Goal: Task Accomplishment & Management: Use online tool/utility

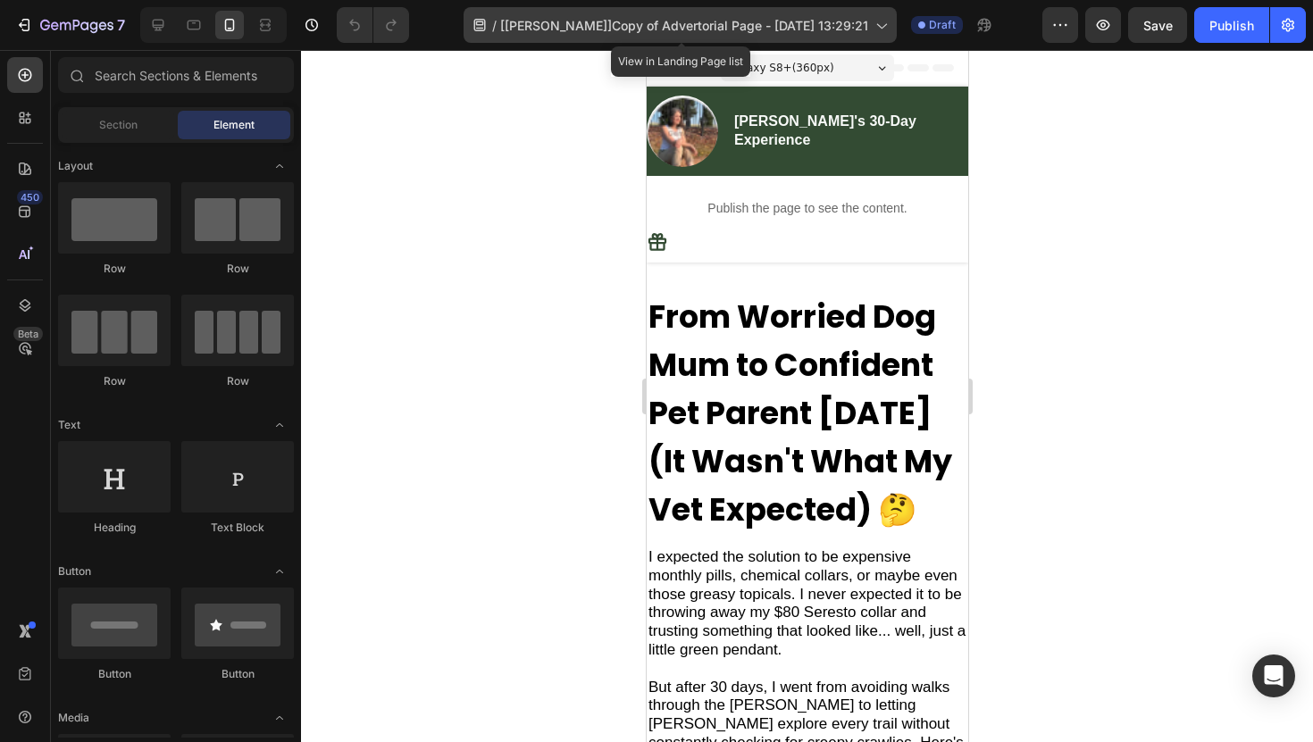
click at [746, 23] on span "[[PERSON_NAME]]Copy of Advertorial Page - [DATE] 13:29:21" at bounding box center [684, 25] width 368 height 19
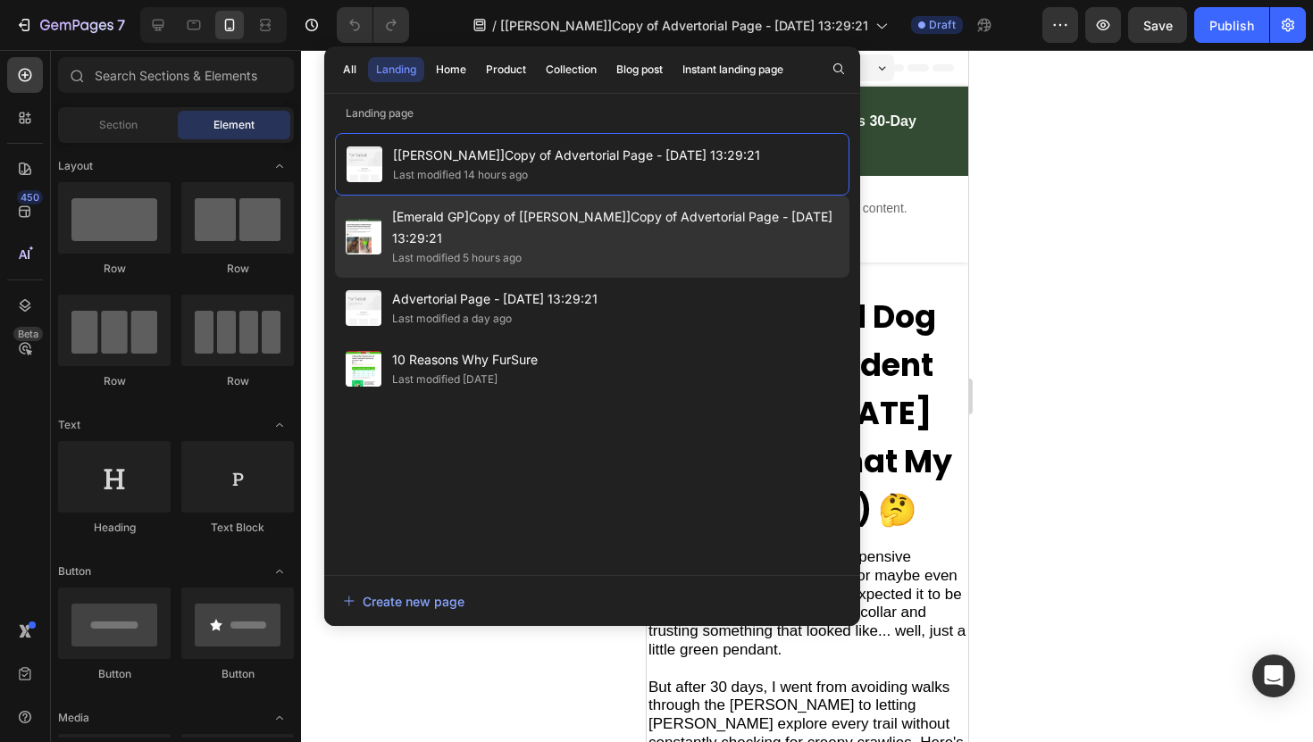
click at [654, 253] on div "Last modified 5 hours ago" at bounding box center [615, 258] width 446 height 18
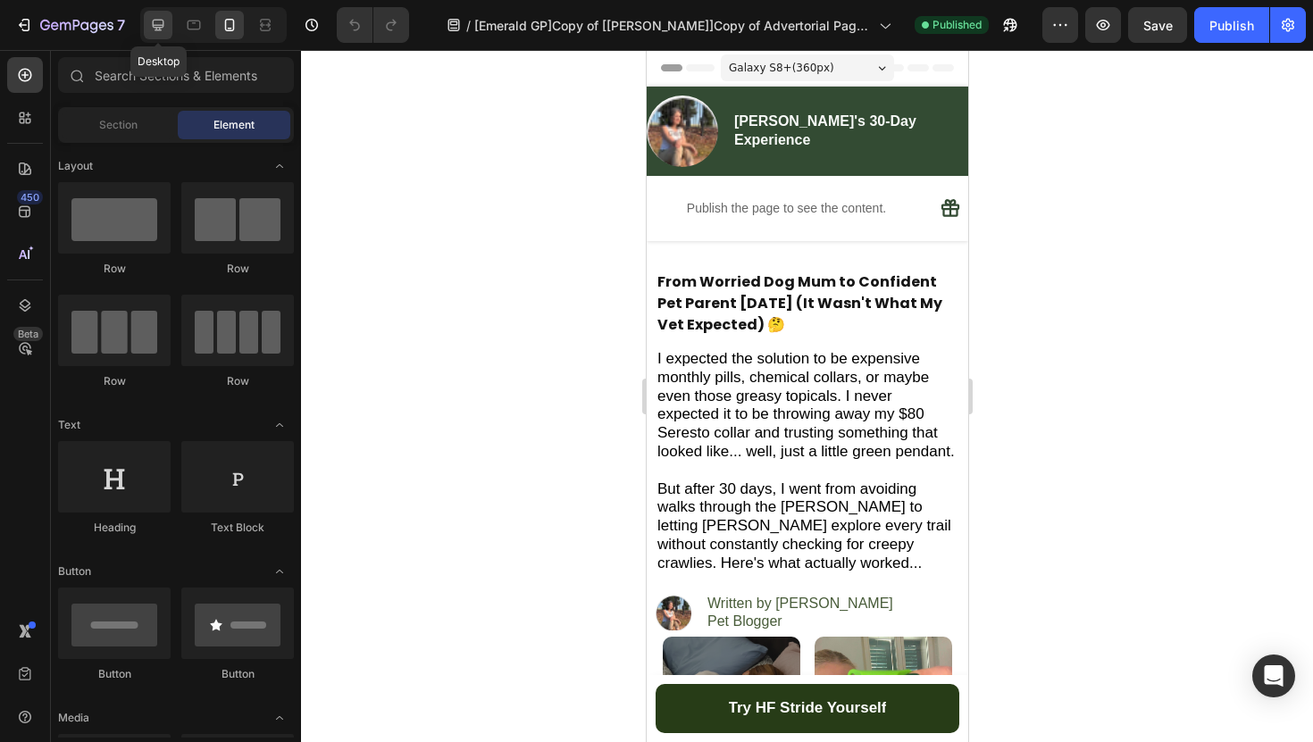
click at [160, 21] on icon at bounding box center [158, 25] width 18 height 18
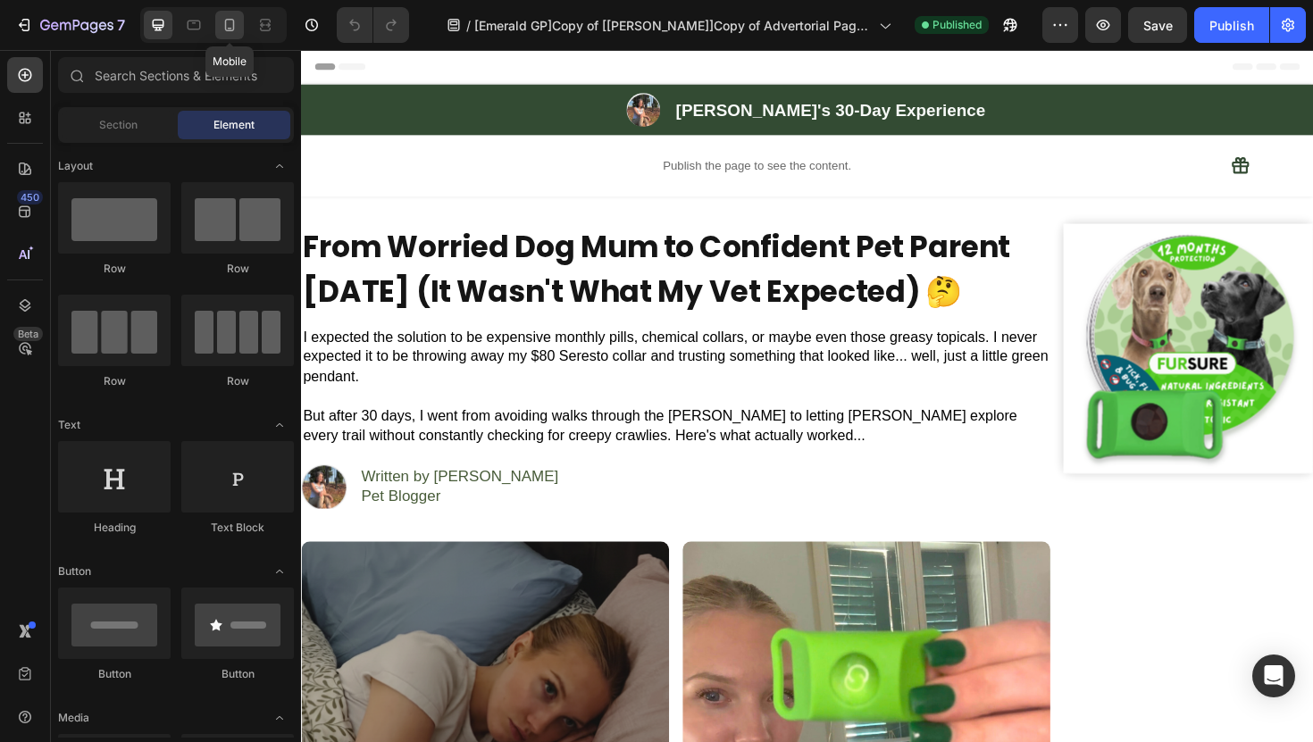
click at [222, 17] on icon at bounding box center [230, 25] width 18 height 18
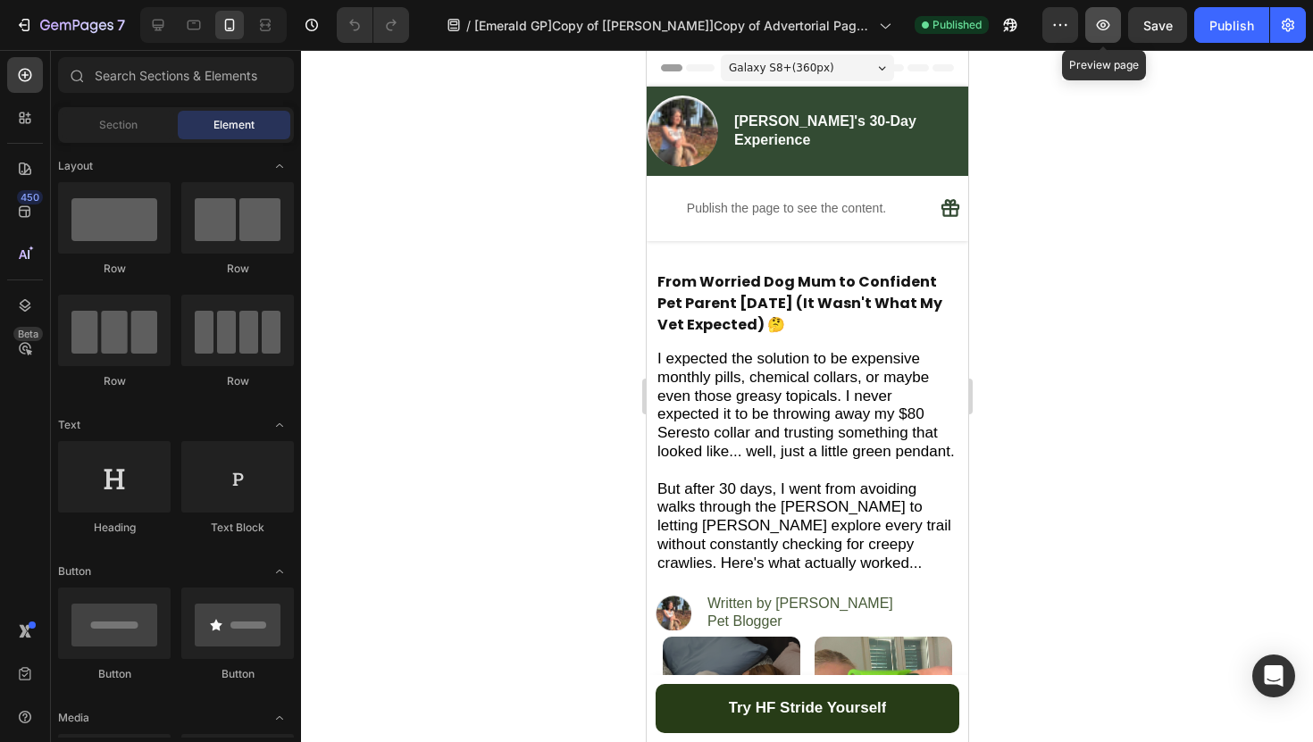
click at [1097, 36] on button "button" at bounding box center [1103, 25] width 36 height 36
click at [1263, 676] on icon "Open Intercom Messenger" at bounding box center [1273, 675] width 23 height 23
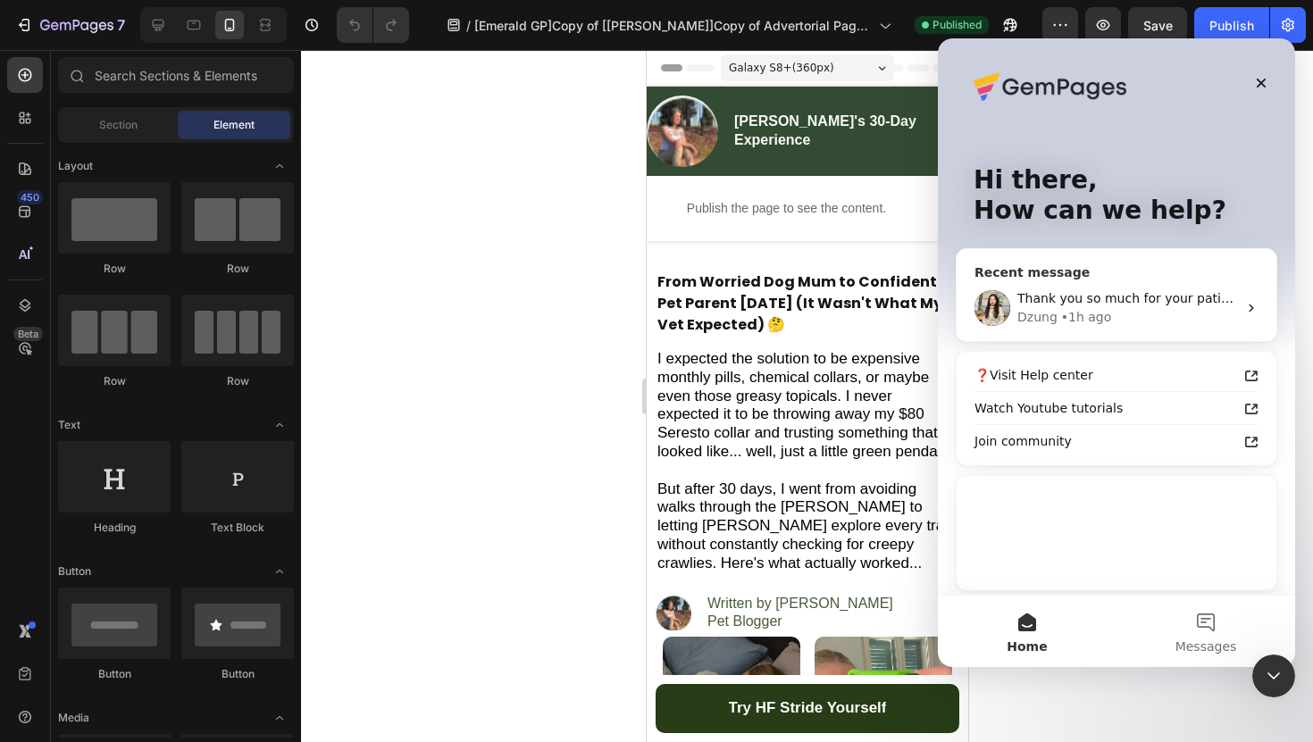
click at [1155, 308] on div "Dzung • 1h ago" at bounding box center [1127, 317] width 220 height 19
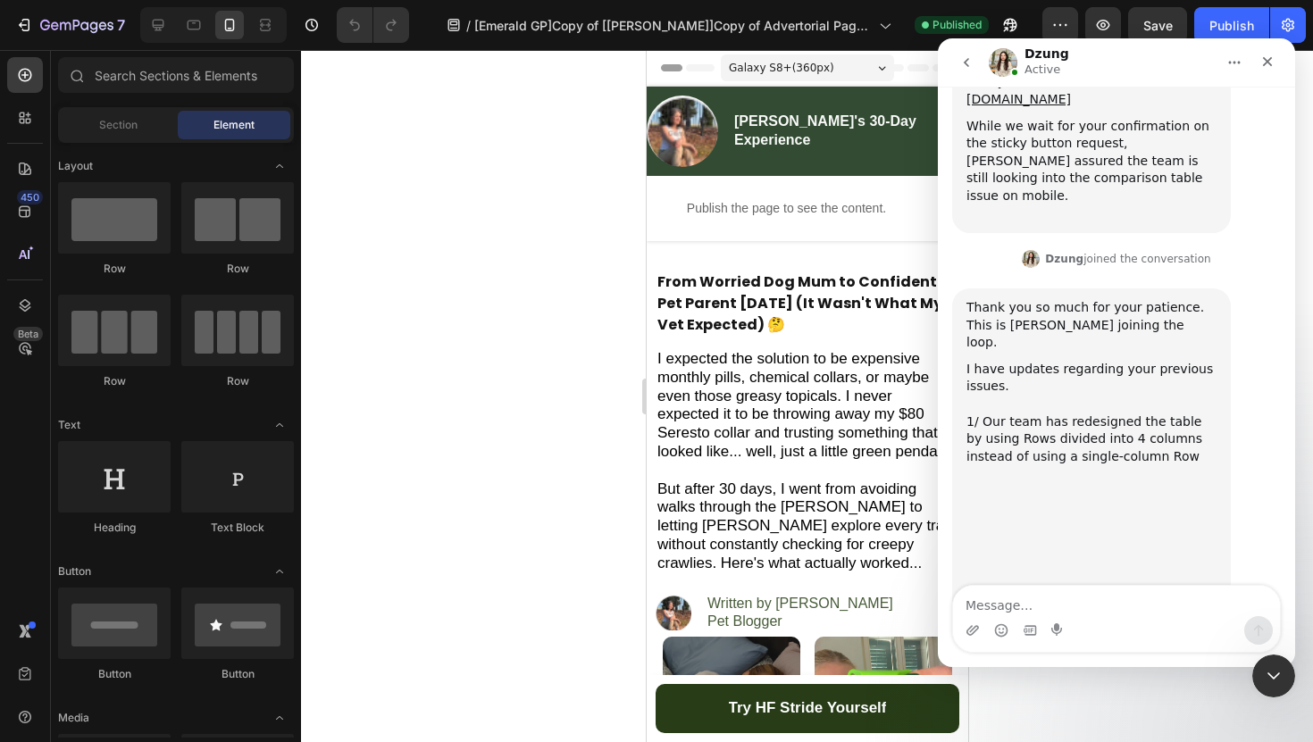
scroll to position [19094, 0]
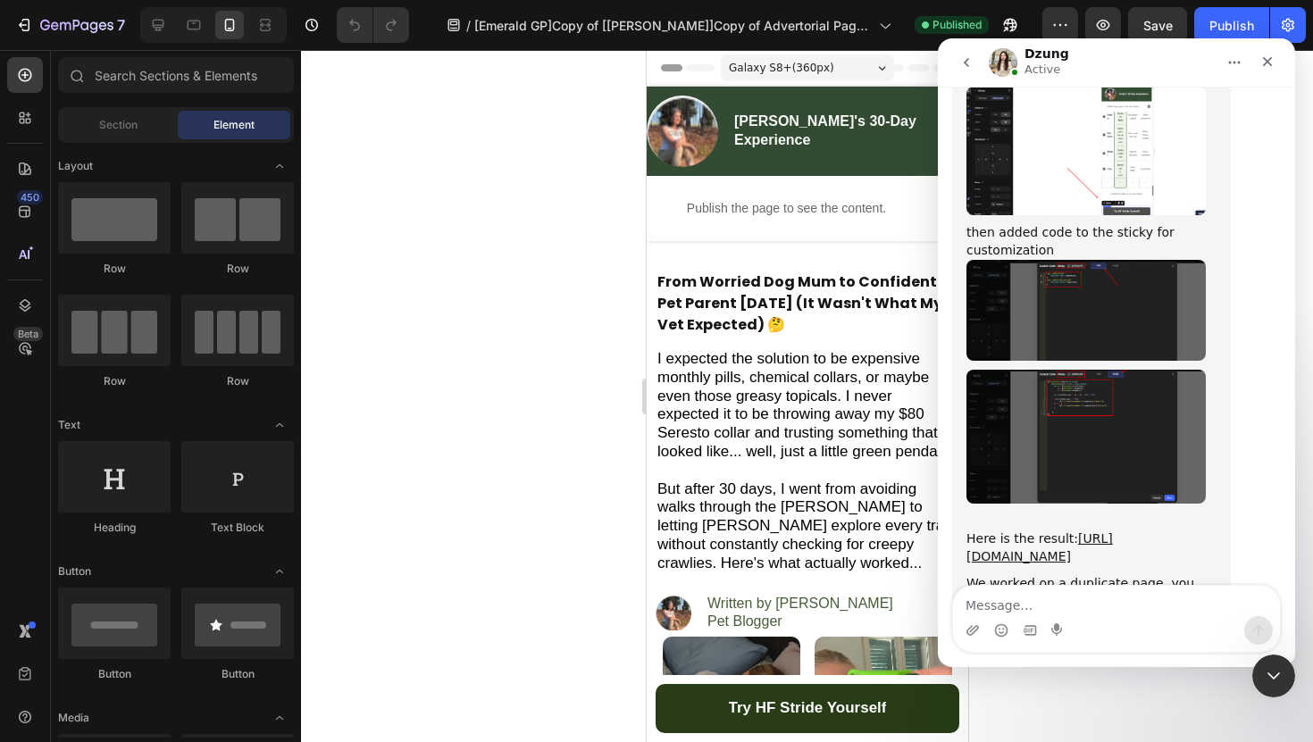
click at [1038, 604] on textarea "Message…" at bounding box center [1116, 601] width 327 height 30
type textarea "- The header is still way too thick make it less thick and make the image icon …"
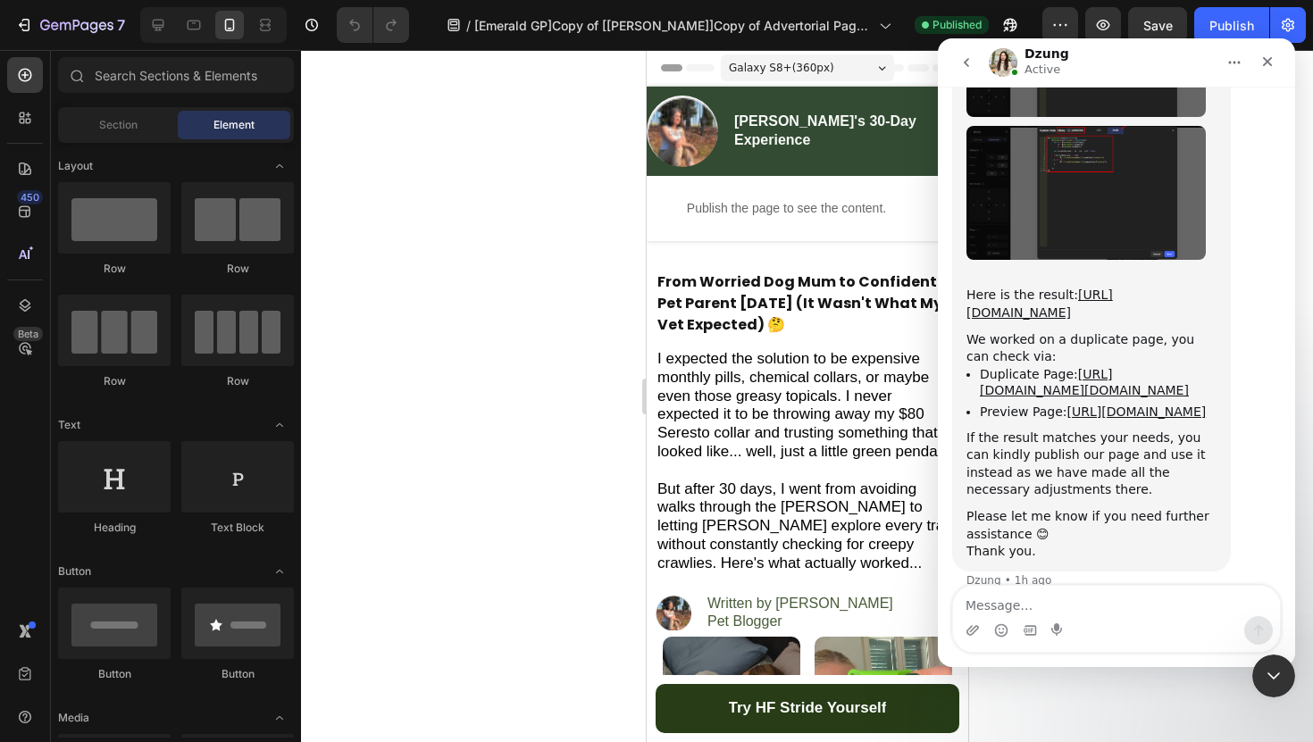
scroll to position [19340, 0]
click at [463, 527] on div at bounding box center [807, 396] width 1012 height 692
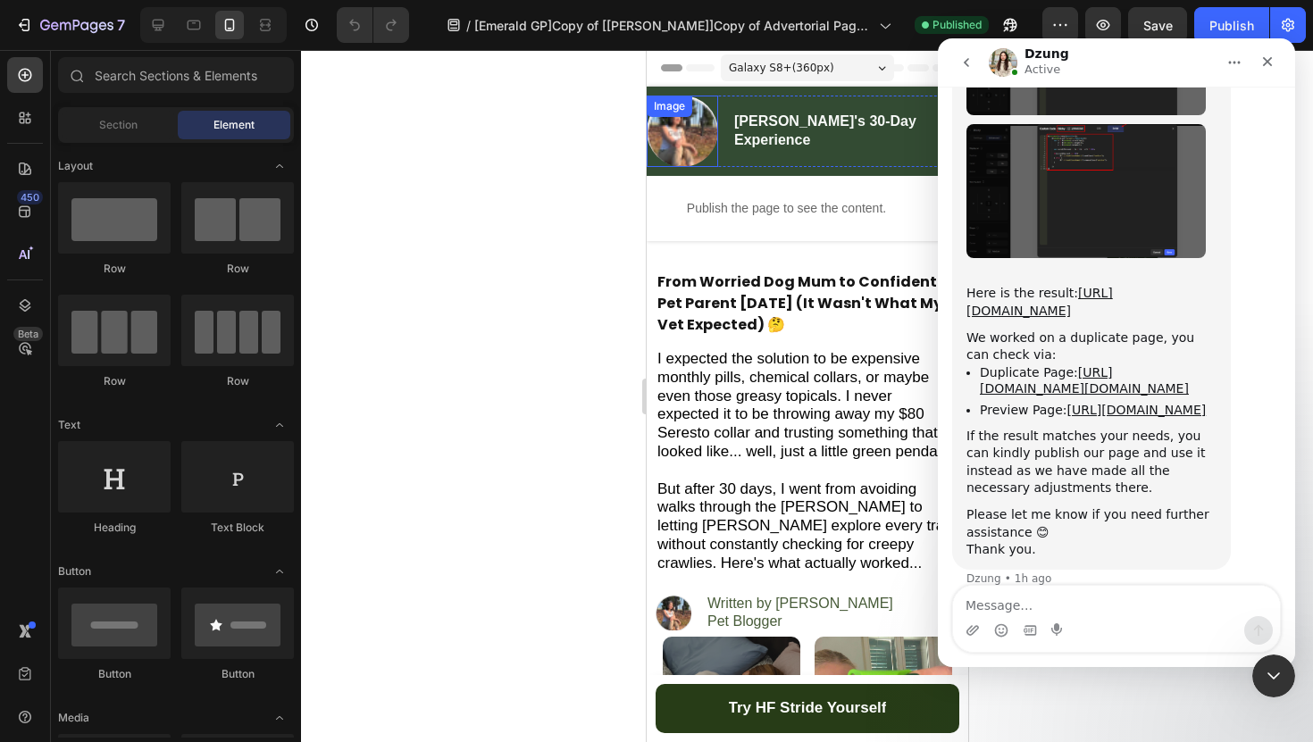
click at [706, 143] on img at bounding box center [681, 131] width 71 height 71
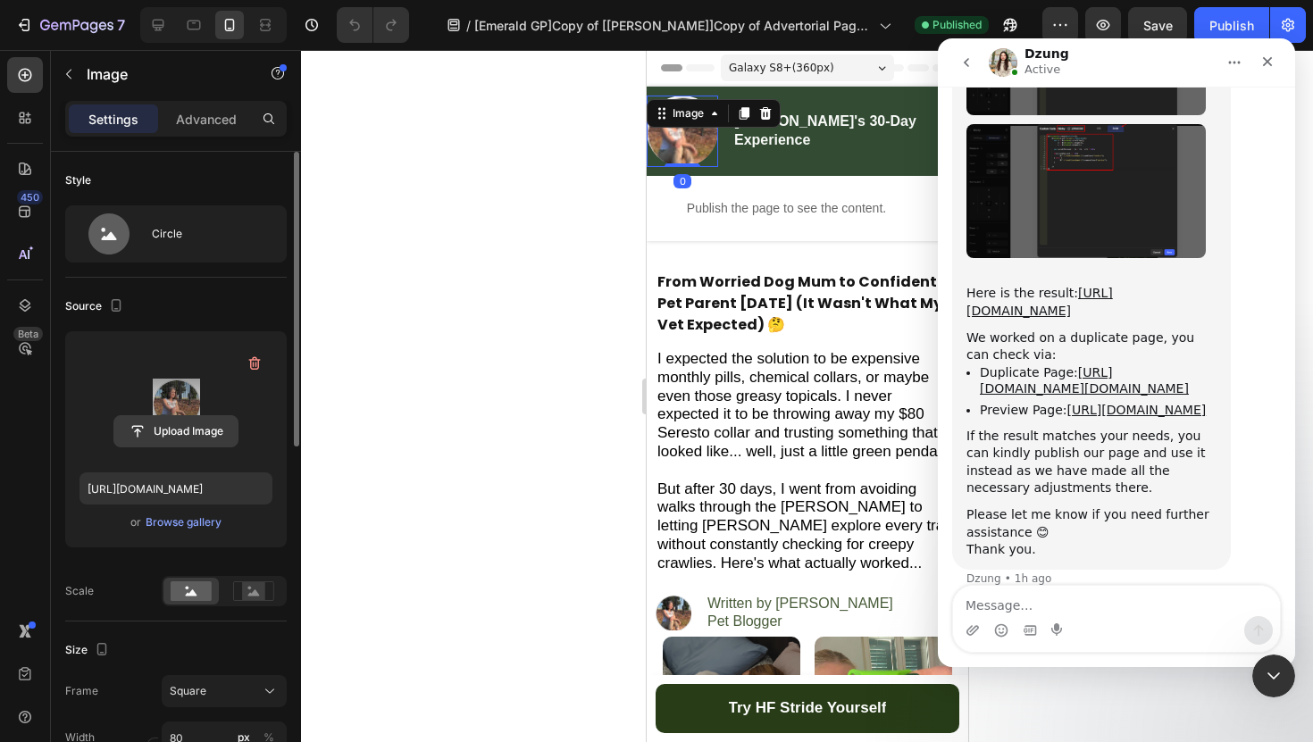
click at [175, 429] on input "file" at bounding box center [175, 431] width 123 height 30
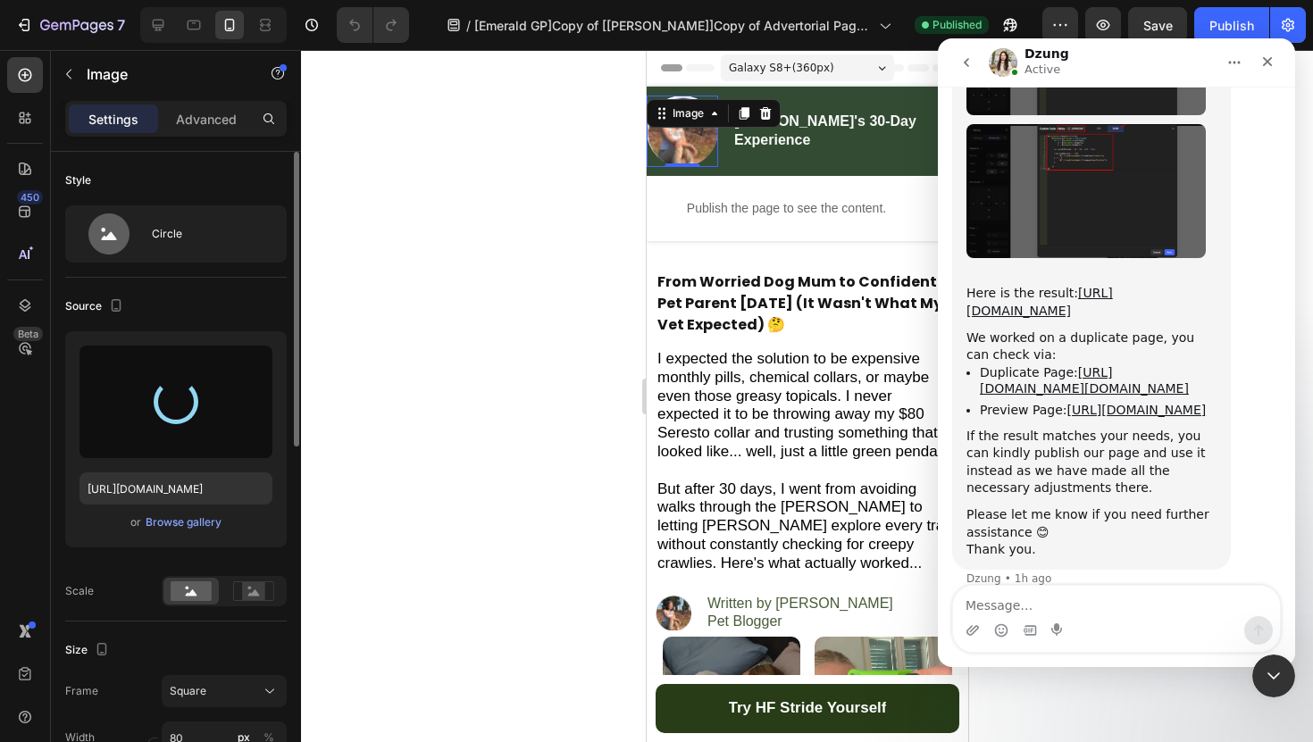
type input "[URL][DOMAIN_NAME]"
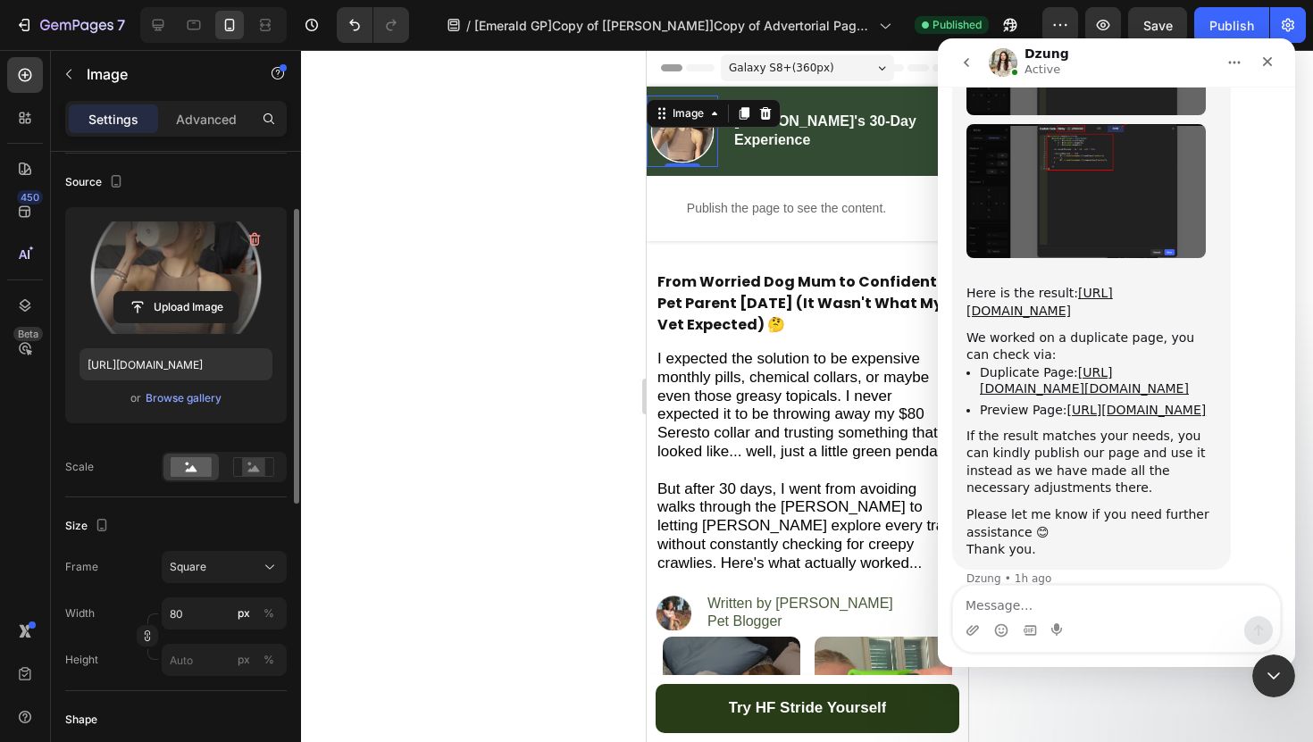
scroll to position [126, 0]
drag, startPoint x: 245, startPoint y: 609, endPoint x: 246, endPoint y: 632, distance: 23.2
click at [246, 632] on div "Width 80 px % Height px %" at bounding box center [175, 635] width 221 height 79
click at [213, 618] on input "80" at bounding box center [224, 612] width 125 height 32
type input "8"
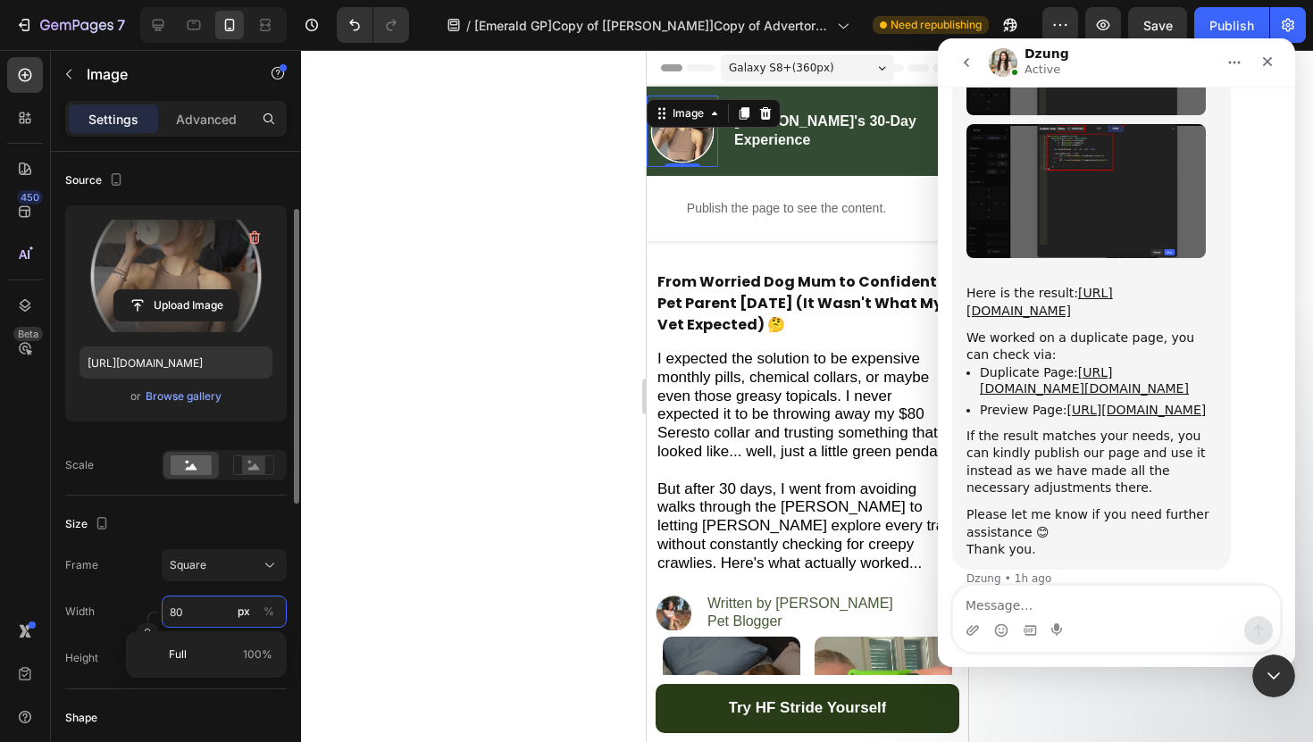
type input "8"
type input "85"
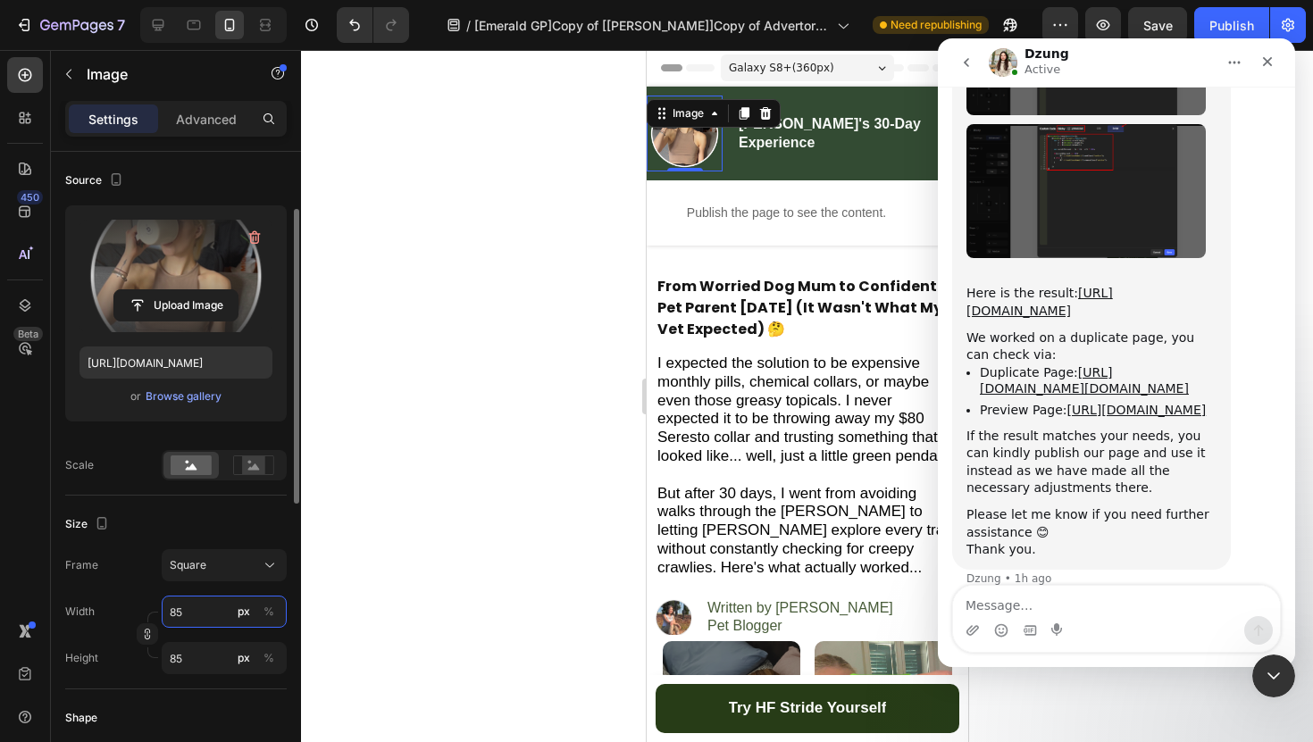
type input "850"
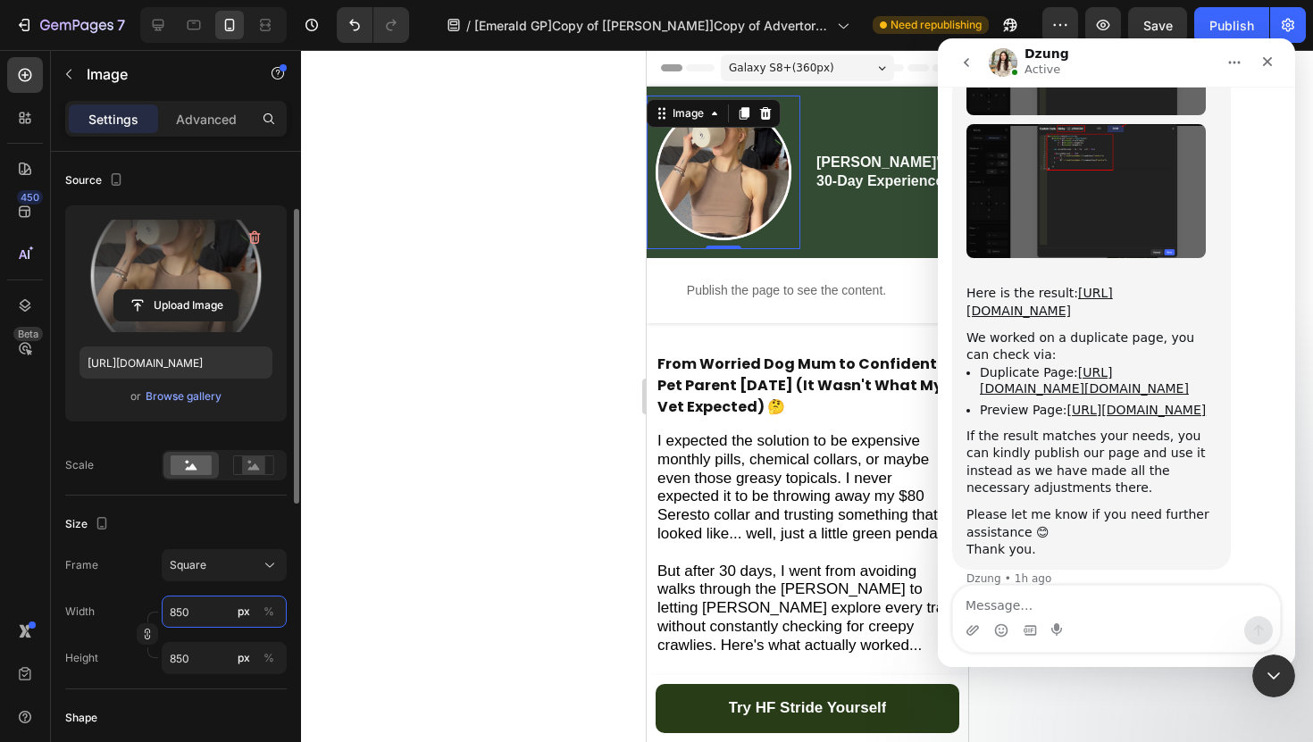
type input "85"
type input "8"
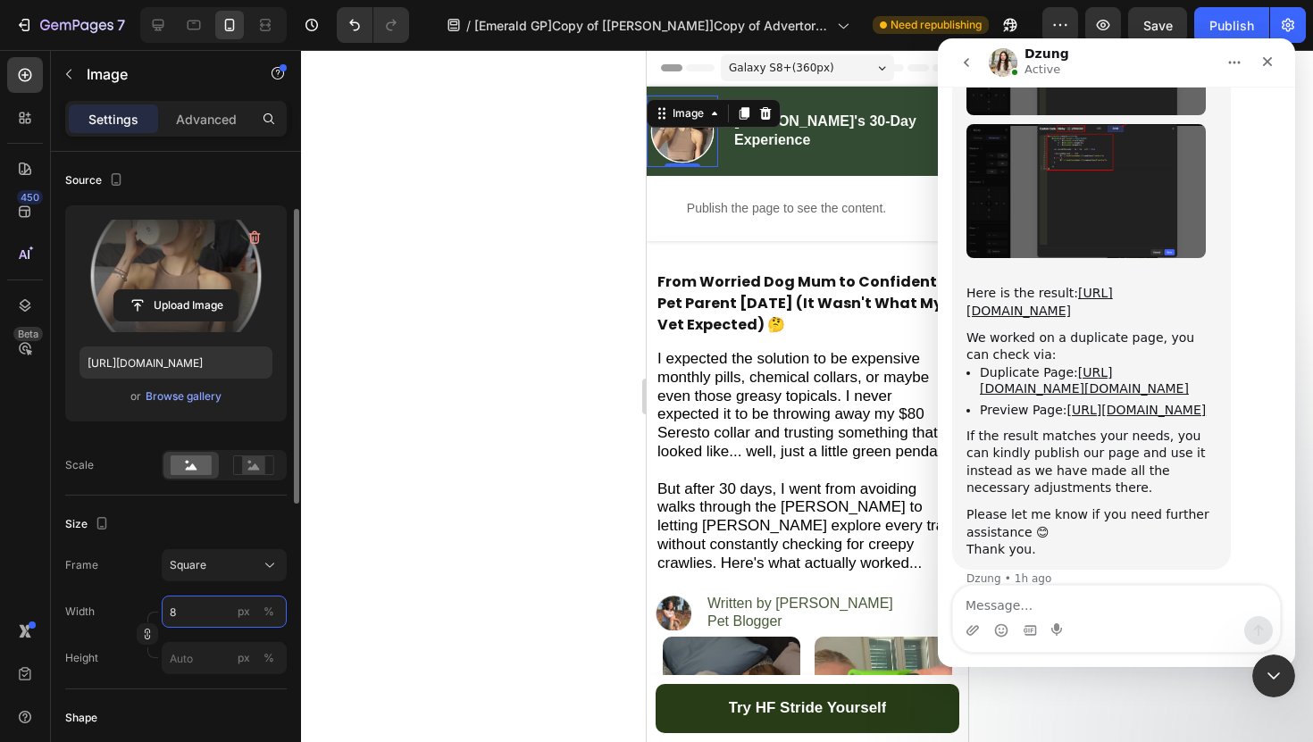
type input "85"
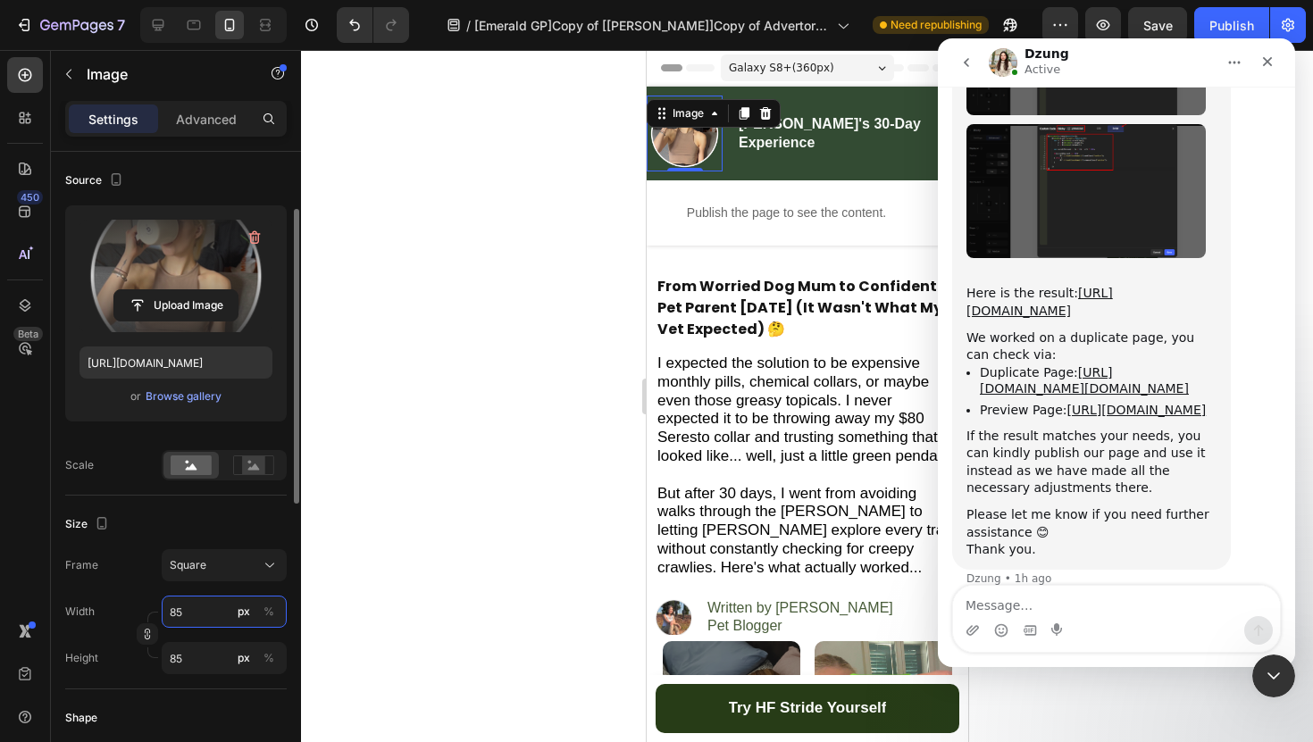
type input "850"
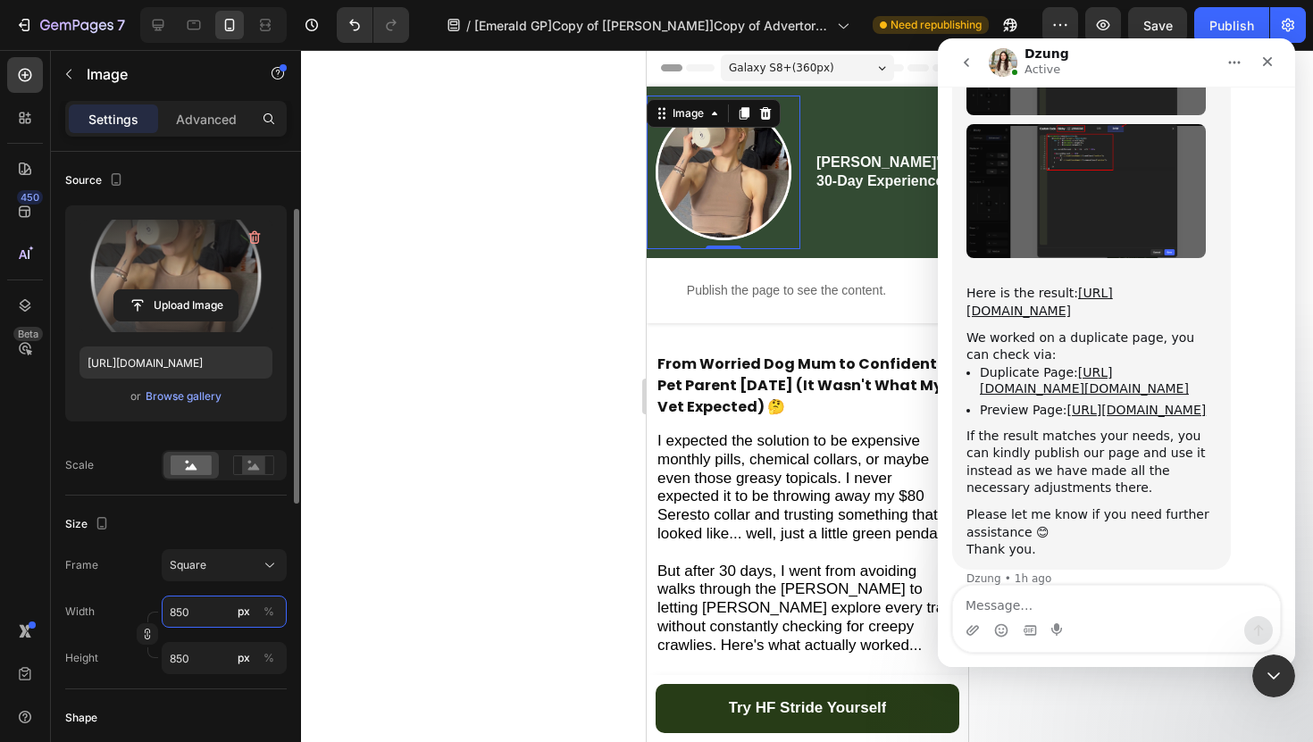
type input "85"
type input "8"
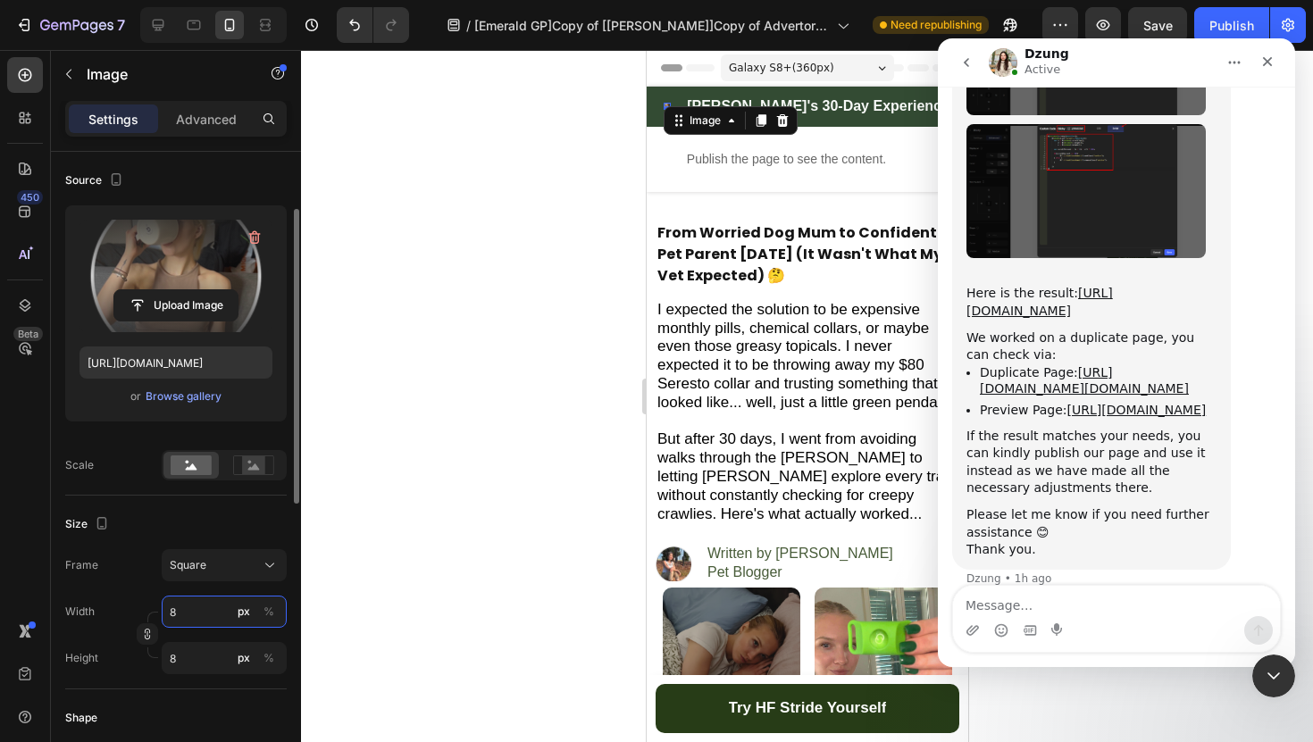
type input "81"
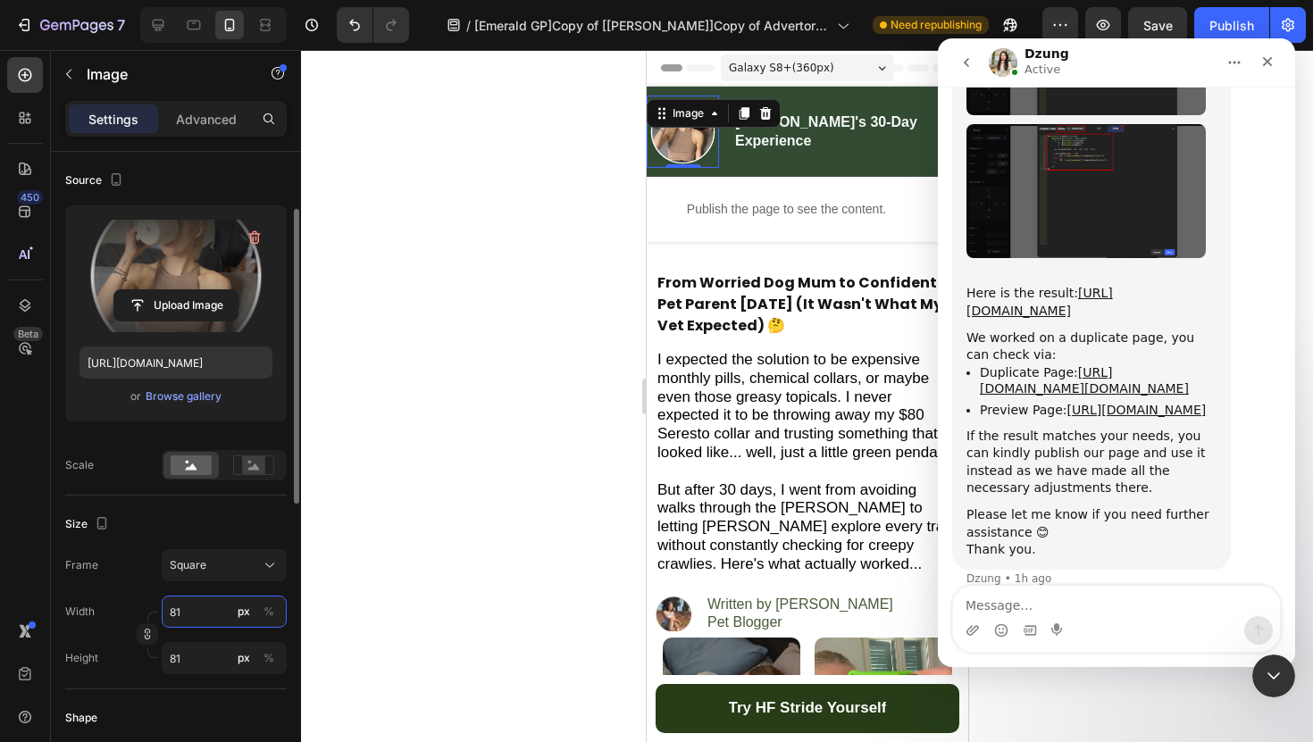
type input "8"
type input "81"
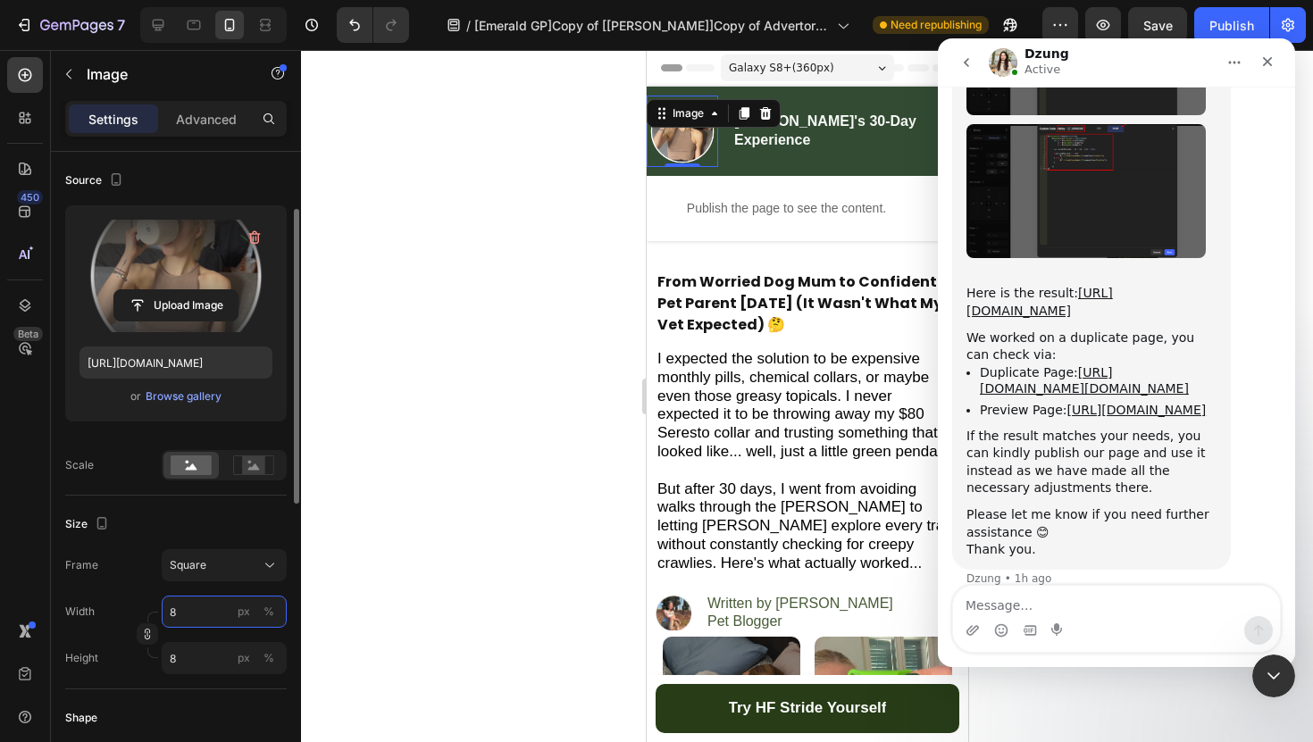
type input "81"
type input "810"
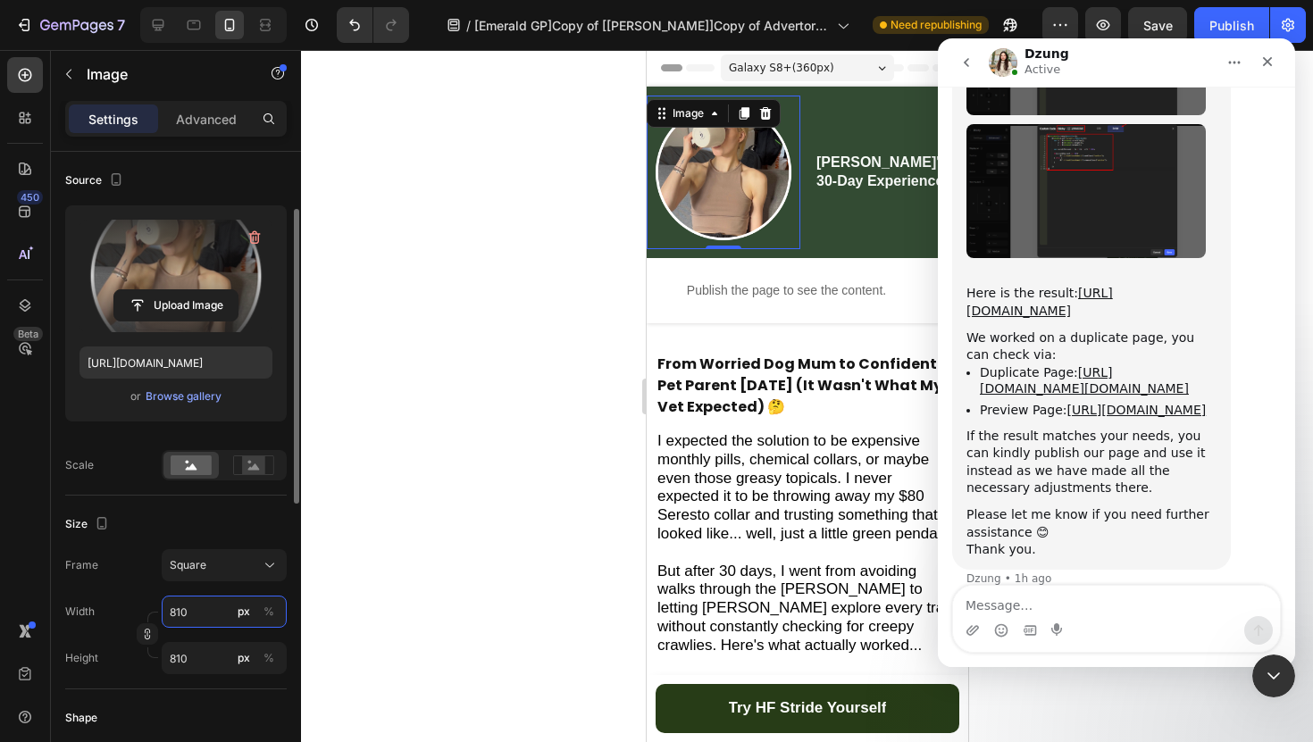
type input "81"
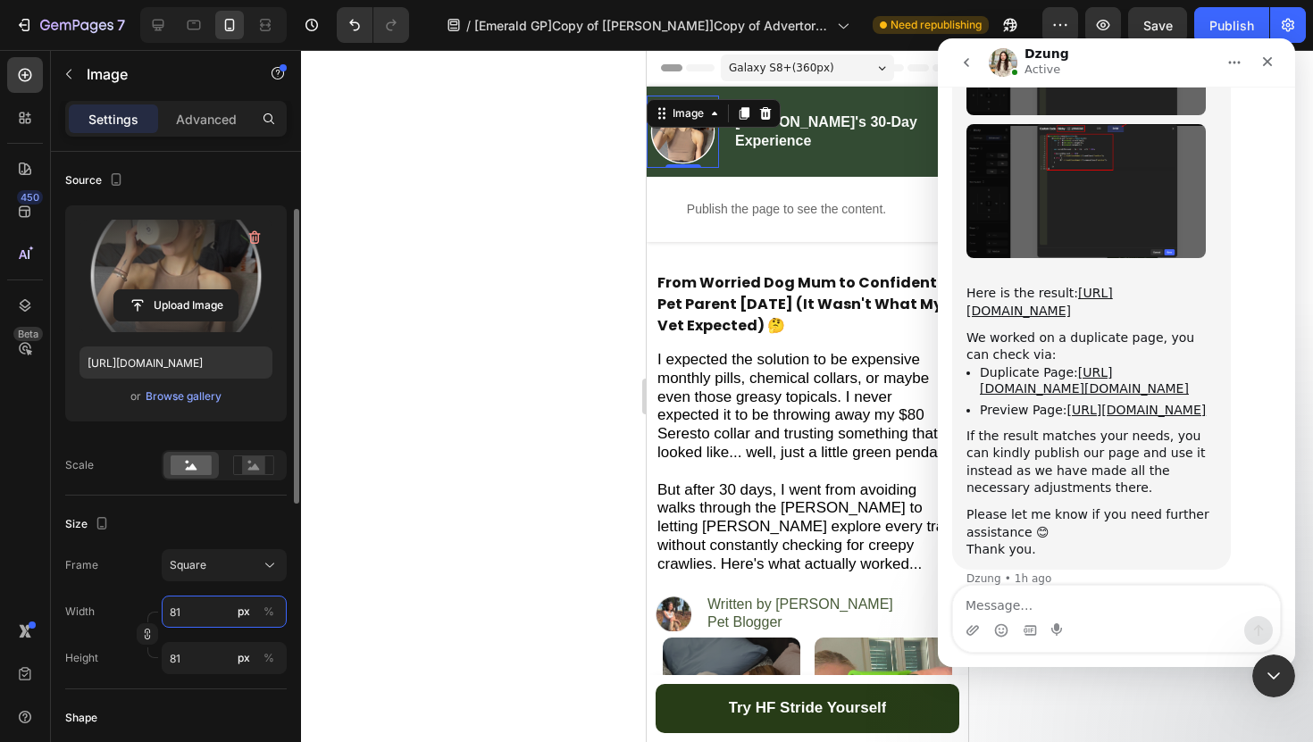
type input "8"
click at [238, 579] on button "Square" at bounding box center [224, 565] width 125 height 32
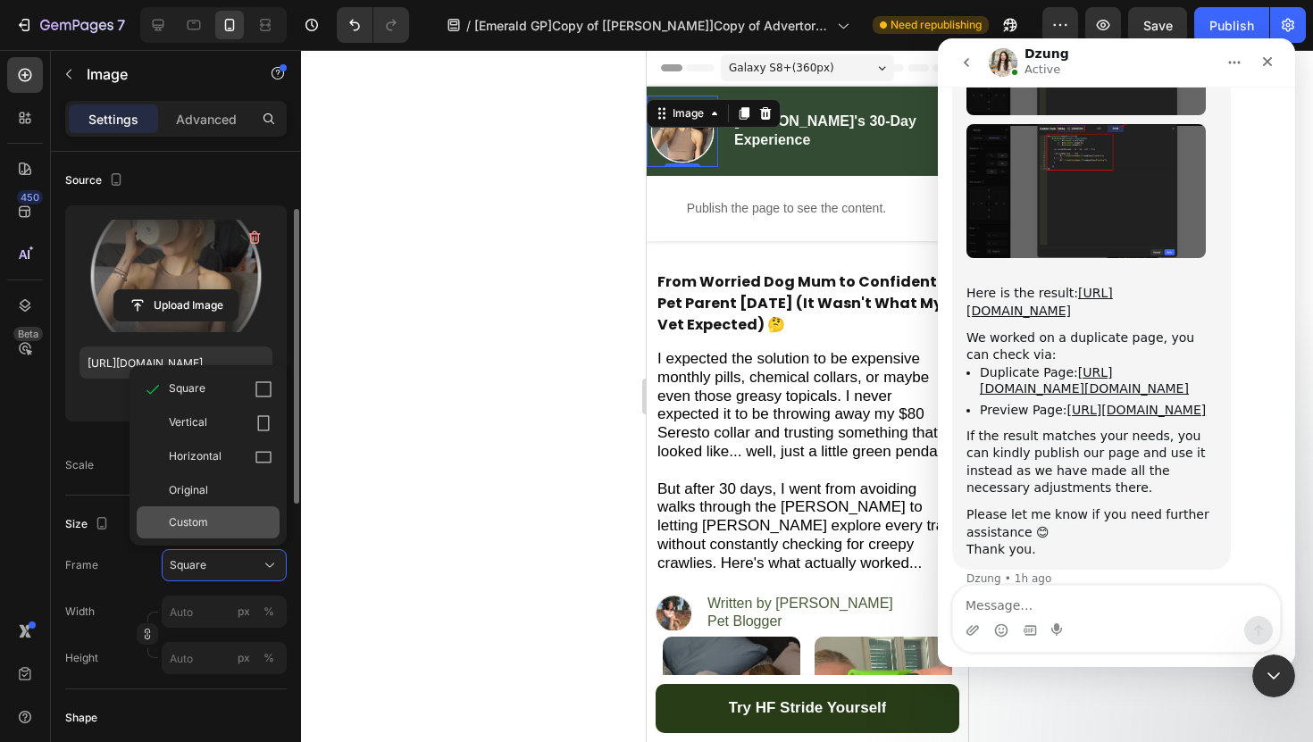
click at [204, 515] on span "Custom" at bounding box center [188, 522] width 39 height 16
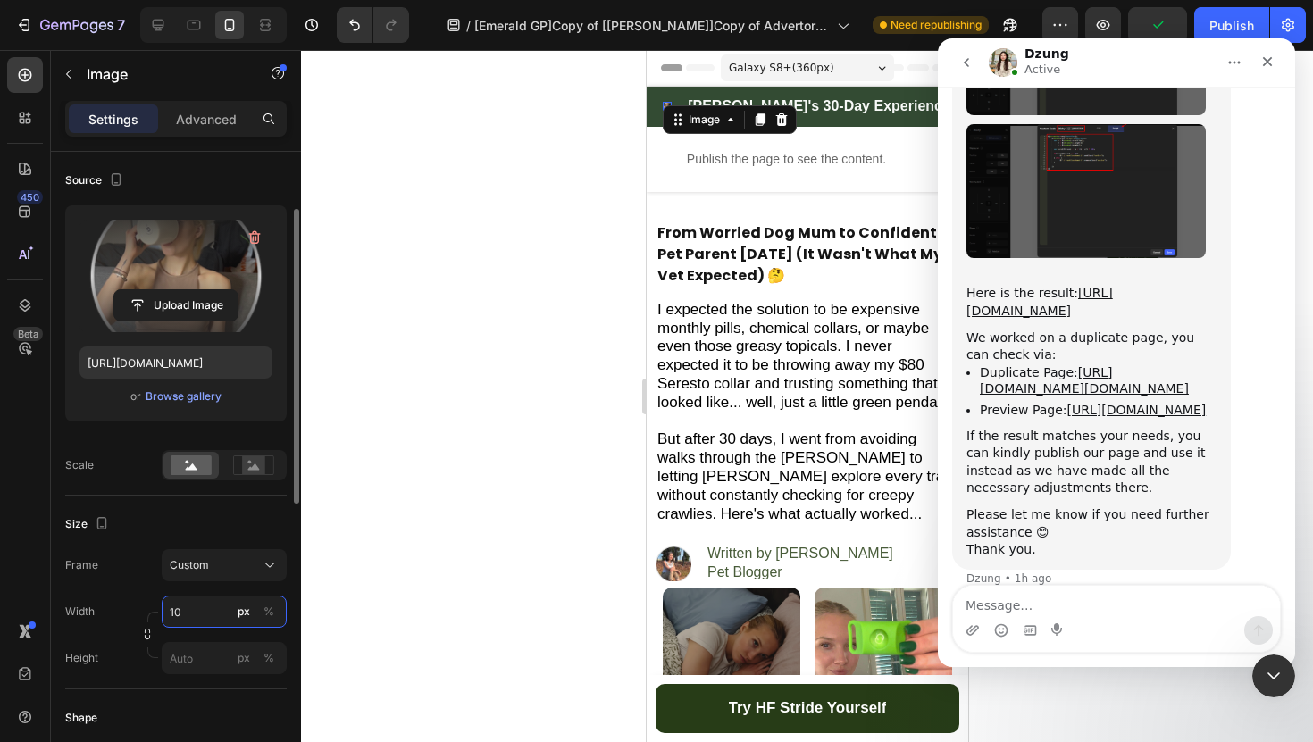
type input "1"
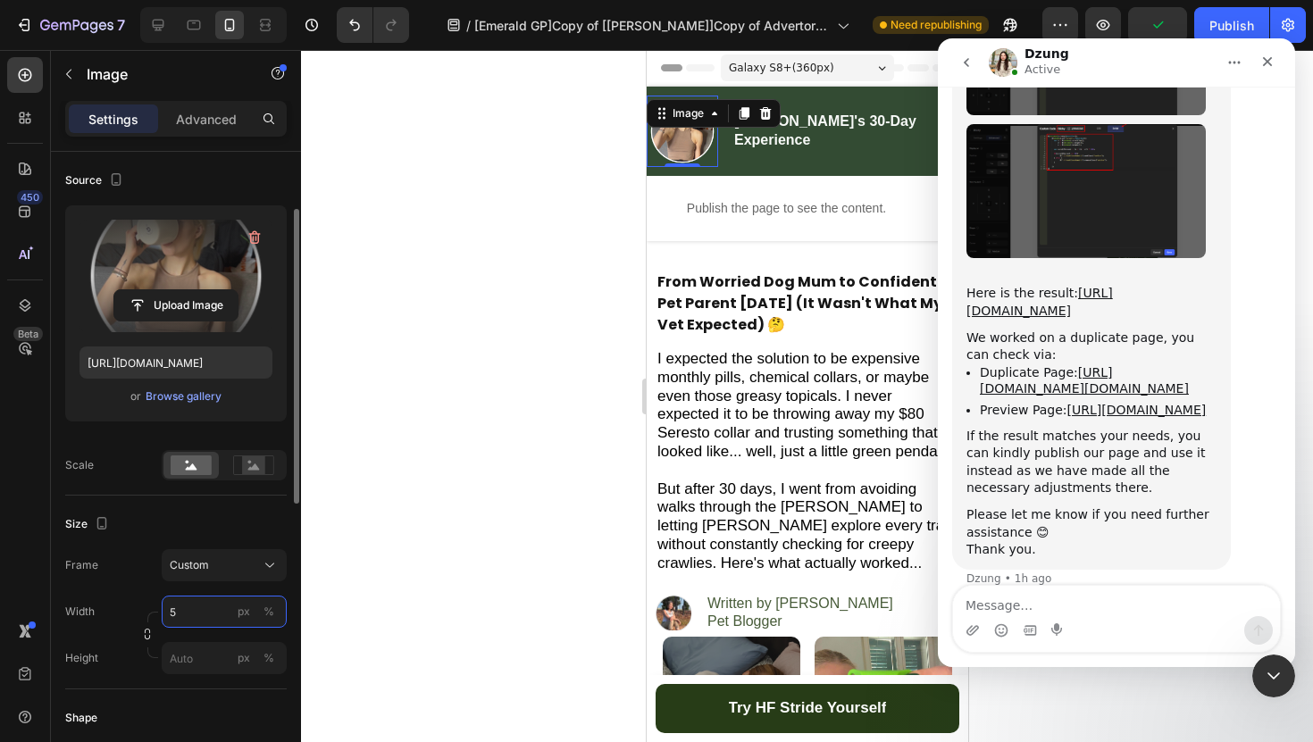
type input "50"
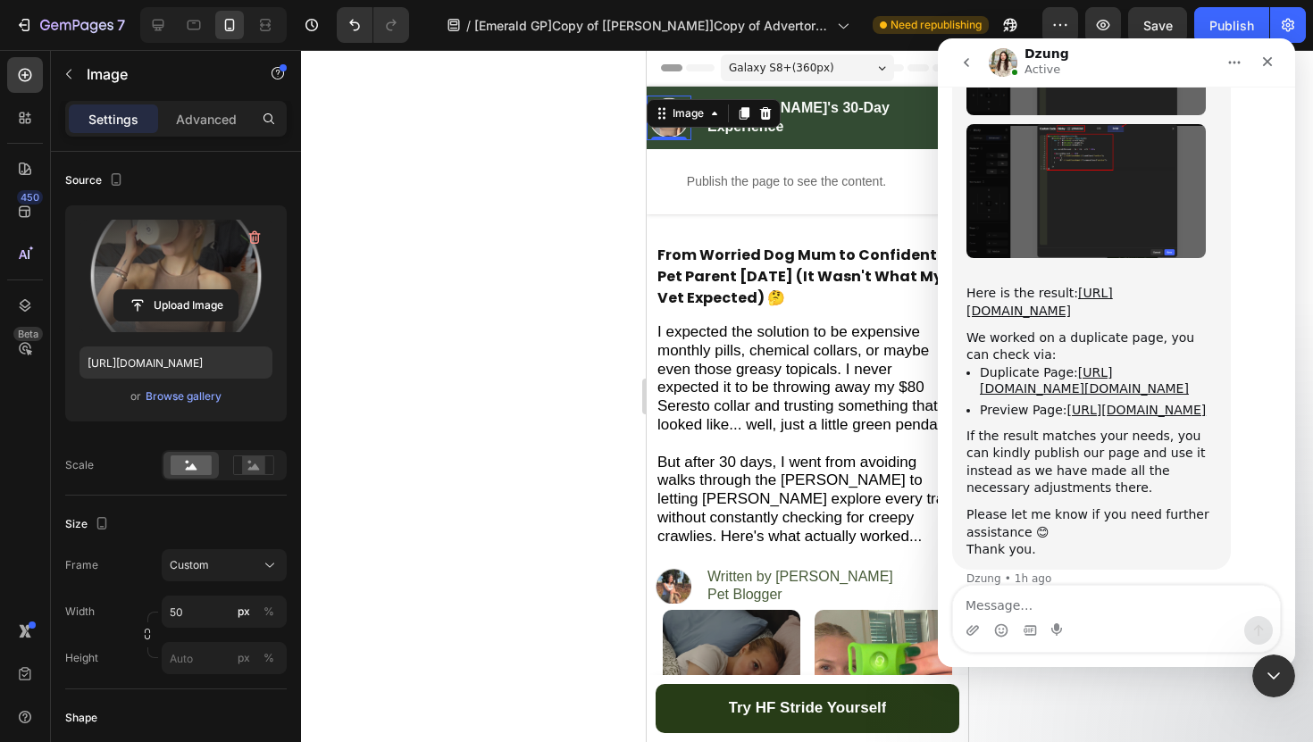
click at [440, 538] on div at bounding box center [807, 396] width 1012 height 692
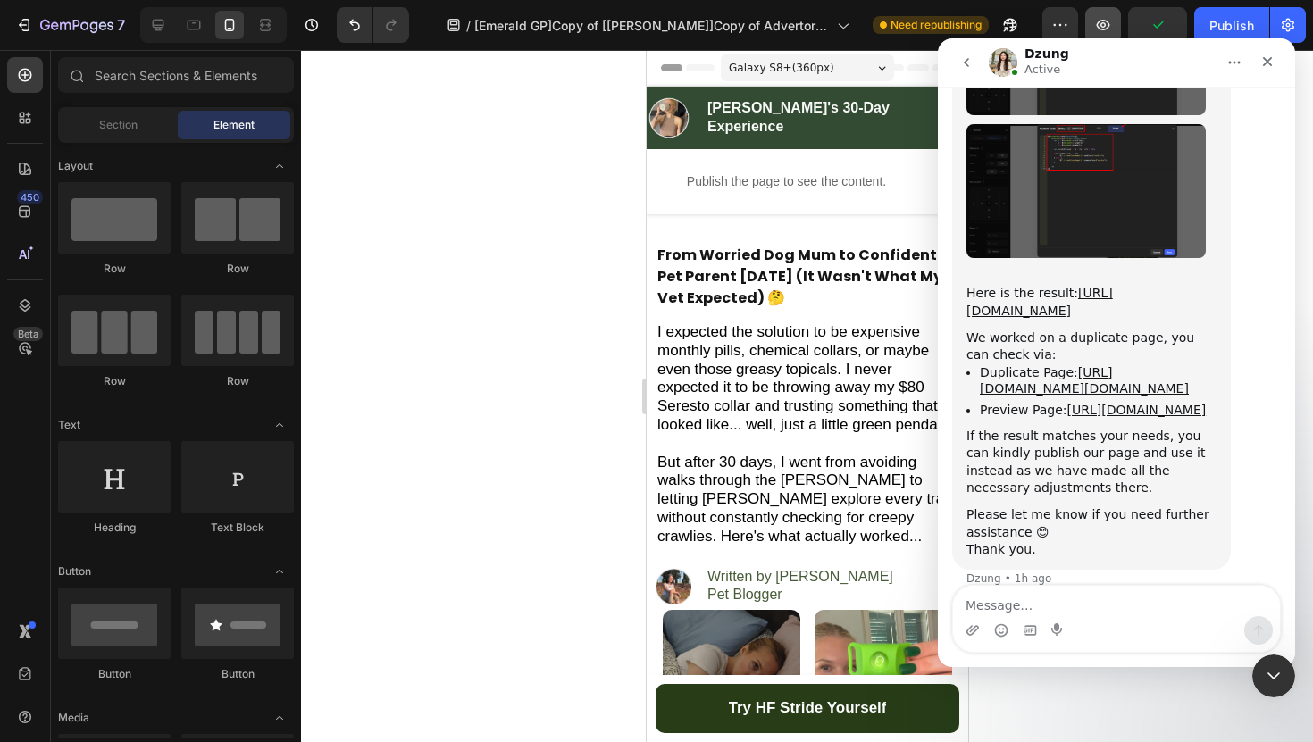
click at [1098, 28] on icon "button" at bounding box center [1103, 25] width 18 height 18
click at [1071, 608] on textarea "Message…" at bounding box center [1116, 601] width 327 height 30
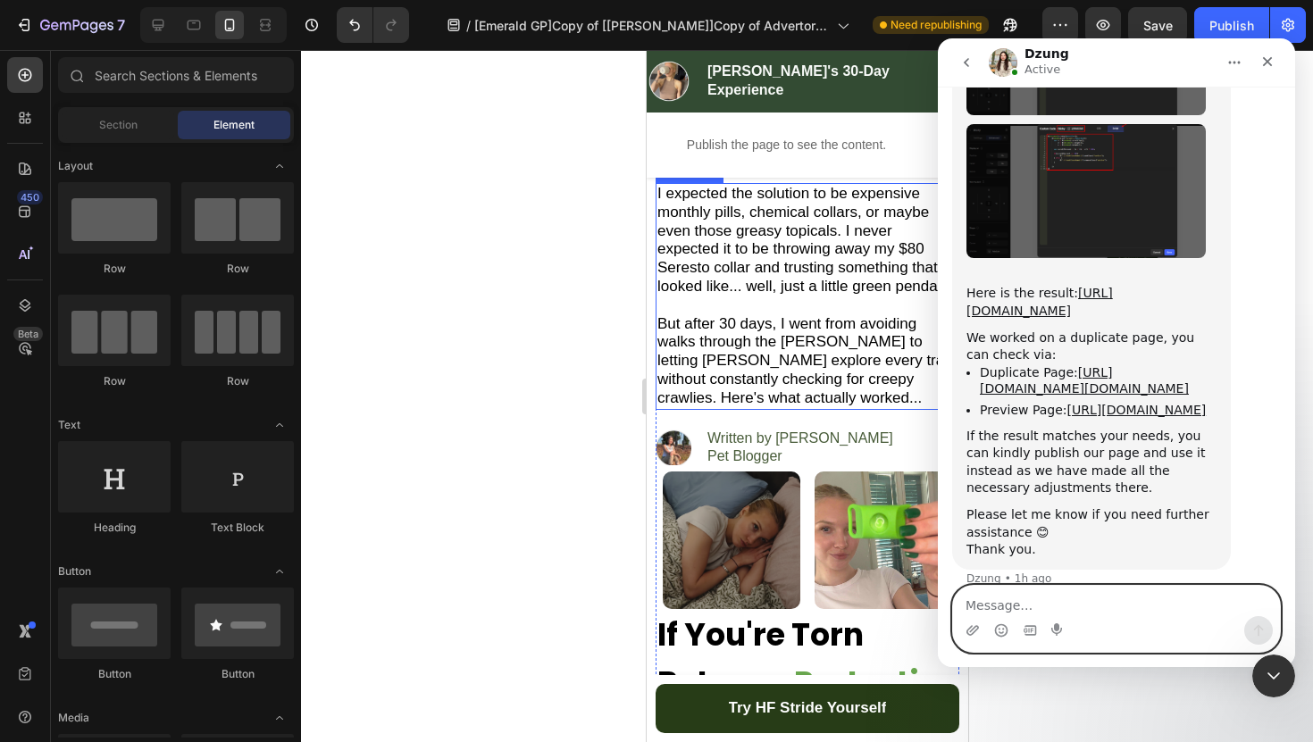
scroll to position [142, 0]
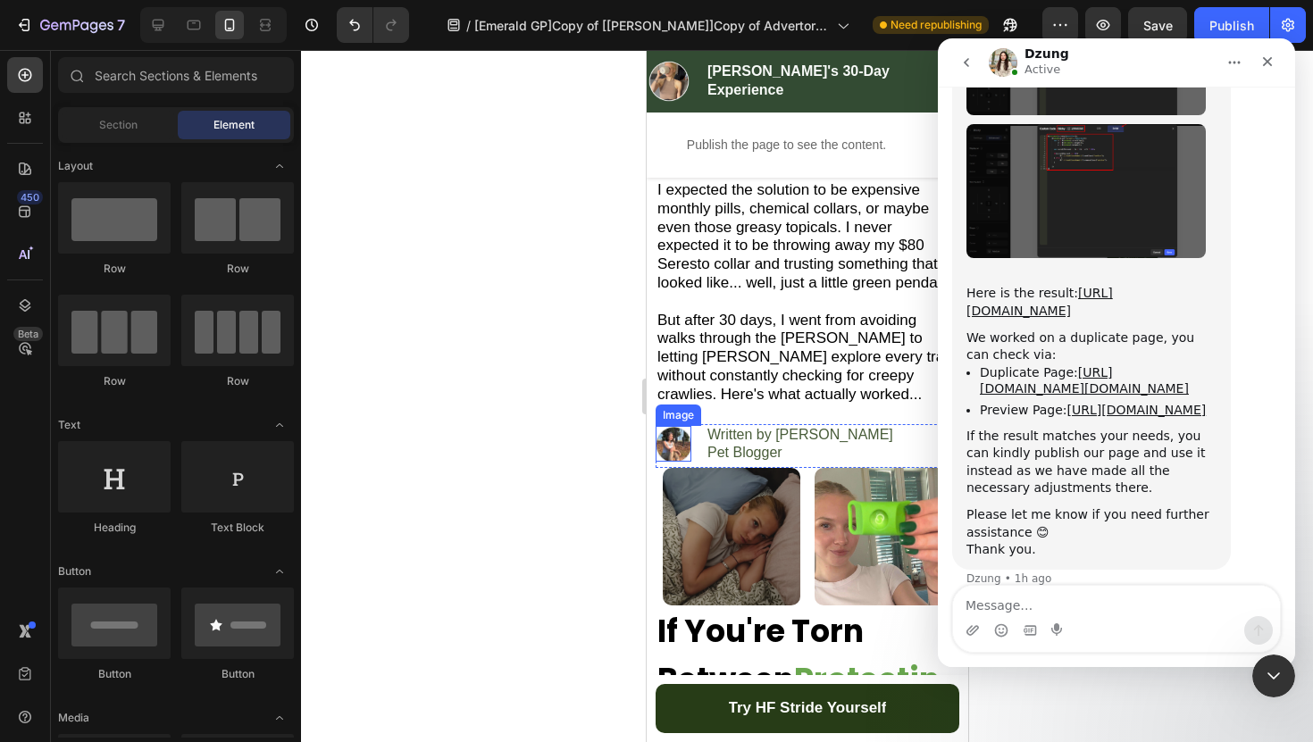
click at [677, 454] on img at bounding box center [672, 444] width 36 height 36
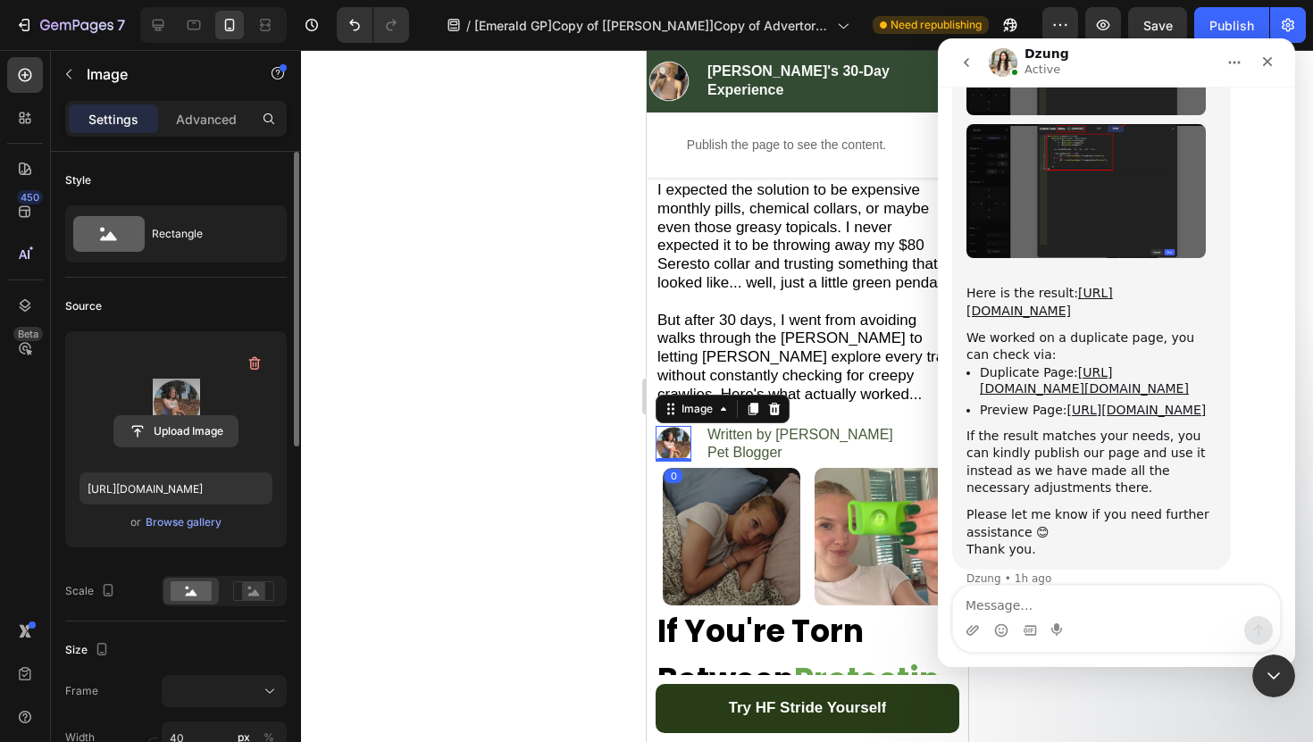
click at [183, 424] on input "file" at bounding box center [175, 431] width 123 height 30
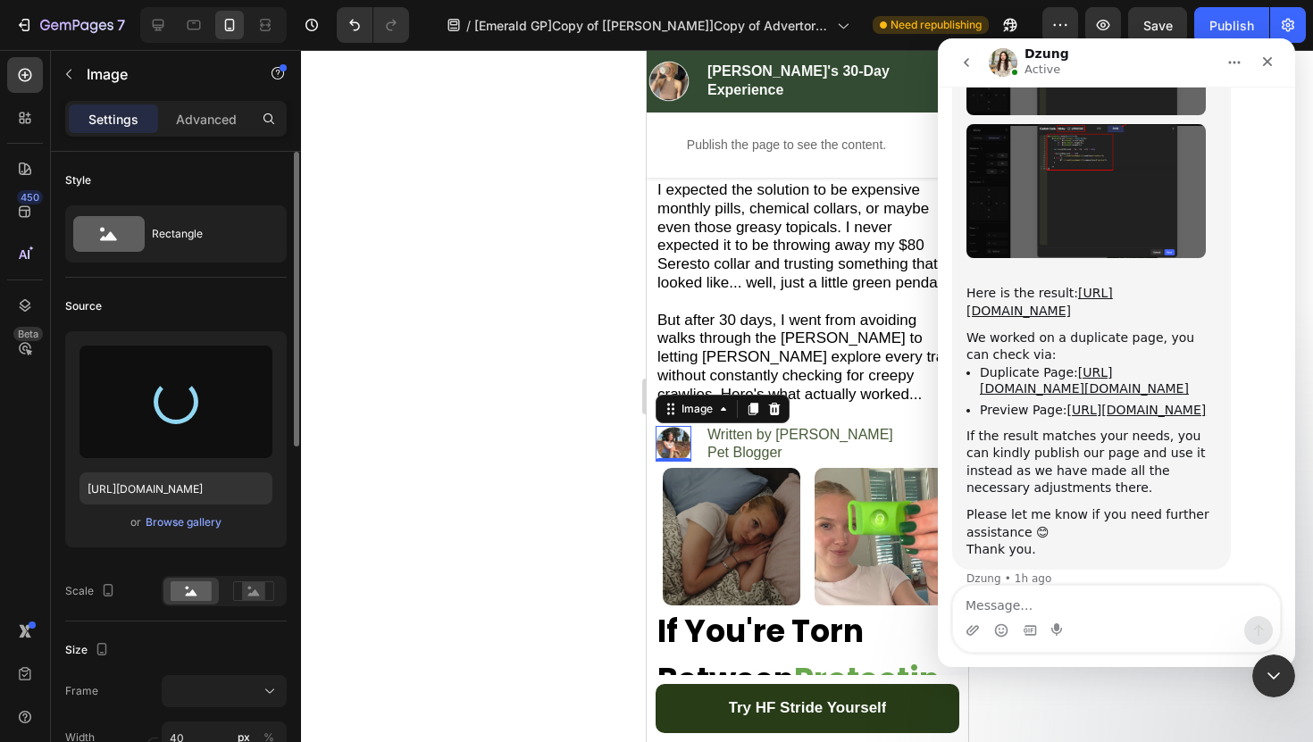
type input "[URL][DOMAIN_NAME]"
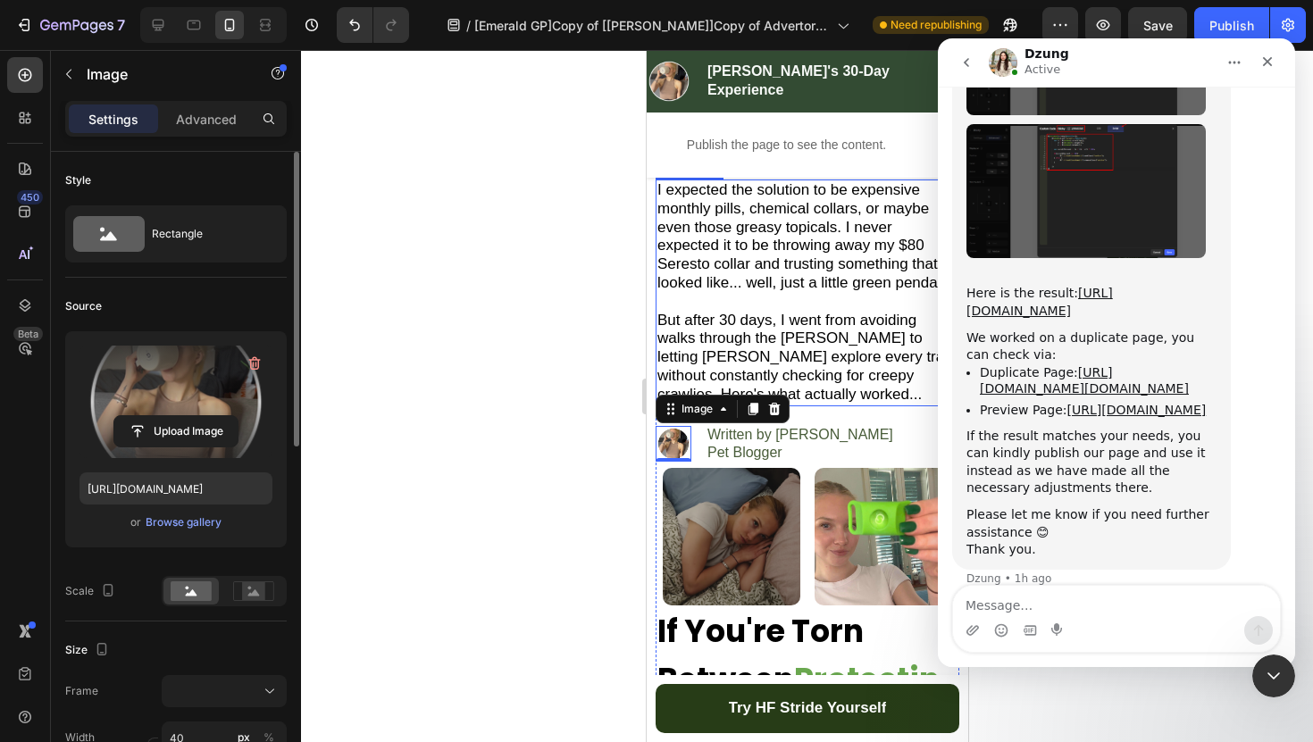
click at [859, 395] on p "But after 30 days, I went from avoiding walks through the [PERSON_NAME] to lett…" at bounding box center [806, 358] width 300 height 93
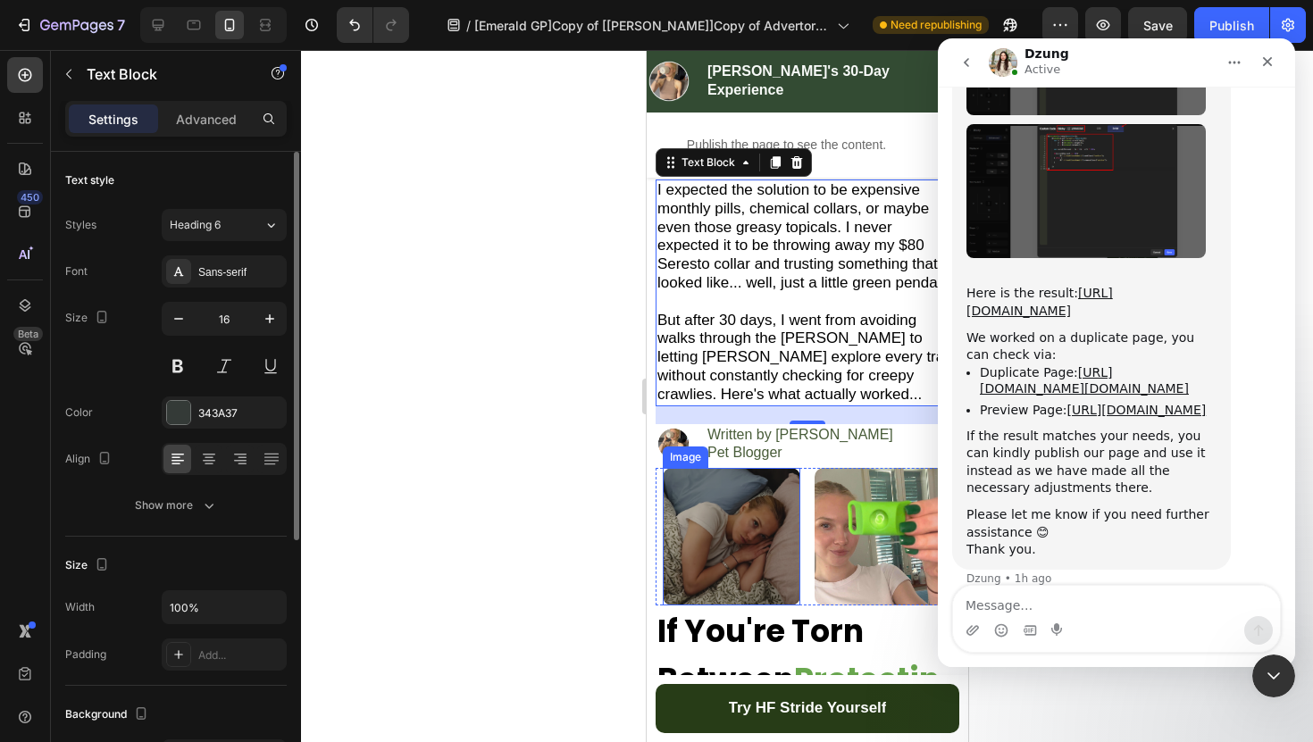
click at [587, 479] on div at bounding box center [807, 396] width 1012 height 692
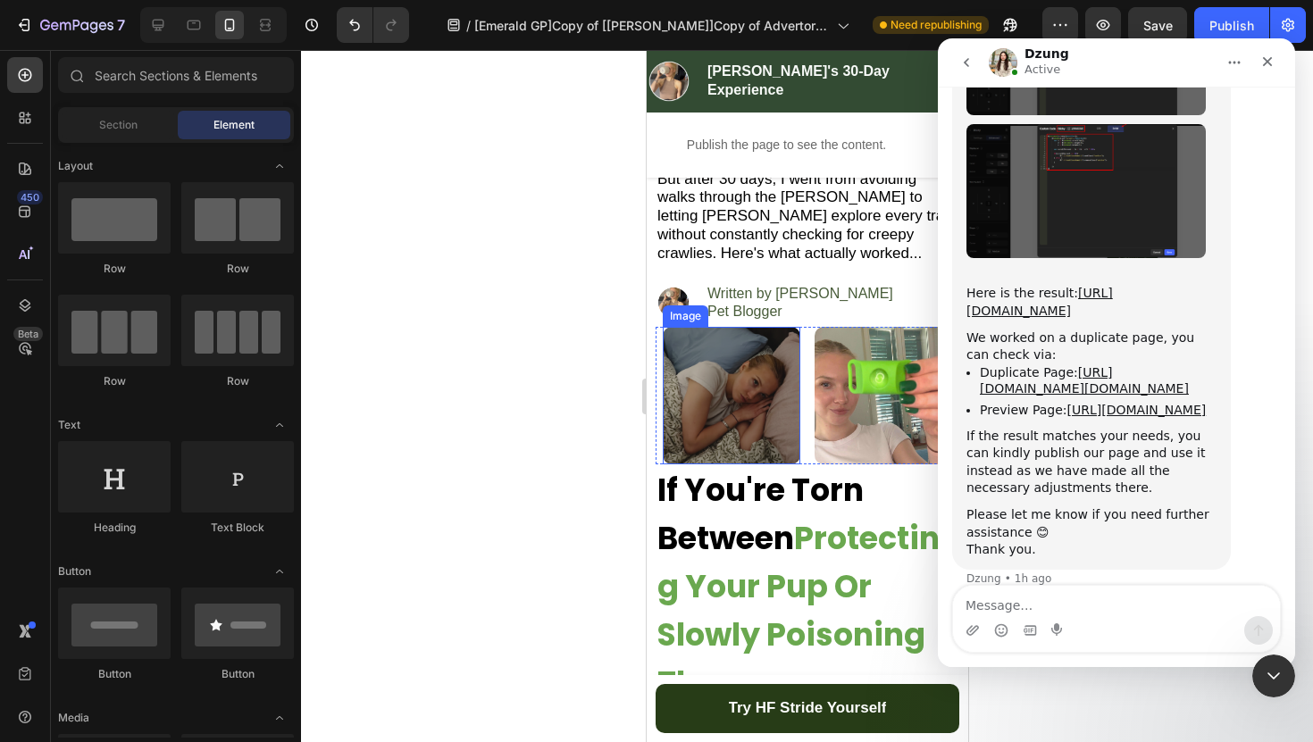
scroll to position [284, 0]
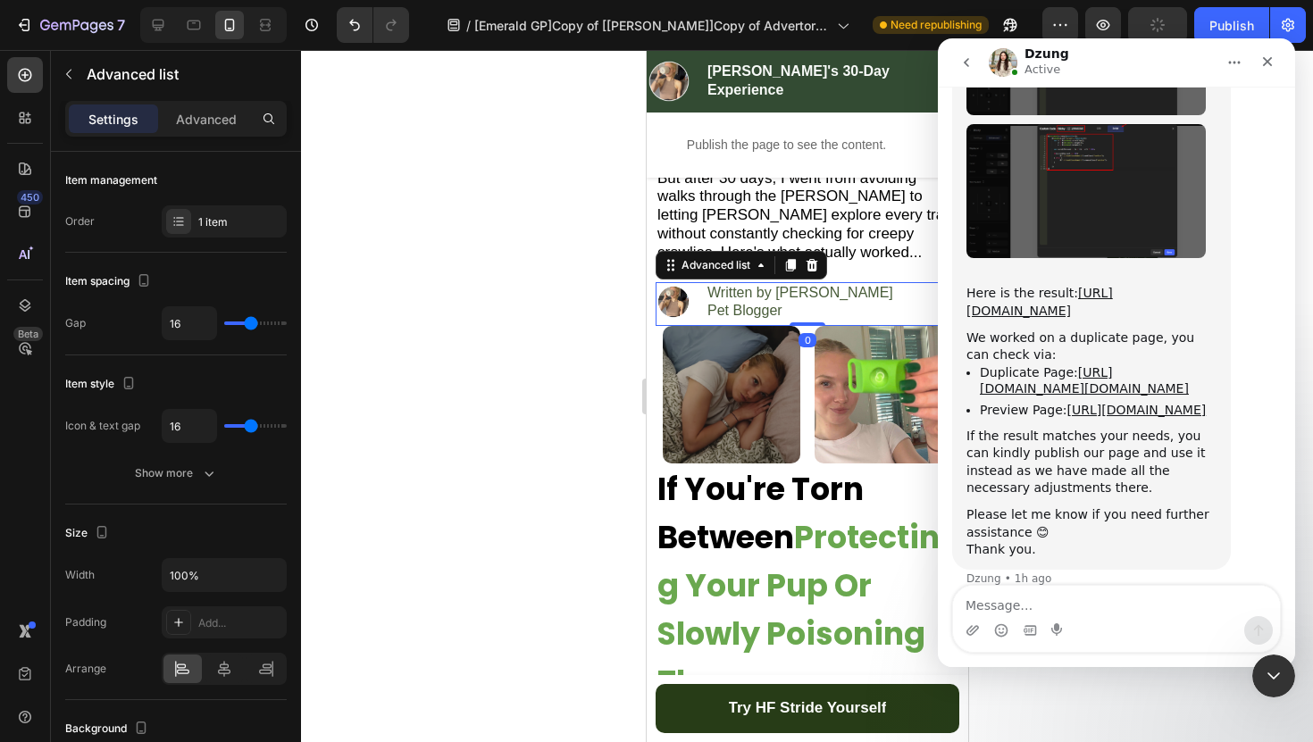
click at [701, 303] on li "Image Written by Emily Klim Pet Blogger Text Block" at bounding box center [773, 302] width 239 height 41
type input "9"
type input "8"
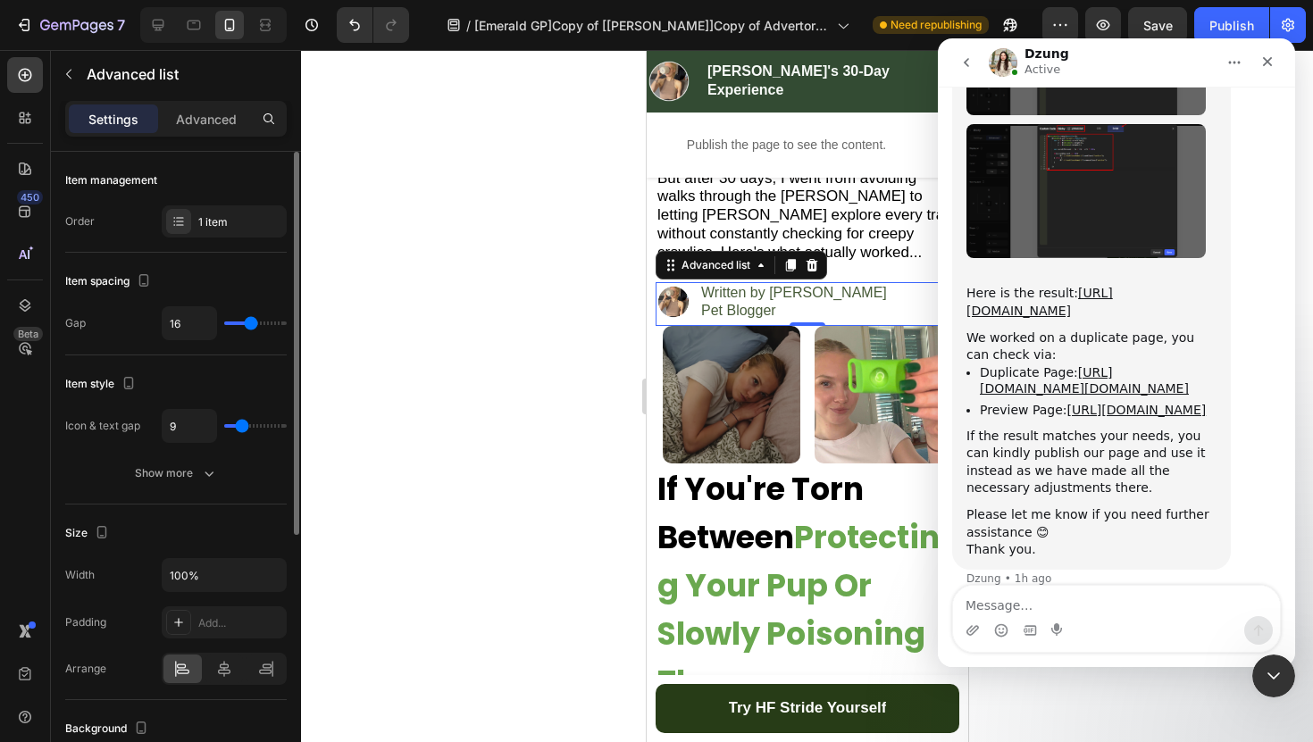
type input "8"
type input "7"
type input "6"
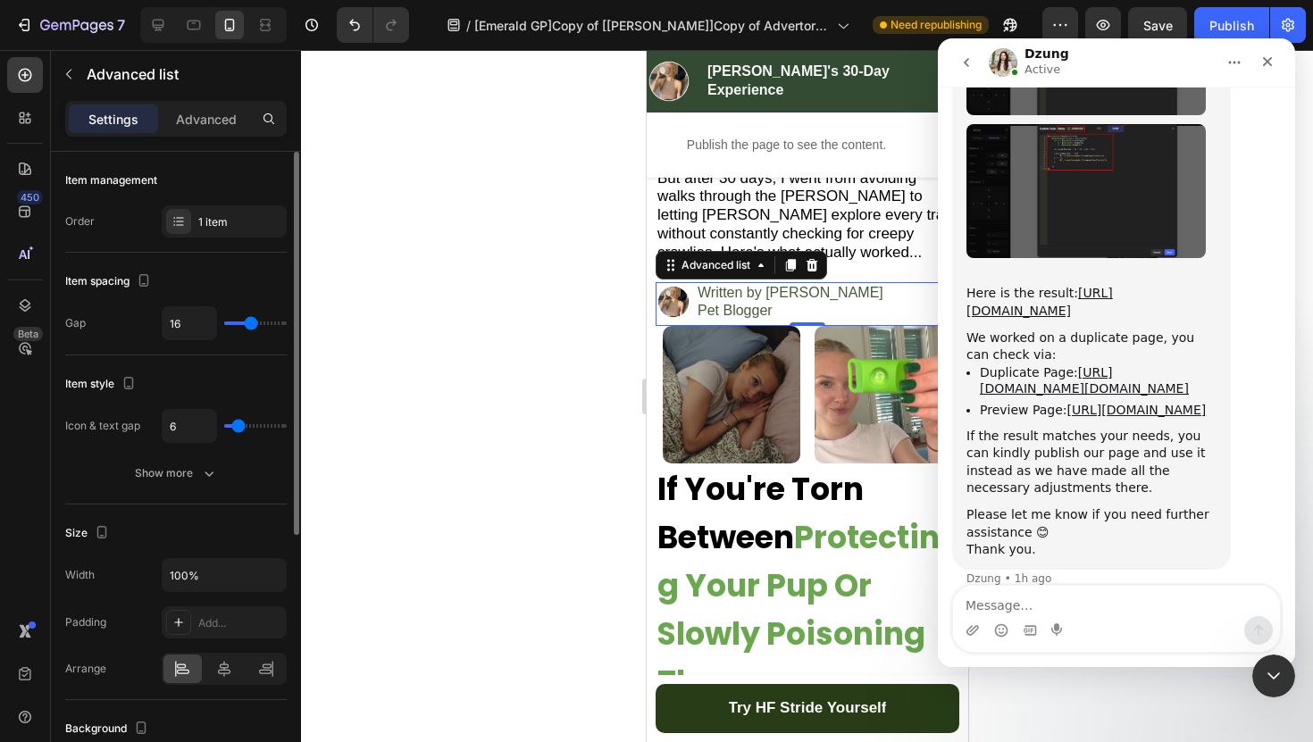
type input "3"
type input "1"
type input "0"
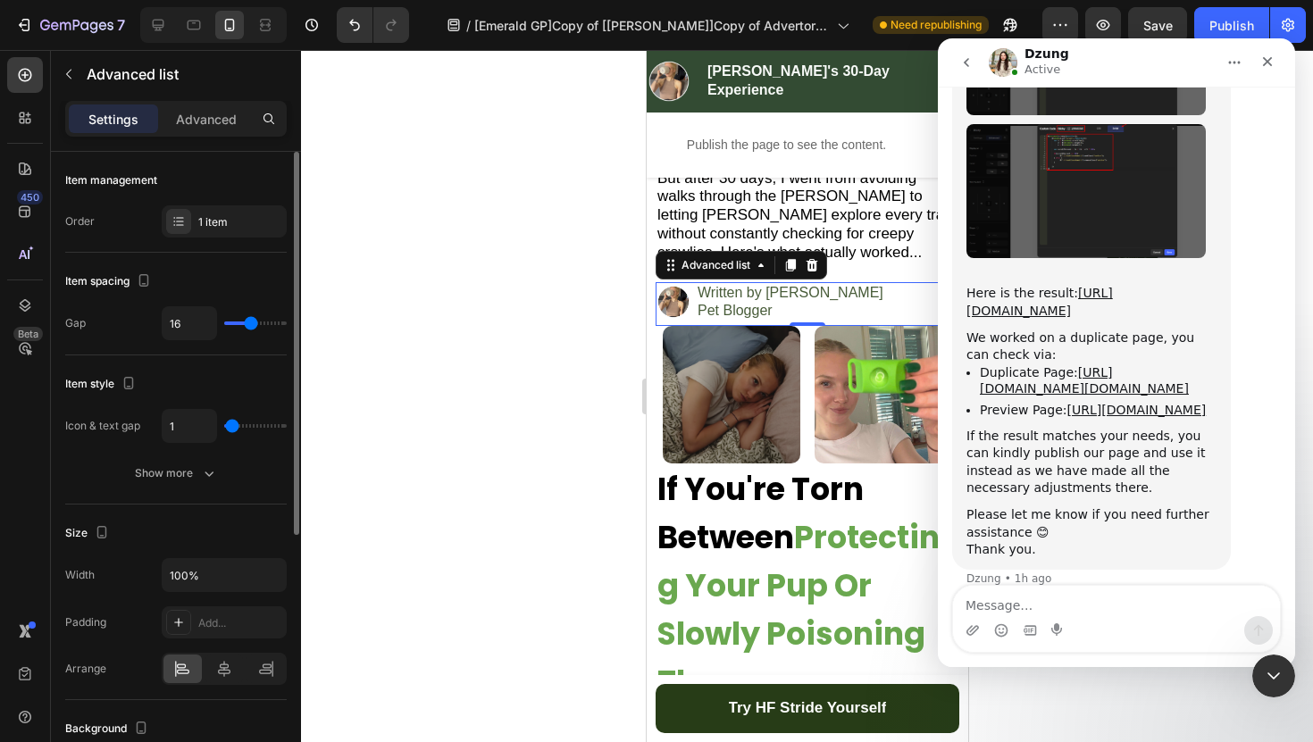
type input "0"
type input "1"
type input "2"
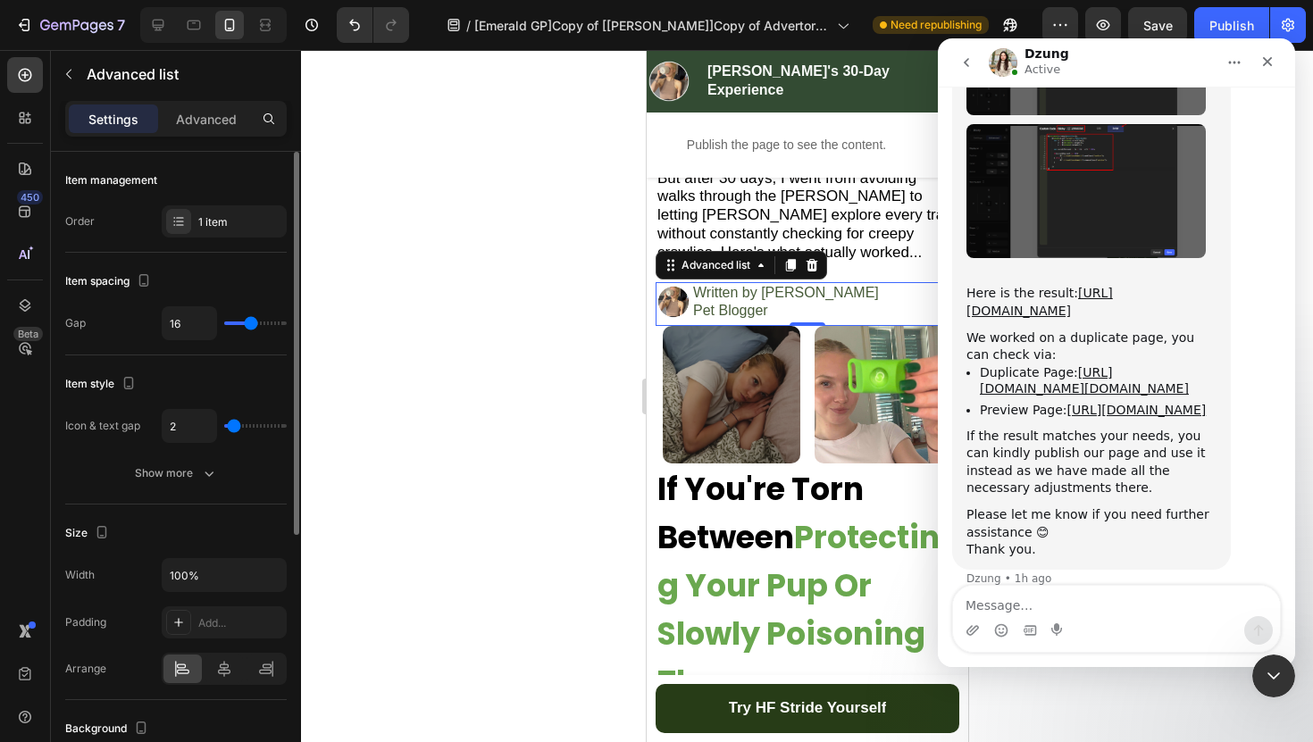
type input "3"
type input "4"
type input "5"
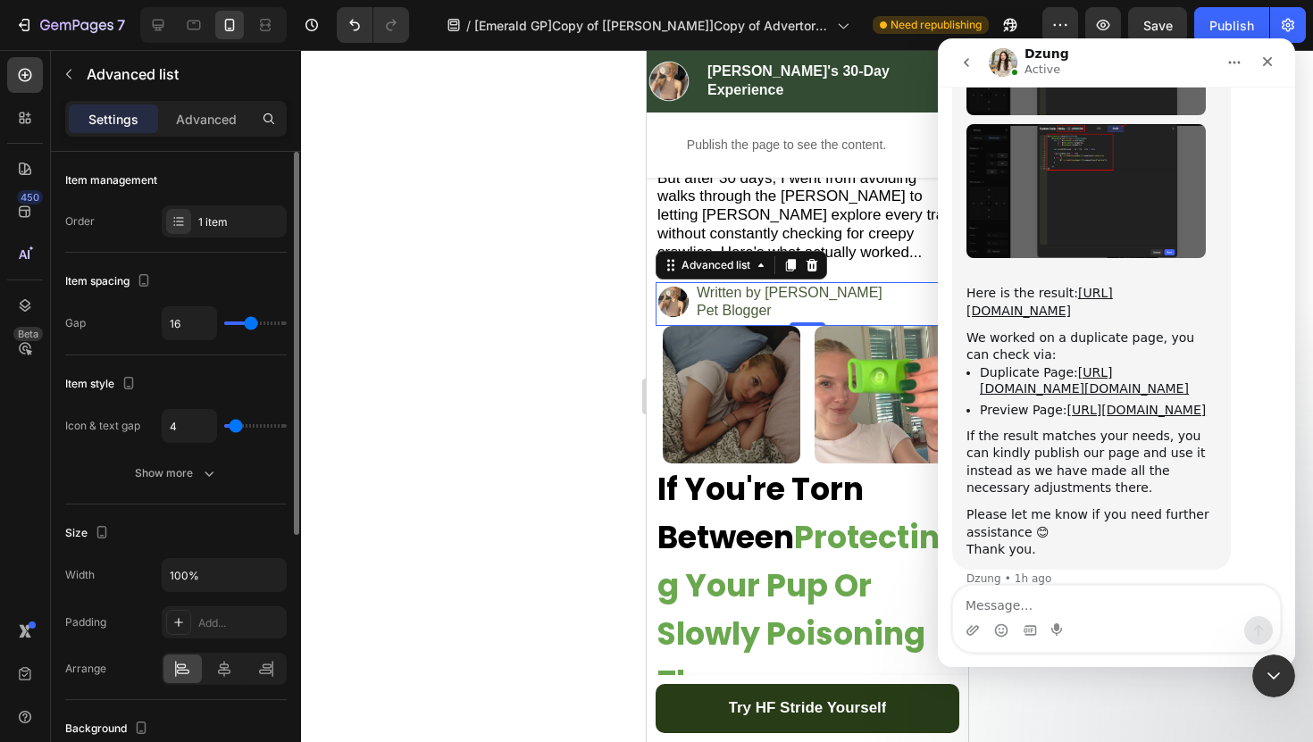
type input "5"
type input "6"
type input "7"
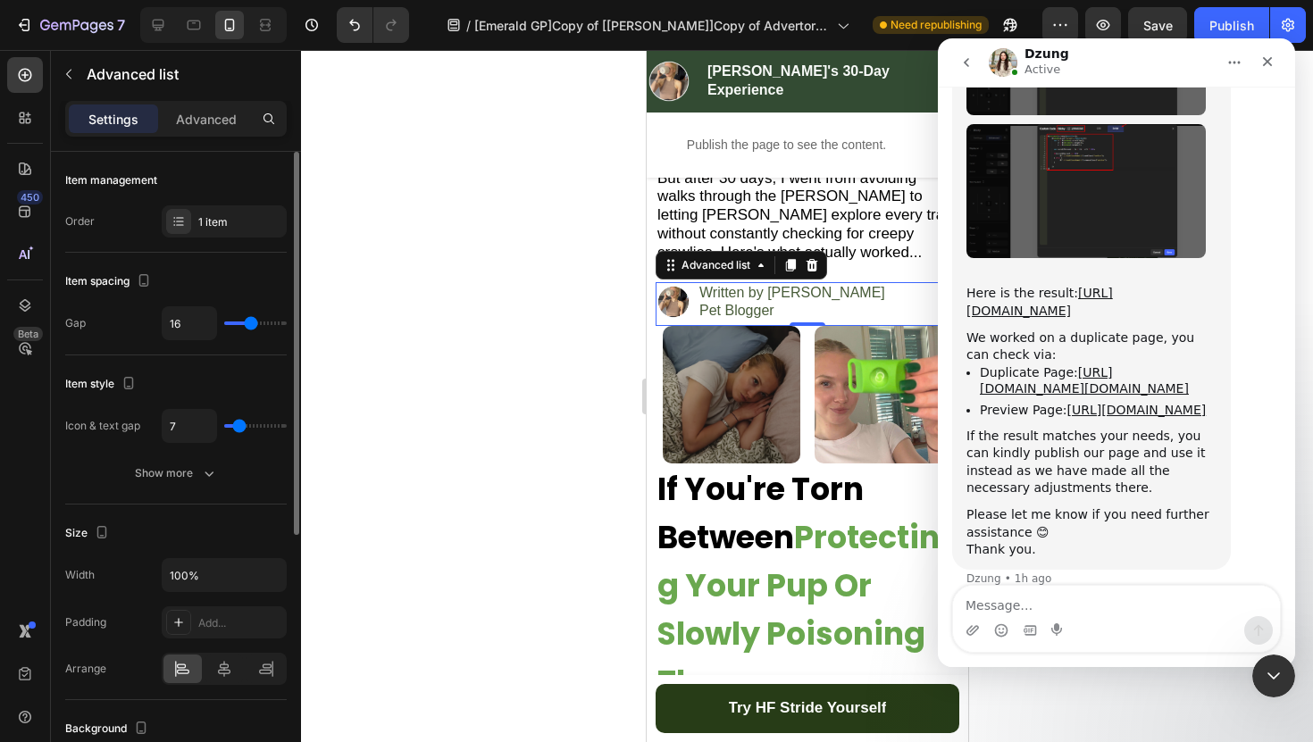
type input "8"
type input "9"
type input "10"
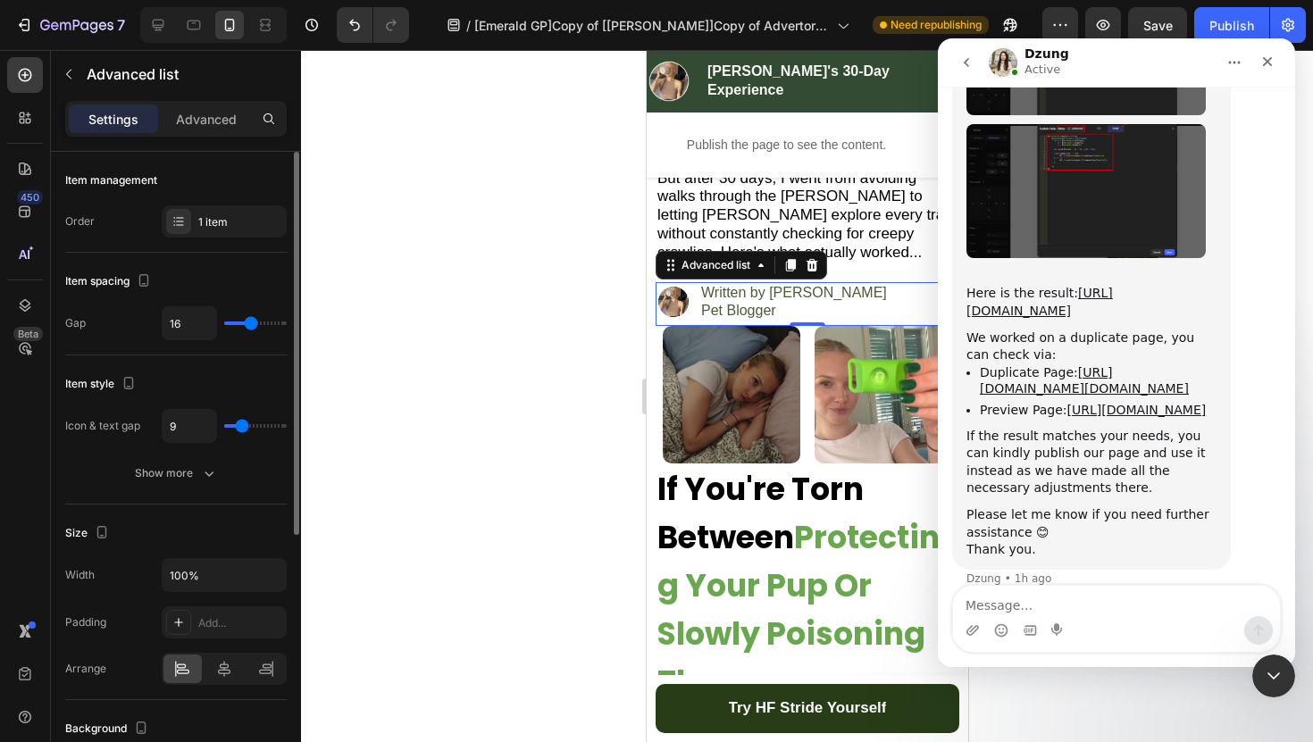
type input "10"
type input "9"
type input "8"
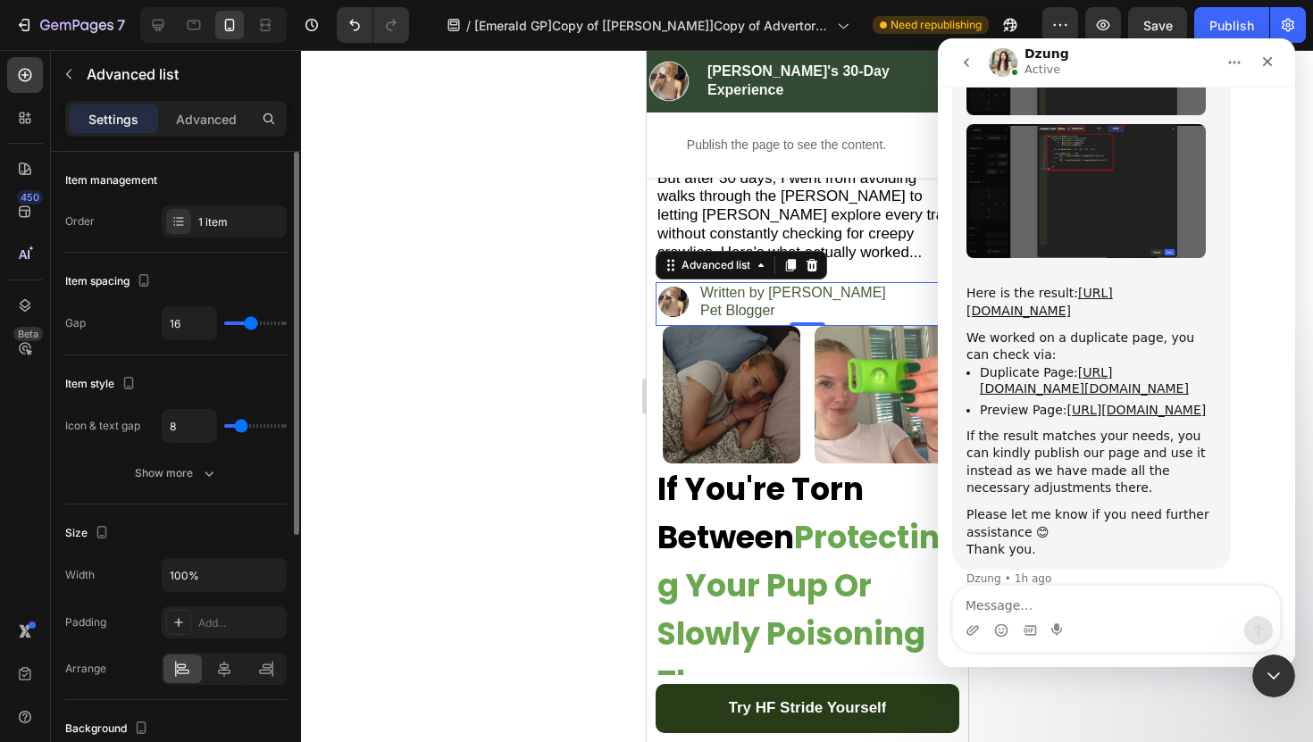
click at [240, 427] on input "range" at bounding box center [255, 426] width 63 height 4
click at [494, 303] on div at bounding box center [807, 396] width 1012 height 692
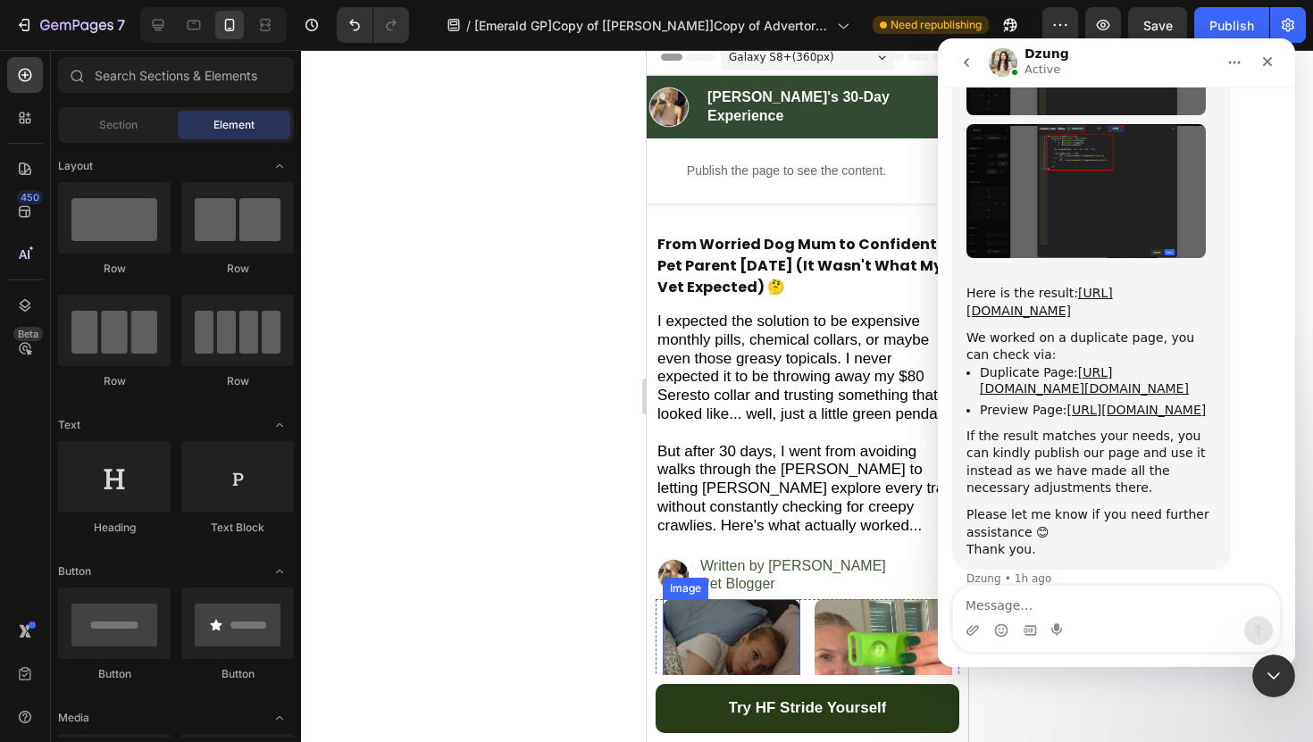
scroll to position [6, 0]
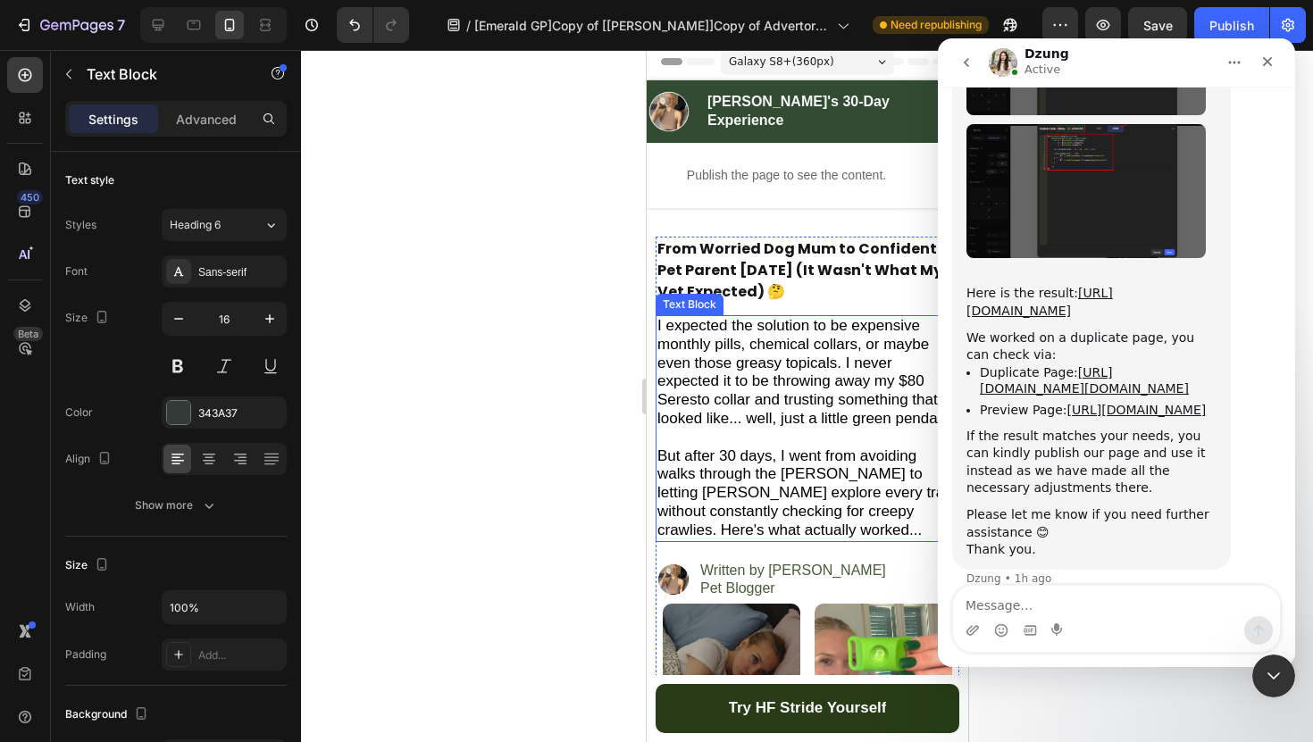
click at [764, 371] on span "I expected the solution to be expensive monthly pills, chemical collars, or may…" at bounding box center [804, 372] width 297 height 110
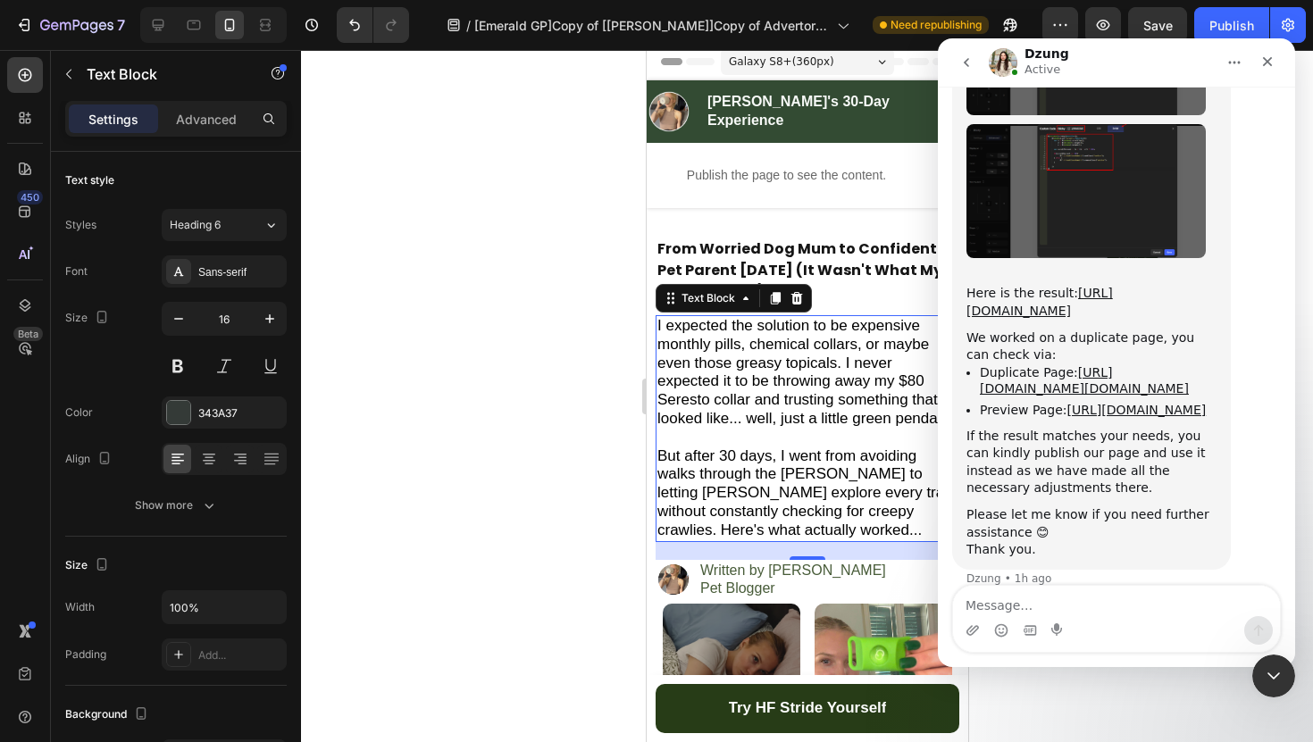
click at [733, 360] on span "I expected the solution to be expensive monthly pills, chemical collars, or may…" at bounding box center [804, 372] width 297 height 110
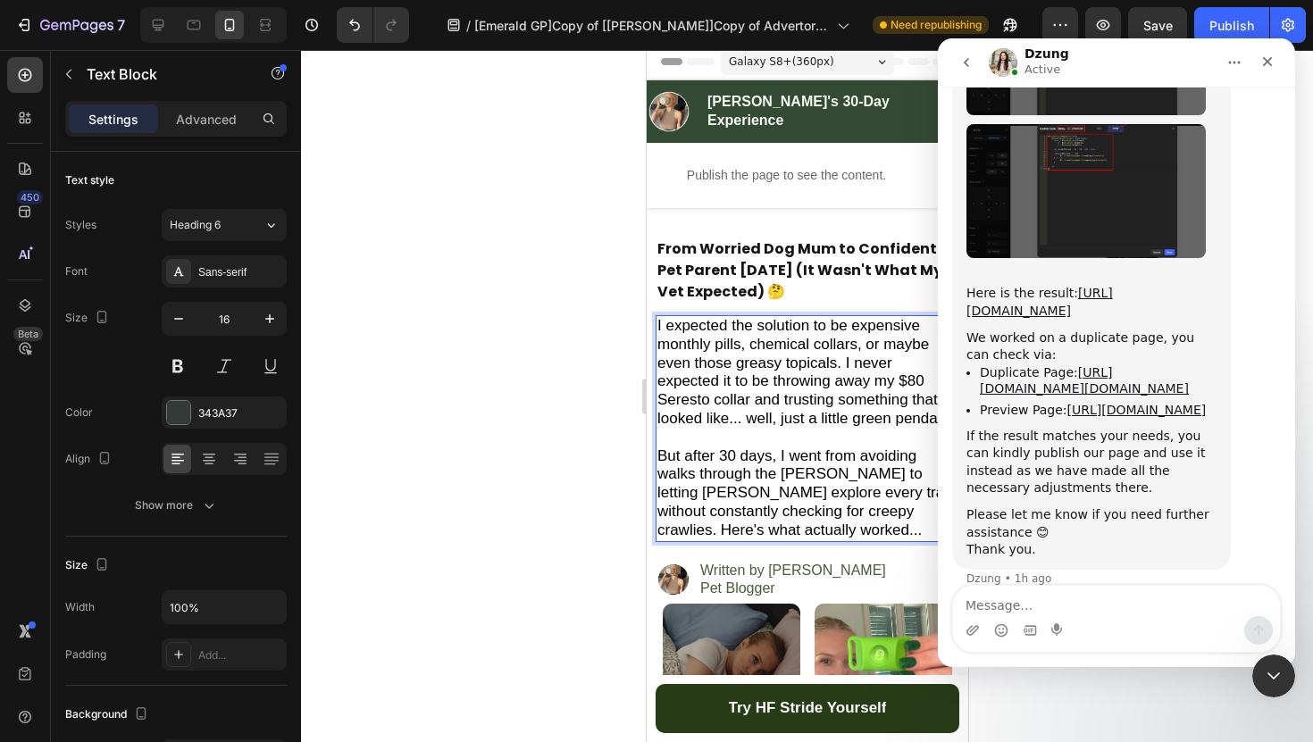
click at [733, 360] on span "I expected the solution to be expensive monthly pills, chemical collars, or may…" at bounding box center [804, 372] width 297 height 110
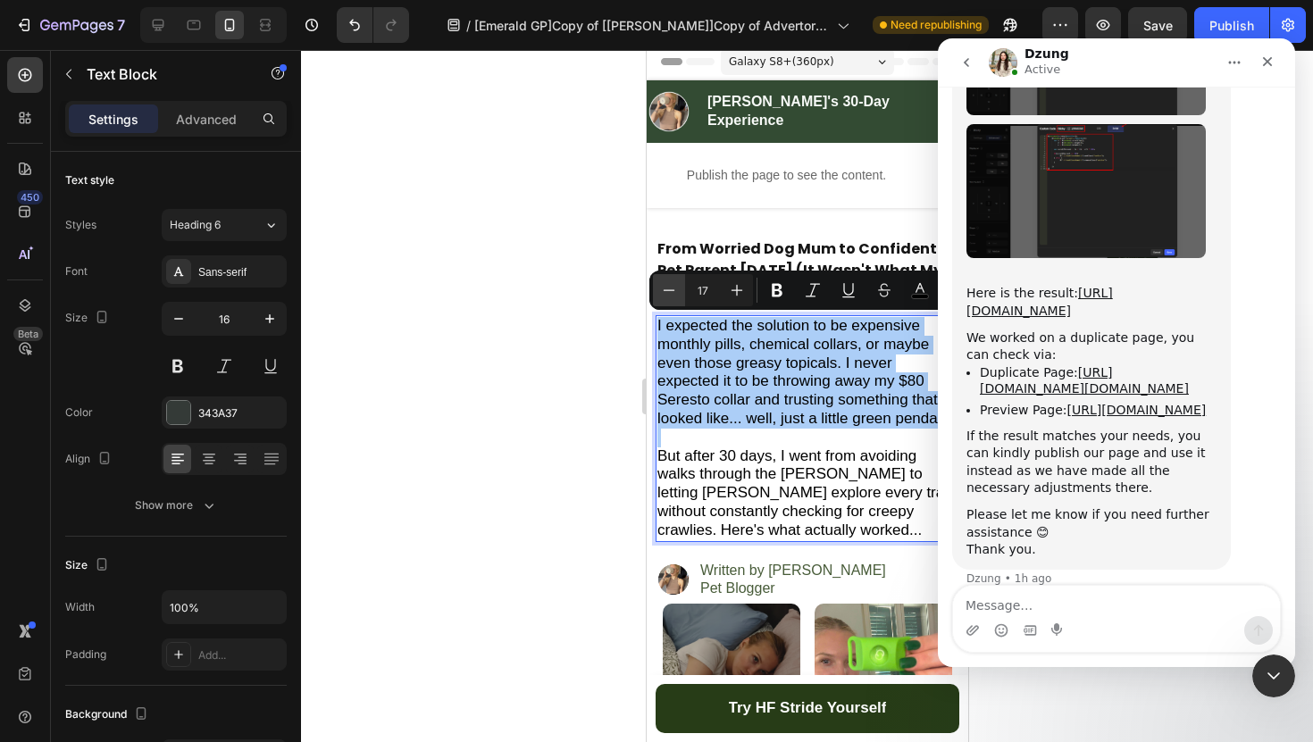
click at [675, 293] on icon "Editor contextual toolbar" at bounding box center [669, 290] width 18 height 18
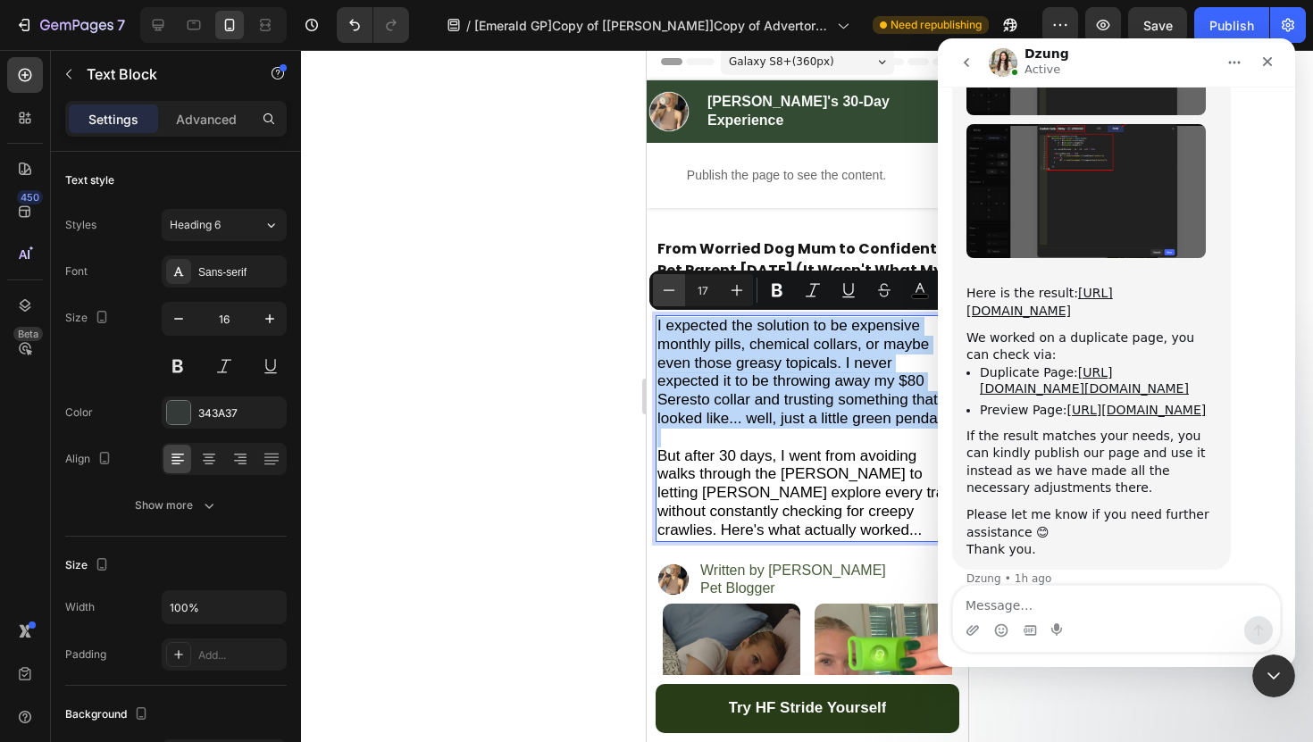
type input "16"
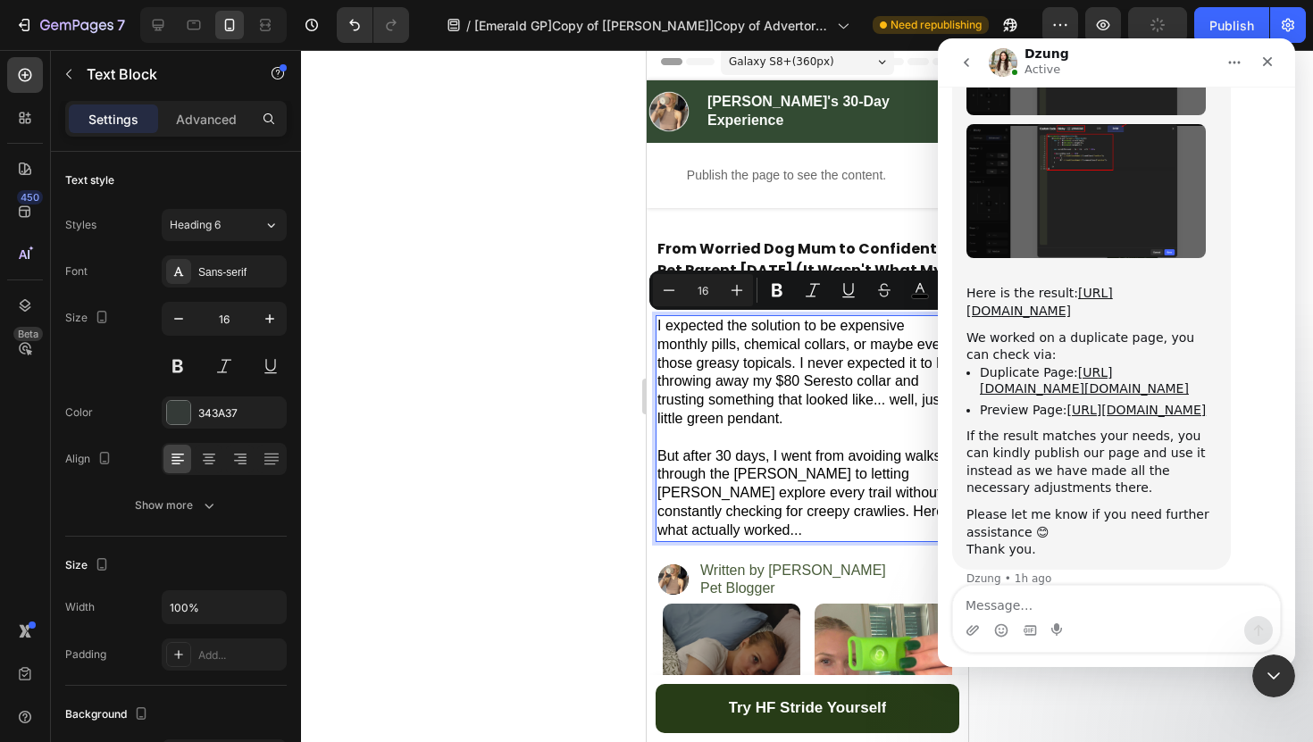
click at [602, 351] on div at bounding box center [807, 396] width 1012 height 692
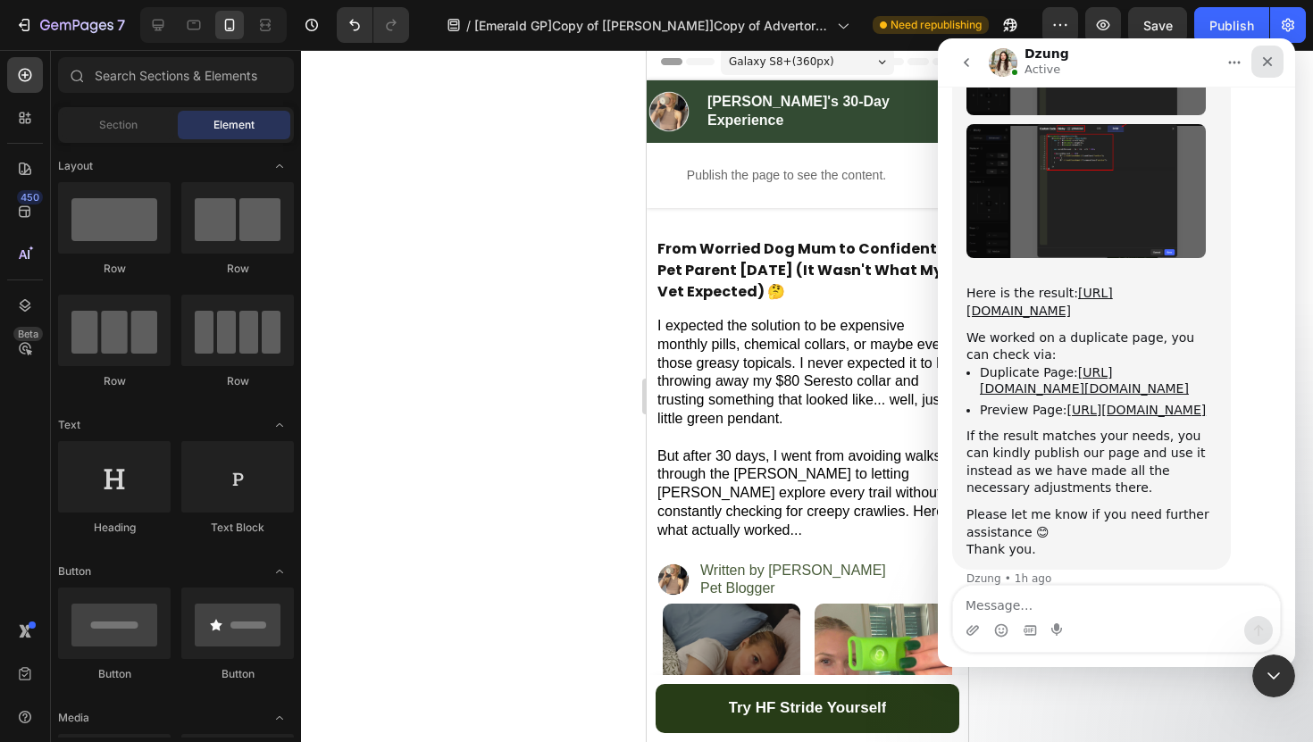
click at [1268, 63] on icon "Close" at bounding box center [1268, 62] width 10 height 10
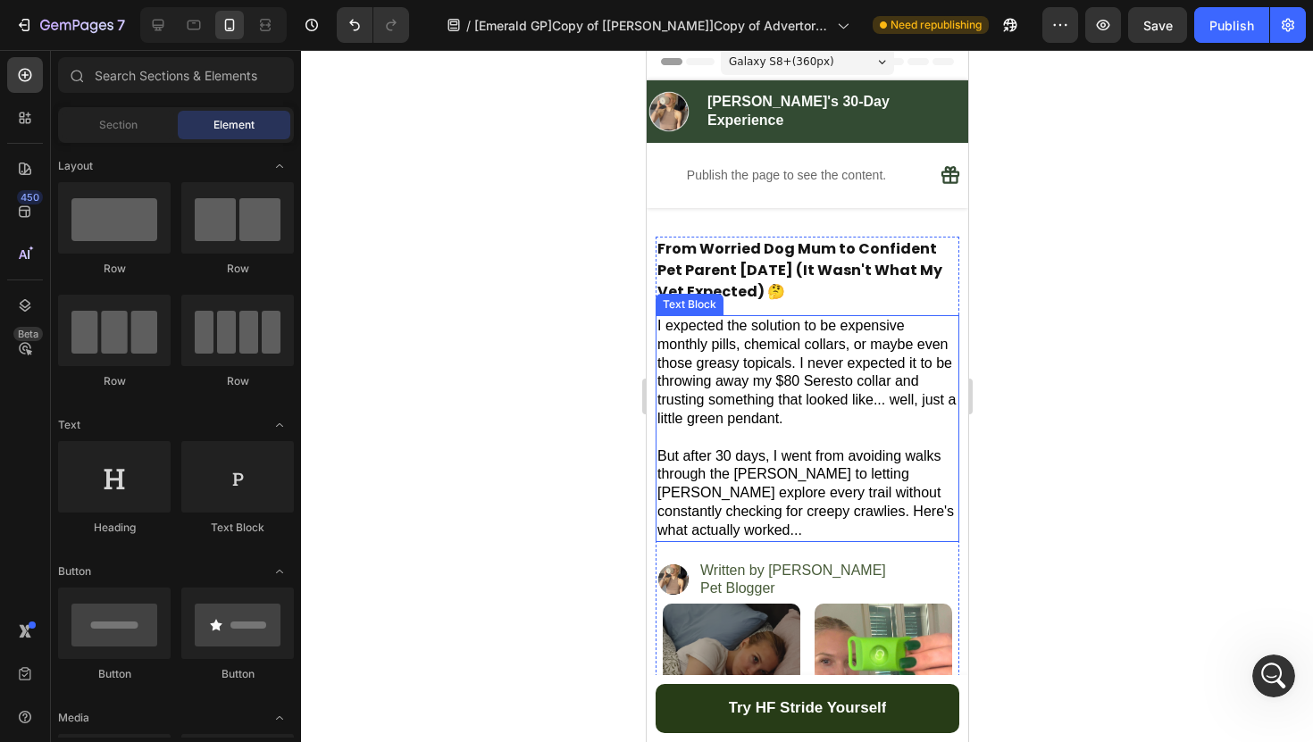
scroll to position [0, 0]
click at [921, 289] on h2 "From Worried Dog Mum to Confident Pet Parent [DATE] (It Wasn't What My Vet Expe…" at bounding box center [806, 271] width 304 height 68
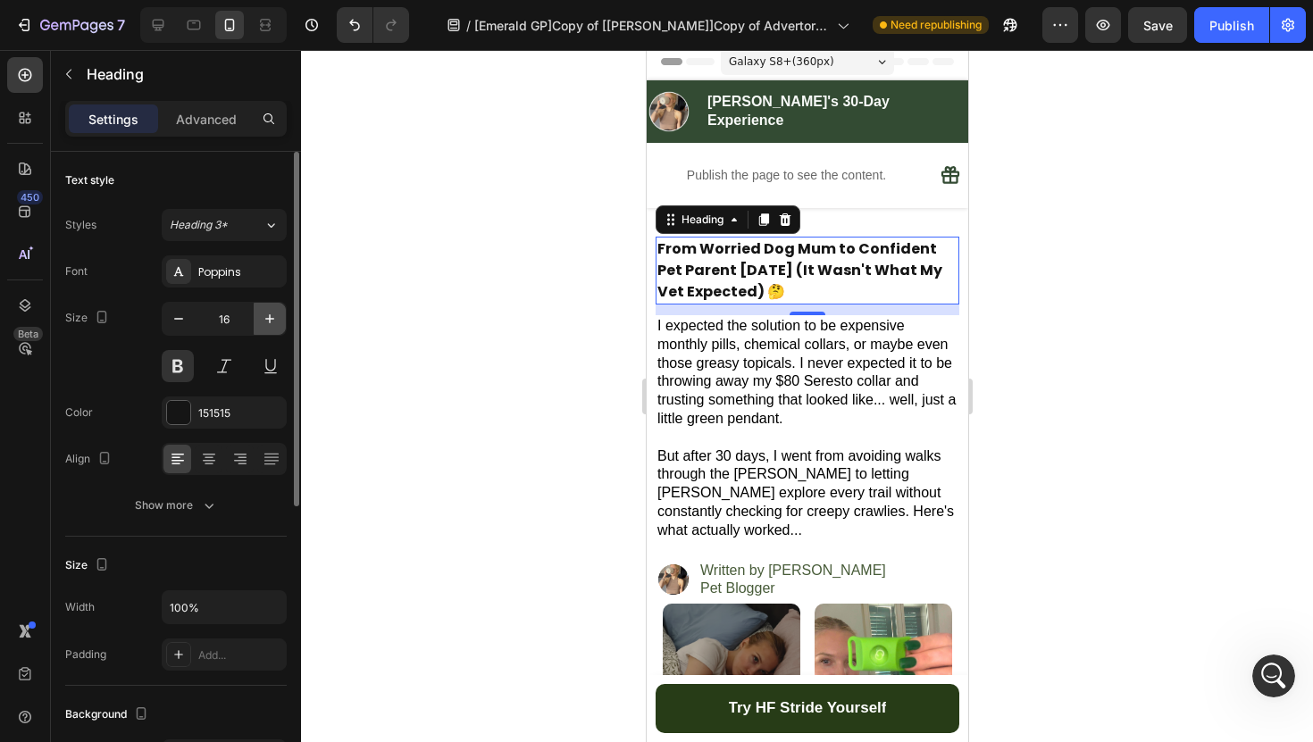
click at [263, 313] on icon "button" at bounding box center [270, 319] width 18 height 18
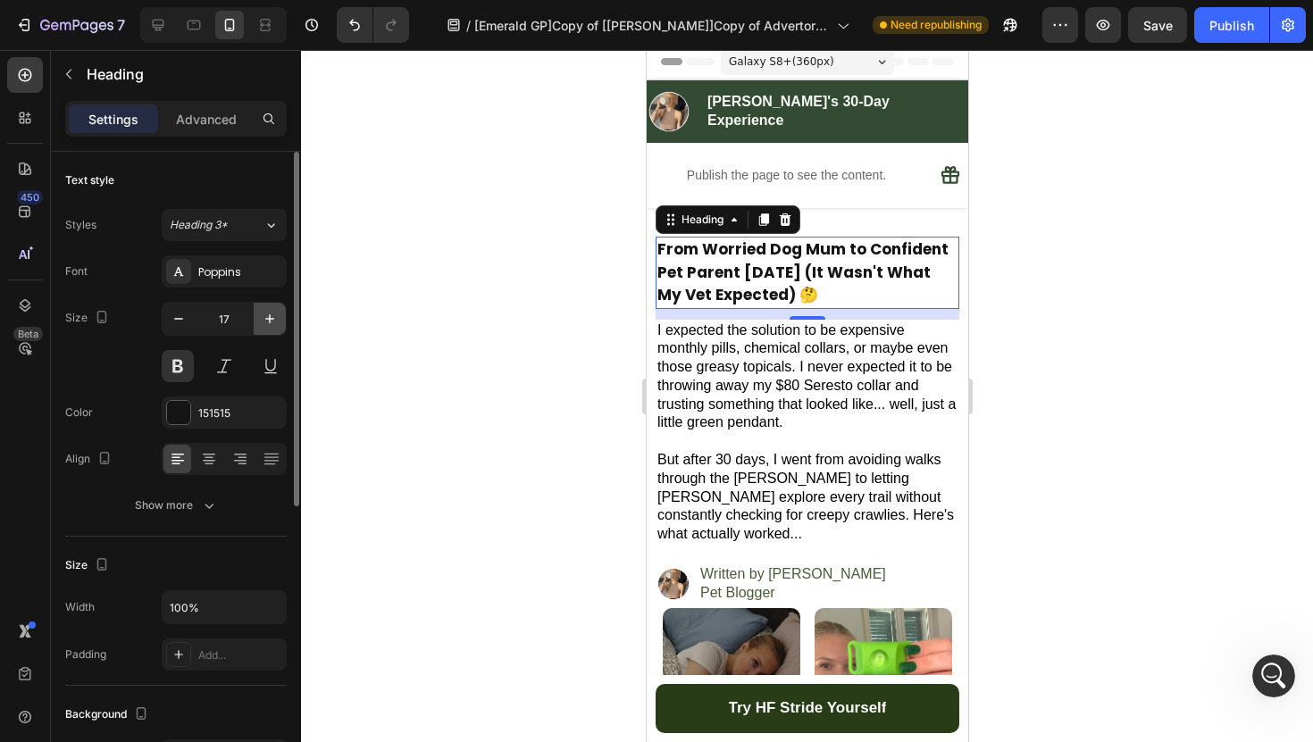
click at [263, 313] on icon "button" at bounding box center [270, 319] width 18 height 18
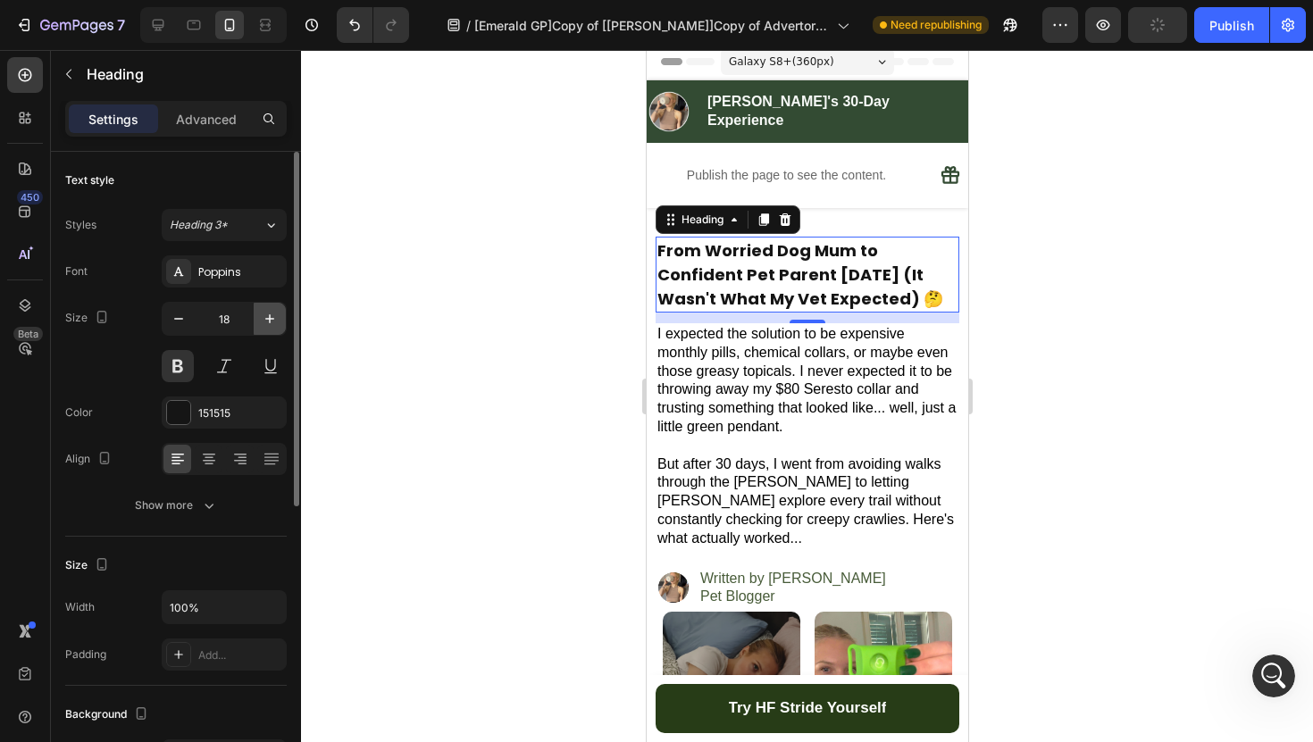
click at [263, 313] on icon "button" at bounding box center [270, 319] width 18 height 18
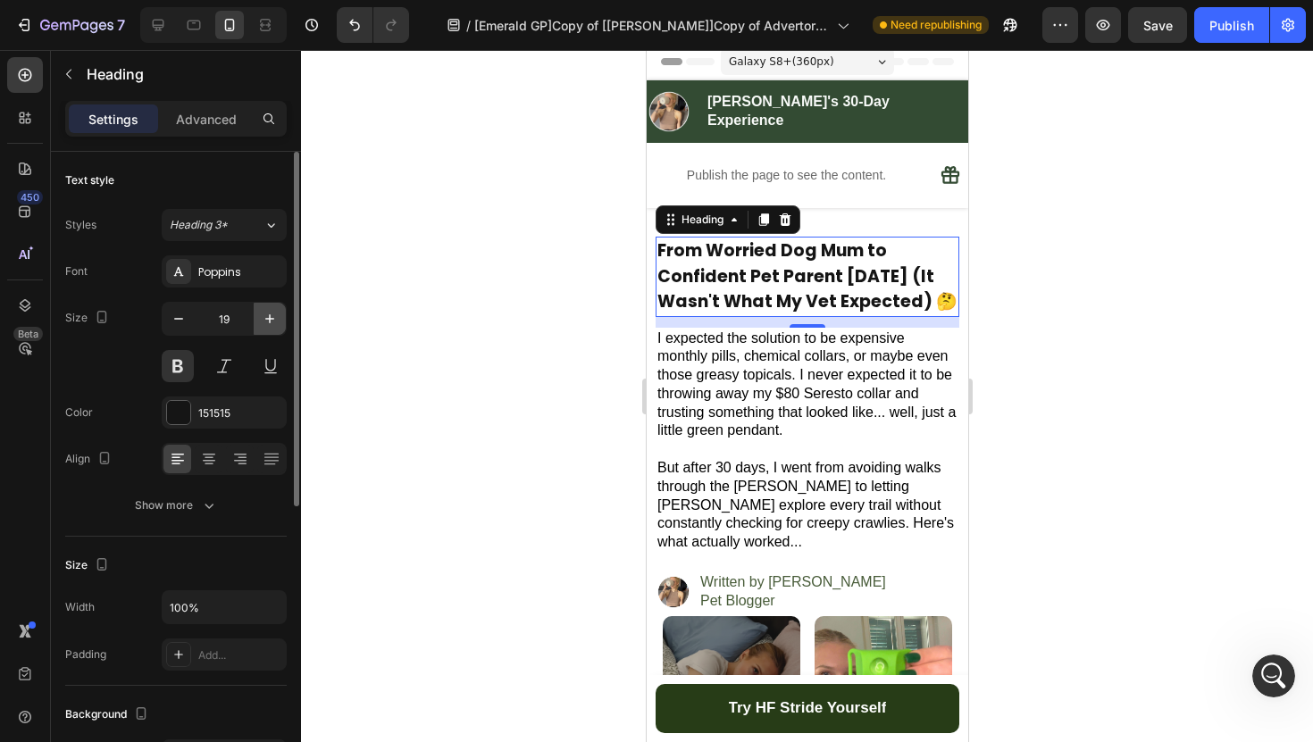
click at [263, 313] on icon "button" at bounding box center [270, 319] width 18 height 18
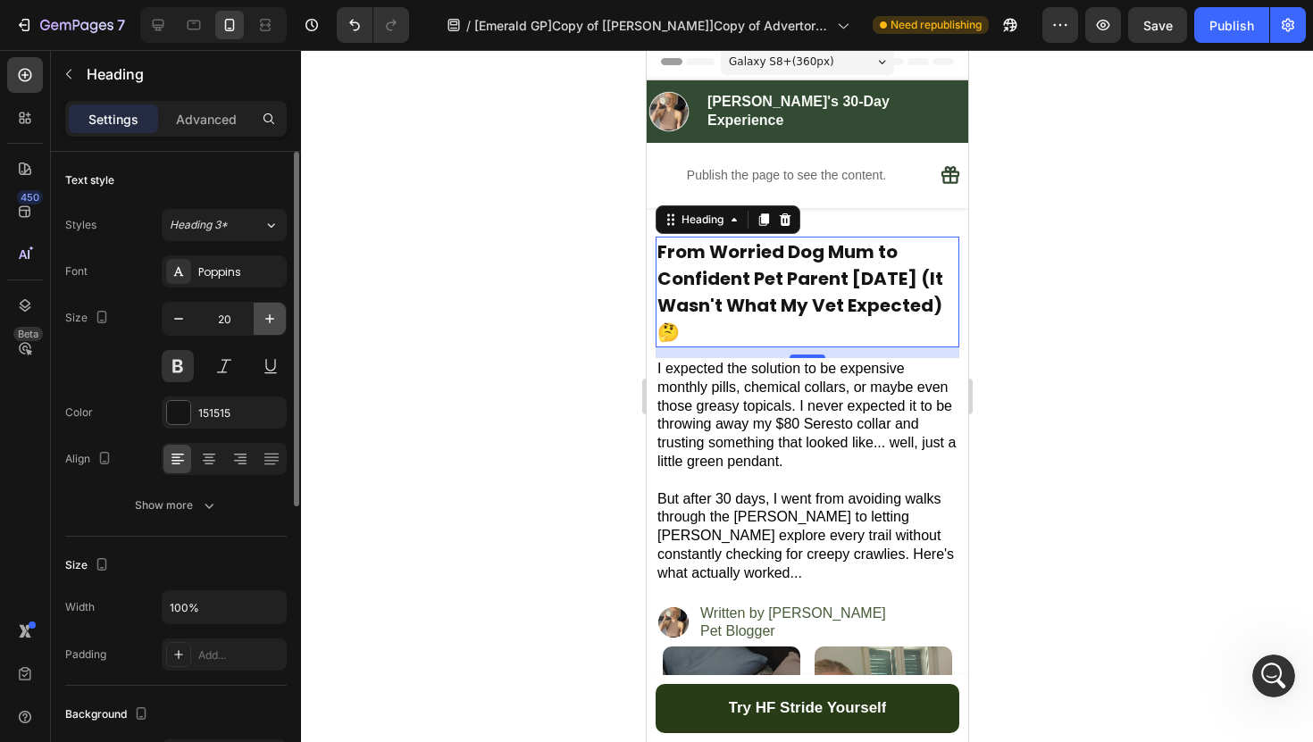
click at [263, 313] on icon "button" at bounding box center [270, 319] width 18 height 18
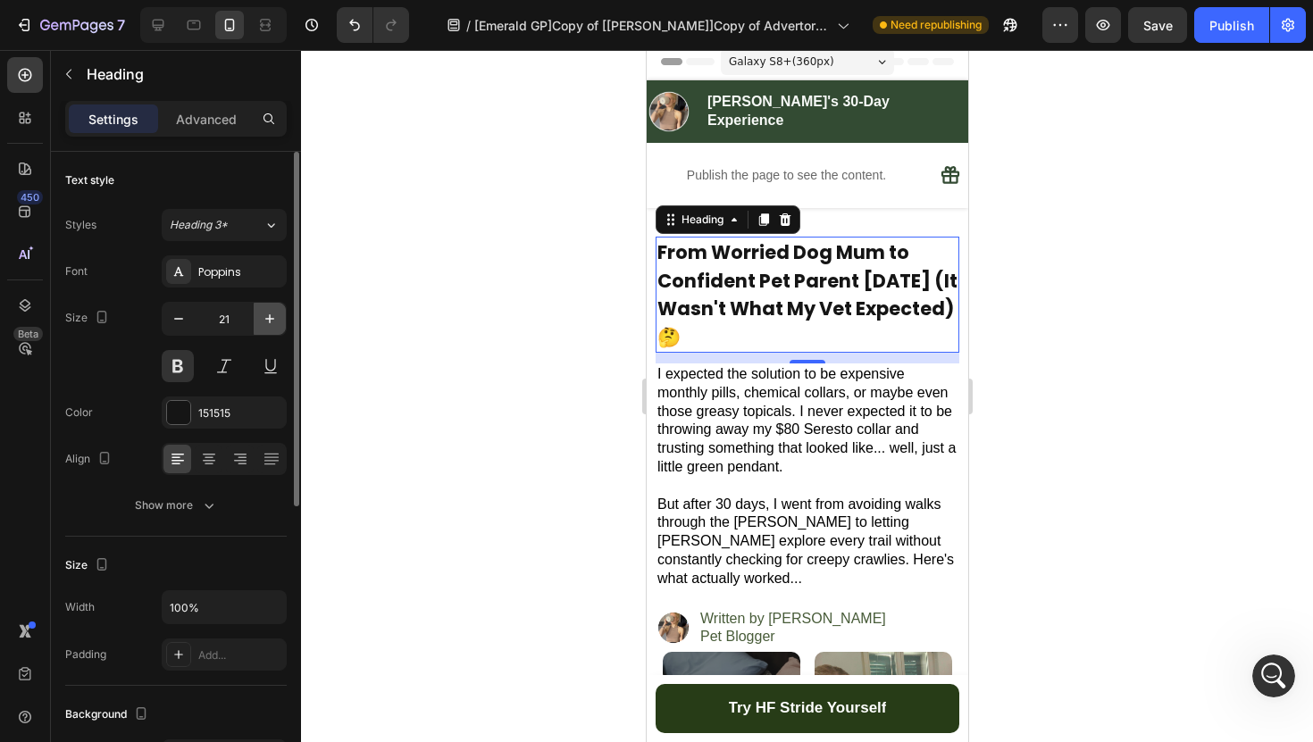
click at [263, 313] on icon "button" at bounding box center [270, 319] width 18 height 18
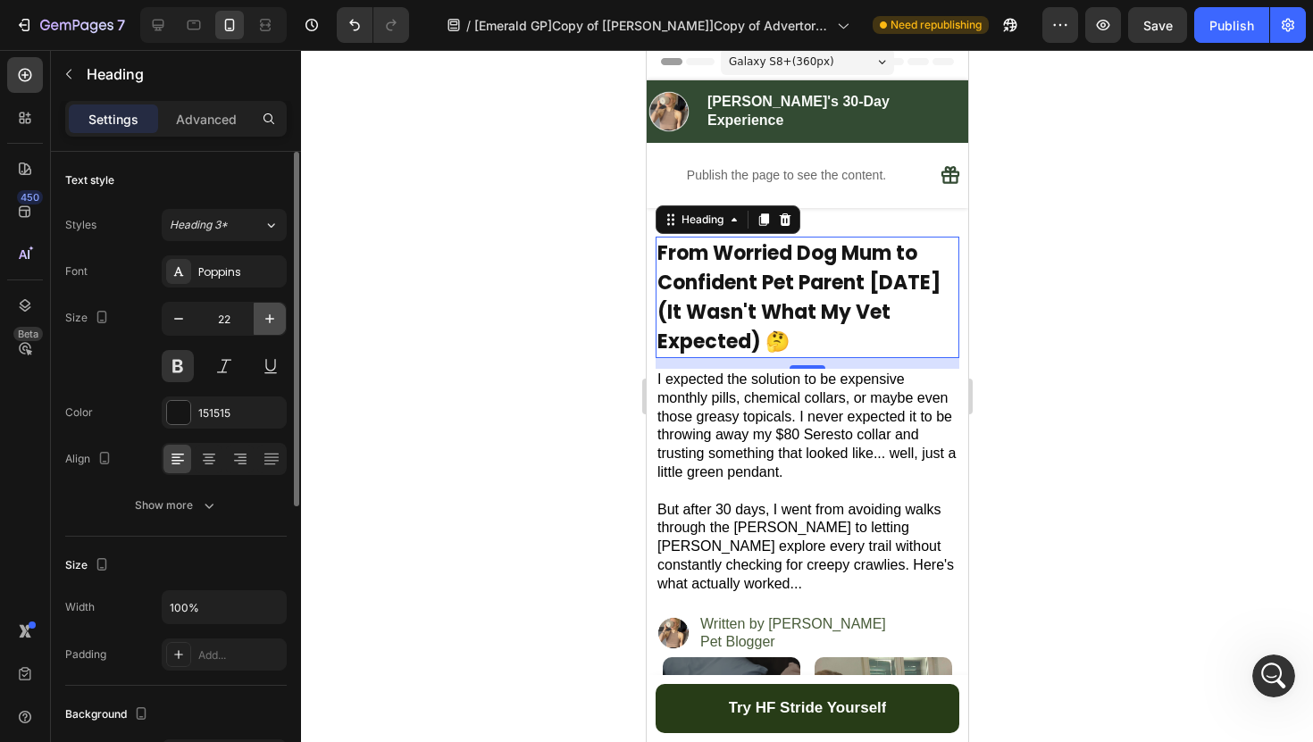
click at [263, 313] on icon "button" at bounding box center [270, 319] width 18 height 18
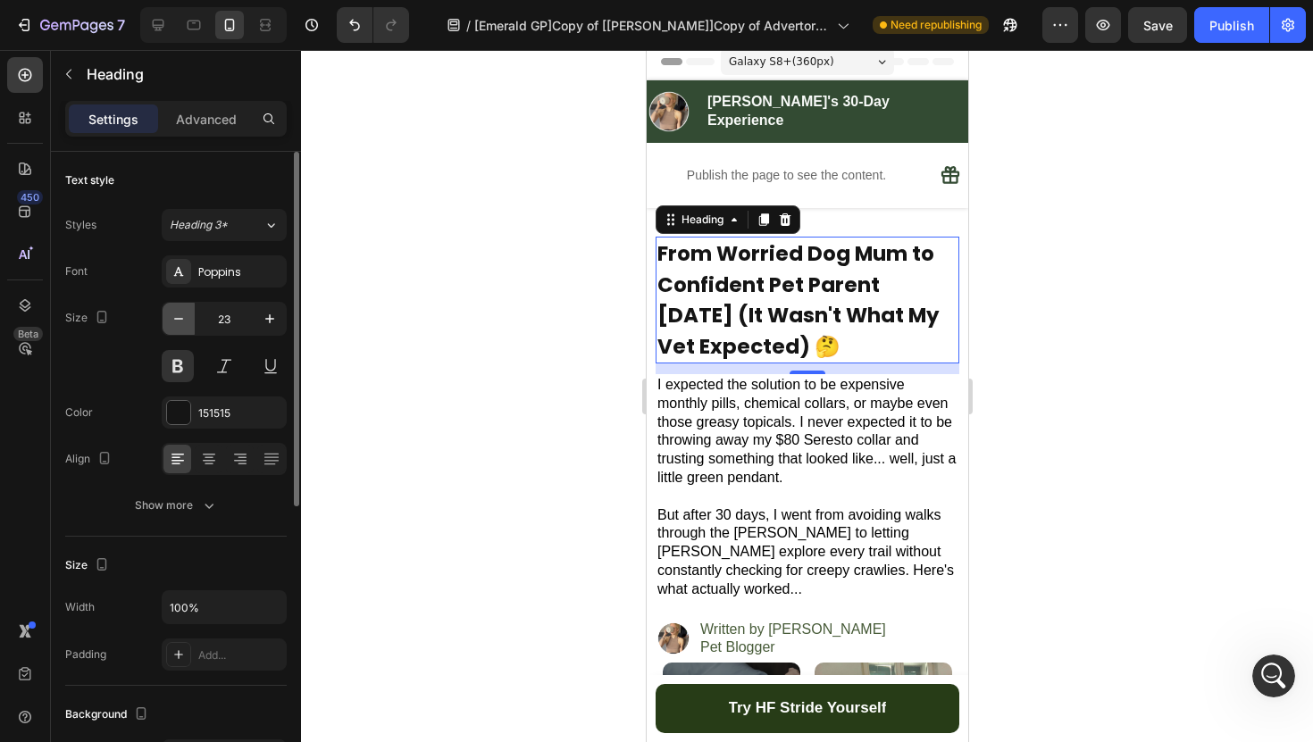
click at [178, 321] on icon "button" at bounding box center [179, 319] width 18 height 18
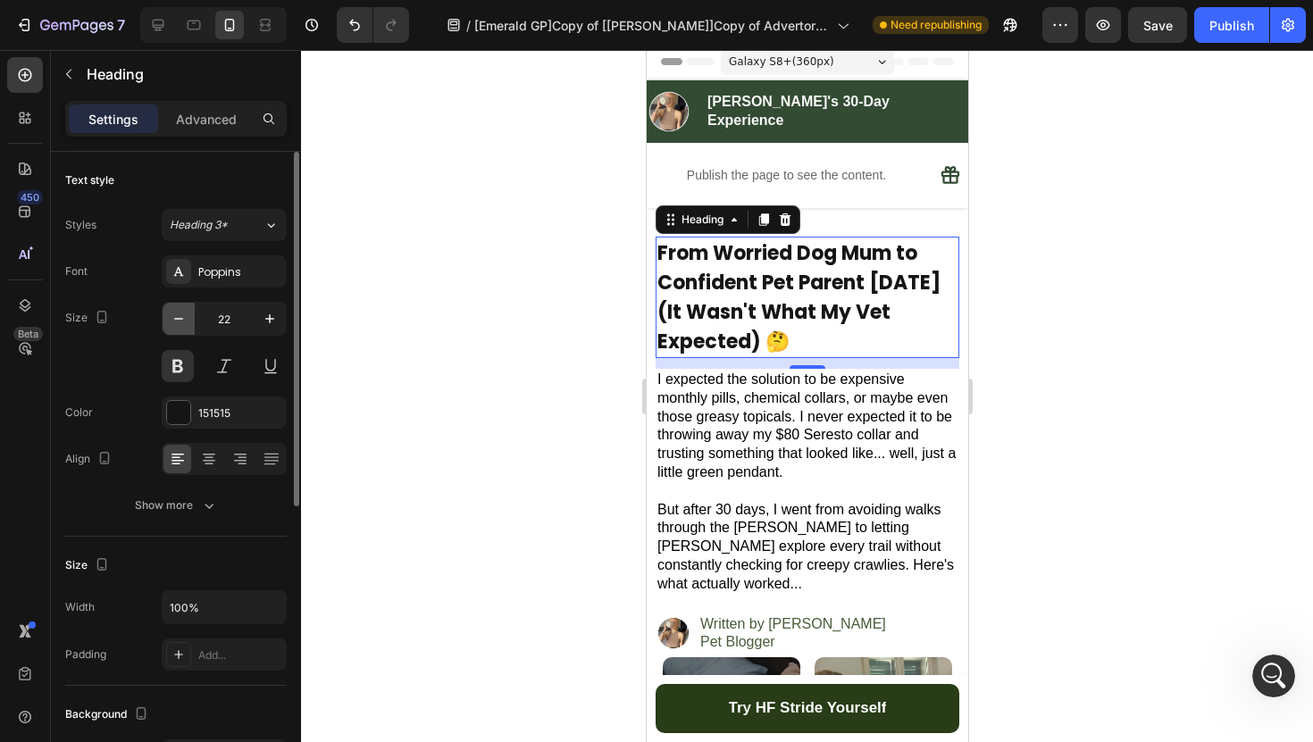
click at [178, 321] on icon "button" at bounding box center [179, 319] width 18 height 18
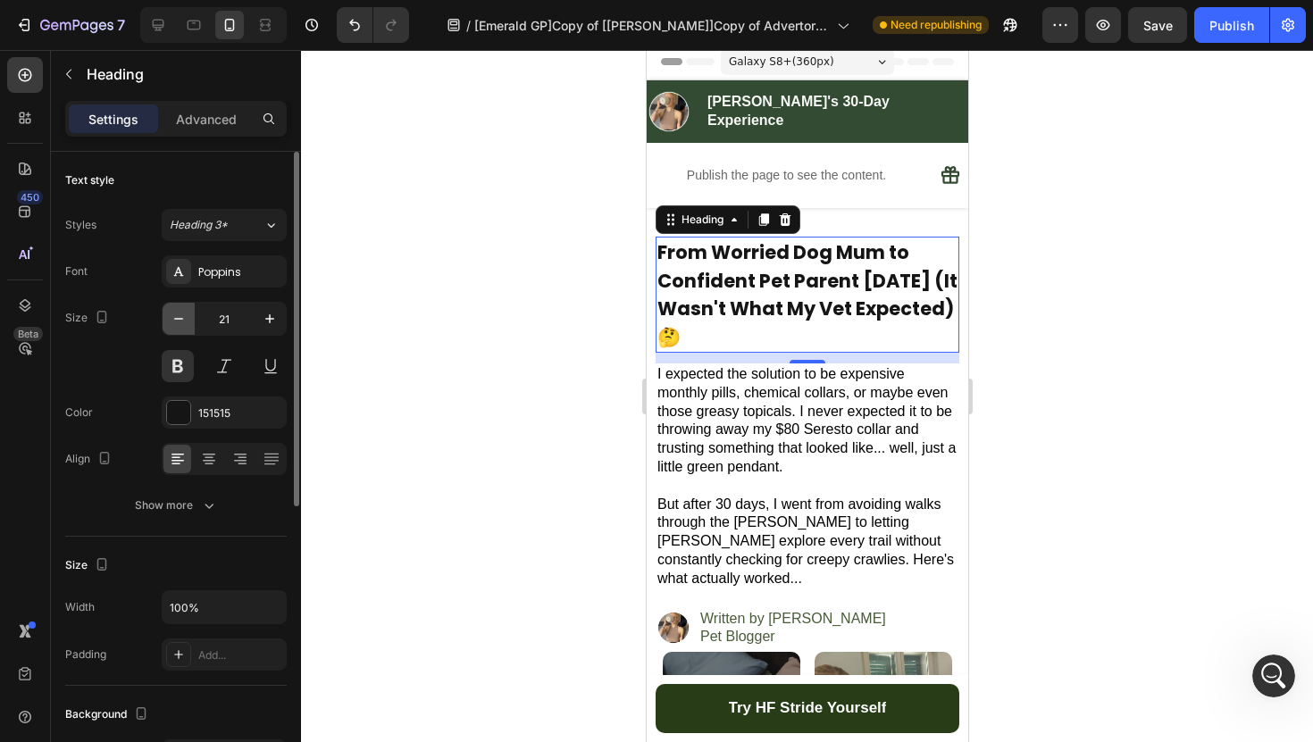
click at [178, 321] on icon "button" at bounding box center [179, 319] width 18 height 18
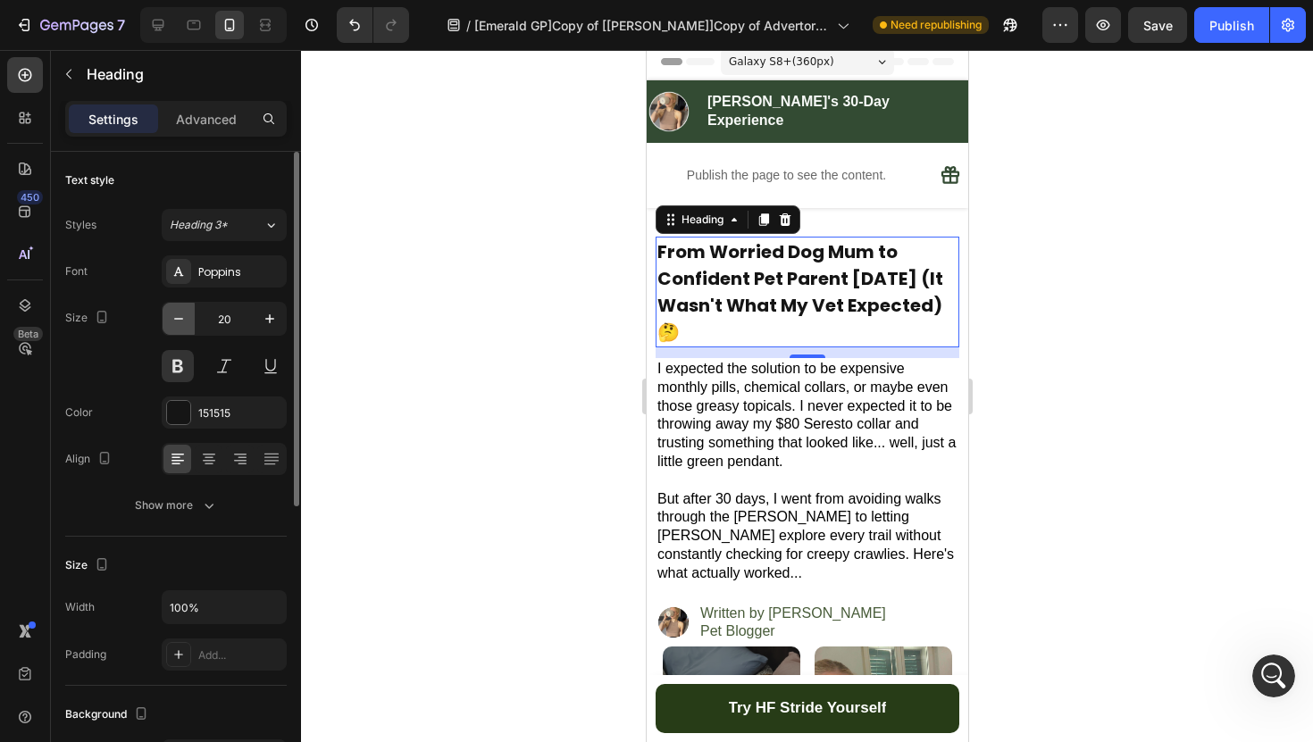
click at [178, 321] on icon "button" at bounding box center [179, 319] width 18 height 18
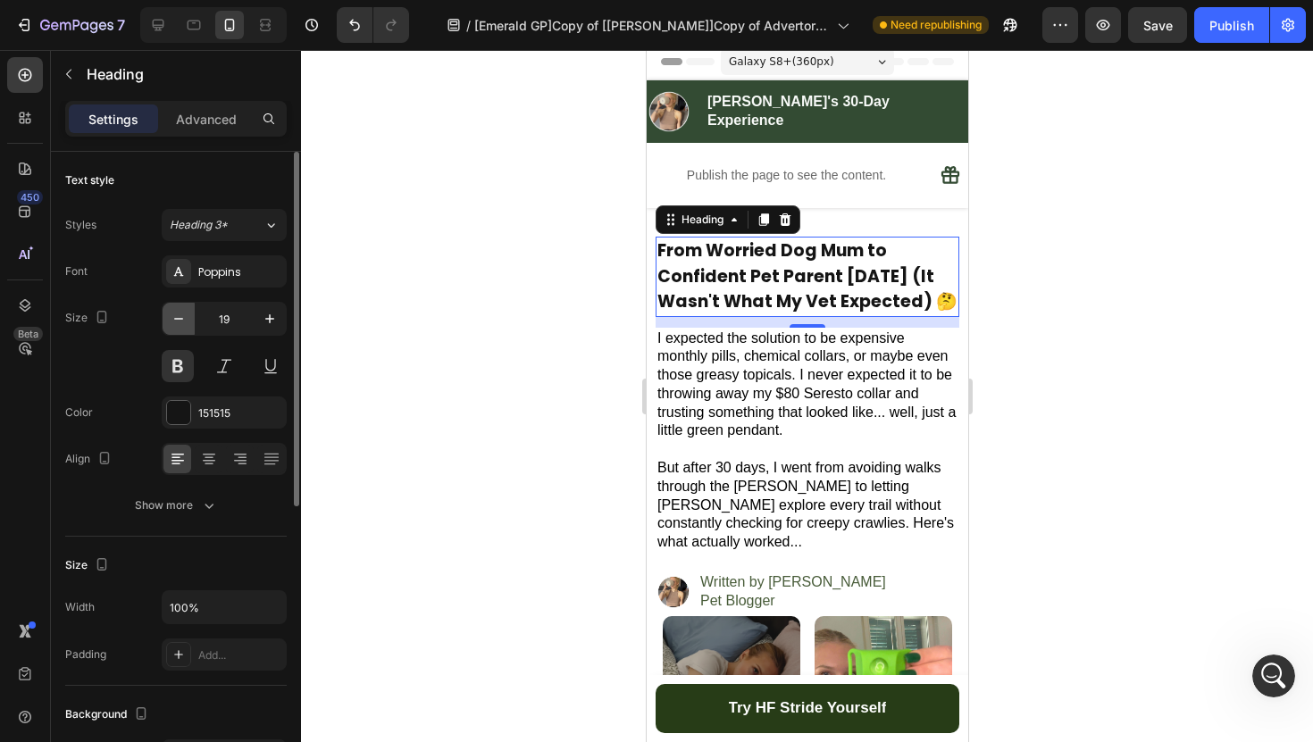
click at [178, 321] on icon "button" at bounding box center [179, 319] width 18 height 18
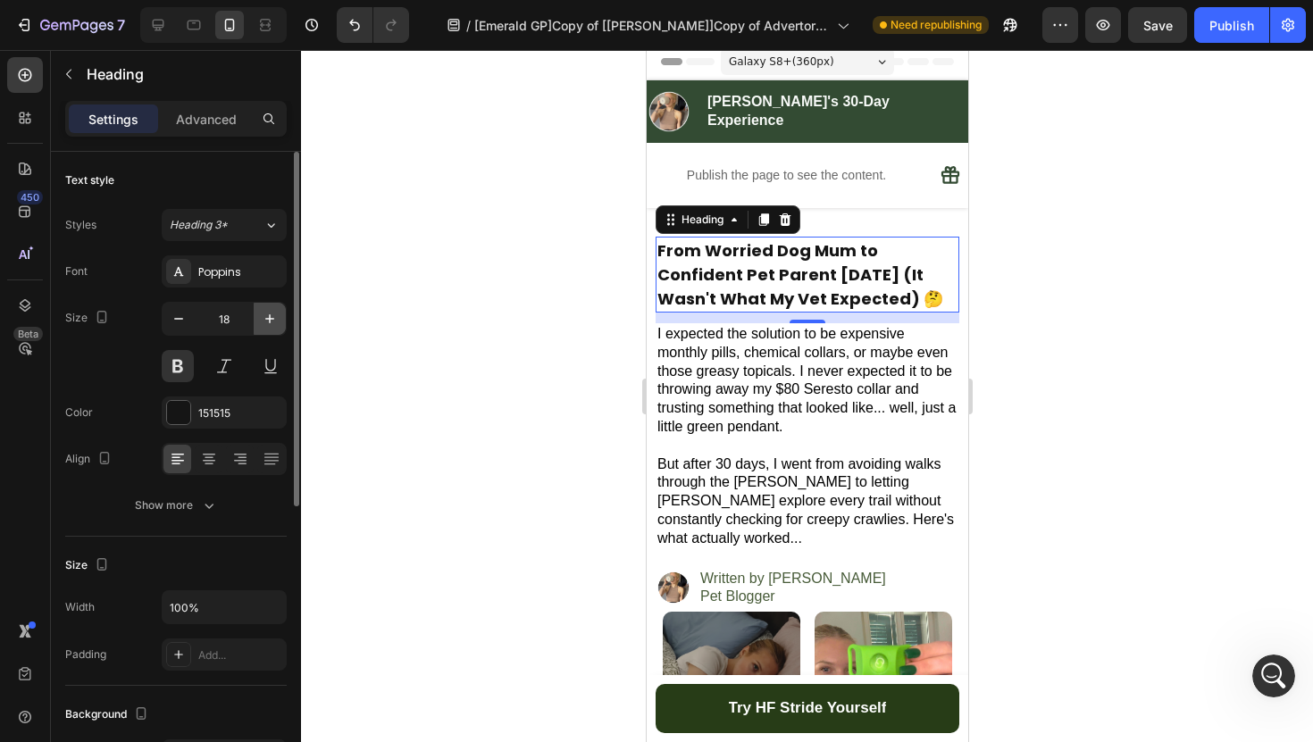
click at [273, 321] on icon "button" at bounding box center [270, 319] width 18 height 18
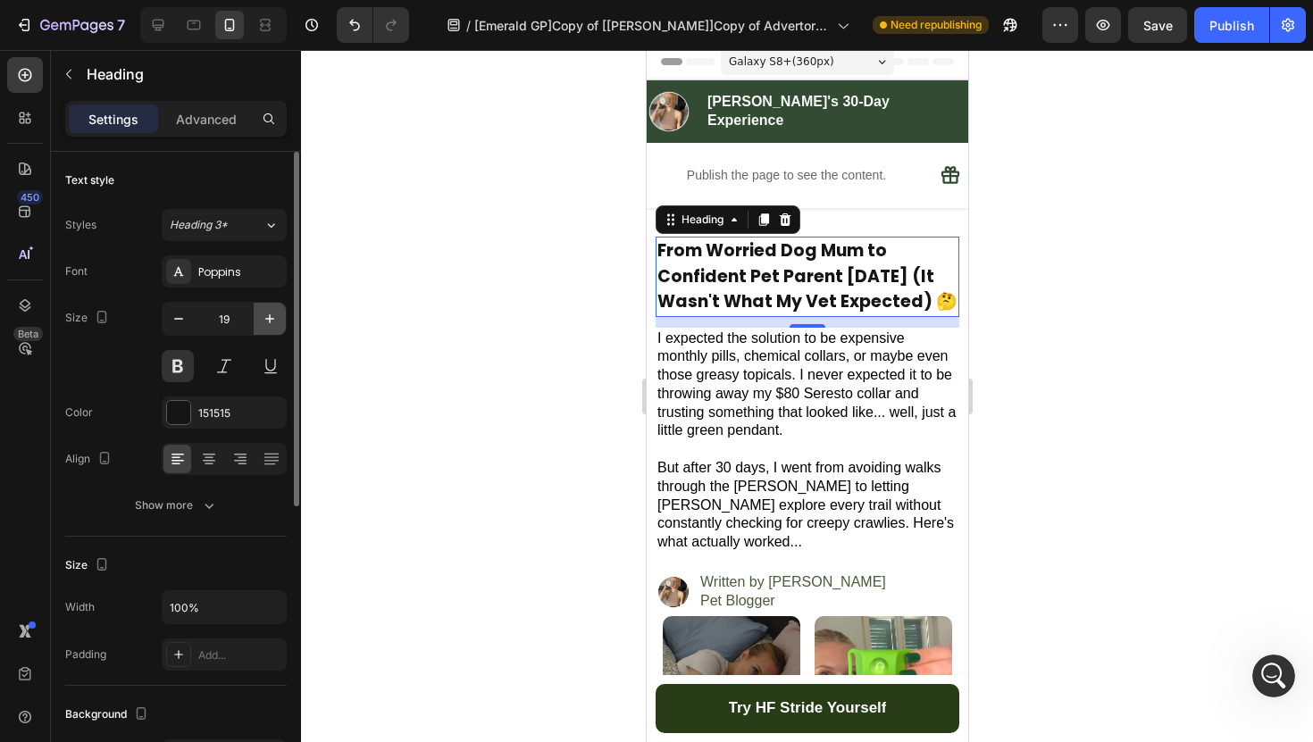
click at [273, 321] on icon "button" at bounding box center [270, 319] width 18 height 18
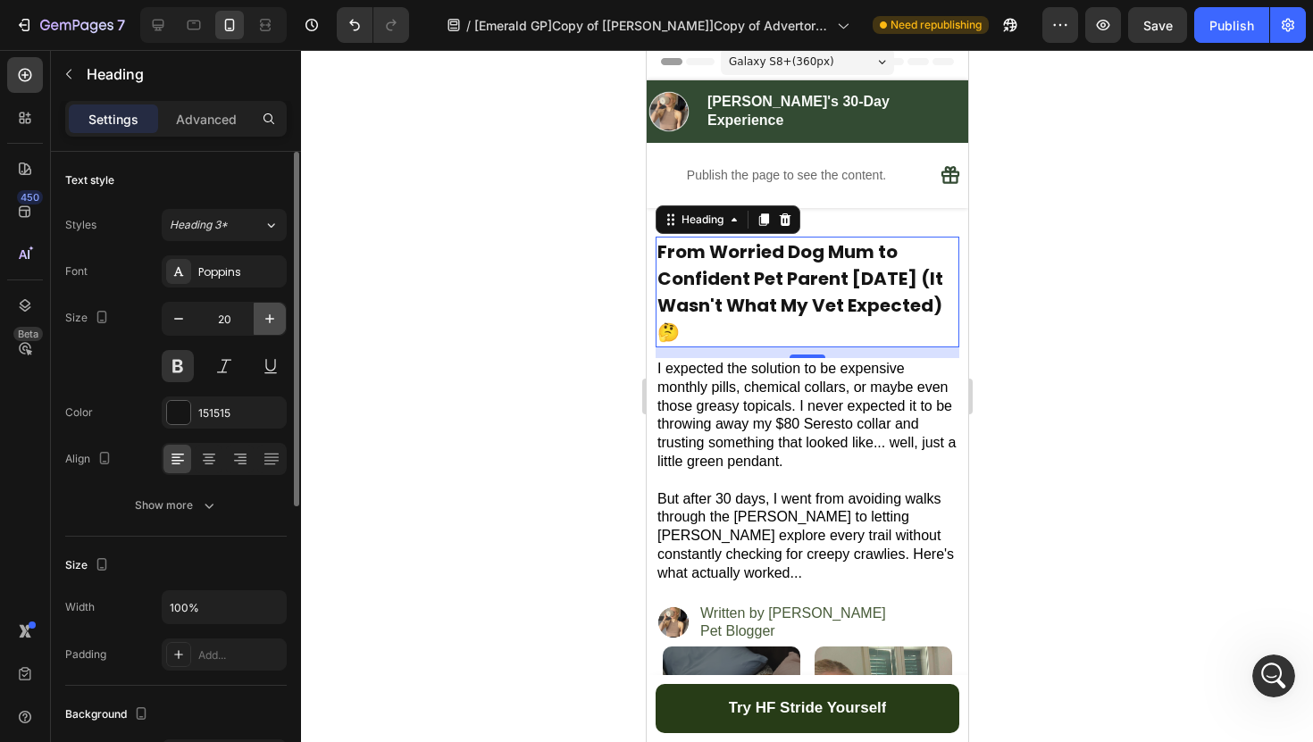
click at [273, 320] on icon "button" at bounding box center [270, 319] width 18 height 18
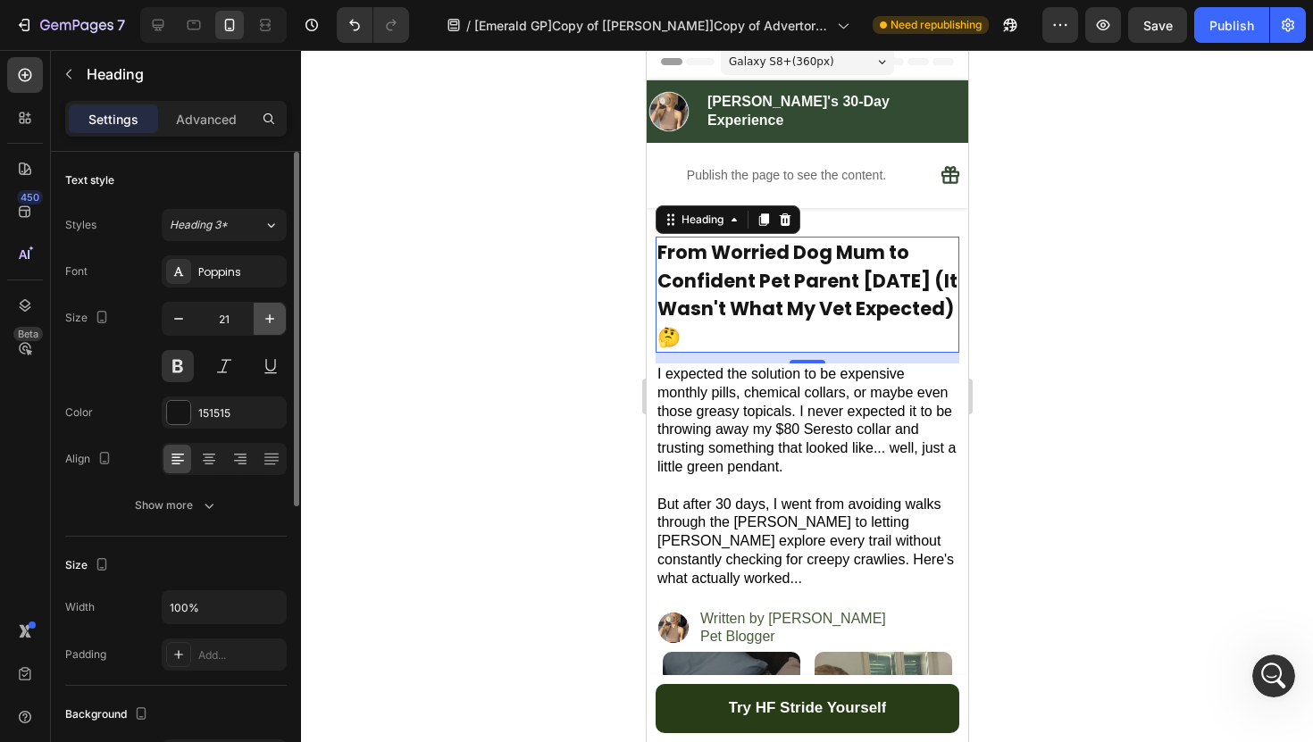
click at [273, 320] on icon "button" at bounding box center [270, 319] width 18 height 18
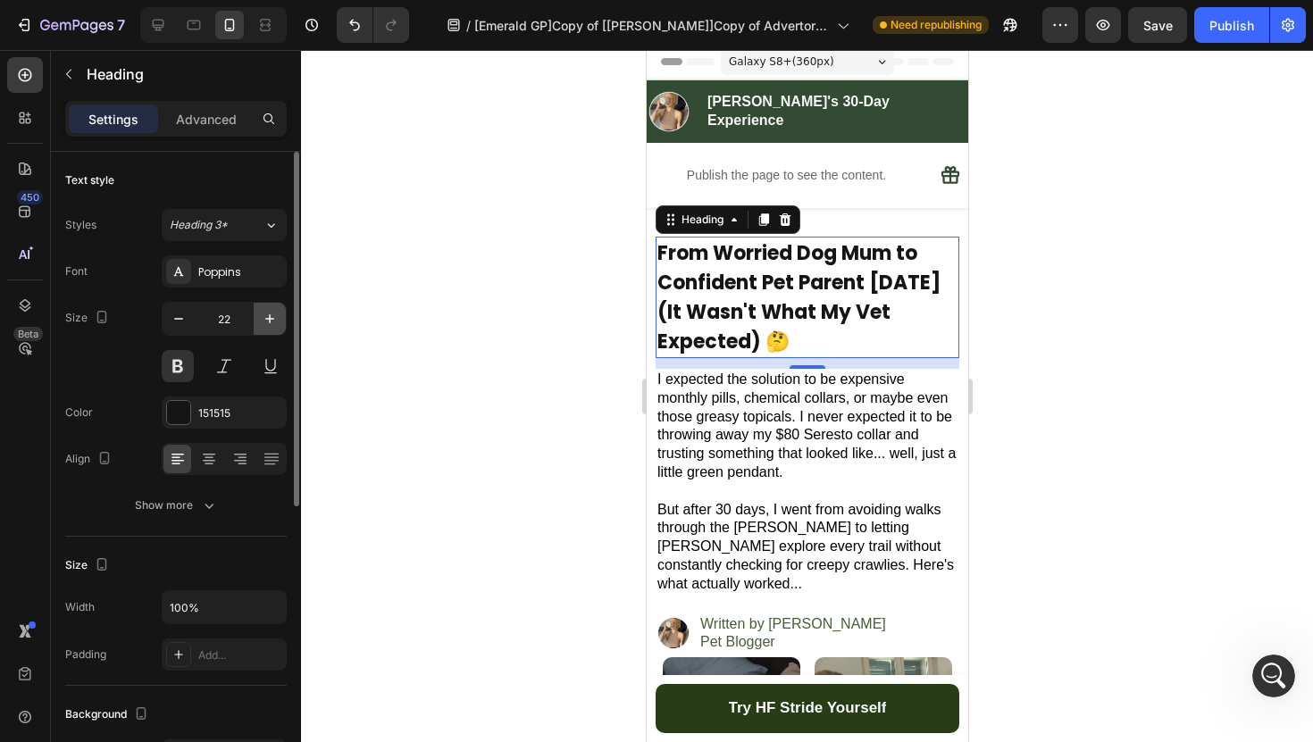
click at [273, 320] on icon "button" at bounding box center [270, 319] width 18 height 18
type input "23"
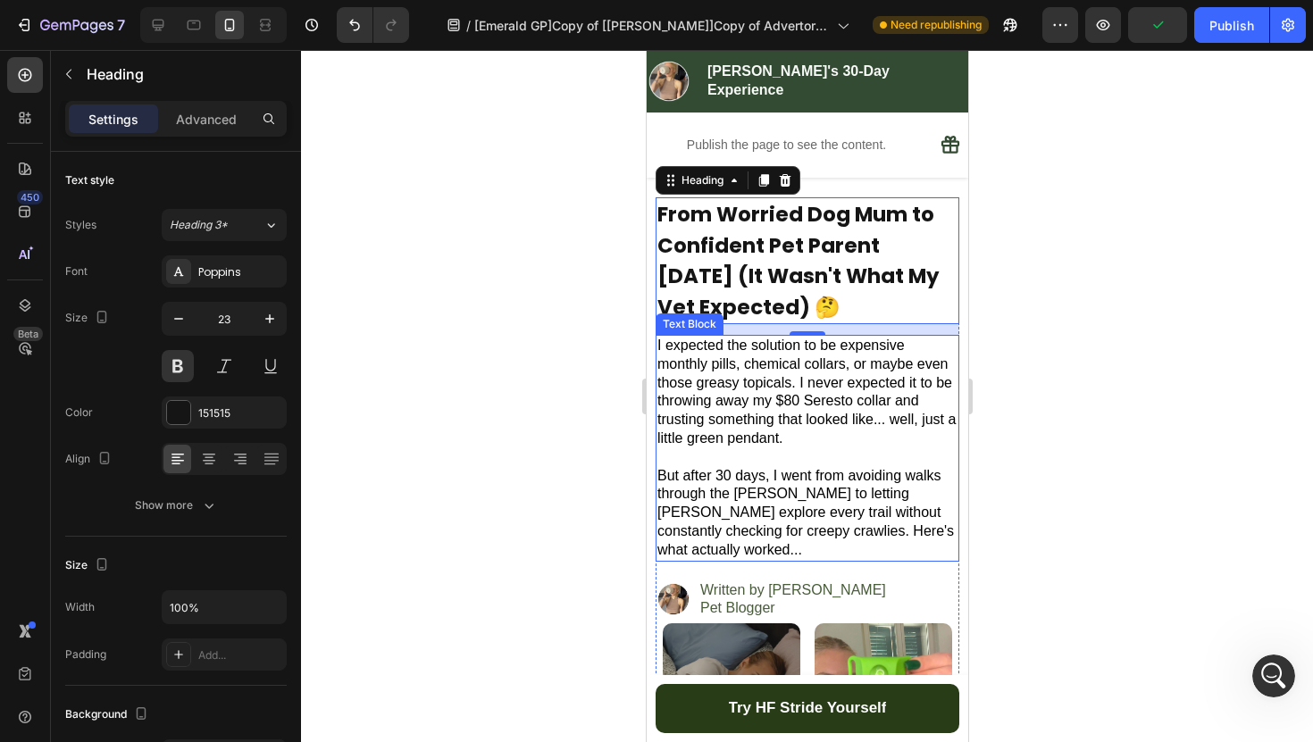
scroll to position [44, 0]
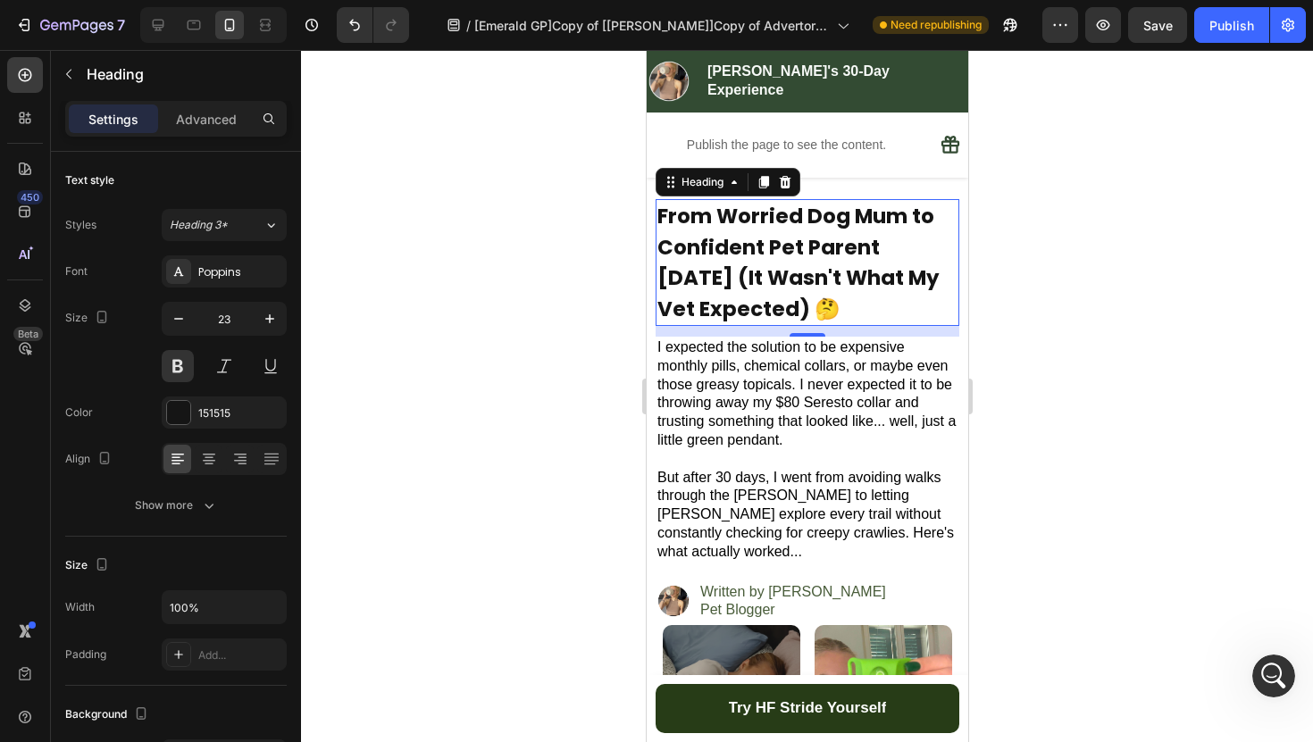
click at [844, 289] on h2 "From Worried Dog Mum to Confident Pet Parent [DATE] (It Wasn't What My Vet Expe…" at bounding box center [806, 262] width 304 height 127
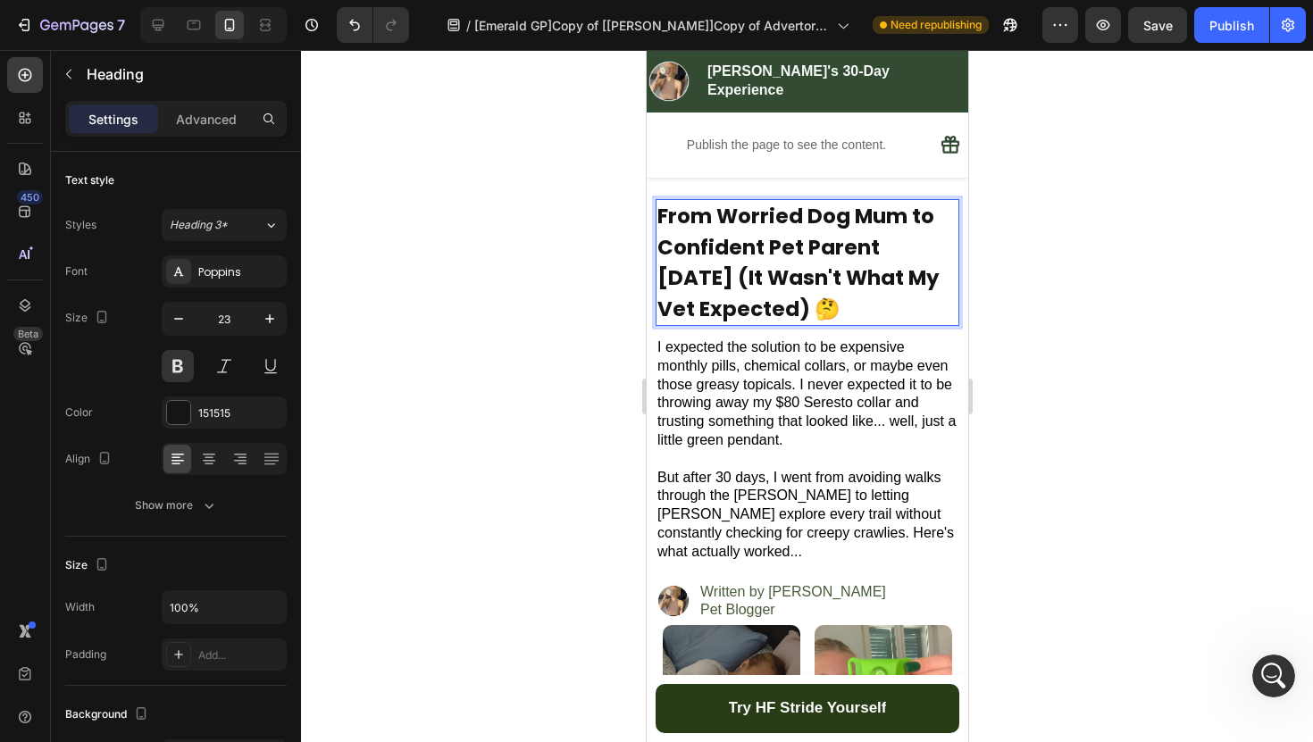
click at [438, 421] on div at bounding box center [807, 396] width 1012 height 692
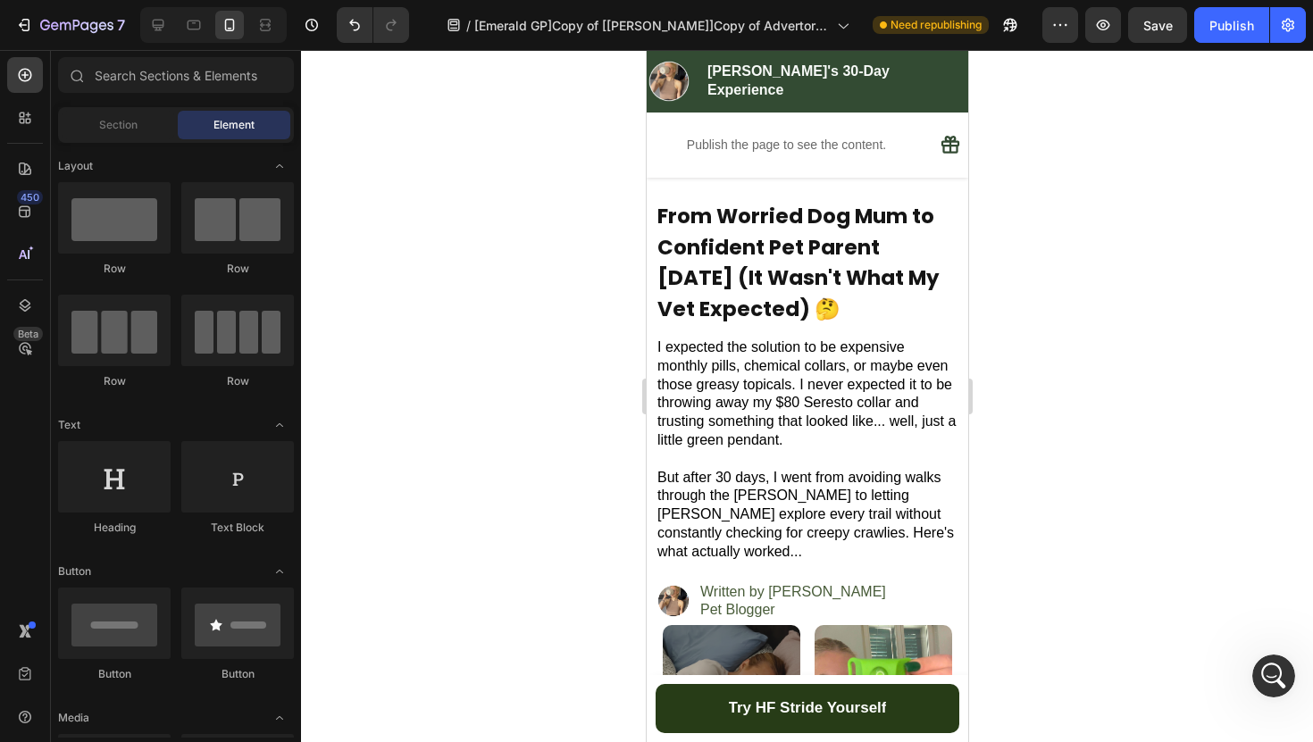
click at [733, 240] on p "From Worried Dog Mum to Confident Pet Parent [DATE] (It Wasn't What My Vet Expe…" at bounding box center [806, 262] width 300 height 123
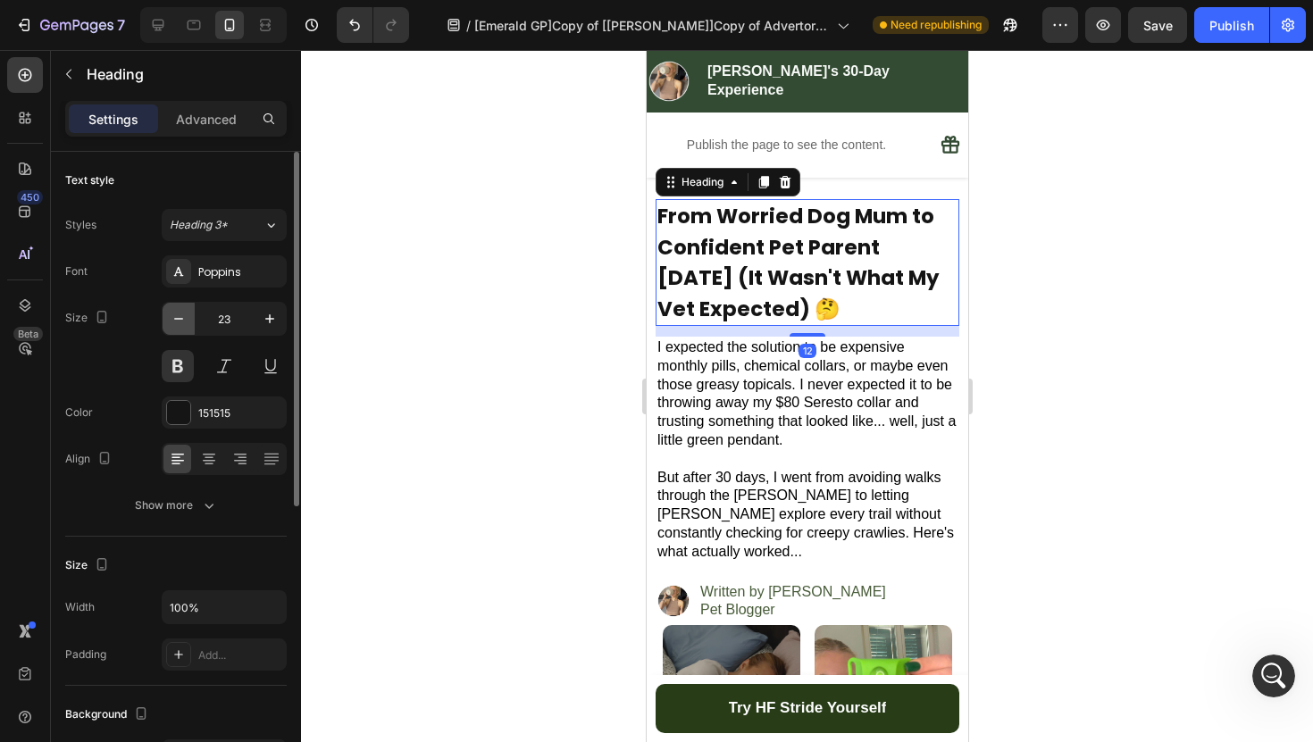
click at [183, 322] on icon "button" at bounding box center [179, 319] width 18 height 18
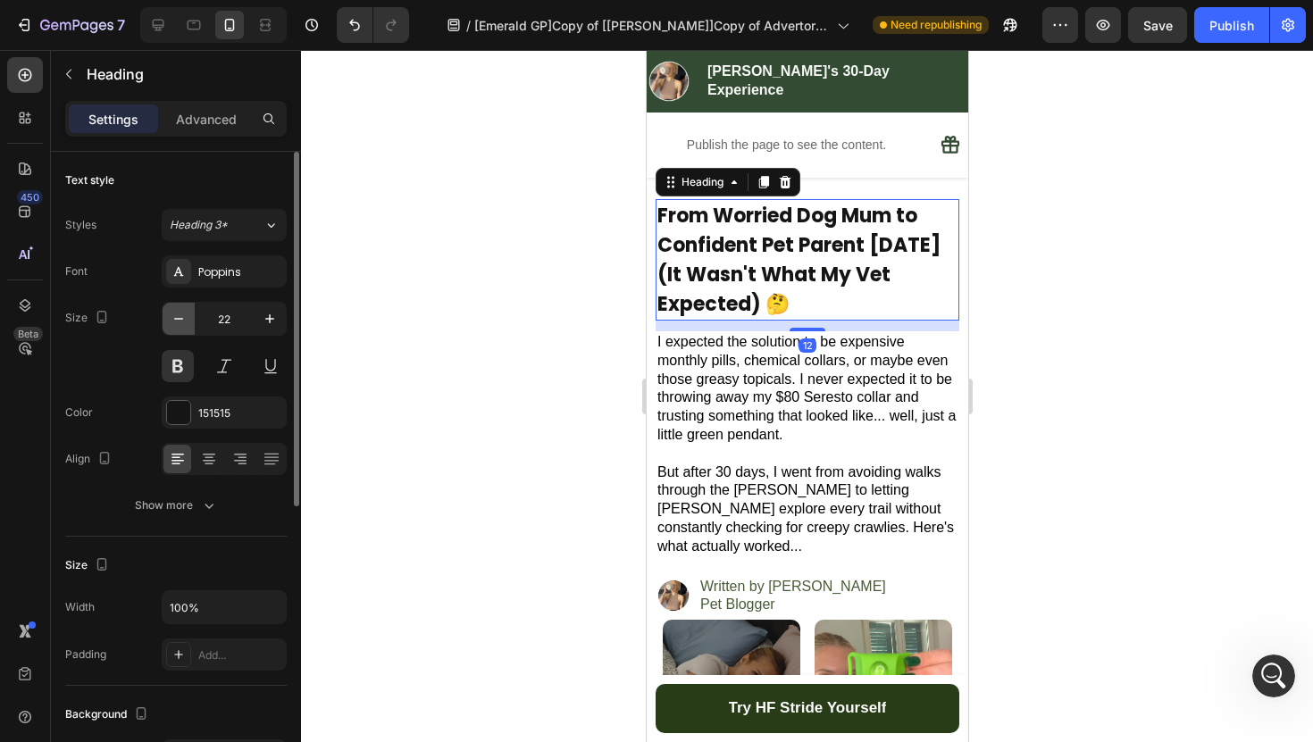
click at [183, 322] on icon "button" at bounding box center [179, 319] width 18 height 18
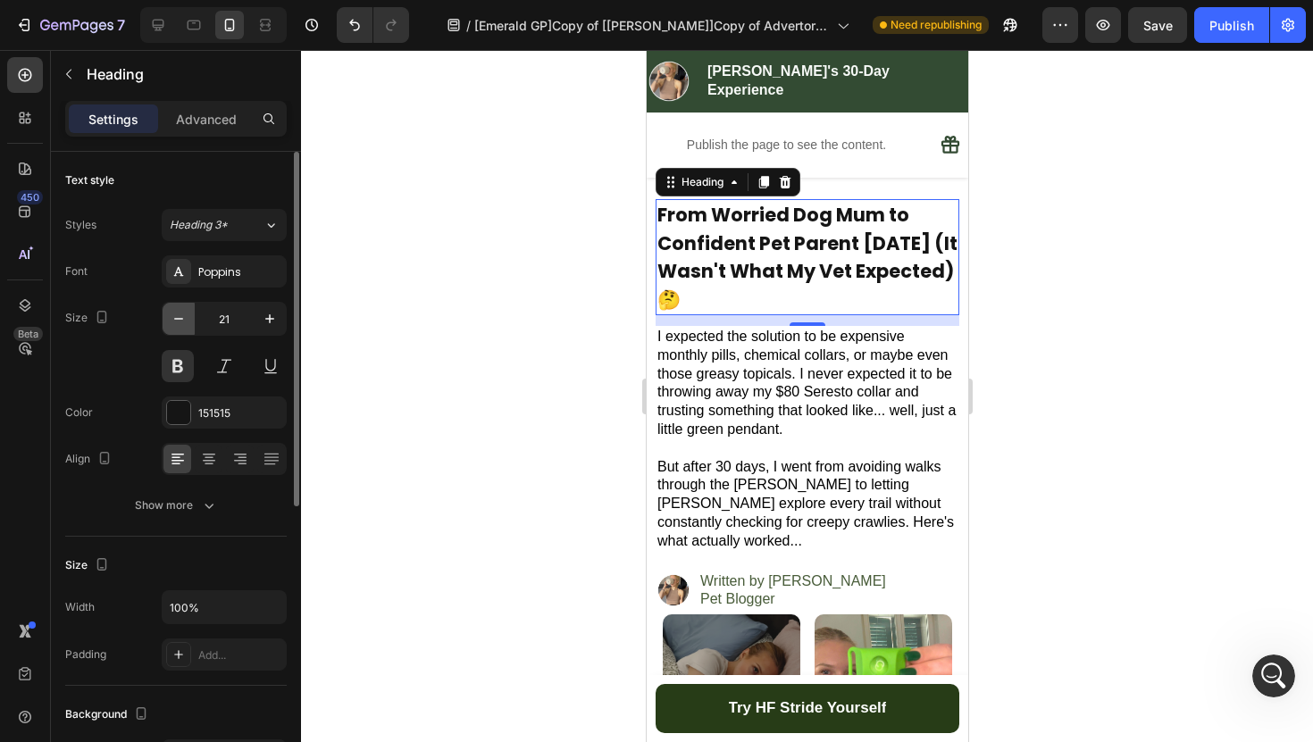
click at [183, 322] on icon "button" at bounding box center [179, 319] width 18 height 18
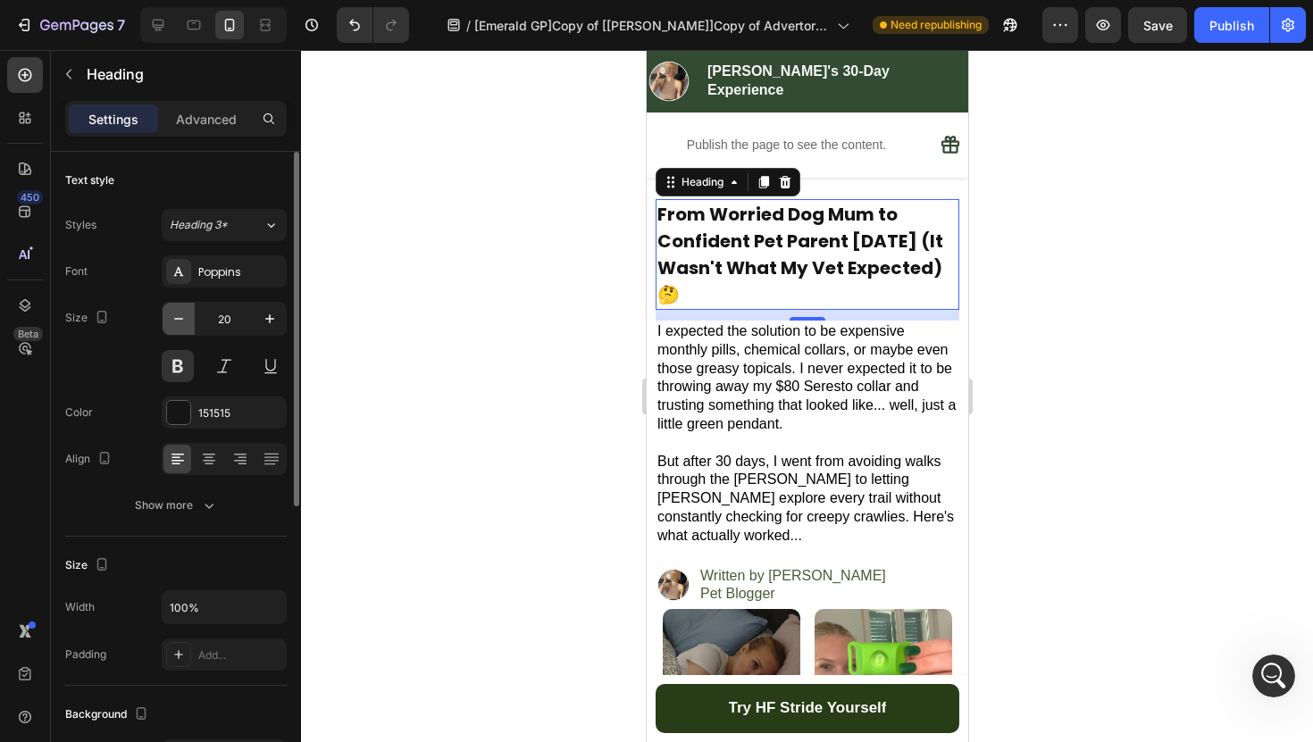
click at [183, 322] on icon "button" at bounding box center [179, 319] width 18 height 18
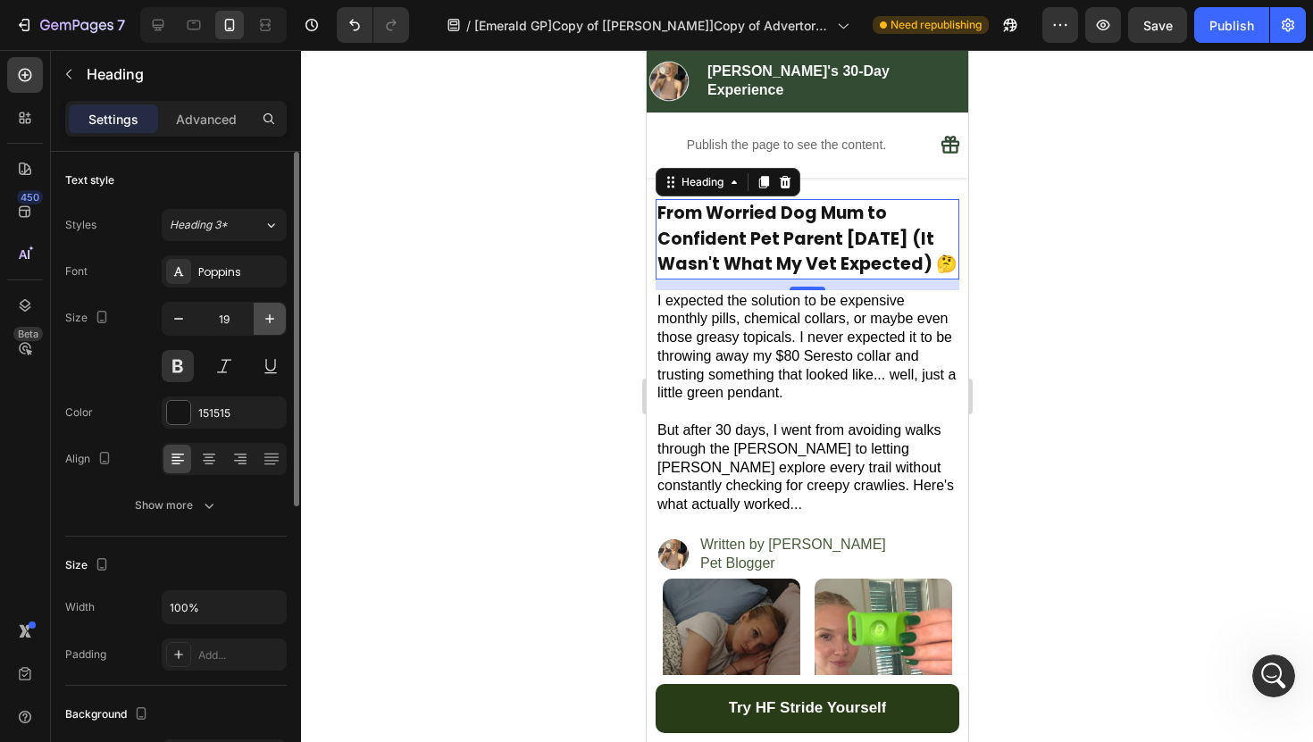
click at [264, 310] on icon "button" at bounding box center [270, 319] width 18 height 18
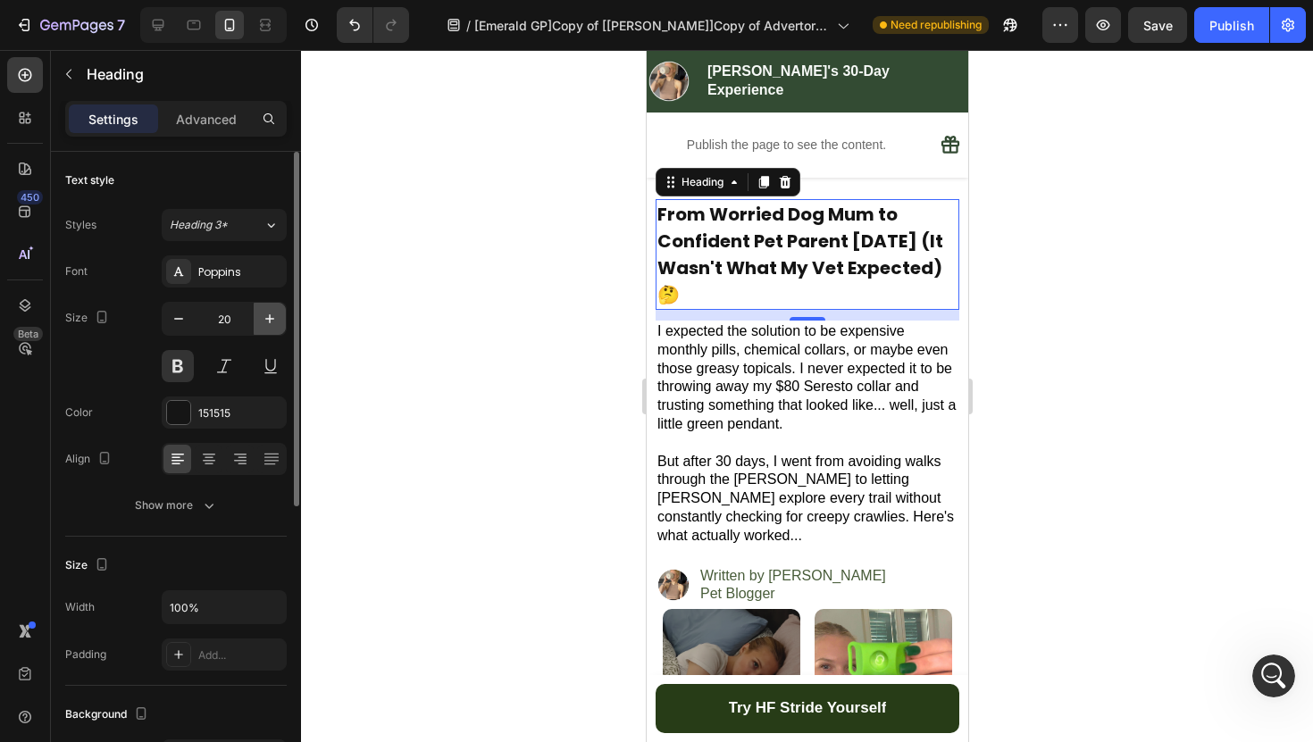
click at [264, 310] on icon "button" at bounding box center [270, 319] width 18 height 18
type input "21"
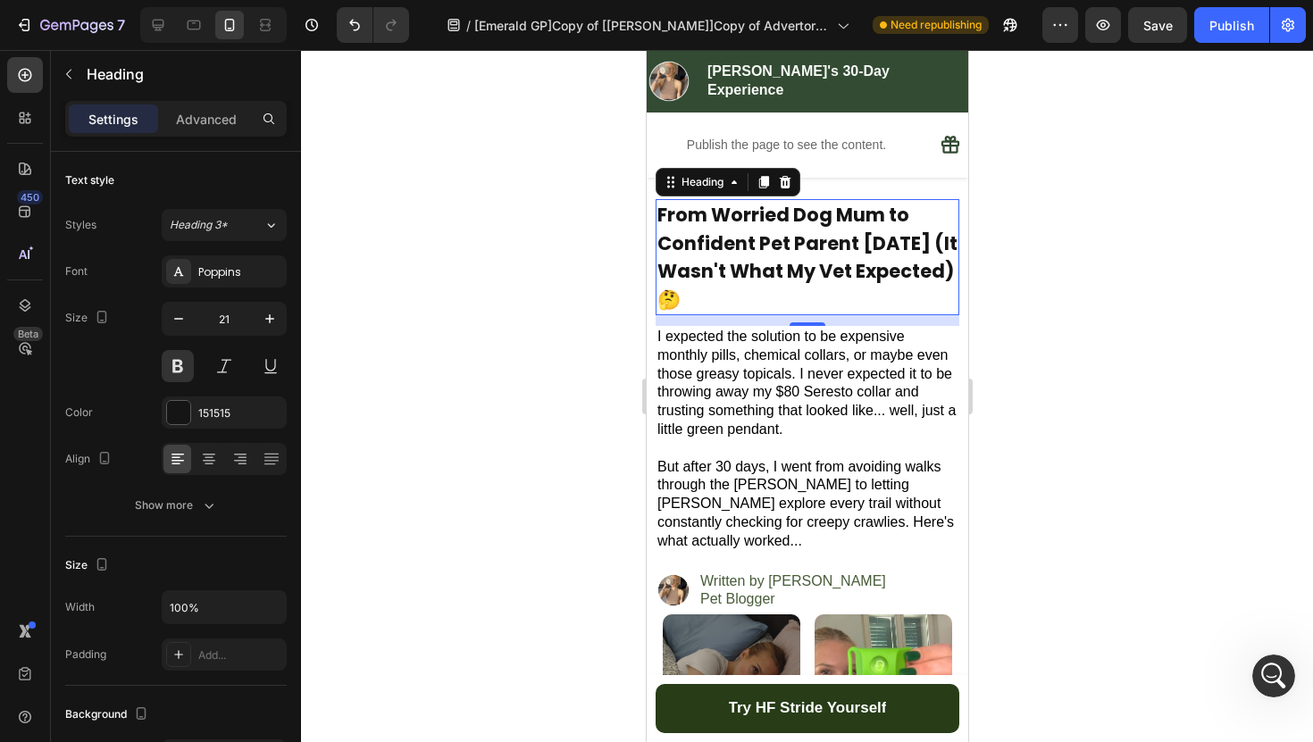
click at [511, 356] on div at bounding box center [807, 396] width 1012 height 692
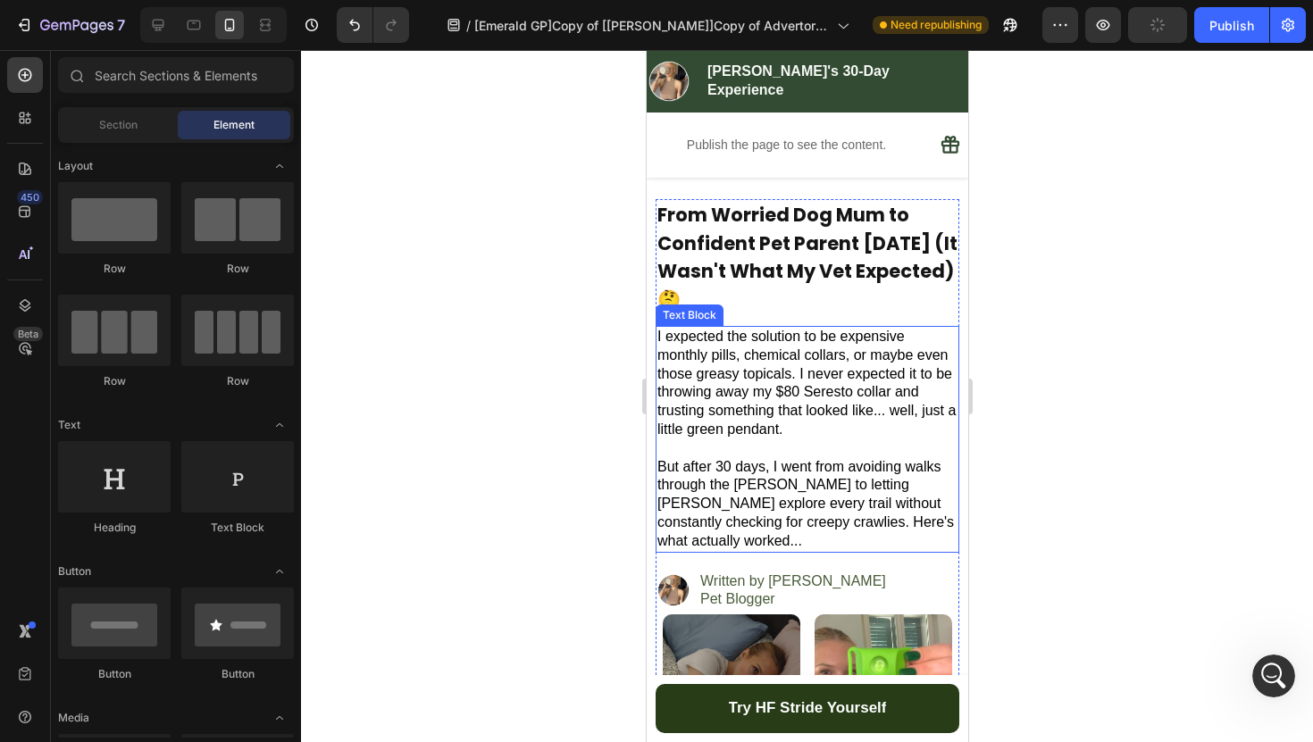
click at [792, 265] on p "From Worried Dog Mum to Confident Pet Parent [DATE] (It Wasn't What My Vet Expe…" at bounding box center [806, 257] width 300 height 113
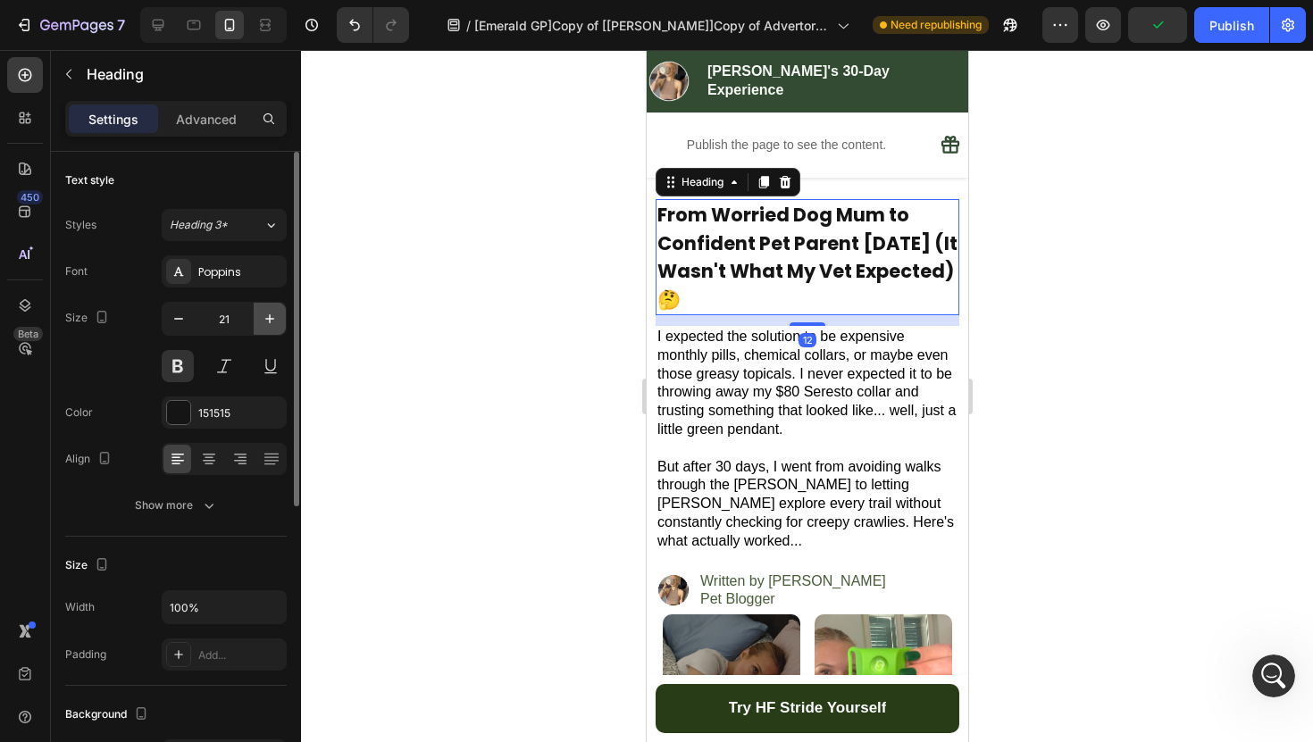
click at [272, 326] on icon "button" at bounding box center [270, 319] width 18 height 18
type input "22"
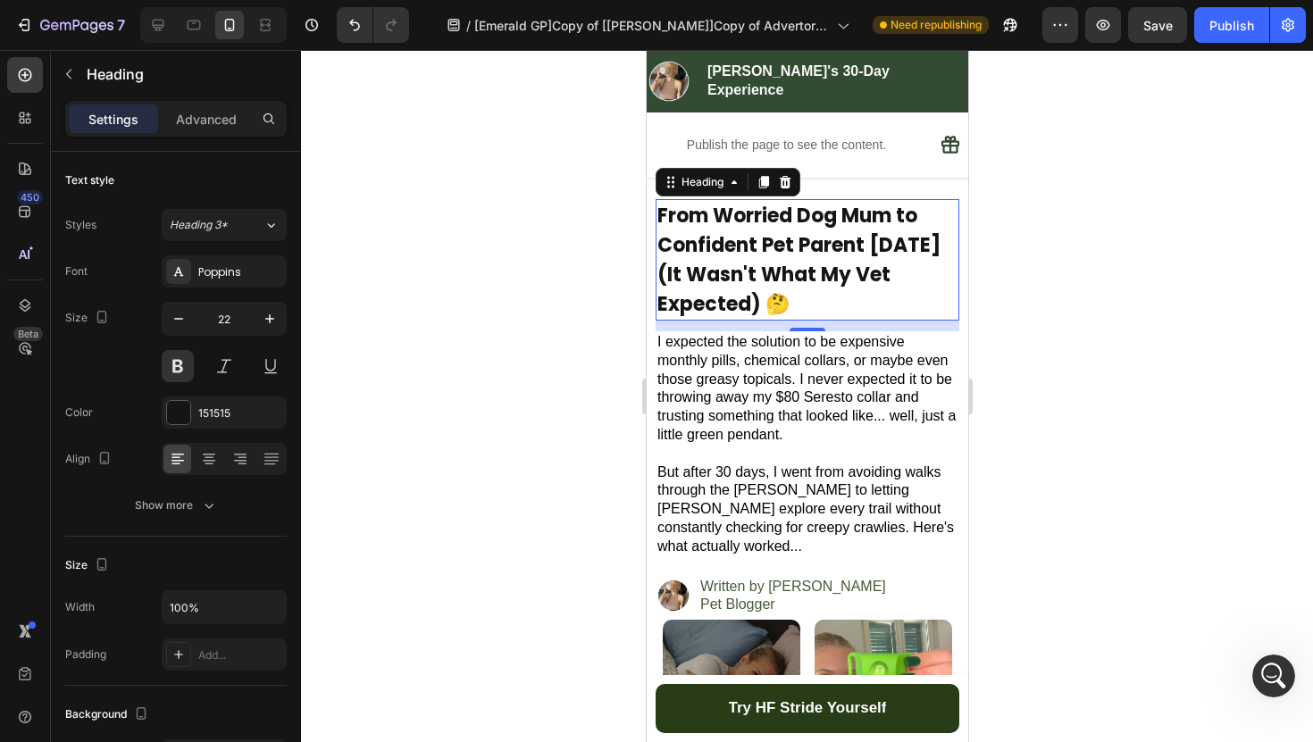
click at [574, 420] on div at bounding box center [807, 396] width 1012 height 692
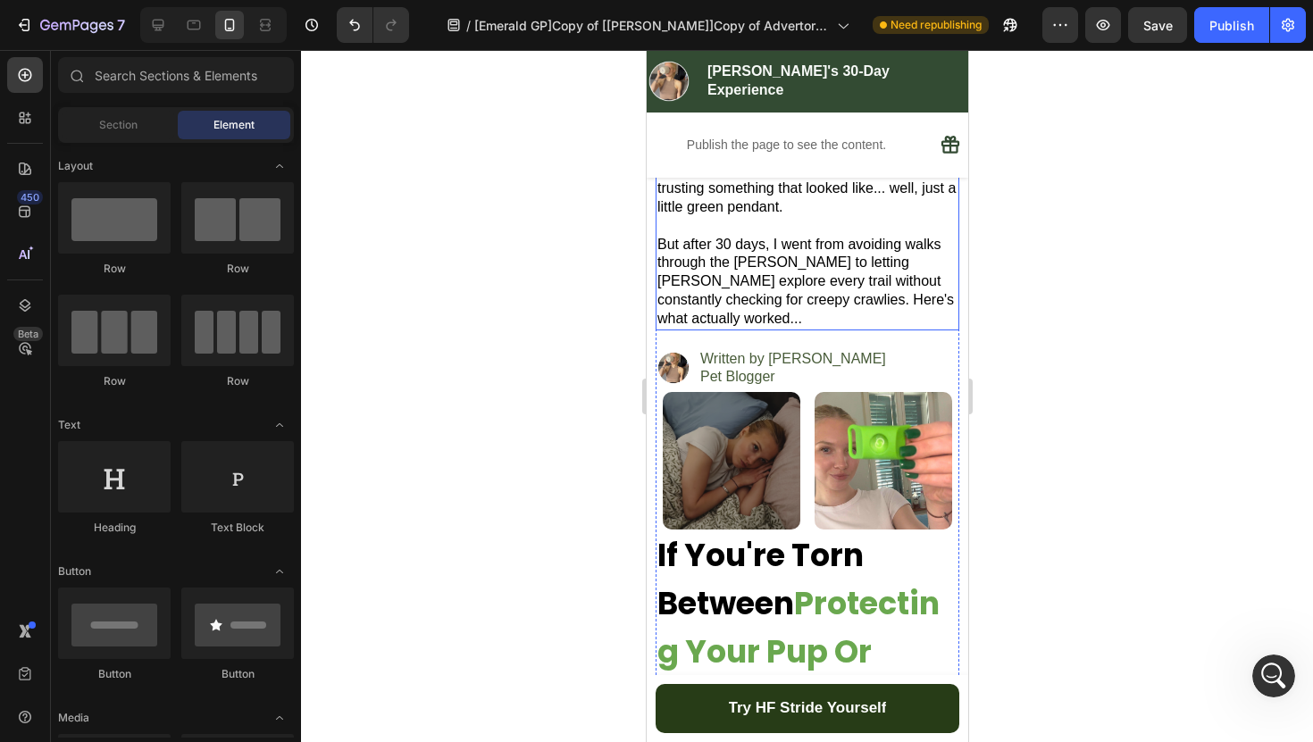
scroll to position [268, 0]
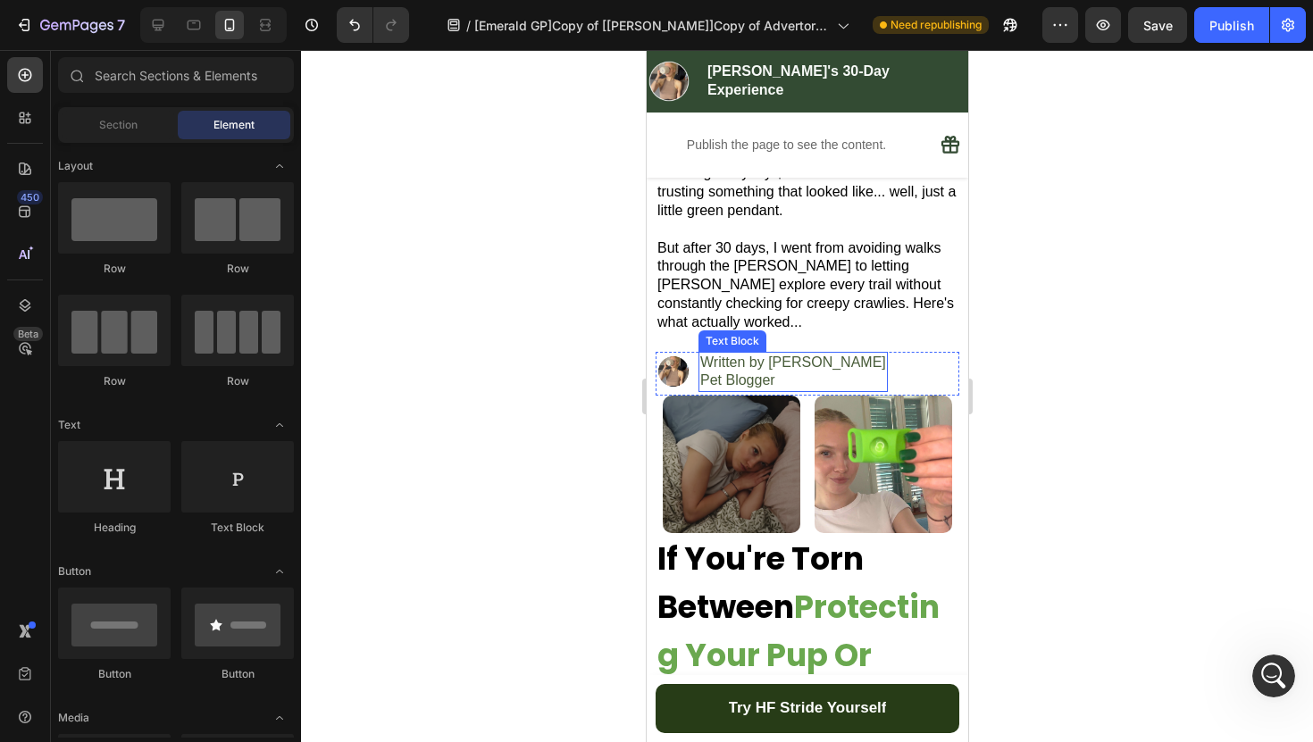
click at [779, 354] on p "Written by [PERSON_NAME]" at bounding box center [792, 363] width 186 height 19
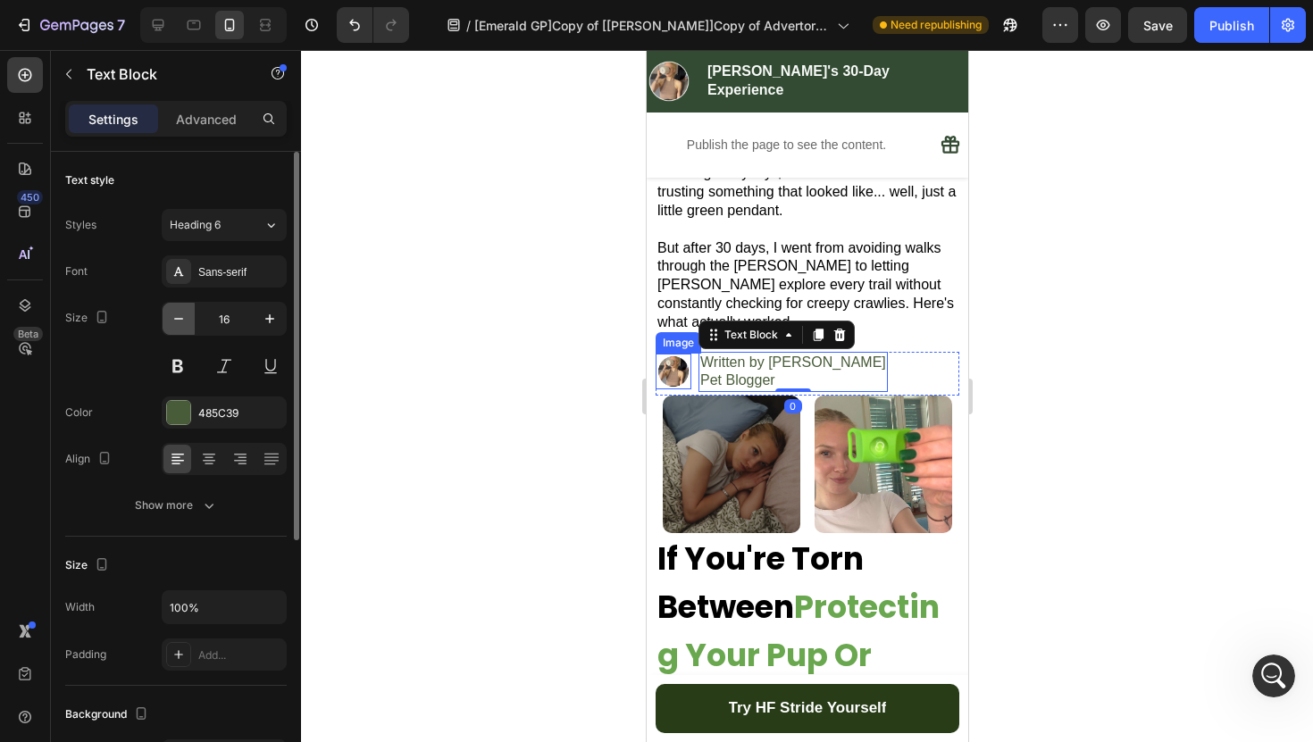
click at [178, 322] on icon "button" at bounding box center [179, 319] width 18 height 18
type input "14"
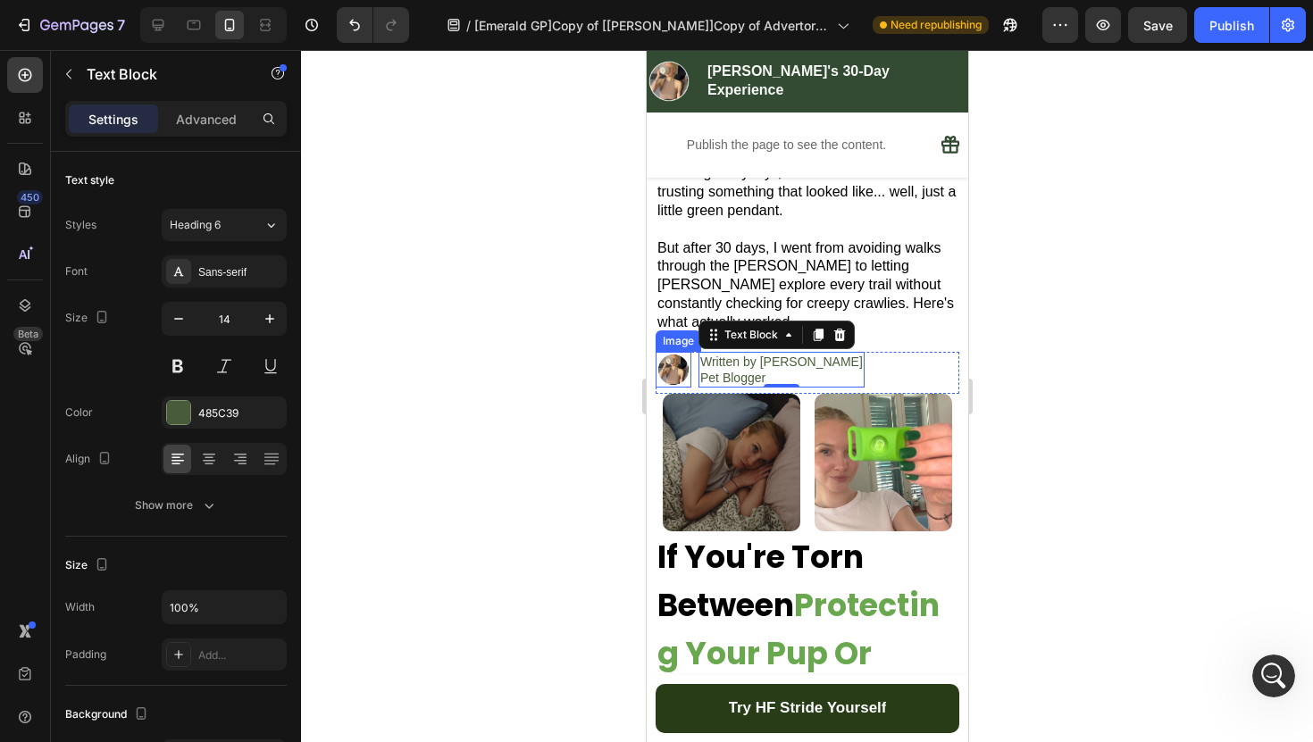
click at [474, 329] on div at bounding box center [807, 396] width 1012 height 692
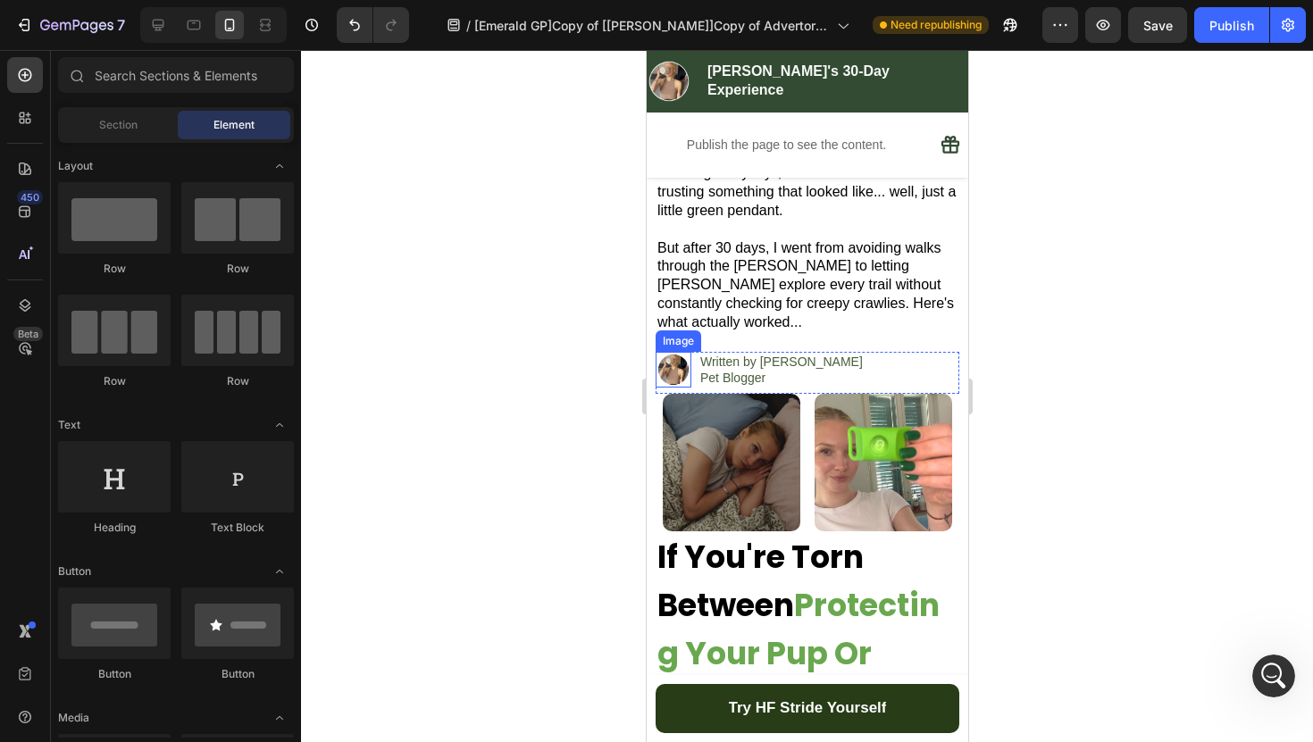
click at [474, 329] on div at bounding box center [807, 396] width 1012 height 692
click at [718, 463] on img at bounding box center [731, 463] width 138 height 138
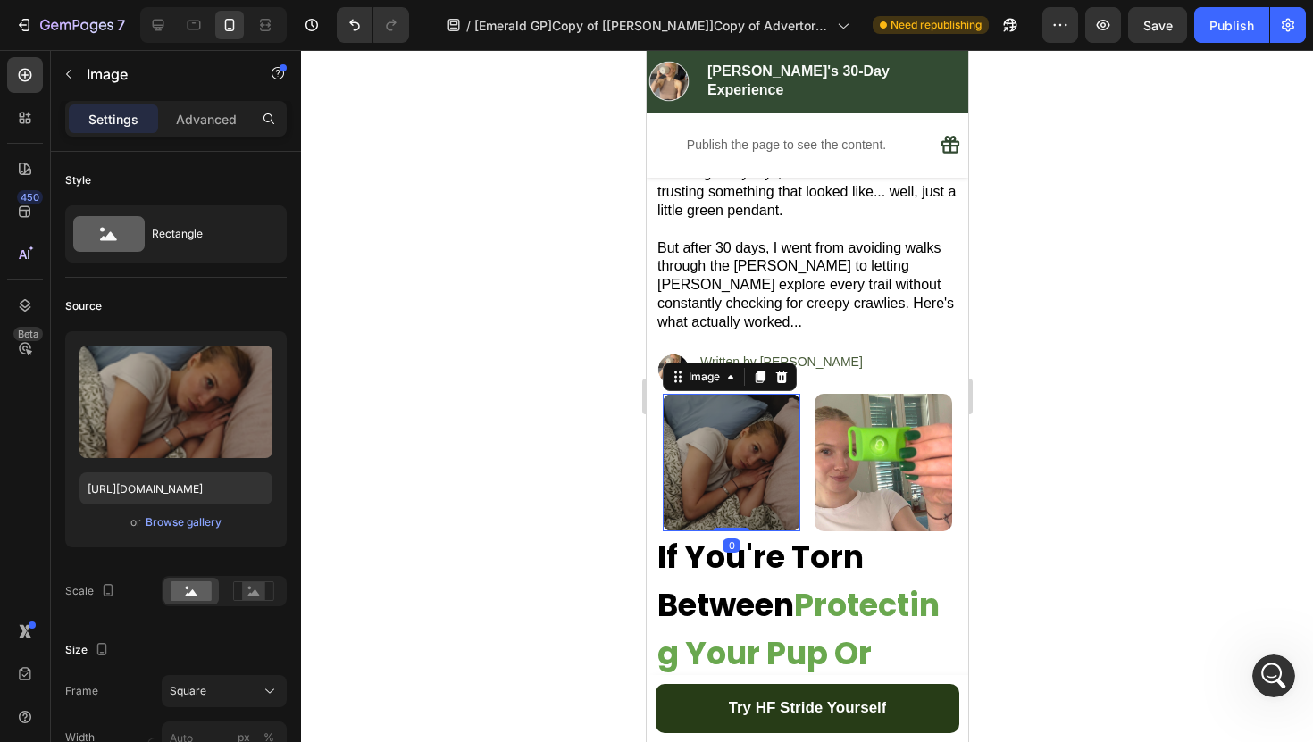
click at [570, 493] on div at bounding box center [807, 396] width 1012 height 692
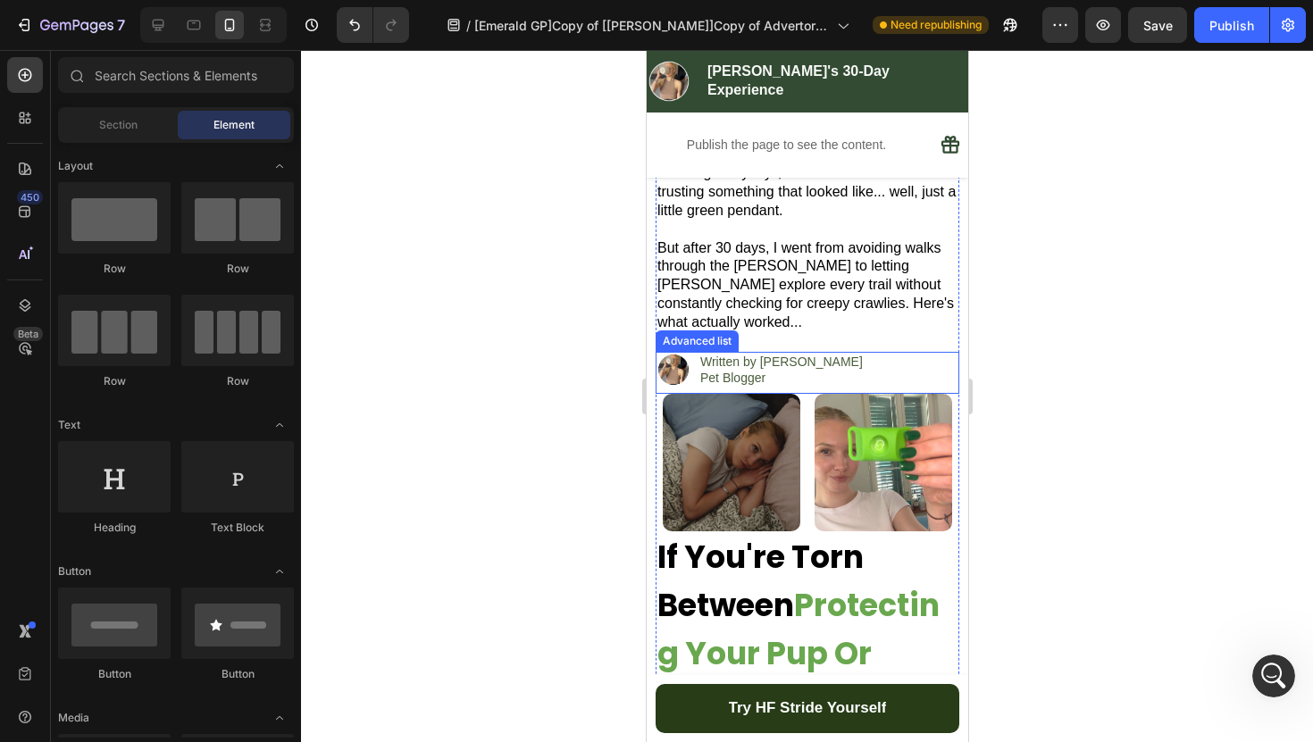
click at [855, 366] on div "Image Written by Emily Klim Pet Blogger Text Block" at bounding box center [806, 373] width 304 height 42
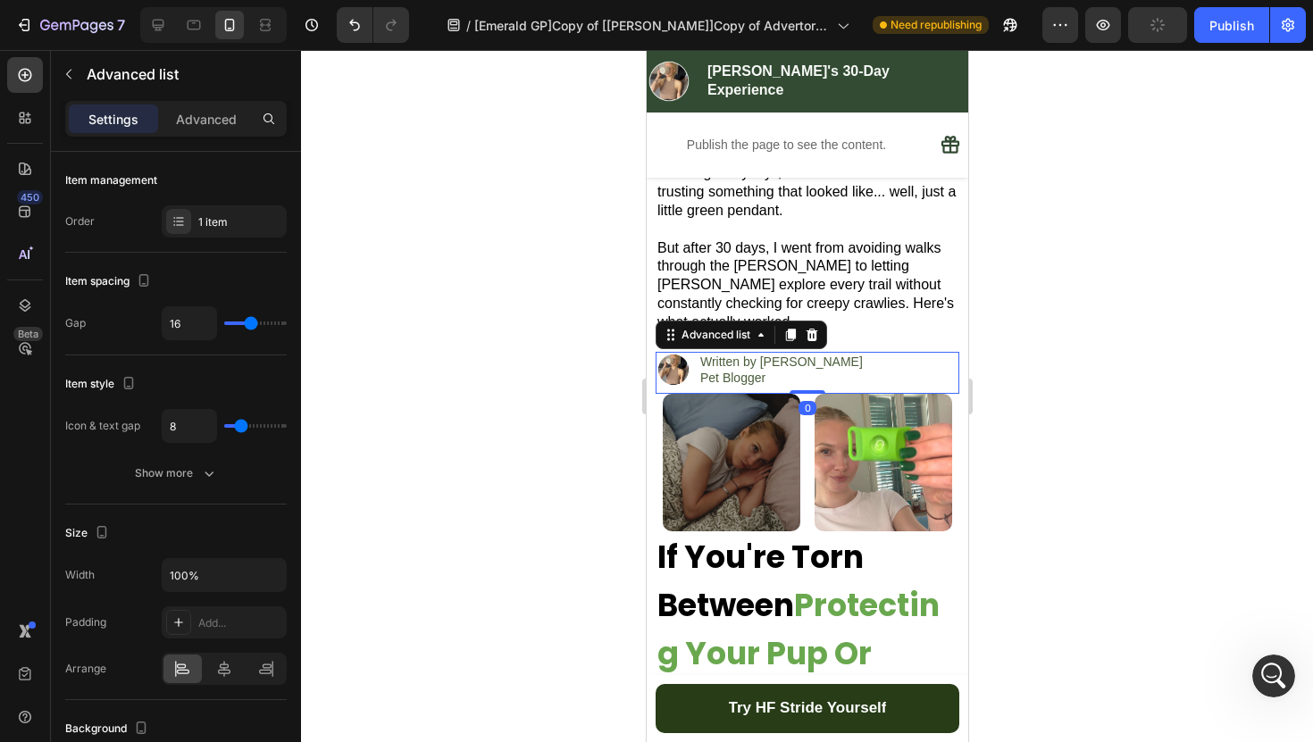
click at [812, 372] on div "Image Written by Emily Klim Pet Blogger Text Block Advanced list 0" at bounding box center [806, 373] width 304 height 42
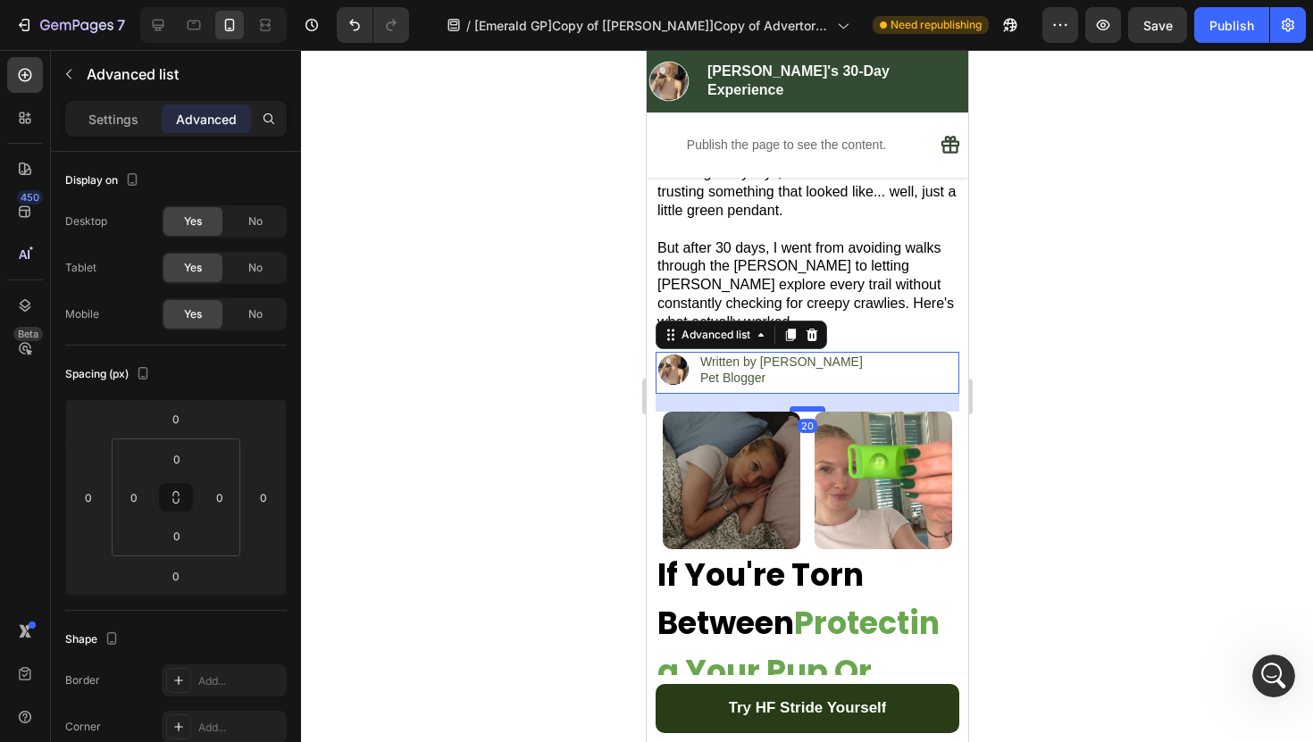
drag, startPoint x: 809, startPoint y: 371, endPoint x: 814, endPoint y: 388, distance: 18.6
click at [814, 406] on div at bounding box center [806, 408] width 36 height 5
type input "20"
click at [570, 373] on div at bounding box center [807, 396] width 1012 height 692
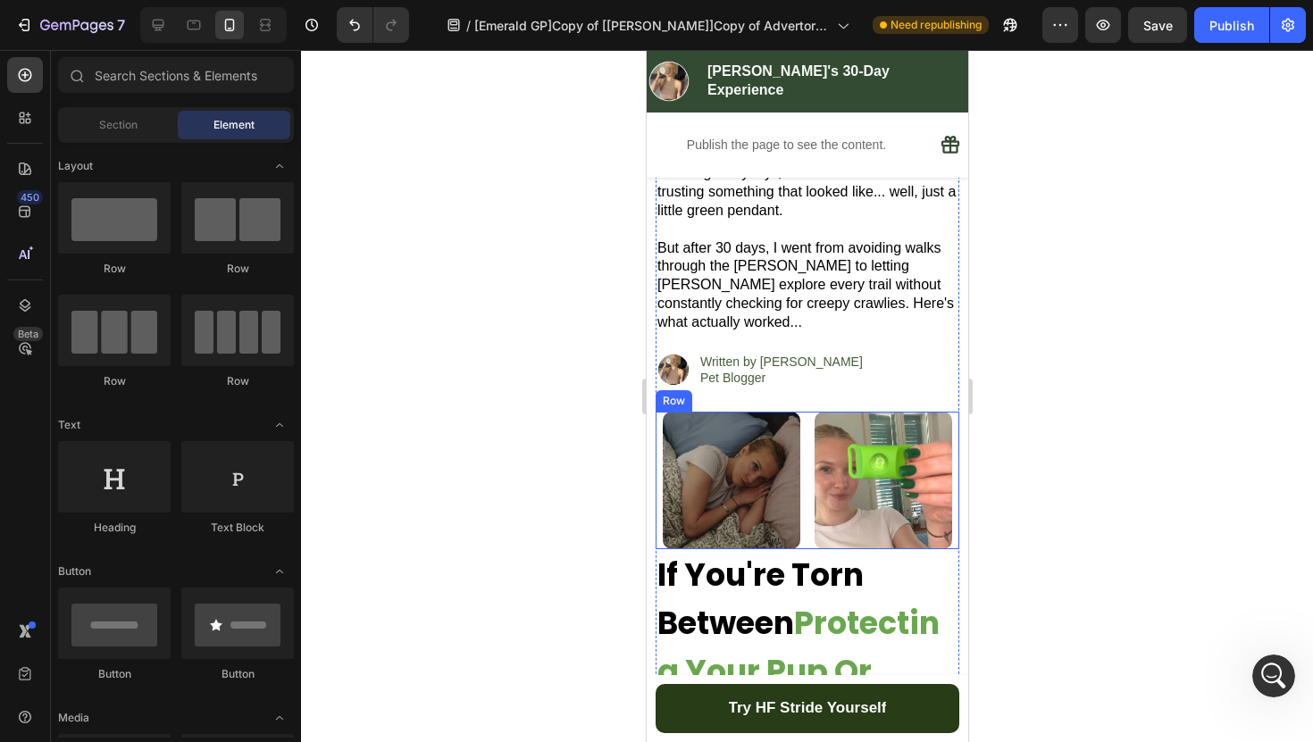
click at [805, 412] on div "Image Image Row" at bounding box center [806, 481] width 304 height 138
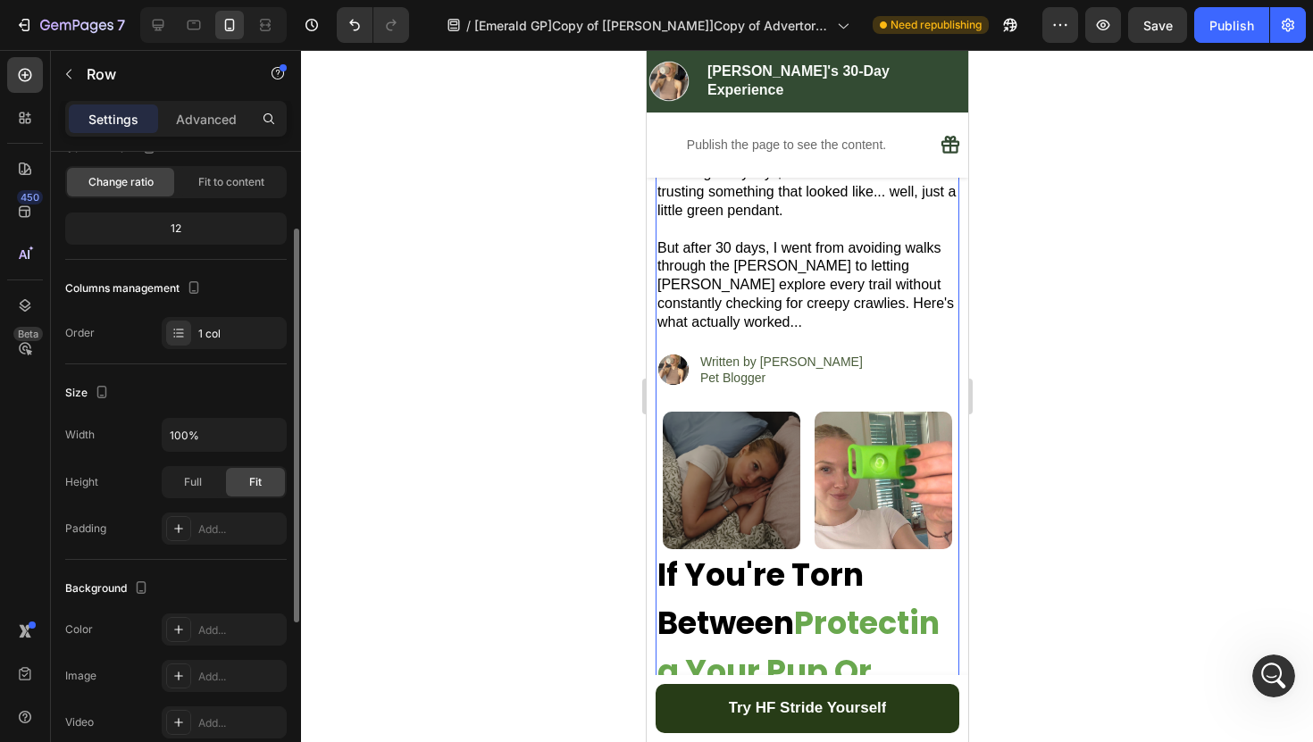
click at [772, 368] on div "Written by Emily Klim Pet Blogger Text Block" at bounding box center [780, 370] width 166 height 36
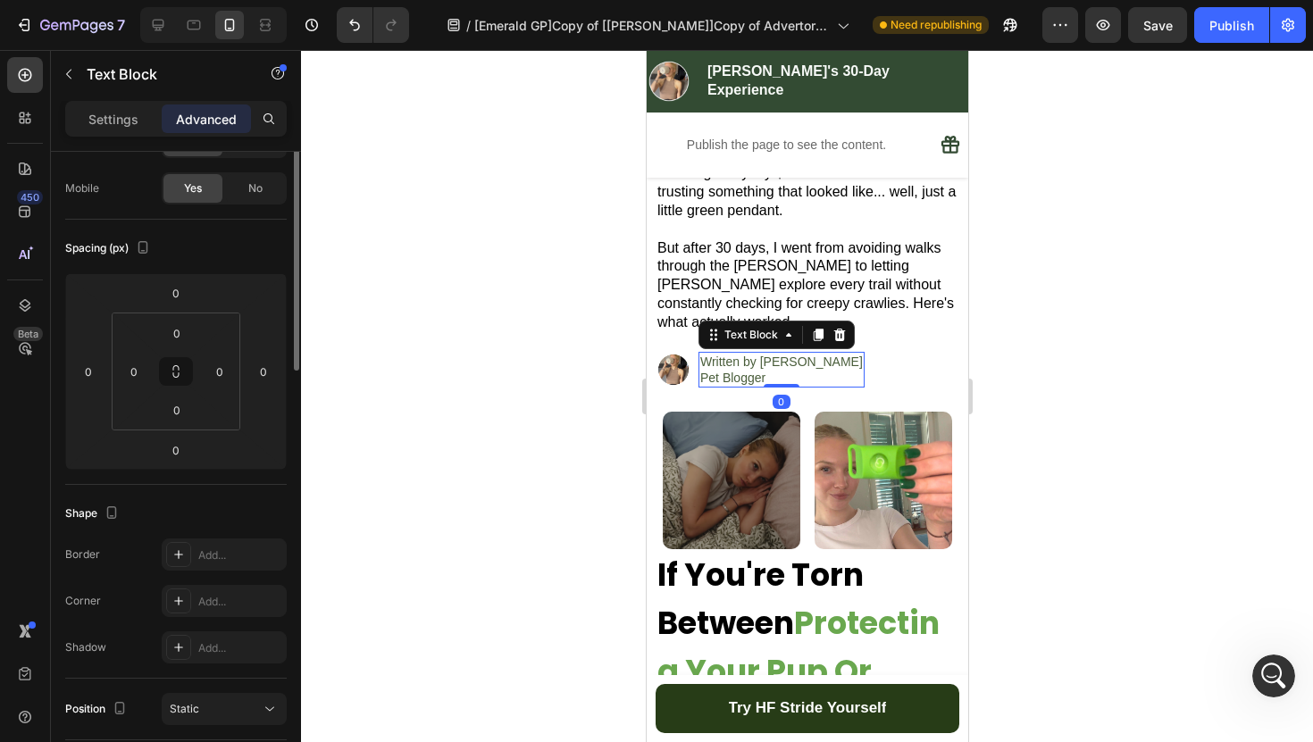
scroll to position [0, 0]
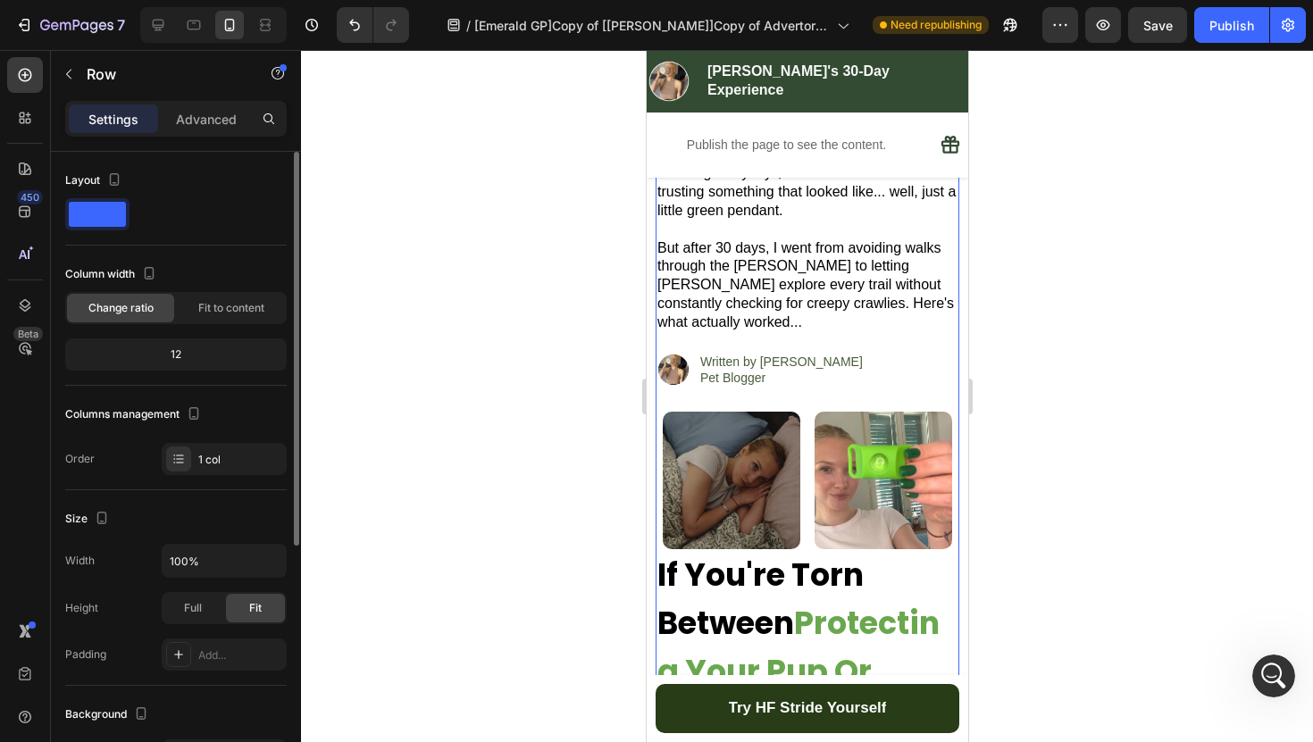
click at [779, 413] on img at bounding box center [731, 481] width 138 height 138
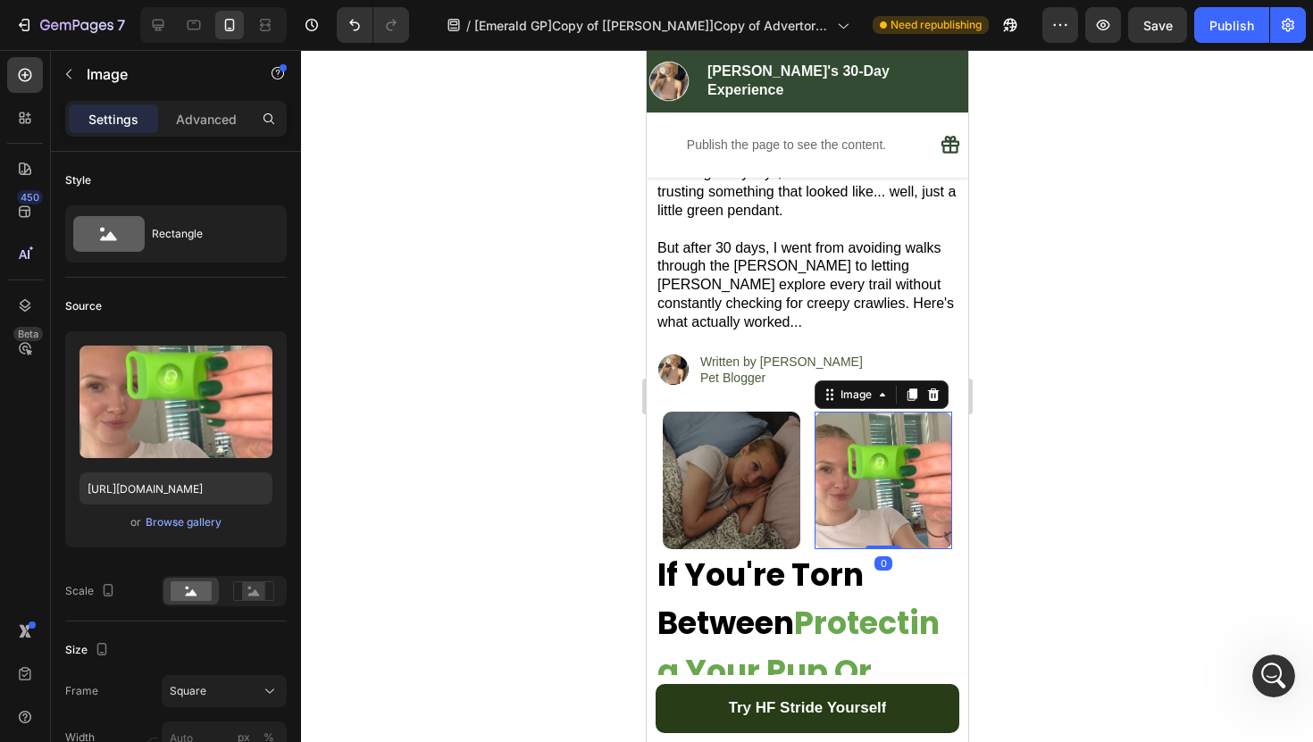
click at [853, 412] on img at bounding box center [882, 481] width 138 height 138
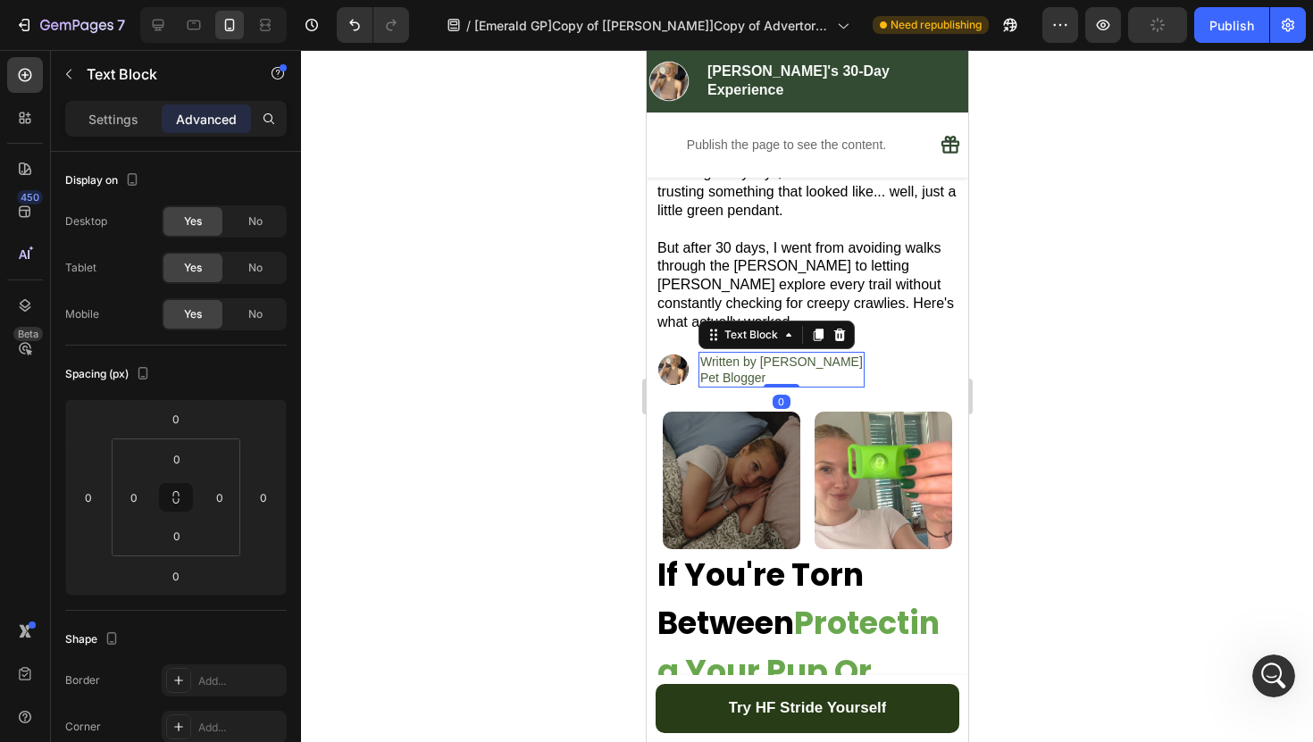
click at [811, 370] on p "Pet Blogger" at bounding box center [780, 378] width 163 height 16
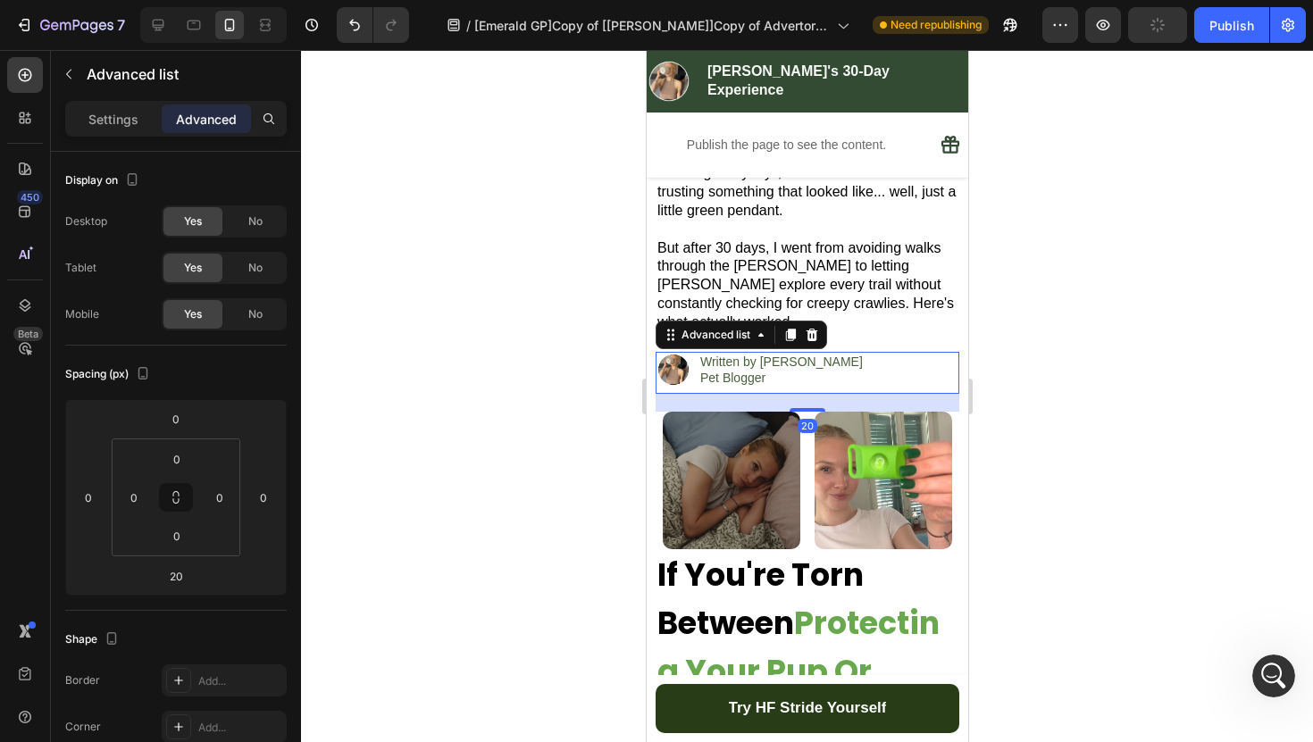
click at [847, 363] on div "Image Written by Emily Klim Pet Blogger Text Block" at bounding box center [806, 373] width 304 height 42
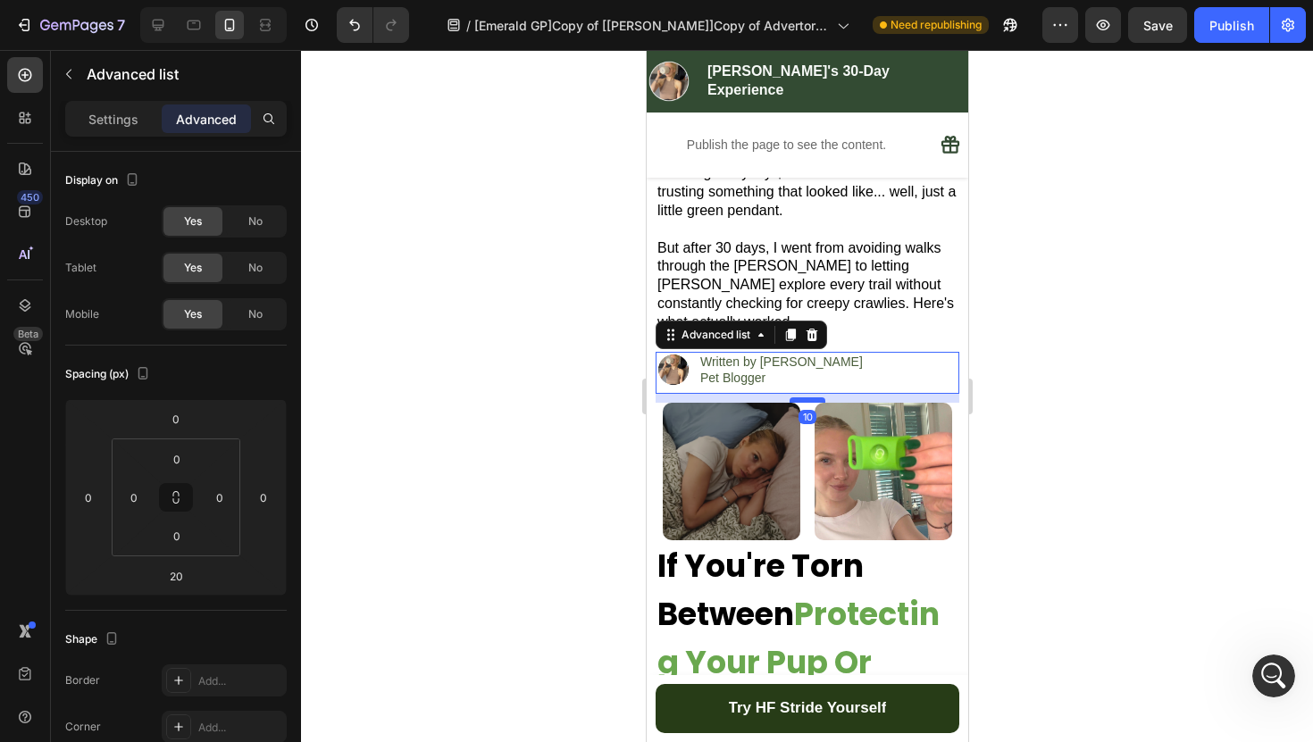
drag, startPoint x: 811, startPoint y: 391, endPoint x: 820, endPoint y: 382, distance: 12.6
click at [820, 397] on div at bounding box center [806, 399] width 36 height 5
type input "10"
click at [603, 384] on div at bounding box center [807, 396] width 1012 height 692
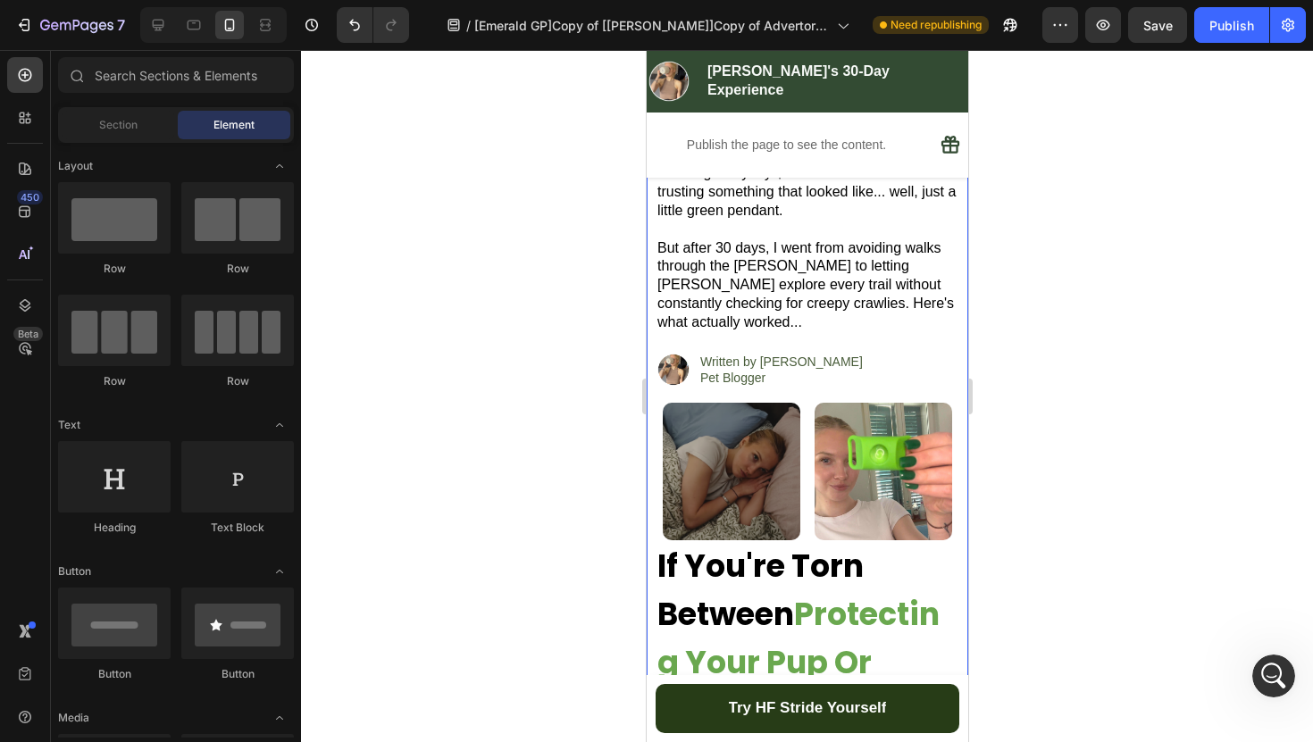
click at [603, 384] on div at bounding box center [807, 396] width 1012 height 692
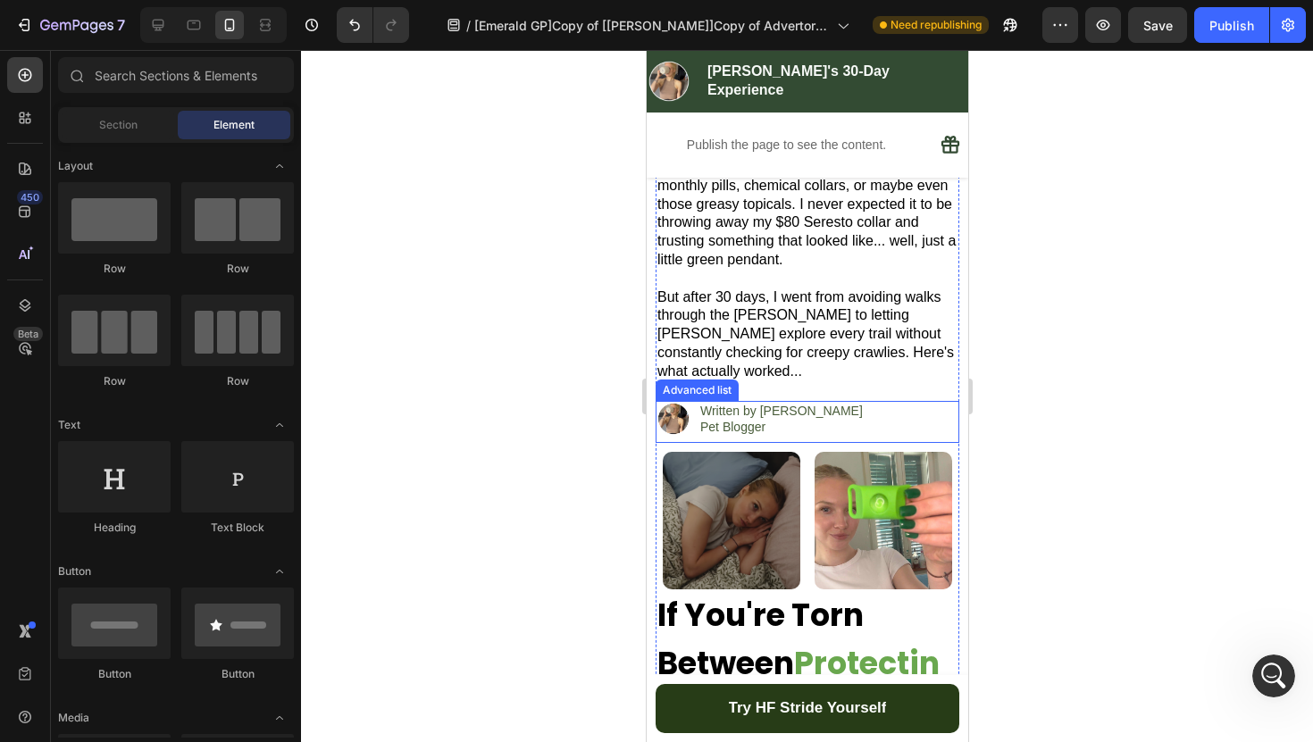
scroll to position [187, 0]
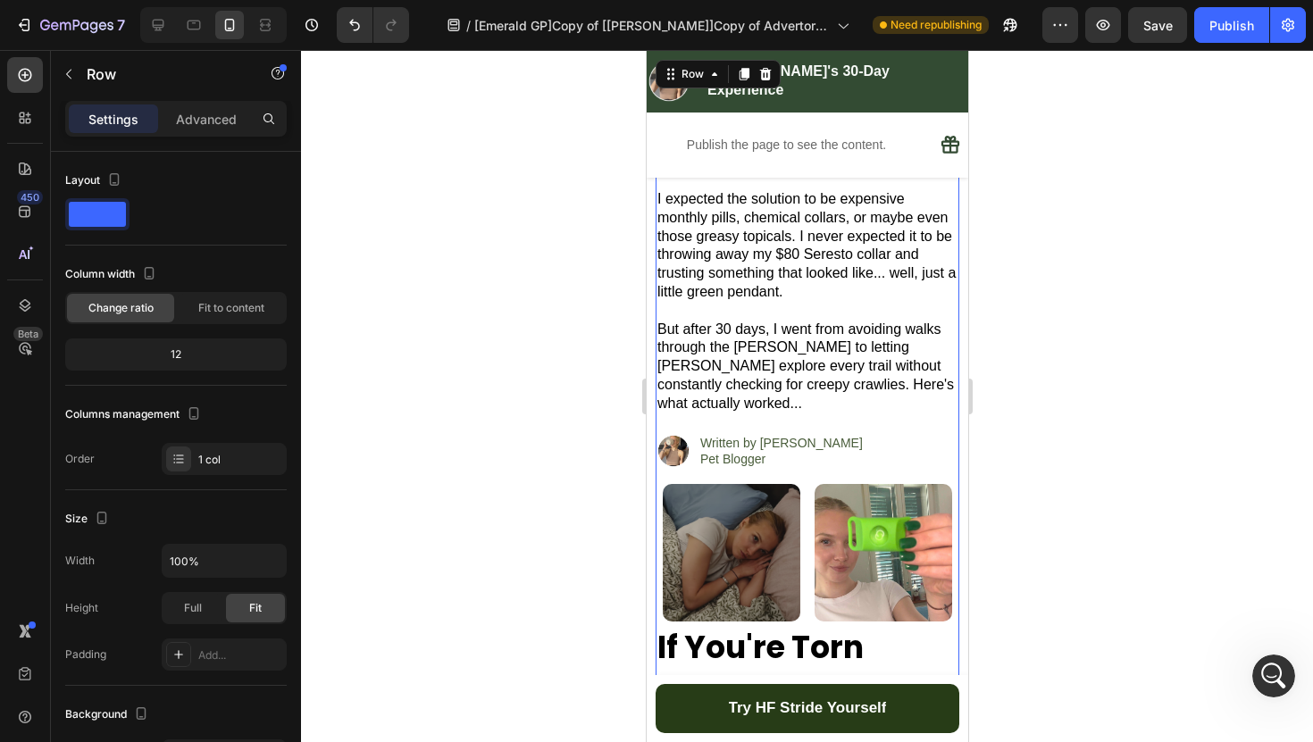
click at [812, 435] on p "Written by [PERSON_NAME]" at bounding box center [780, 443] width 163 height 16
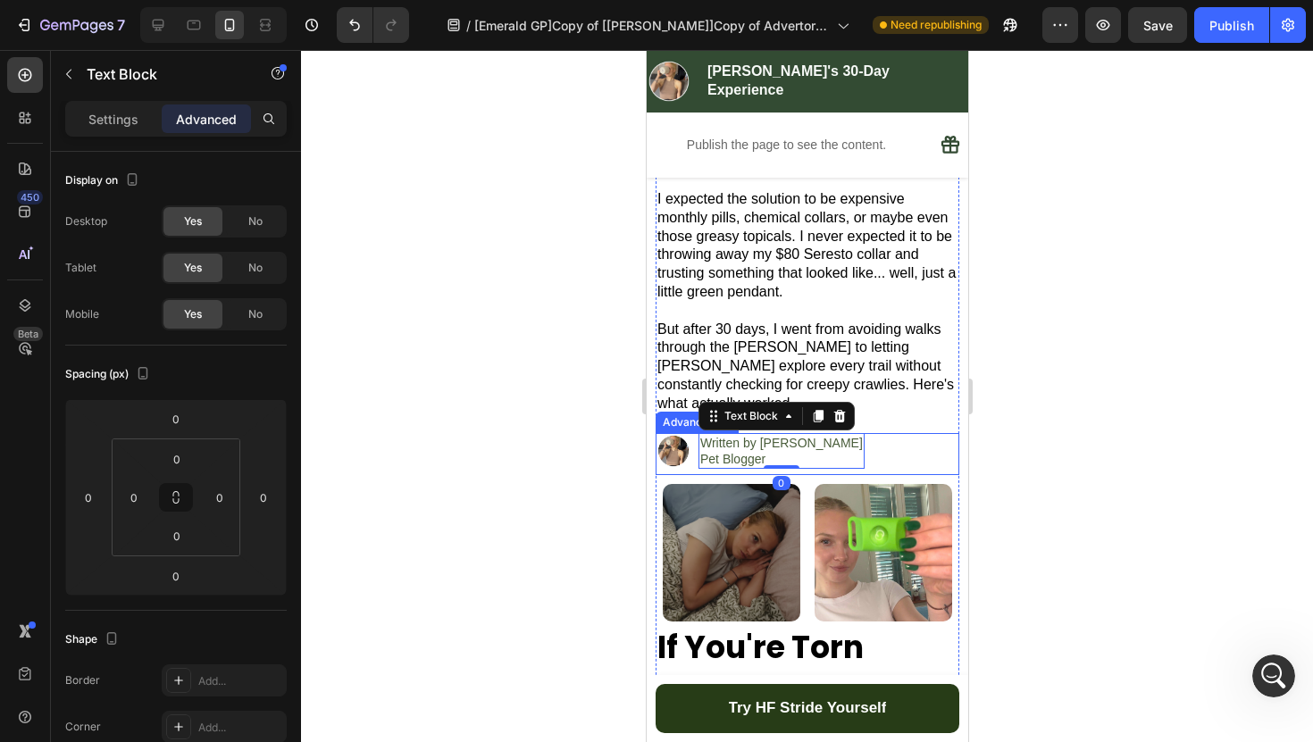
click at [863, 433] on div "Image Written by Emily Klim Pet Blogger Text Block 0" at bounding box center [806, 454] width 304 height 42
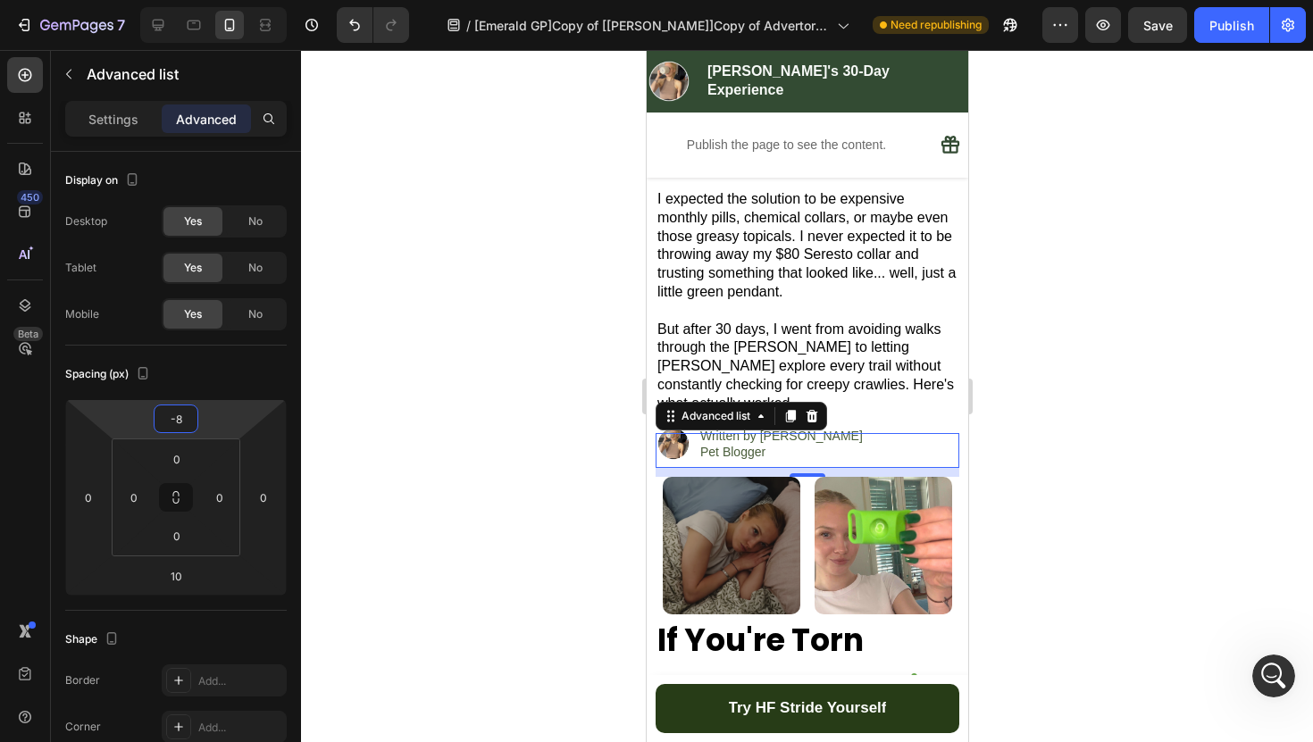
type input "-10"
click at [212, 0] on html "7 Version history / [Emerald GP]Copy of [[PERSON_NAME]]Copy of Advertorial Page…" at bounding box center [656, 0] width 1313 height 0
click at [471, 403] on div at bounding box center [807, 396] width 1012 height 692
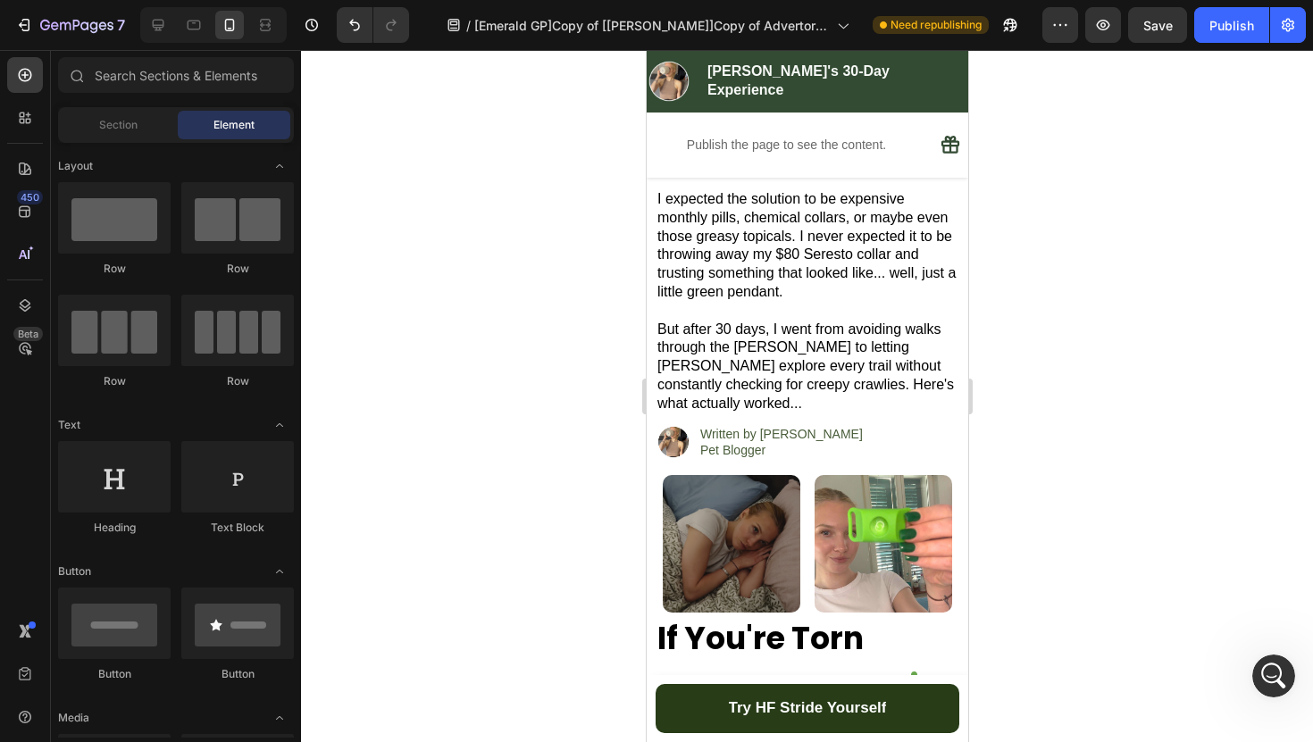
click at [471, 403] on div at bounding box center [807, 396] width 1012 height 692
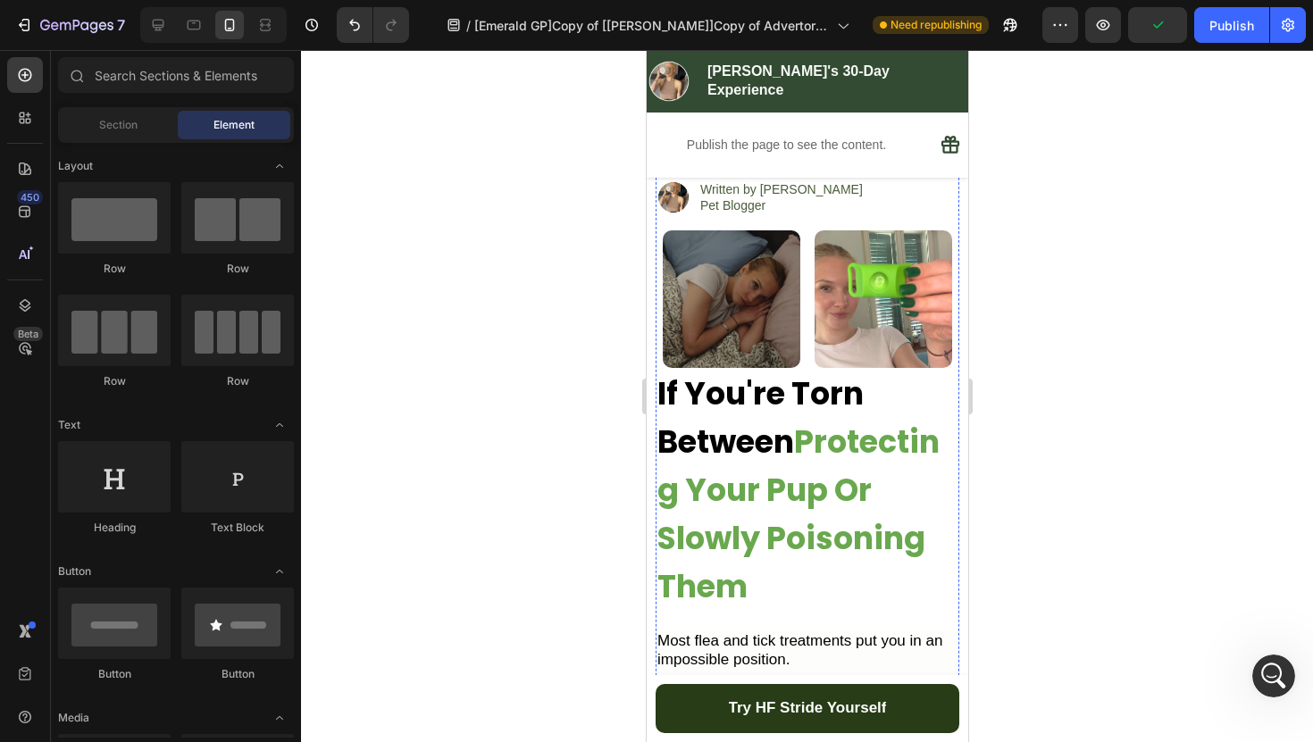
scroll to position [434, 0]
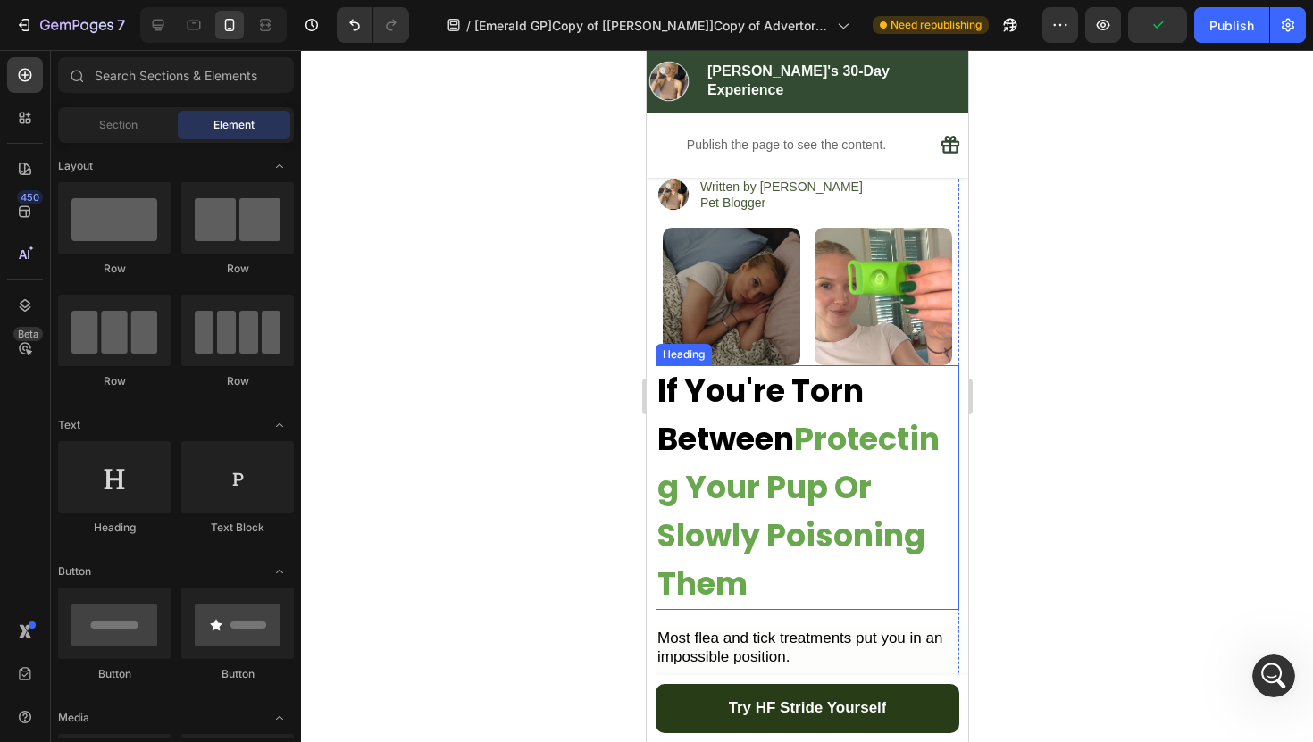
click at [871, 446] on h2 "If You're Torn Between Protecting Your Pup Or Slowly Poisoning Them" at bounding box center [806, 487] width 304 height 245
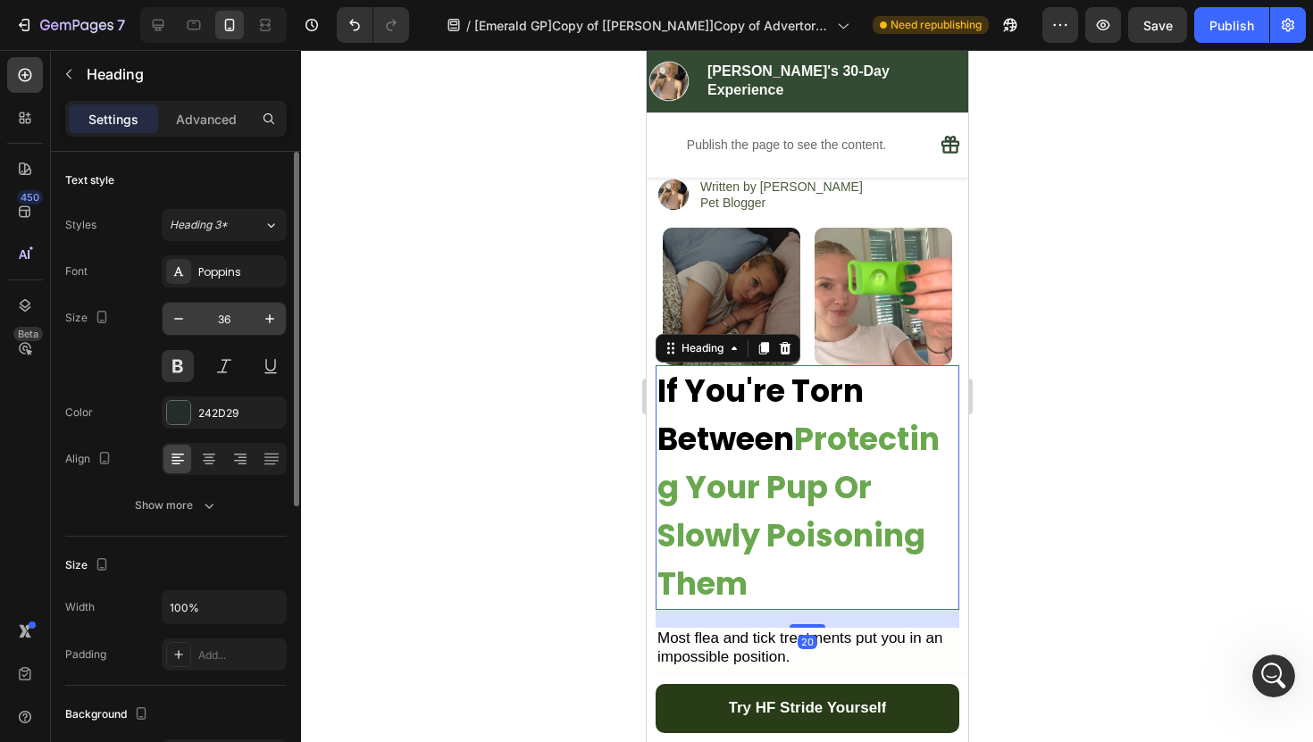
click at [195, 329] on input "36" at bounding box center [224, 319] width 59 height 32
click at [154, 343] on div "Size 36" at bounding box center [175, 342] width 221 height 80
click at [174, 314] on icon "button" at bounding box center [179, 319] width 18 height 18
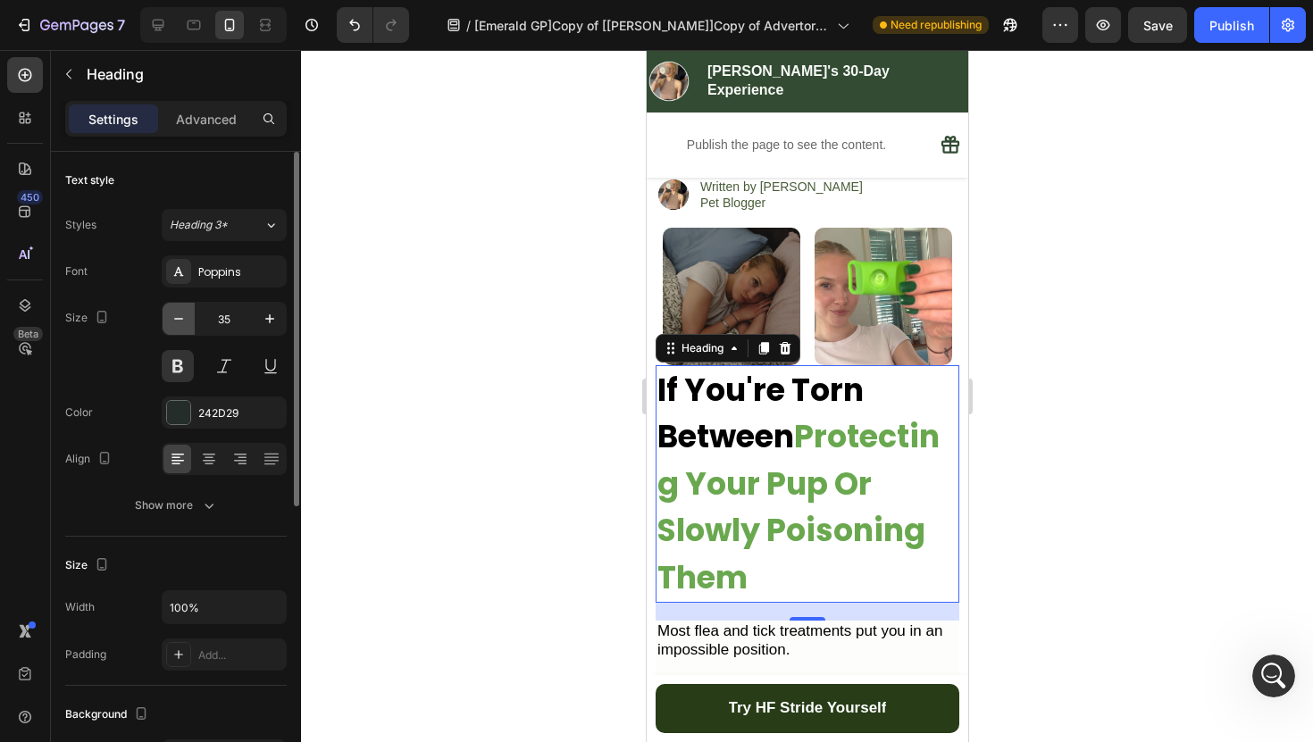
click at [174, 314] on icon "button" at bounding box center [179, 319] width 18 height 18
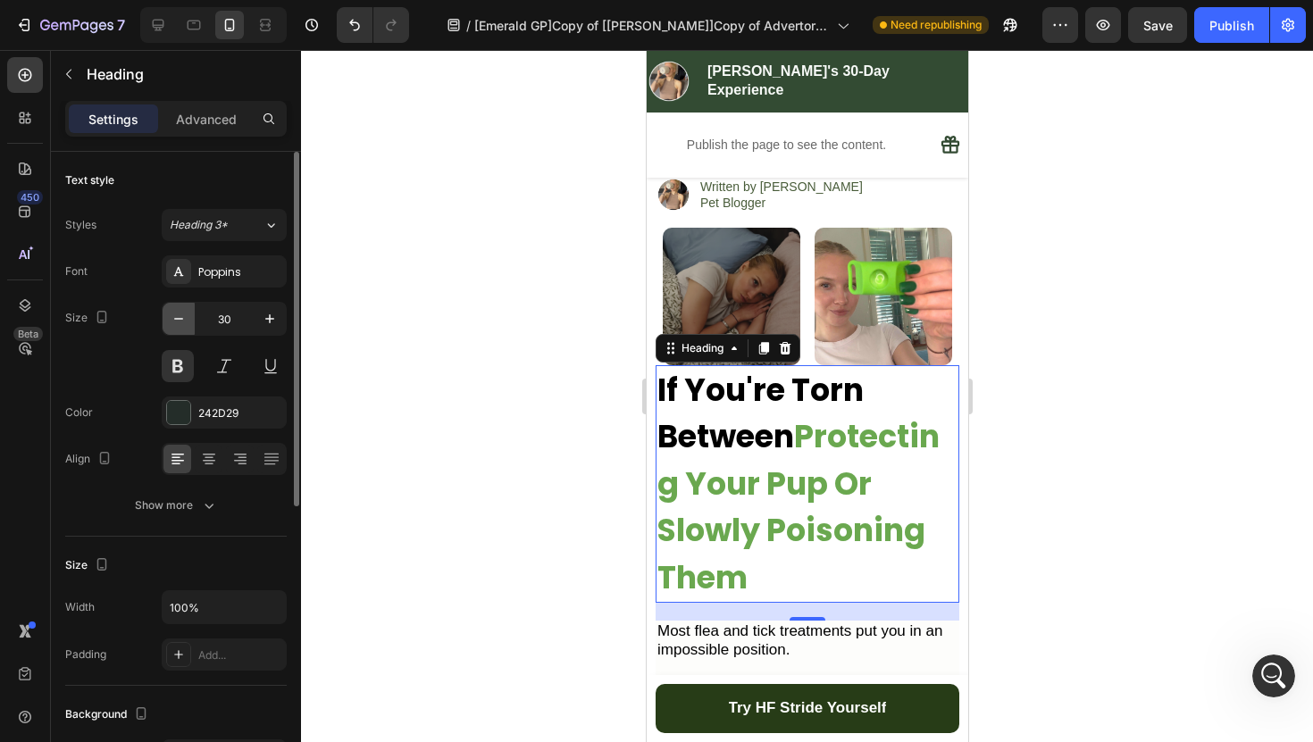
click at [174, 314] on icon "button" at bounding box center [179, 319] width 18 height 18
type input "29"
click at [533, 501] on div at bounding box center [807, 396] width 1012 height 692
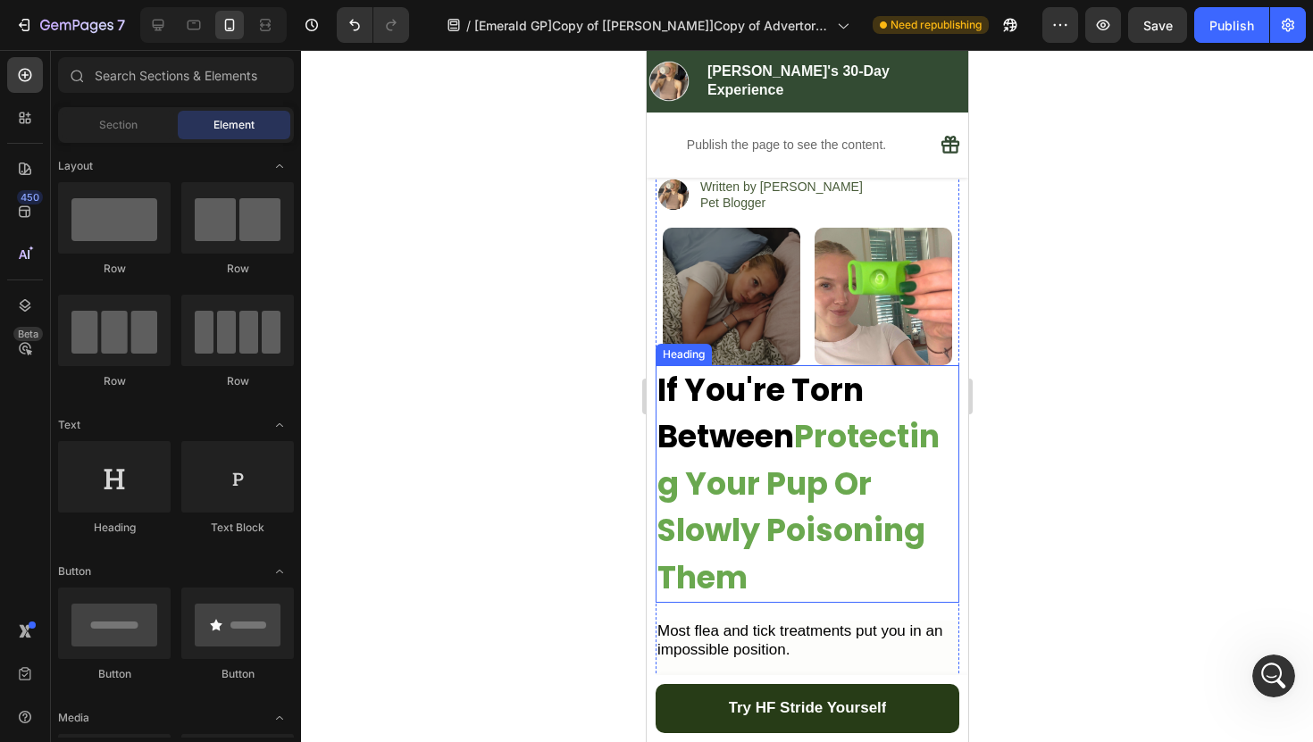
click at [738, 501] on strong "Protecting Your Pup Or Slowly Poisoning Them" at bounding box center [797, 506] width 282 height 185
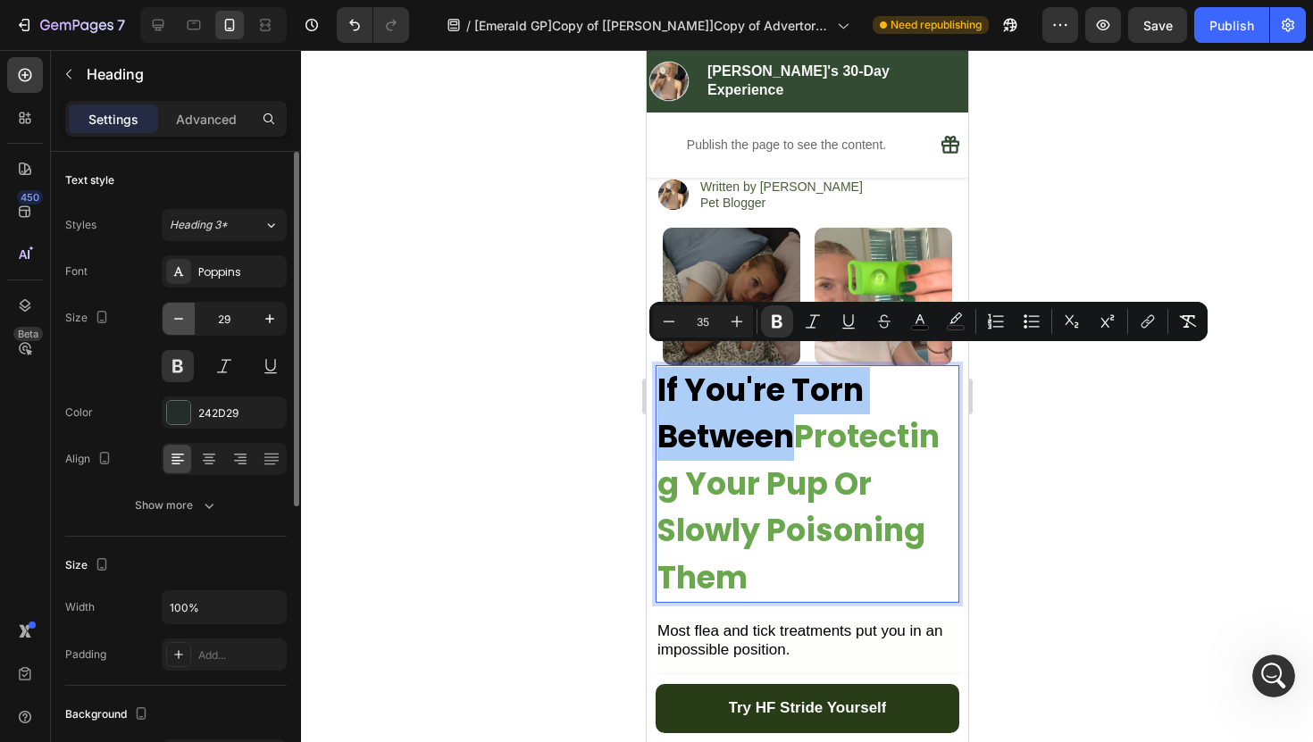
click at [169, 328] on button "button" at bounding box center [179, 319] width 32 height 32
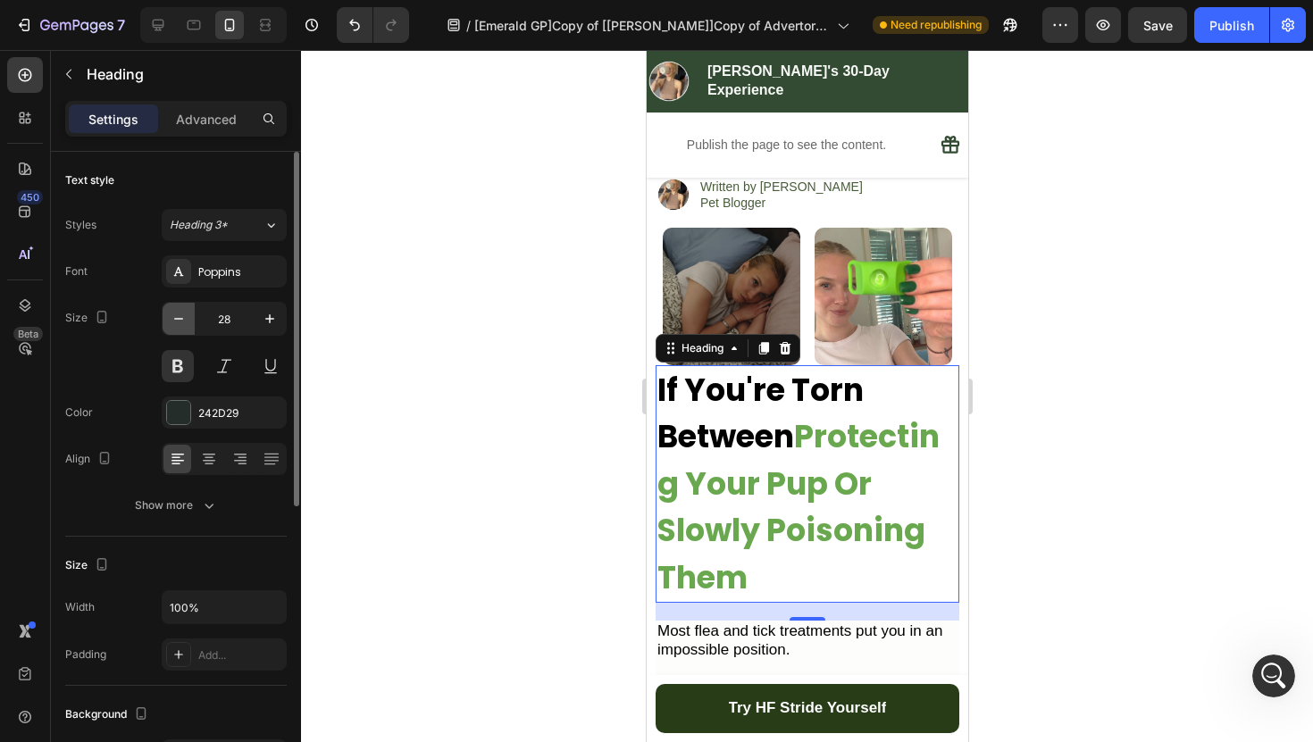
click at [170, 325] on icon "button" at bounding box center [179, 319] width 18 height 18
type input "24"
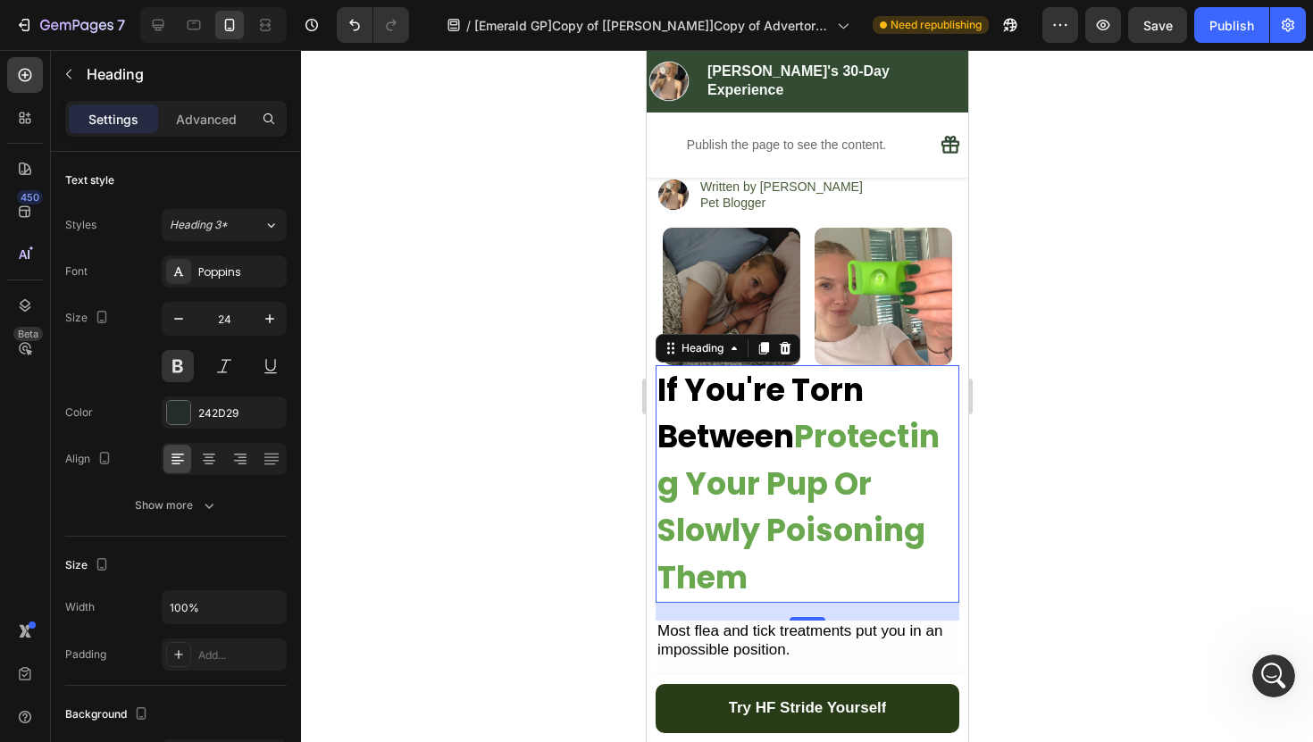
click at [411, 391] on div at bounding box center [807, 396] width 1012 height 692
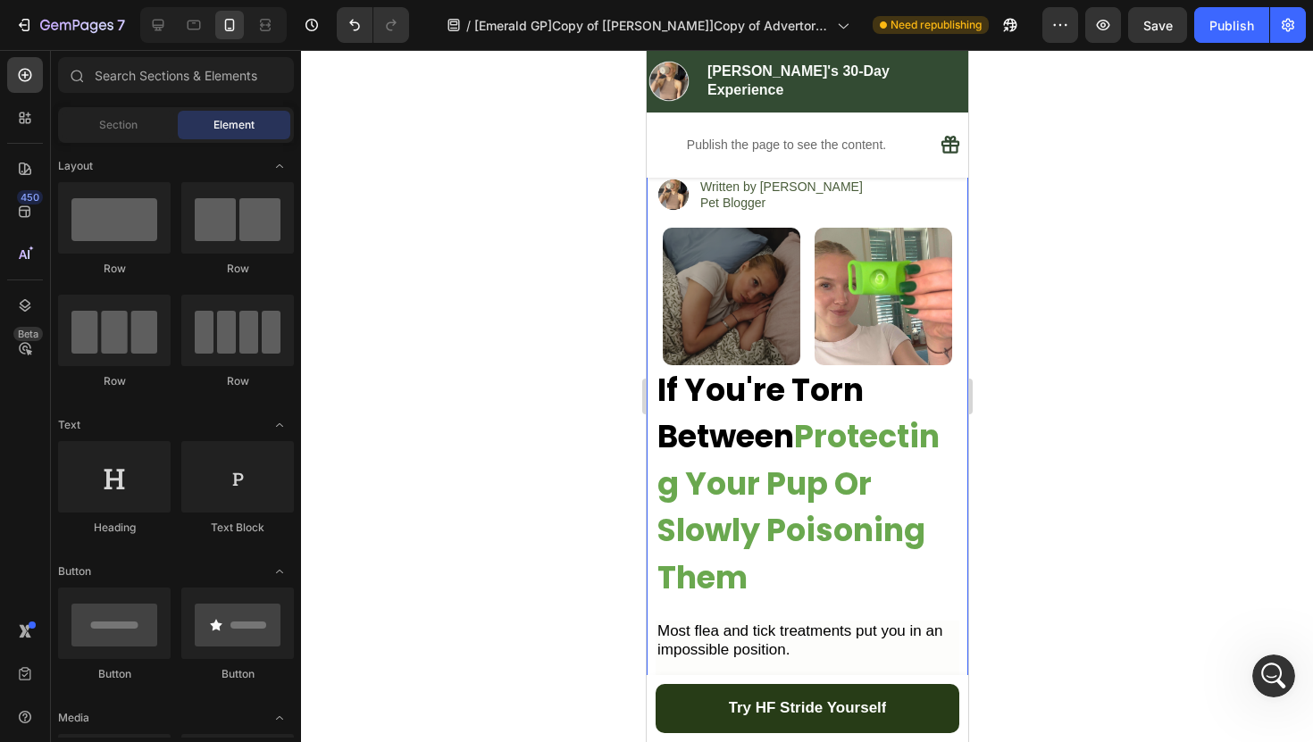
click at [696, 484] on strong "Protecting Your Pup Or Slowly Poisoning Them" at bounding box center [797, 506] width 282 height 185
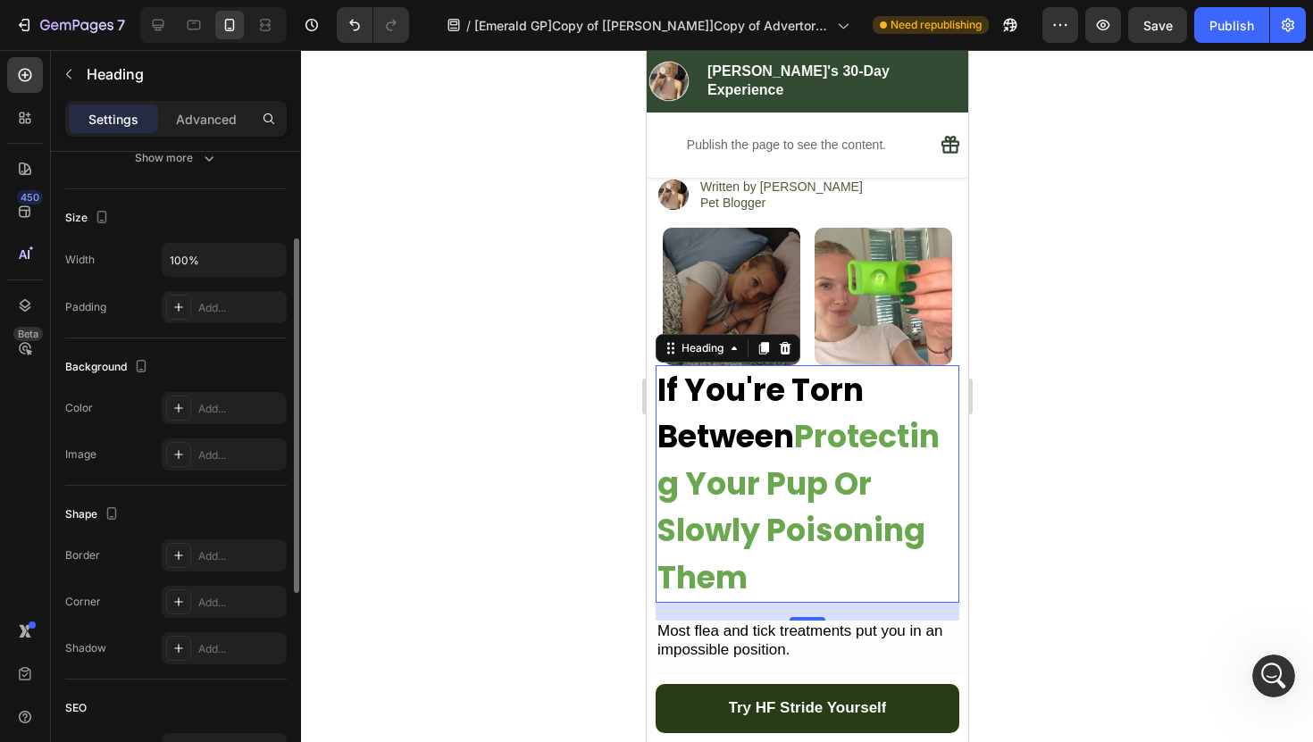
scroll to position [0, 0]
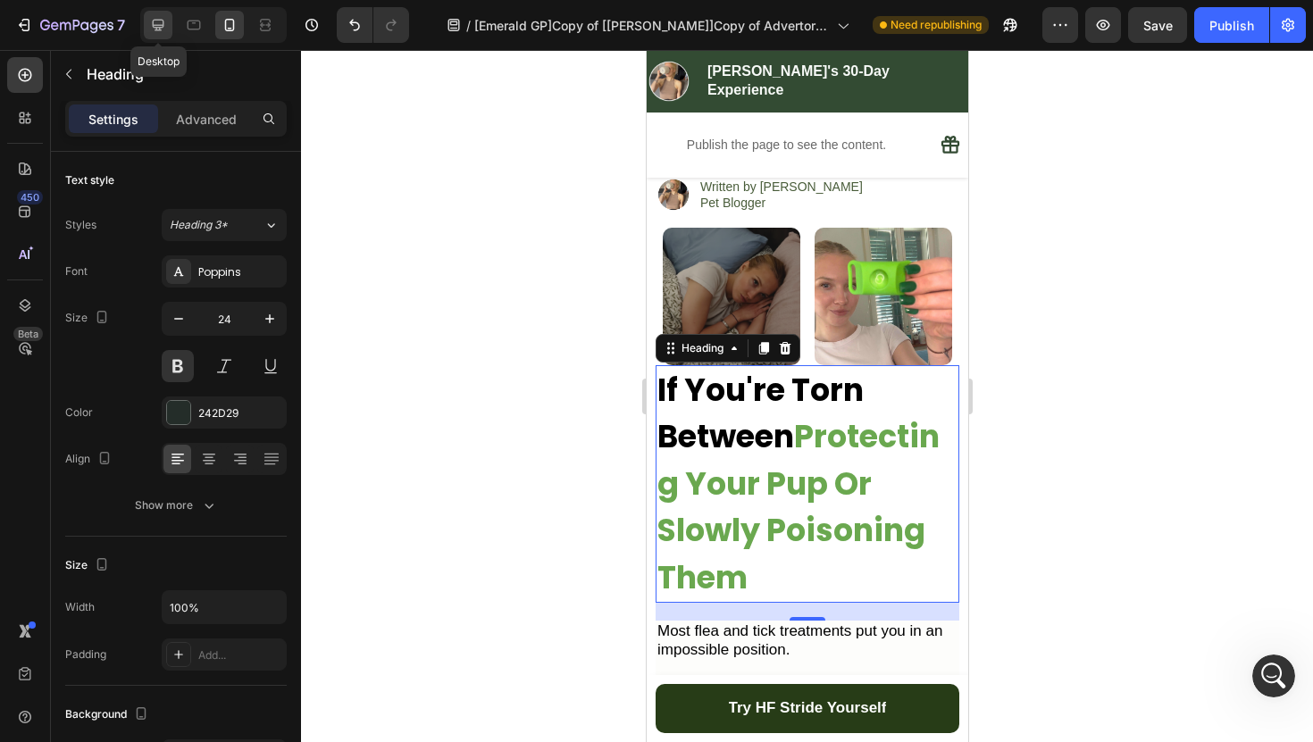
click at [163, 38] on div at bounding box center [158, 25] width 29 height 29
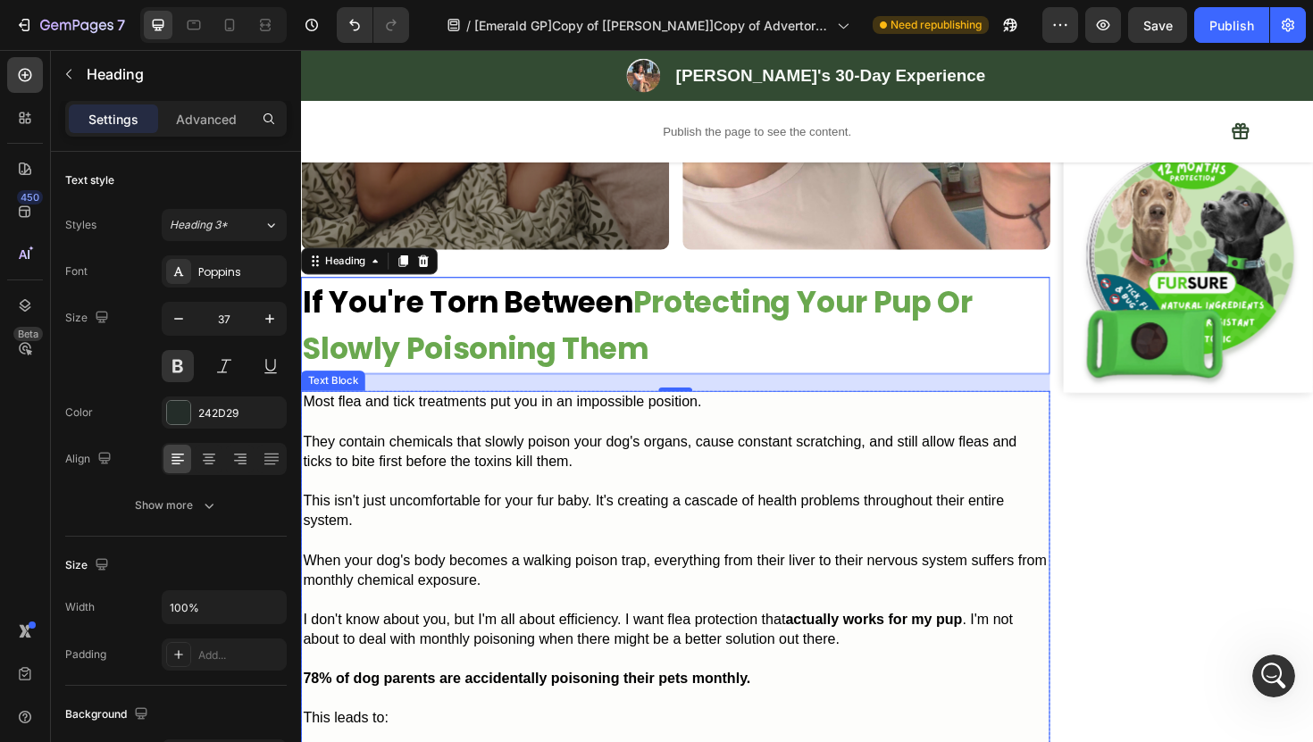
scroll to position [697, 0]
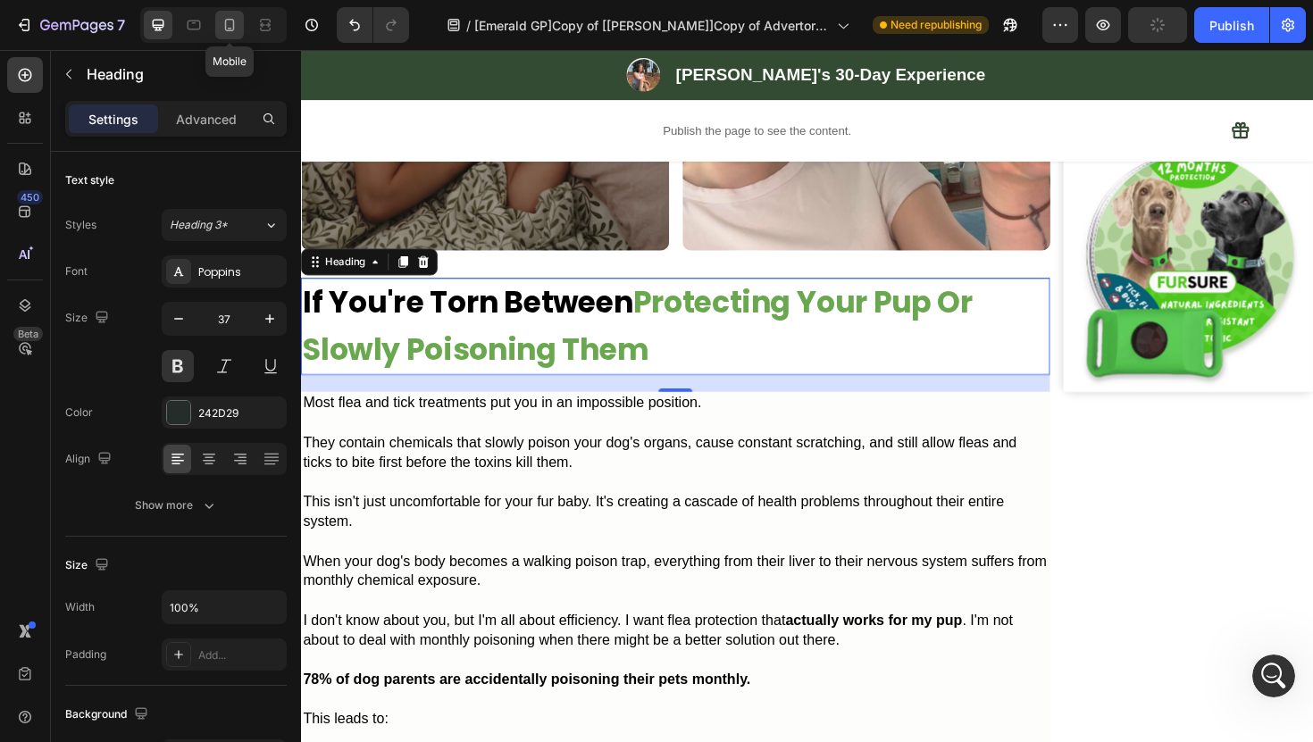
click at [234, 37] on div at bounding box center [229, 25] width 29 height 29
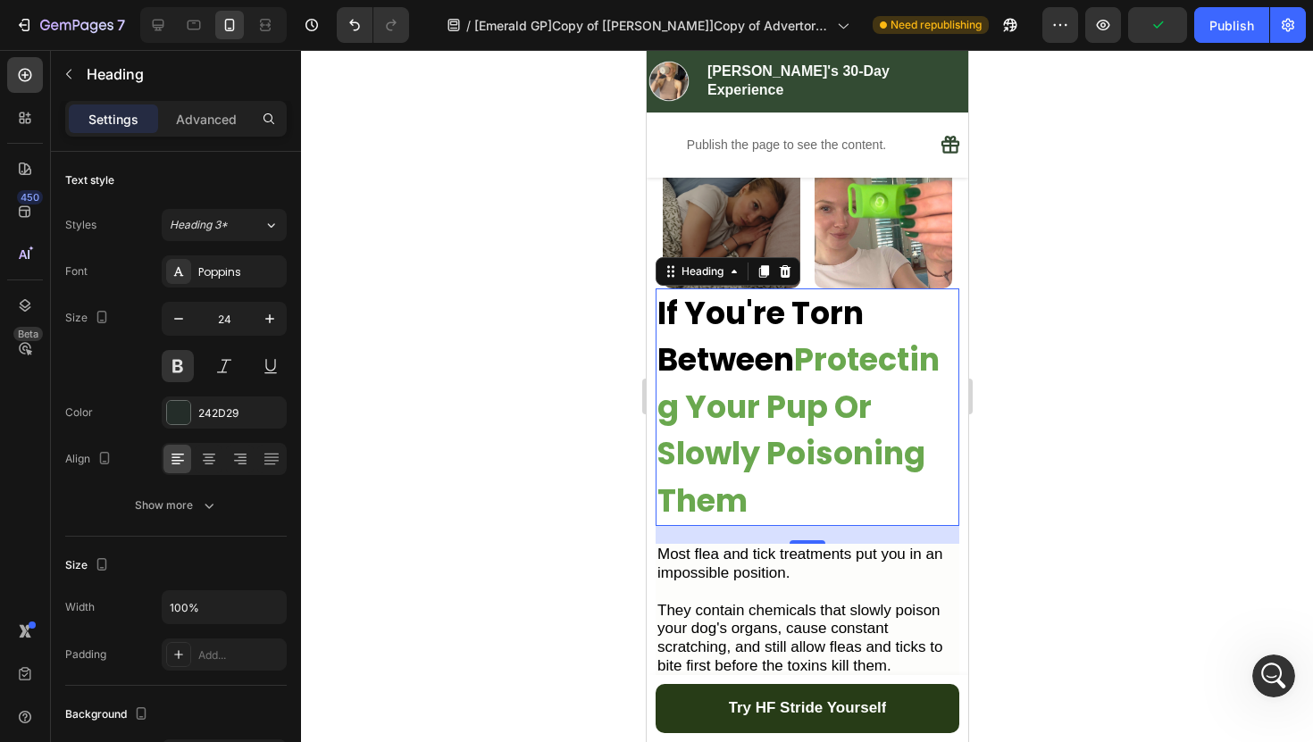
scroll to position [507, 0]
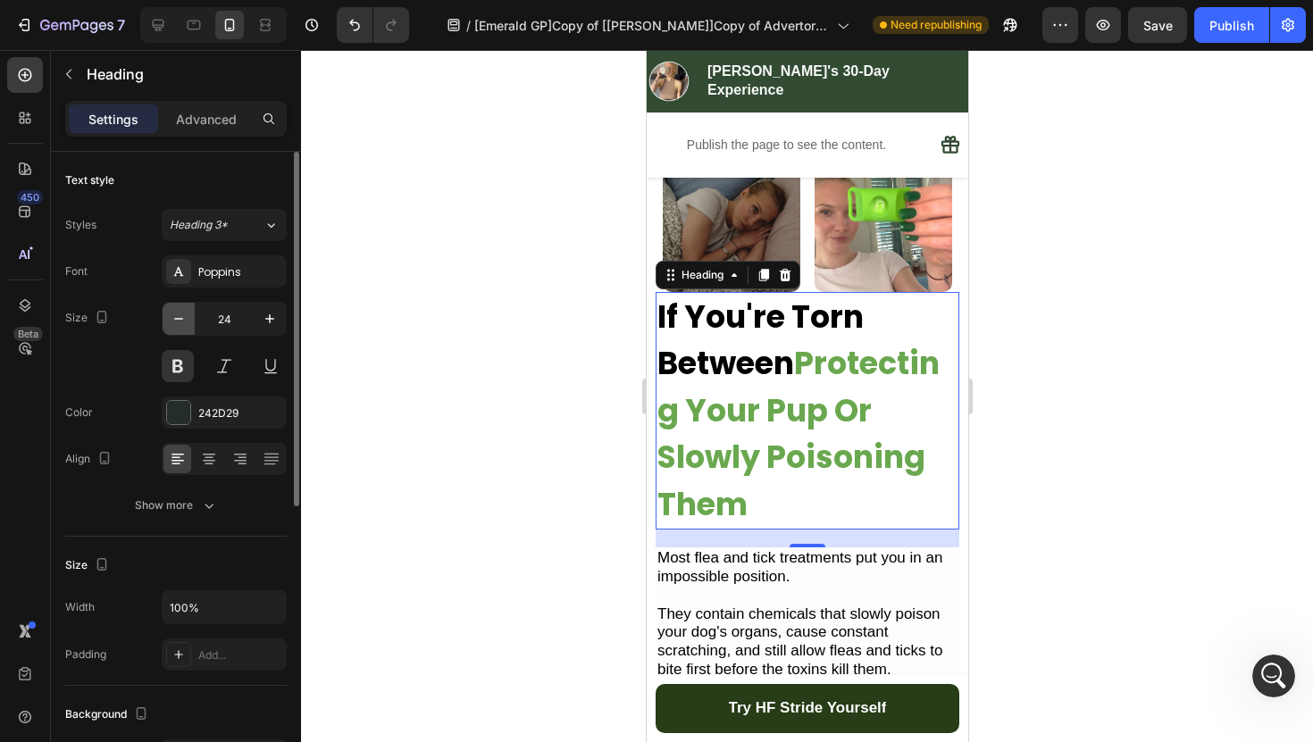
click at [174, 327] on icon "button" at bounding box center [179, 319] width 18 height 18
type input "22"
click at [696, 267] on div "Heading" at bounding box center [701, 275] width 49 height 16
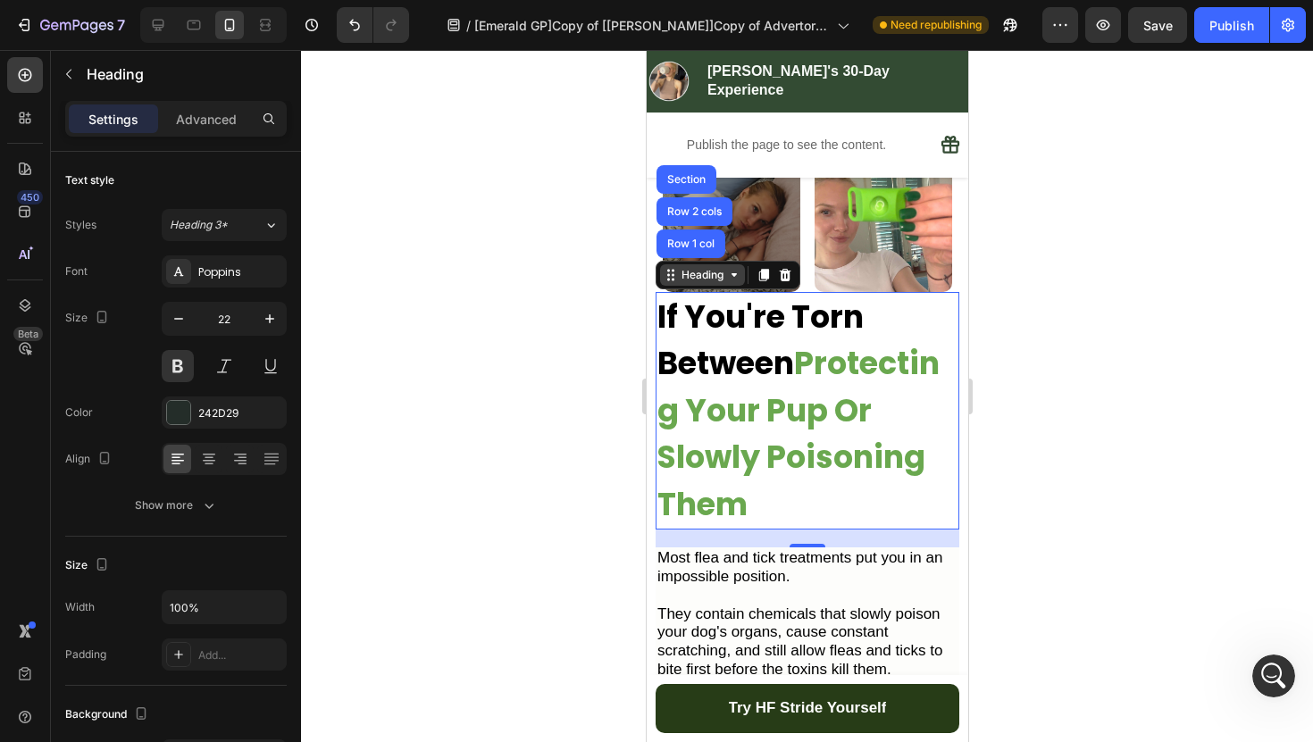
click at [696, 267] on div "Heading" at bounding box center [701, 275] width 49 height 16
click at [1017, 387] on div at bounding box center [807, 396] width 1012 height 692
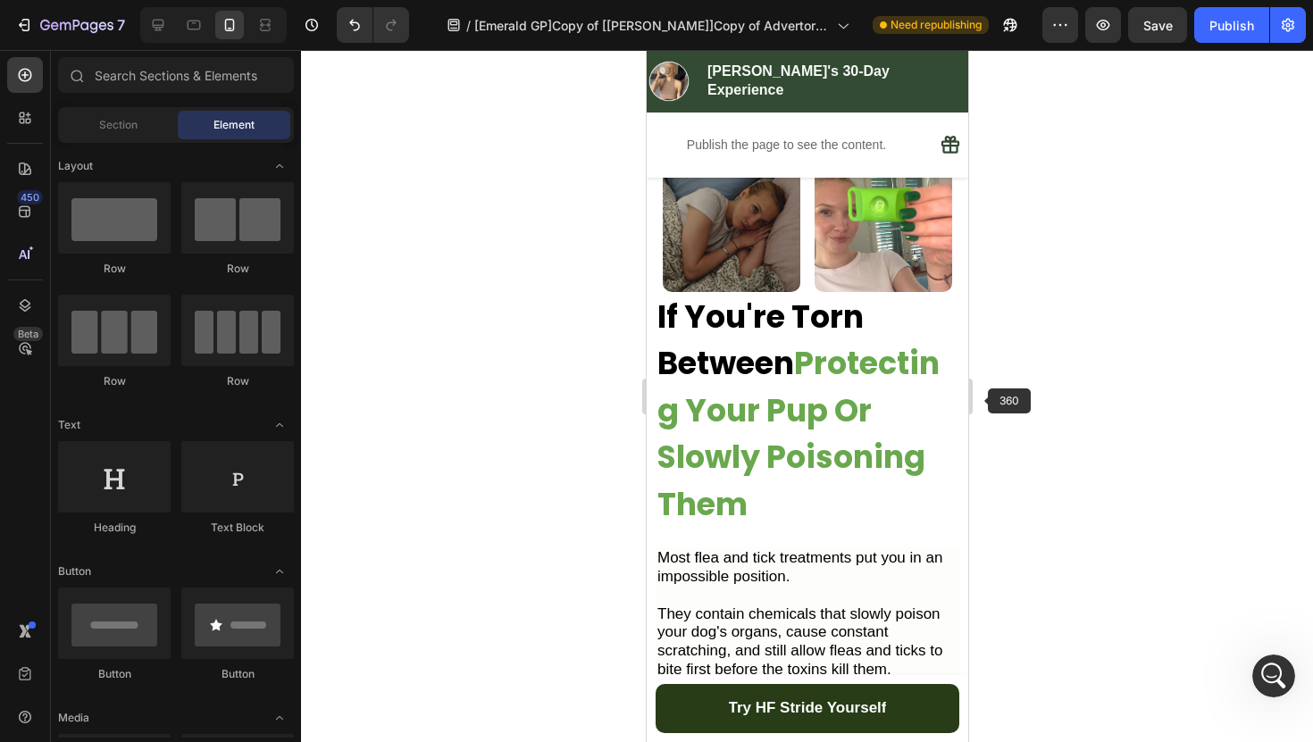
click at [872, 428] on strong "Protecting Your Pup Or Slowly Poisoning Them" at bounding box center [797, 433] width 282 height 185
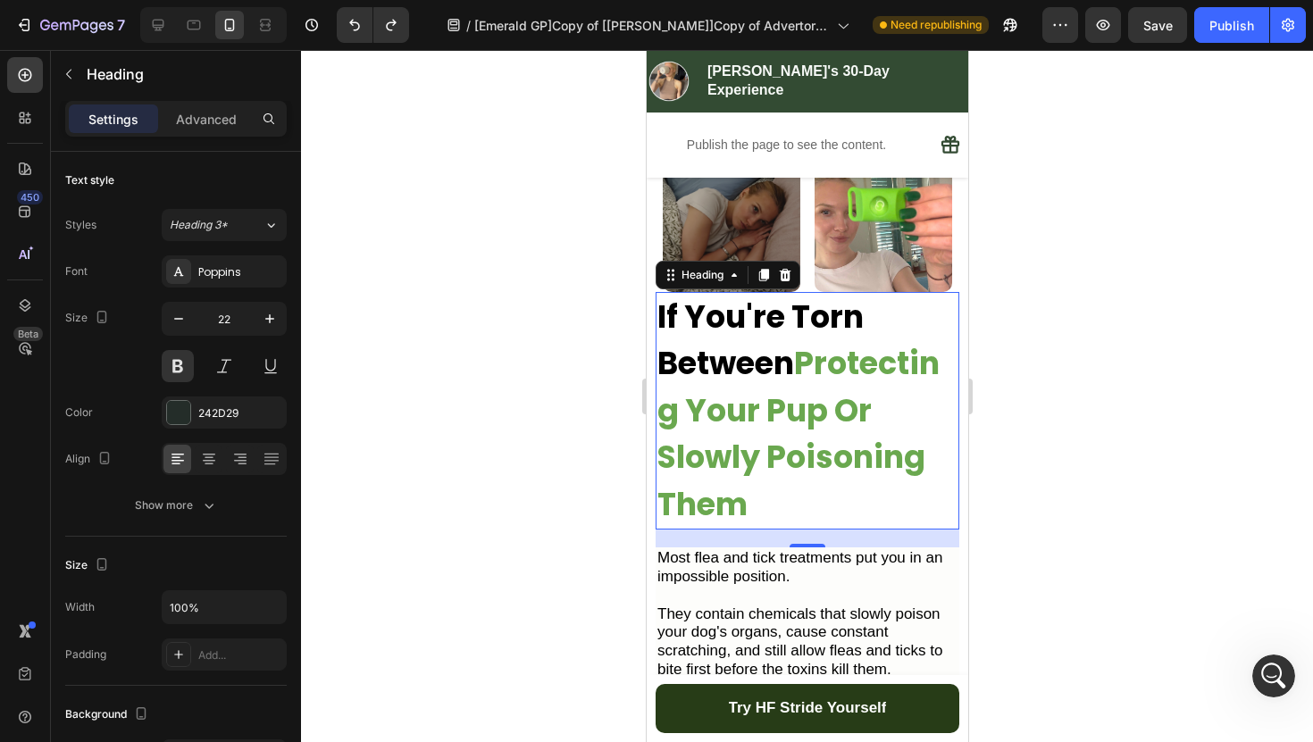
click at [872, 428] on strong "Protecting Your Pup Or Slowly Poisoning Them" at bounding box center [797, 433] width 282 height 185
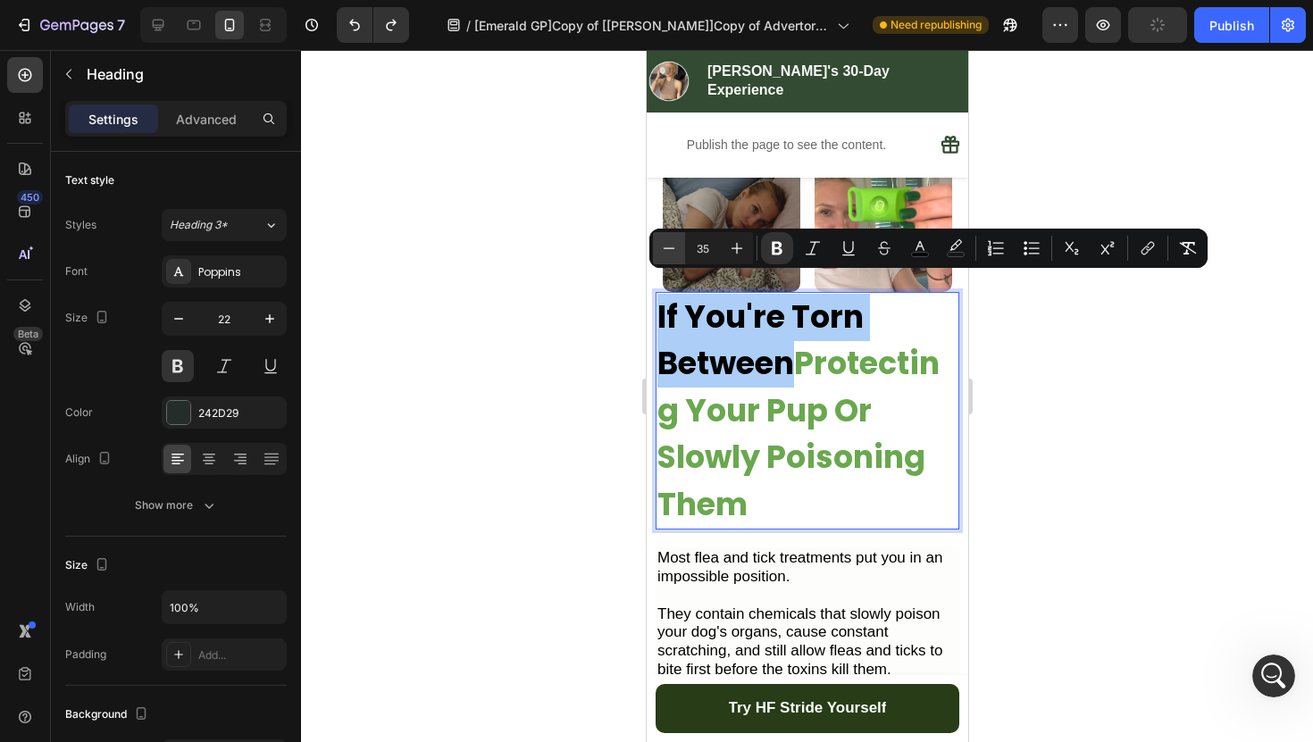
click at [657, 253] on button "Minus" at bounding box center [669, 248] width 32 height 32
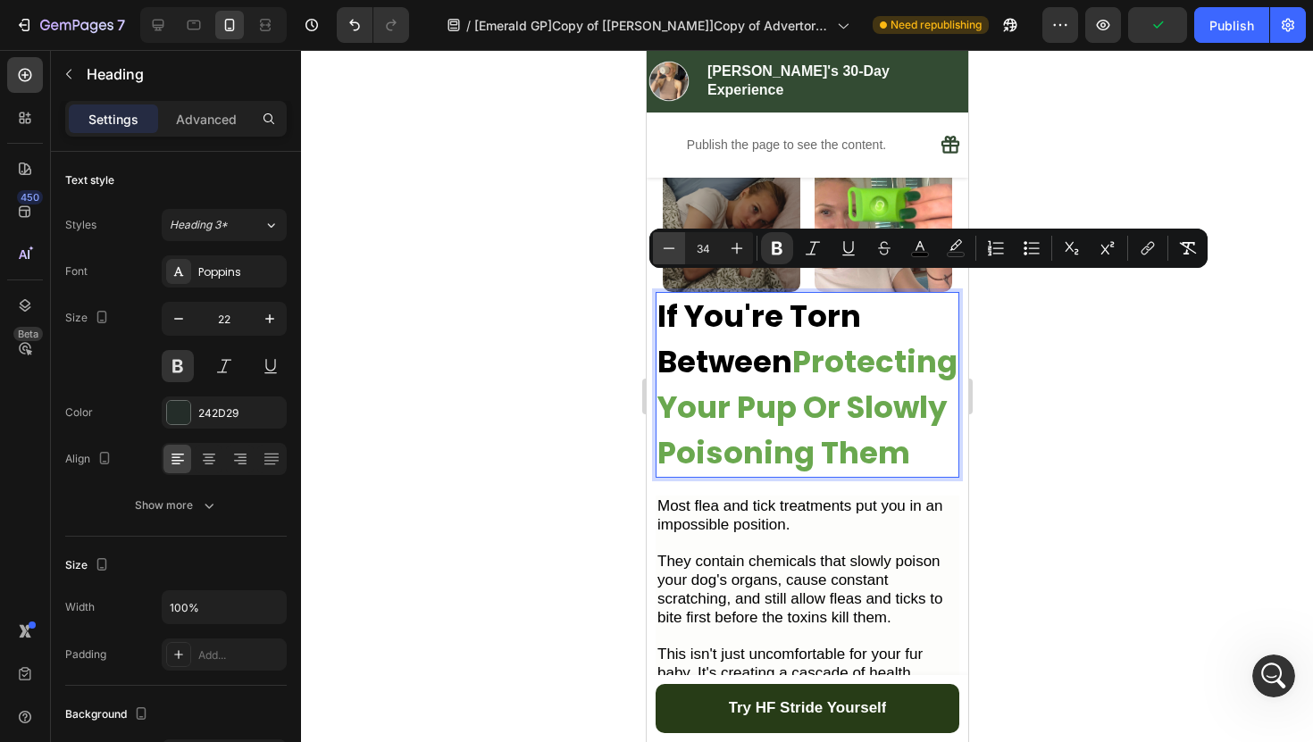
click at [657, 253] on button "Minus" at bounding box center [669, 248] width 32 height 32
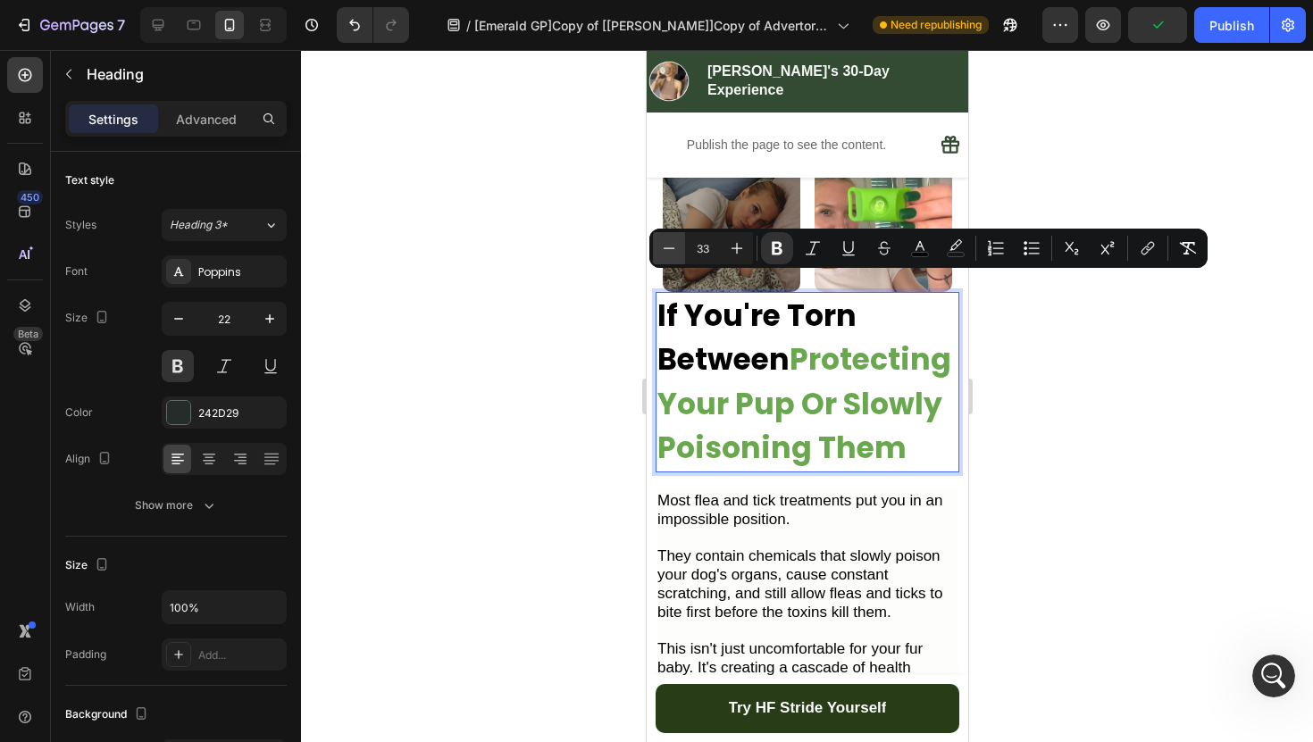
click at [657, 253] on button "Minus" at bounding box center [669, 248] width 32 height 32
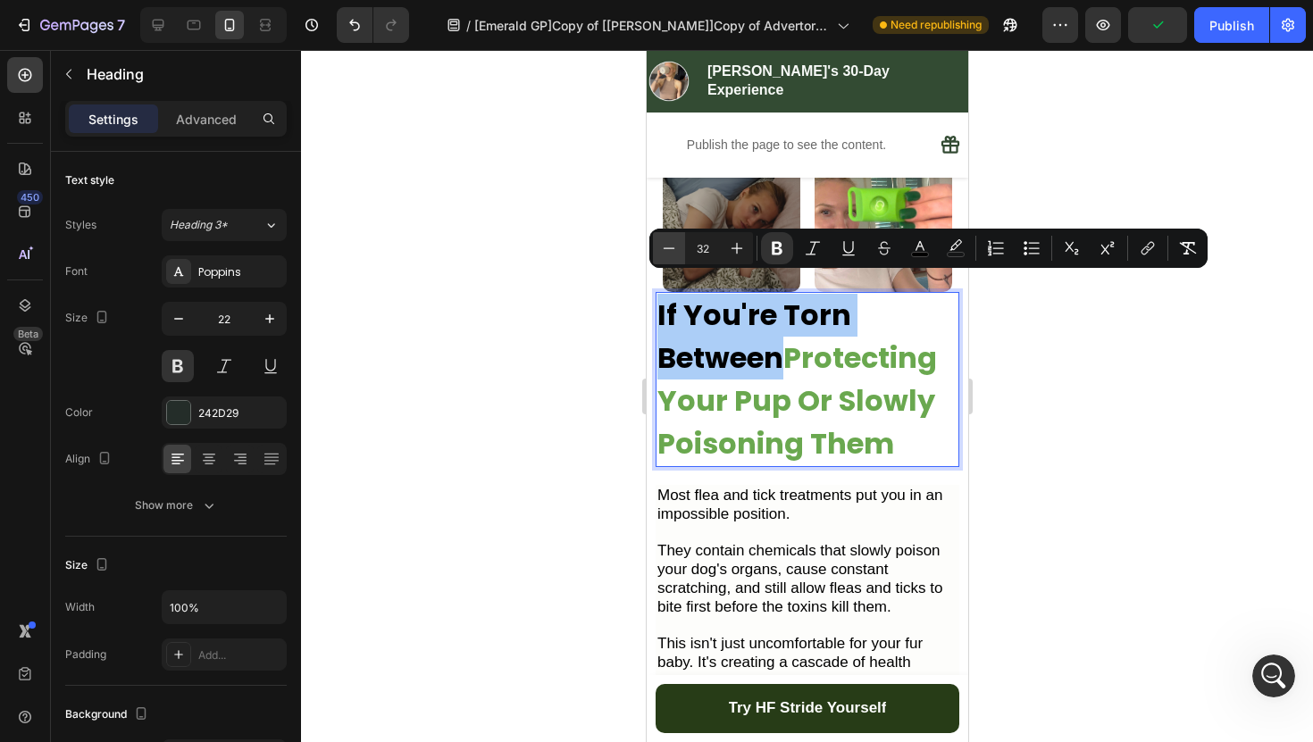
click at [657, 253] on button "Minus" at bounding box center [669, 248] width 32 height 32
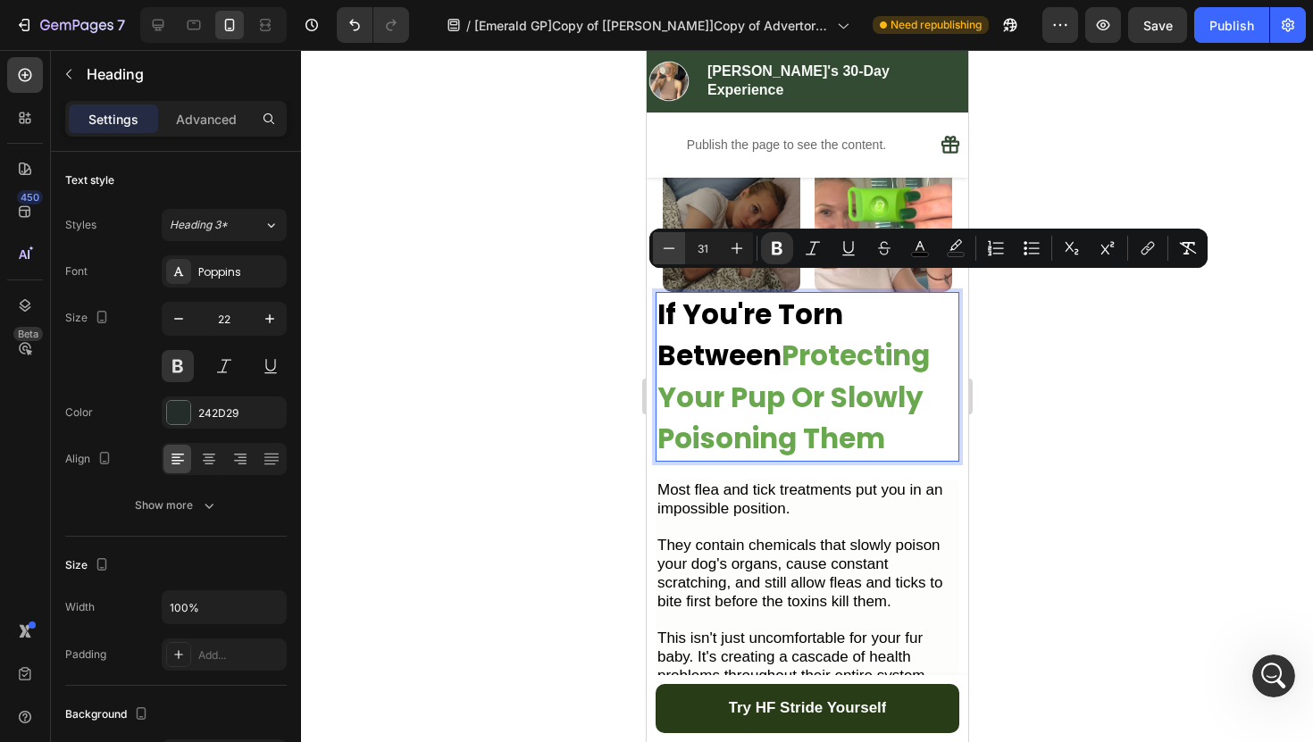
click at [657, 253] on button "Minus" at bounding box center [669, 248] width 32 height 32
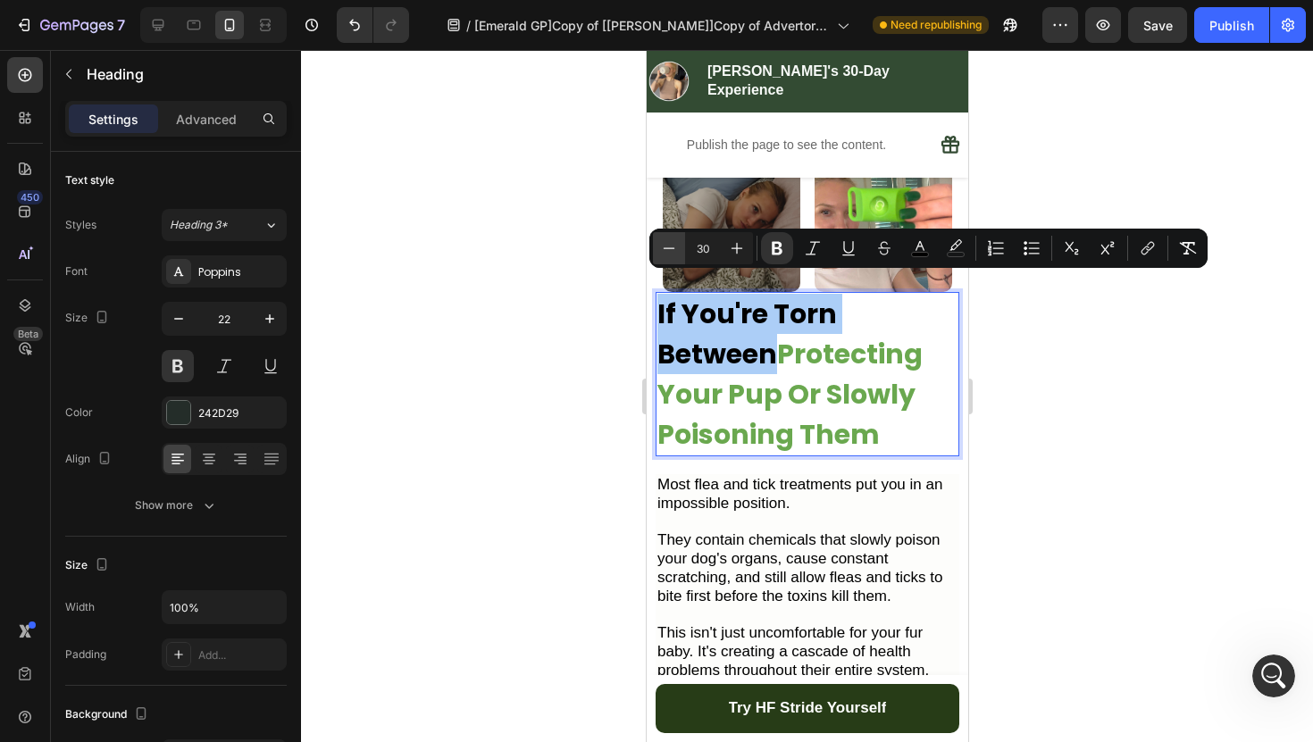
click at [657, 253] on button "Minus" at bounding box center [669, 248] width 32 height 32
type input "29"
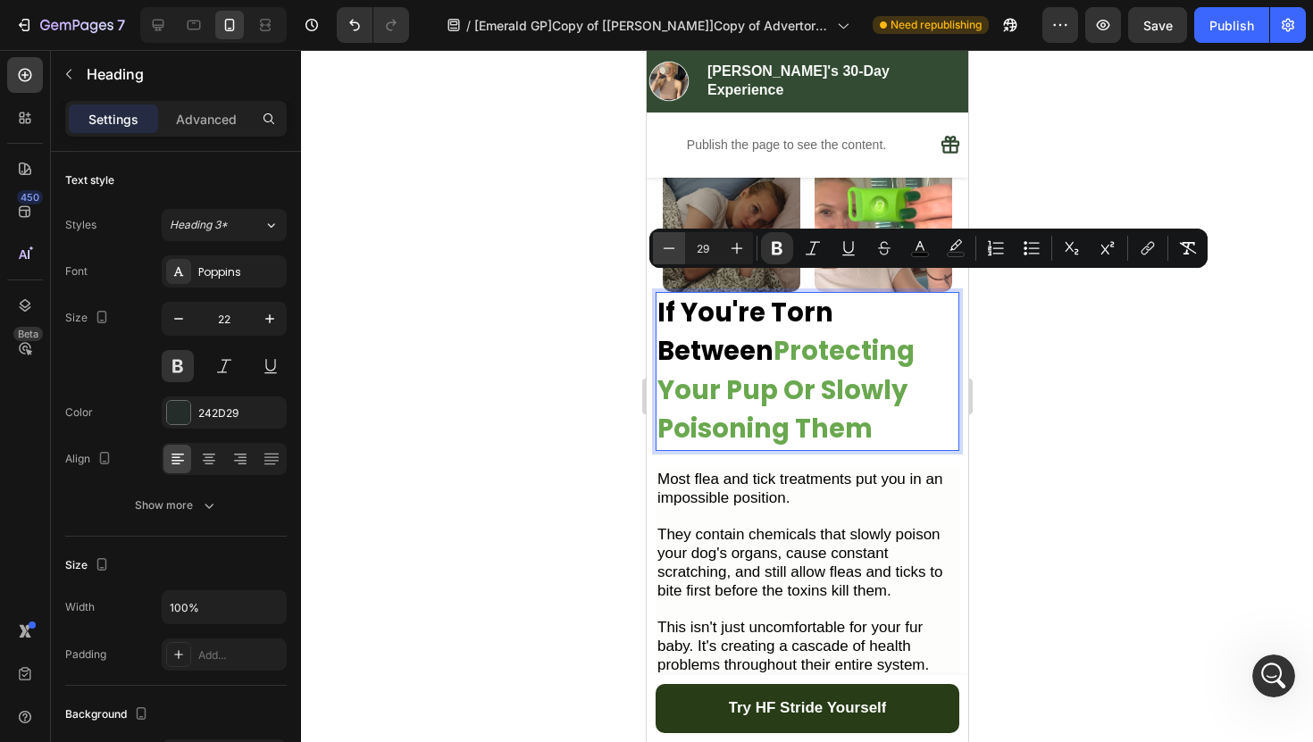
click at [675, 254] on icon "Editor contextual toolbar" at bounding box center [669, 248] width 18 height 18
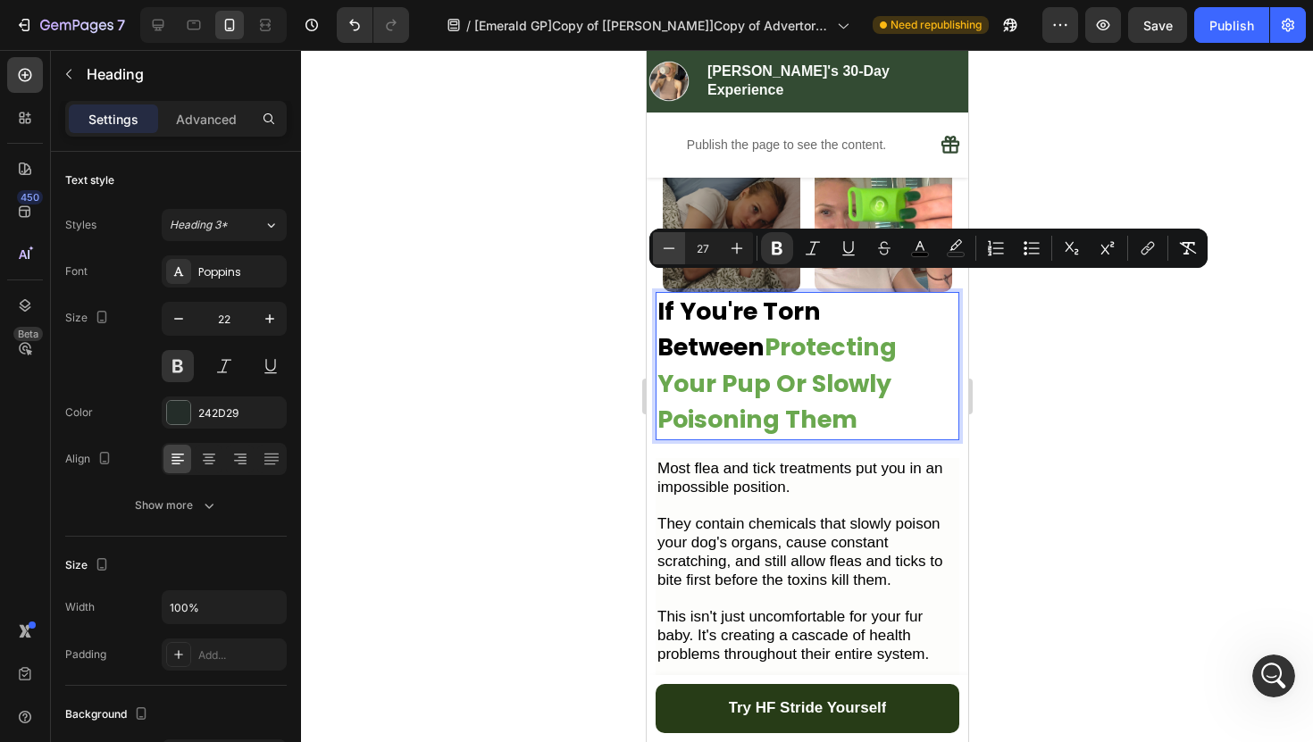
click at [675, 254] on icon "Editor contextual toolbar" at bounding box center [669, 248] width 18 height 18
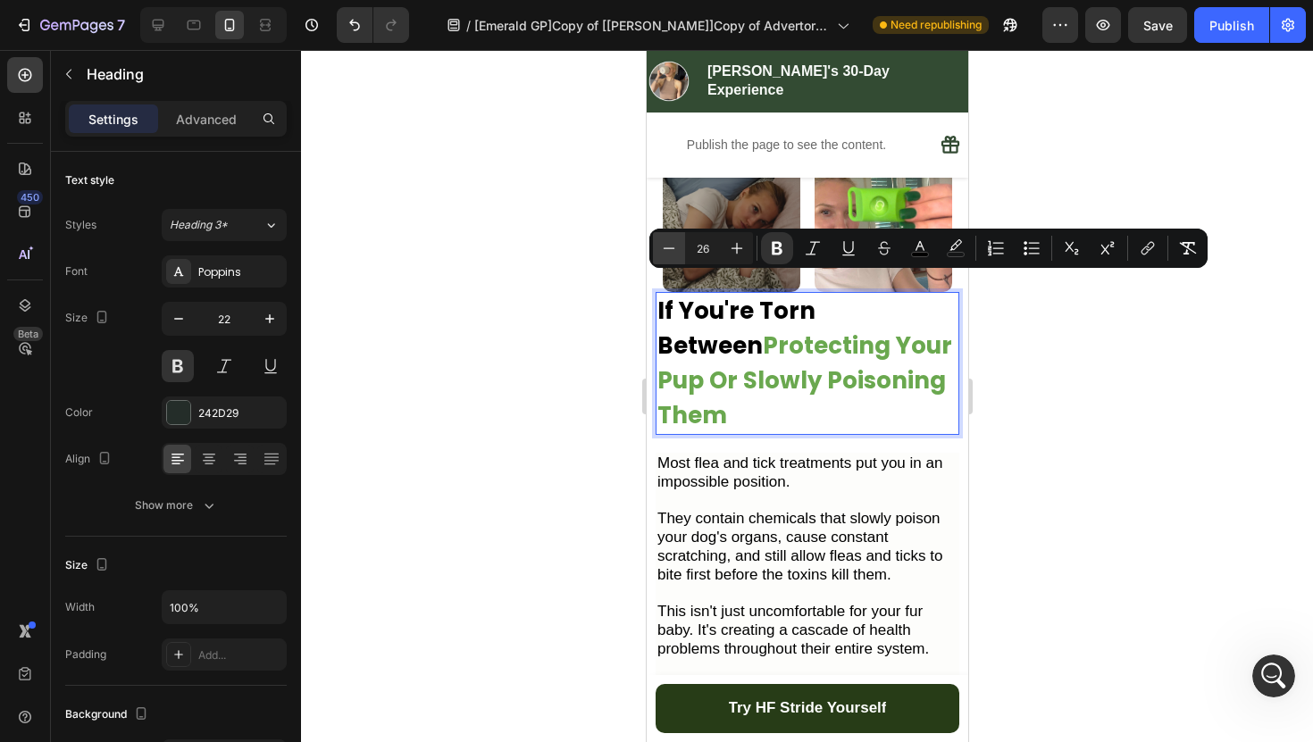
click at [675, 254] on icon "Editor contextual toolbar" at bounding box center [669, 248] width 18 height 18
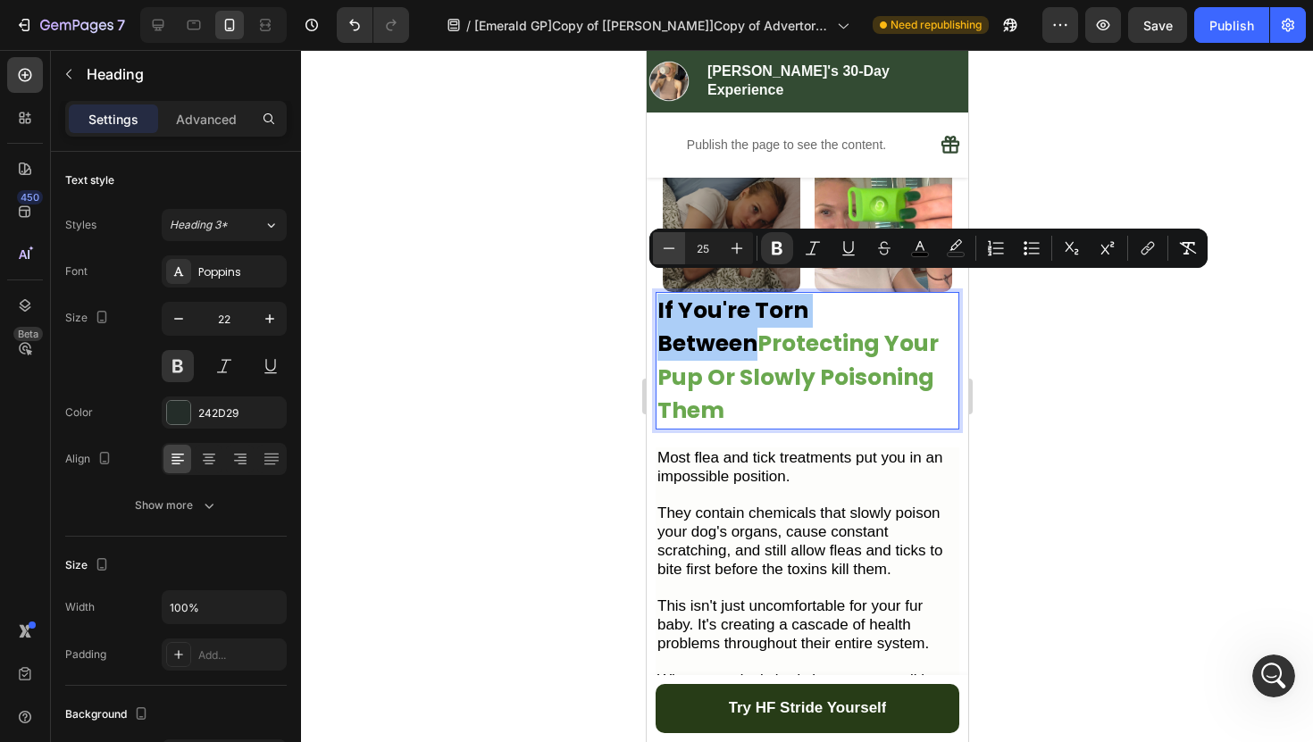
click at [675, 254] on icon "Editor contextual toolbar" at bounding box center [669, 248] width 18 height 18
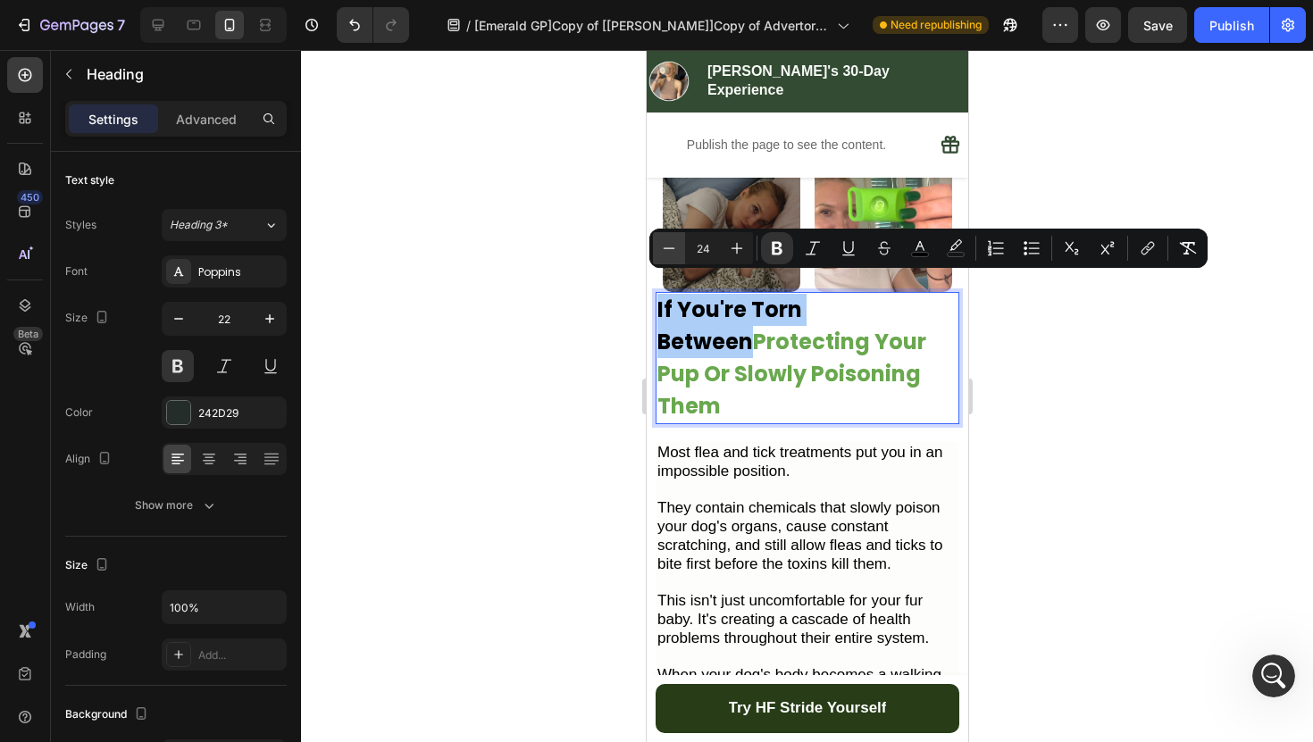
click at [675, 254] on icon "Editor contextual toolbar" at bounding box center [669, 248] width 18 height 18
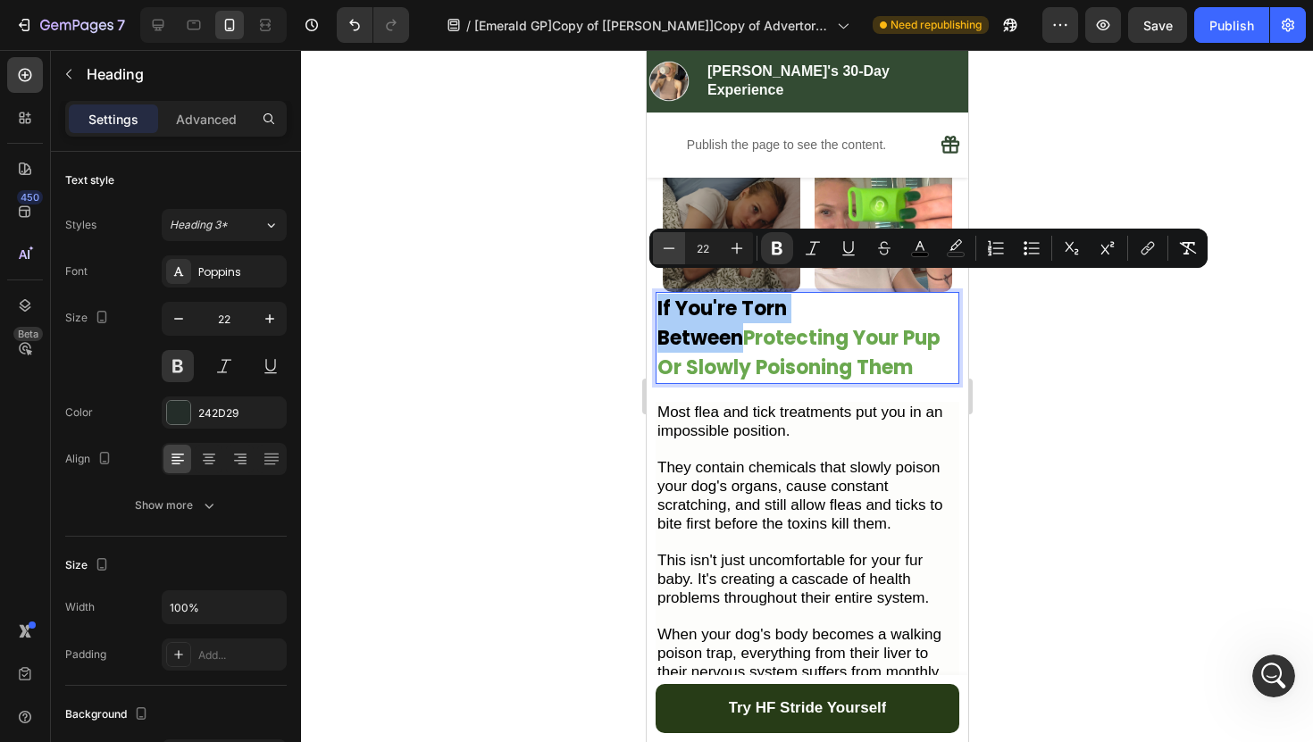
click at [675, 254] on icon "Editor contextual toolbar" at bounding box center [669, 248] width 18 height 18
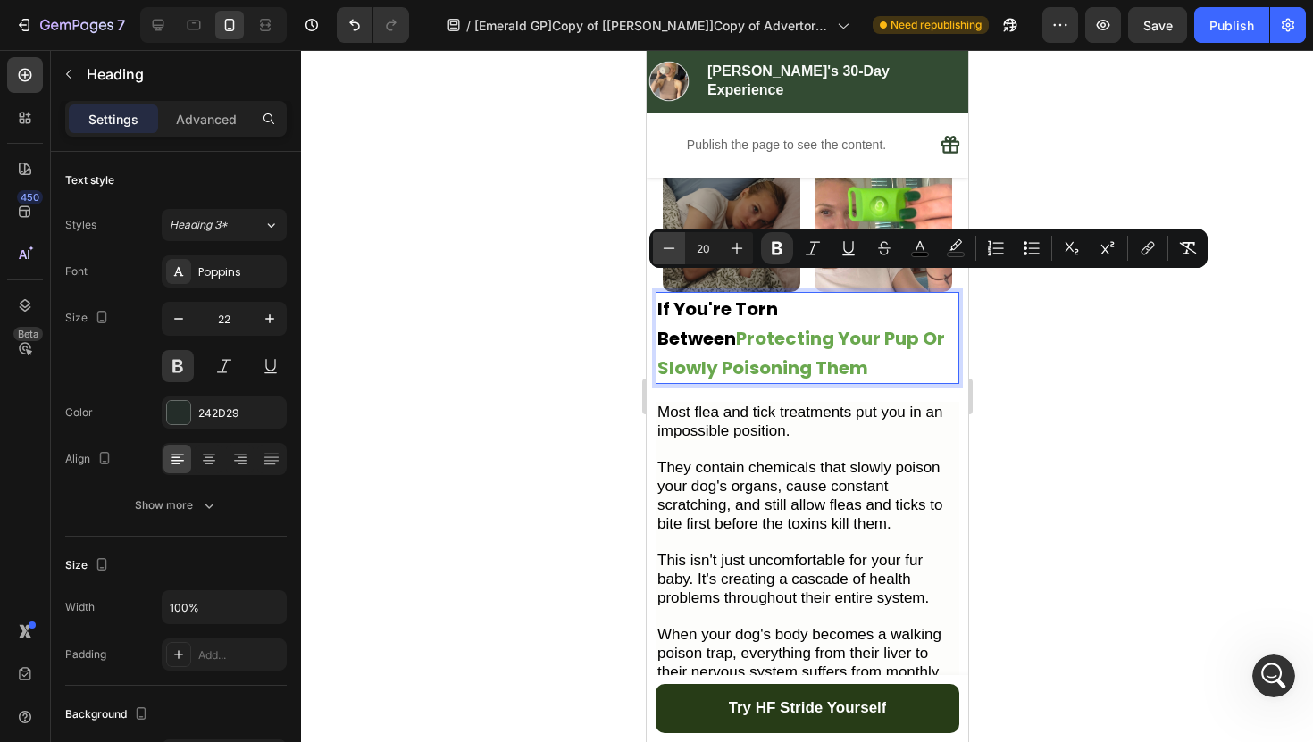
click at [675, 254] on icon "Editor contextual toolbar" at bounding box center [669, 248] width 18 height 18
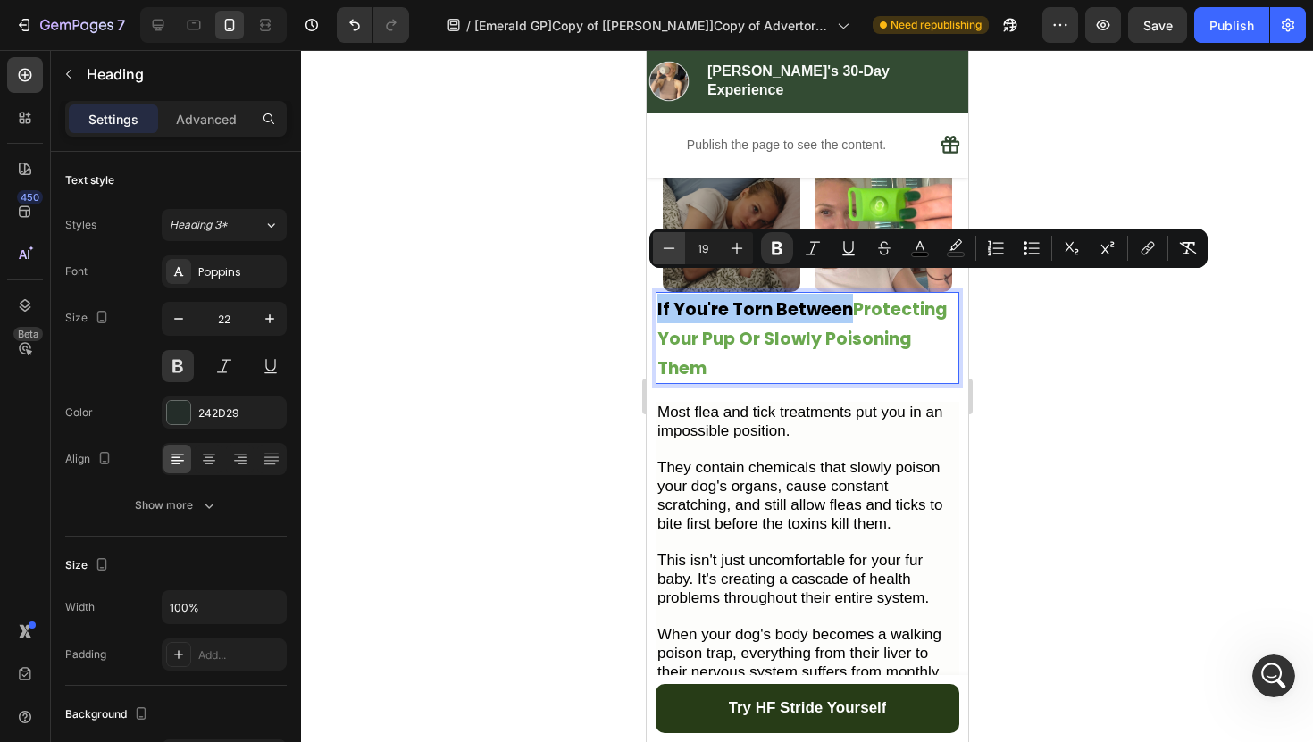
click at [675, 254] on icon "Editor contextual toolbar" at bounding box center [669, 248] width 18 height 18
type input "18"
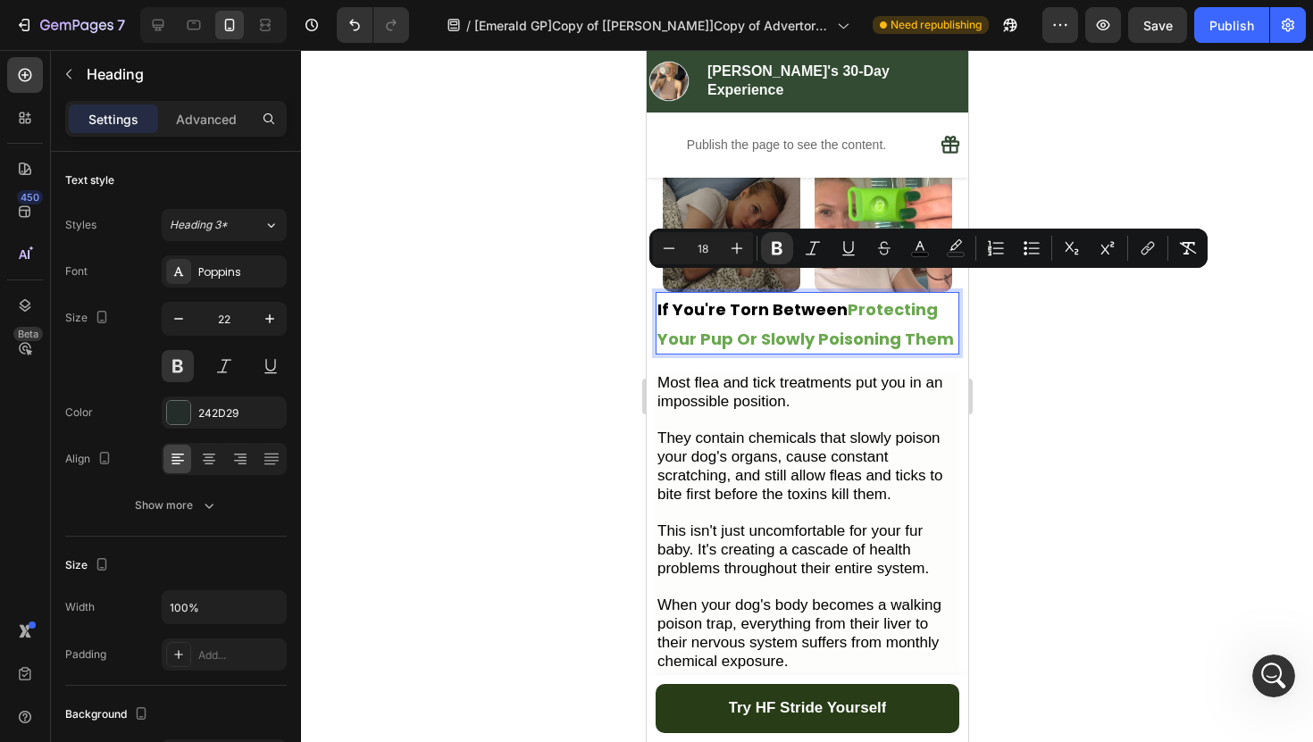
click at [586, 431] on div at bounding box center [807, 396] width 1012 height 692
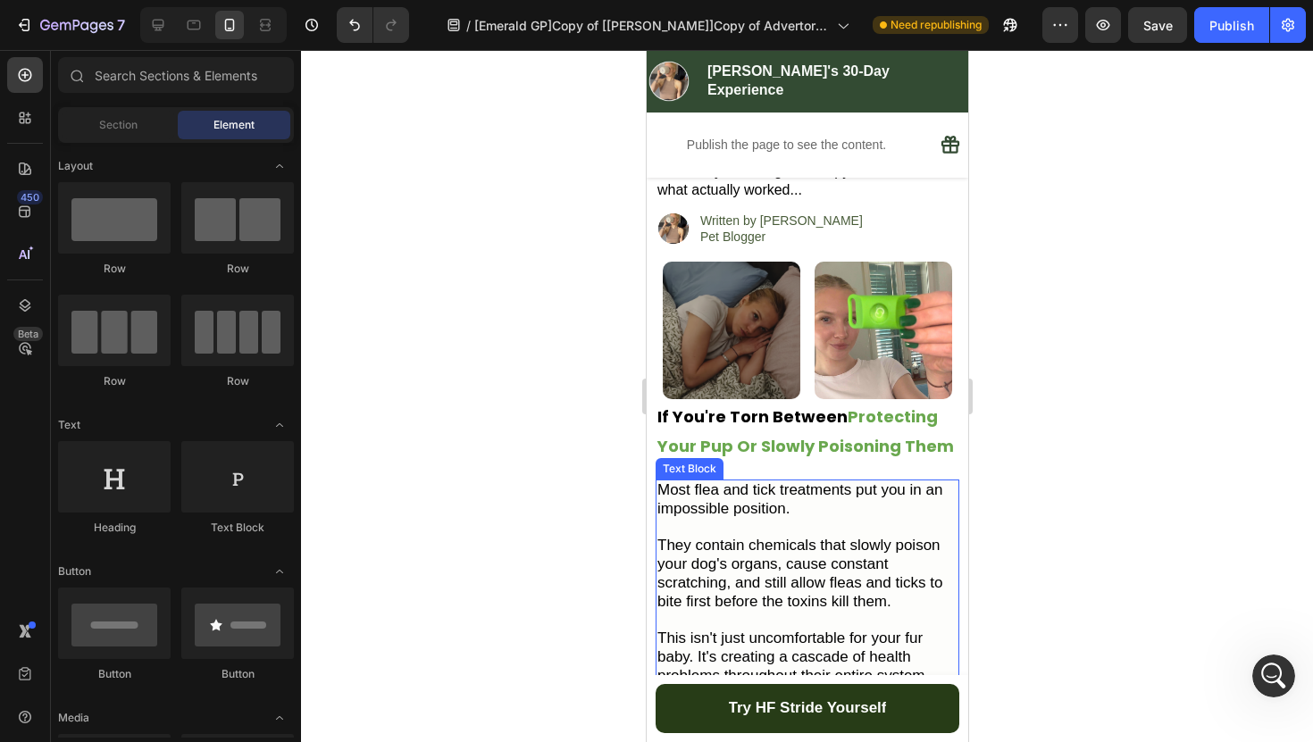
scroll to position [404, 0]
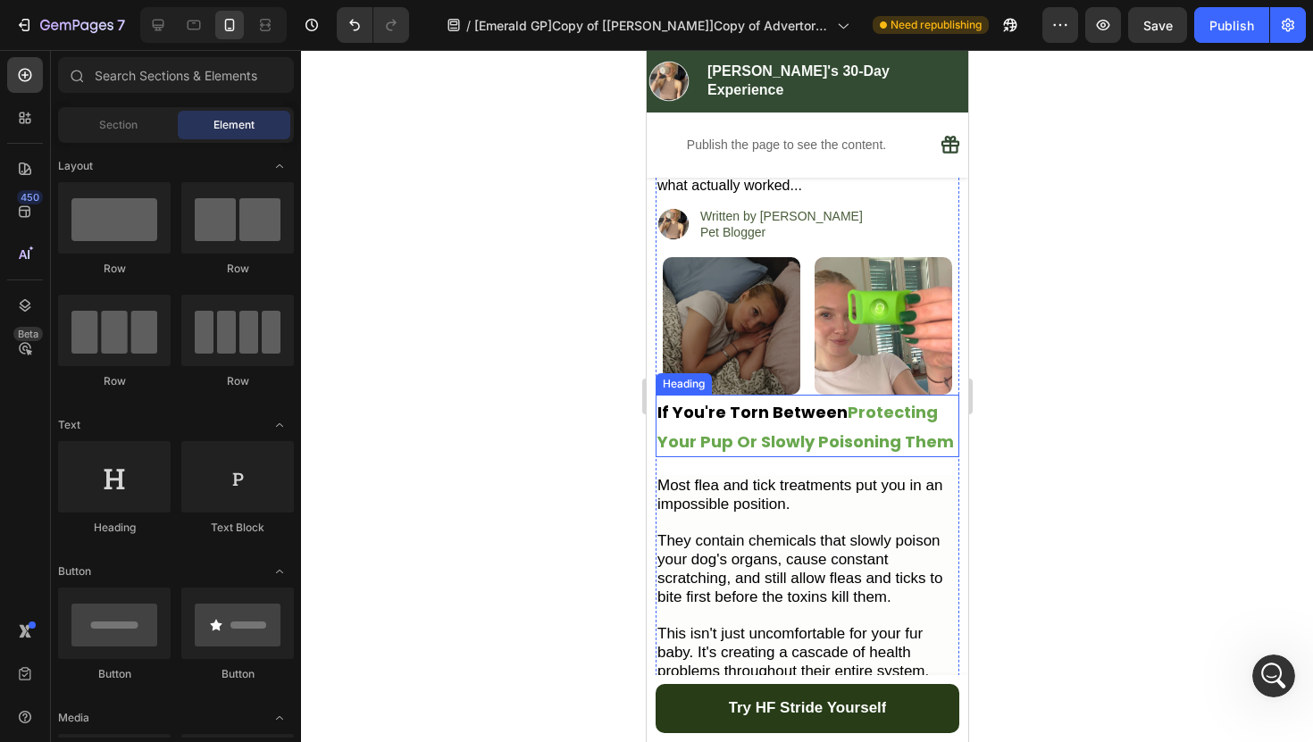
click at [727, 401] on strong "If You're Torn Between" at bounding box center [751, 412] width 190 height 22
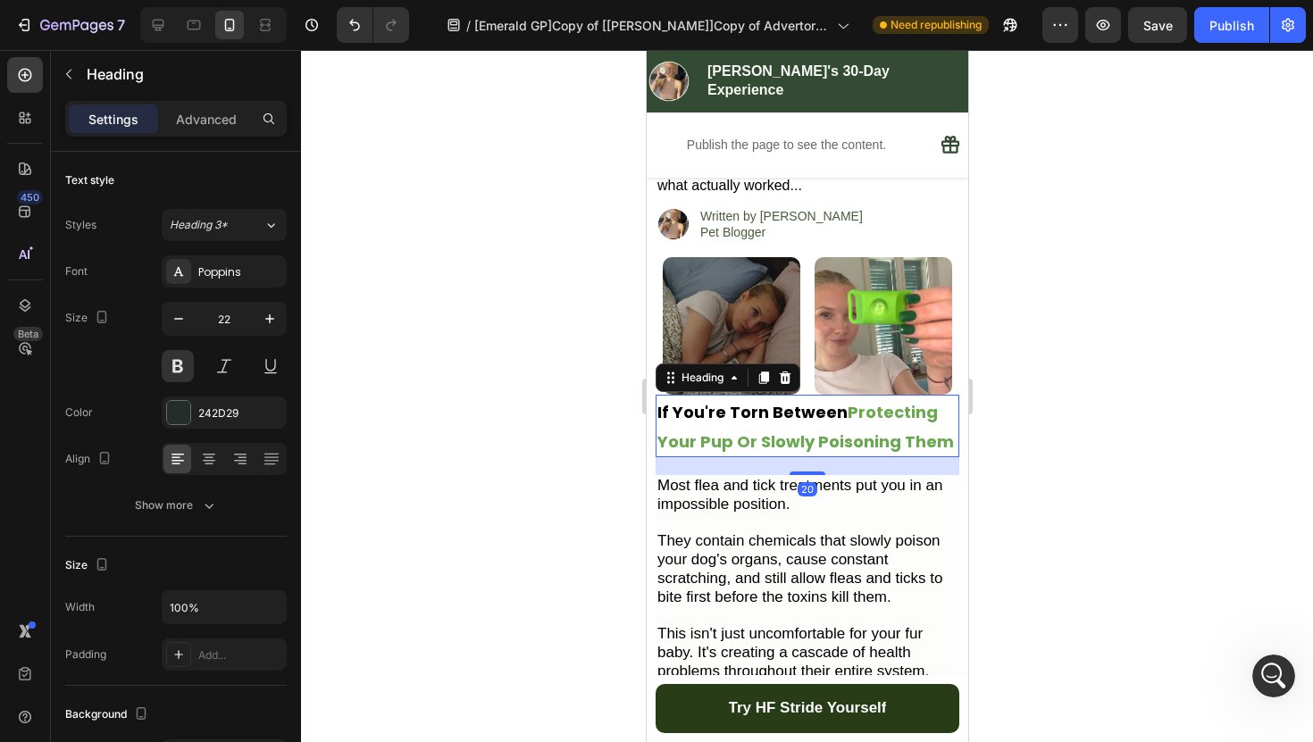
click at [529, 407] on div at bounding box center [807, 396] width 1012 height 692
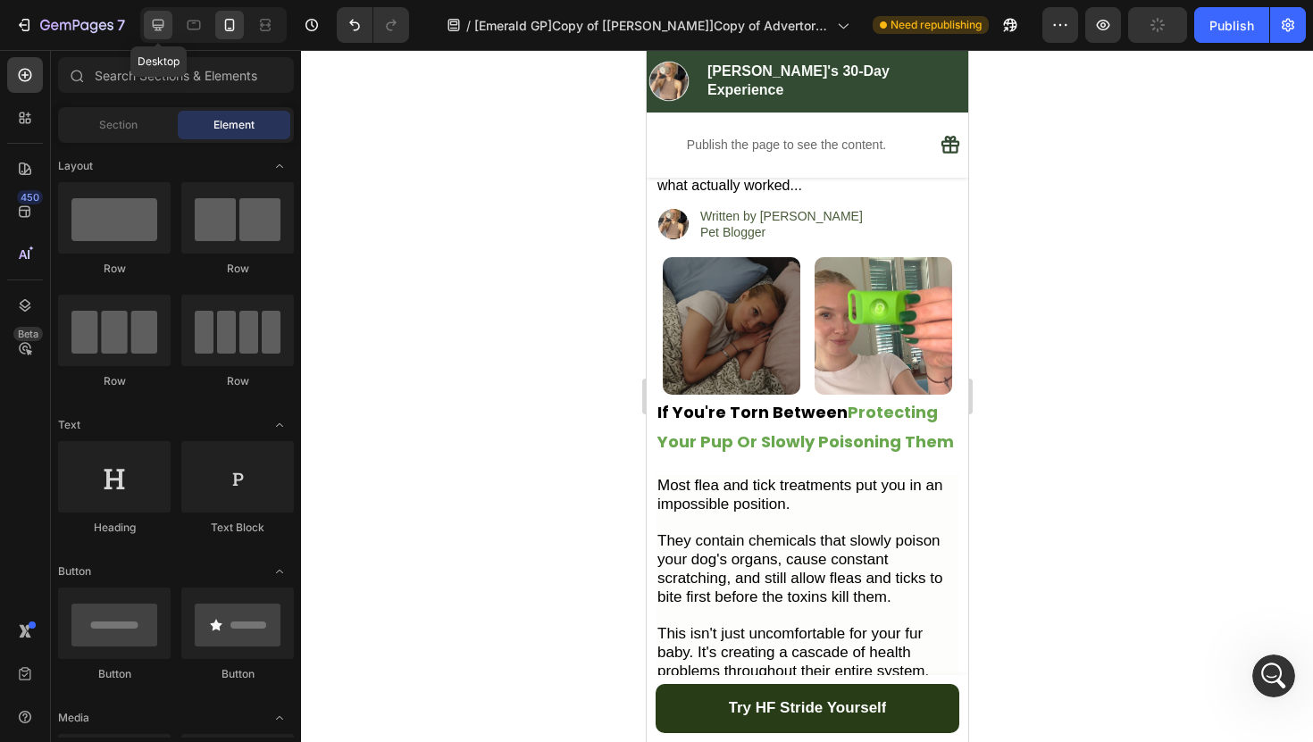
click at [170, 25] on div at bounding box center [158, 25] width 29 height 29
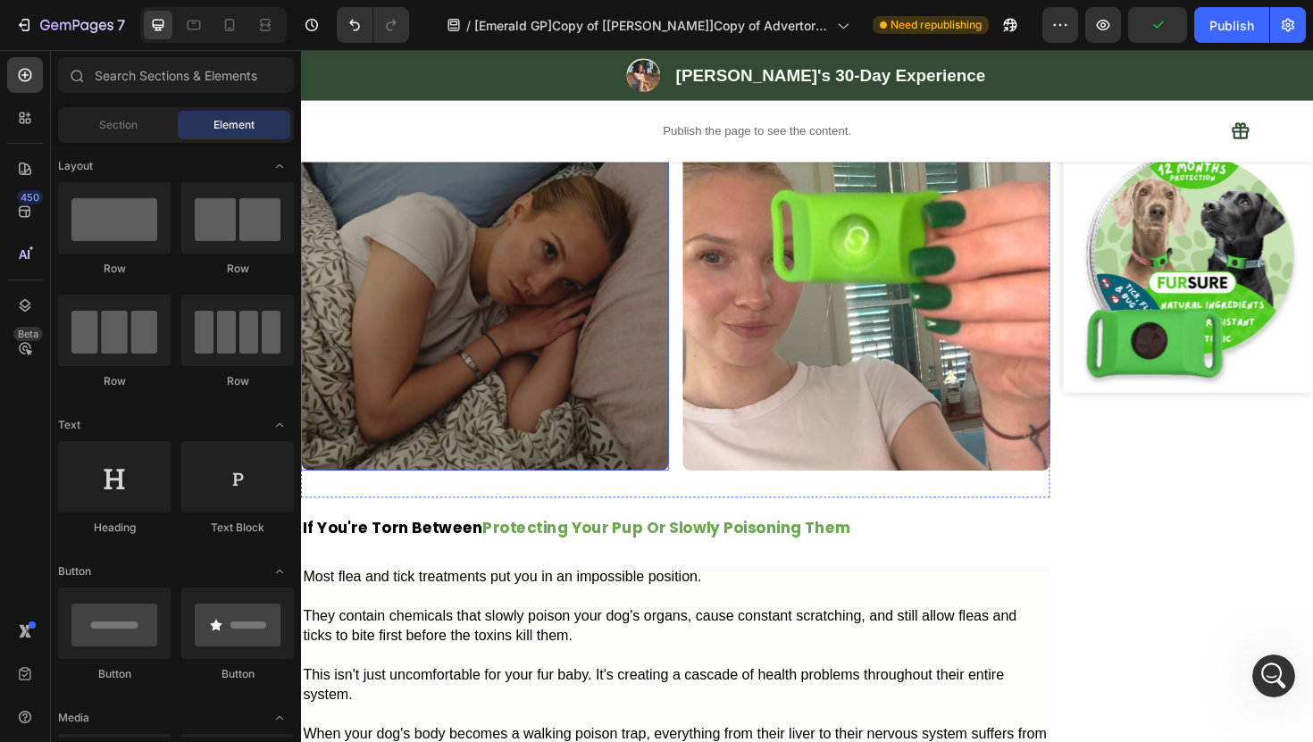
scroll to position [471, 0]
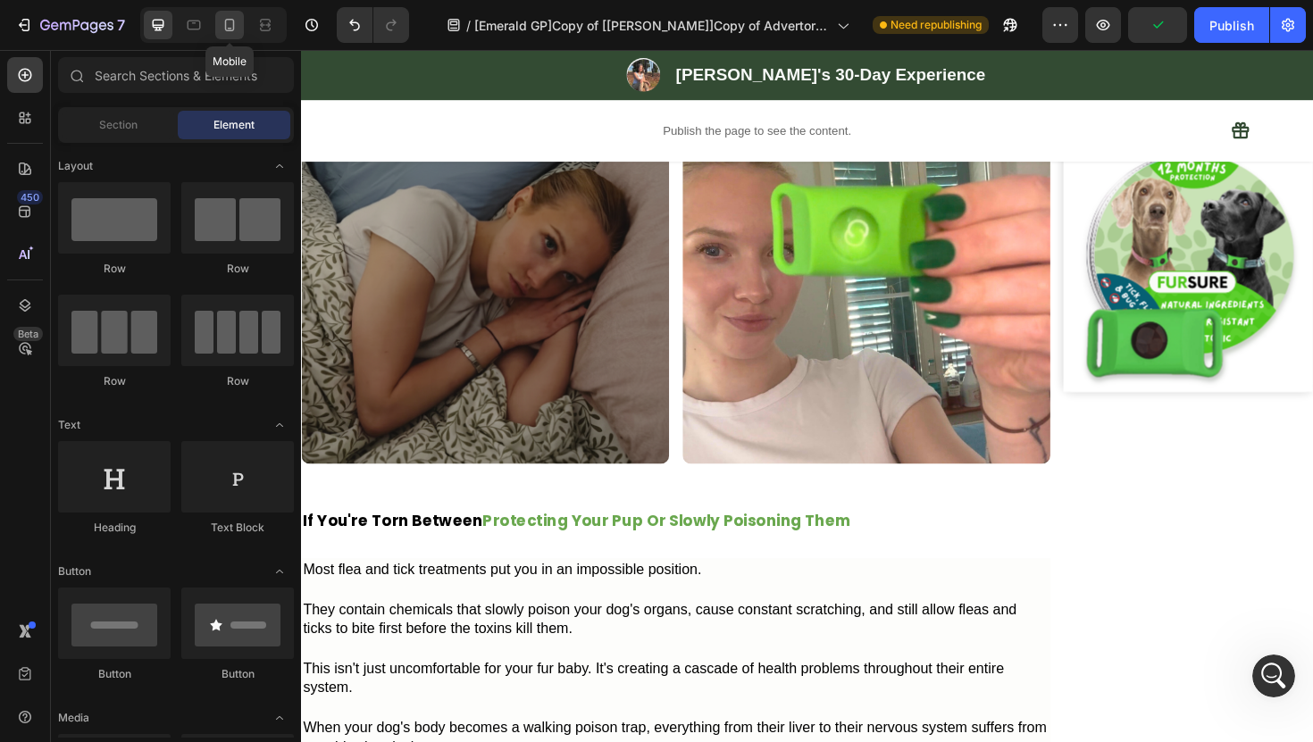
click at [226, 35] on div at bounding box center [229, 25] width 29 height 29
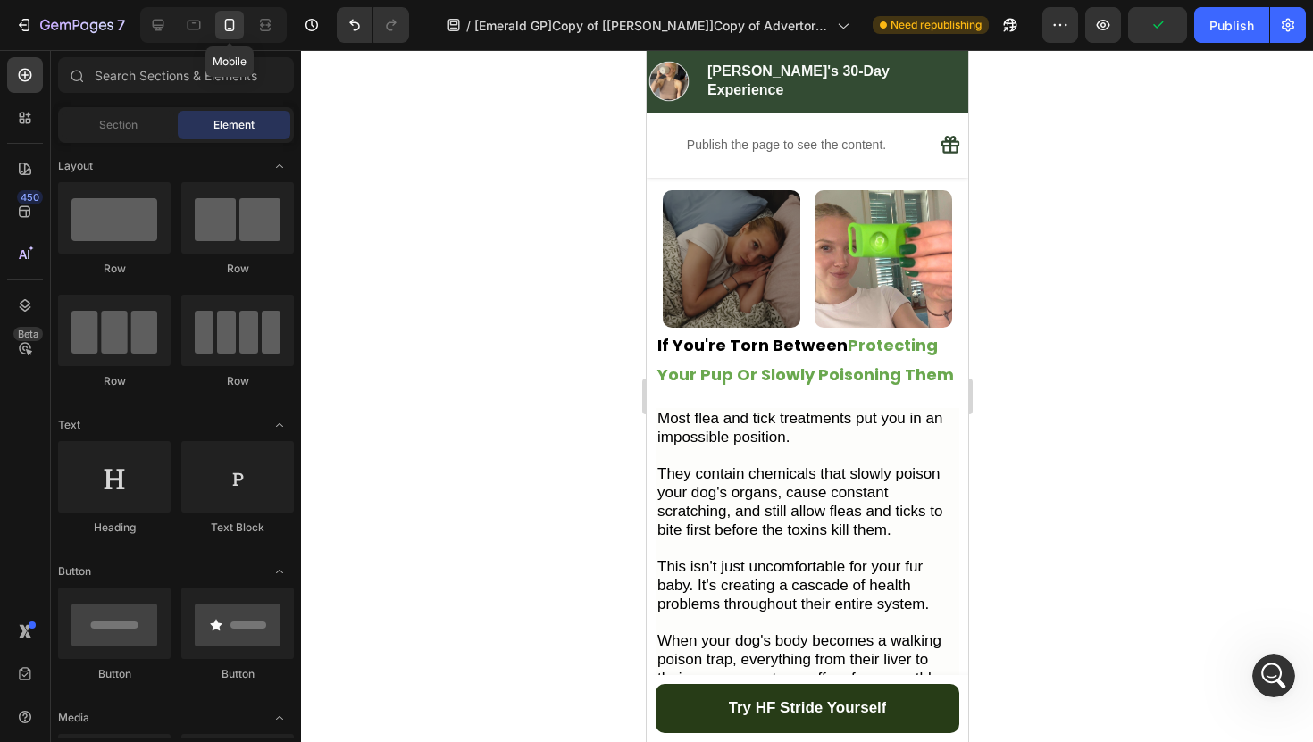
scroll to position [585, 0]
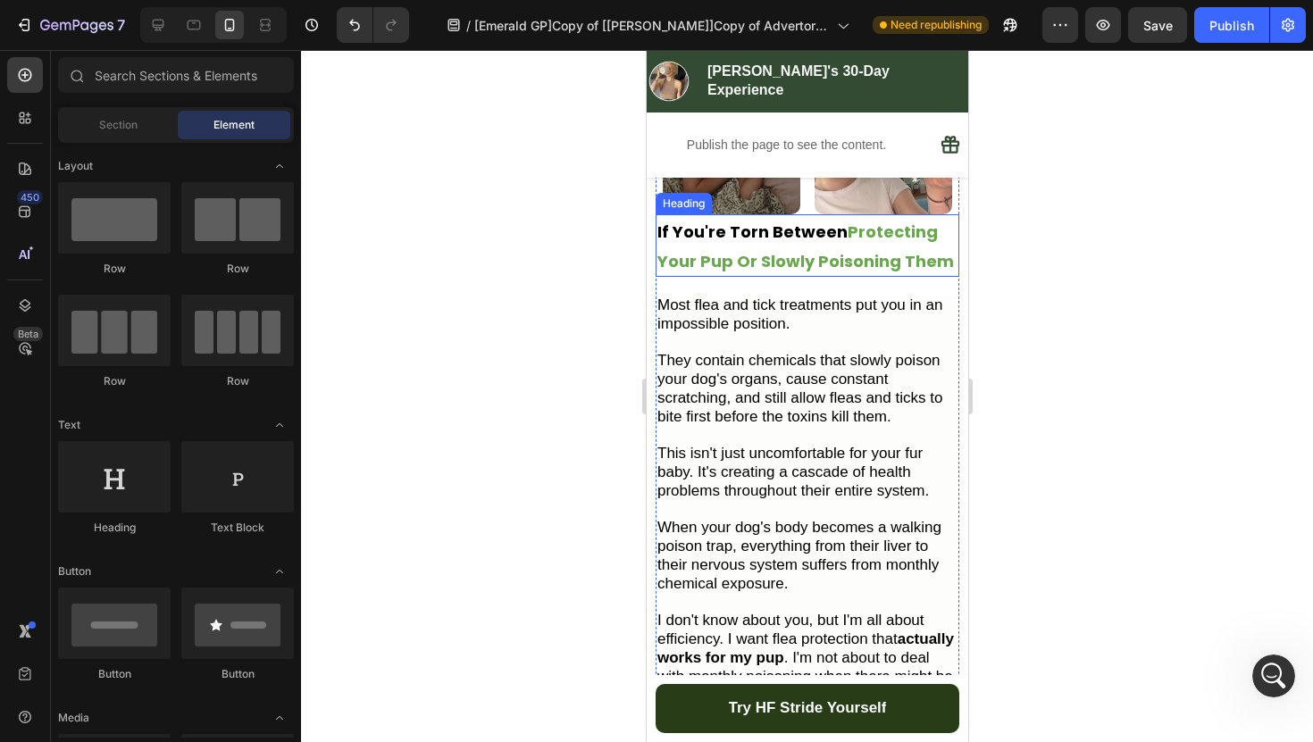
click at [771, 228] on p "⁠⁠⁠⁠⁠⁠⁠ If You're Torn Between Protecting Your Pup Or Slowly Poisoning Them" at bounding box center [806, 245] width 300 height 59
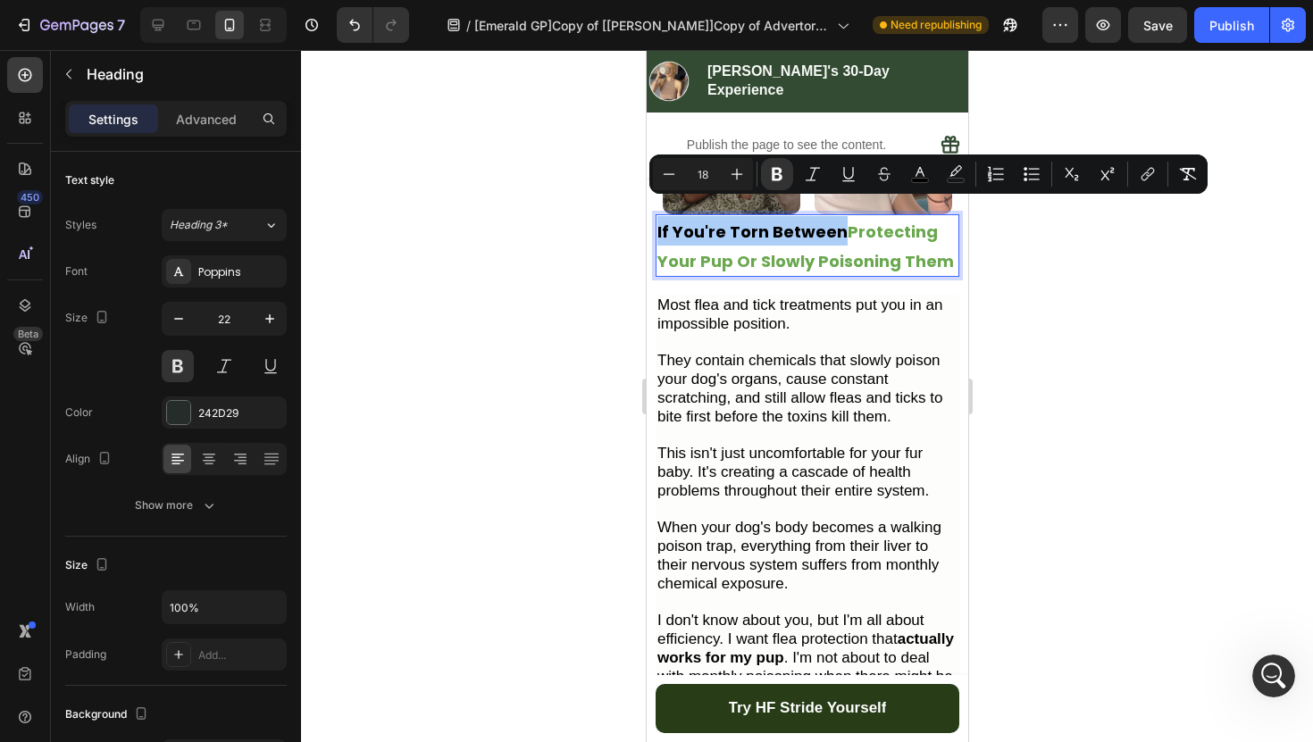
click at [458, 305] on div at bounding box center [807, 396] width 1012 height 692
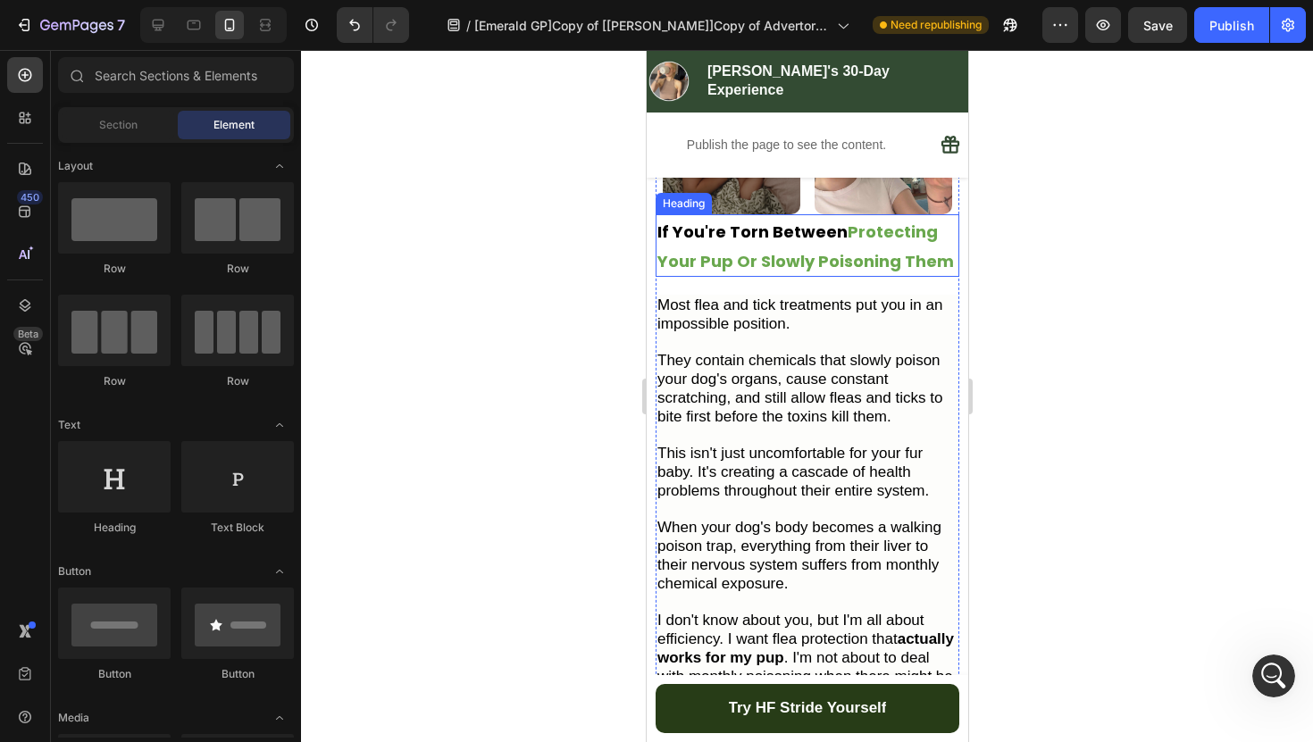
click at [719, 247] on strong "Protecting Your Pup Or Slowly Poisoning Them" at bounding box center [804, 247] width 296 height 52
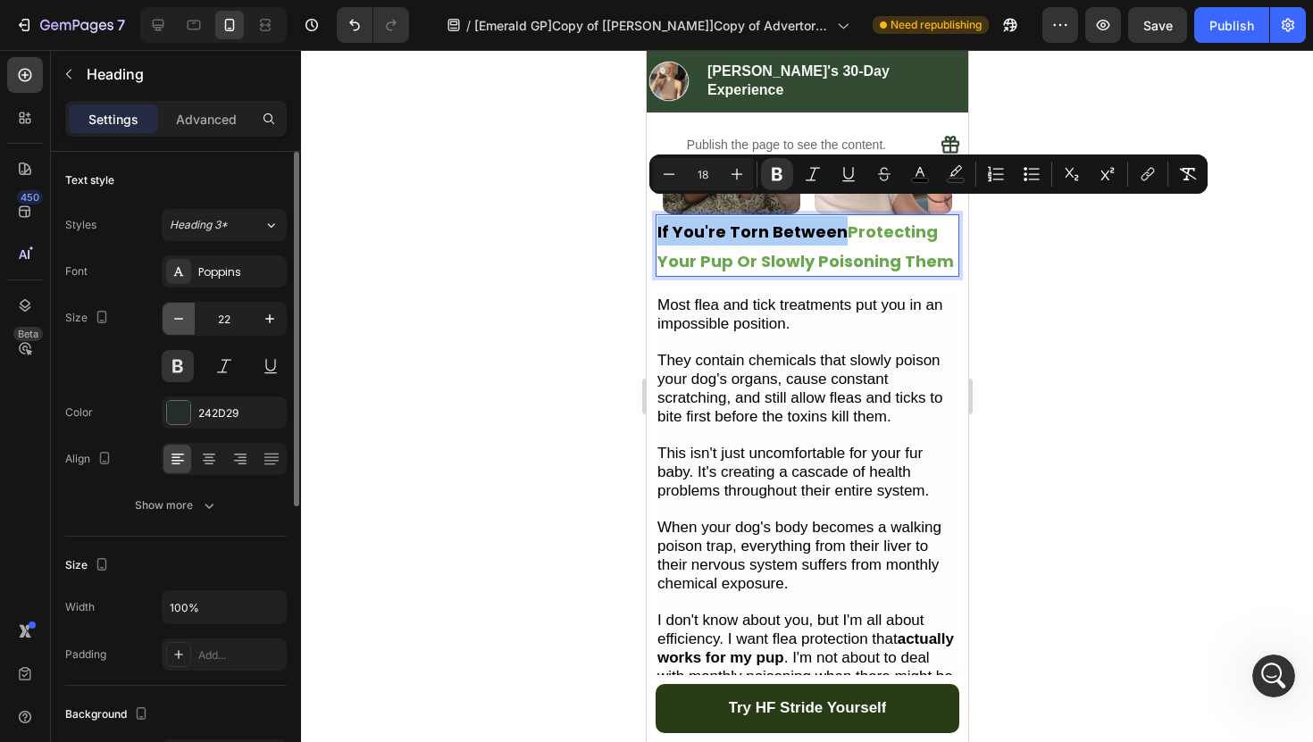
click at [179, 329] on button "button" at bounding box center [179, 319] width 32 height 32
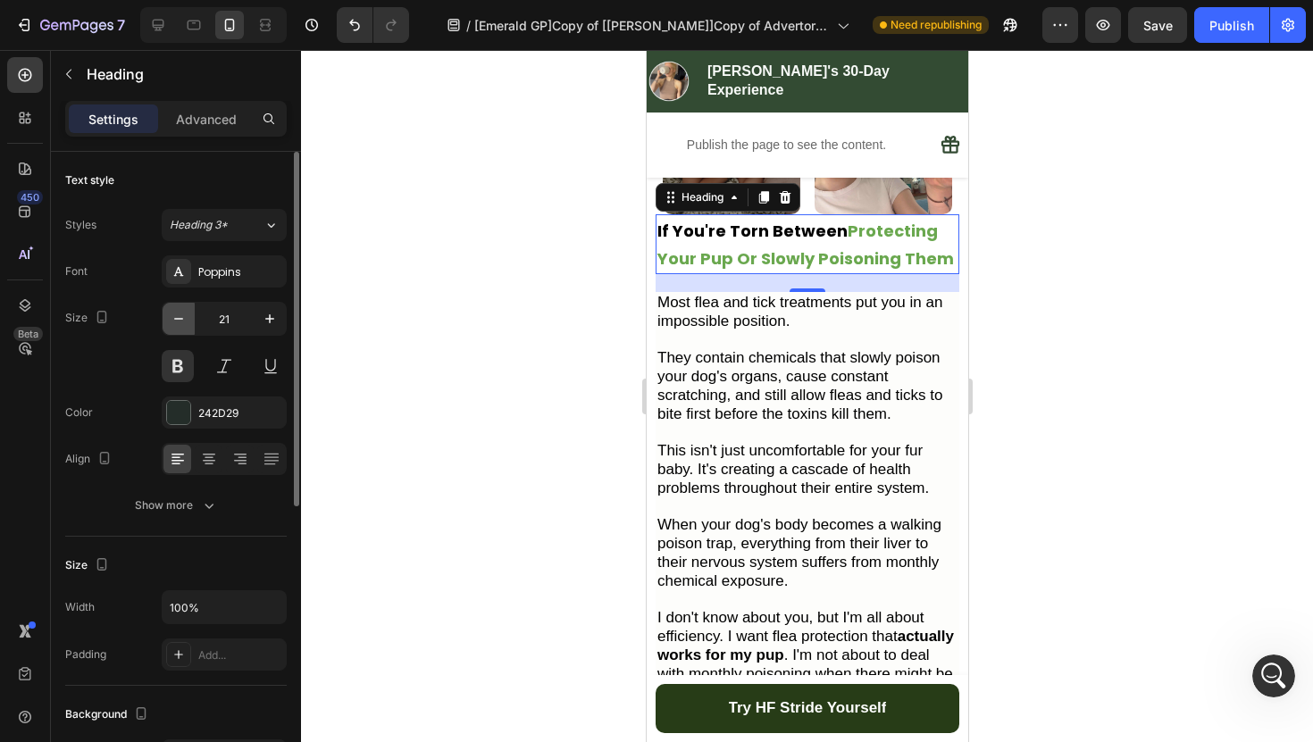
click at [179, 329] on button "button" at bounding box center [179, 319] width 32 height 32
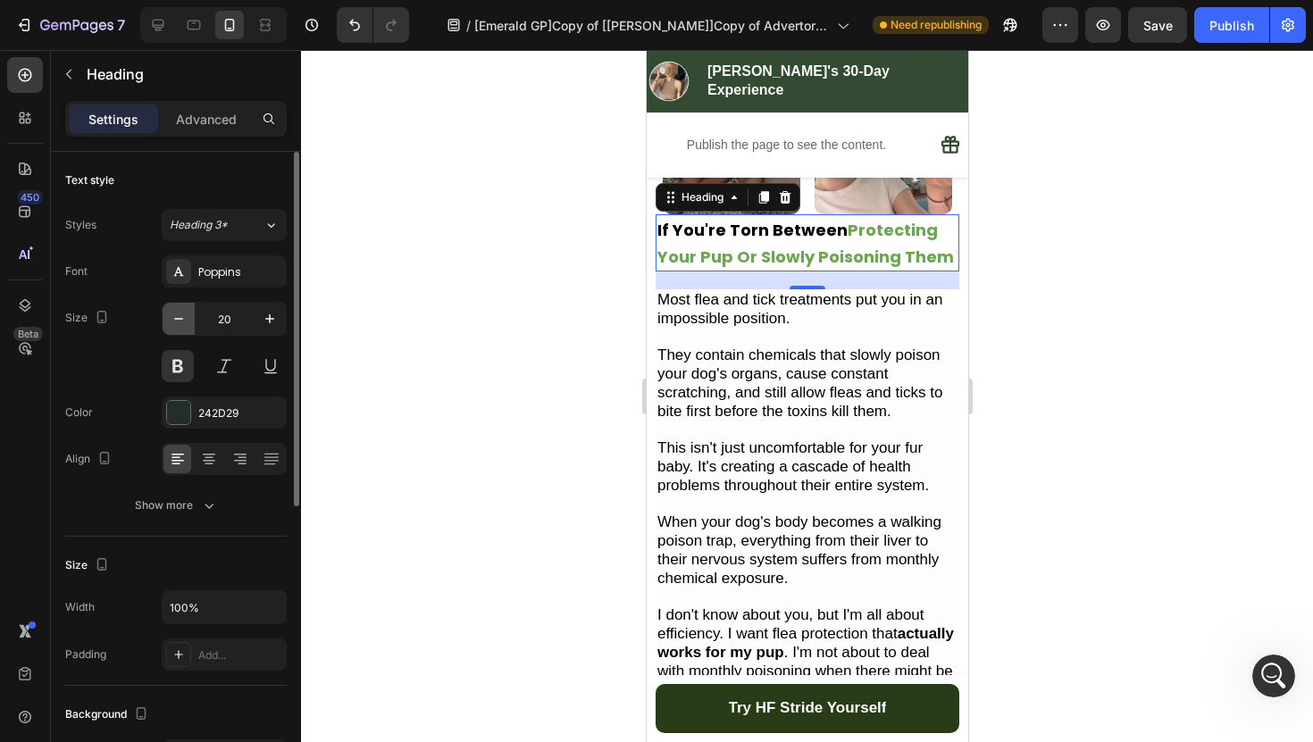
click at [179, 329] on button "button" at bounding box center [179, 319] width 32 height 32
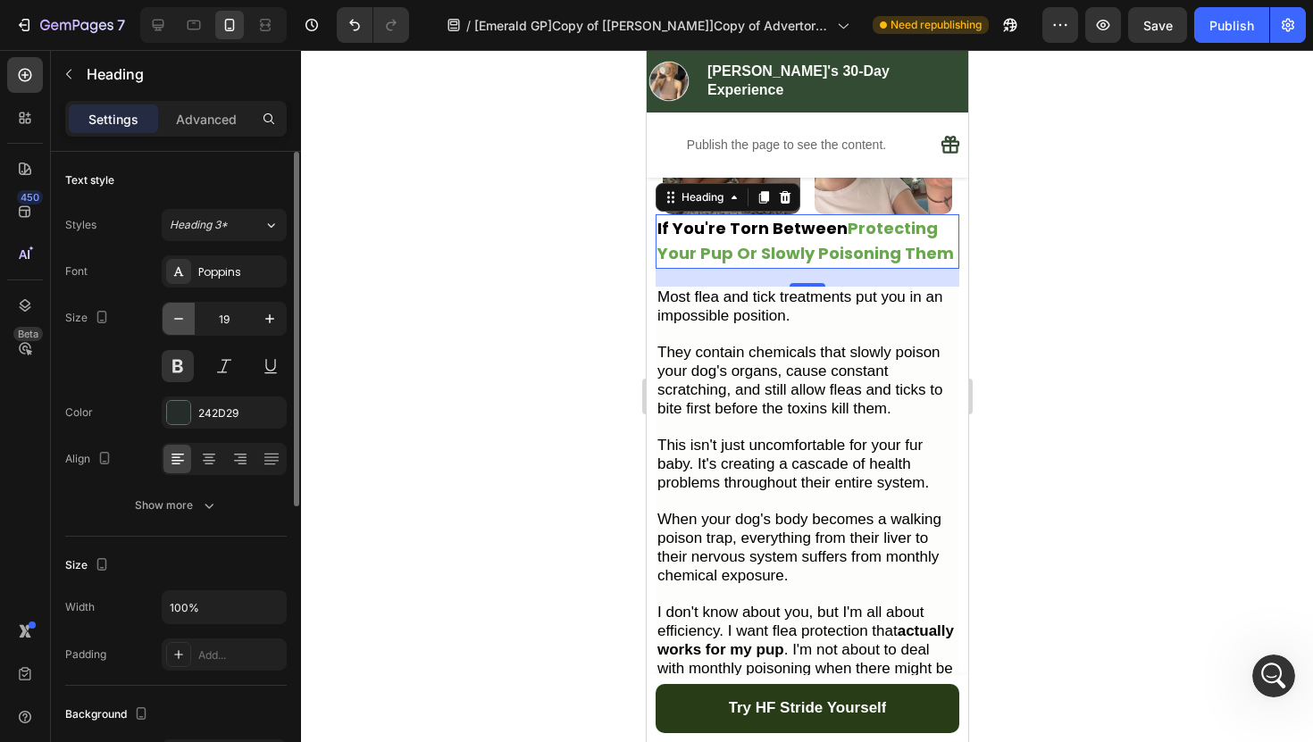
click at [179, 329] on button "button" at bounding box center [179, 319] width 32 height 32
type input "18"
click at [529, 346] on div at bounding box center [807, 396] width 1012 height 692
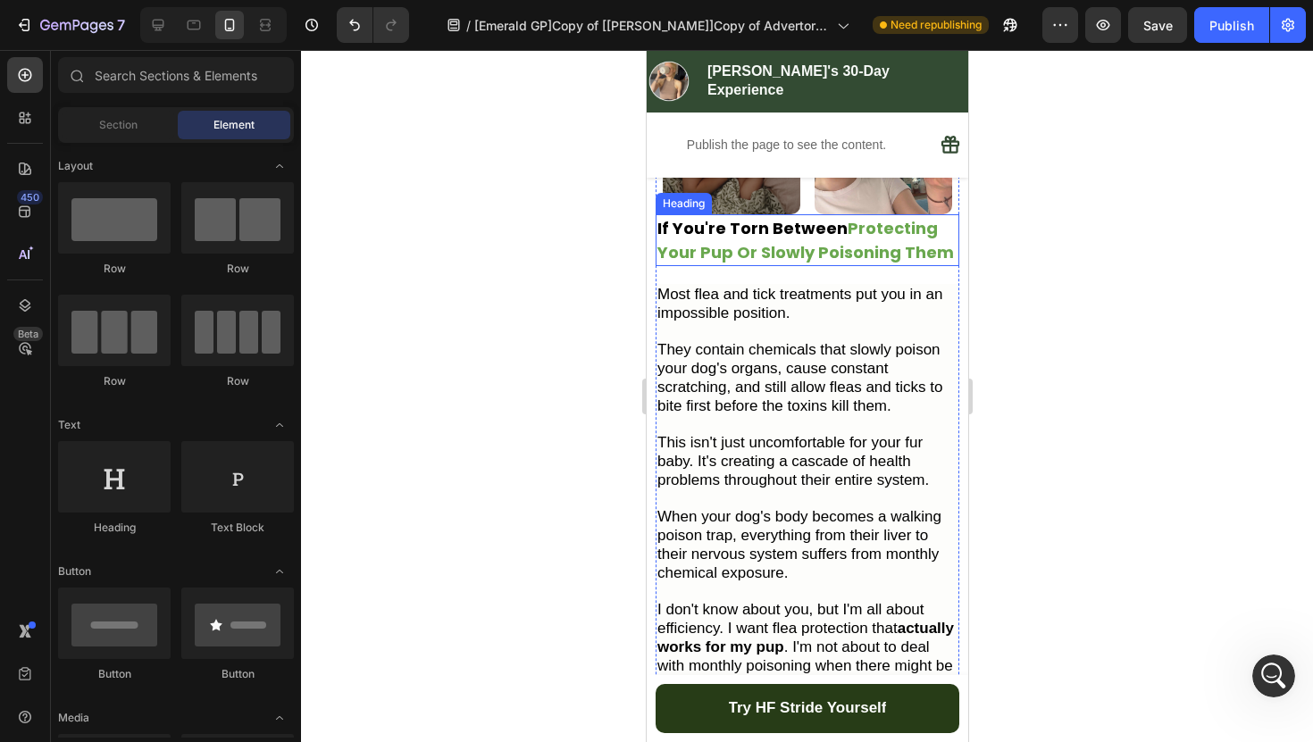
click at [761, 233] on strong "Protecting Your Pup Or Slowly Poisoning Them" at bounding box center [804, 240] width 296 height 46
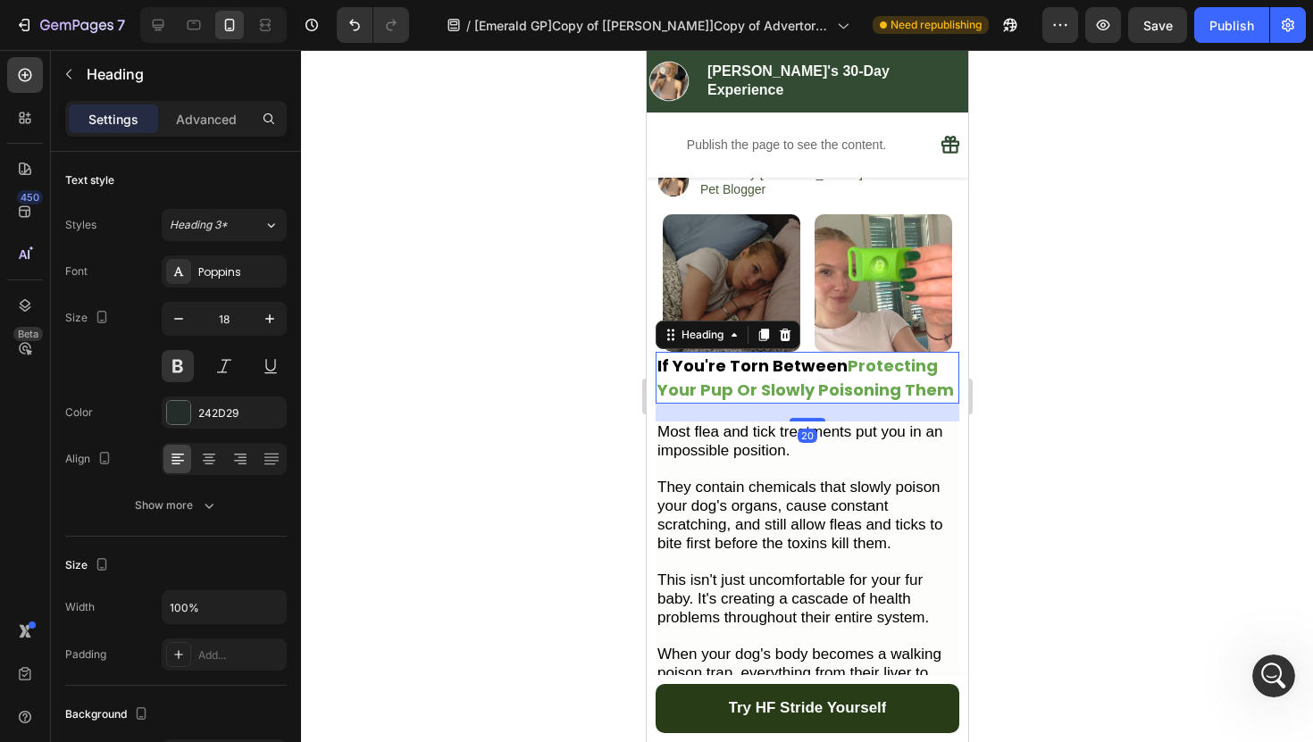
scroll to position [446, 0]
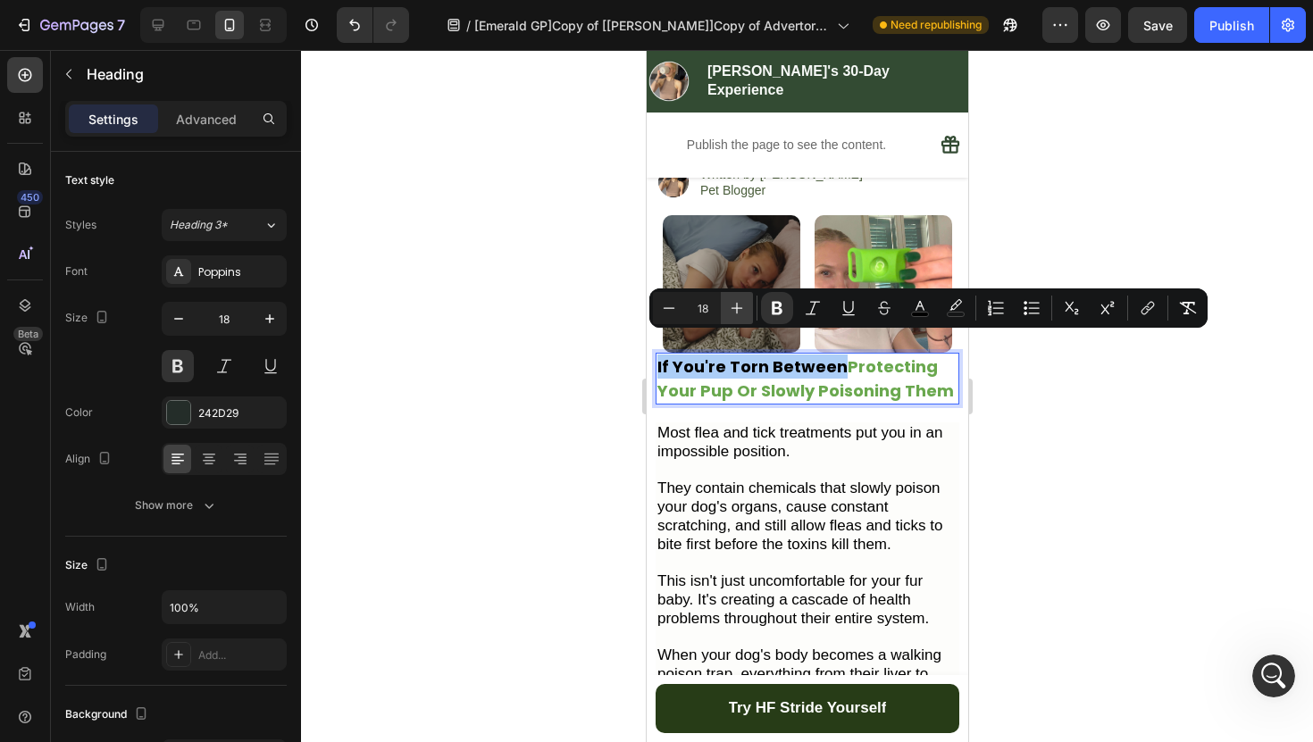
click at [732, 307] on icon "Editor contextual toolbar" at bounding box center [737, 309] width 12 height 12
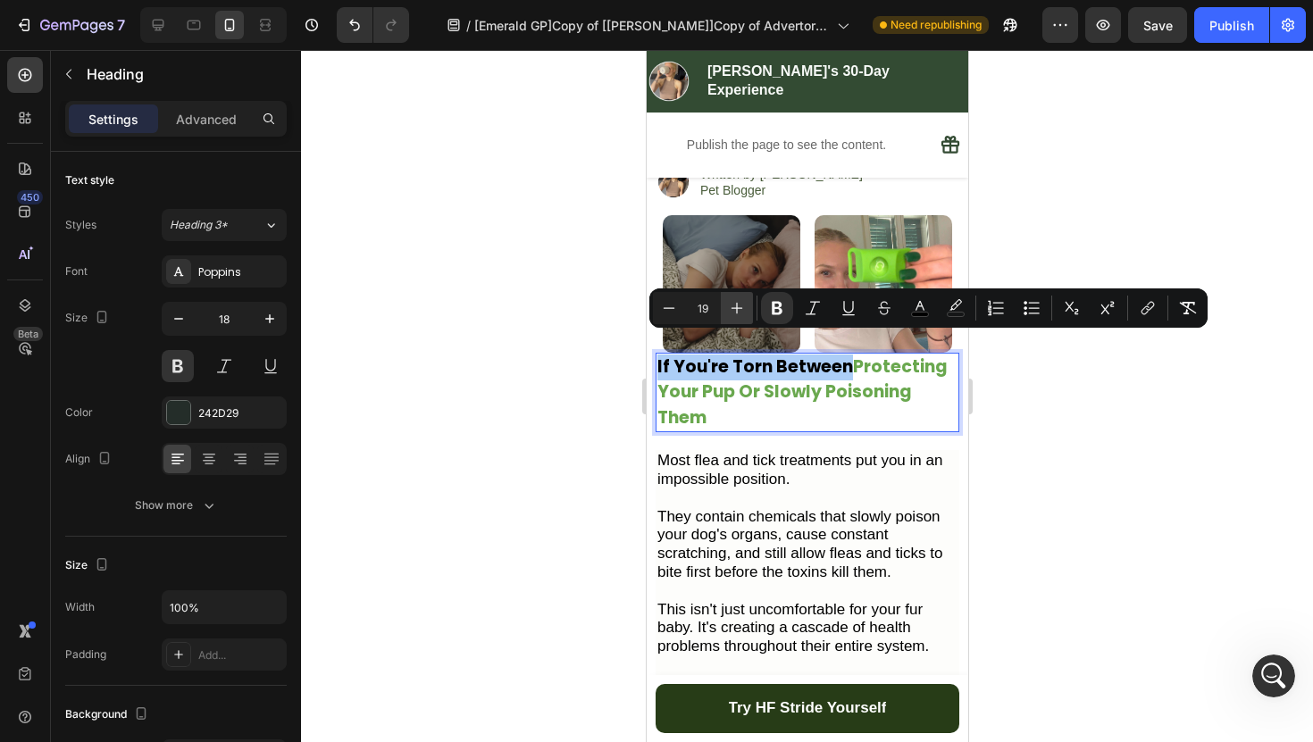
click at [732, 307] on icon "Editor contextual toolbar" at bounding box center [737, 309] width 12 height 12
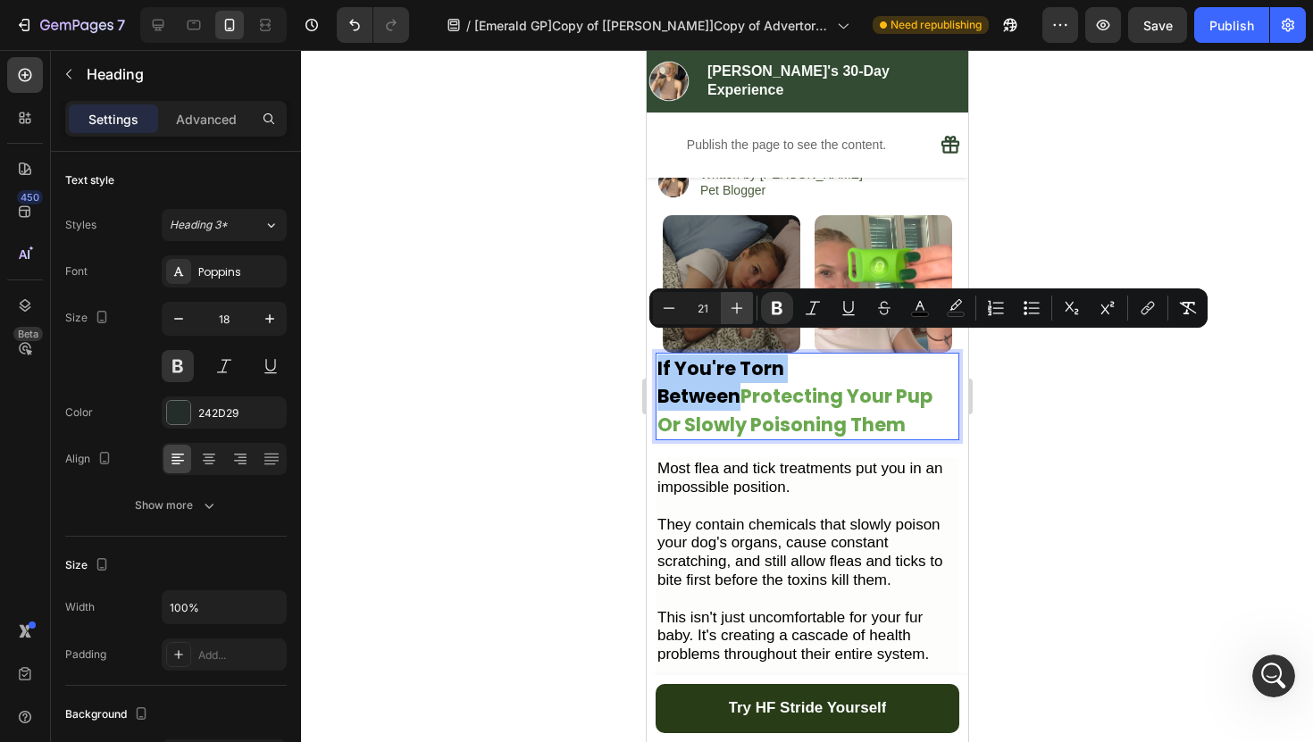
click at [732, 307] on icon "Editor contextual toolbar" at bounding box center [737, 309] width 12 height 12
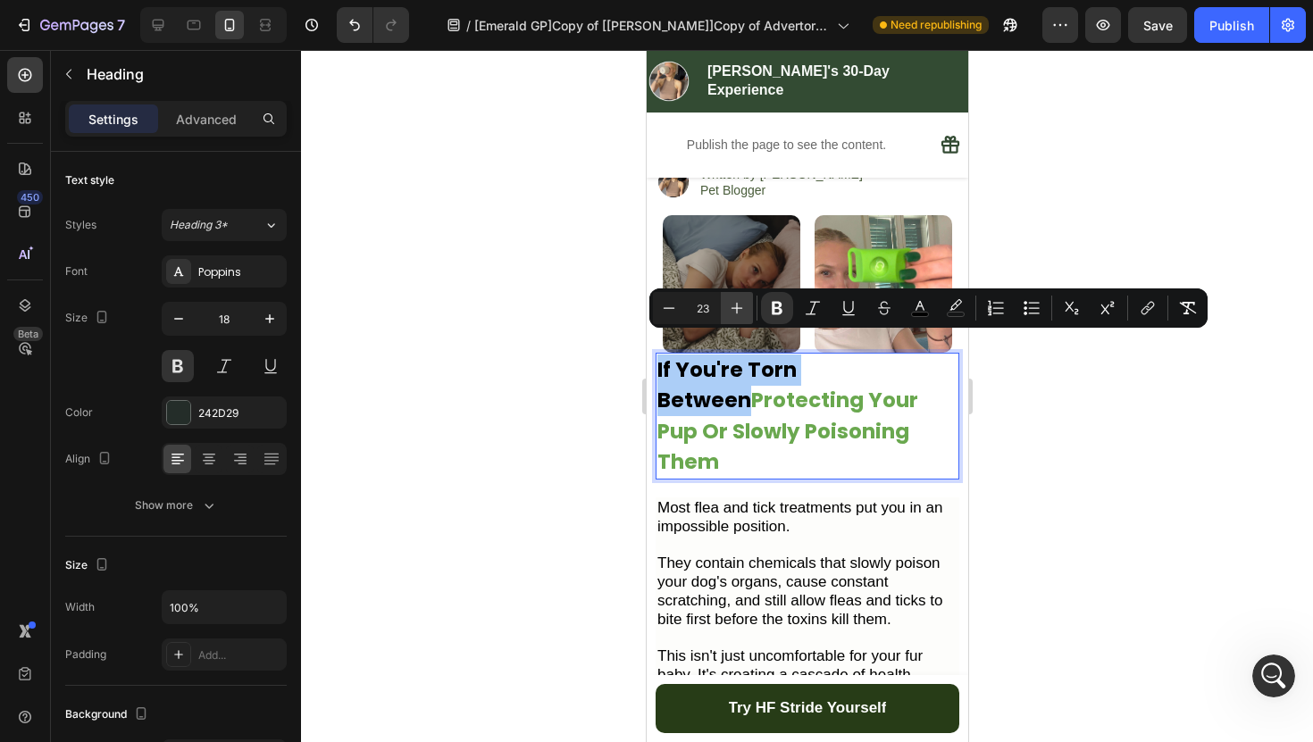
click at [732, 307] on icon "Editor contextual toolbar" at bounding box center [737, 309] width 12 height 12
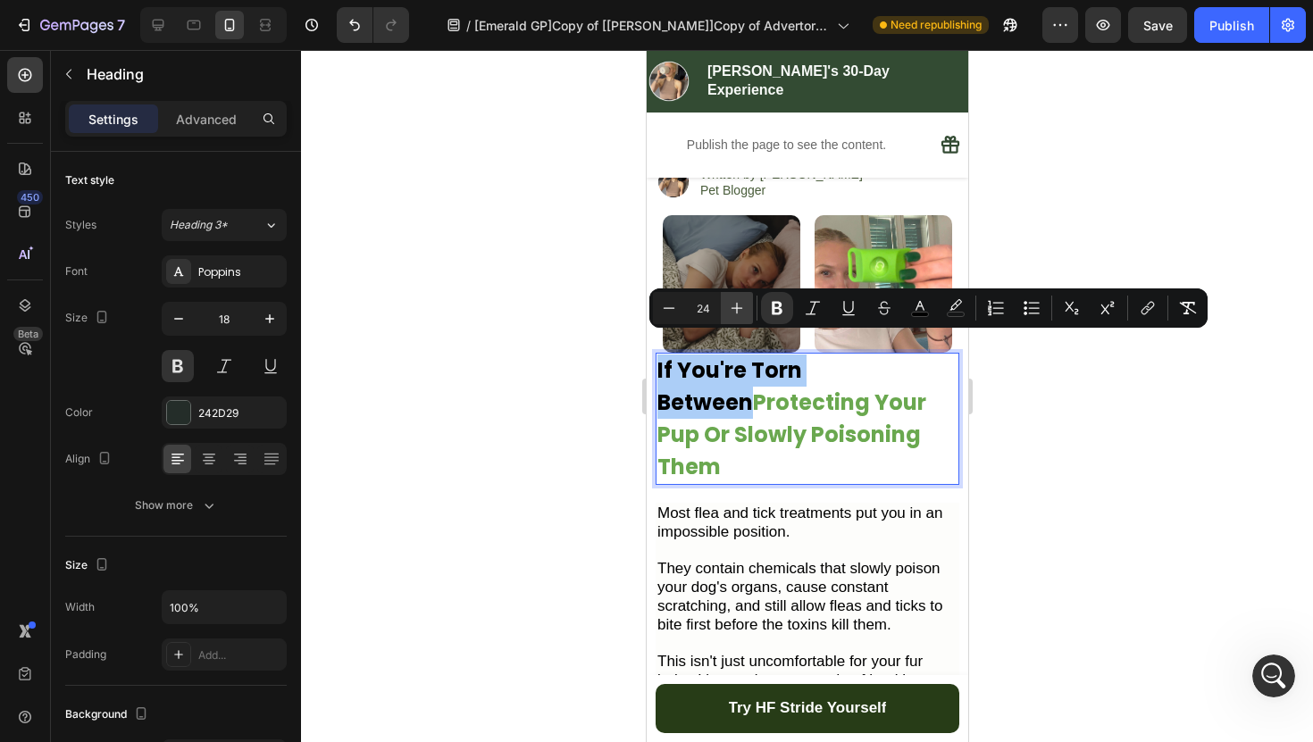
click at [732, 307] on icon "Editor contextual toolbar" at bounding box center [737, 309] width 12 height 12
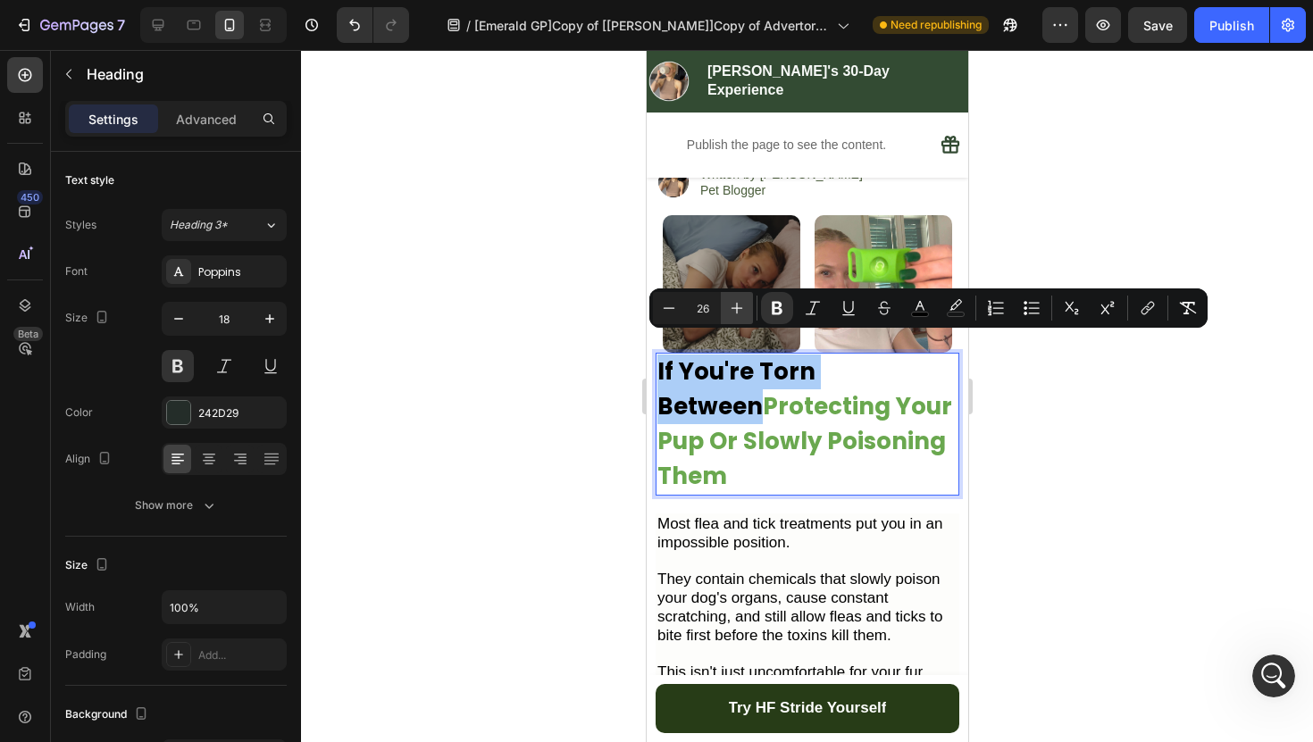
click at [732, 307] on icon "Editor contextual toolbar" at bounding box center [737, 309] width 12 height 12
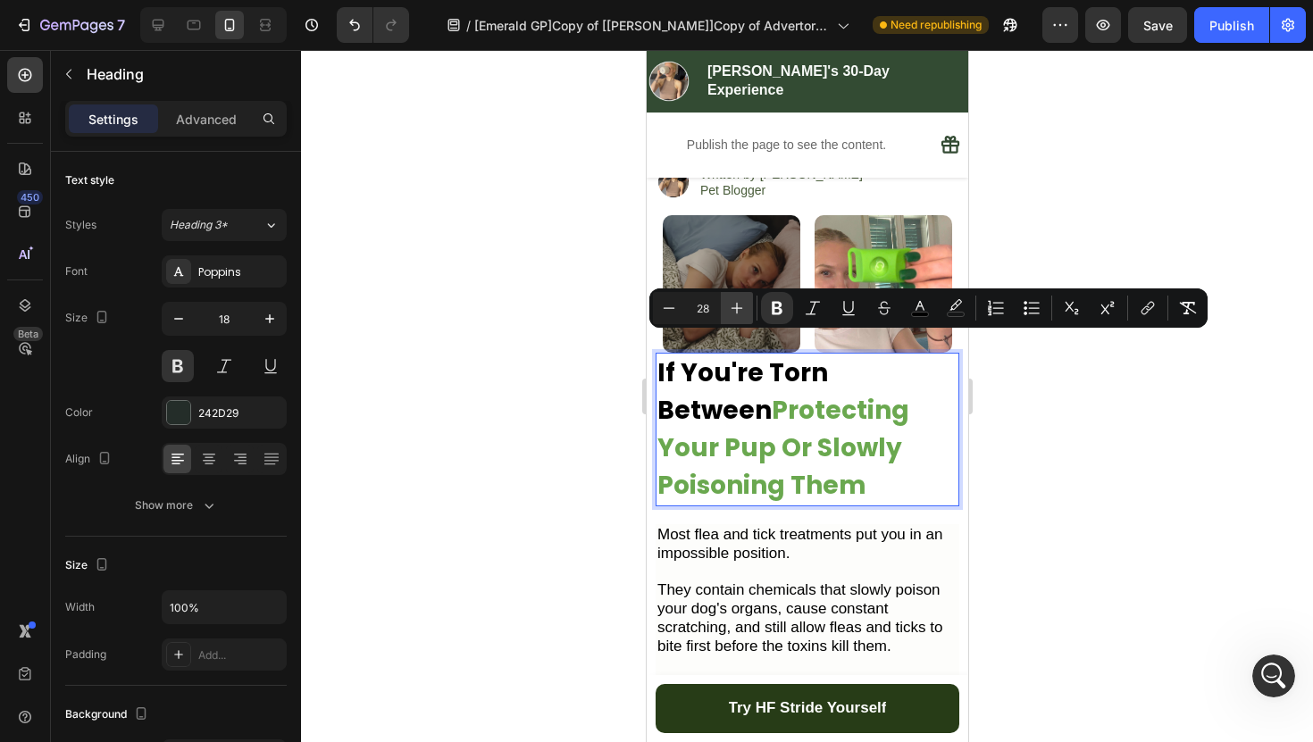
click at [732, 307] on icon "Editor contextual toolbar" at bounding box center [737, 309] width 12 height 12
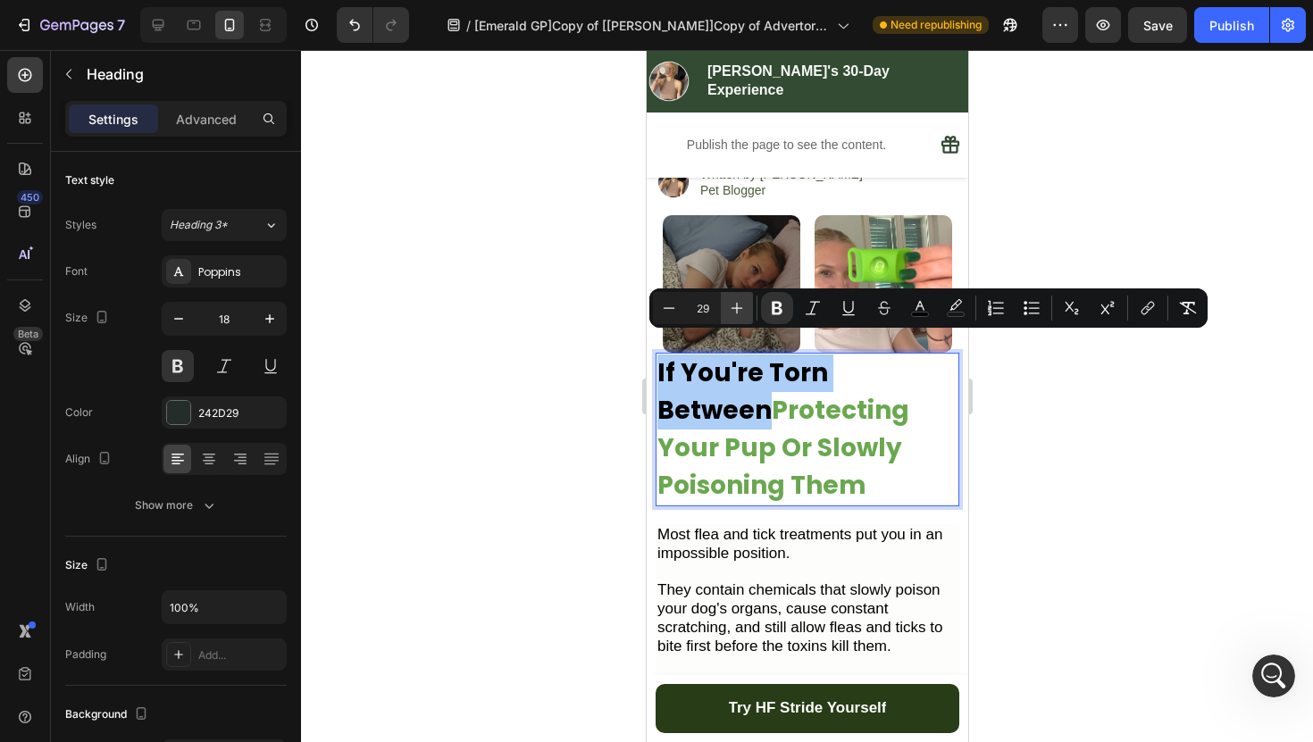
click at [732, 307] on icon "Editor contextual toolbar" at bounding box center [737, 309] width 12 height 12
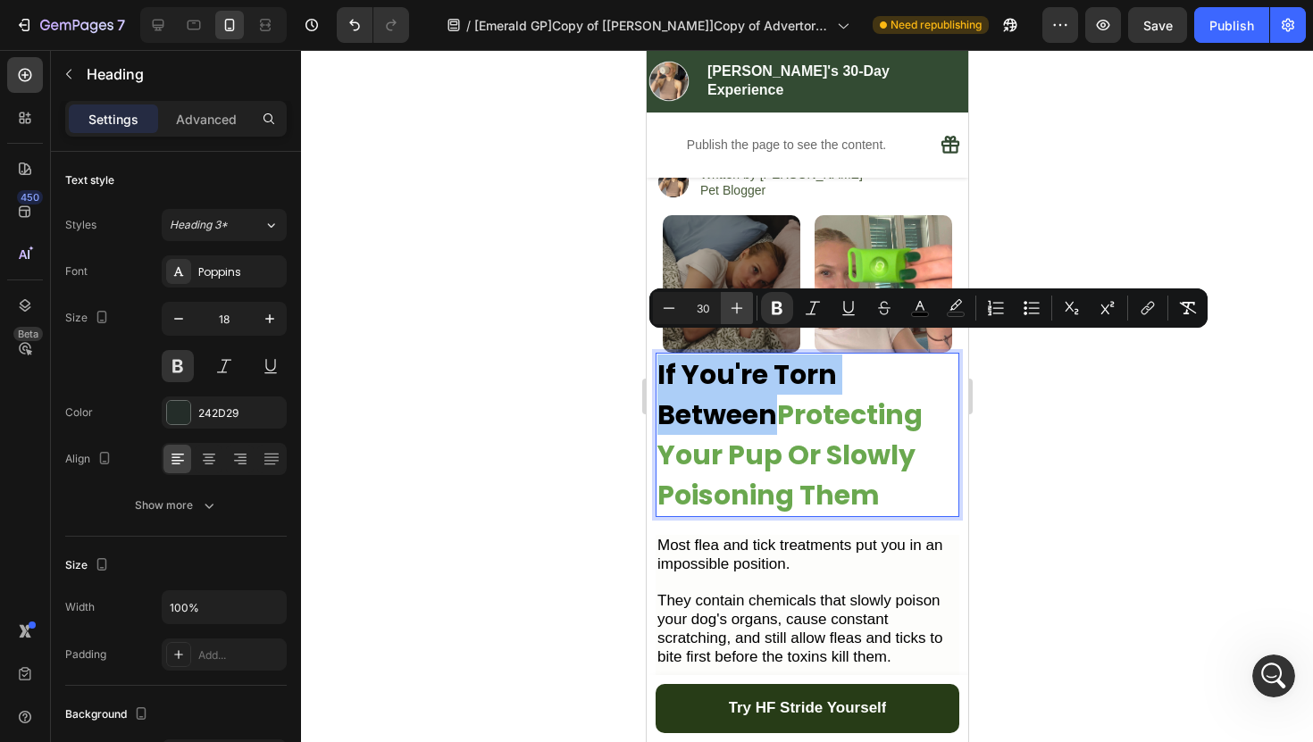
click at [732, 307] on icon "Editor contextual toolbar" at bounding box center [737, 309] width 12 height 12
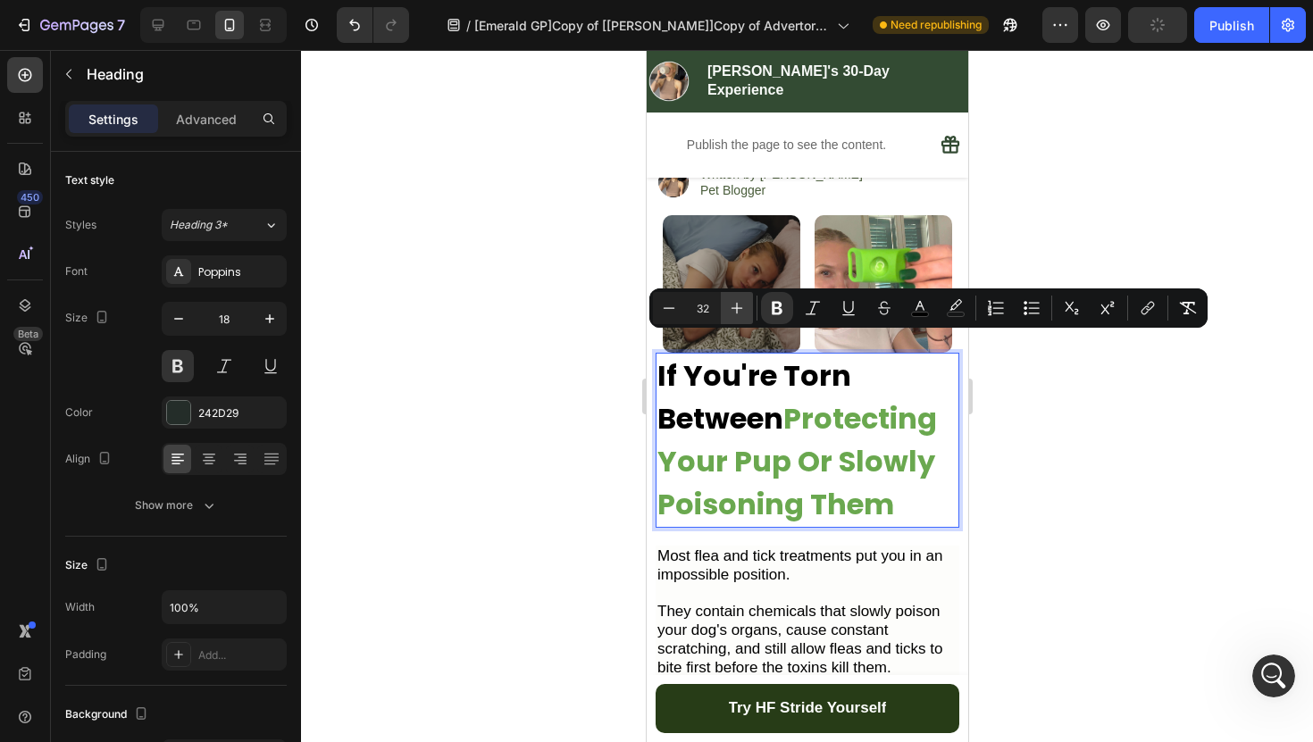
click at [732, 307] on icon "Editor contextual toolbar" at bounding box center [737, 309] width 12 height 12
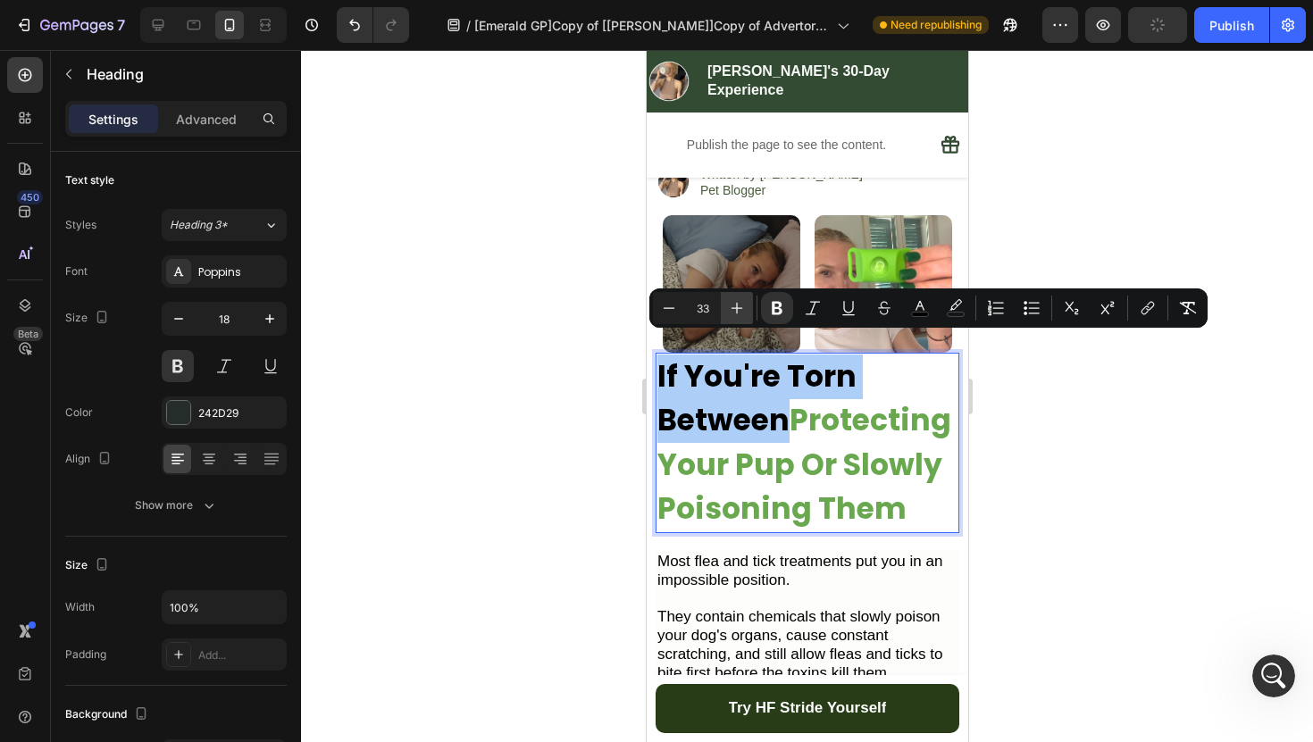
click at [732, 307] on icon "Editor contextual toolbar" at bounding box center [737, 309] width 12 height 12
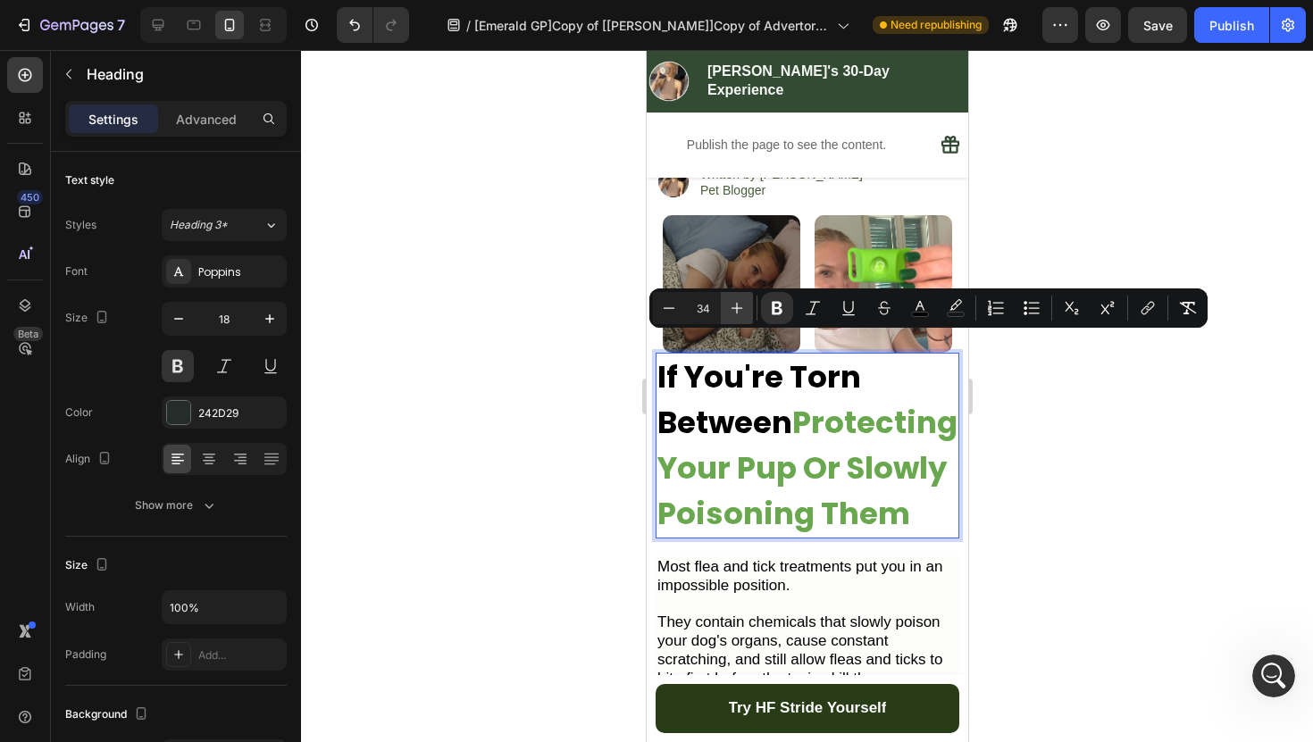
click at [732, 307] on icon "Editor contextual toolbar" at bounding box center [737, 309] width 12 height 12
type input "35"
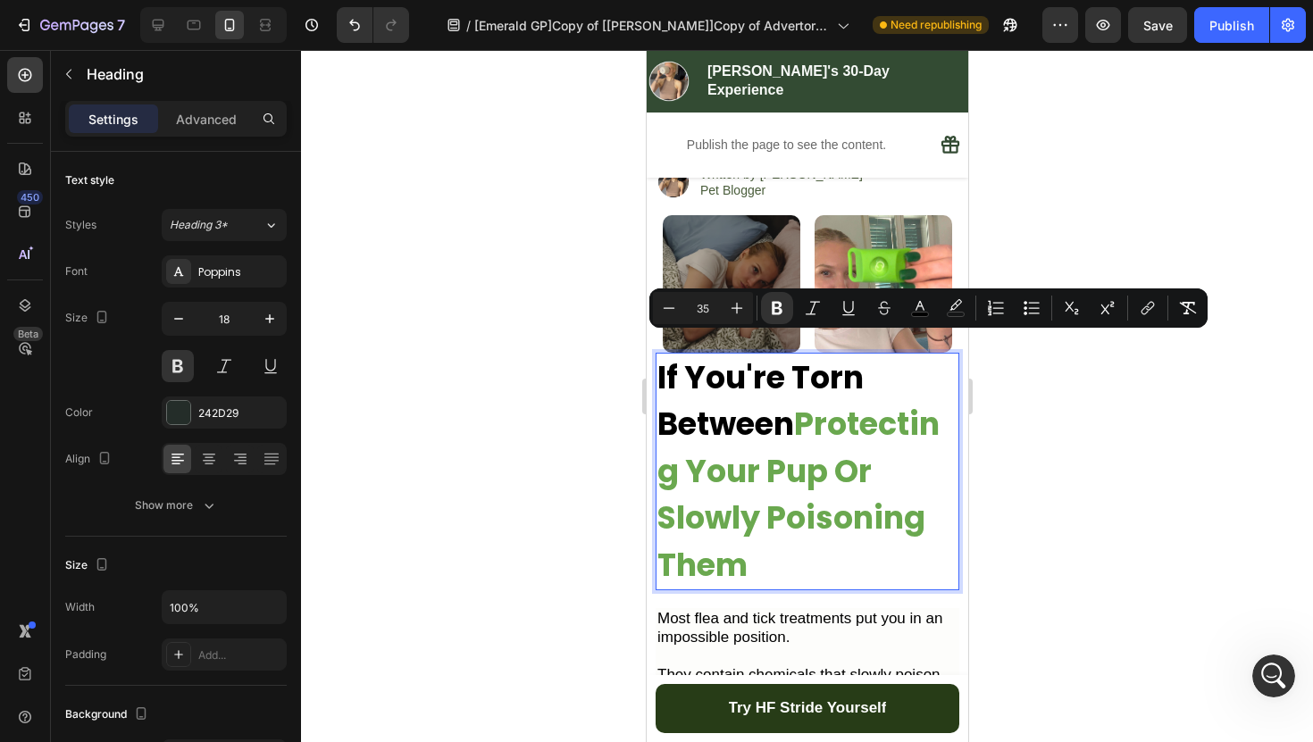
click at [629, 384] on div at bounding box center [807, 396] width 1012 height 692
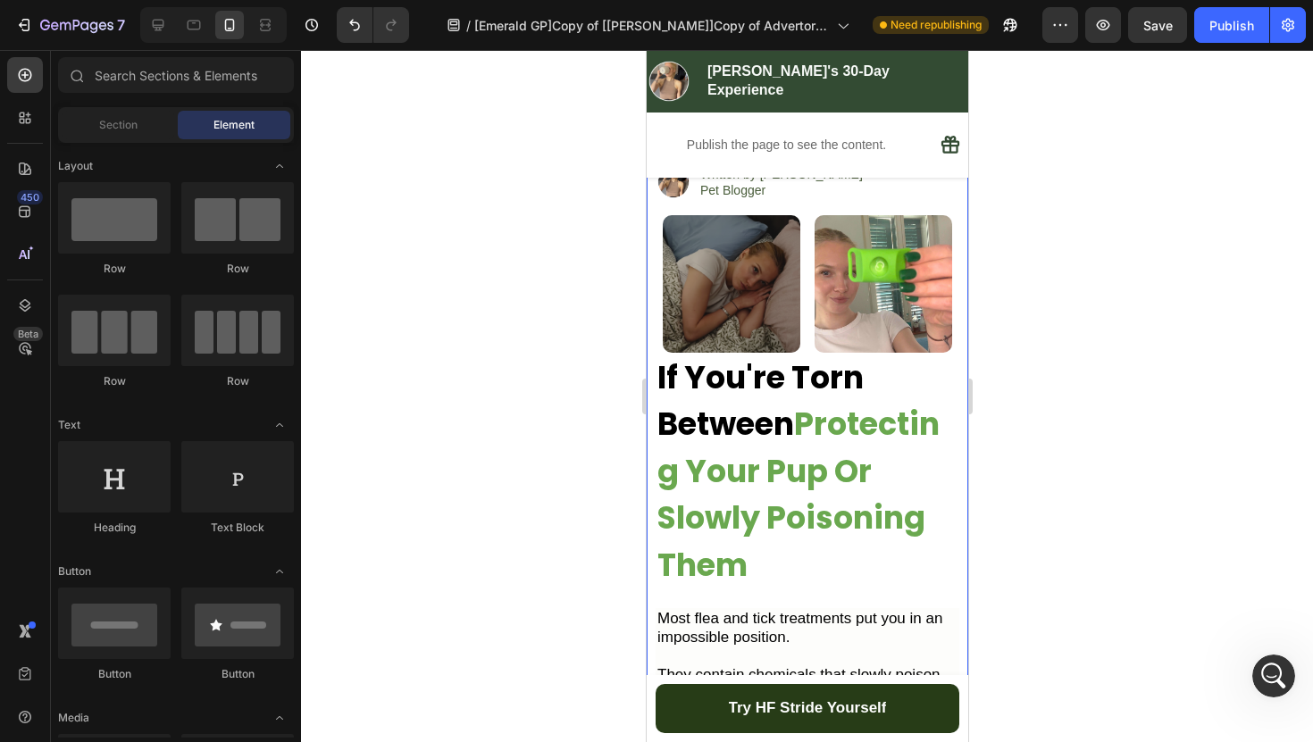
click at [770, 447] on strong "Protecting Your Pup Or Slowly Poisoning Them" at bounding box center [797, 494] width 282 height 185
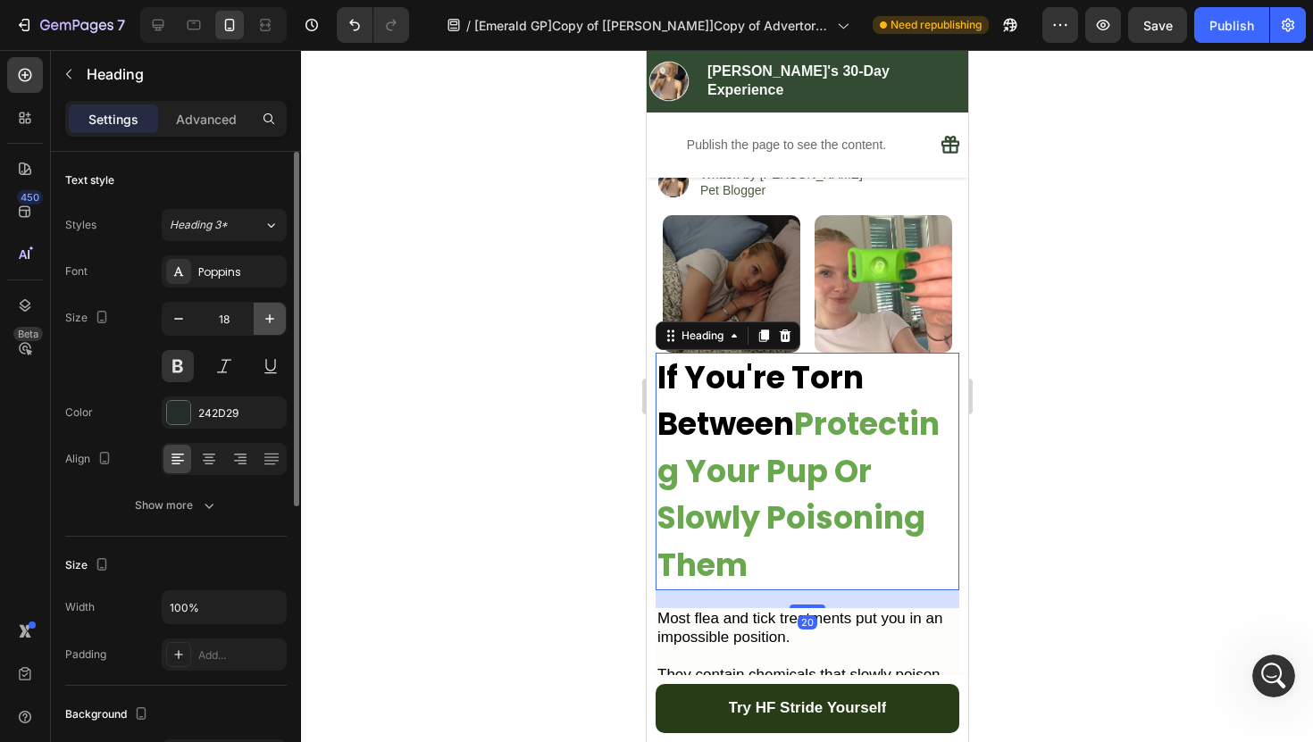
click at [275, 317] on icon "button" at bounding box center [270, 319] width 18 height 18
click at [188, 315] on button "button" at bounding box center [179, 319] width 32 height 32
type input "18"
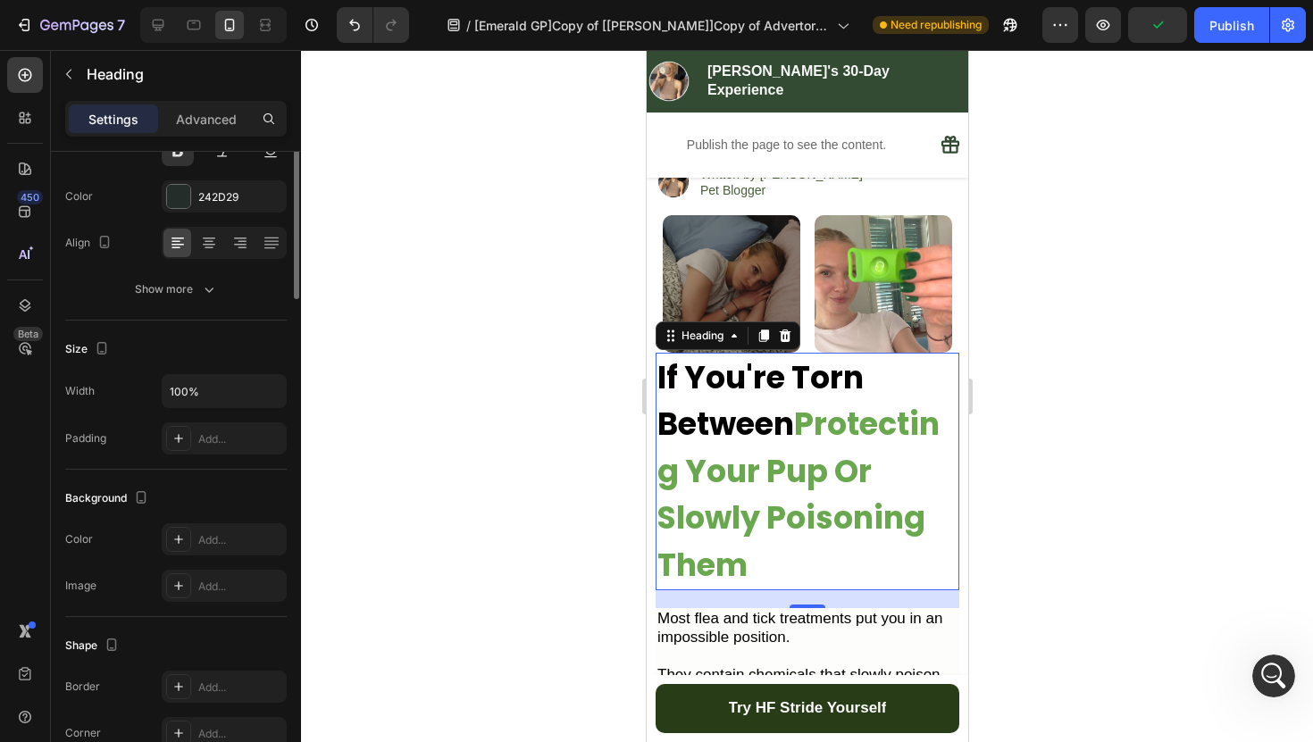
scroll to position [0, 0]
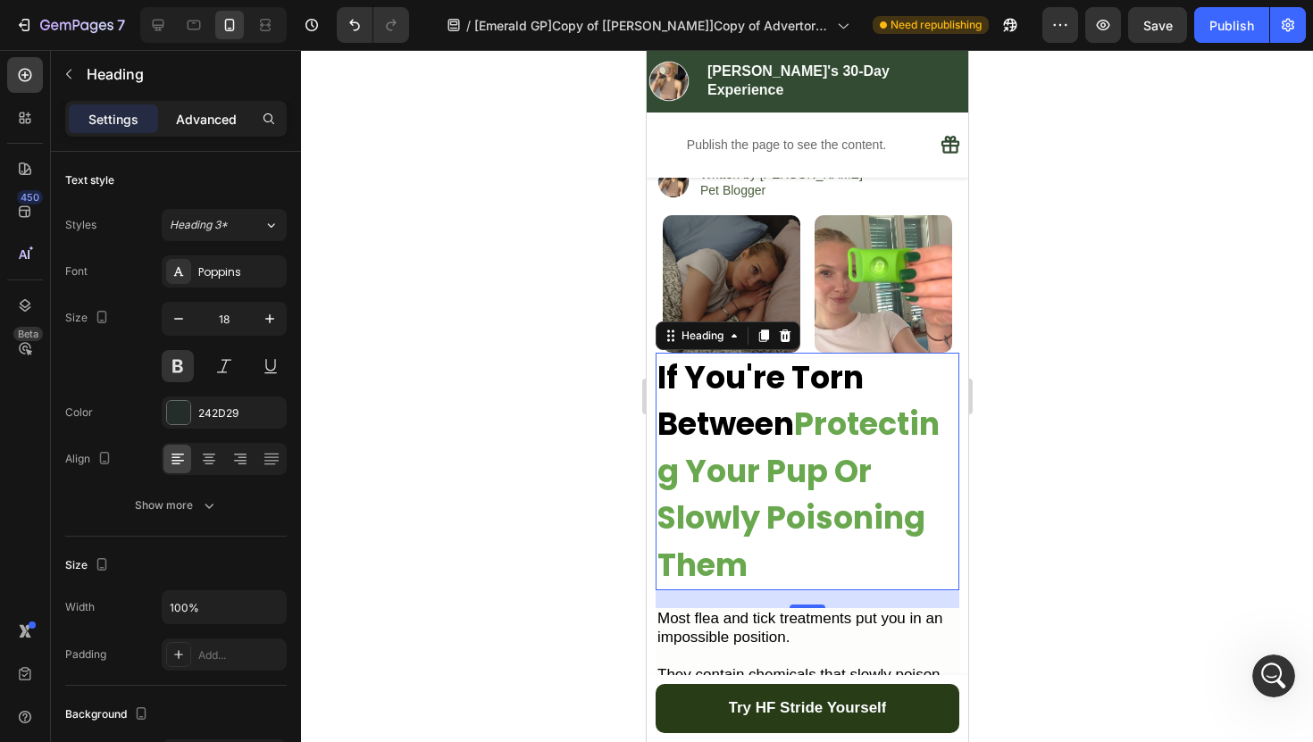
click at [210, 117] on p "Advanced" at bounding box center [206, 119] width 61 height 19
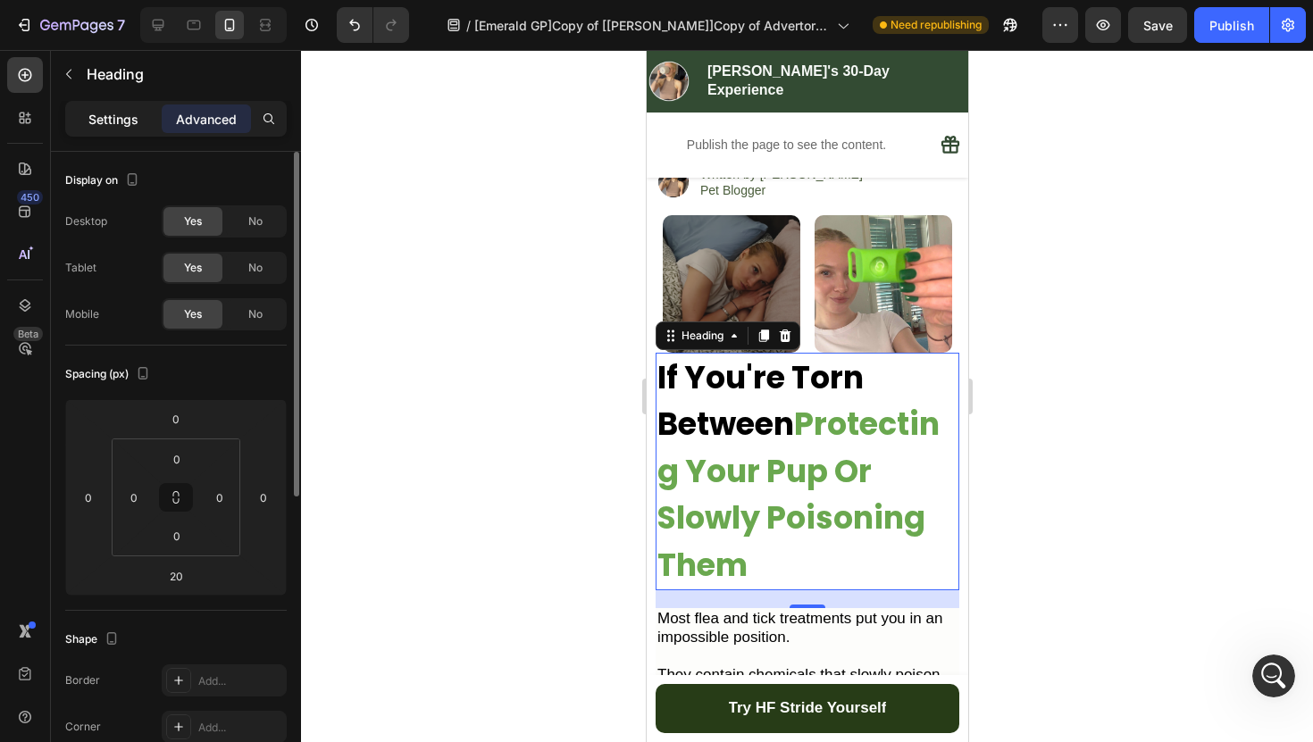
click at [107, 113] on p "Settings" at bounding box center [113, 119] width 50 height 19
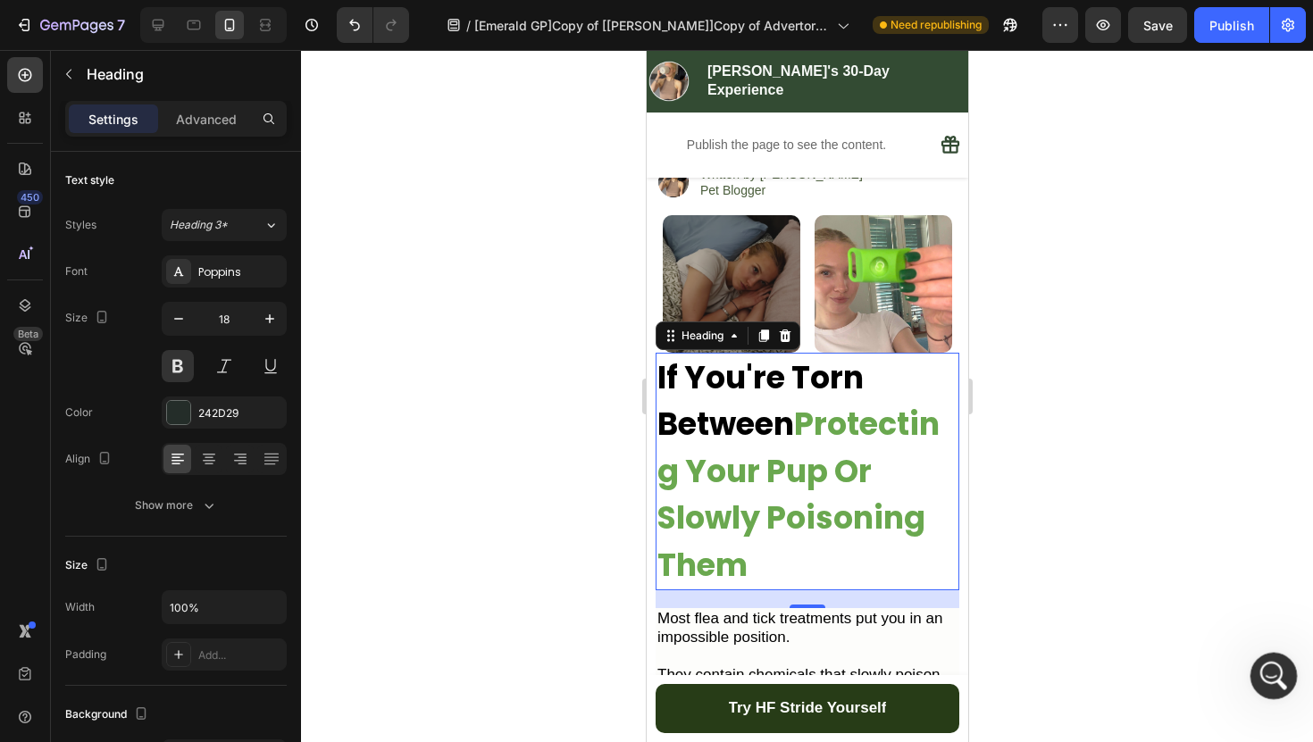
click at [1254, 671] on div "Open Intercom Messenger" at bounding box center [1270, 673] width 59 height 59
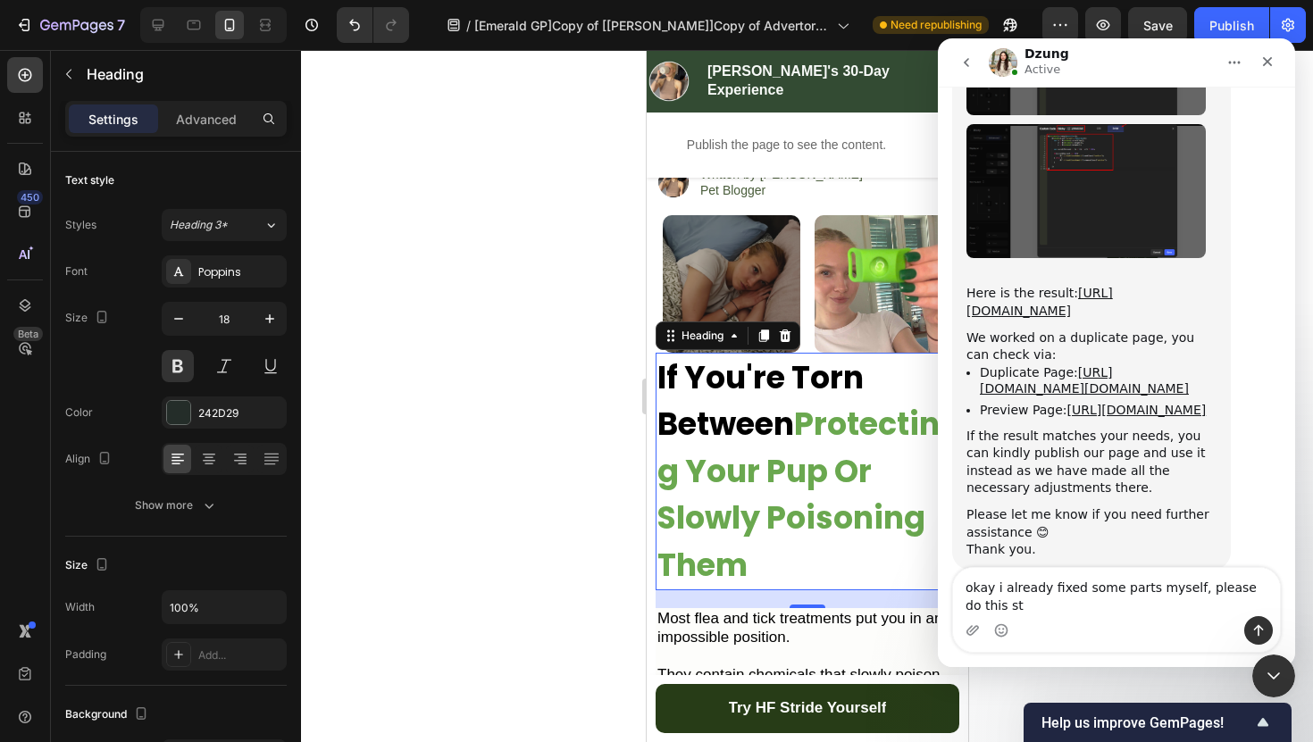
scroll to position [19358, 0]
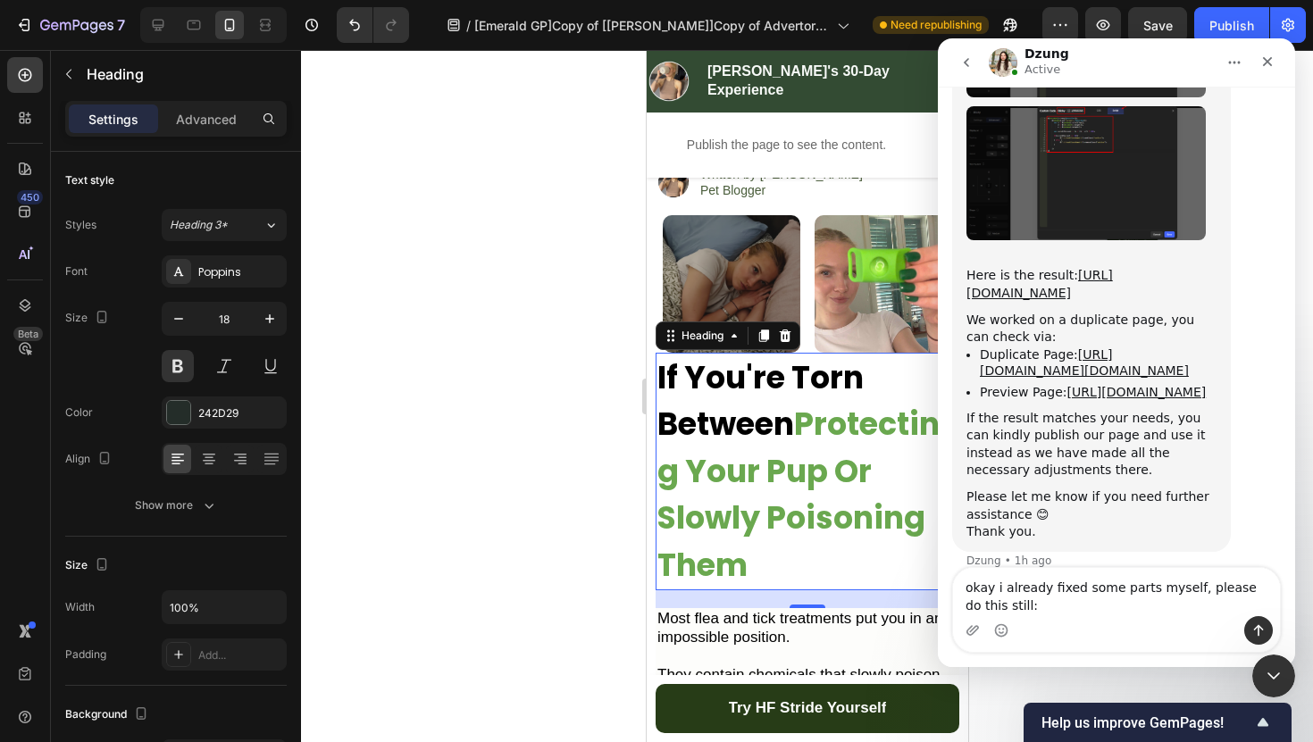
drag, startPoint x: 1257, startPoint y: 527, endPoint x: 1023, endPoint y: 442, distance: 248.8
click at [1023, 595] on div "- The header is still way too thick make it less thick and make the image icon …" at bounding box center [1141, 717] width 250 height 245
copy div "Also fix the bottom images alingment to be correct - Make the bottom line text …"
click at [1087, 613] on textarea "okay i already fixed some parts myself, please do this still:" at bounding box center [1116, 592] width 327 height 48
paste textarea "Also fix the bottom images alingment to be correct - Make the bottom line text …"
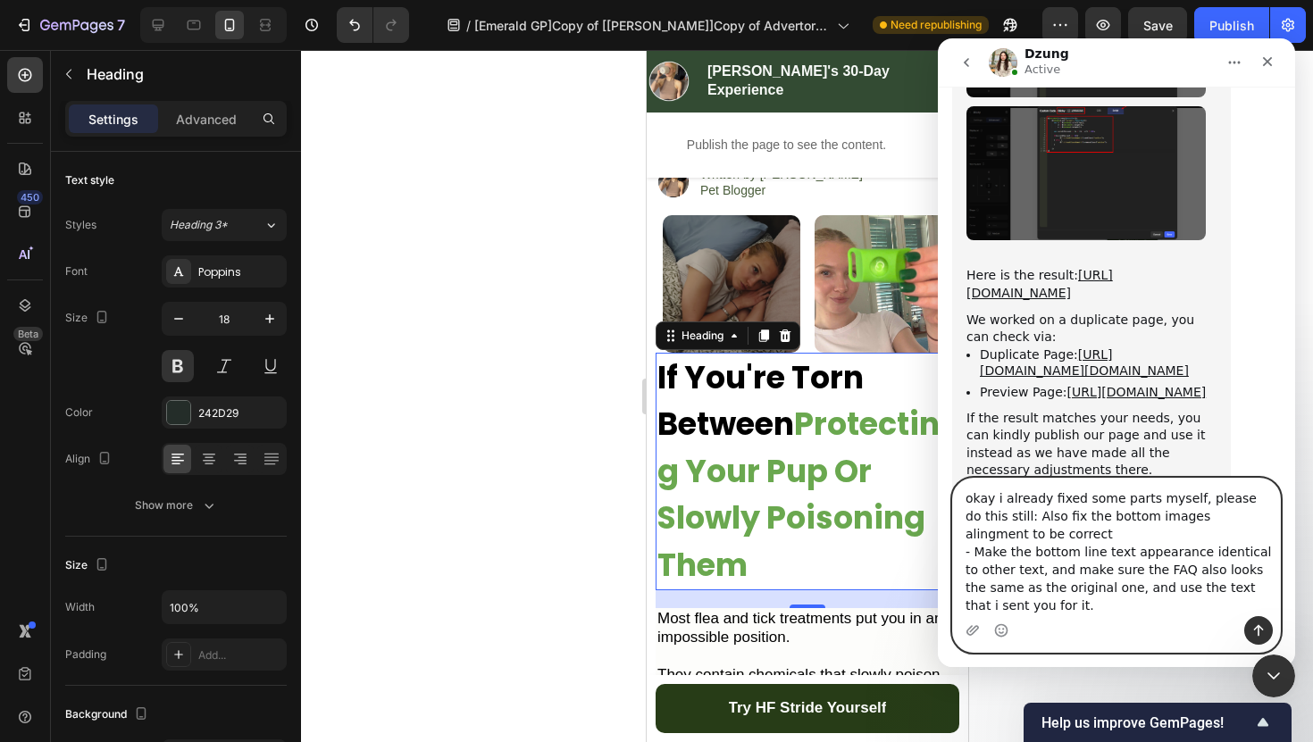
scroll to position [19447, 0]
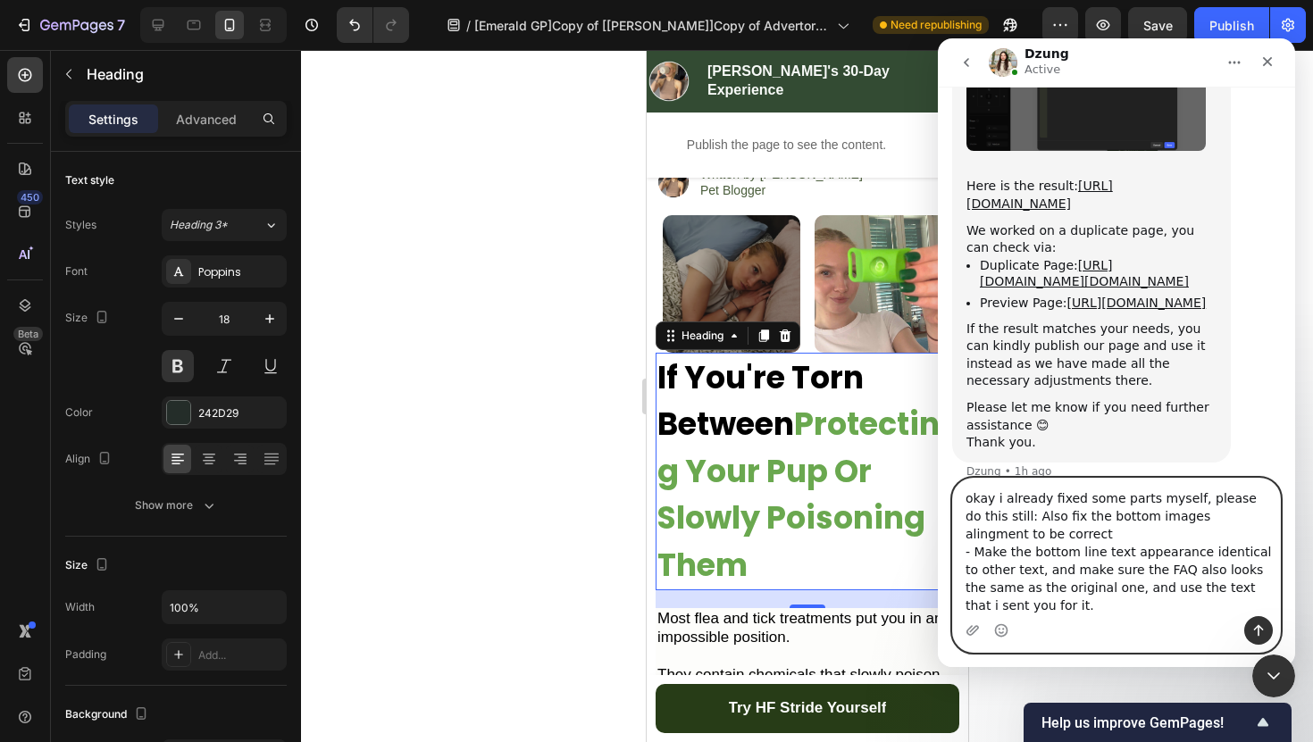
drag, startPoint x: 1020, startPoint y: 520, endPoint x: 1004, endPoint y: 520, distance: 15.2
click at [1004, 520] on textarea "okay i already fixed some parts myself, please do this still: Also fix the bott…" at bounding box center [1116, 548] width 327 height 138
type textarea "okay i already fixed some parts myself, please do this still: - fix the bottom …"
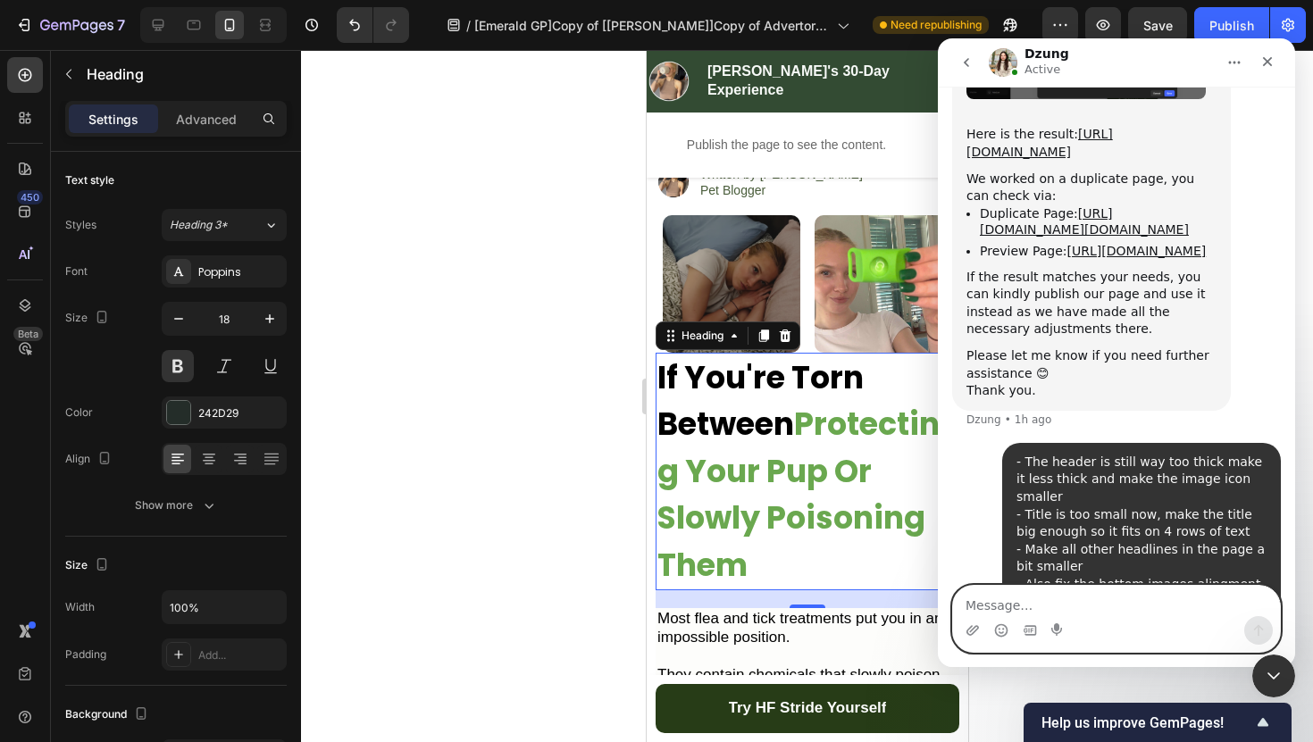
scroll to position [19503, 0]
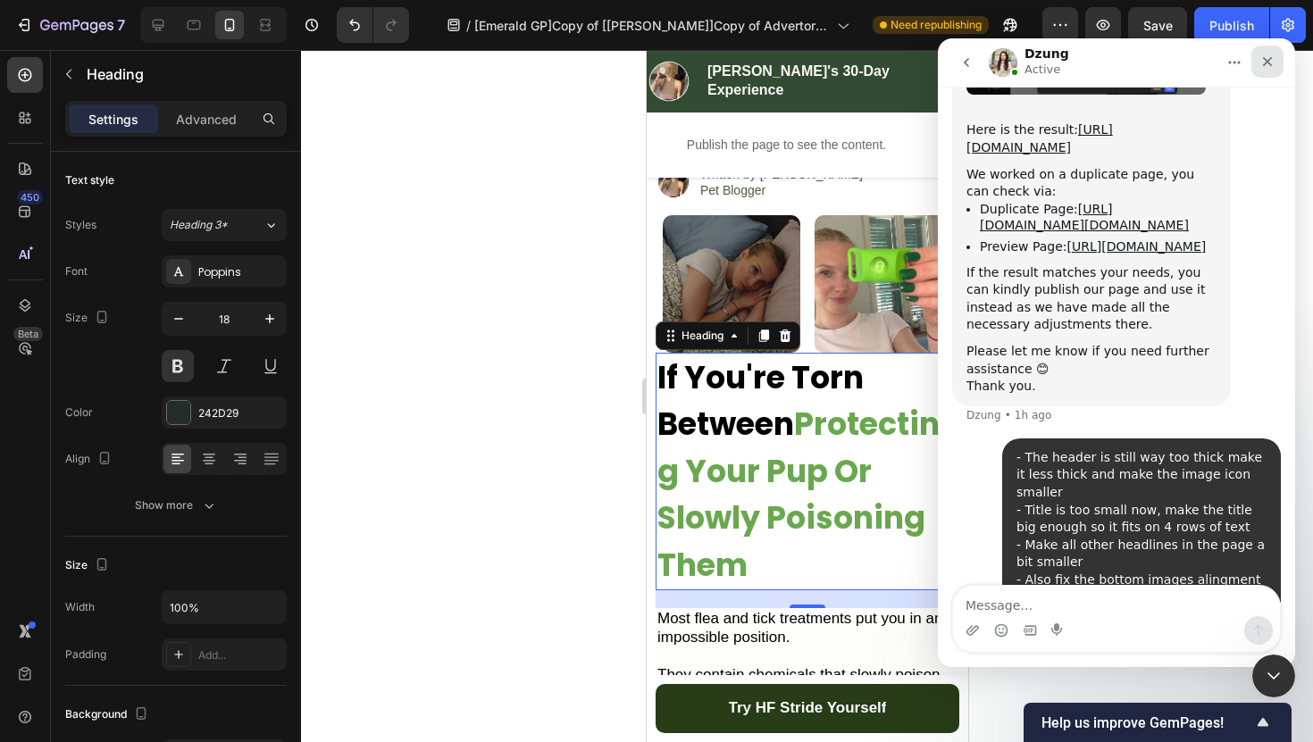
click at [1268, 61] on icon "Close" at bounding box center [1268, 62] width 10 height 10
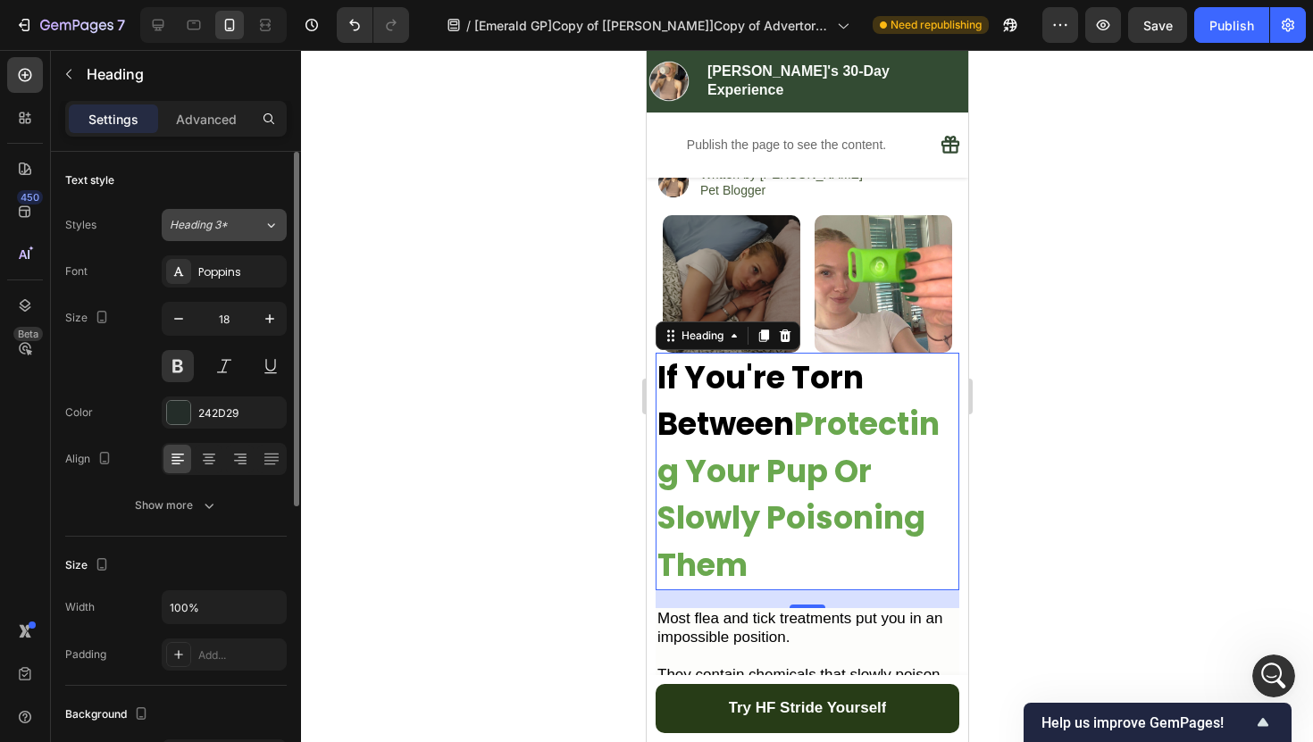
click at [201, 232] on span "Heading 3*" at bounding box center [199, 225] width 58 height 16
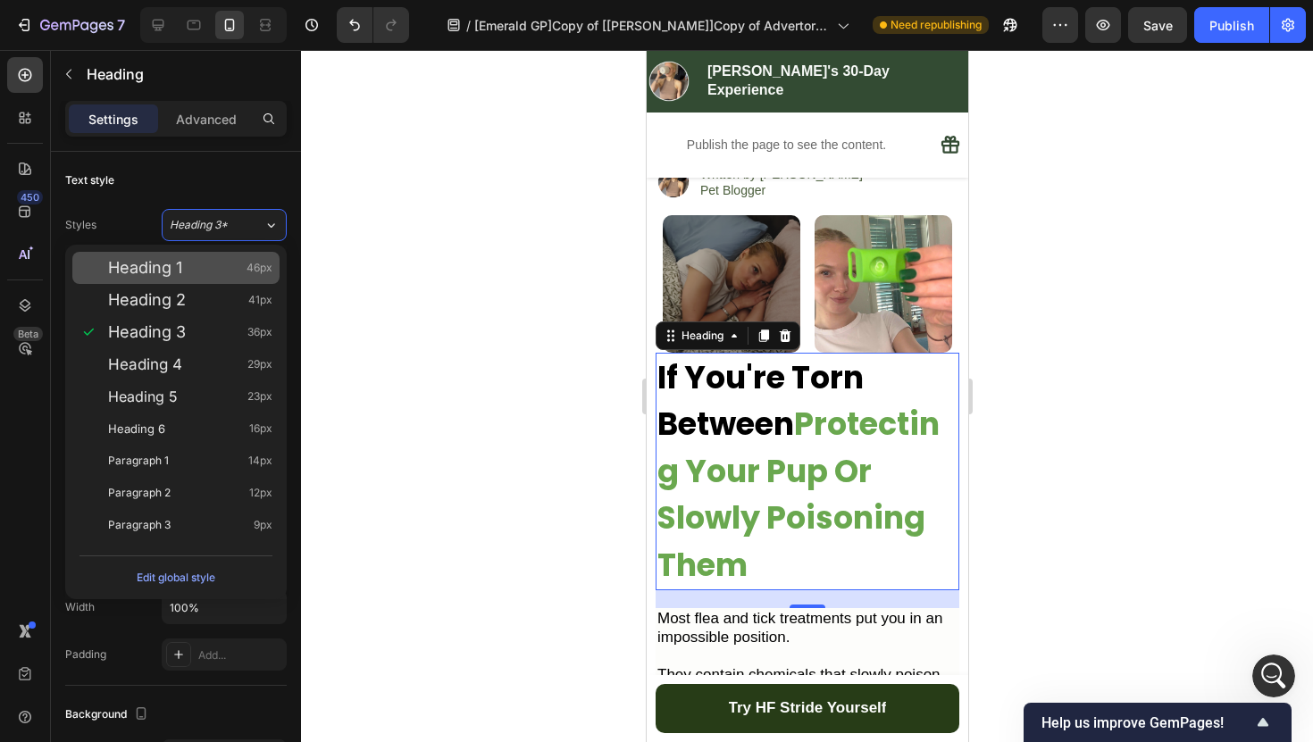
click at [188, 254] on div "Heading 1 46px" at bounding box center [175, 268] width 207 height 32
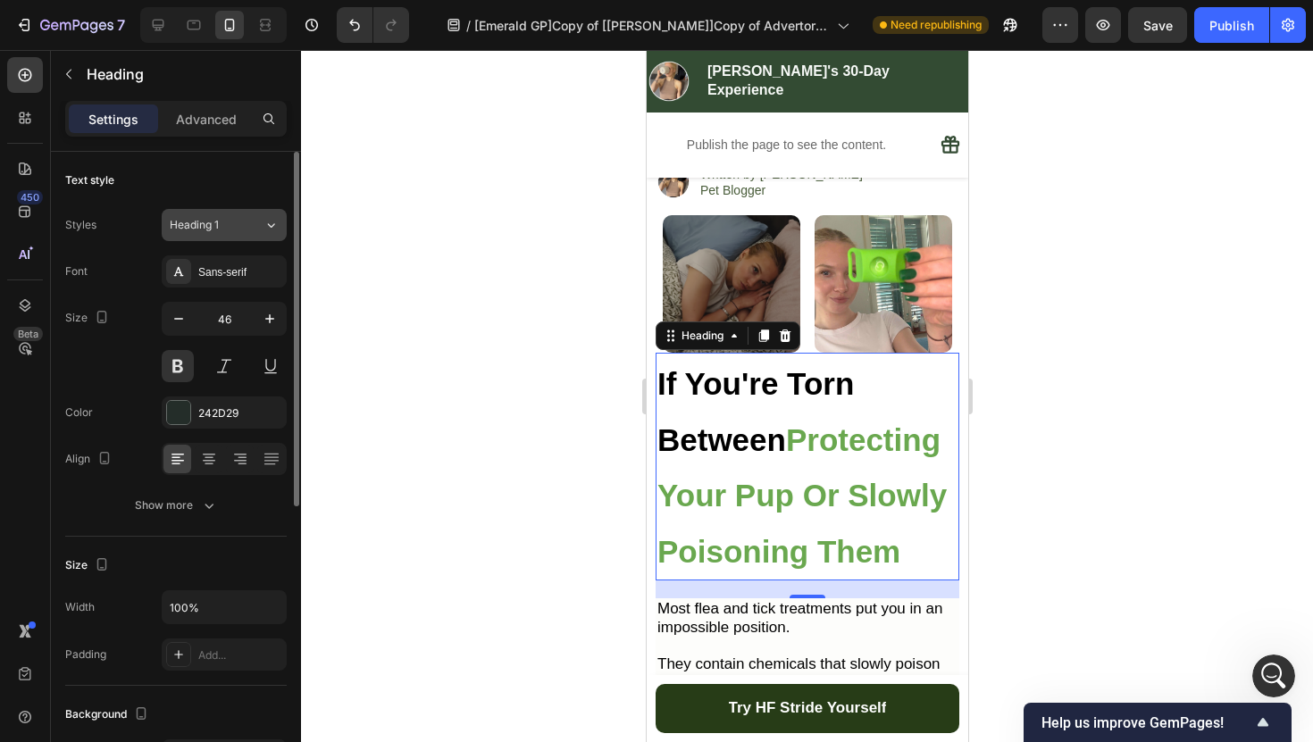
click at [213, 228] on span "Heading 1" at bounding box center [194, 225] width 49 height 16
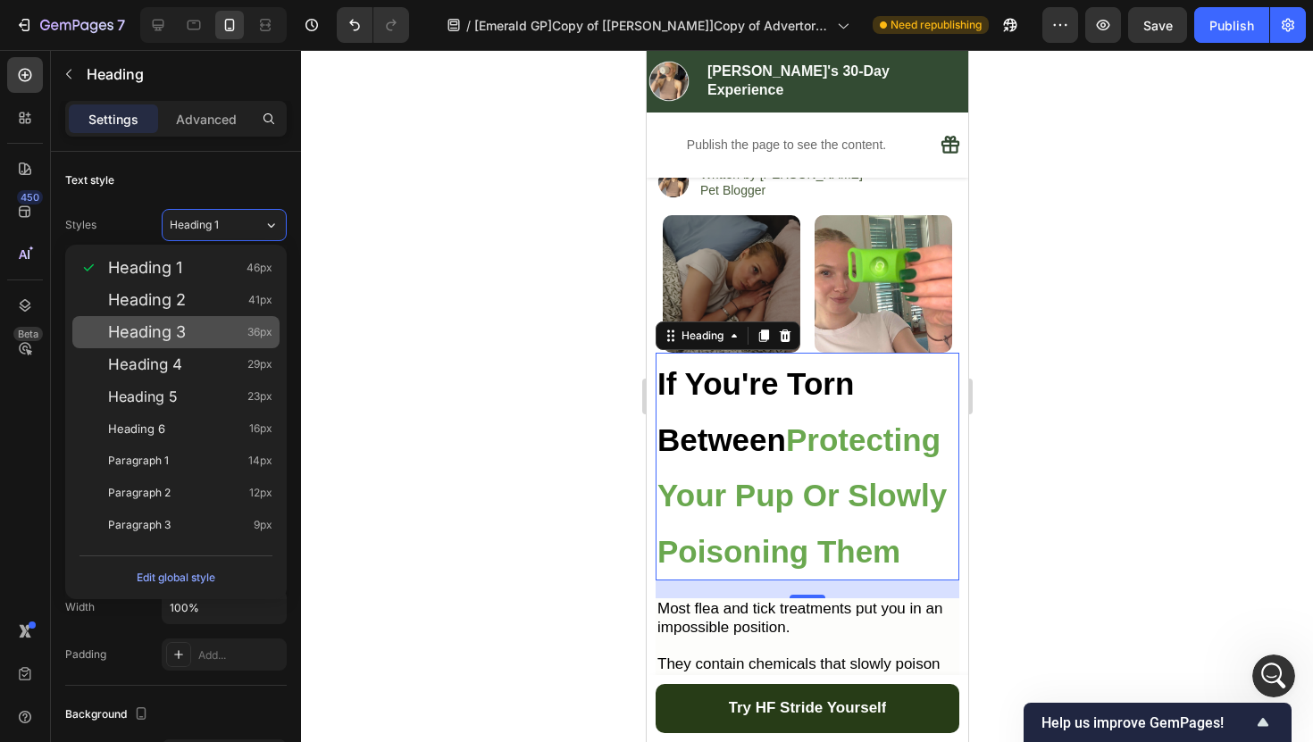
click at [197, 325] on div "Heading 3 36px" at bounding box center [190, 332] width 164 height 18
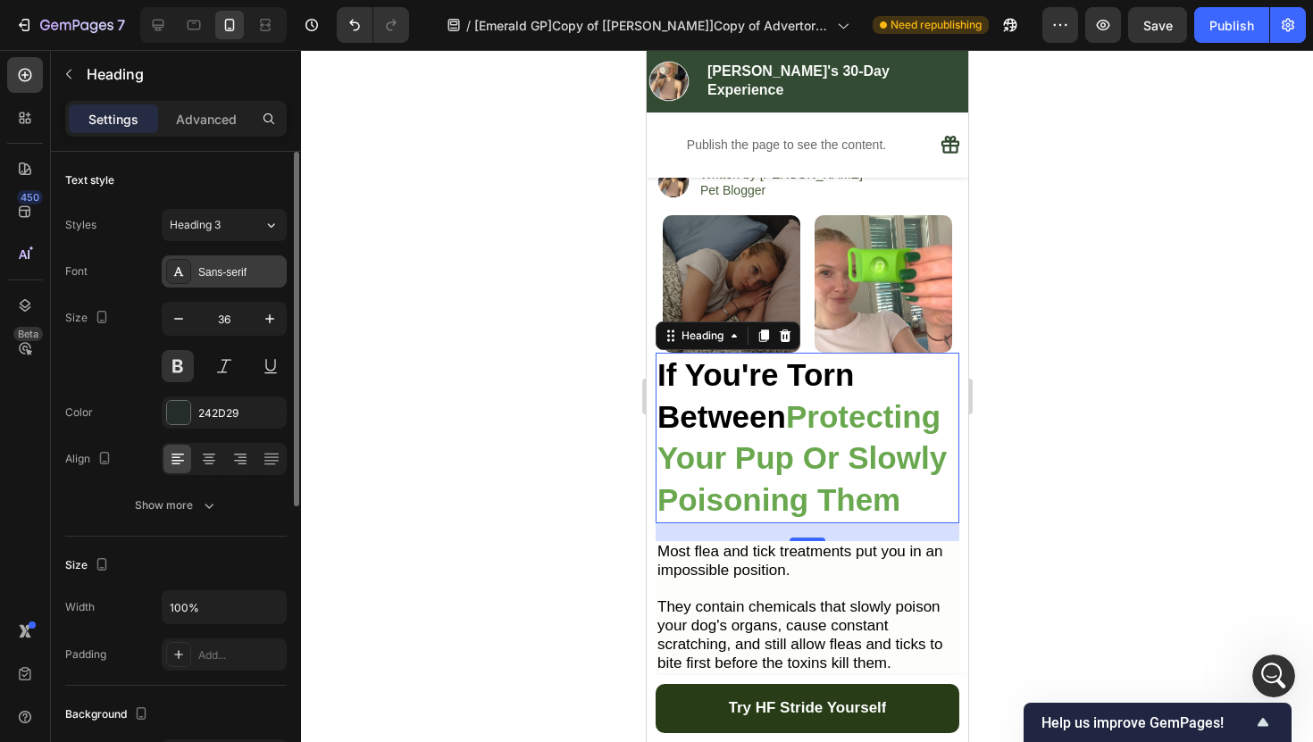
click at [222, 284] on div "Sans-serif" at bounding box center [224, 271] width 125 height 32
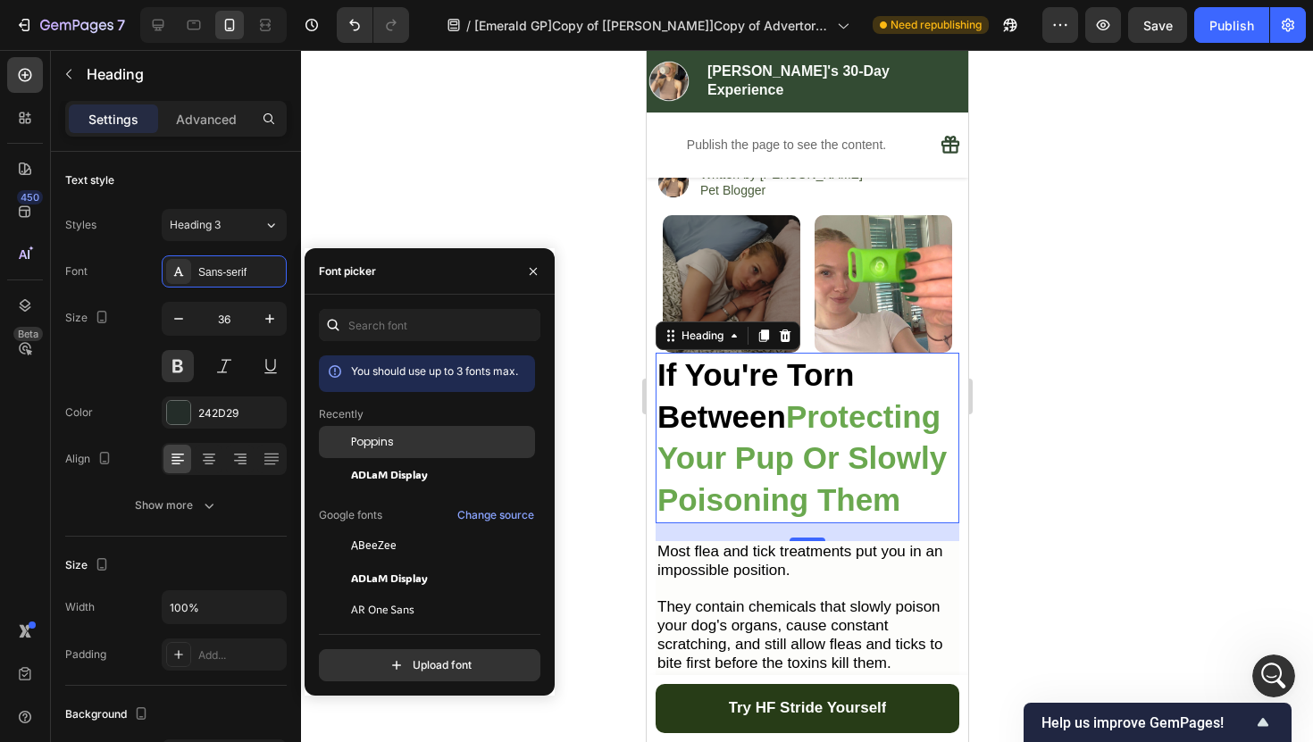
click at [375, 438] on span "Poppins" at bounding box center [372, 442] width 43 height 16
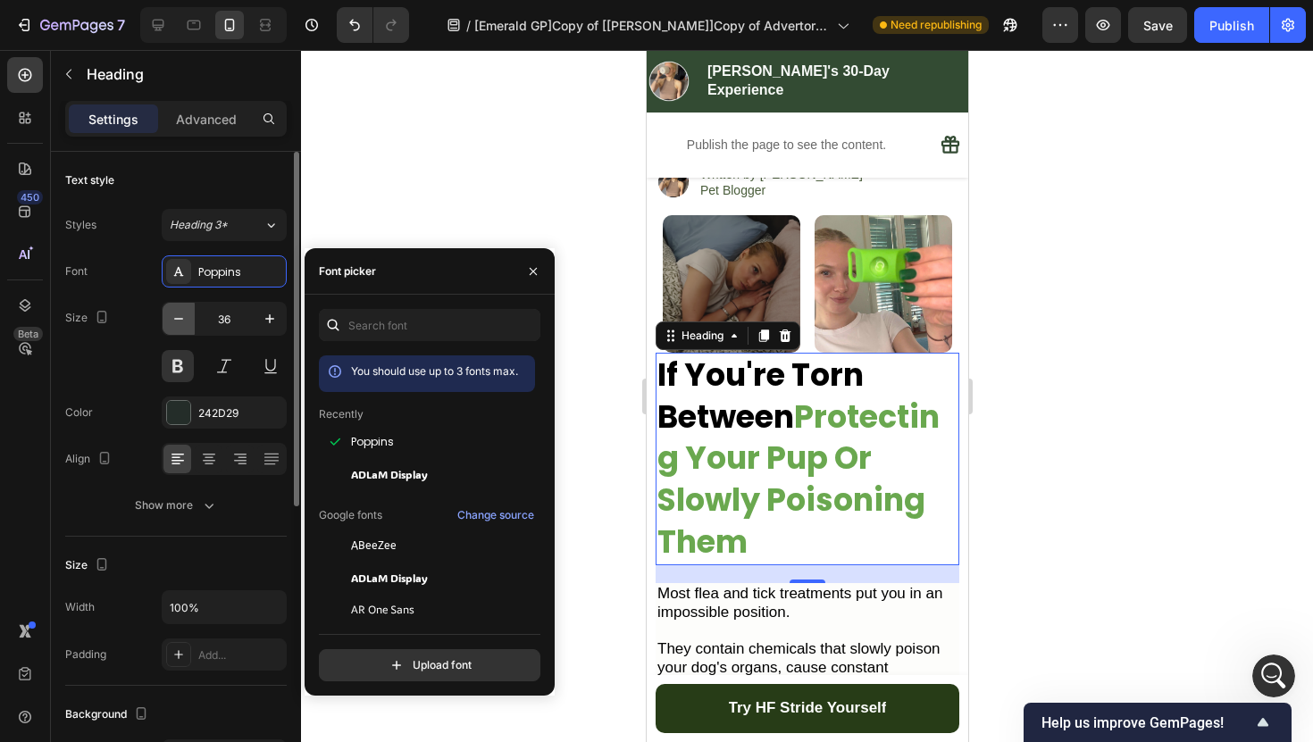
click at [178, 314] on icon "button" at bounding box center [179, 319] width 18 height 18
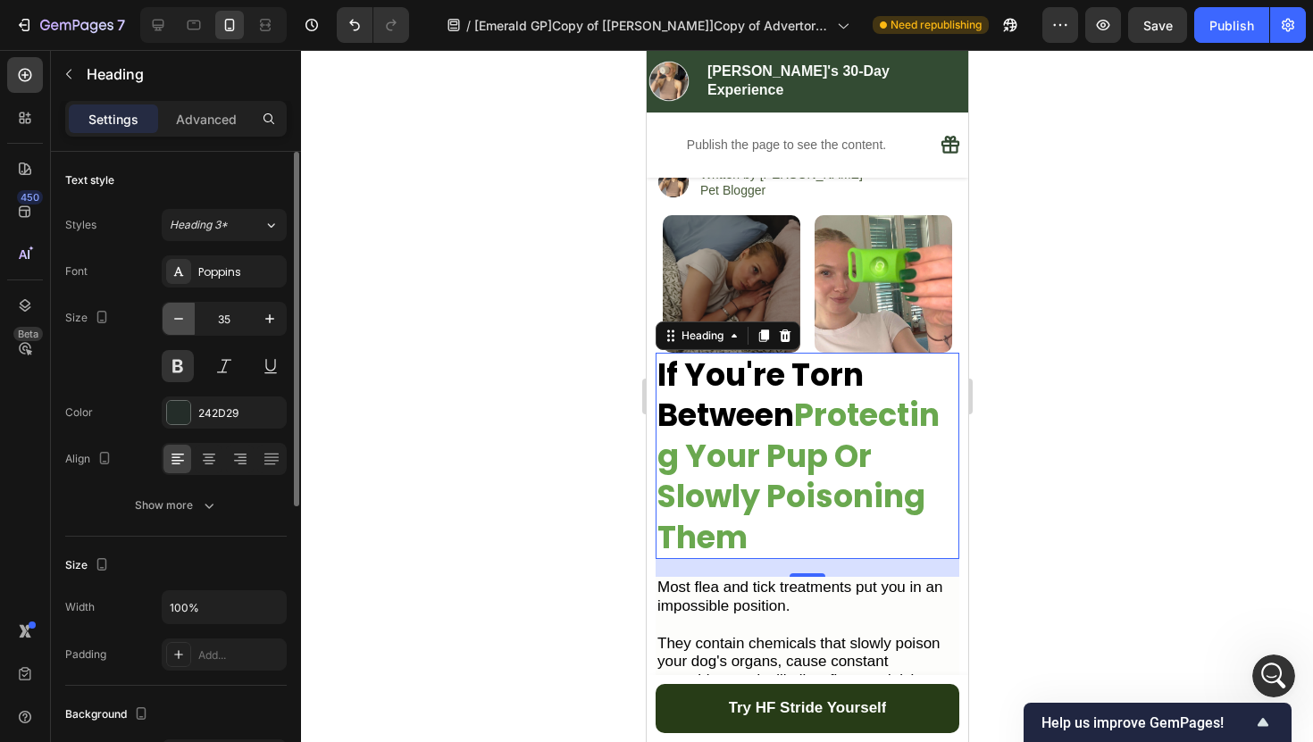
click at [178, 314] on icon "button" at bounding box center [179, 319] width 18 height 18
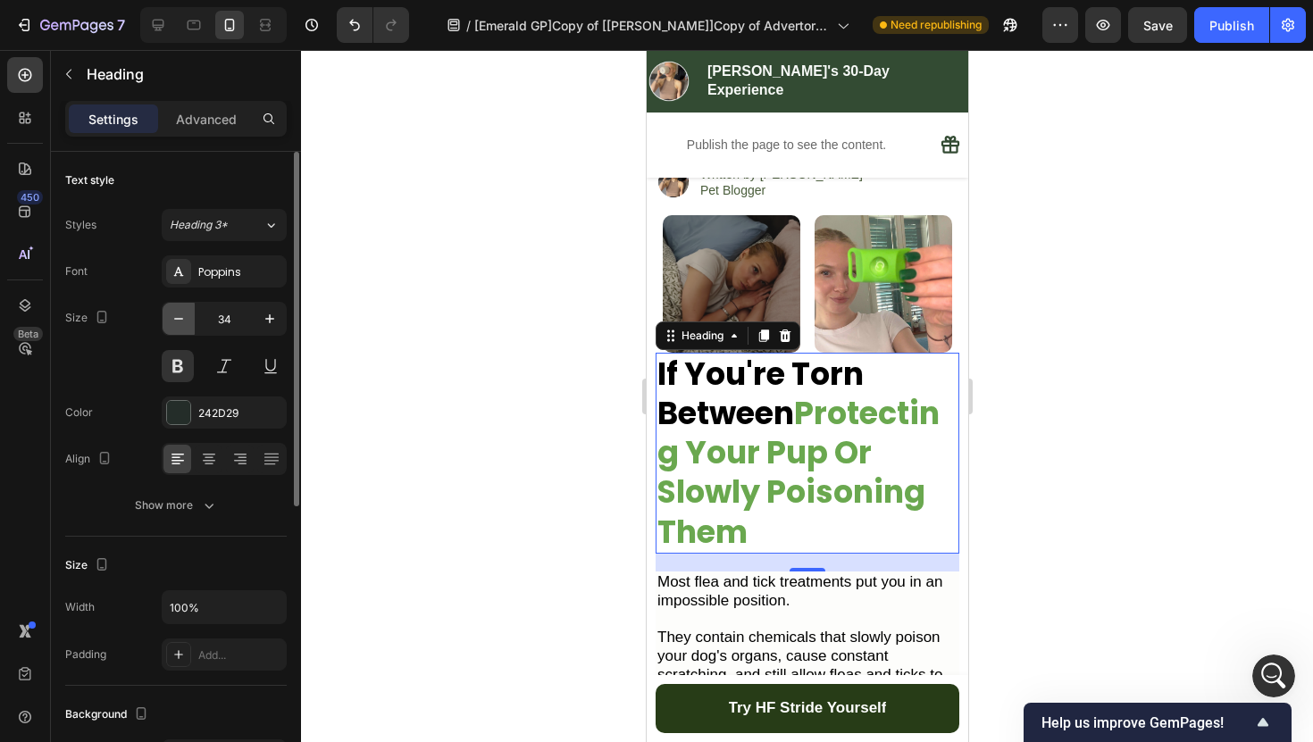
click at [178, 314] on icon "button" at bounding box center [179, 319] width 18 height 18
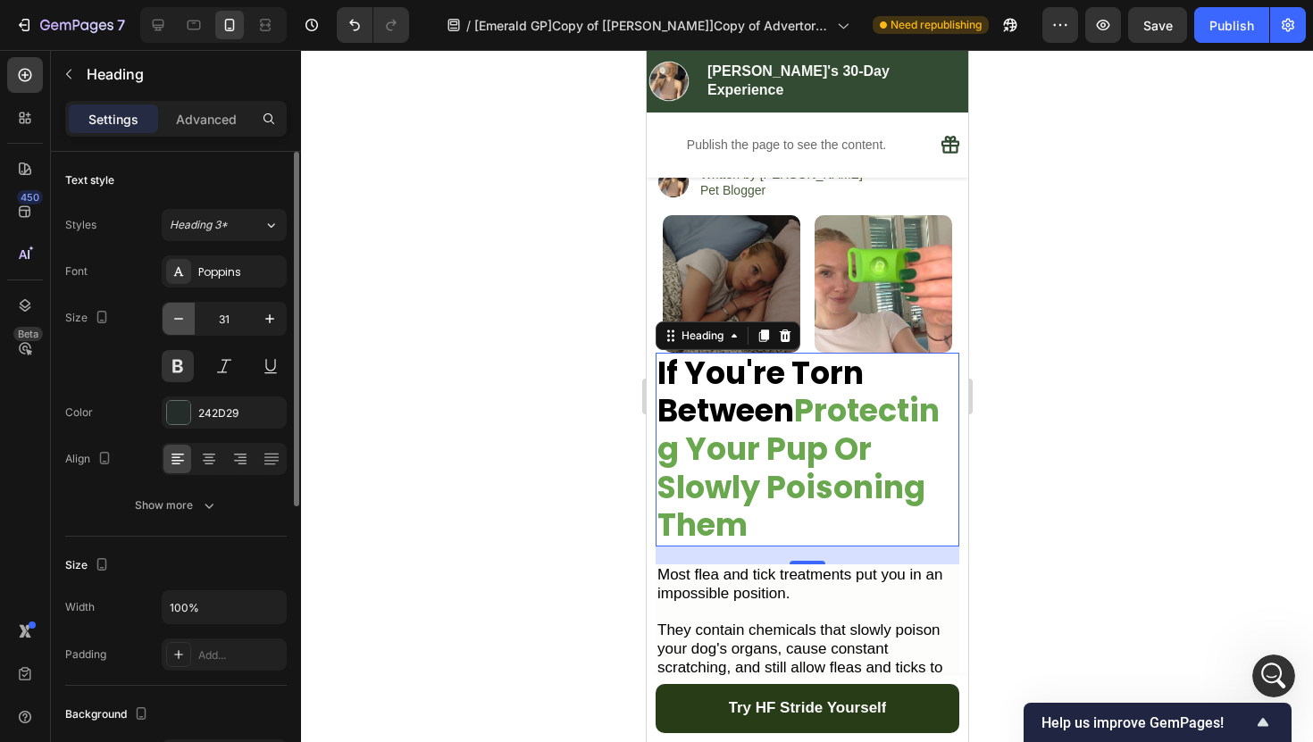
click at [178, 314] on icon "button" at bounding box center [179, 319] width 18 height 18
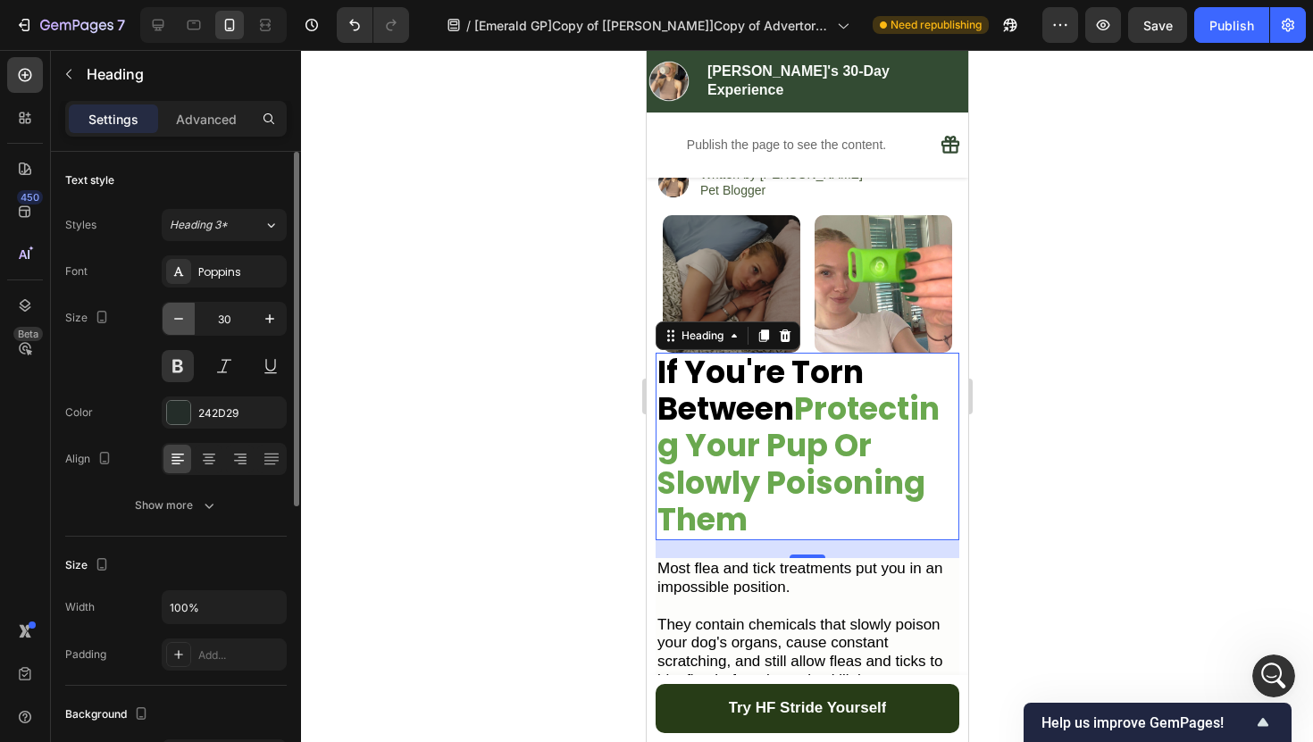
click at [178, 314] on icon "button" at bounding box center [179, 319] width 18 height 18
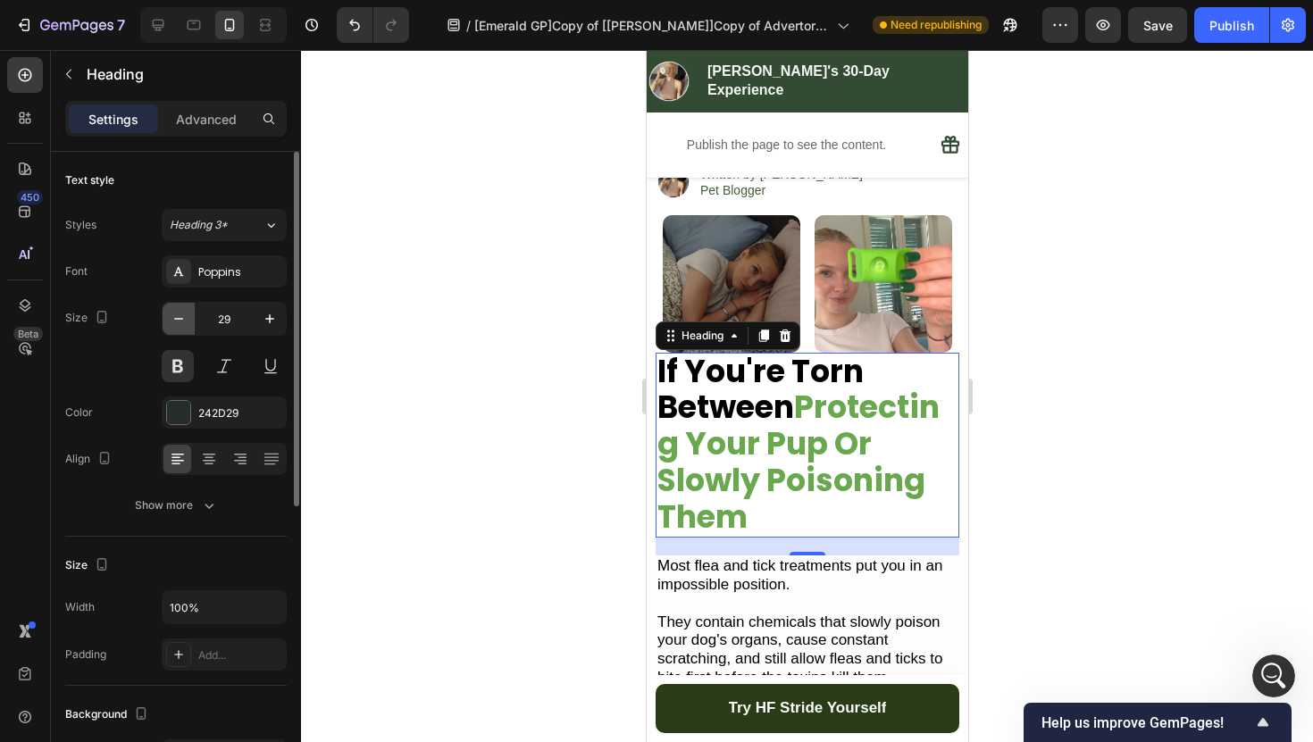
click at [178, 314] on icon "button" at bounding box center [179, 319] width 18 height 18
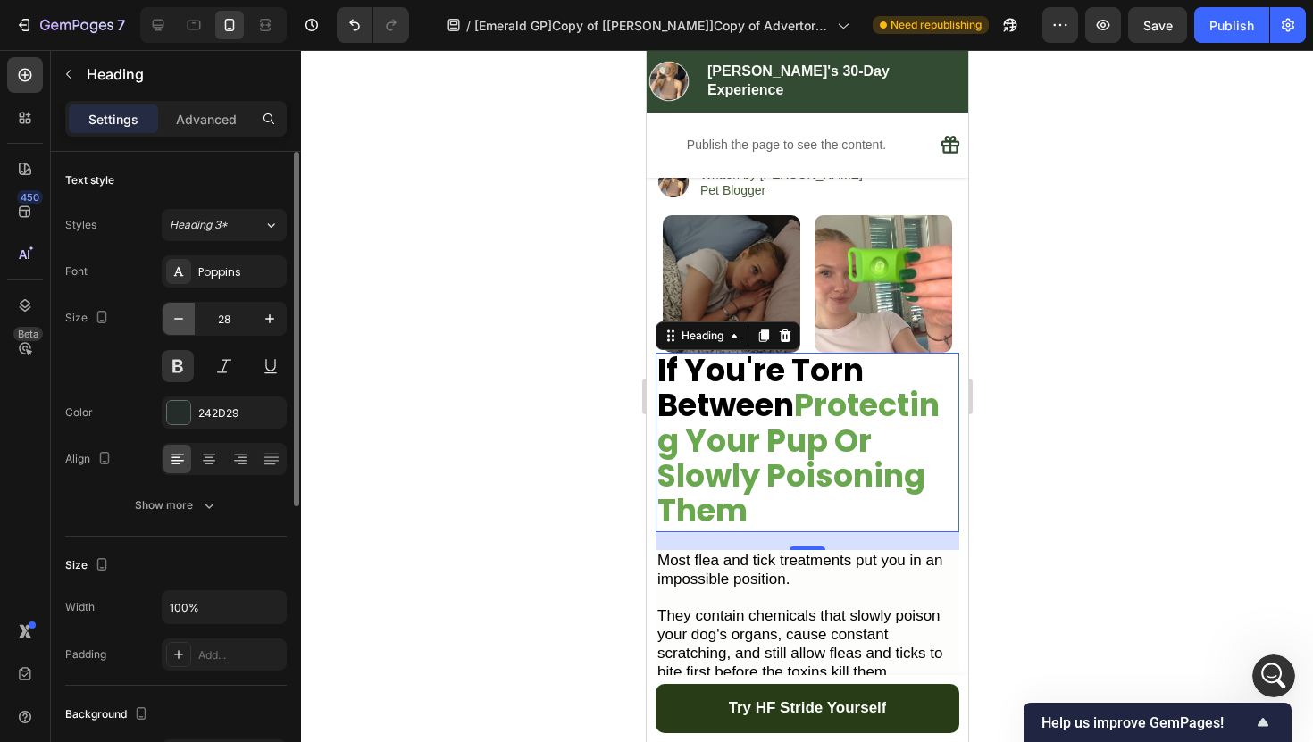
click at [178, 314] on icon "button" at bounding box center [179, 319] width 18 height 18
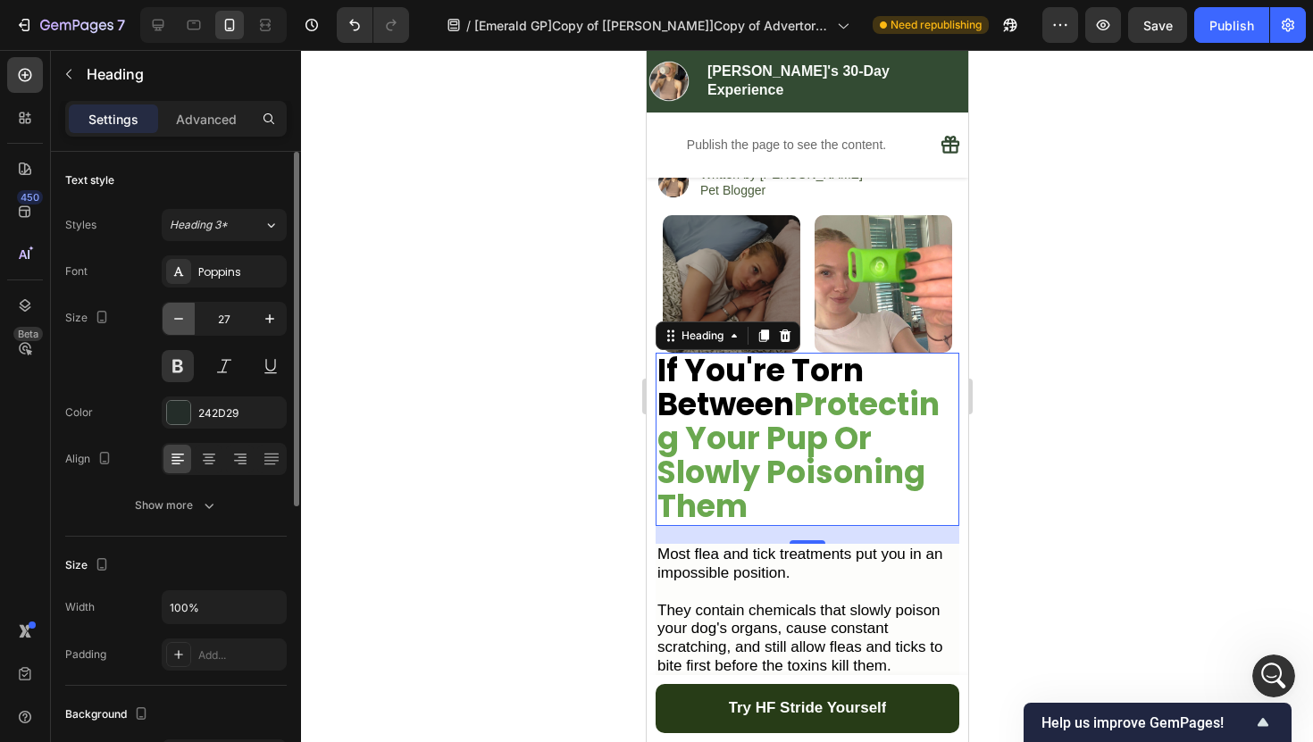
click at [178, 314] on icon "button" at bounding box center [179, 319] width 18 height 18
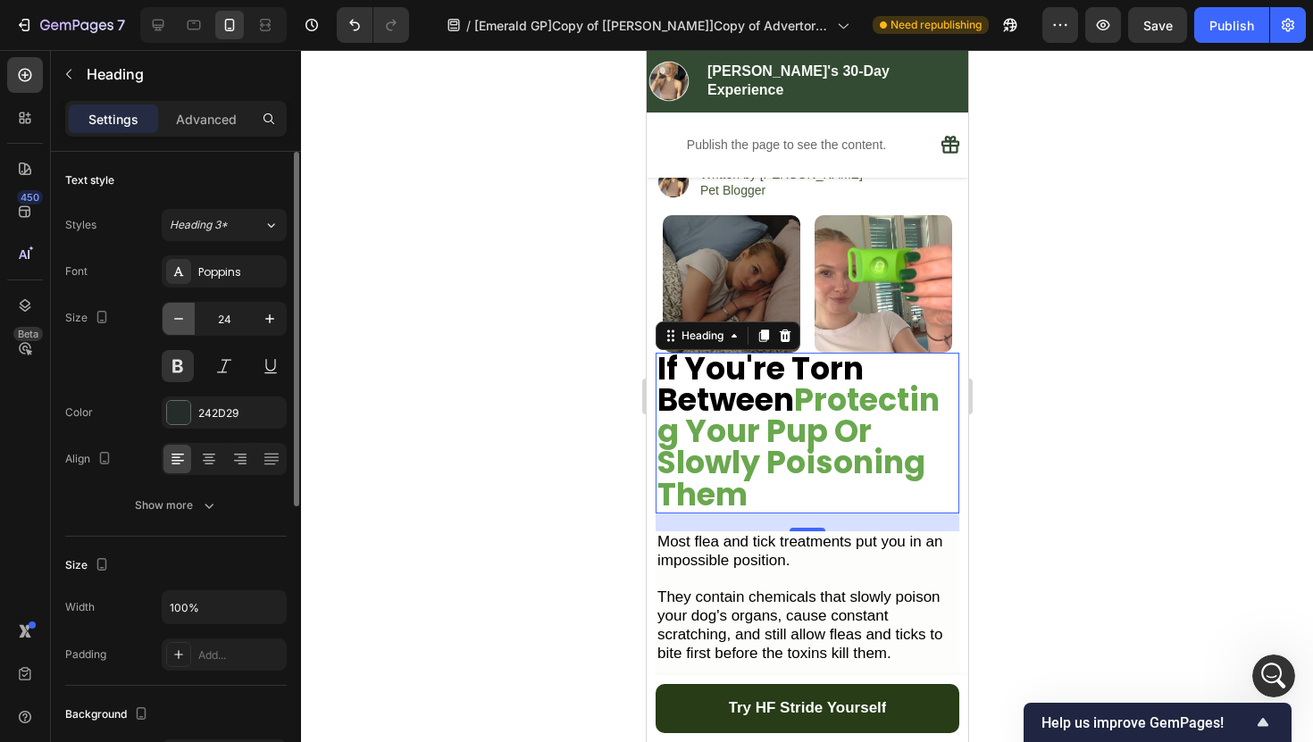
click at [178, 314] on icon "button" at bounding box center [179, 319] width 18 height 18
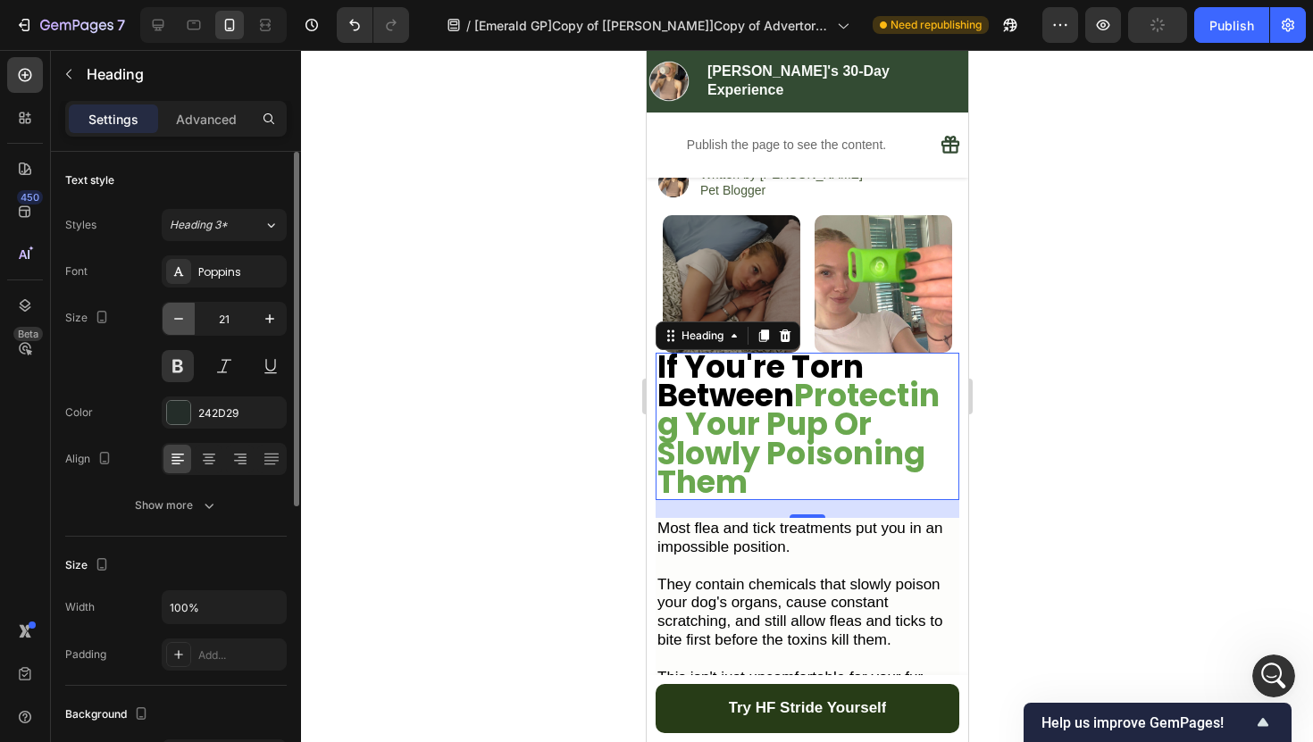
click at [178, 314] on icon "button" at bounding box center [179, 319] width 18 height 18
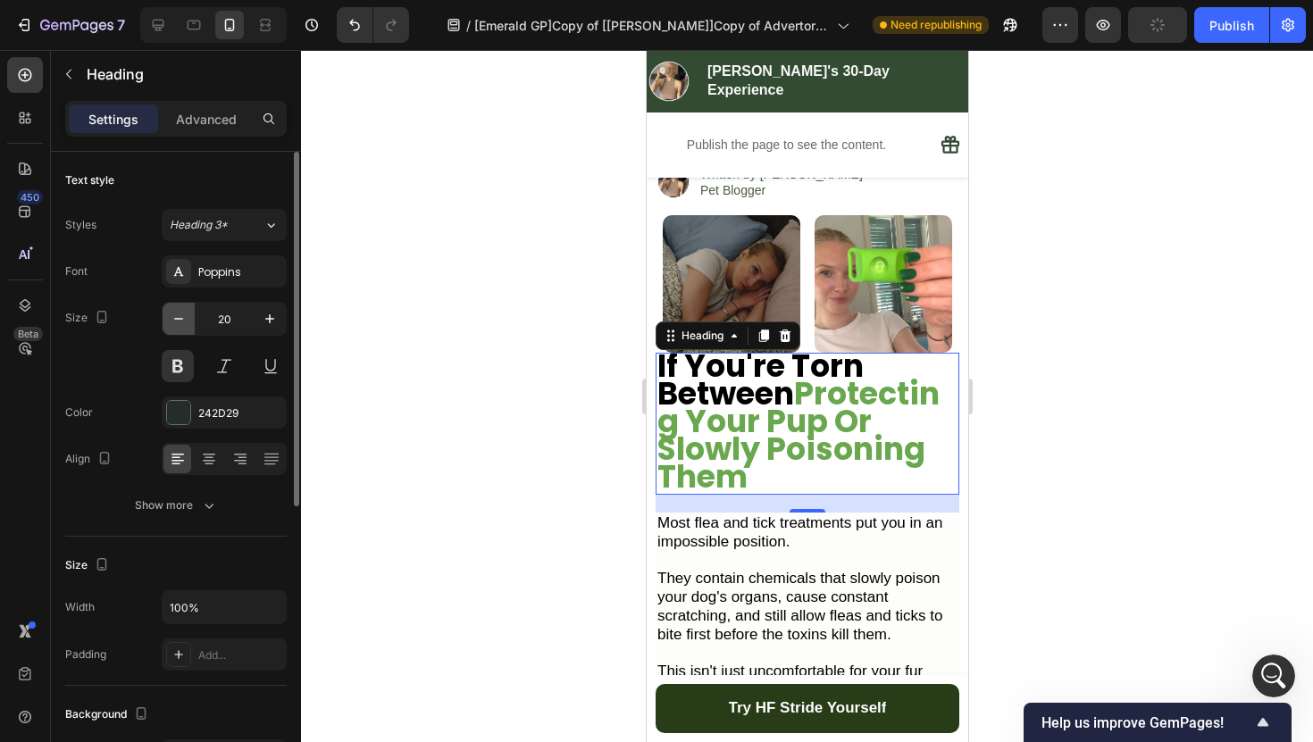
click at [178, 314] on icon "button" at bounding box center [179, 319] width 18 height 18
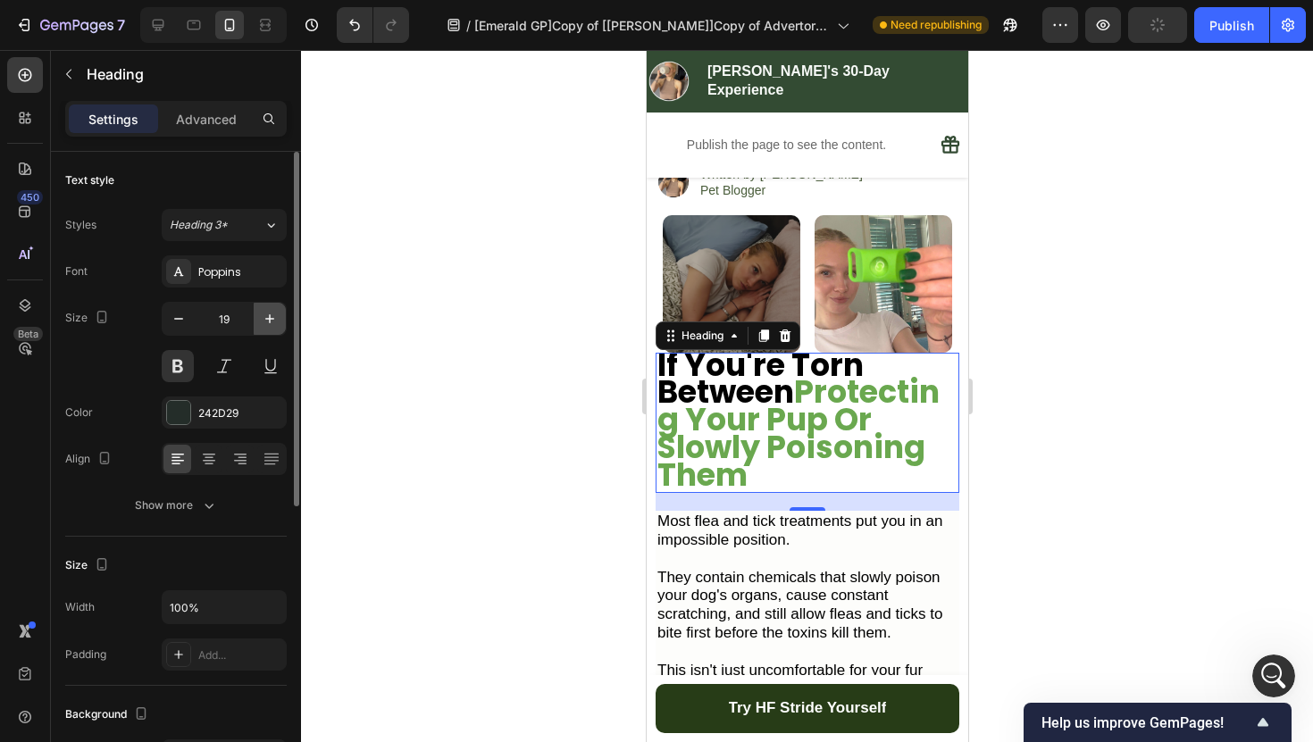
click at [265, 321] on icon "button" at bounding box center [270, 319] width 18 height 18
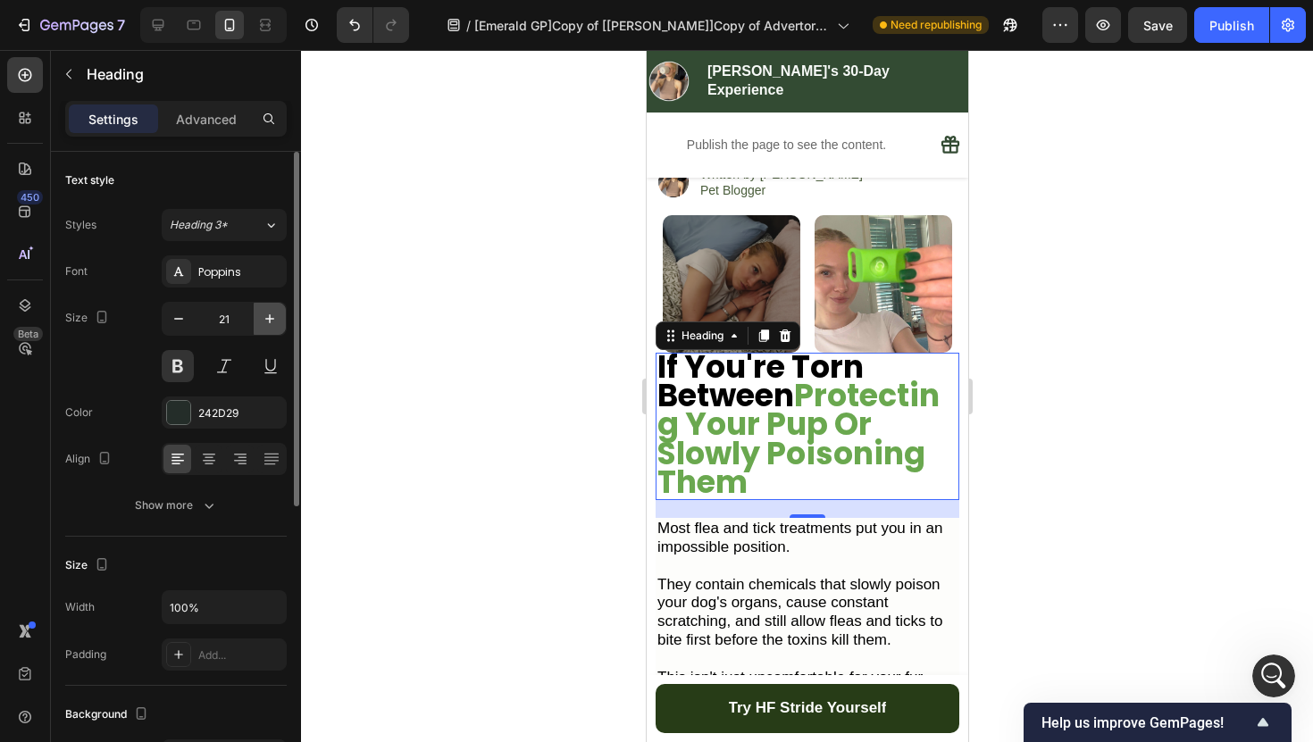
click at [265, 321] on icon "button" at bounding box center [270, 319] width 18 height 18
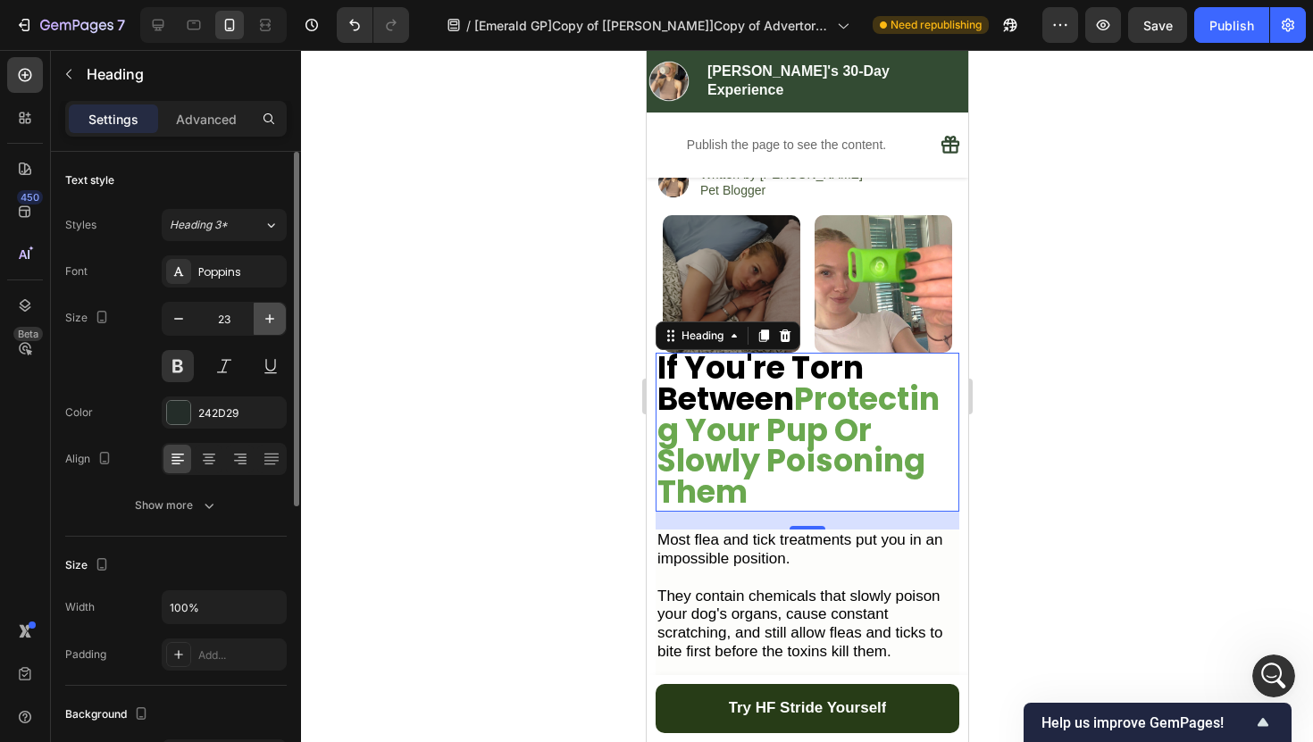
click at [265, 321] on icon "button" at bounding box center [270, 319] width 18 height 18
click at [175, 321] on icon "button" at bounding box center [179, 319] width 18 height 18
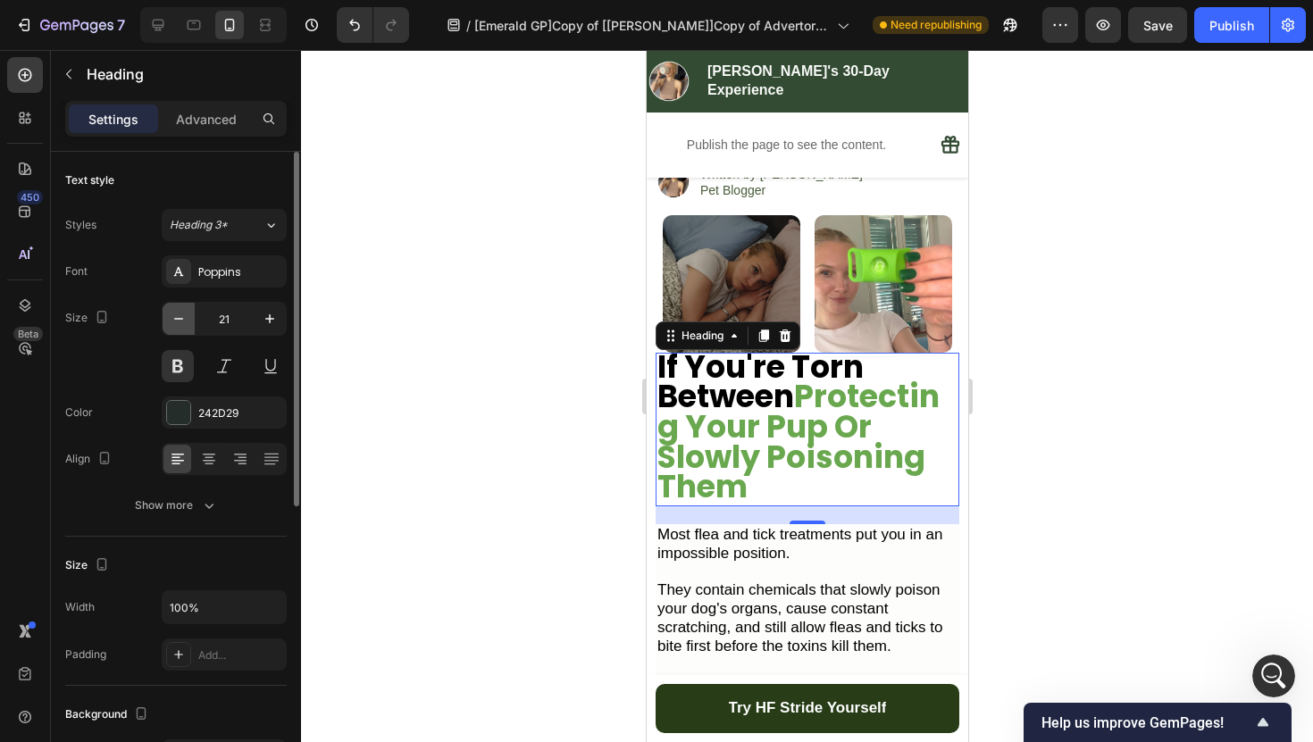
click at [175, 321] on icon "button" at bounding box center [179, 319] width 18 height 18
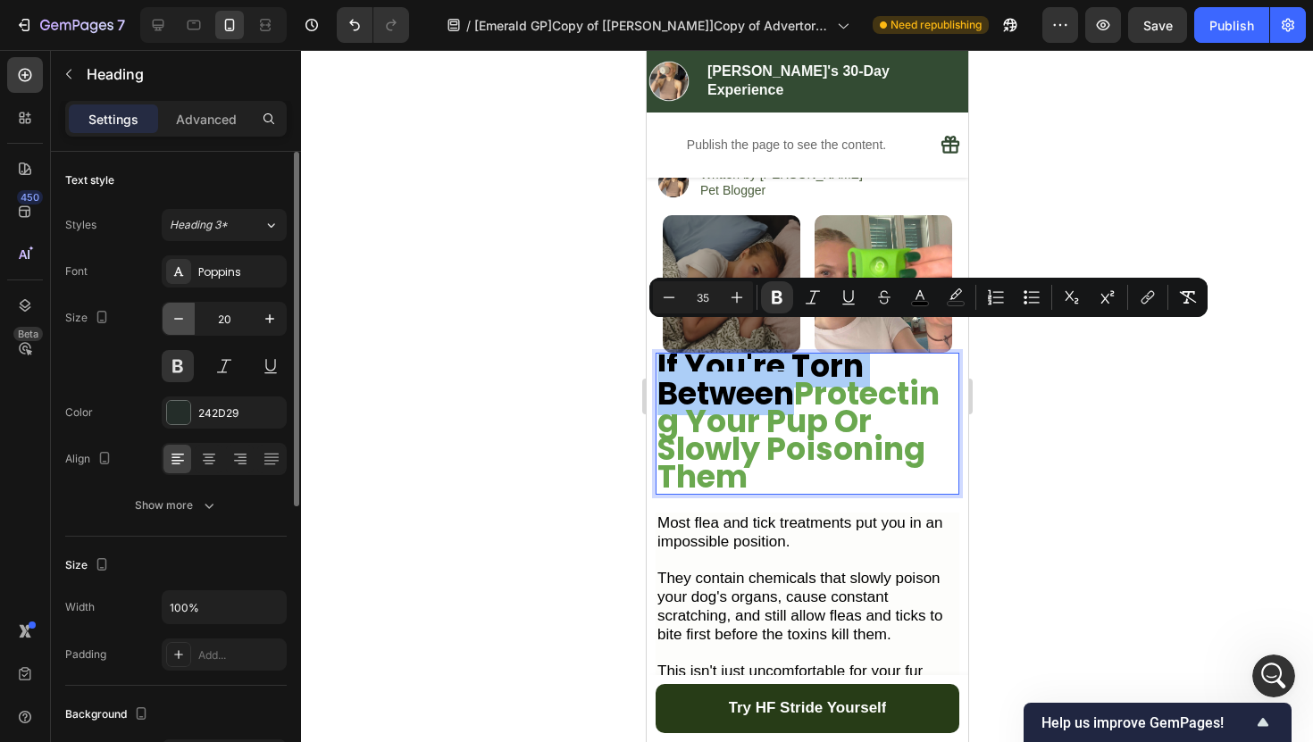
click at [186, 321] on icon "button" at bounding box center [179, 319] width 18 height 18
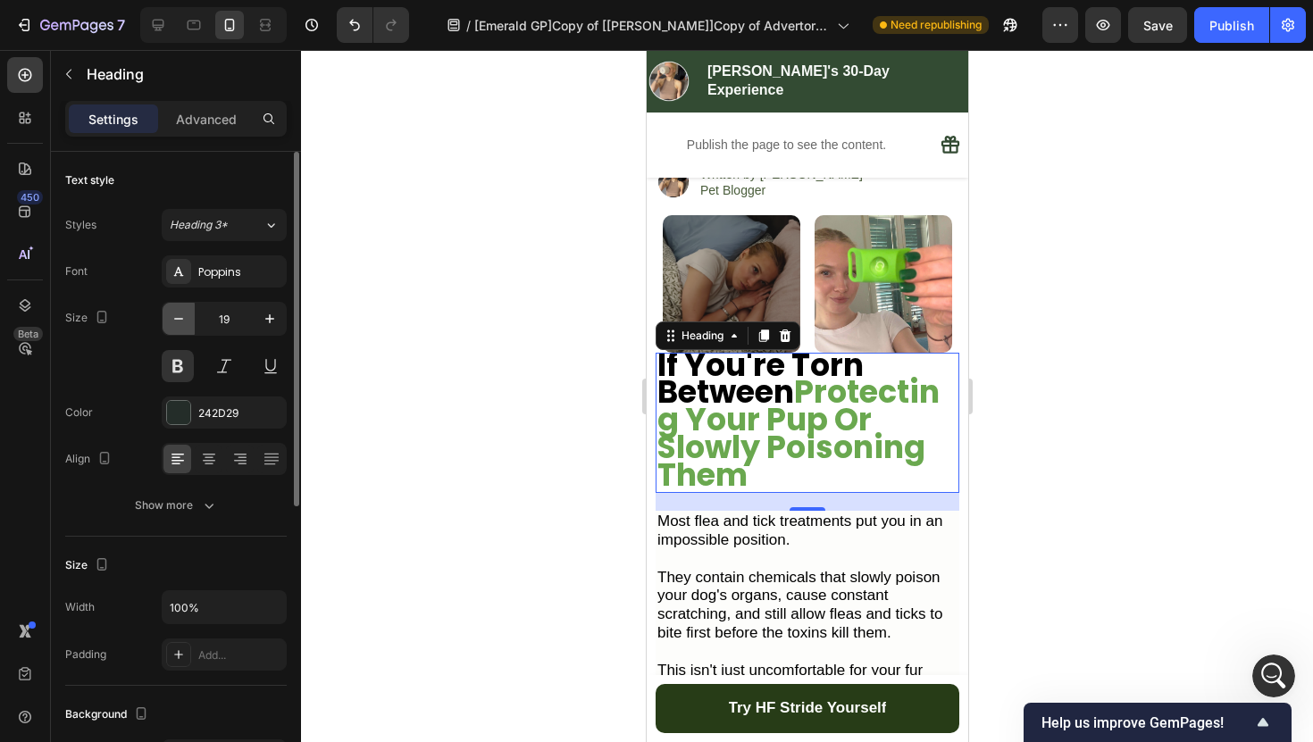
click at [182, 322] on icon "button" at bounding box center [179, 319] width 18 height 18
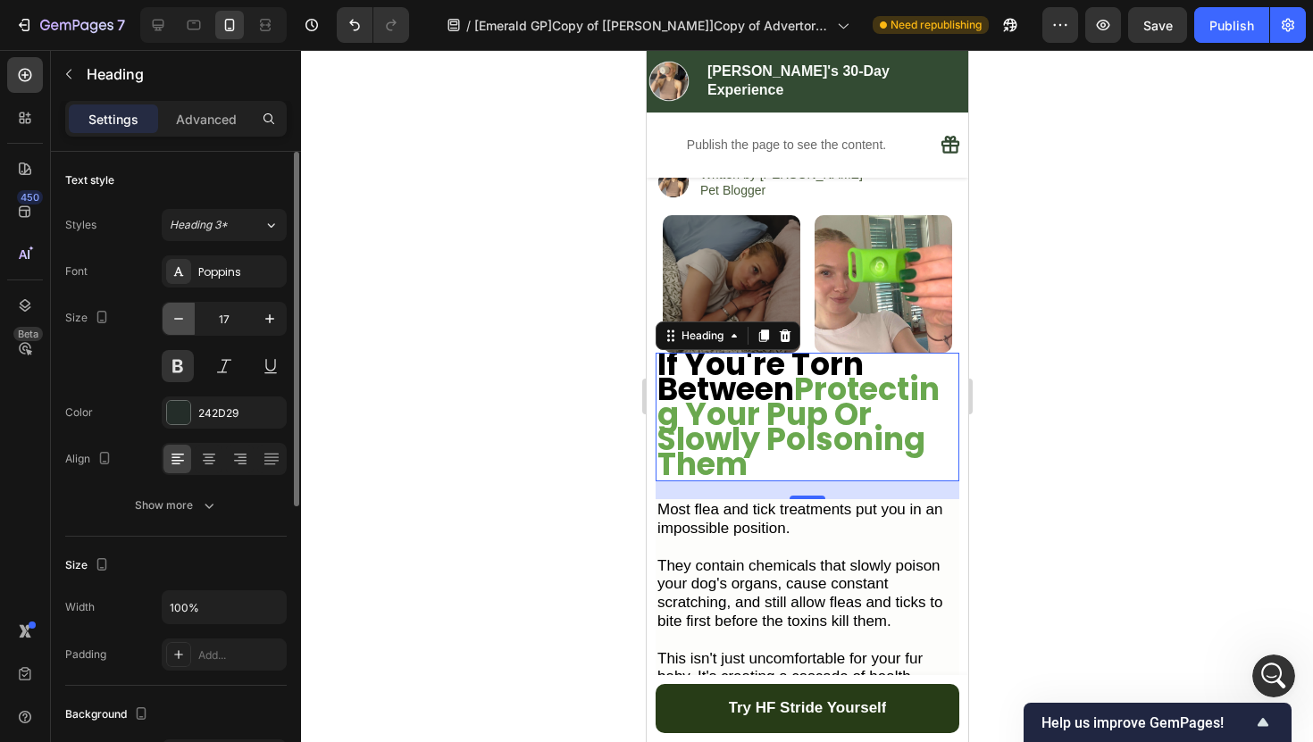
click at [182, 322] on icon "button" at bounding box center [179, 319] width 18 height 18
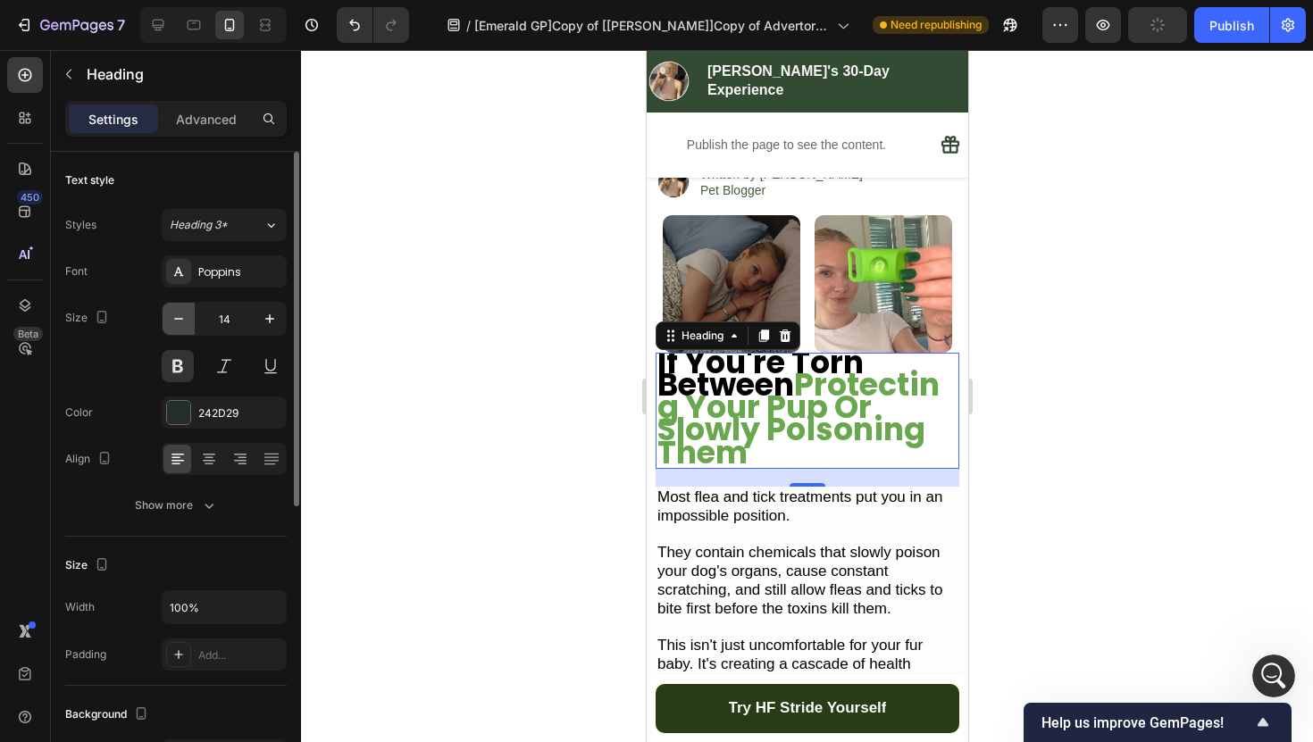
click at [182, 322] on icon "button" at bounding box center [179, 319] width 18 height 18
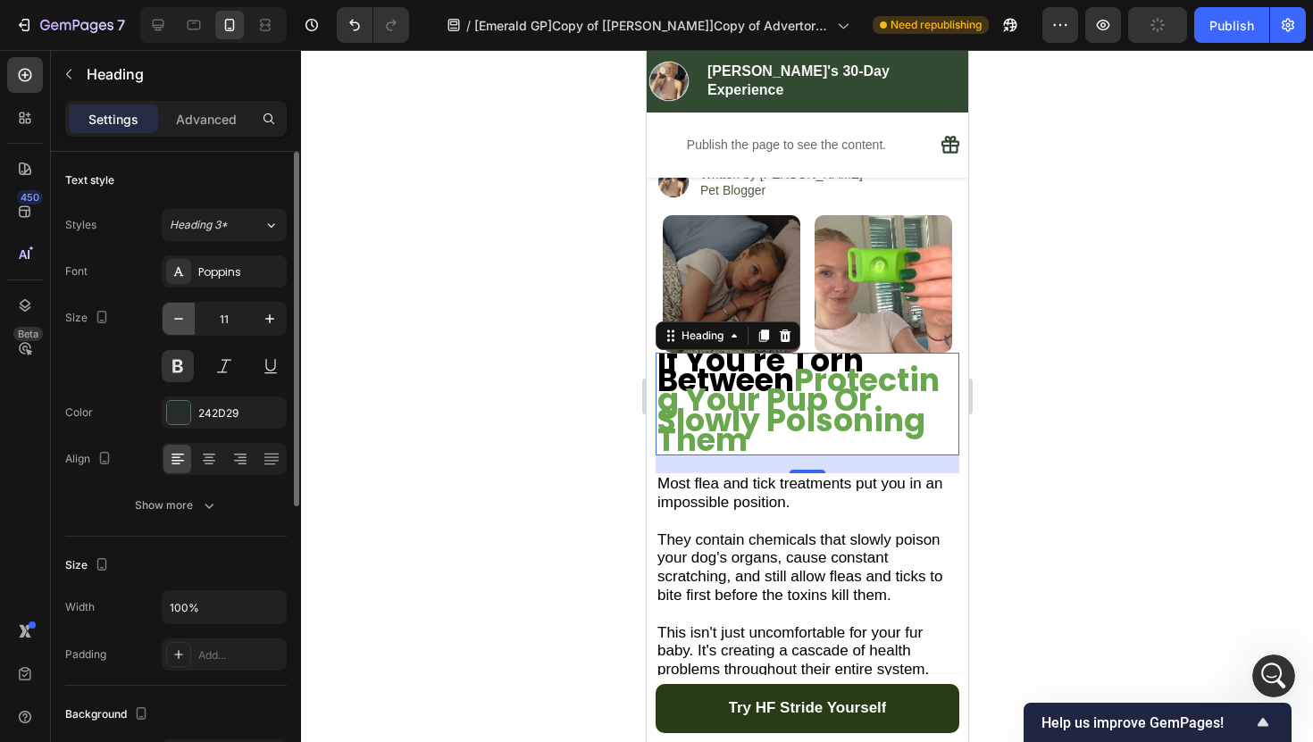
click at [182, 322] on icon "button" at bounding box center [179, 319] width 18 height 18
click at [269, 321] on icon "button" at bounding box center [270, 319] width 18 height 18
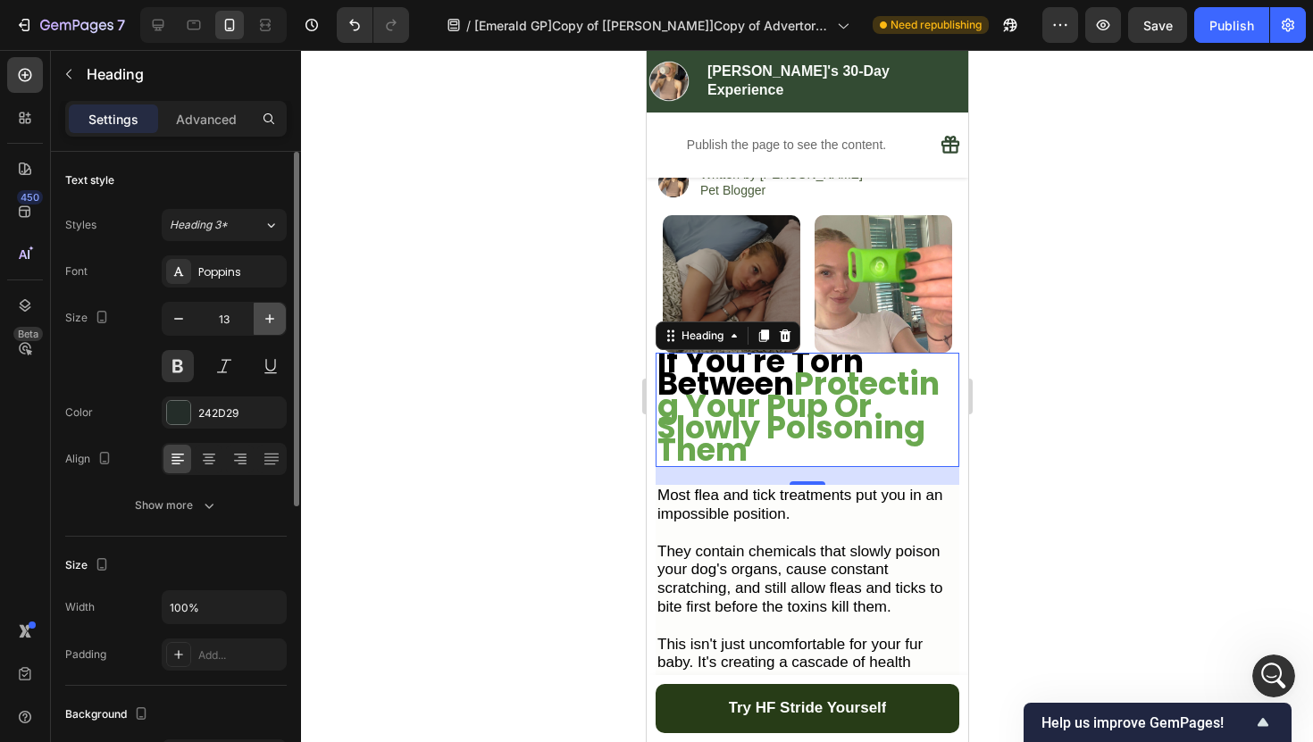
click at [269, 321] on icon "button" at bounding box center [270, 319] width 18 height 18
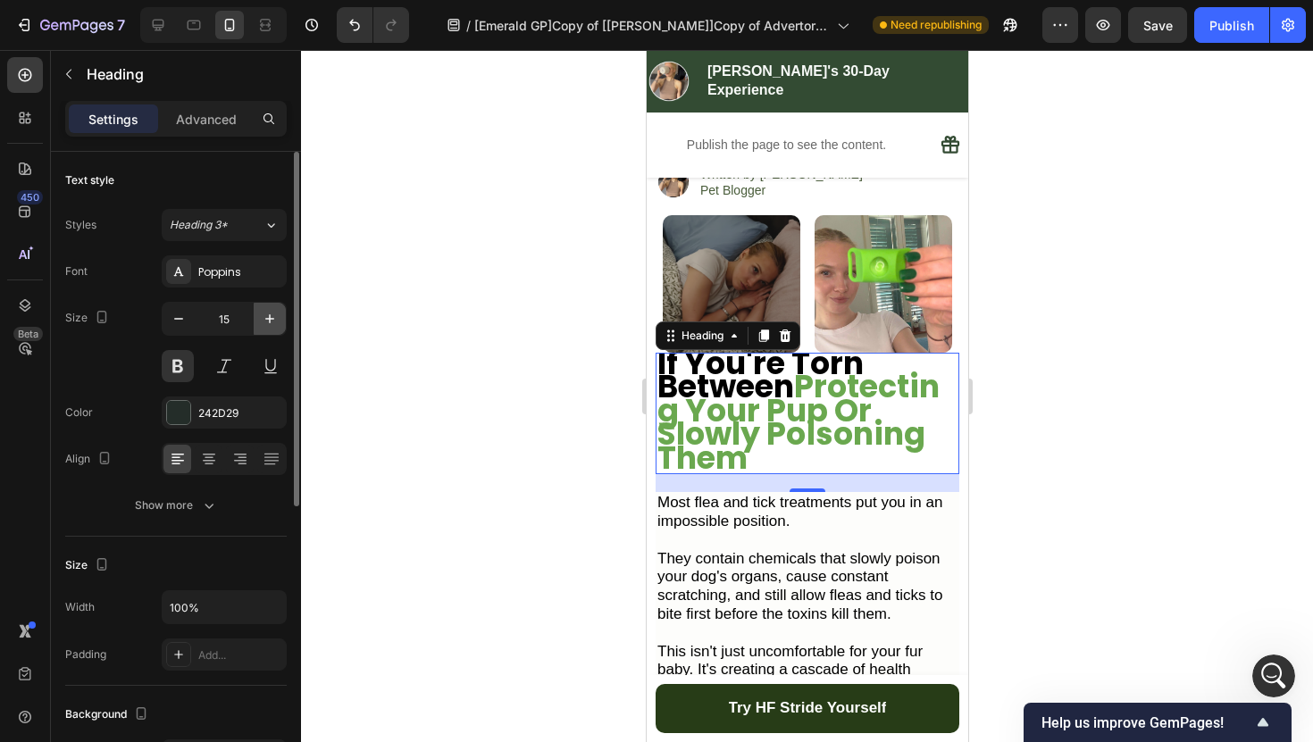
click at [269, 321] on icon "button" at bounding box center [270, 319] width 18 height 18
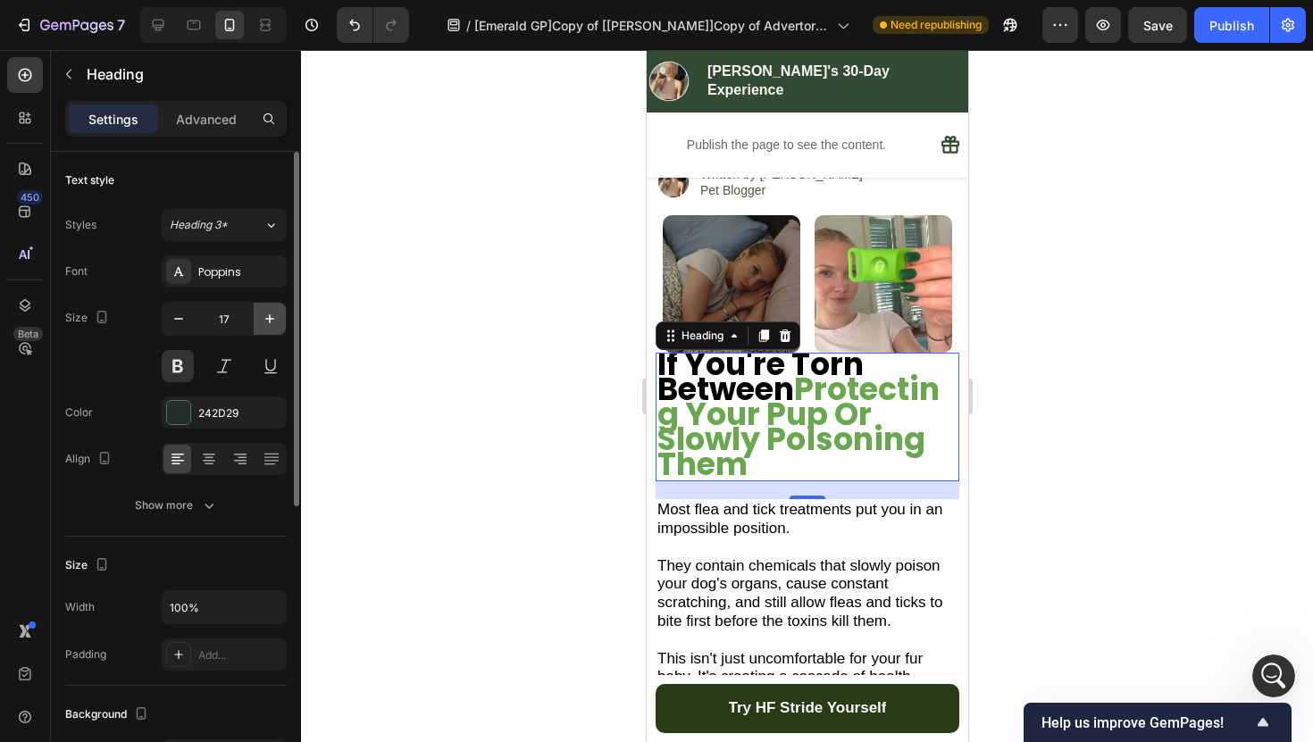
click at [269, 321] on icon "button" at bounding box center [270, 319] width 18 height 18
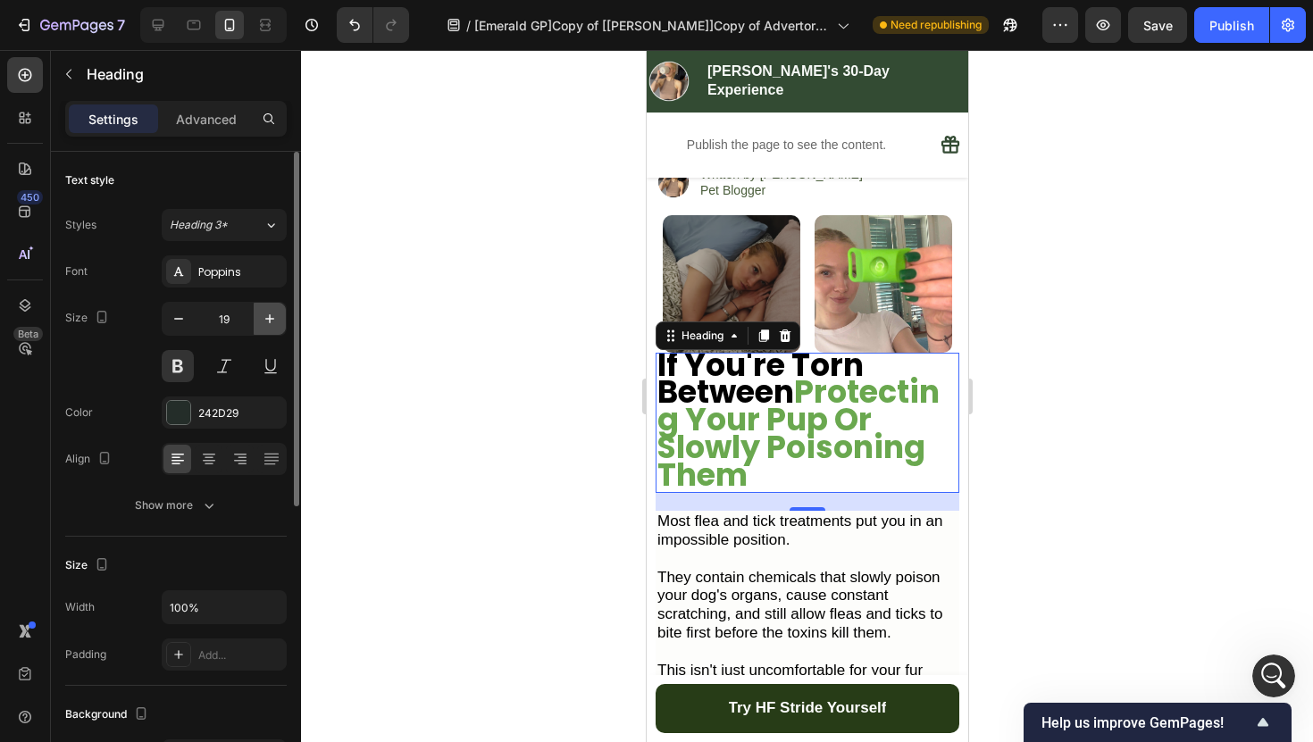
type input "20"
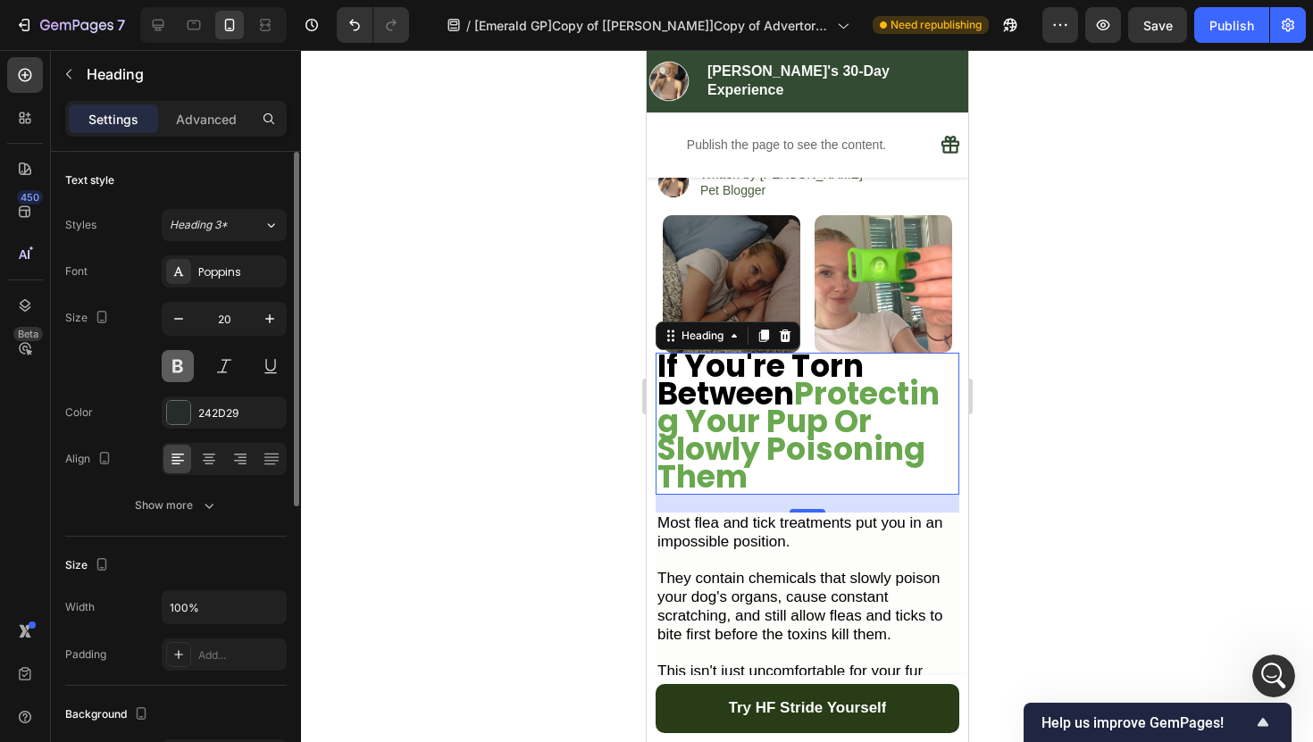
click at [181, 371] on button at bounding box center [178, 366] width 32 height 32
click at [212, 456] on icon at bounding box center [209, 459] width 18 height 18
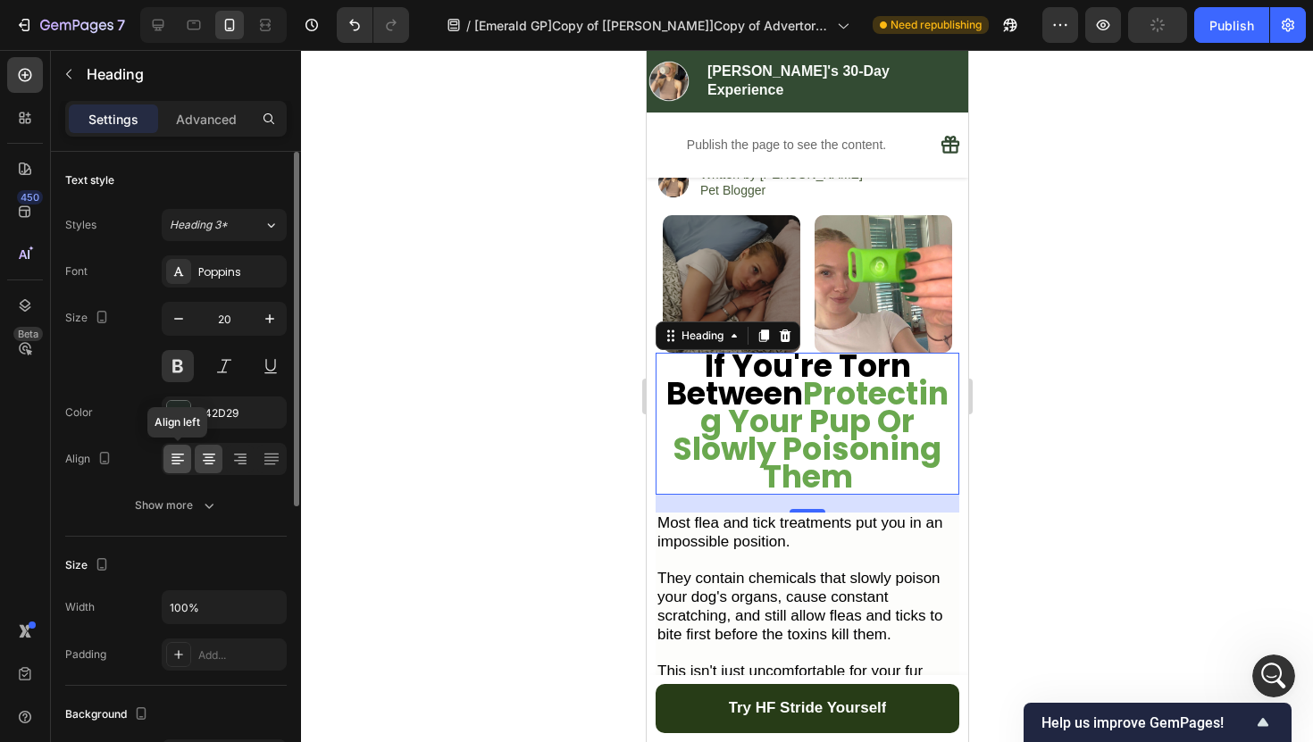
click at [176, 459] on icon at bounding box center [178, 459] width 18 height 18
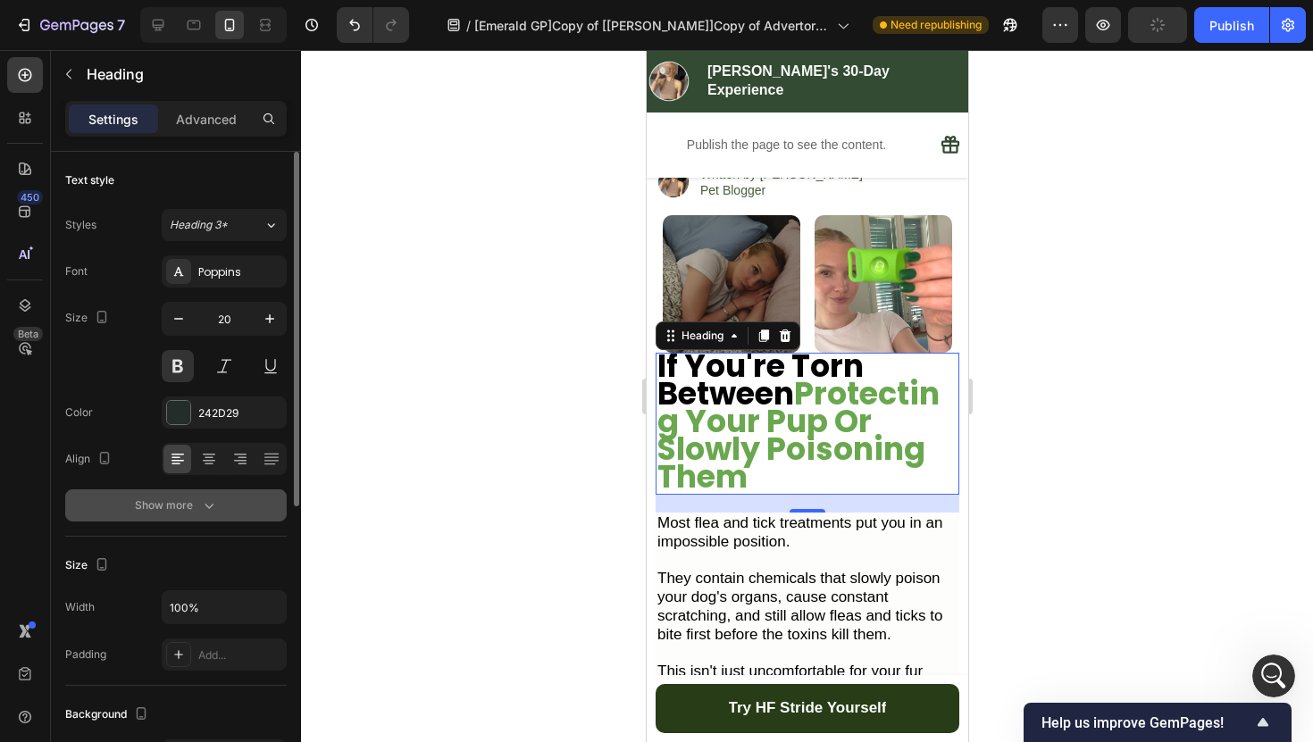
click at [191, 498] on div "Show more" at bounding box center [176, 505] width 83 height 18
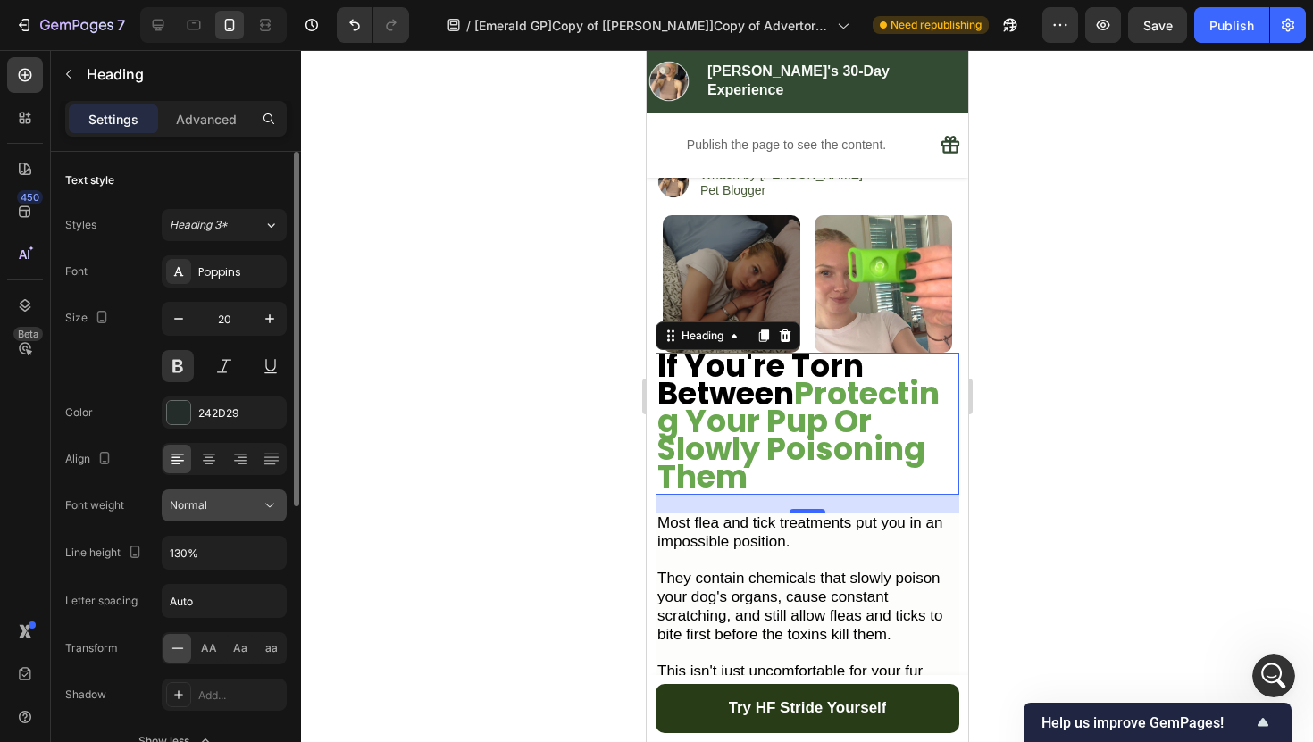
click at [229, 516] on button "Normal" at bounding box center [224, 505] width 125 height 32
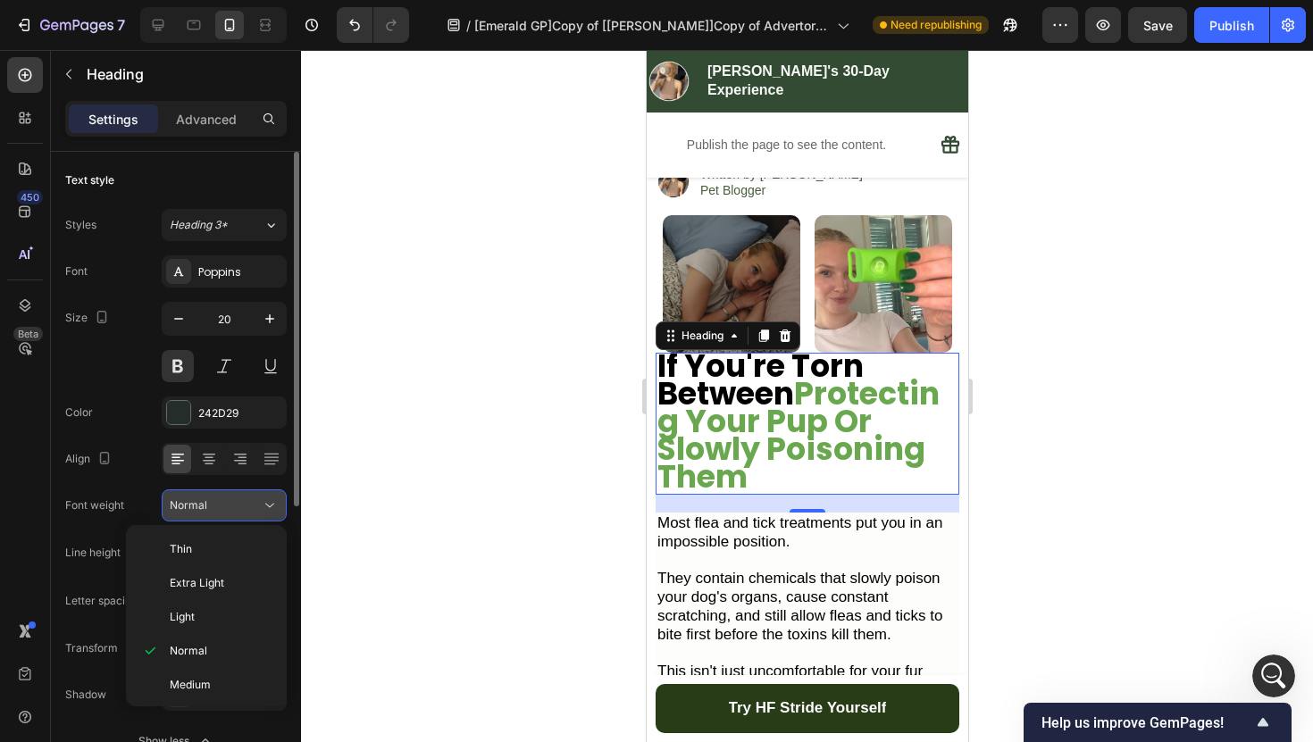
click at [234, 507] on div "Normal" at bounding box center [215, 505] width 91 height 16
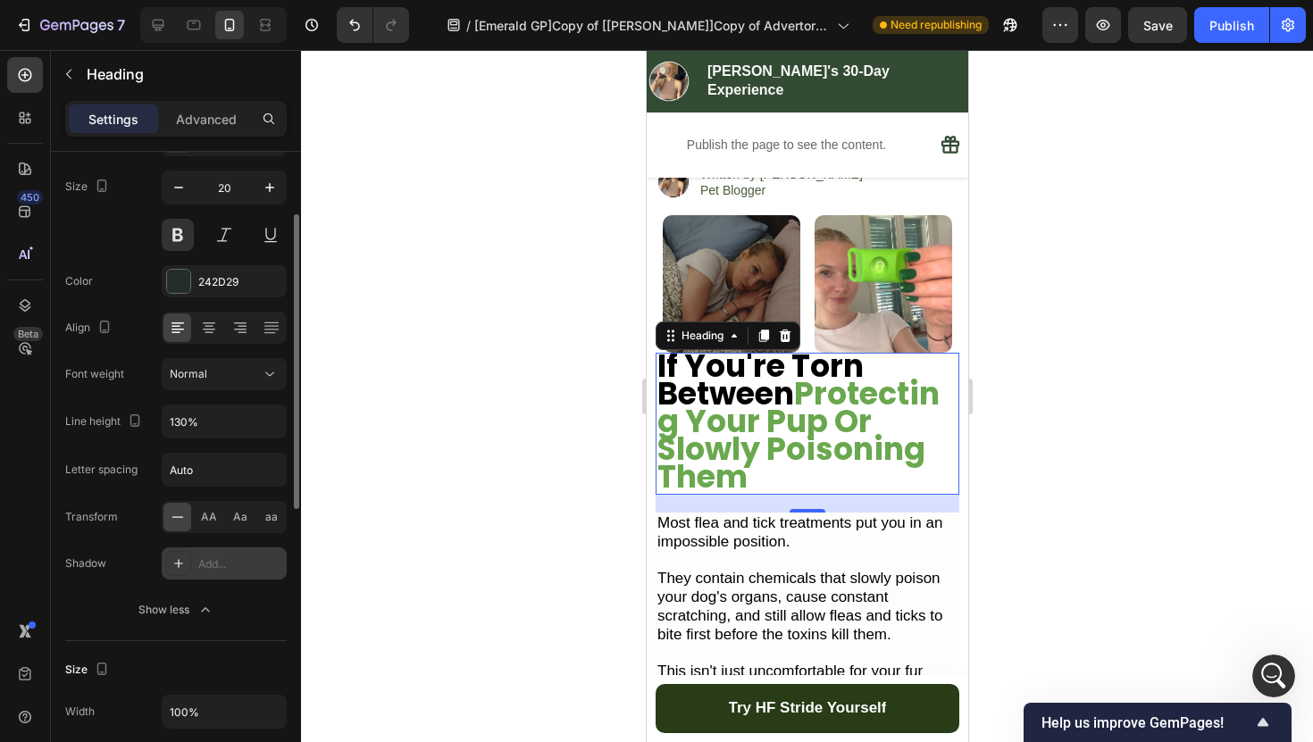
scroll to position [133, 0]
click at [238, 611] on button "Show less" at bounding box center [175, 608] width 221 height 32
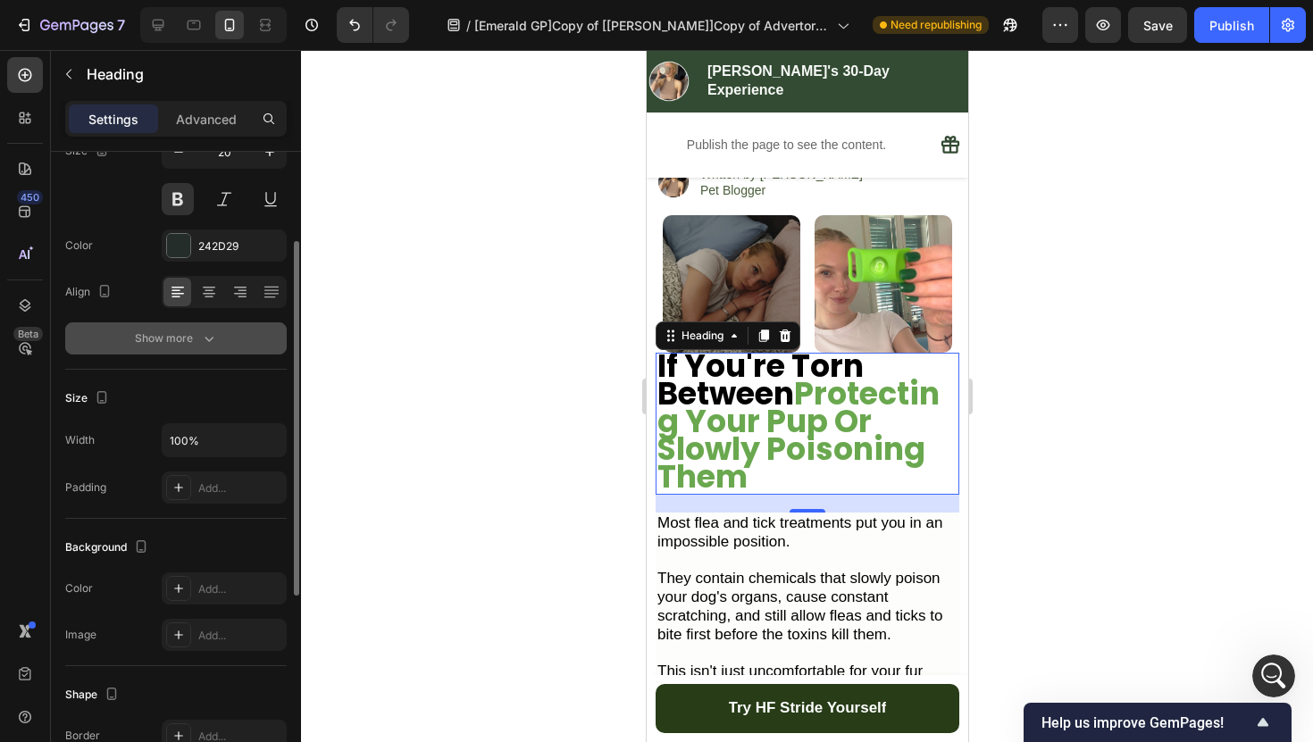
scroll to position [163, 0]
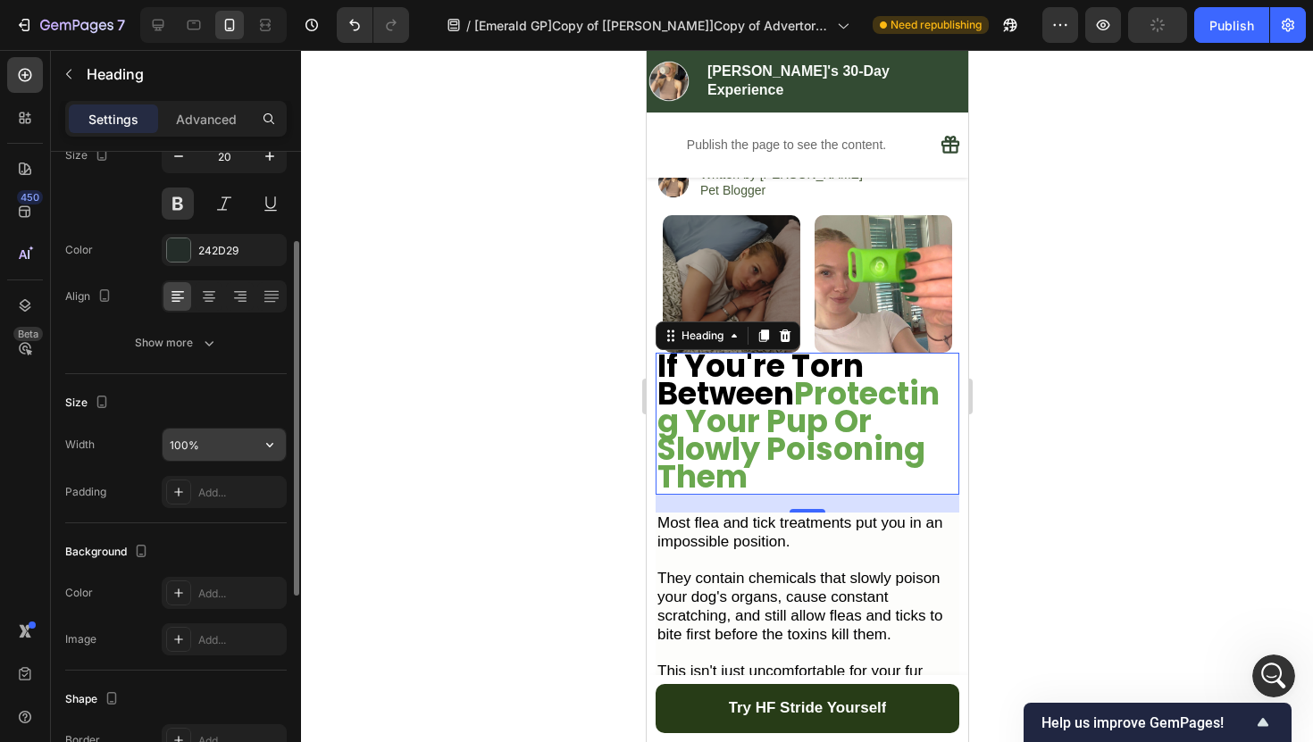
click at [232, 444] on input "100%" at bounding box center [224, 445] width 123 height 32
click at [128, 496] on div "Padding Add..." at bounding box center [175, 492] width 221 height 32
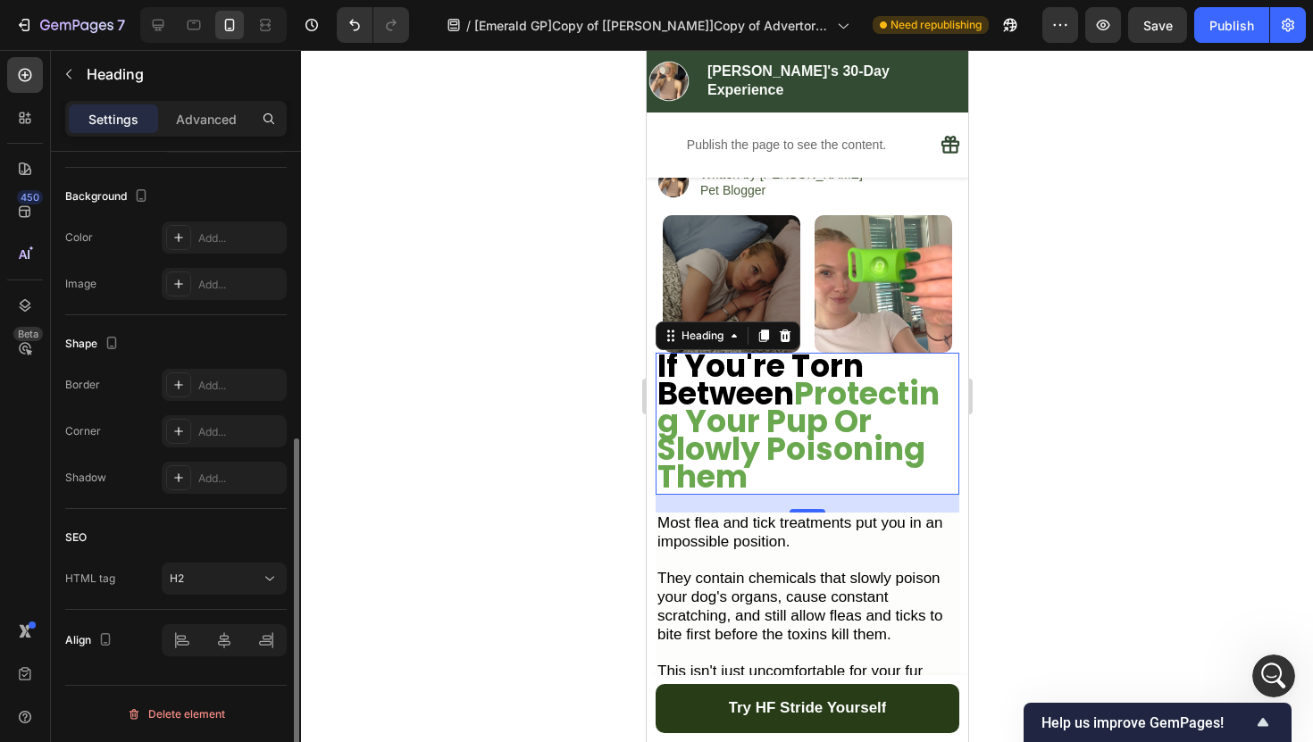
scroll to position [516, 0]
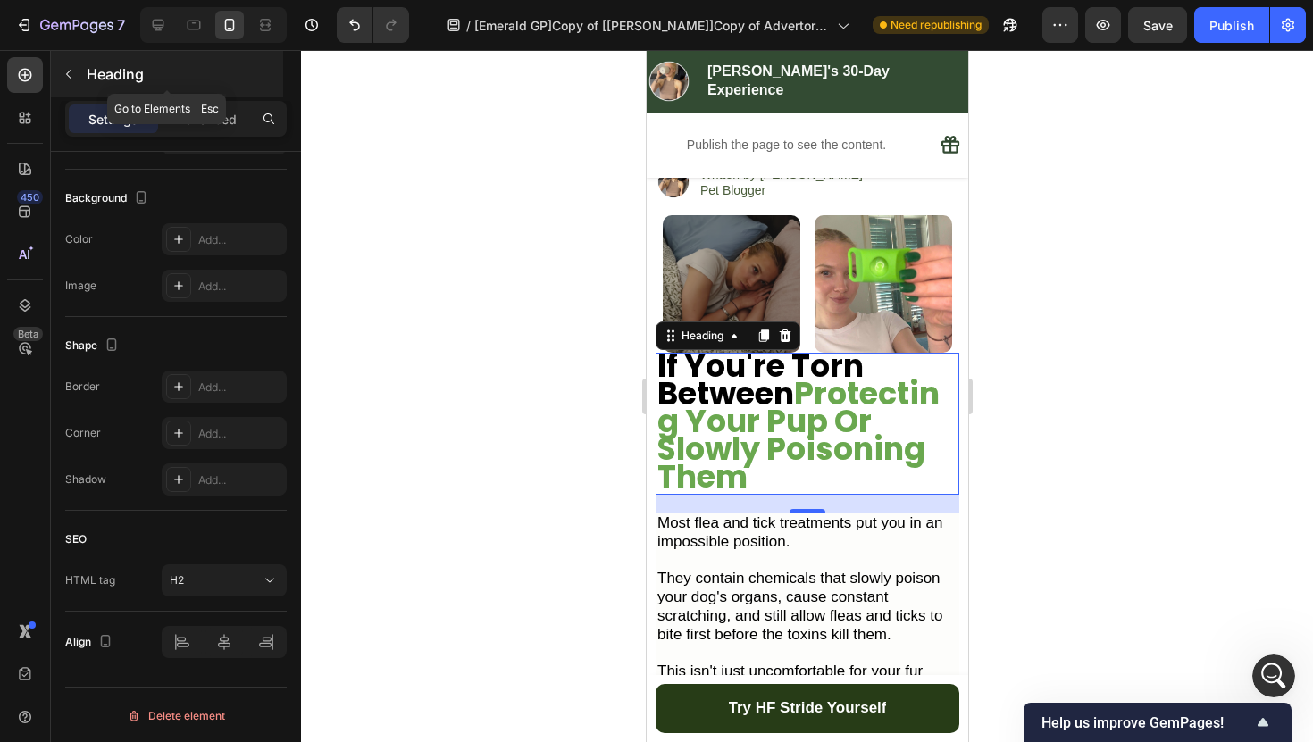
click at [73, 76] on icon "button" at bounding box center [69, 74] width 14 height 14
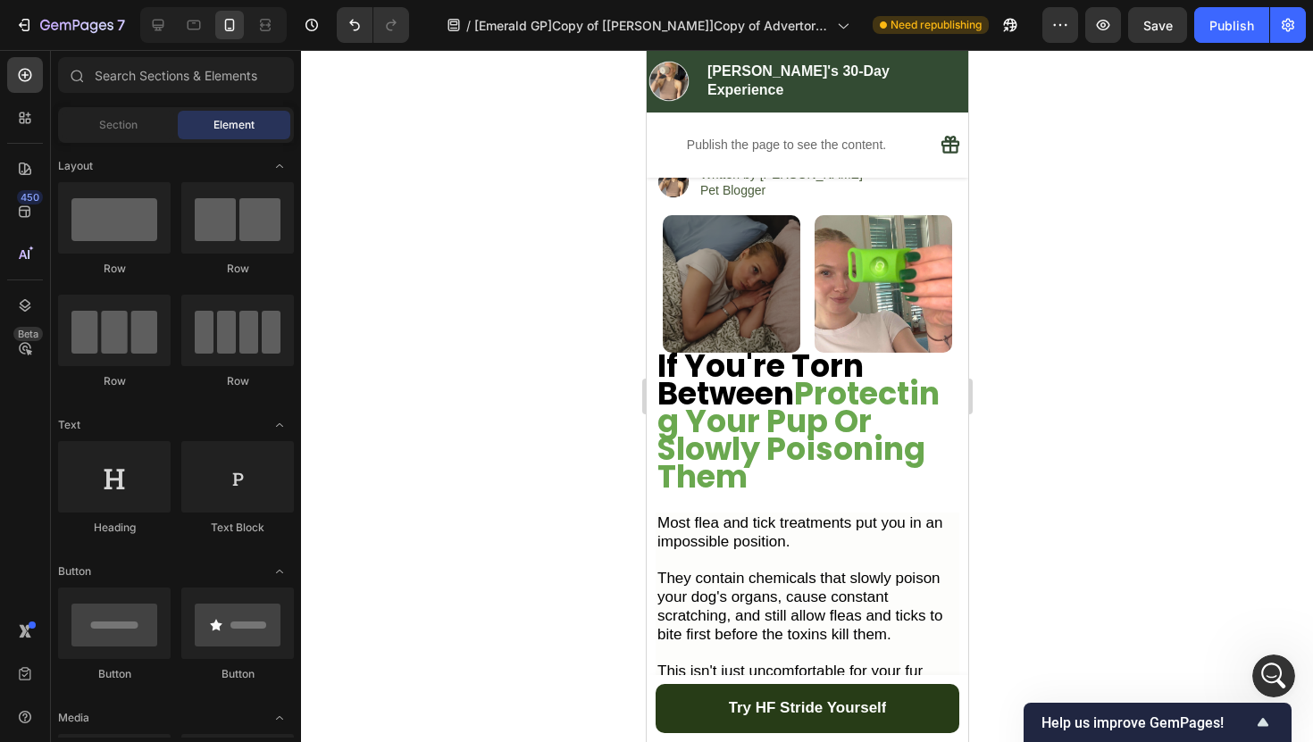
click at [491, 323] on div at bounding box center [807, 396] width 1012 height 692
click at [833, 467] on p "⁠⁠⁠⁠⁠⁠⁠ If You're Torn Between Protecting Your Pup Or Slowly Poisoning Them" at bounding box center [806, 423] width 300 height 138
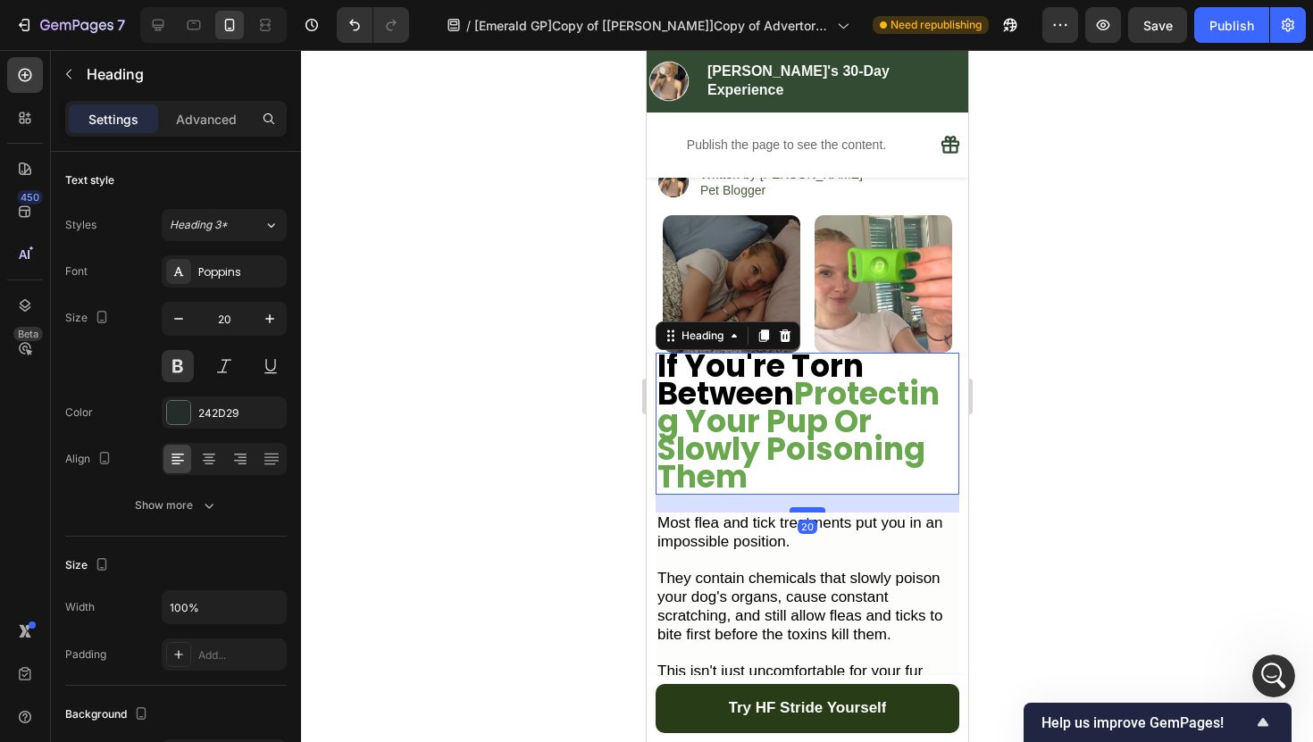
drag, startPoint x: 809, startPoint y: 490, endPoint x: 819, endPoint y: 490, distance: 9.8
click at [819, 507] on div at bounding box center [806, 509] width 36 height 5
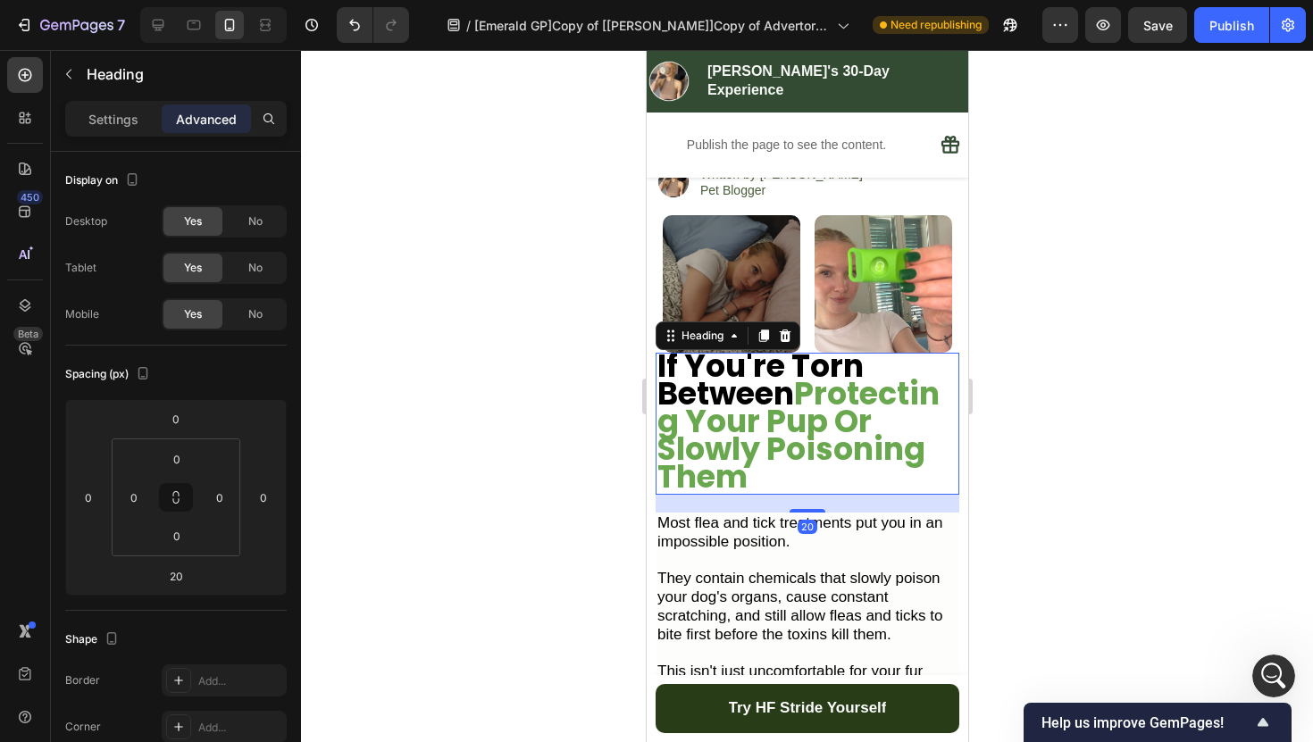
click at [622, 434] on div at bounding box center [807, 396] width 1012 height 692
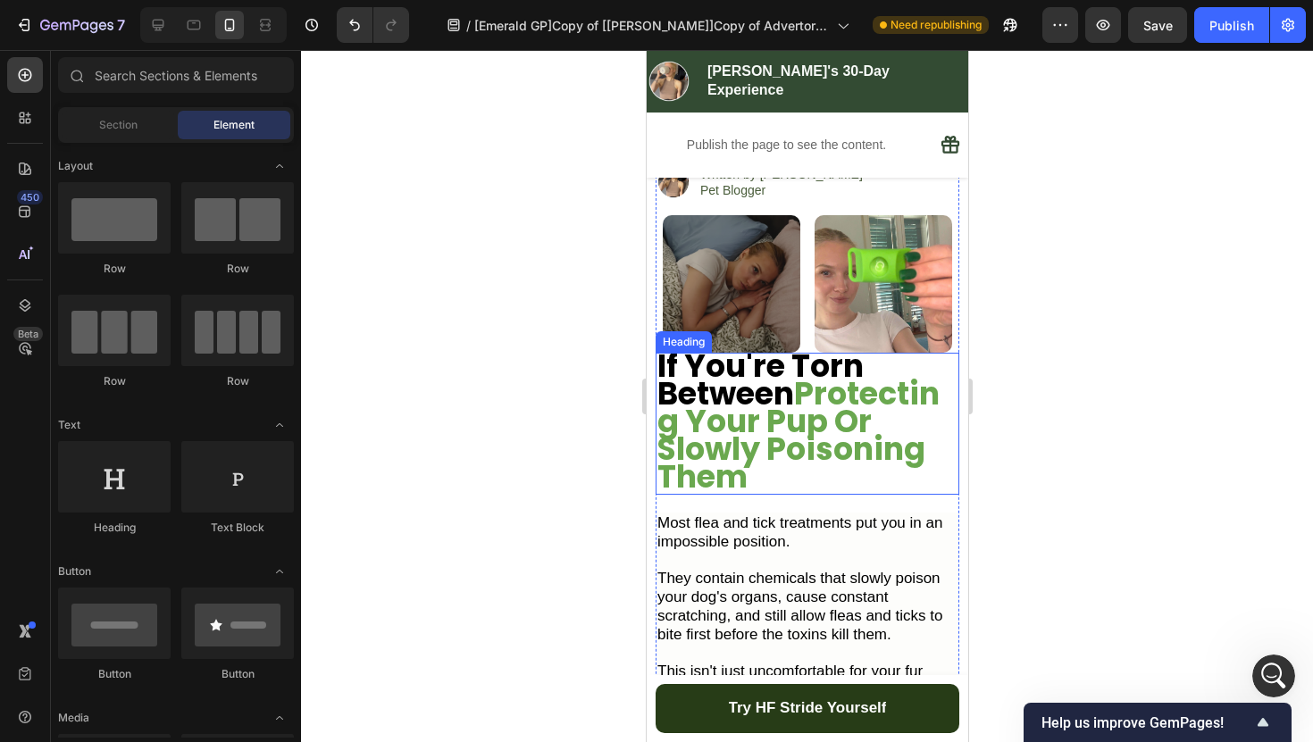
click at [770, 395] on strong "Protecting Your Pup Or Slowly Poisoning Them" at bounding box center [797, 434] width 282 height 127
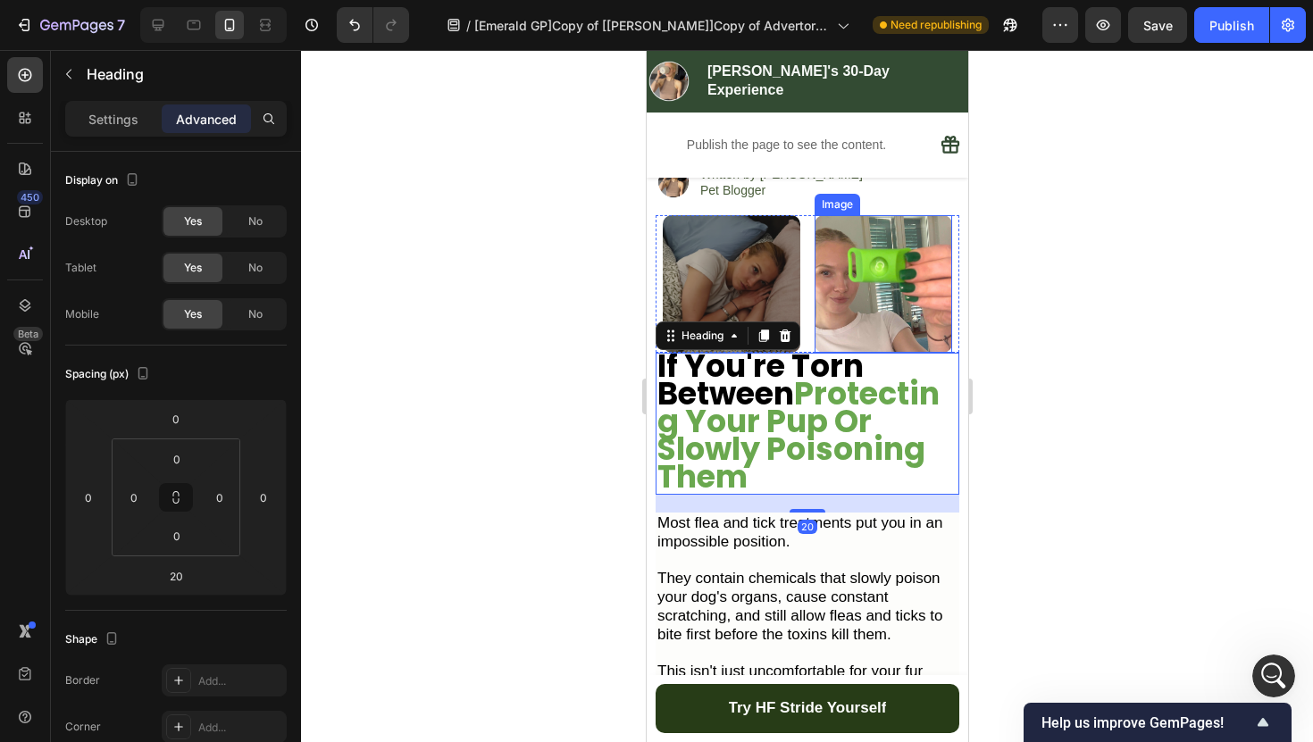
click at [843, 316] on img at bounding box center [882, 284] width 138 height 138
click at [813, 344] on strong "If You're Torn Between" at bounding box center [759, 379] width 206 height 71
click at [813, 329] on div at bounding box center [882, 284] width 138 height 138
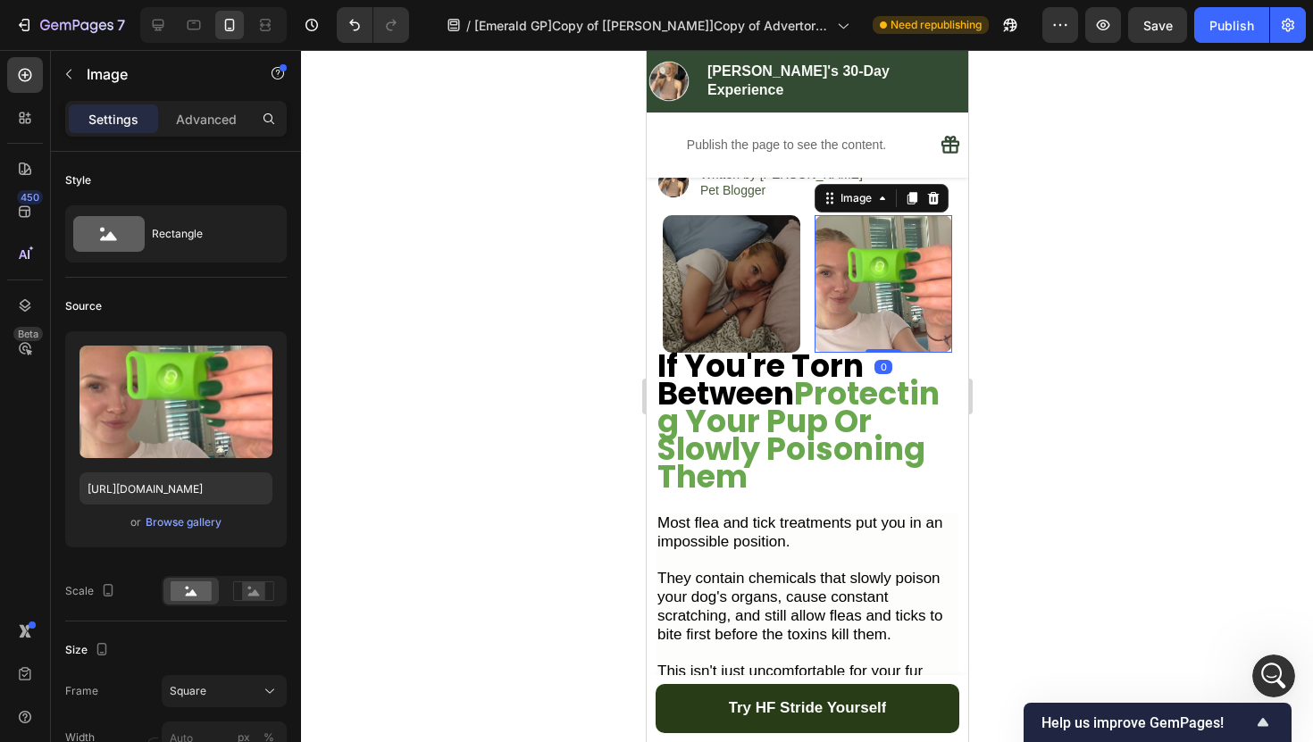
click at [809, 329] on div "Image Image 0 Row" at bounding box center [806, 284] width 304 height 138
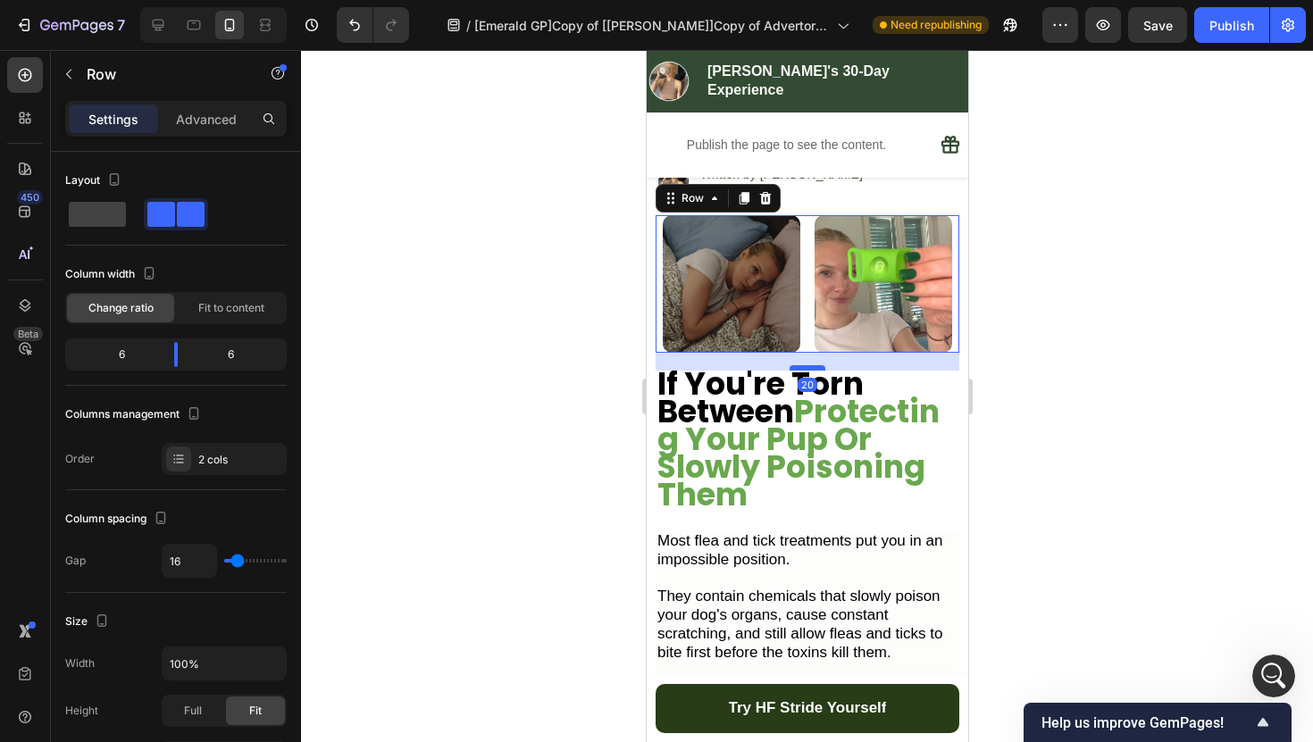
drag, startPoint x: 806, startPoint y: 329, endPoint x: 813, endPoint y: 347, distance: 18.9
click at [813, 365] on div at bounding box center [806, 367] width 36 height 5
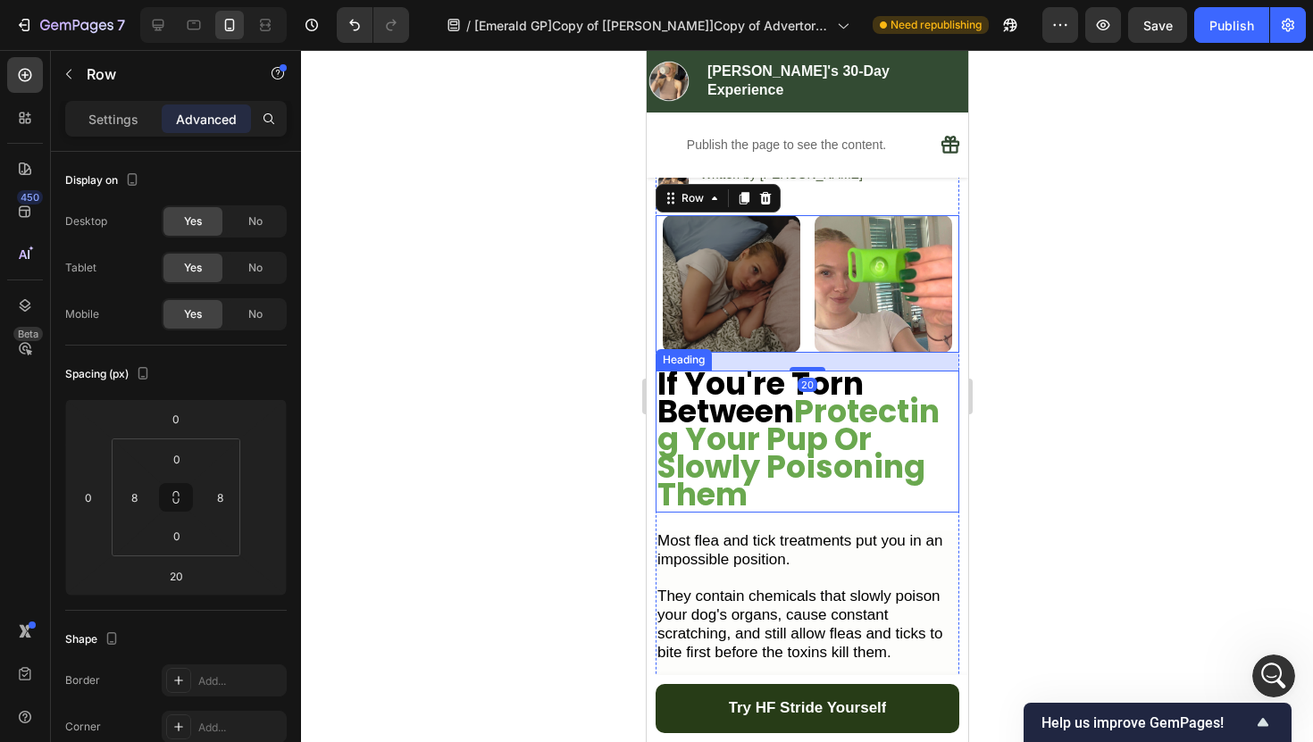
click at [603, 364] on div at bounding box center [807, 396] width 1012 height 692
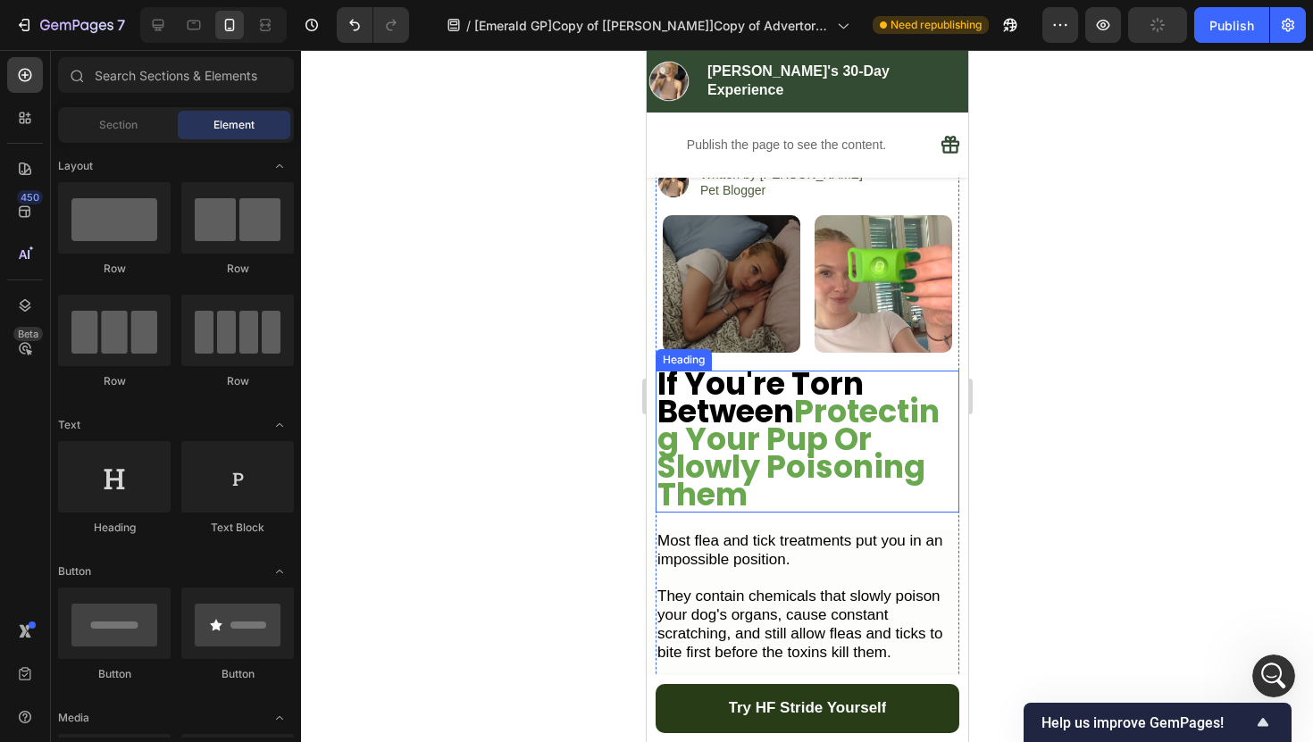
click at [565, 372] on div at bounding box center [807, 396] width 1012 height 692
click at [816, 532] on p "Most flea and tick treatments put you in an impossible position." at bounding box center [806, 551] width 300 height 38
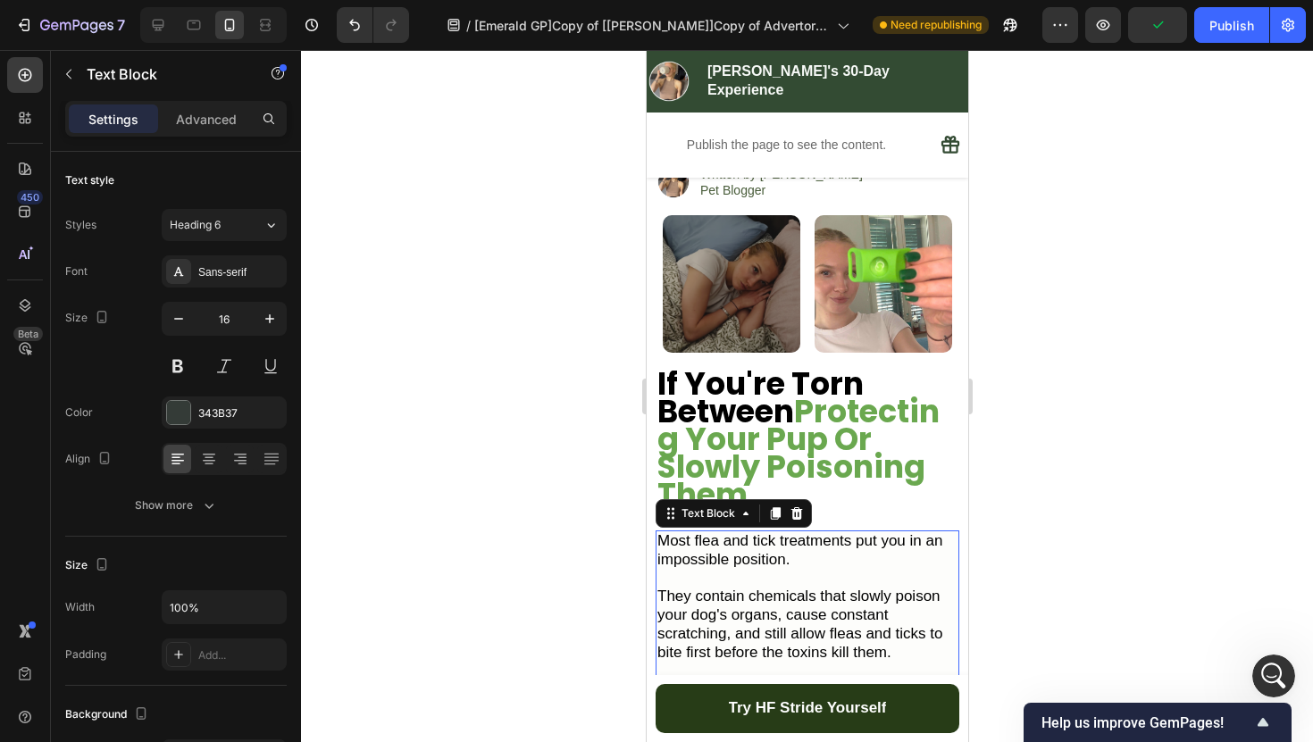
click at [1123, 463] on div at bounding box center [807, 396] width 1012 height 692
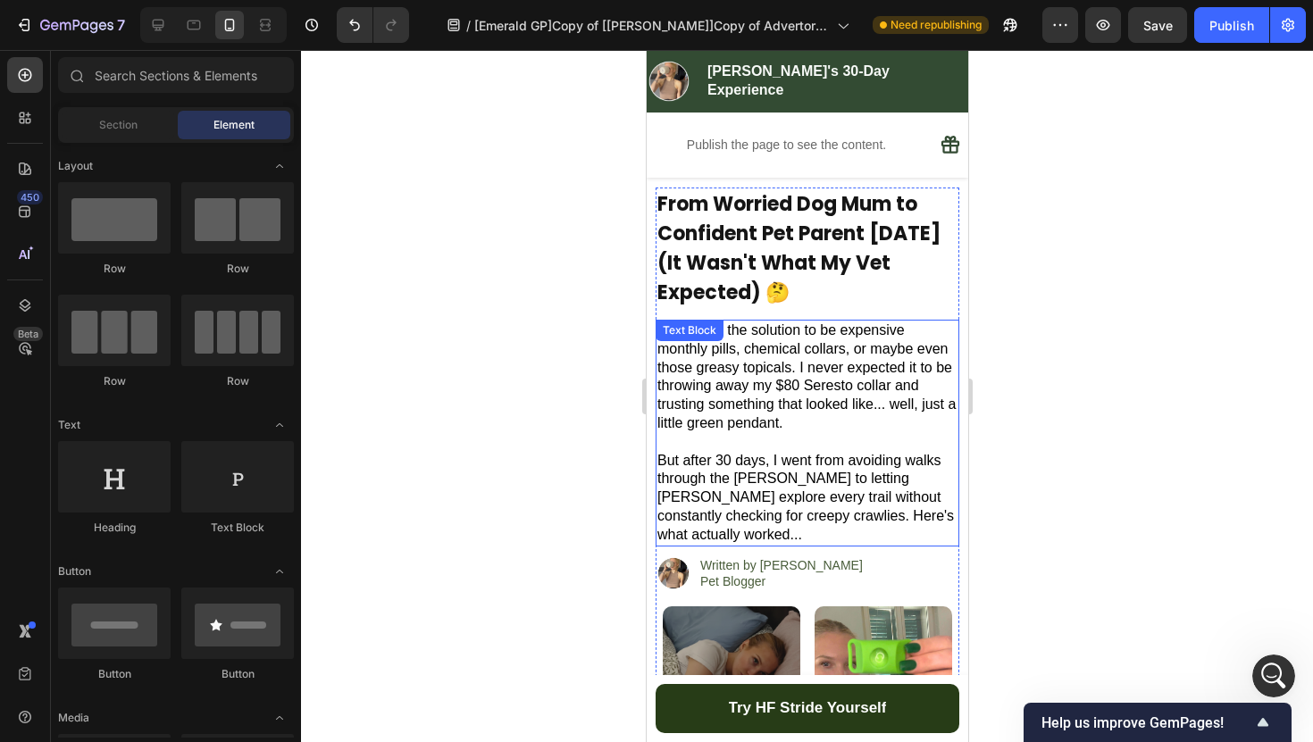
scroll to position [0, 0]
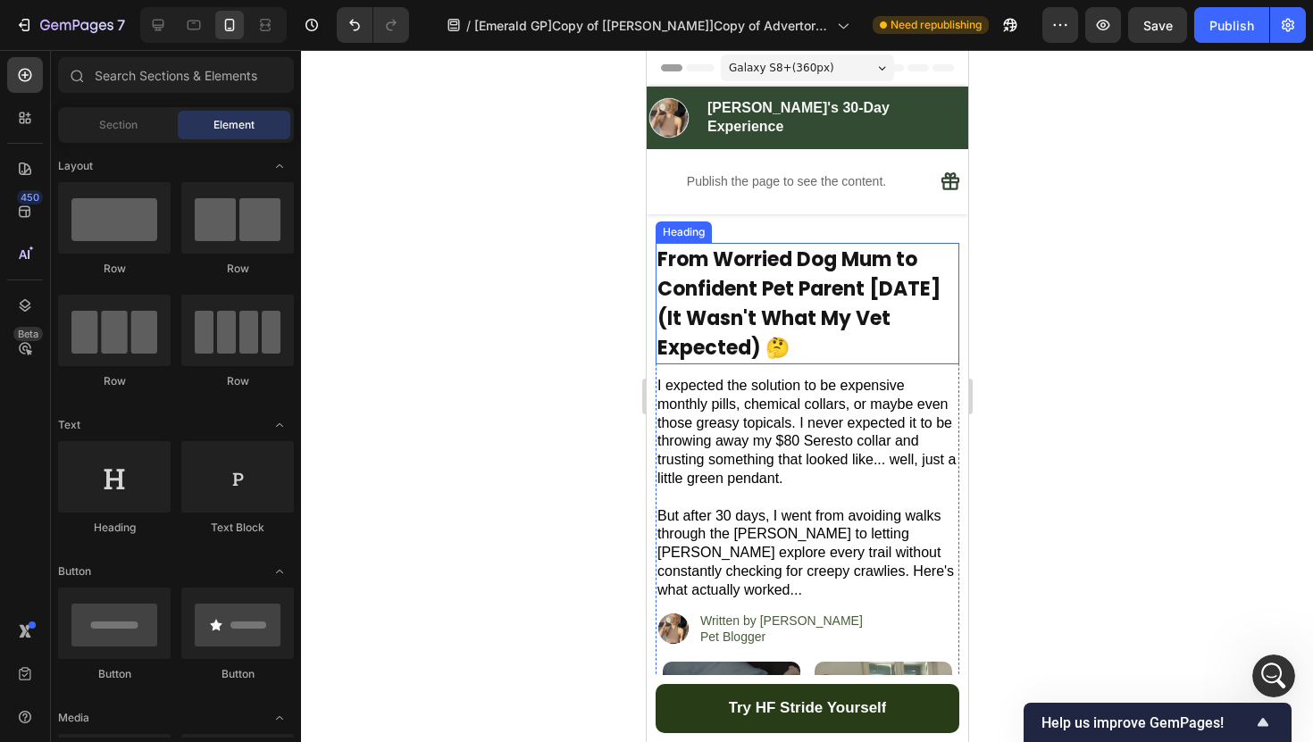
click at [868, 310] on p "From Worried Dog Mum to Confident Pet Parent [DATE] (It Wasn't What My Vet Expe…" at bounding box center [806, 304] width 300 height 118
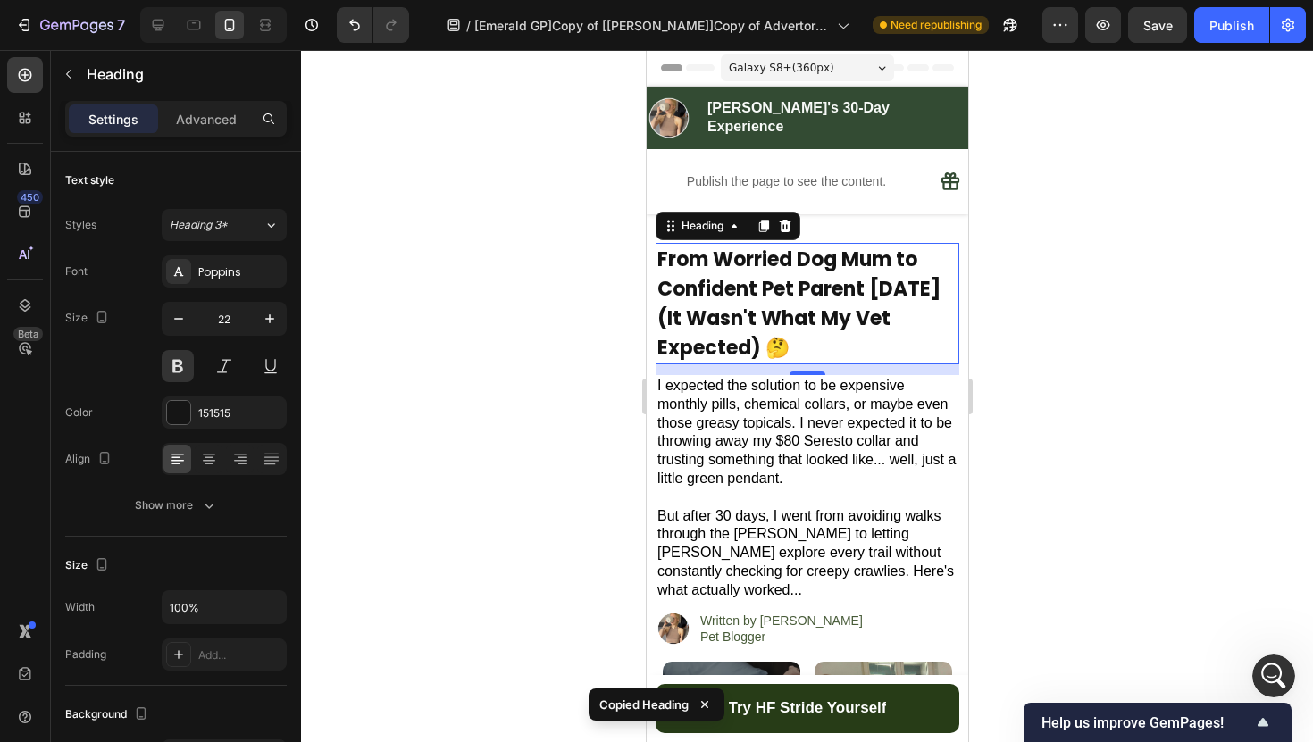
click at [1082, 287] on div at bounding box center [807, 396] width 1012 height 692
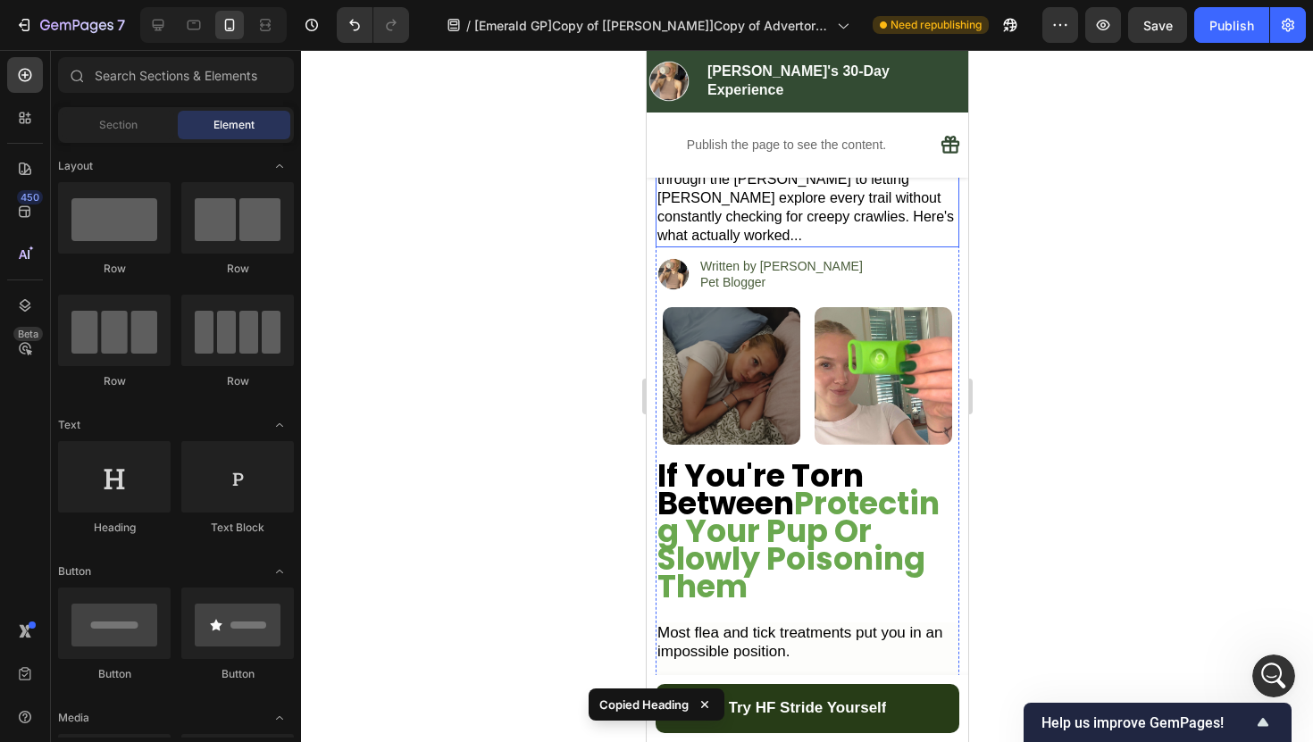
scroll to position [427, 0]
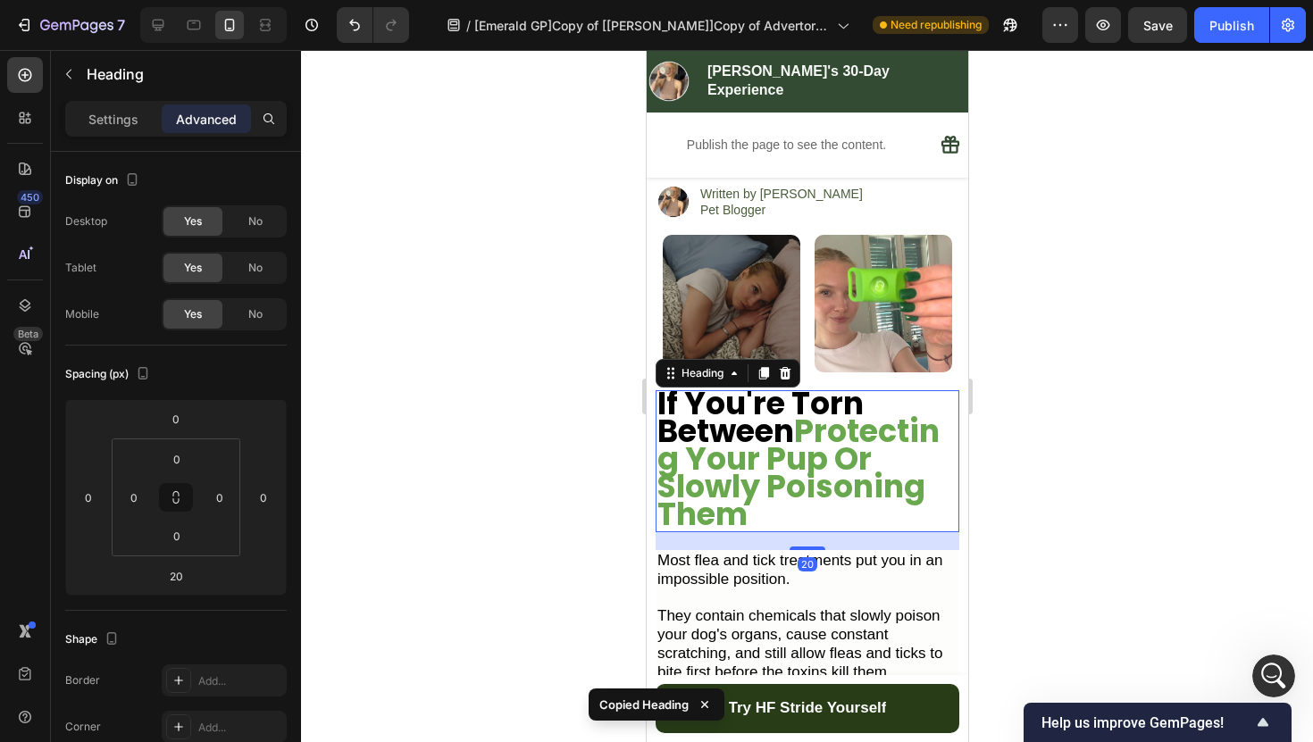
click at [842, 414] on strong "Protecting Your Pup Or Slowly Poisoning Them" at bounding box center [797, 472] width 282 height 127
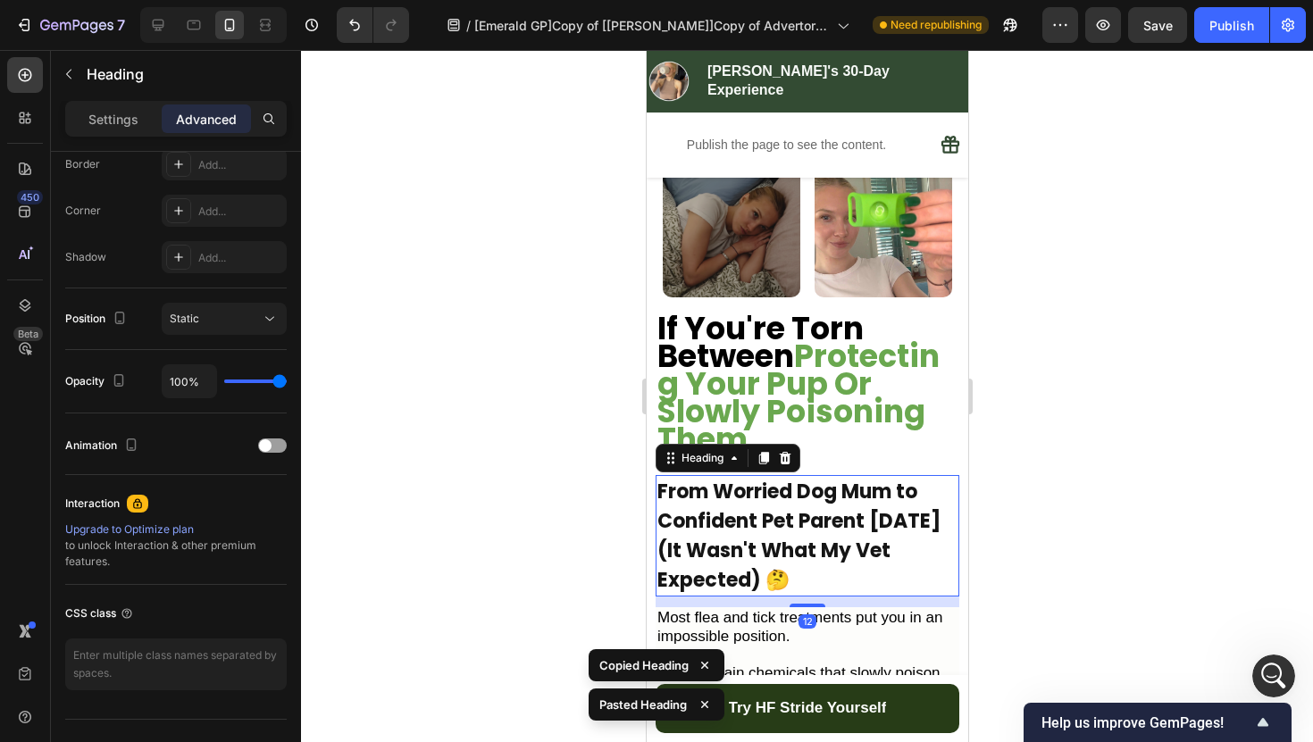
scroll to position [520, 0]
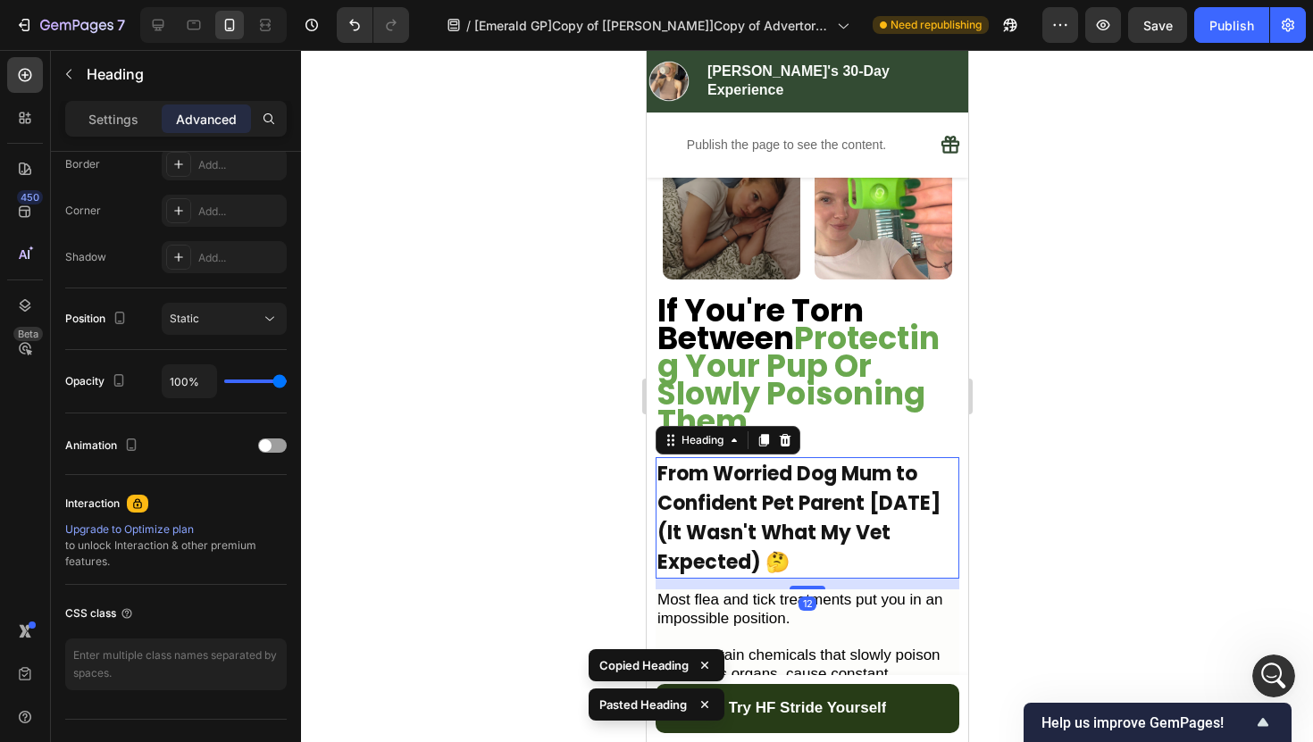
click at [1044, 406] on div at bounding box center [807, 396] width 1012 height 692
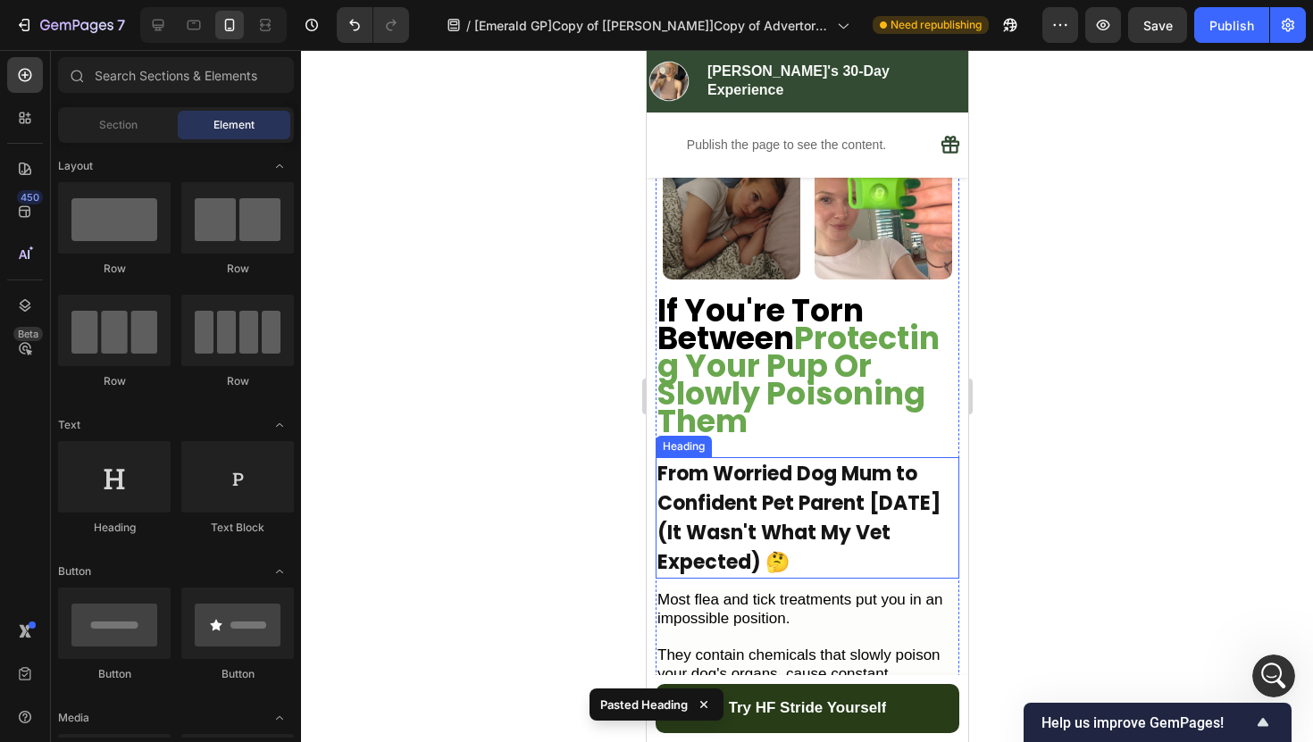
click at [882, 491] on h2 "From Worried Dog Mum to Confident Pet Parent [DATE] (It Wasn't What My Vet Expe…" at bounding box center [806, 517] width 304 height 121
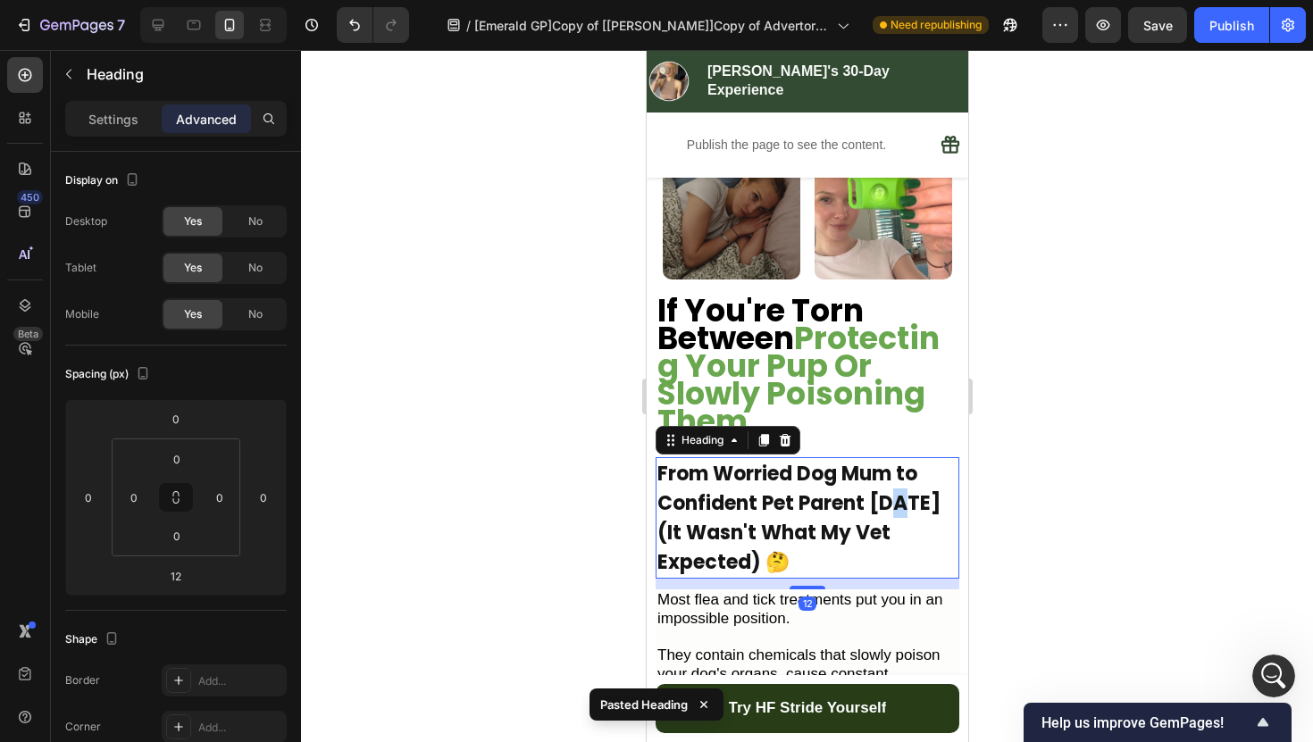
click at [882, 491] on h2 "From Worried Dog Mum to Confident Pet Parent [DATE] (It Wasn't What My Vet Expe…" at bounding box center [806, 517] width 304 height 121
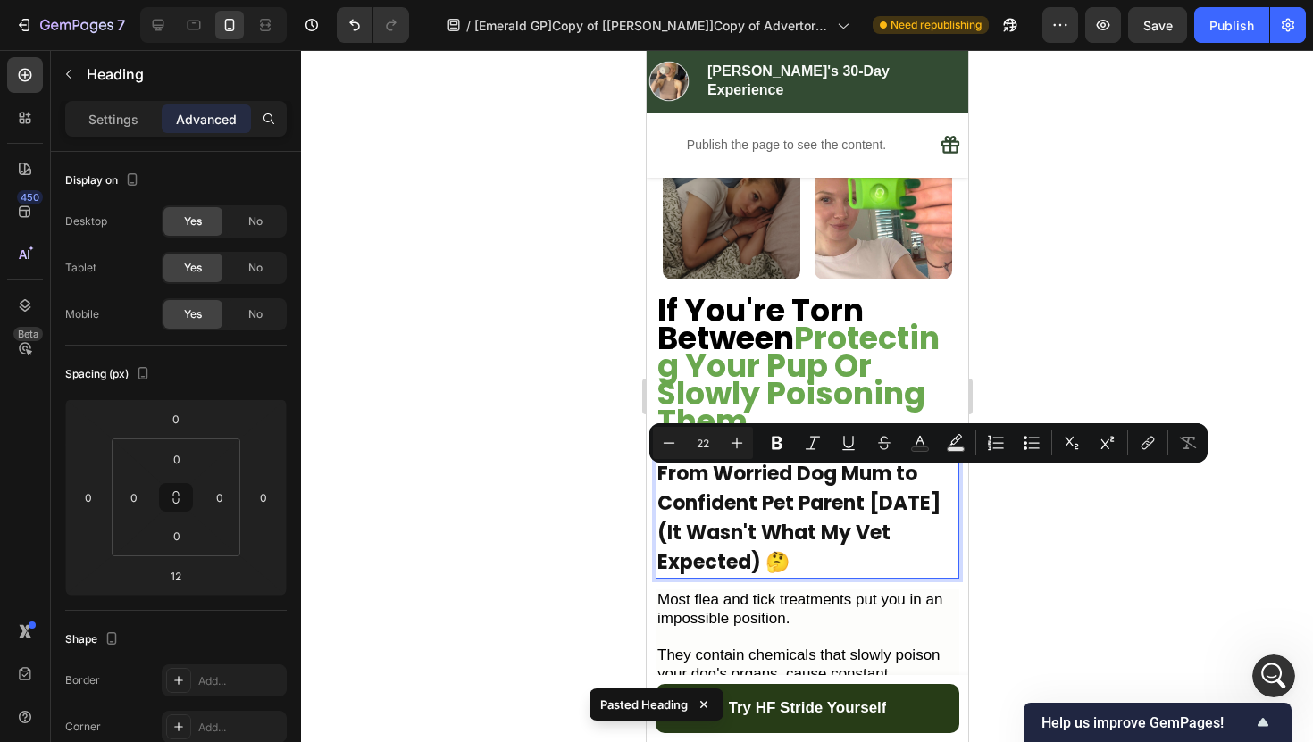
click at [816, 544] on p "From Worried Dog Mum to Confident Pet Parent [DATE] (It Wasn't What My Vet Expe…" at bounding box center [806, 518] width 300 height 118
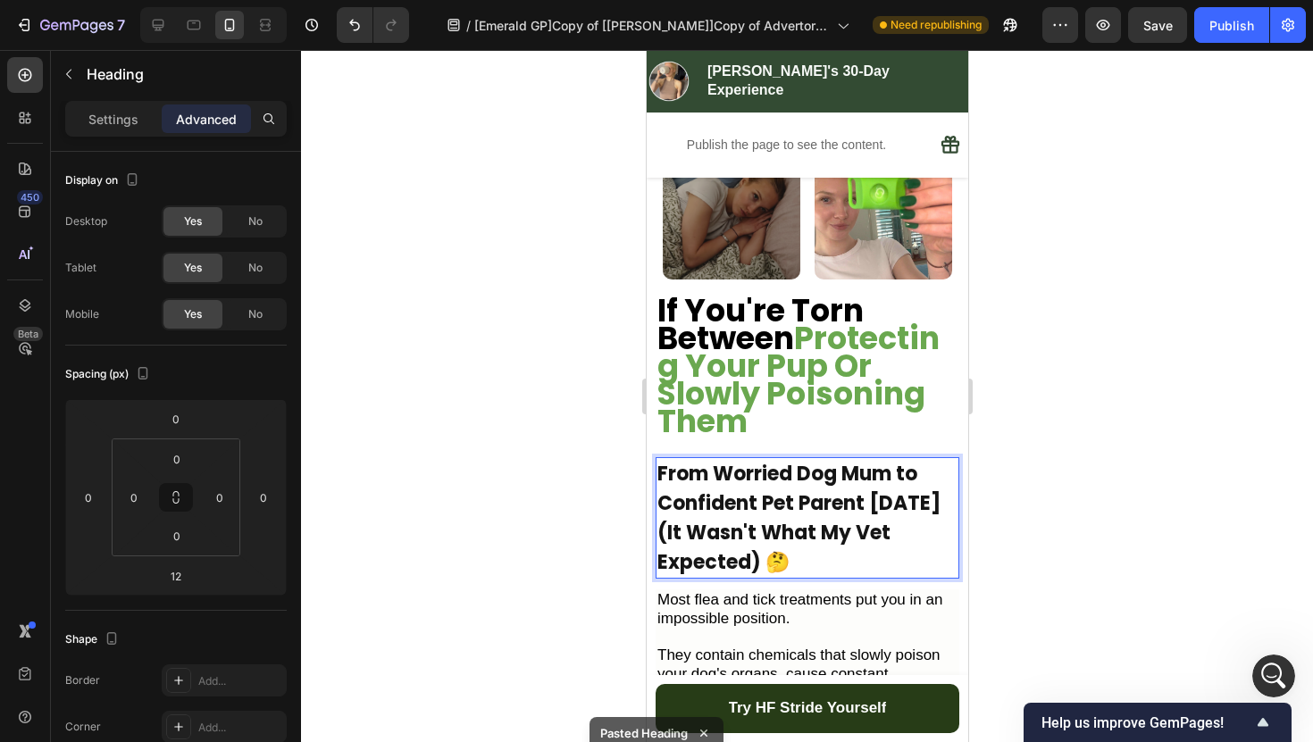
drag, startPoint x: 796, startPoint y: 539, endPoint x: 660, endPoint y: 460, distance: 157.3
click at [660, 460] on p "From Worried Dog Mum to Confident Pet Parent [DATE] (It Wasn't What My Vet Expe…" at bounding box center [806, 518] width 300 height 118
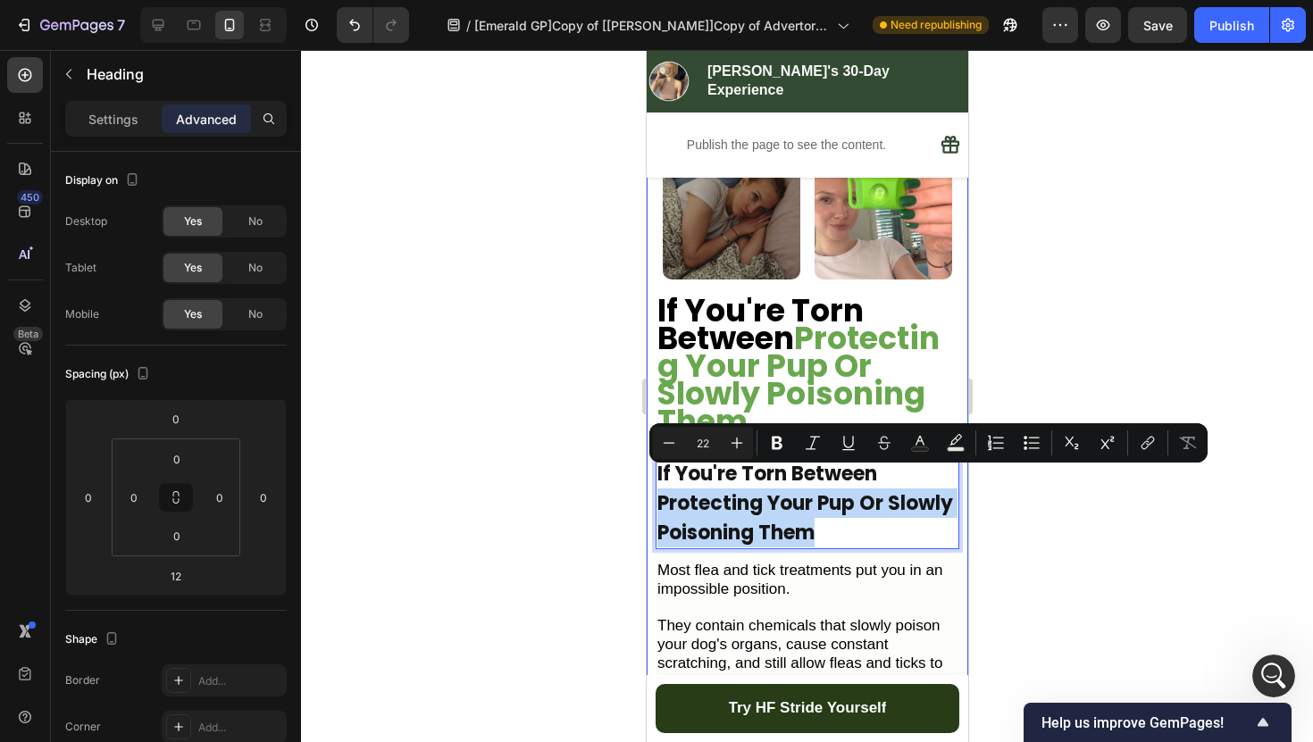
drag, startPoint x: 829, startPoint y: 514, endPoint x: 654, endPoint y: 494, distance: 176.2
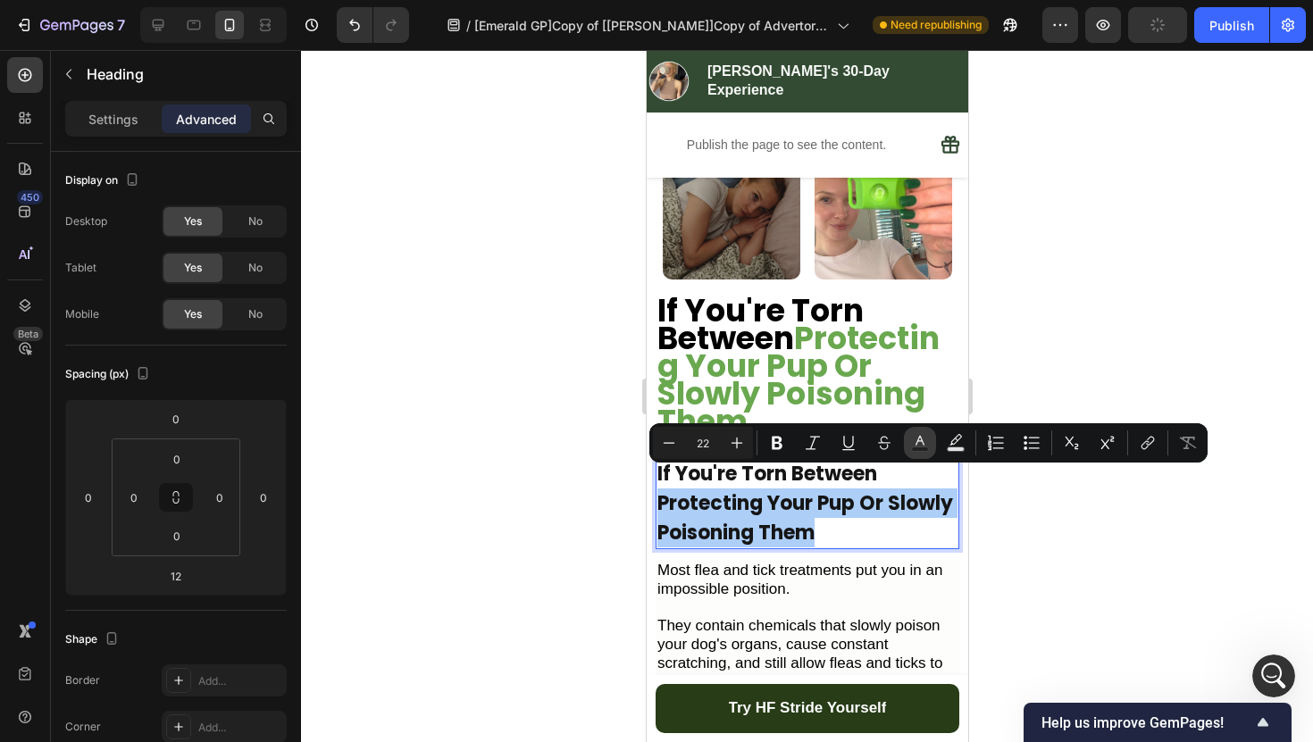
click at [913, 439] on icon "Editor contextual toolbar" at bounding box center [920, 443] width 18 height 18
type input "151515"
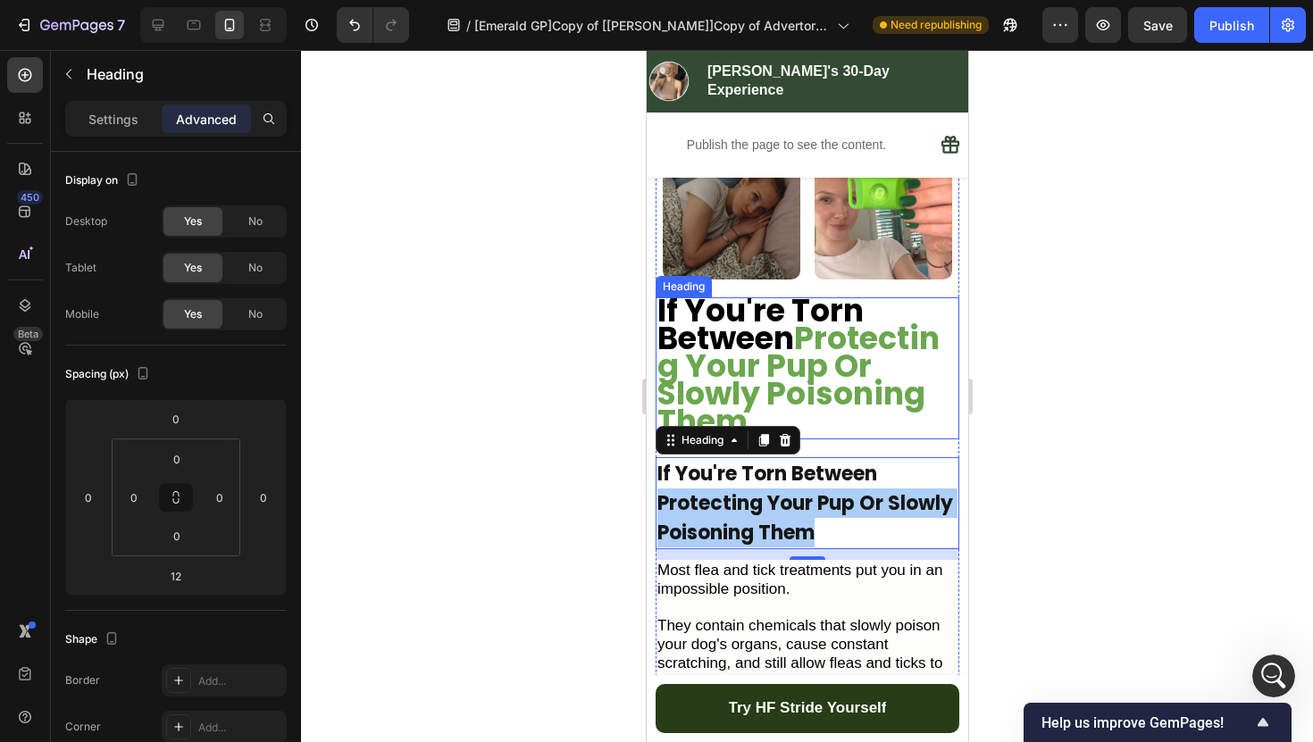
drag, startPoint x: 1545, startPoint y: 591, endPoint x: 904, endPoint y: 401, distance: 667.8
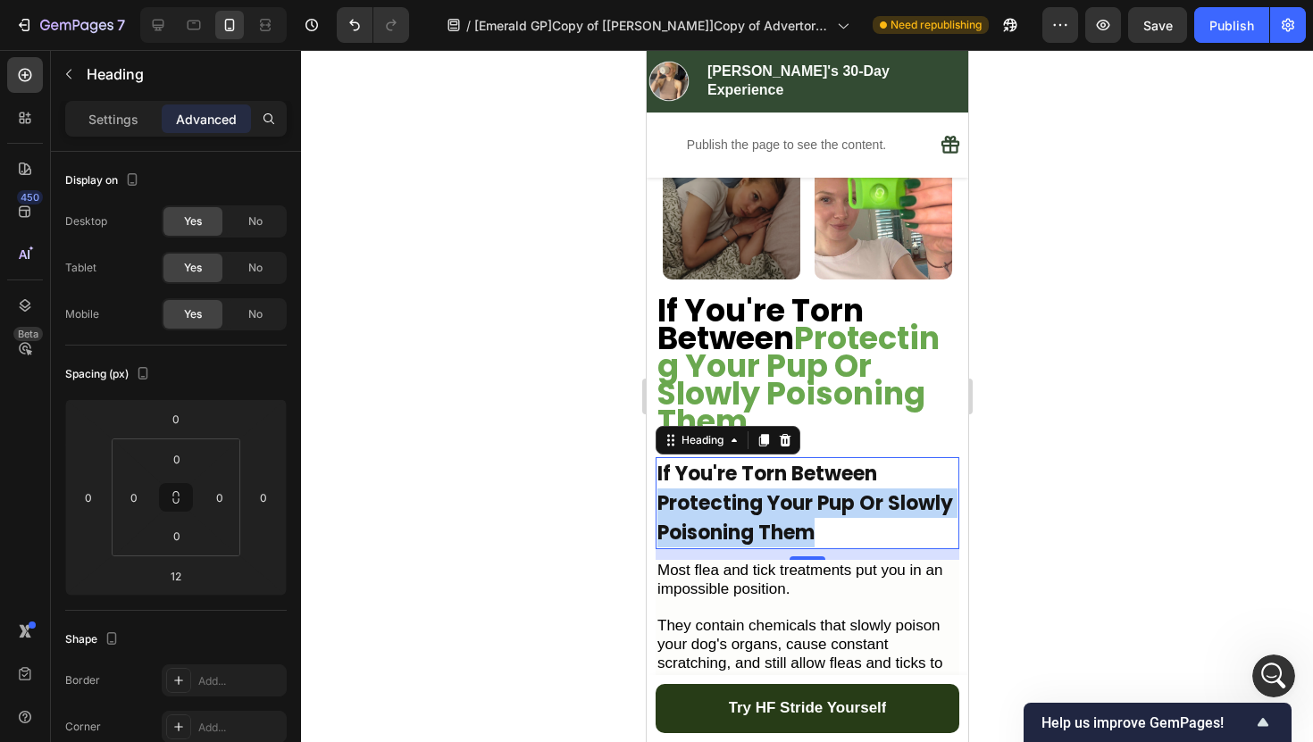
click at [867, 508] on p "If You're Torn Between Protecting Your Pup Or Slowly Poisoning Them" at bounding box center [806, 503] width 300 height 88
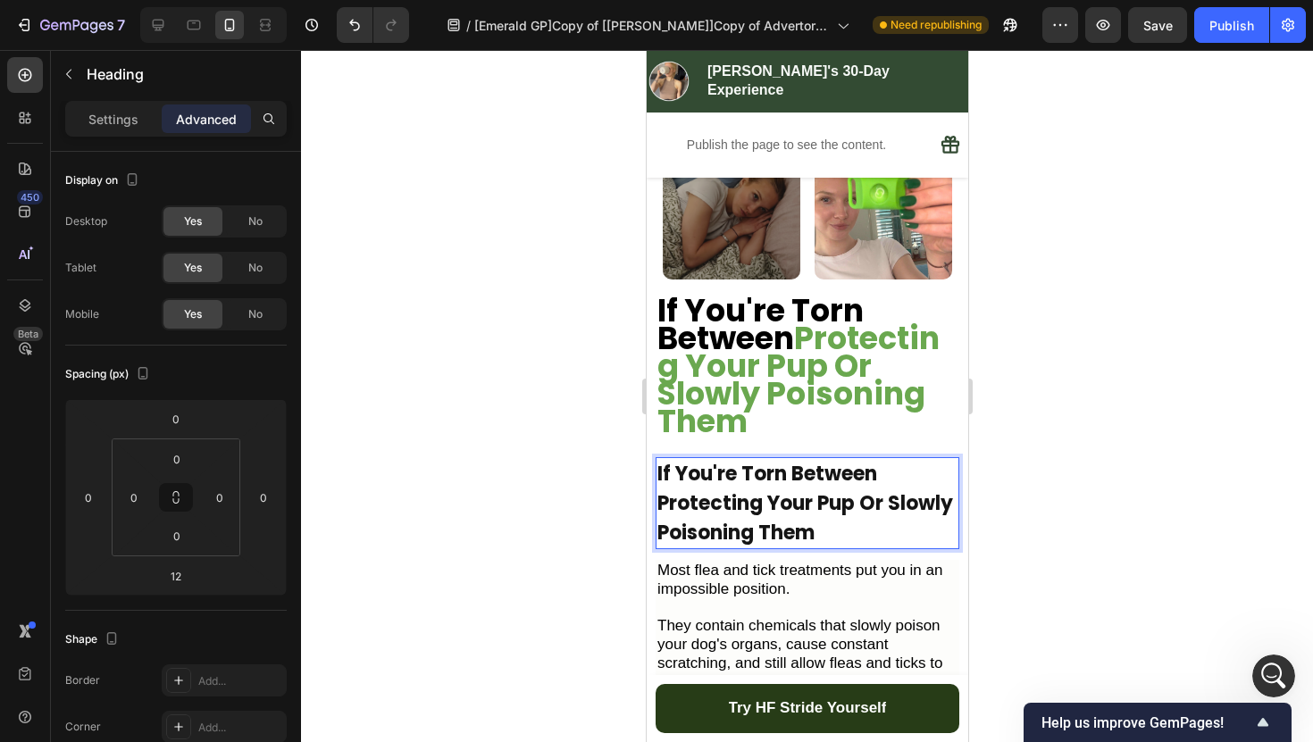
click at [1034, 419] on div at bounding box center [807, 396] width 1012 height 692
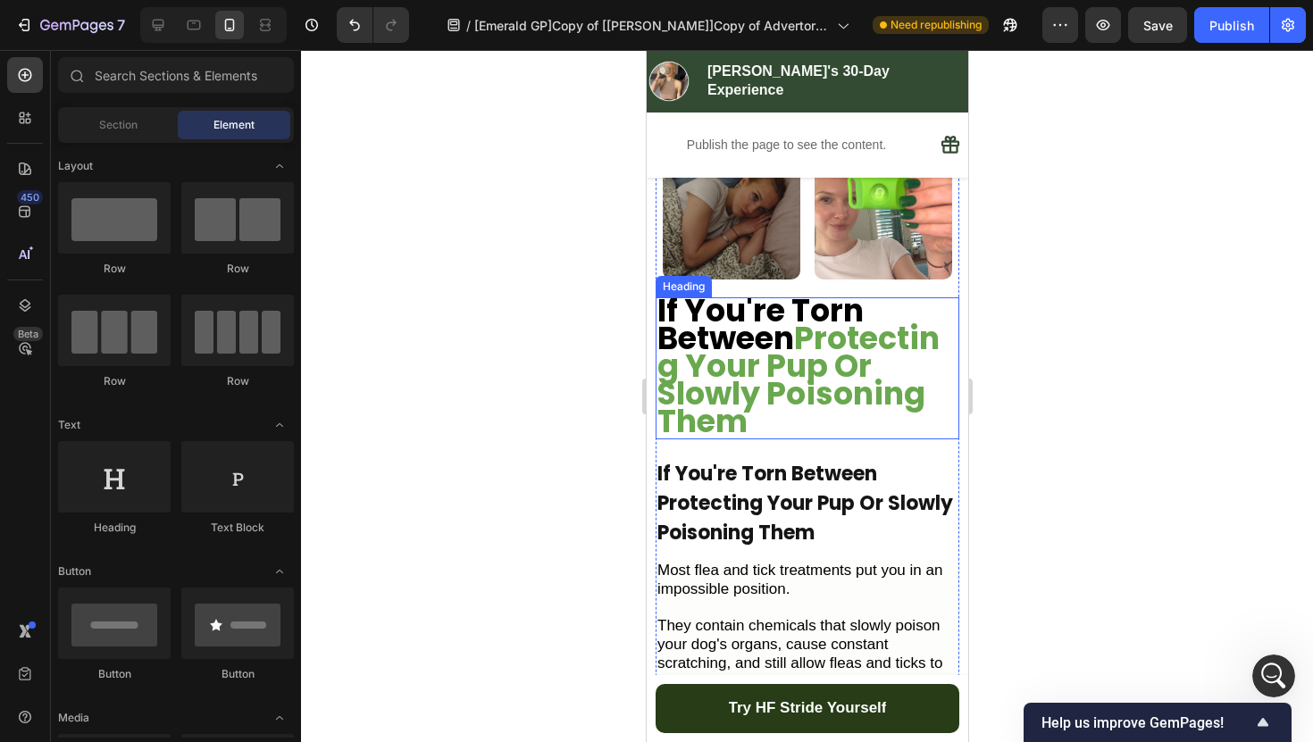
click at [831, 374] on strong "Protecting Your Pup Or Slowly Poisoning Them" at bounding box center [797, 379] width 282 height 127
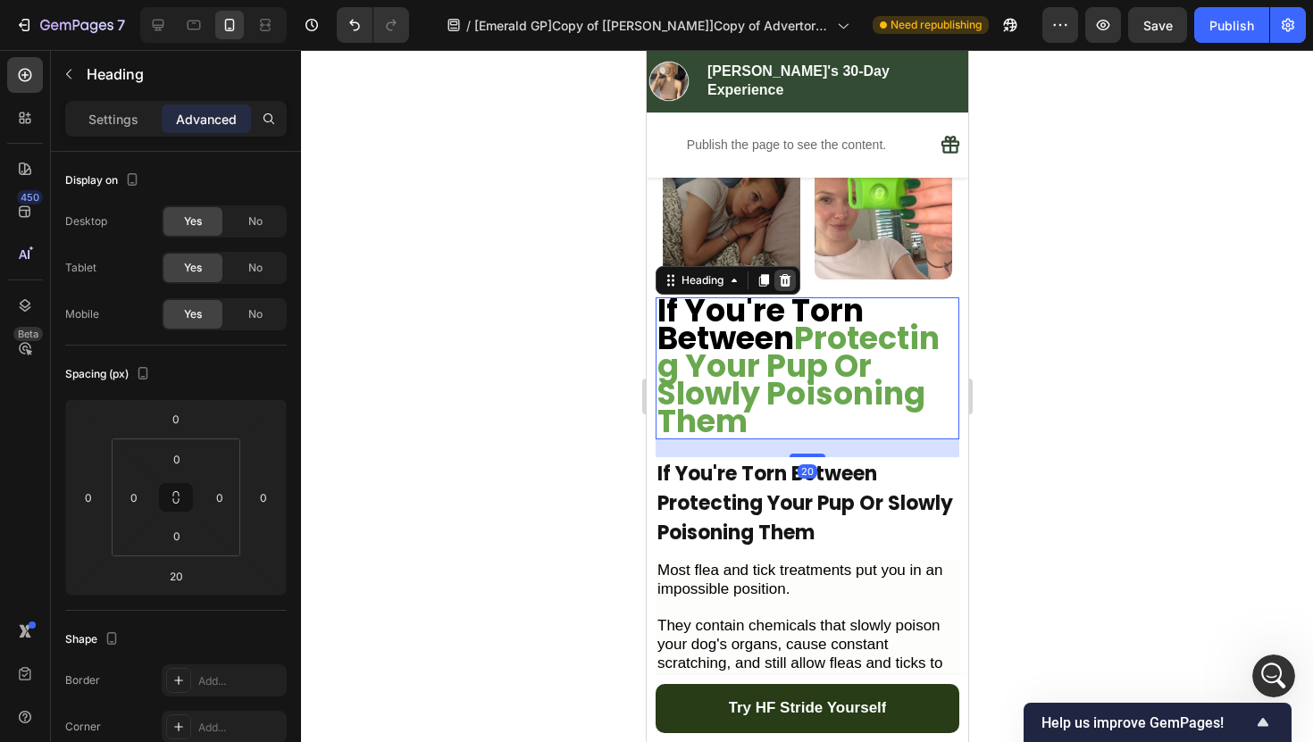
click at [784, 274] on icon at bounding box center [785, 280] width 12 height 13
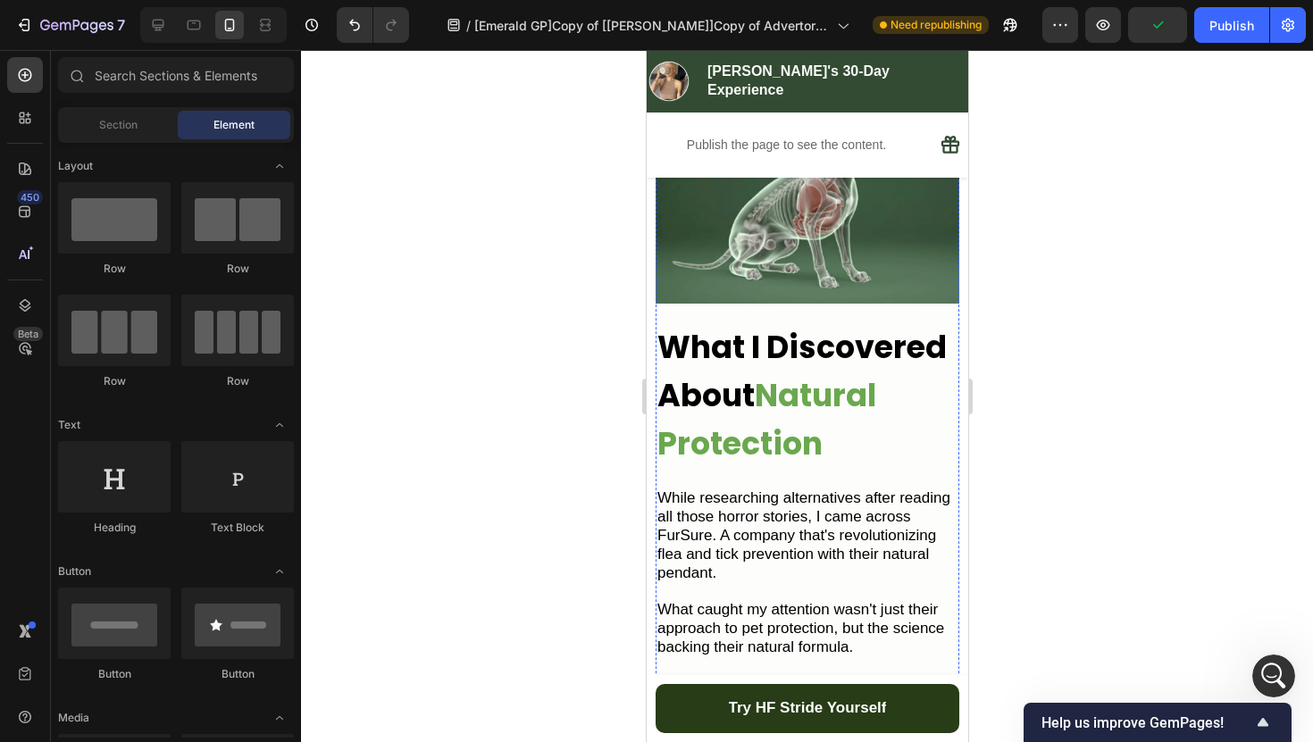
scroll to position [1563, 0]
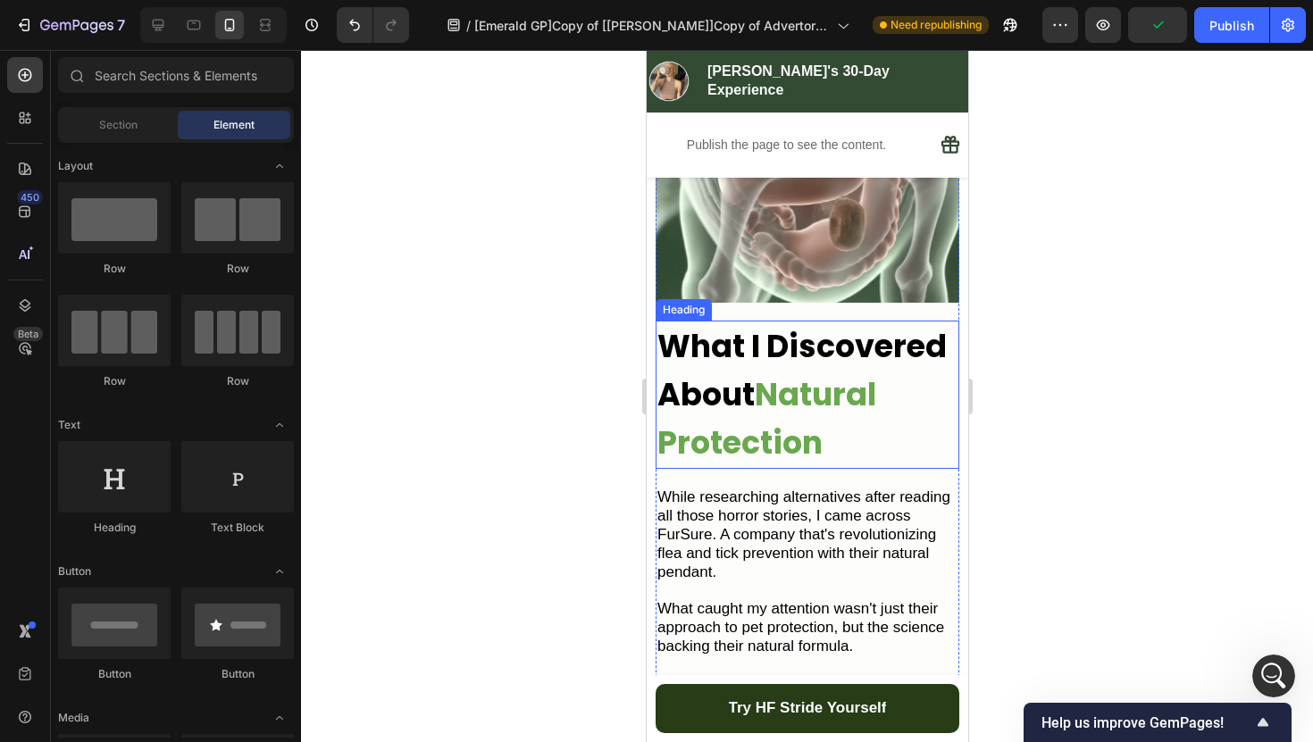
click at [857, 379] on strong "Natural Protection" at bounding box center [765, 418] width 219 height 92
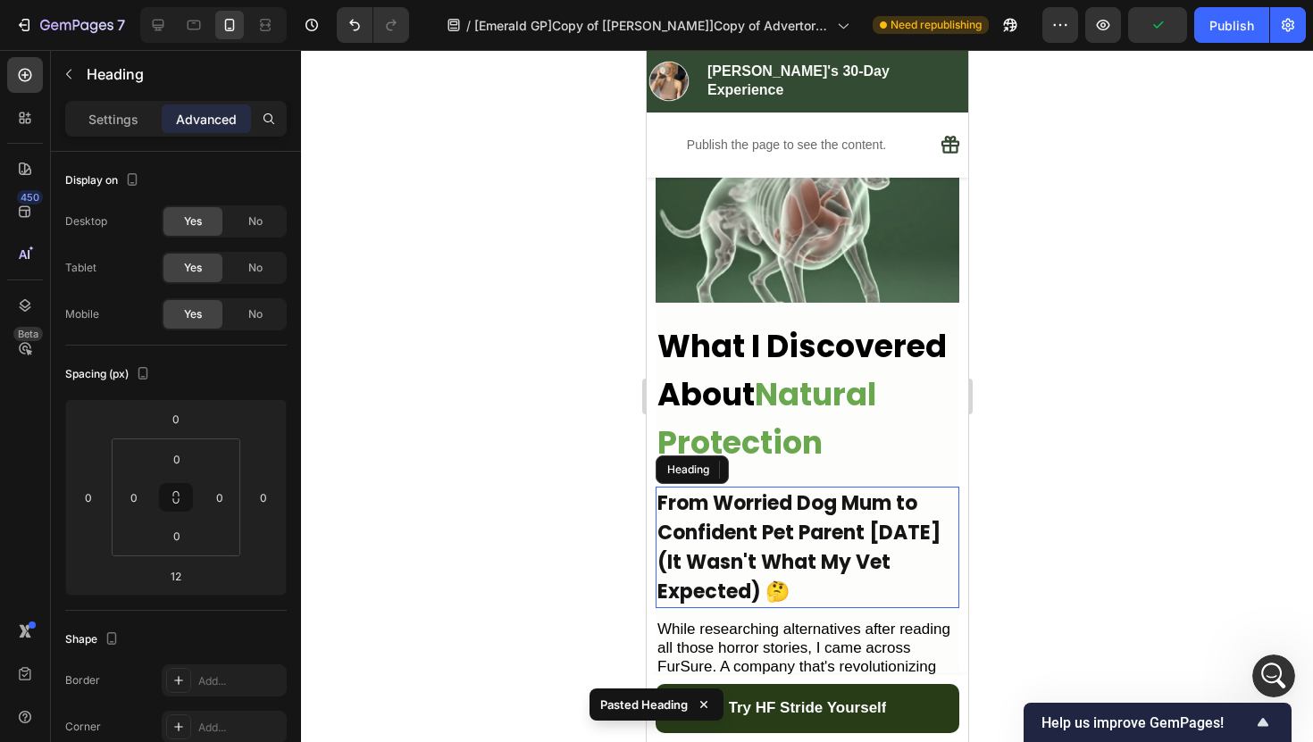
scroll to position [516, 0]
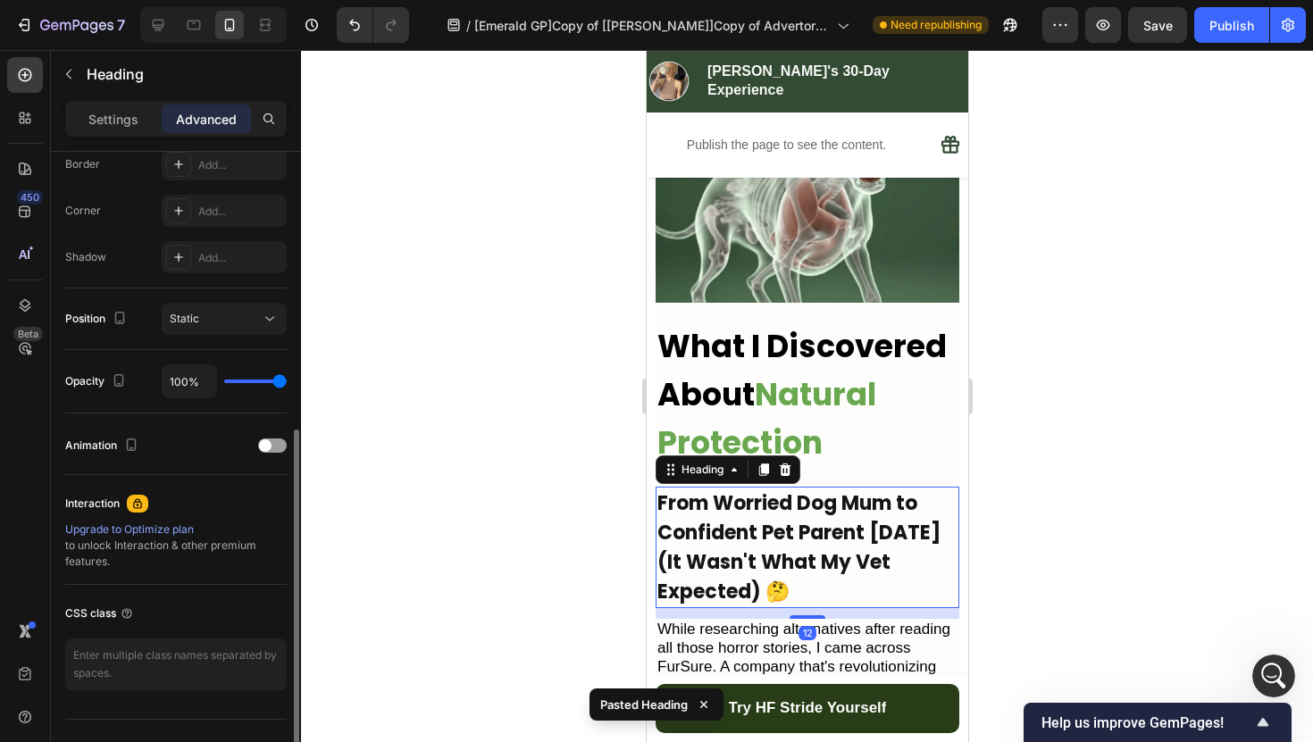
click at [870, 390] on strong "Natural Protection" at bounding box center [765, 418] width 219 height 92
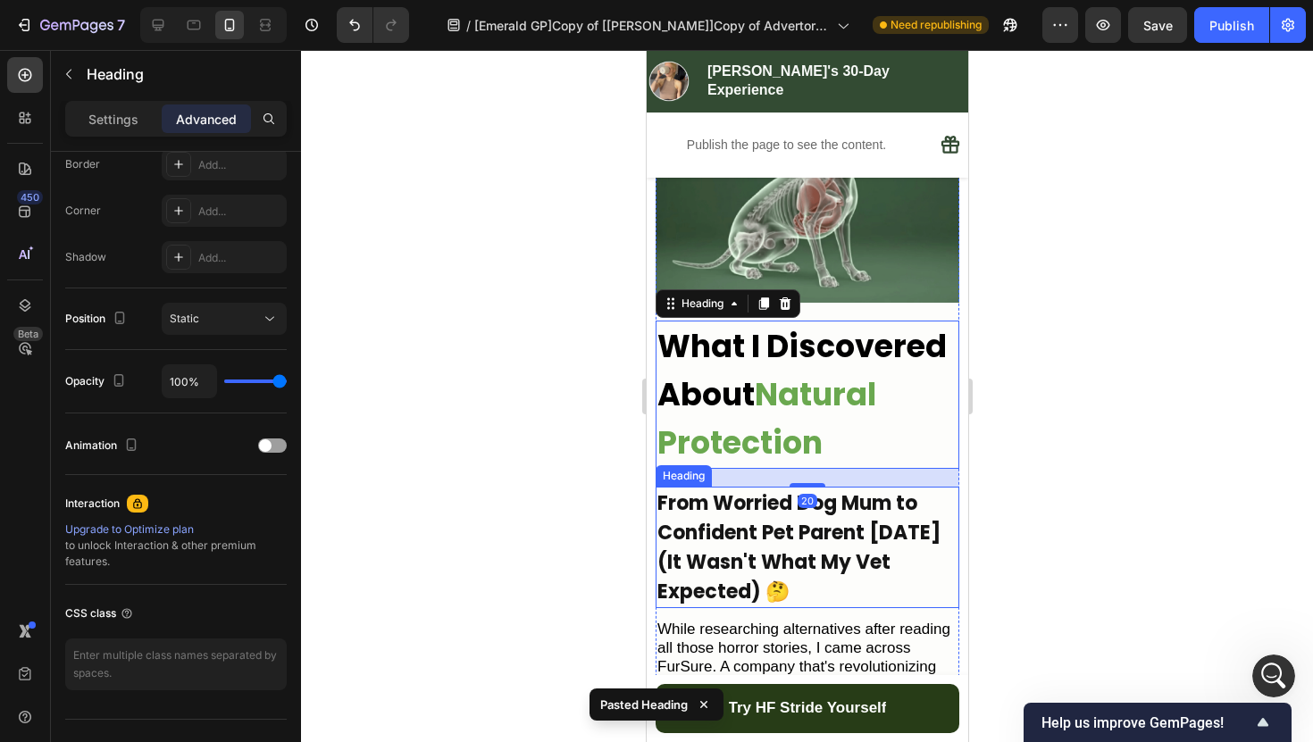
click at [854, 555] on h2 "From Worried Dog Mum to Confident Pet Parent [DATE] (It Wasn't What My Vet Expe…" at bounding box center [806, 547] width 304 height 121
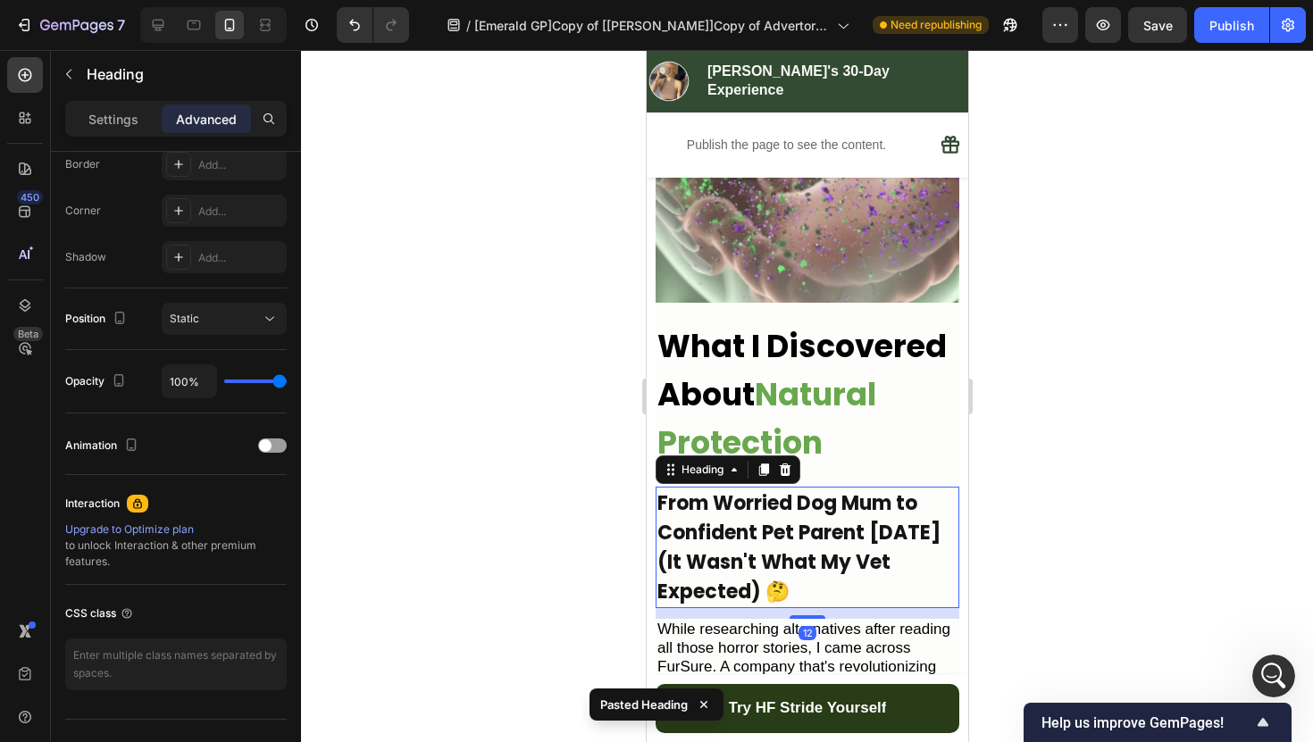
click at [854, 555] on h2 "From Worried Dog Mum to Confident Pet Parent [DATE] (It Wasn't What My Vet Expe…" at bounding box center [806, 547] width 304 height 121
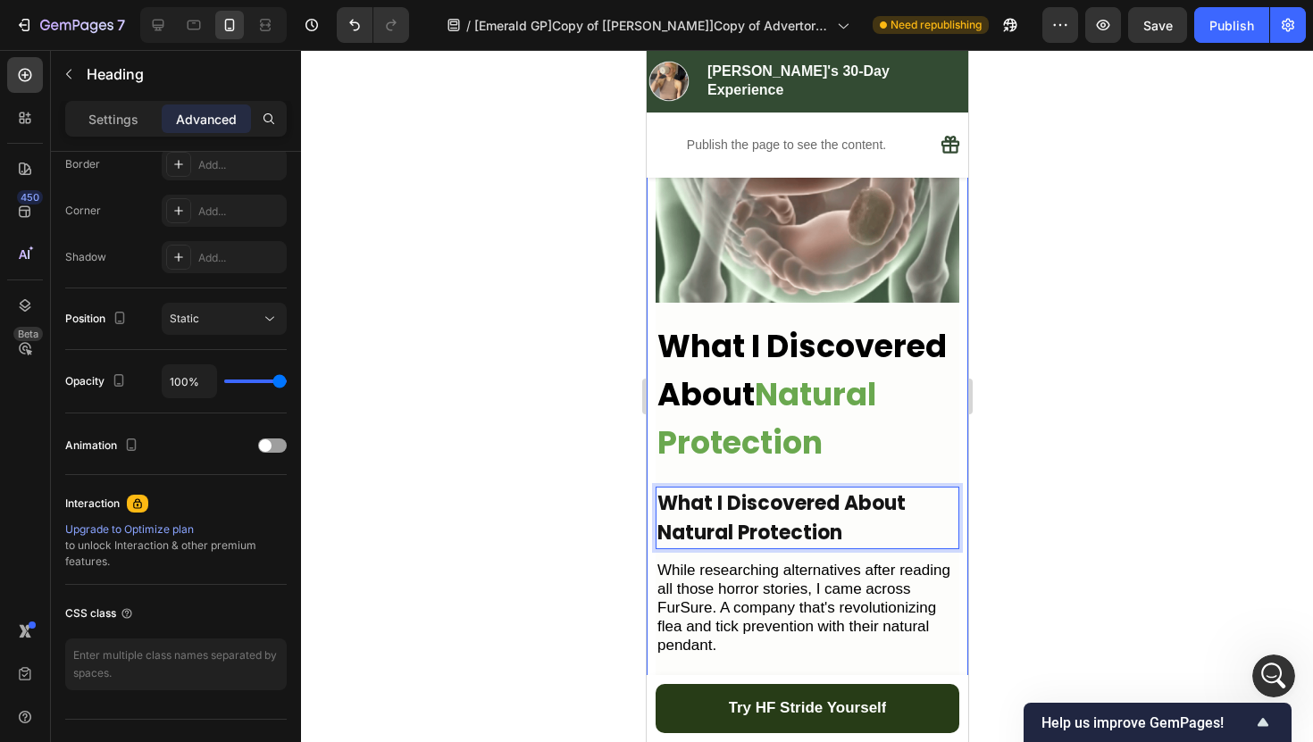
click at [1050, 545] on div at bounding box center [807, 396] width 1012 height 692
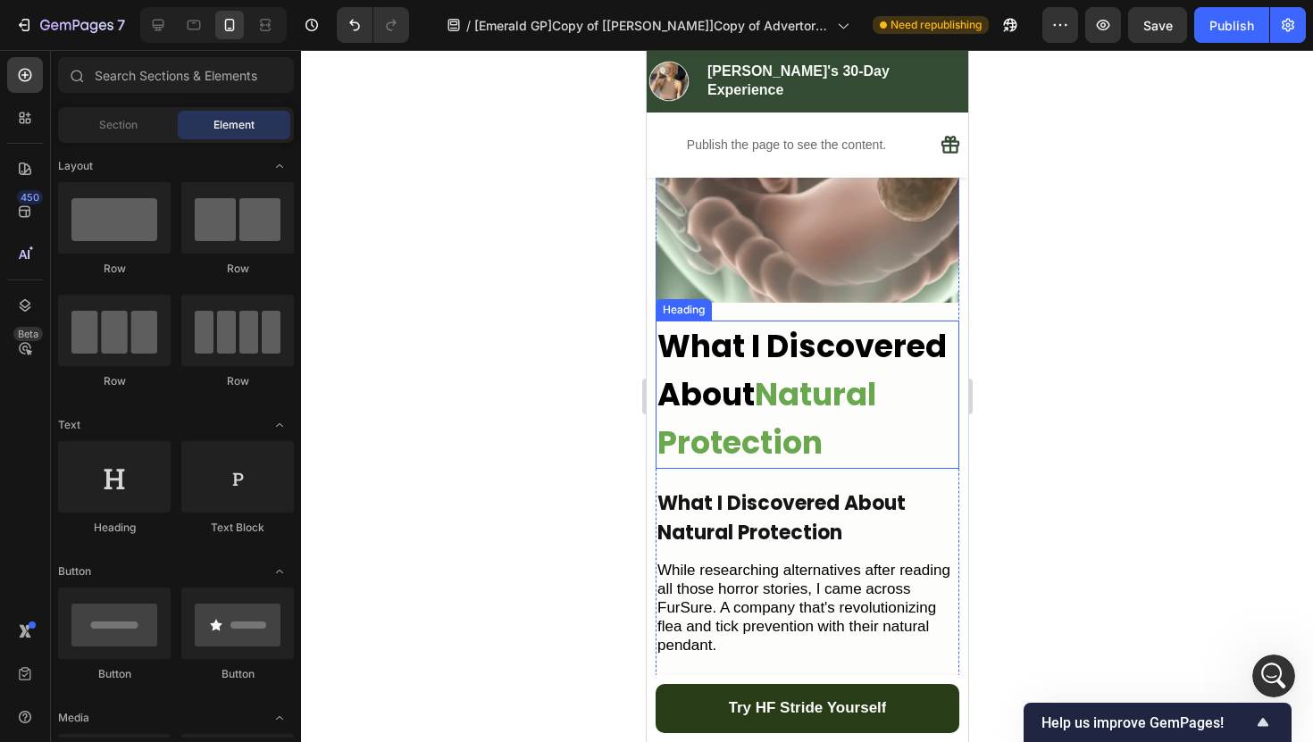
click at [830, 408] on h2 "What I Discovered About Natural Protection" at bounding box center [806, 395] width 304 height 148
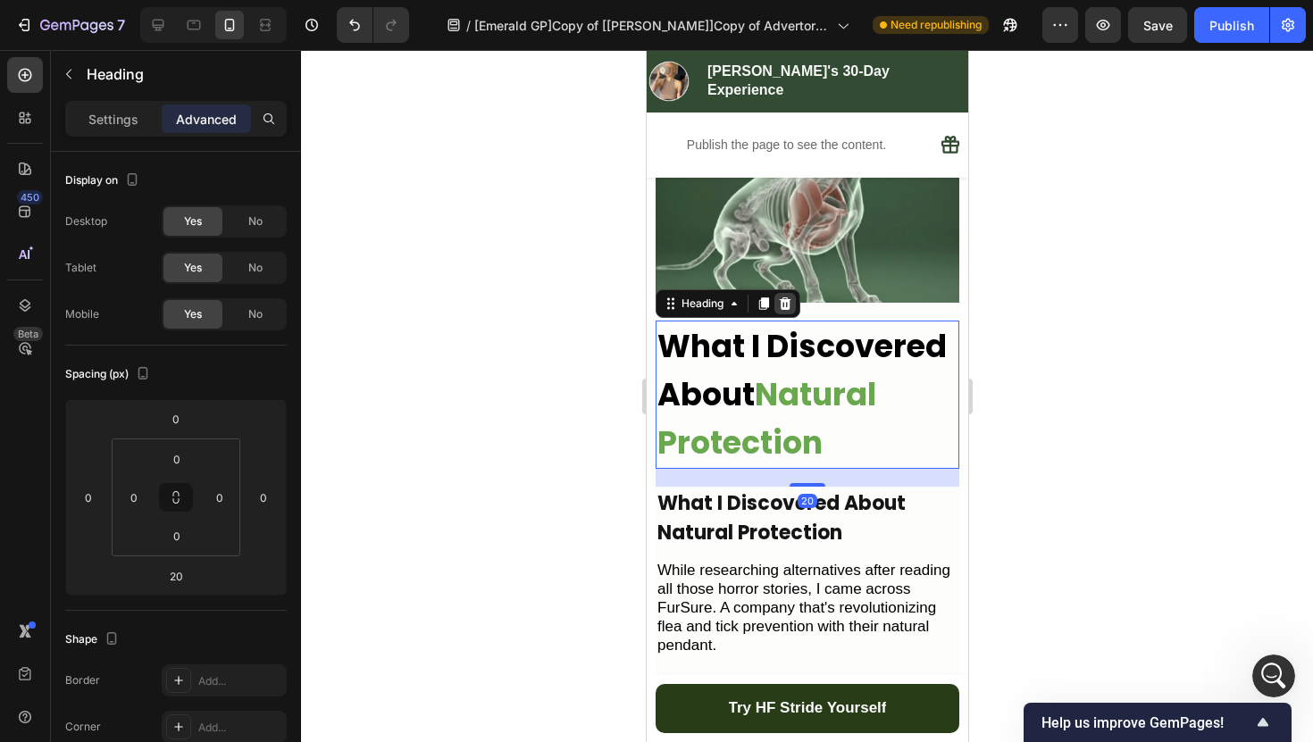
click at [782, 295] on div at bounding box center [783, 303] width 21 height 21
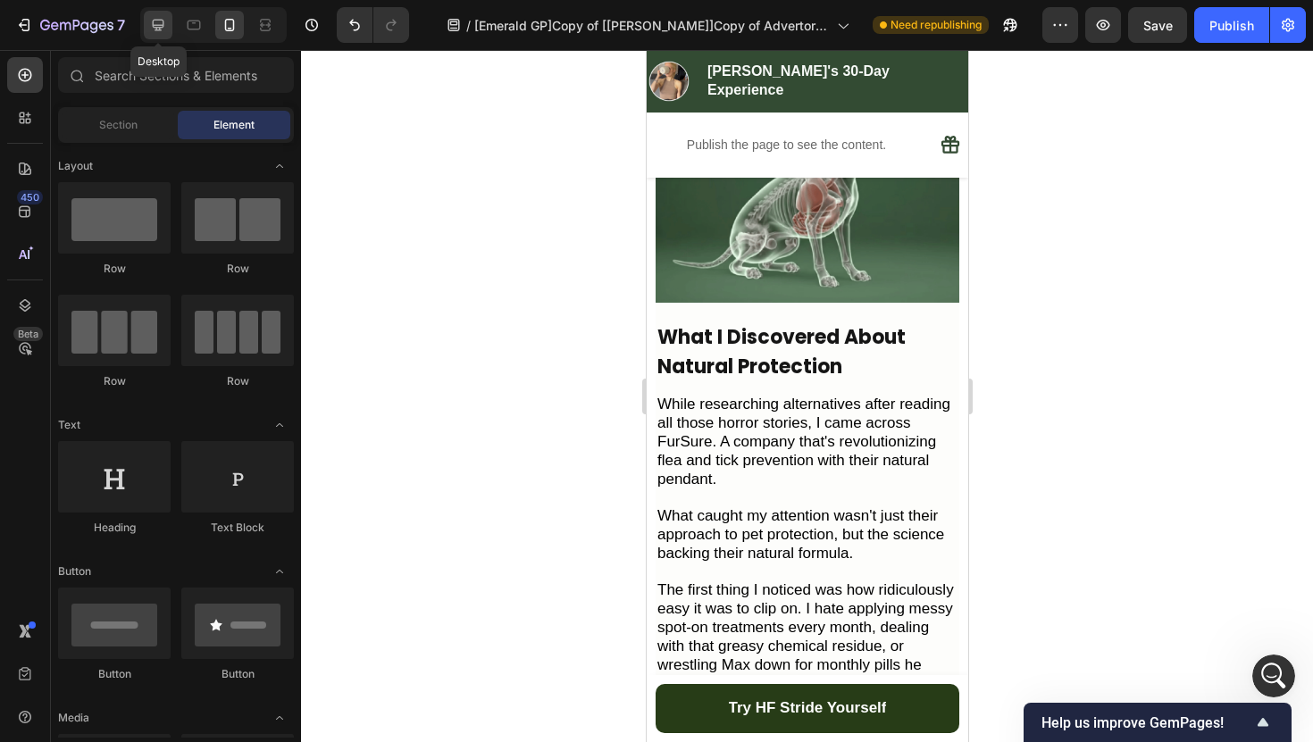
click at [158, 26] on icon at bounding box center [158, 25] width 18 height 18
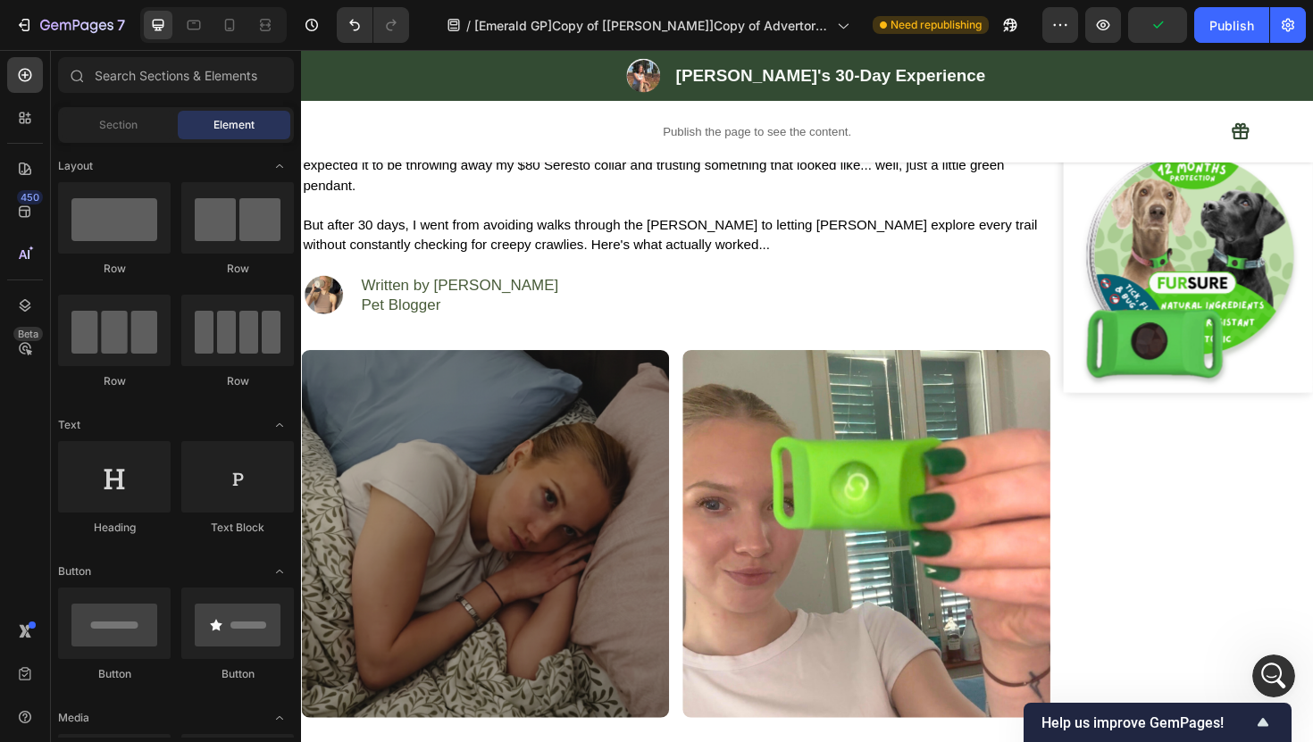
scroll to position [635, 0]
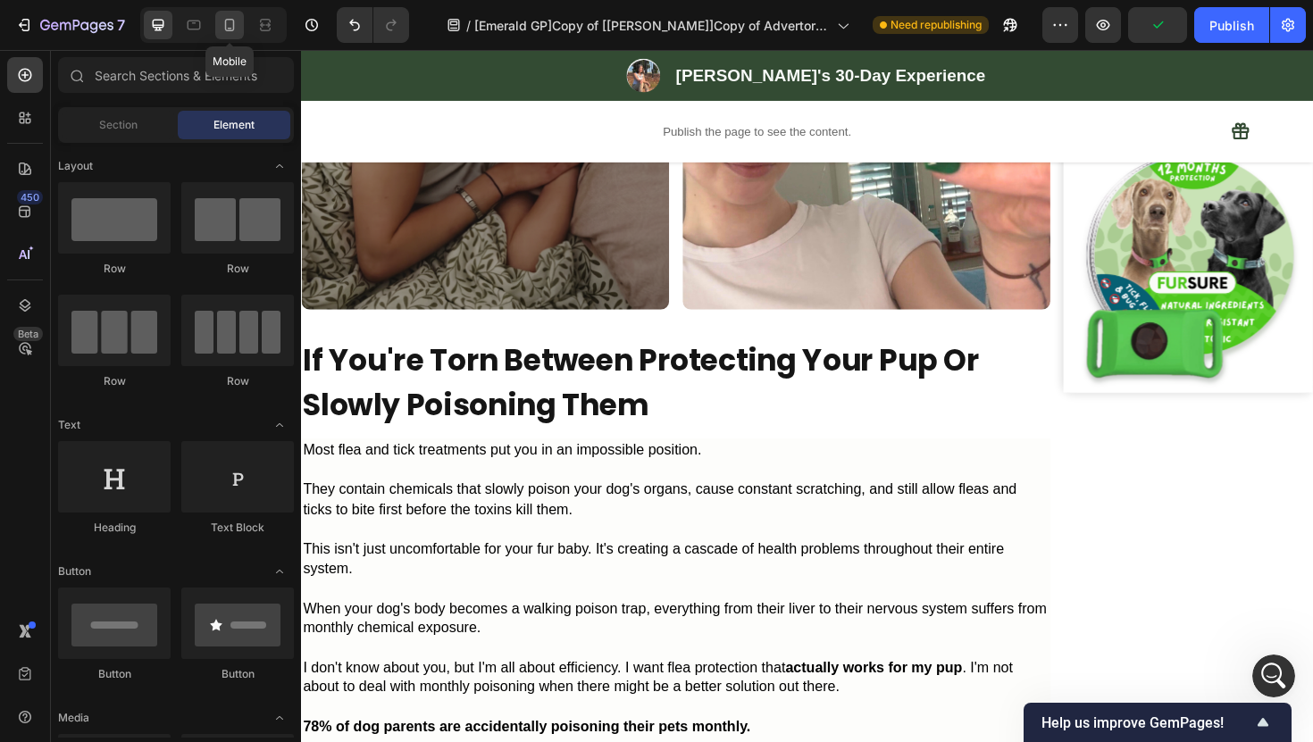
click at [225, 18] on icon at bounding box center [230, 25] width 18 height 18
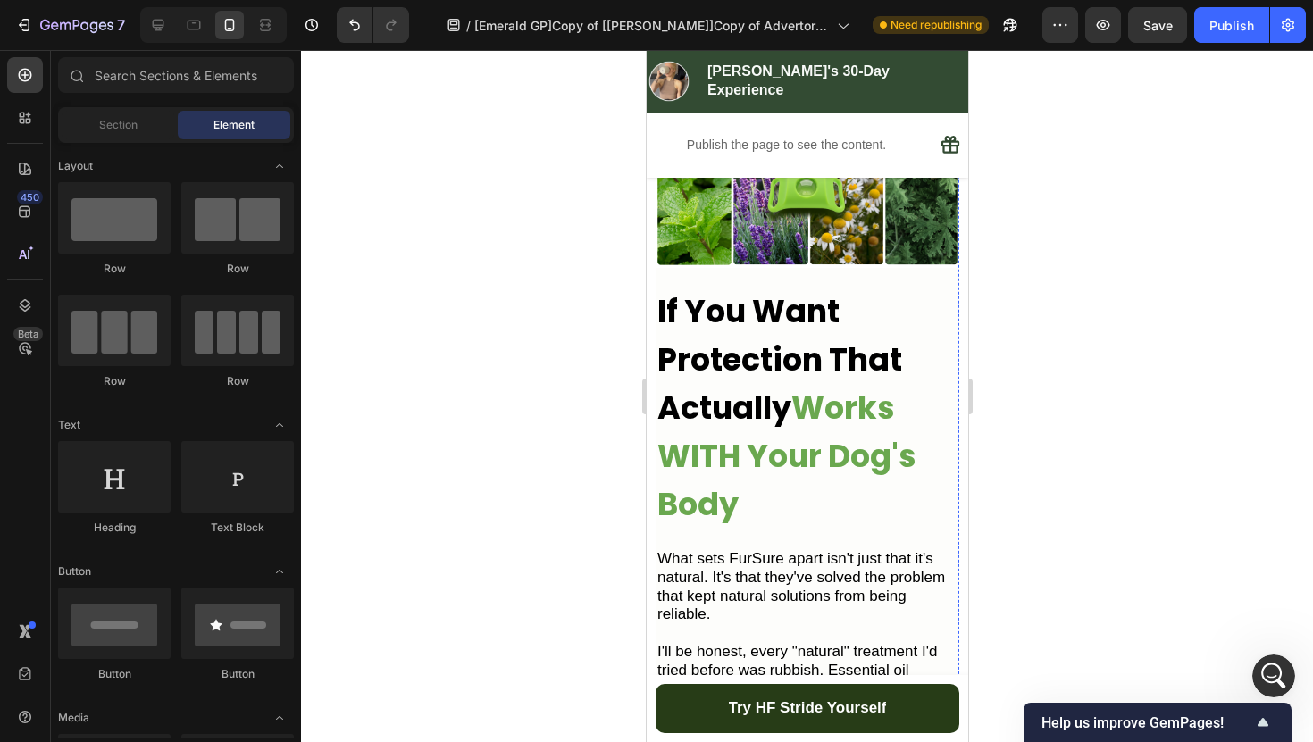
scroll to position [2856, 0]
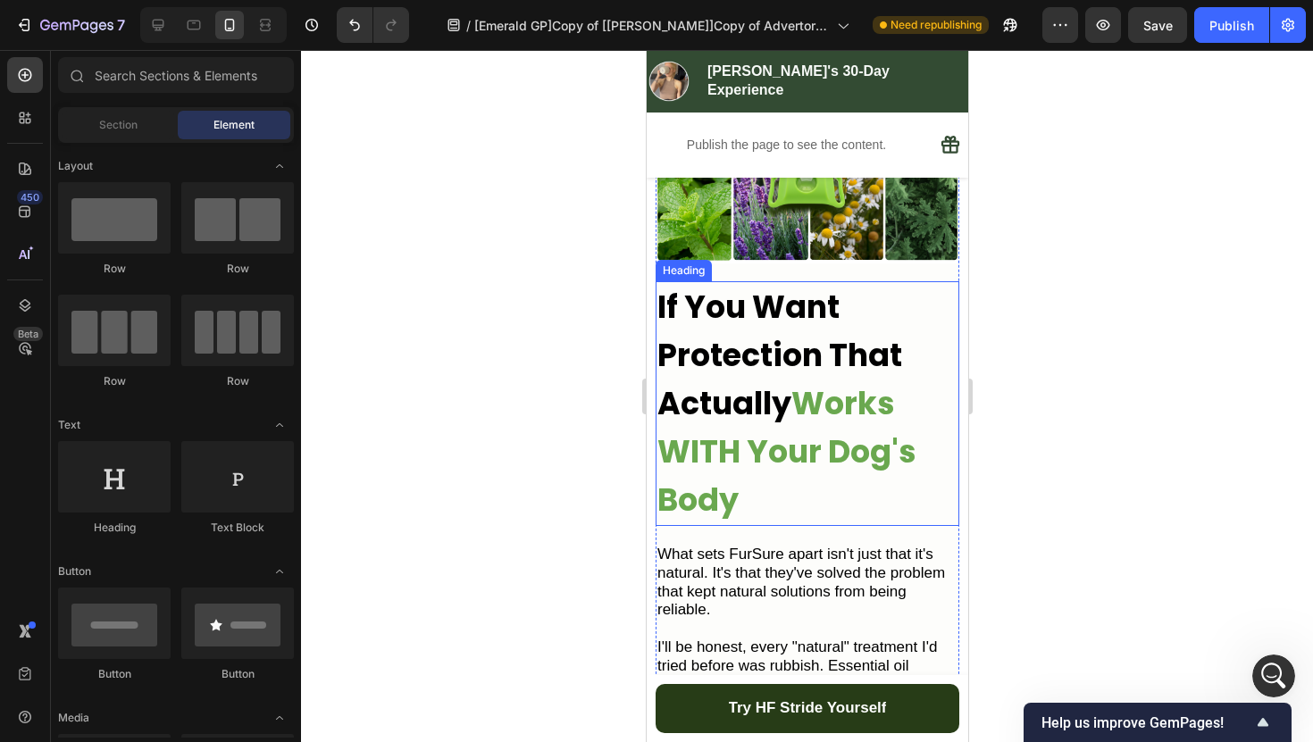
click at [772, 388] on strong "If You Want Protection That Actually" at bounding box center [778, 355] width 245 height 140
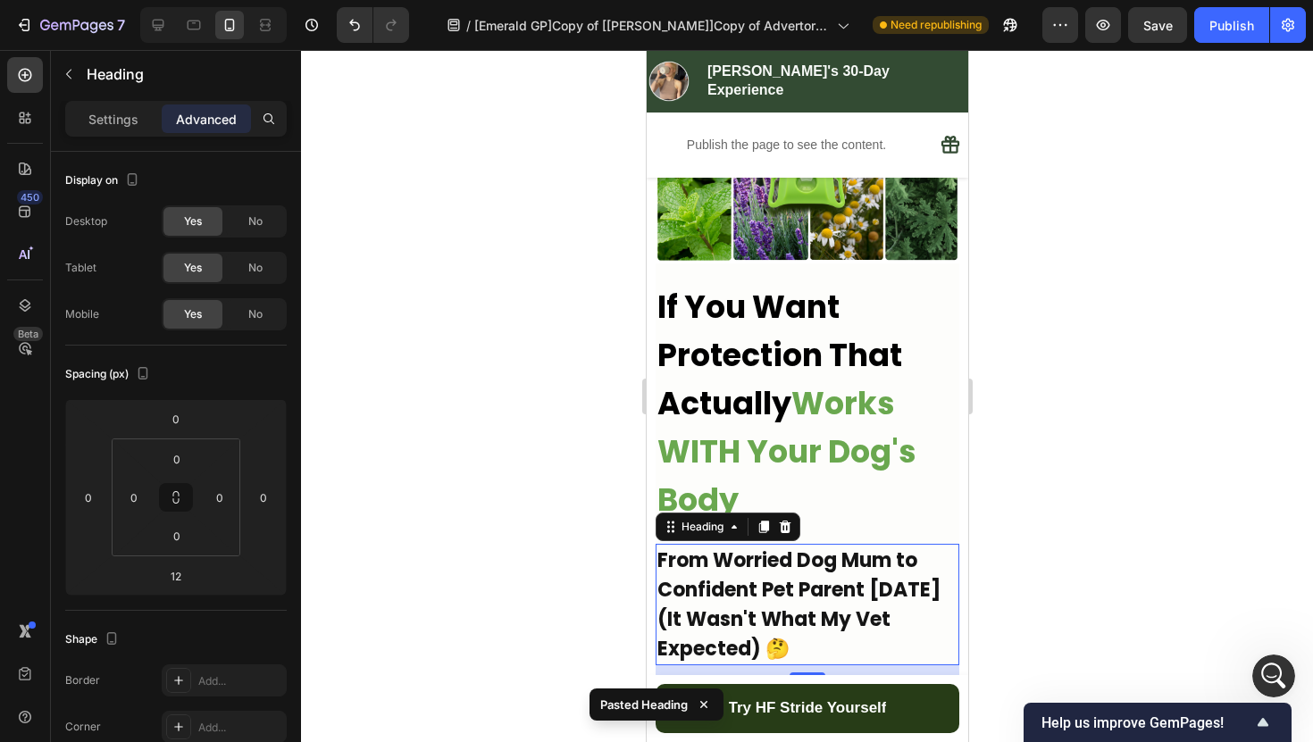
scroll to position [516, 0]
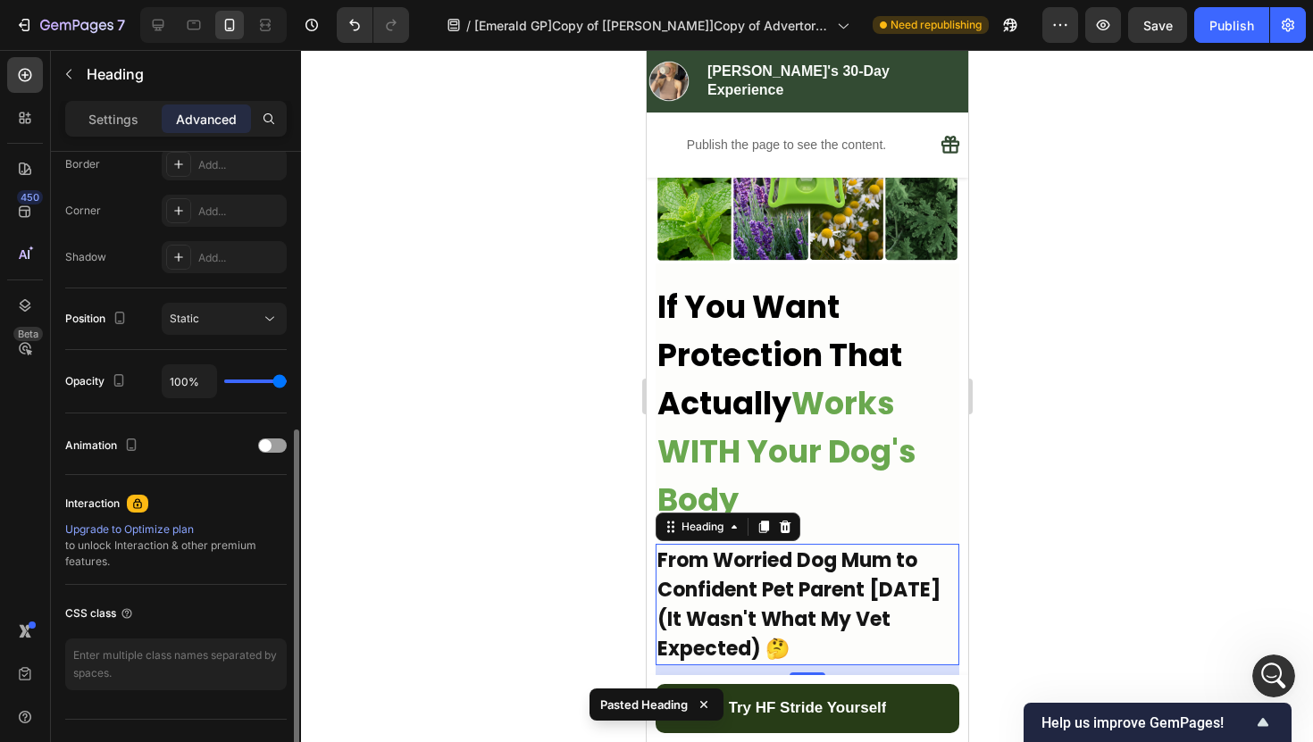
click at [820, 582] on h2 "From Worried Dog Mum to Confident Pet Parent [DATE] (It Wasn't What My Vet Expe…" at bounding box center [806, 604] width 304 height 121
click at [820, 582] on p "From Worried Dog Mum to Confident Pet Parent [DATE] (It Wasn't What My Vet Expe…" at bounding box center [806, 605] width 300 height 118
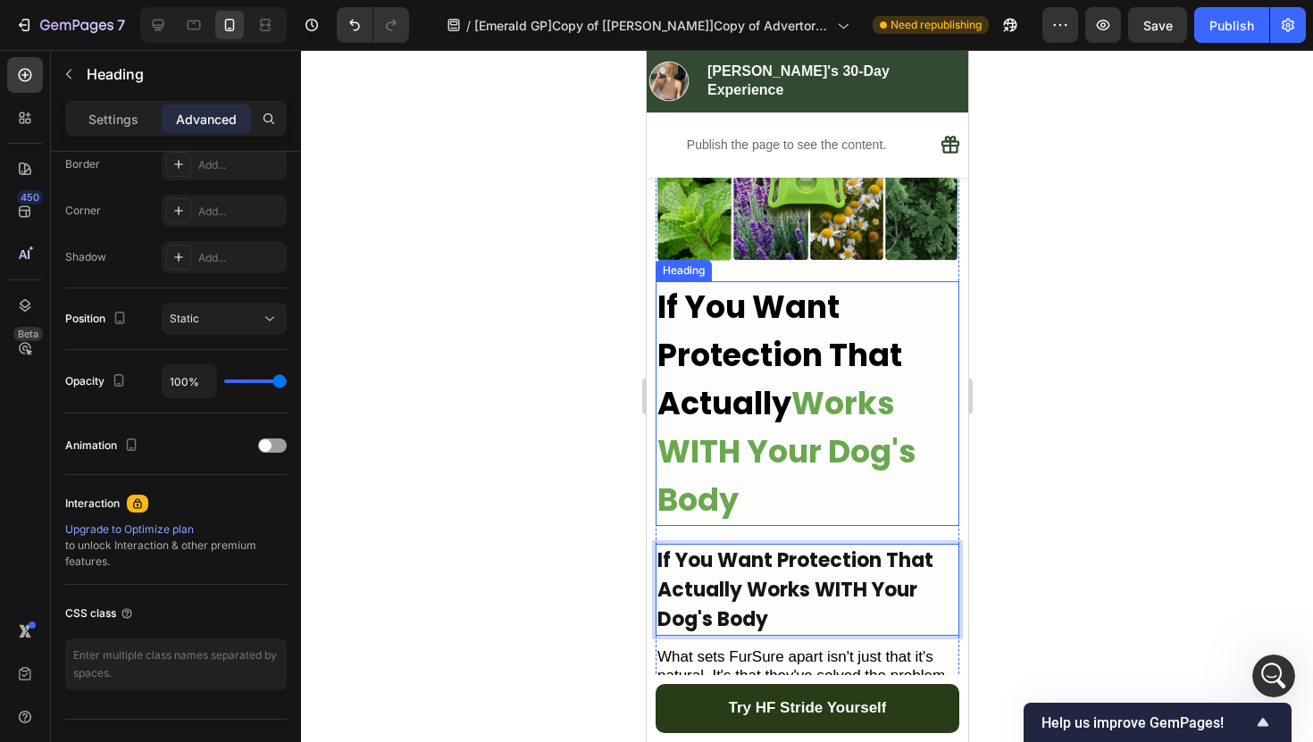
click at [825, 454] on h2 "If You Want Protection That Actually Works WITH Your Dog's Body" at bounding box center [806, 403] width 304 height 245
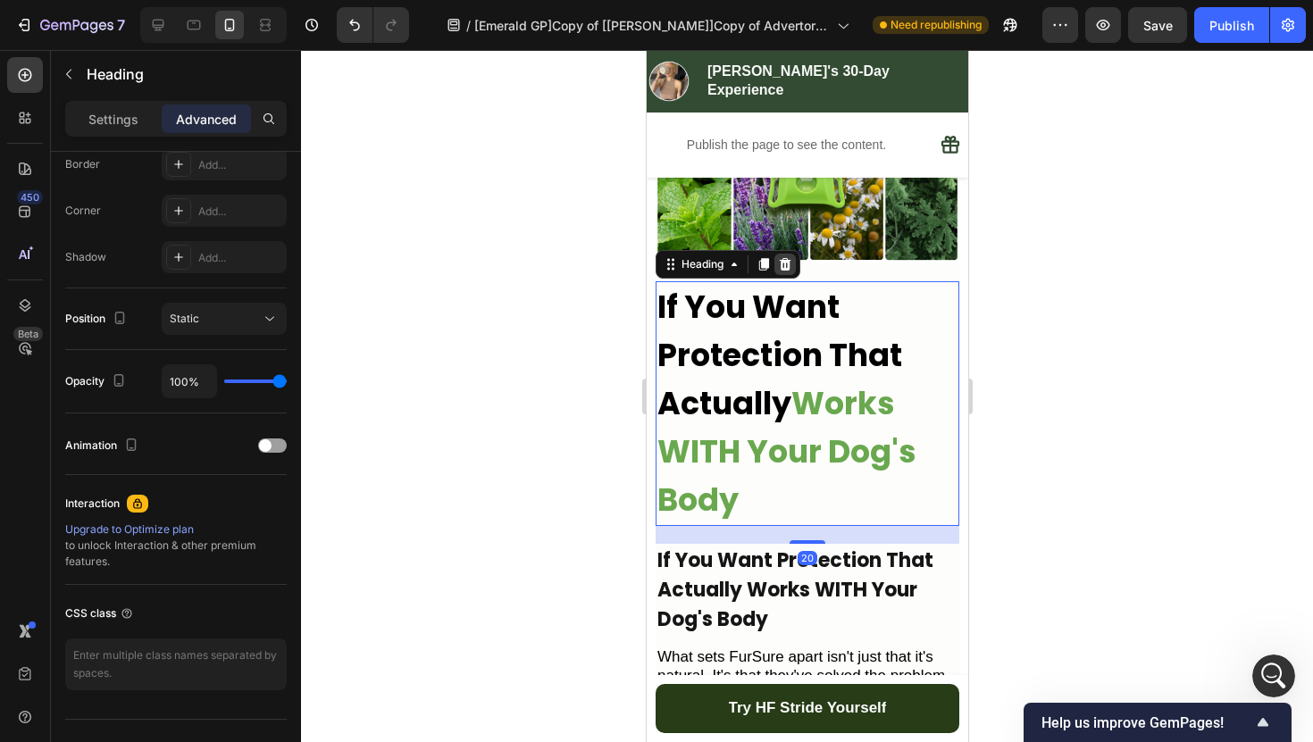
click at [783, 258] on icon at bounding box center [785, 264] width 12 height 13
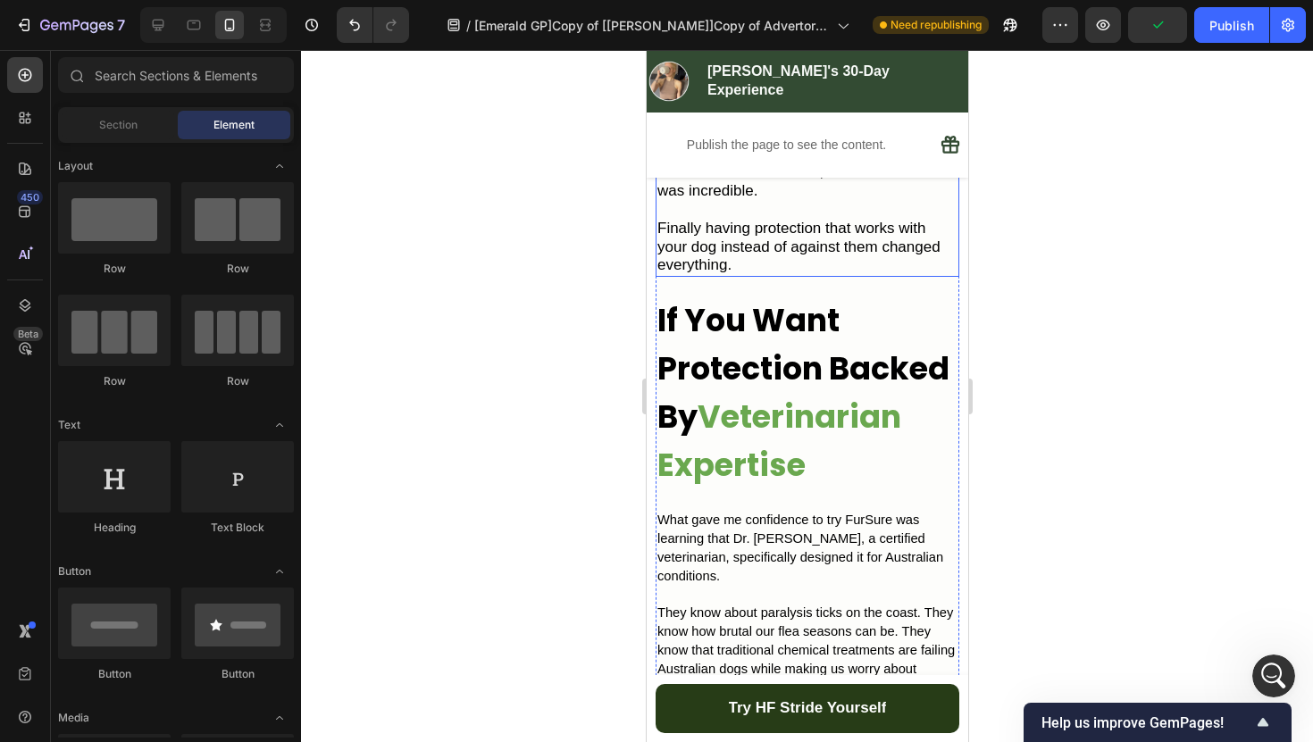
scroll to position [3837, 0]
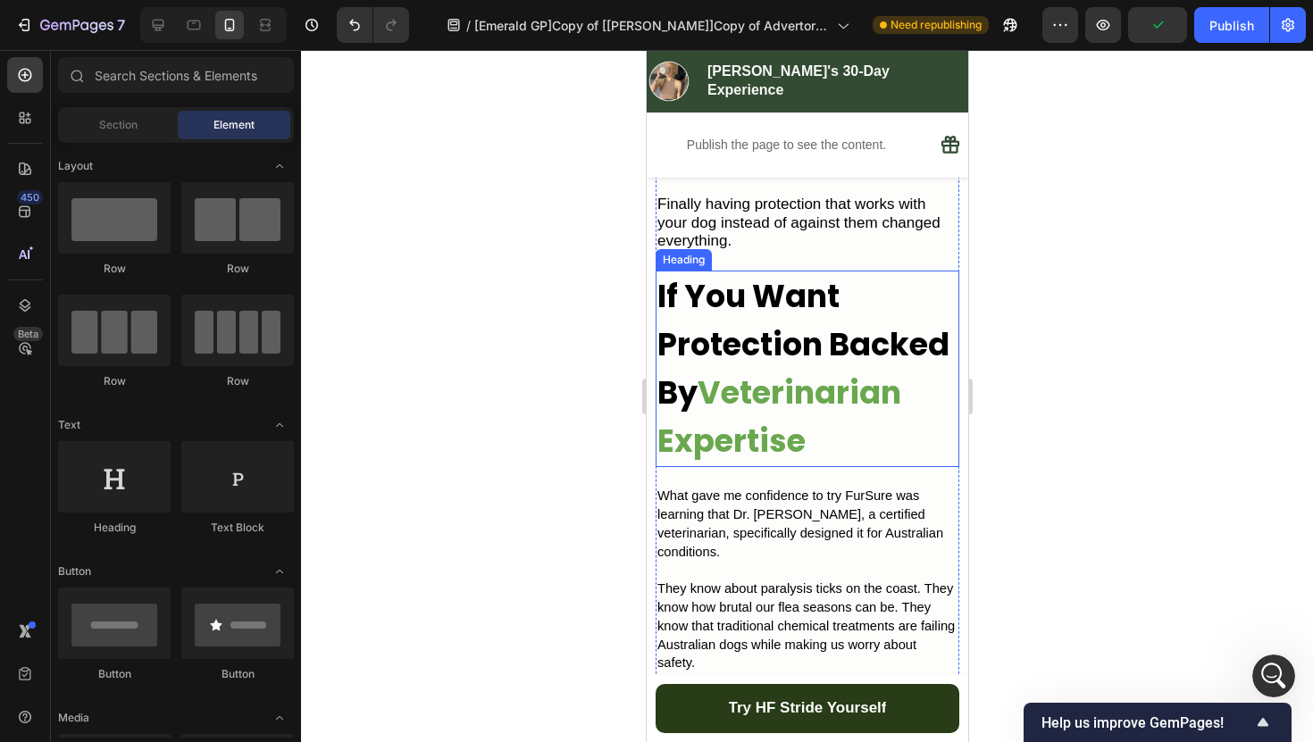
click at [843, 416] on h2 "If You Want Protection Backed By Veterinarian Expertise" at bounding box center [806, 369] width 304 height 196
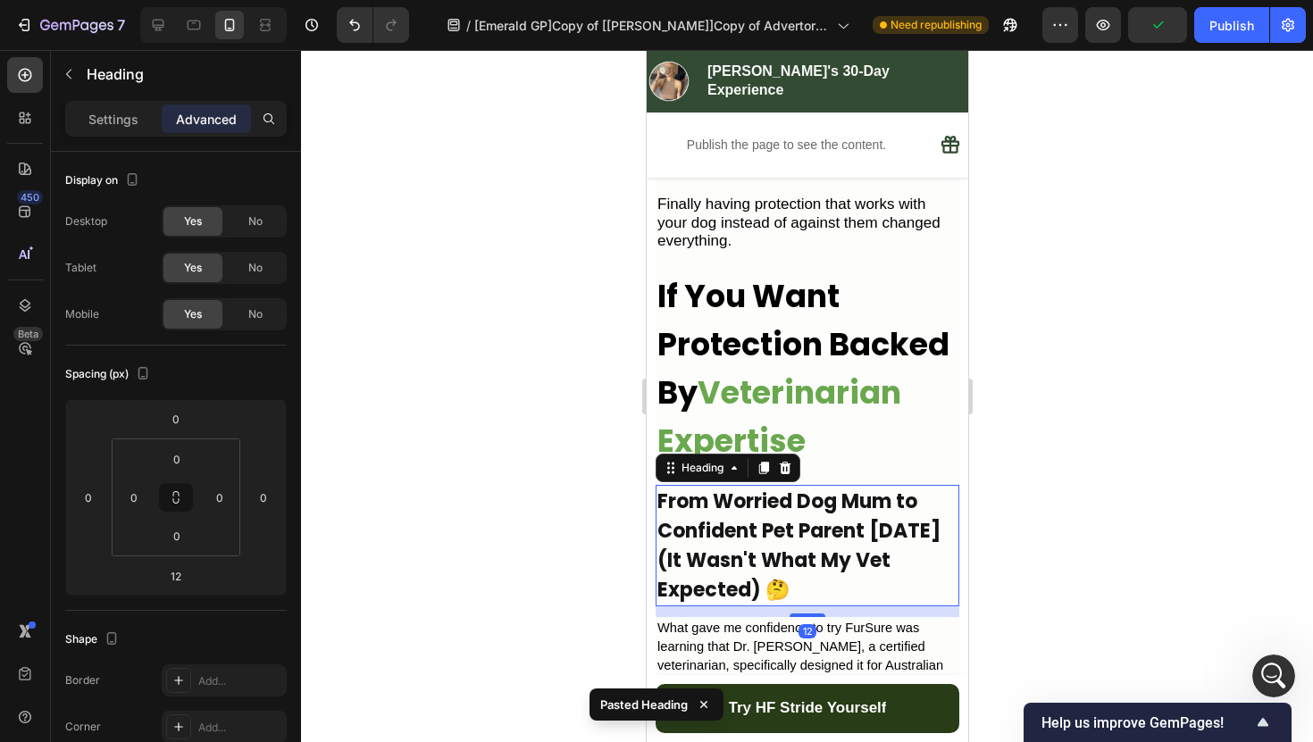
scroll to position [516, 0]
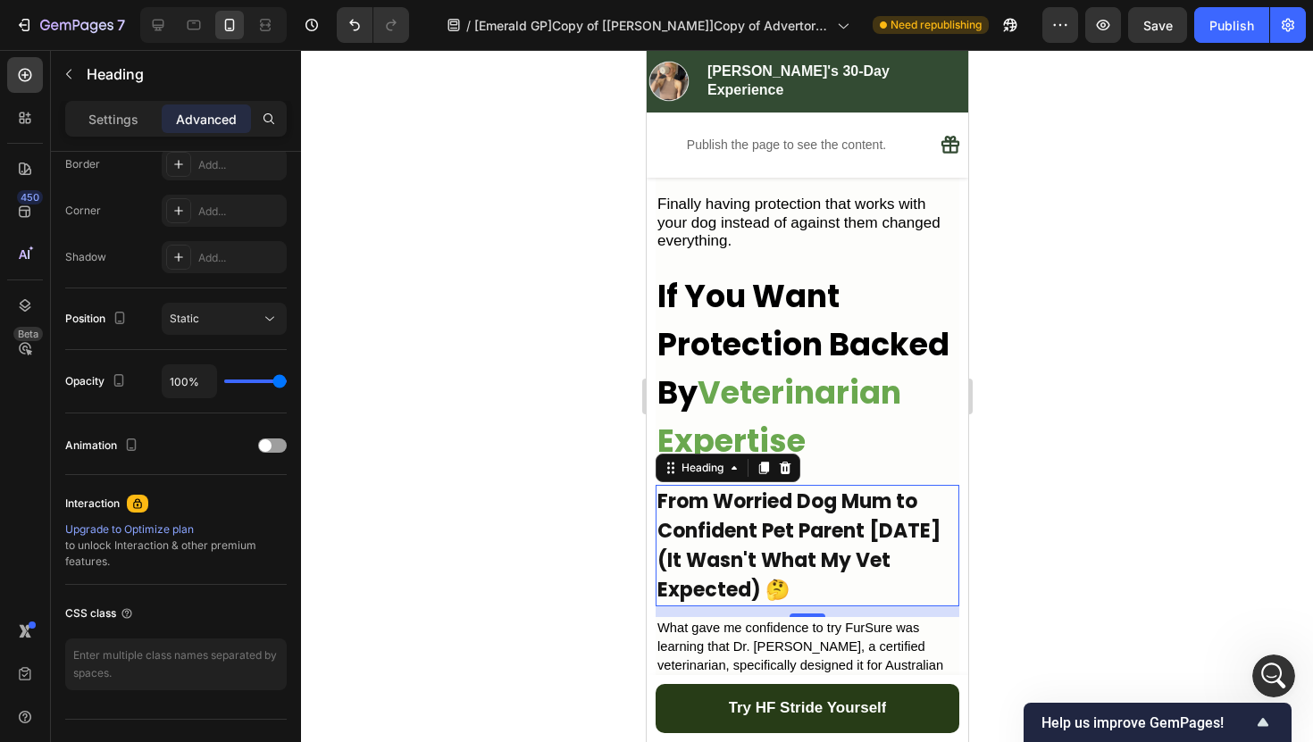
click at [811, 536] on h2 "From Worried Dog Mum to Confident Pet Parent [DATE] (It Wasn't What My Vet Expe…" at bounding box center [806, 545] width 304 height 121
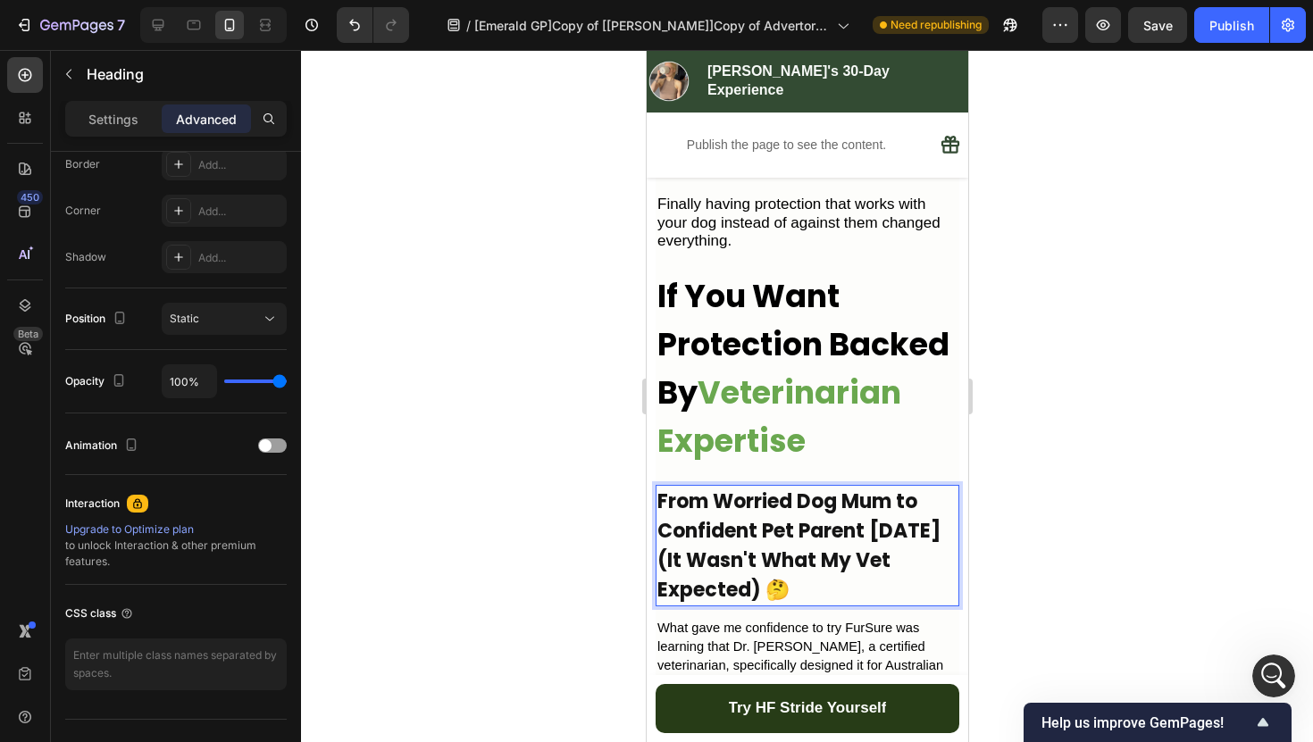
click at [811, 536] on p "From Worried Dog Mum to Confident Pet Parent [DATE] (It Wasn't What My Vet Expe…" at bounding box center [806, 546] width 300 height 118
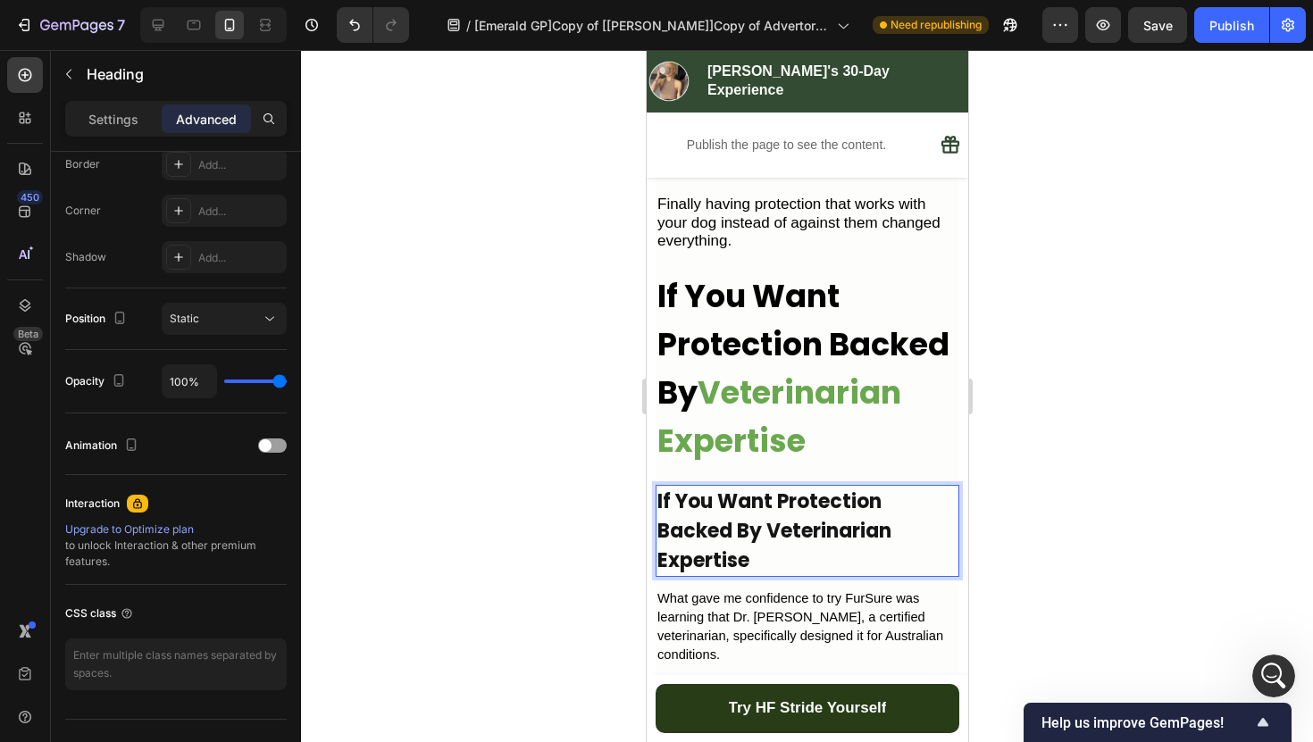
click at [1039, 450] on div at bounding box center [807, 396] width 1012 height 692
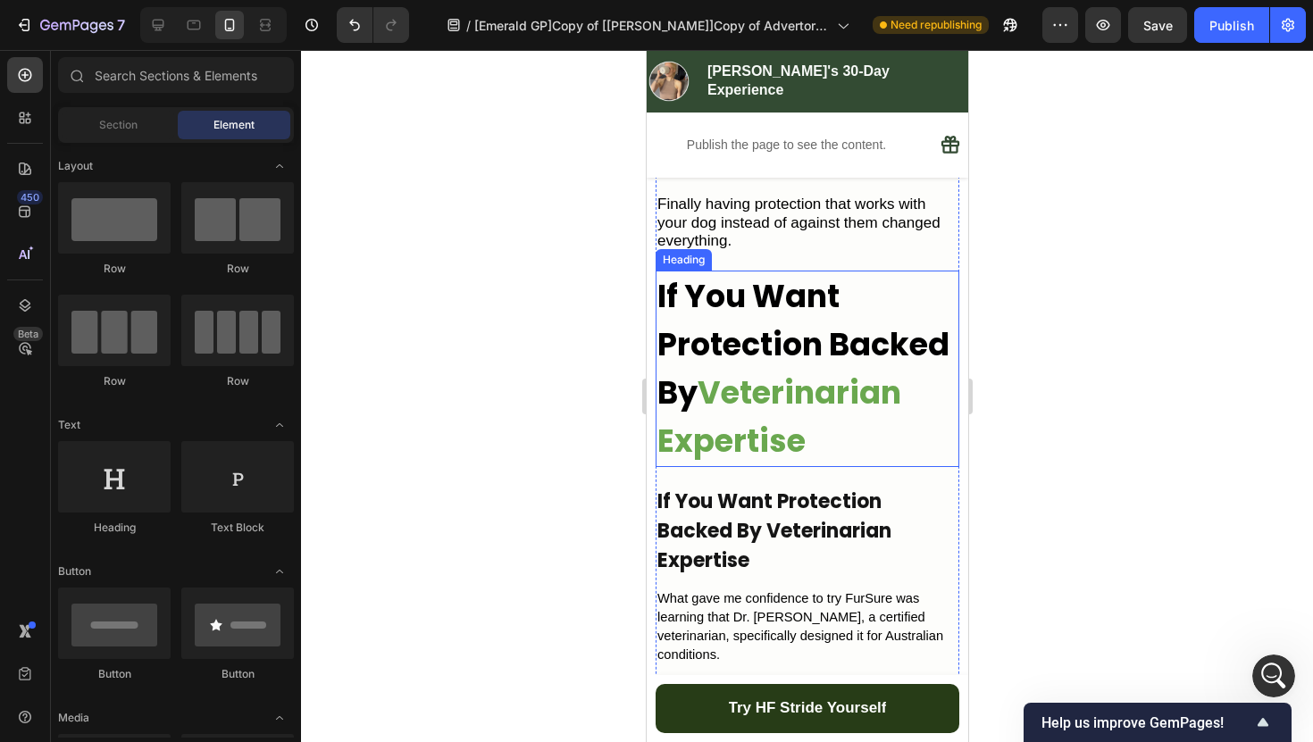
click at [846, 381] on strong "Veterinarian Expertise" at bounding box center [778, 417] width 244 height 92
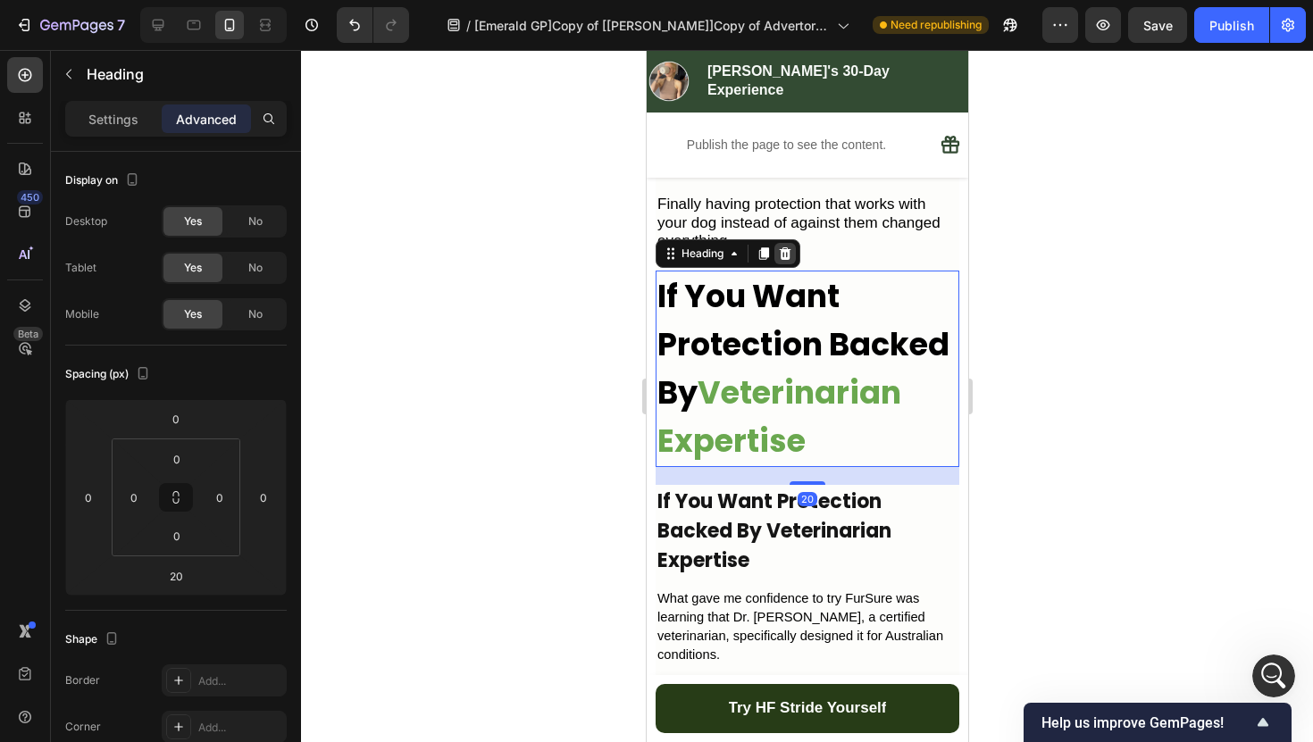
click at [791, 246] on icon at bounding box center [784, 253] width 14 height 14
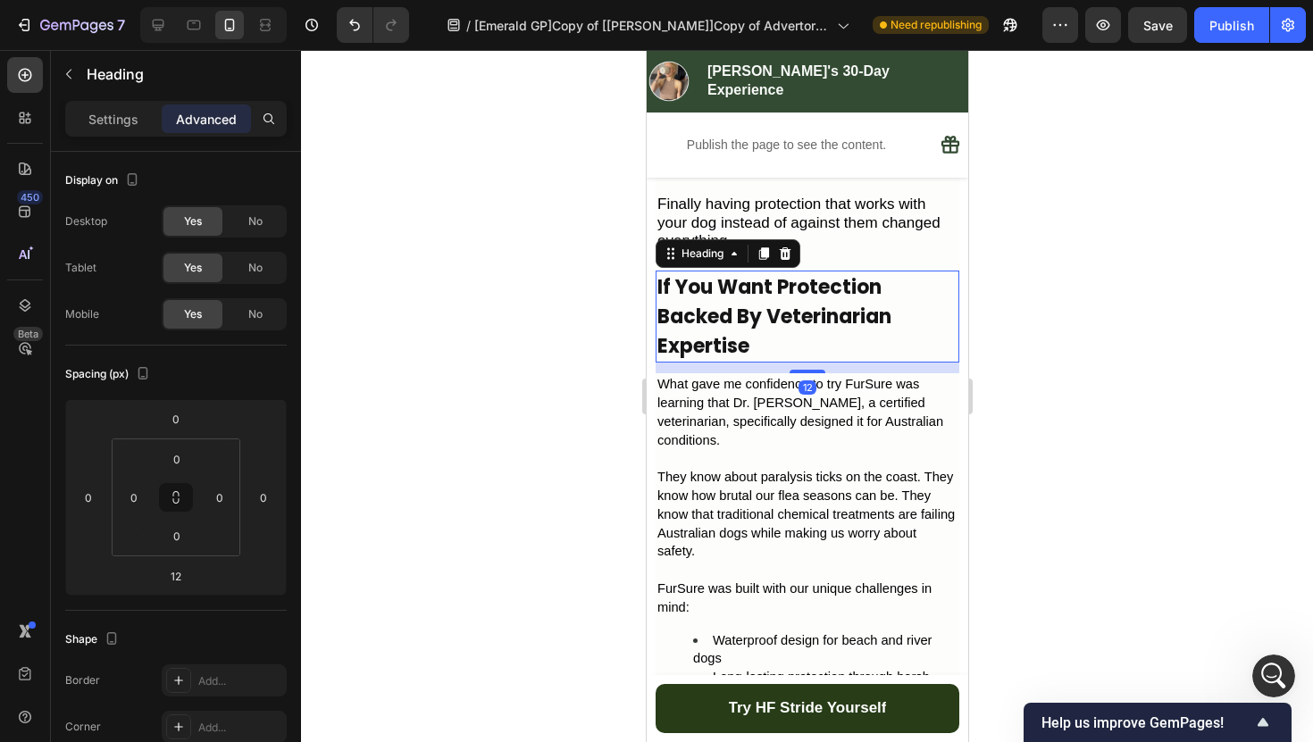
click at [842, 297] on p "If You Want Protection Backed By Veterinarian Expertise" at bounding box center [806, 316] width 300 height 88
click at [625, 452] on div at bounding box center [807, 396] width 1012 height 692
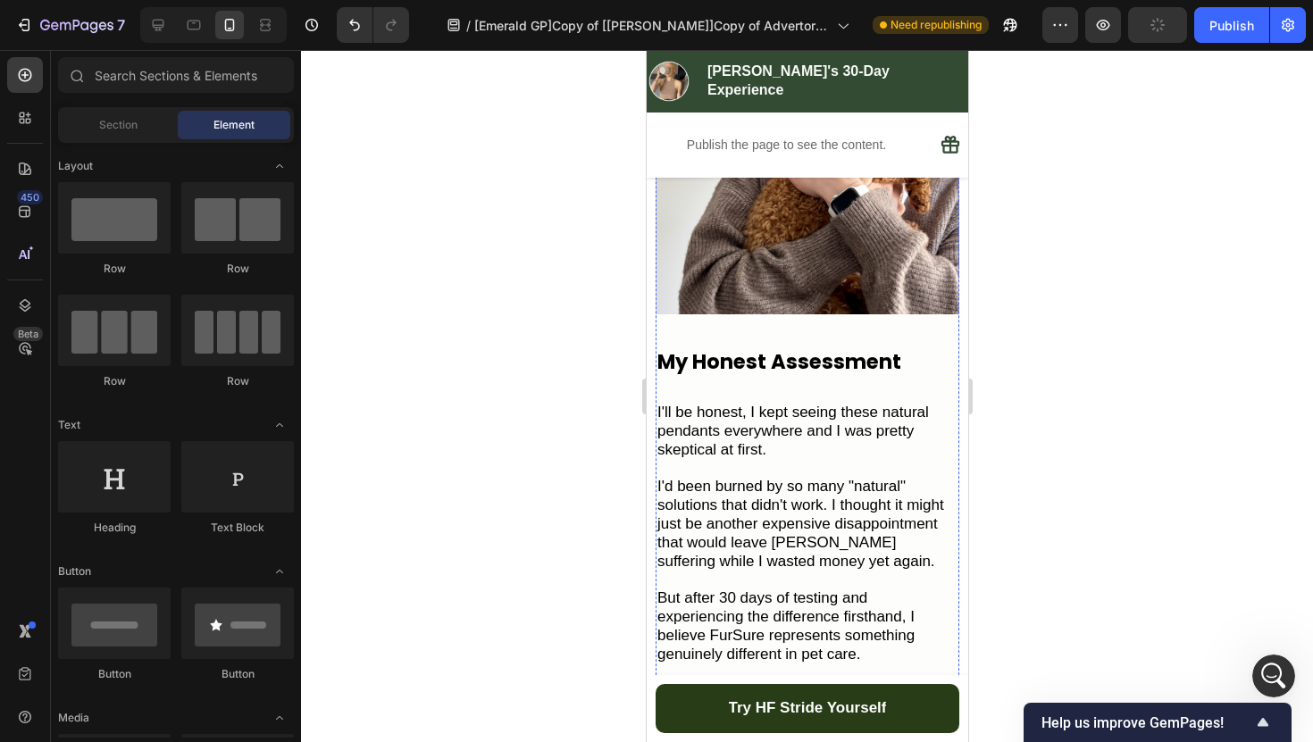
scroll to position [5280, 0]
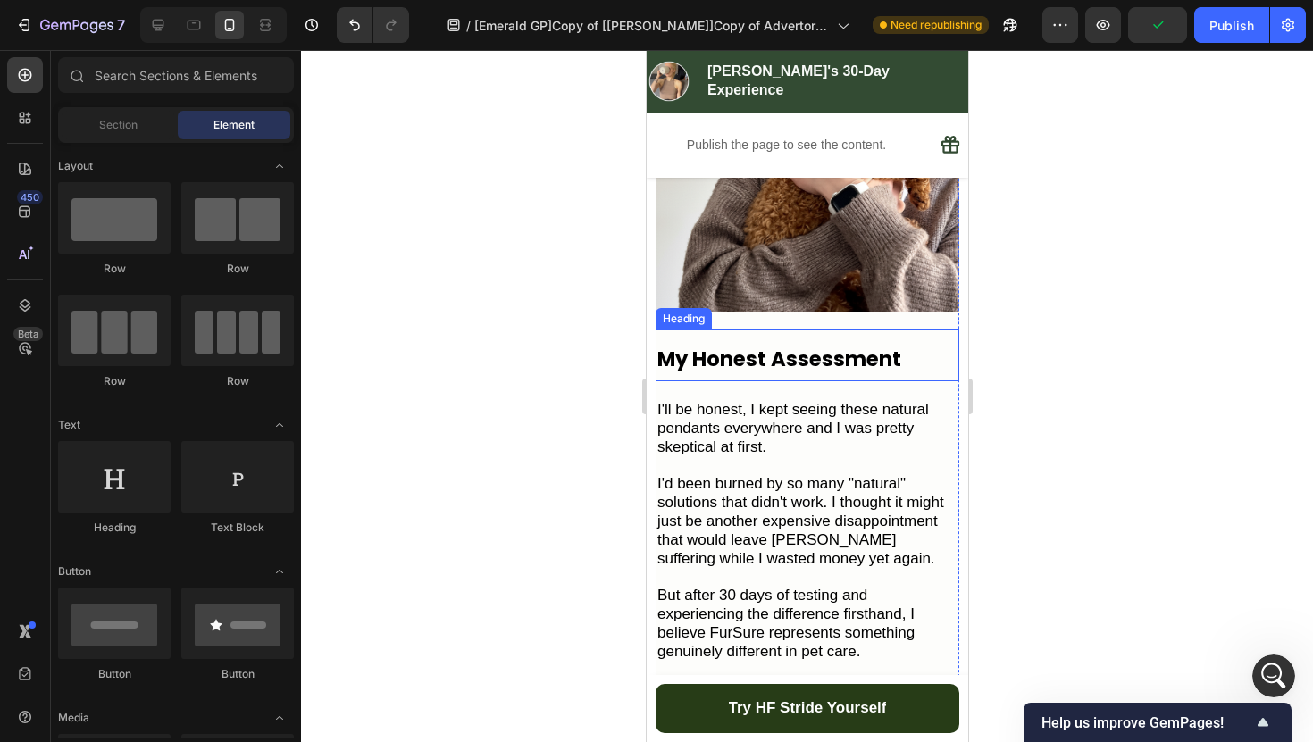
click at [778, 345] on strong "My Honest Assessment" at bounding box center [778, 359] width 244 height 29
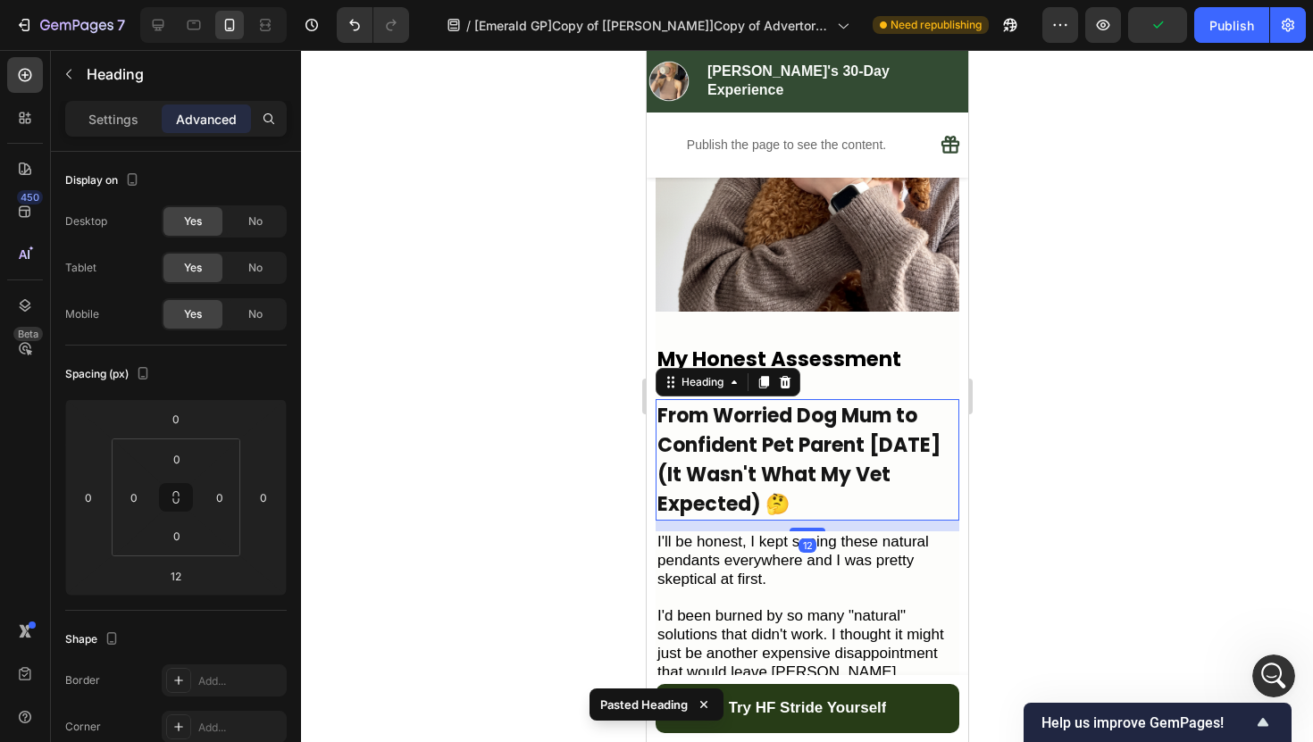
scroll to position [516, 0]
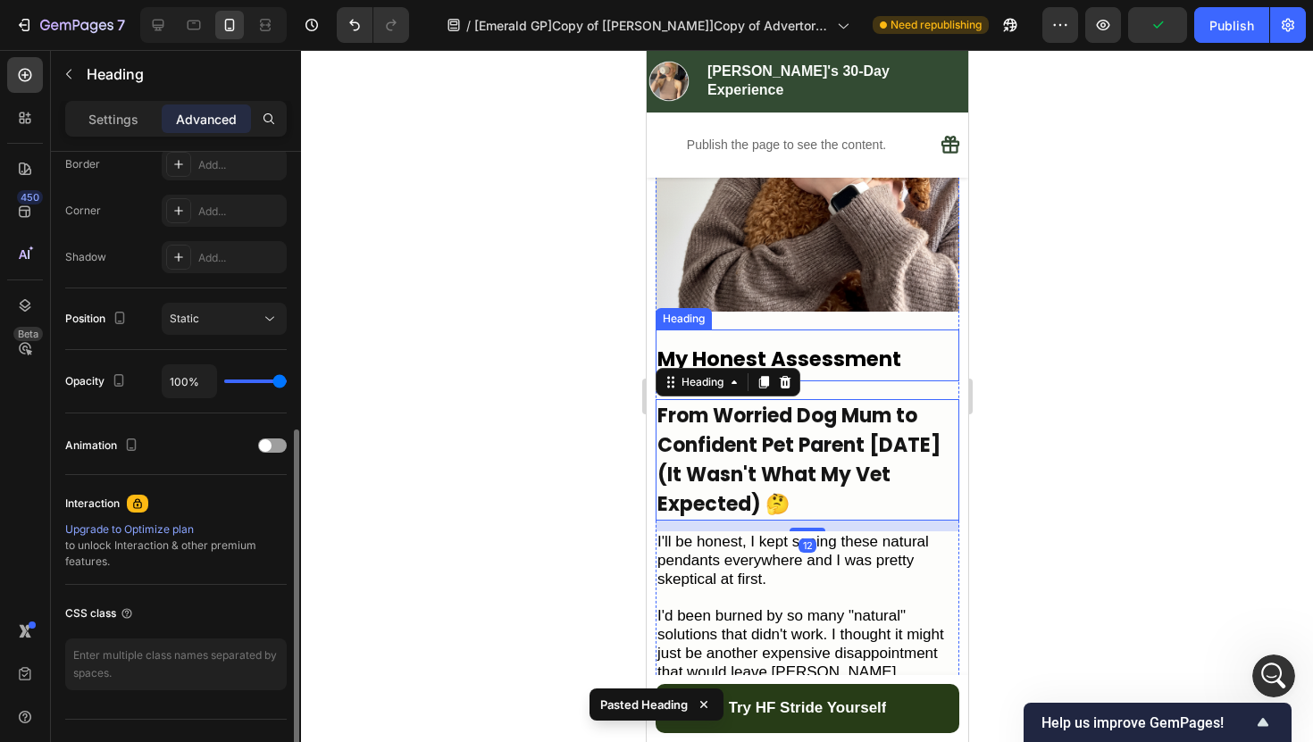
click at [1027, 372] on div at bounding box center [807, 396] width 1012 height 692
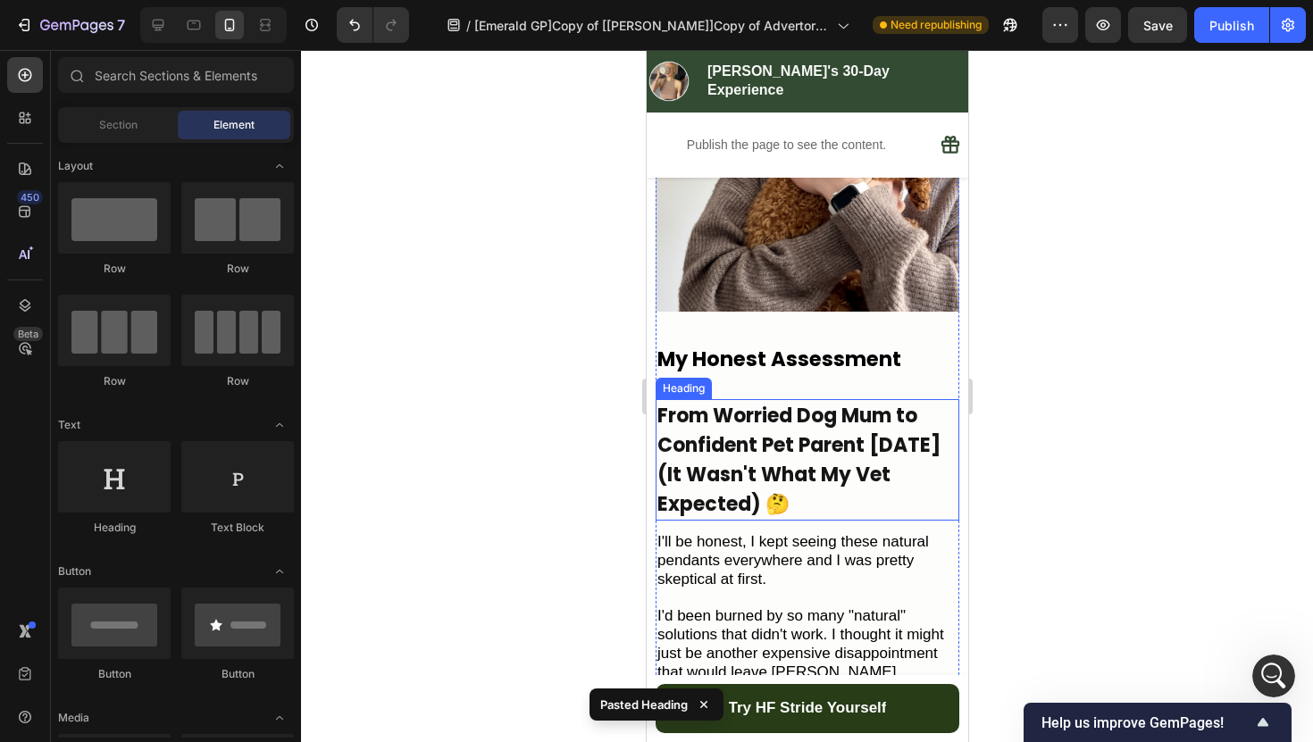
click at [872, 438] on h2 "From Worried Dog Mum to Confident Pet Parent [DATE] (It Wasn't What My Vet Expe…" at bounding box center [806, 459] width 304 height 121
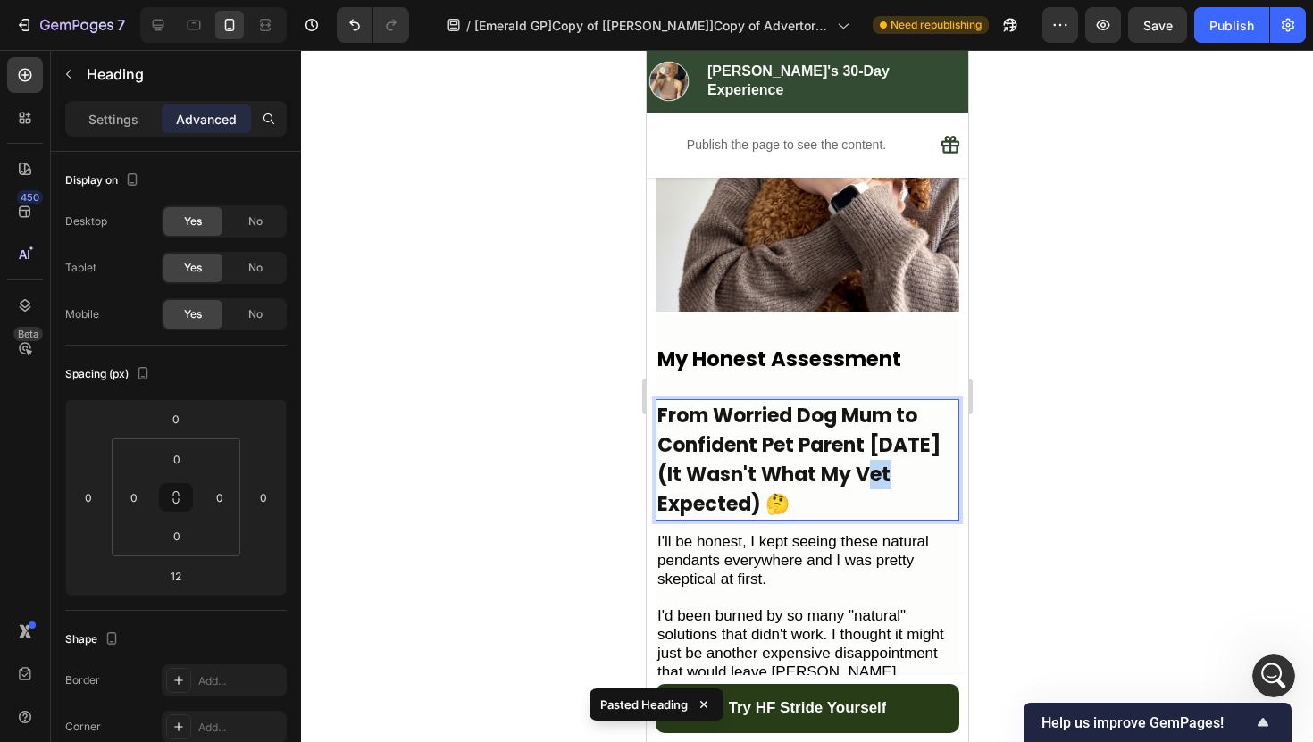
click at [872, 438] on h2 "From Worried Dog Mum to Confident Pet Parent [DATE] (It Wasn't What My Vet Expe…" at bounding box center [806, 459] width 304 height 121
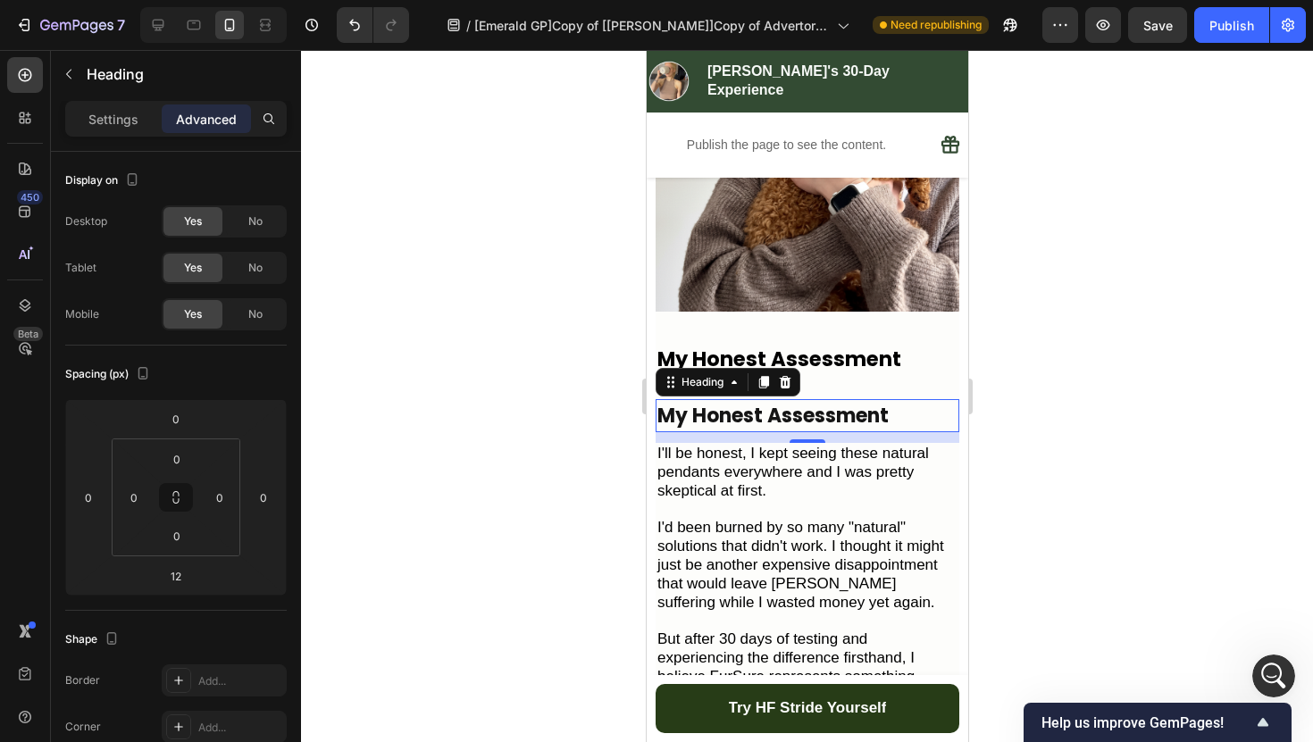
click at [1111, 414] on div at bounding box center [807, 396] width 1012 height 692
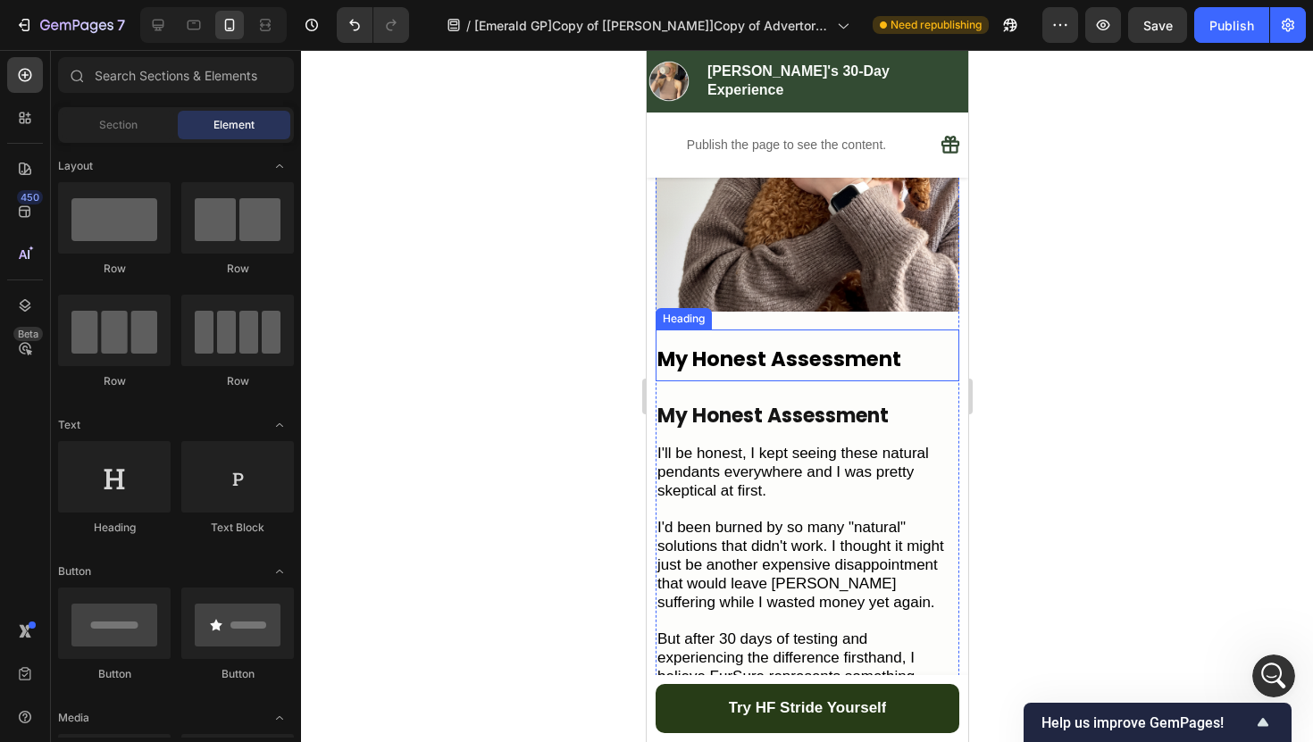
click at [879, 345] on strong "My Honest Assessment" at bounding box center [778, 359] width 244 height 29
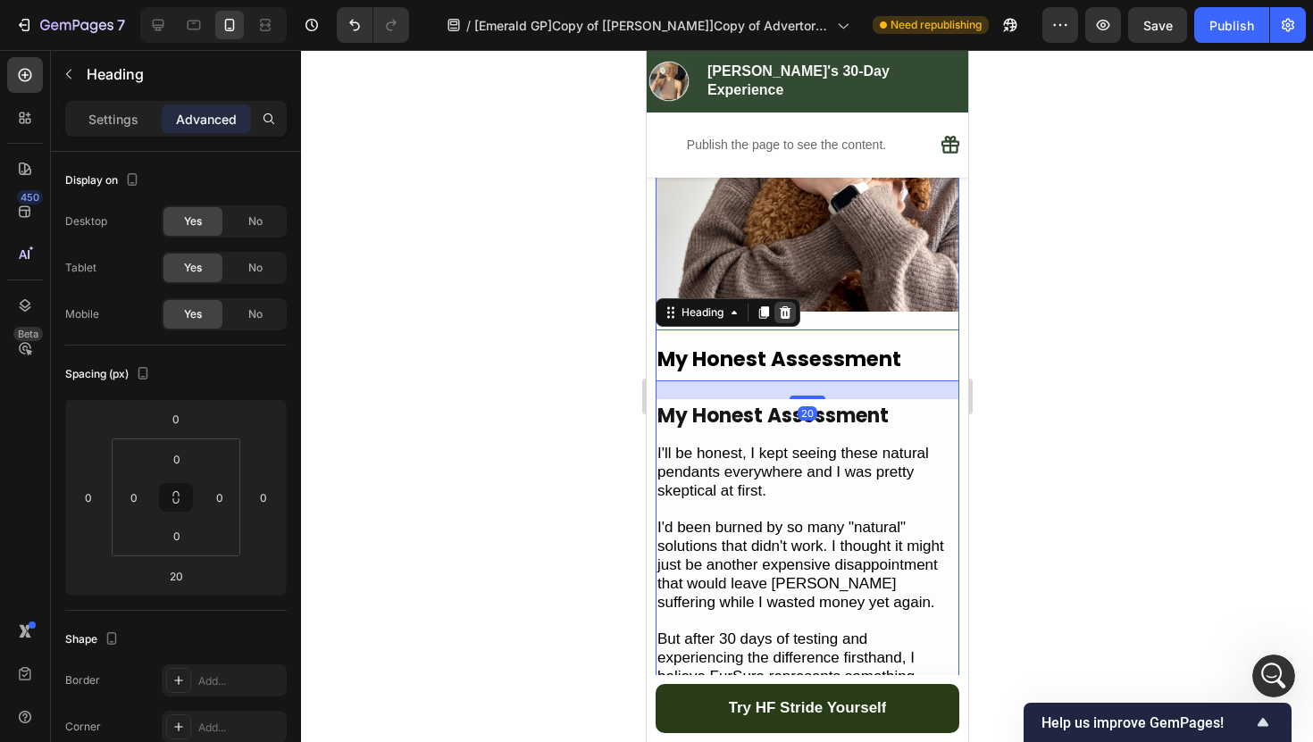
click at [785, 306] on icon at bounding box center [785, 312] width 12 height 13
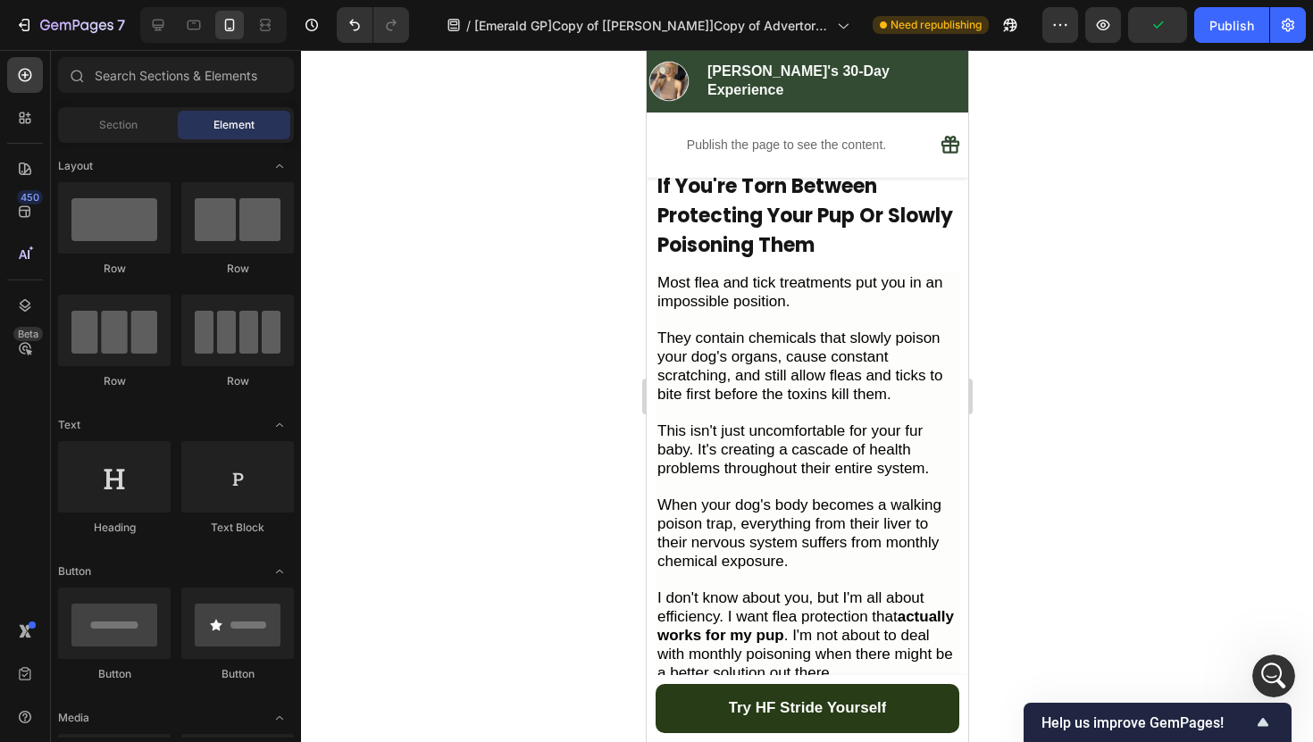
scroll to position [427, 0]
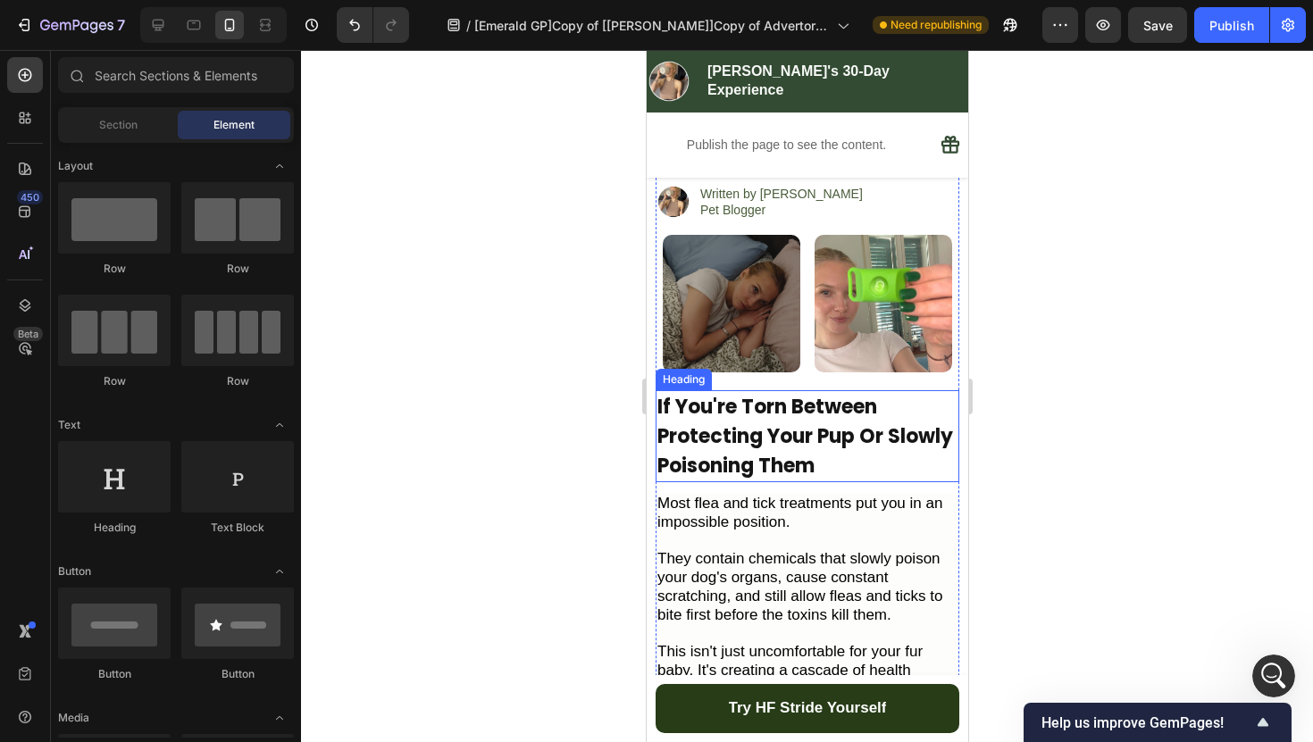
click at [804, 436] on h2 "If You're Torn Between Protecting Your Pup Or Slowly Poisoning Them" at bounding box center [806, 436] width 304 height 92
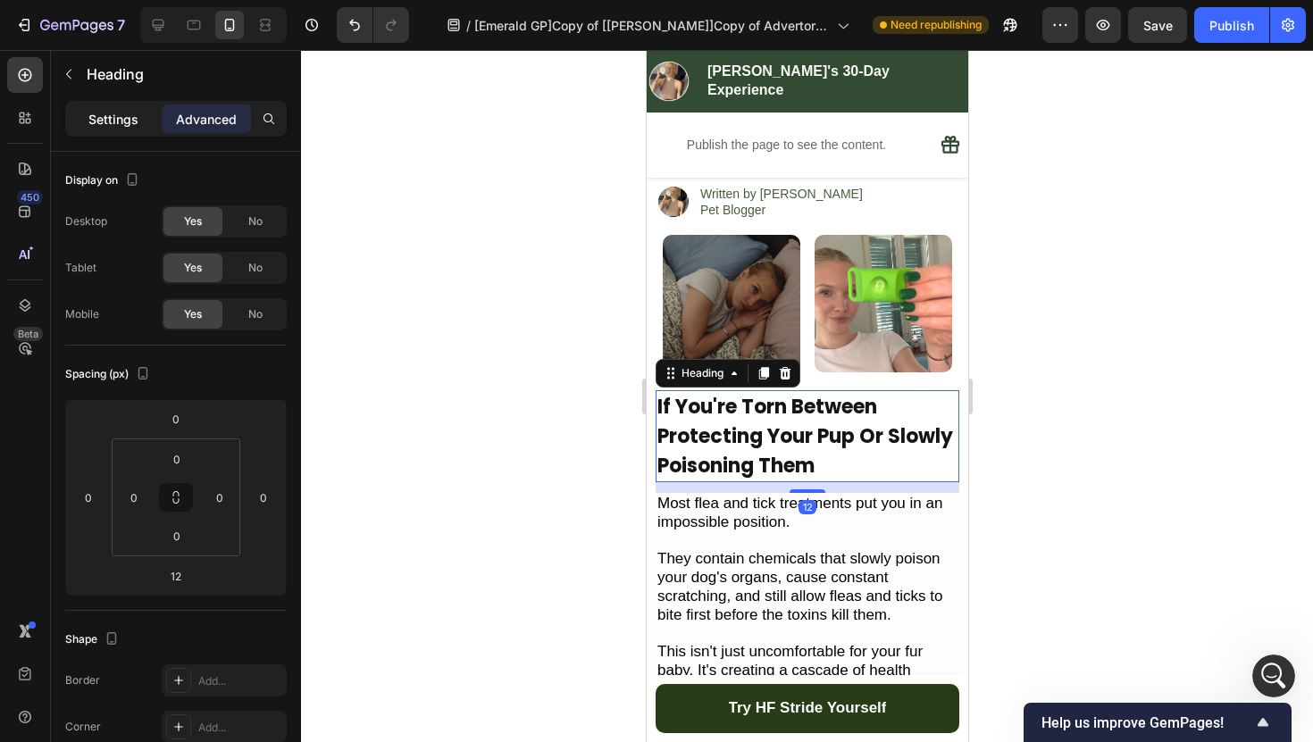
click at [129, 118] on p "Settings" at bounding box center [113, 119] width 50 height 19
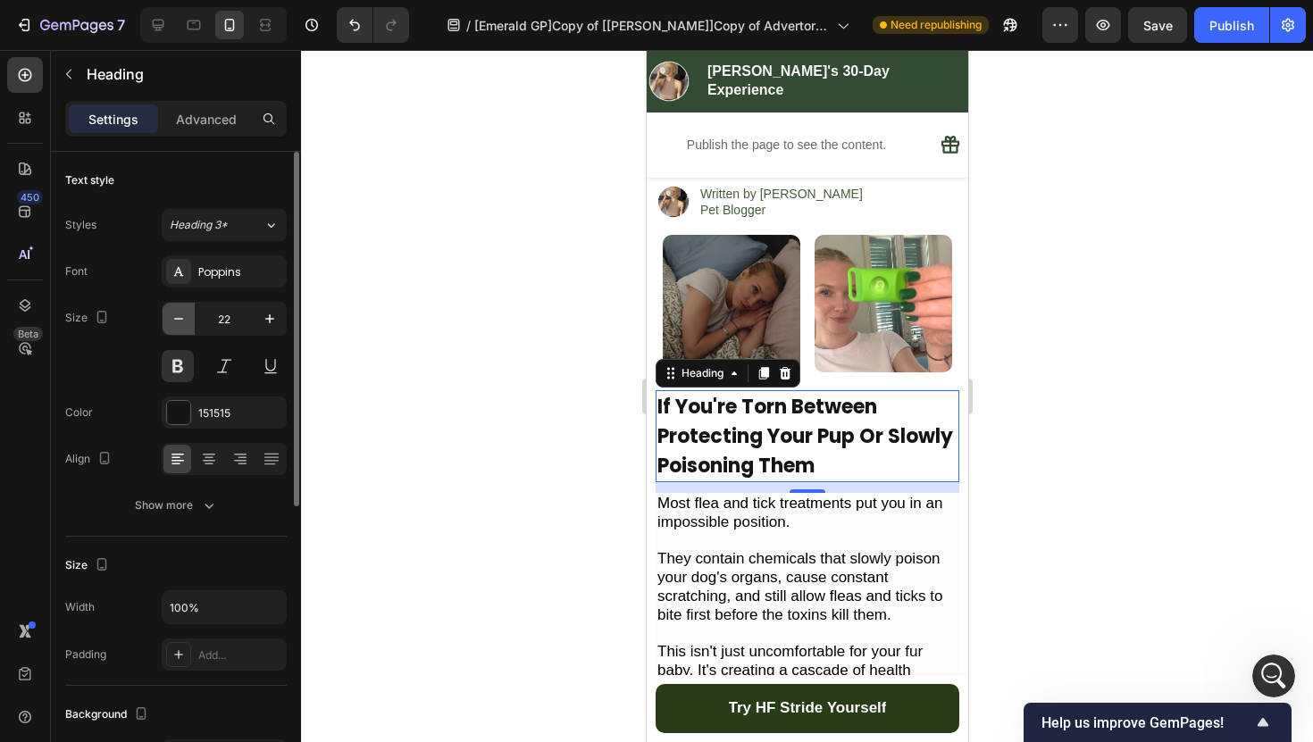
click at [177, 320] on icon "button" at bounding box center [179, 319] width 18 height 18
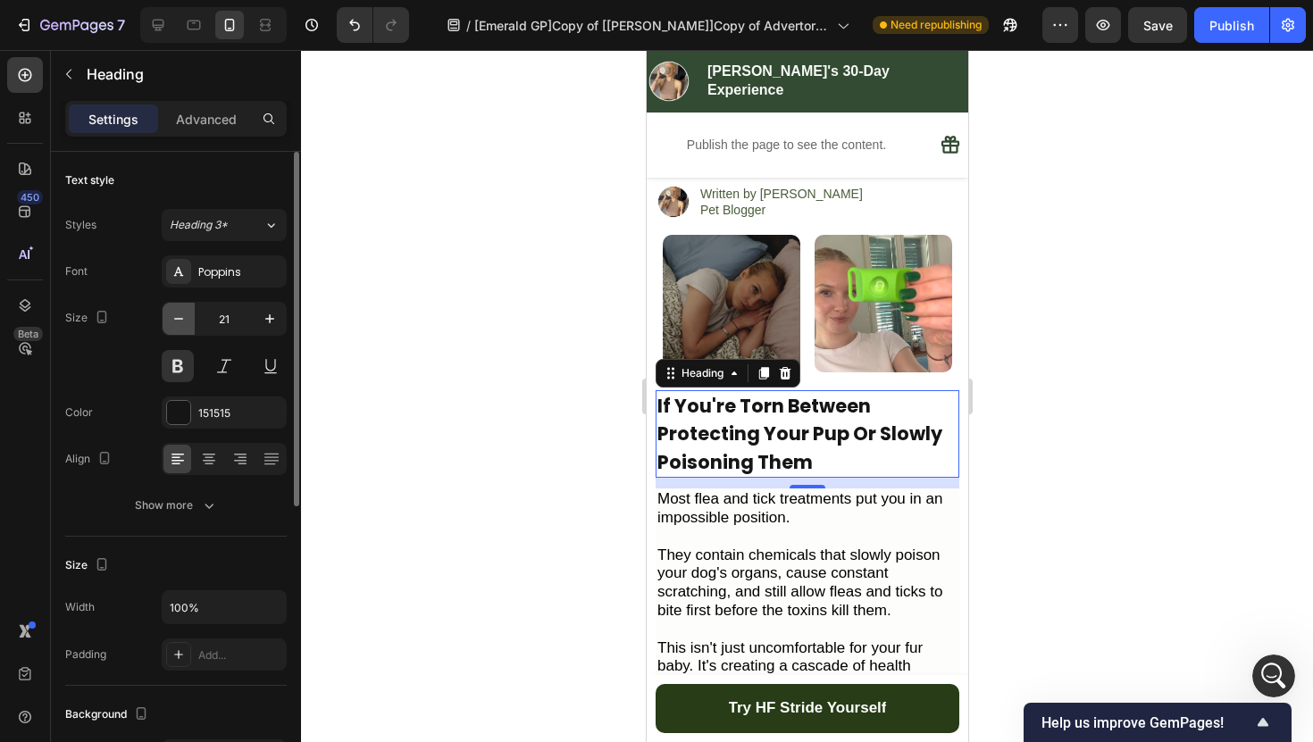
click at [177, 320] on icon "button" at bounding box center [179, 319] width 18 height 18
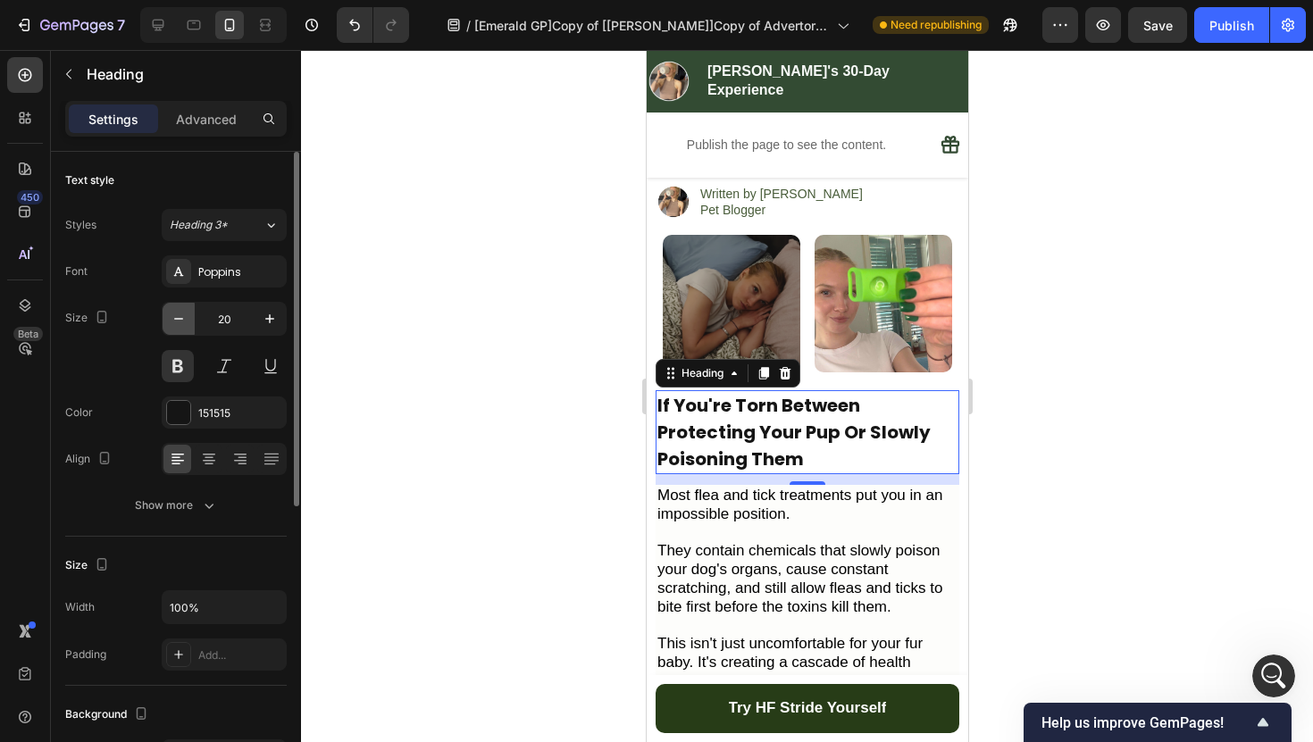
click at [177, 320] on icon "button" at bounding box center [179, 319] width 18 height 18
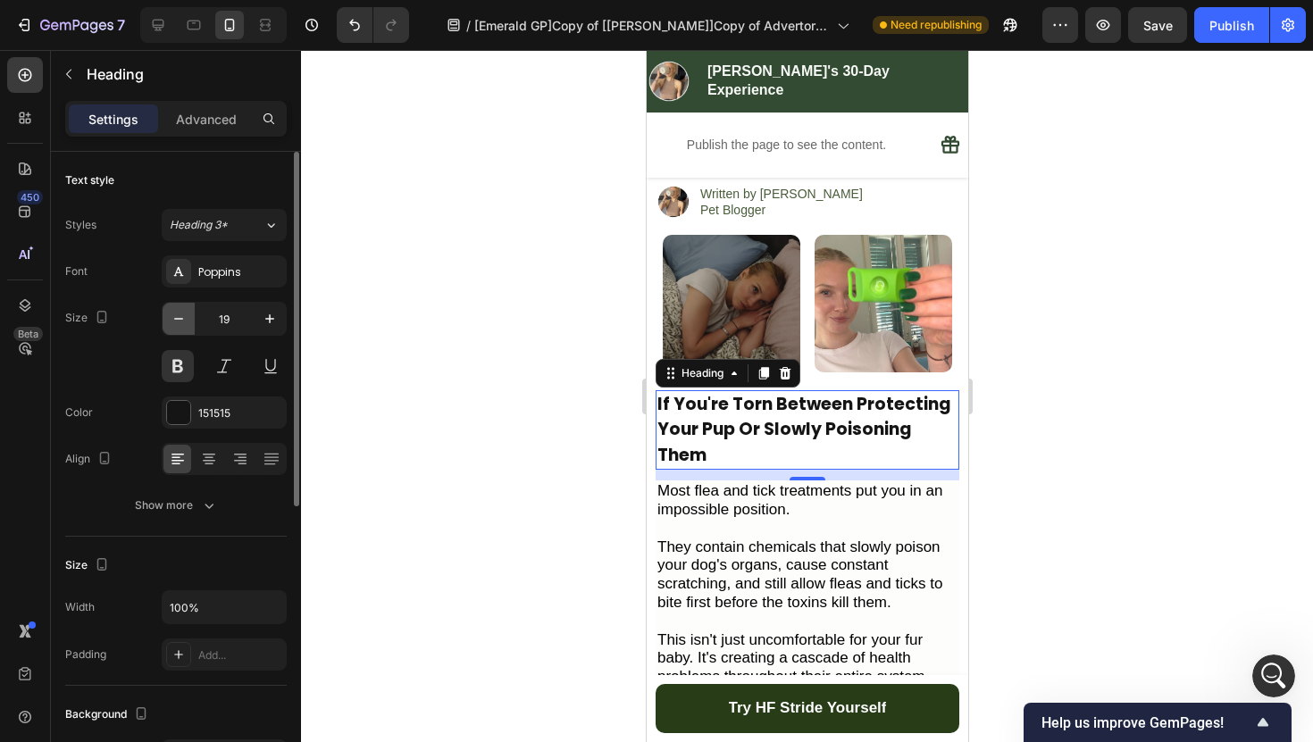
click at [177, 320] on icon "button" at bounding box center [179, 319] width 18 height 18
type input "18"
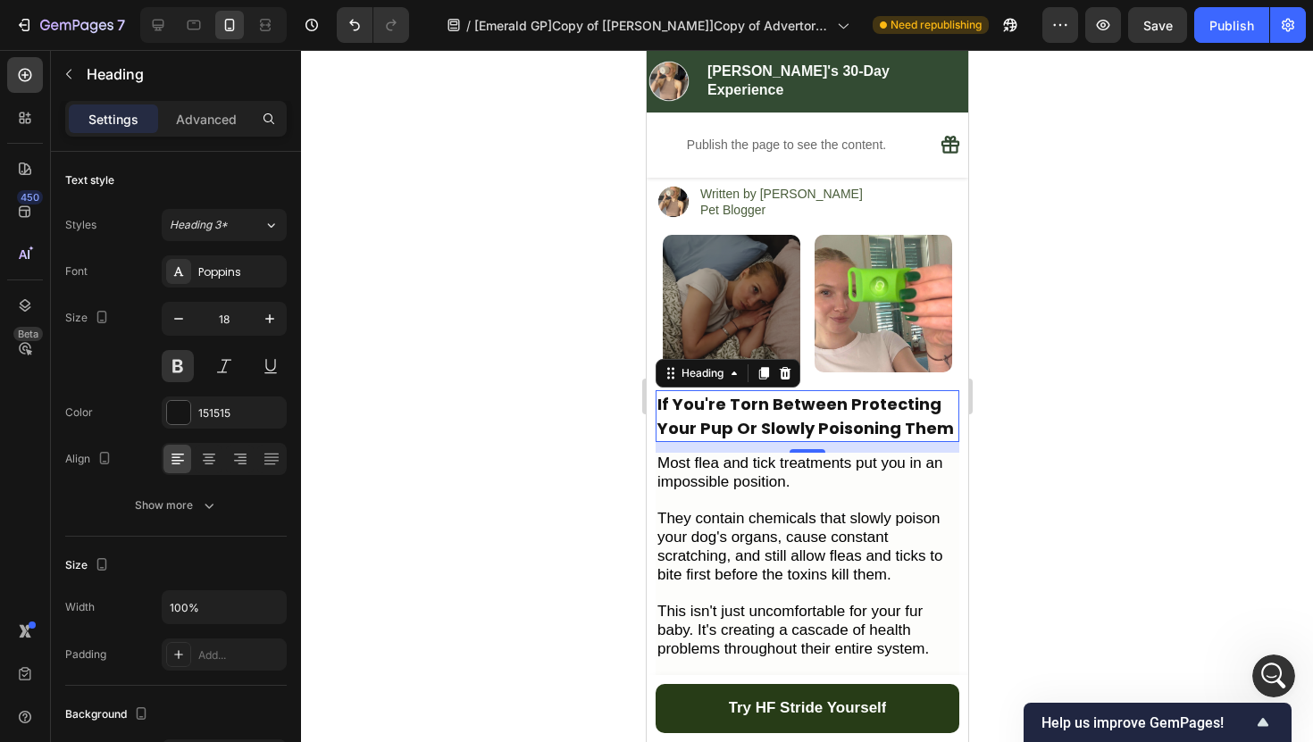
click at [390, 390] on div at bounding box center [807, 396] width 1012 height 692
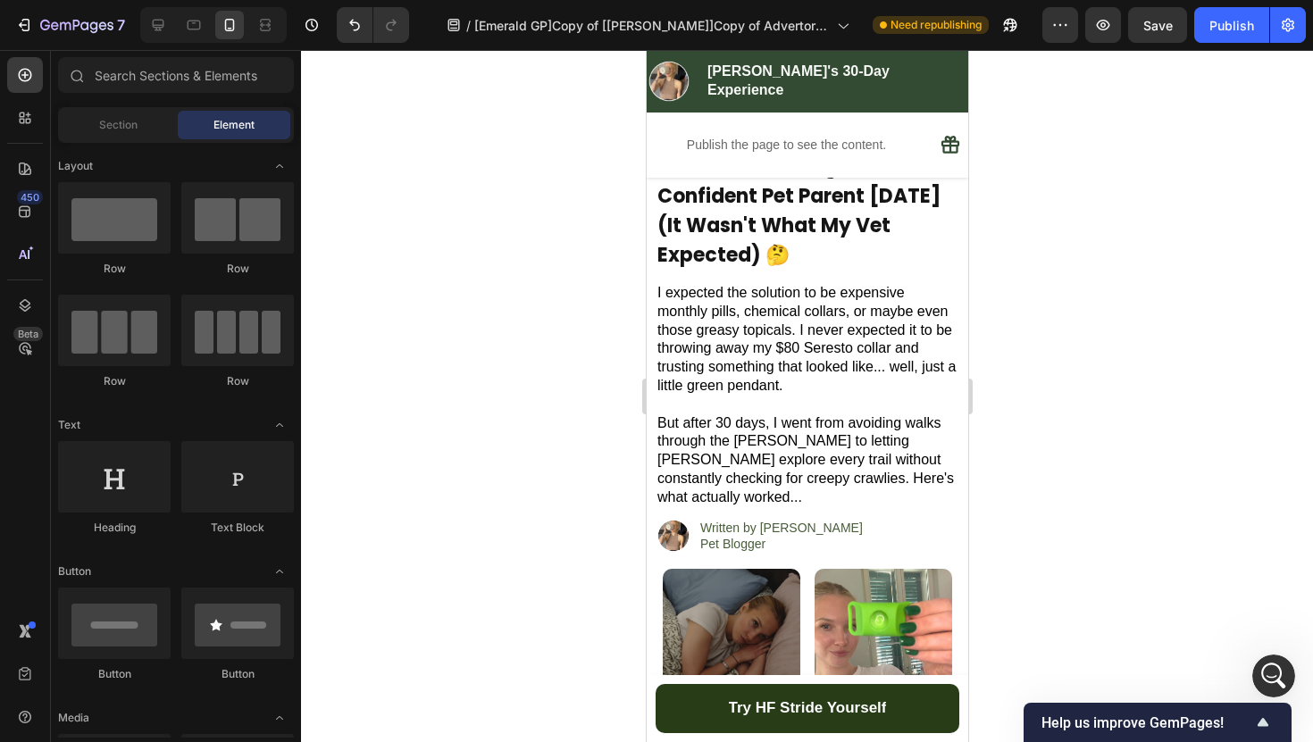
scroll to position [585, 0]
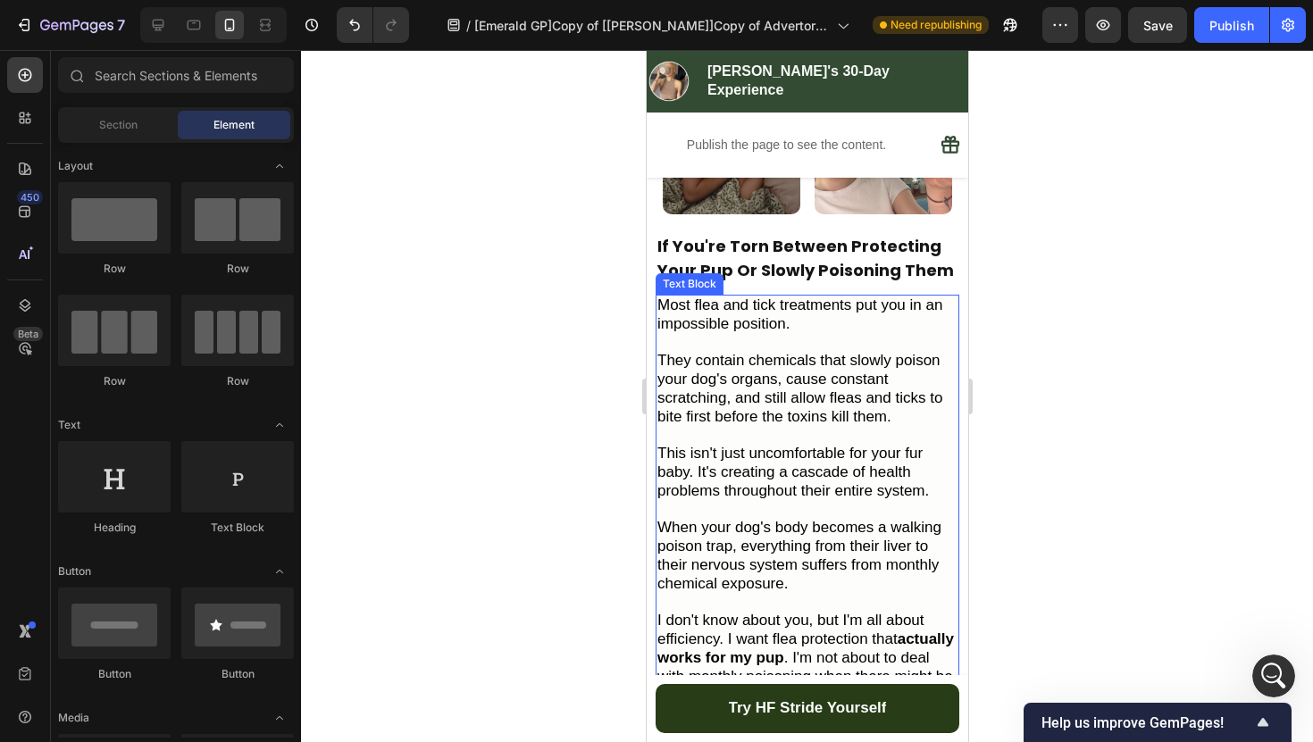
click at [809, 501] on p at bounding box center [806, 510] width 300 height 19
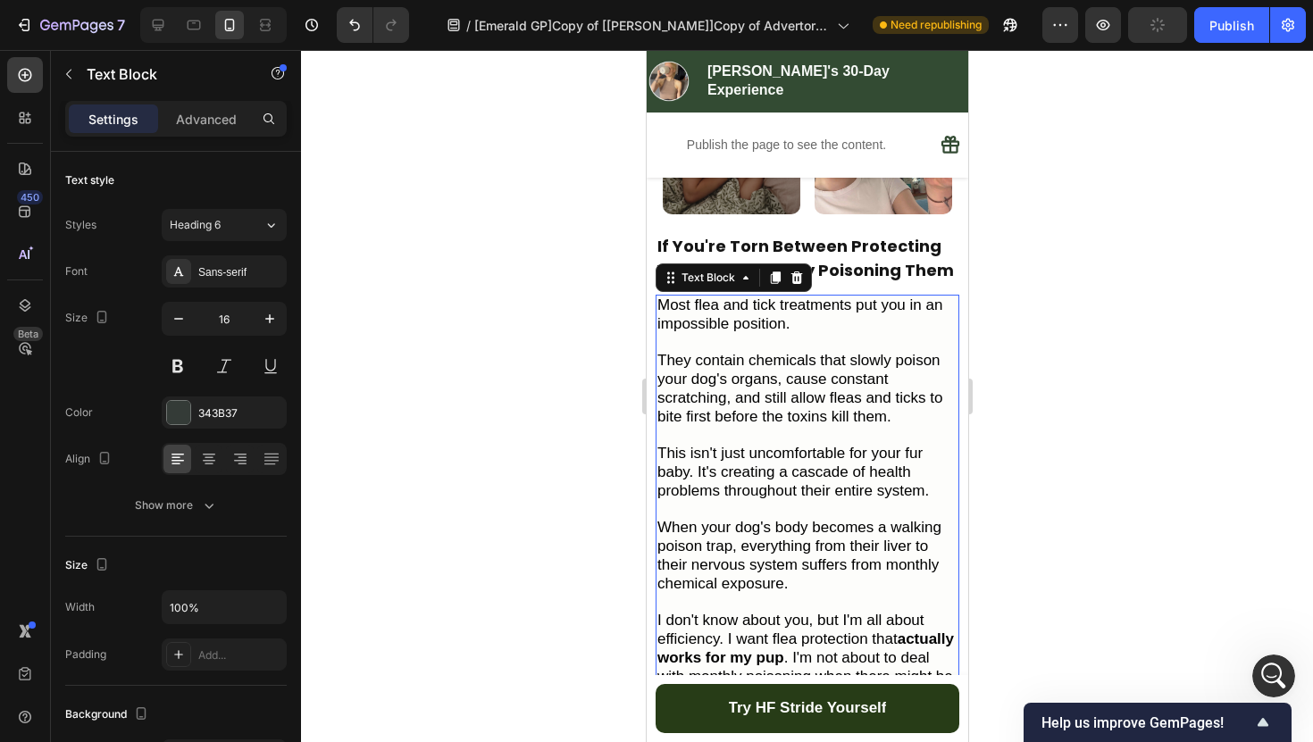
click at [763, 390] on span "They contain chemicals that slowly poison your dog's organs, cause constant scr…" at bounding box center [798, 388] width 285 height 72
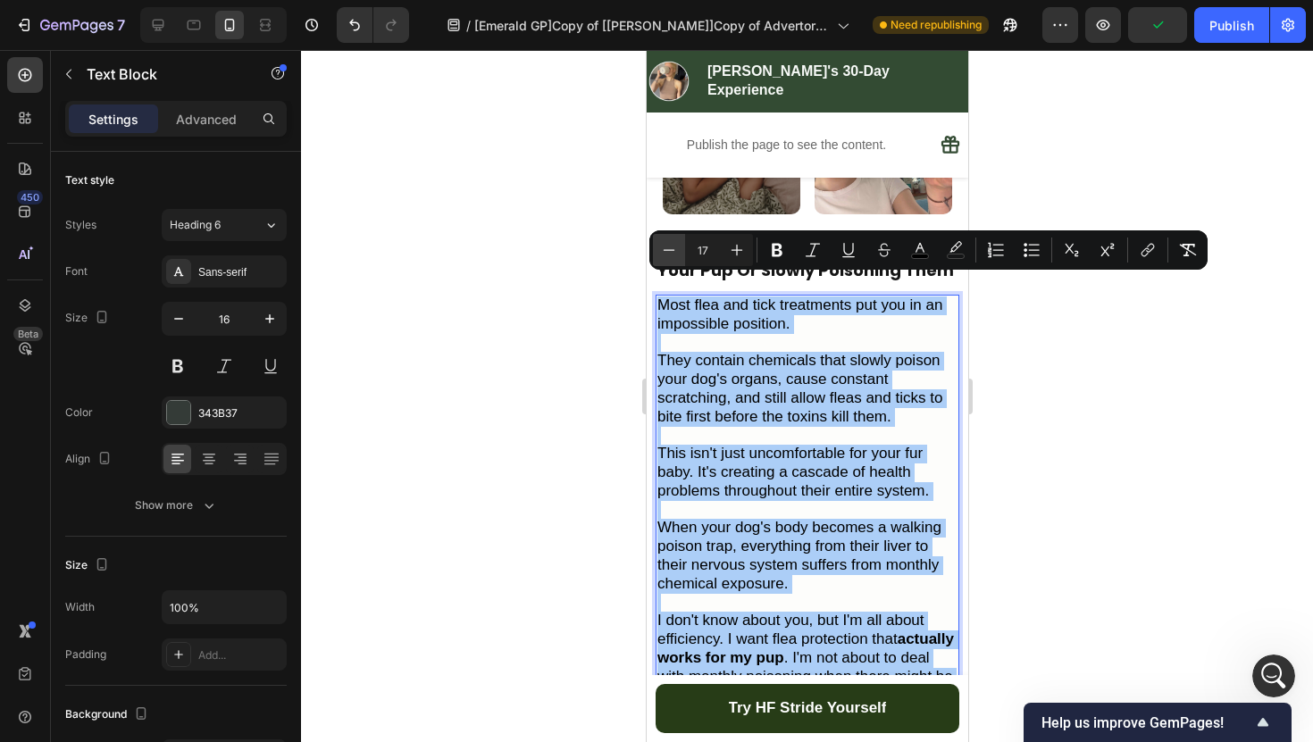
click at [671, 242] on icon "Editor contextual toolbar" at bounding box center [669, 250] width 18 height 18
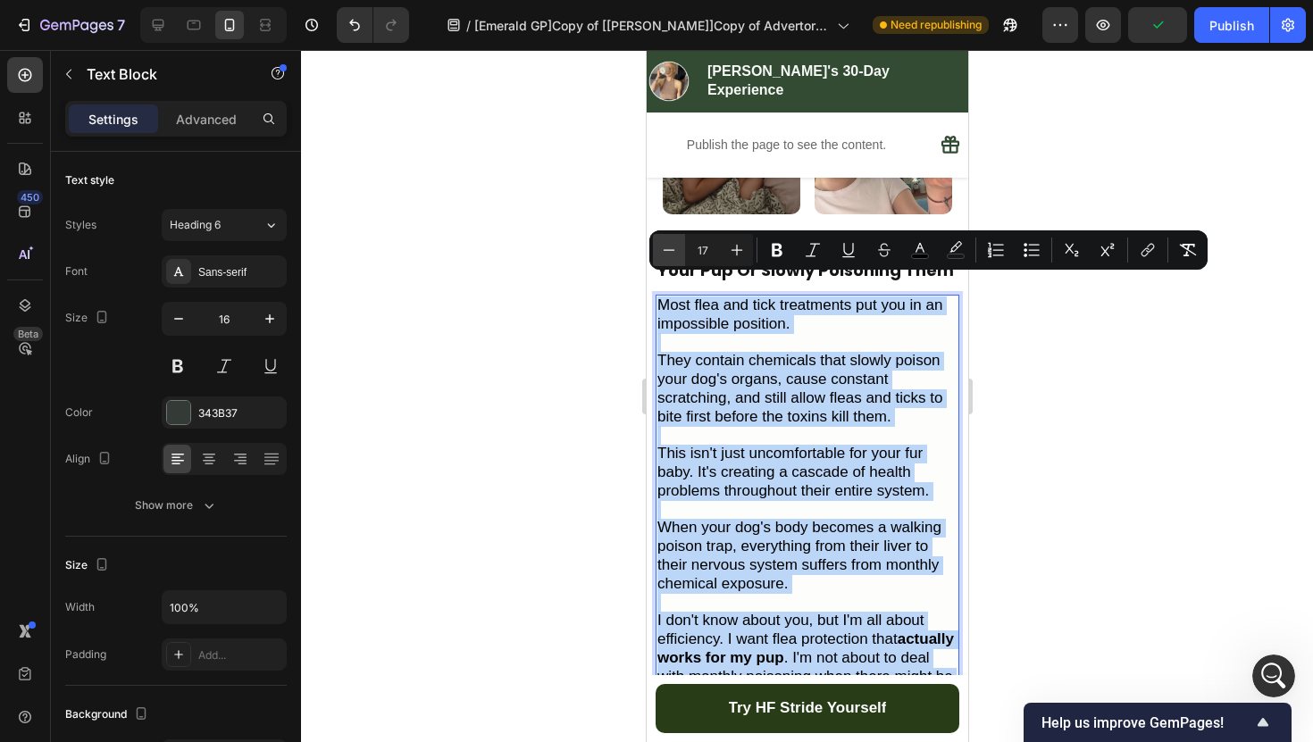
type input "16"
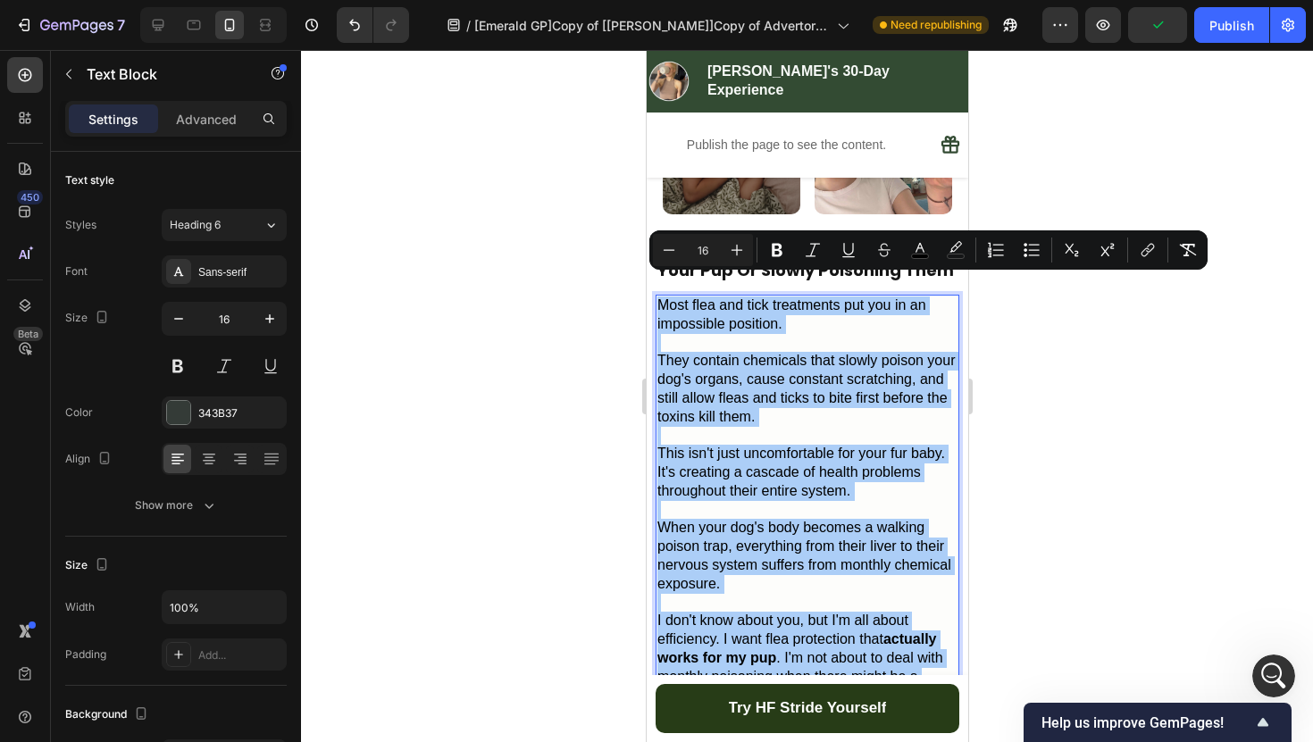
click at [572, 376] on div at bounding box center [807, 396] width 1012 height 692
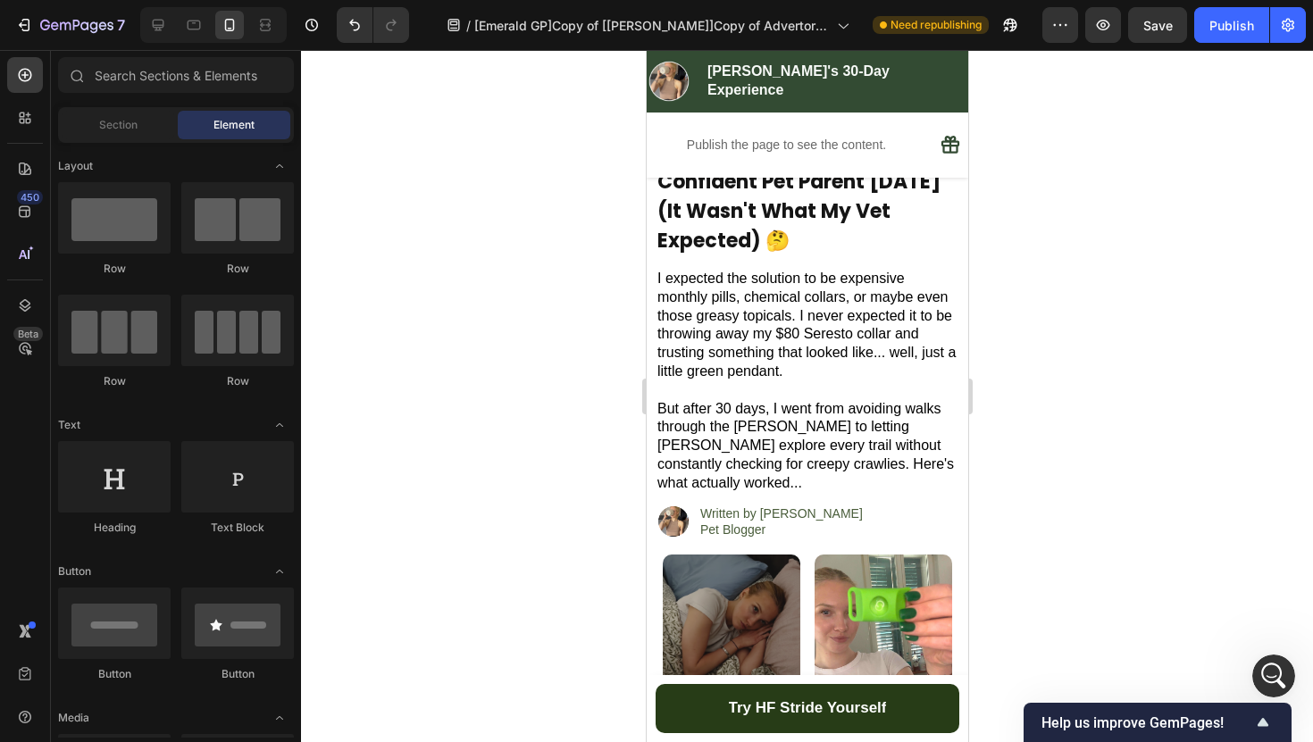
scroll to position [0, 0]
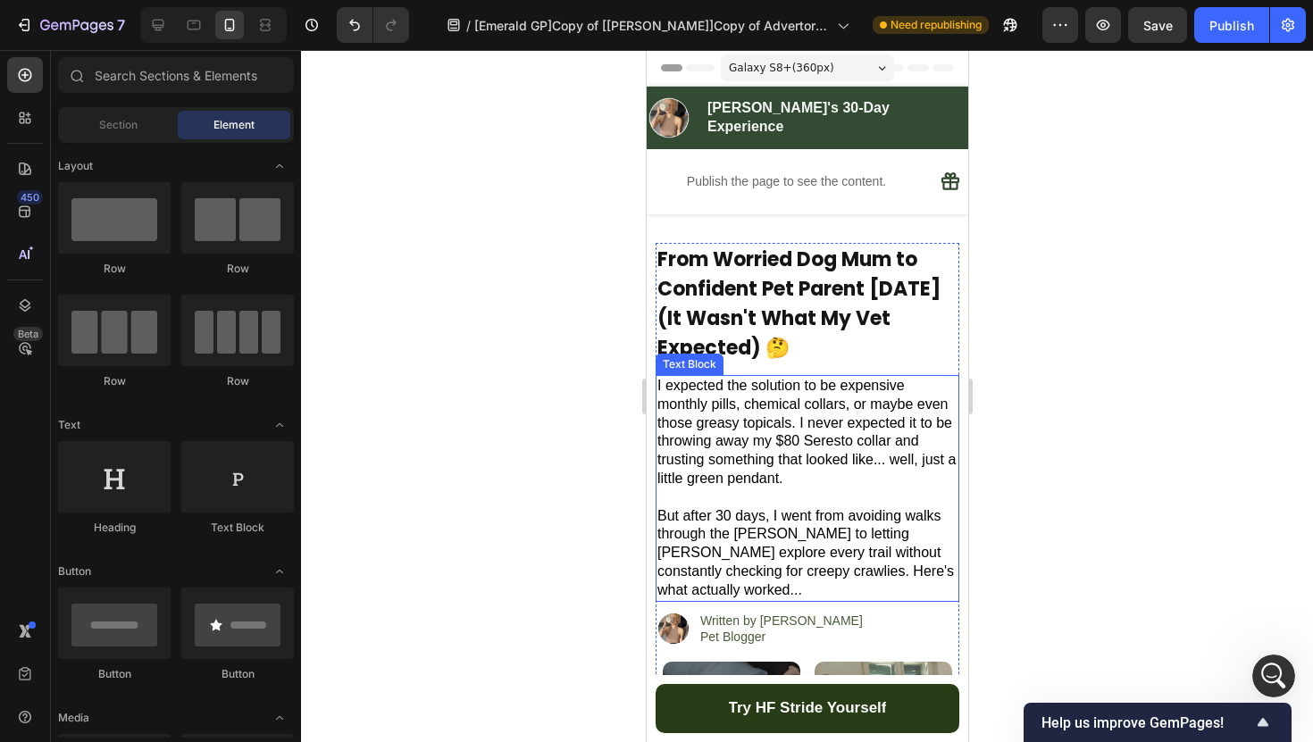
click at [747, 478] on span "I expected the solution to be expensive monthly pills, chemical collars, or may…" at bounding box center [805, 432] width 298 height 108
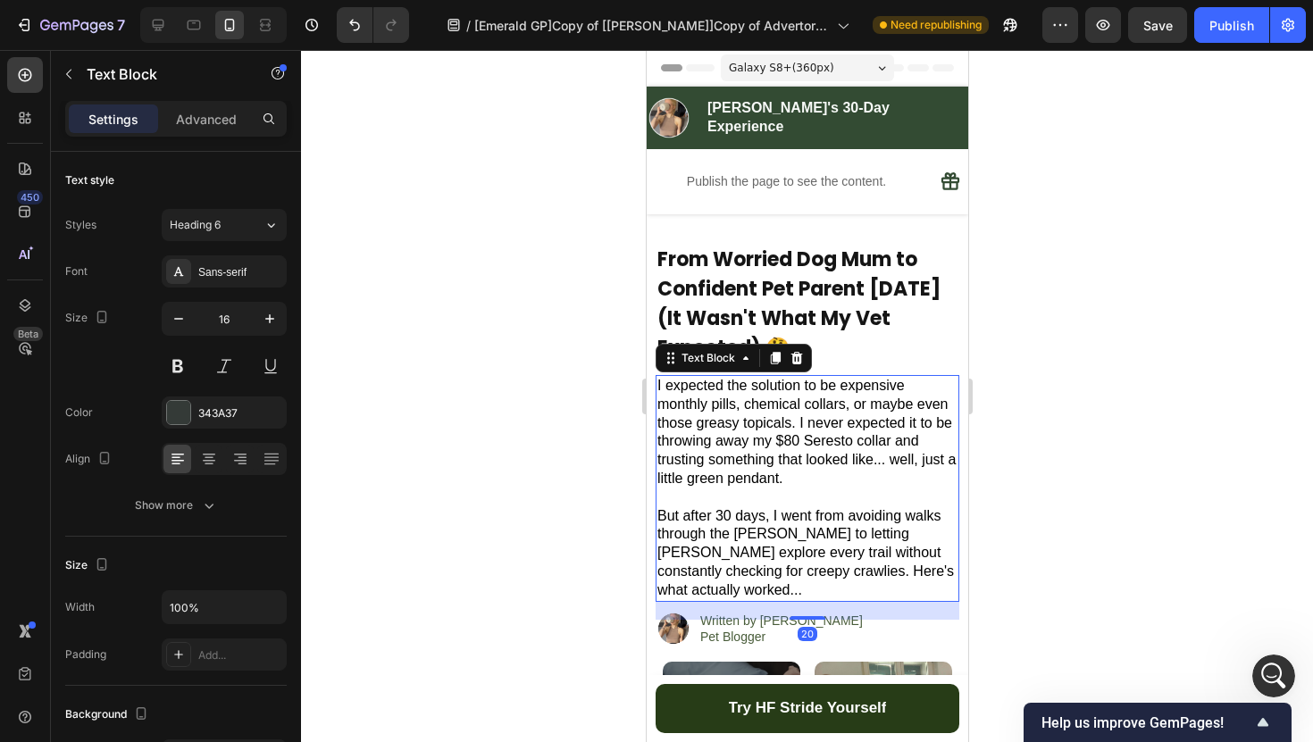
click at [747, 478] on span "I expected the solution to be expensive monthly pills, chemical collars, or may…" at bounding box center [805, 432] width 298 height 108
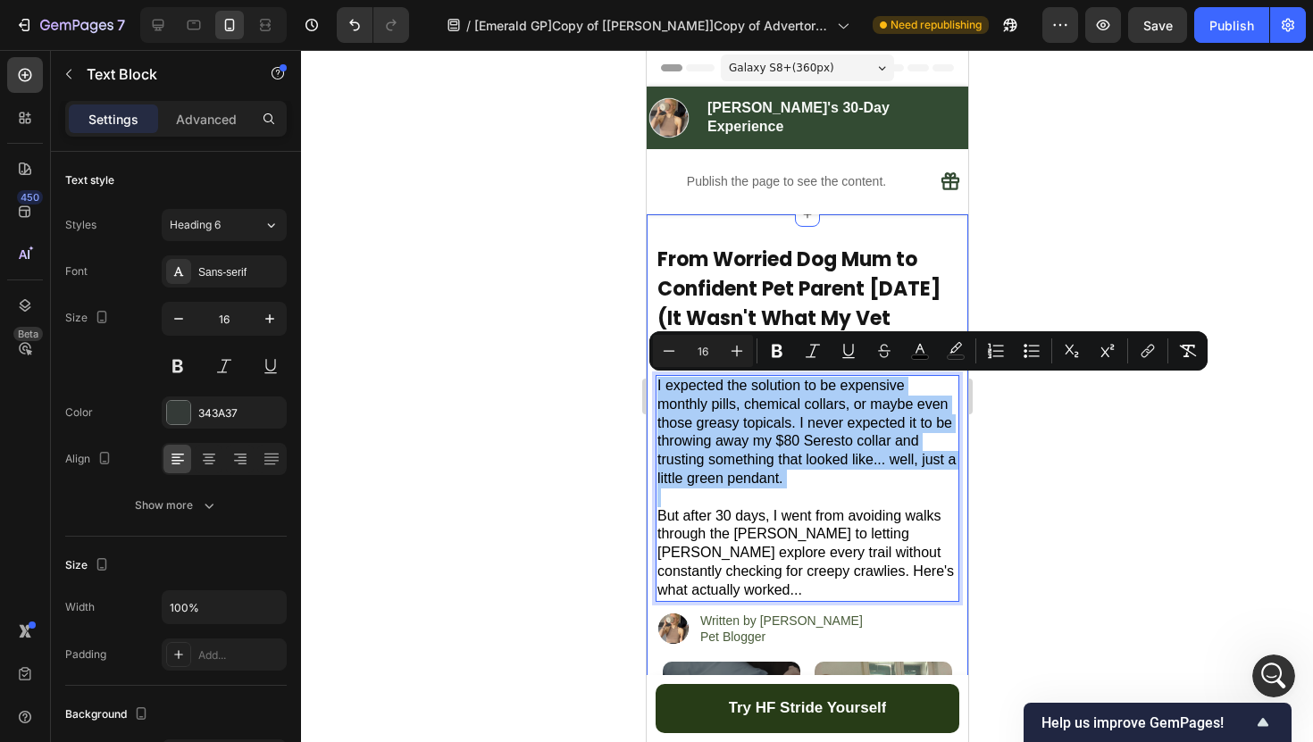
click at [621, 477] on div at bounding box center [807, 396] width 1012 height 692
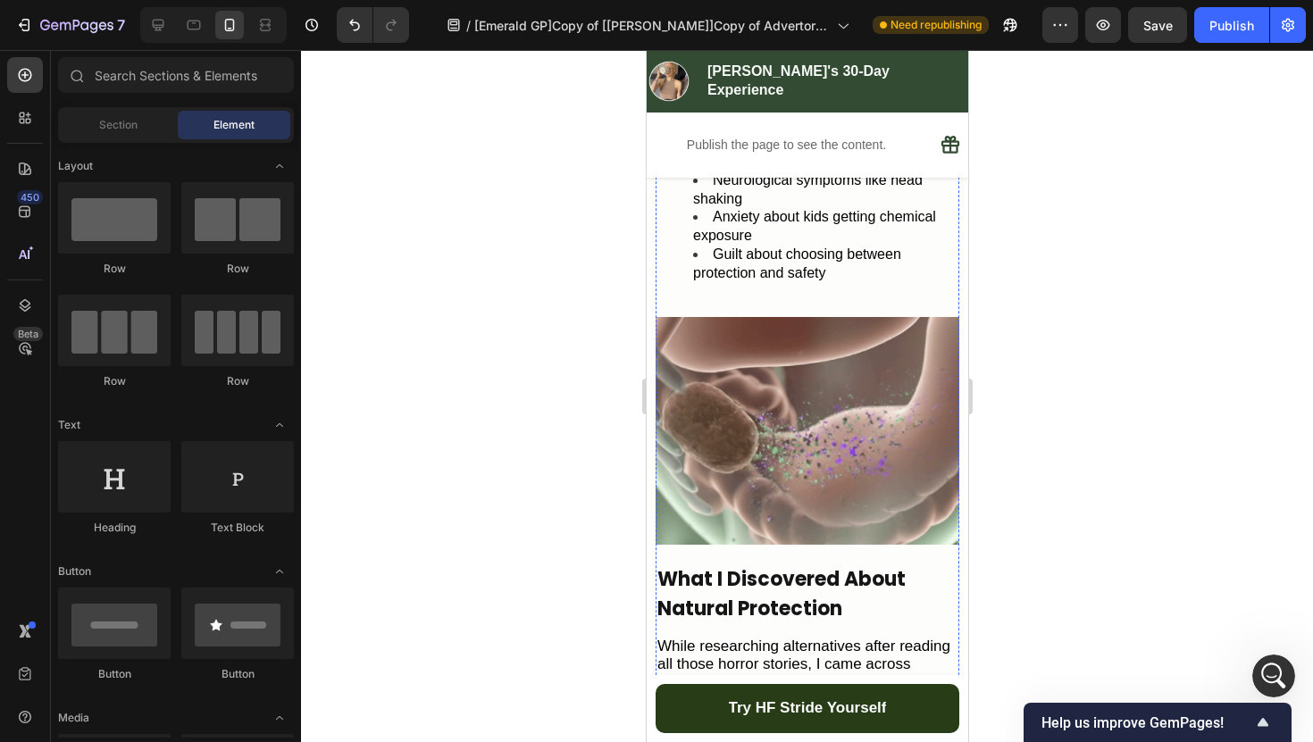
scroll to position [1466, 0]
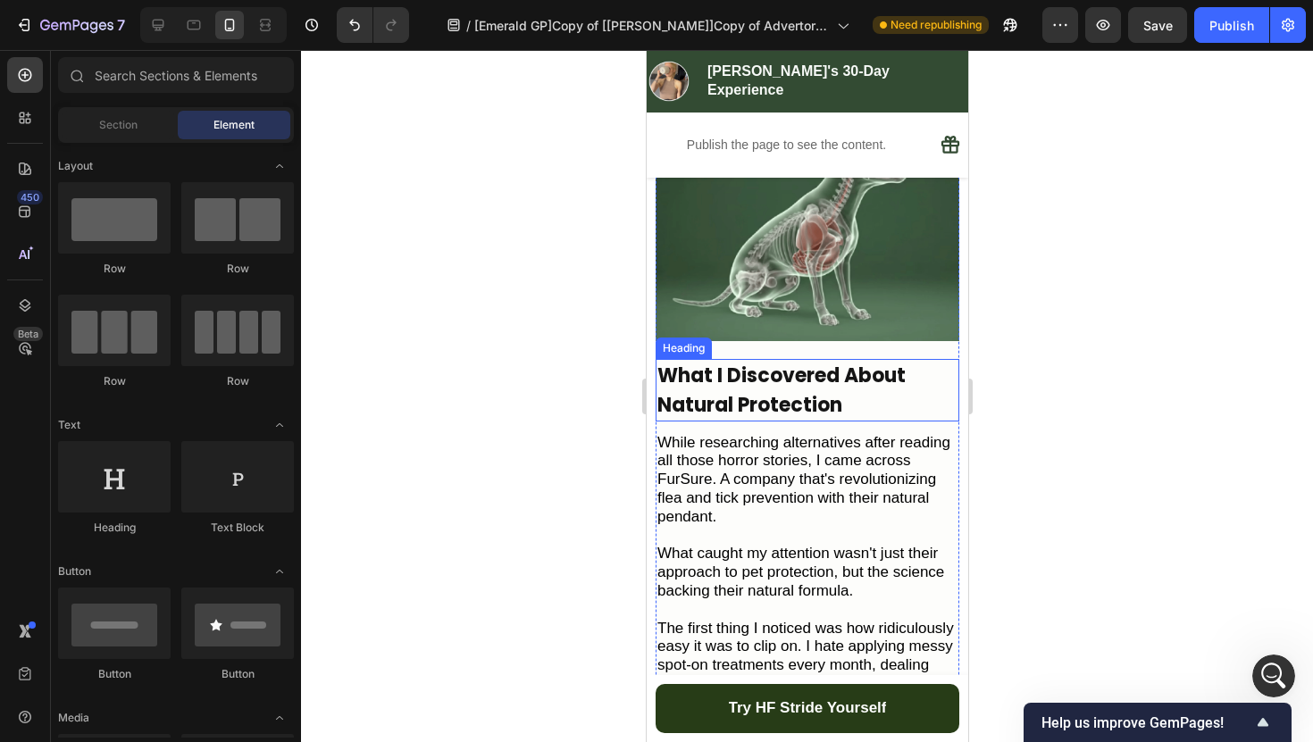
click at [764, 379] on h2 "What I Discovered About Natural Protection" at bounding box center [806, 390] width 304 height 63
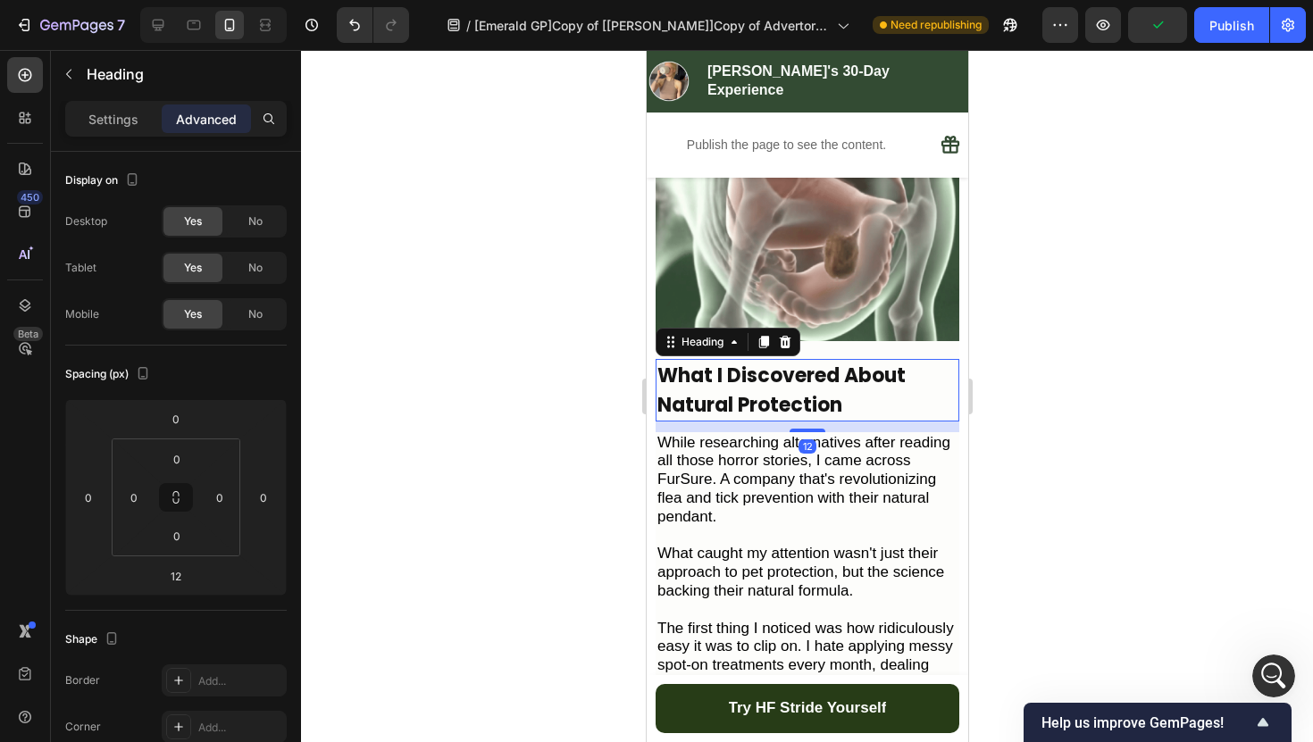
click at [742, 373] on h2 "What I Discovered About Natural Protection" at bounding box center [806, 390] width 304 height 63
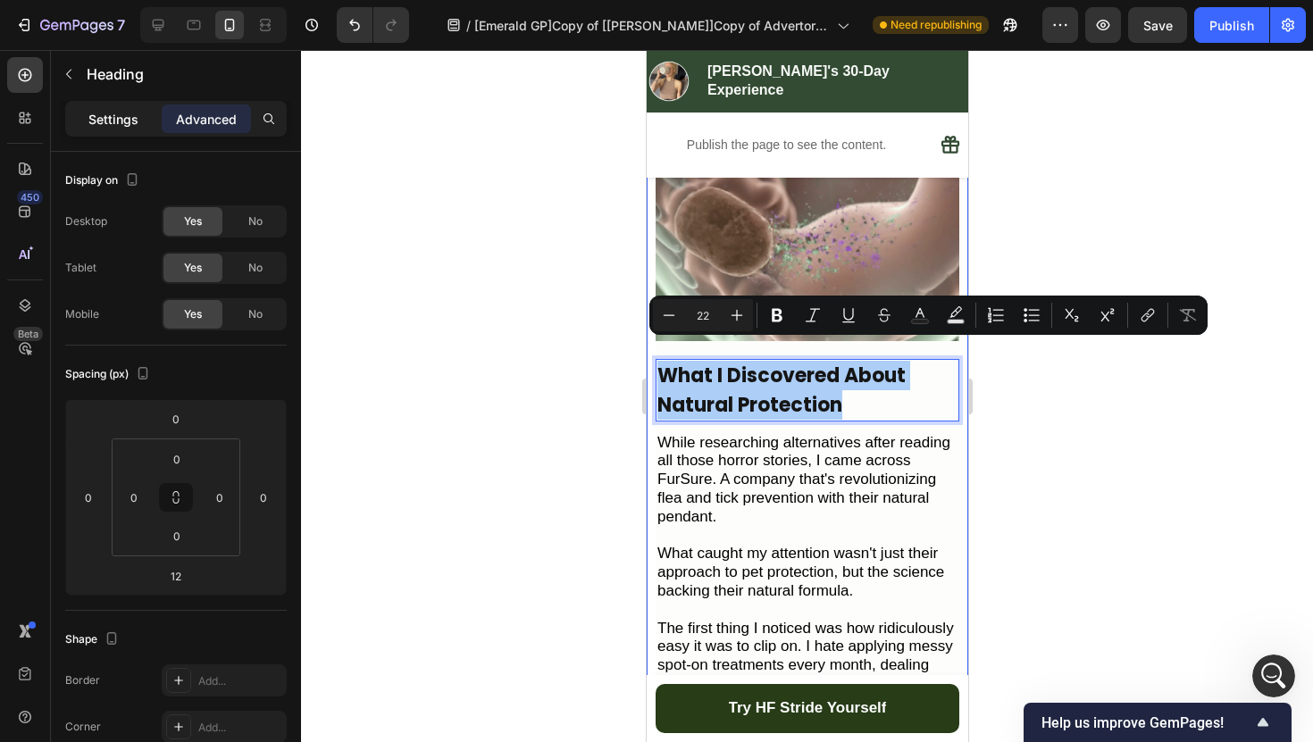
click at [104, 123] on p "Settings" at bounding box center [113, 119] width 50 height 19
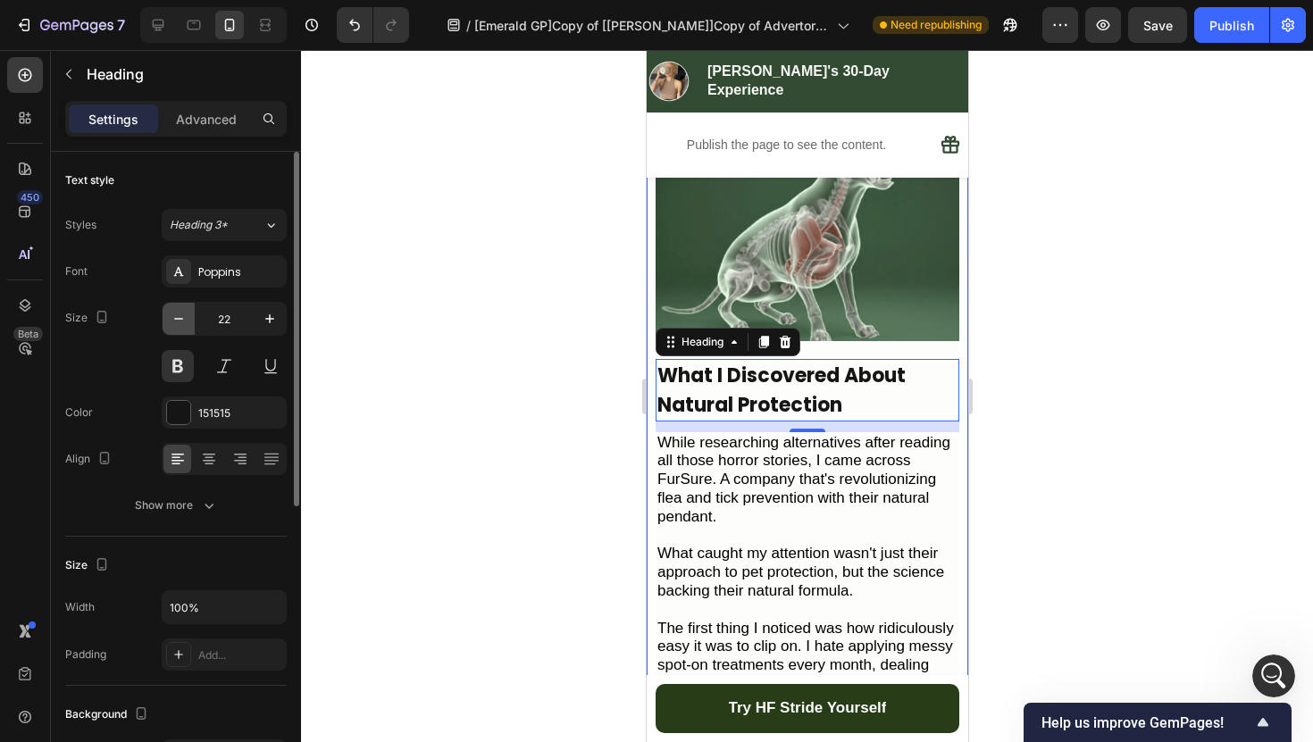
click at [183, 313] on icon "button" at bounding box center [179, 319] width 18 height 18
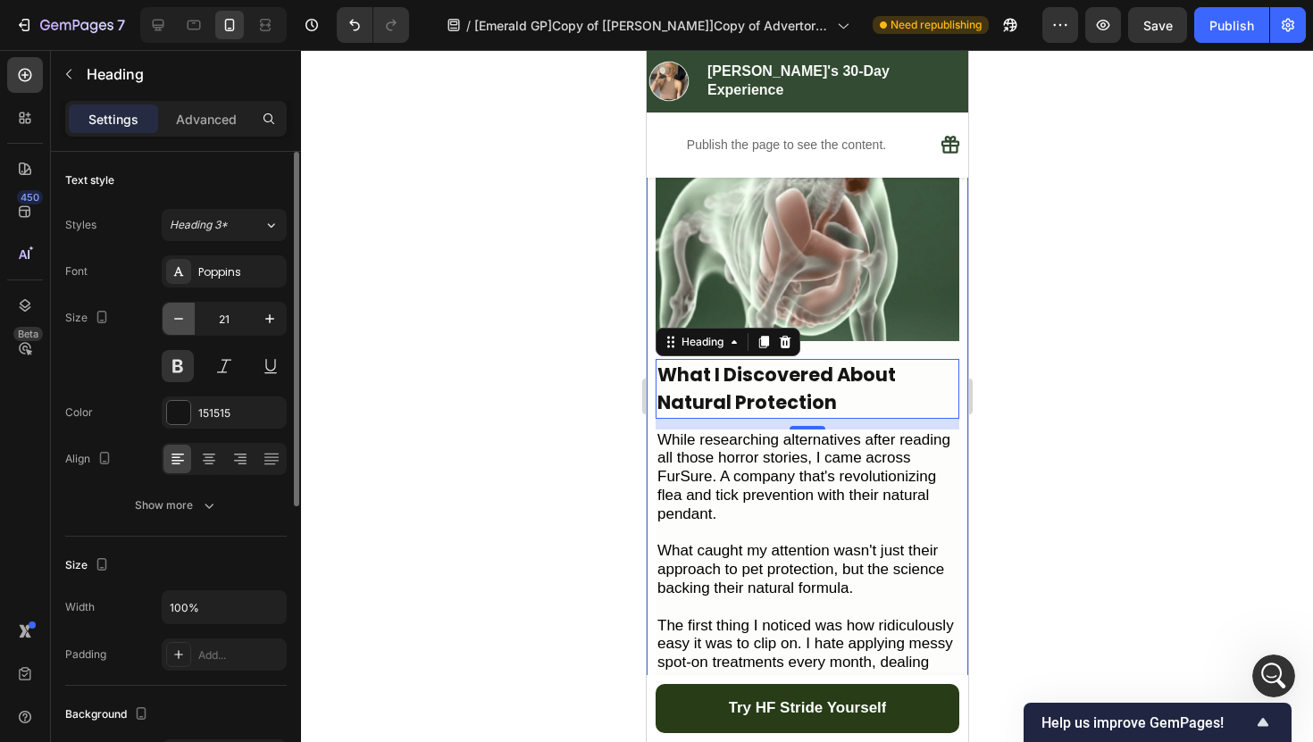
click at [183, 313] on icon "button" at bounding box center [179, 319] width 18 height 18
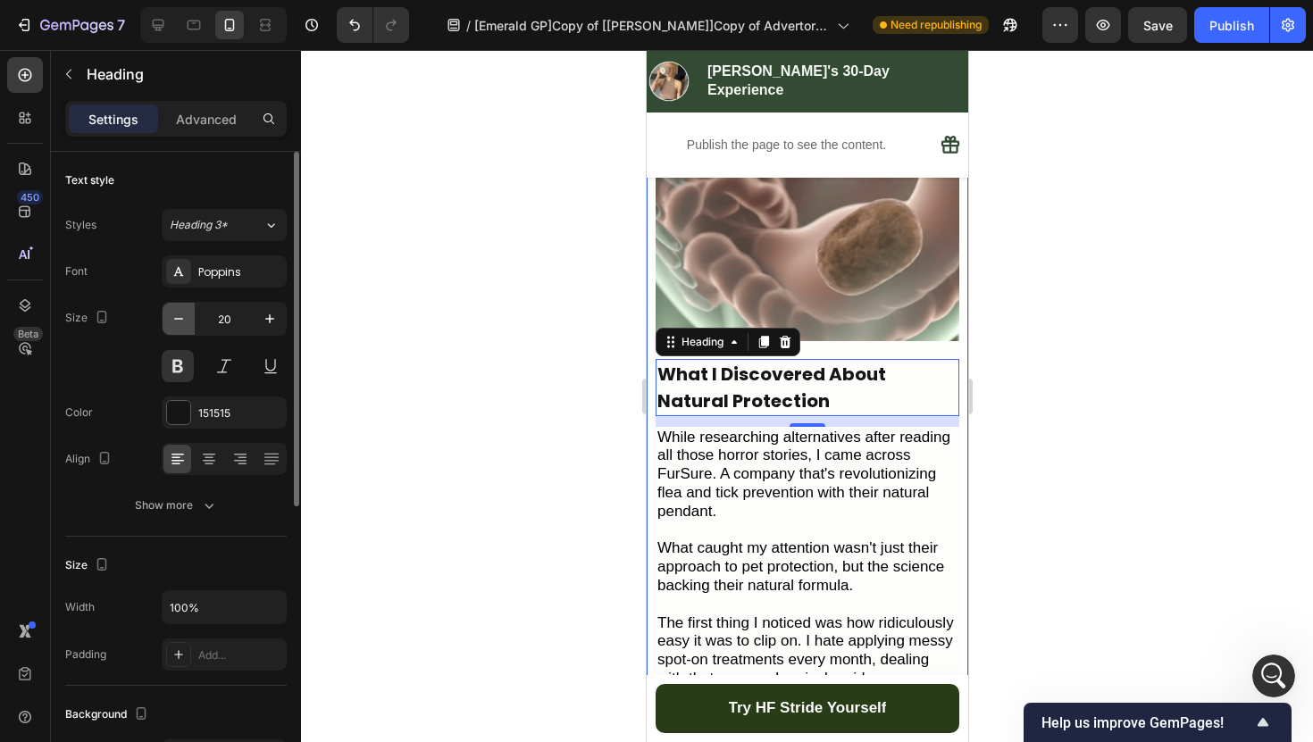
click at [183, 313] on icon "button" at bounding box center [179, 319] width 18 height 18
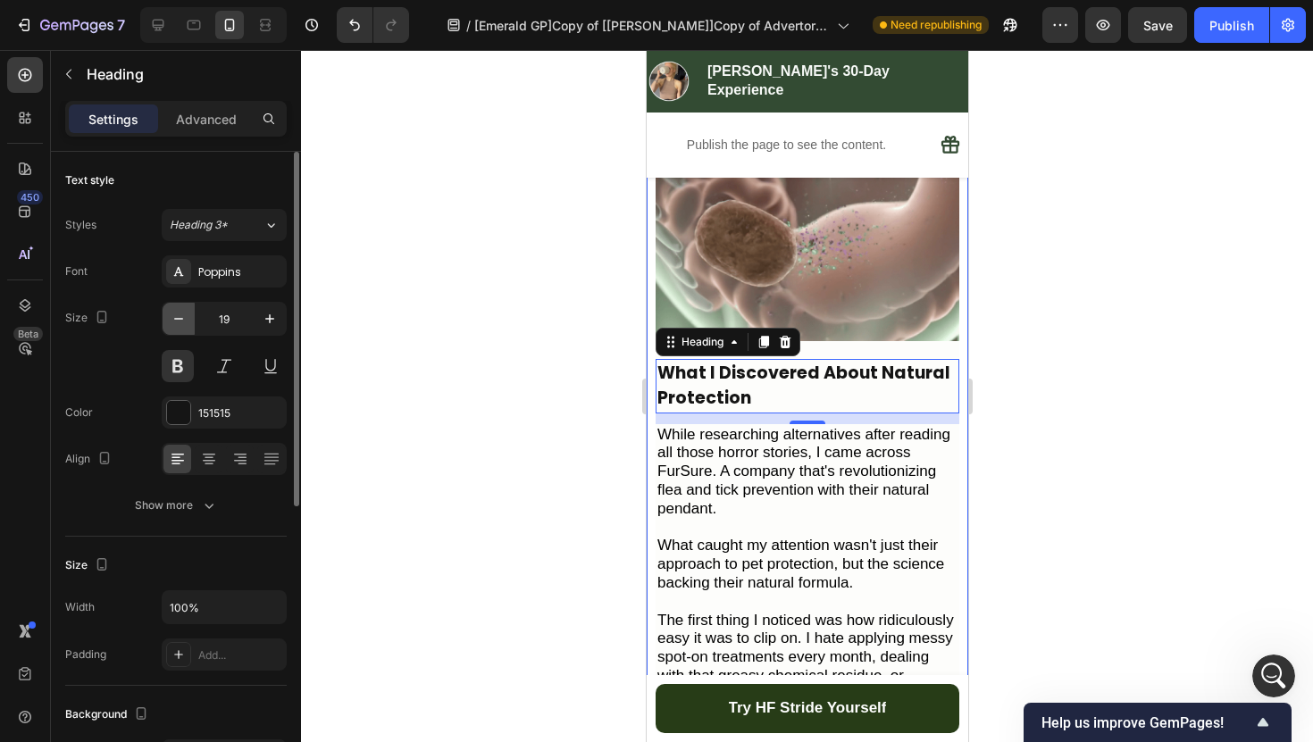
click at [183, 313] on icon "button" at bounding box center [179, 319] width 18 height 18
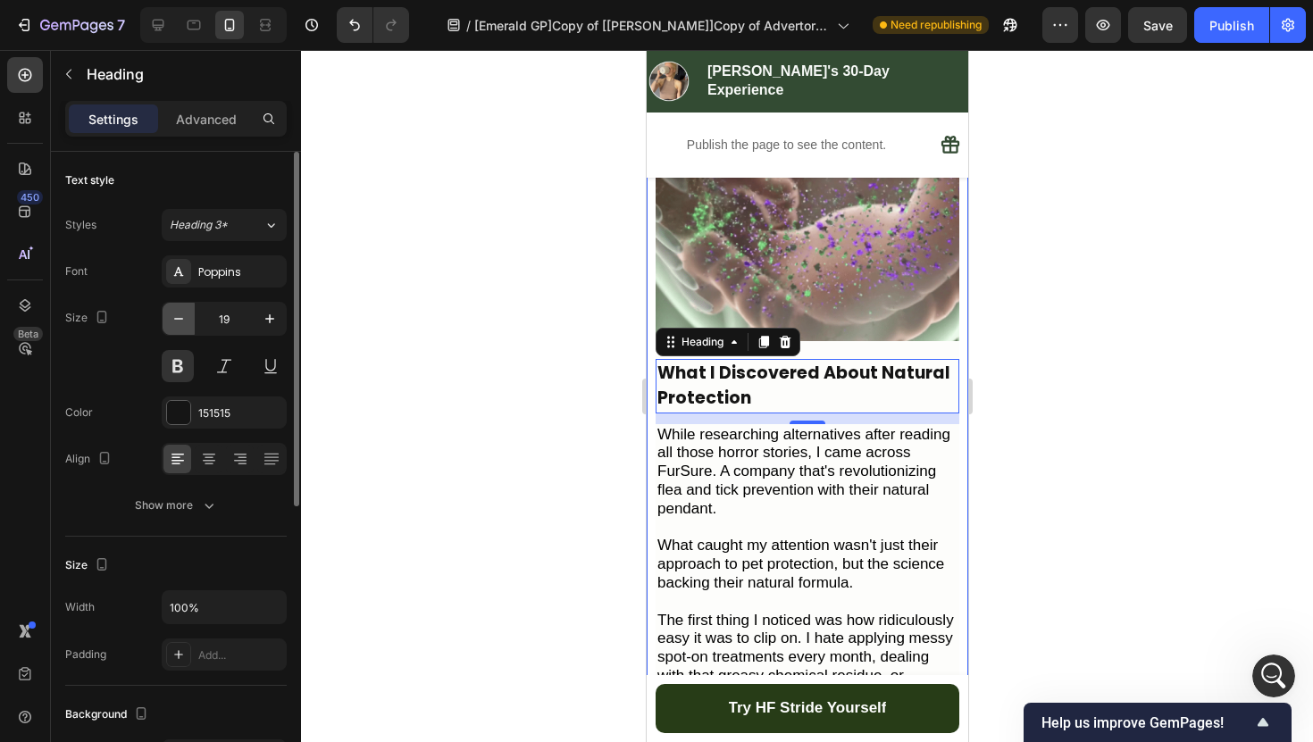
type input "18"
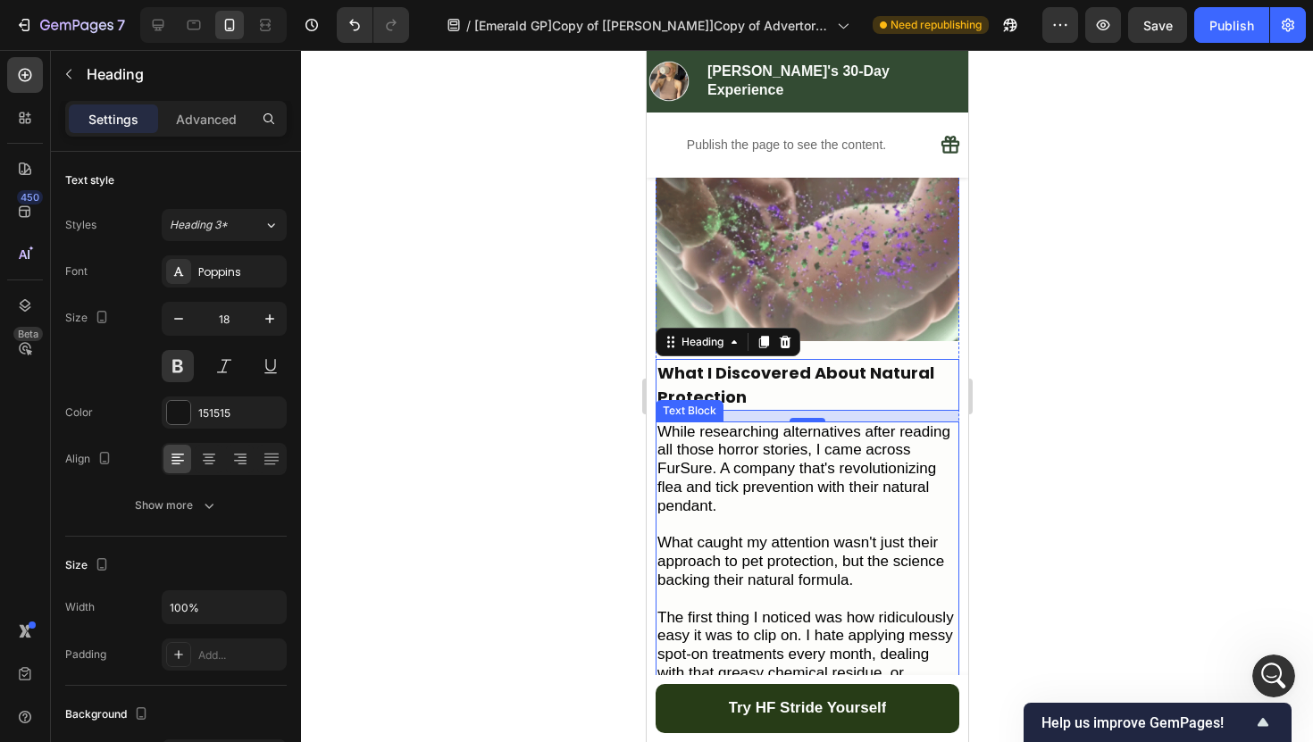
click at [745, 554] on span "What caught my attention wasn't just their approach to pet protection, but the …" at bounding box center [799, 561] width 287 height 54
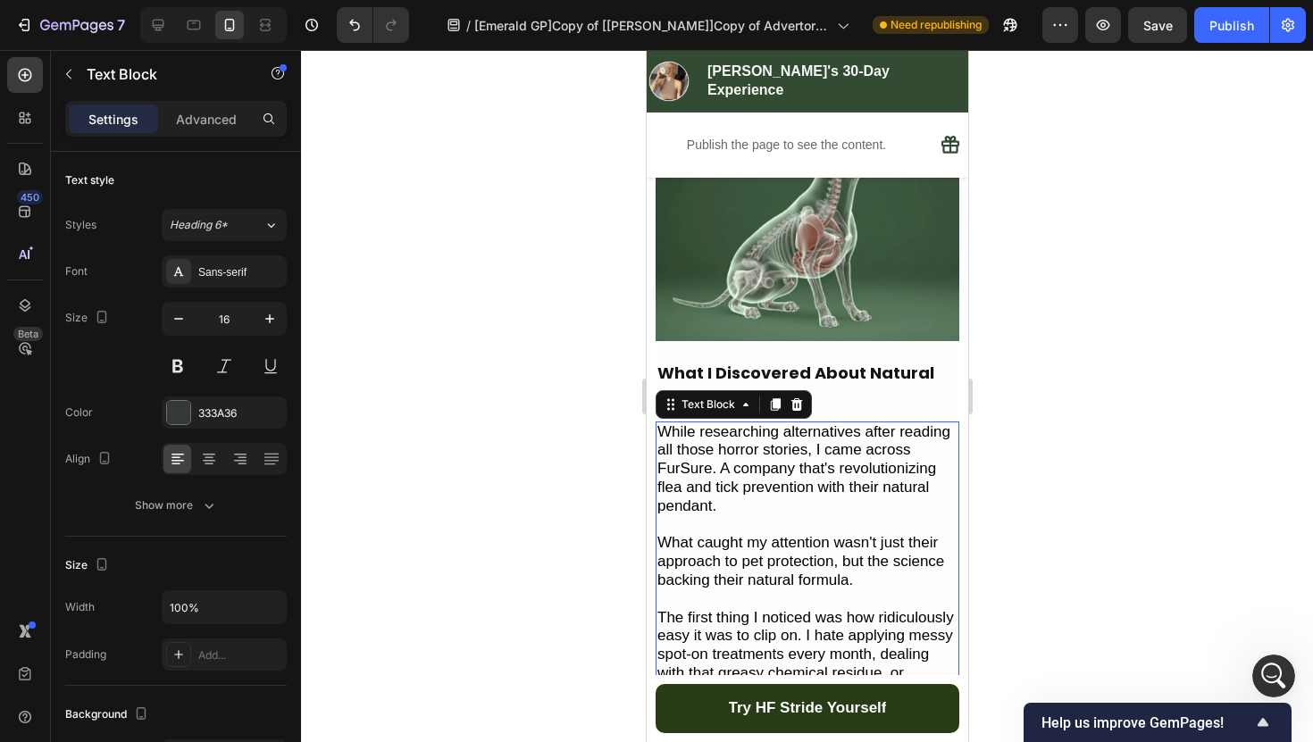
click at [742, 534] on span "What caught my attention wasn't just their approach to pet protection, but the …" at bounding box center [799, 561] width 287 height 54
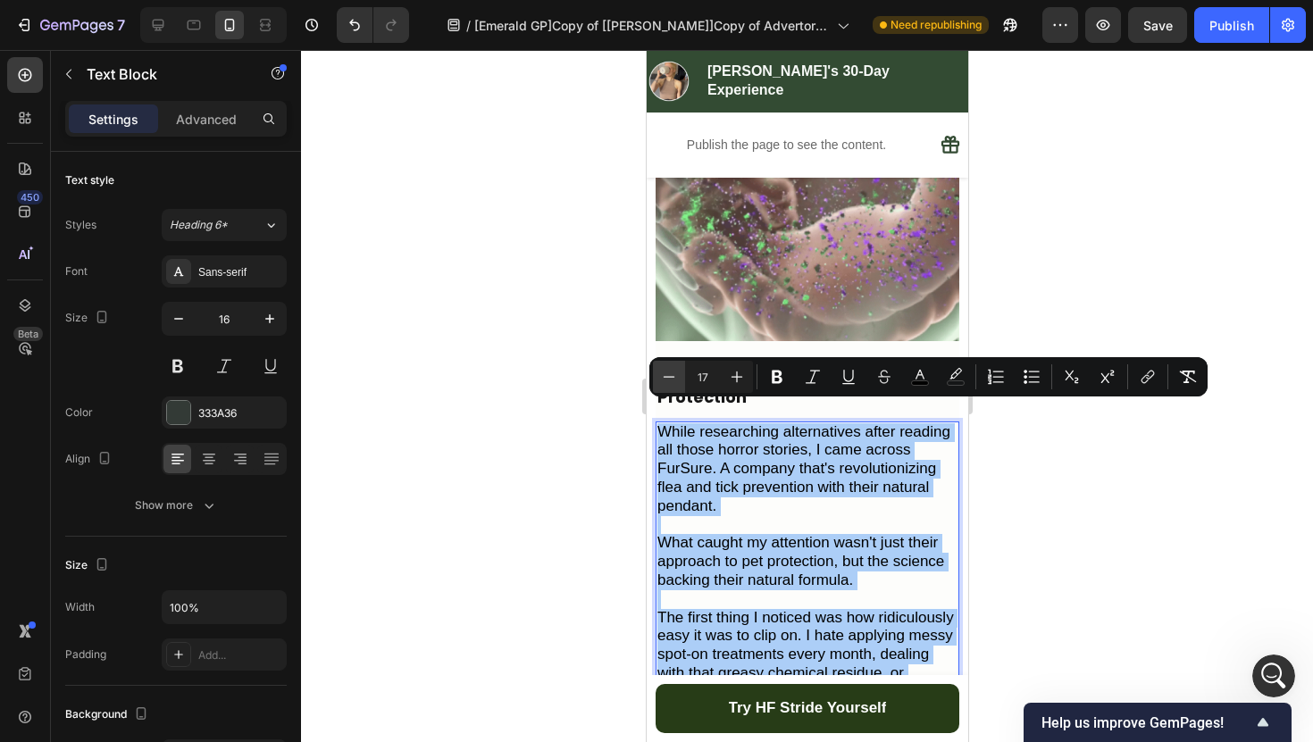
click at [677, 373] on icon "Editor contextual toolbar" at bounding box center [669, 377] width 18 height 18
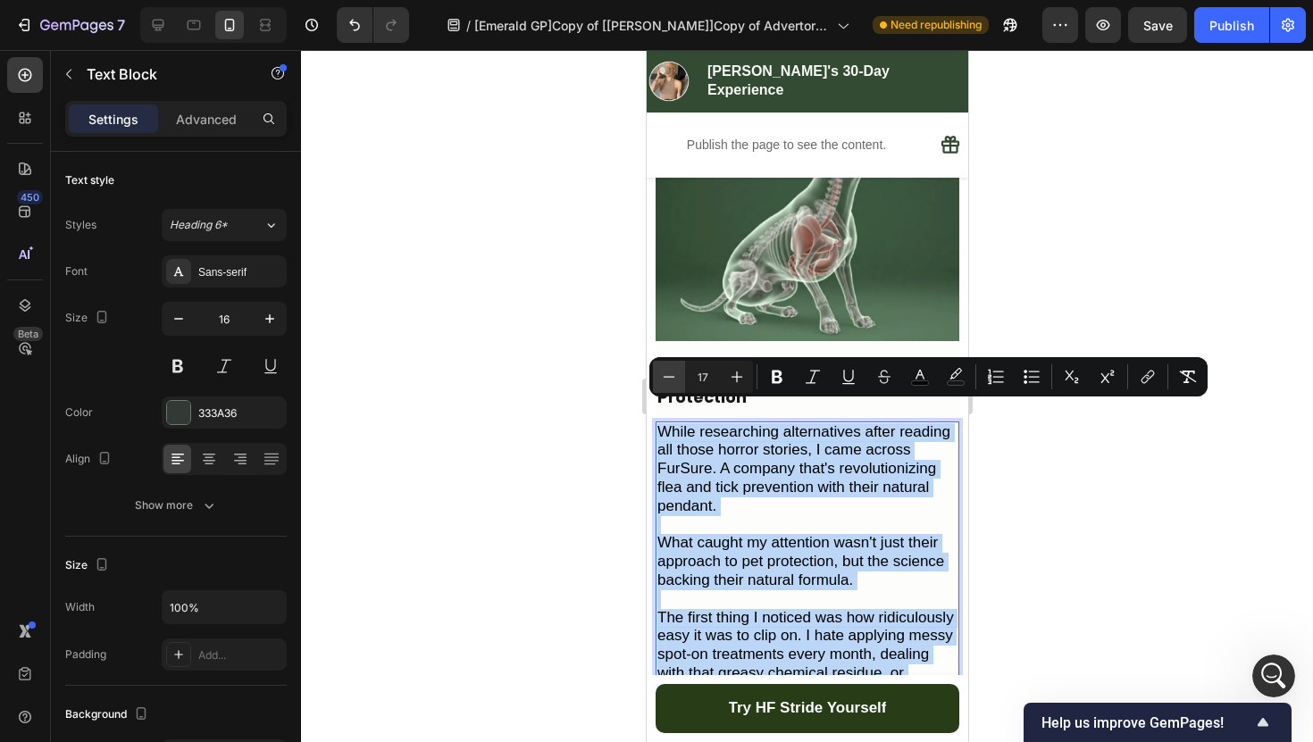
type input "16"
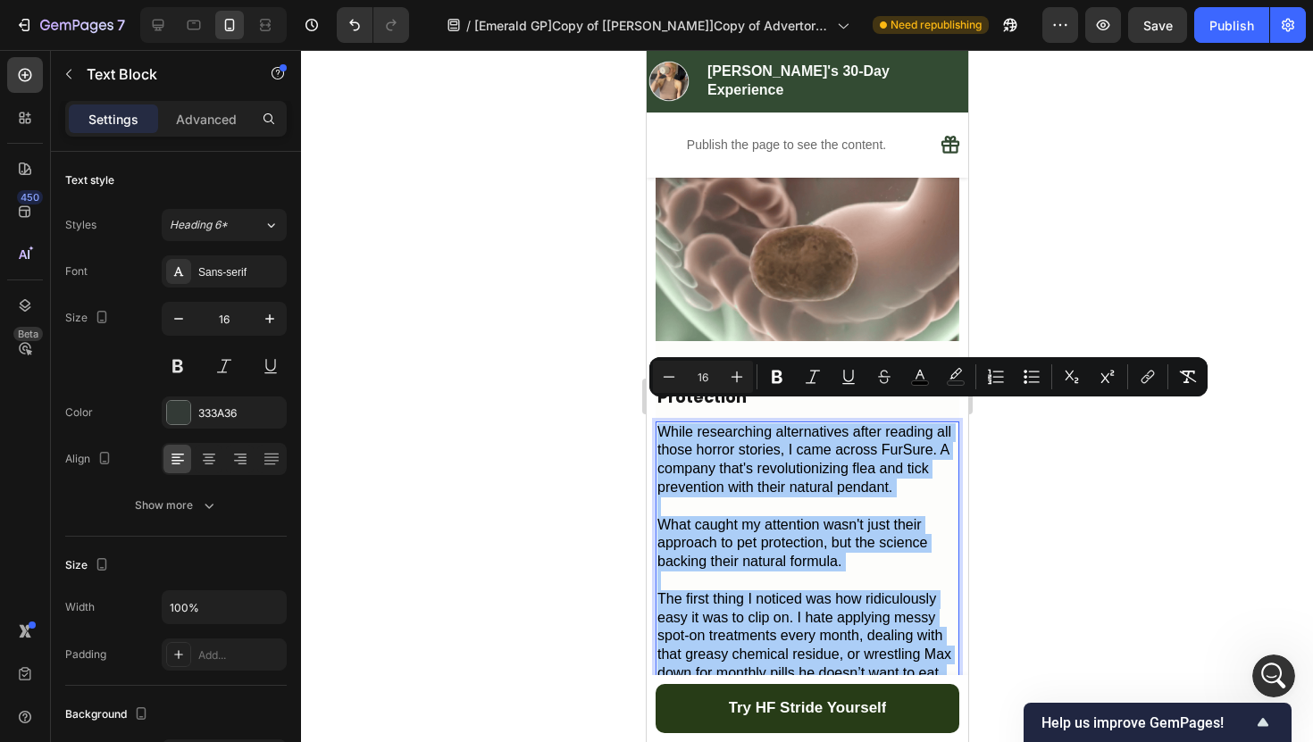
click at [571, 428] on div at bounding box center [807, 396] width 1012 height 692
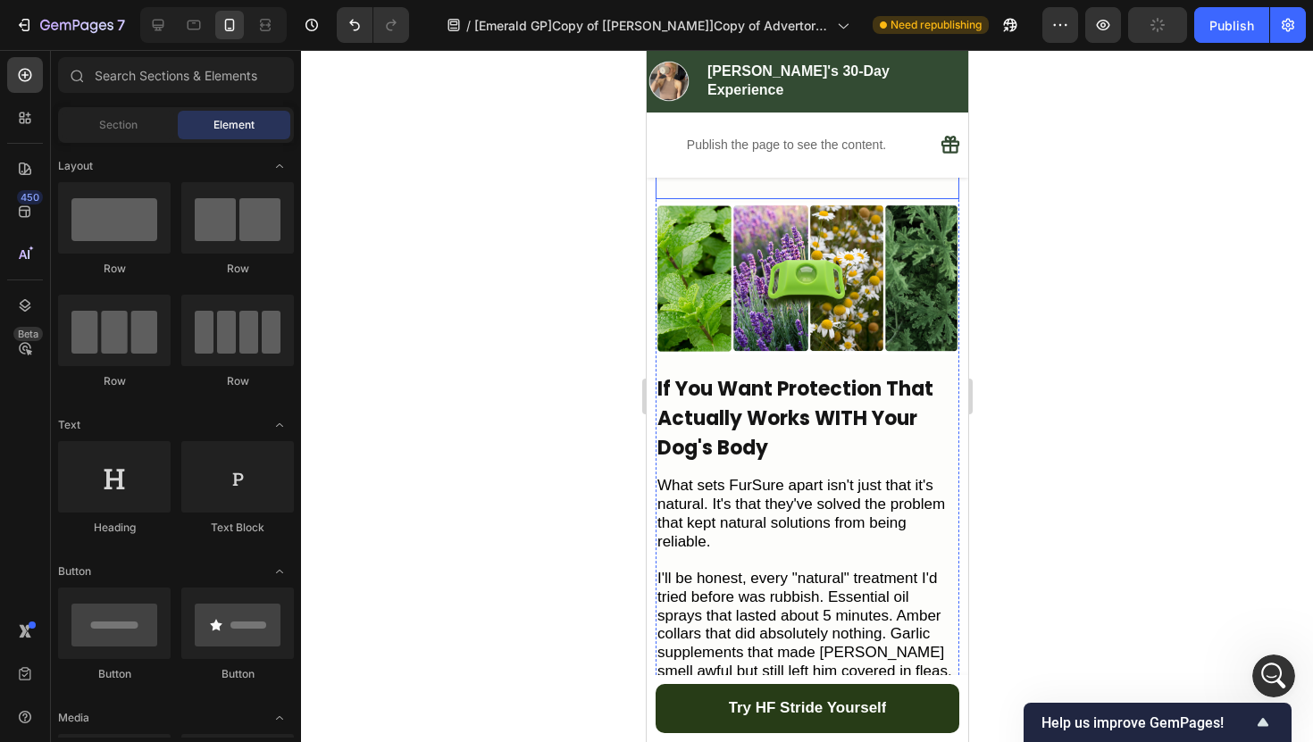
scroll to position [2633, 0]
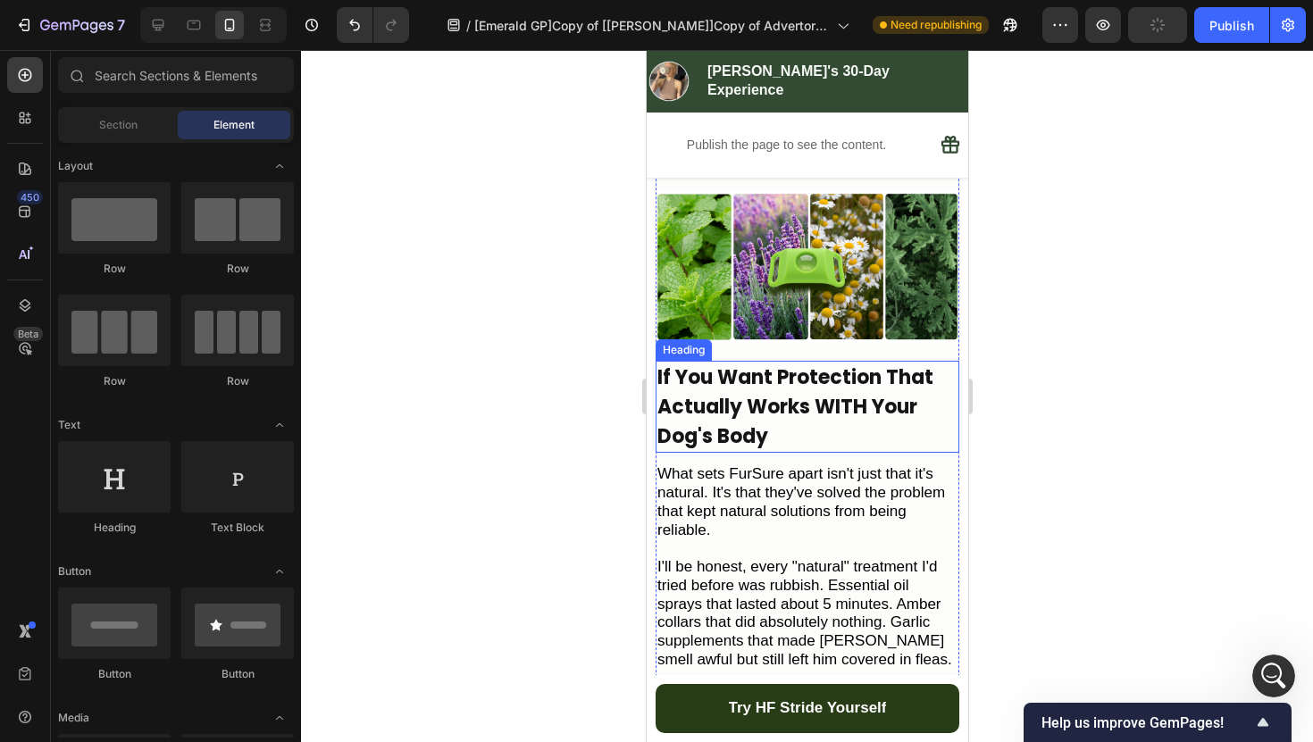
click at [823, 403] on h2 "If You Want Protection That Actually Works WITH Your Dog's Body" at bounding box center [806, 407] width 304 height 92
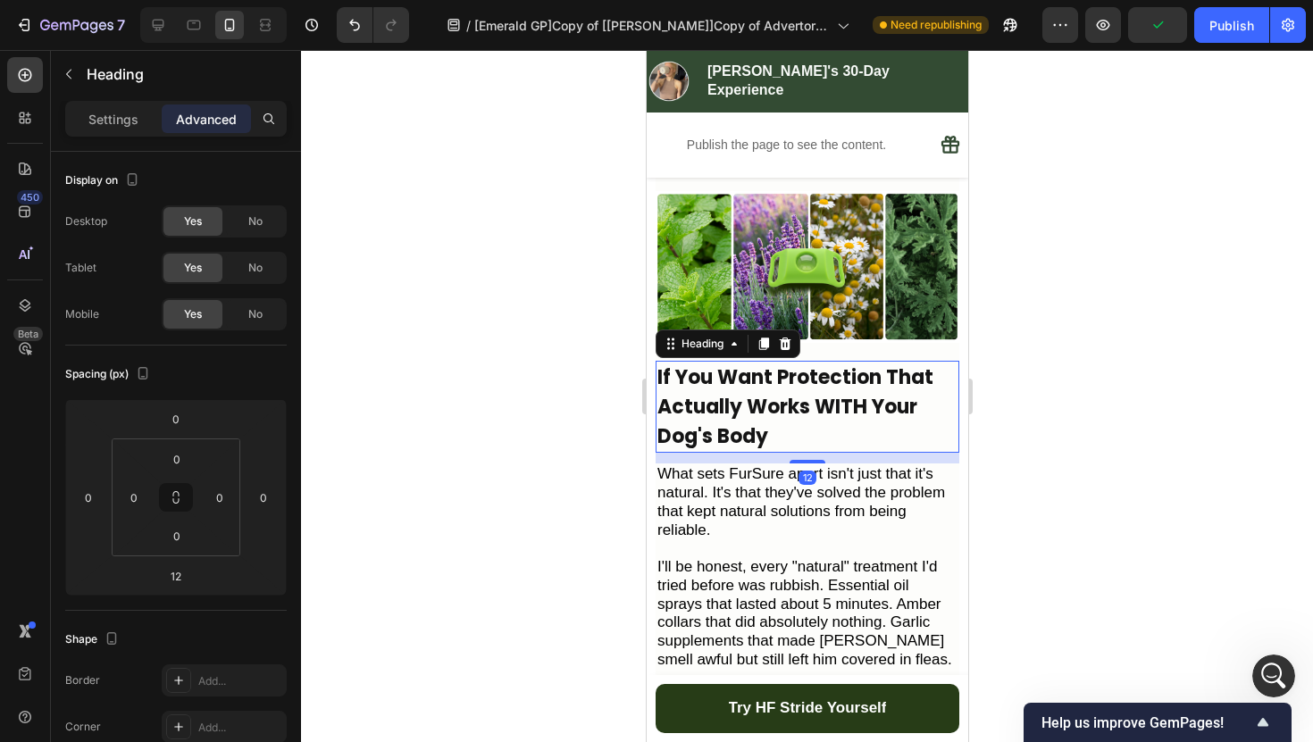
click at [712, 394] on h2 "If You Want Protection That Actually Works WITH Your Dog's Body" at bounding box center [806, 407] width 304 height 92
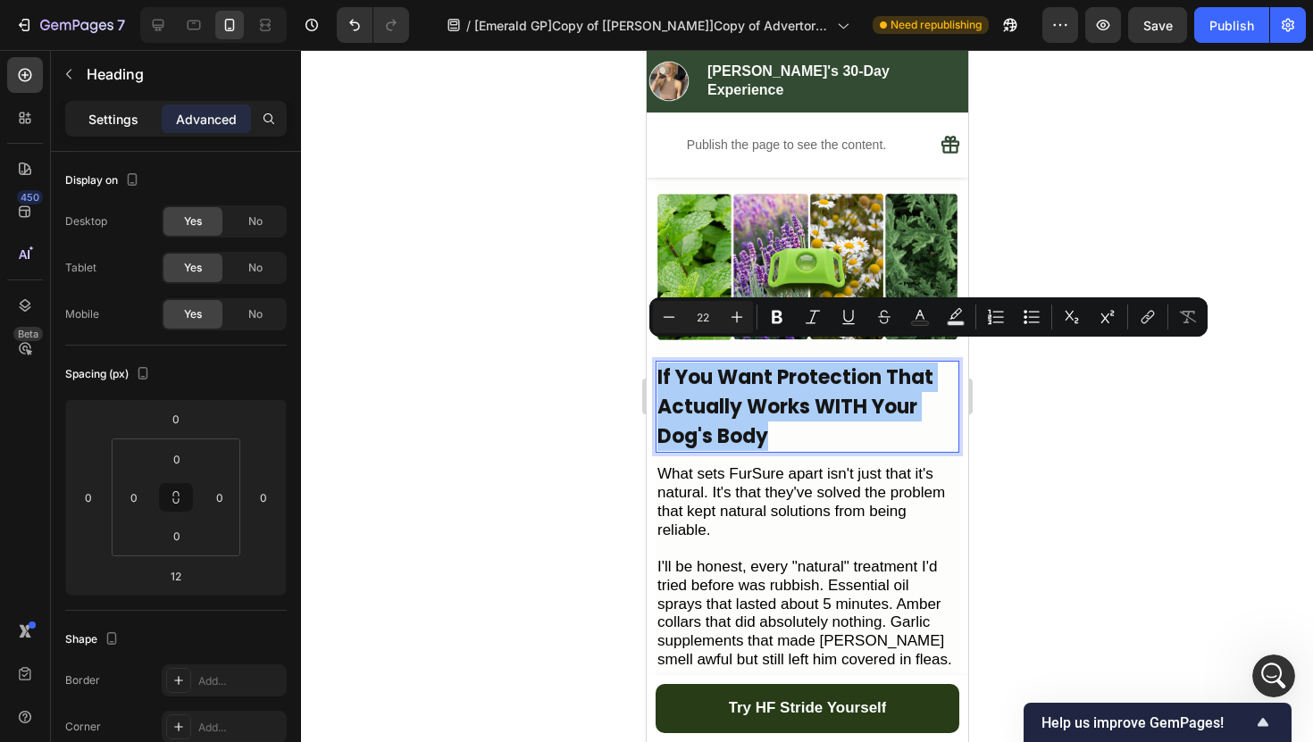
click at [136, 127] on p "Settings" at bounding box center [113, 119] width 50 height 19
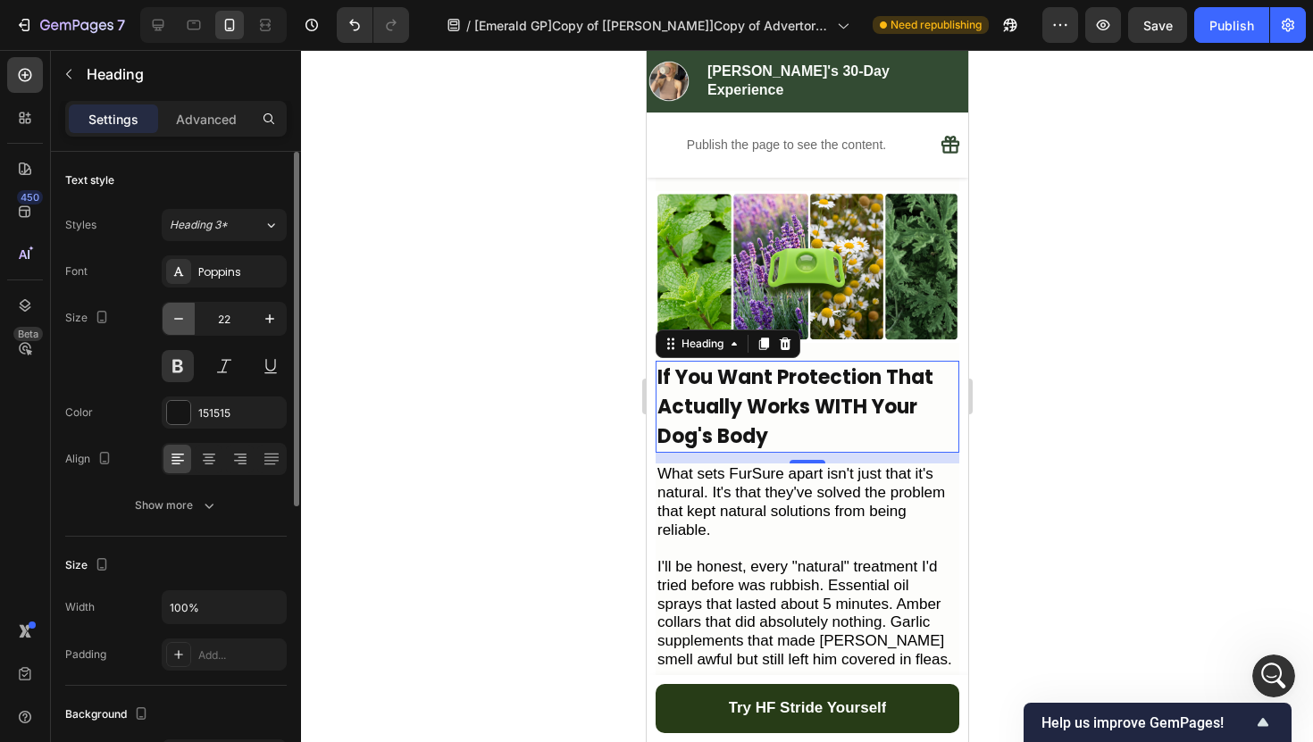
click at [175, 323] on icon "button" at bounding box center [179, 319] width 18 height 18
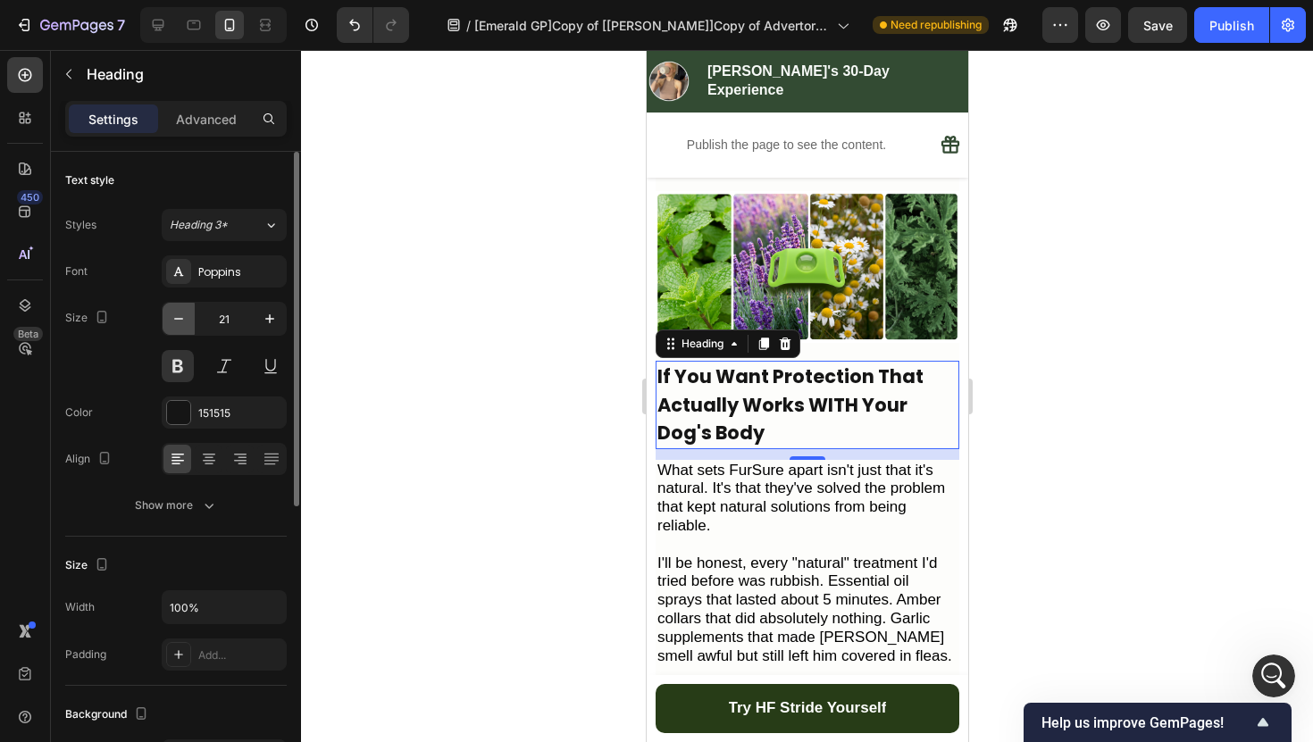
click at [175, 323] on icon "button" at bounding box center [179, 319] width 18 height 18
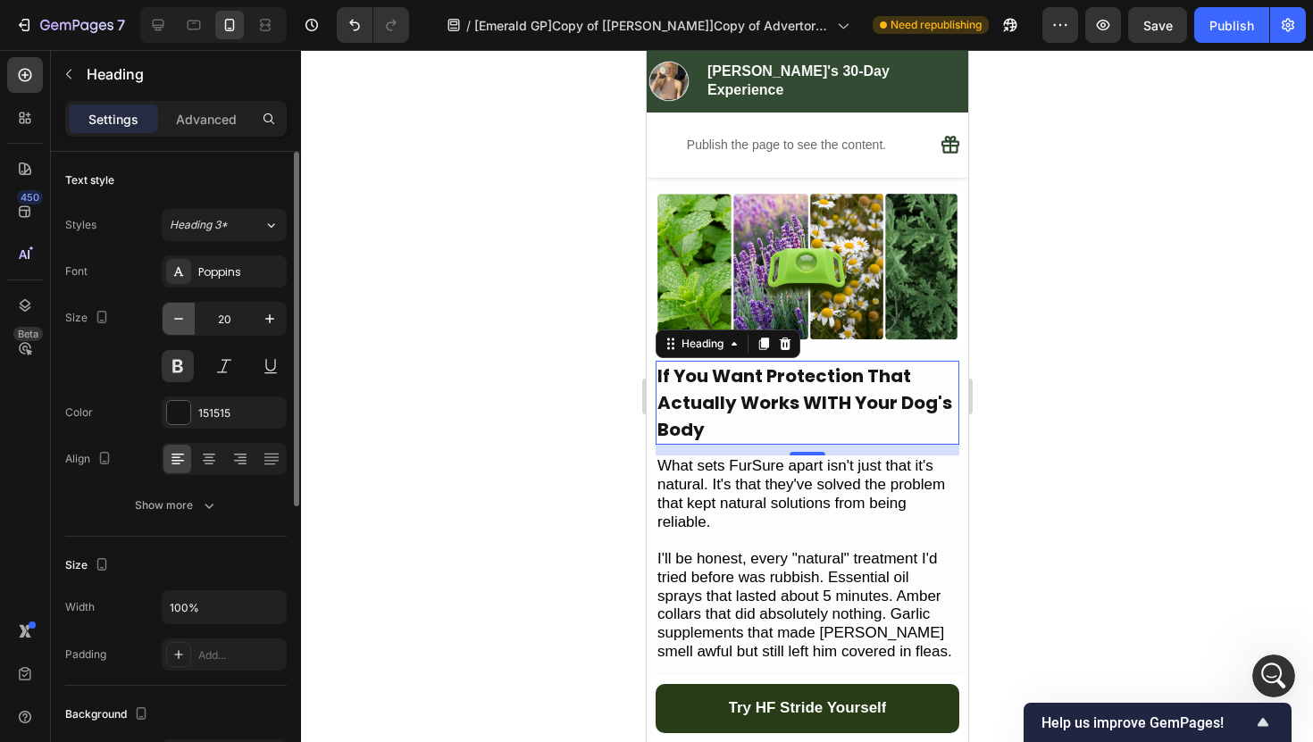
click at [175, 323] on icon "button" at bounding box center [179, 319] width 18 height 18
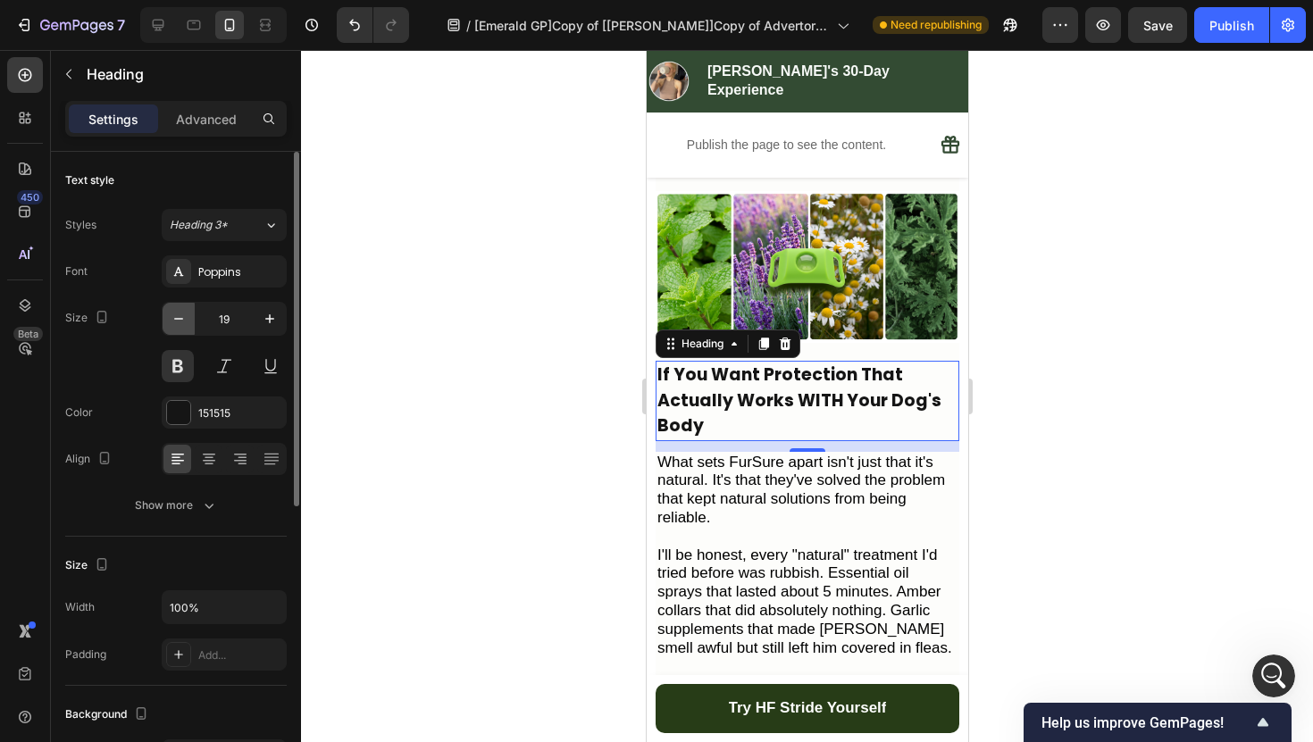
click at [175, 323] on icon "button" at bounding box center [179, 319] width 18 height 18
type input "18"
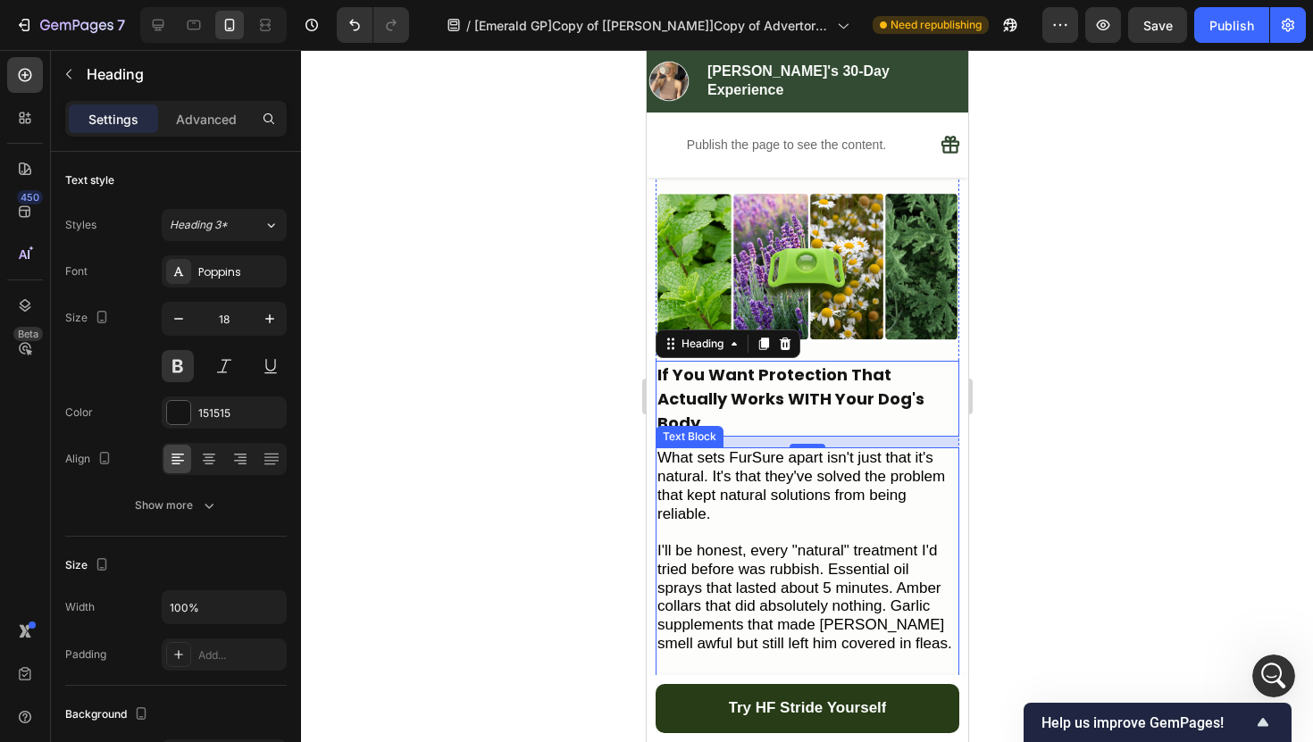
click at [708, 449] on span "What sets FurSure apart isn't just that it's natural. It's that they've solved …" at bounding box center [800, 485] width 288 height 72
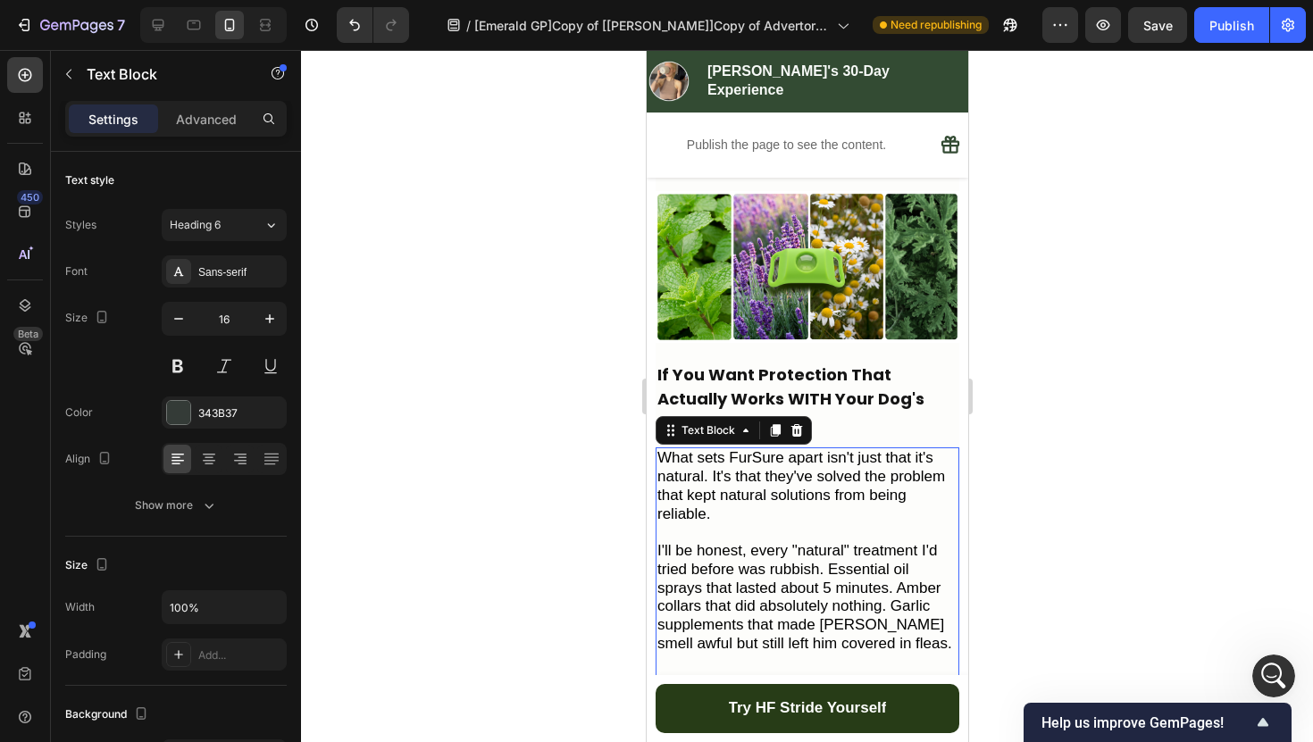
click at [708, 449] on span "What sets FurSure apart isn't just that it's natural. It's that they've solved …" at bounding box center [800, 485] width 288 height 72
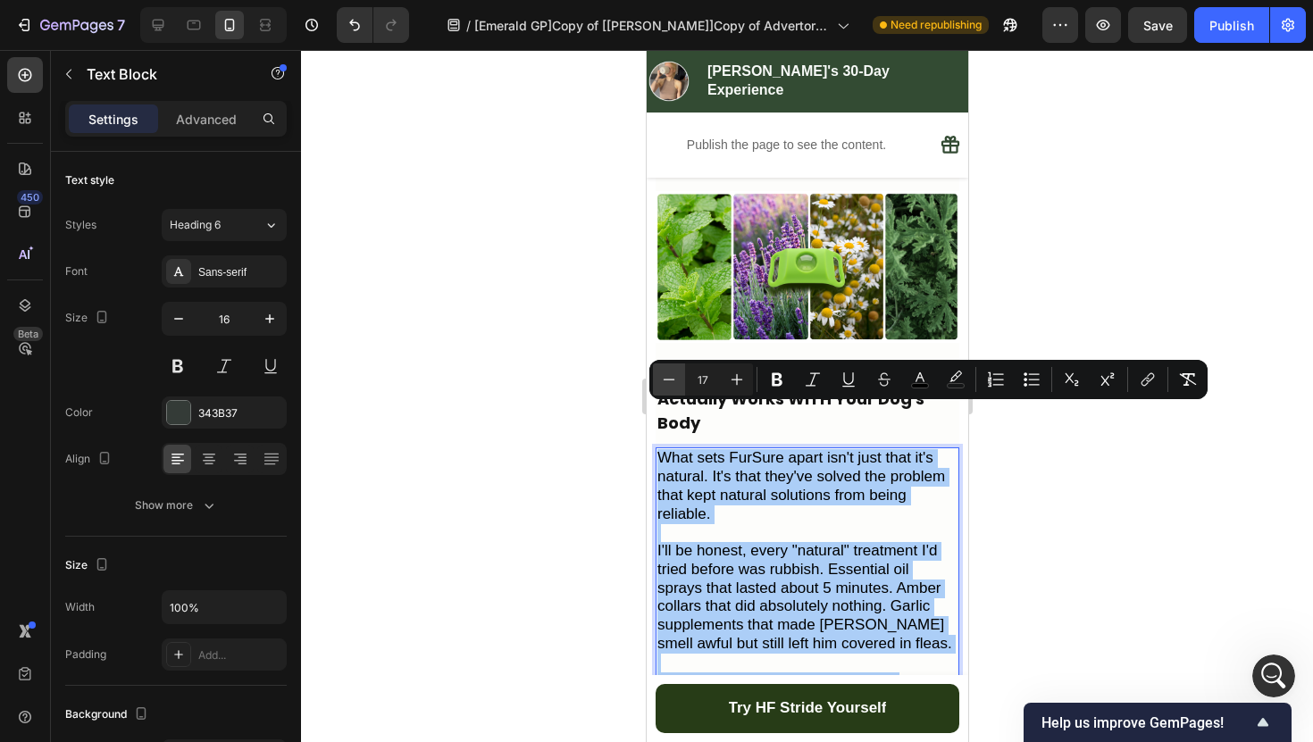
click at [669, 383] on icon "Editor contextual toolbar" at bounding box center [669, 380] width 18 height 18
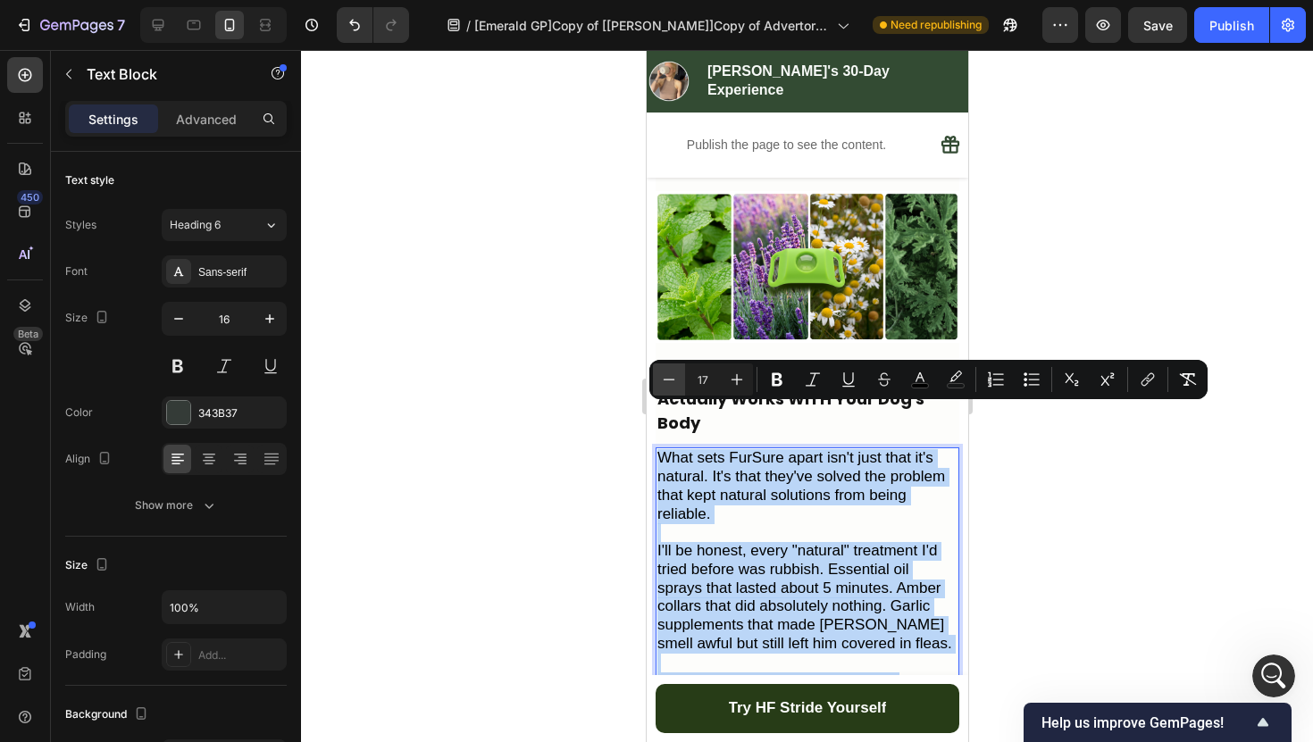
type input "16"
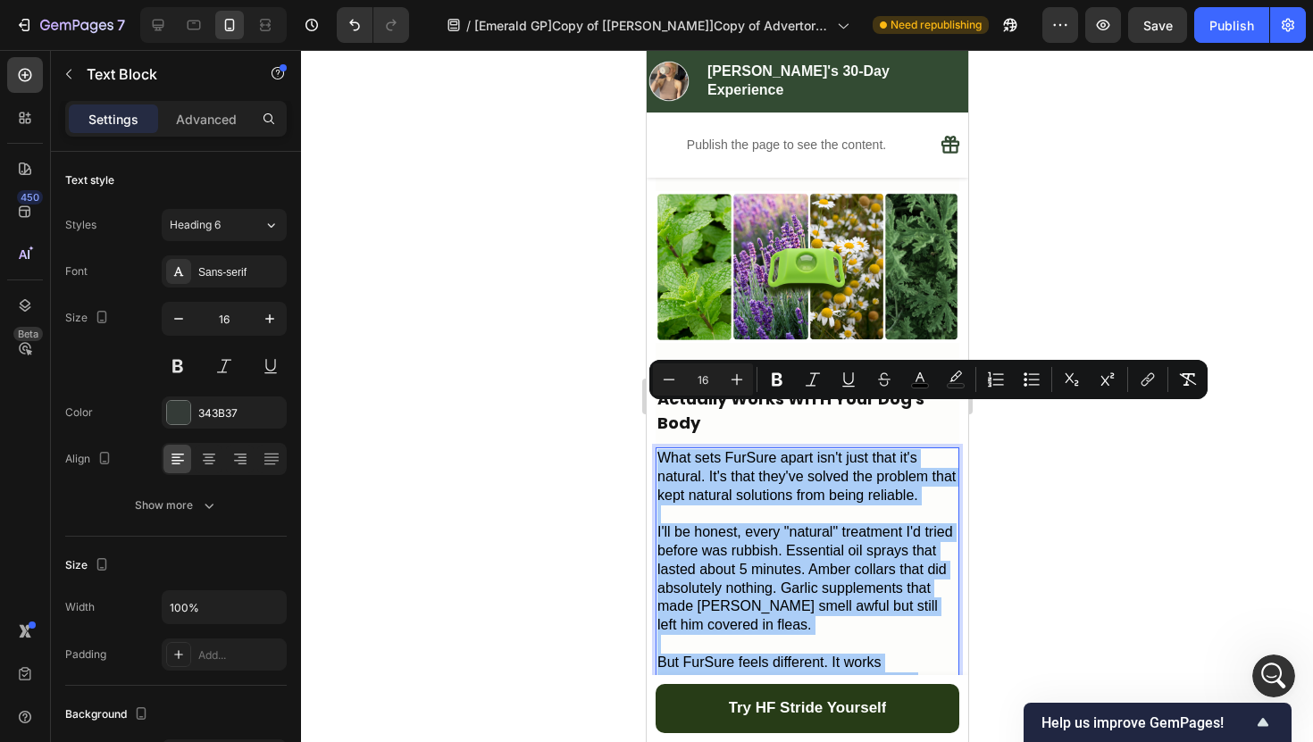
click at [584, 459] on div at bounding box center [807, 396] width 1012 height 692
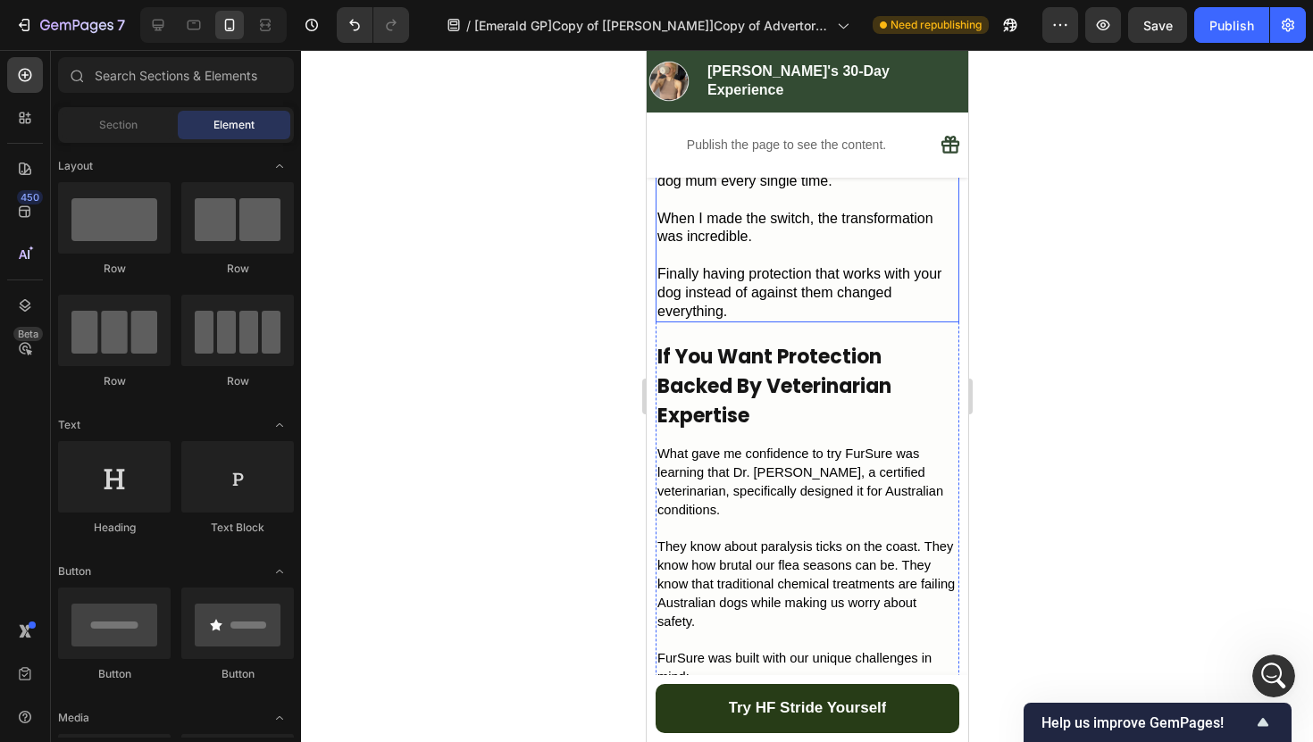
scroll to position [3589, 0]
click at [779, 339] on h2 "If You Want Protection Backed By Veterinarian Expertise" at bounding box center [806, 385] width 304 height 92
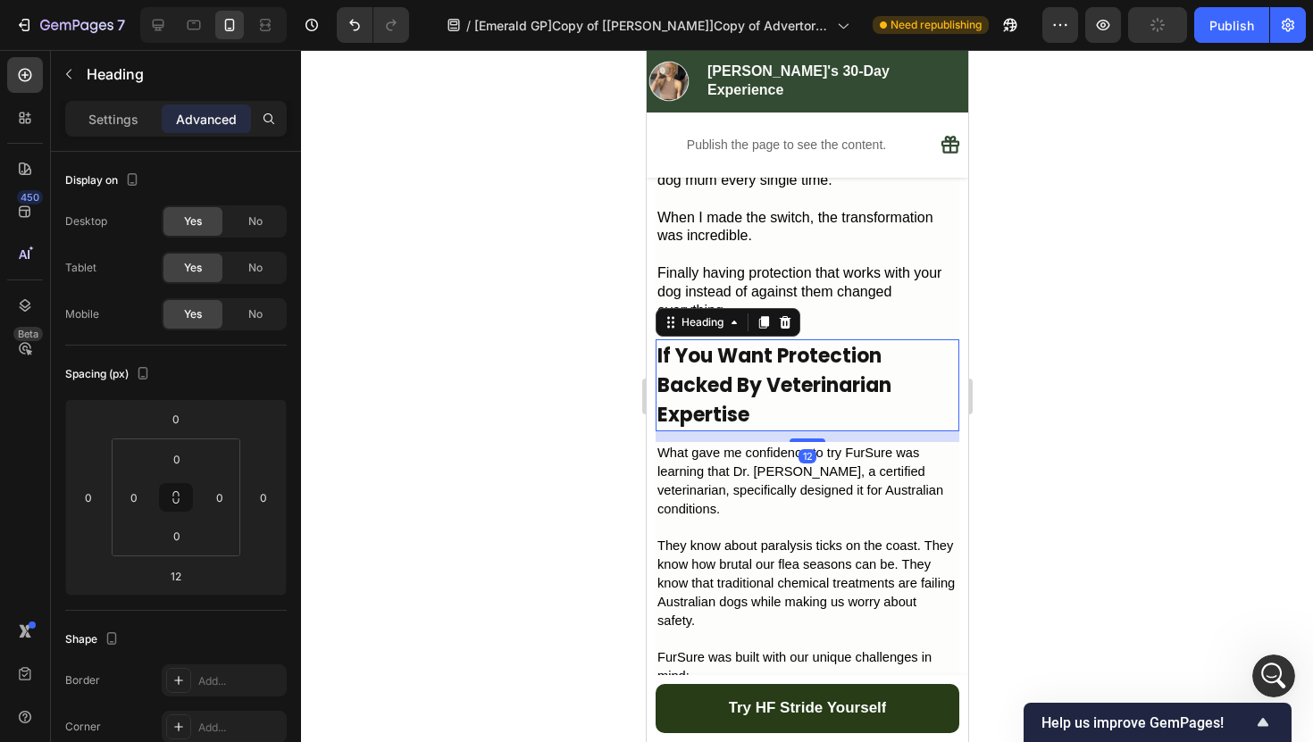
click at [771, 360] on h2 "If You Want Protection Backed By Veterinarian Expertise" at bounding box center [806, 385] width 304 height 92
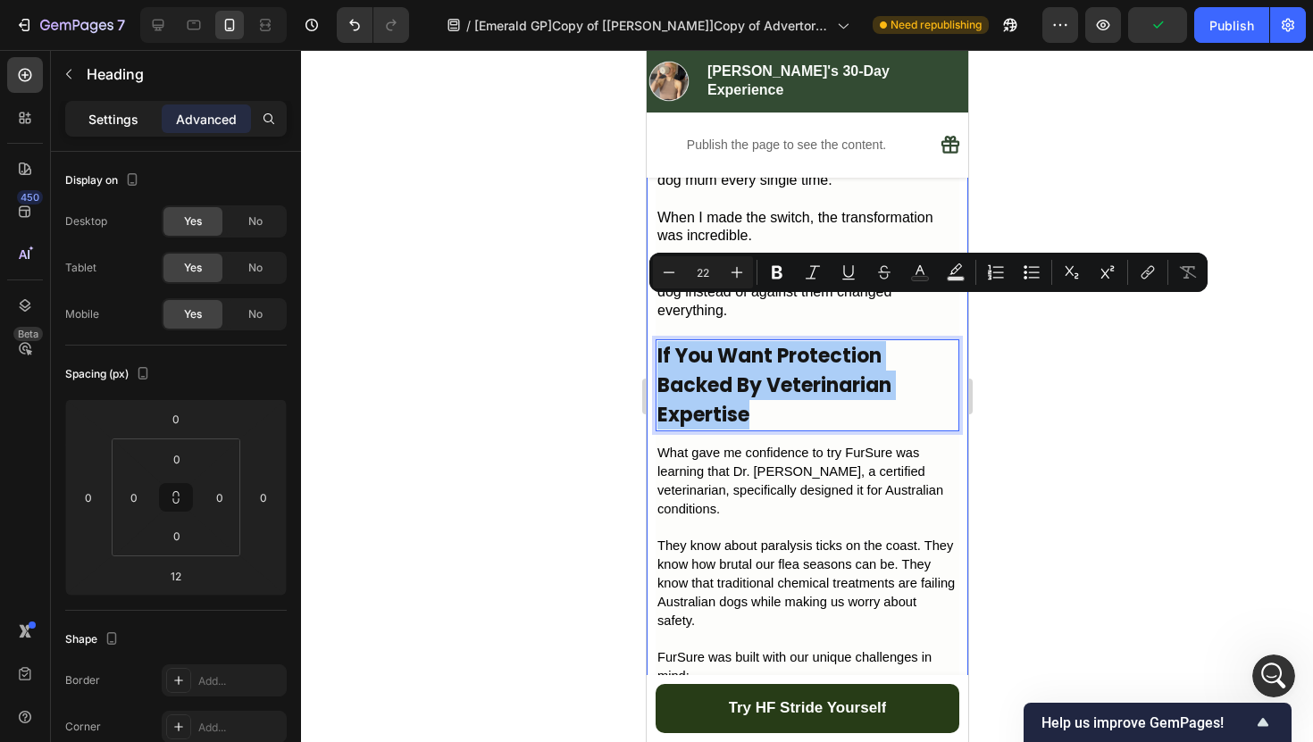
click at [129, 115] on p "Settings" at bounding box center [113, 119] width 50 height 19
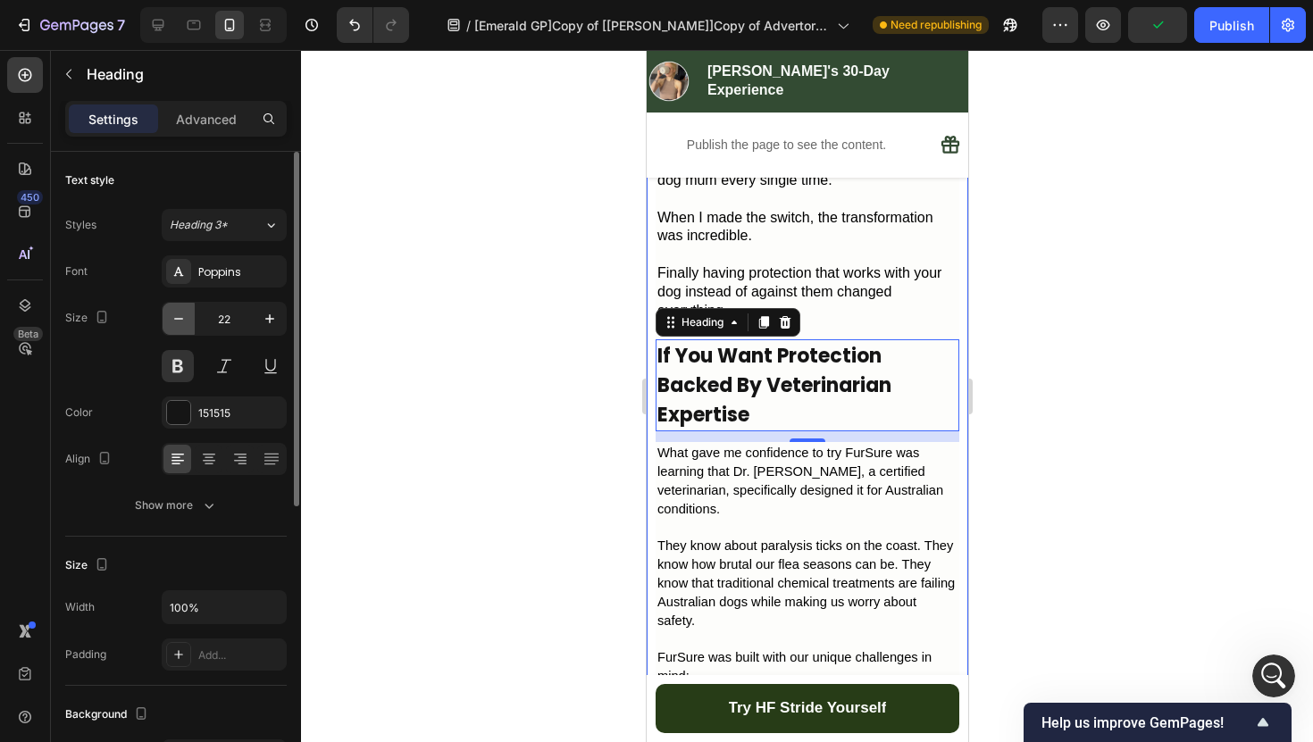
click at [183, 329] on button "button" at bounding box center [179, 319] width 32 height 32
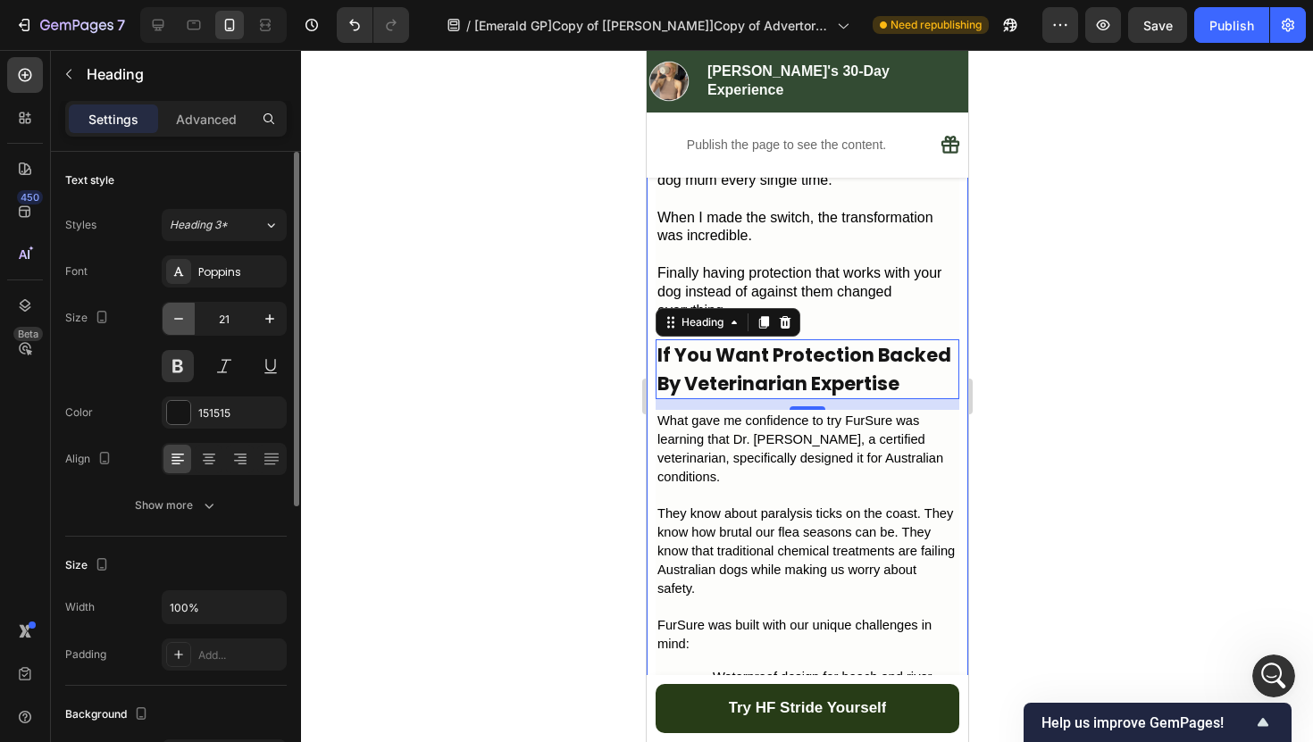
click at [183, 329] on button "button" at bounding box center [179, 319] width 32 height 32
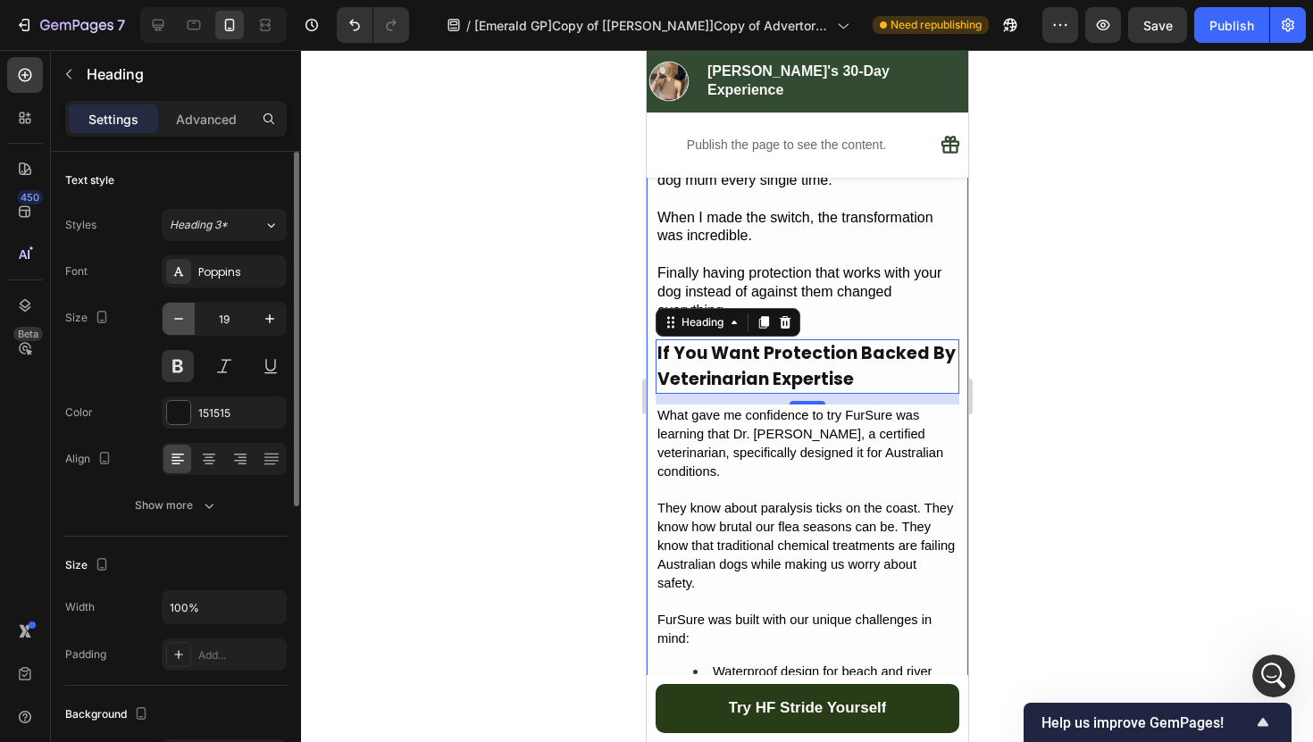
click at [183, 329] on button "button" at bounding box center [179, 319] width 32 height 32
type input "18"
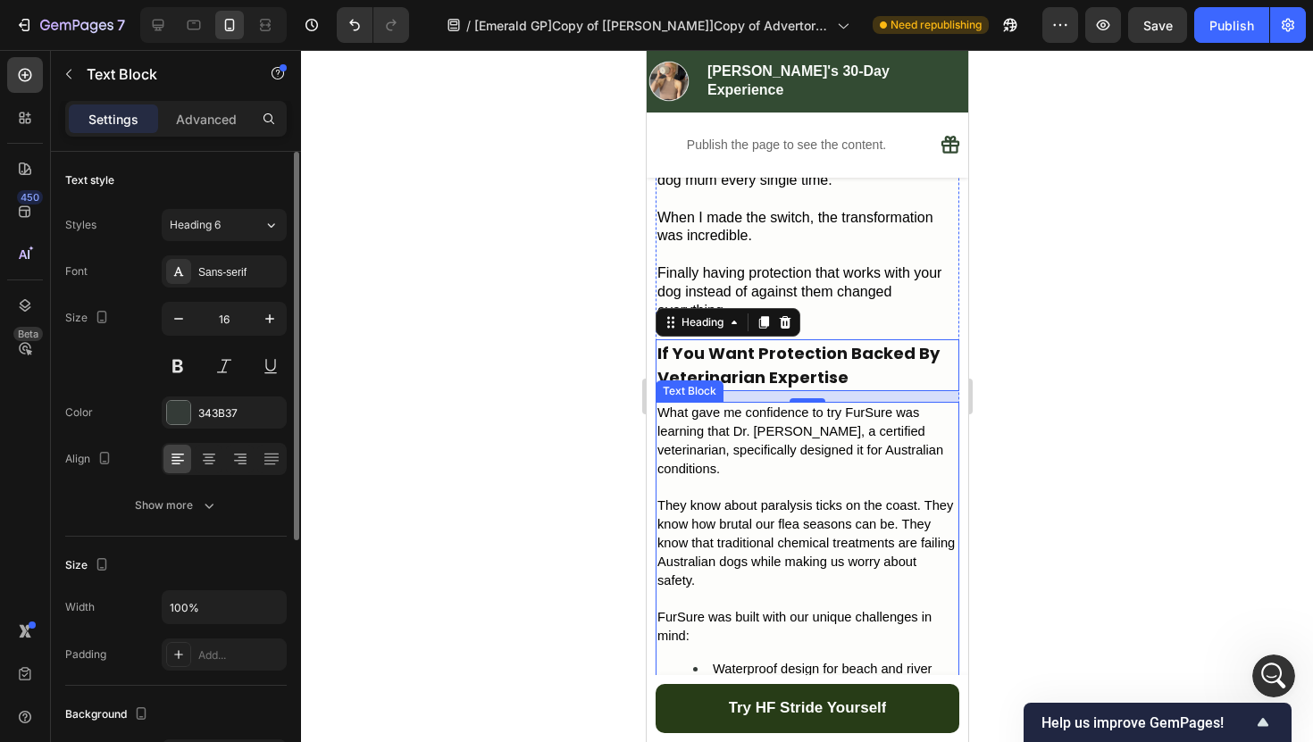
click at [813, 421] on p "What gave me confidence to try FurSure was learning that Dr. [PERSON_NAME], a c…" at bounding box center [806, 441] width 300 height 74
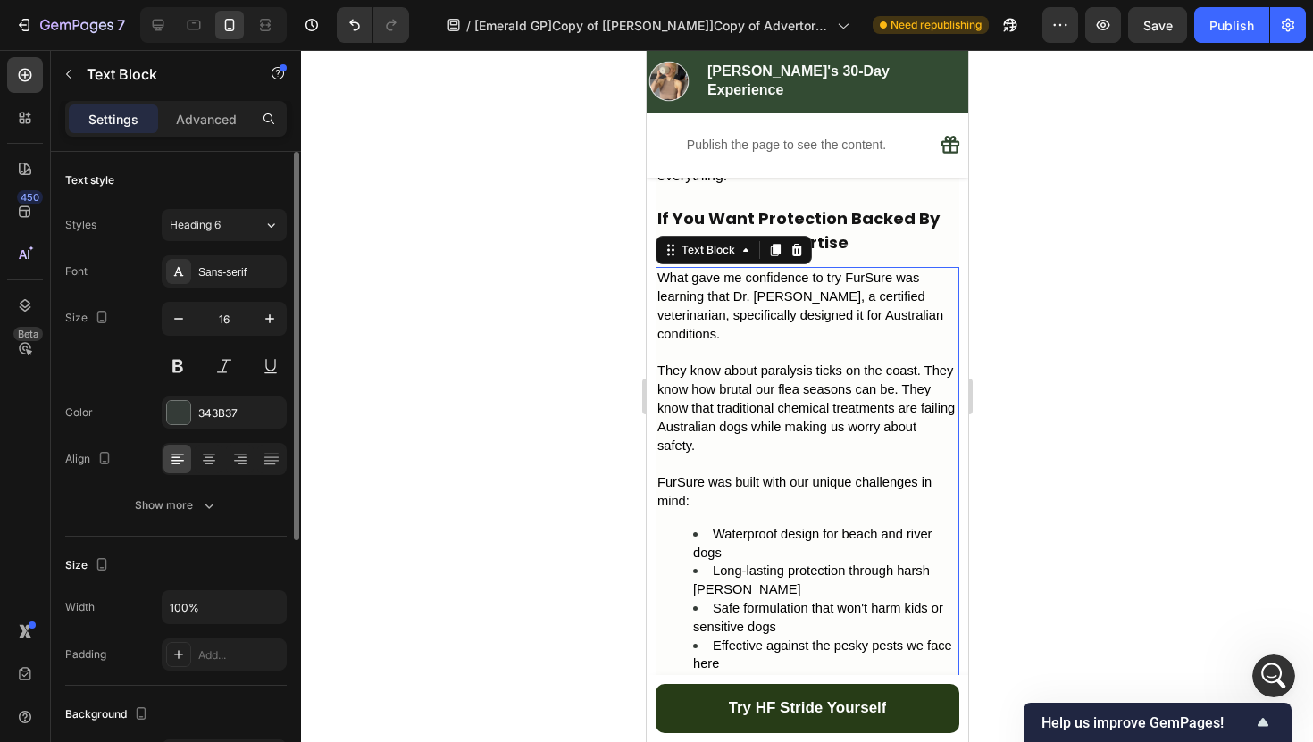
scroll to position [3726, 0]
click at [812, 393] on p "They know about paralysis ticks on the coast. They know how brutal our flea sea…" at bounding box center [806, 406] width 300 height 93
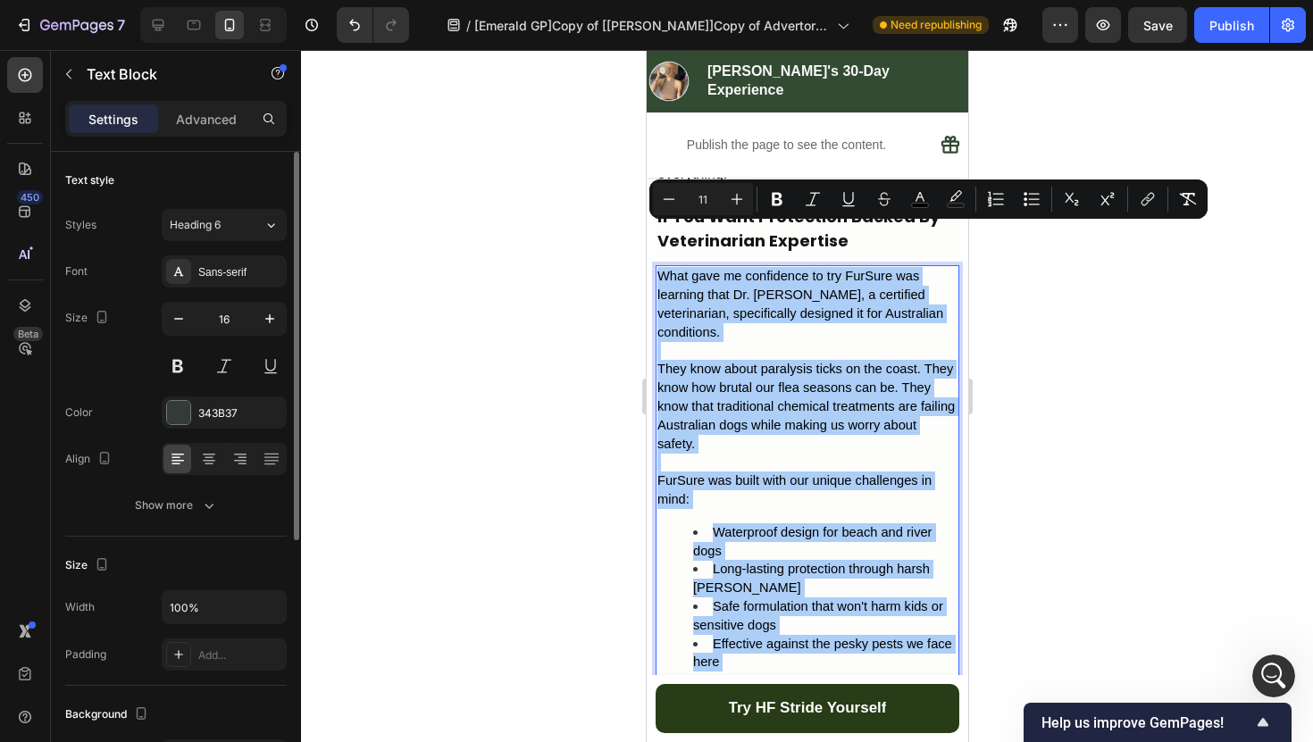
click at [615, 264] on div at bounding box center [807, 396] width 1012 height 692
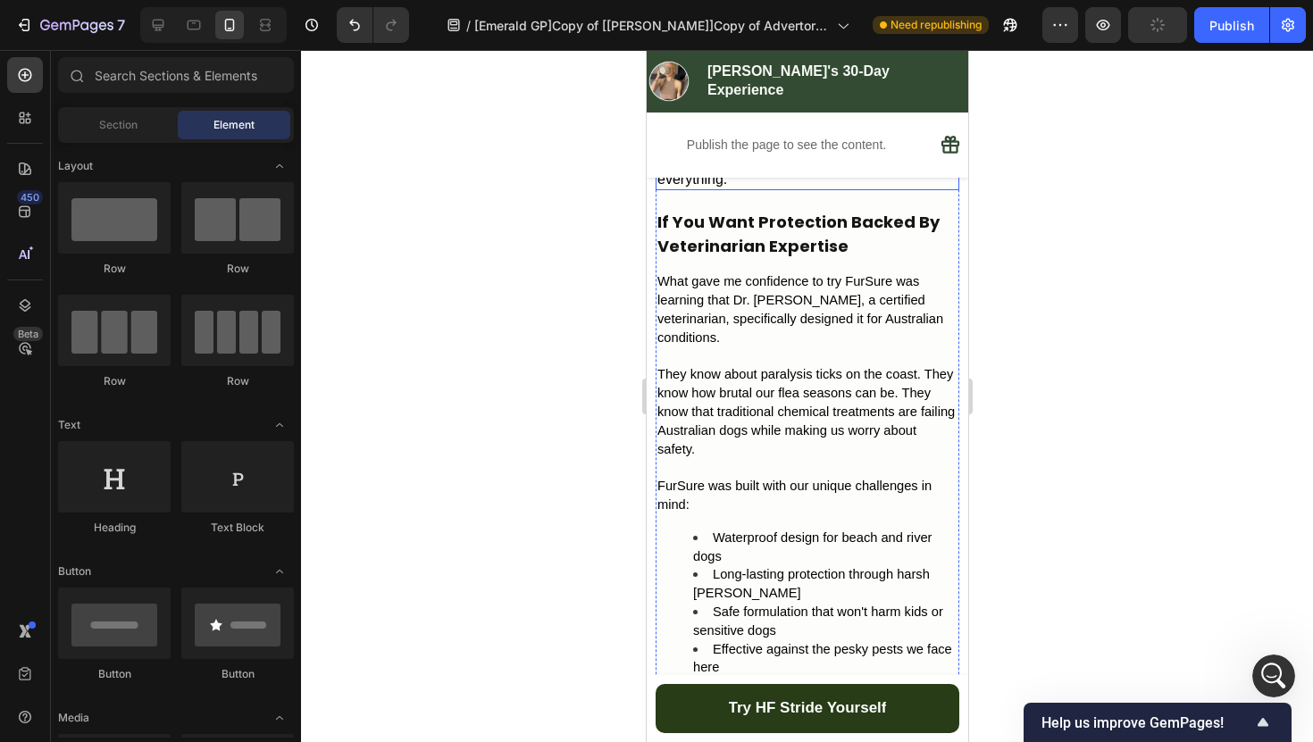
scroll to position [3747, 0]
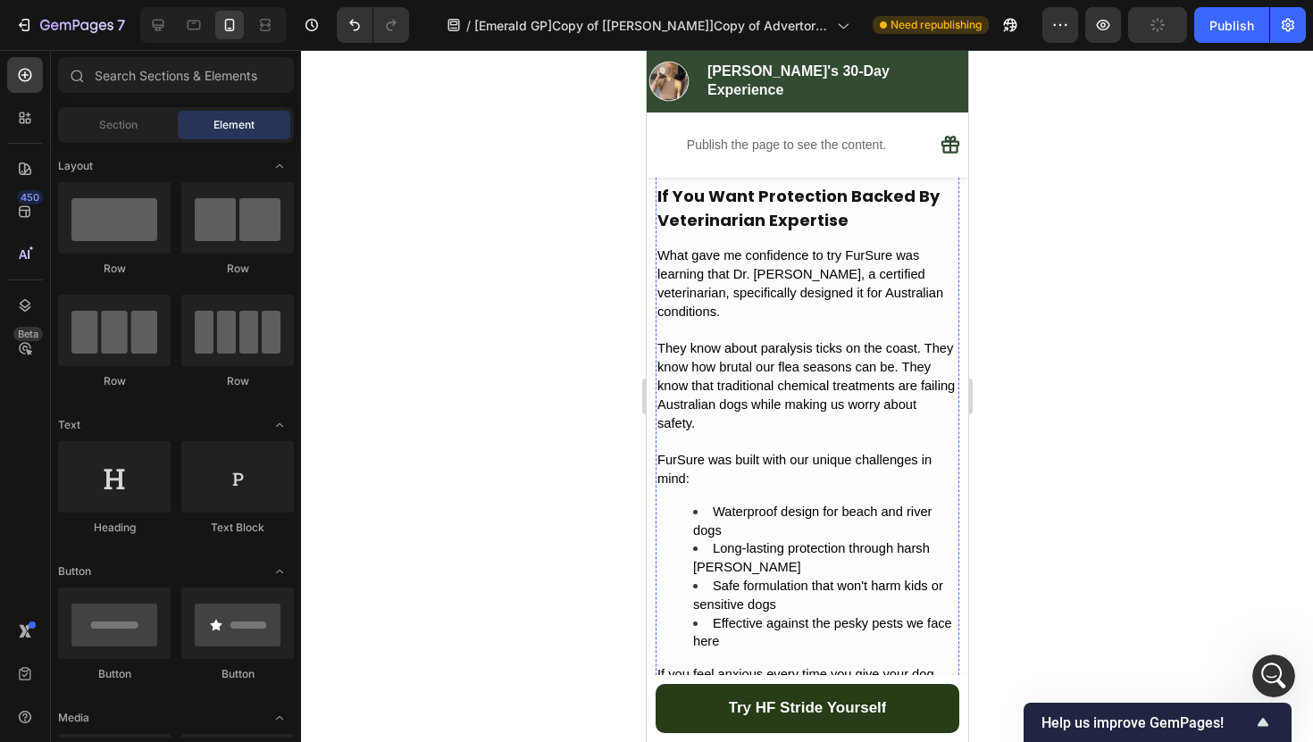
click at [752, 432] on p "Rich Text Editor. Editing area: main" at bounding box center [806, 441] width 300 height 19
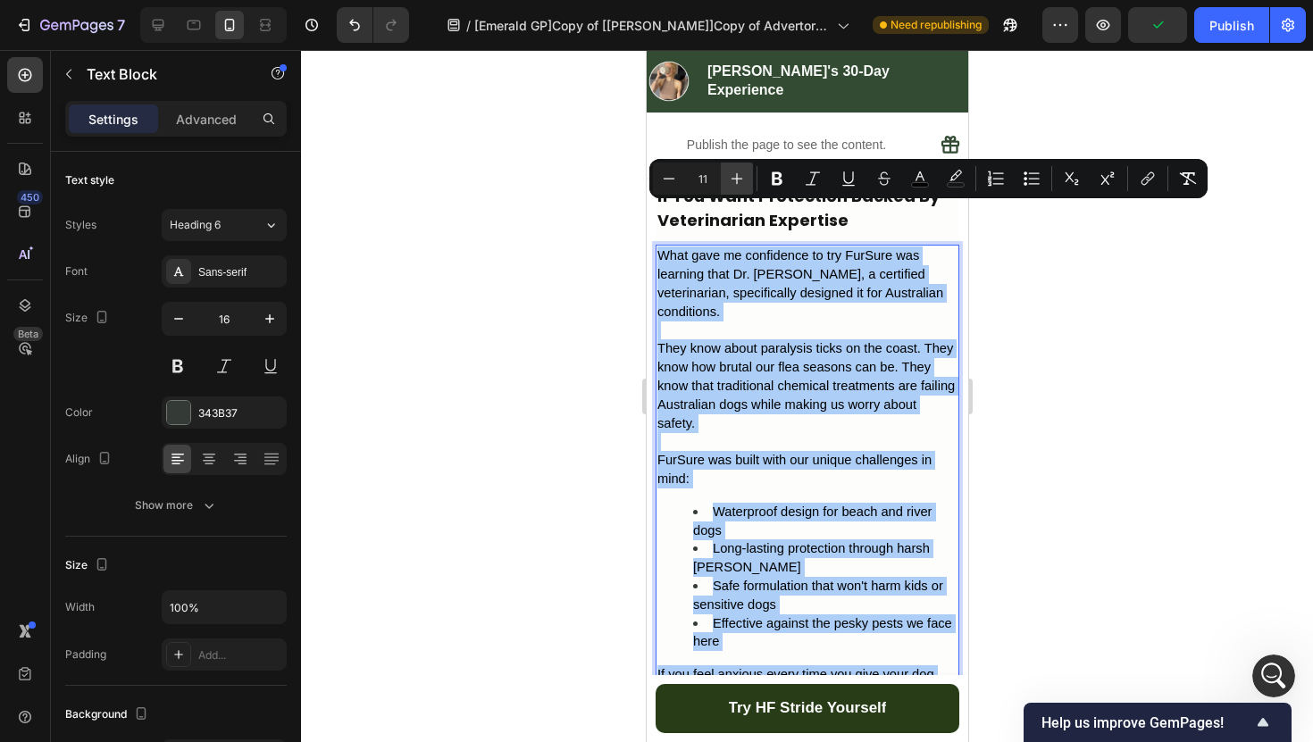
click at [731, 180] on icon "Editor contextual toolbar" at bounding box center [737, 179] width 18 height 18
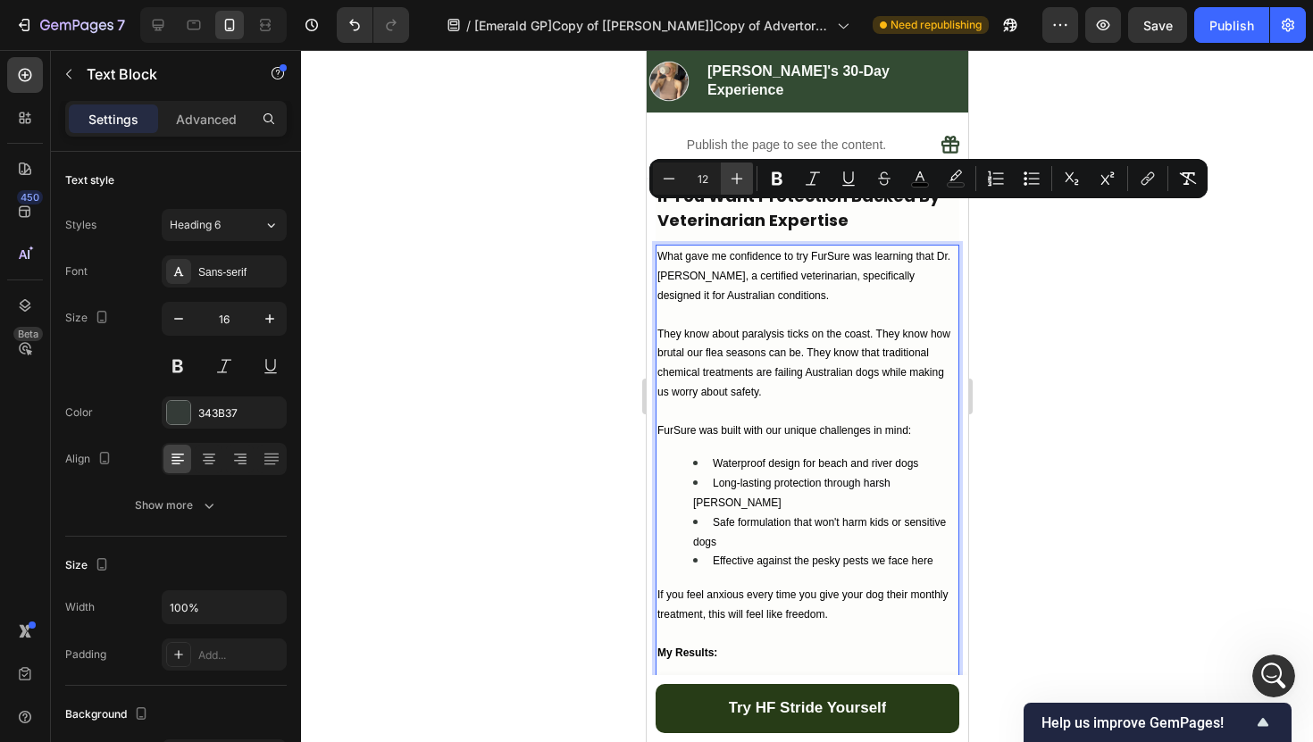
click at [731, 180] on icon "Editor contextual toolbar" at bounding box center [737, 179] width 18 height 18
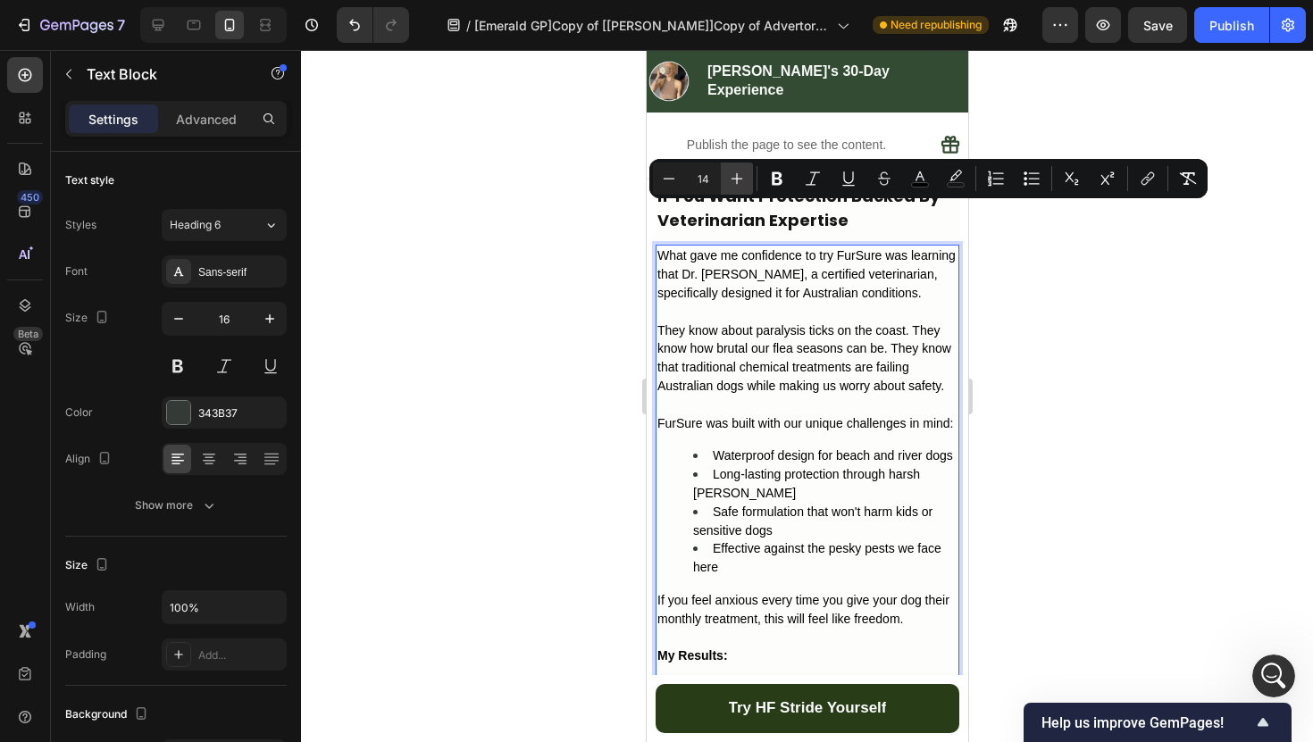
click at [731, 180] on icon "Editor contextual toolbar" at bounding box center [737, 179] width 18 height 18
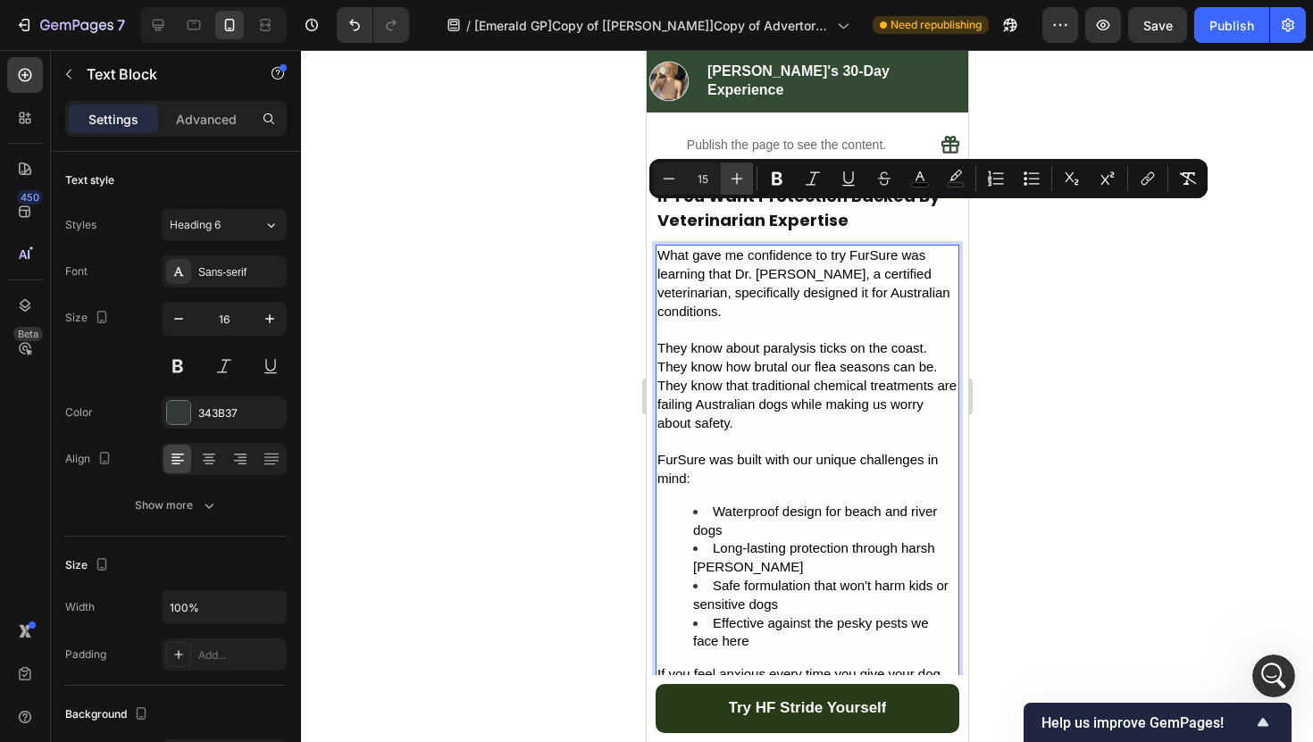
click at [731, 180] on icon "Editor contextual toolbar" at bounding box center [737, 179] width 18 height 18
type input "16"
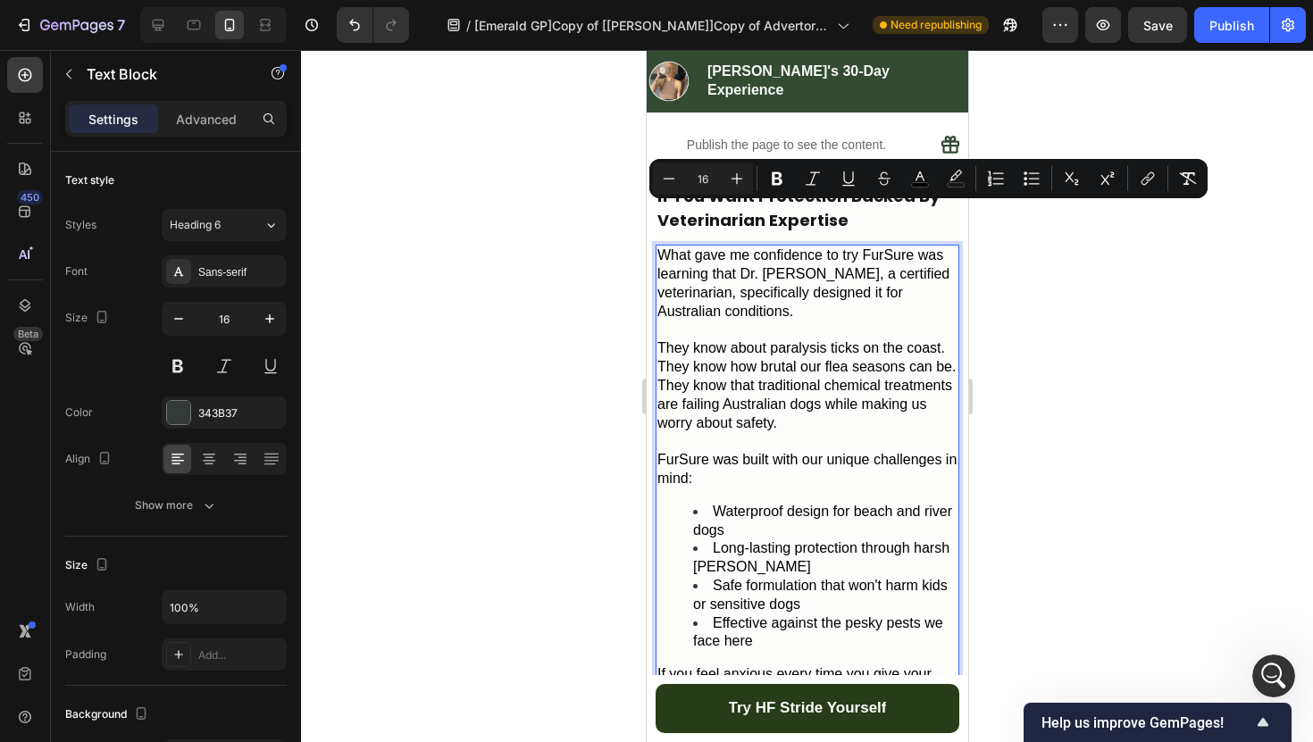
click at [610, 316] on div at bounding box center [807, 396] width 1012 height 692
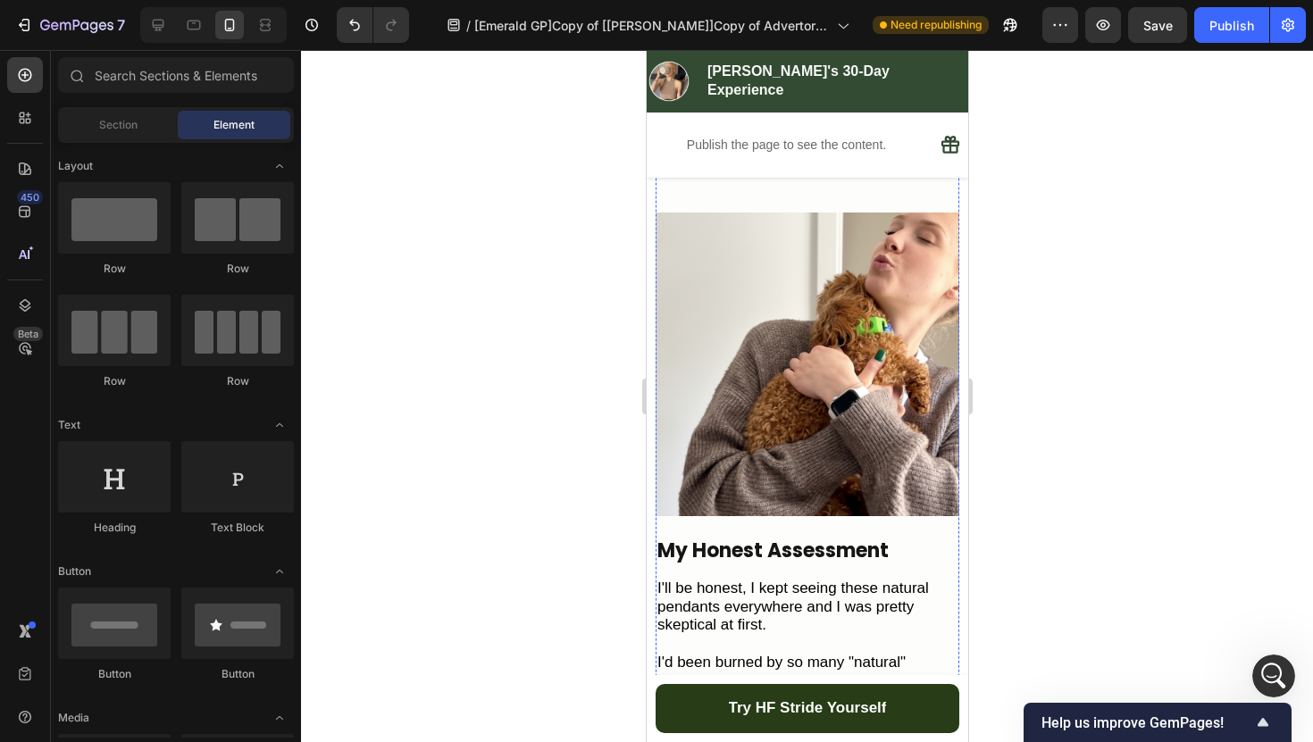
scroll to position [5047, 0]
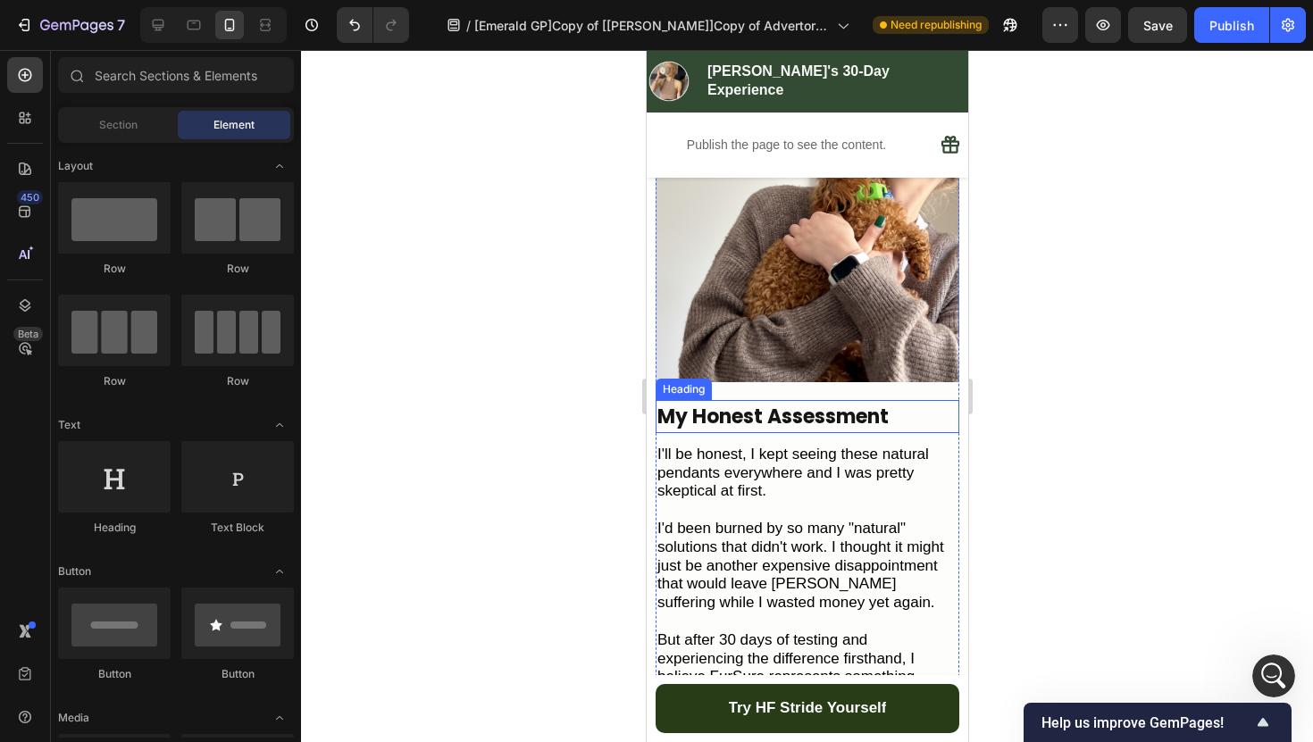
click at [760, 400] on h2 "My Honest Assessment" at bounding box center [806, 416] width 304 height 33
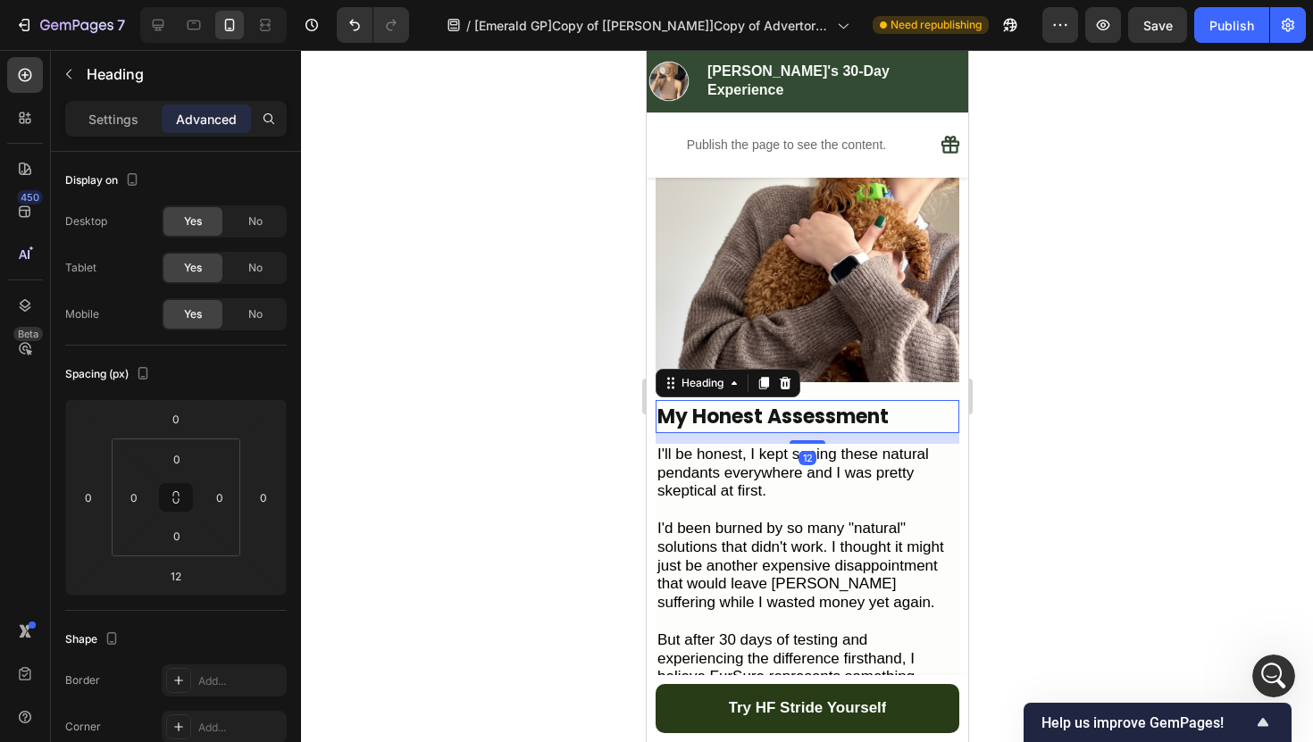
click at [737, 446] on span "I'll be honest, I kept seeing these natural pendants everywhere and I was prett…" at bounding box center [791, 473] width 271 height 54
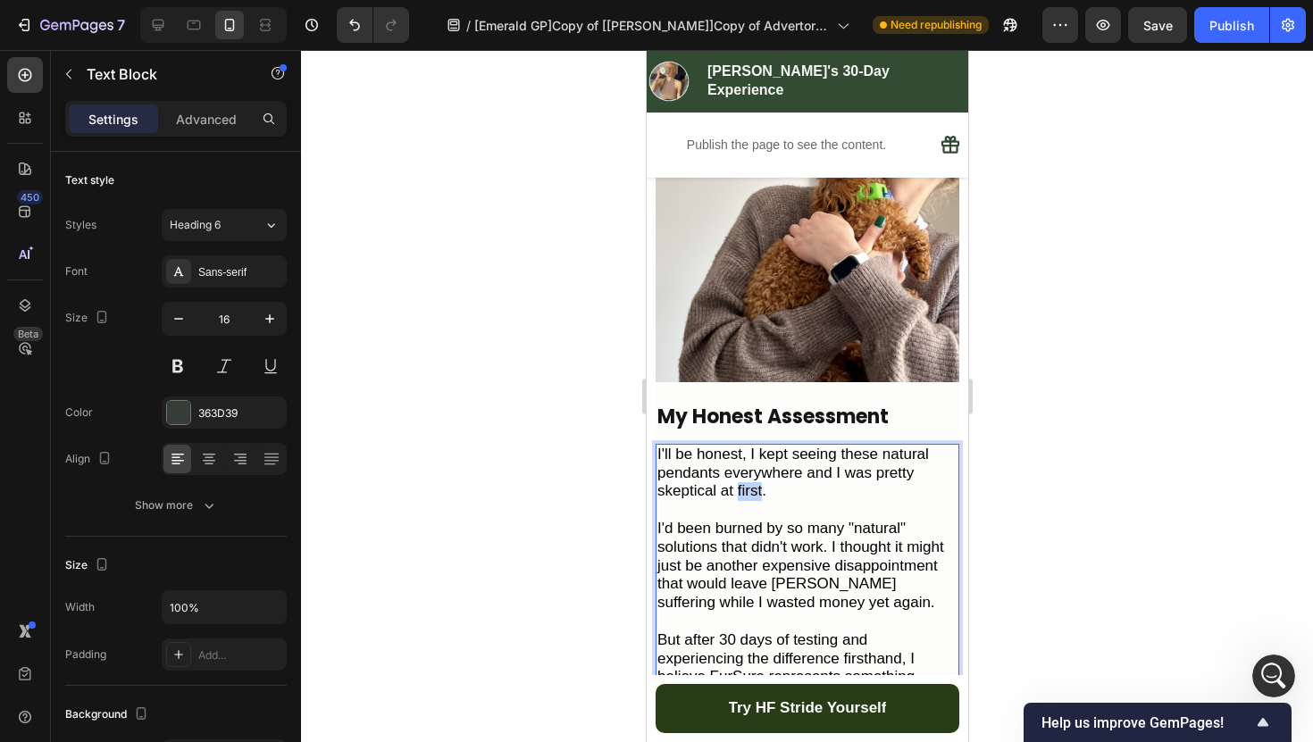
click at [737, 446] on span "I'll be honest, I kept seeing these natural pendants everywhere and I was prett…" at bounding box center [791, 473] width 271 height 54
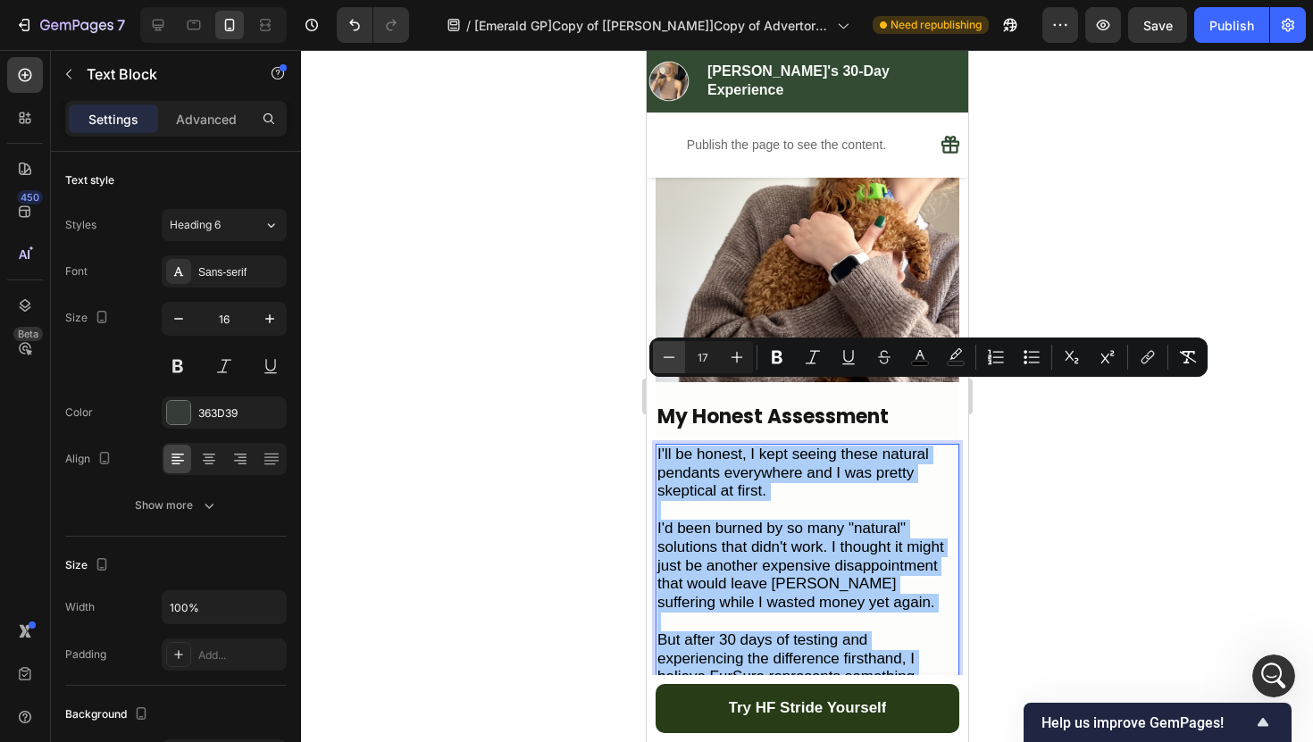
click at [657, 359] on button "Minus" at bounding box center [669, 357] width 32 height 32
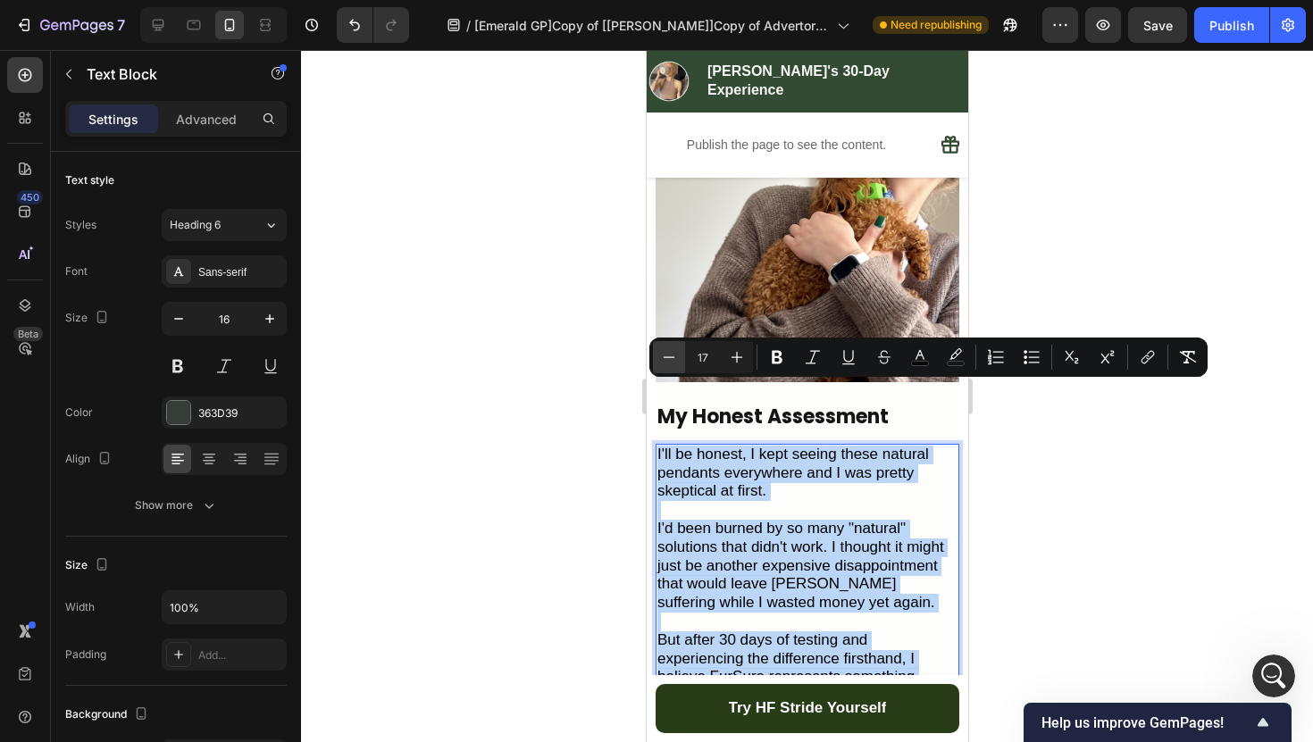
type input "16"
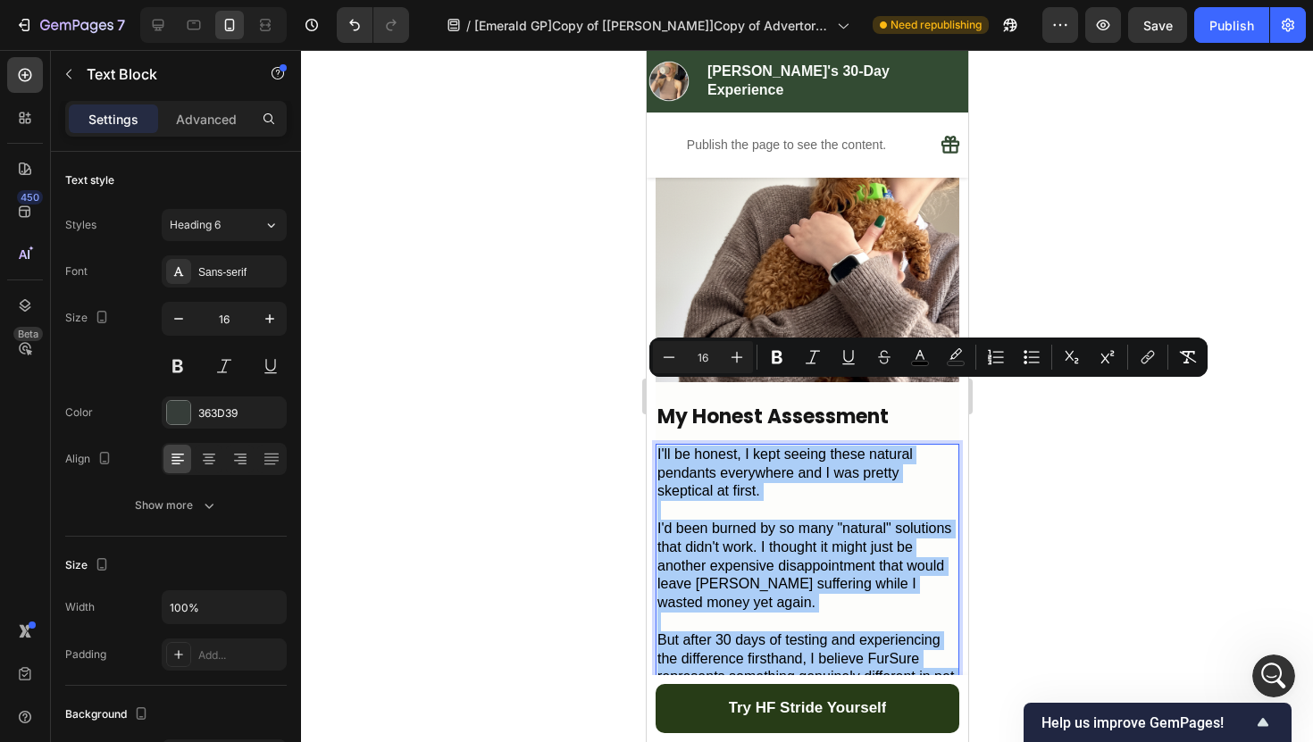
click at [614, 383] on div at bounding box center [807, 396] width 1012 height 692
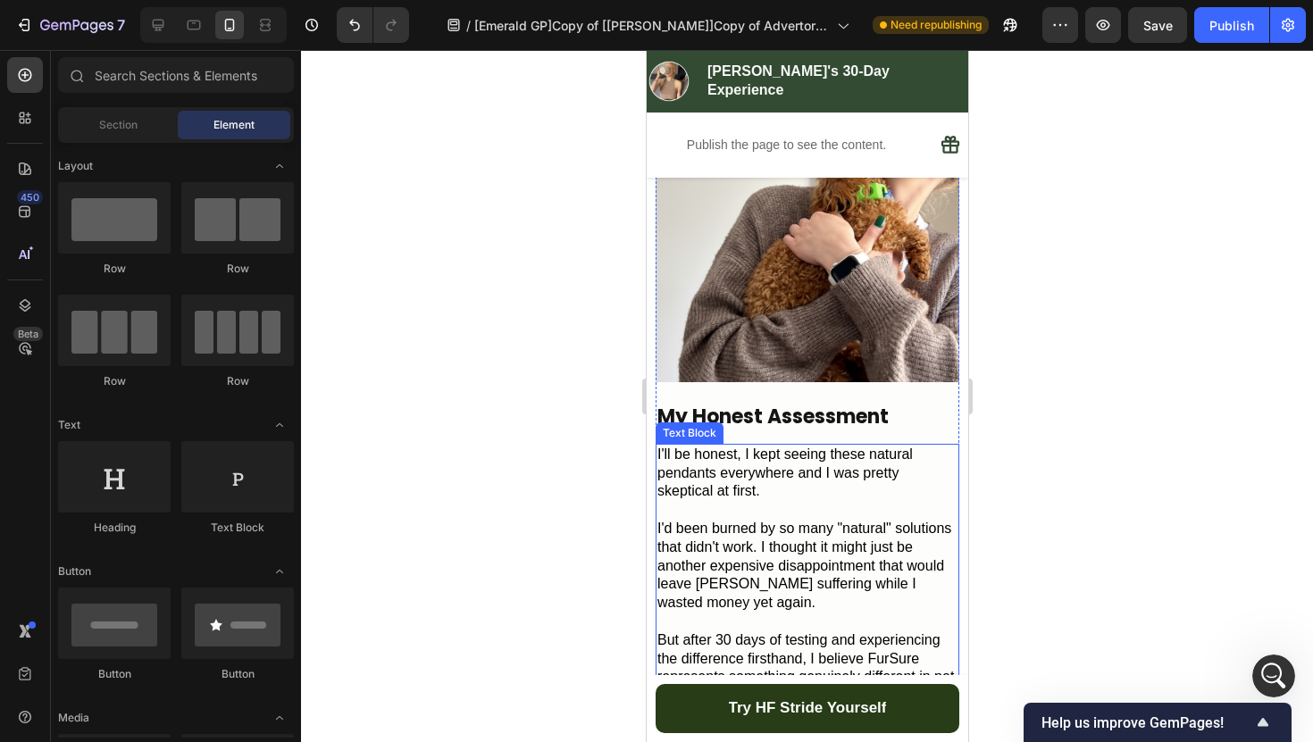
scroll to position [5006, 0]
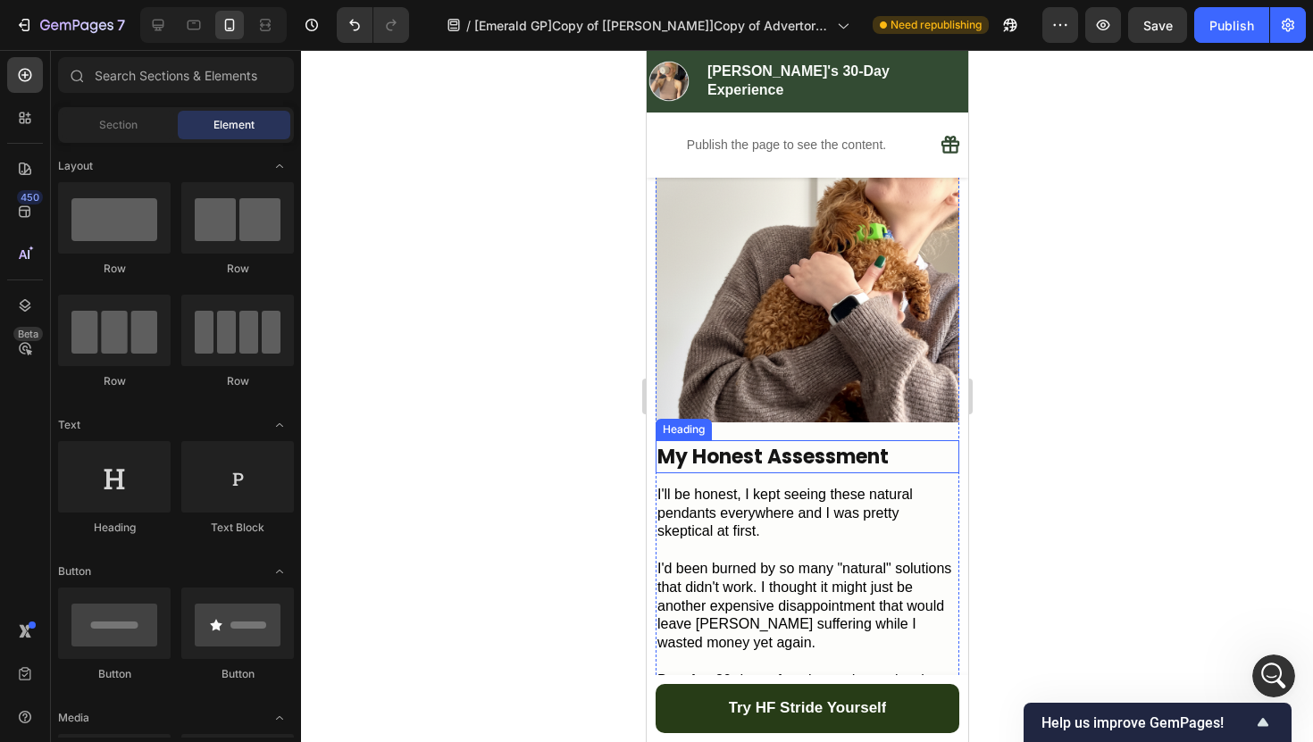
click at [810, 440] on h2 "My Honest Assessment" at bounding box center [806, 456] width 304 height 33
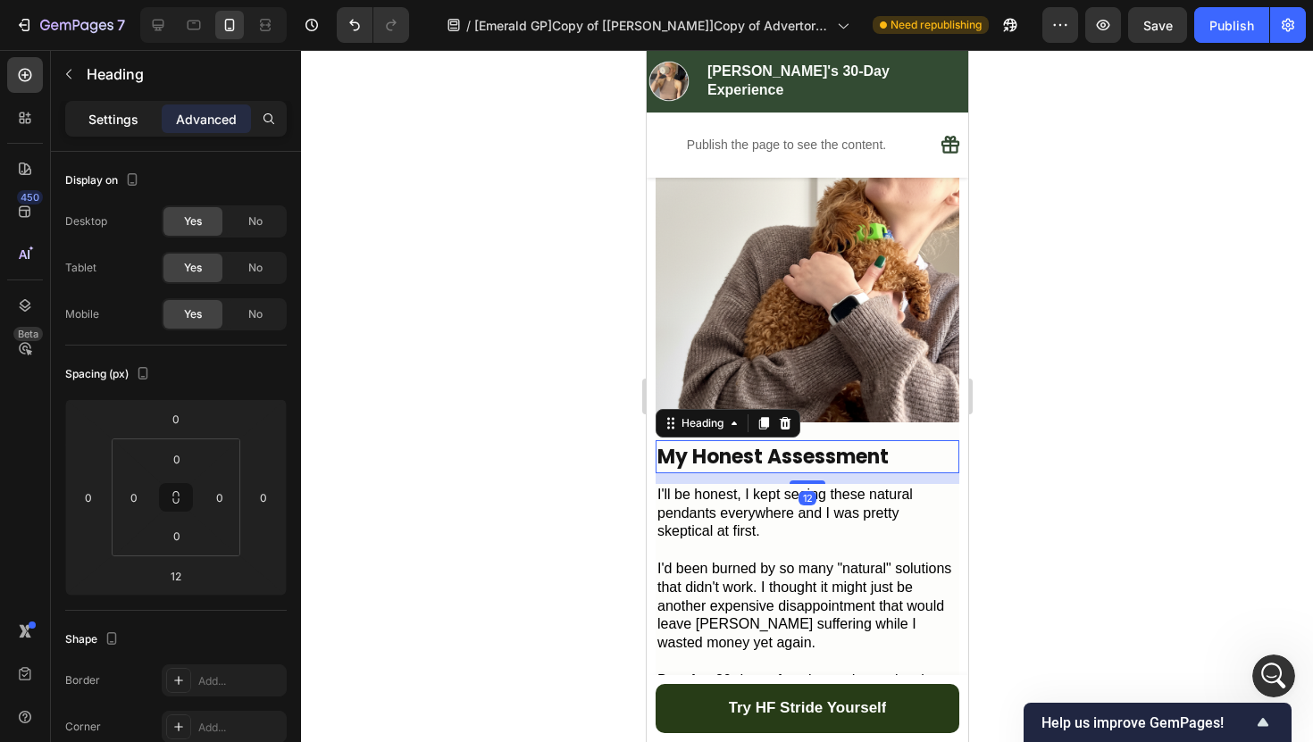
click at [122, 111] on p "Settings" at bounding box center [113, 119] width 50 height 19
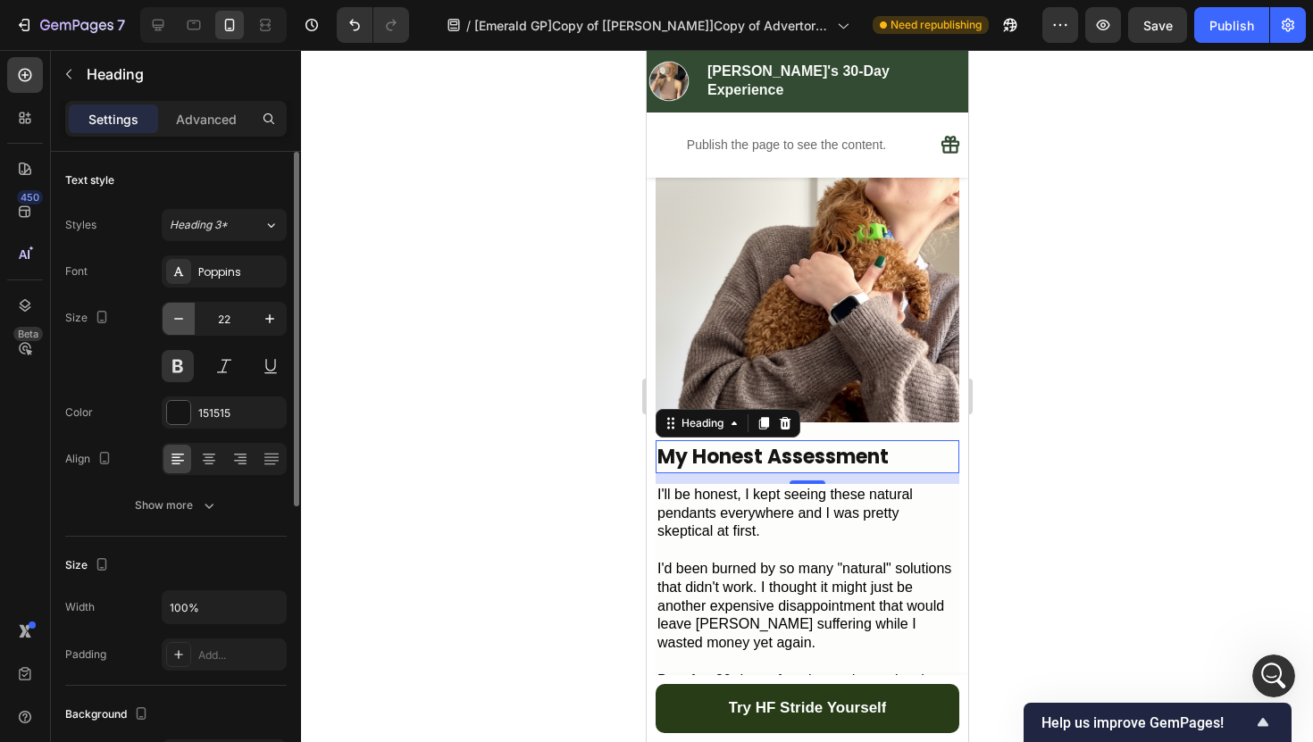
click at [178, 307] on button "button" at bounding box center [179, 319] width 32 height 32
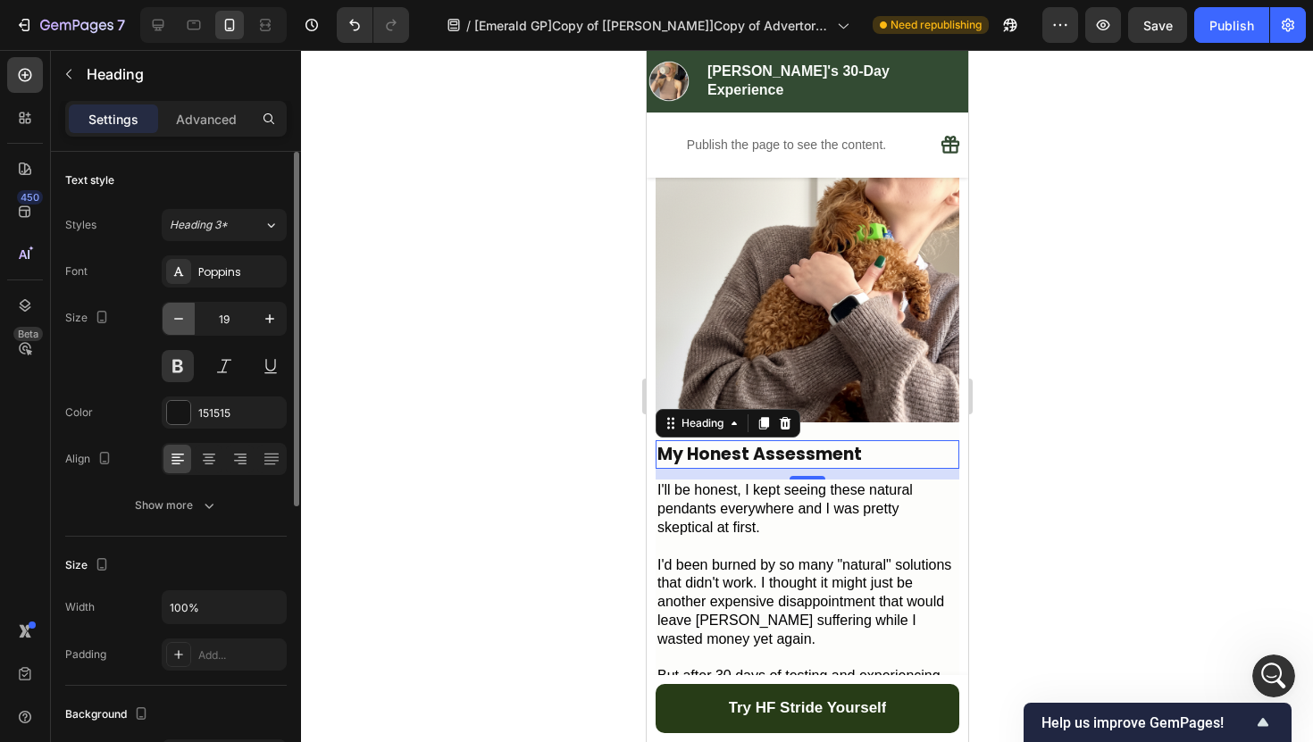
click at [178, 307] on button "button" at bounding box center [179, 319] width 32 height 32
type input "18"
click at [804, 536] on p "Rich Text Editor. Editing area: main" at bounding box center [806, 545] width 300 height 19
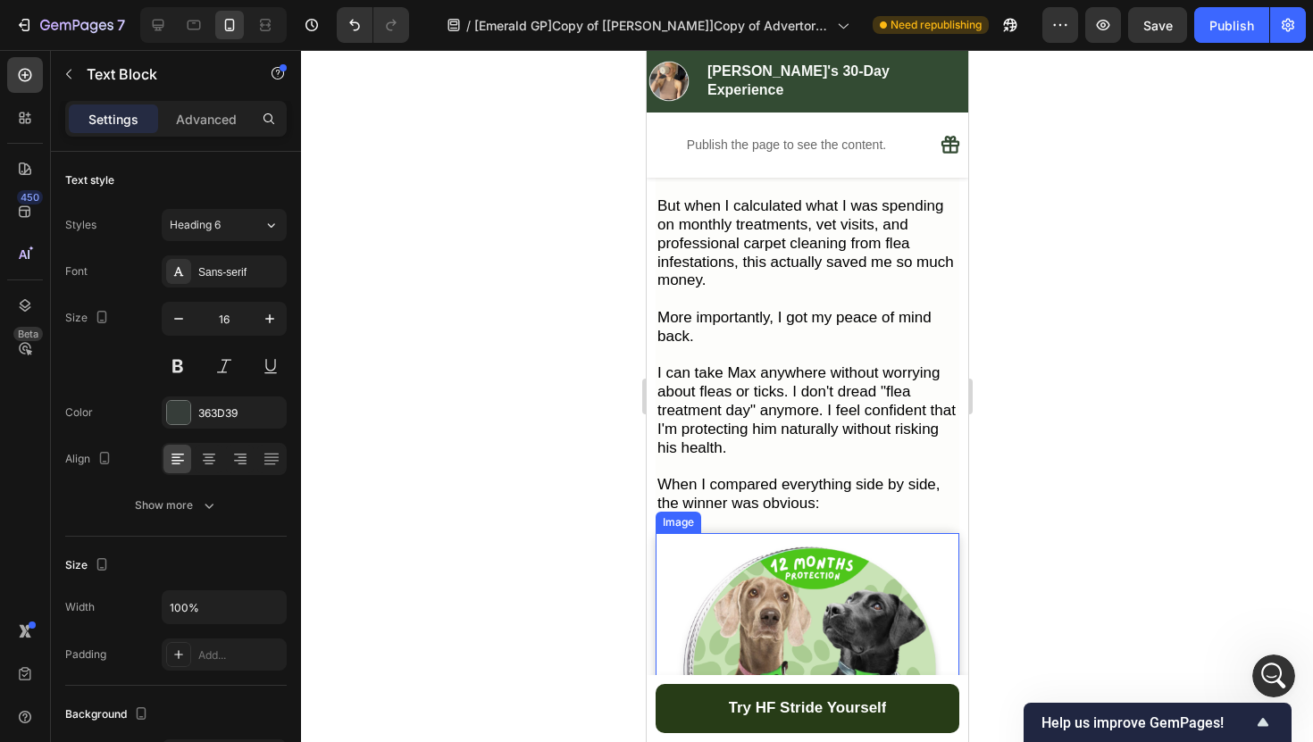
scroll to position [5818, 0]
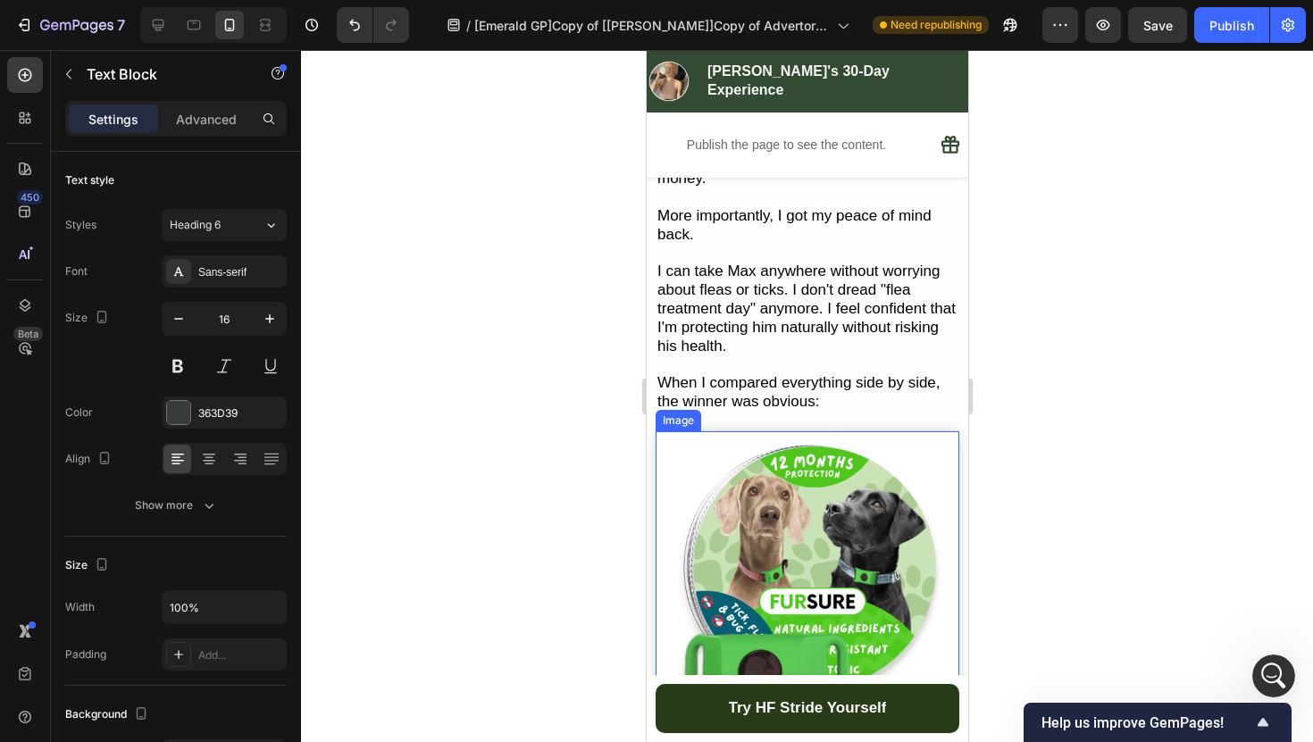
click at [804, 484] on img at bounding box center [806, 583] width 304 height 304
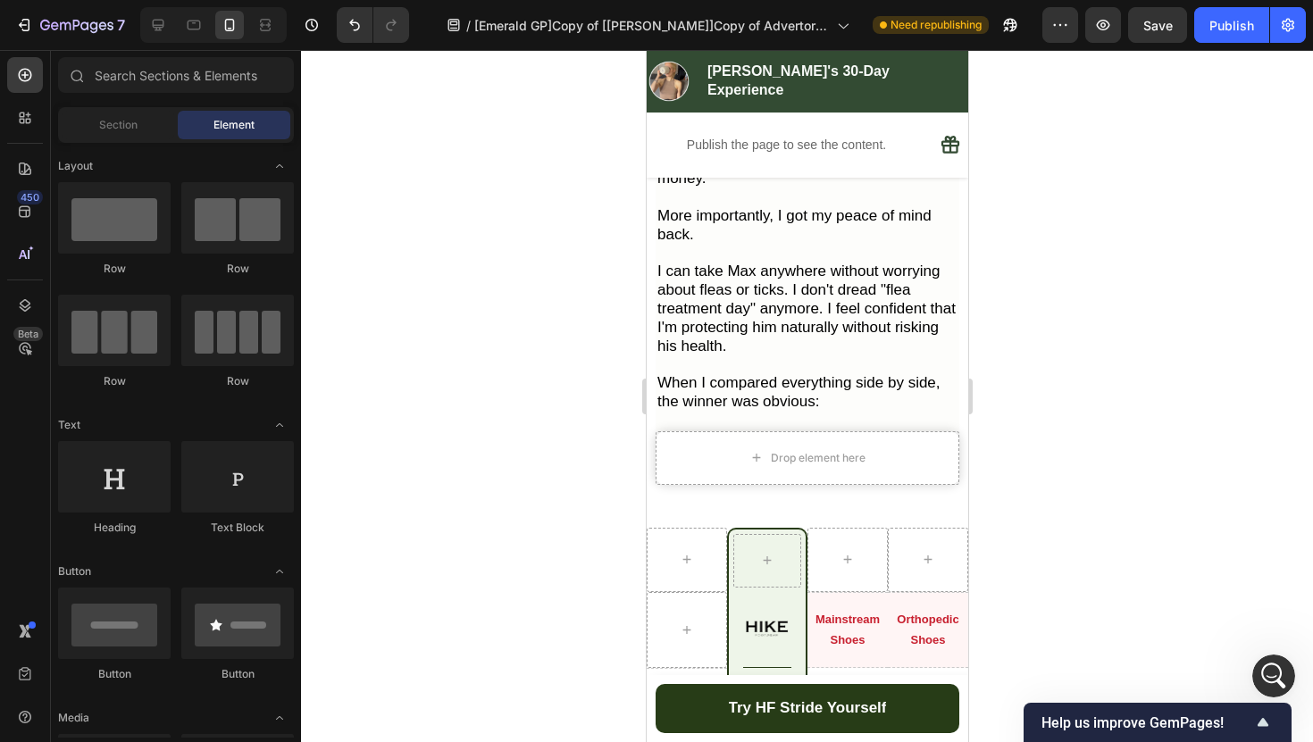
scroll to position [19503, 0]
click at [683, 431] on div "Drop element here" at bounding box center [806, 458] width 304 height 54
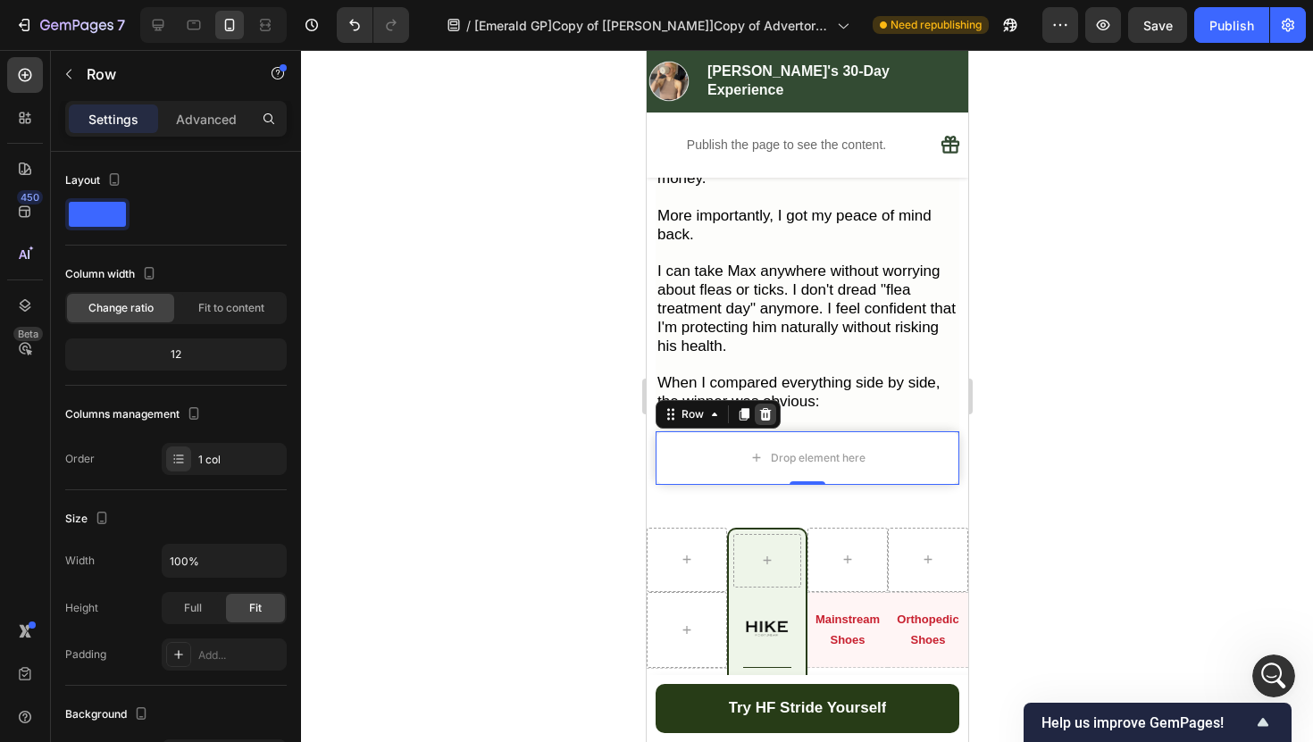
click at [761, 408] on icon at bounding box center [765, 414] width 12 height 13
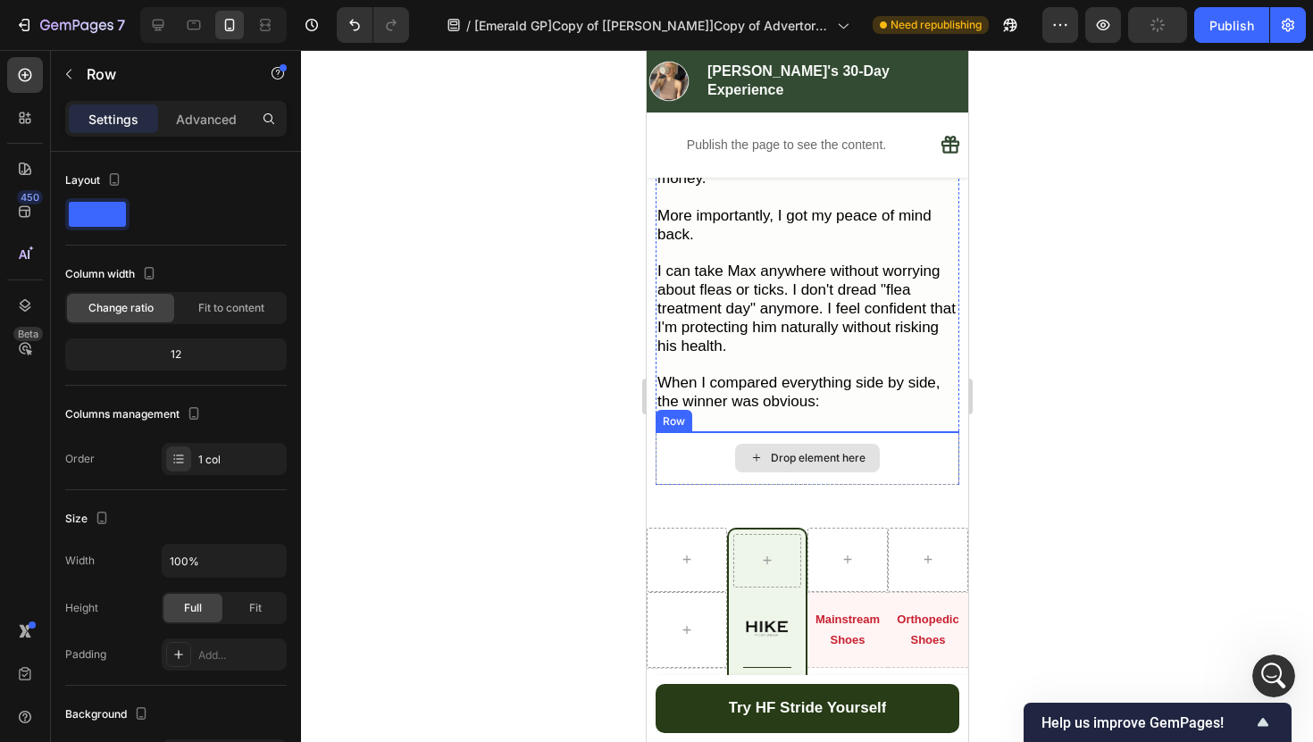
click at [696, 431] on div "Drop element here" at bounding box center [806, 458] width 304 height 54
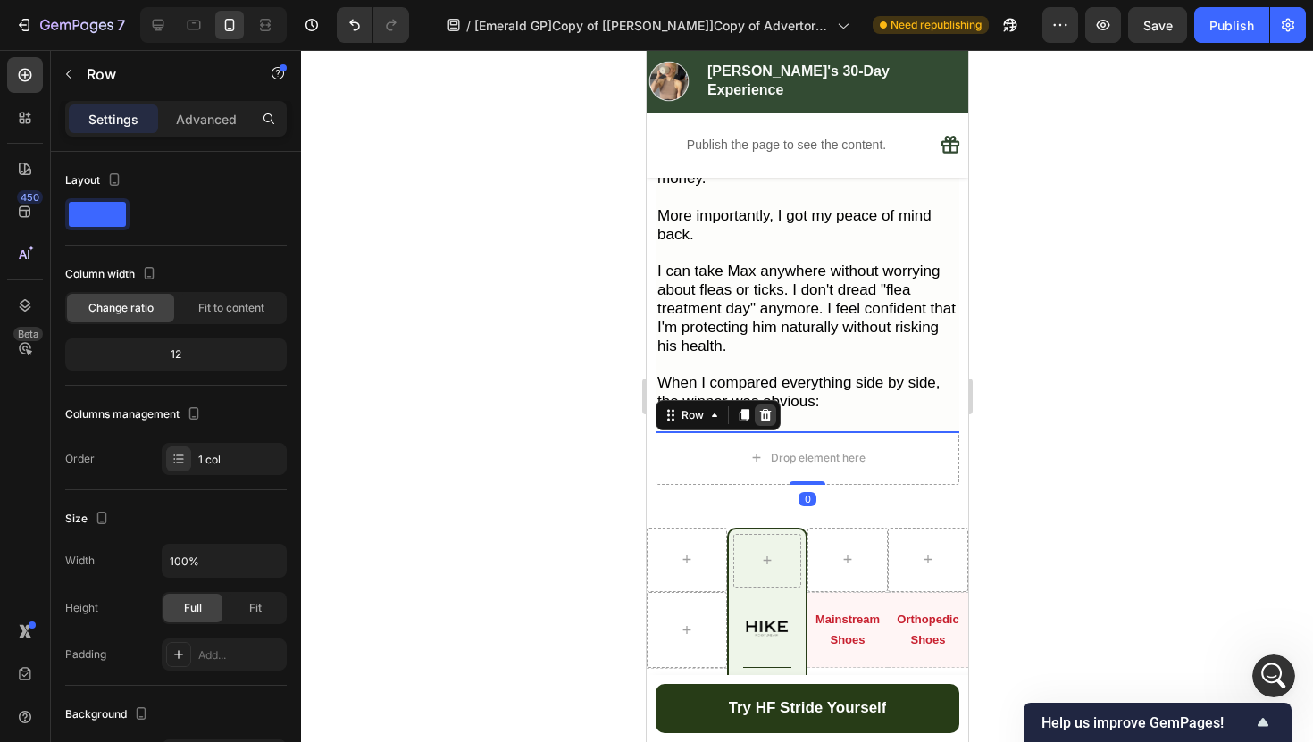
click at [763, 409] on icon at bounding box center [765, 415] width 12 height 13
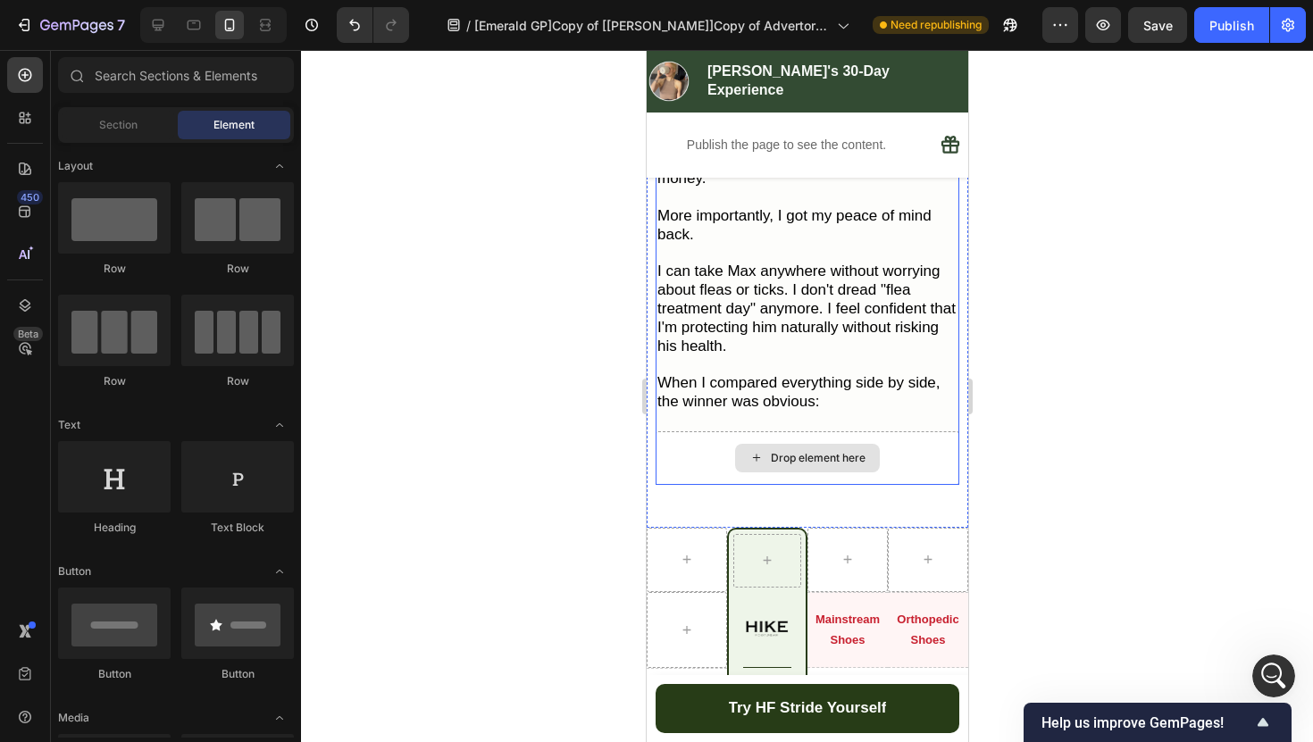
click at [712, 431] on div "Drop element here" at bounding box center [806, 458] width 304 height 54
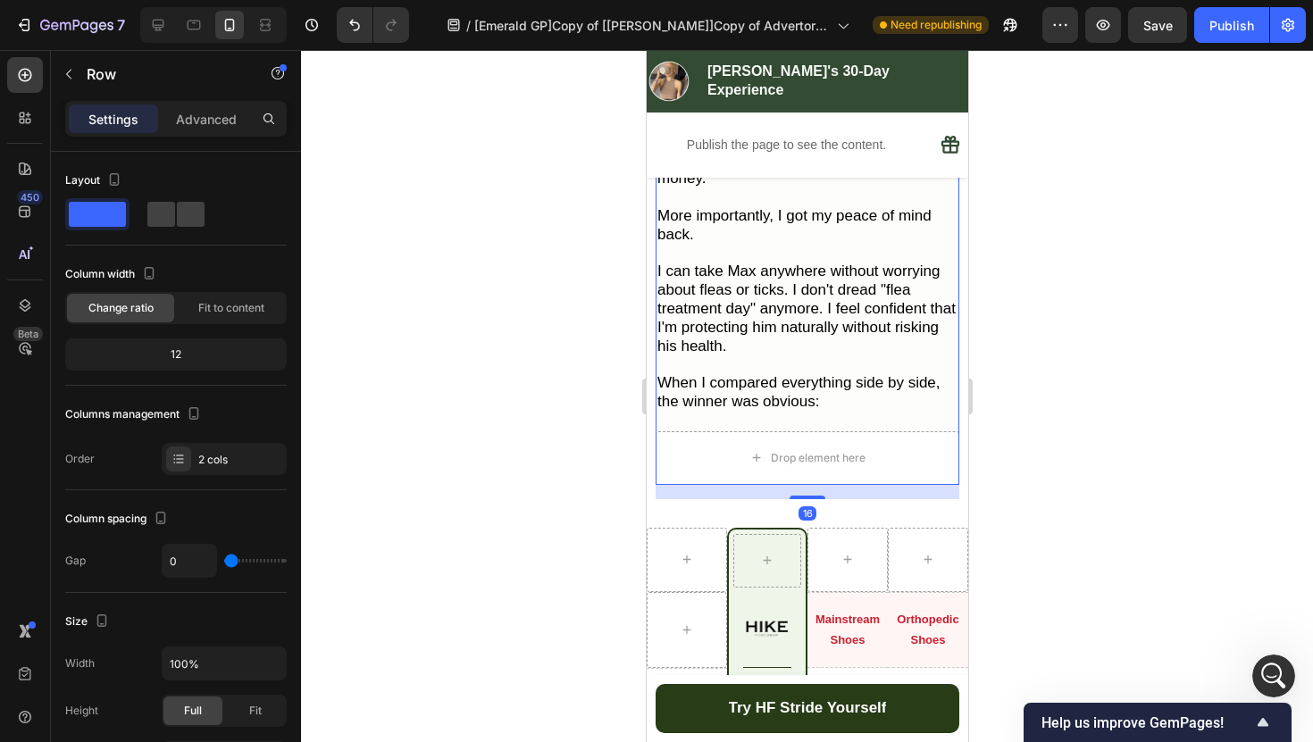
click at [696, 485] on div "16" at bounding box center [806, 492] width 304 height 14
click at [804, 494] on div at bounding box center [806, 496] width 36 height 5
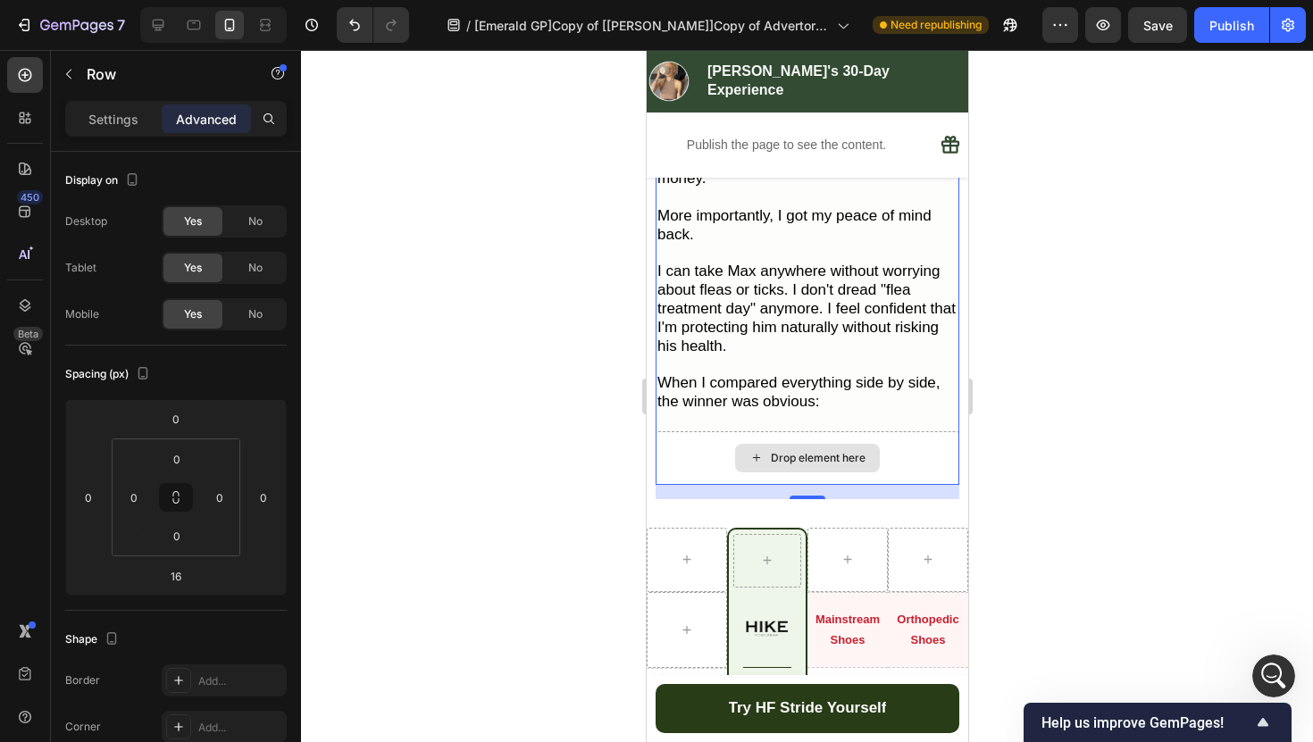
click at [722, 431] on div "Drop element here" at bounding box center [806, 458] width 304 height 54
click at [595, 393] on div at bounding box center [807, 396] width 1012 height 692
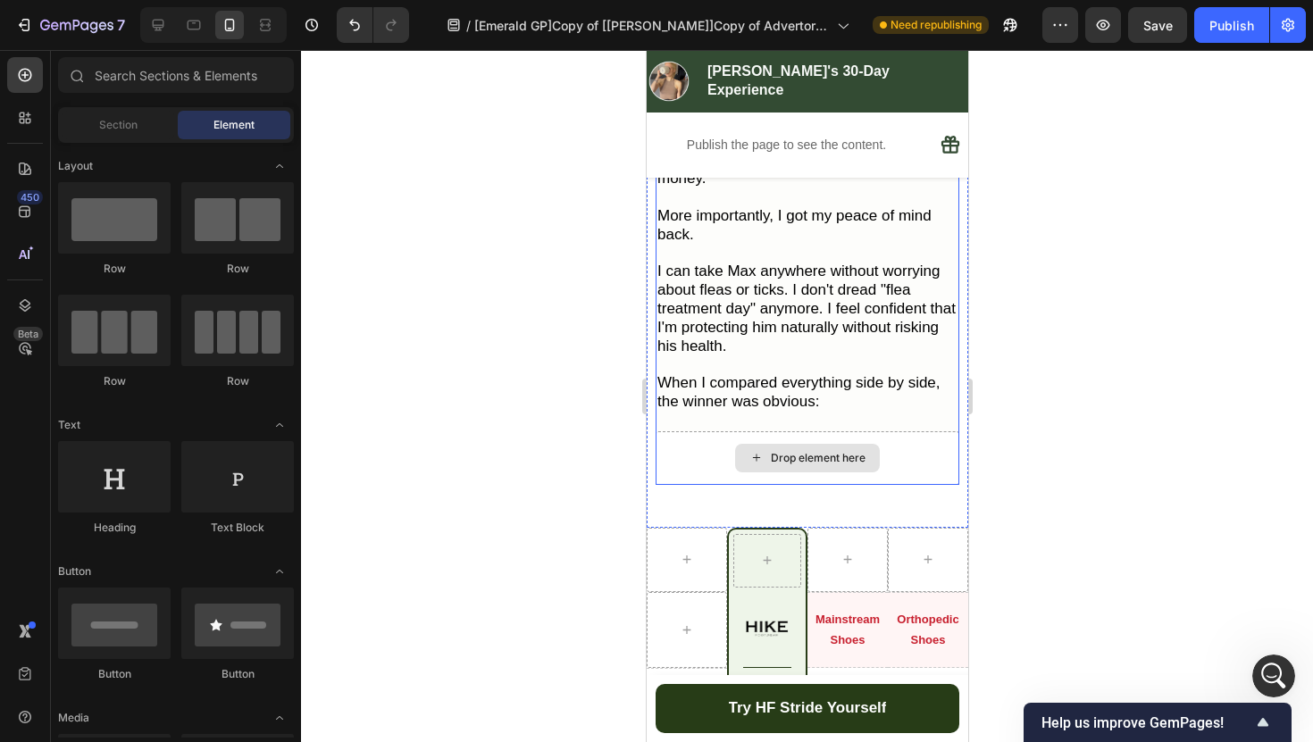
click at [676, 431] on div "Drop element here" at bounding box center [806, 458] width 304 height 54
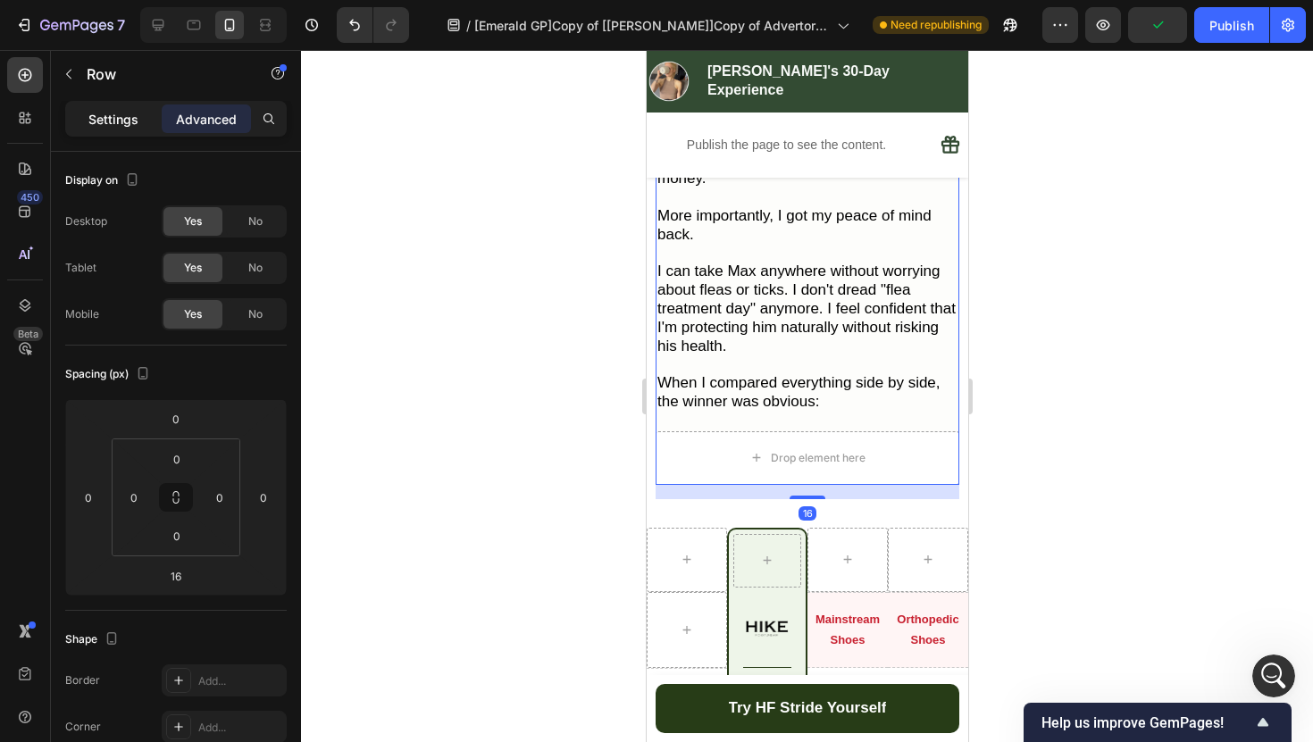
click at [131, 118] on p "Settings" at bounding box center [113, 119] width 50 height 19
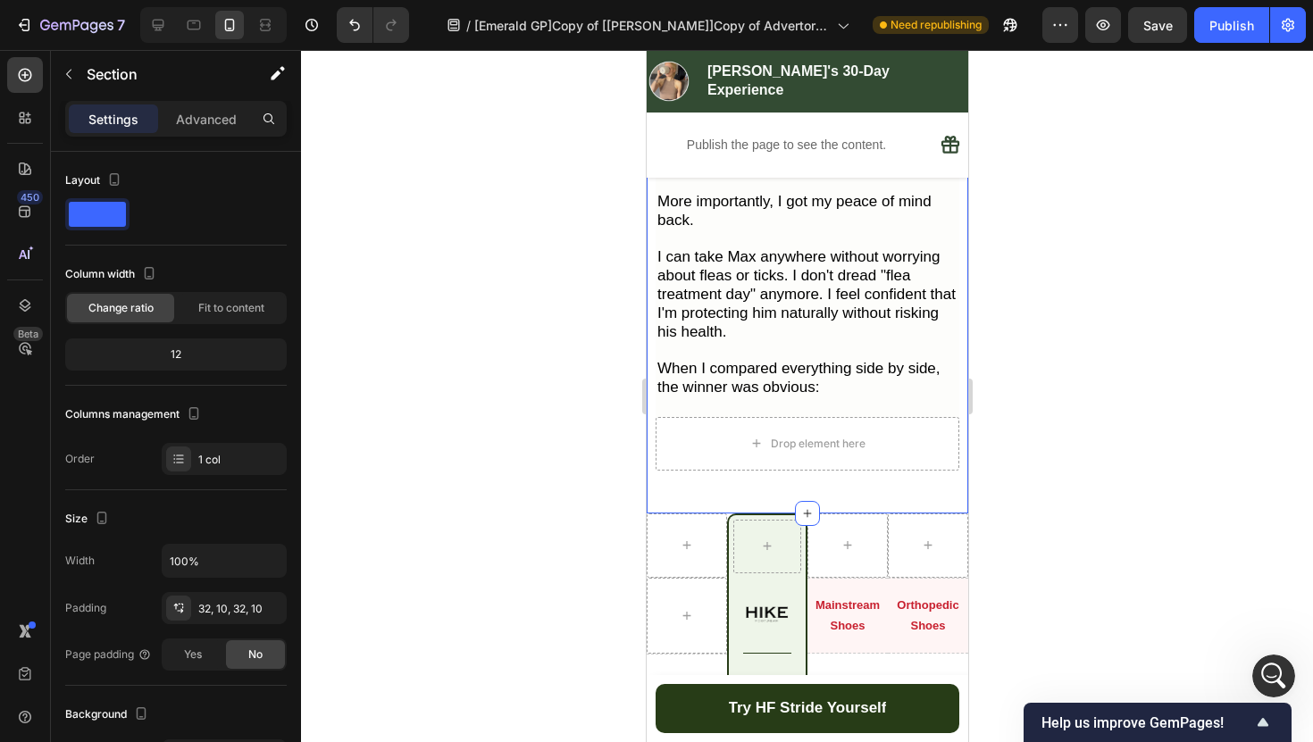
scroll to position [5879, 0]
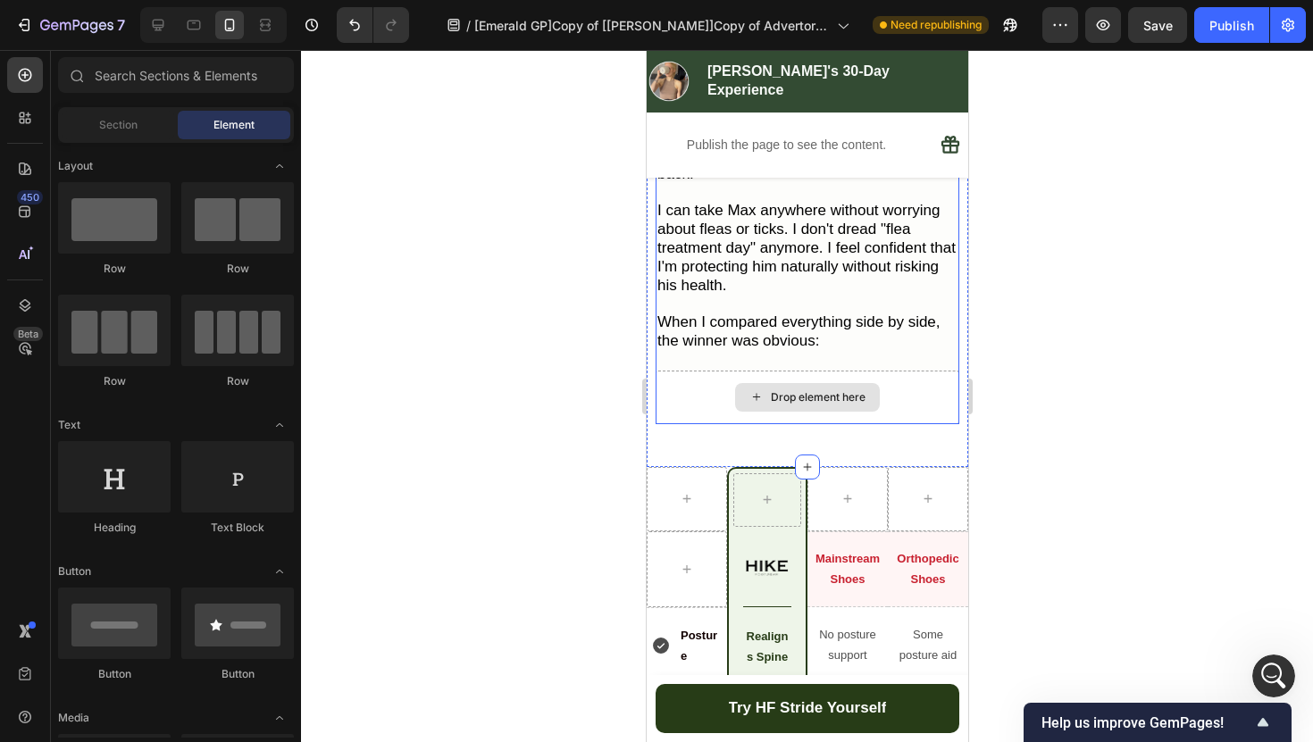
click at [763, 383] on div "Drop element here" at bounding box center [806, 397] width 145 height 29
click at [766, 383] on div "Drop element here" at bounding box center [806, 397] width 145 height 29
click at [678, 371] on div "Drop element here" at bounding box center [806, 398] width 304 height 54
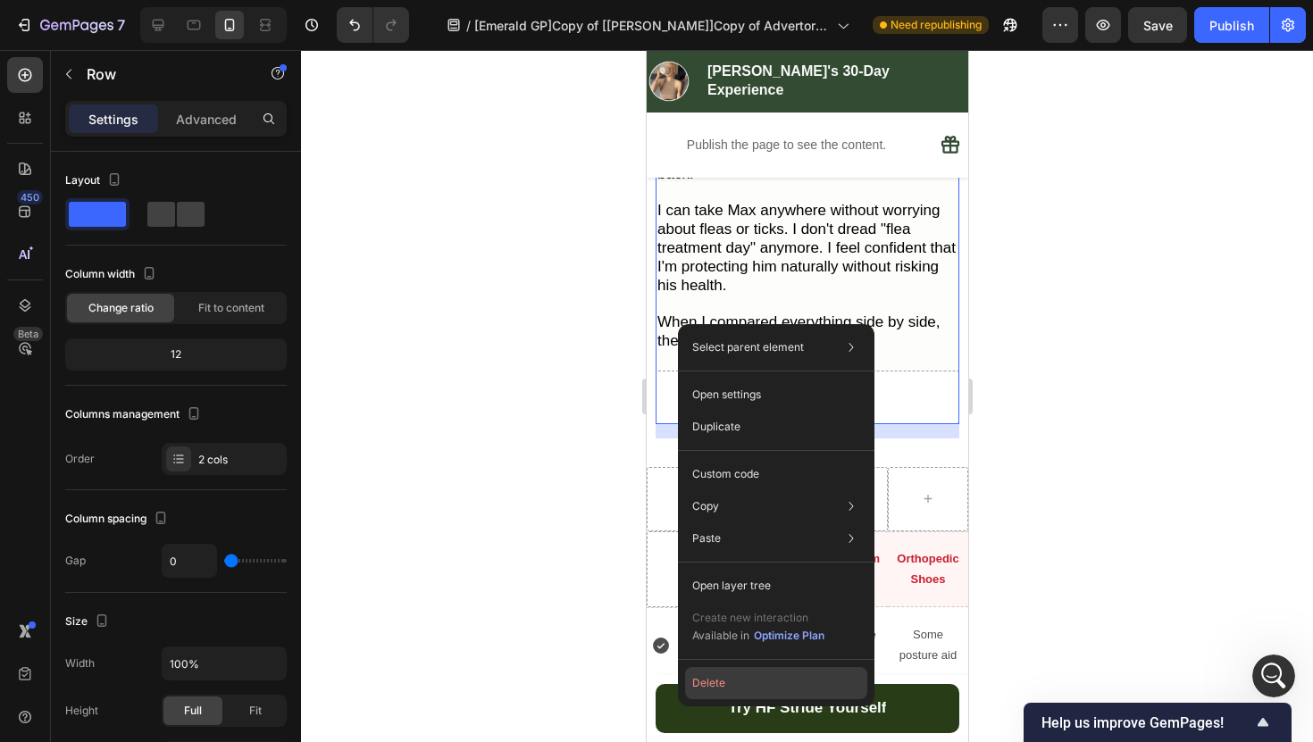
click at [751, 676] on button "Delete" at bounding box center [776, 683] width 182 height 32
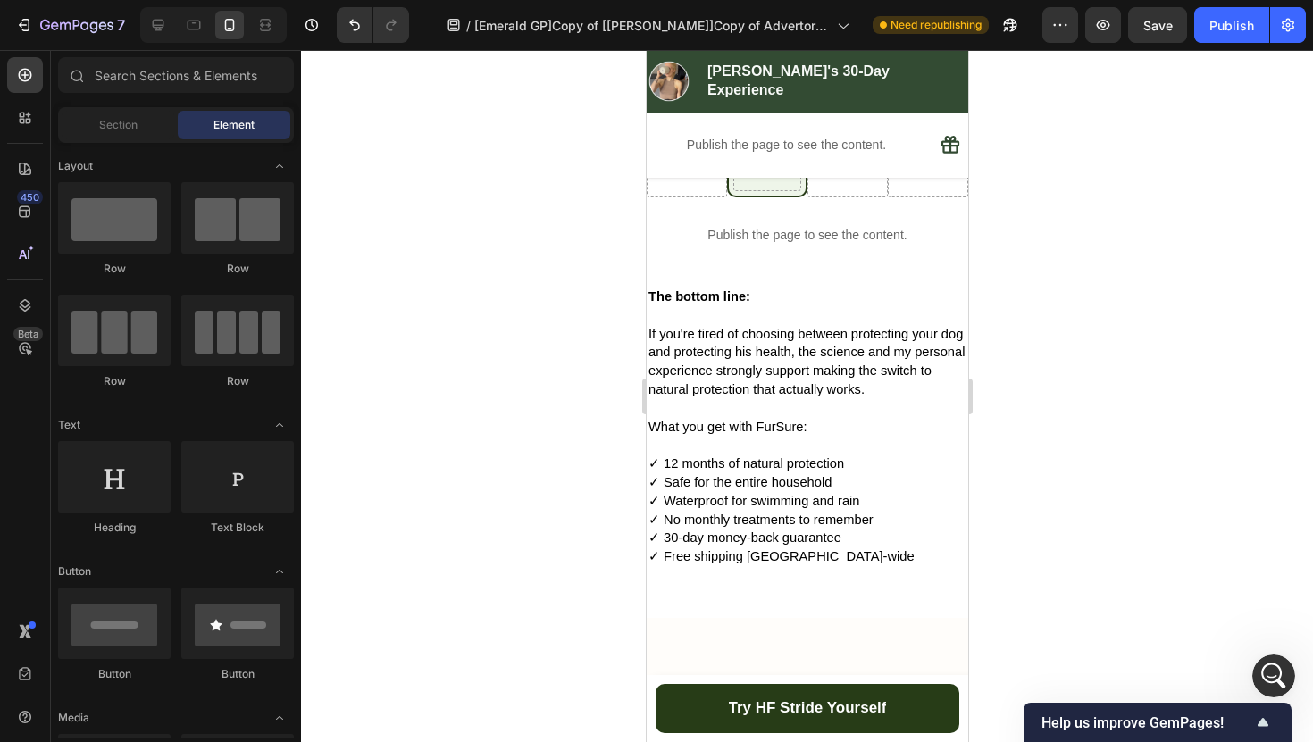
scroll to position [714, 0]
click at [355, 30] on icon "Undo/Redo" at bounding box center [355, 25] width 18 height 18
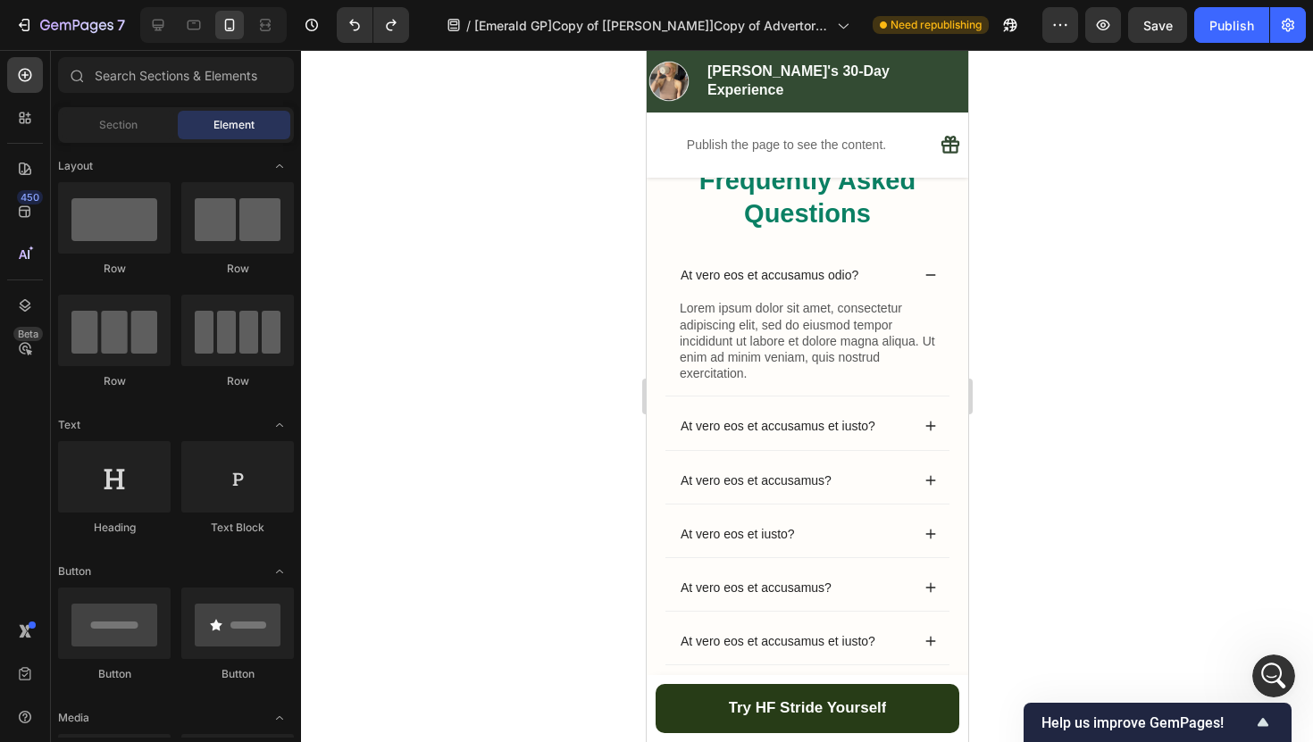
scroll to position [1447, 0]
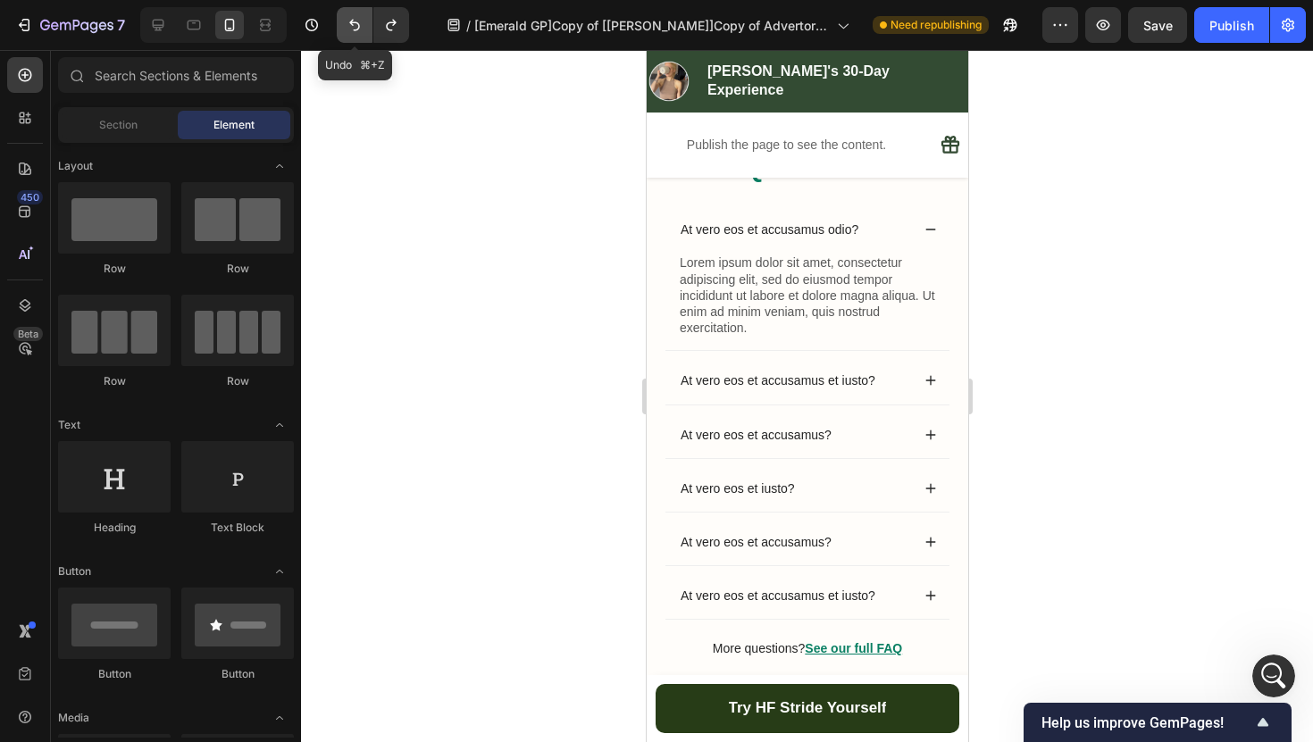
click at [342, 25] on button "Undo/Redo" at bounding box center [355, 25] width 36 height 36
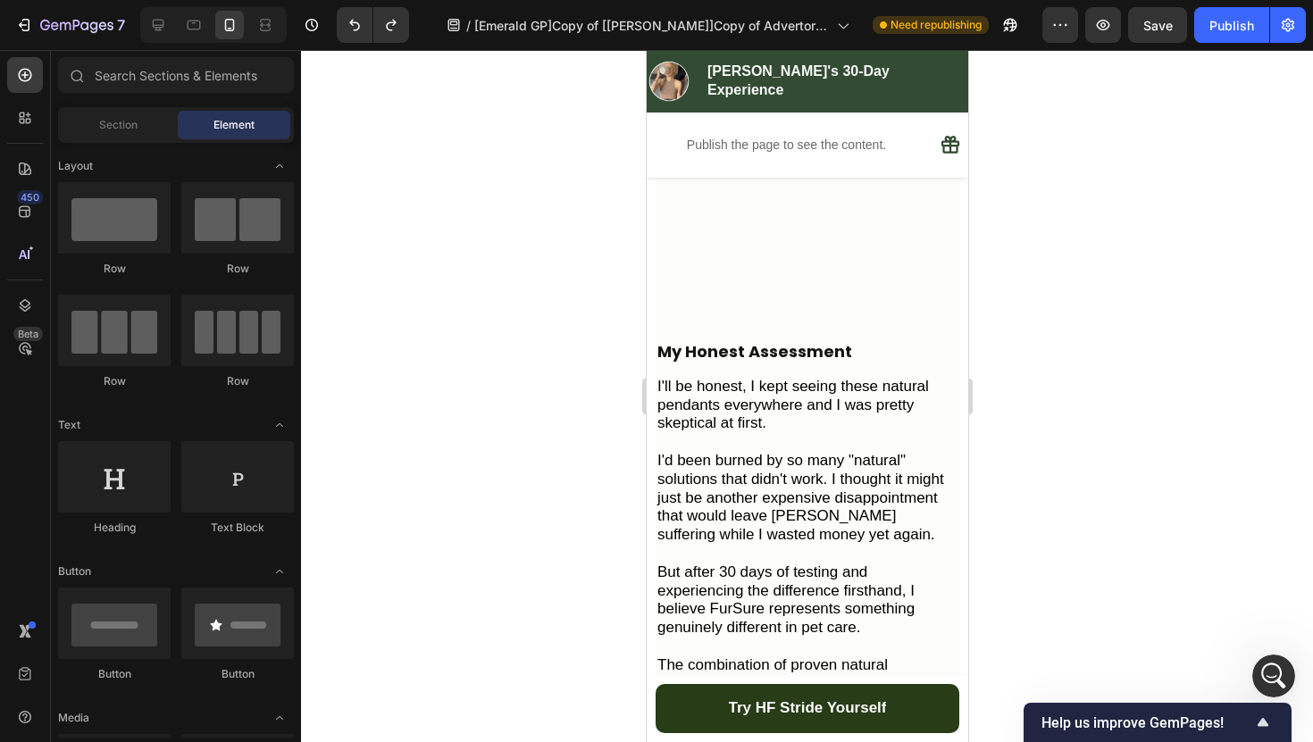
scroll to position [5124, 0]
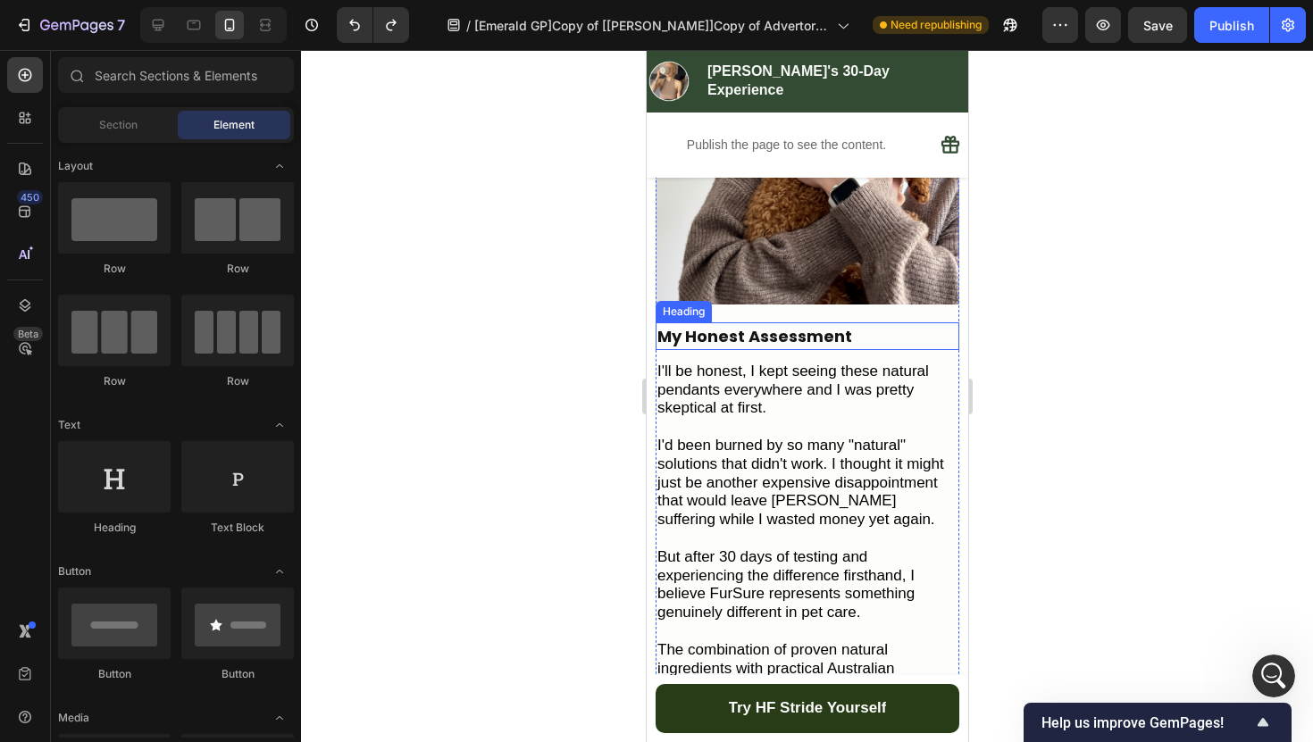
click at [813, 322] on h2 "My Honest Assessment" at bounding box center [806, 336] width 304 height 28
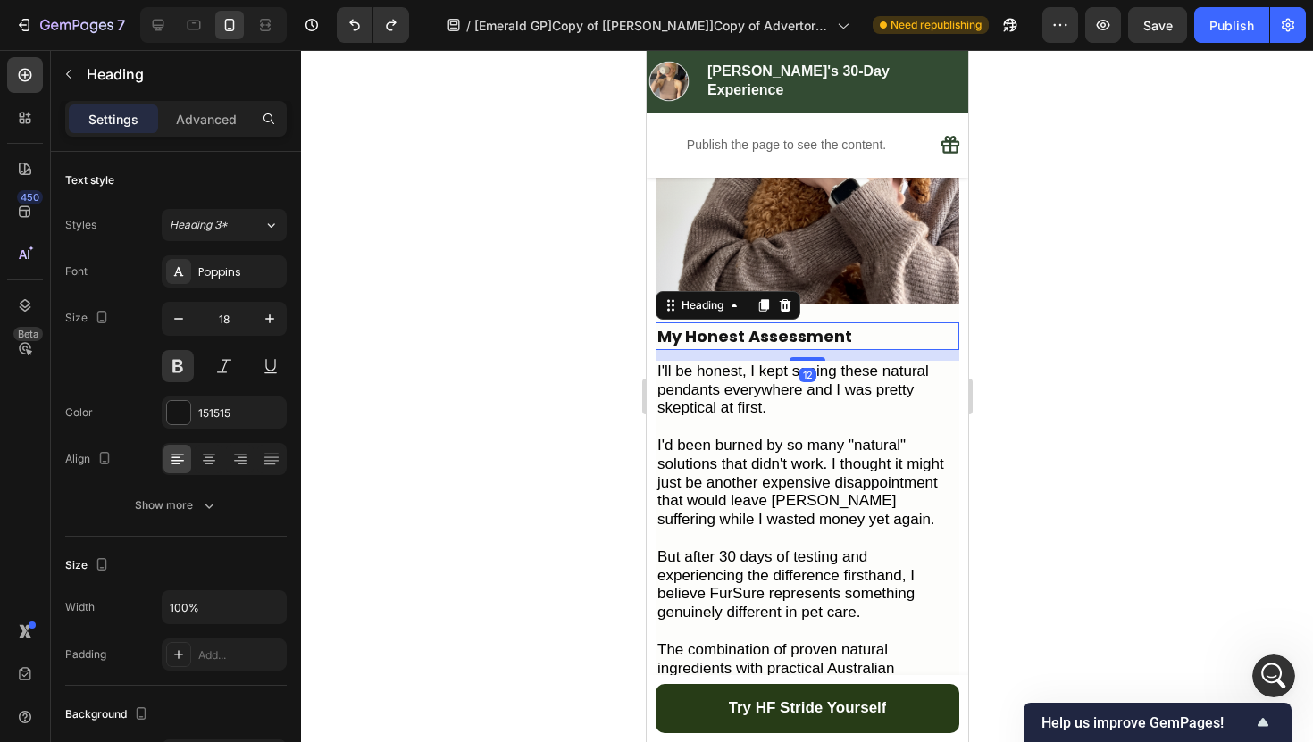
click at [804, 322] on h2 "My Honest Assessment" at bounding box center [806, 336] width 304 height 28
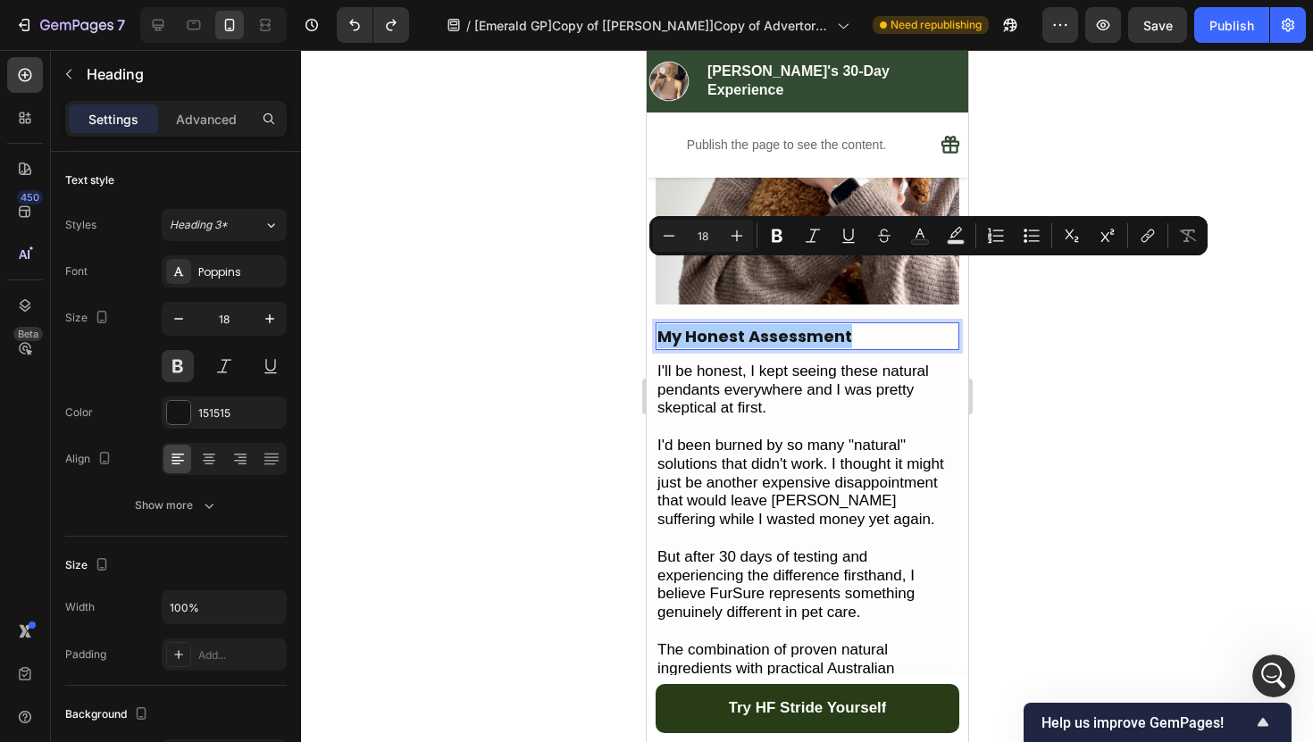
click at [574, 309] on div at bounding box center [807, 396] width 1012 height 692
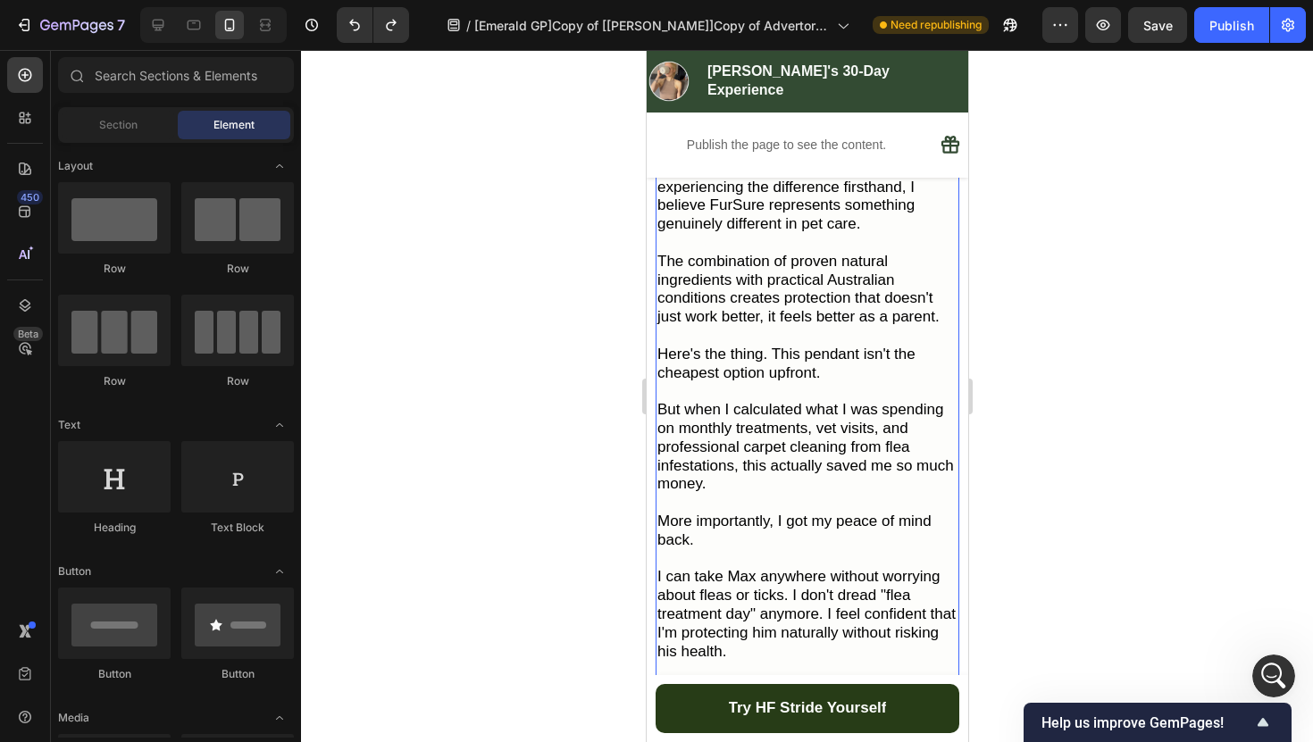
scroll to position [5627, 0]
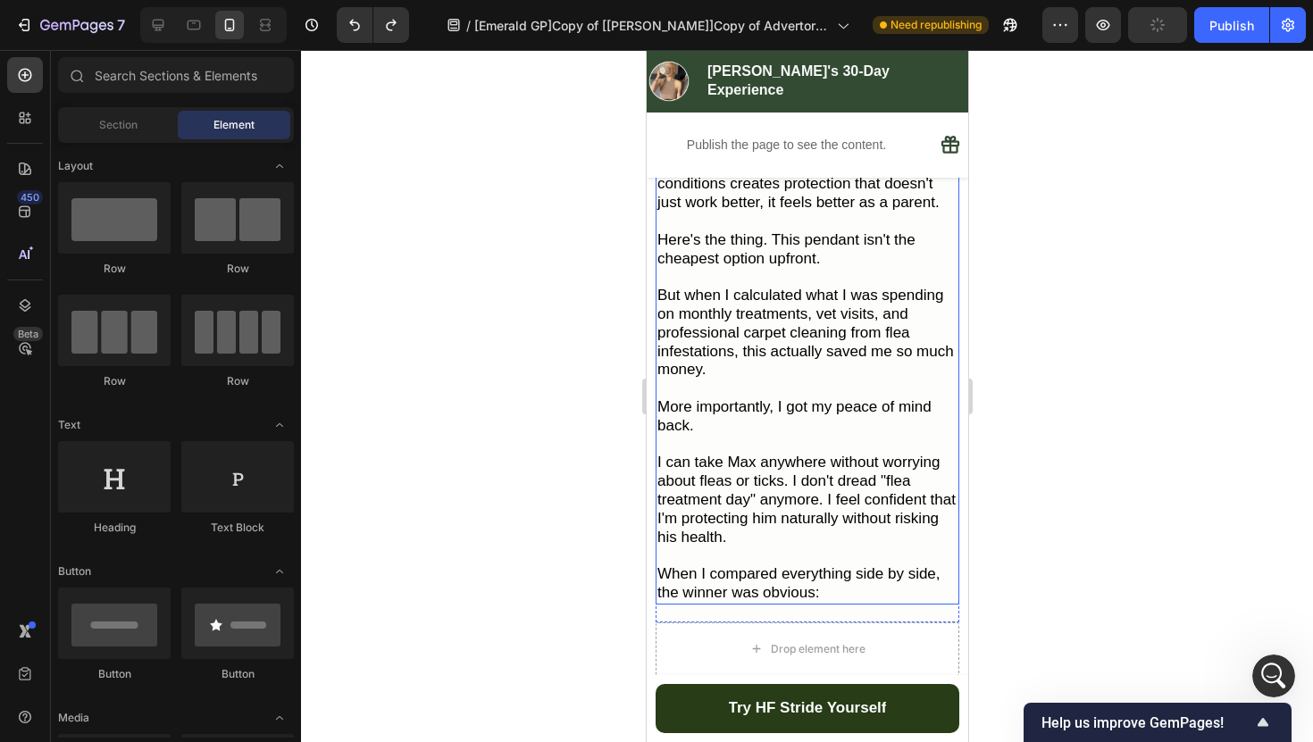
click at [762, 379] on p at bounding box center [806, 388] width 300 height 19
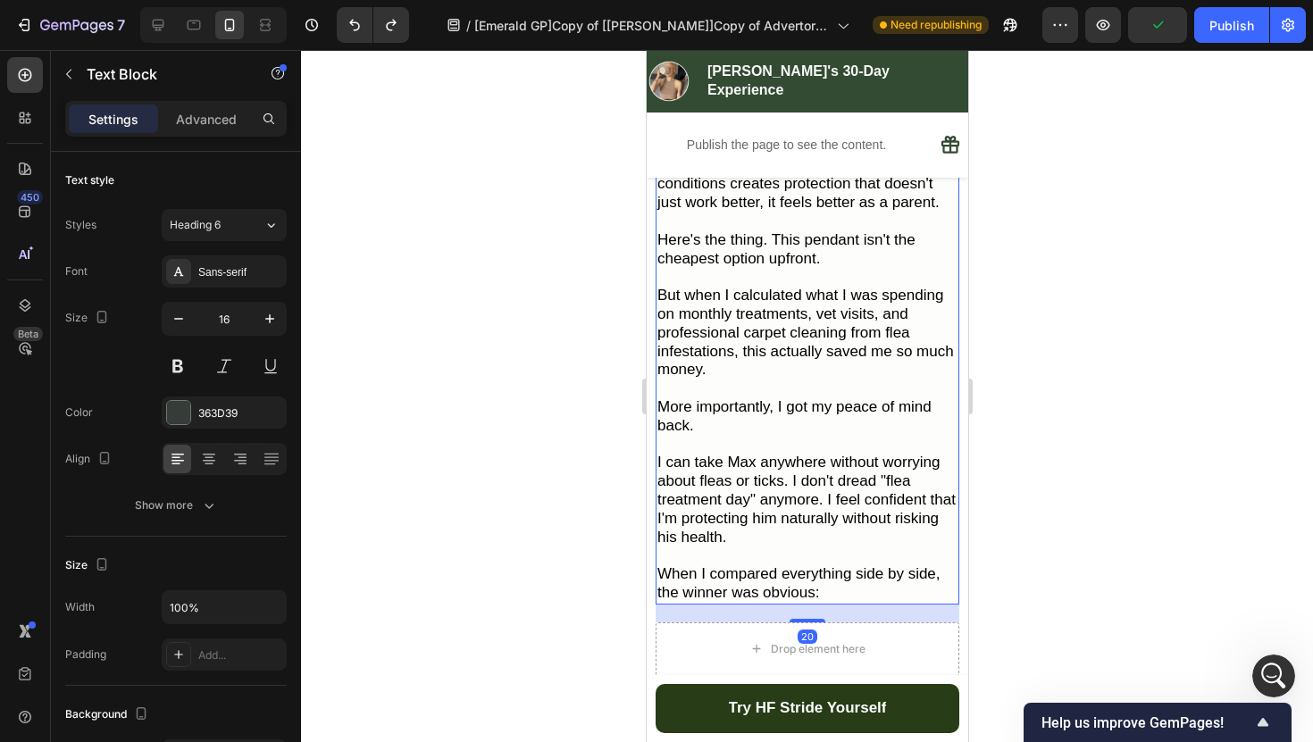
scroll to position [5222, 0]
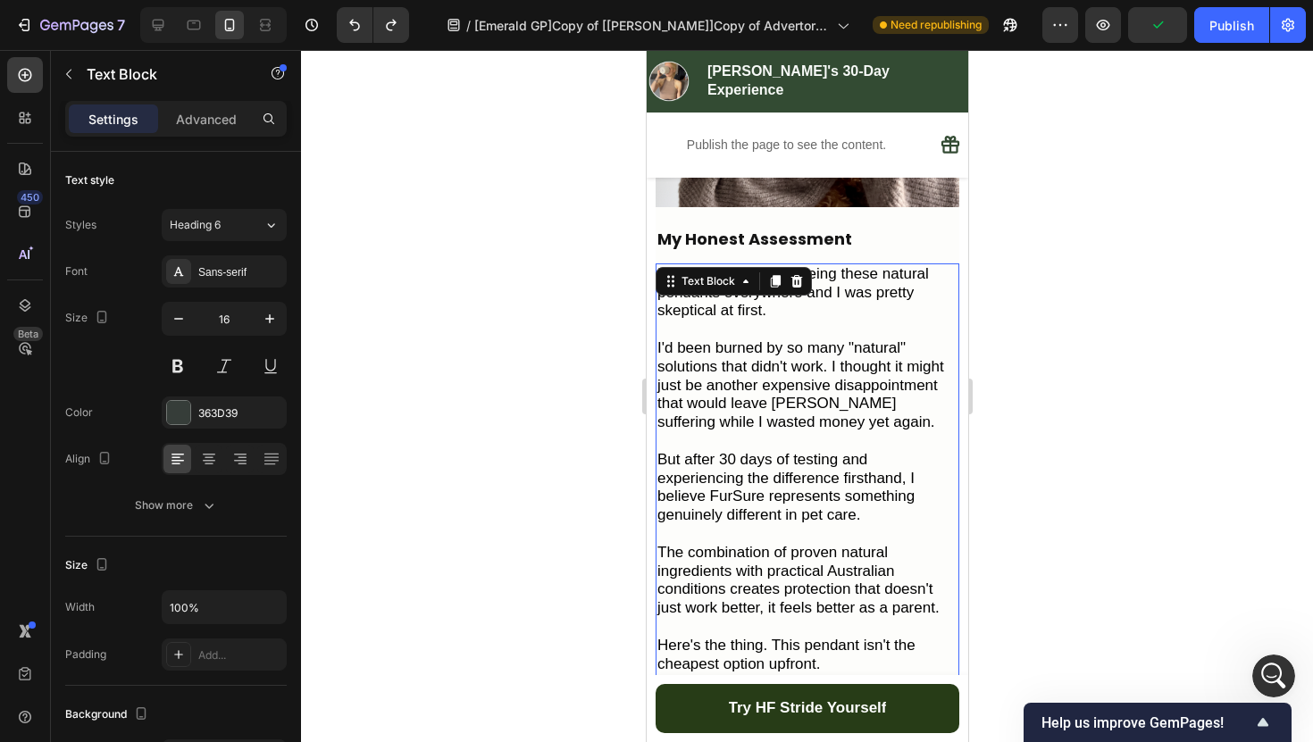
click at [762, 339] on span "I'd been burned by so many "natural" solutions that didn't work. I thought it m…" at bounding box center [799, 384] width 287 height 91
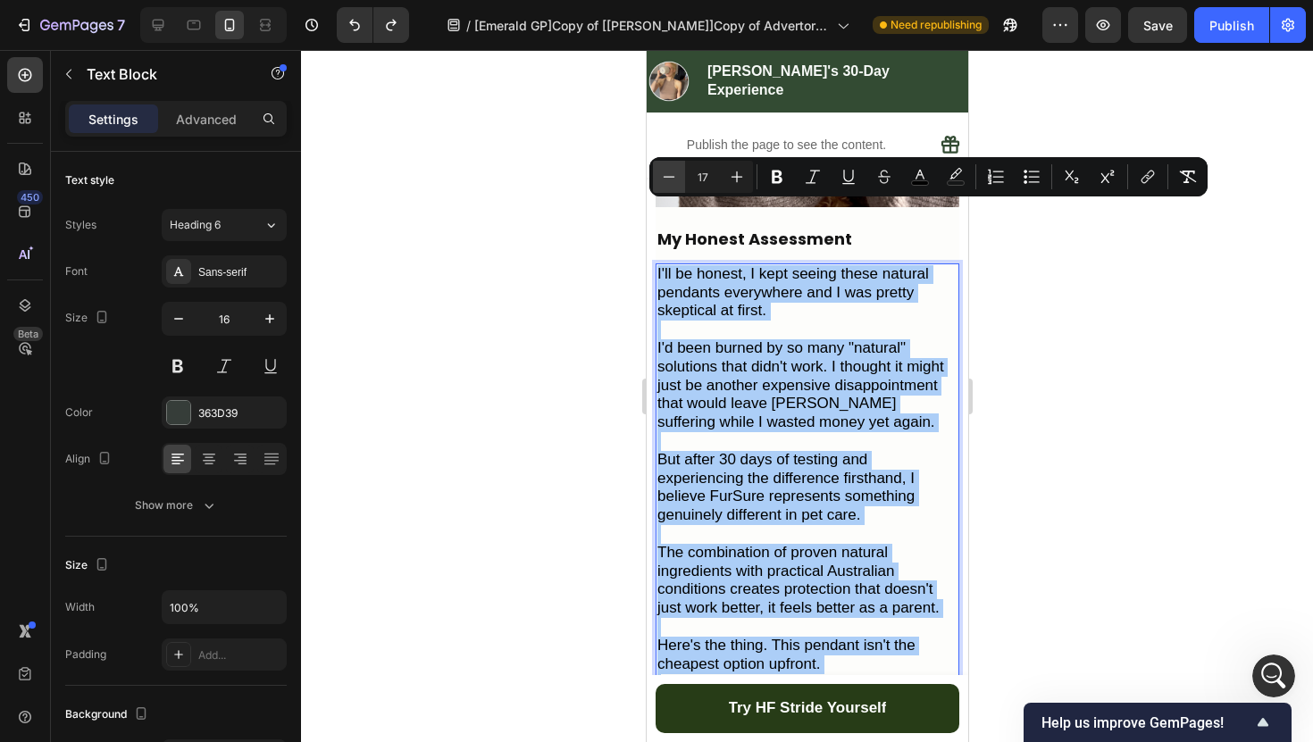
click at [670, 179] on icon "Editor contextual toolbar" at bounding box center [669, 177] width 18 height 18
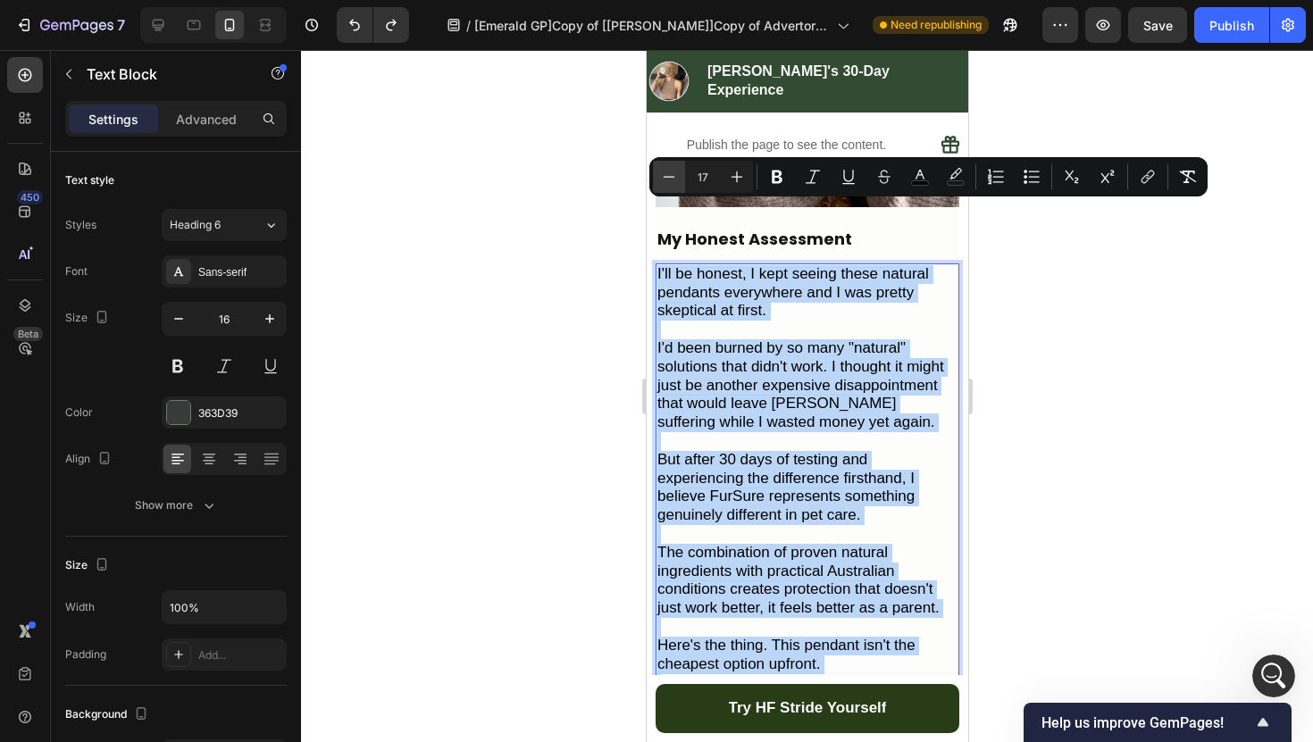
type input "16"
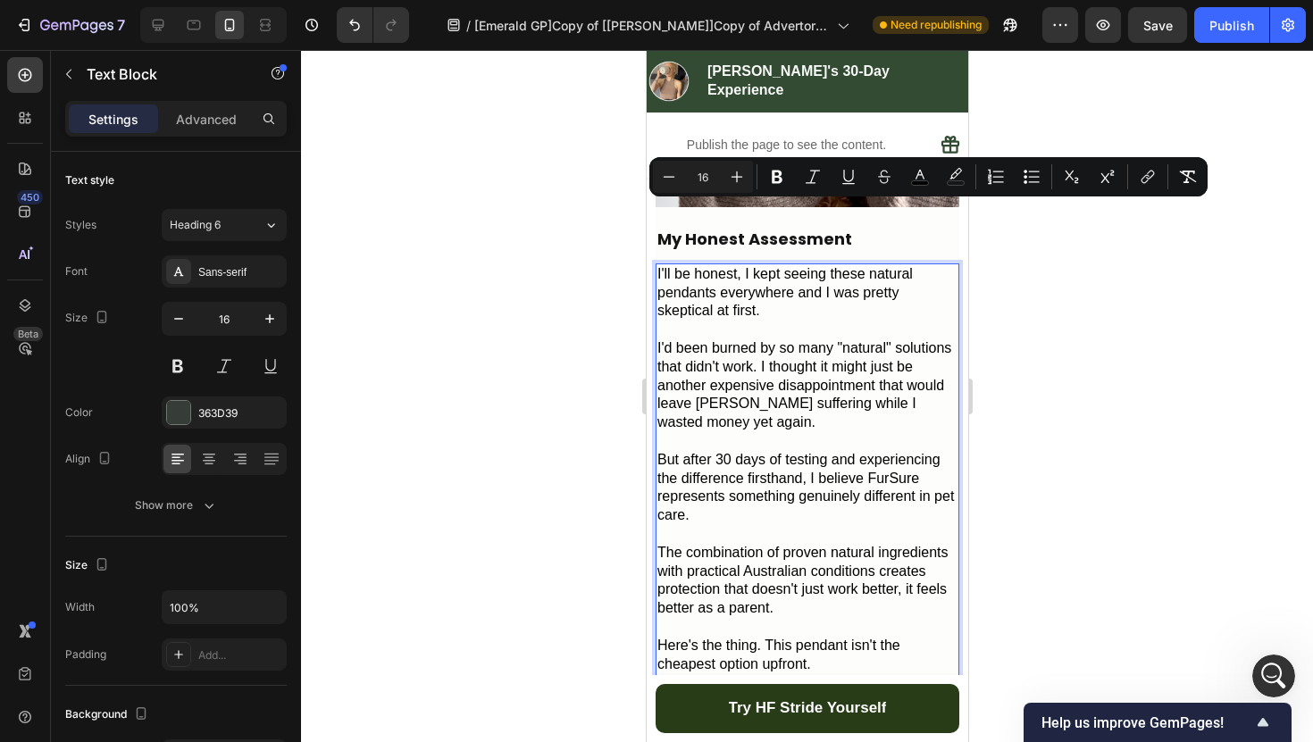
click at [599, 279] on div at bounding box center [807, 396] width 1012 height 692
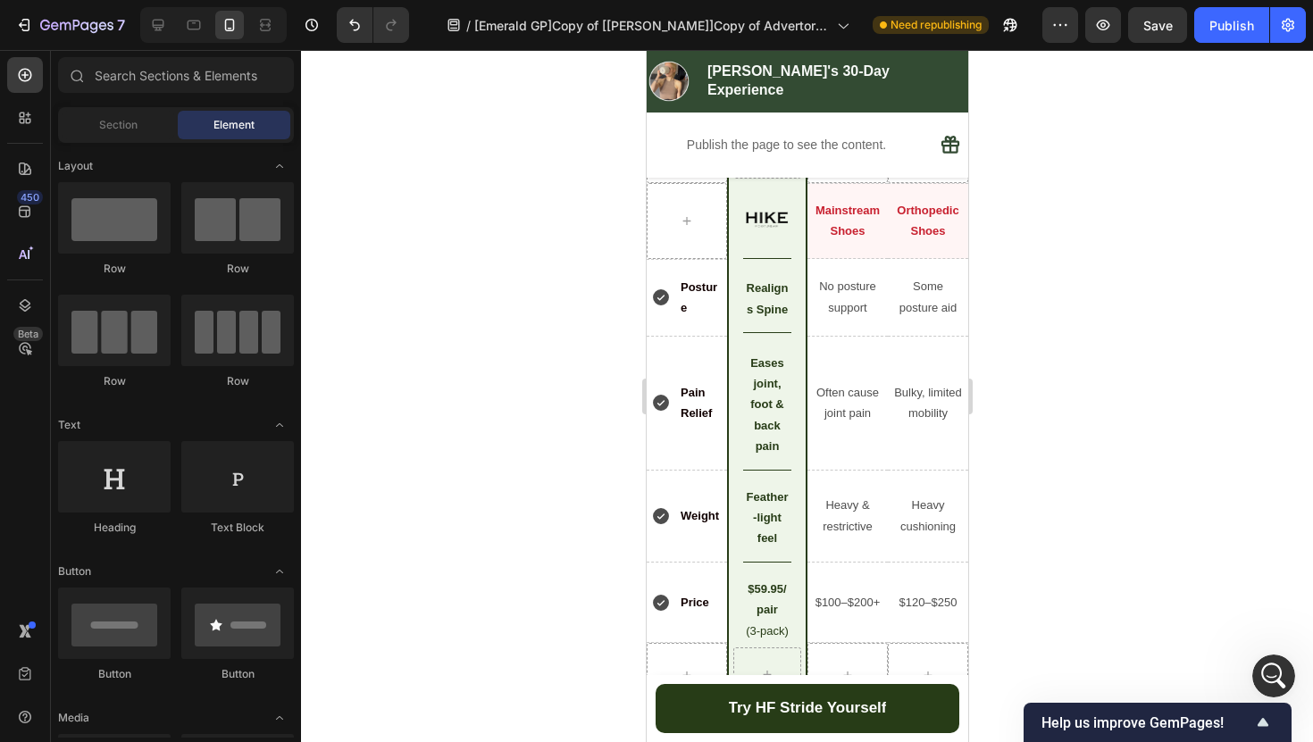
scroll to position [5882, 0]
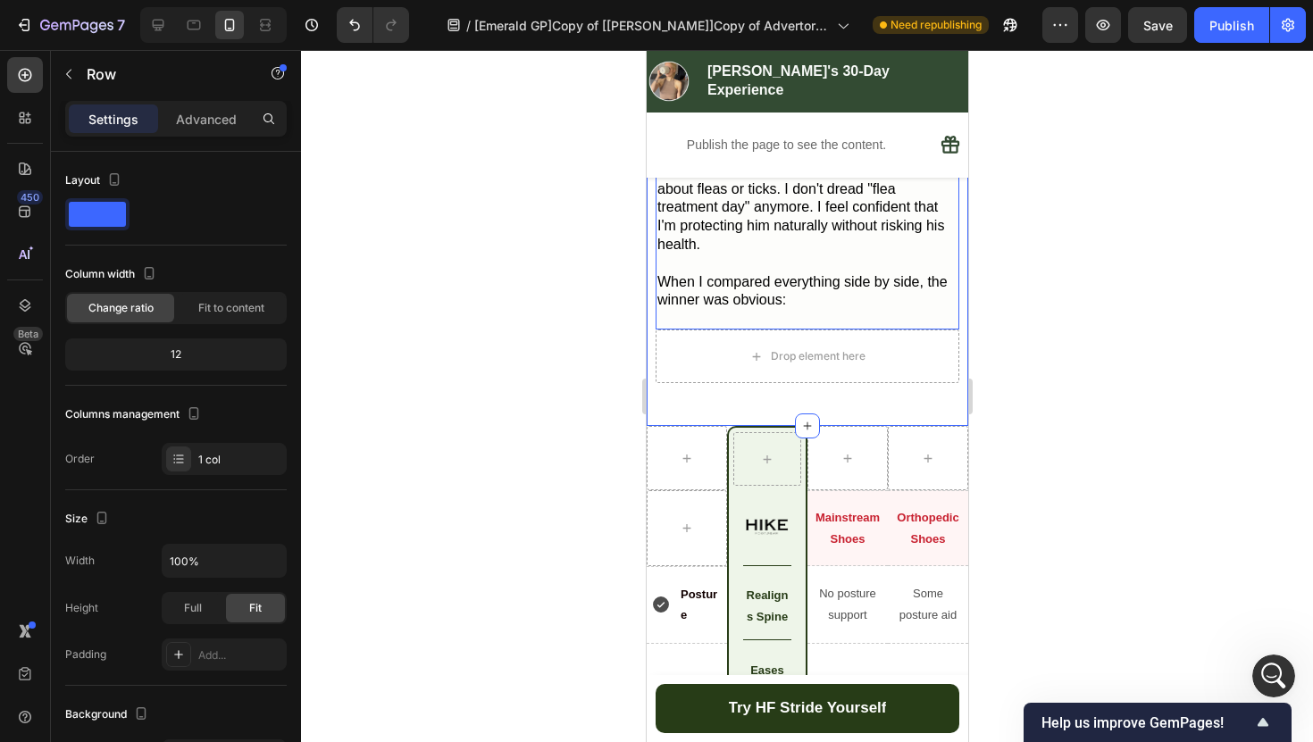
drag, startPoint x: 805, startPoint y: 265, endPoint x: 836, endPoint y: 223, distance: 51.8
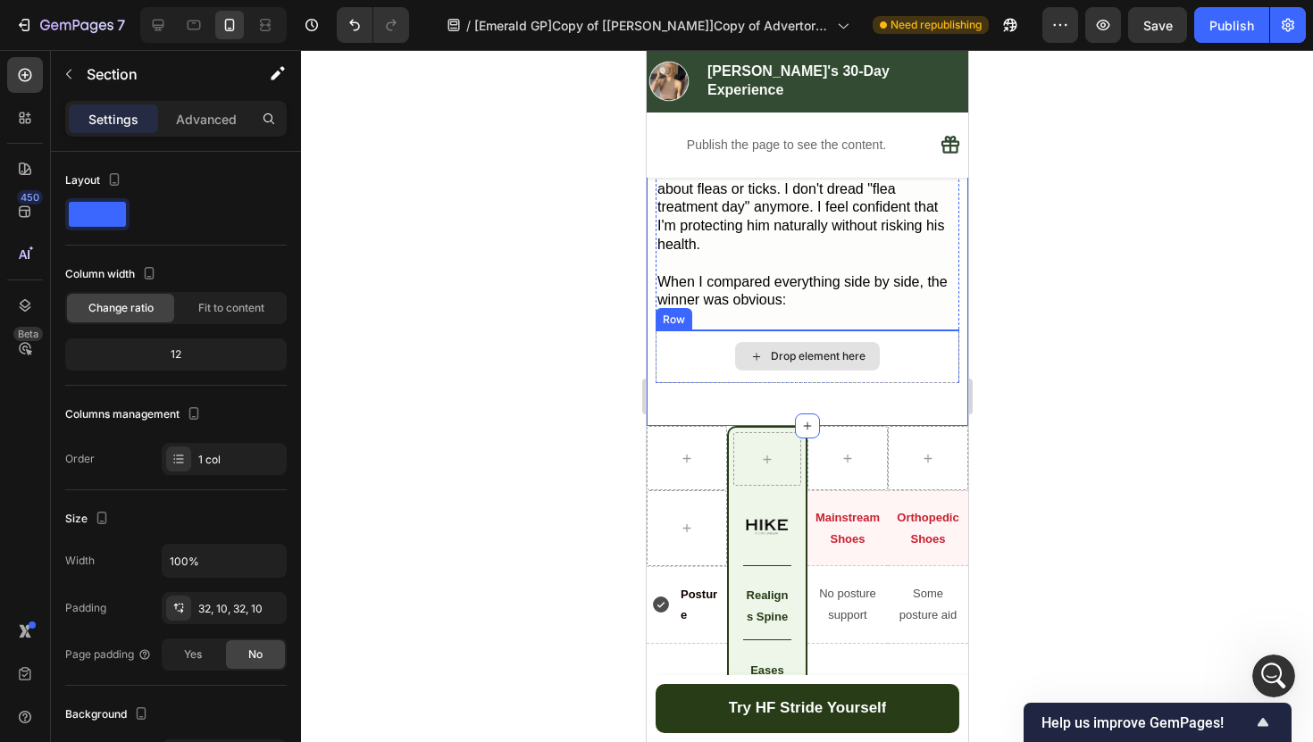
click at [882, 329] on div "Drop element here" at bounding box center [806, 356] width 304 height 54
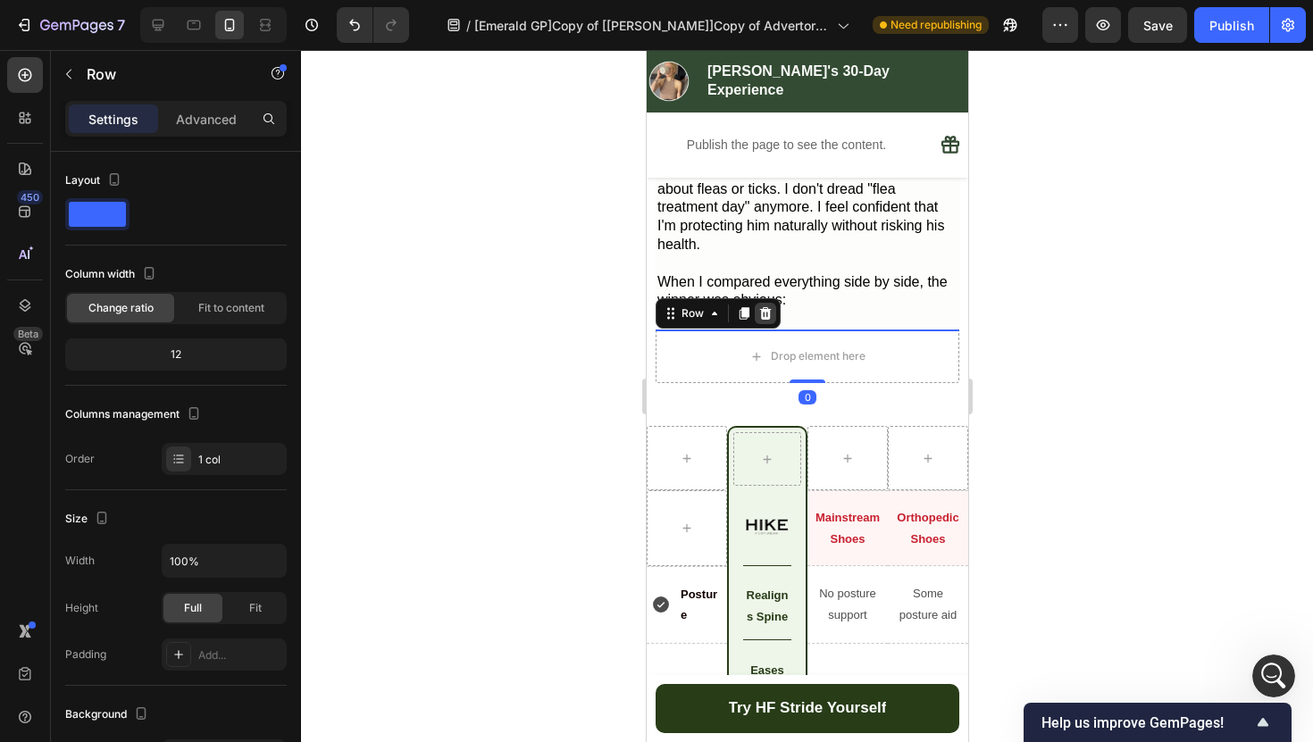
click at [763, 307] on icon at bounding box center [765, 313] width 12 height 13
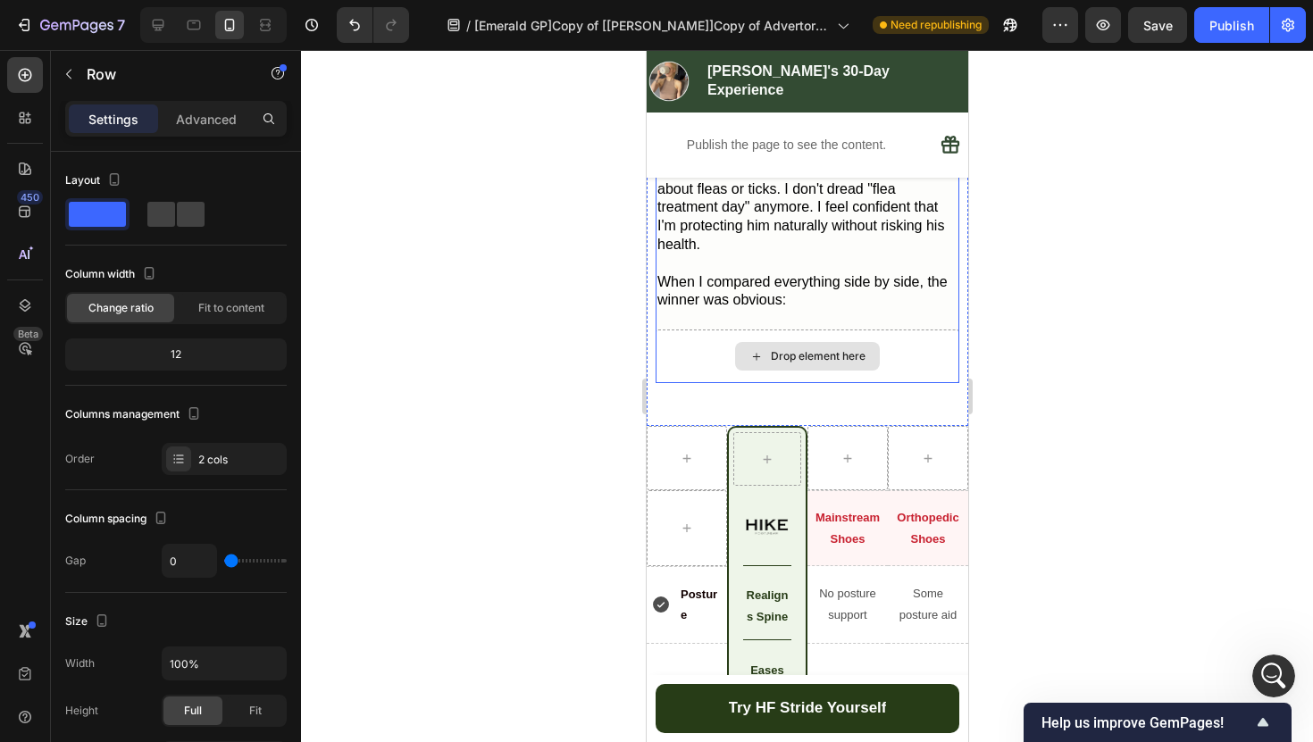
click at [906, 329] on div "Drop element here" at bounding box center [806, 356] width 304 height 54
click at [707, 329] on div "Drop element here" at bounding box center [806, 356] width 304 height 54
click at [703, 383] on div "16" at bounding box center [806, 390] width 304 height 14
click at [593, 285] on div at bounding box center [807, 396] width 1012 height 692
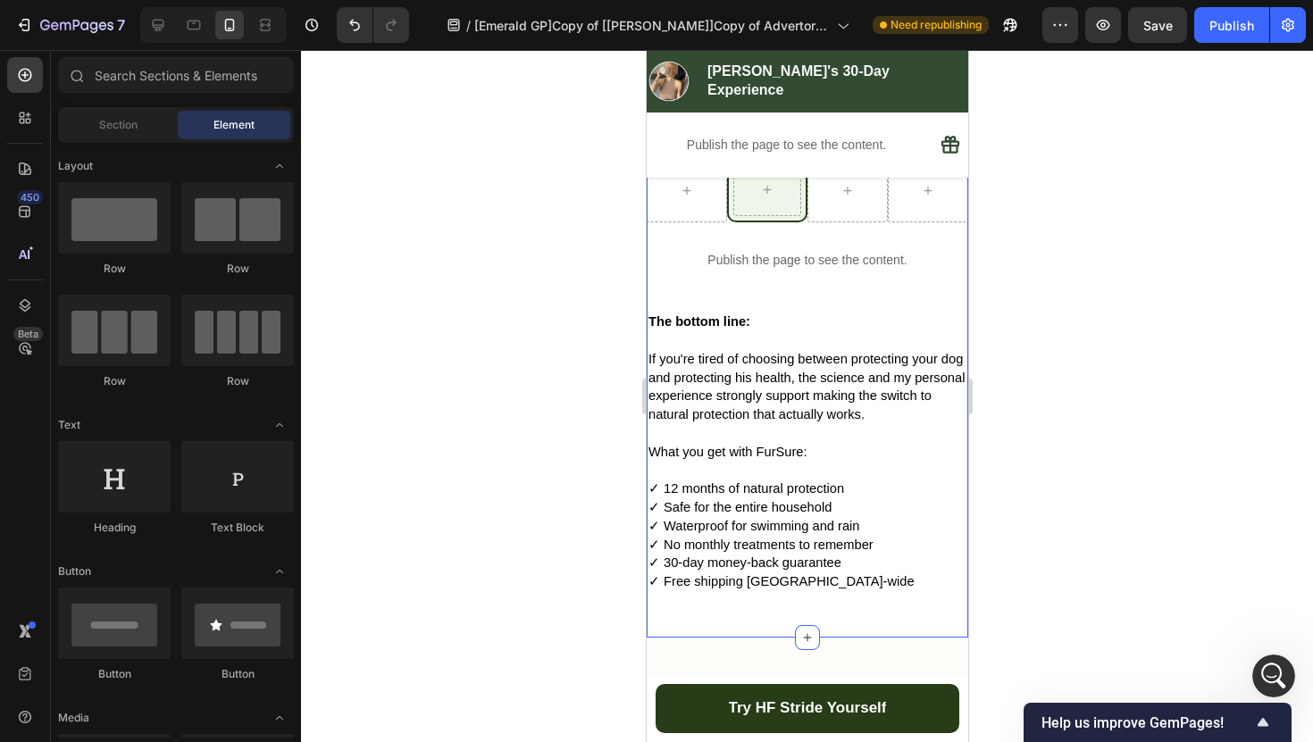
scroll to position [6616, 0]
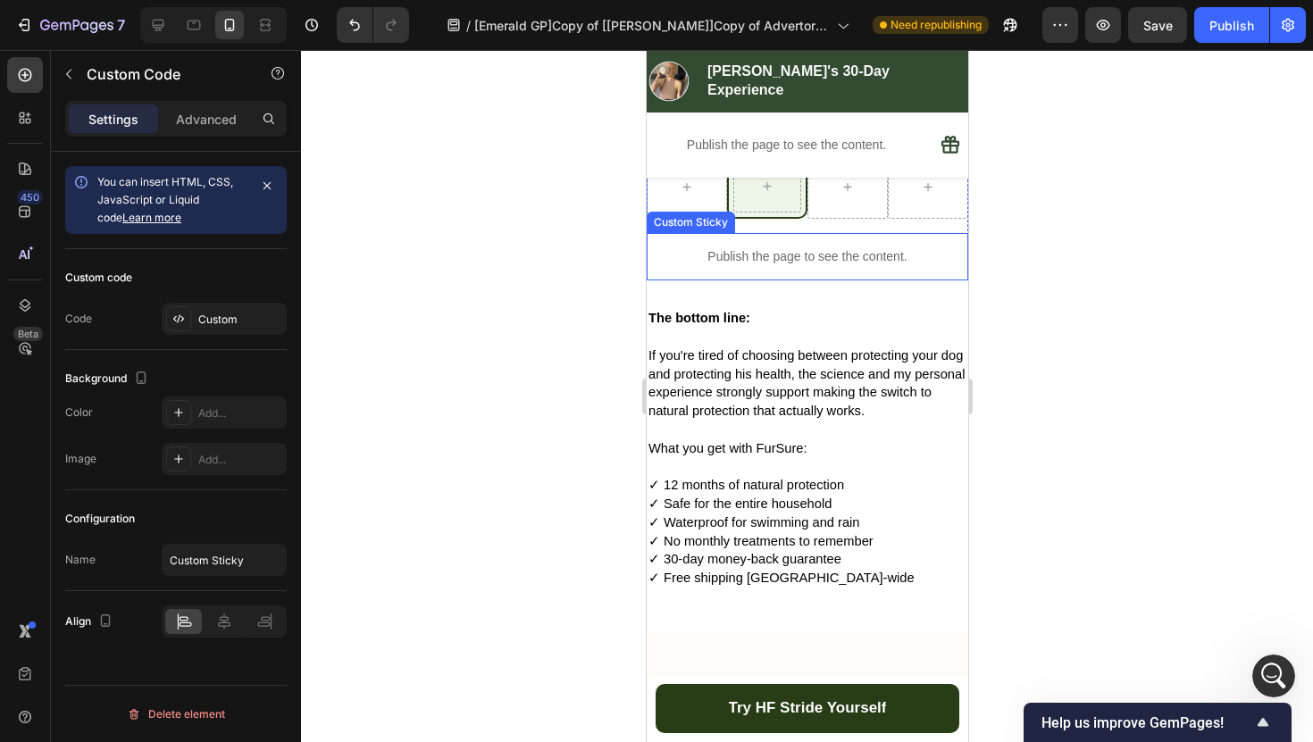
click at [846, 247] on p "Publish the page to see the content." at bounding box center [806, 256] width 321 height 19
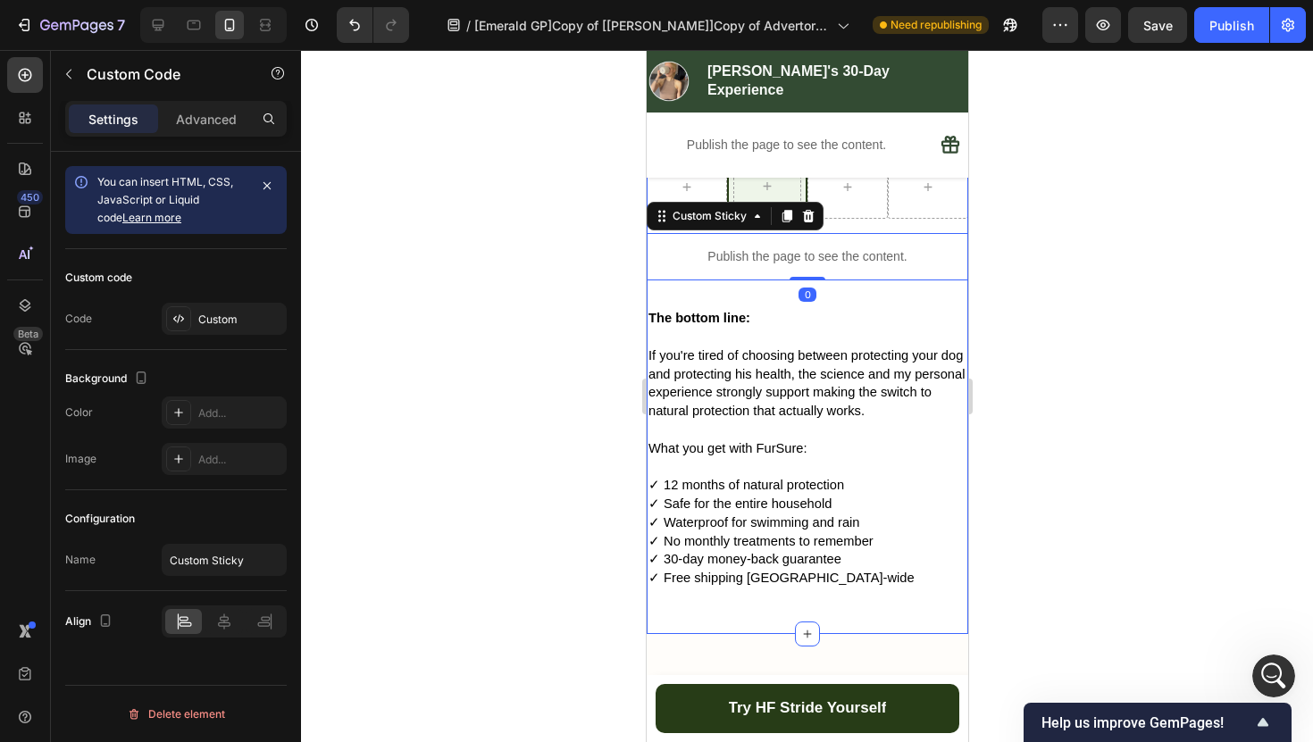
click at [612, 294] on div at bounding box center [807, 396] width 1012 height 692
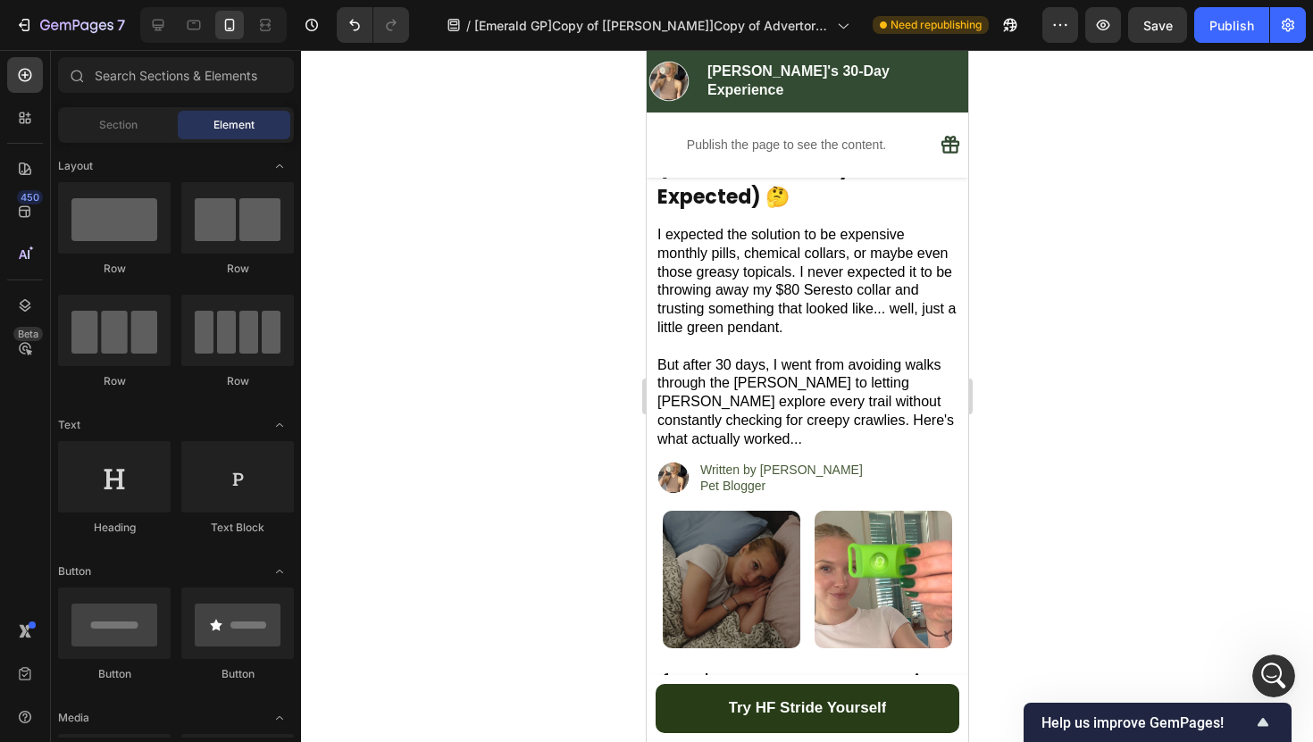
scroll to position [152, 0]
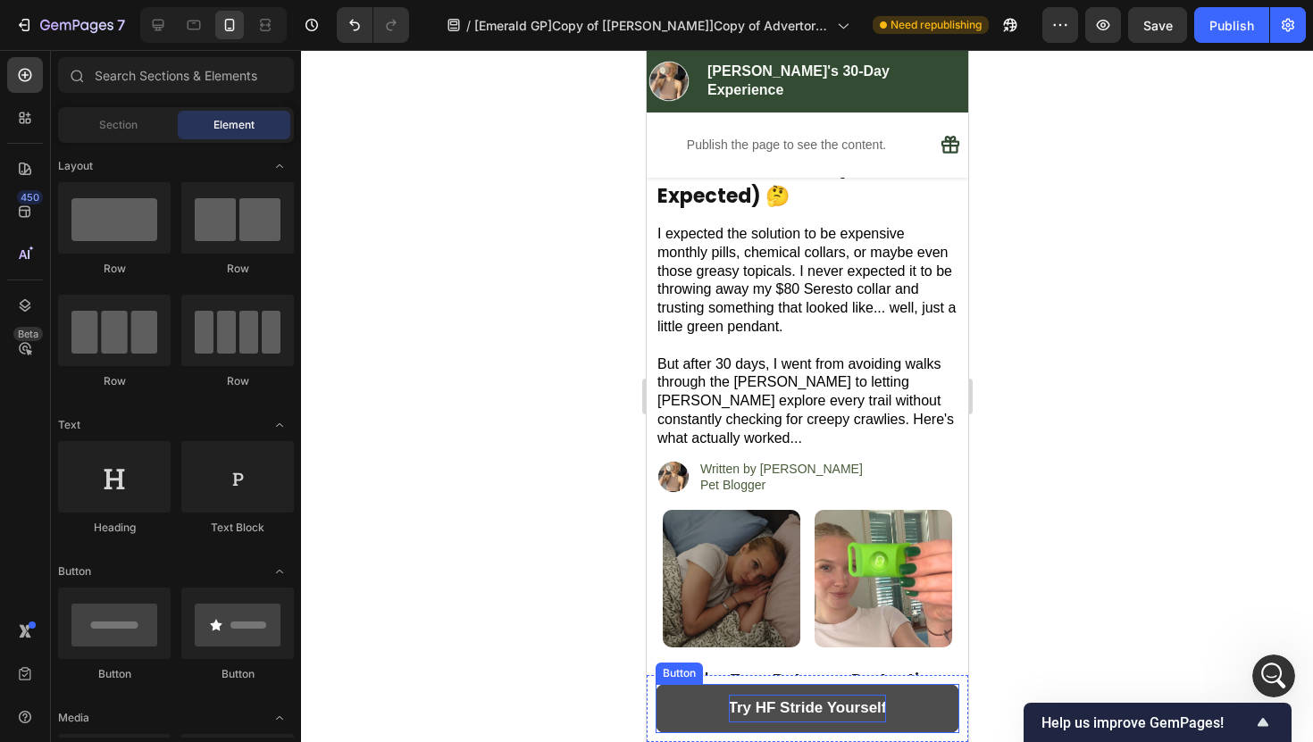
click at [807, 709] on p "Try HF Stride Yourself" at bounding box center [807, 709] width 158 height 28
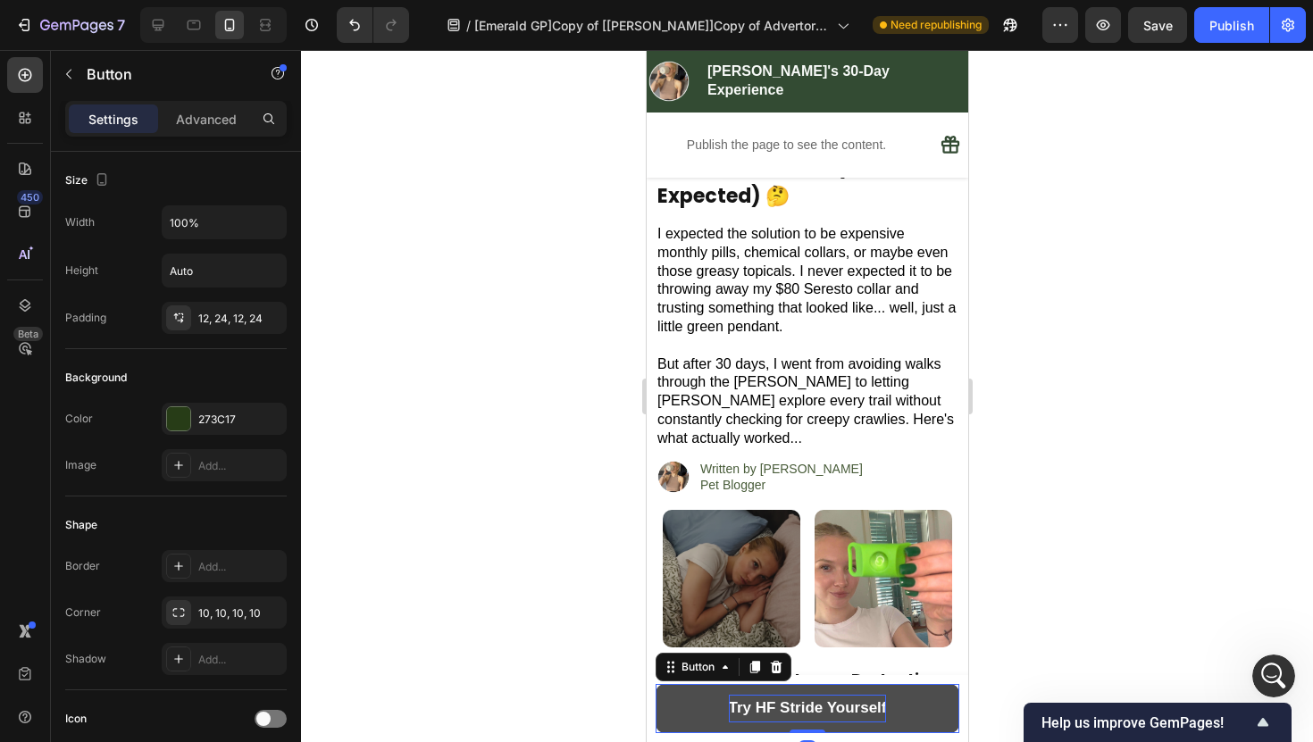
click at [807, 708] on p "Try HF Stride Yourself" at bounding box center [807, 709] width 158 height 28
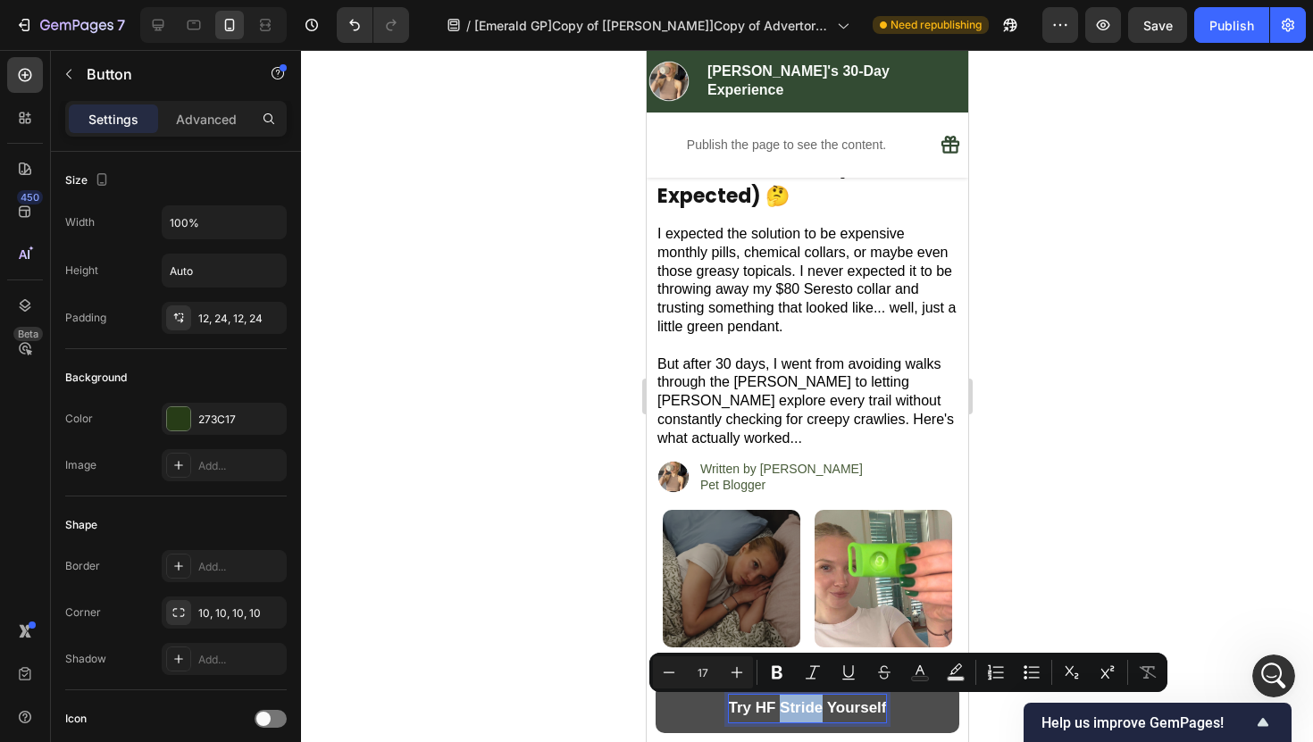
click at [805, 708] on p "Try HF Stride Yourself" at bounding box center [807, 709] width 158 height 28
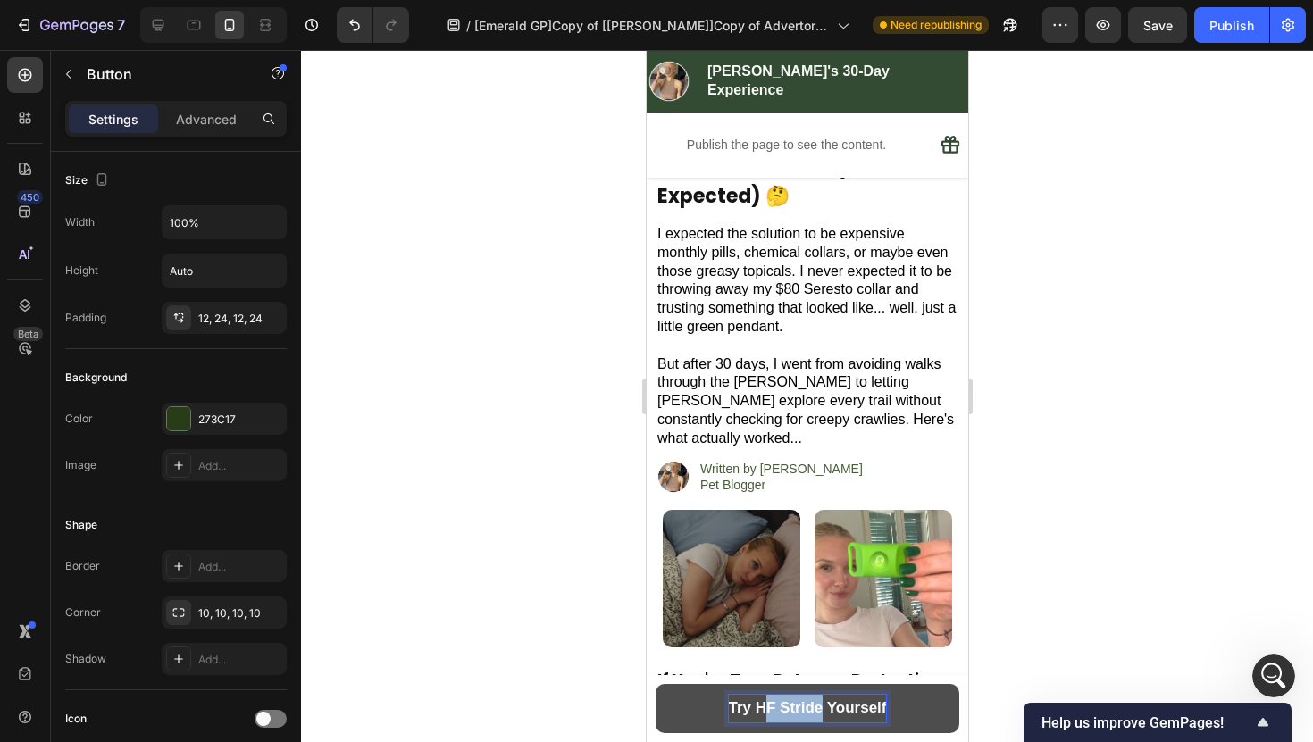
drag, startPoint x: 821, startPoint y: 706, endPoint x: 759, endPoint y: 709, distance: 61.7
click at [759, 709] on p "Try HF Stride Yourself" at bounding box center [807, 709] width 158 height 28
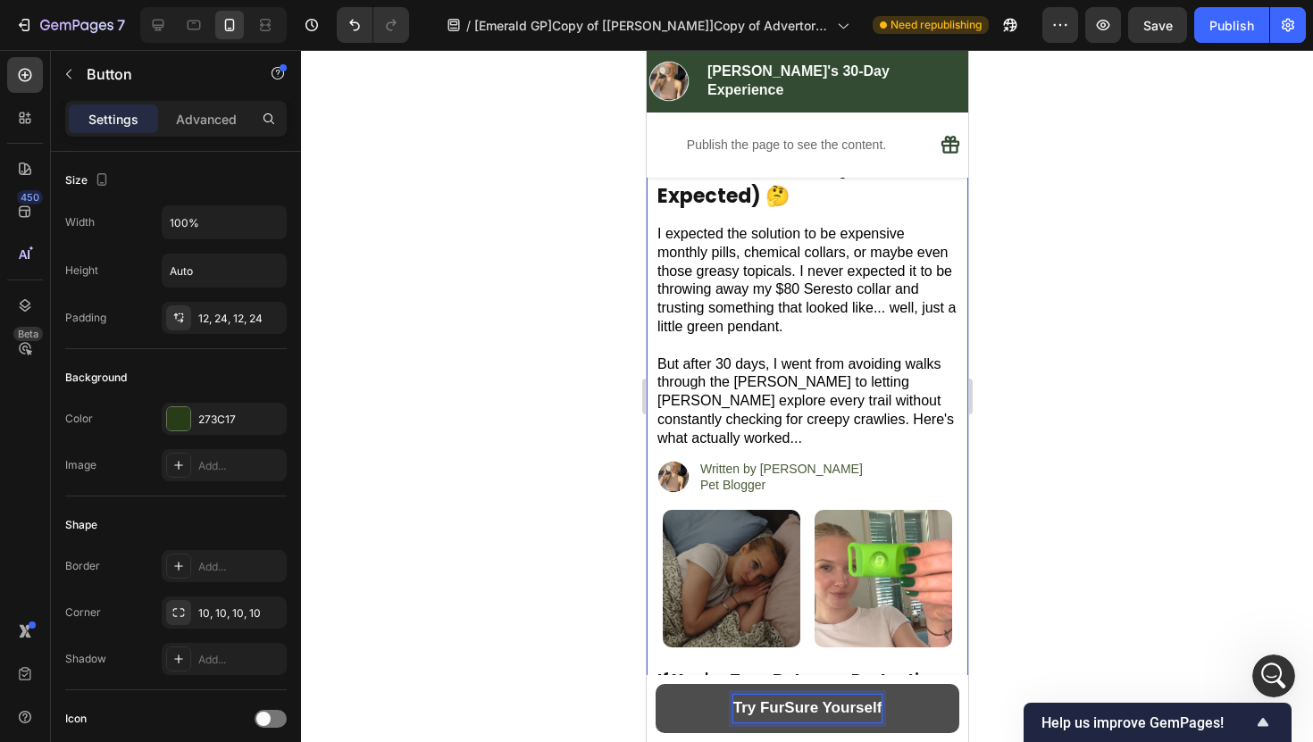
click at [1059, 409] on div at bounding box center [807, 396] width 1012 height 692
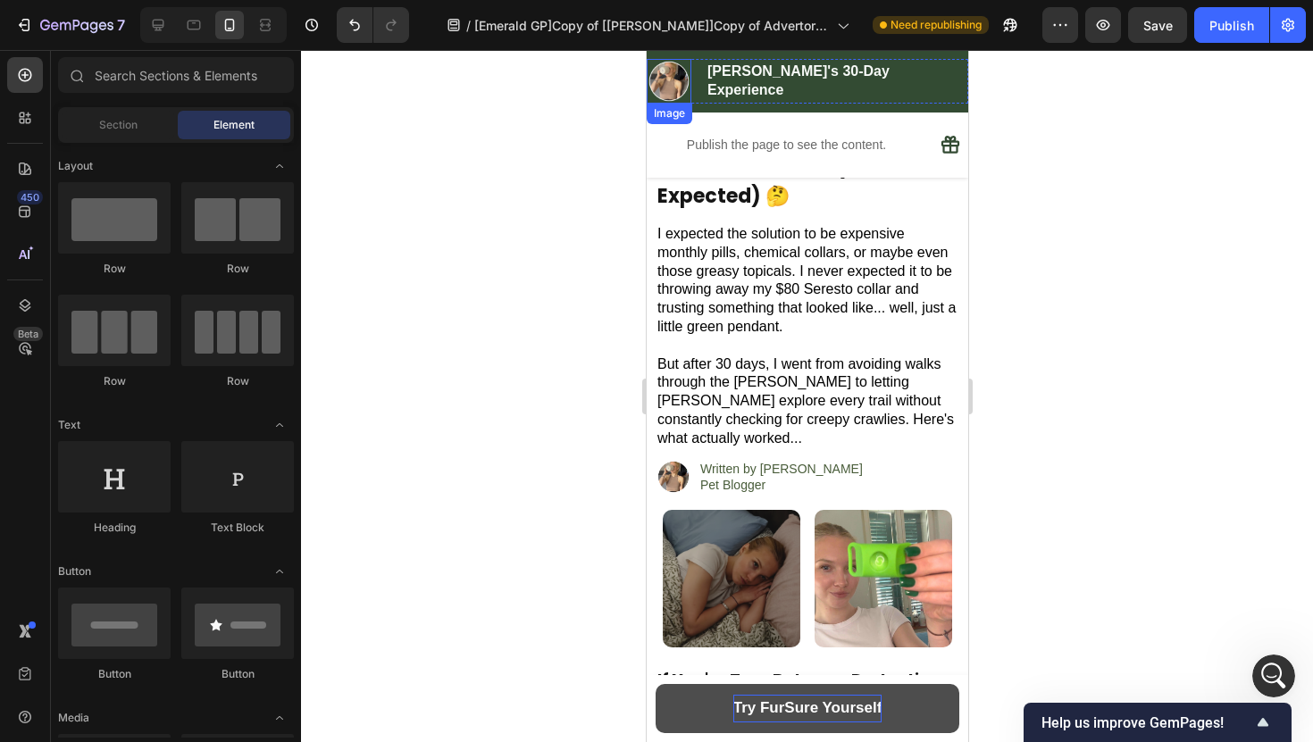
click at [690, 95] on img at bounding box center [668, 81] width 45 height 45
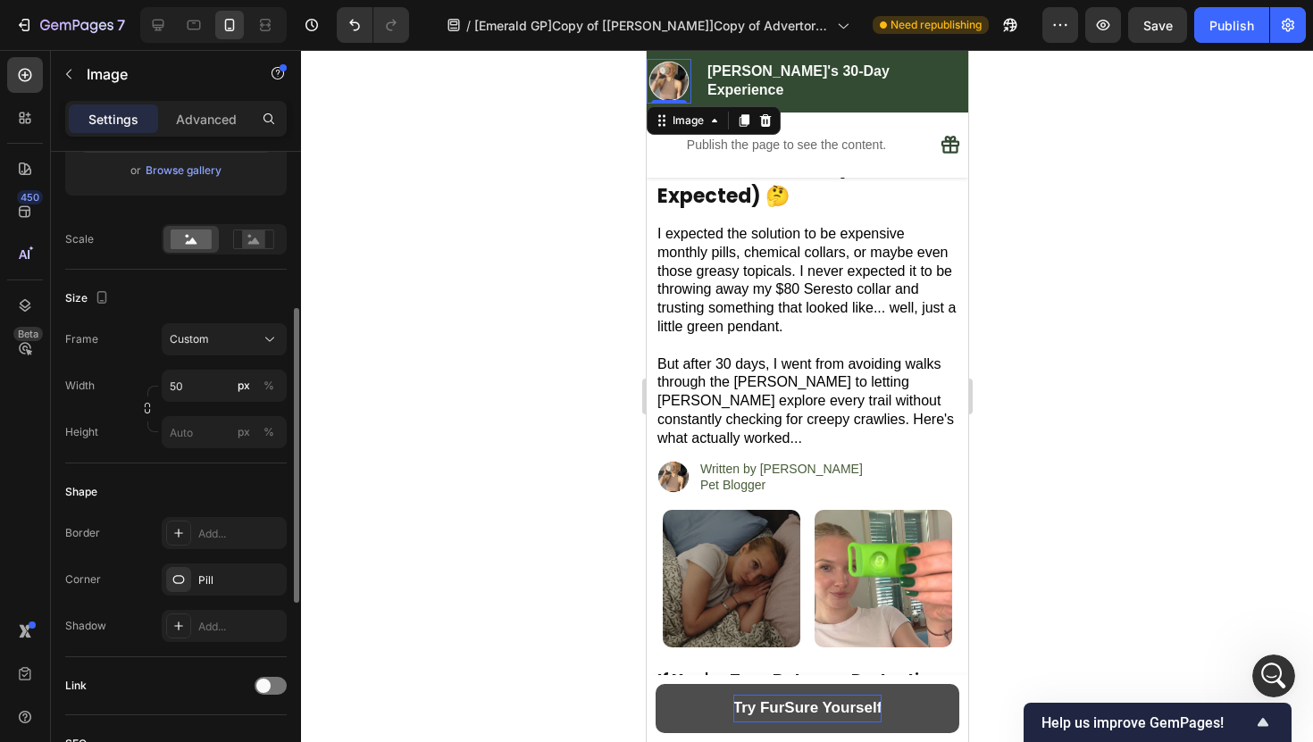
scroll to position [353, 0]
click at [179, 383] on input "50" at bounding box center [224, 385] width 125 height 32
type input "40"
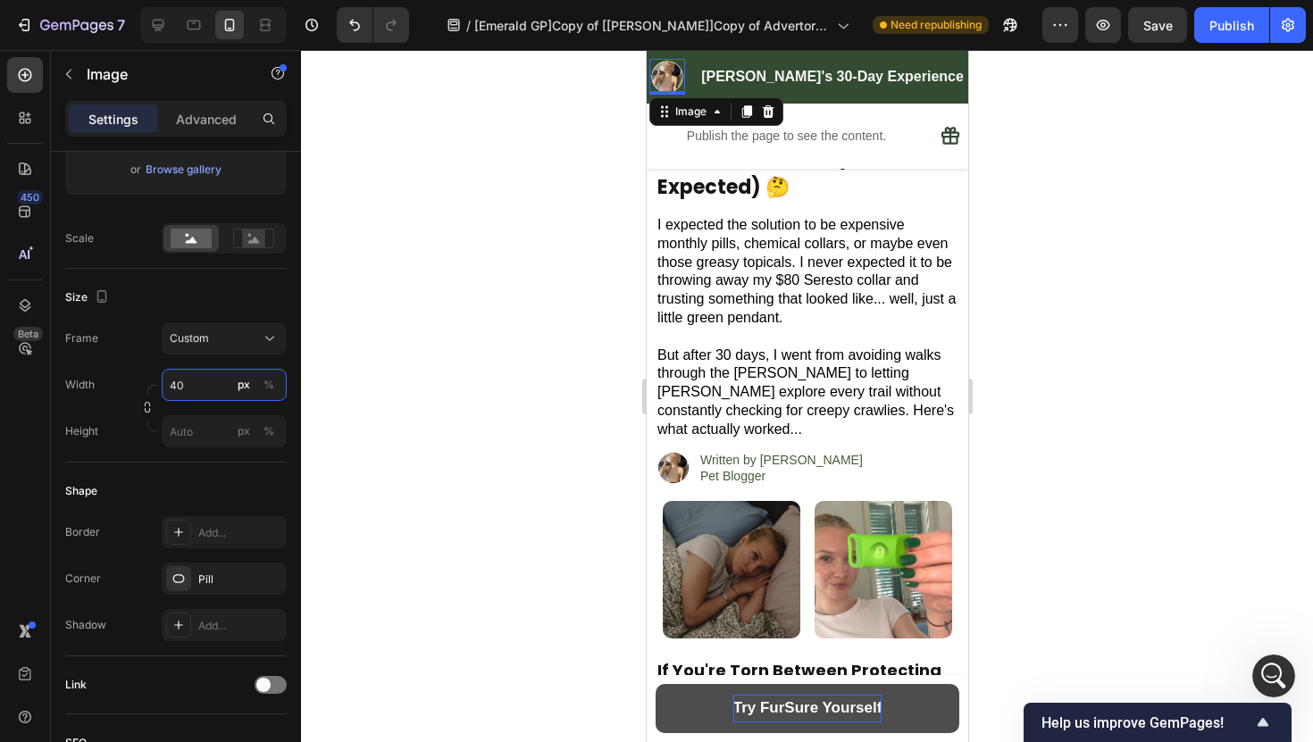
scroll to position [143, 0]
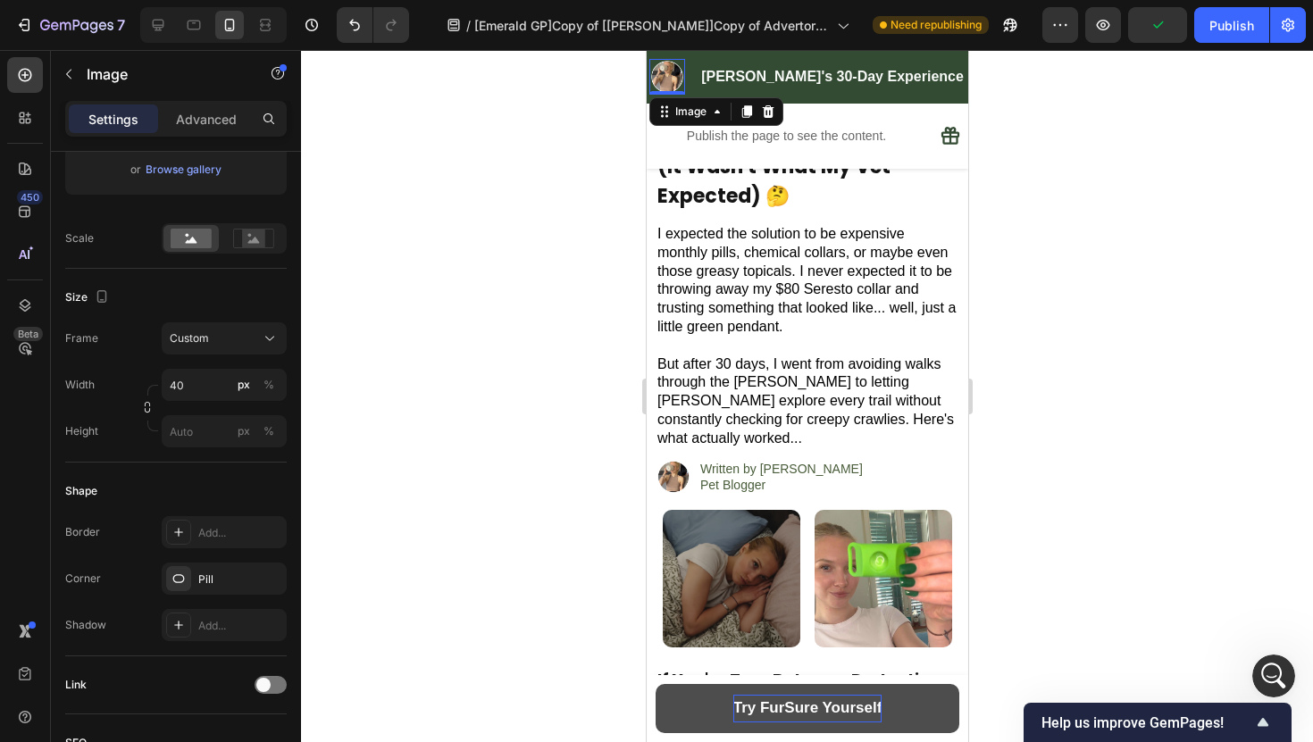
click at [440, 356] on div at bounding box center [807, 396] width 1012 height 692
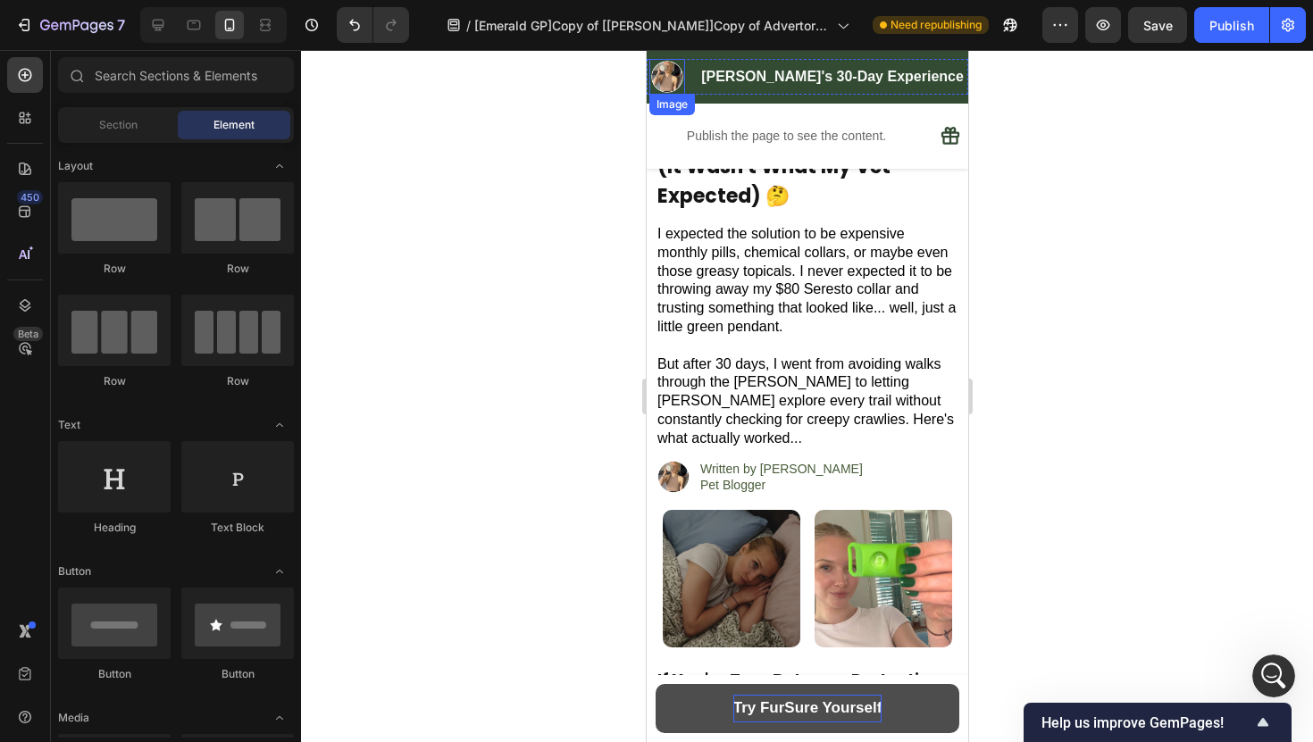
click at [684, 83] on img at bounding box center [666, 77] width 36 height 36
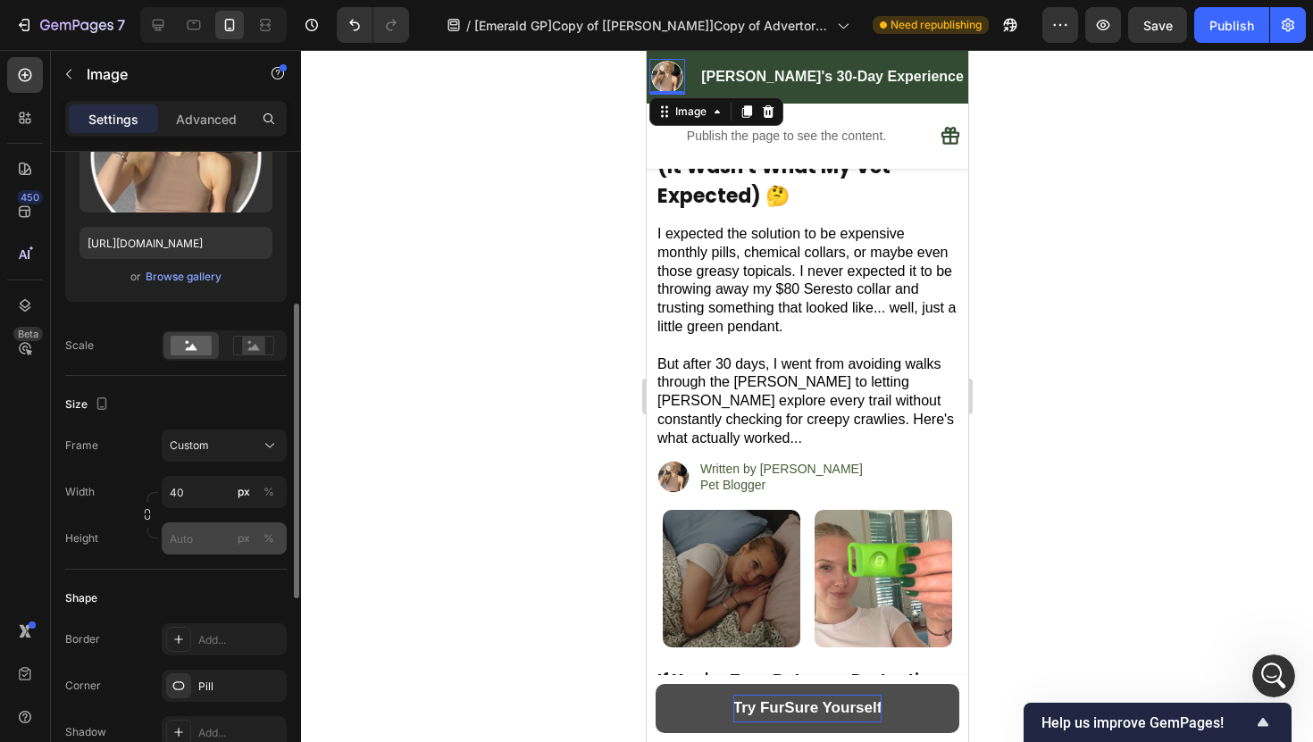
scroll to position [272, 0]
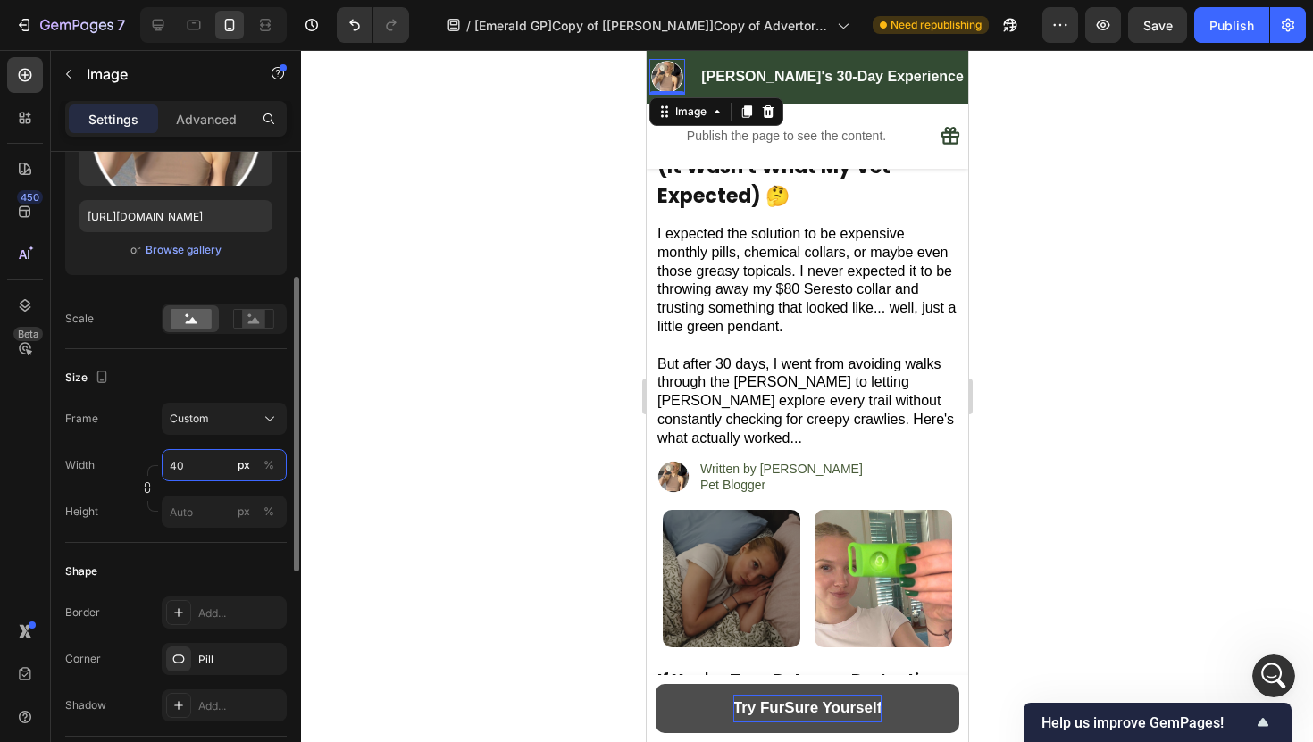
click at [196, 469] on input "40" at bounding box center [224, 465] width 125 height 32
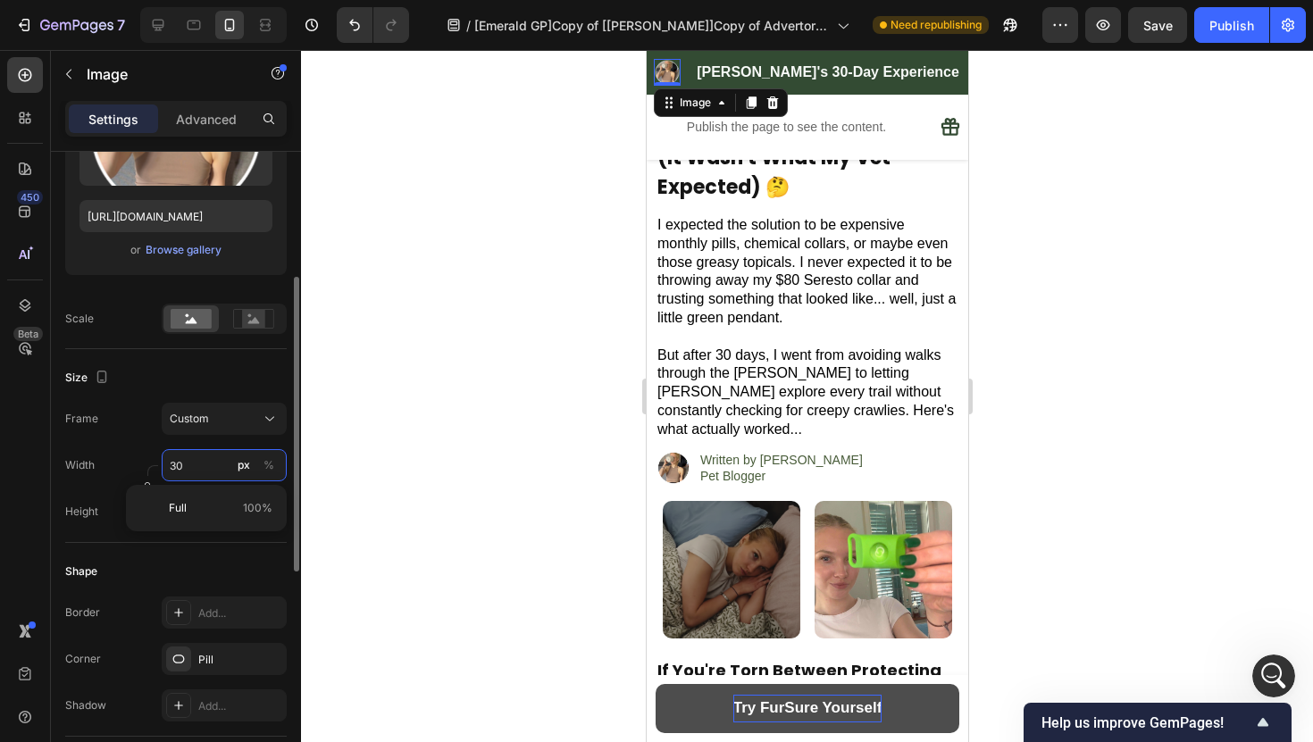
scroll to position [134, 0]
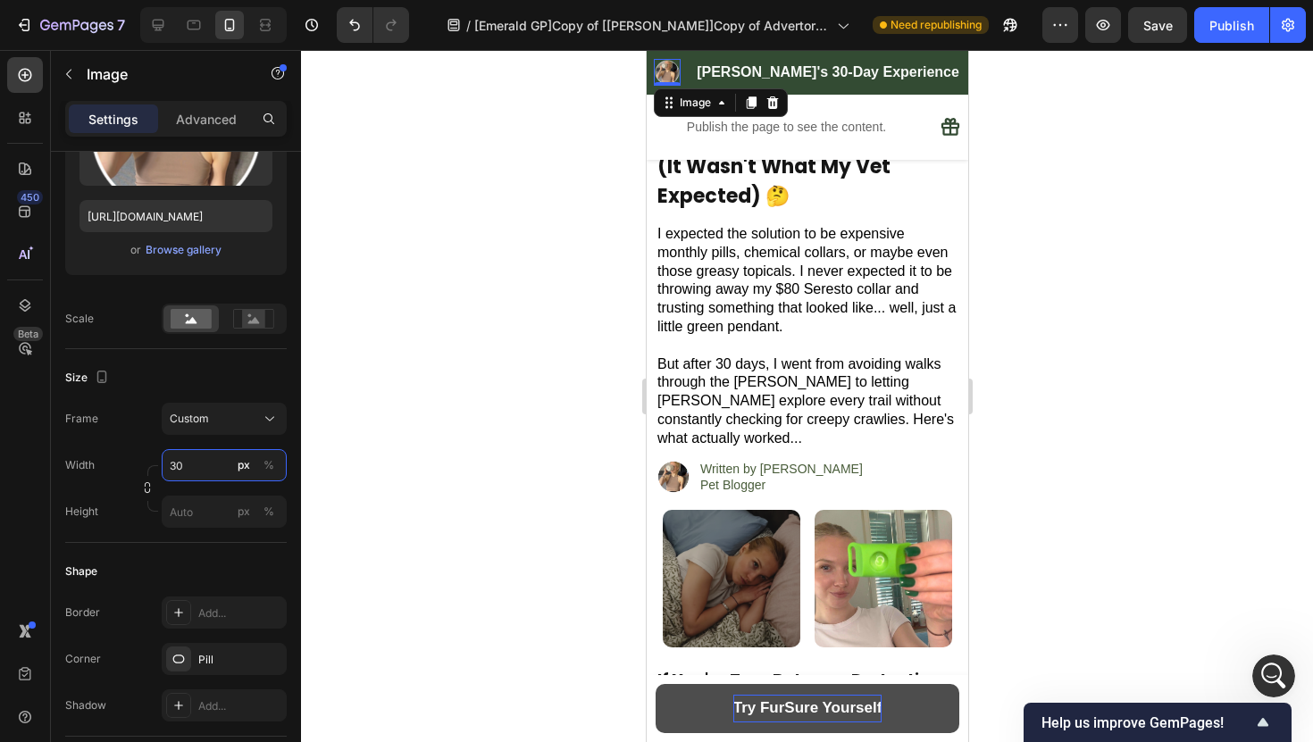
type input "30"
click at [361, 422] on div at bounding box center [807, 396] width 1012 height 692
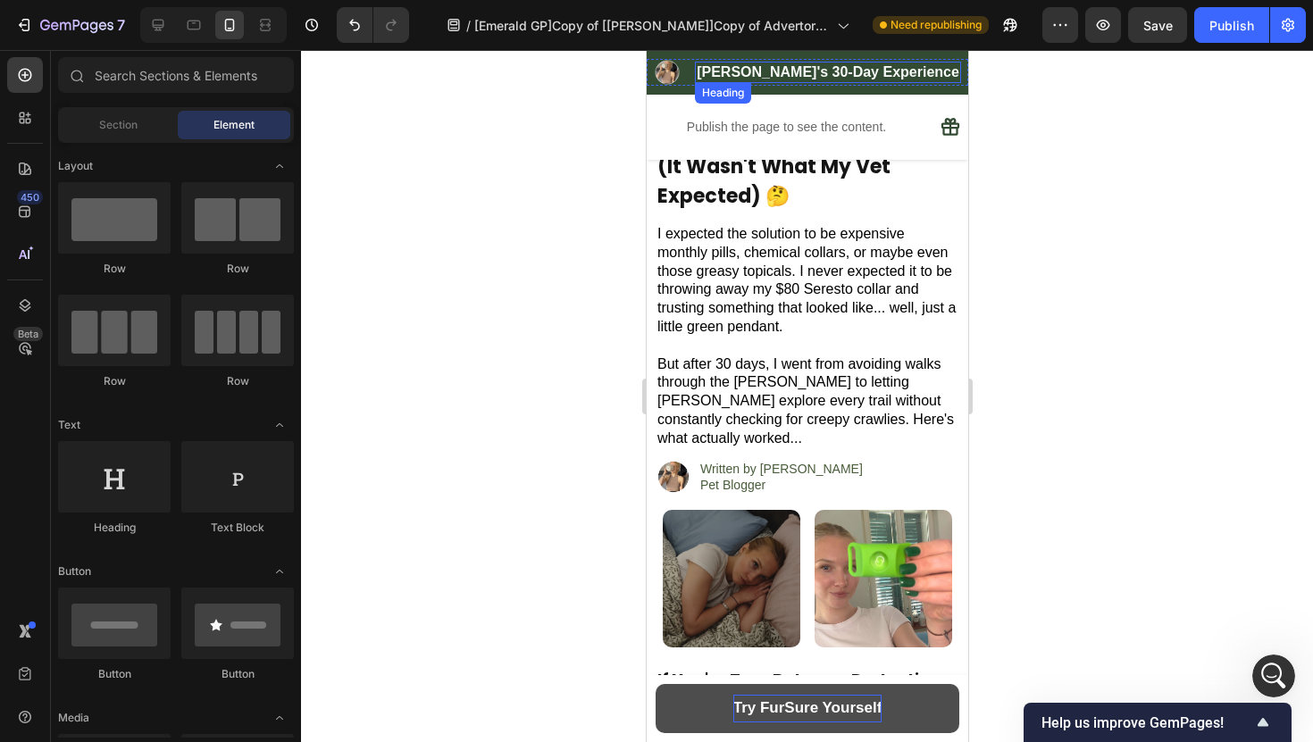
click at [738, 74] on strong "[PERSON_NAME]'s 30-Day Experience" at bounding box center [827, 71] width 263 height 15
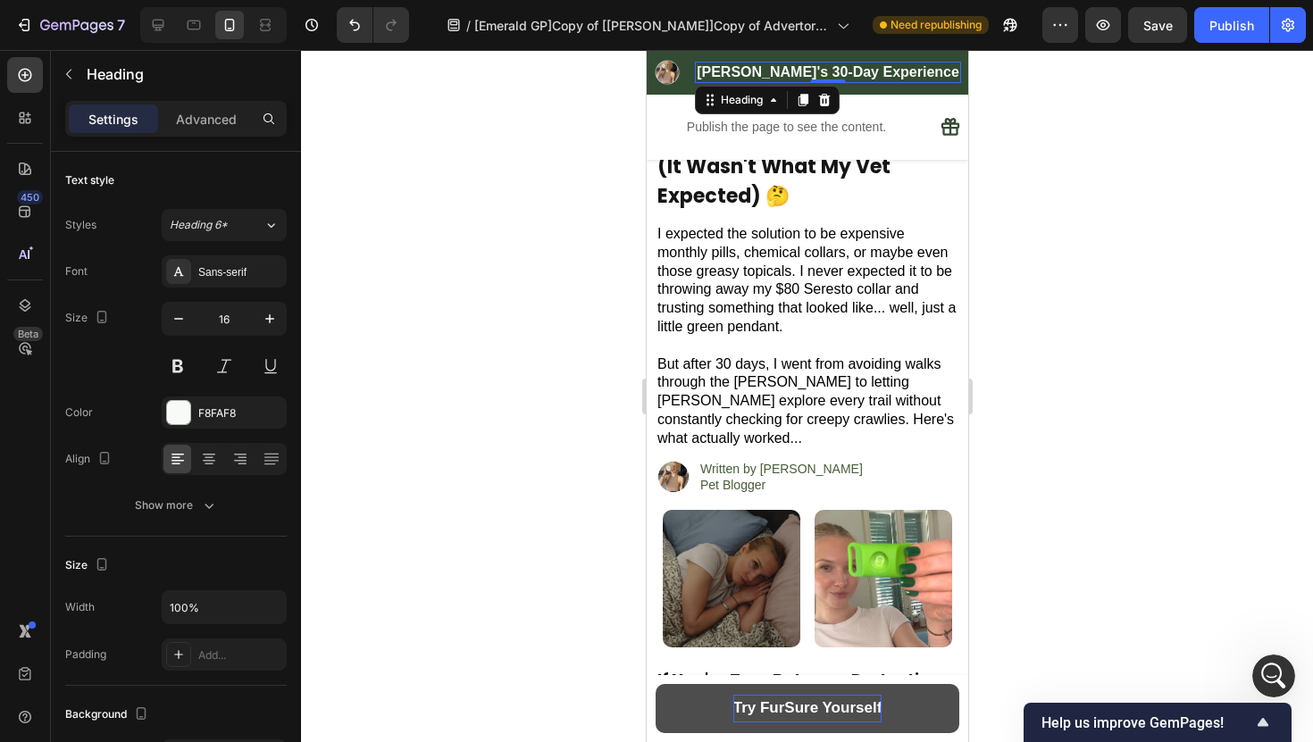
click at [734, 74] on h2 "[PERSON_NAME]'s 30-Day Experience" at bounding box center [827, 73] width 266 height 22
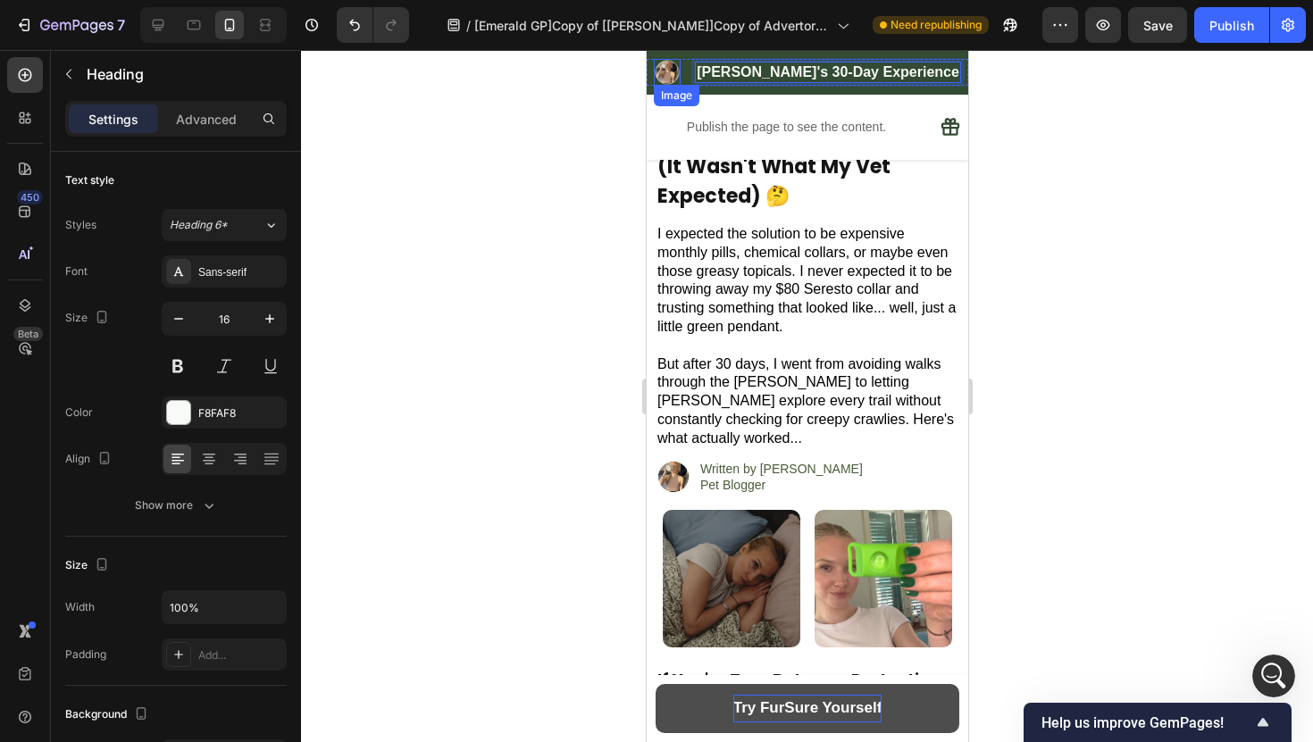
click at [679, 65] on img at bounding box center [666, 72] width 27 height 27
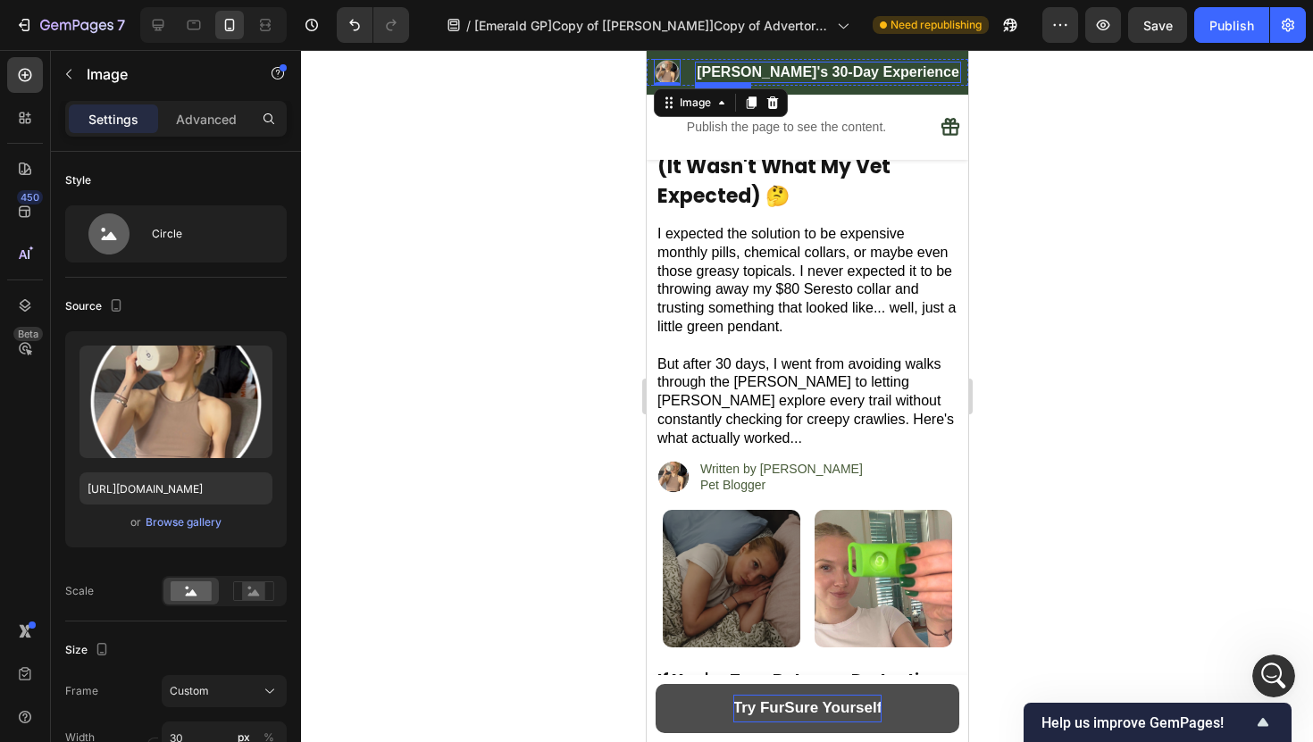
click at [754, 71] on strong "[PERSON_NAME]'s 30-Day Experience" at bounding box center [827, 71] width 263 height 15
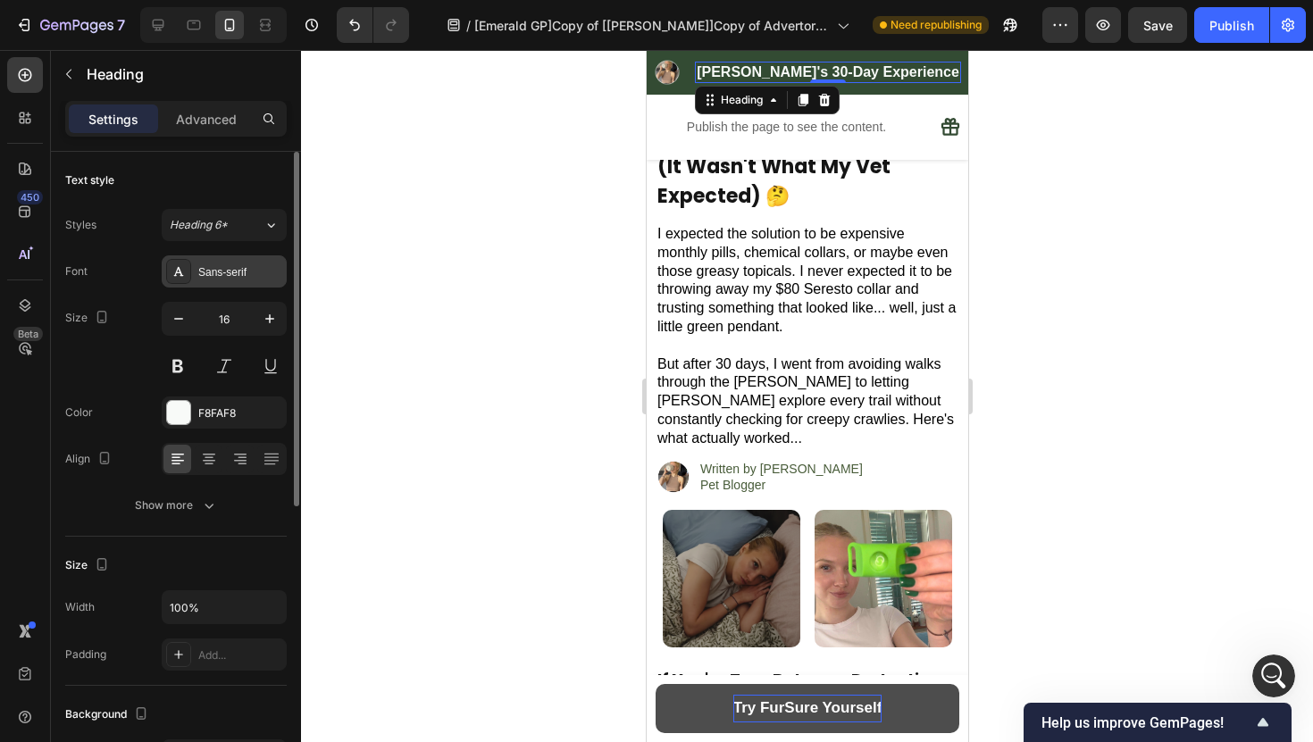
click at [211, 271] on div "Sans-serif" at bounding box center [240, 272] width 84 height 16
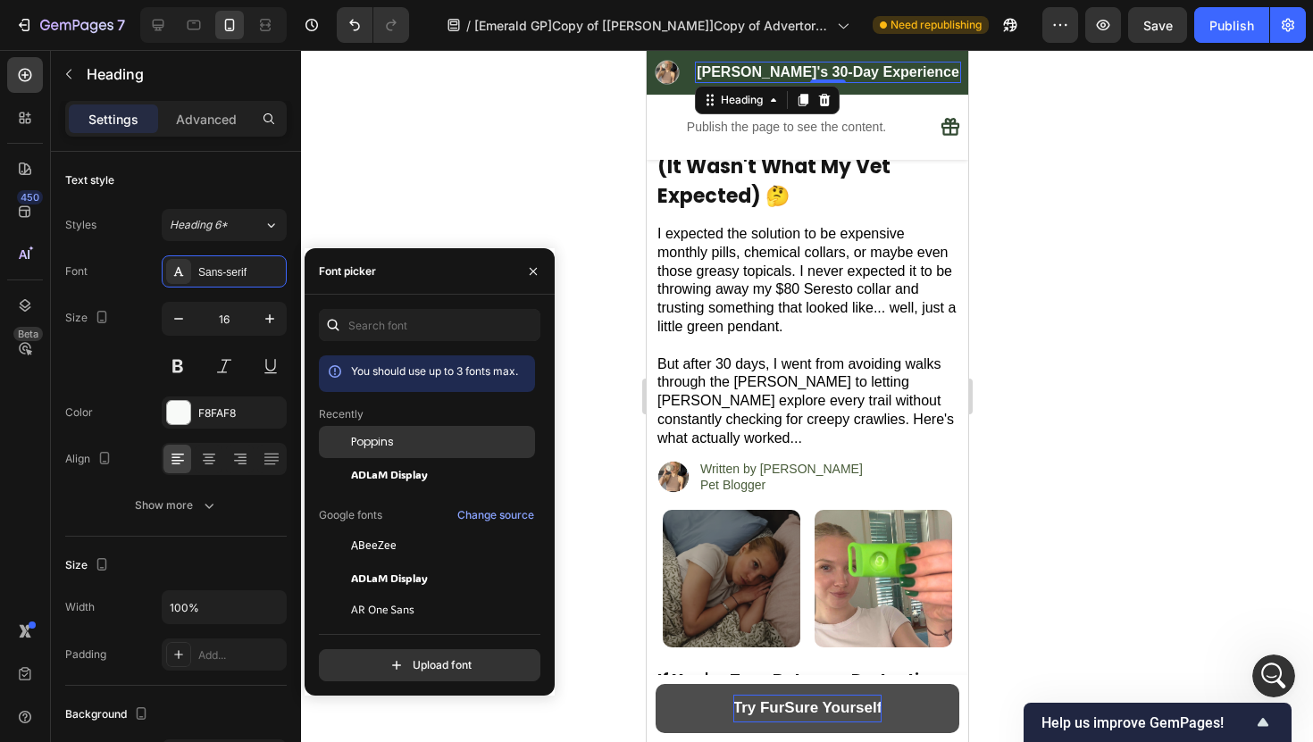
click at [404, 446] on div "Poppins" at bounding box center [441, 442] width 180 height 16
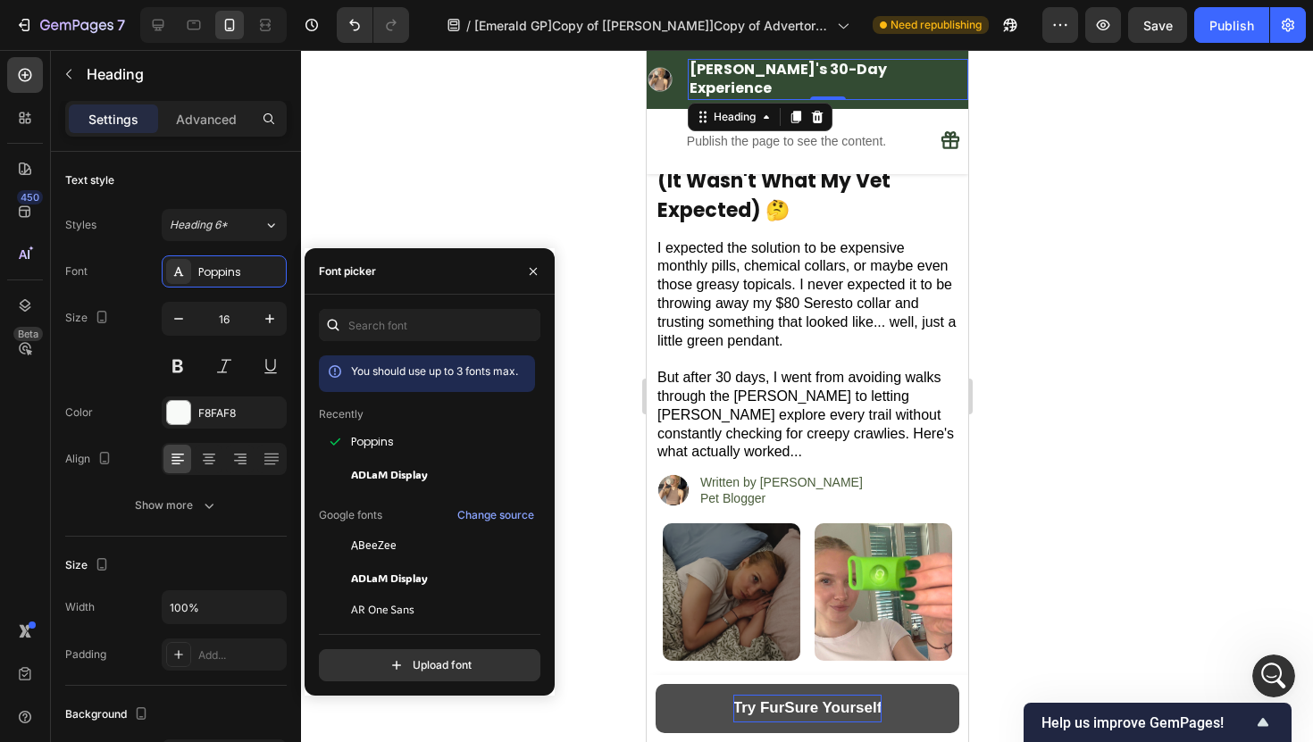
click at [436, 226] on div at bounding box center [807, 396] width 1012 height 692
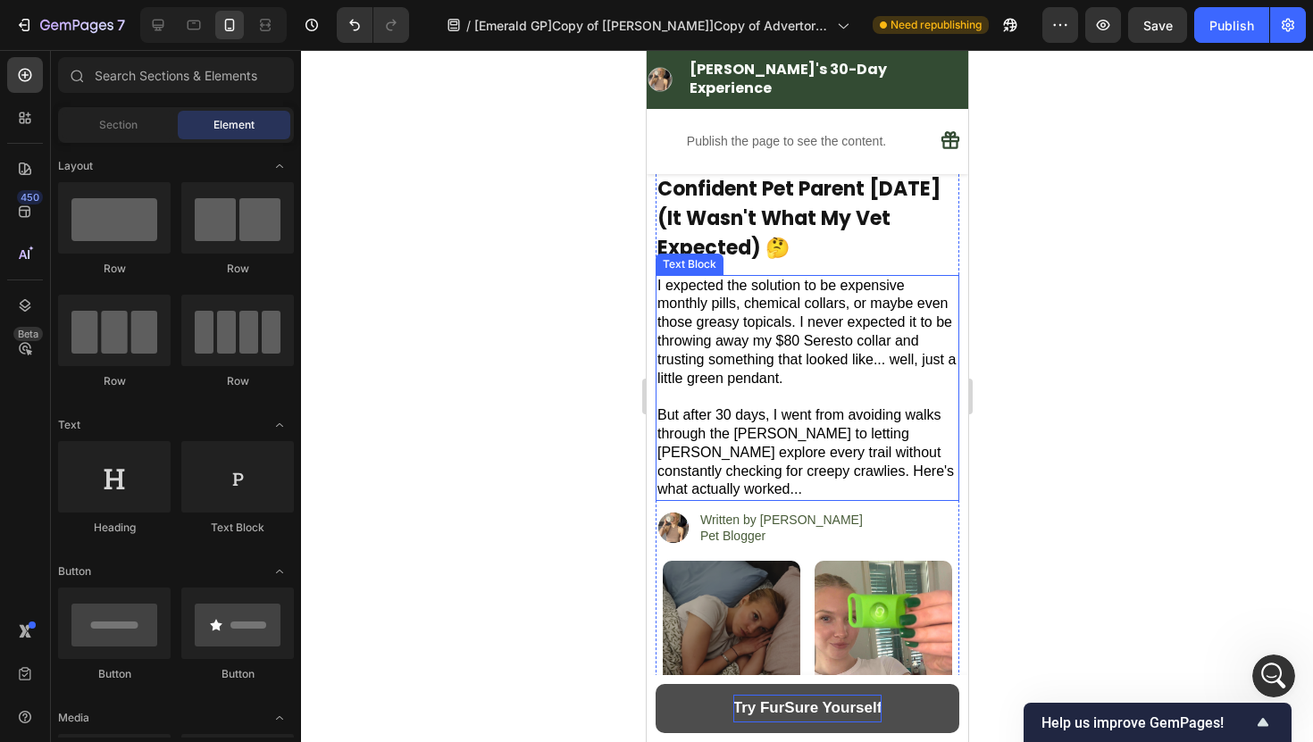
scroll to position [0, 0]
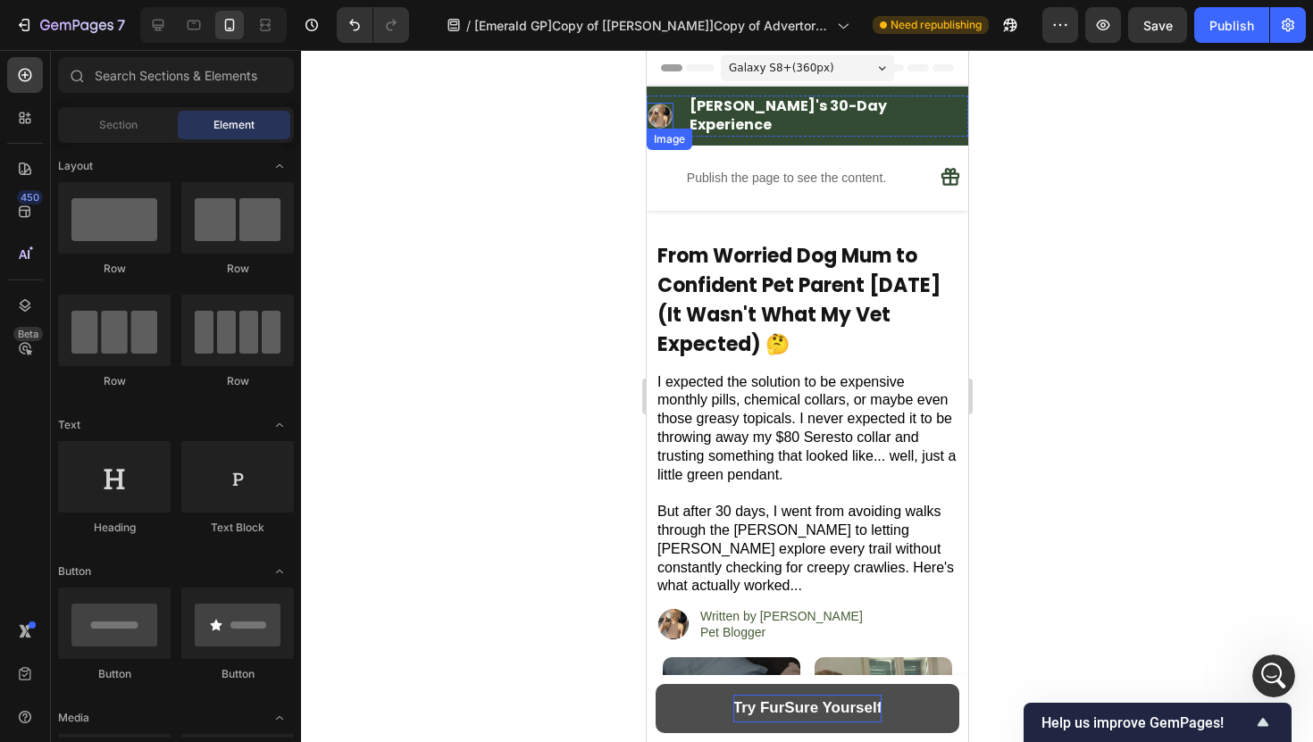
click at [672, 111] on img at bounding box center [659, 116] width 27 height 27
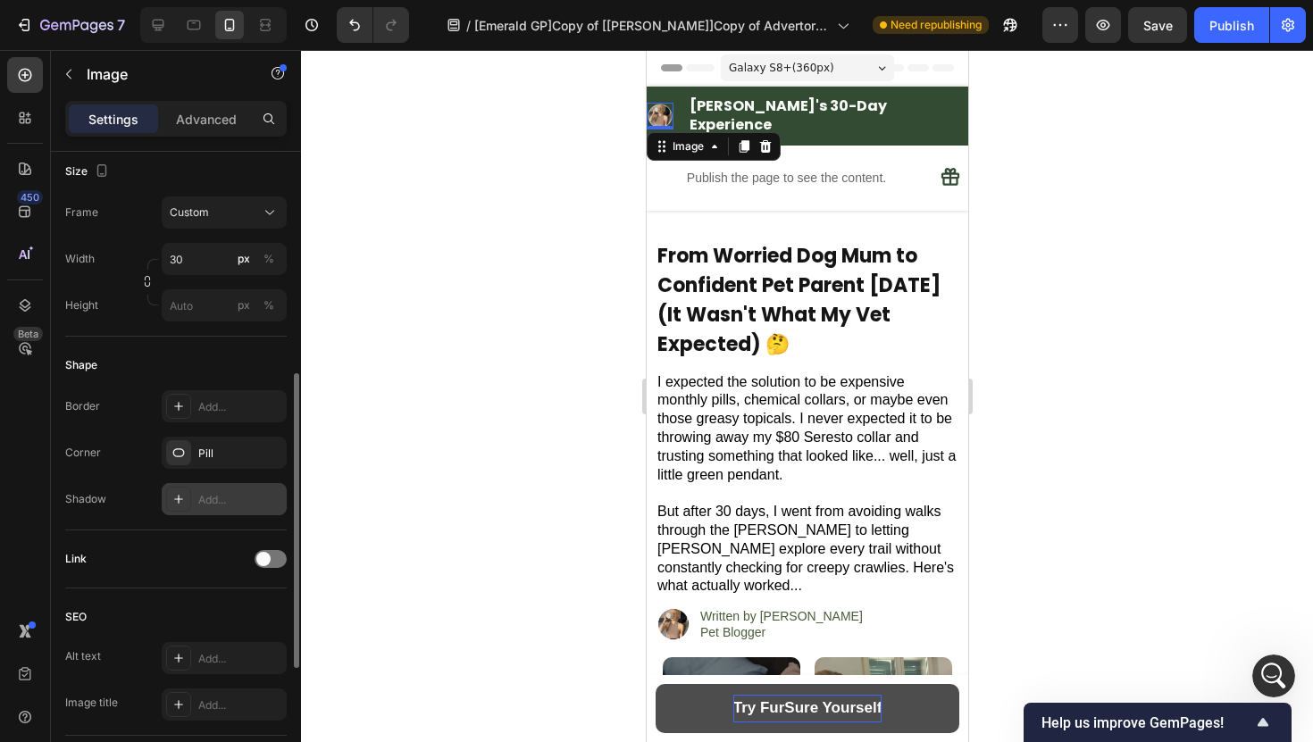
scroll to position [479, 0]
click at [190, 255] on input "30" at bounding box center [224, 259] width 125 height 32
type input "35"
click at [123, 348] on div "Shape Border Add... Corner Pill Shadow Add..." at bounding box center [175, 434] width 221 height 194
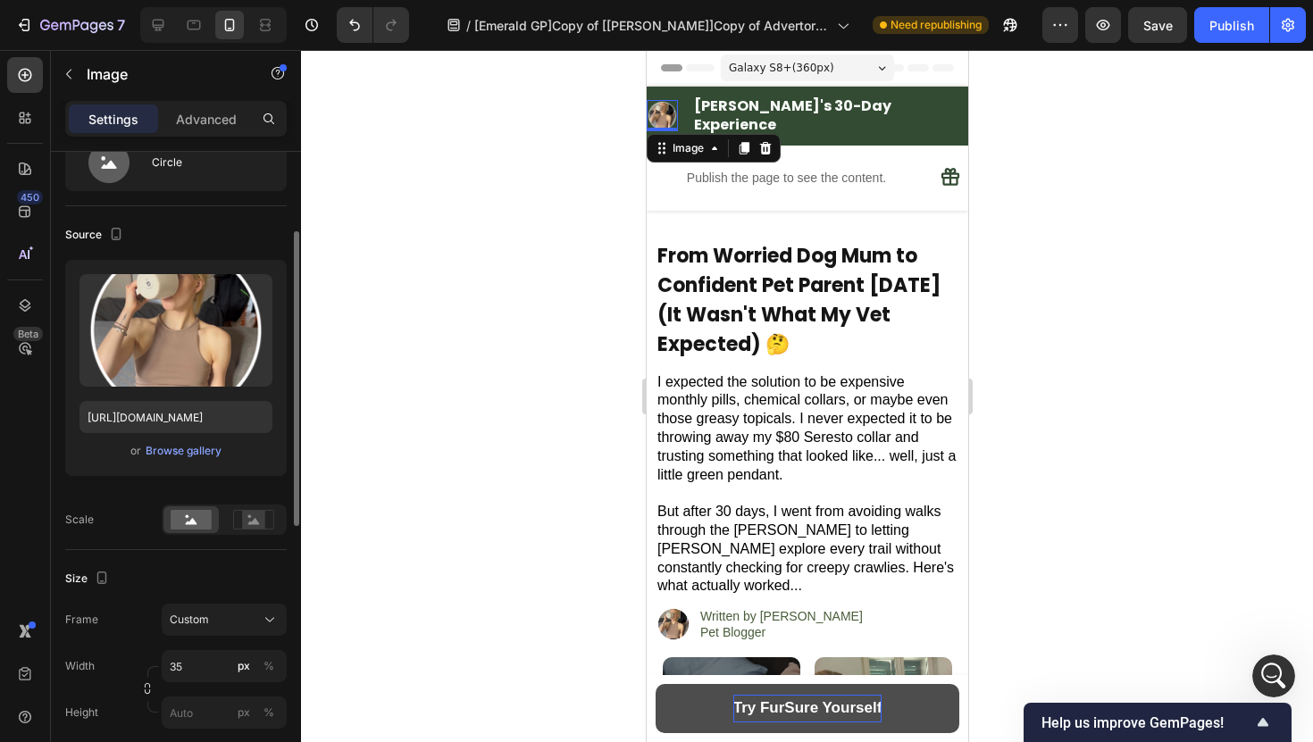
scroll to position [0, 0]
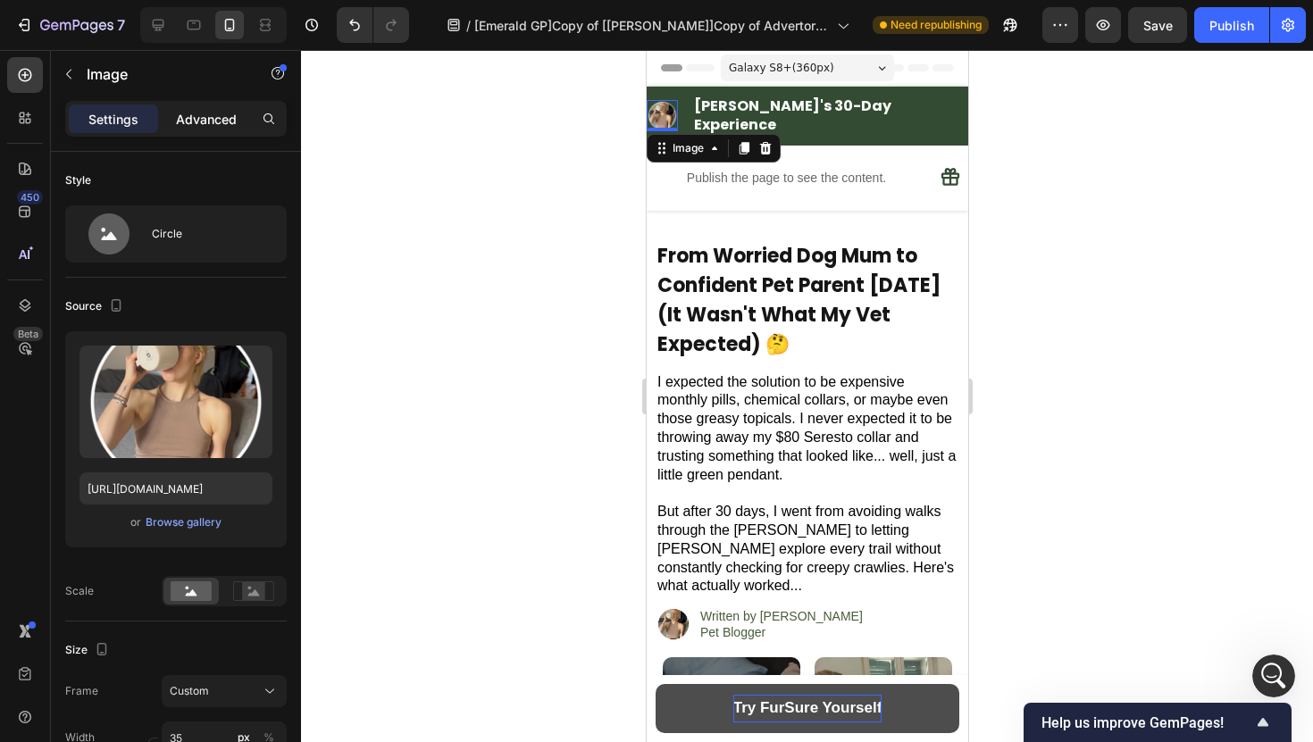
click at [204, 106] on div "Advanced" at bounding box center [206, 118] width 89 height 29
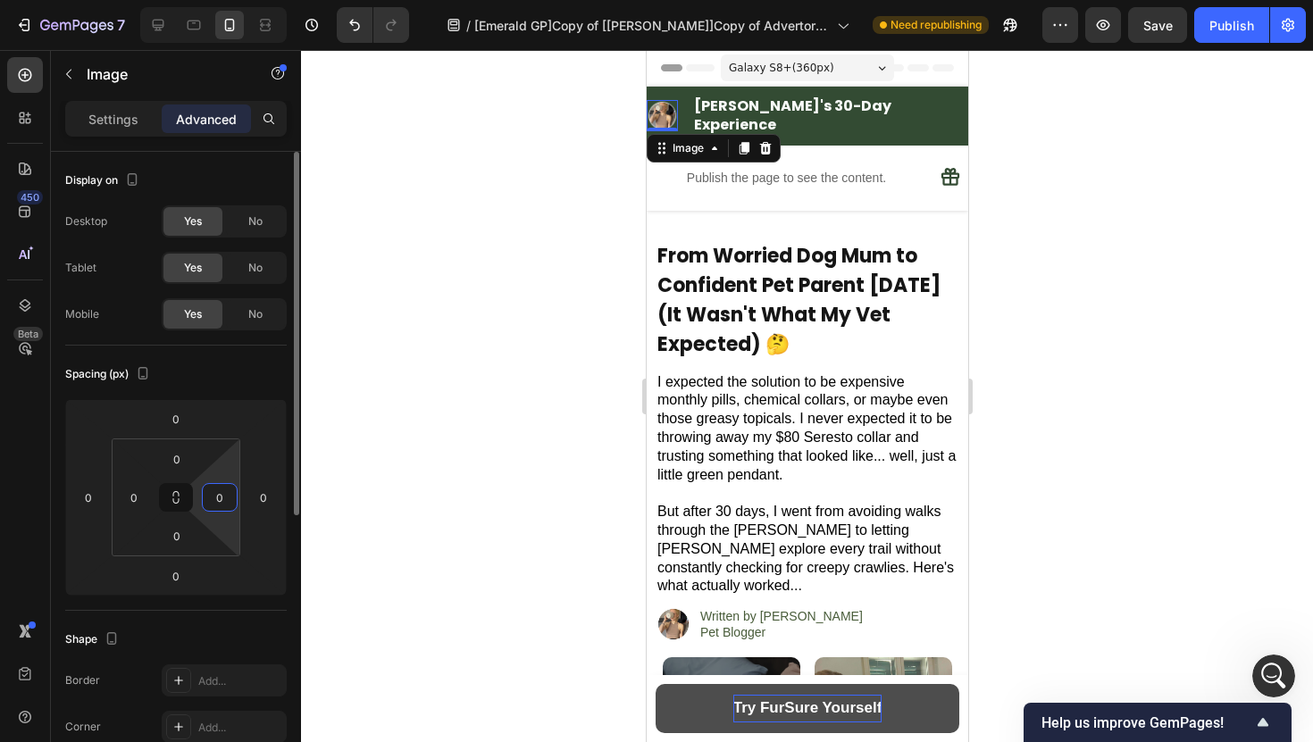
click at [238, 0] on html "7 Version history / [Emerald GP]Copy of [[PERSON_NAME]]Copy of Advertorial Page…" at bounding box center [656, 0] width 1313 height 0
drag, startPoint x: 262, startPoint y: 515, endPoint x: 246, endPoint y: 517, distance: 16.2
click at [246, 0] on html "7 Version history / [Emerald GP]Copy of [[PERSON_NAME]]Copy of Advertorial Page…" at bounding box center [656, 0] width 1313 height 0
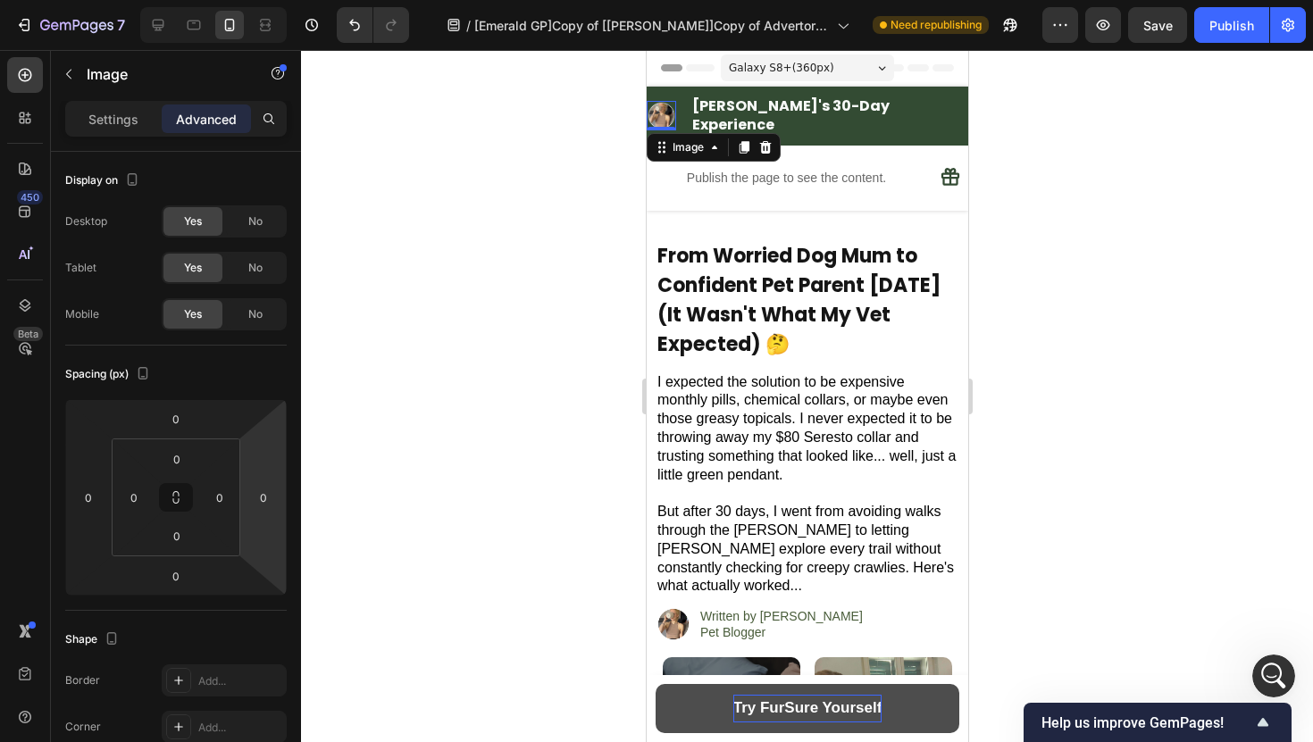
drag, startPoint x: 261, startPoint y: 513, endPoint x: 218, endPoint y: 512, distance: 42.9
click at [218, 0] on html "7 Version history / [Emerald GP]Copy of [[PERSON_NAME]]Copy of Advertorial Page…" at bounding box center [656, 0] width 1313 height 0
drag, startPoint x: 272, startPoint y: 496, endPoint x: 202, endPoint y: 510, distance: 72.0
click at [202, 510] on div "0 0 0 0 0 0 0 0" at bounding box center [175, 497] width 221 height 196
drag, startPoint x: 263, startPoint y: 532, endPoint x: 173, endPoint y: 521, distance: 89.9
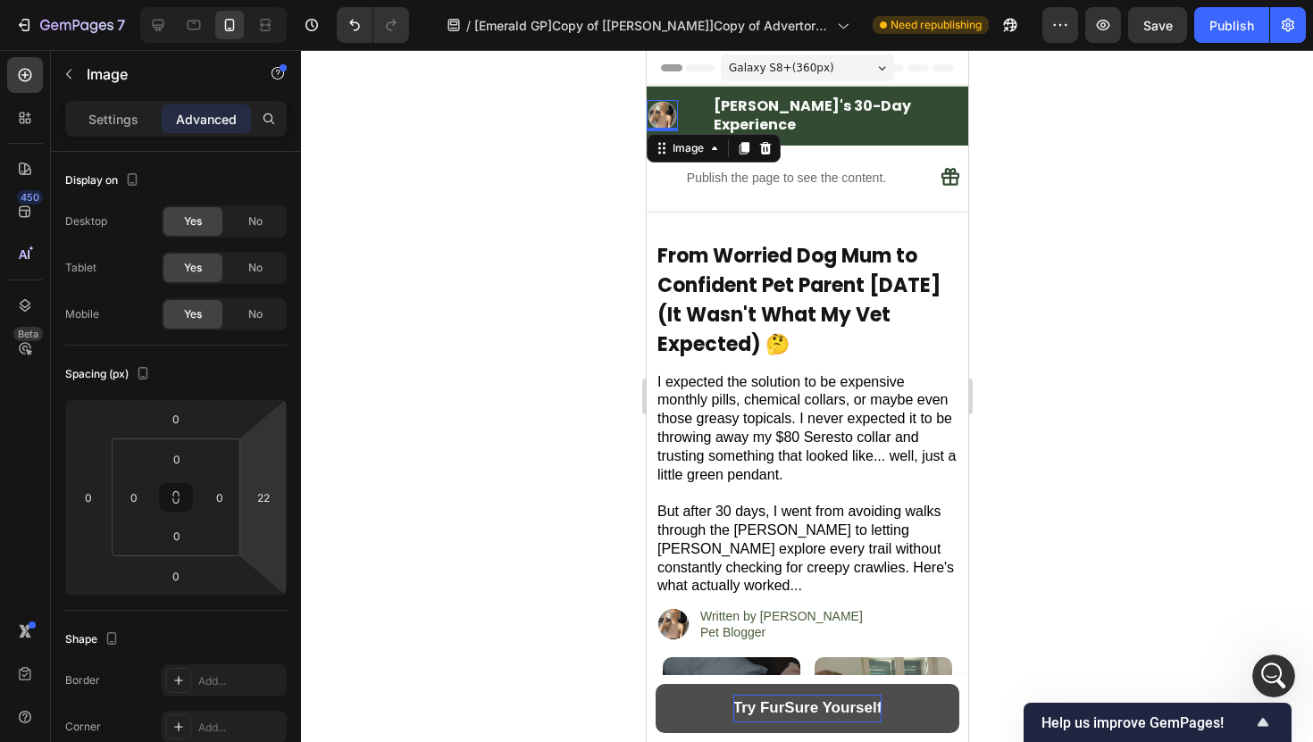
click at [173, 0] on html "7 Version history / [Emerald GP]Copy of [[PERSON_NAME]]Copy of Advertorial Page…" at bounding box center [656, 0] width 1313 height 0
drag, startPoint x: 257, startPoint y: 521, endPoint x: 217, endPoint y: 521, distance: 40.2
click at [217, 0] on html "7 Version history / [Emerald GP]Copy of [[PERSON_NAME]]Copy of Advertorial Page…" at bounding box center [656, 0] width 1313 height 0
drag, startPoint x: 263, startPoint y: 479, endPoint x: 280, endPoint y: 488, distance: 20.0
click at [280, 0] on html "7 Version history / [Emerald GP]Copy of [[PERSON_NAME]]Copy of Advertorial Page…" at bounding box center [656, 0] width 1313 height 0
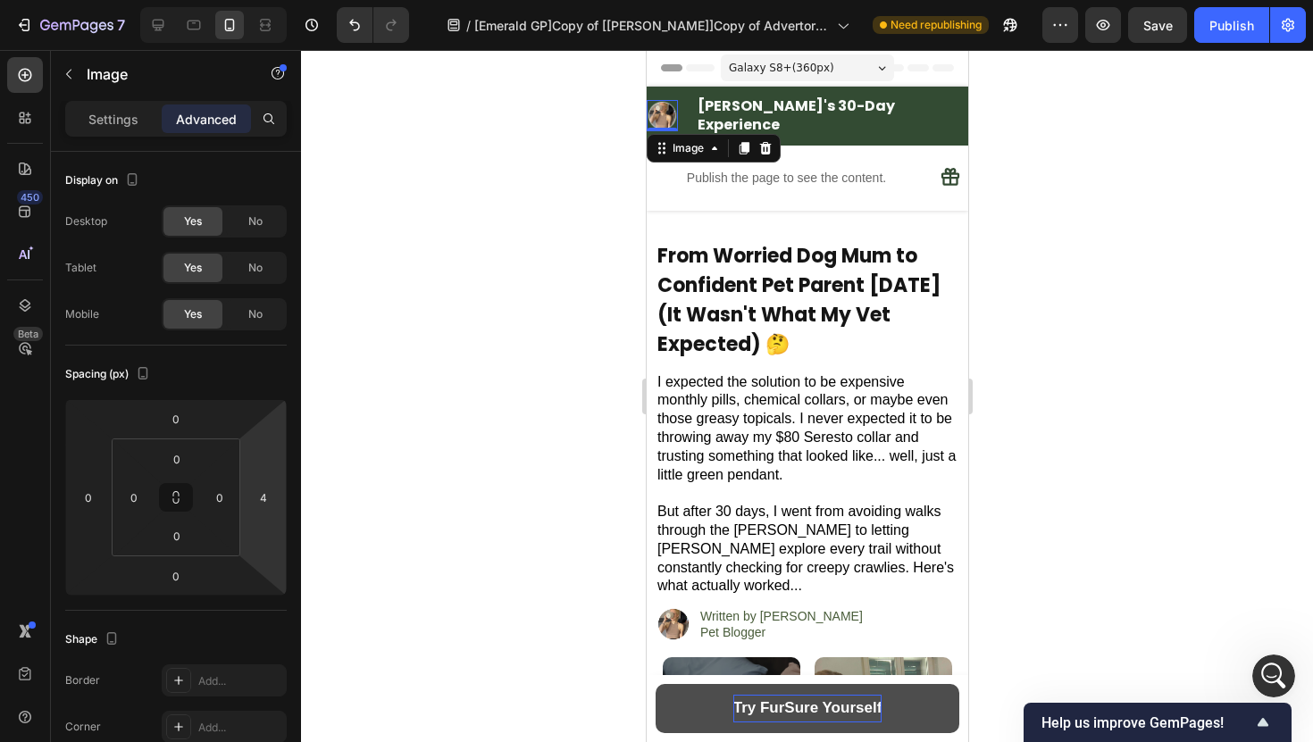
type input "2"
click at [275, 500] on input "2" at bounding box center [263, 497] width 27 height 27
type input "0"
click at [322, 451] on div at bounding box center [807, 396] width 1012 height 692
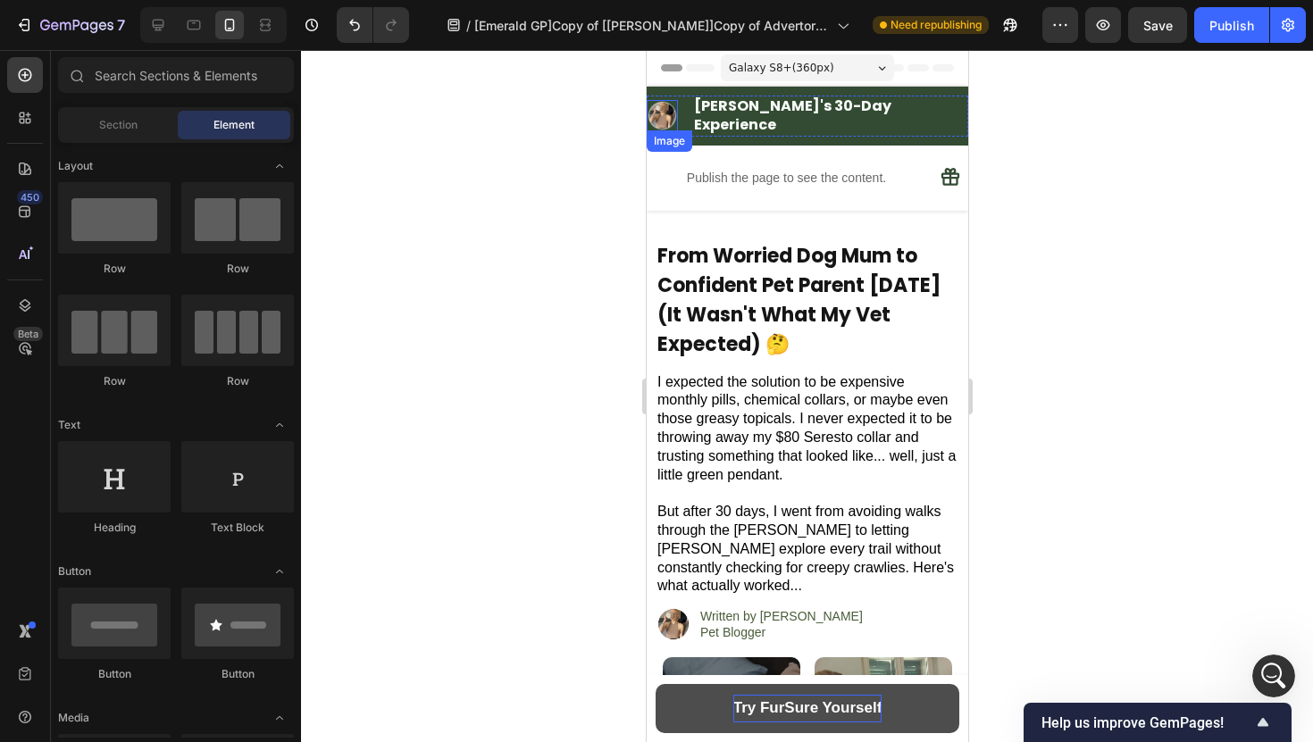
click at [677, 100] on img at bounding box center [661, 115] width 31 height 31
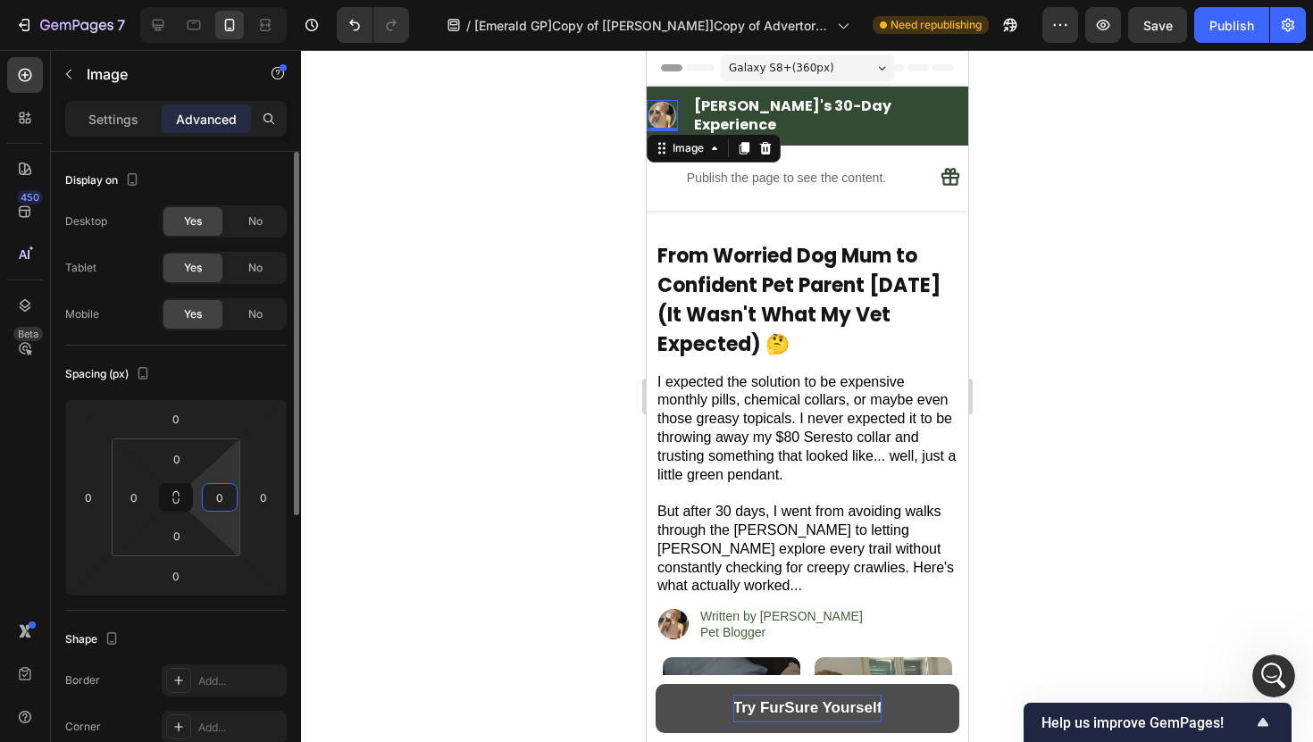
click at [230, 510] on div "0" at bounding box center [220, 497] width 36 height 29
click at [220, 0] on html "7 Version history / [Emerald GP]Copy of [[PERSON_NAME]]Copy of Advertorial Page…" at bounding box center [656, 0] width 1313 height 0
type input "0"
drag, startPoint x: 220, startPoint y: 470, endPoint x: 221, endPoint y: 529, distance: 59.8
click at [221, 0] on html "7 Version history / [Emerald GP]Copy of [[PERSON_NAME]]Copy of Advertorial Page…" at bounding box center [656, 0] width 1313 height 0
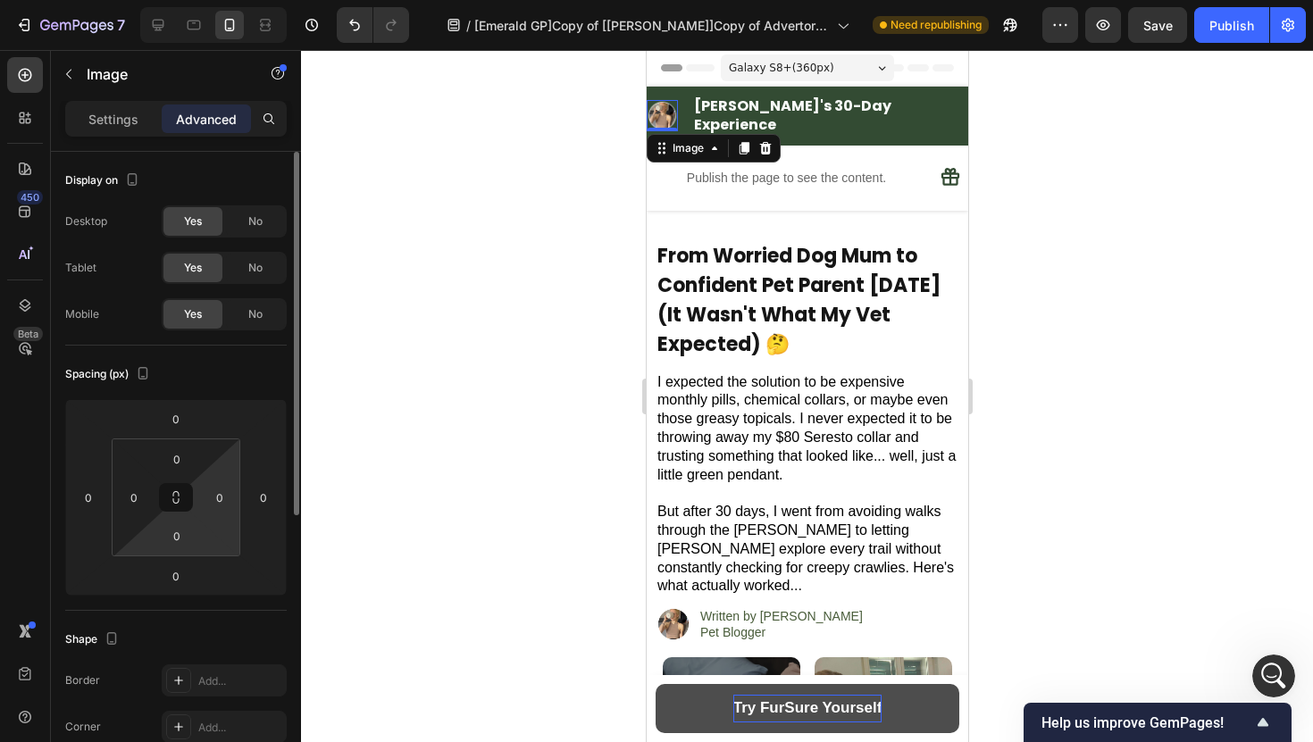
drag, startPoint x: 221, startPoint y: 517, endPoint x: 221, endPoint y: 546, distance: 28.6
click at [221, 0] on html "7 Version history / [Emerald GP]Copy of [[PERSON_NAME]]Copy of Advertorial Page…" at bounding box center [656, 0] width 1313 height 0
drag, startPoint x: 221, startPoint y: 517, endPoint x: 221, endPoint y: 529, distance: 11.6
click at [221, 0] on html "7 Version history / [Emerald GP]Copy of [[PERSON_NAME]]Copy of Advertorial Page…" at bounding box center [656, 0] width 1313 height 0
click at [221, 496] on input "0" at bounding box center [219, 497] width 27 height 27
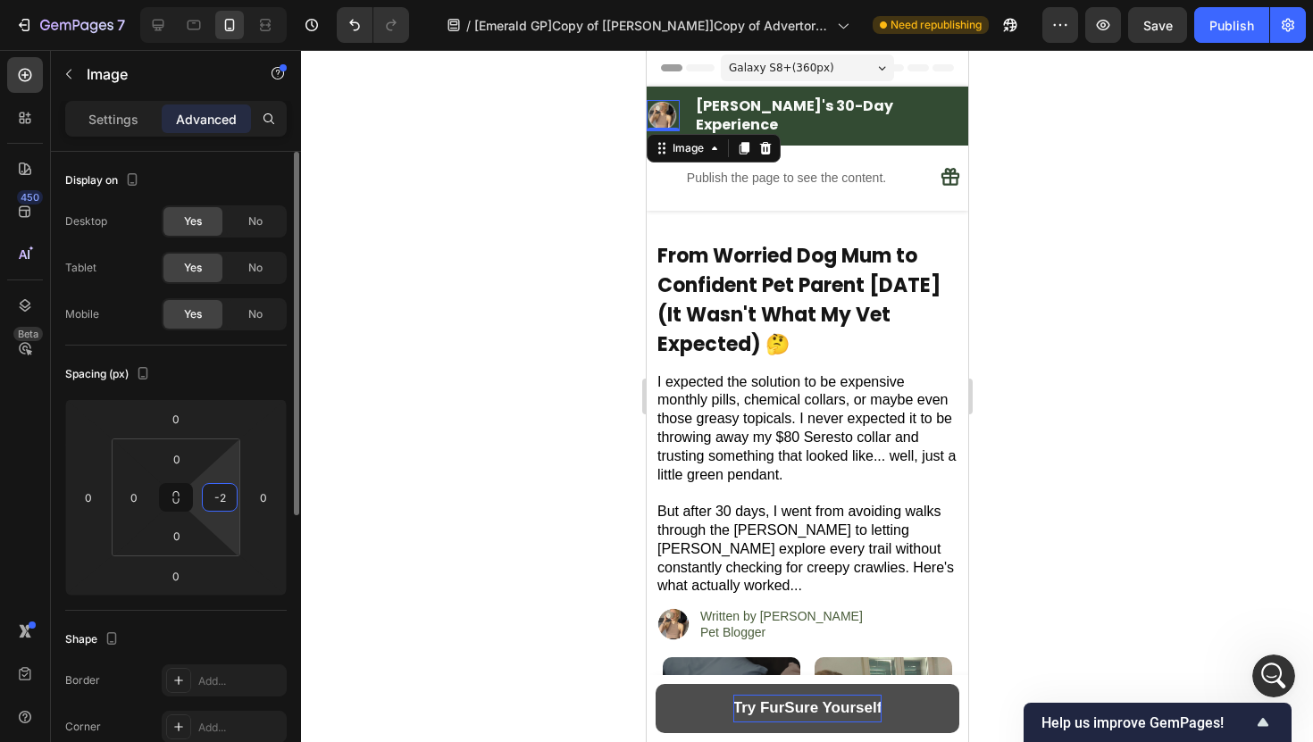
type input "-"
click at [346, 432] on div at bounding box center [807, 396] width 1012 height 692
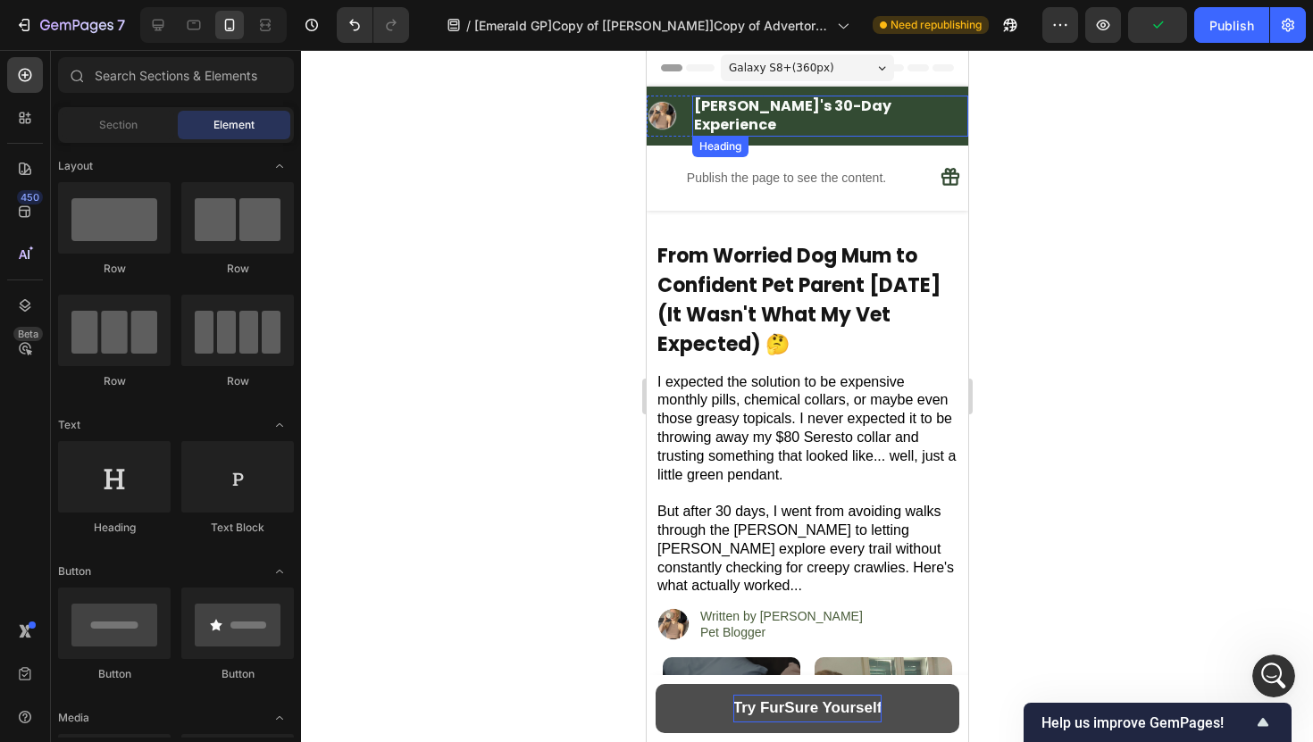
click at [782, 106] on strong "[PERSON_NAME]'s 30-Day Experience" at bounding box center [791, 115] width 197 height 39
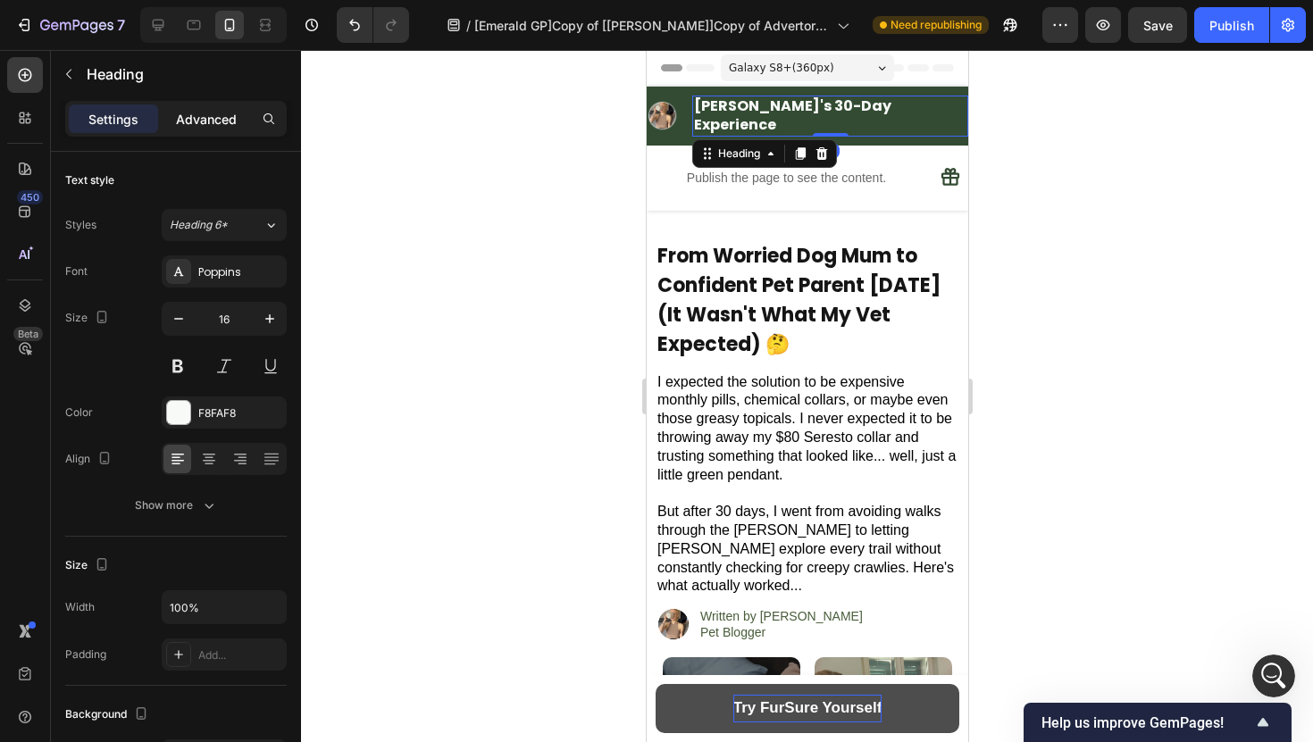
click at [233, 121] on p "Advanced" at bounding box center [206, 119] width 61 height 19
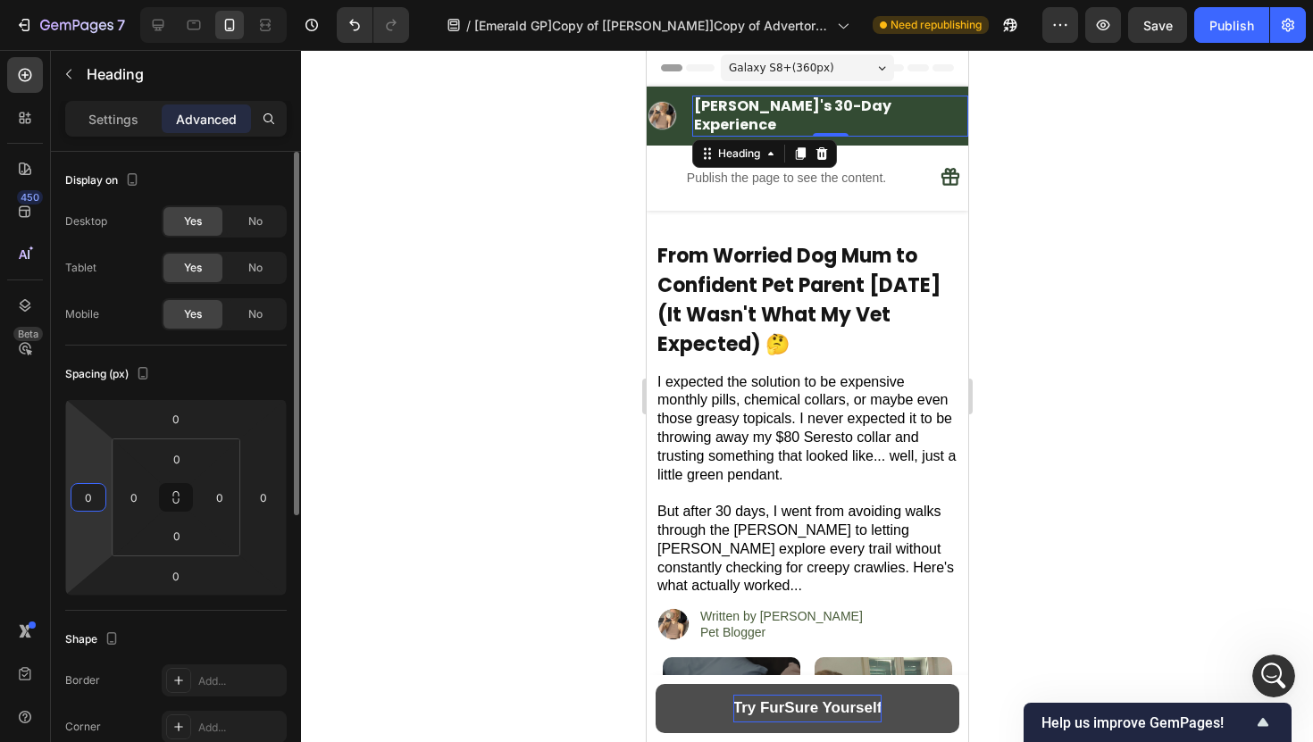
click at [68, 507] on div "0 0 0 0" at bounding box center [175, 497] width 221 height 196
type input "0"
drag, startPoint x: 83, startPoint y: 528, endPoint x: 112, endPoint y: 528, distance: 28.6
click at [112, 0] on html "7 Version history / [Emerald GP]Copy of [[PERSON_NAME]]Copy of Advertorial Page…" at bounding box center [656, 0] width 1313 height 0
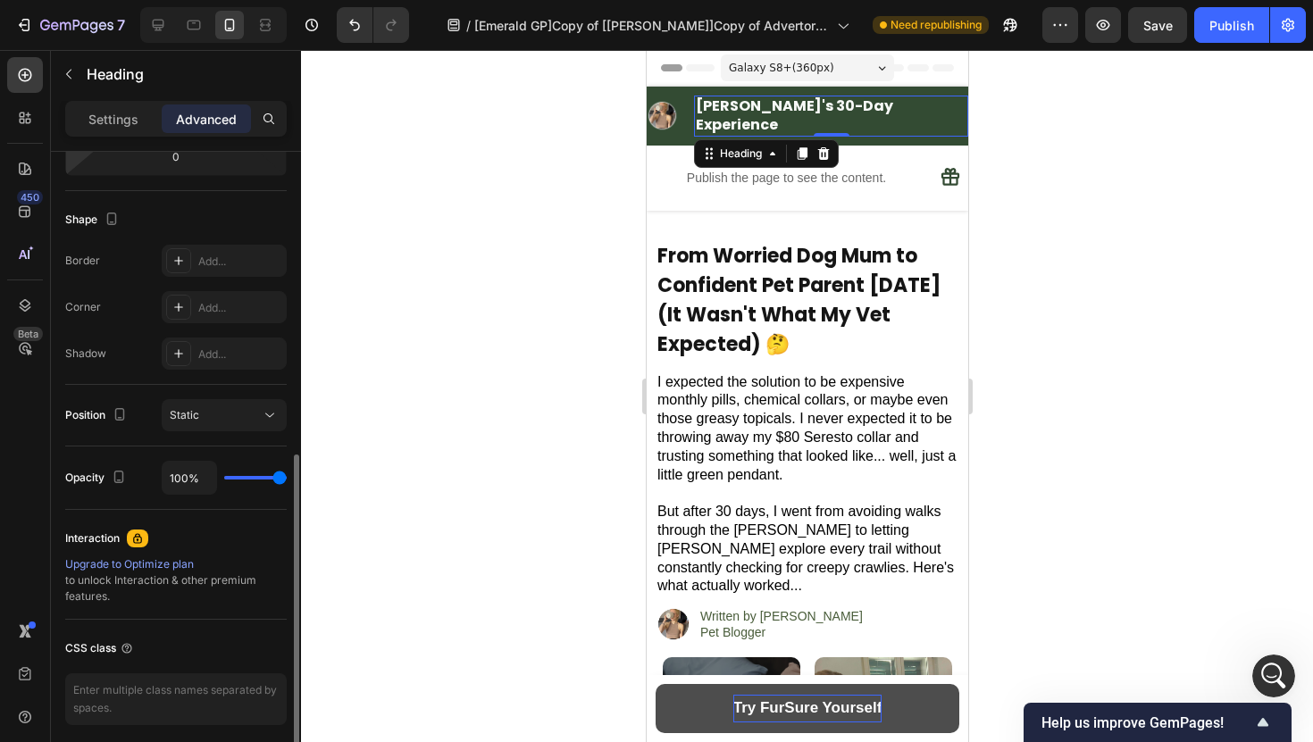
scroll to position [488, 0]
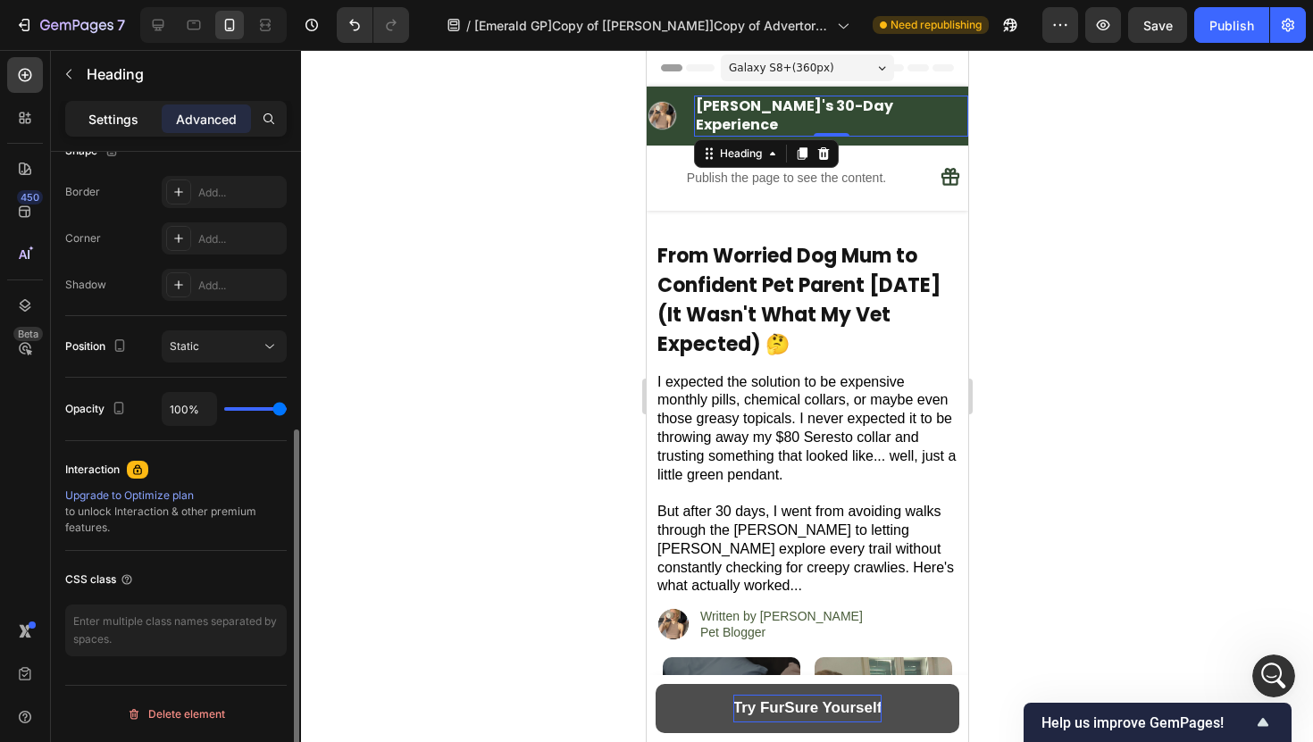
click at [135, 131] on div "Settings" at bounding box center [113, 118] width 89 height 29
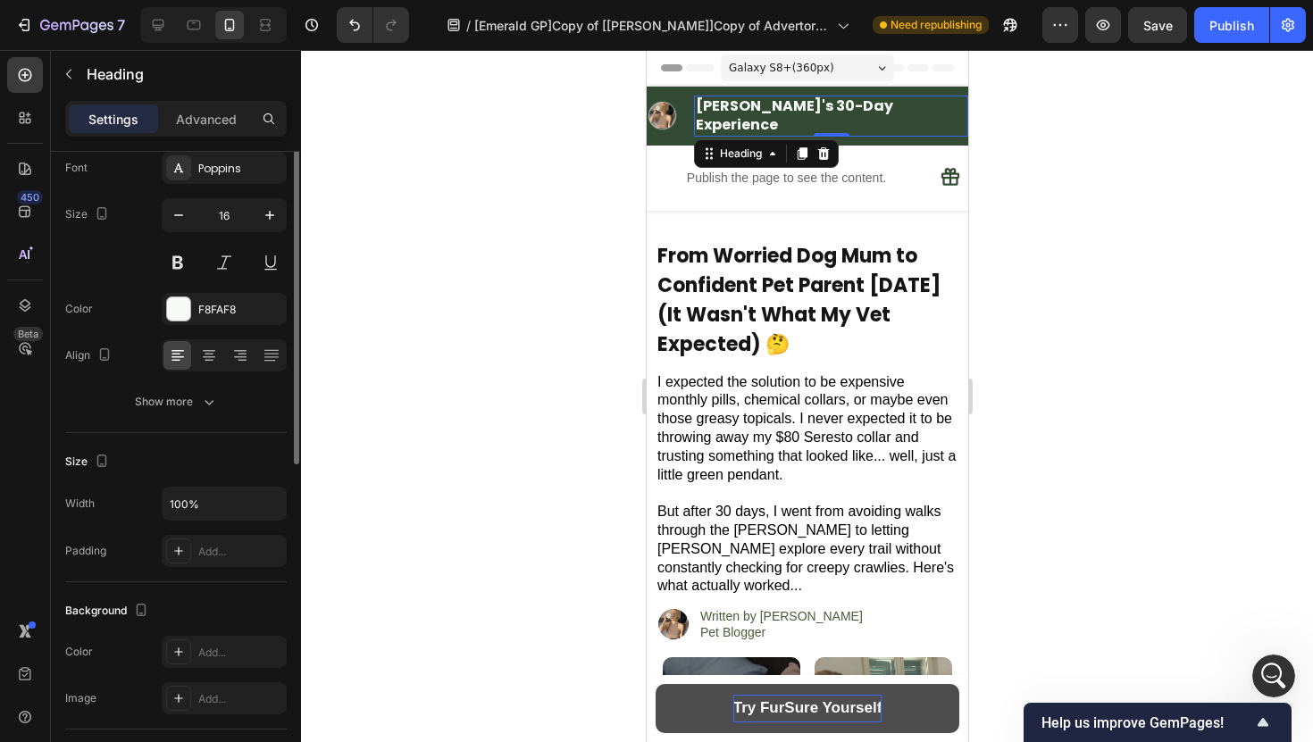
scroll to position [0, 0]
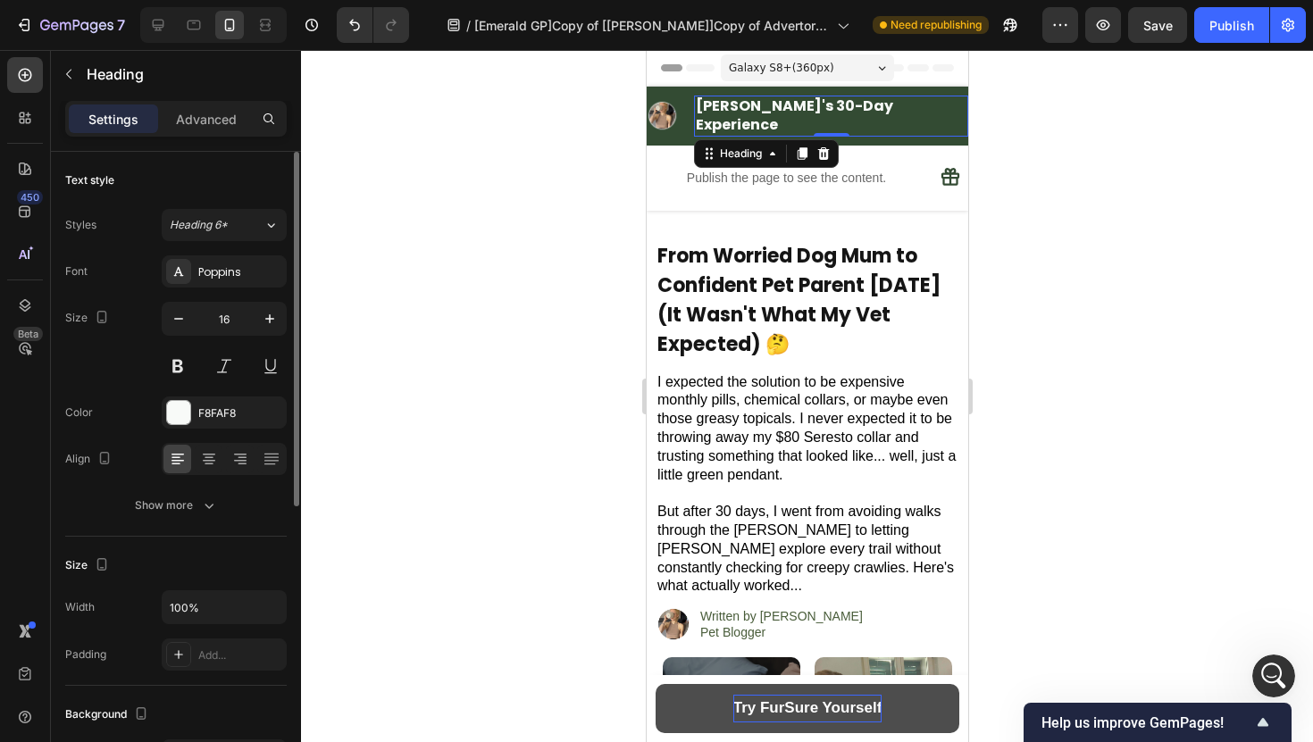
click at [454, 306] on div at bounding box center [807, 396] width 1012 height 692
click at [564, 211] on div at bounding box center [807, 396] width 1012 height 692
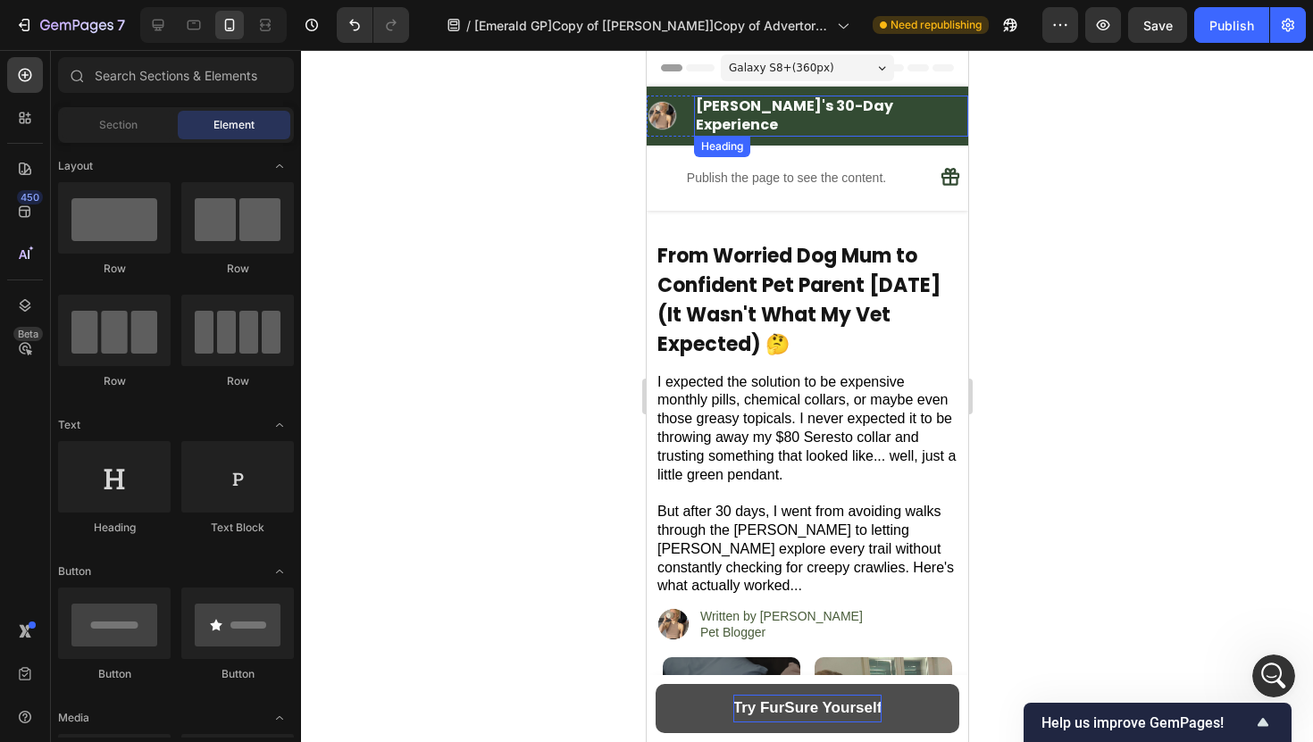
click at [854, 107] on strong "[PERSON_NAME]'s 30-Day Experience" at bounding box center [793, 115] width 197 height 39
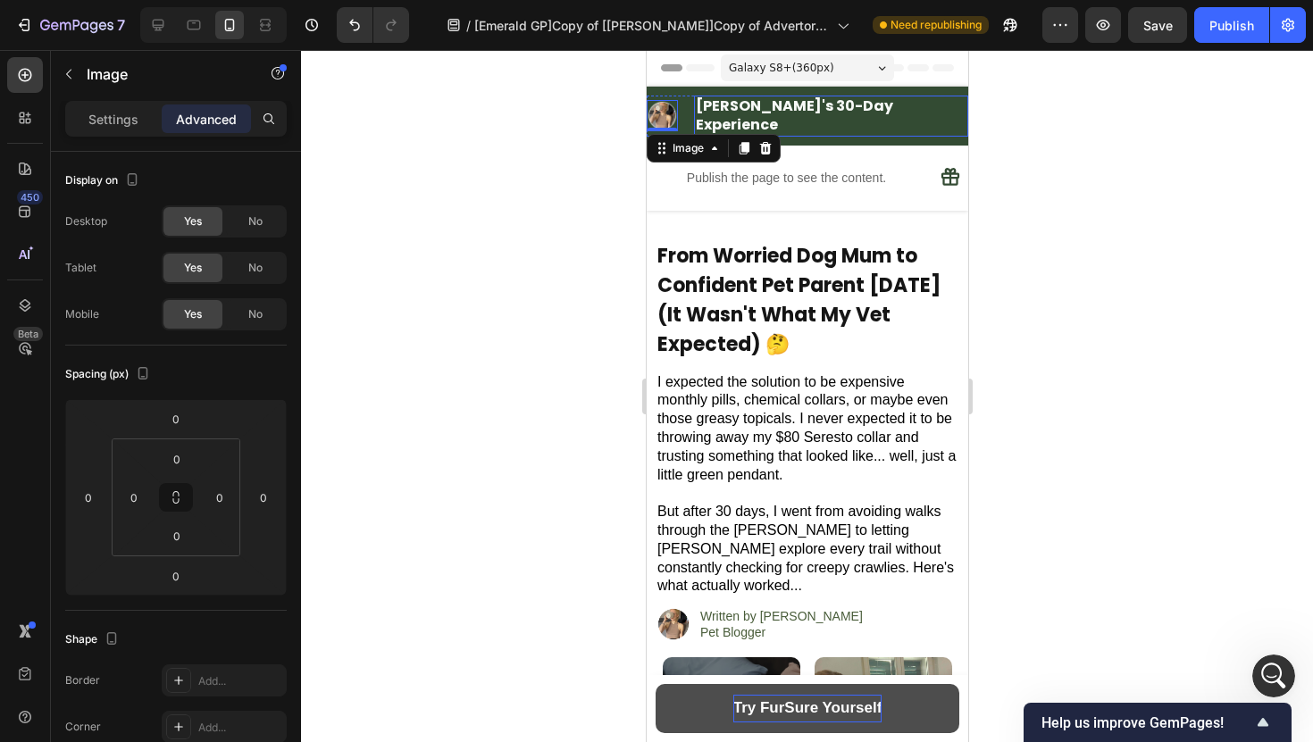
click at [767, 108] on strong "[PERSON_NAME]'s 30-Day Experience" at bounding box center [793, 115] width 197 height 39
click at [677, 109] on img at bounding box center [661, 115] width 31 height 31
click at [756, 110] on strong "[PERSON_NAME]'s 30-Day Experience" at bounding box center [793, 115] width 197 height 39
click at [677, 109] on img at bounding box center [661, 115] width 31 height 31
click at [706, 146] on div "Image" at bounding box center [687, 148] width 38 height 16
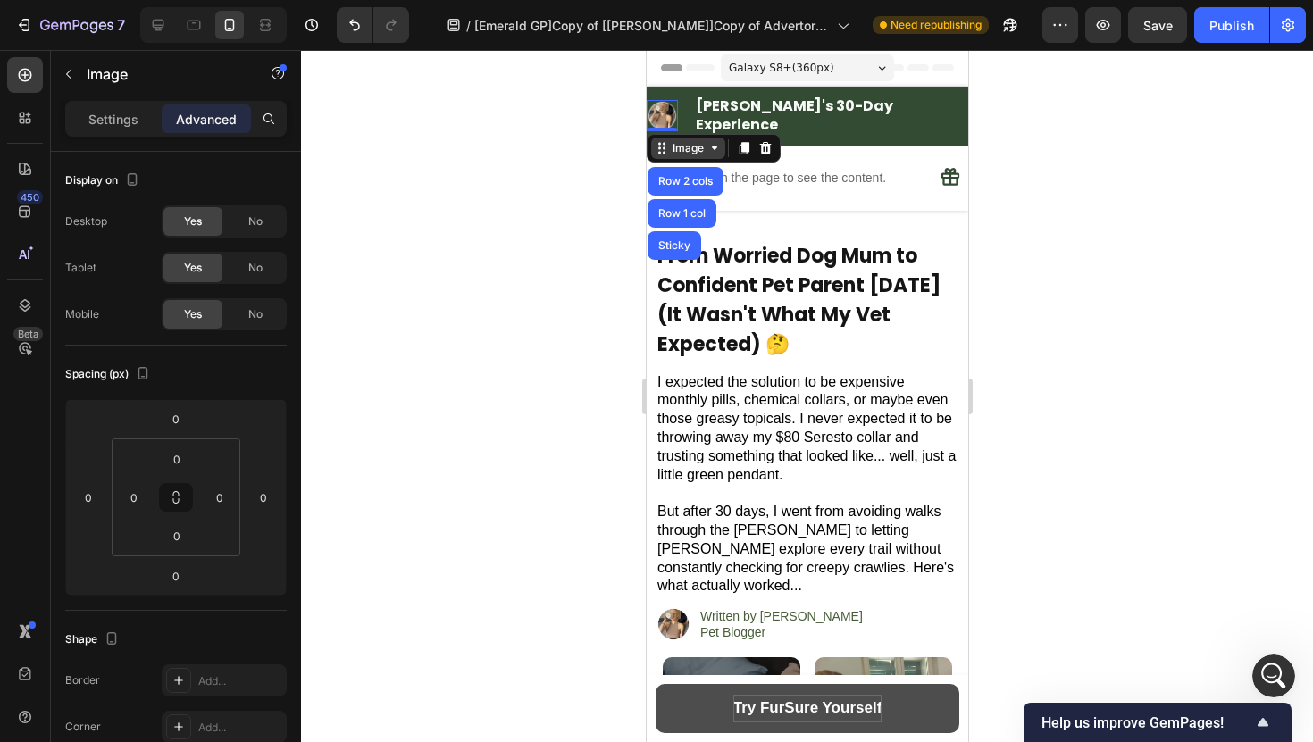
click at [706, 146] on div "Image" at bounding box center [687, 148] width 38 height 16
click at [750, 118] on strong "[PERSON_NAME]'s 30-Day Experience" at bounding box center [793, 115] width 197 height 39
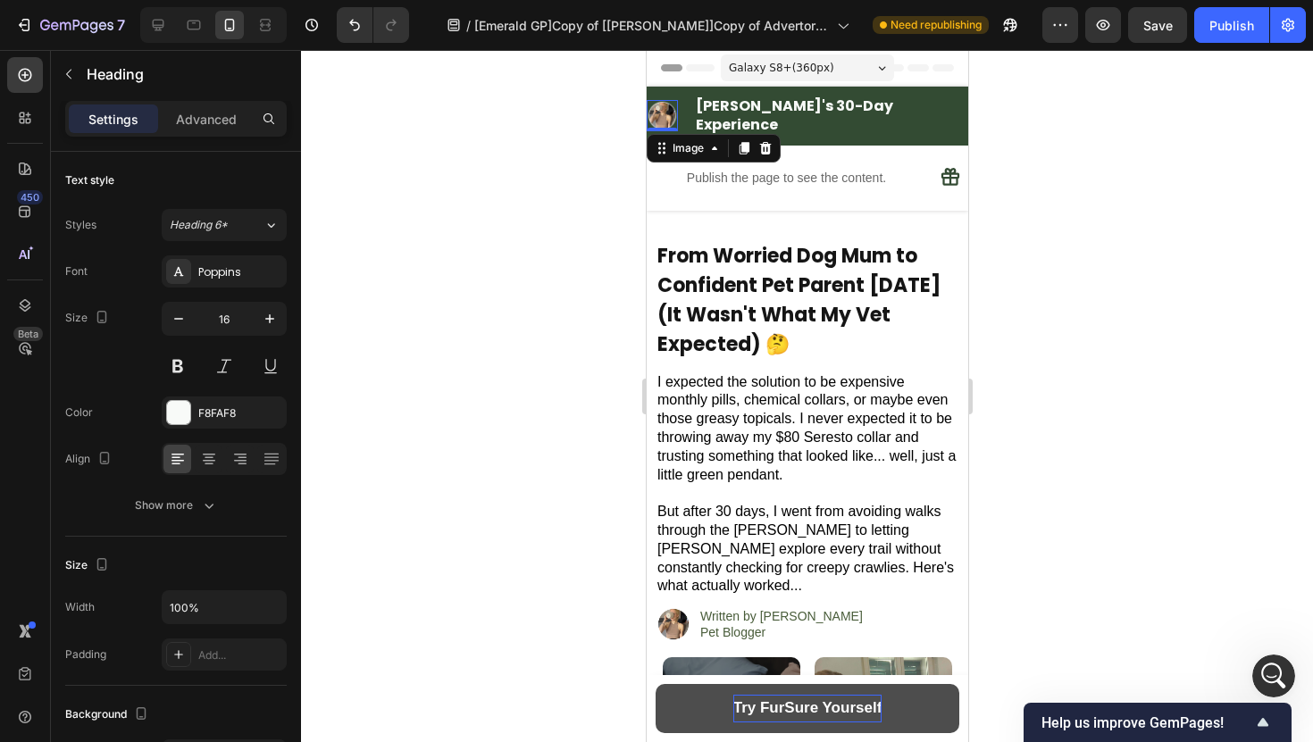
click at [677, 117] on img at bounding box center [661, 115] width 31 height 31
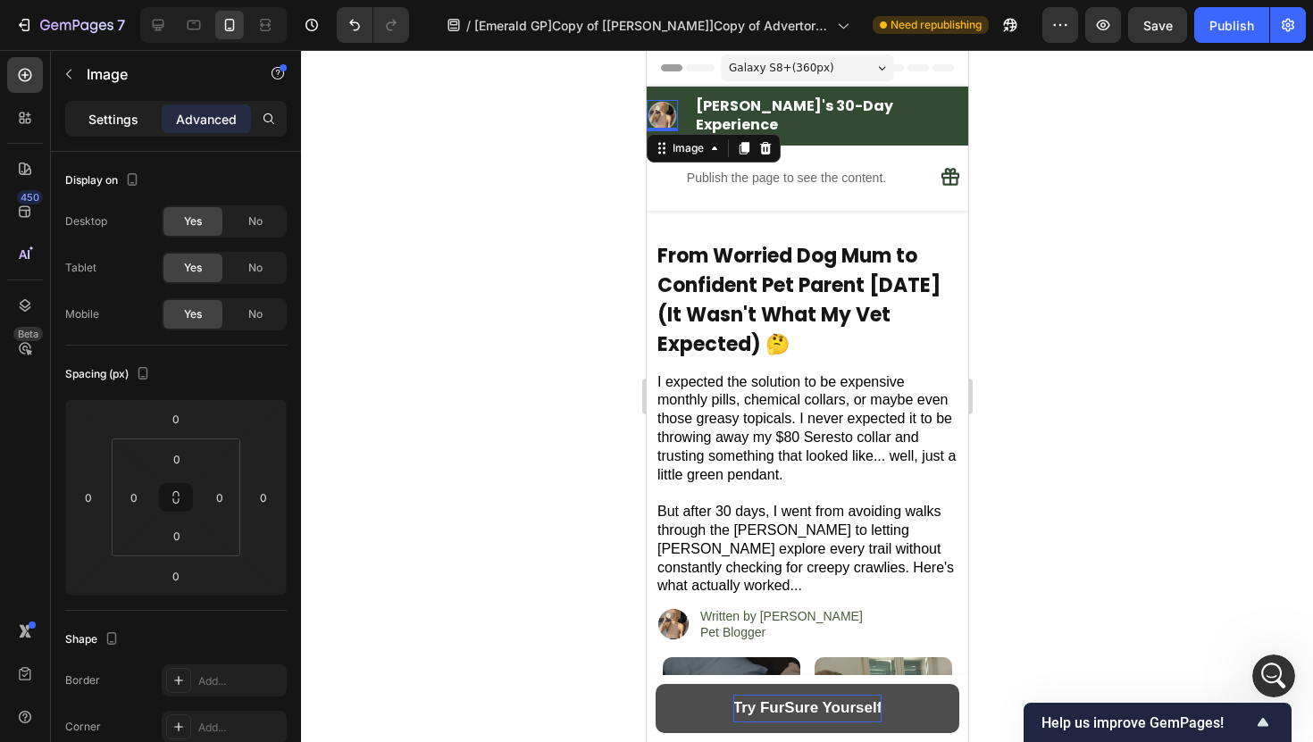
click at [127, 121] on p "Settings" at bounding box center [113, 119] width 50 height 19
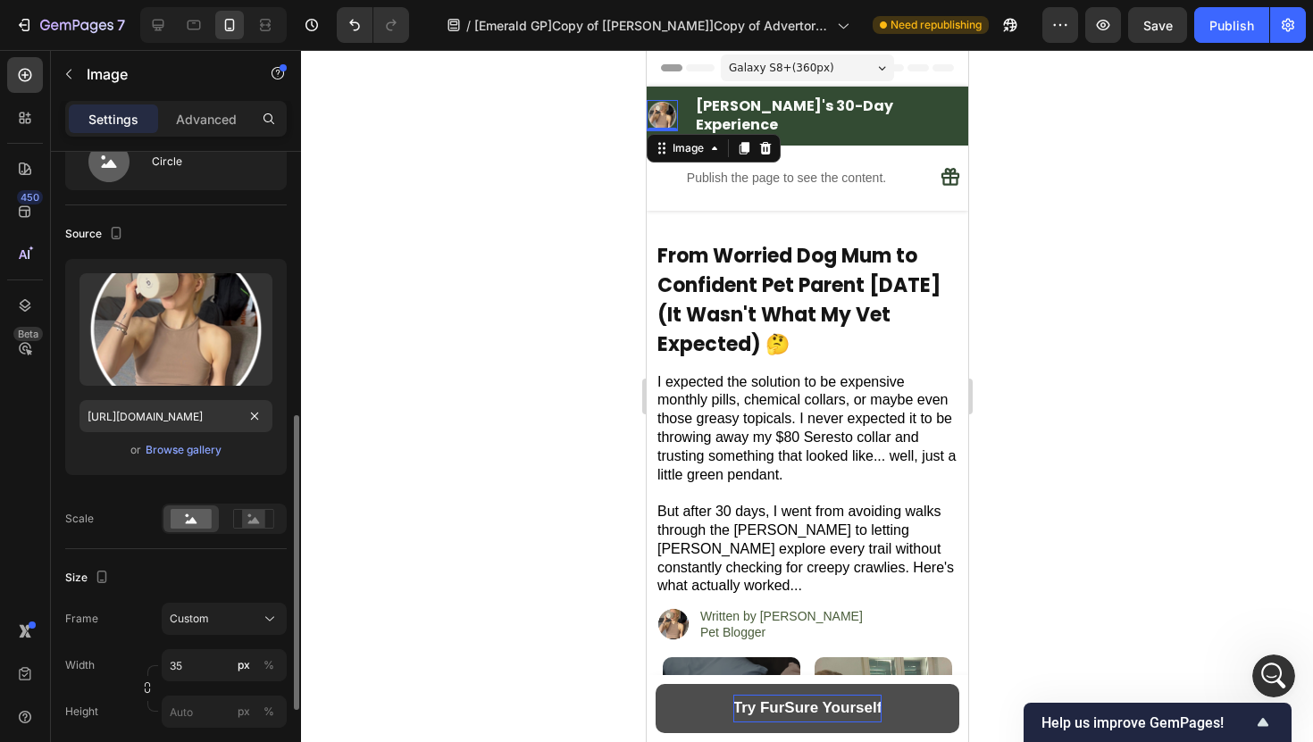
scroll to position [329, 0]
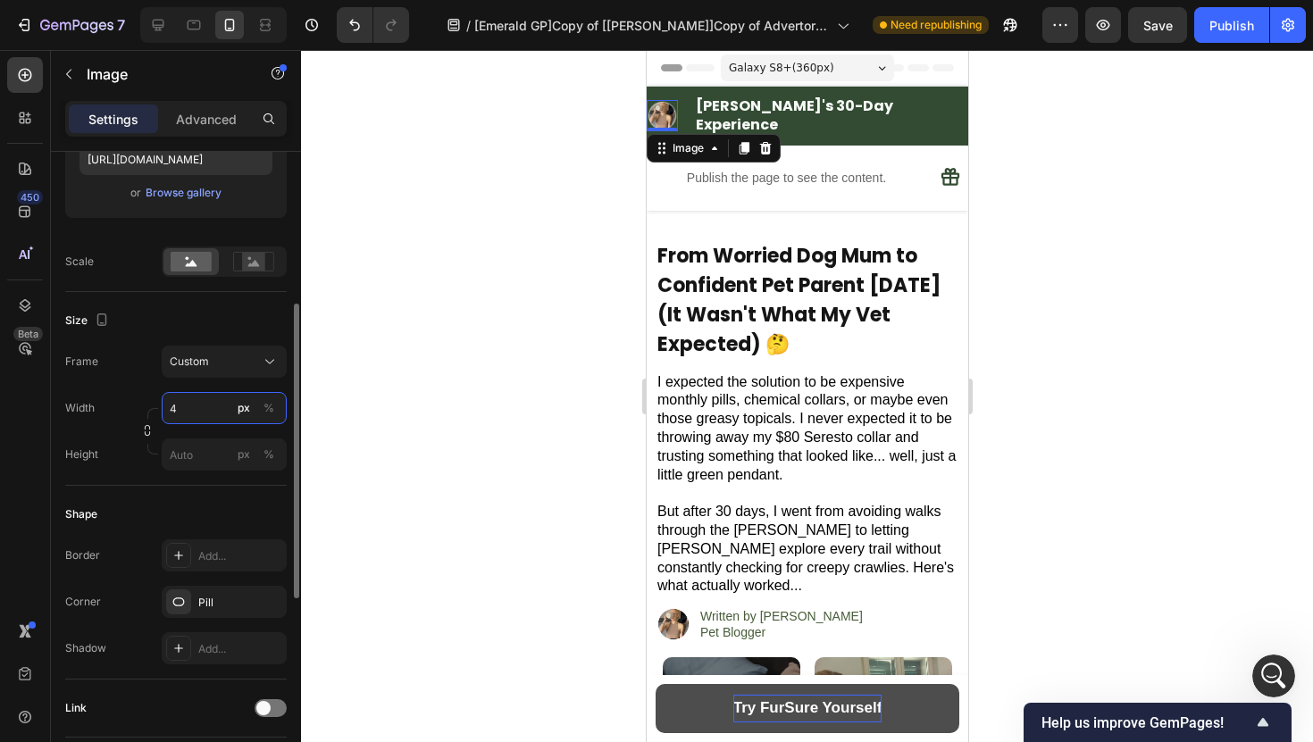
type input "40"
click at [436, 421] on div at bounding box center [807, 396] width 1012 height 692
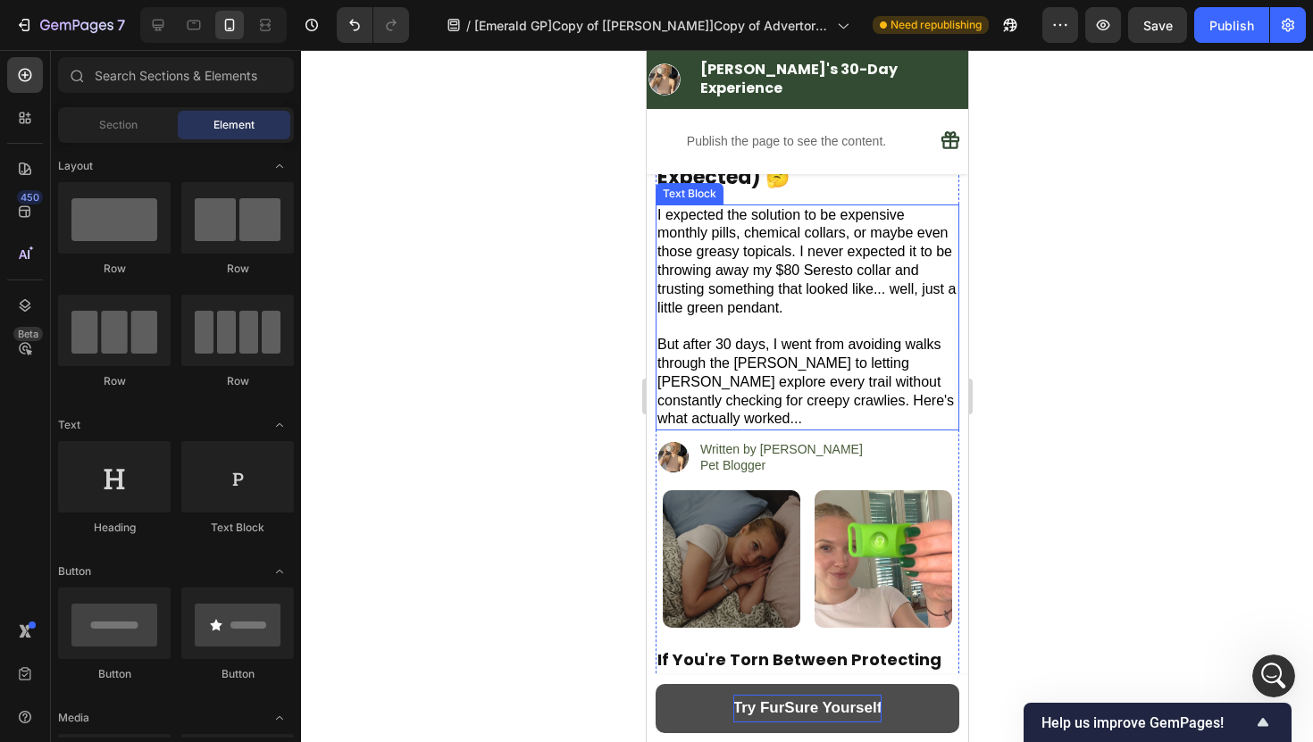
scroll to position [0, 0]
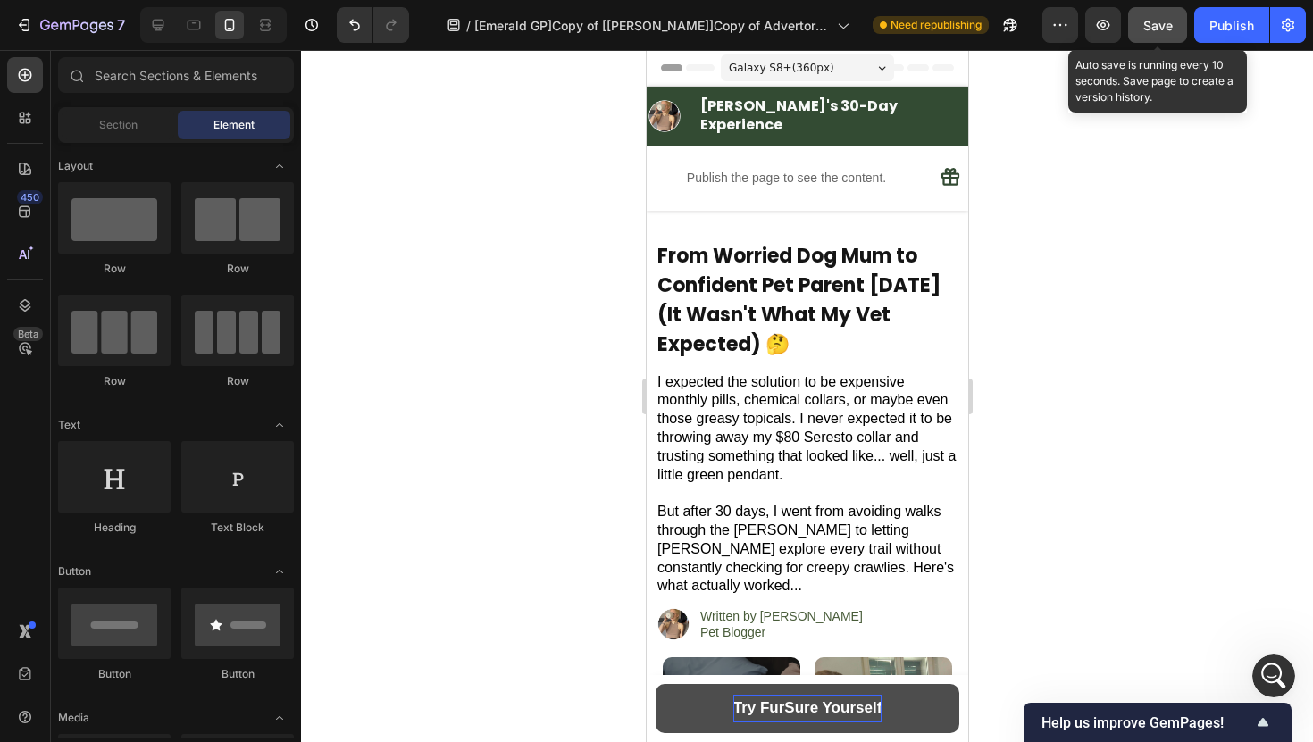
click at [1163, 38] on button "Save" at bounding box center [1157, 25] width 59 height 36
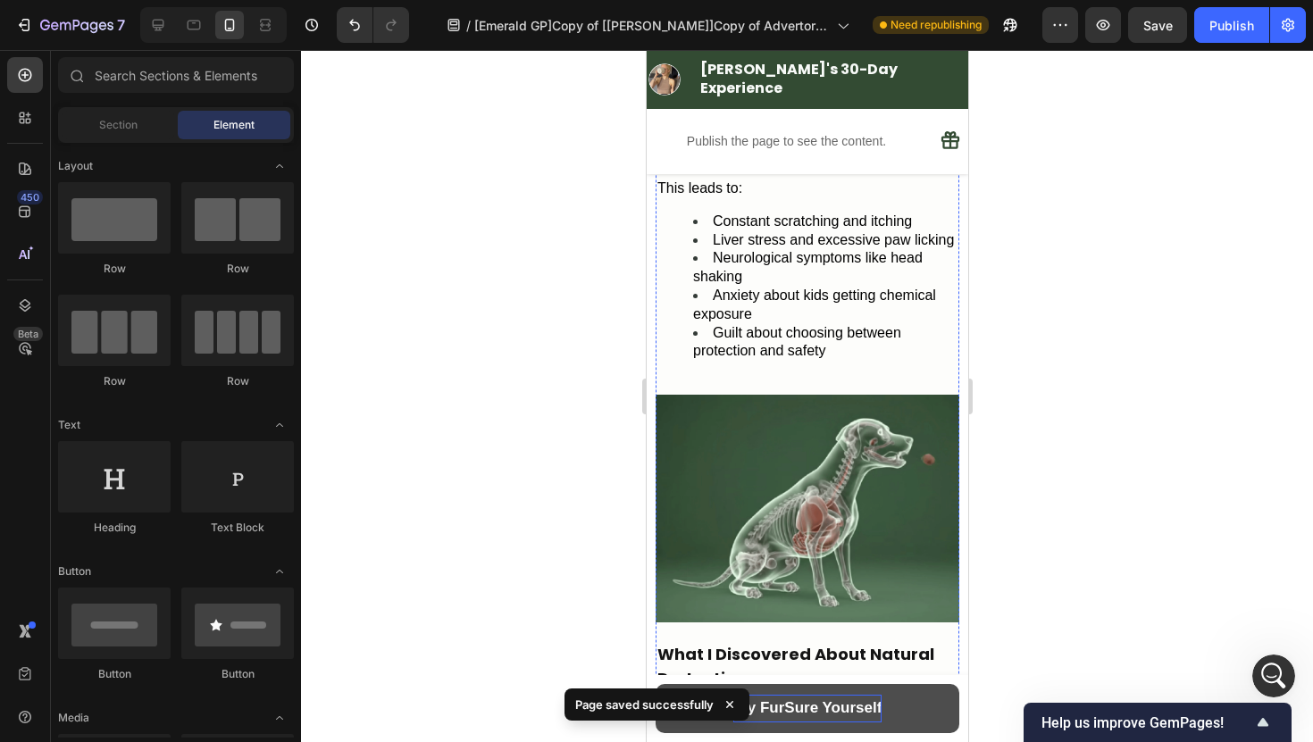
scroll to position [1232, 0]
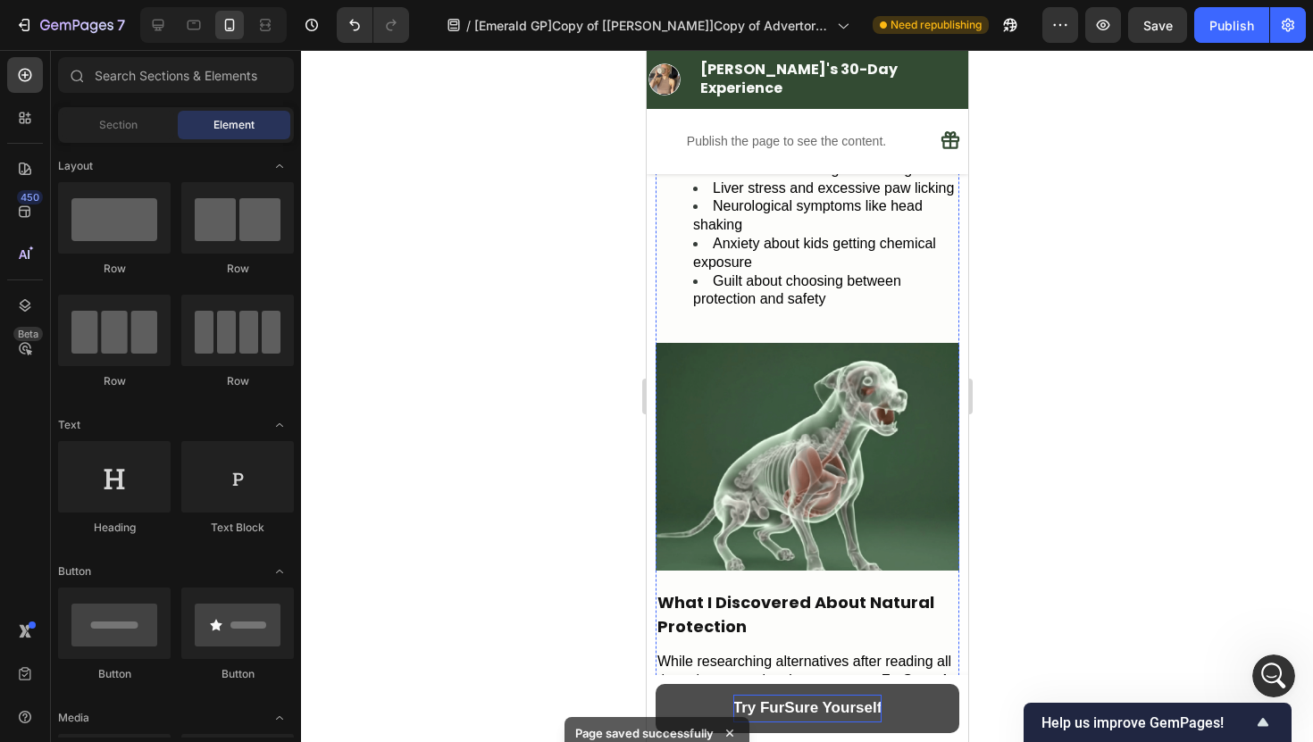
click at [870, 481] on img at bounding box center [806, 457] width 304 height 228
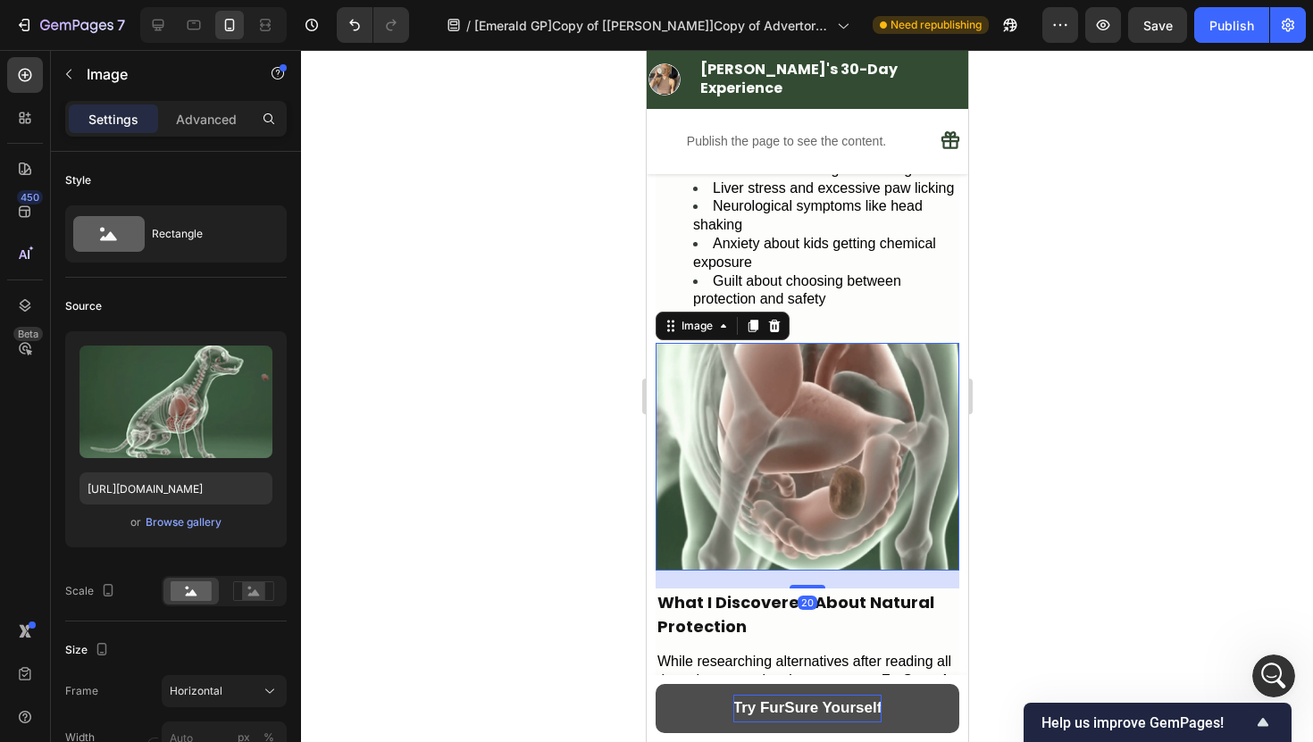
click at [1089, 507] on div at bounding box center [807, 396] width 1012 height 692
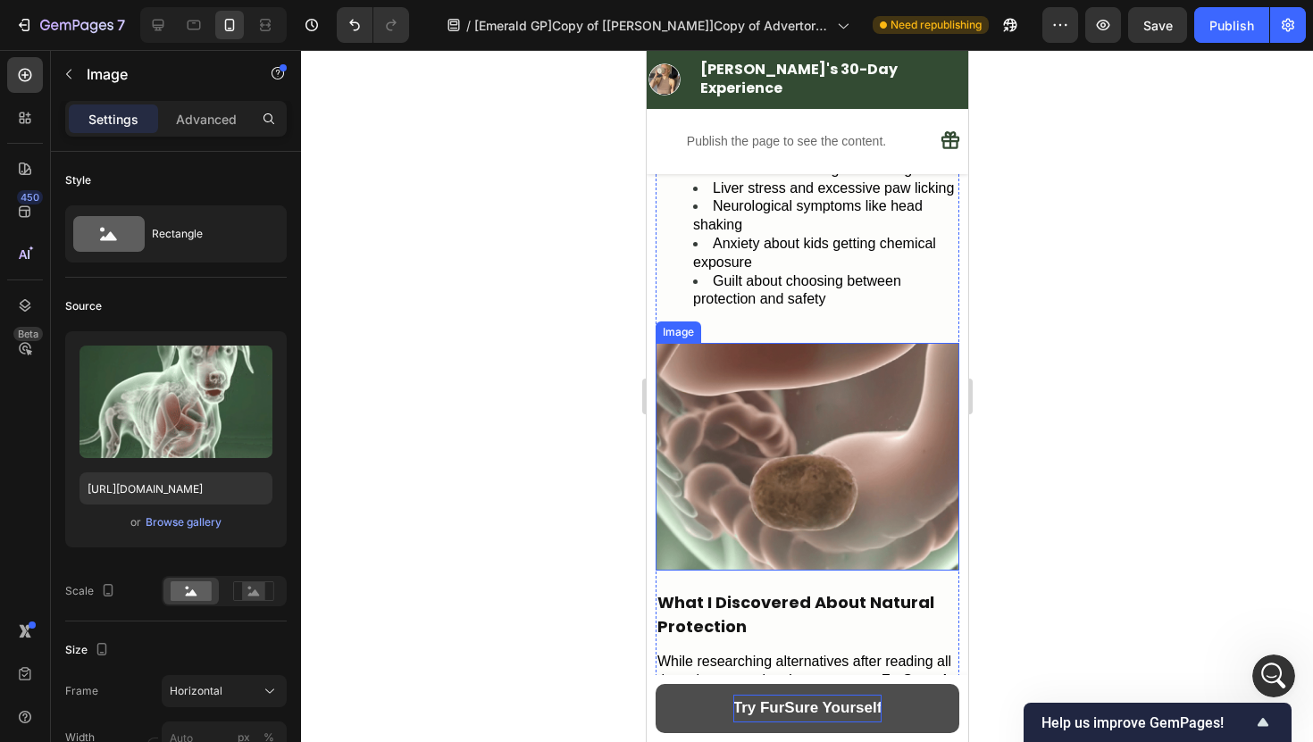
click at [857, 456] on img at bounding box center [806, 457] width 304 height 228
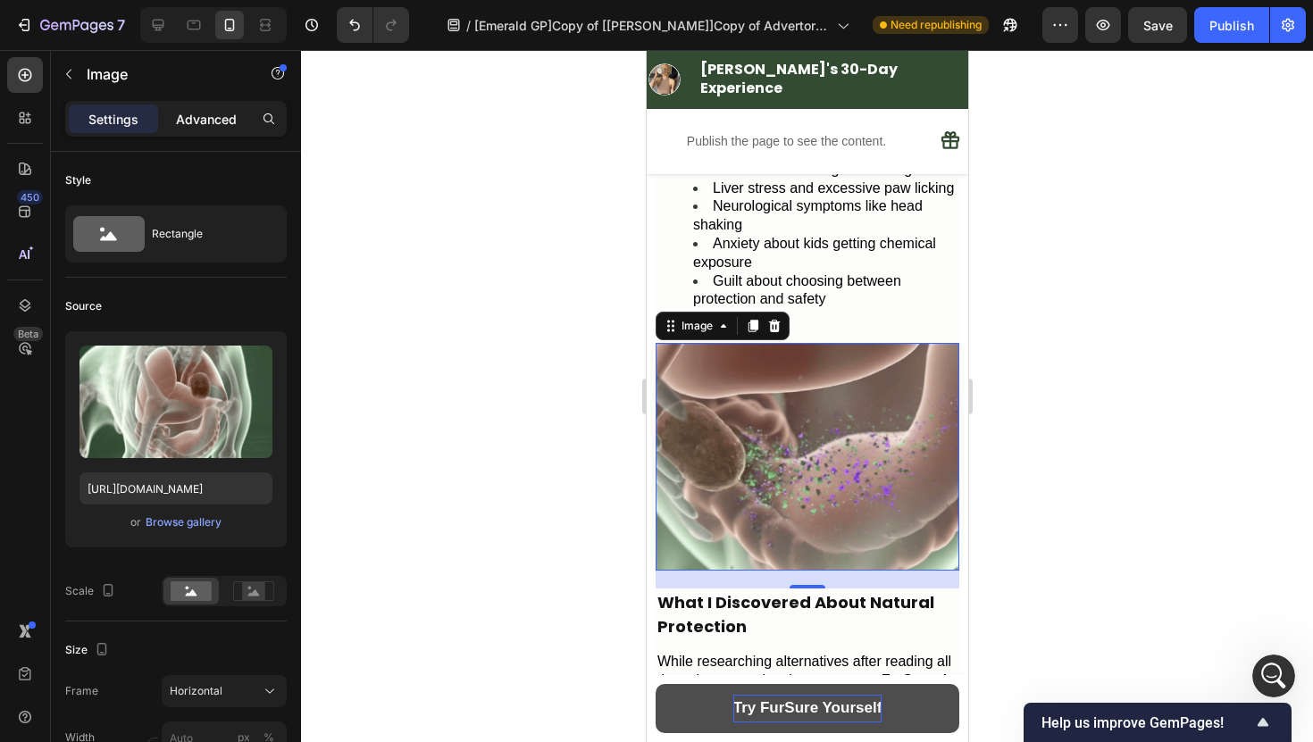
click at [222, 126] on p "Advanced" at bounding box center [206, 119] width 61 height 19
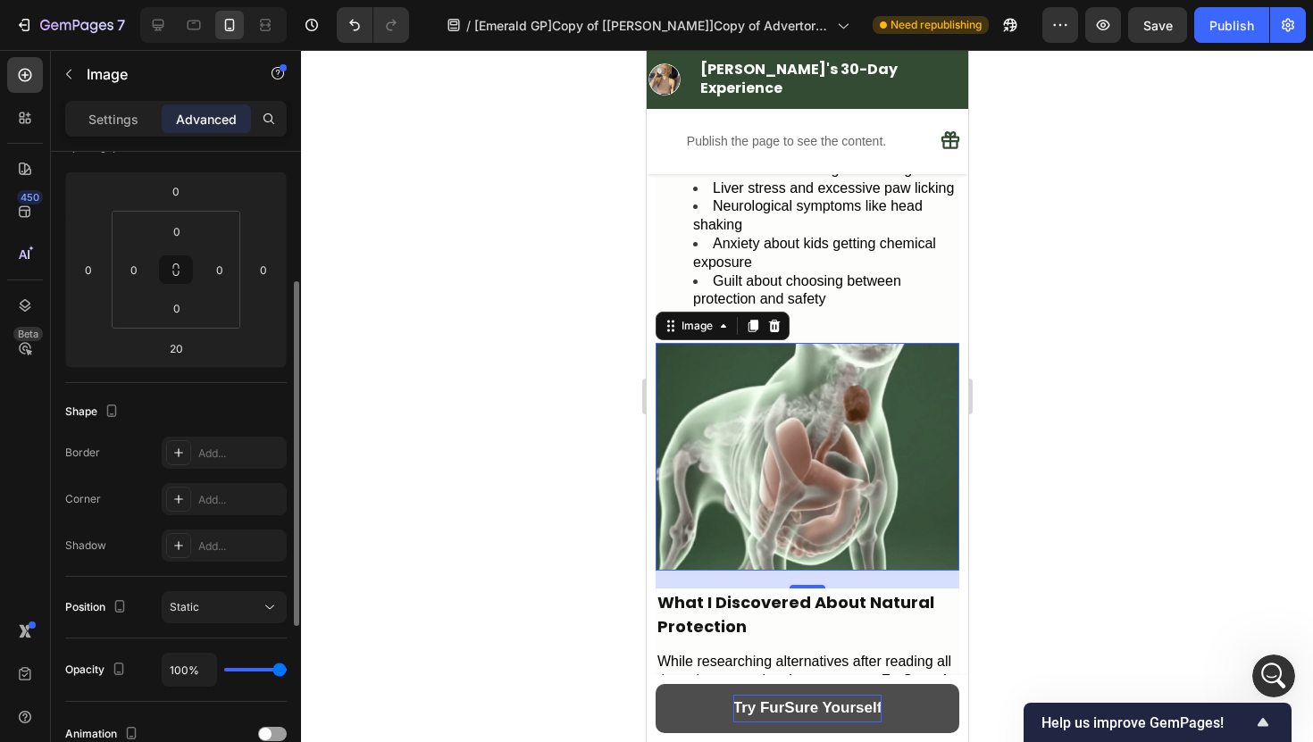
scroll to position [232, 0]
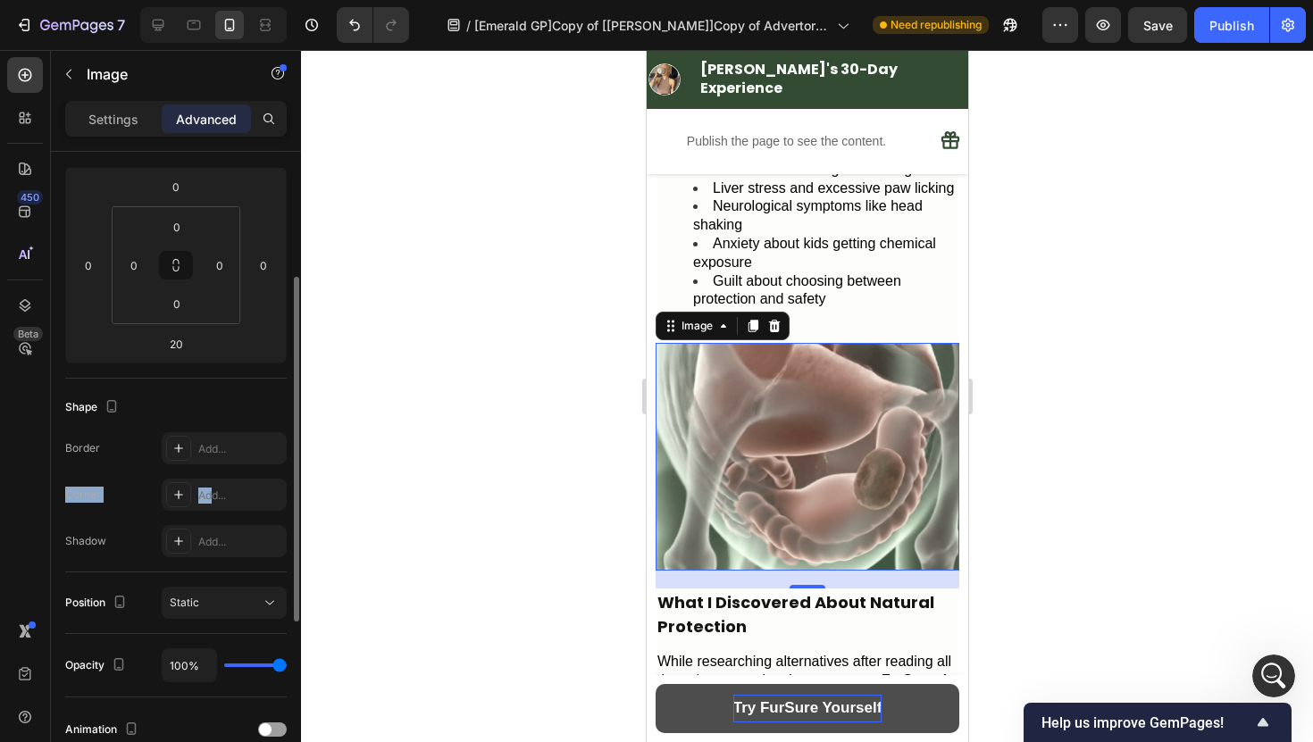
drag, startPoint x: 213, startPoint y: 494, endPoint x: 213, endPoint y: 467, distance: 26.8
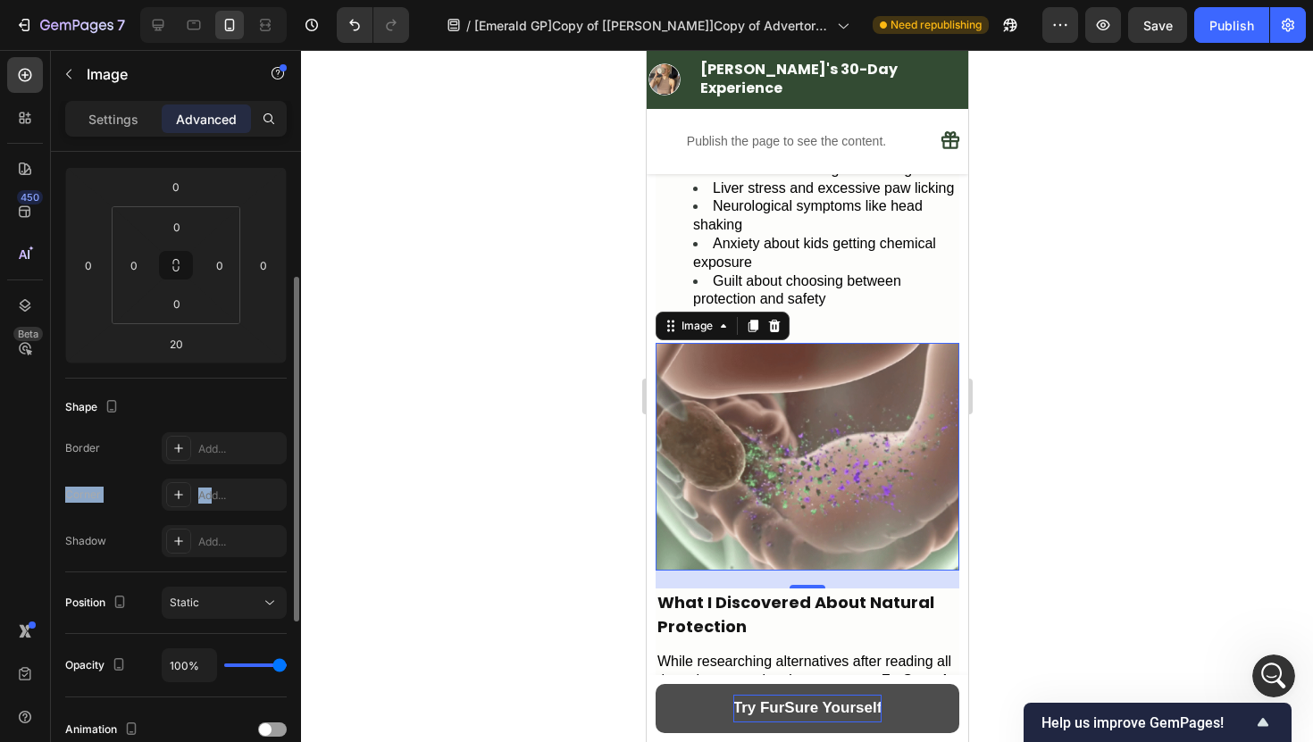
click at [213, 467] on div "Border Add... Corner Add... Shadow Add..." at bounding box center [175, 494] width 221 height 125
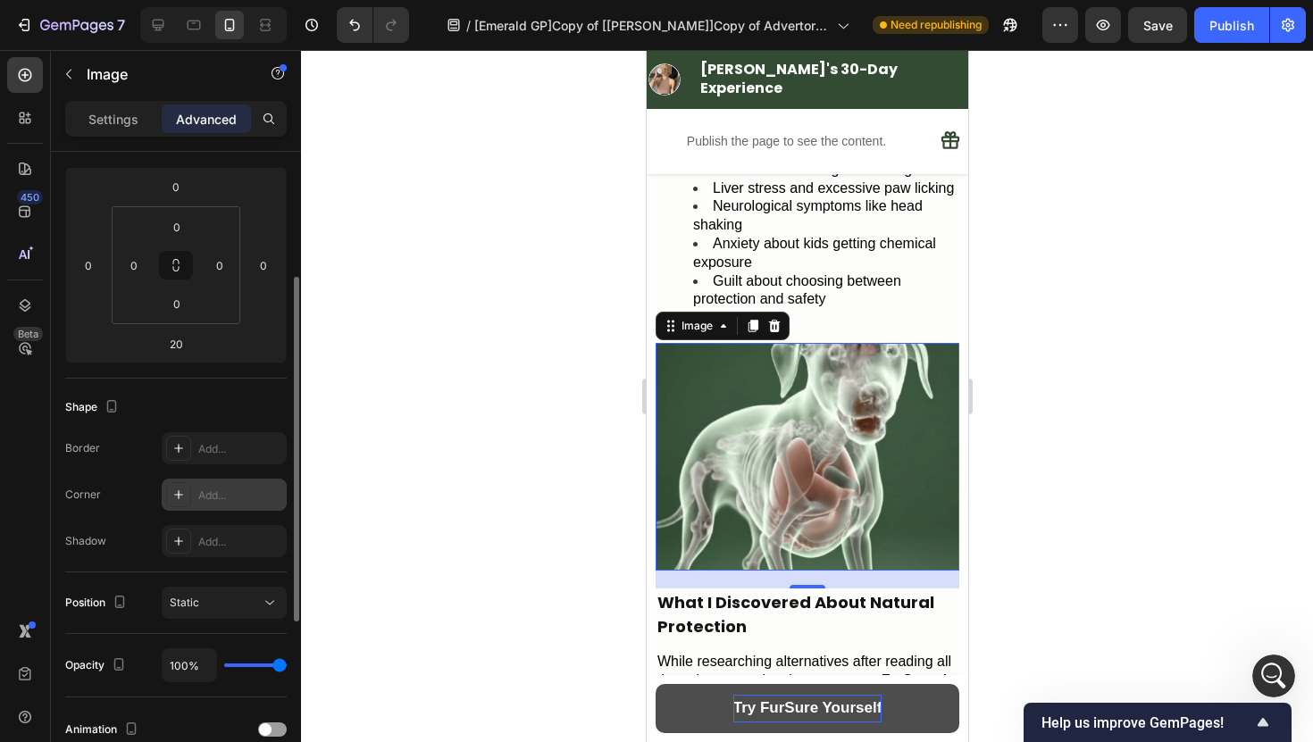
click at [230, 492] on div "Add..." at bounding box center [240, 496] width 84 height 16
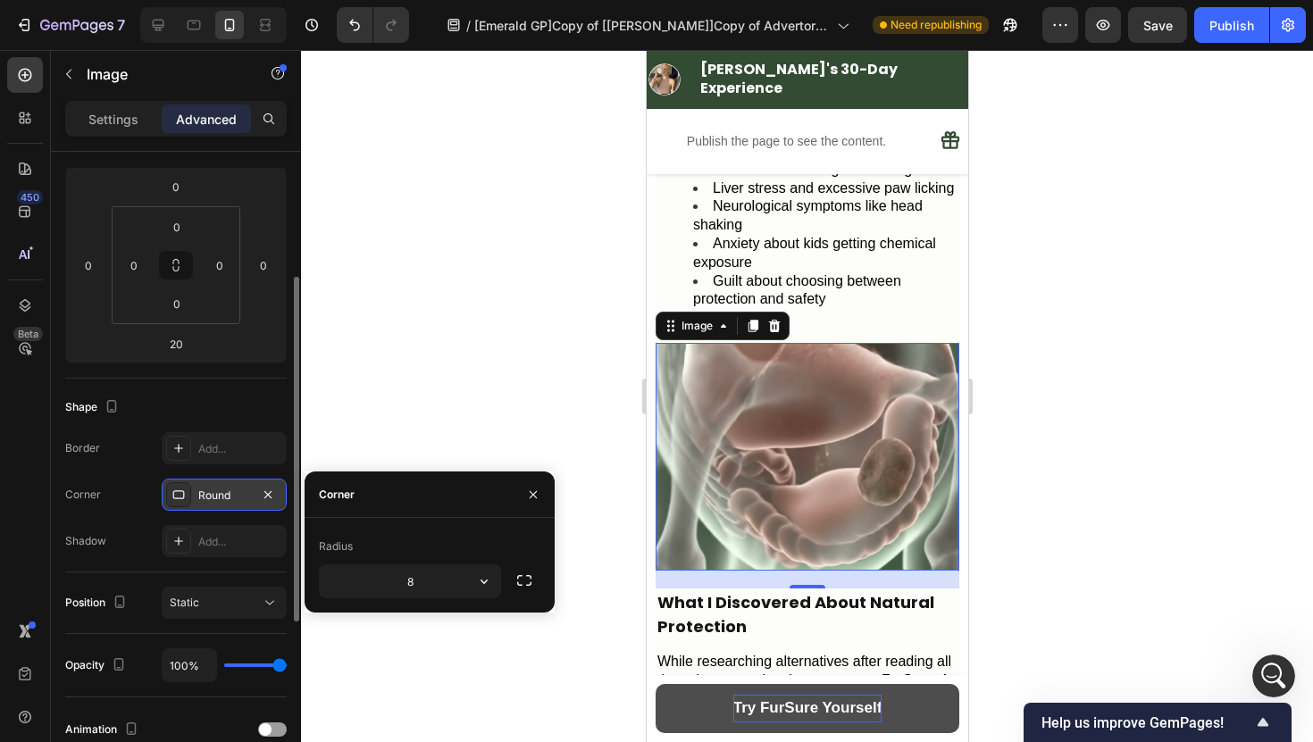
click at [216, 497] on div "Round" at bounding box center [224, 496] width 52 height 16
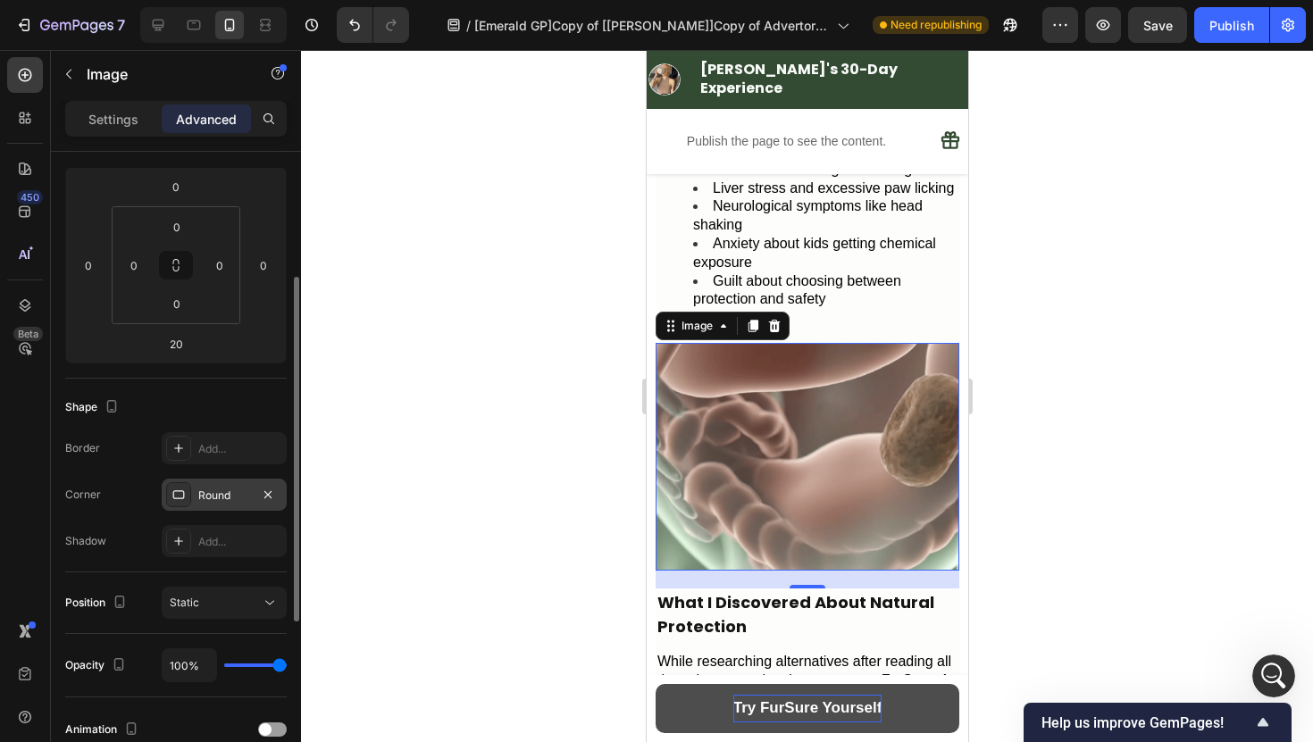
click at [216, 497] on div "Round" at bounding box center [224, 496] width 52 height 16
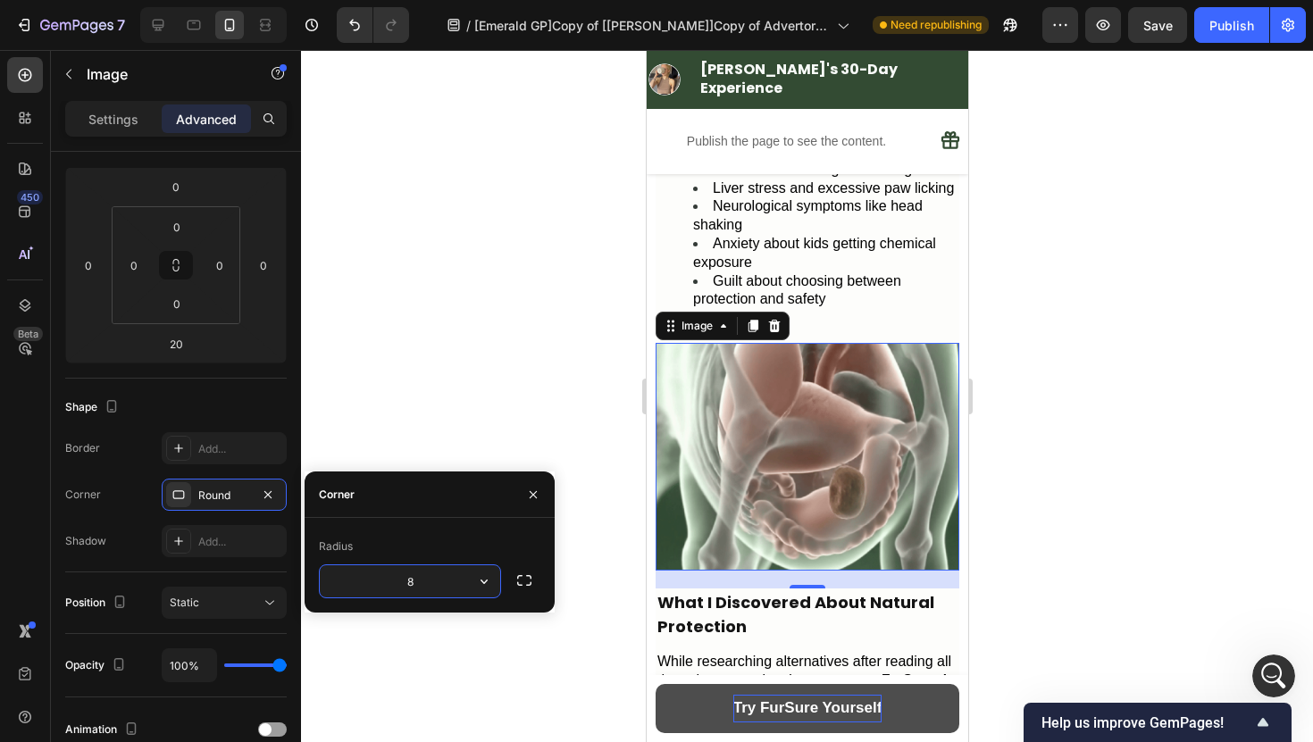
click at [465, 577] on input "8" at bounding box center [410, 581] width 180 height 32
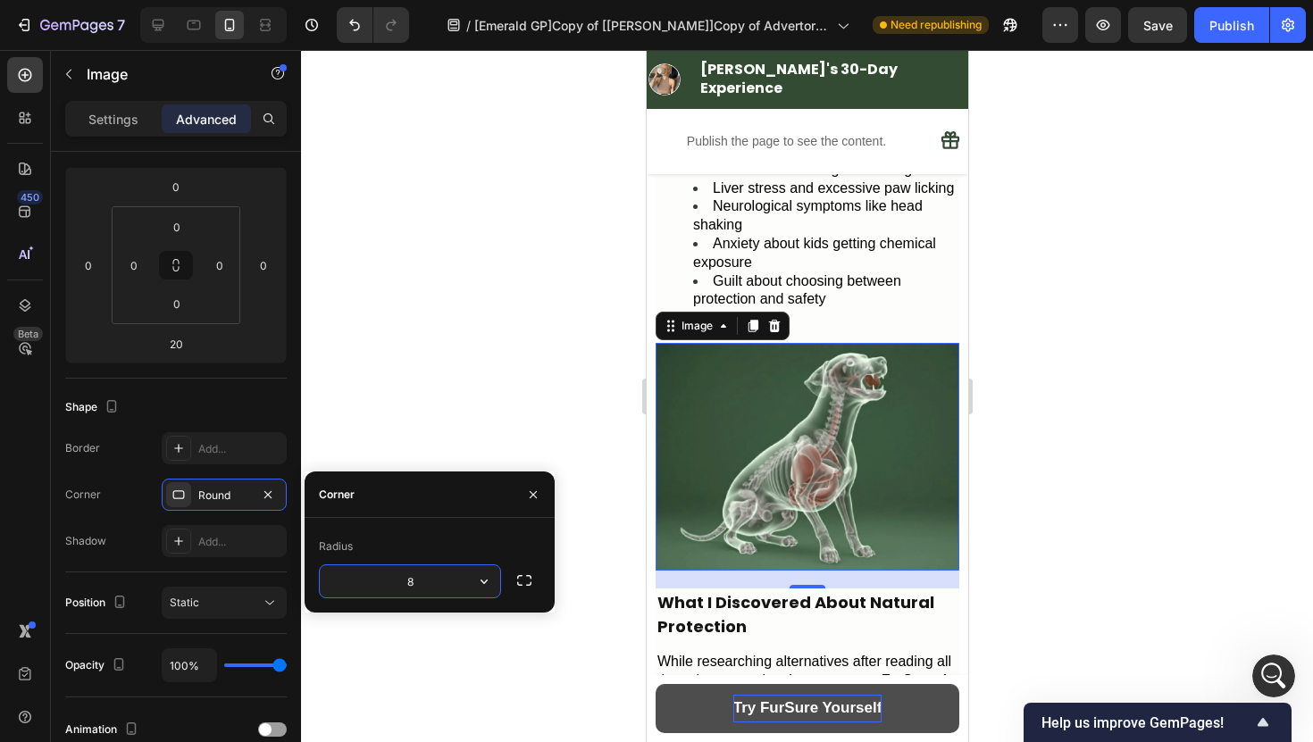
drag, startPoint x: 454, startPoint y: 580, endPoint x: 454, endPoint y: 567, distance: 13.4
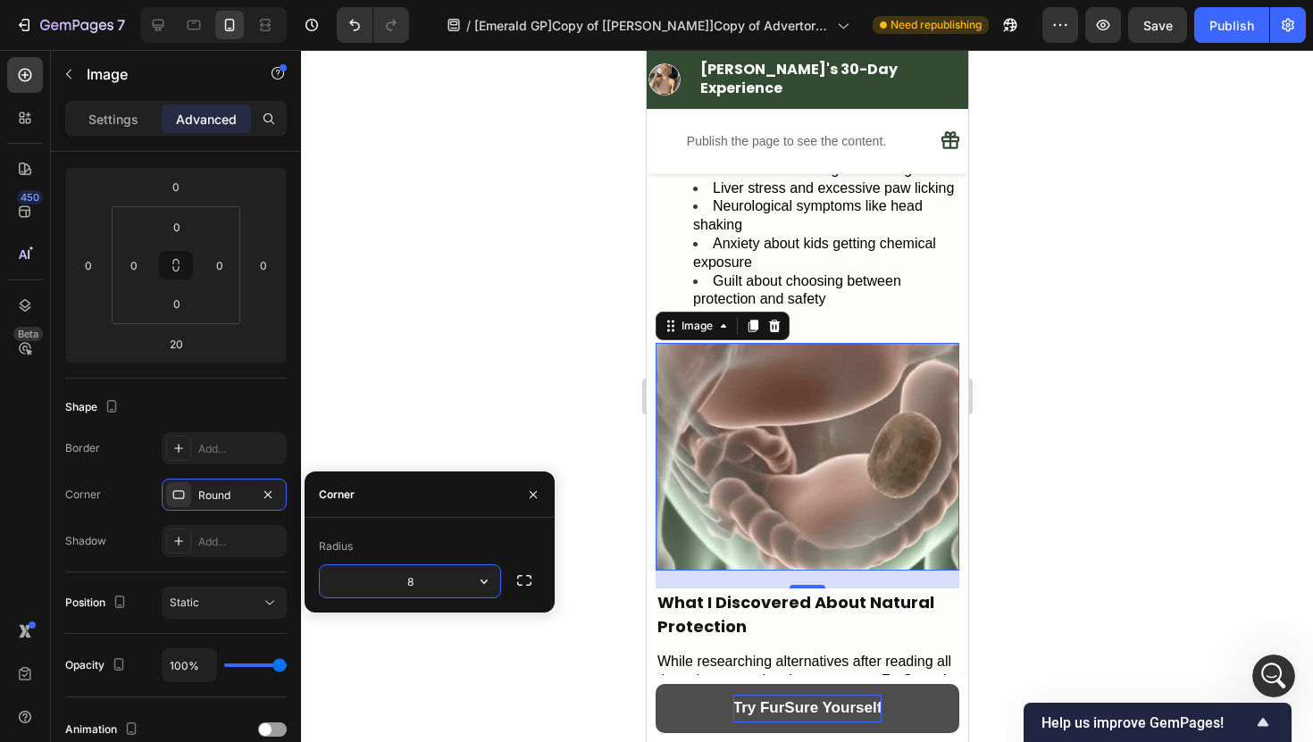
click at [454, 567] on input "8" at bounding box center [410, 581] width 180 height 32
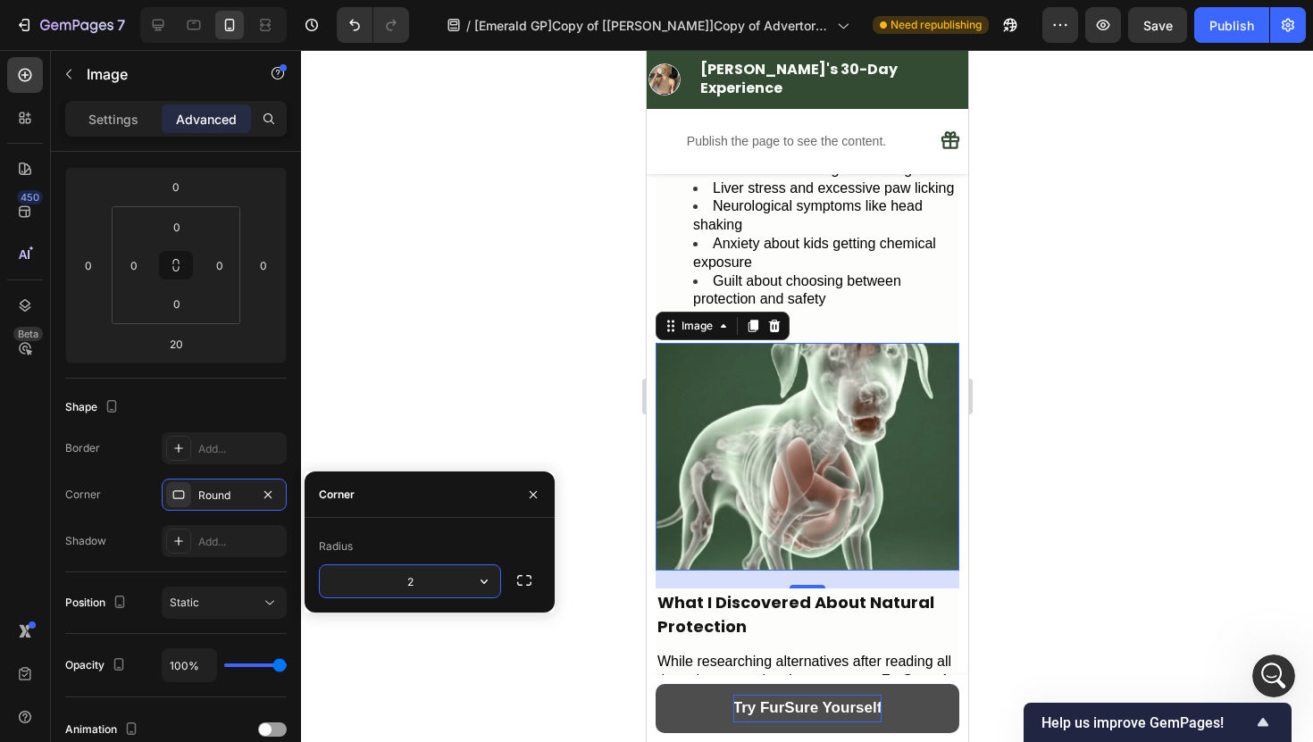
type input "20"
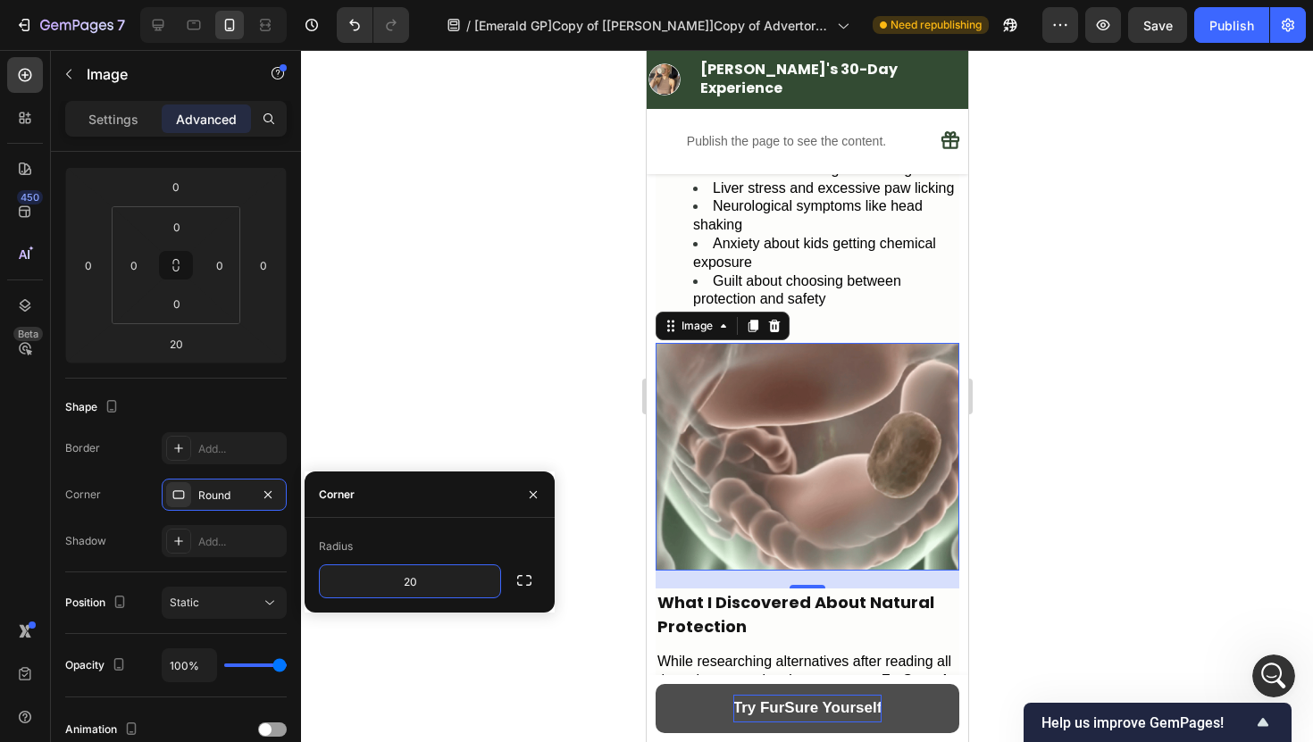
click at [450, 425] on div at bounding box center [807, 396] width 1012 height 692
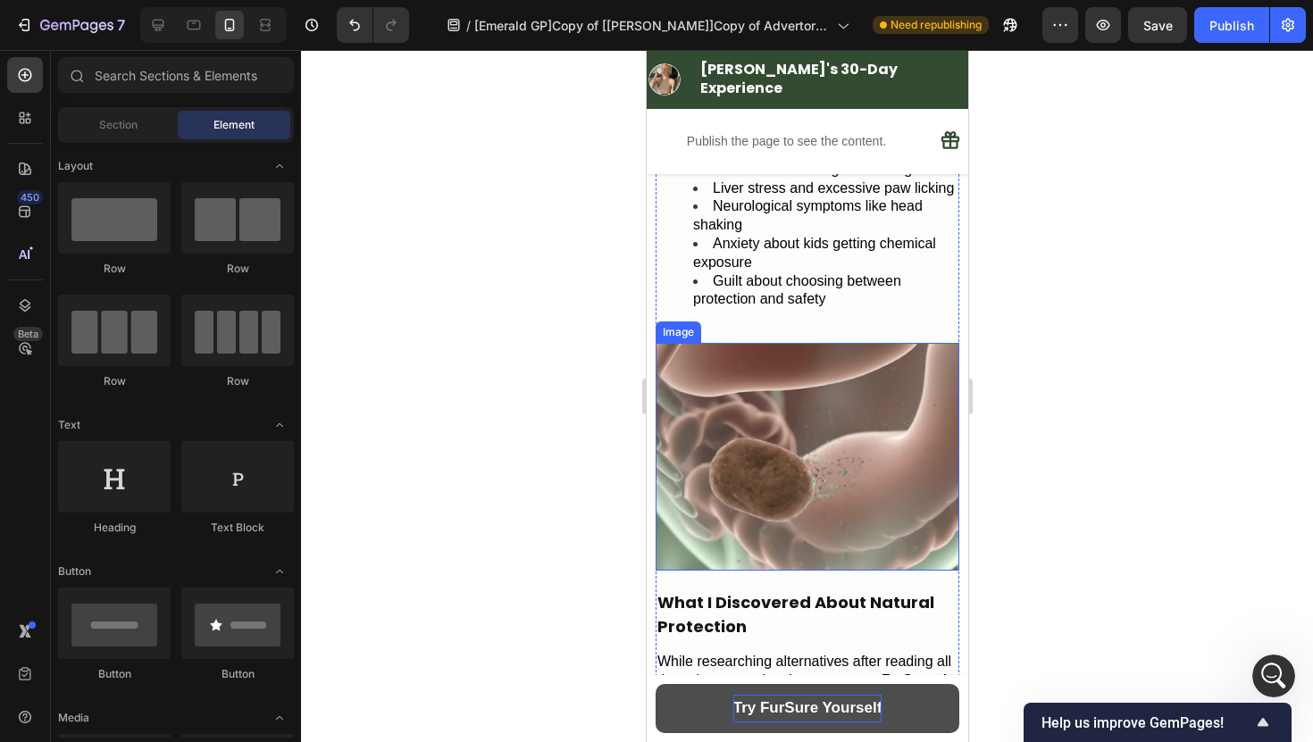
click at [735, 389] on img at bounding box center [806, 457] width 304 height 228
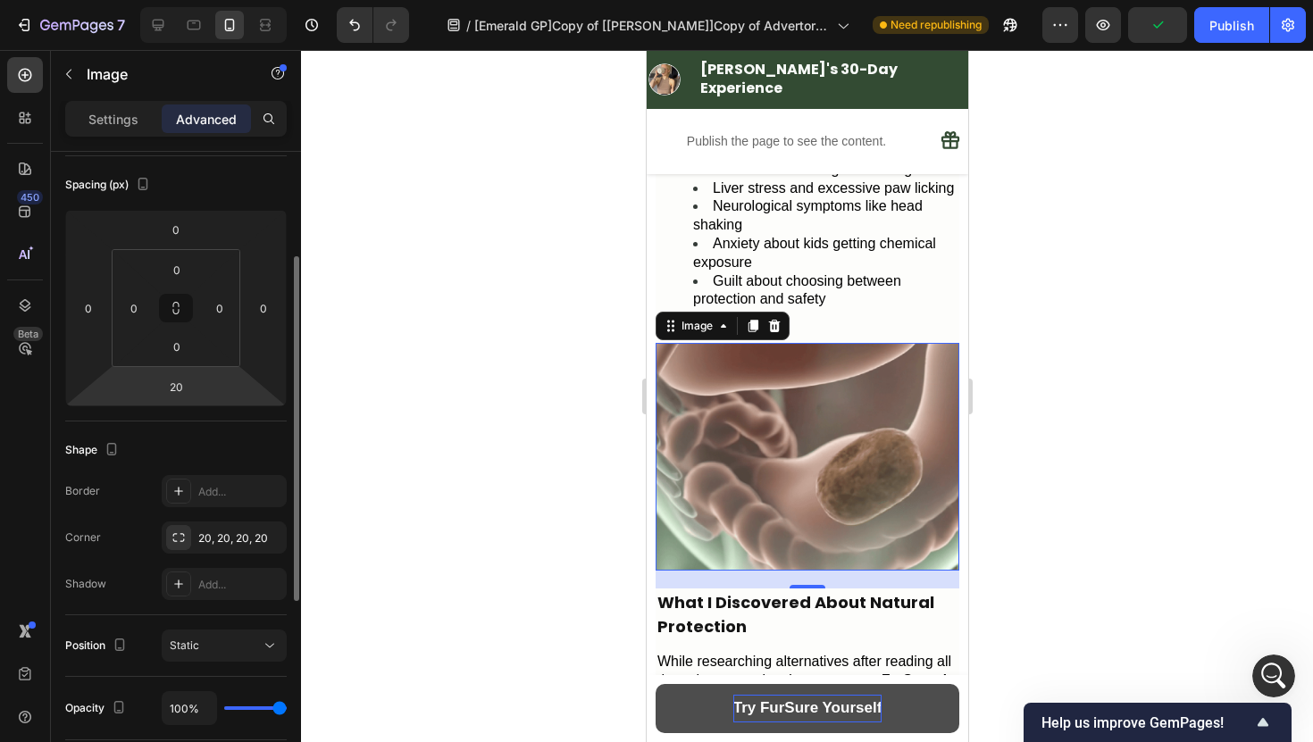
scroll to position [191, 0]
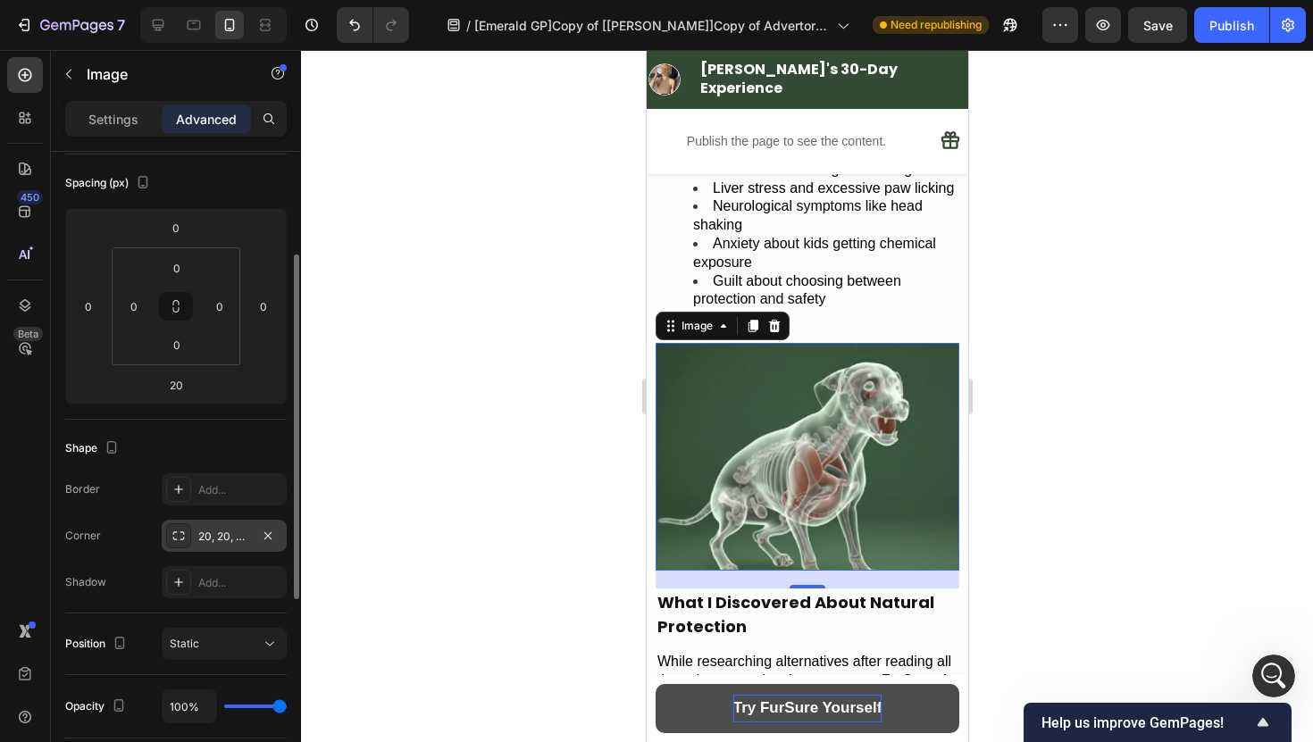
click at [230, 538] on div "20, 20, 20, 20" at bounding box center [224, 537] width 52 height 16
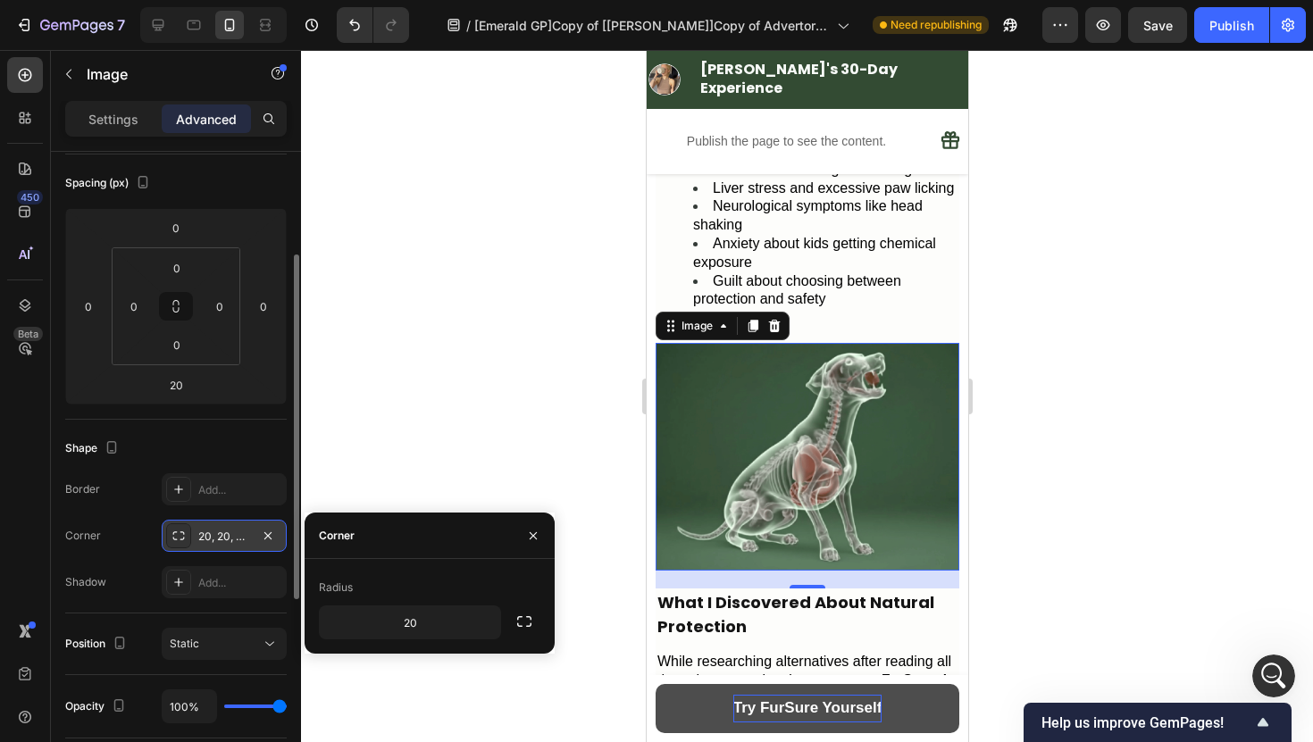
click at [180, 536] on icon at bounding box center [178, 536] width 14 height 14
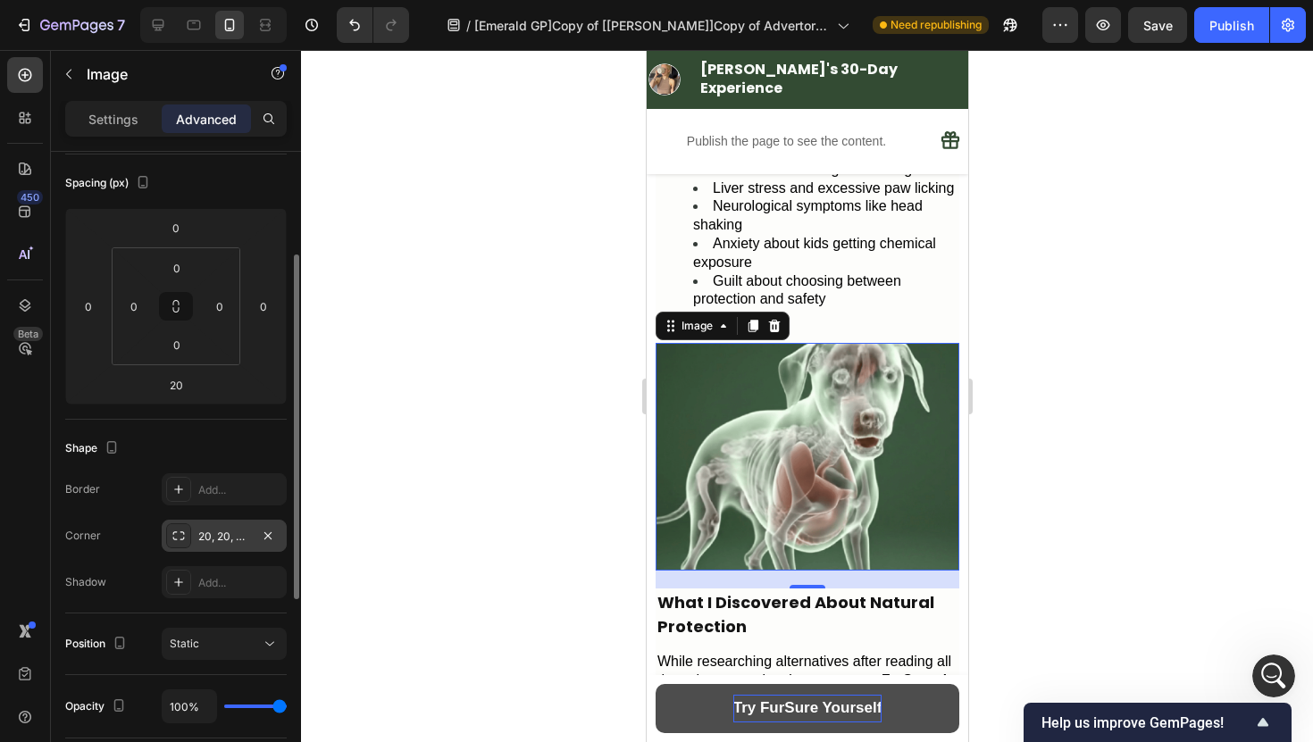
click at [180, 536] on icon at bounding box center [178, 536] width 14 height 14
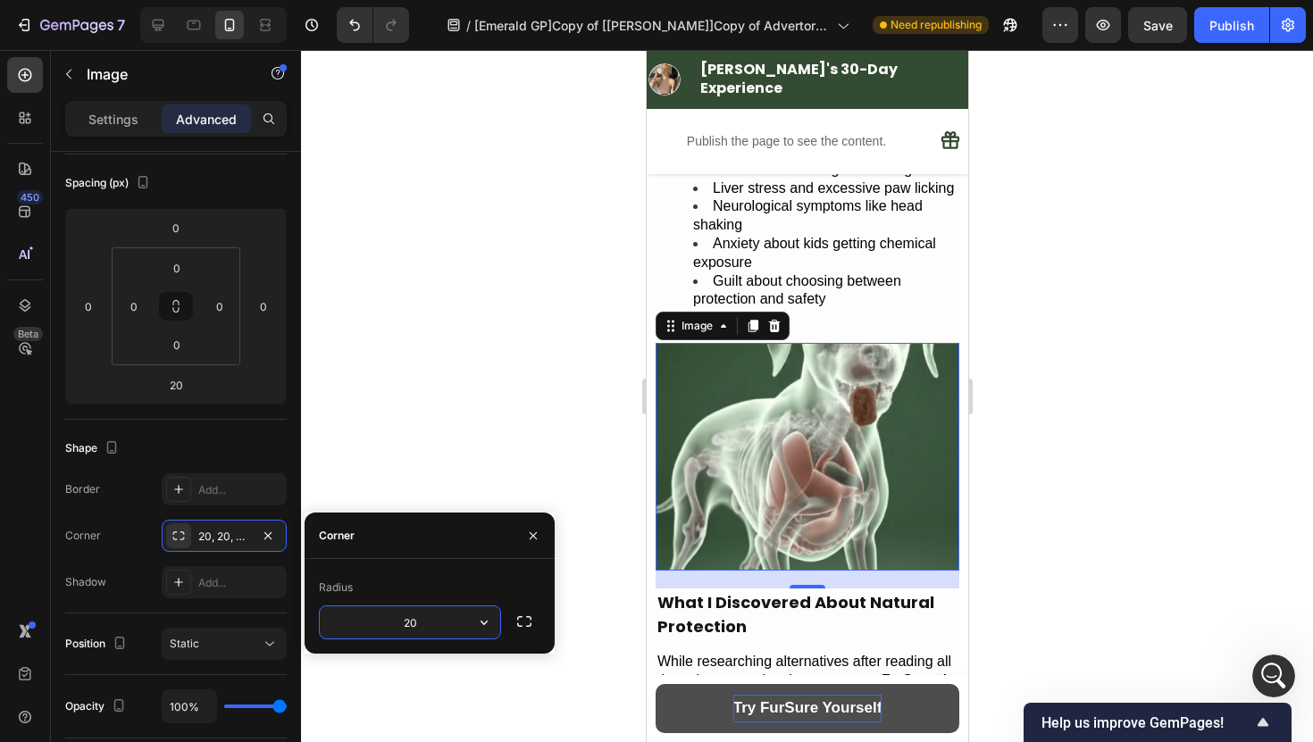
click at [490, 625] on icon "button" at bounding box center [484, 622] width 18 height 18
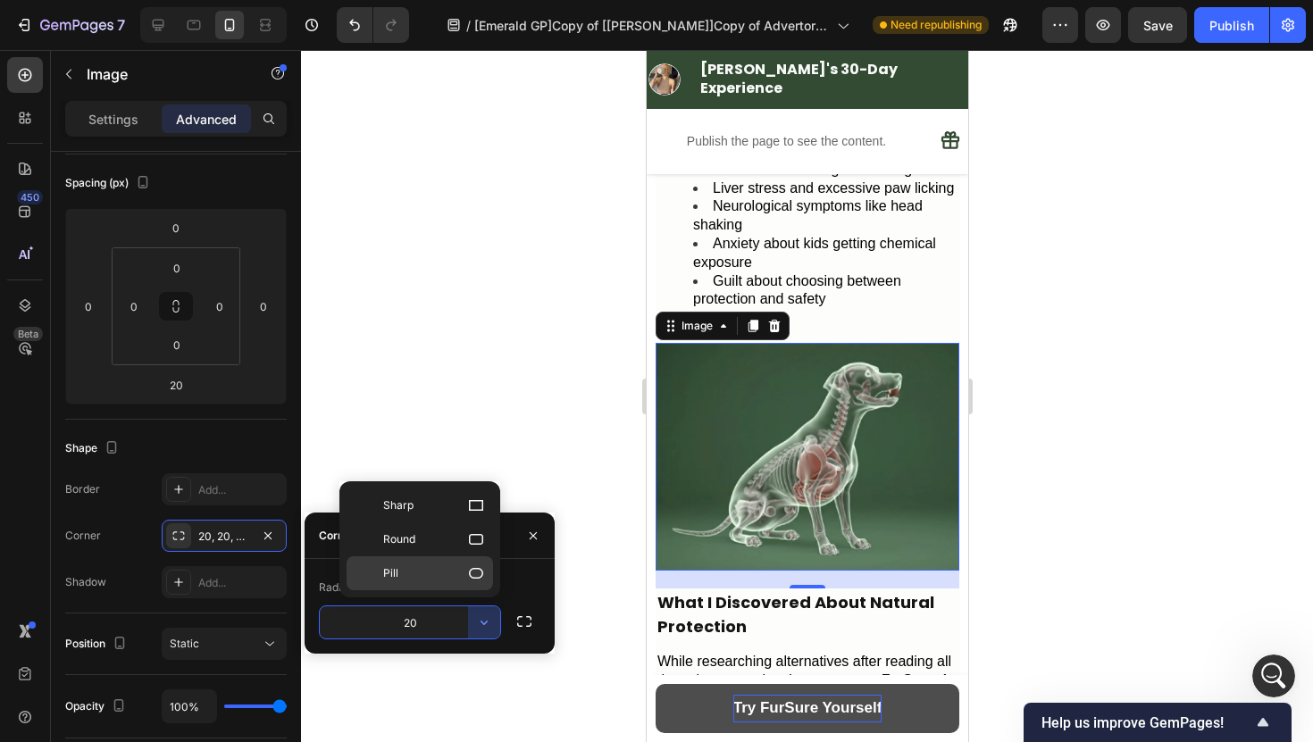
click at [470, 575] on icon at bounding box center [476, 573] width 14 height 11
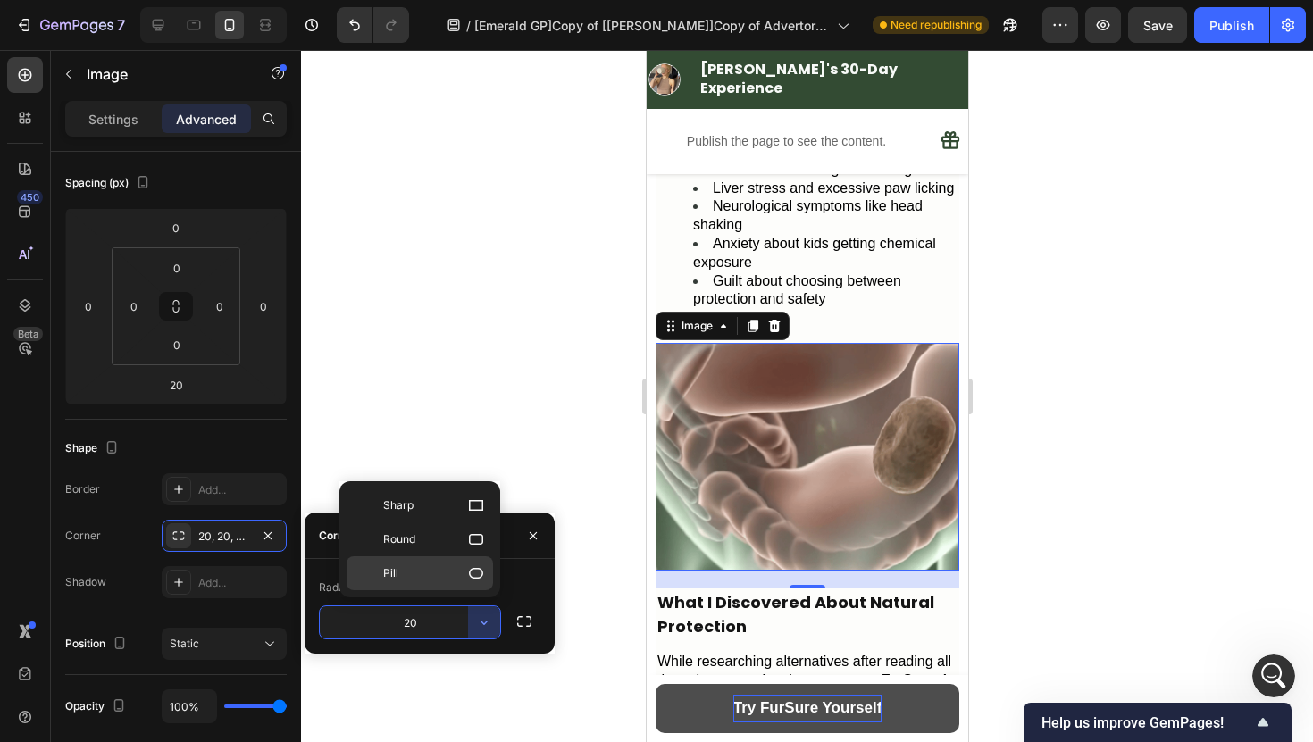
type input "9999"
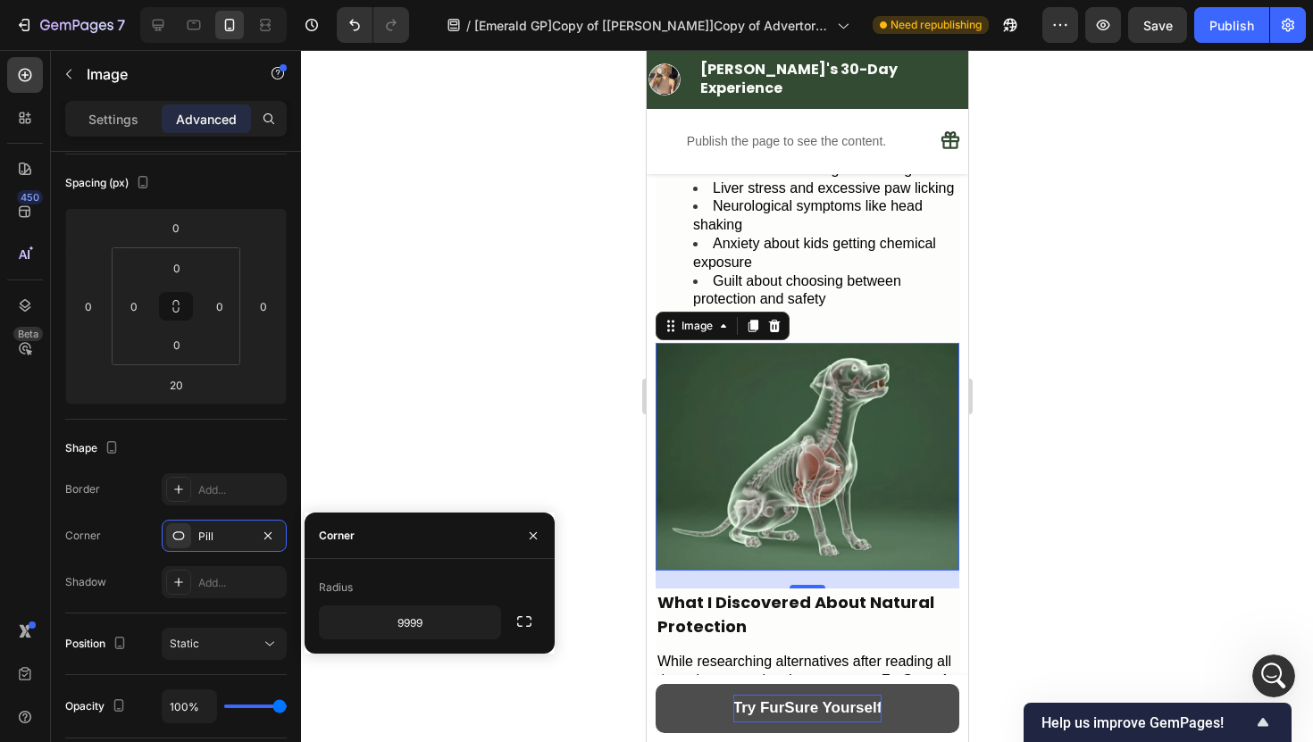
click at [496, 465] on div at bounding box center [807, 396] width 1012 height 692
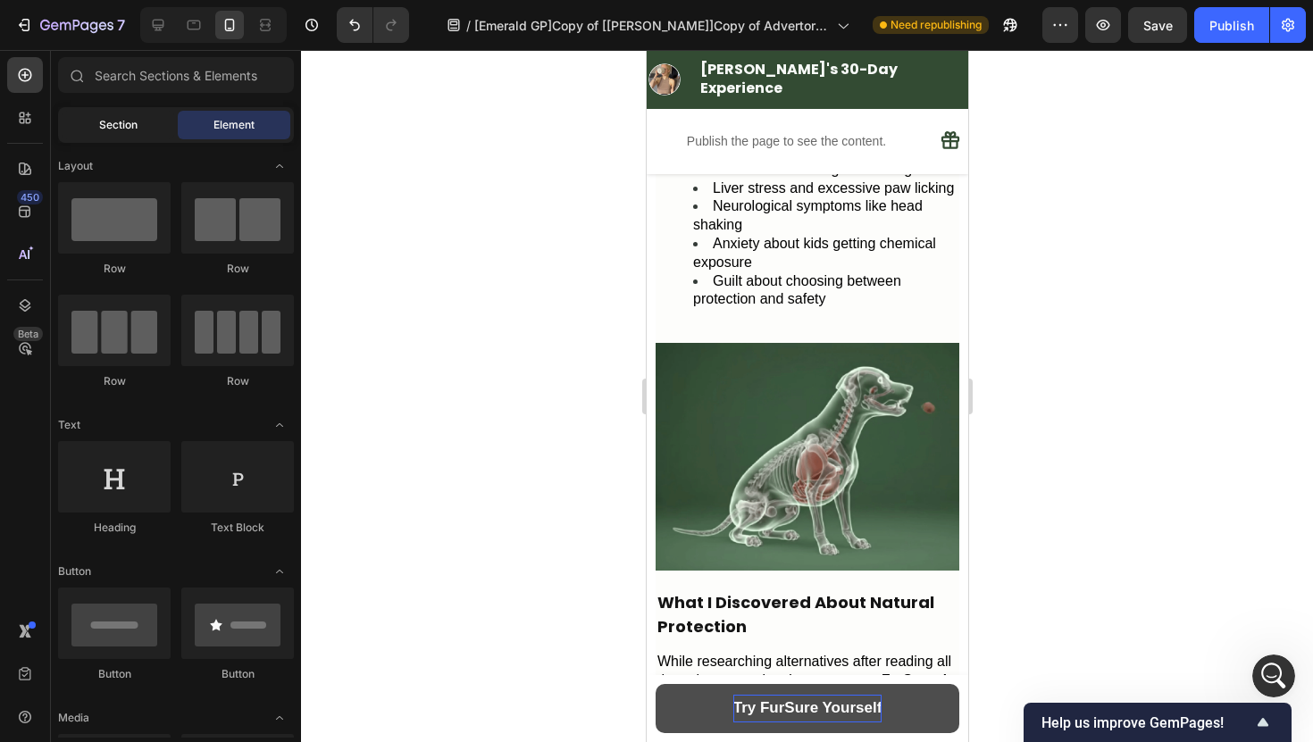
click at [145, 123] on div "Section" at bounding box center [118, 125] width 113 height 29
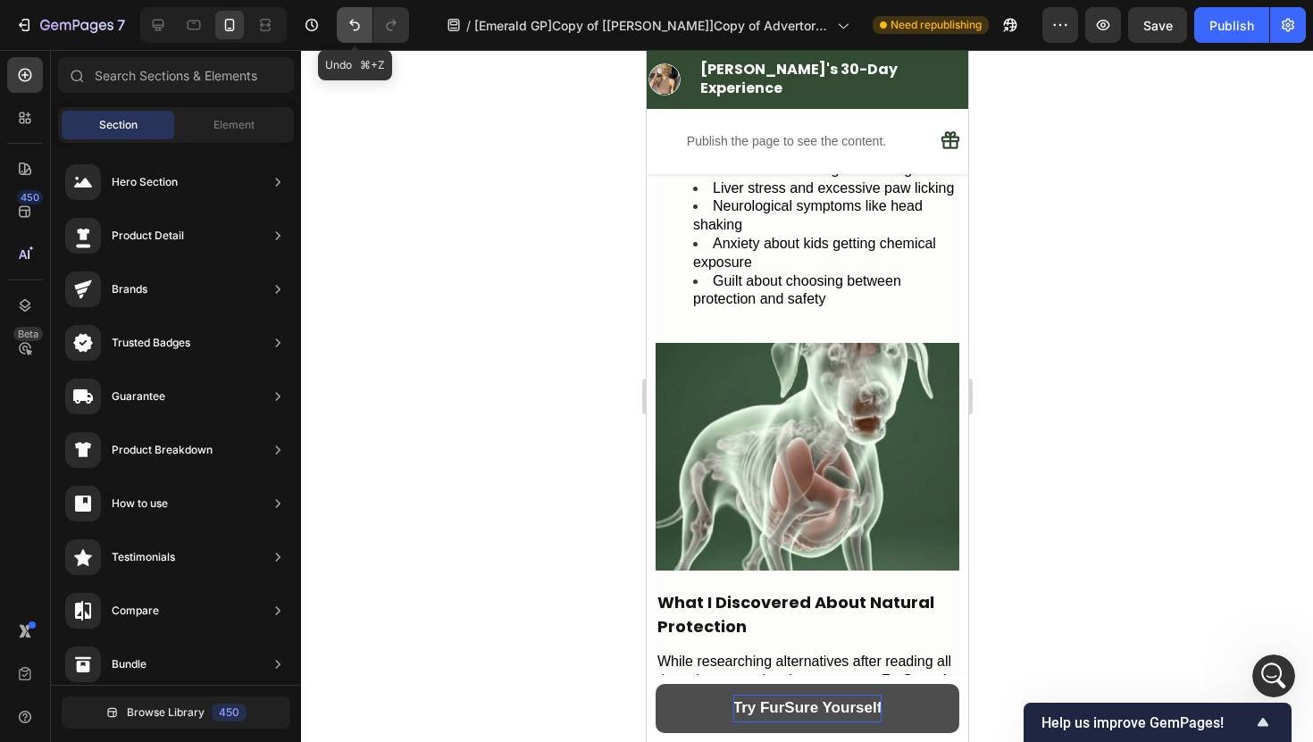
click at [354, 36] on button "Undo/Redo" at bounding box center [355, 25] width 36 height 36
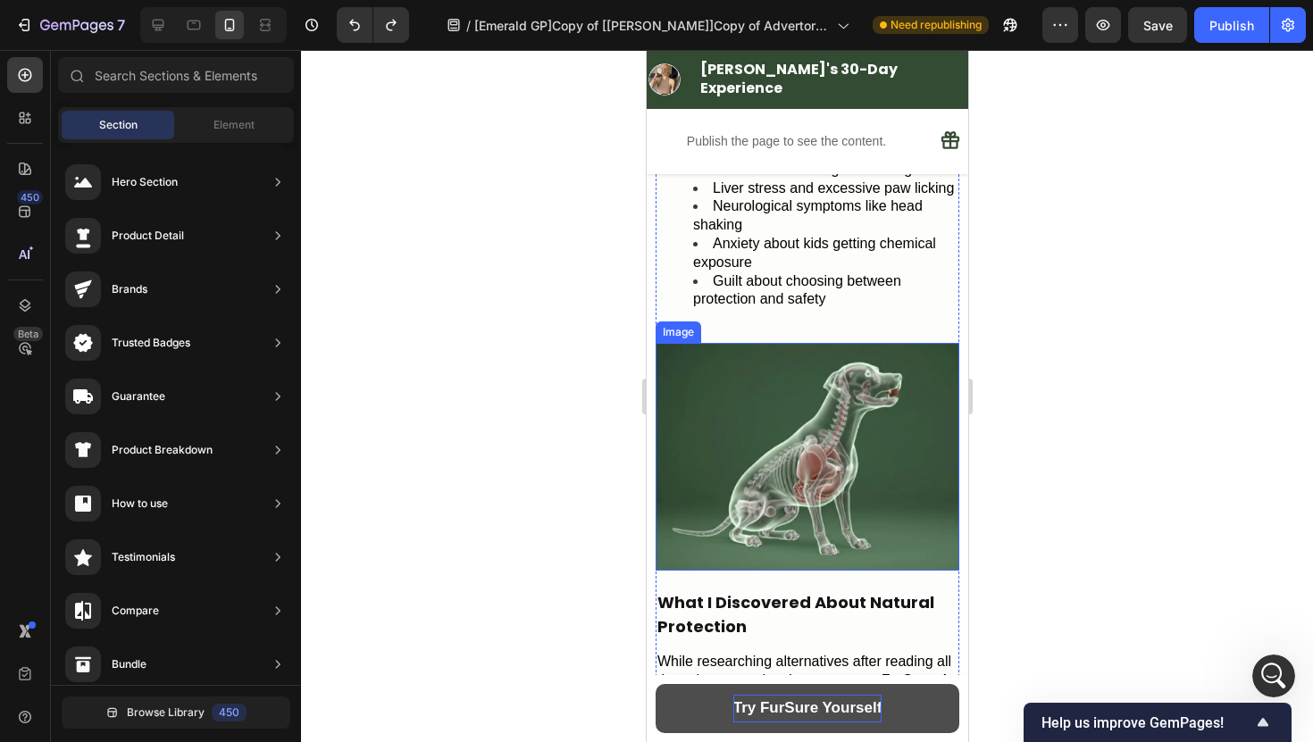
click at [729, 400] on img at bounding box center [806, 457] width 304 height 228
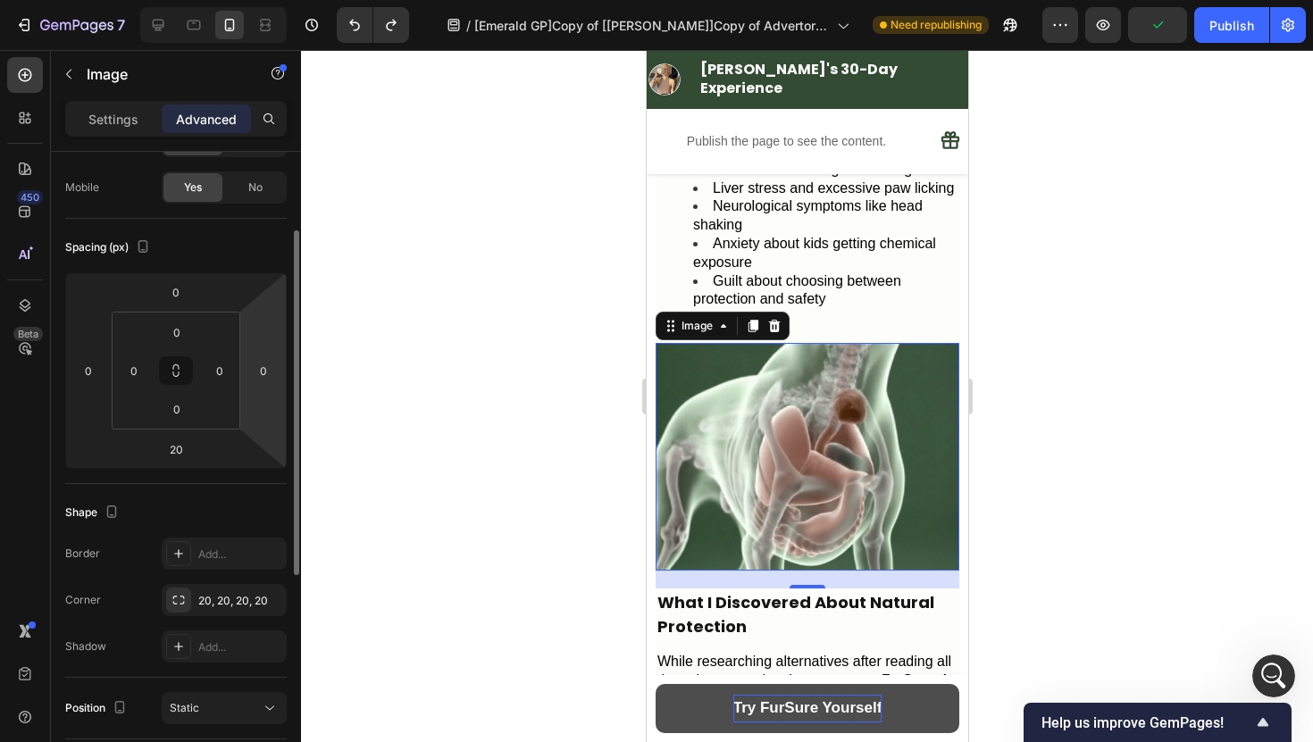
scroll to position [155, 0]
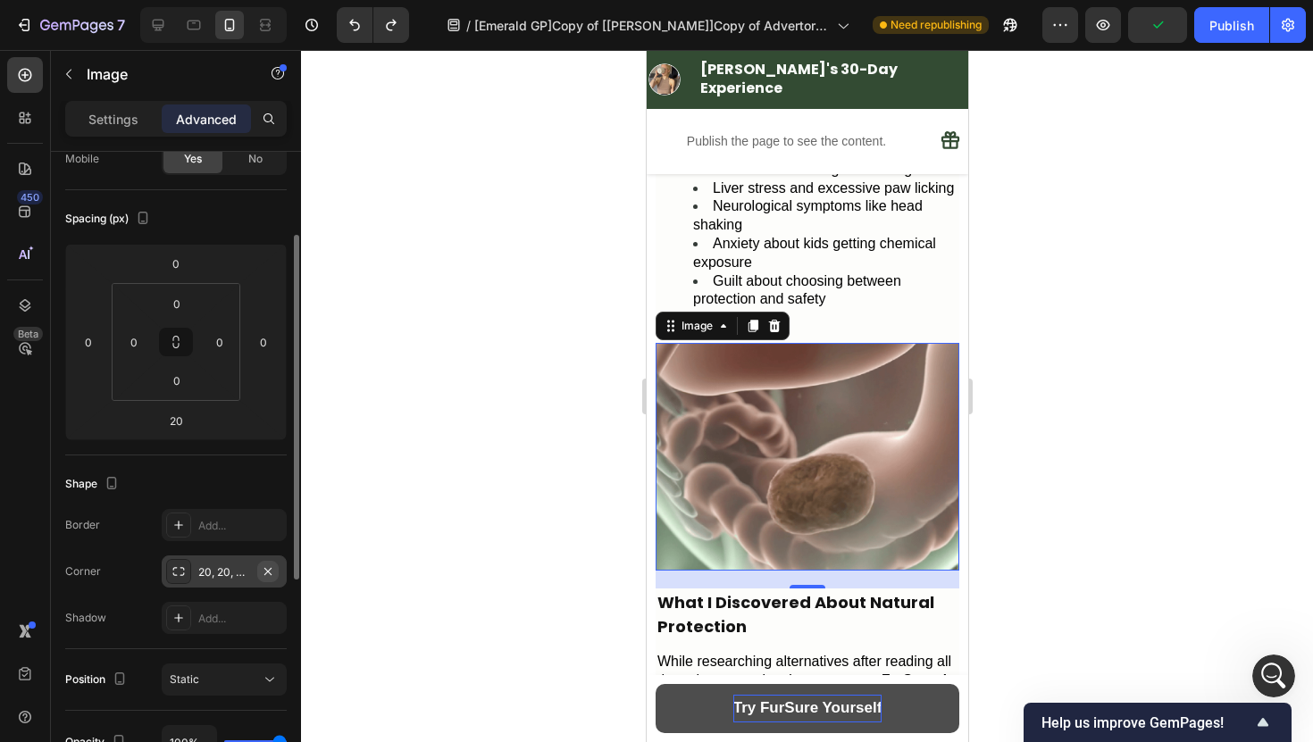
click at [264, 569] on icon "button" at bounding box center [268, 571] width 14 height 14
click at [437, 546] on div at bounding box center [807, 396] width 1012 height 692
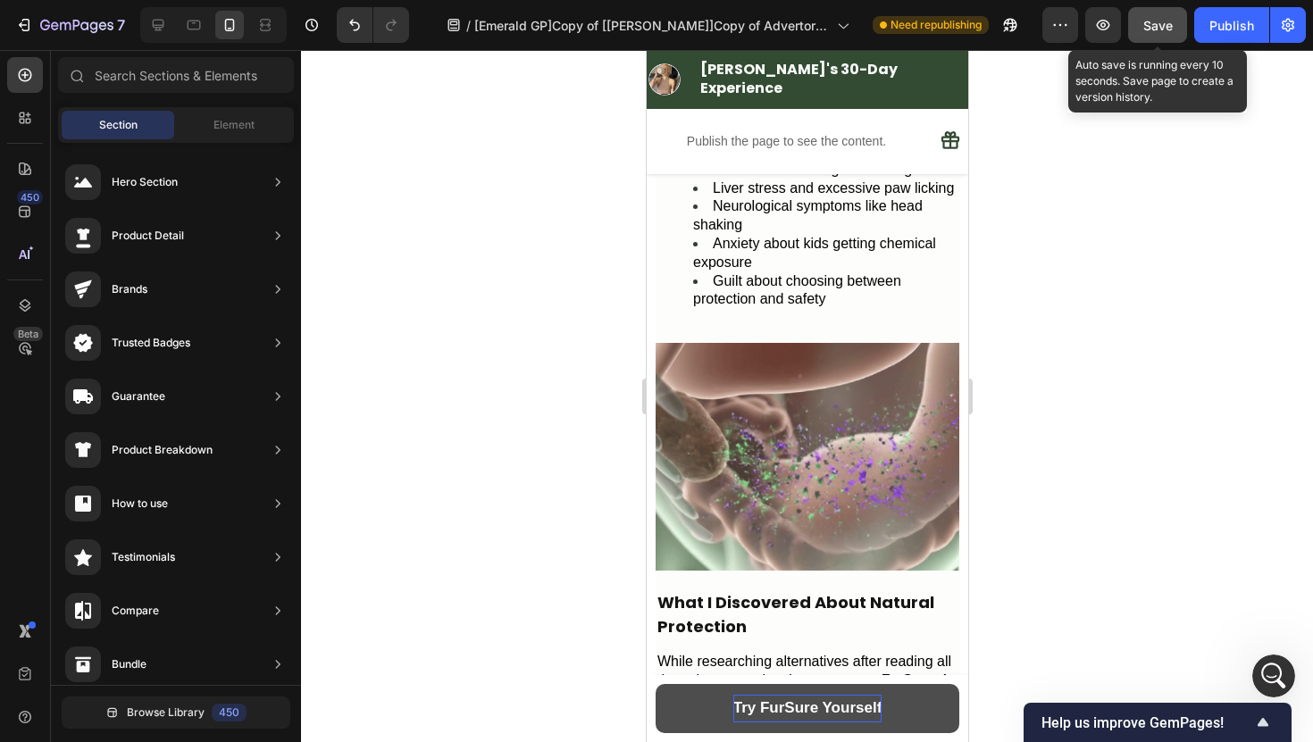
click at [1146, 31] on span "Save" at bounding box center [1157, 25] width 29 height 15
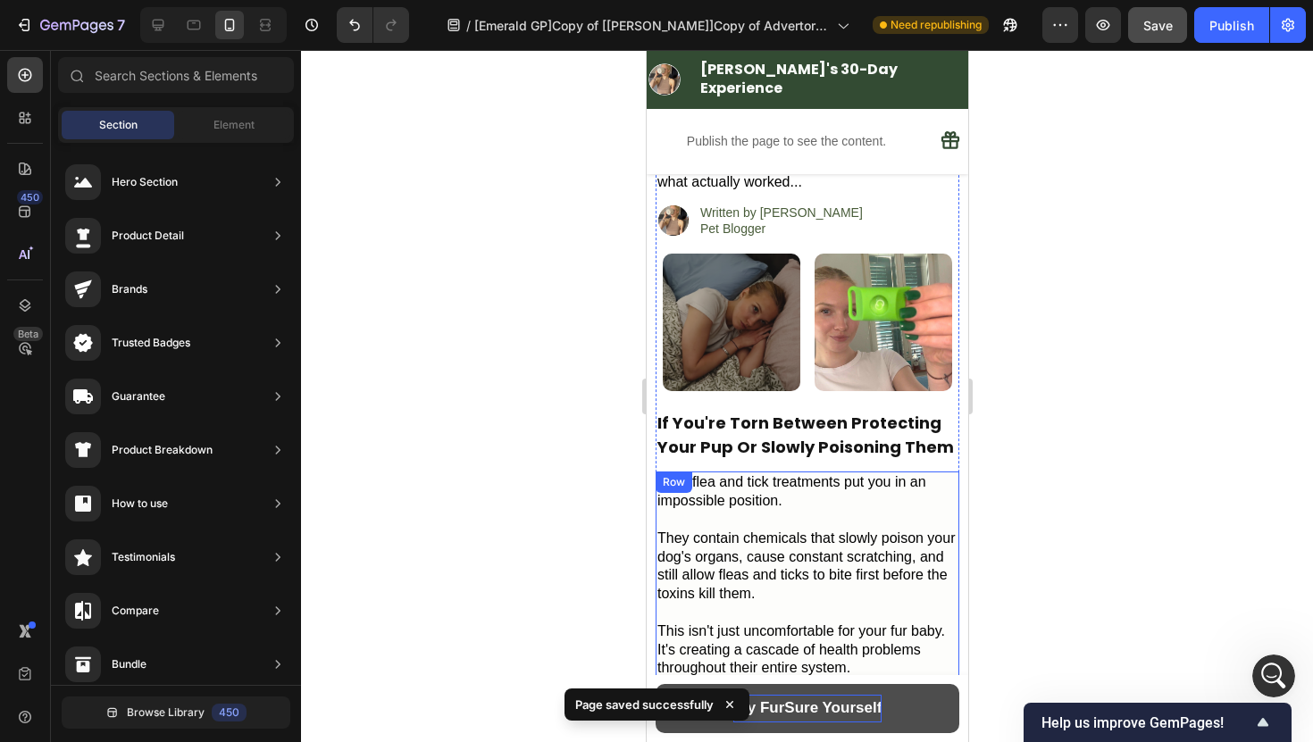
scroll to position [0, 0]
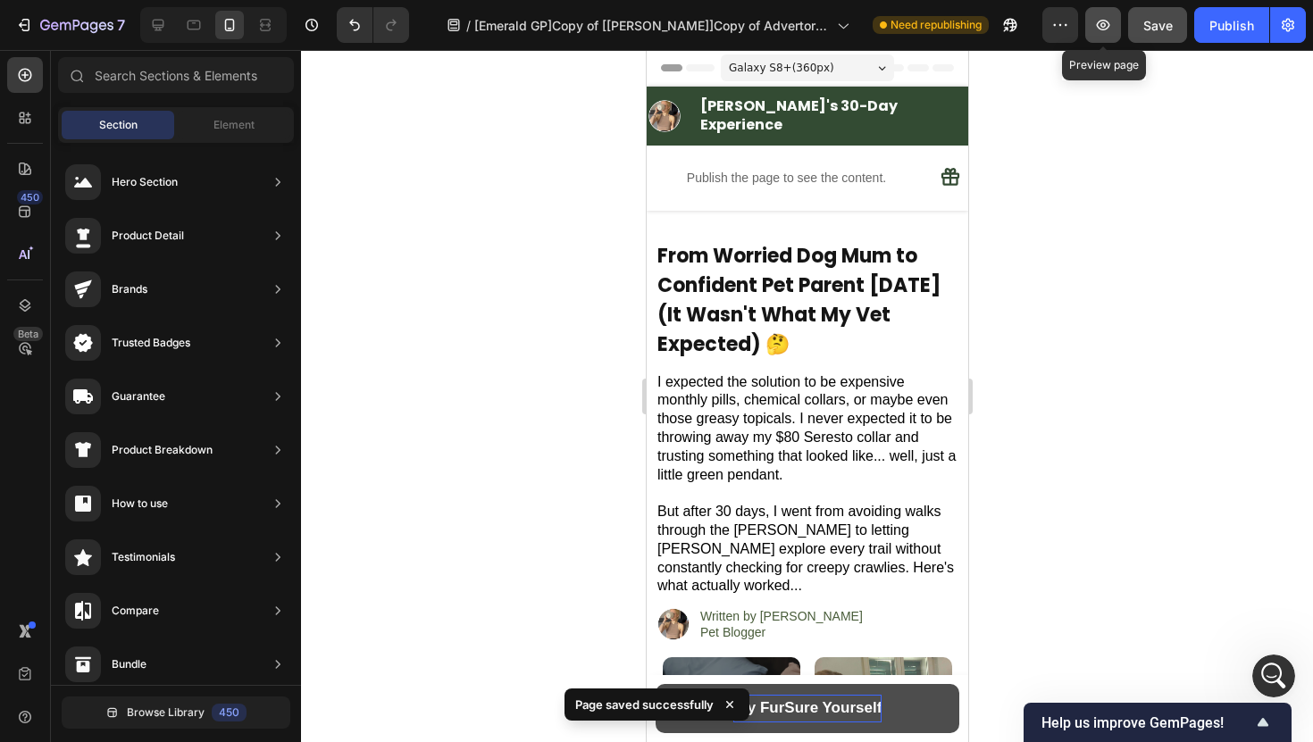
click at [1106, 36] on button "button" at bounding box center [1103, 25] width 36 height 36
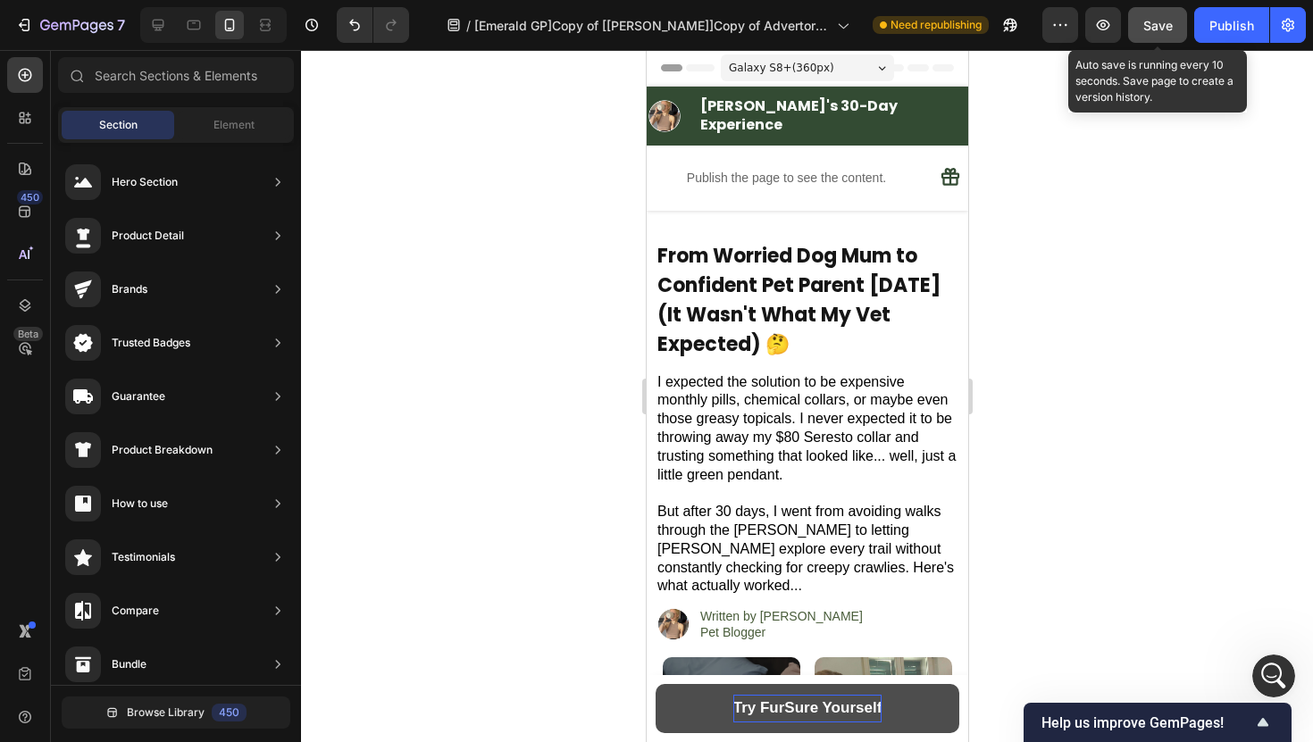
click at [1152, 38] on button "Save" at bounding box center [1157, 25] width 59 height 36
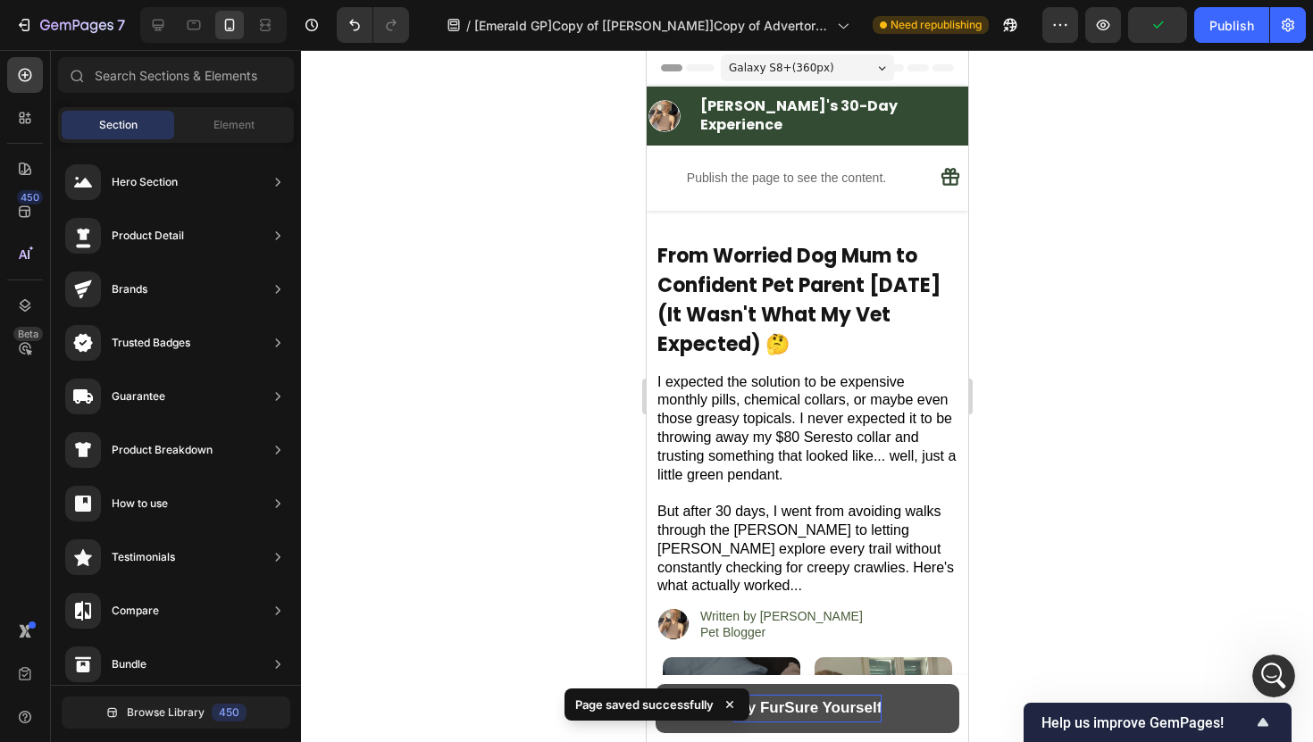
click at [1109, 230] on div at bounding box center [807, 396] width 1012 height 692
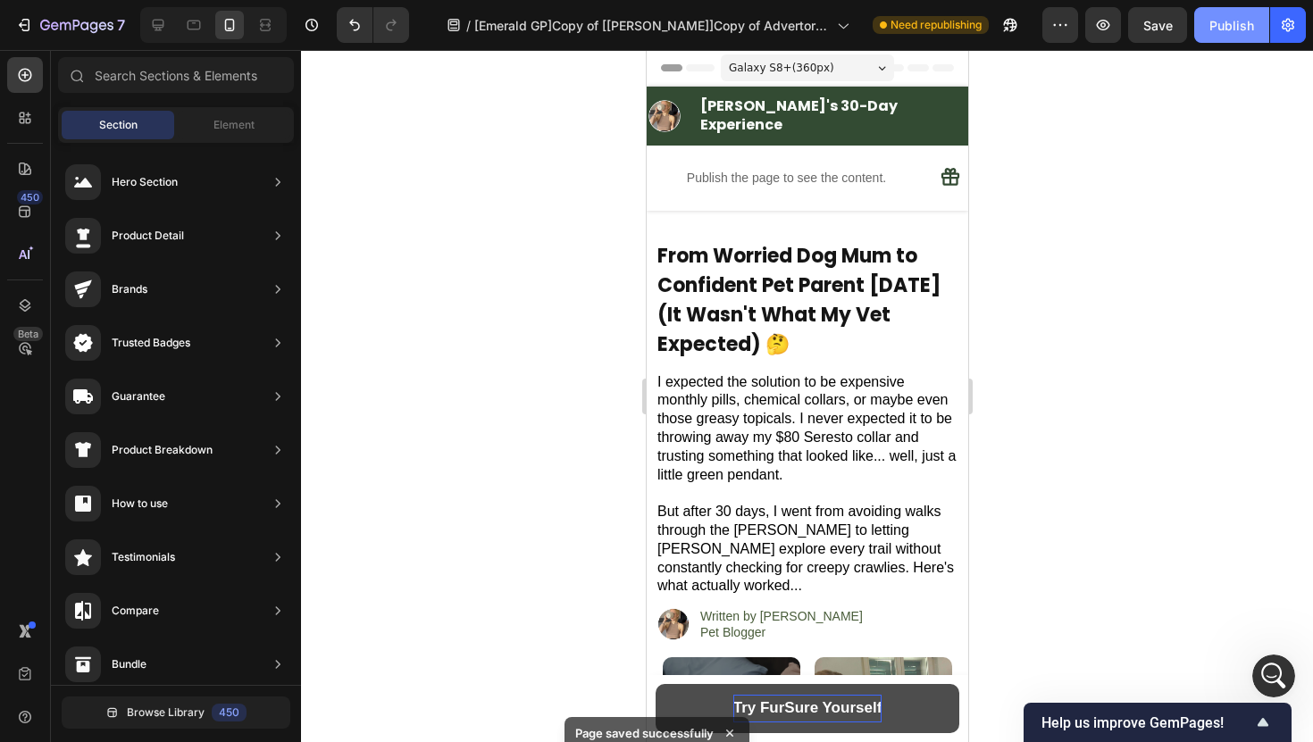
click at [1210, 30] on div "Publish" at bounding box center [1231, 25] width 45 height 19
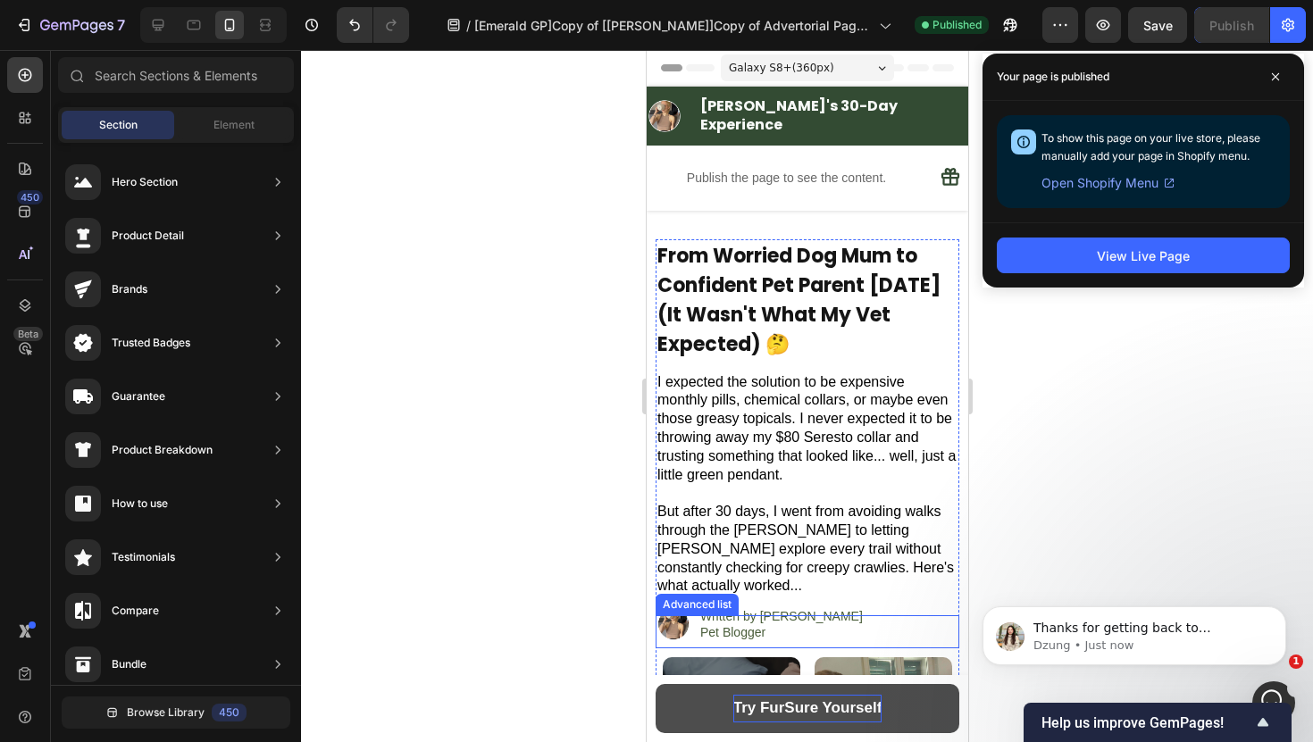
scroll to position [19618, 0]
click at [1137, 638] on p "Dzung • Just now" at bounding box center [1148, 646] width 230 height 16
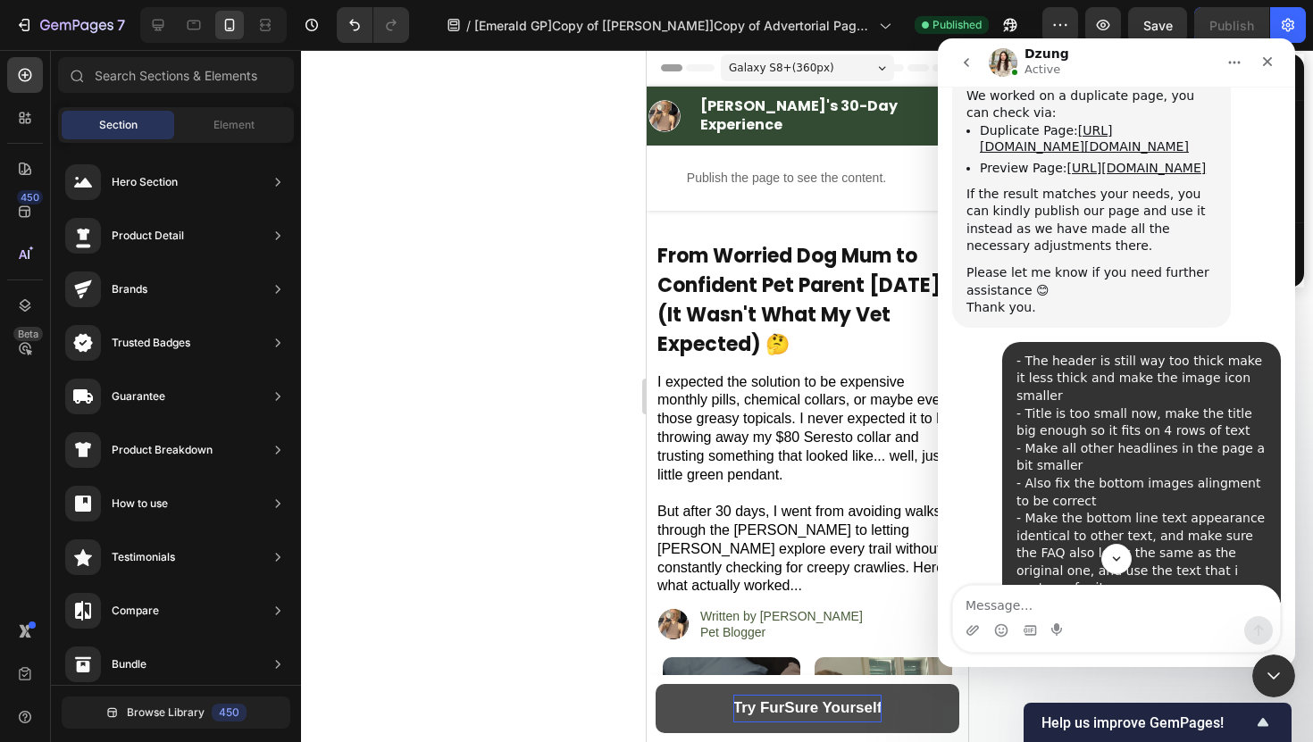
scroll to position [19647, 0]
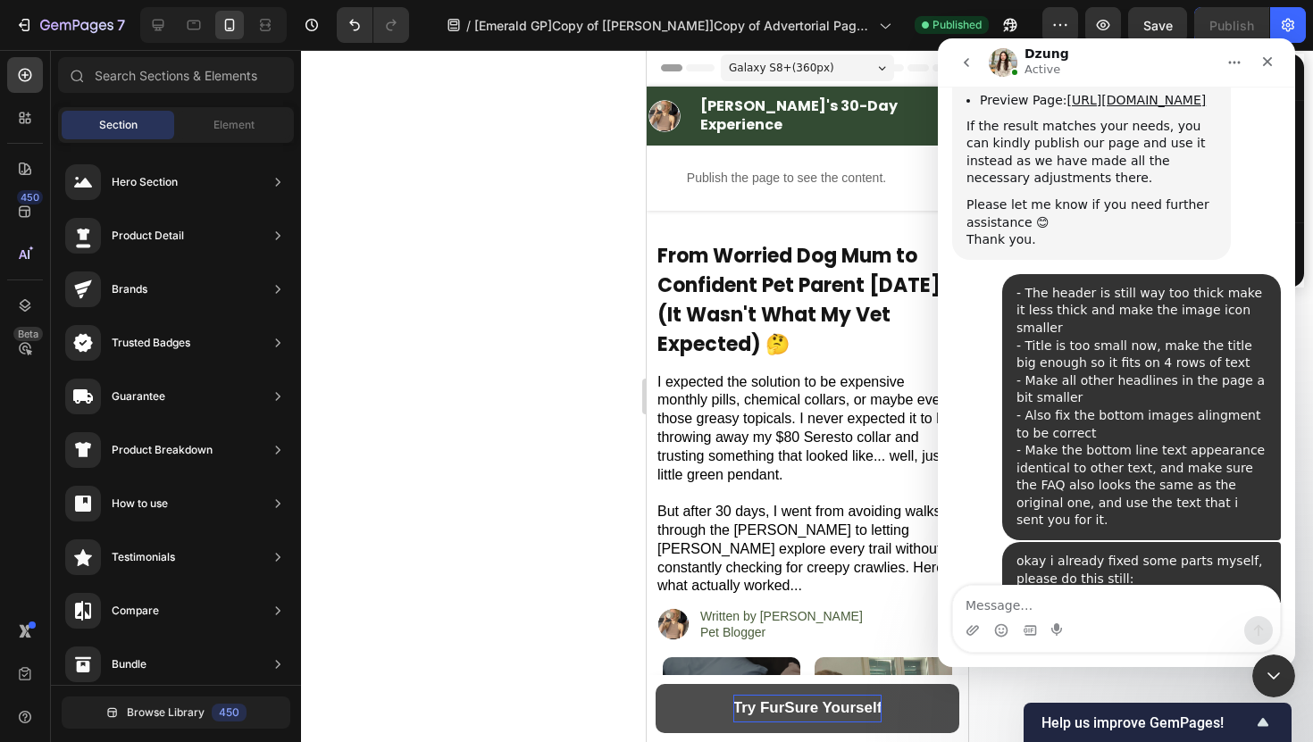
click at [1091, 590] on textarea "Message…" at bounding box center [1116, 601] width 327 height 30
type textarea "sure"
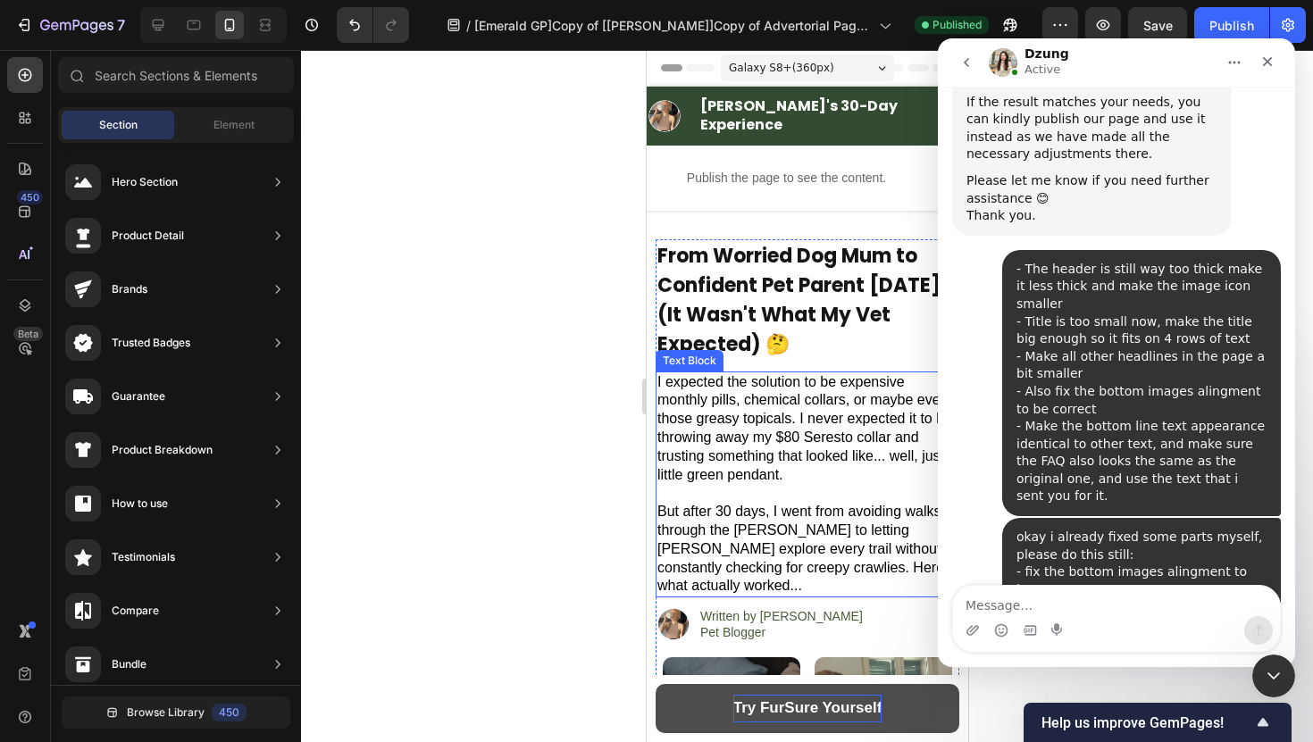
click at [558, 408] on div at bounding box center [807, 396] width 1012 height 692
click at [967, 60] on icon "go back" at bounding box center [965, 62] width 5 height 9
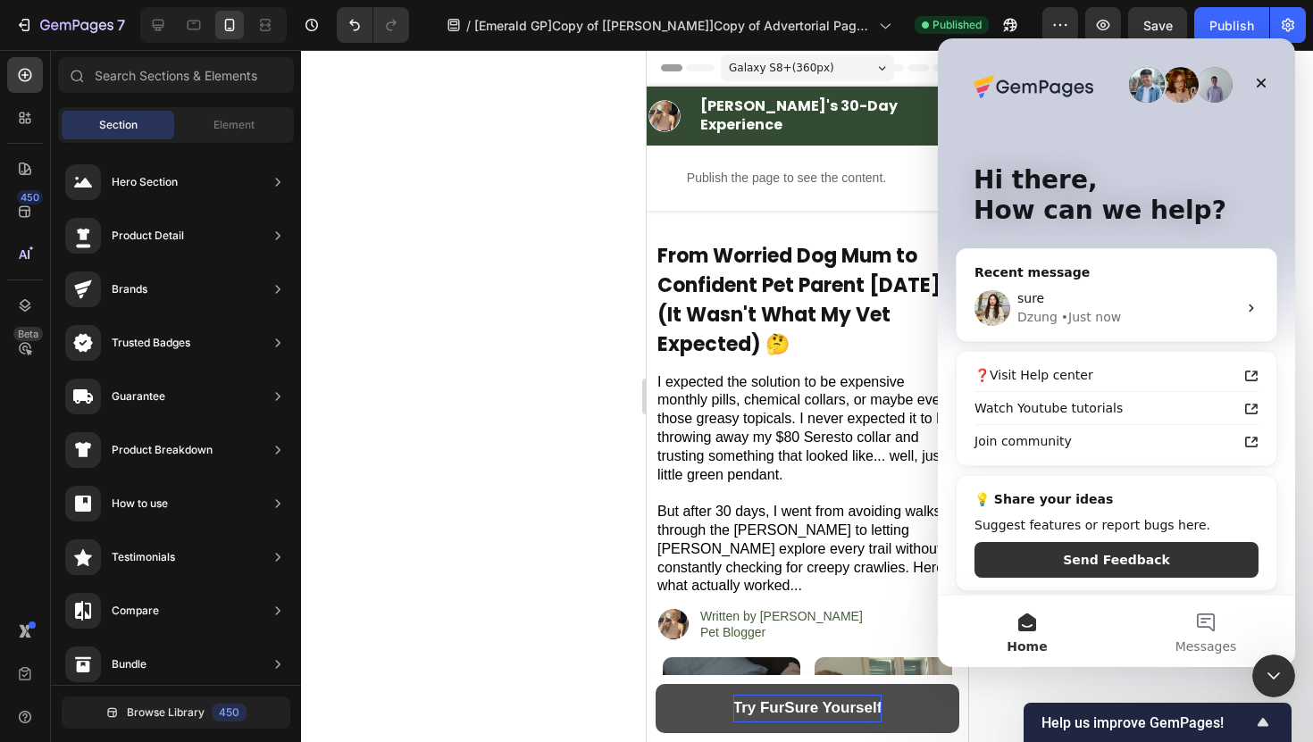
scroll to position [0, 0]
click at [1264, 86] on icon "Close" at bounding box center [1261, 84] width 10 height 10
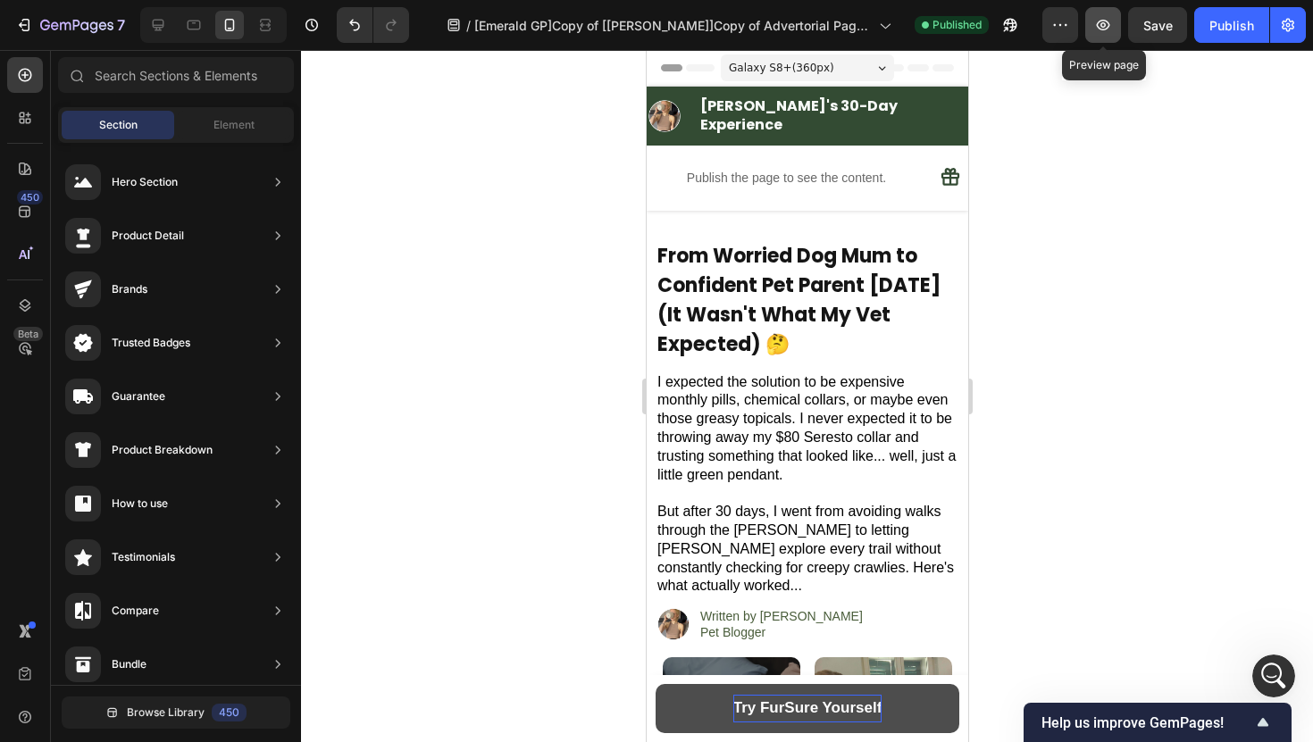
click at [1098, 25] on icon "button" at bounding box center [1103, 25] width 18 height 18
click at [681, 127] on img at bounding box center [664, 116] width 36 height 36
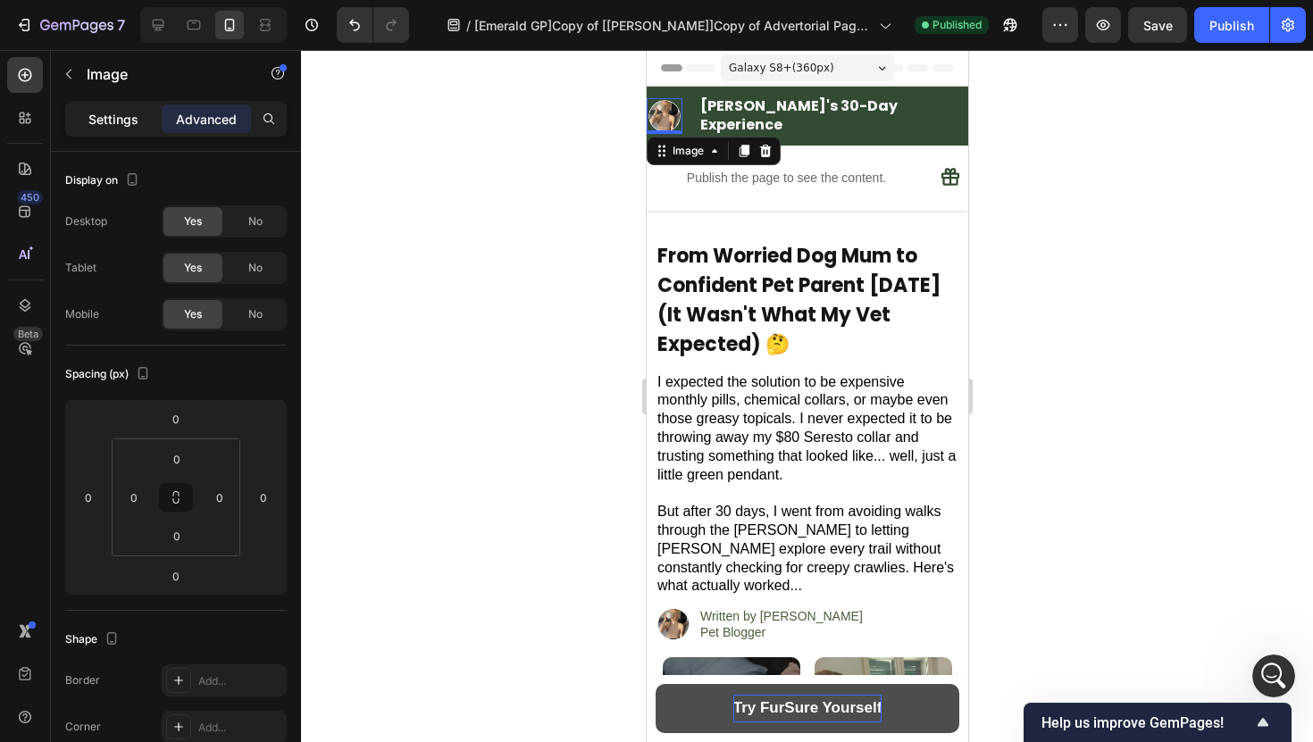
click at [113, 115] on p "Settings" at bounding box center [113, 119] width 50 height 19
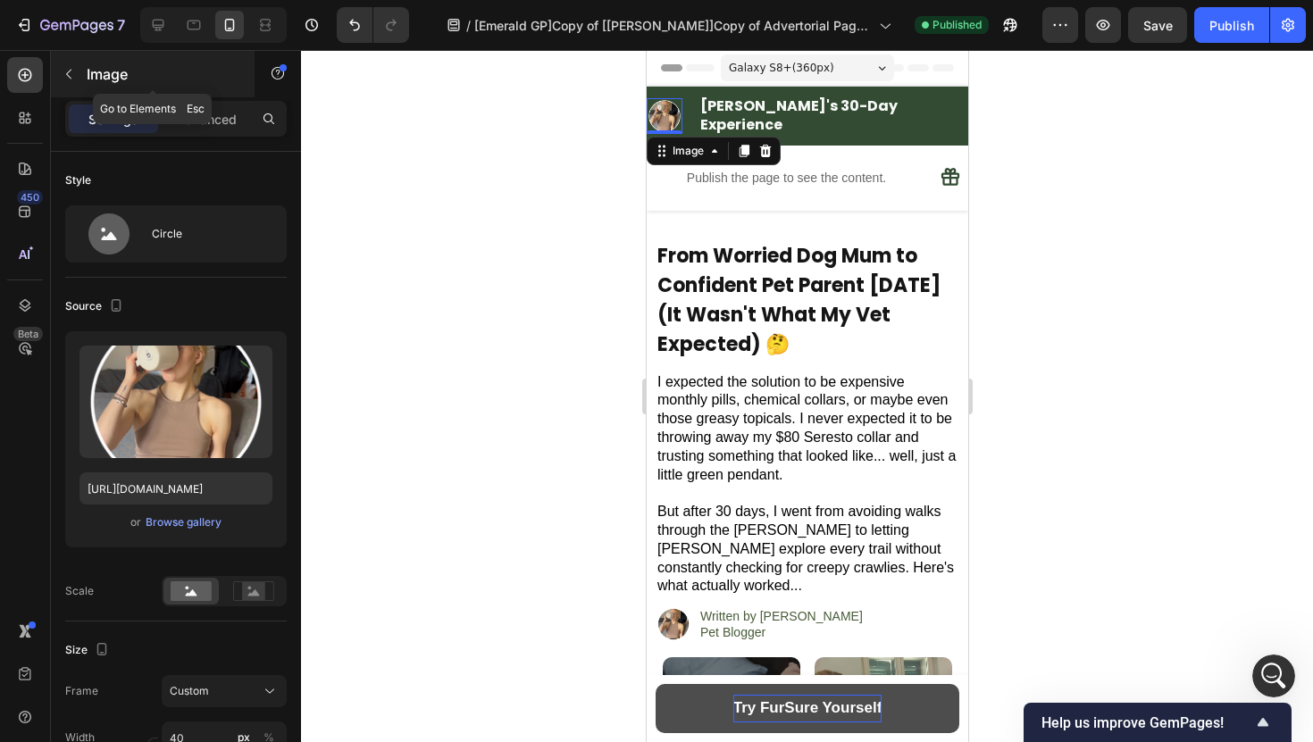
click at [73, 72] on icon "button" at bounding box center [69, 74] width 14 height 14
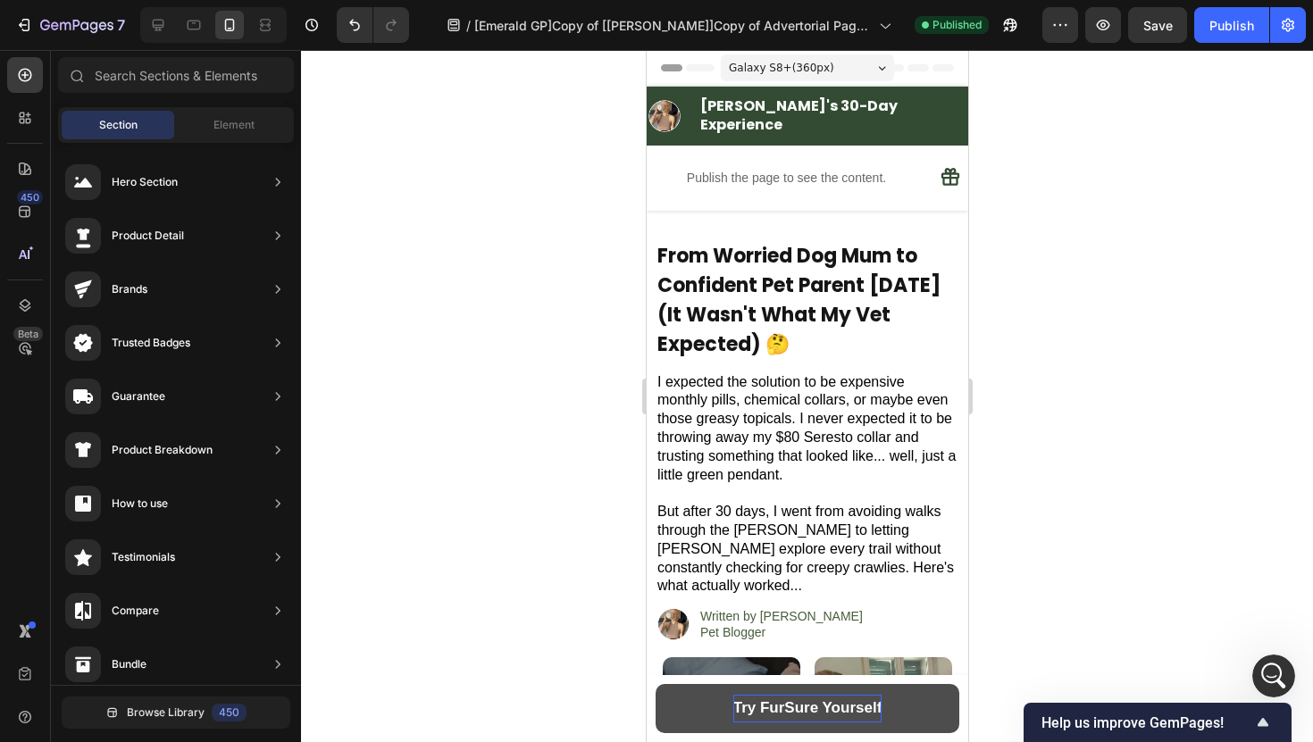
click at [516, 229] on div at bounding box center [807, 396] width 1012 height 692
click at [795, 59] on span "Galaxy S8+ ( 360 px)" at bounding box center [780, 68] width 105 height 18
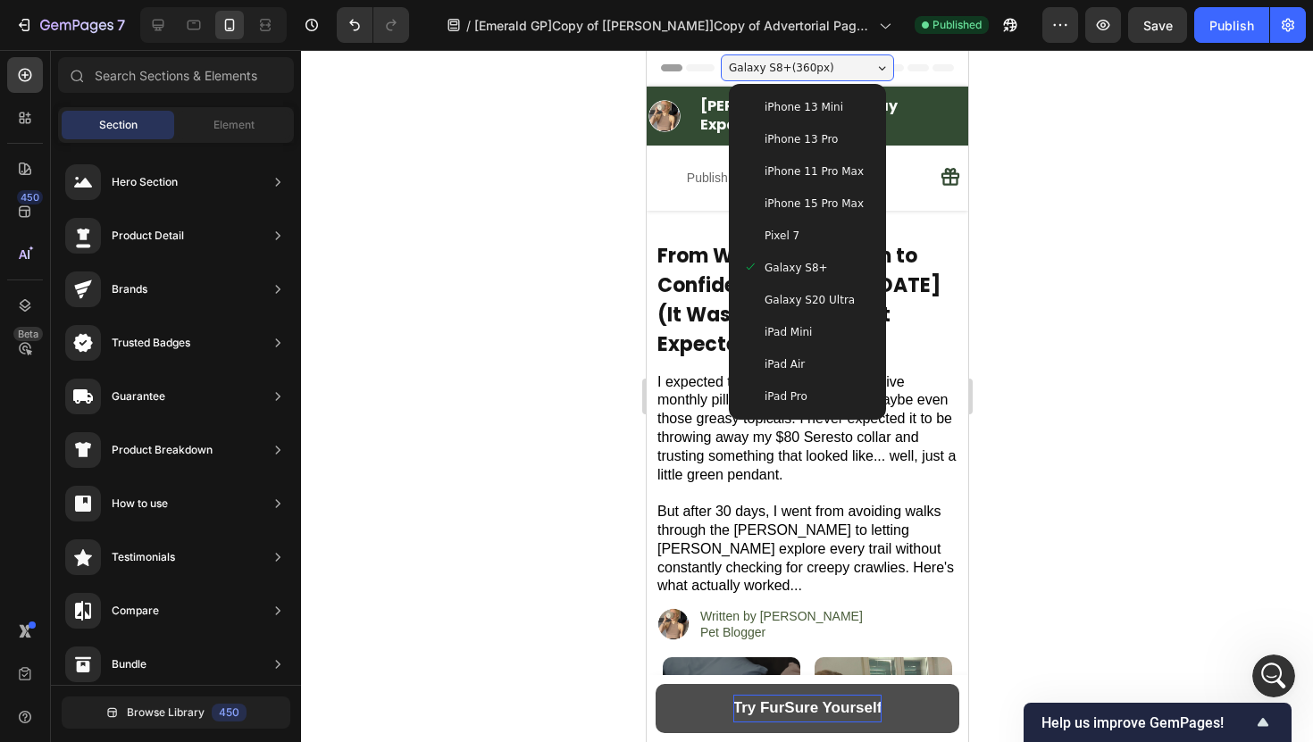
click at [581, 113] on div at bounding box center [807, 396] width 1012 height 692
click at [196, 24] on icon at bounding box center [194, 25] width 18 height 18
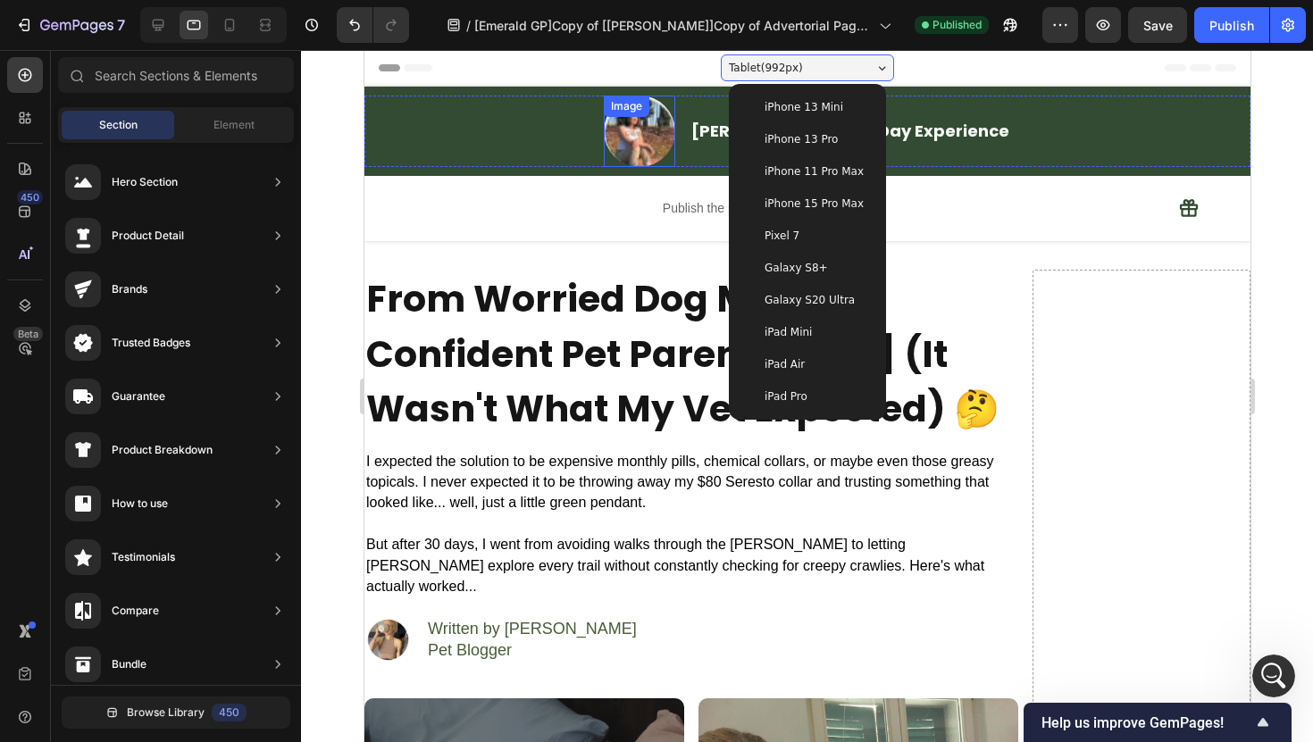
click at [674, 120] on div "Image" at bounding box center [638, 131] width 71 height 71
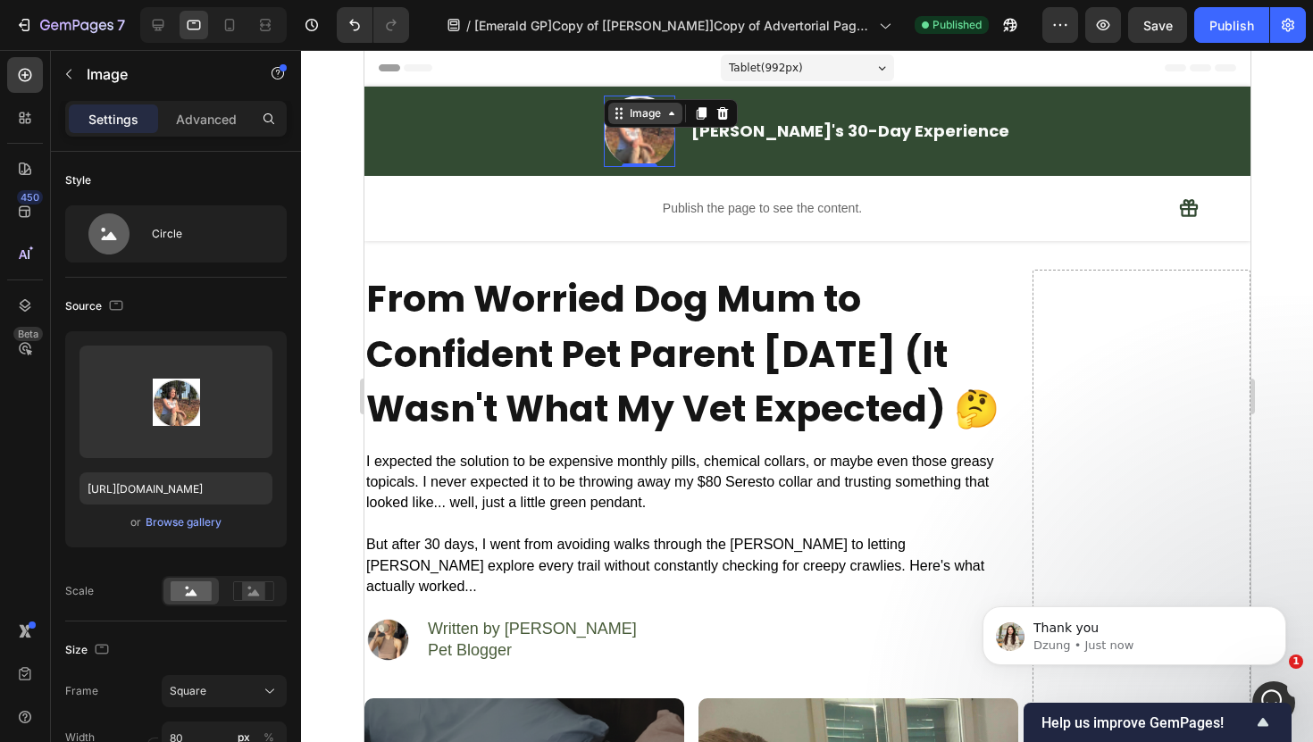
click at [663, 114] on div "Image" at bounding box center [644, 113] width 38 height 16
click at [663, 116] on div "Image" at bounding box center [644, 113] width 38 height 16
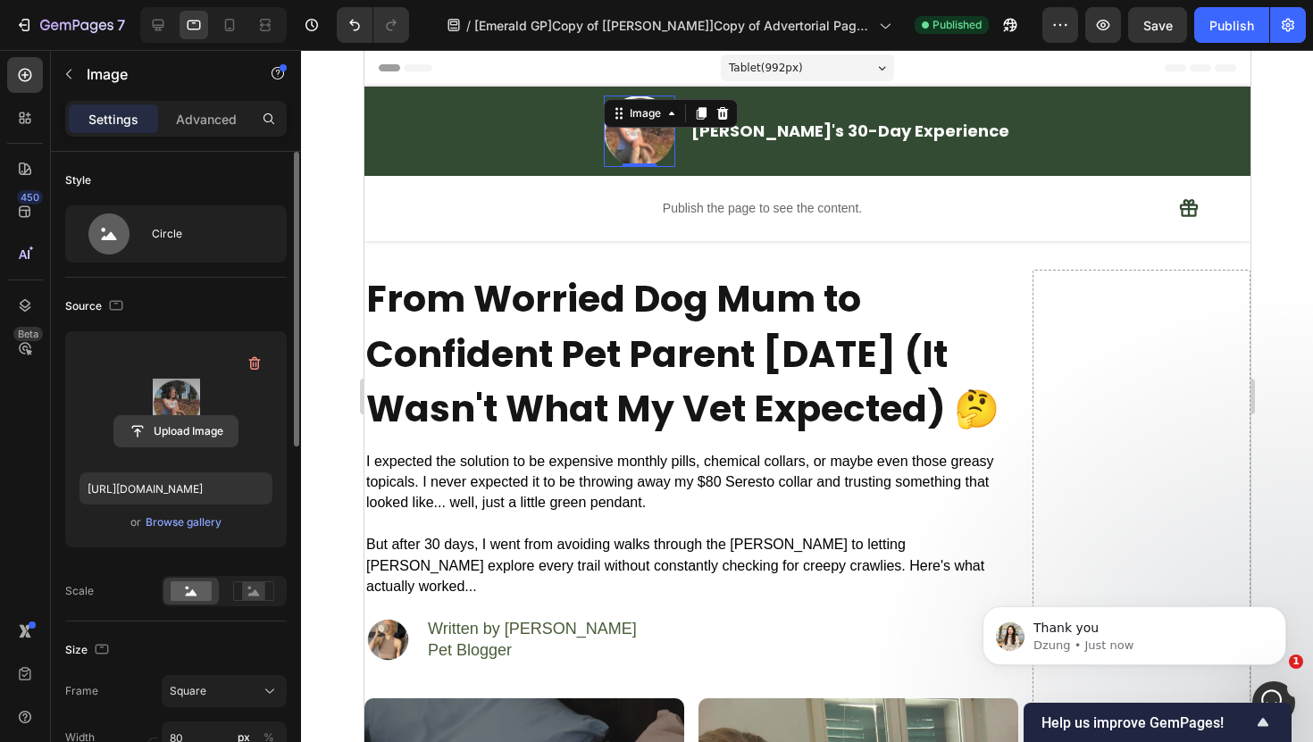
click at [182, 424] on input "file" at bounding box center [175, 431] width 123 height 30
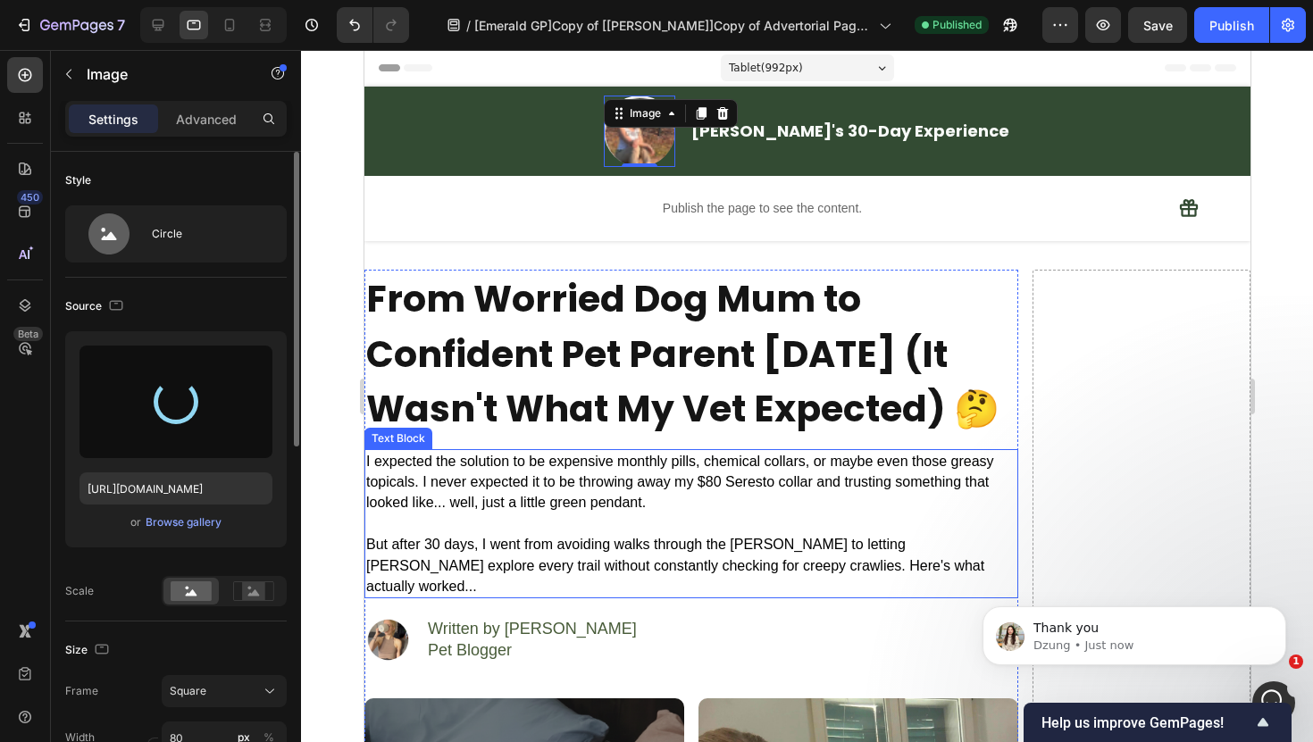
type input "[URL][DOMAIN_NAME]"
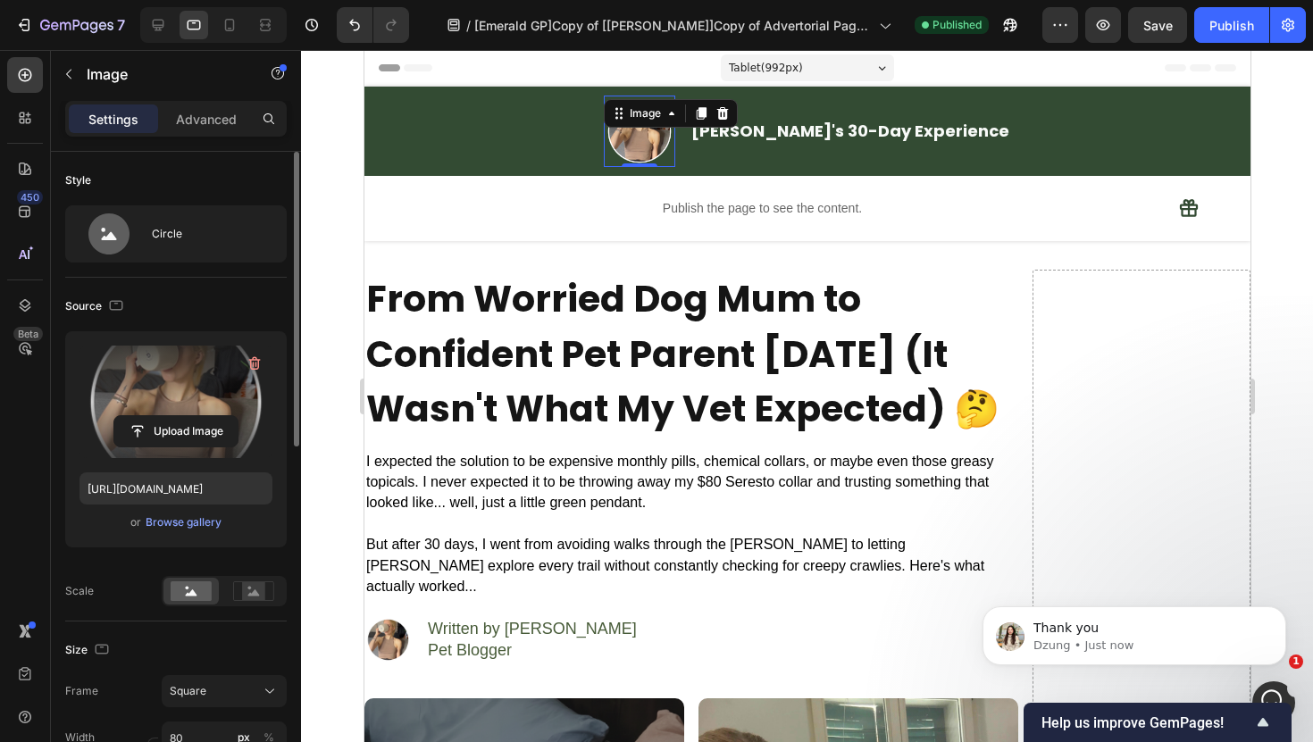
click at [338, 213] on div at bounding box center [807, 396] width 1012 height 692
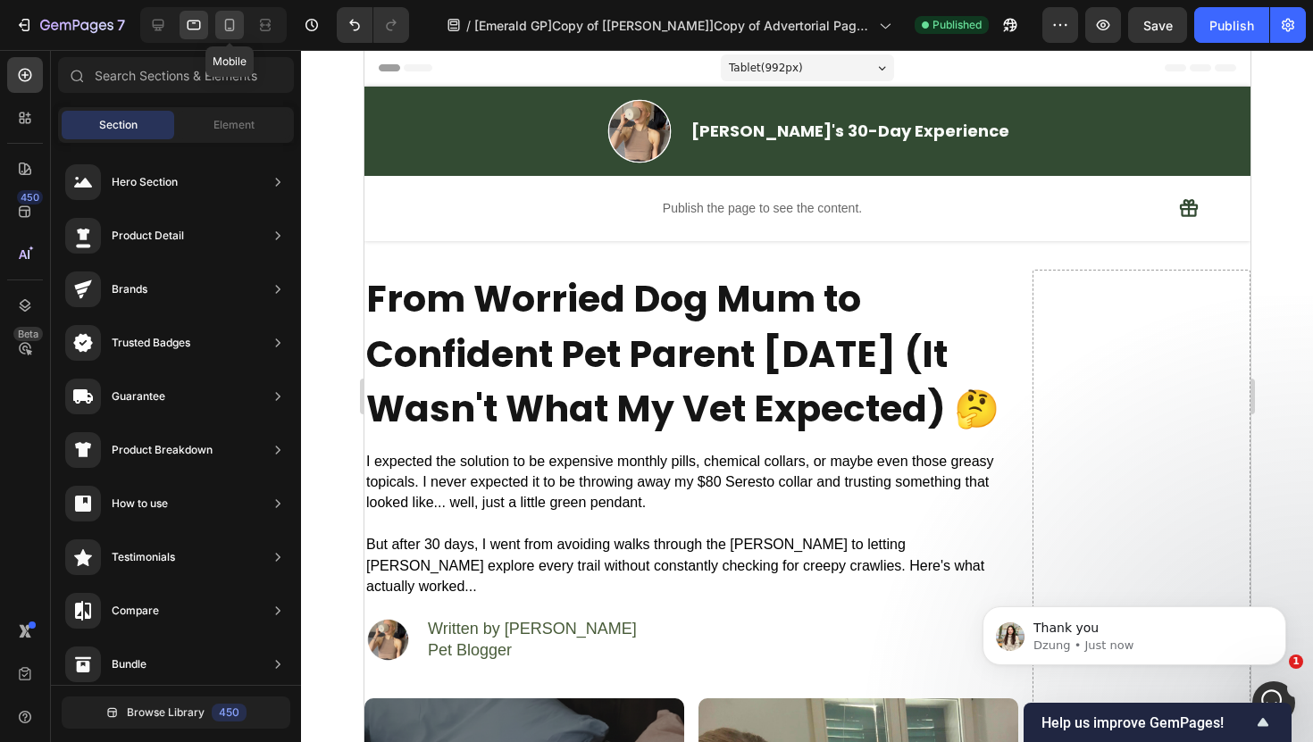
click at [233, 27] on icon at bounding box center [230, 25] width 10 height 13
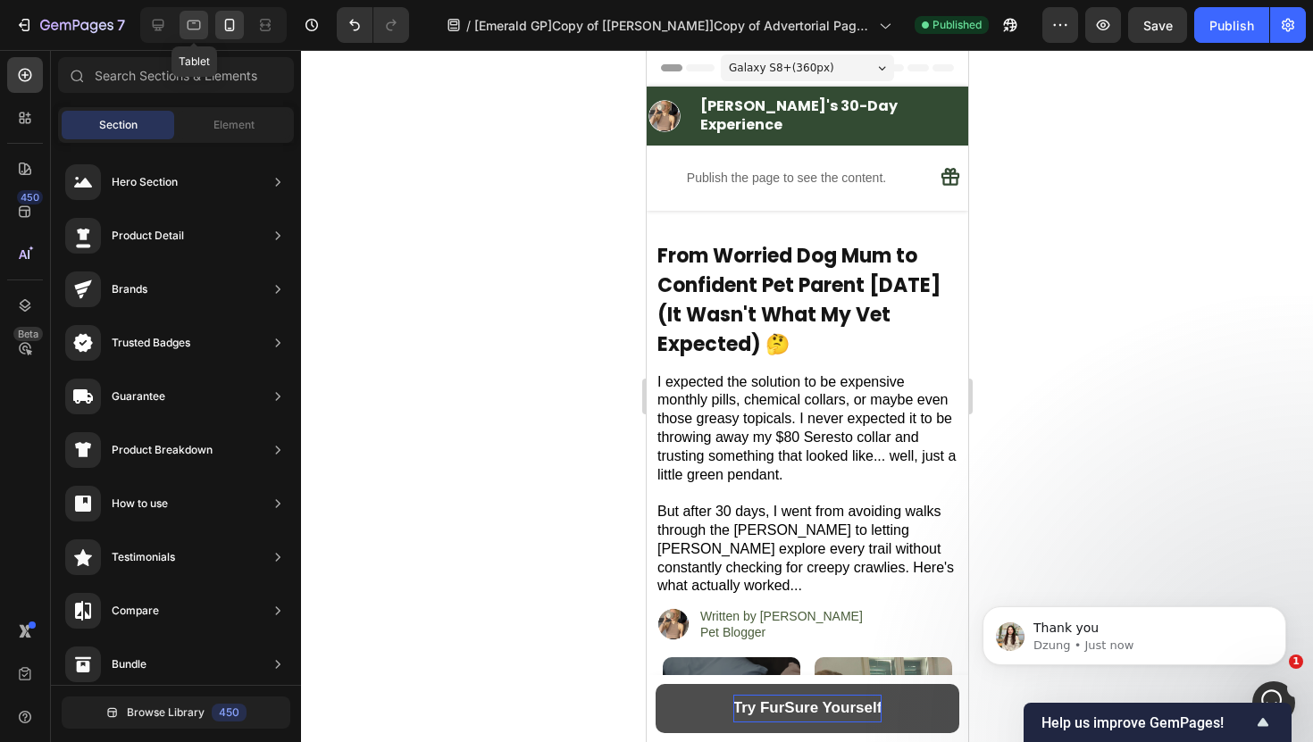
click at [196, 29] on icon at bounding box center [194, 25] width 18 height 18
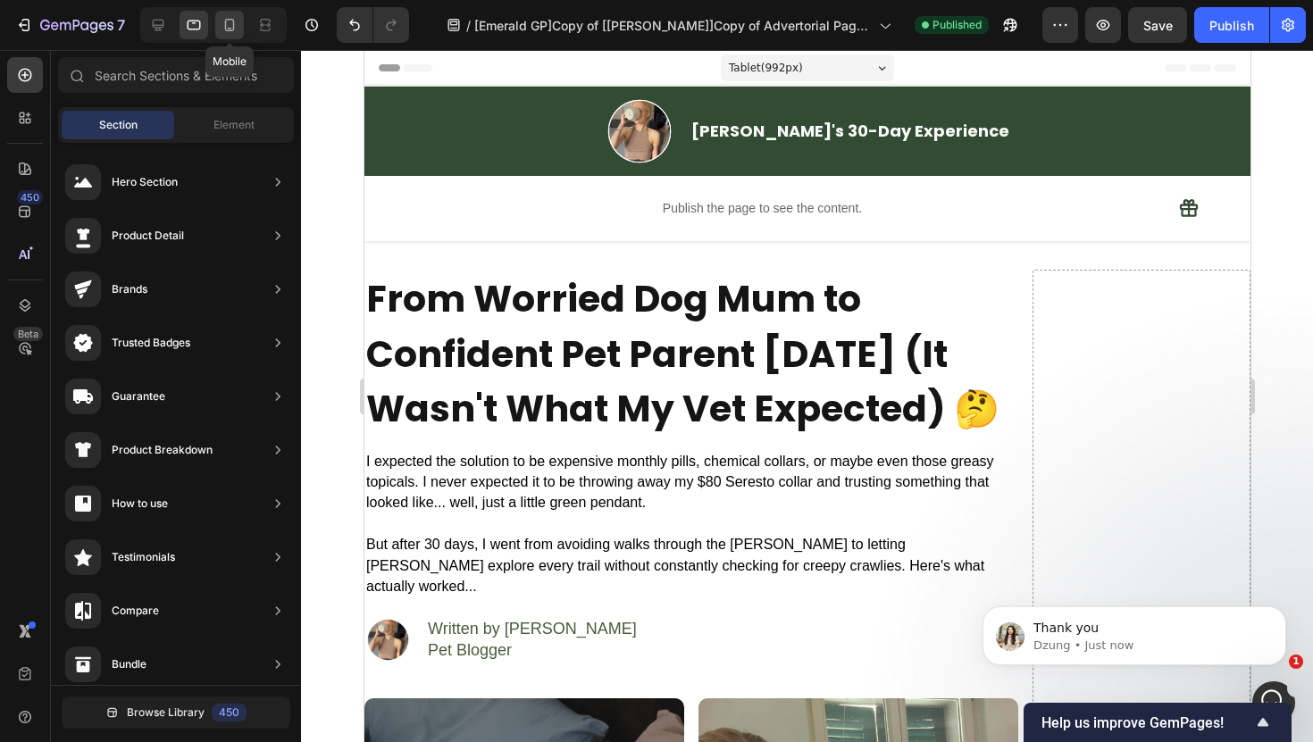
click at [232, 29] on icon at bounding box center [230, 25] width 10 height 13
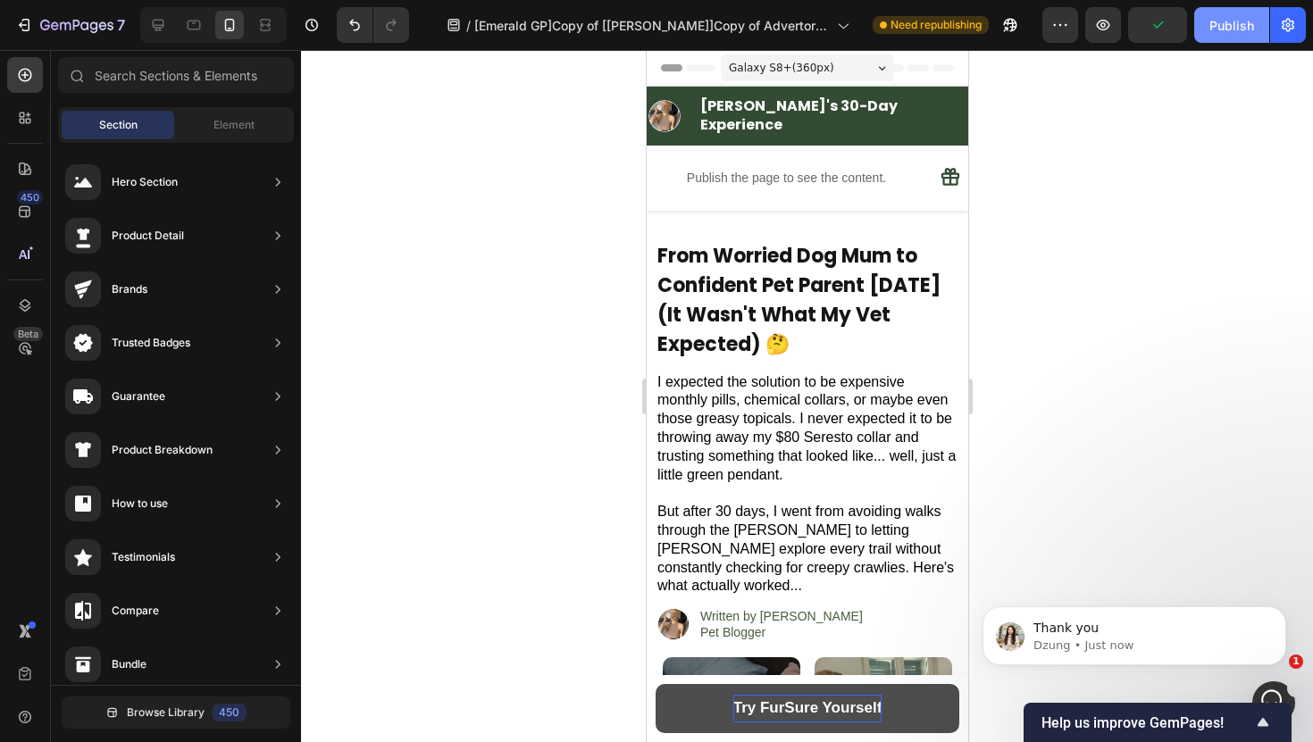
click at [1207, 35] on button "Publish" at bounding box center [1231, 25] width 75 height 36
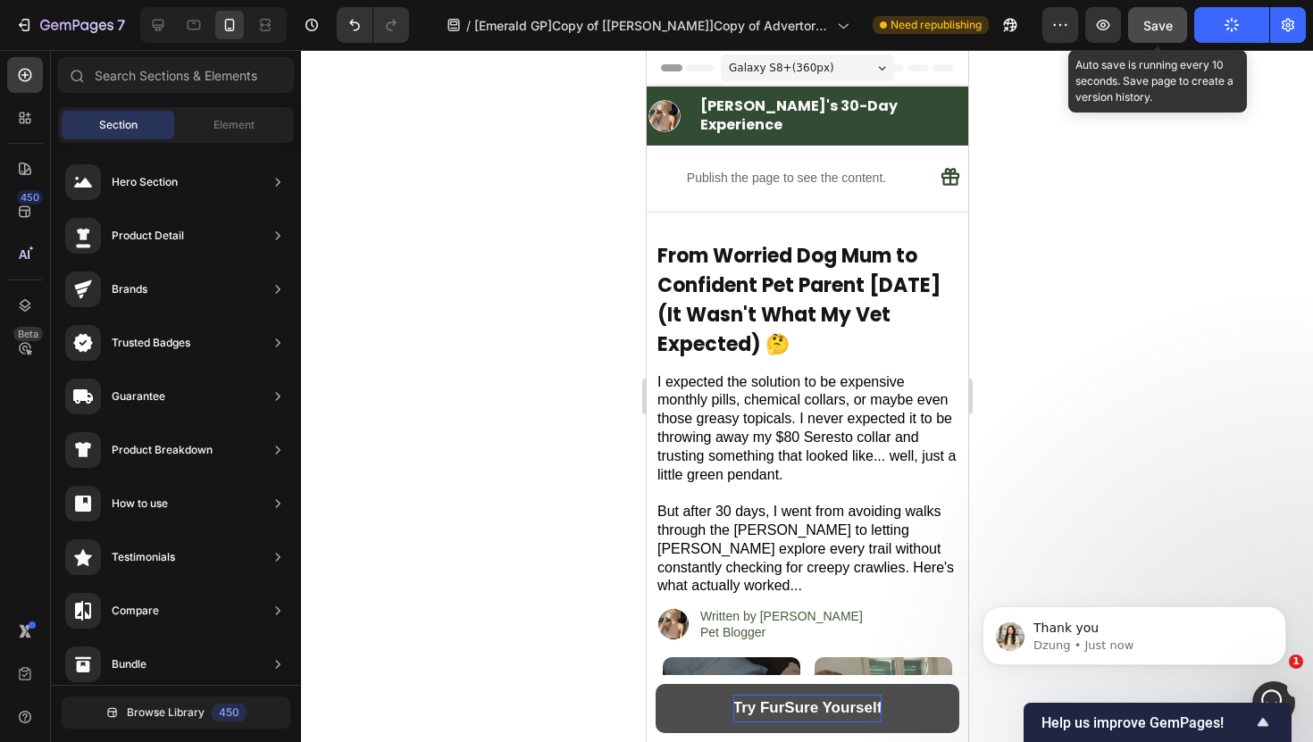
click at [1171, 34] on button "Save" at bounding box center [1157, 25] width 59 height 36
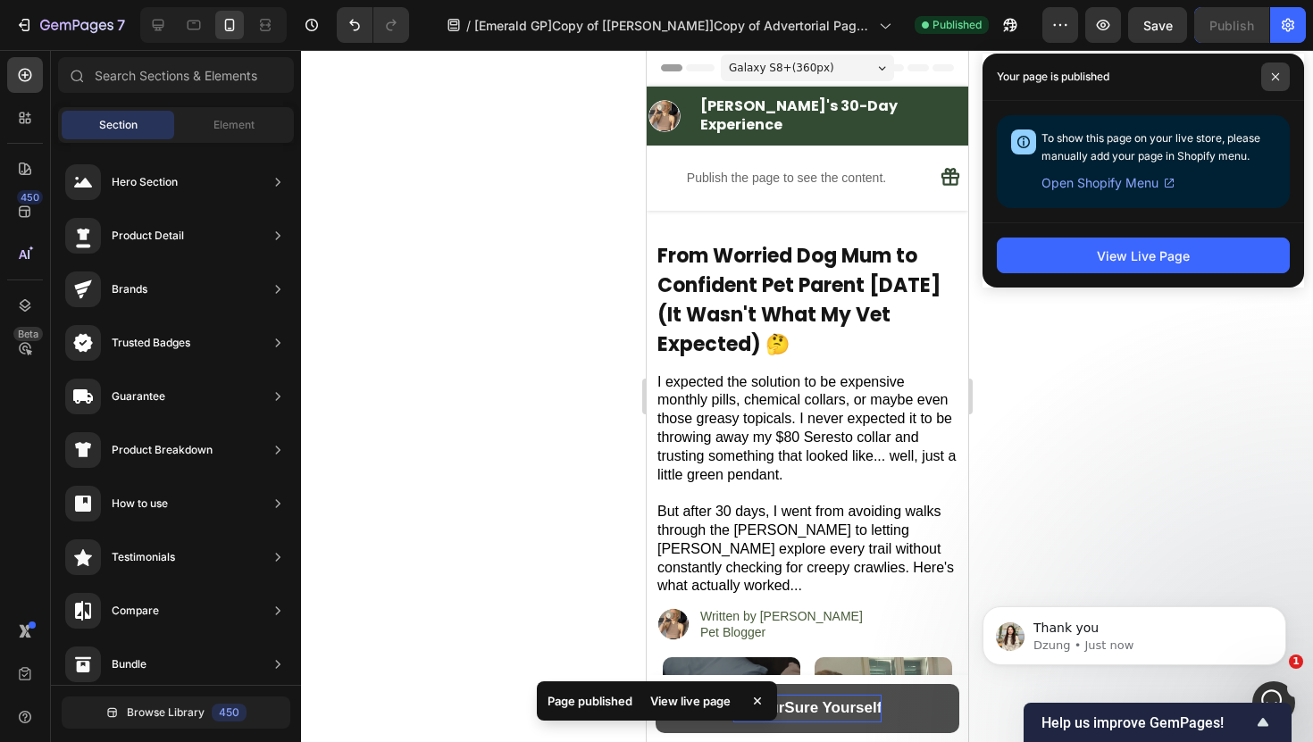
click at [1277, 78] on icon at bounding box center [1275, 76] width 9 height 9
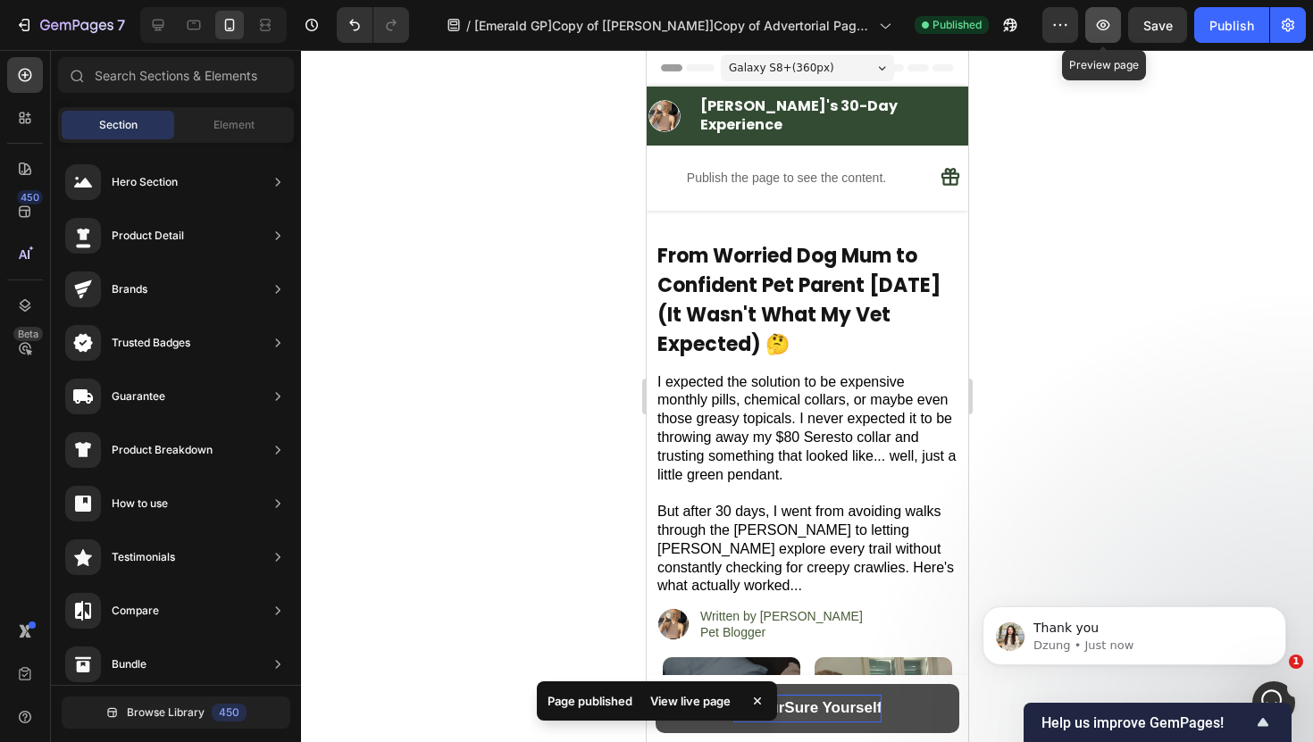
click at [1107, 25] on icon "button" at bounding box center [1103, 25] width 18 height 18
click at [1091, 25] on button "button" at bounding box center [1103, 25] width 36 height 36
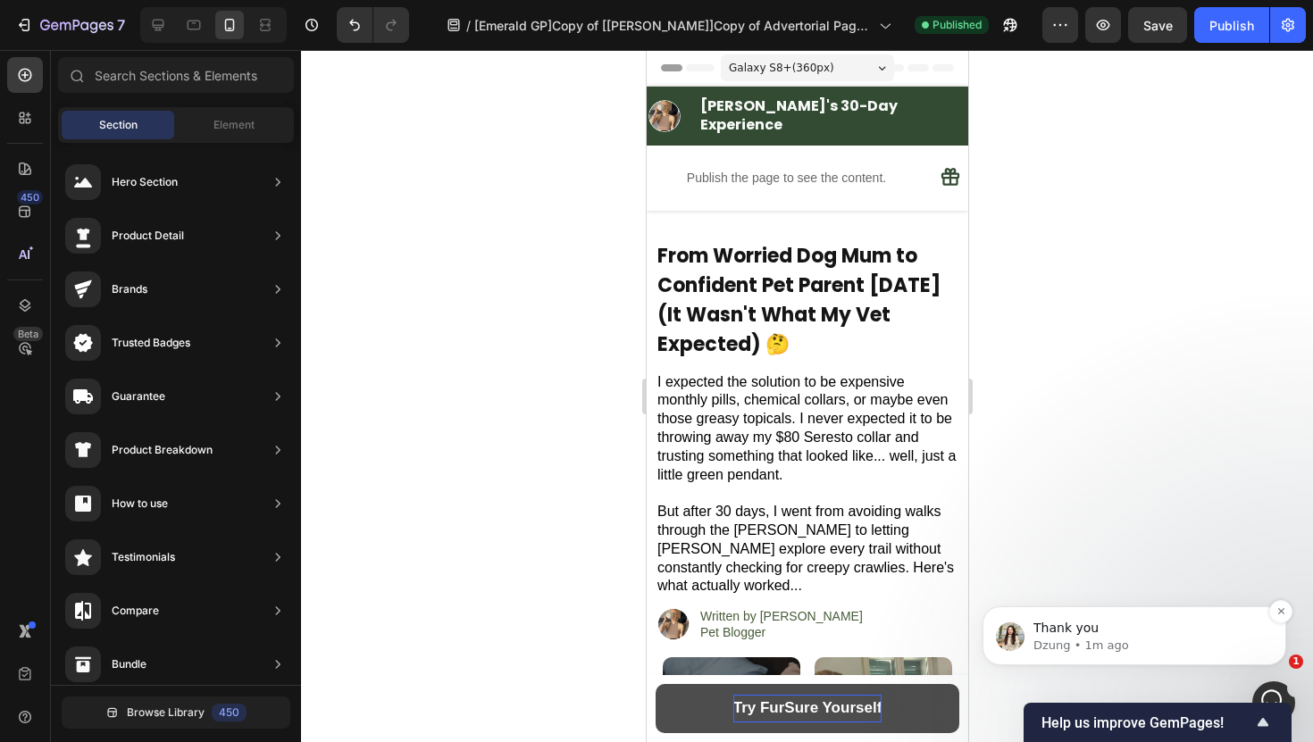
click at [1179, 654] on p "Dzung • 1m ago" at bounding box center [1148, 646] width 230 height 16
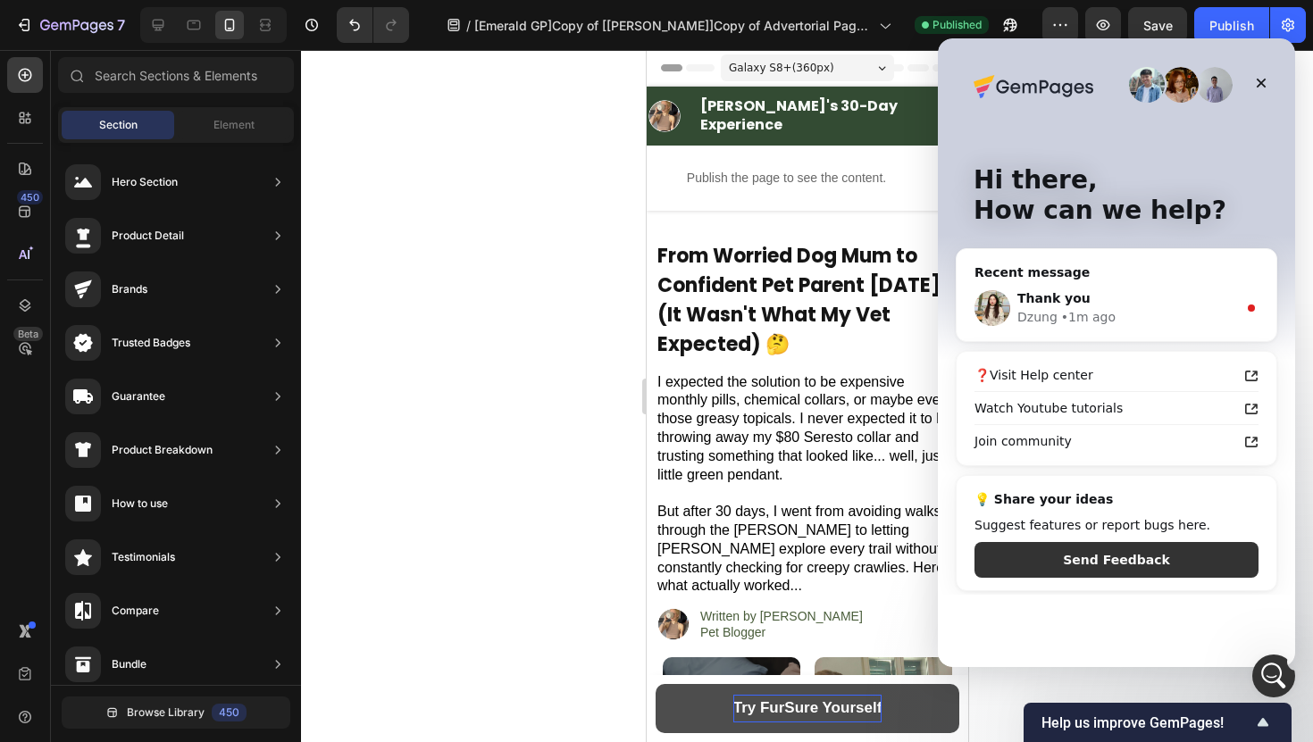
click at [1287, 606] on div at bounding box center [807, 396] width 1012 height 692
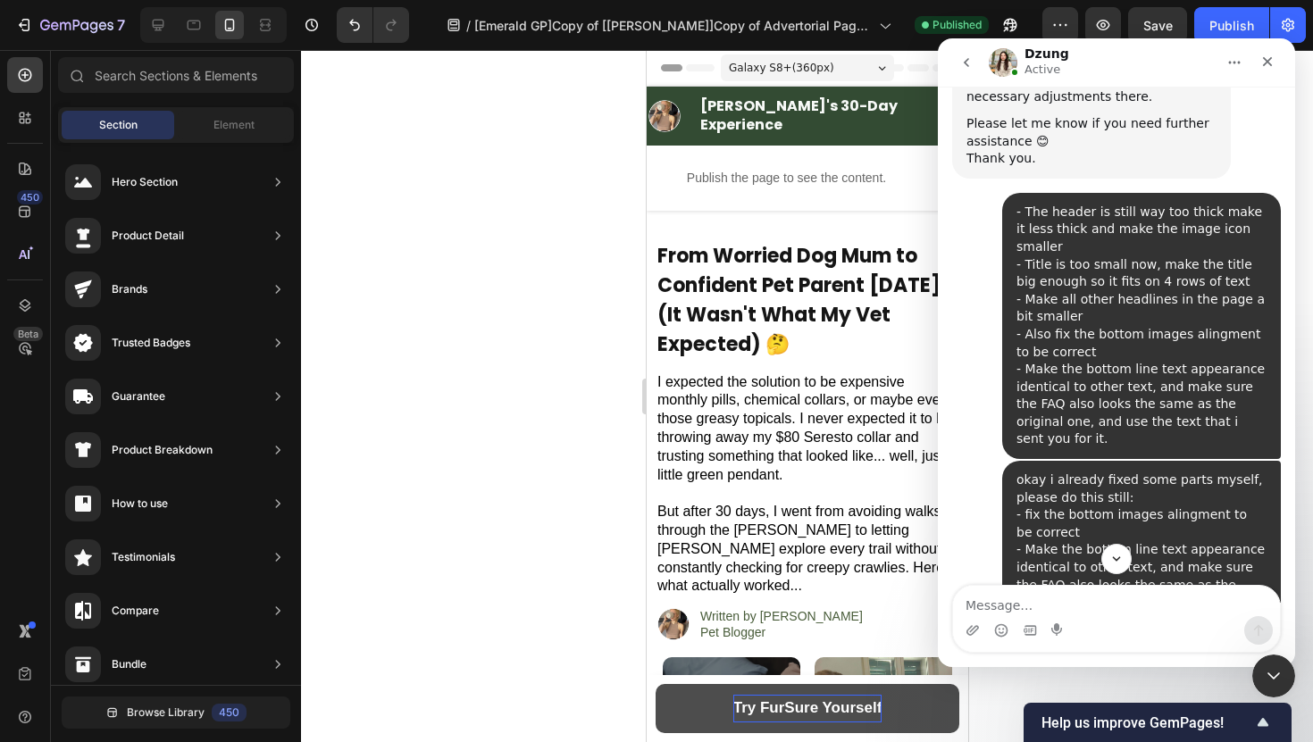
scroll to position [19753, 0]
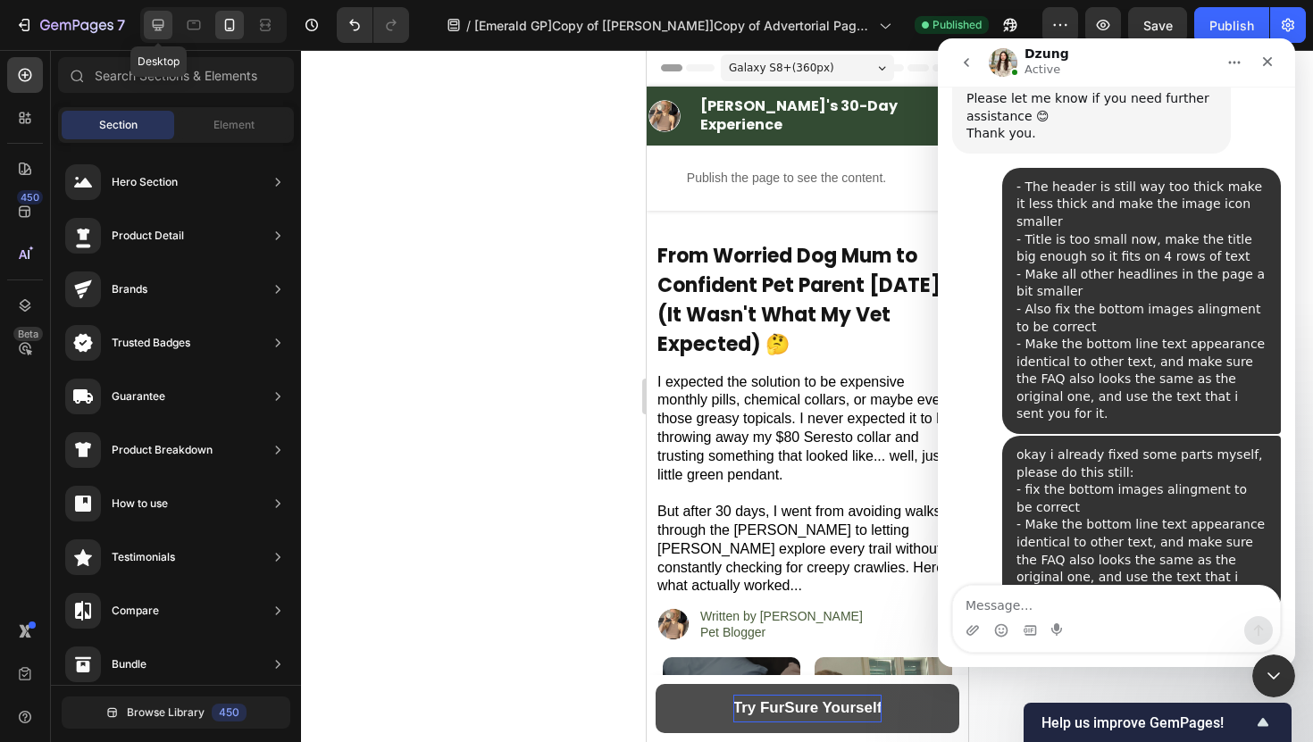
click at [153, 25] on icon at bounding box center [159, 26] width 12 height 12
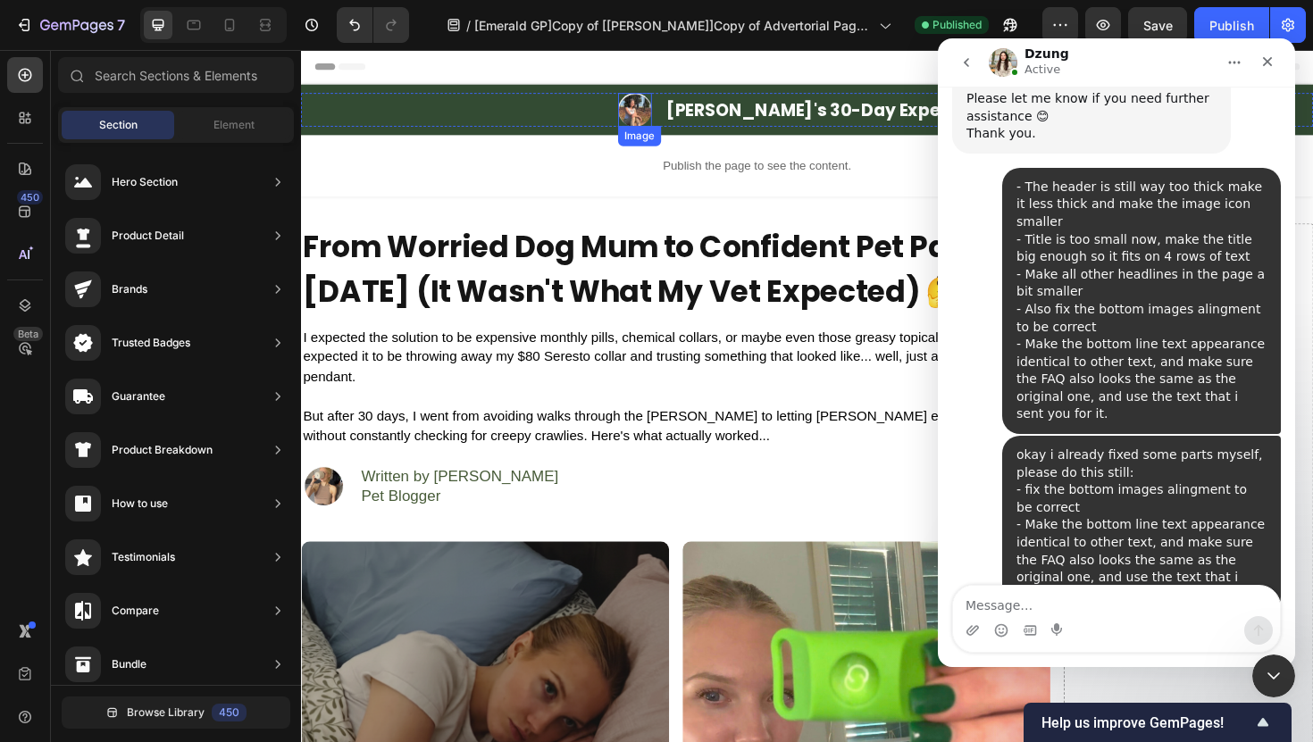
click at [672, 113] on img at bounding box center [655, 114] width 36 height 36
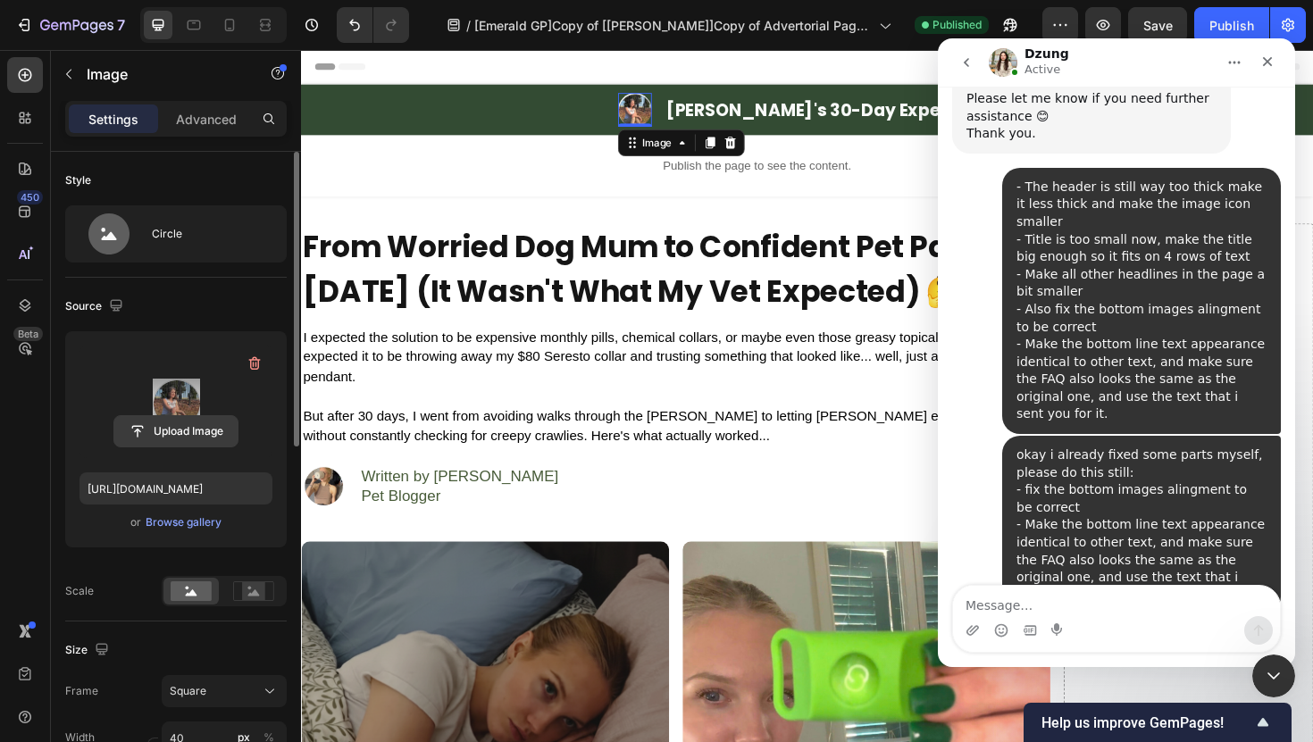
click at [193, 421] on input "file" at bounding box center [175, 431] width 123 height 30
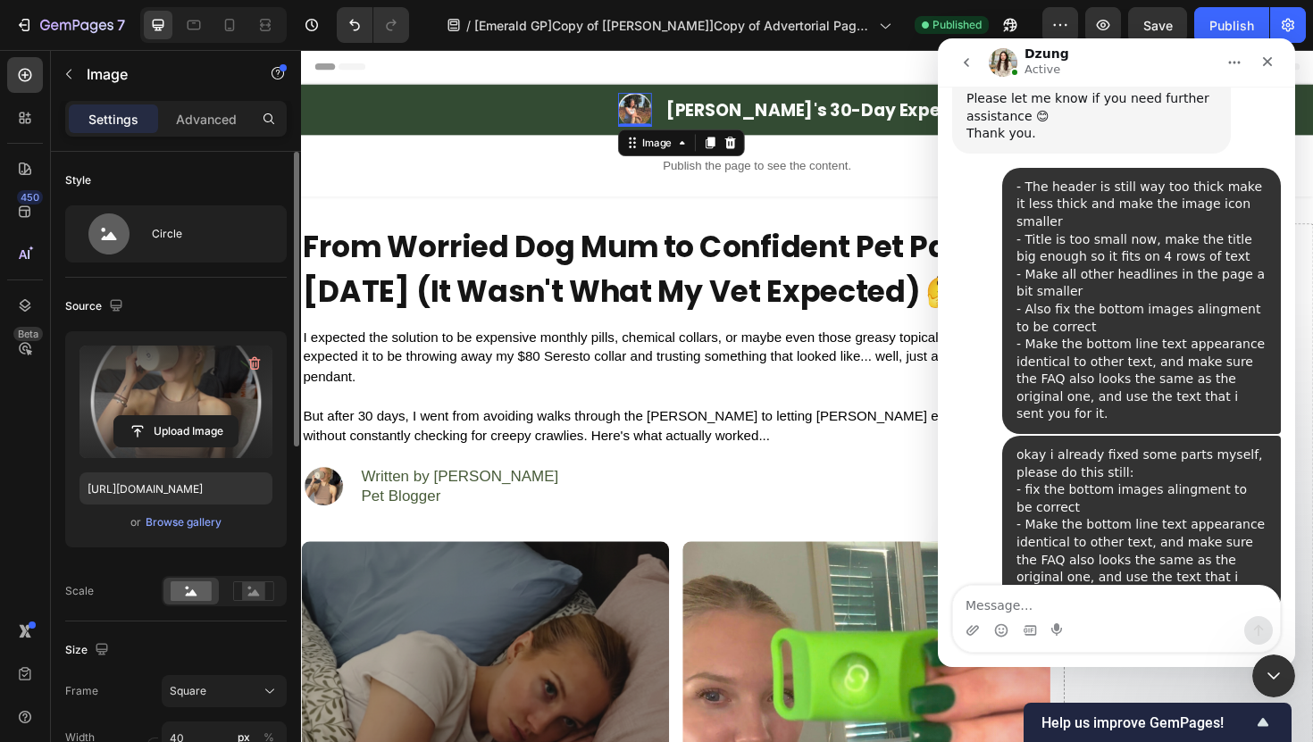
type input "[URL][DOMAIN_NAME]"
click at [195, 27] on icon at bounding box center [194, 25] width 18 height 18
type input "80"
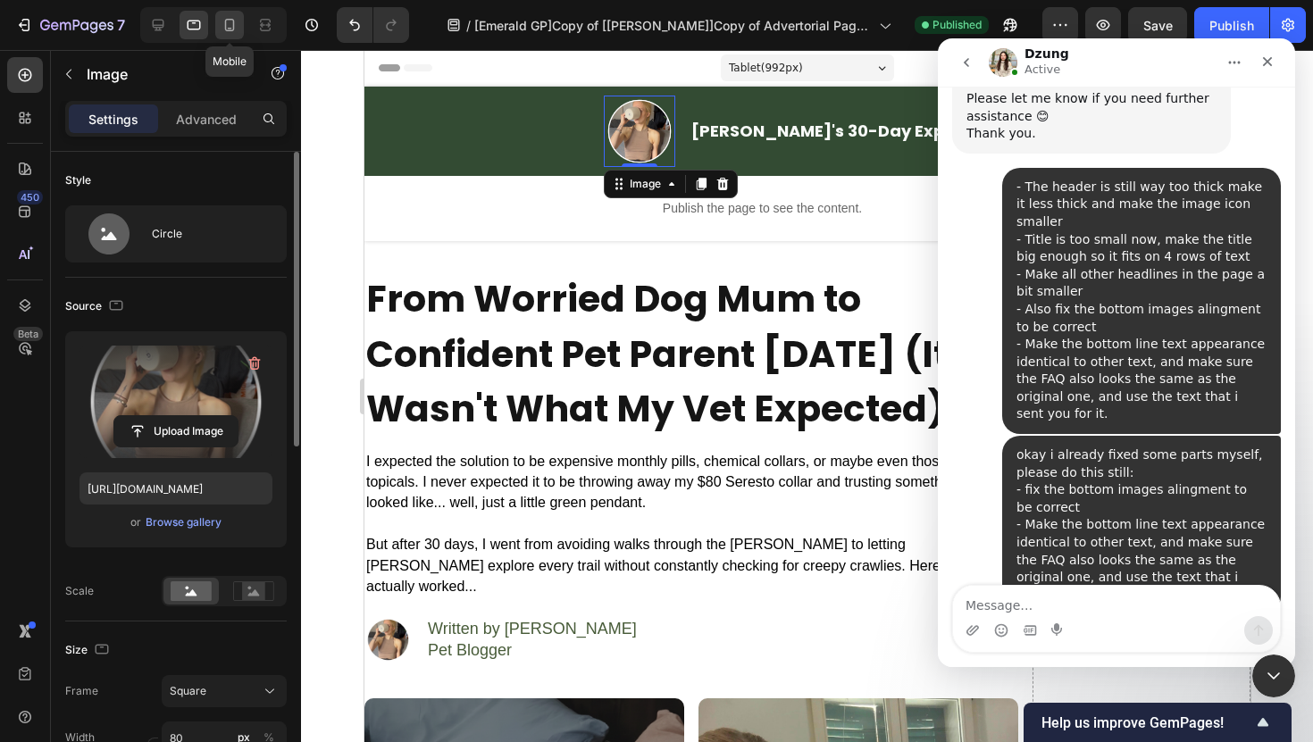
click at [234, 29] on icon at bounding box center [230, 25] width 18 height 18
type input "40"
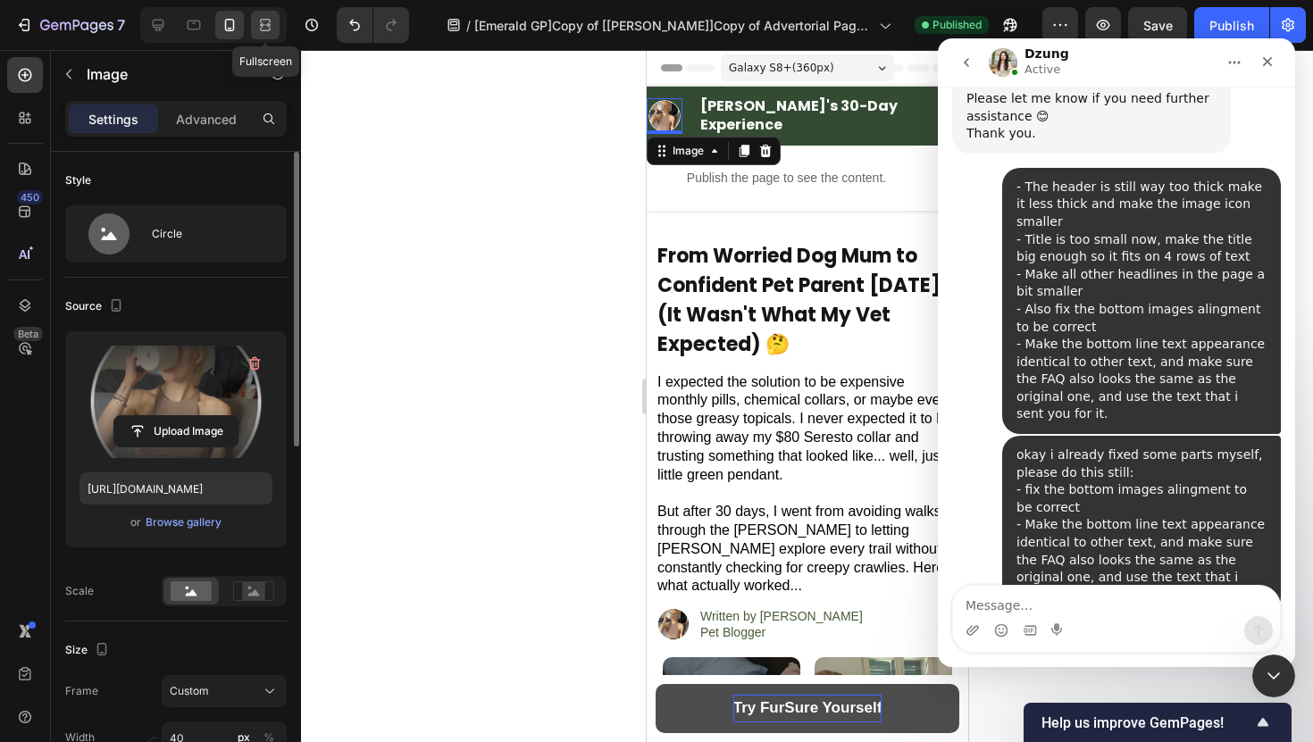
click at [252, 34] on div at bounding box center [265, 25] width 29 height 29
type input "40"
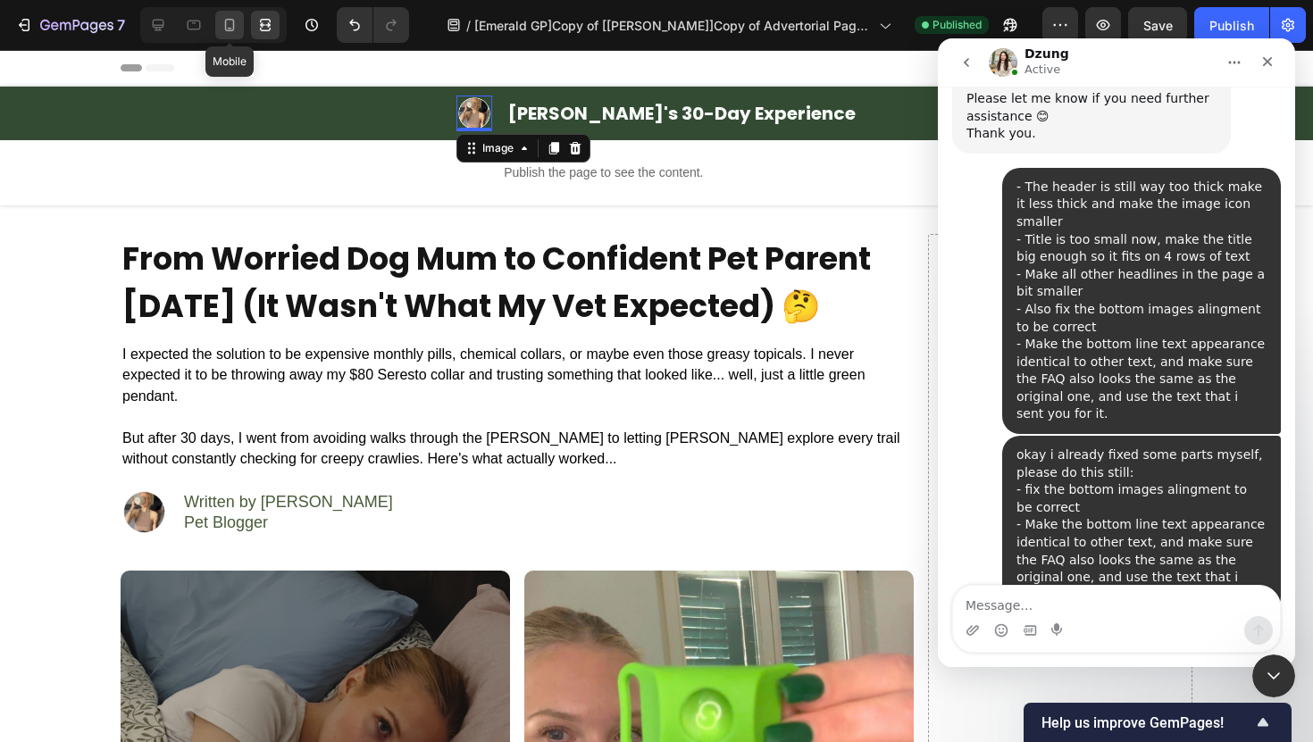
click at [235, 31] on icon at bounding box center [230, 25] width 18 height 18
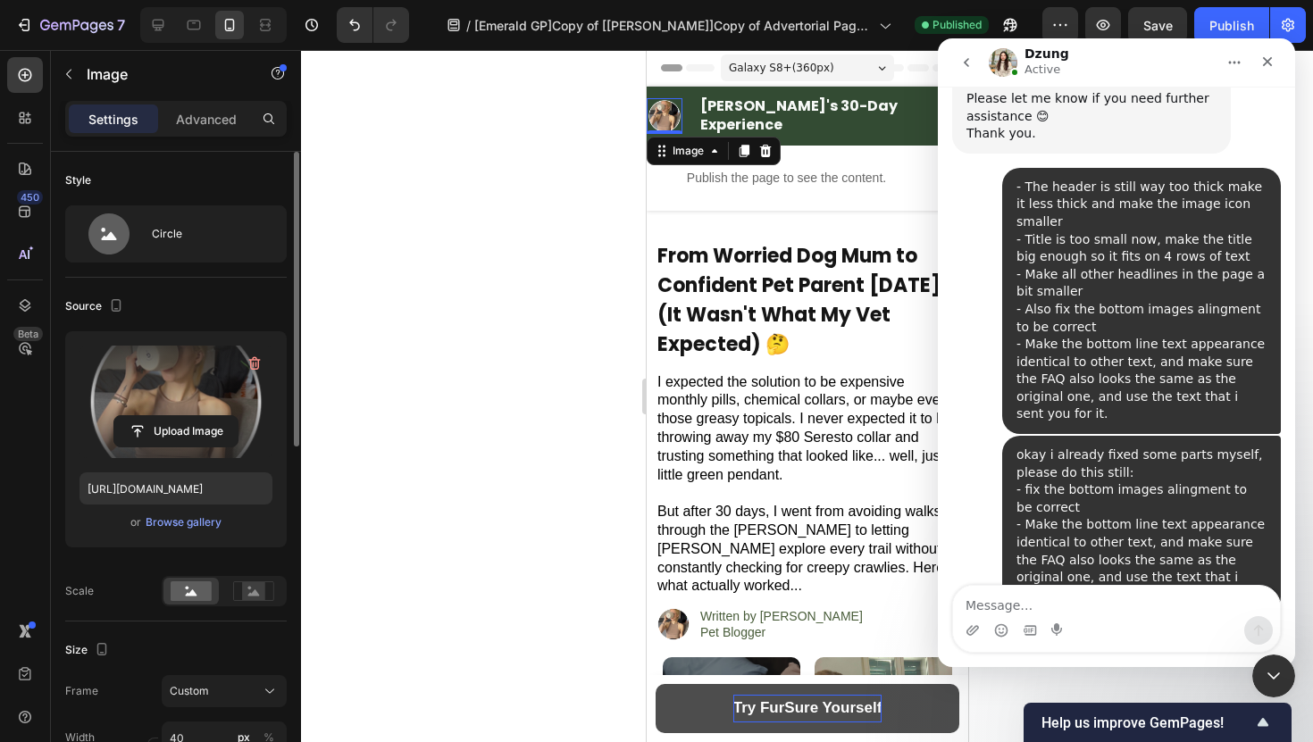
click at [486, 187] on div at bounding box center [807, 396] width 1012 height 692
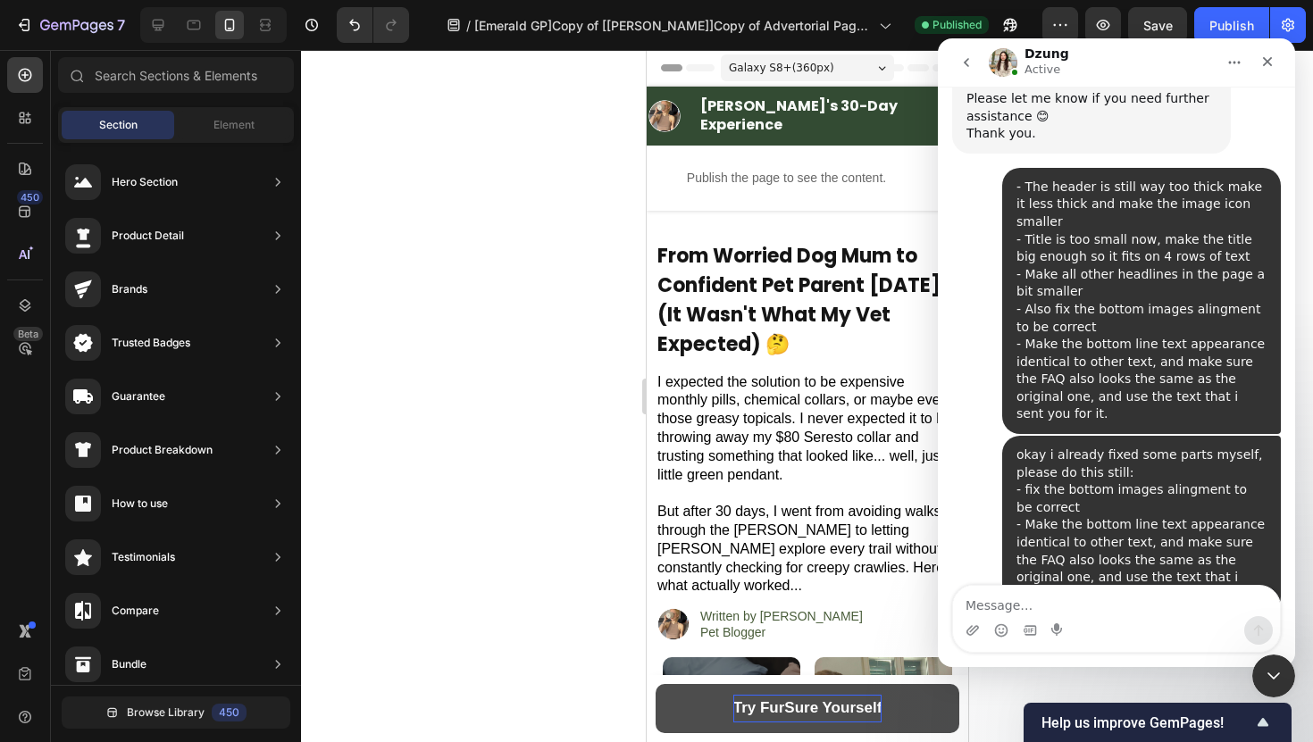
scroll to position [19753, 0]
click at [1262, 60] on icon "Close" at bounding box center [1267, 61] width 14 height 14
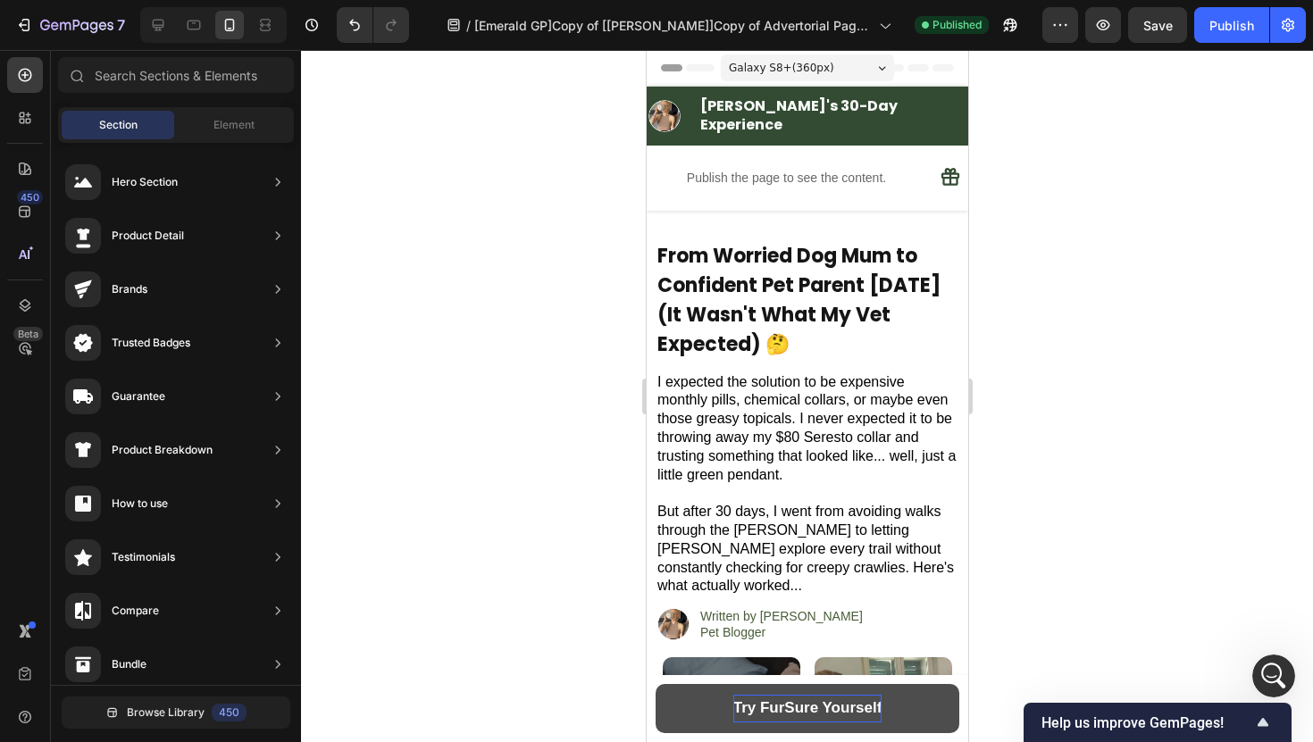
click at [1168, 21] on span "Save" at bounding box center [1157, 25] width 29 height 15
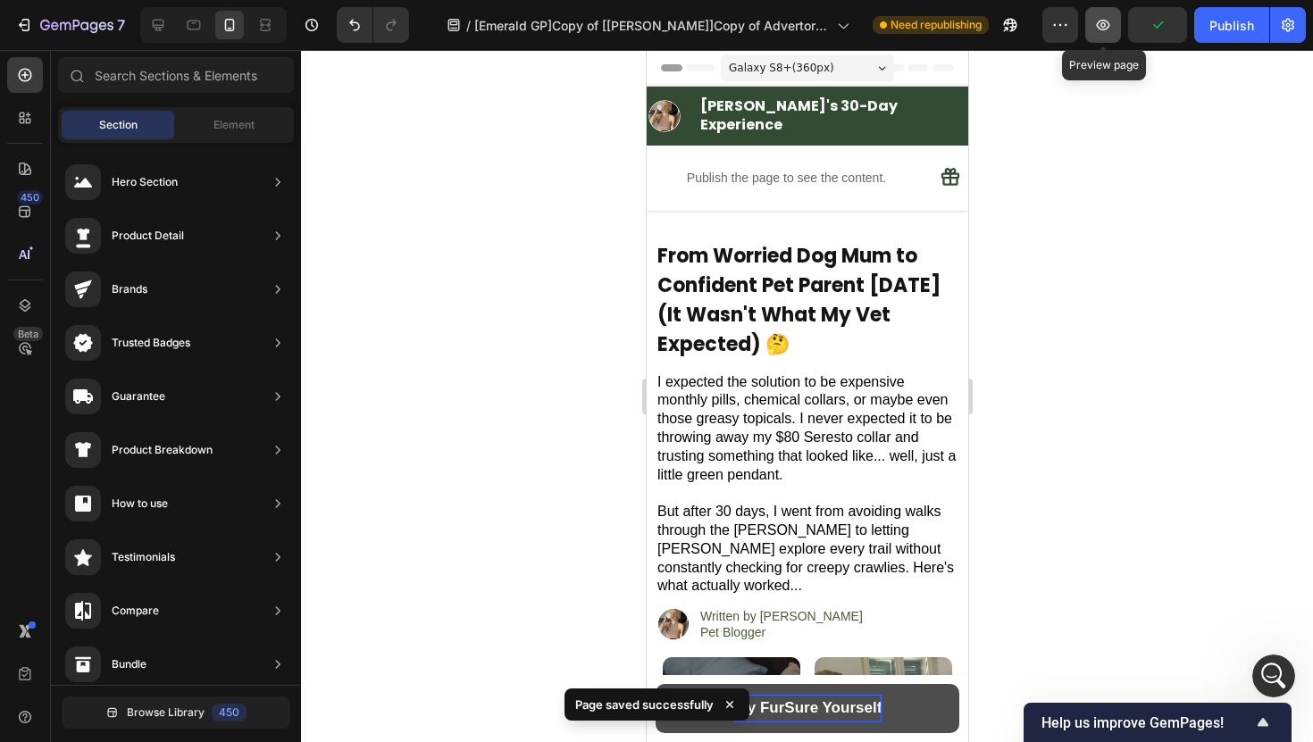
click at [1108, 33] on icon "button" at bounding box center [1103, 25] width 18 height 18
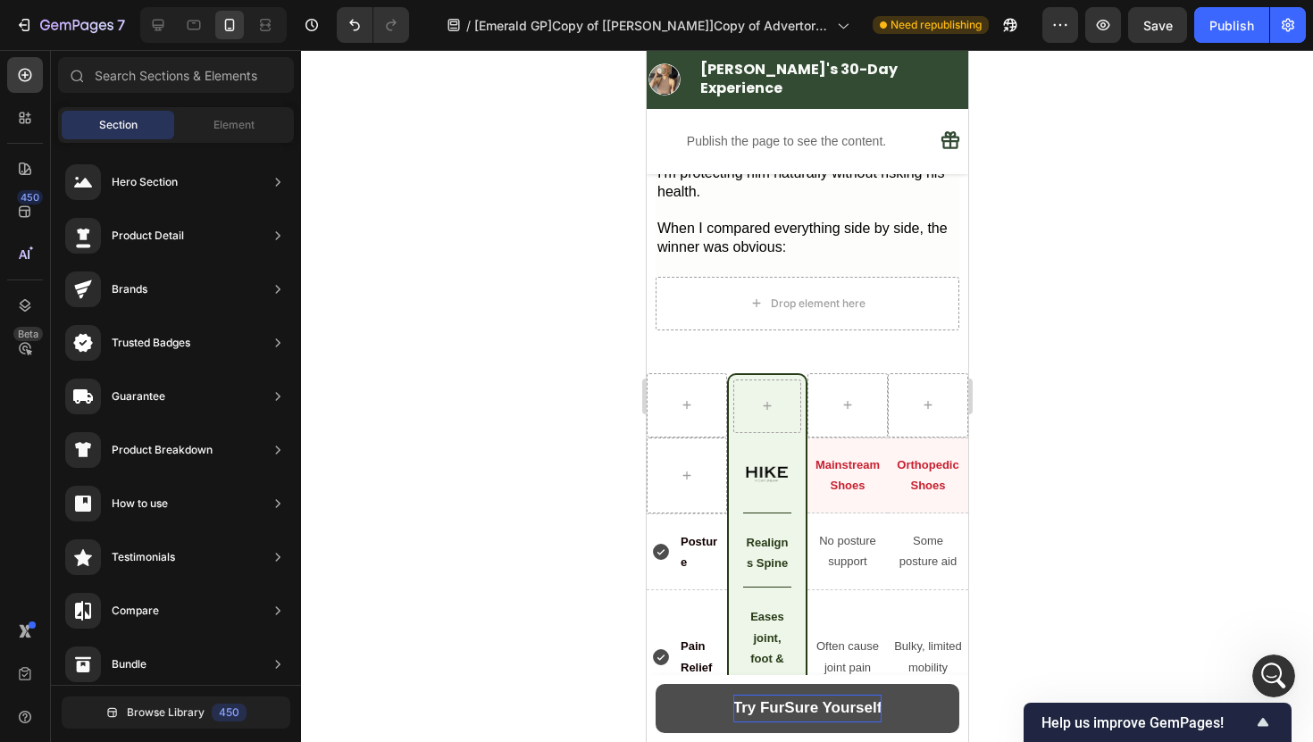
scroll to position [6319, 0]
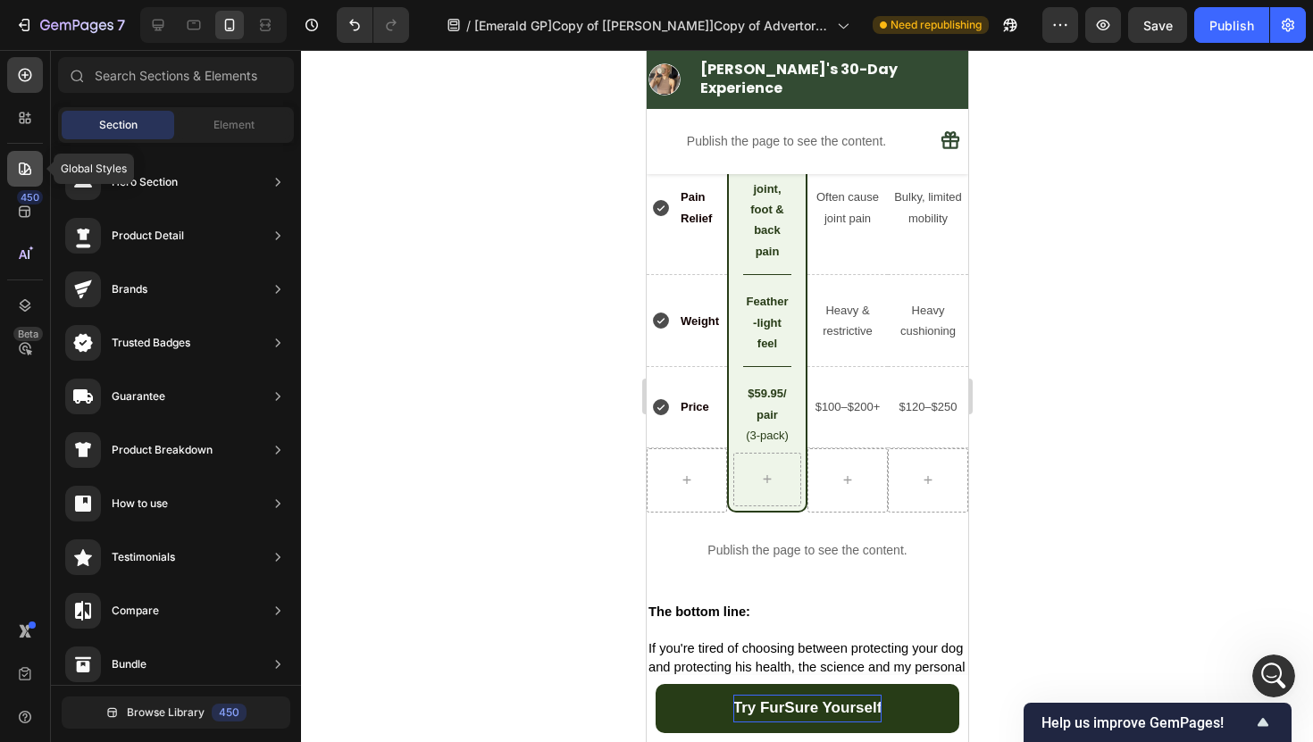
click at [22, 160] on icon at bounding box center [25, 169] width 18 height 18
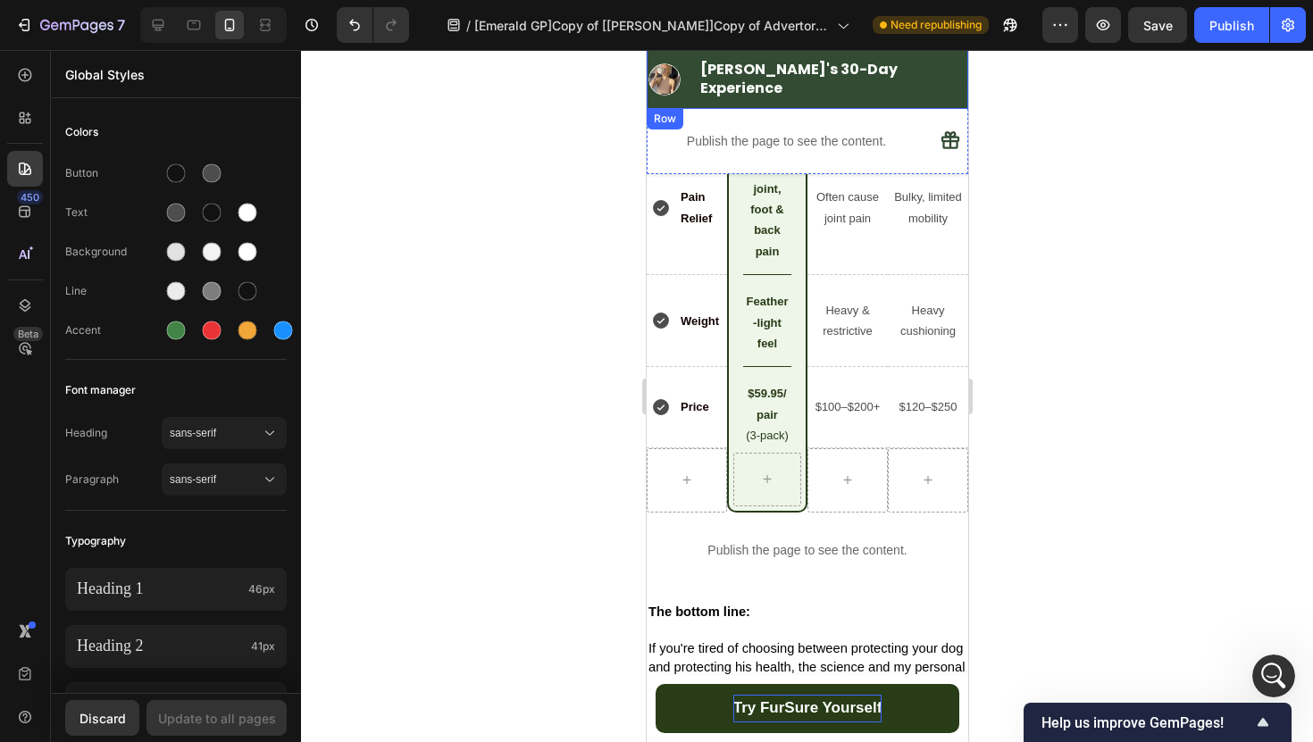
click at [660, 60] on div "Image ⁠⁠⁠⁠⁠⁠⁠ [PERSON_NAME]'s 30-Day Experience Heading Row" at bounding box center [806, 79] width 321 height 41
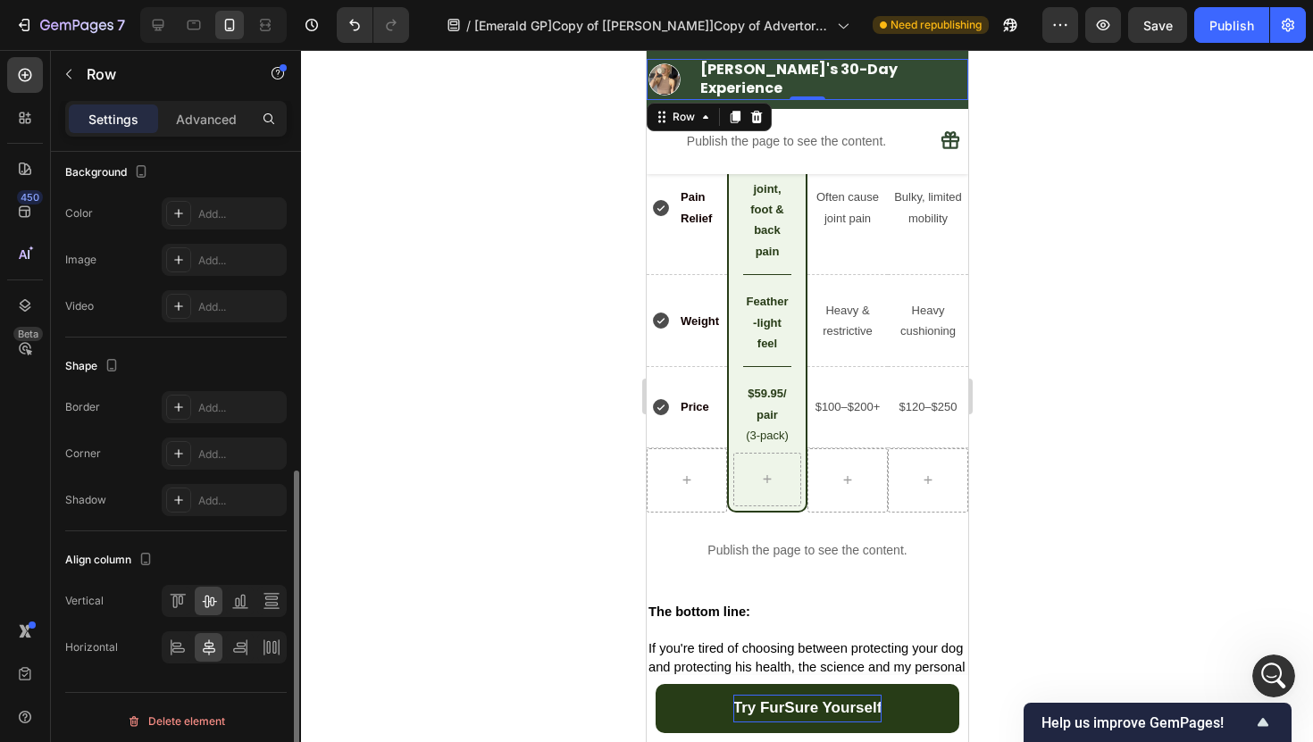
scroll to position [605, 0]
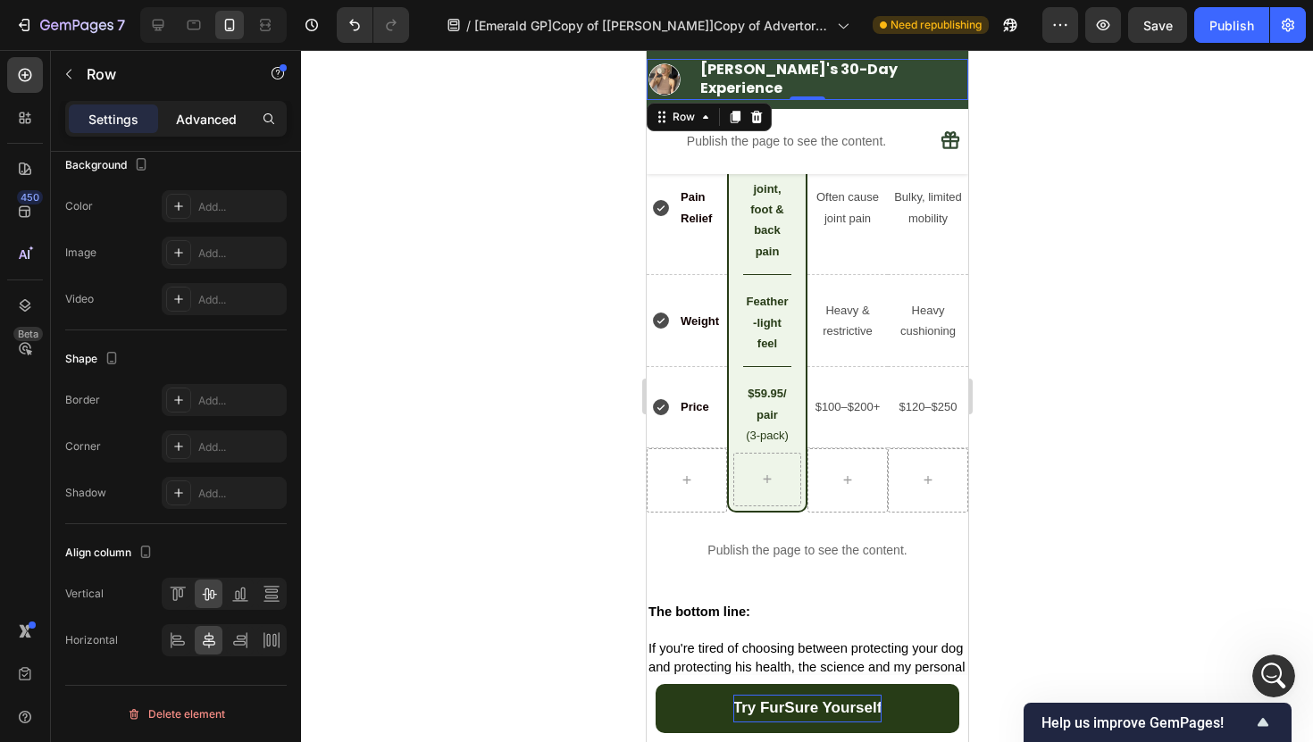
click at [217, 120] on p "Advanced" at bounding box center [206, 119] width 61 height 19
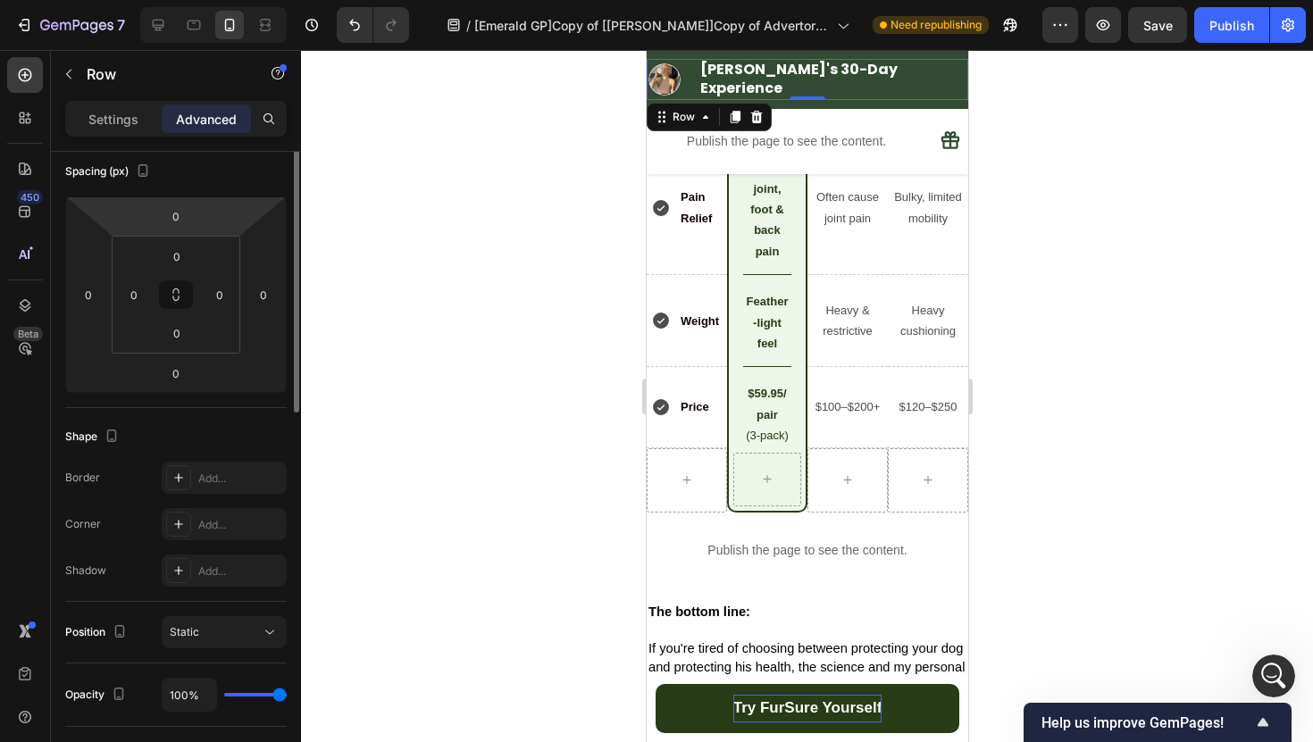
scroll to position [0, 0]
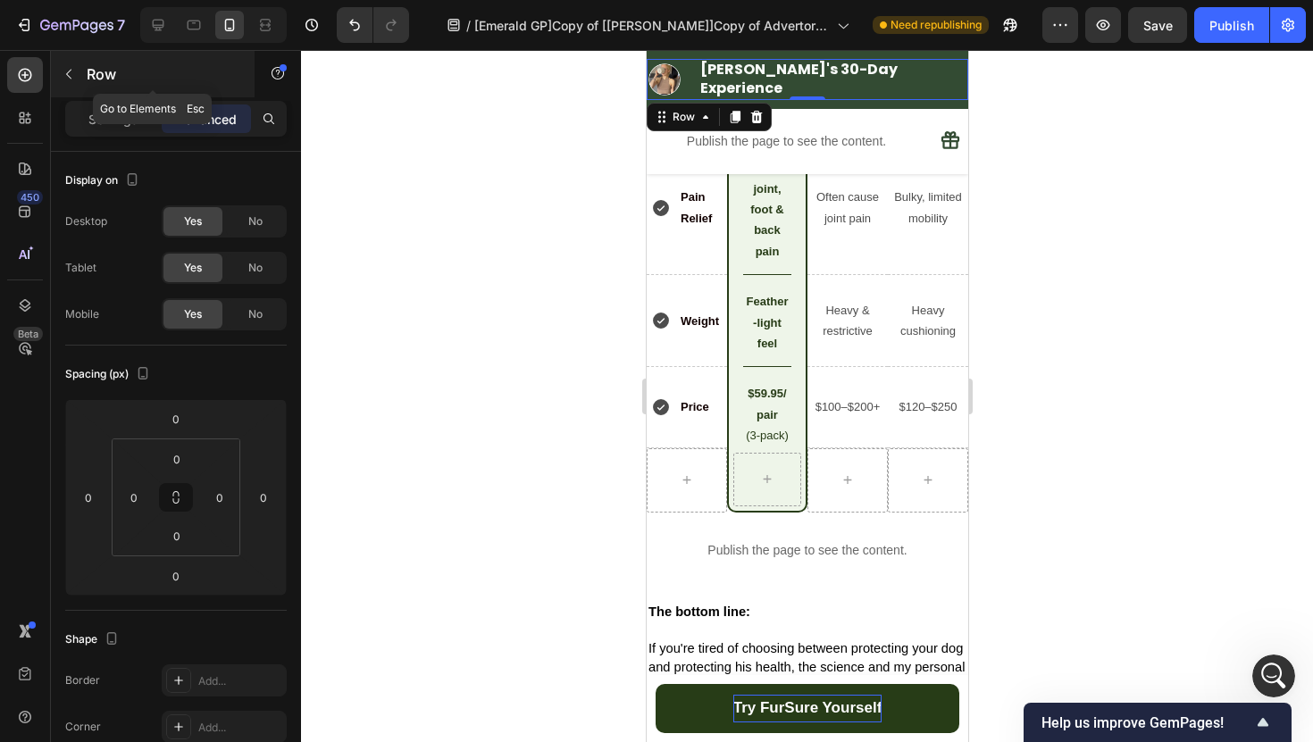
click at [69, 82] on button "button" at bounding box center [68, 74] width 29 height 29
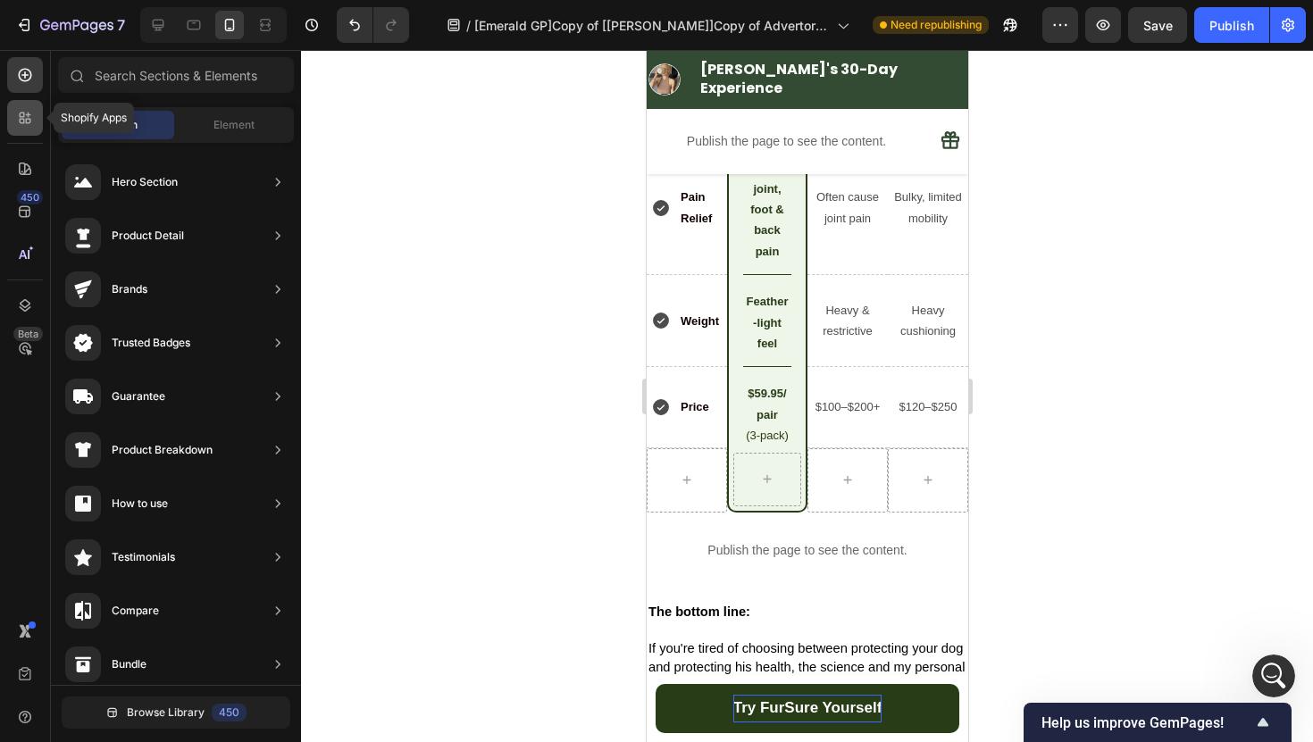
click at [22, 130] on div at bounding box center [25, 118] width 36 height 36
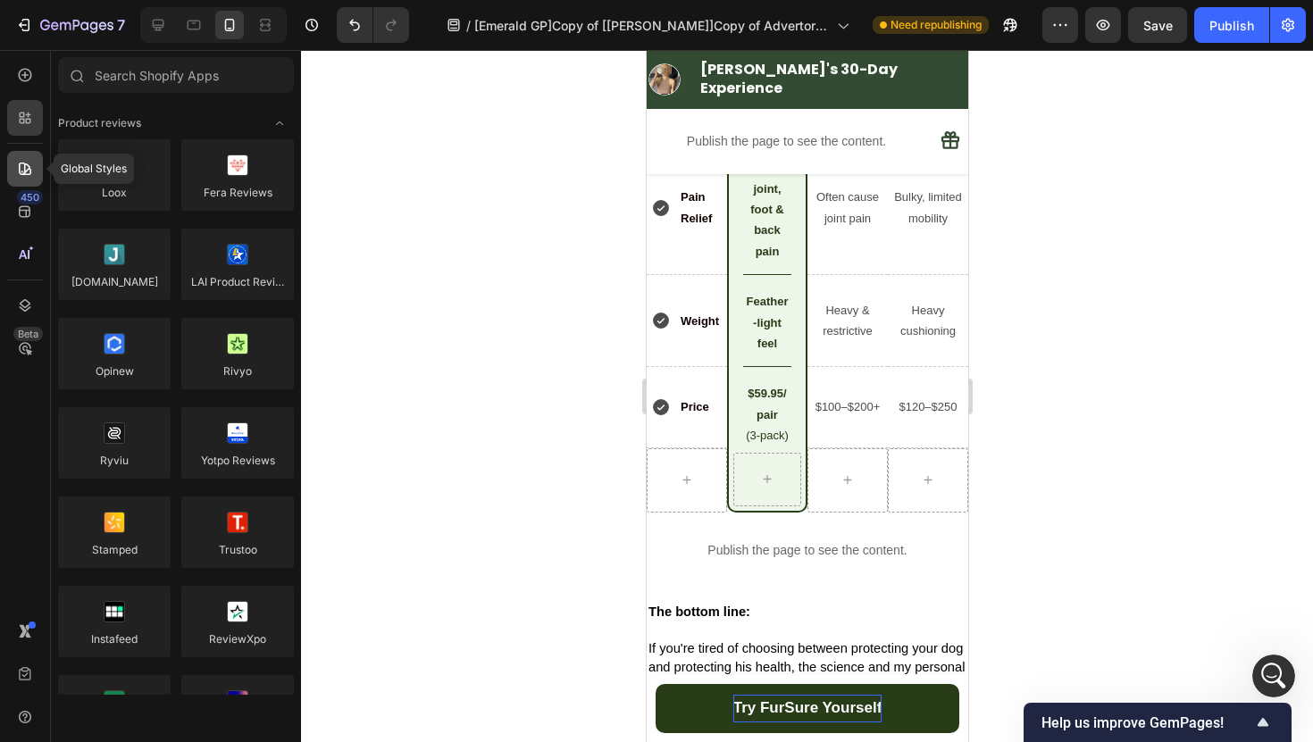
click at [23, 169] on icon at bounding box center [25, 169] width 18 height 18
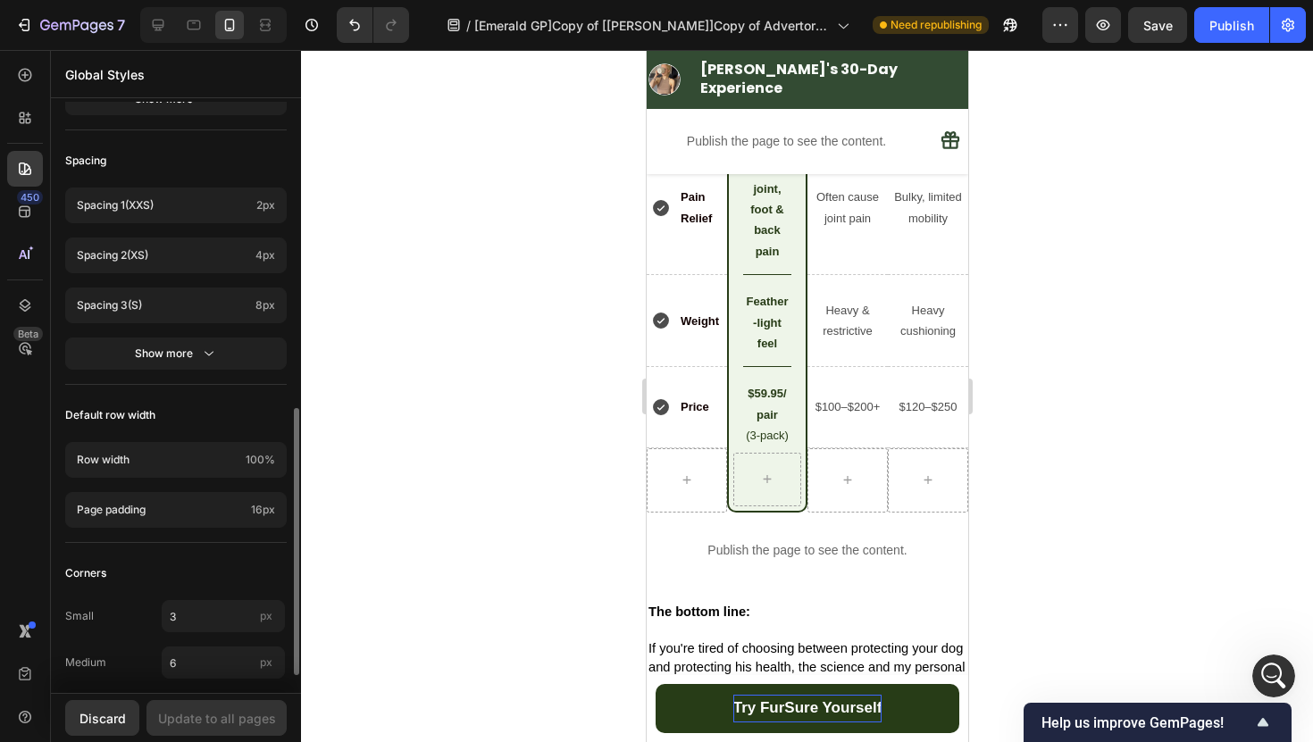
scroll to position [717, 0]
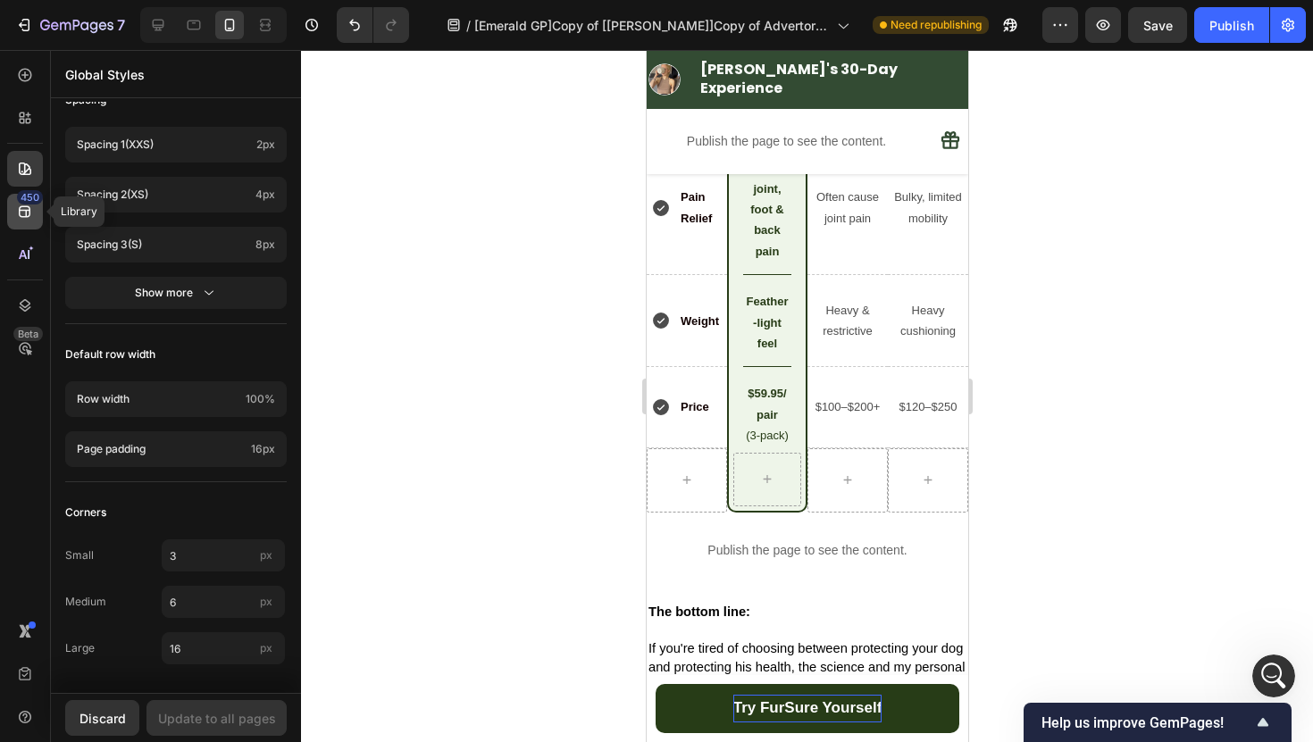
click at [26, 220] on icon at bounding box center [25, 212] width 18 height 18
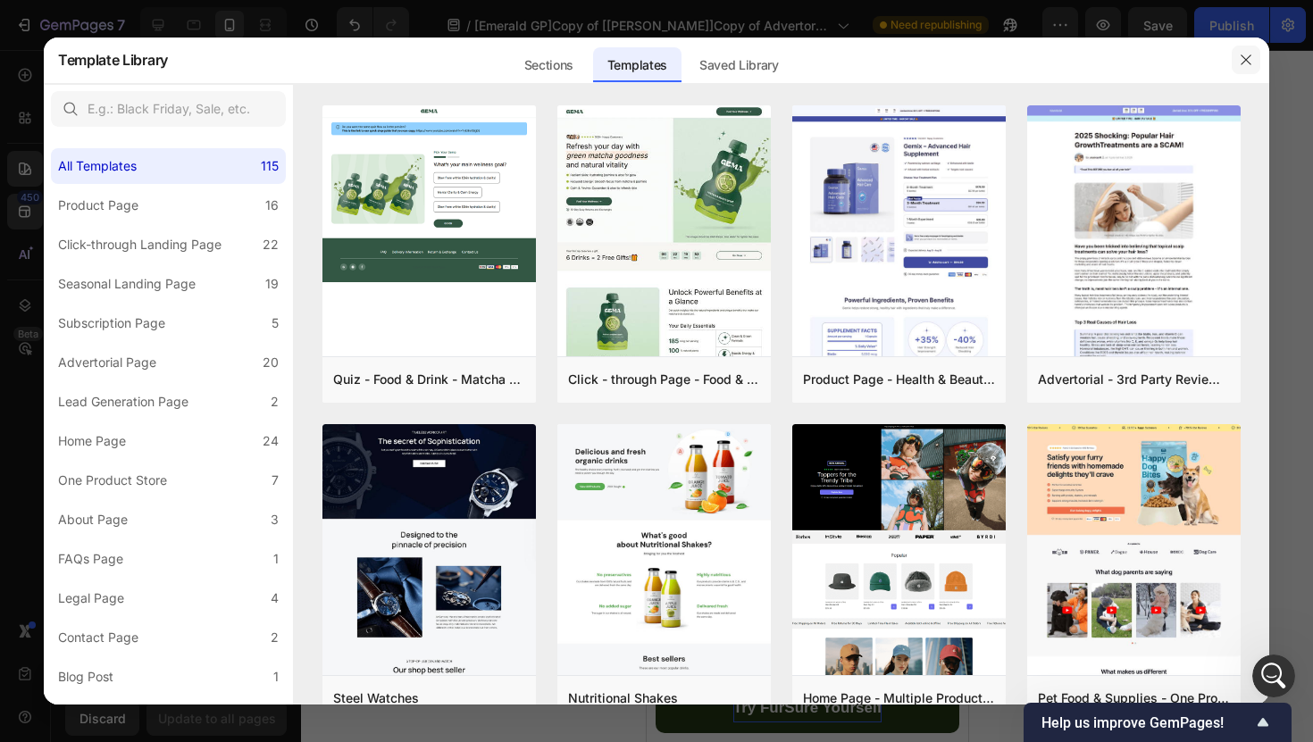
click at [1242, 63] on icon "button" at bounding box center [1245, 59] width 10 height 10
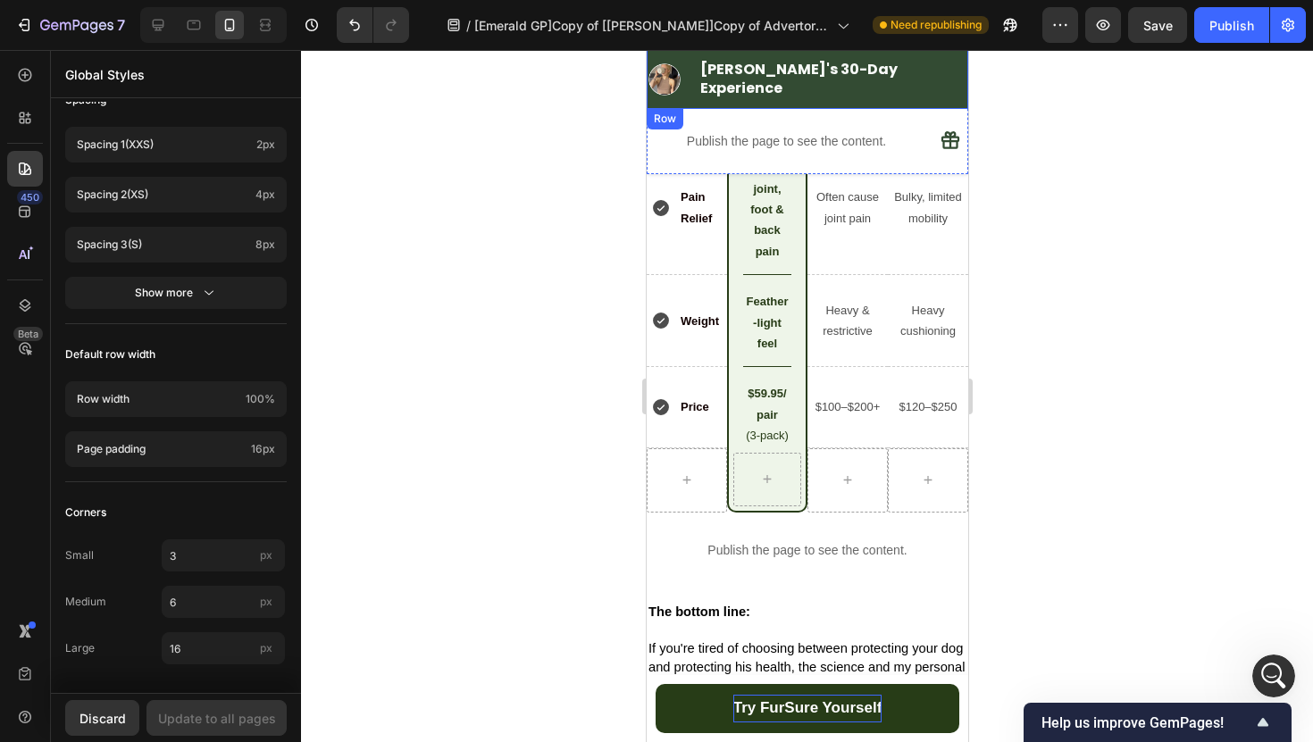
click at [942, 56] on div "Image ⁠⁠⁠⁠⁠⁠⁠ [PERSON_NAME]'s 30-Day Experience Heading [GEOGRAPHIC_DATA]" at bounding box center [806, 79] width 321 height 59
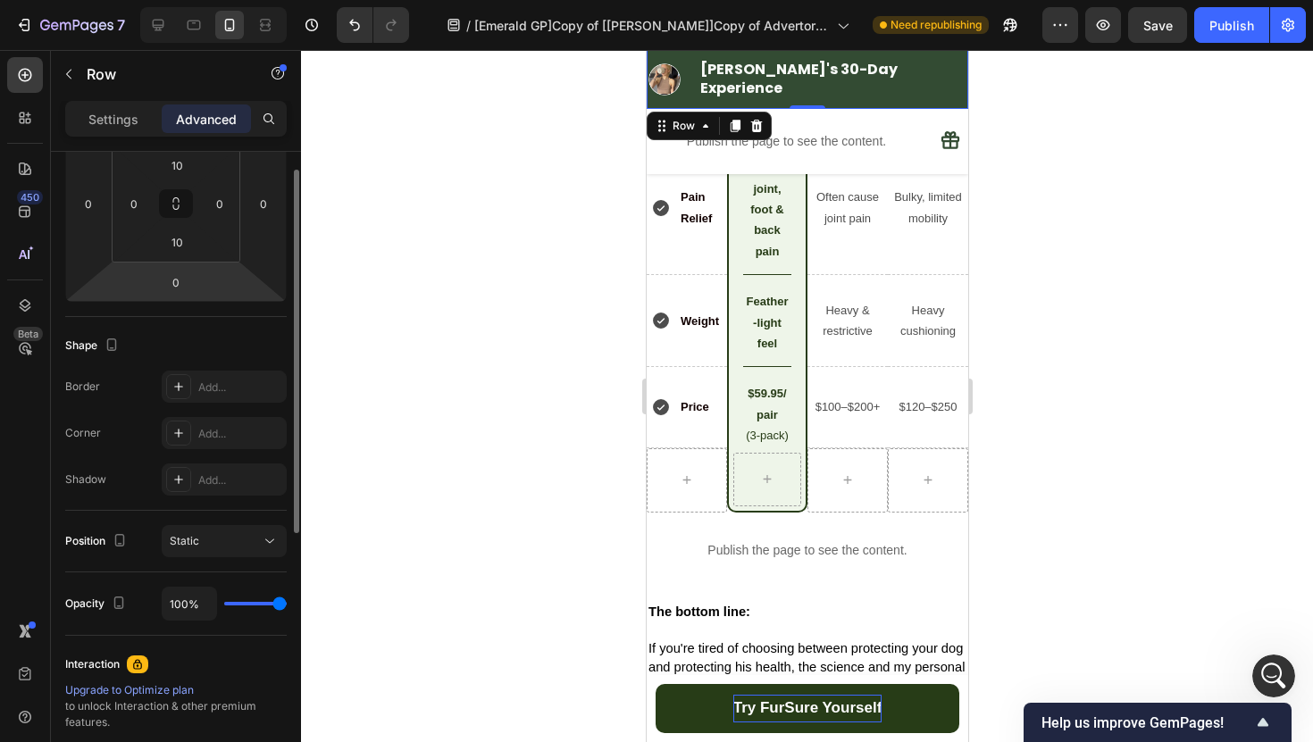
scroll to position [488, 0]
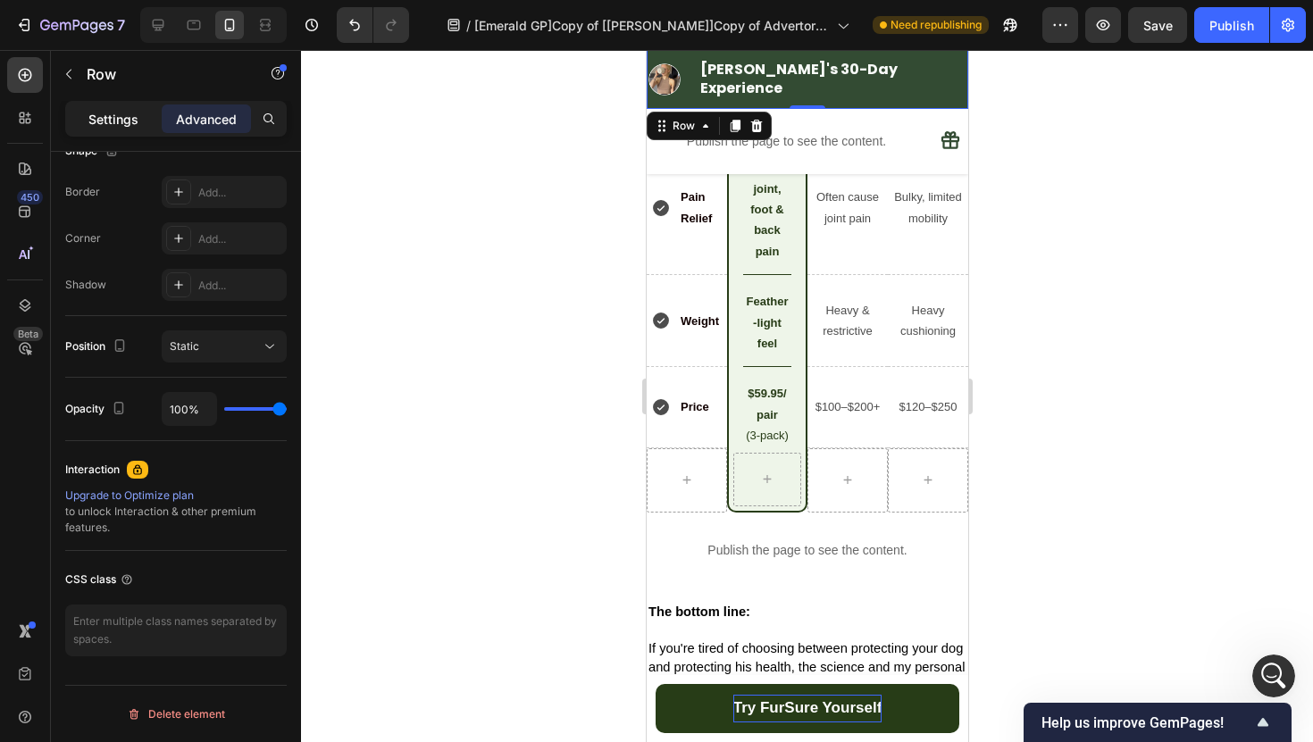
click at [117, 131] on div "Settings" at bounding box center [113, 118] width 89 height 29
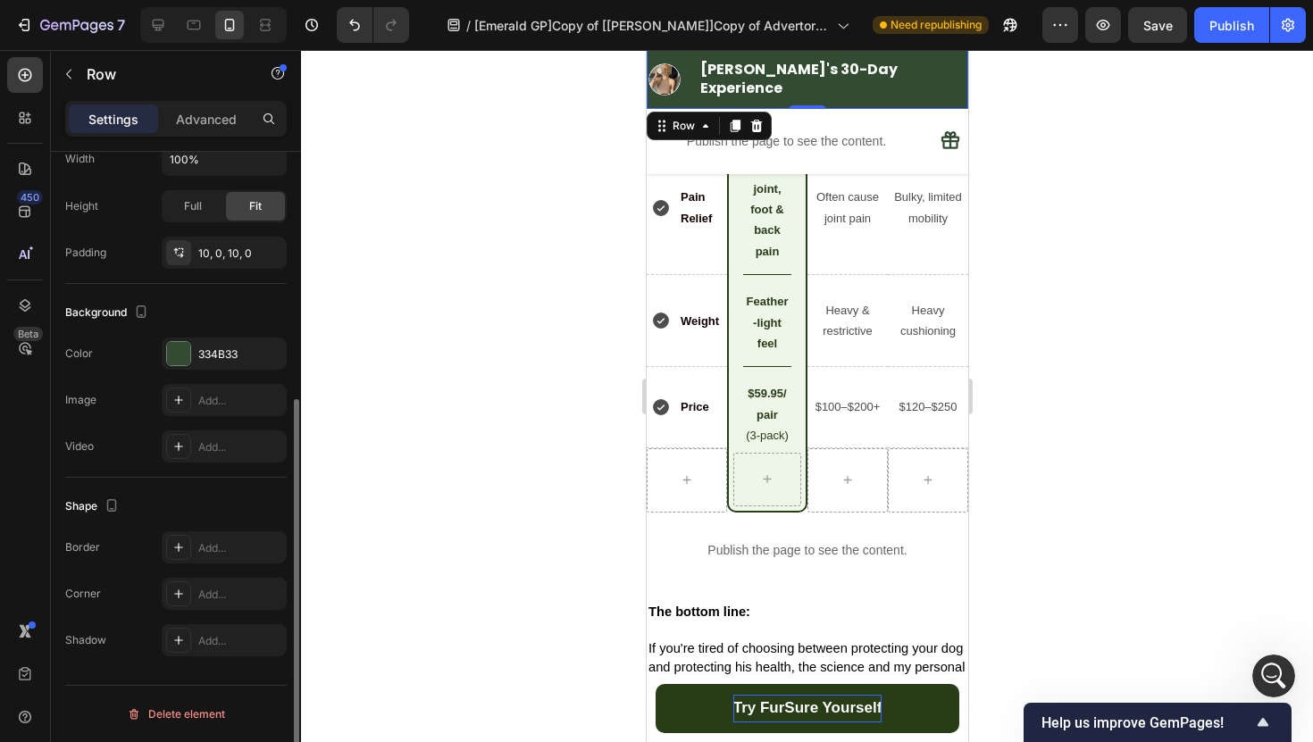
scroll to position [402, 0]
click at [223, 349] on div "334B33" at bounding box center [224, 354] width 52 height 16
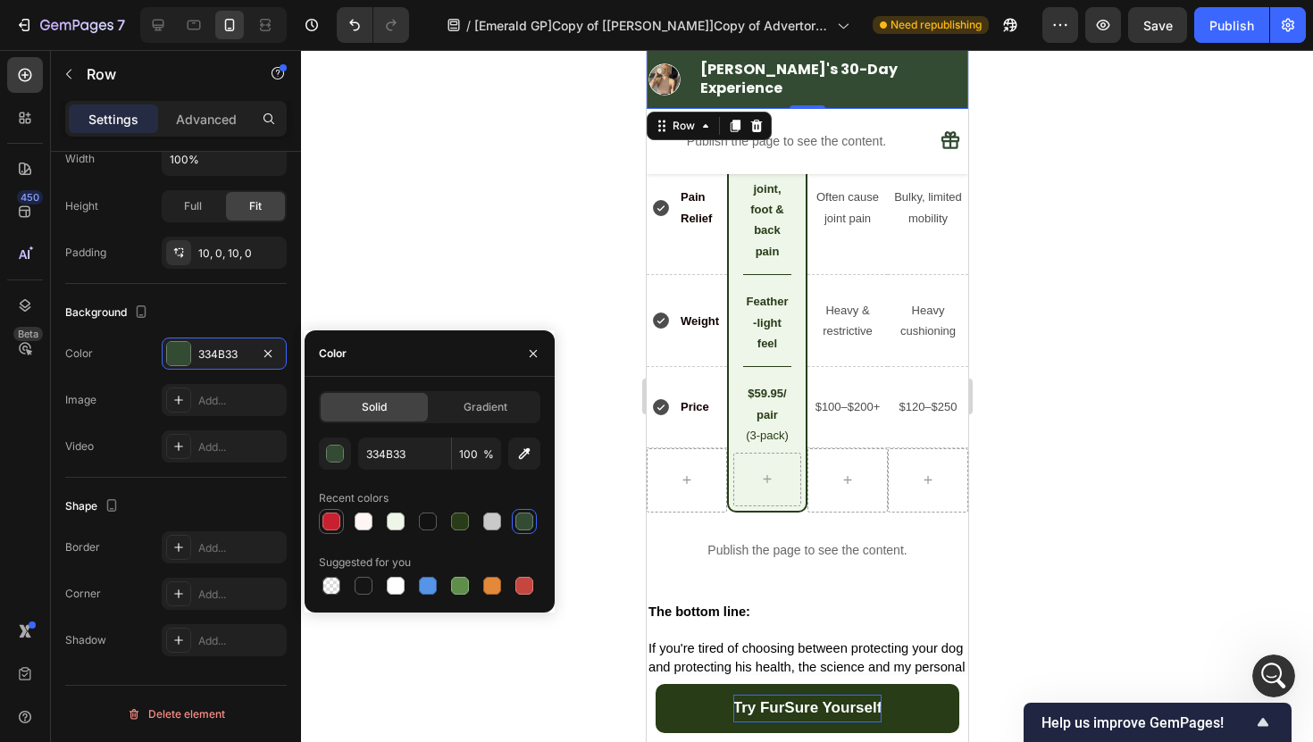
click at [338, 524] on div at bounding box center [331, 522] width 18 height 18
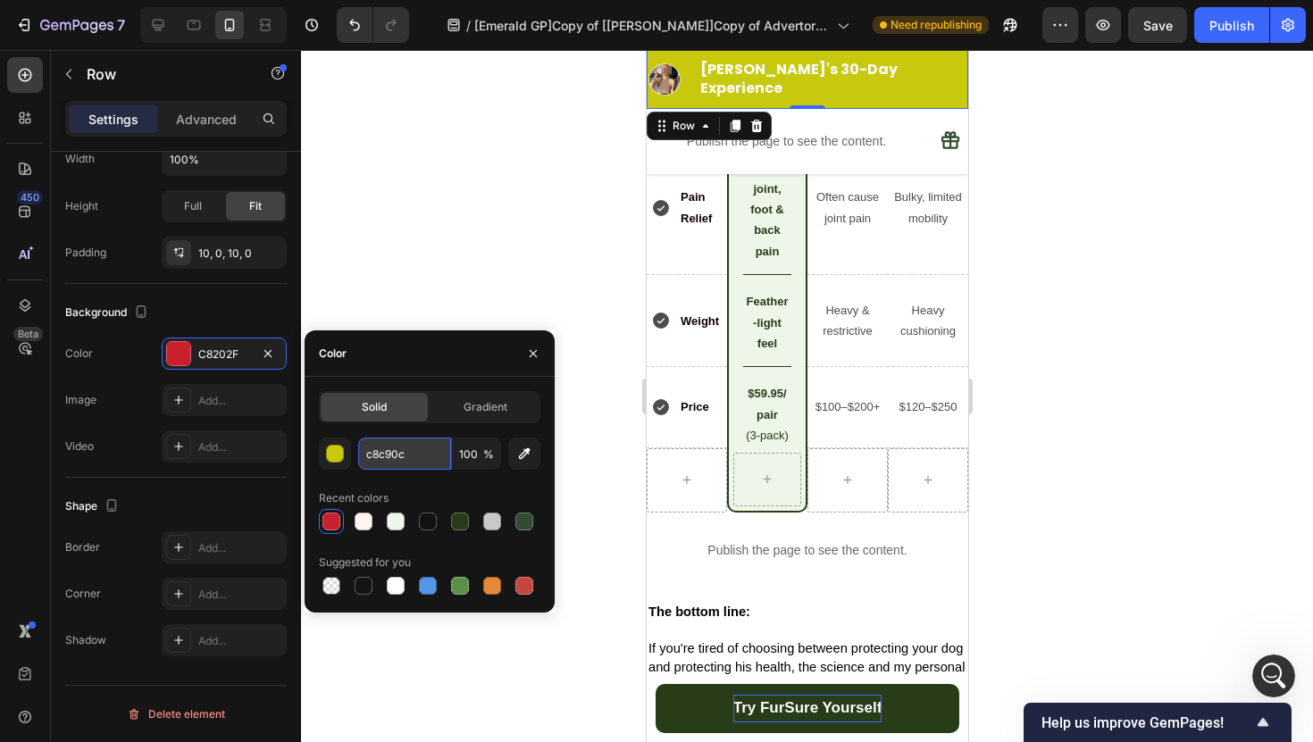
click at [379, 455] on input "c8c90c" at bounding box center [404, 454] width 93 height 32
paste input "4dc719"
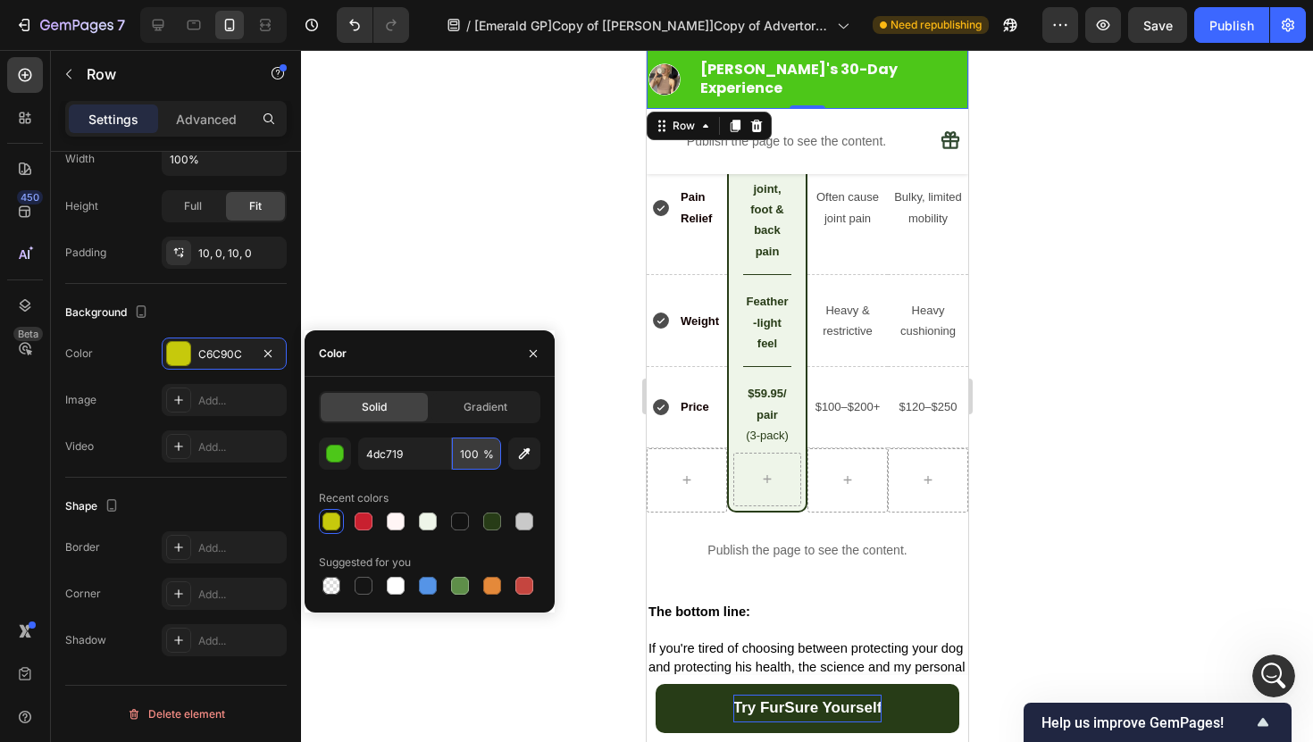
type input "4DC719"
click at [473, 458] on input "100" at bounding box center [476, 454] width 49 height 32
click at [488, 454] on span "%" at bounding box center [488, 454] width 11 height 16
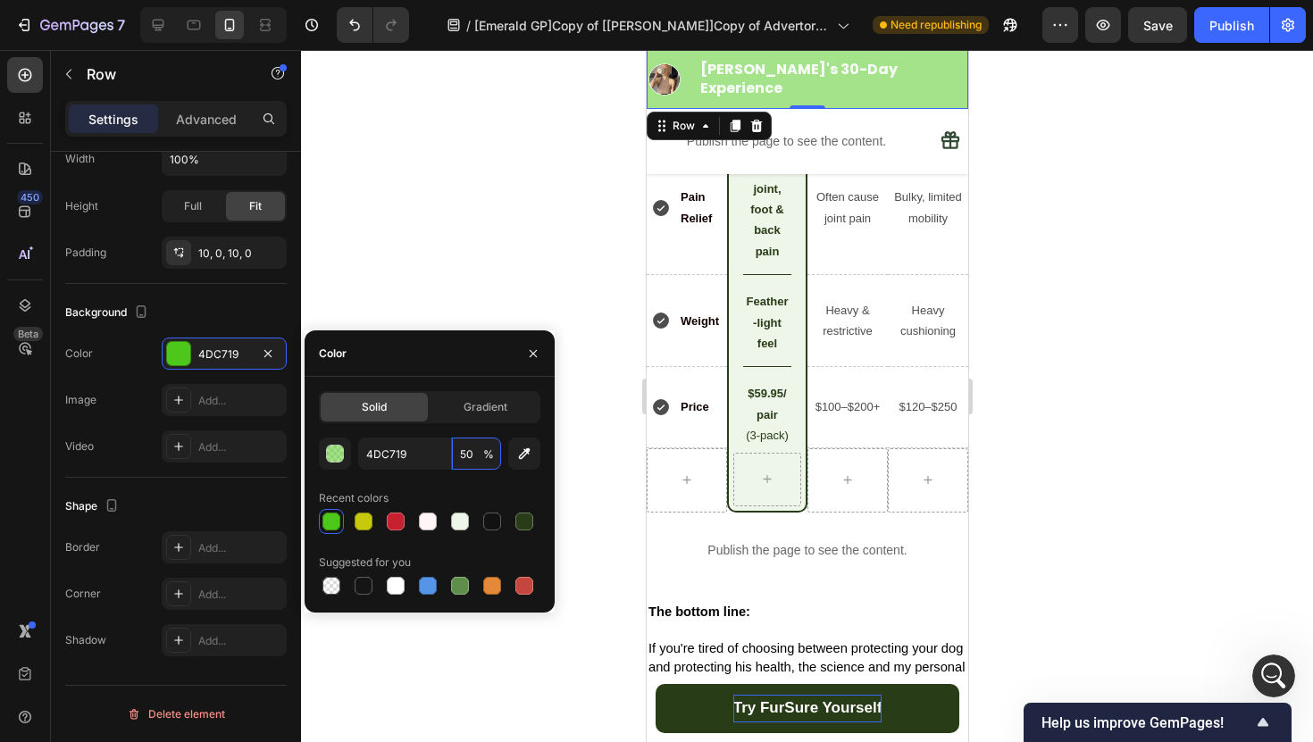
type input "5"
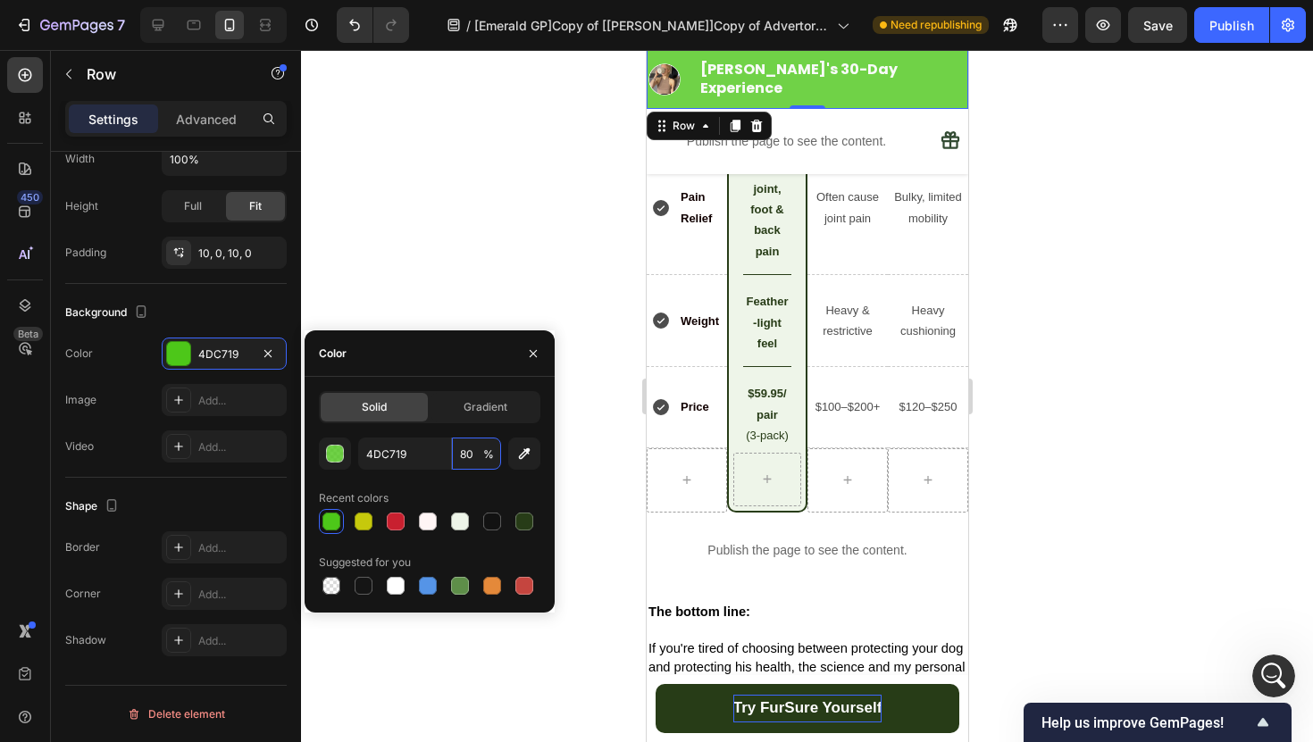
type input "8"
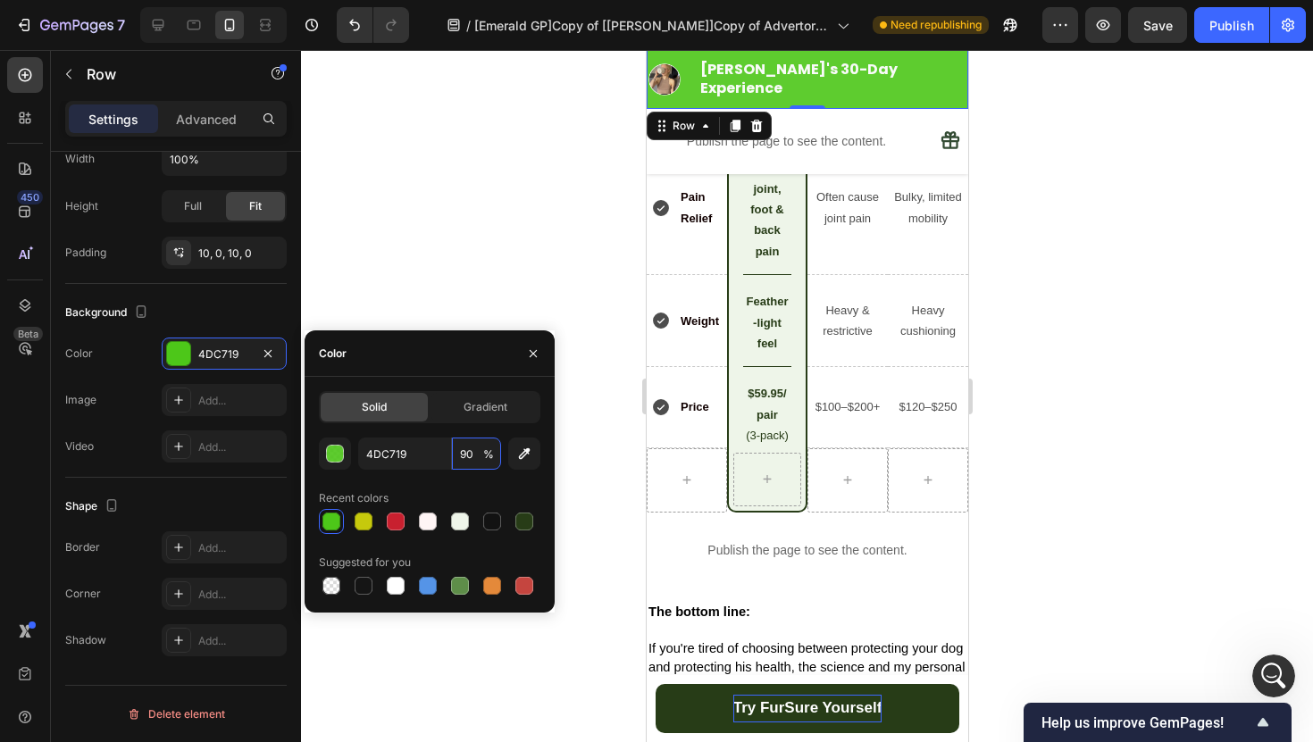
type input "9"
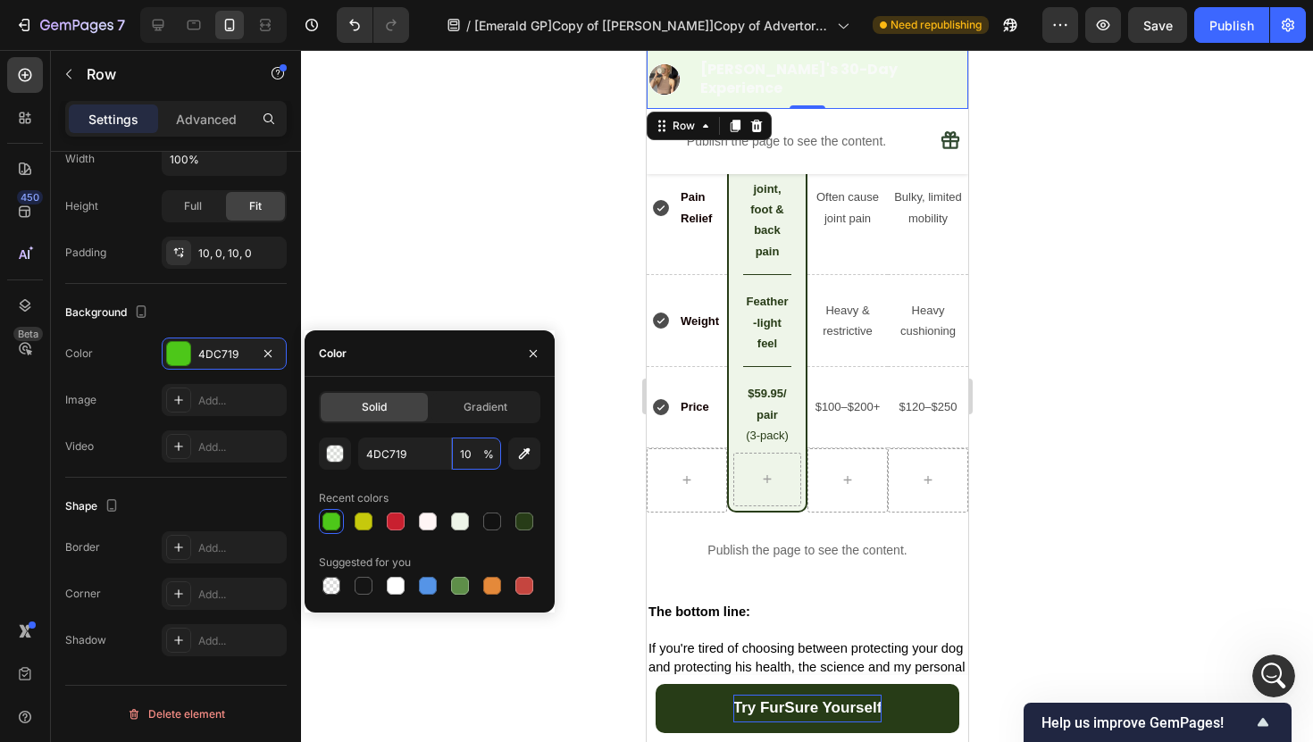
type input "100"
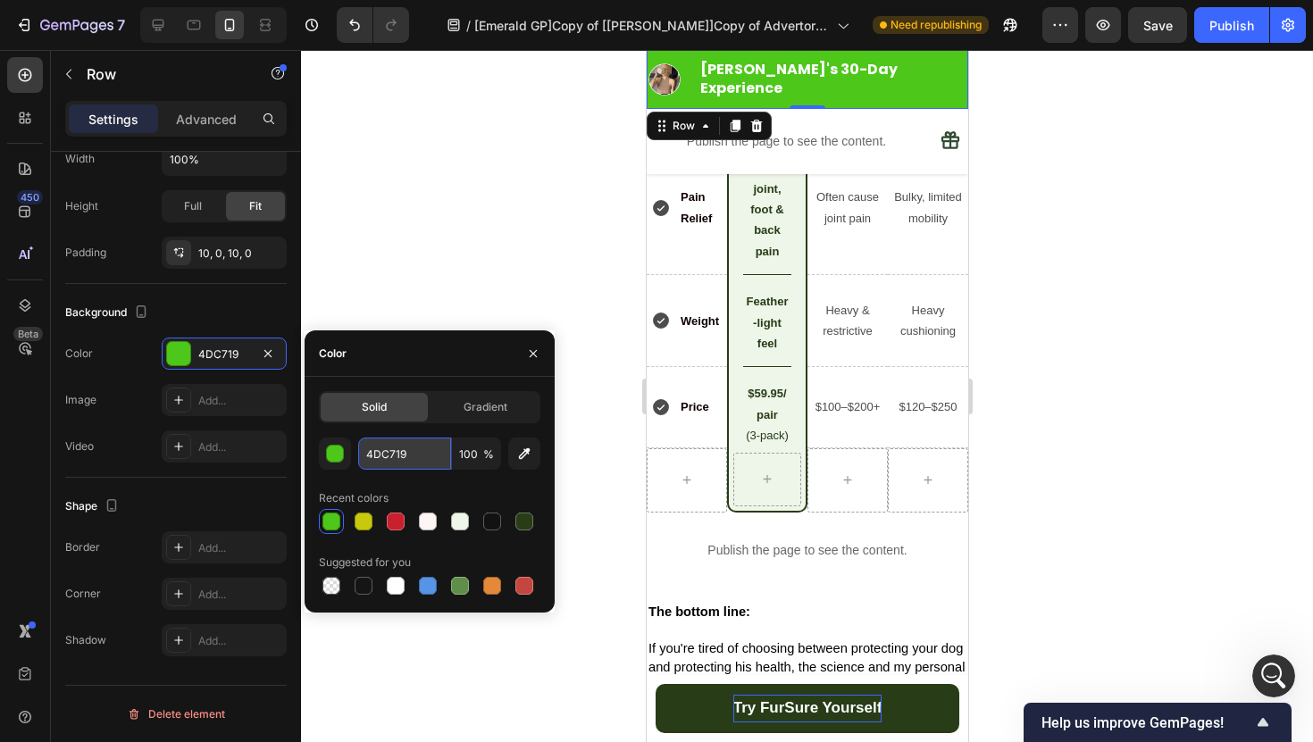
click at [372, 453] on input "4DC719" at bounding box center [404, 454] width 93 height 32
click at [407, 460] on input "4DC719" at bounding box center [404, 454] width 93 height 32
click at [371, 454] on input "4DC719" at bounding box center [404, 454] width 93 height 32
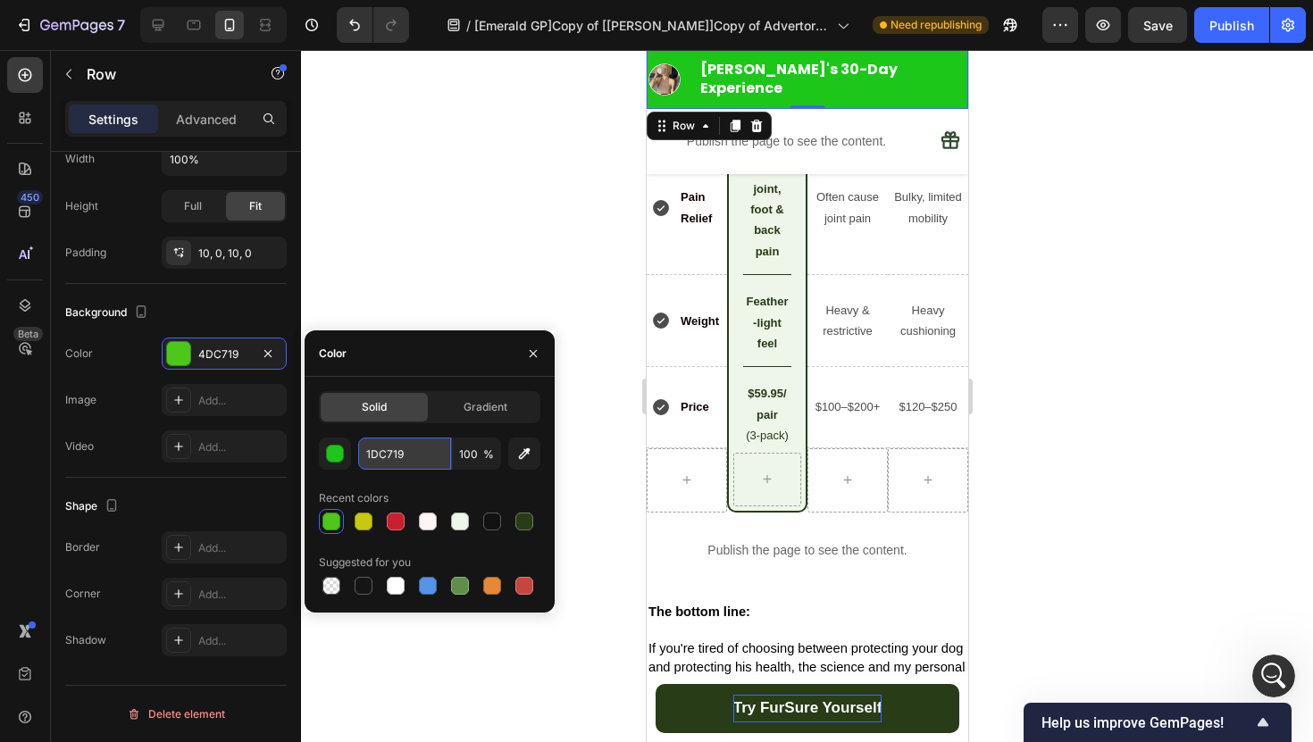
click at [406, 463] on input "1DC719" at bounding box center [404, 454] width 93 height 32
click at [412, 482] on div "1DC719 100 % Recent colors Suggested for you" at bounding box center [429, 518] width 221 height 161
click at [380, 457] on input "1DC719" at bounding box center [404, 454] width 93 height 32
click at [363, 451] on input "1DC719" at bounding box center [404, 454] width 93 height 32
click at [377, 454] on input "1DC719" at bounding box center [404, 454] width 93 height 32
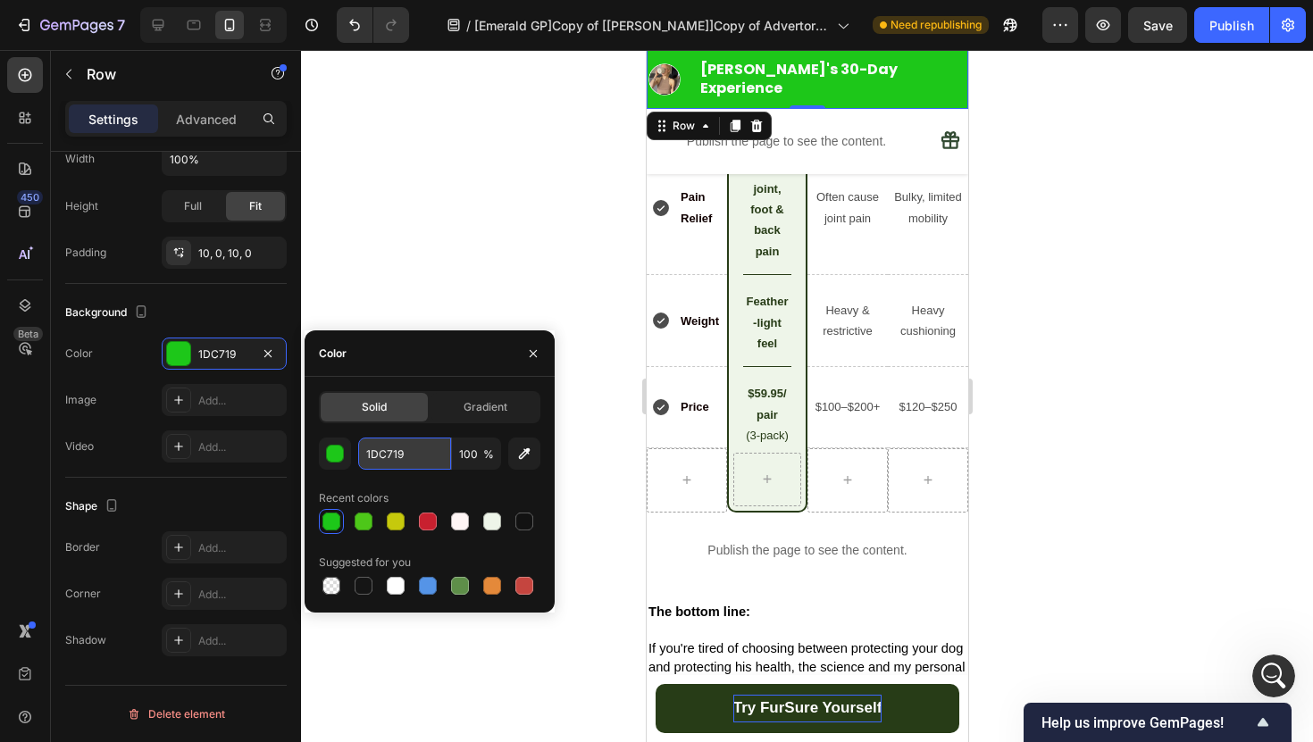
click at [368, 451] on input "1DC719" at bounding box center [404, 454] width 93 height 32
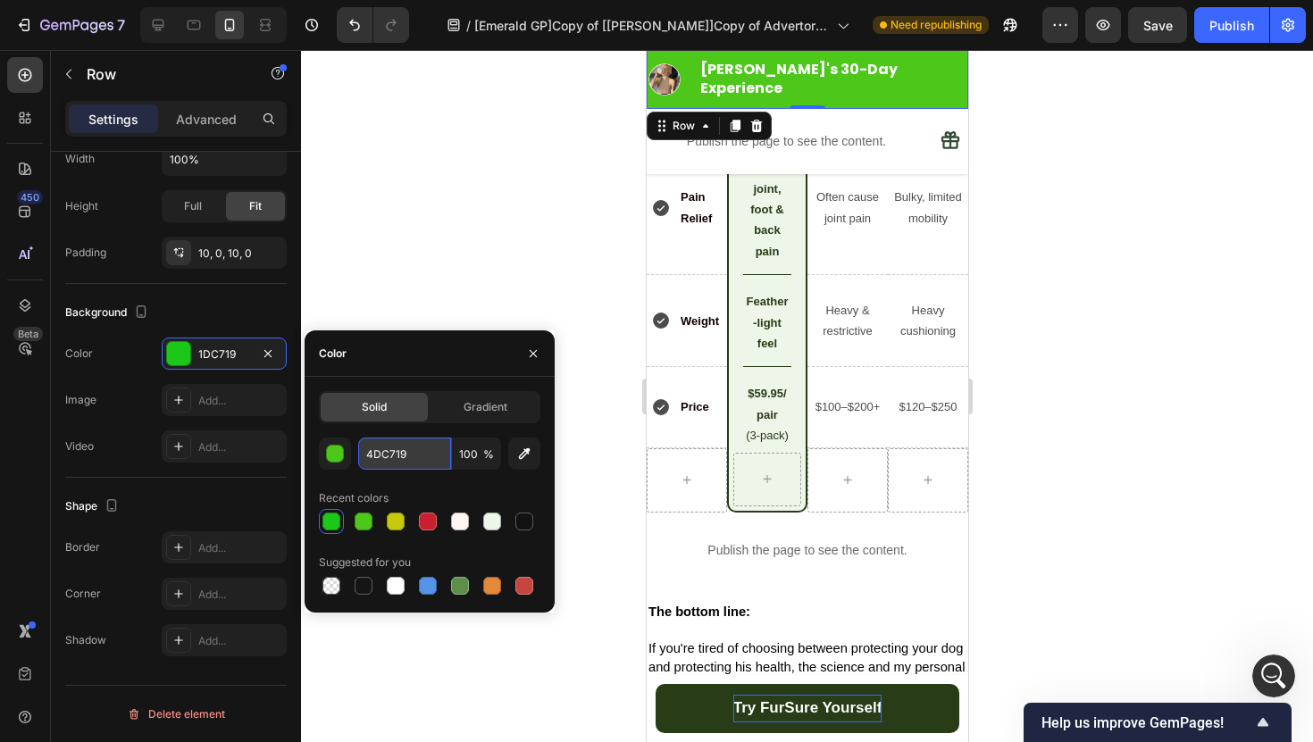
click at [415, 454] on input "4DC719" at bounding box center [404, 454] width 93 height 32
click at [416, 478] on div "4DC919 100 % Recent colors Suggested for you" at bounding box center [429, 518] width 221 height 161
click at [395, 460] on input "4DC919" at bounding box center [404, 454] width 93 height 32
click at [419, 446] on input "4DC919" at bounding box center [404, 454] width 93 height 32
click at [396, 454] on input "4DC919" at bounding box center [404, 454] width 93 height 32
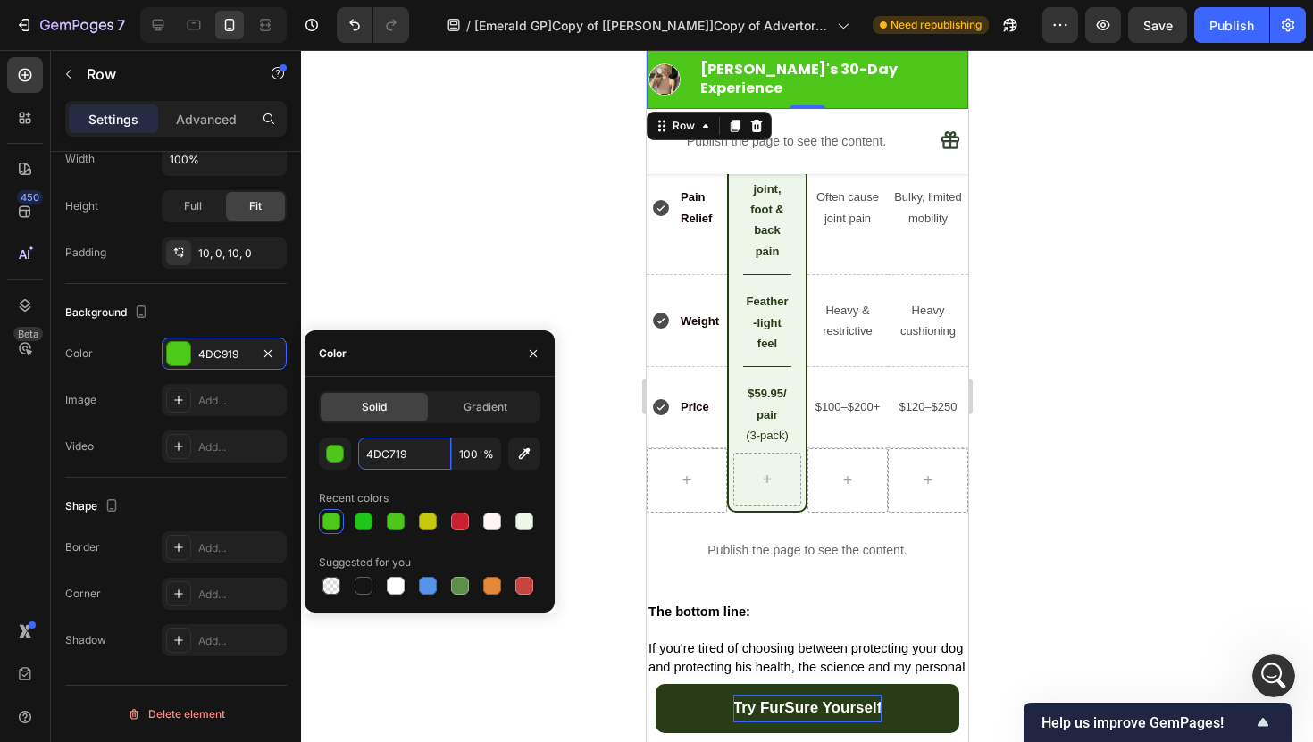
type input "4DC719"
click at [456, 488] on div "Recent colors" at bounding box center [429, 498] width 221 height 29
click at [546, 281] on div at bounding box center [807, 396] width 1012 height 692
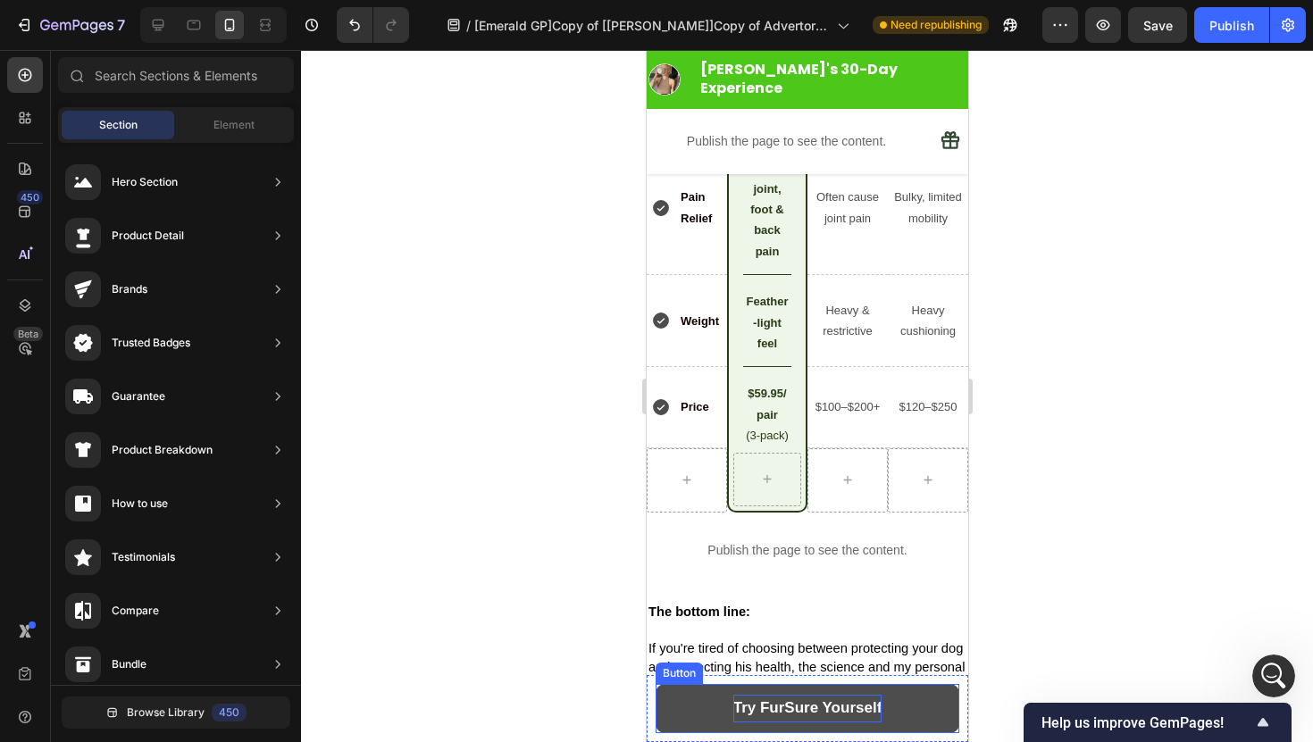
click at [921, 690] on button "Try FurSure Yourself" at bounding box center [806, 708] width 304 height 49
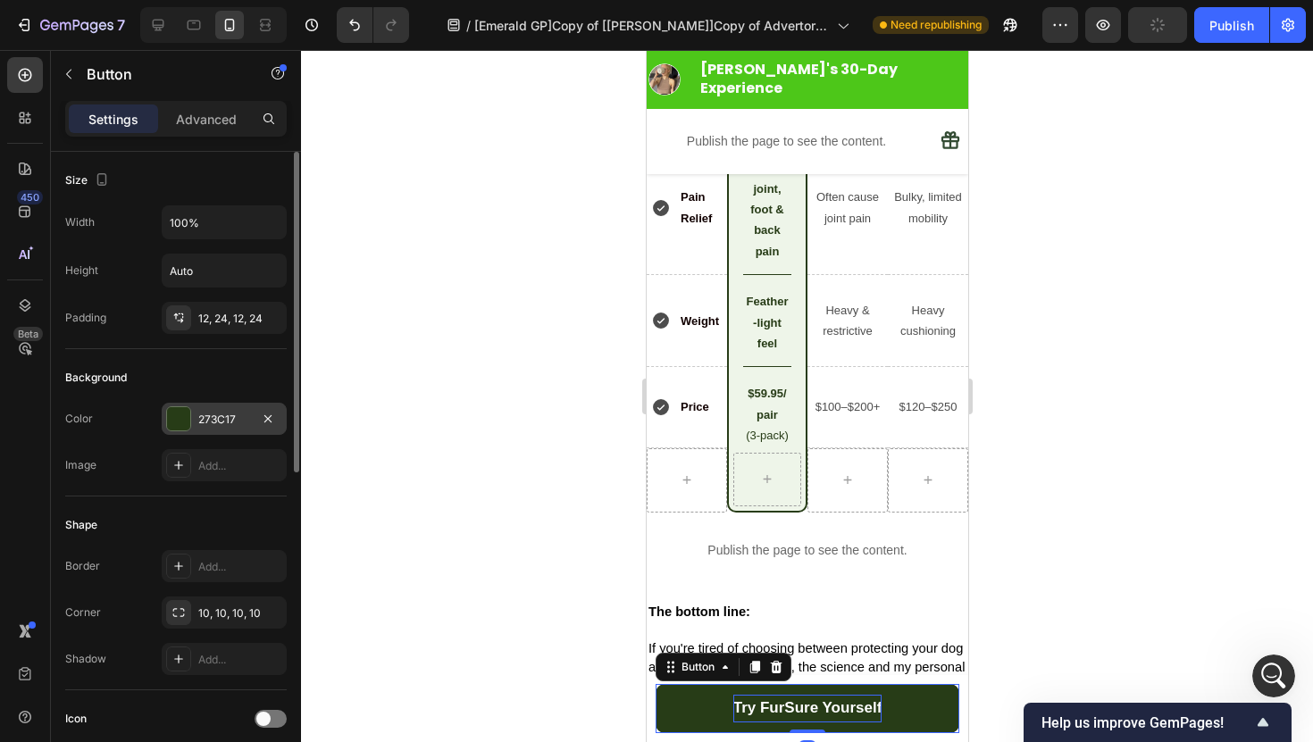
click at [230, 426] on div "273C17" at bounding box center [224, 420] width 52 height 16
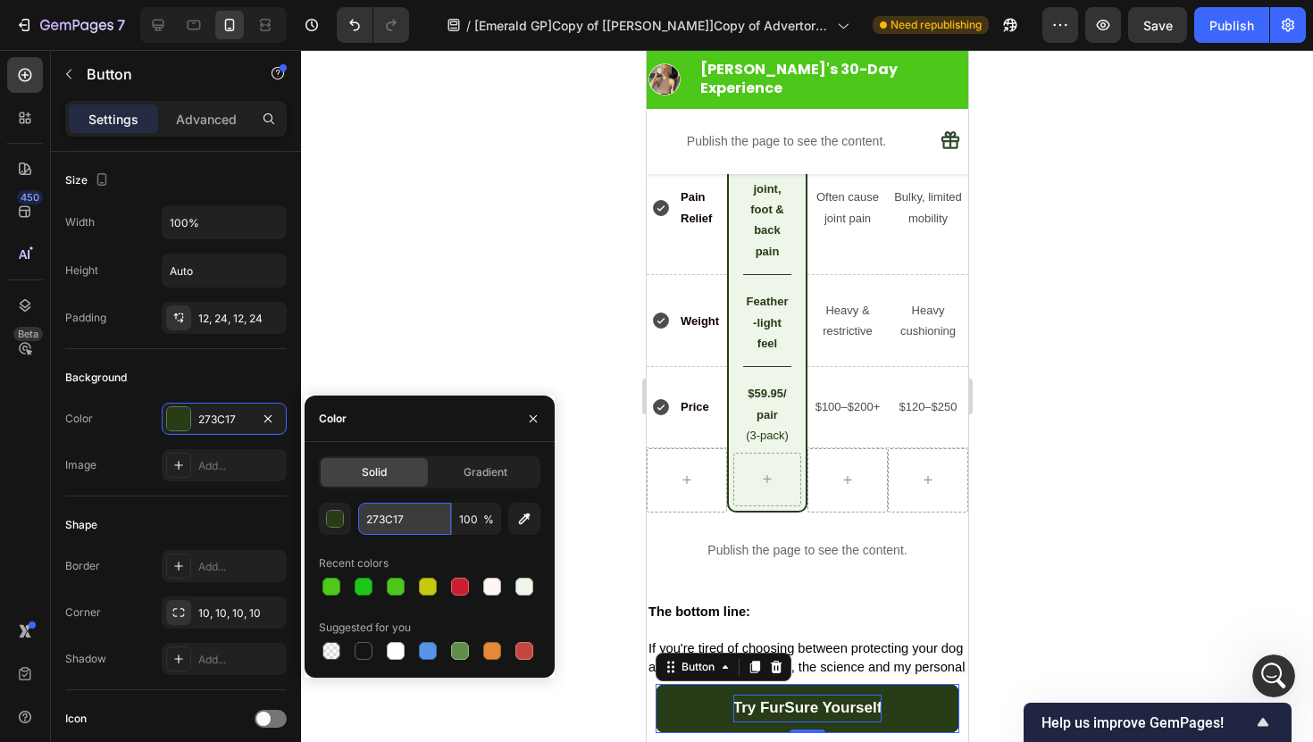
paste input "4dc719"
type input "4dc719"
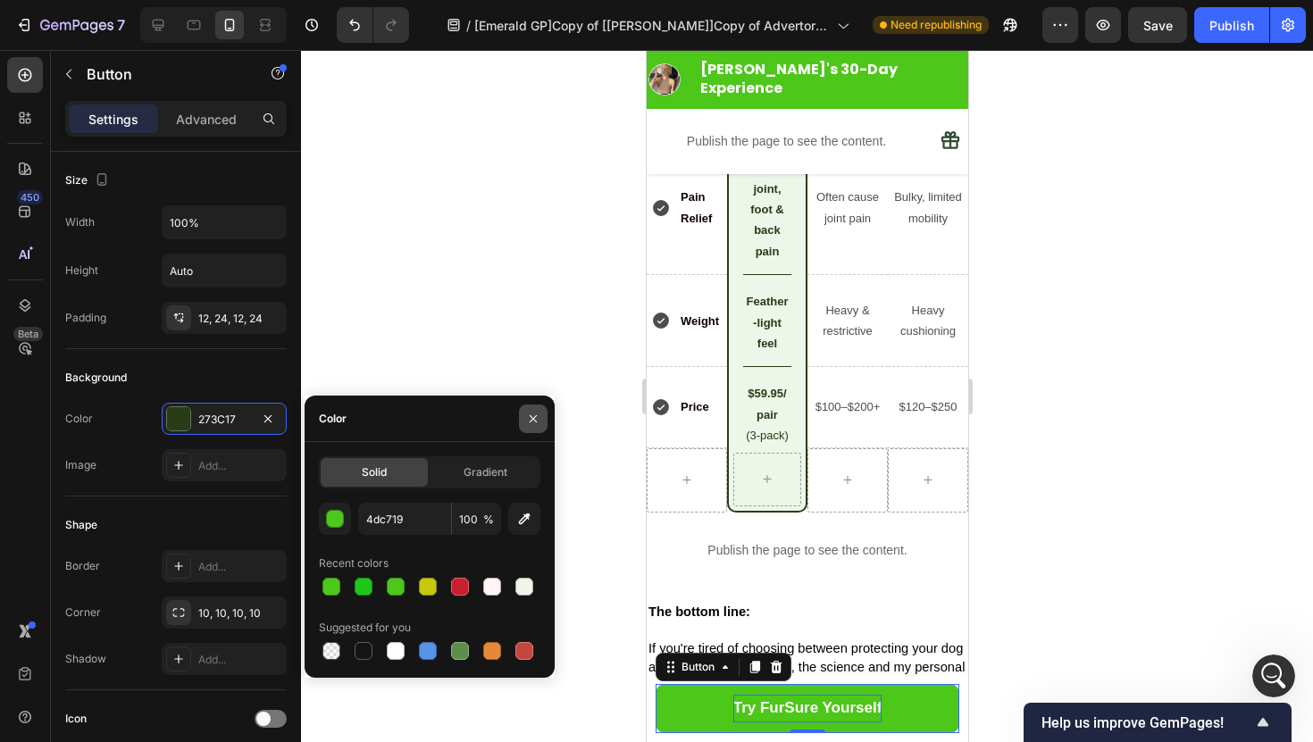
click at [529, 421] on icon "button" at bounding box center [533, 419] width 14 height 14
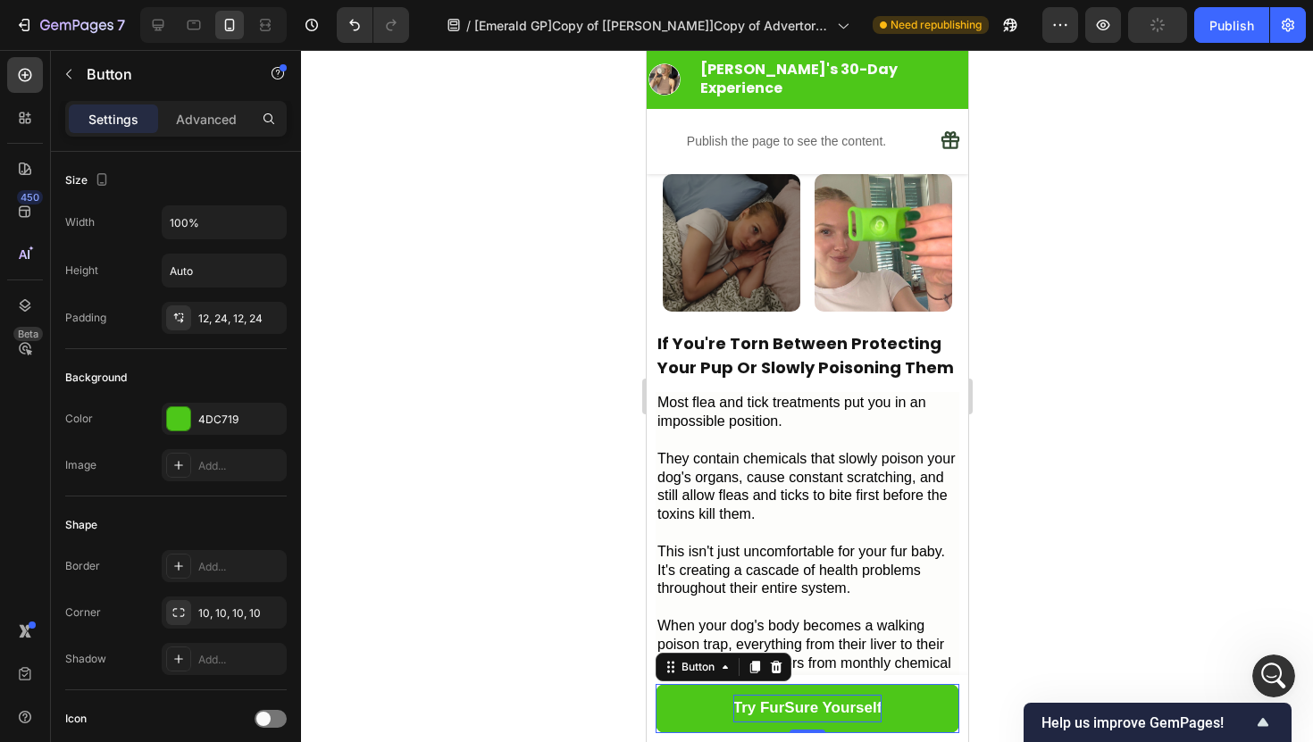
scroll to position [492, 0]
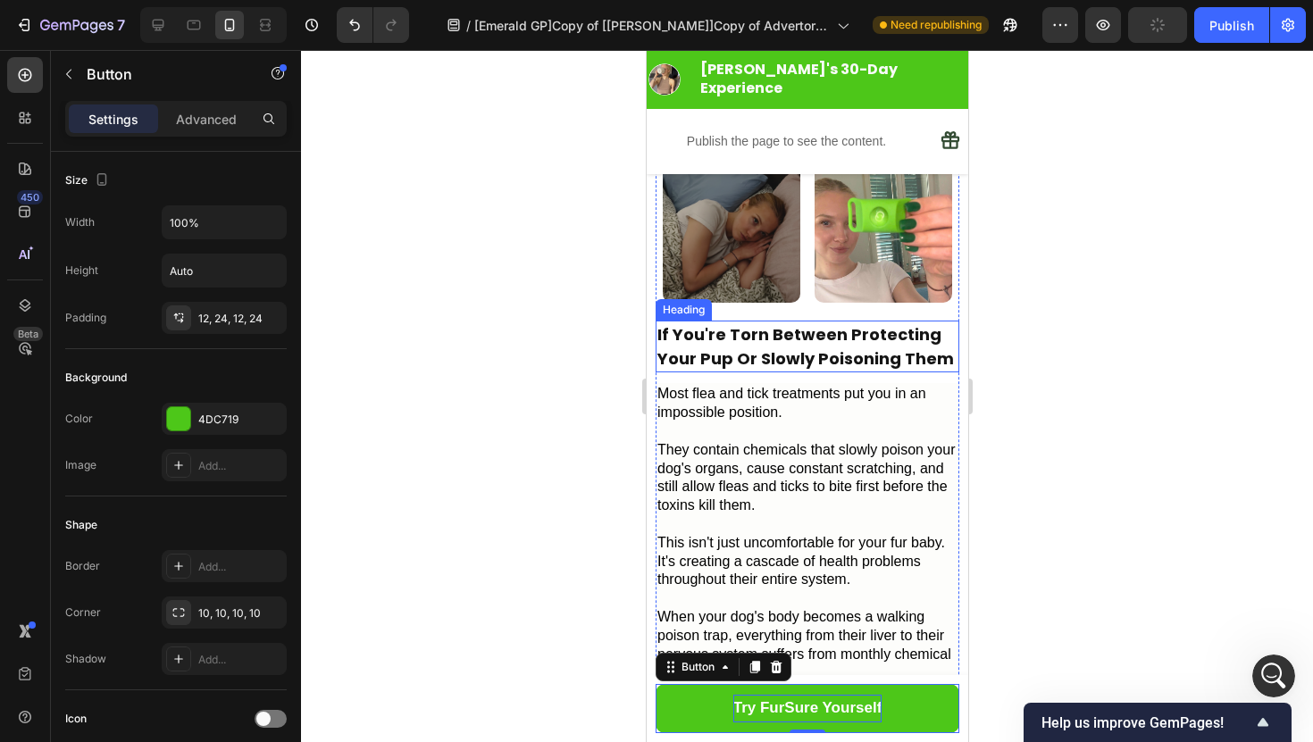
click at [847, 321] on h2 "If You're Torn Between Protecting Your Pup Or Slowly Poisoning Them" at bounding box center [806, 347] width 304 height 52
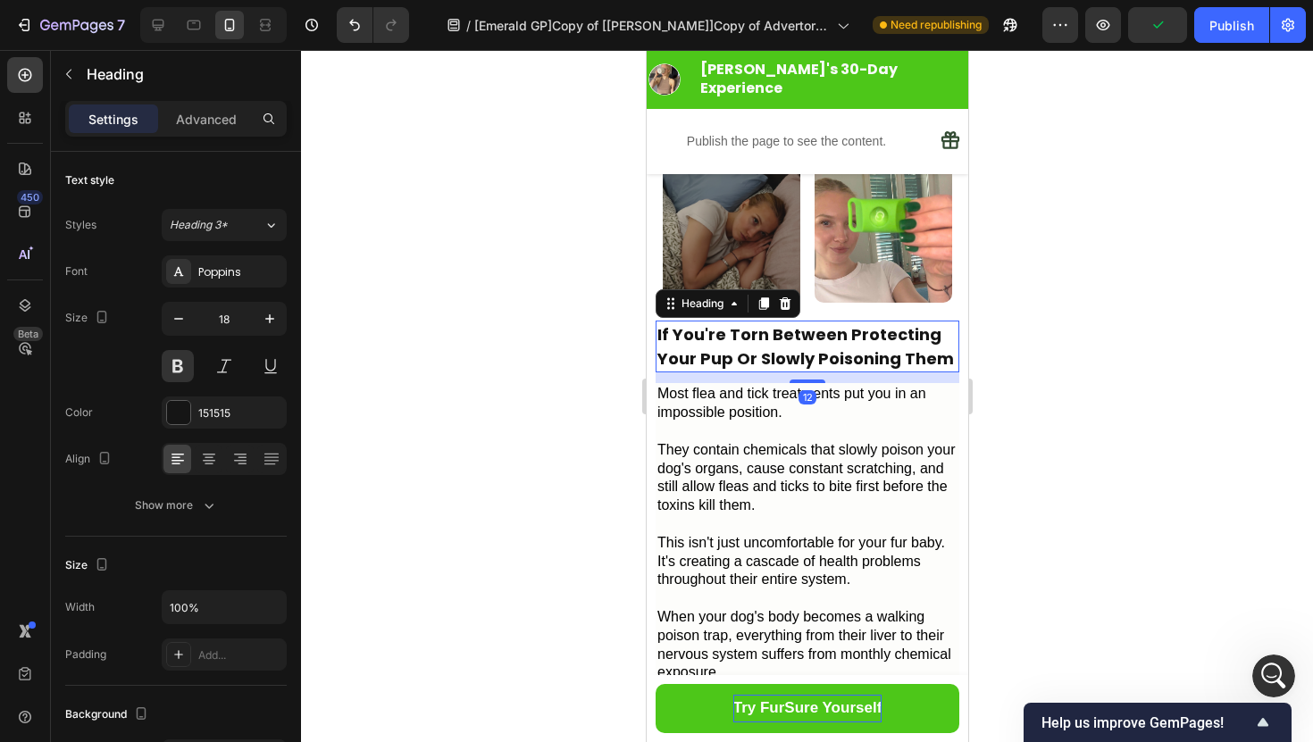
click at [847, 321] on h2 "If You're Torn Between Protecting Your Pup Or Slowly Poisoning Them" at bounding box center [806, 347] width 304 height 52
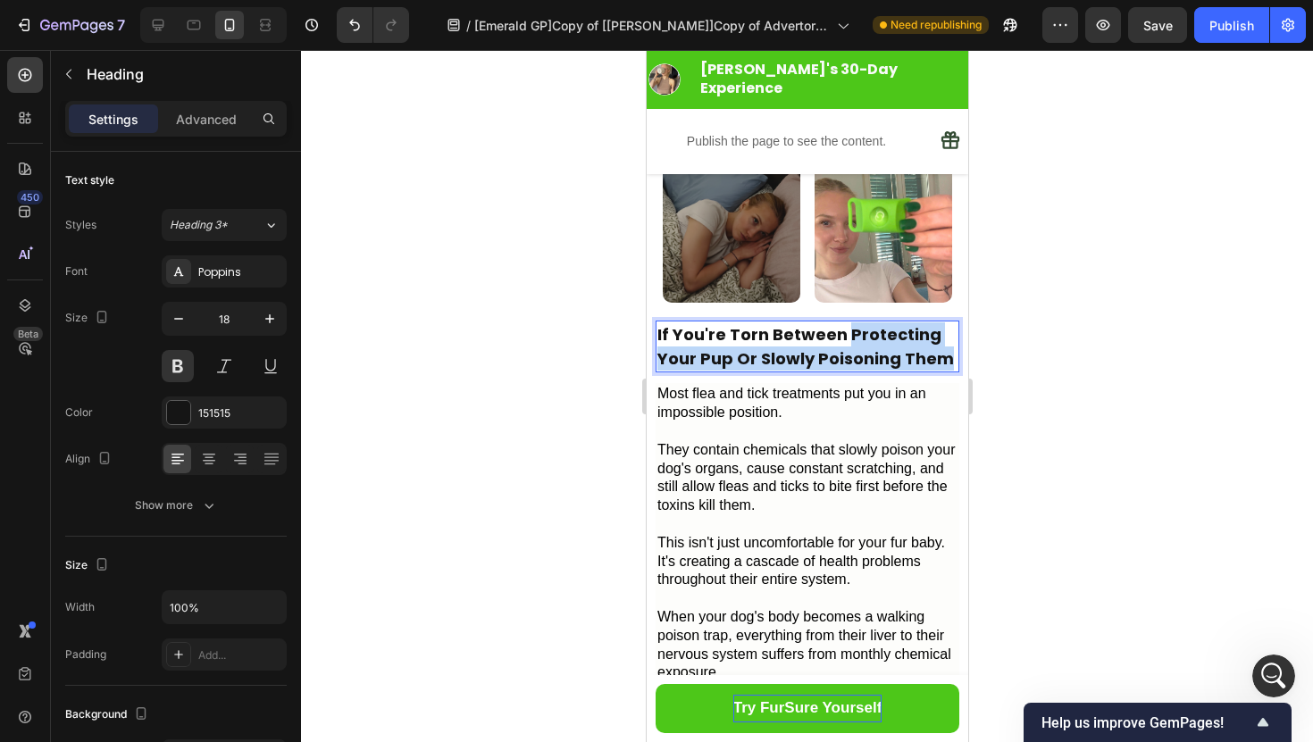
drag, startPoint x: 945, startPoint y: 332, endPoint x: 845, endPoint y: 312, distance: 102.1
click at [845, 322] on p "If You're Torn Between Protecting Your Pup Or Slowly Poisoning Them" at bounding box center [806, 346] width 300 height 48
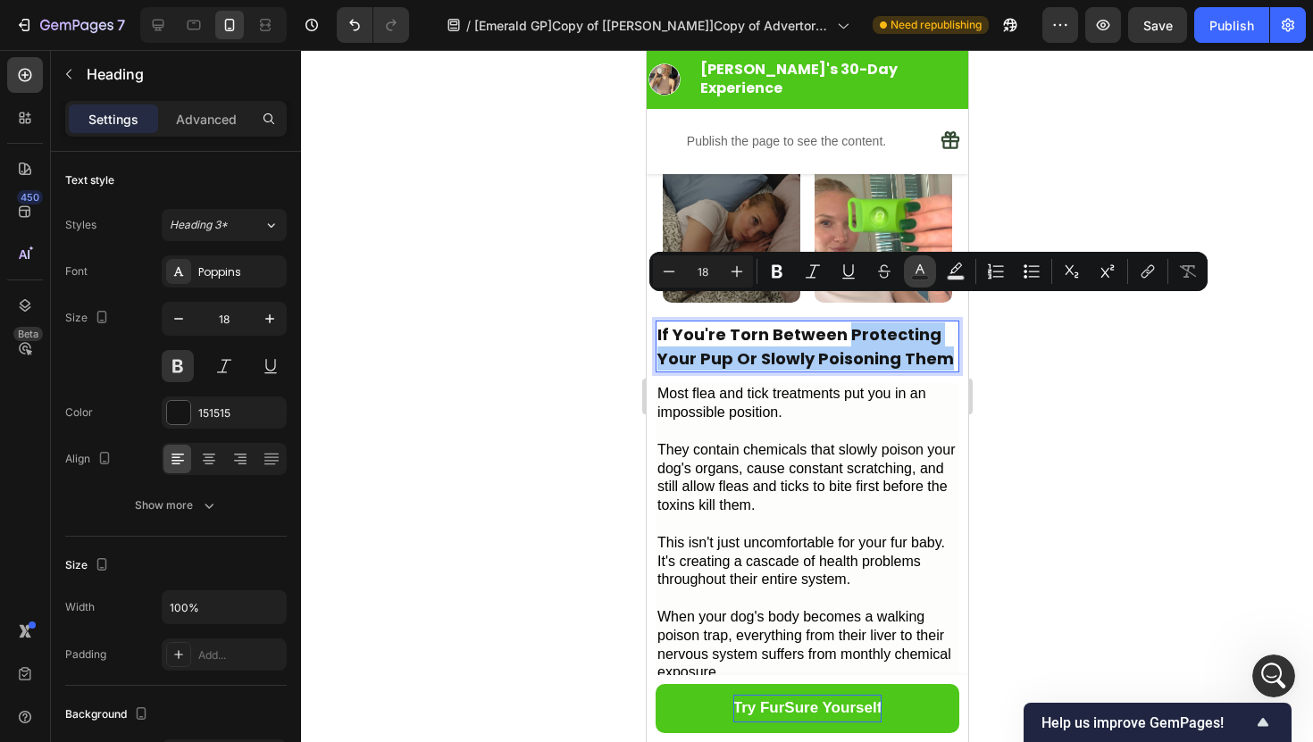
click at [928, 281] on button "Text Color" at bounding box center [920, 271] width 32 height 32
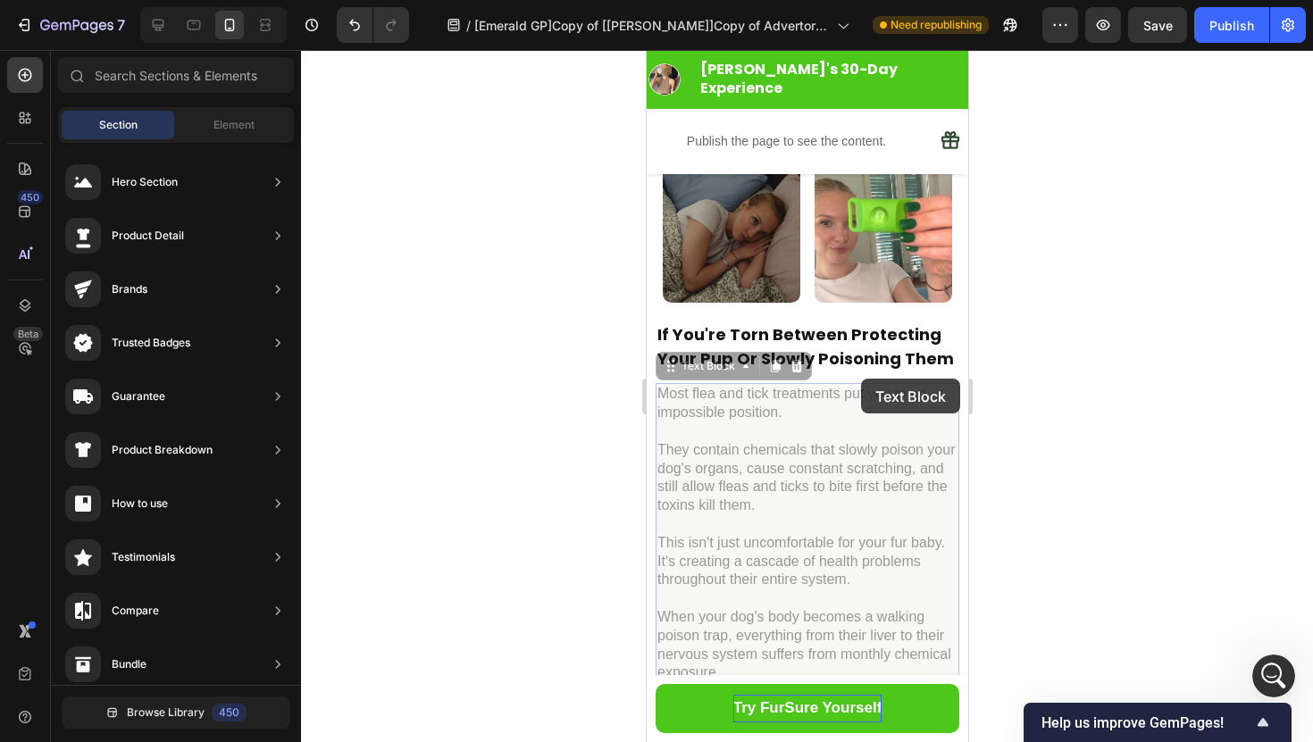
drag, startPoint x: 1538, startPoint y: 428, endPoint x: 863, endPoint y: 378, distance: 676.9
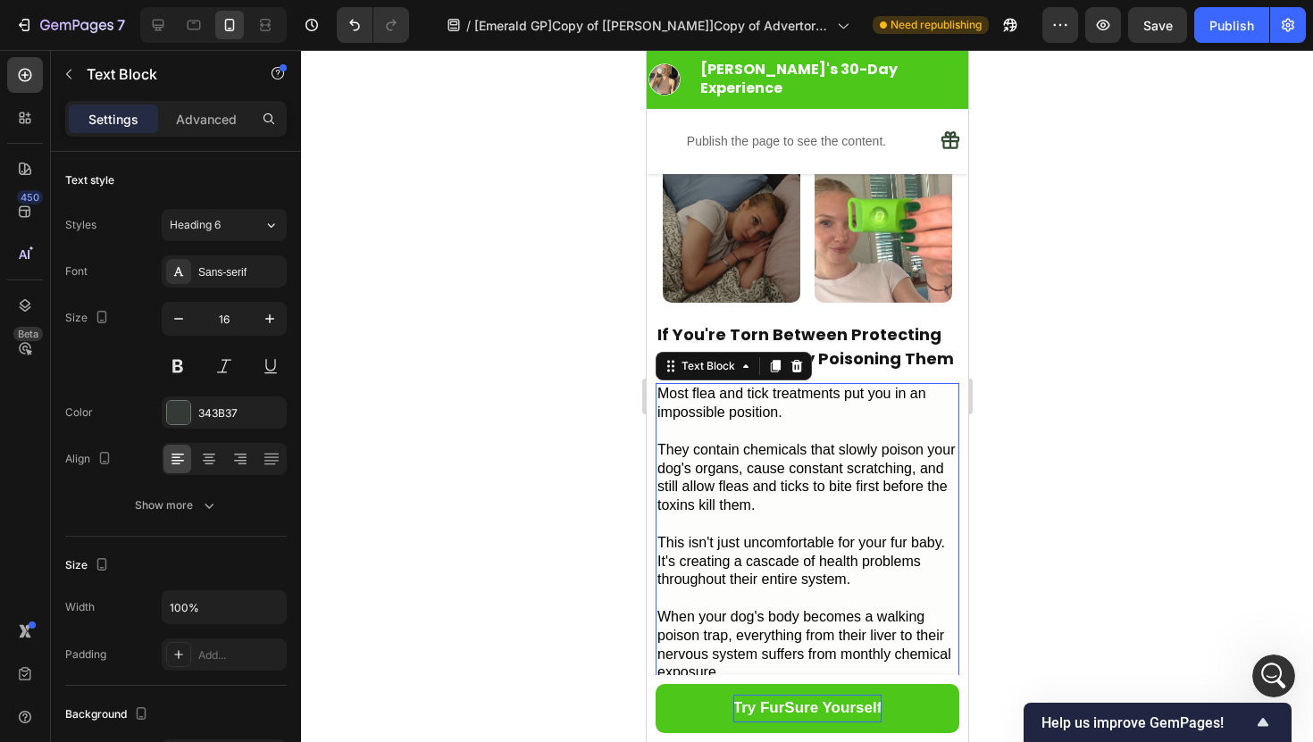
click at [1169, 346] on div at bounding box center [807, 396] width 1012 height 692
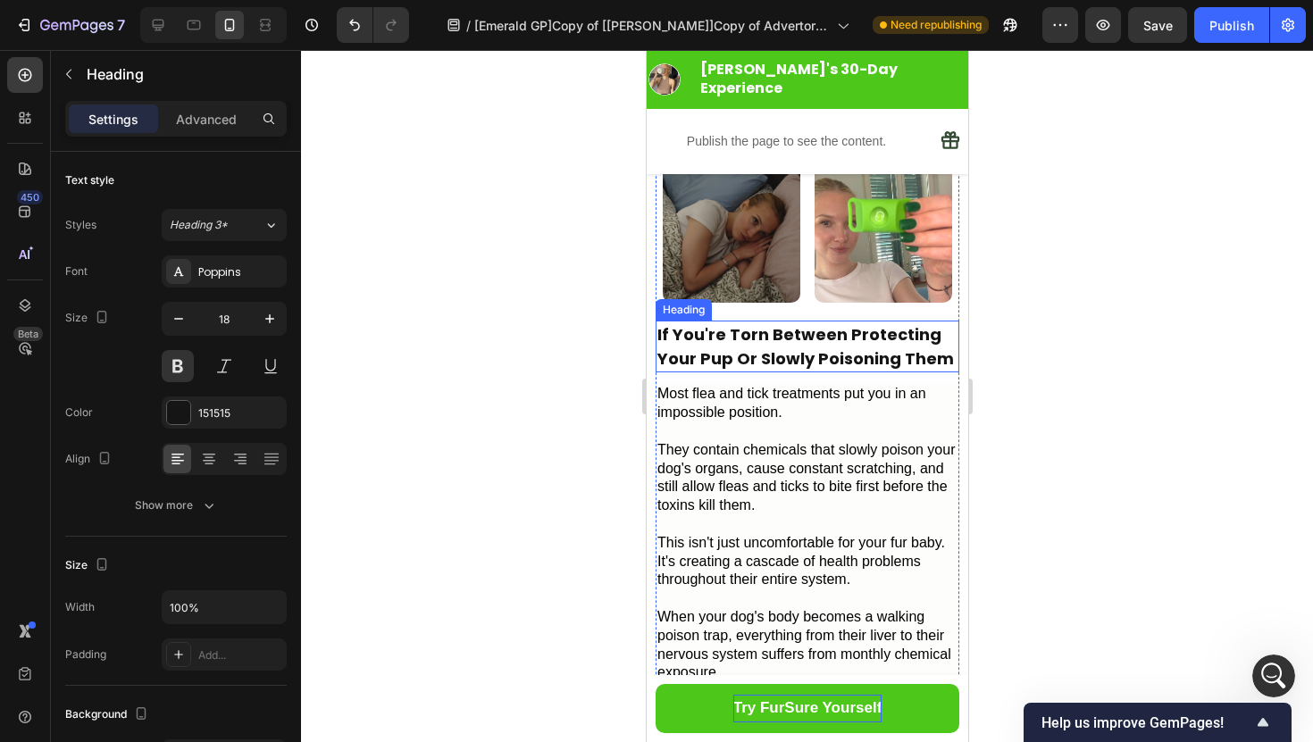
click at [903, 336] on p "If You're Torn Between Protecting Your Pup Or Slowly Poisoning Them" at bounding box center [806, 346] width 300 height 48
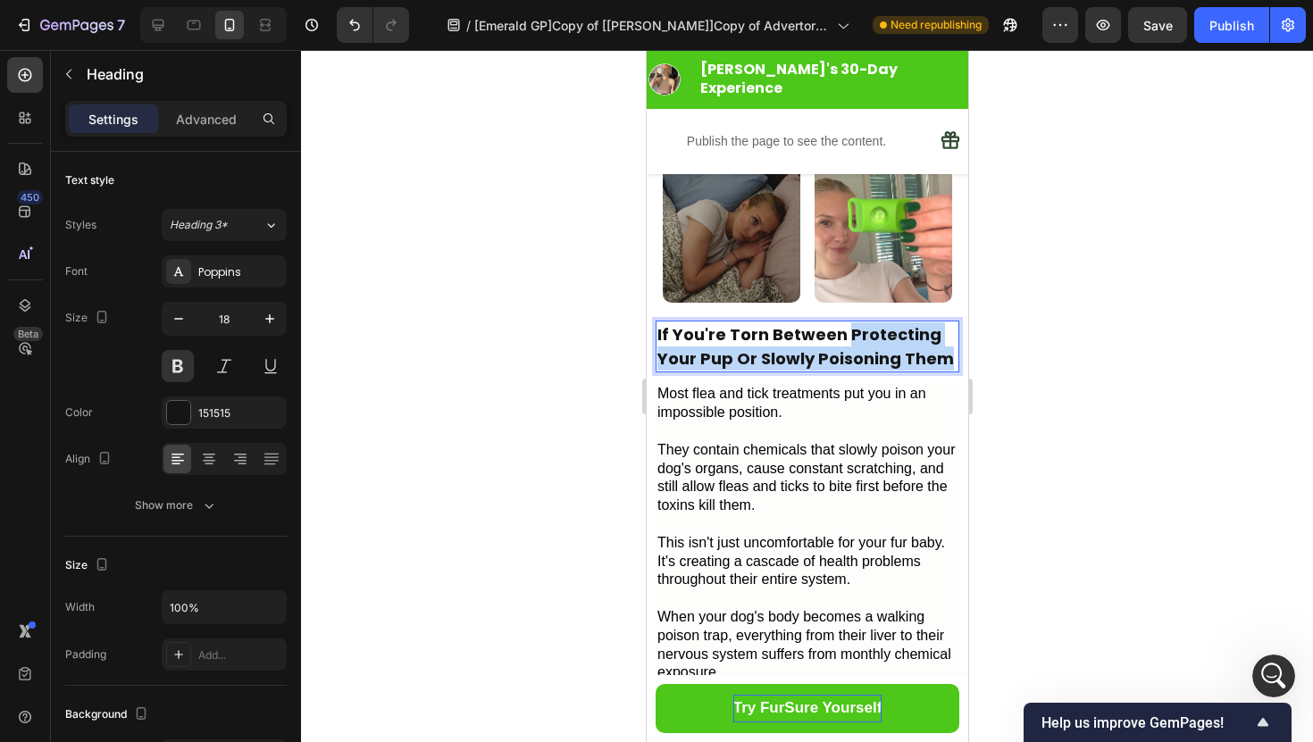
drag, startPoint x: 942, startPoint y: 338, endPoint x: 845, endPoint y: 316, distance: 99.7
click at [845, 322] on p "If You're Torn Between Protecting Your Pup Or Slowly Poisoning Them" at bounding box center [806, 346] width 300 height 48
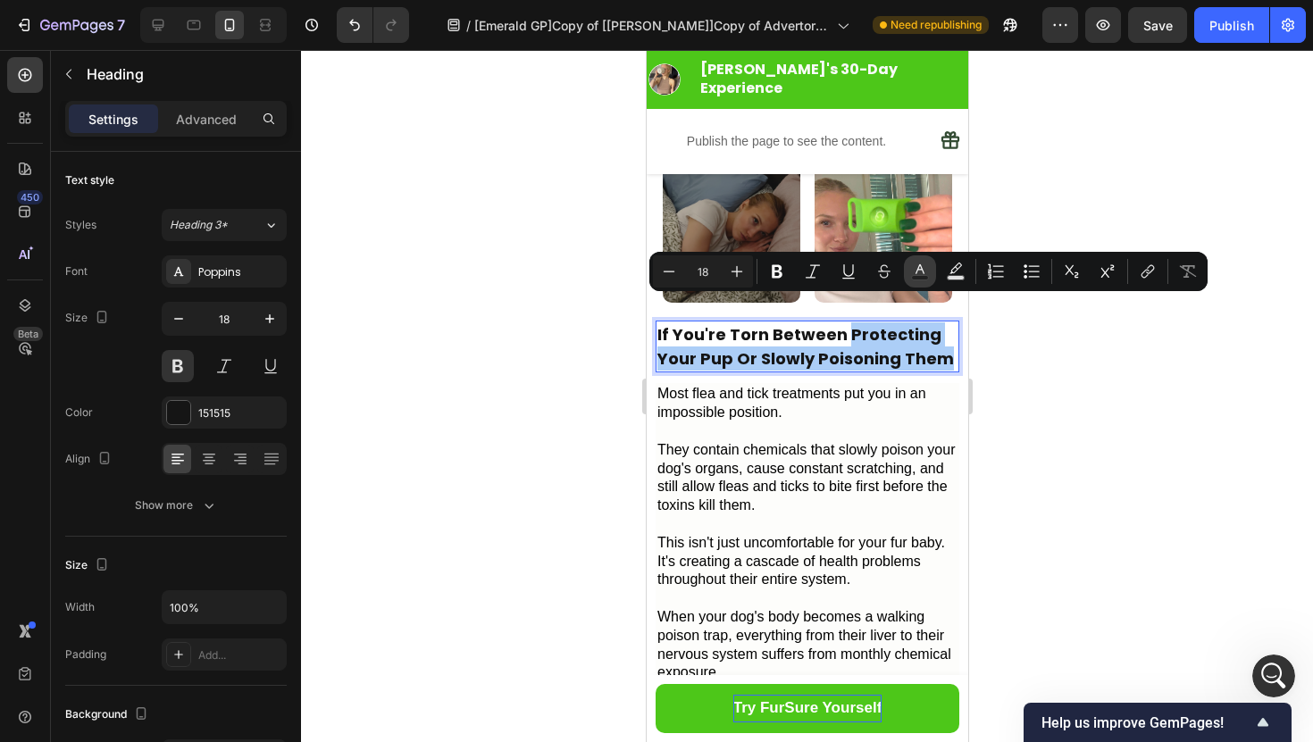
click at [928, 277] on rect "Editor contextual toolbar" at bounding box center [920, 278] width 17 height 4
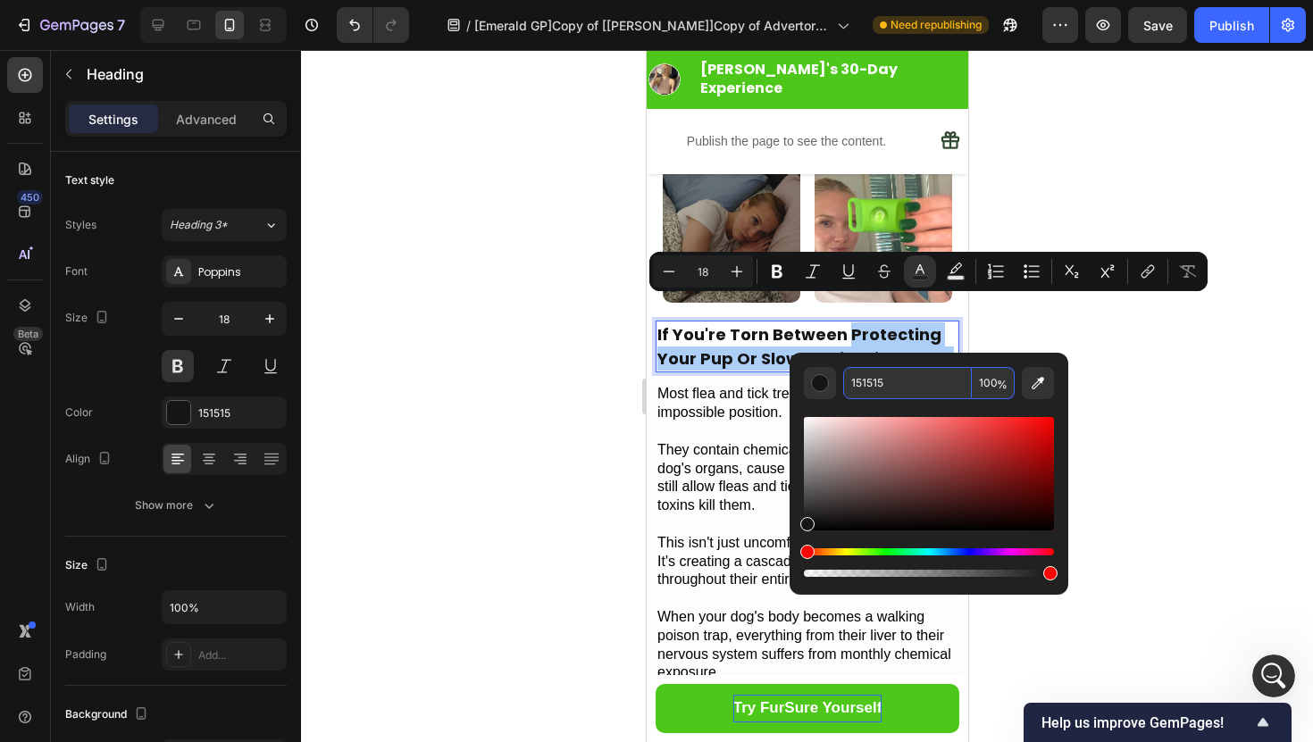
drag, startPoint x: 891, startPoint y: 388, endPoint x: 854, endPoint y: 388, distance: 37.5
click at [854, 388] on input "151515" at bounding box center [907, 383] width 129 height 32
drag, startPoint x: 896, startPoint y: 388, endPoint x: 850, endPoint y: 383, distance: 46.7
click at [850, 383] on input "151515" at bounding box center [907, 383] width 129 height 32
paste input "4dc719"
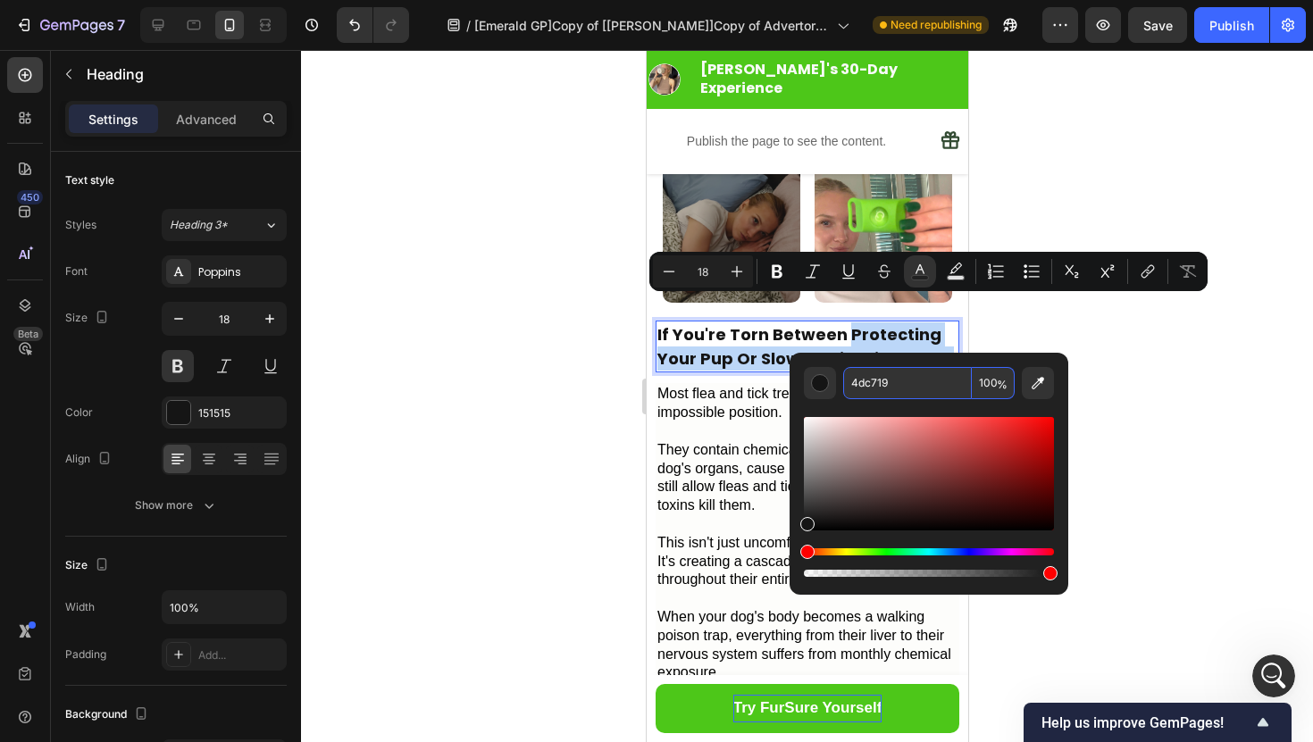
type input "4DC719"
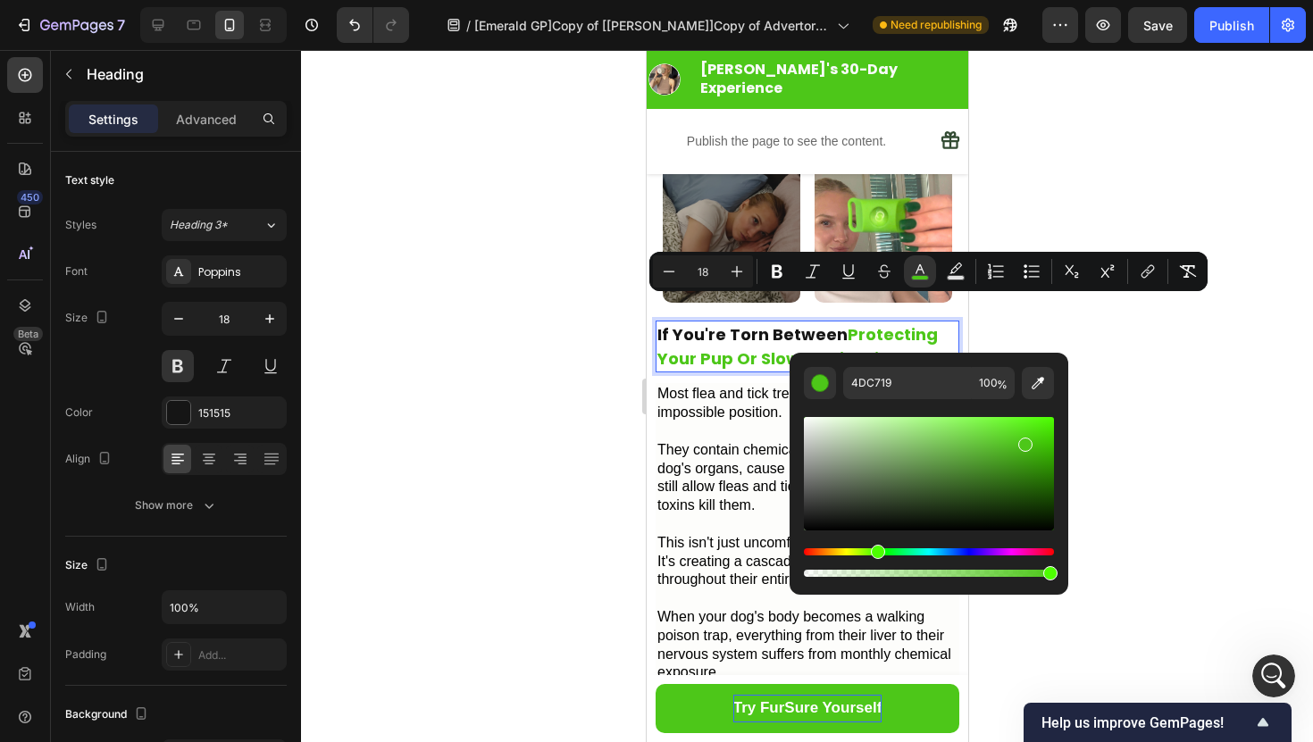
click at [1146, 366] on div at bounding box center [807, 396] width 1012 height 692
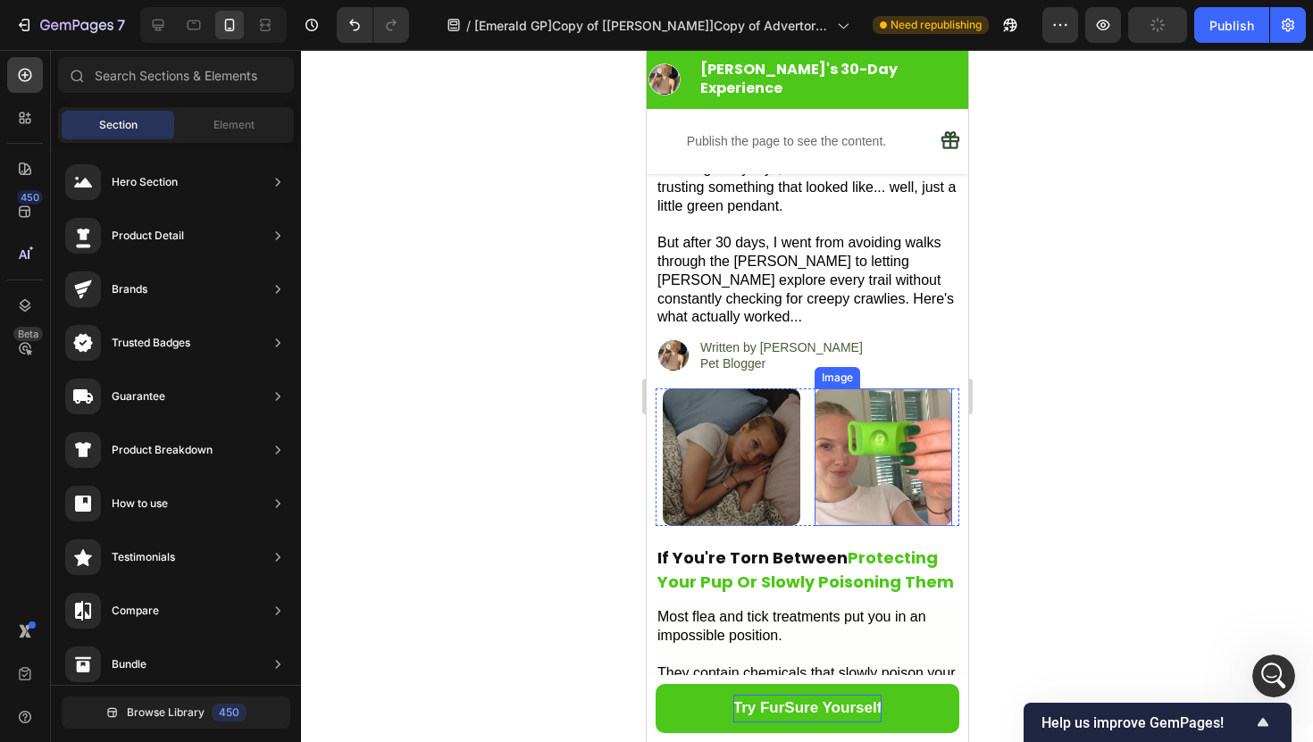
scroll to position [0, 0]
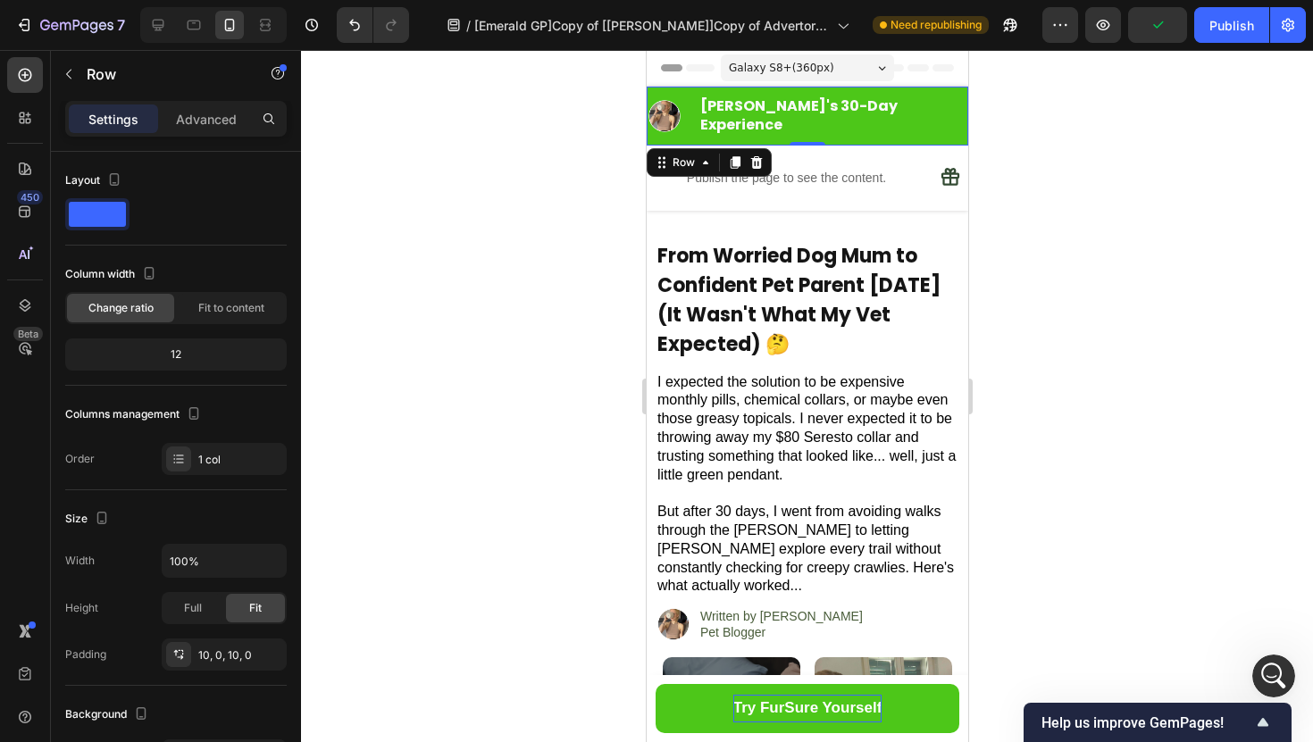
click at [934, 94] on div "Image ⁠⁠⁠⁠⁠⁠⁠ [PERSON_NAME]'s 30-Day Experience Heading Row Row 0" at bounding box center [806, 116] width 321 height 59
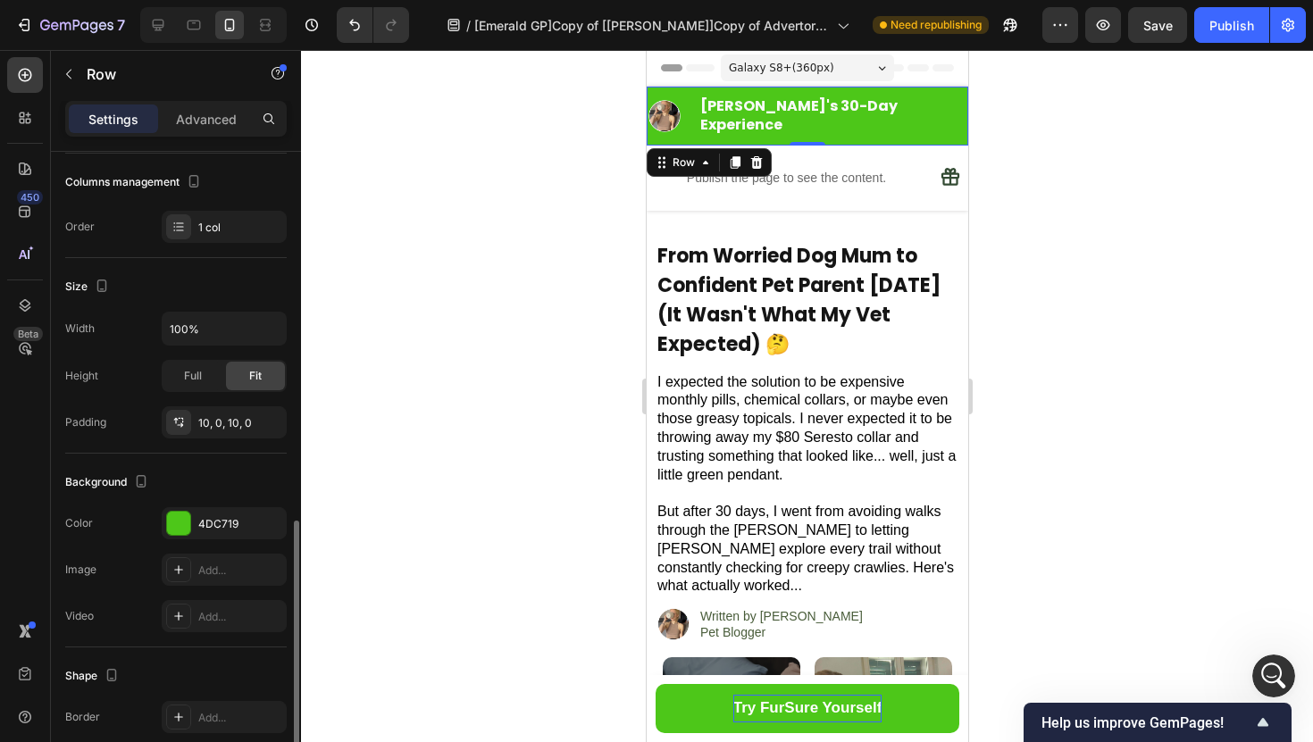
scroll to position [402, 0]
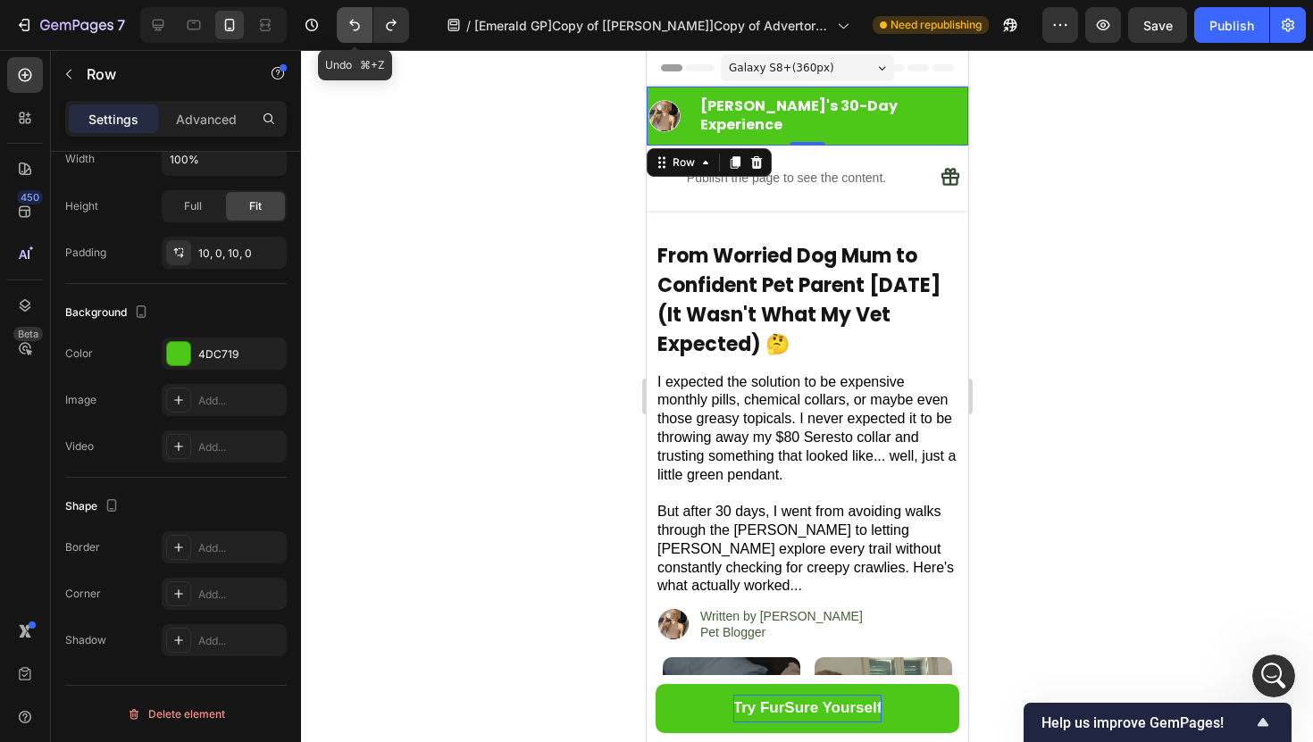
click at [347, 36] on button "Undo/Redo" at bounding box center [355, 25] width 36 height 36
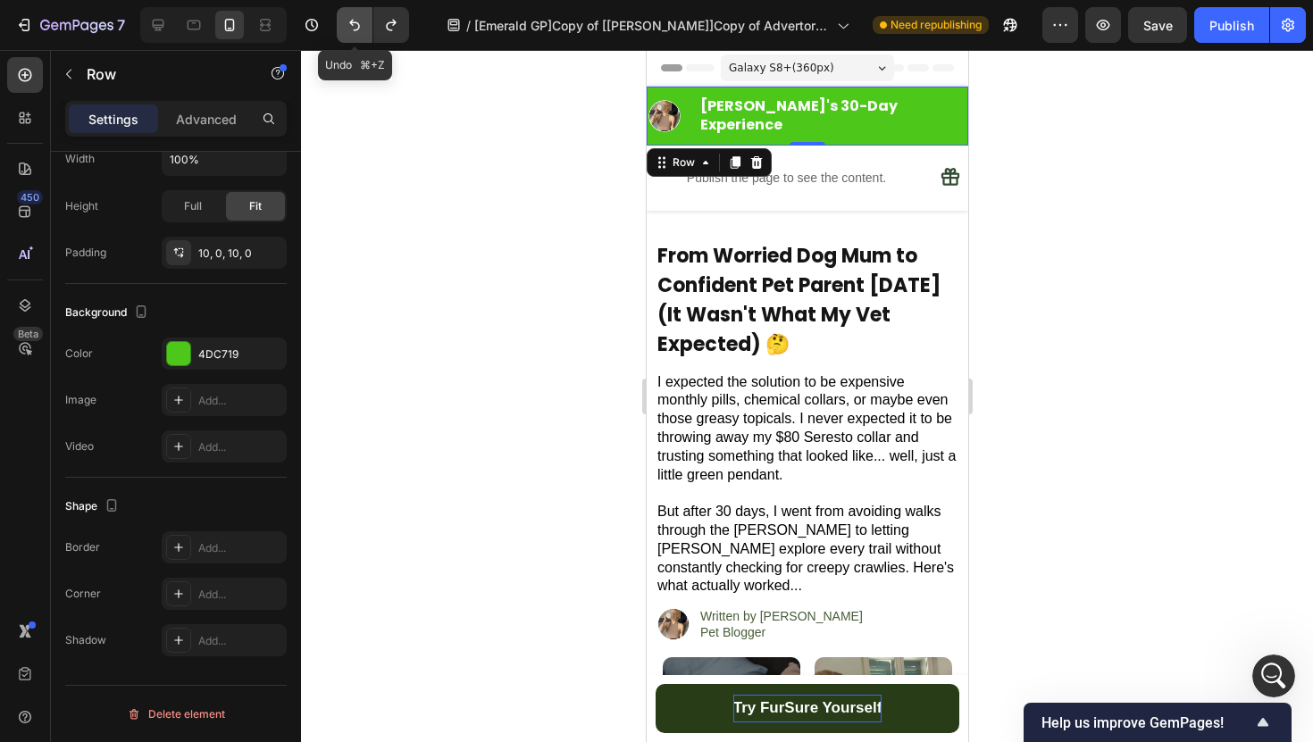
click at [347, 36] on button "Undo/Redo" at bounding box center [355, 25] width 36 height 36
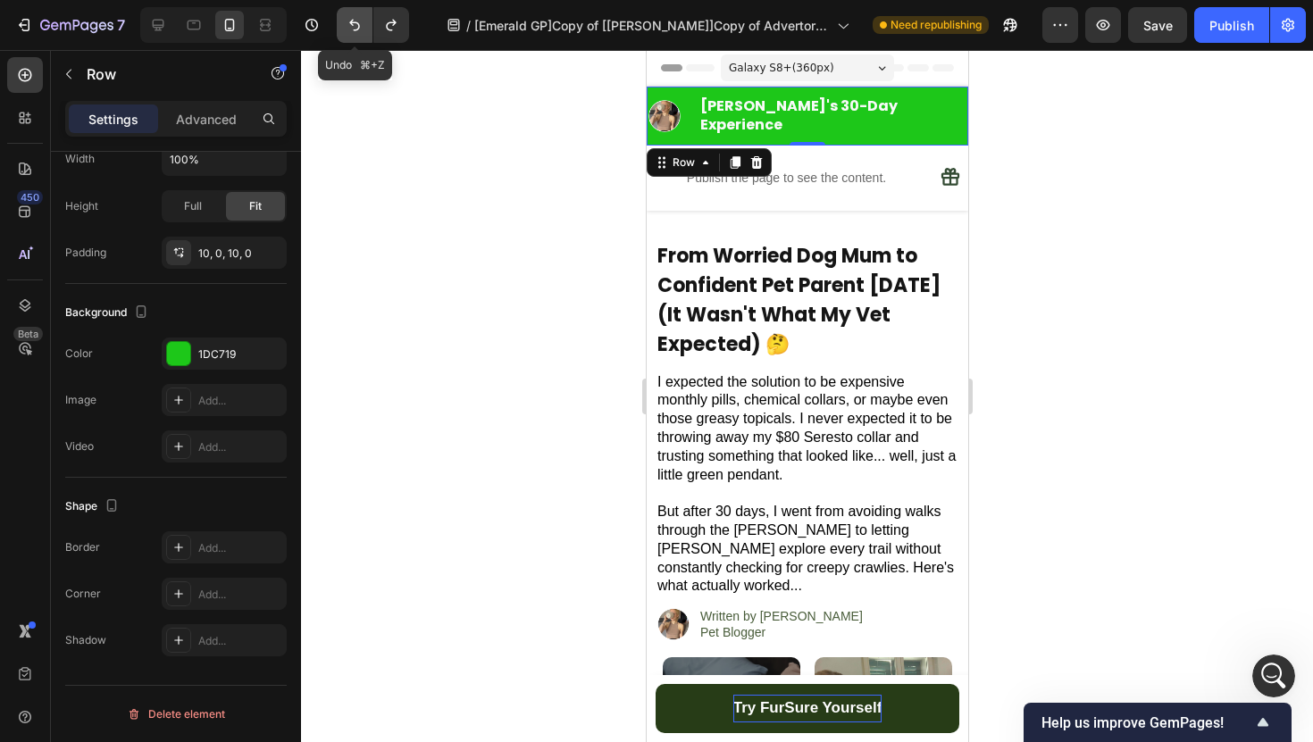
click at [347, 36] on button "Undo/Redo" at bounding box center [355, 25] width 36 height 36
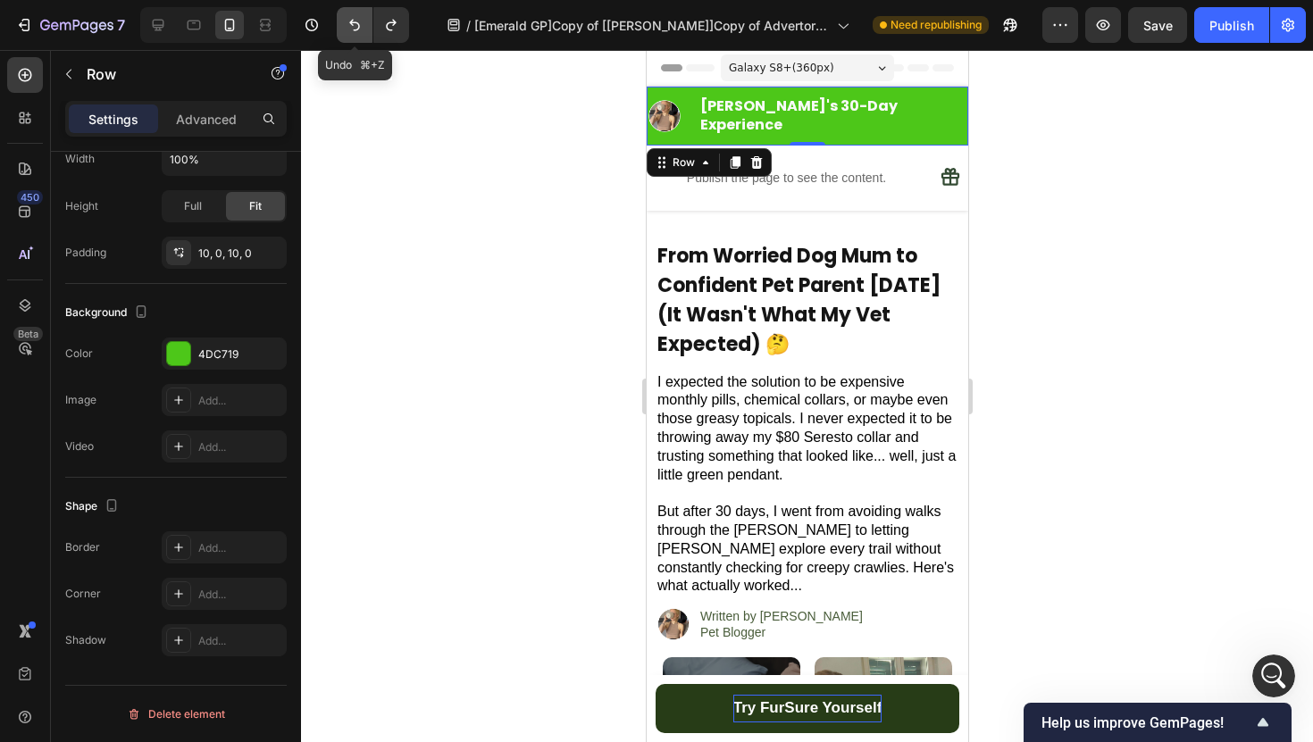
click at [347, 36] on button "Undo/Redo" at bounding box center [355, 25] width 36 height 36
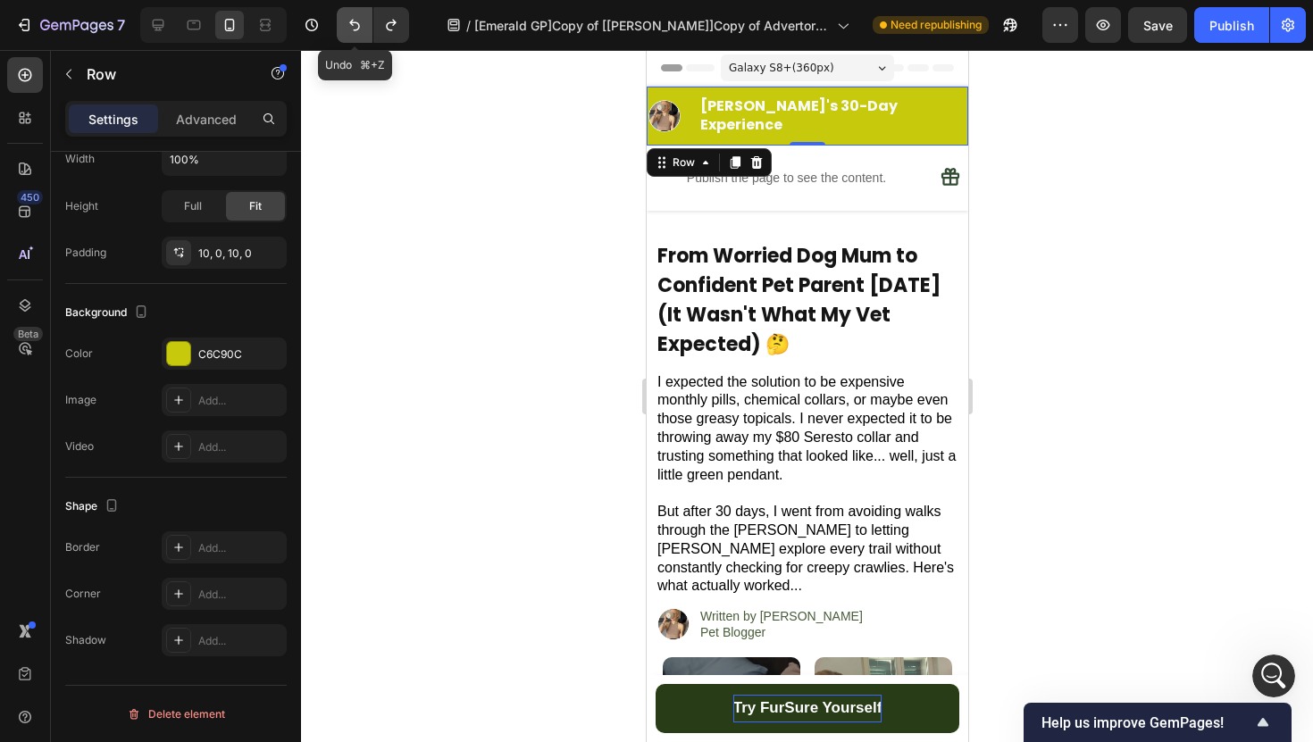
click at [347, 36] on button "Undo/Redo" at bounding box center [355, 25] width 36 height 36
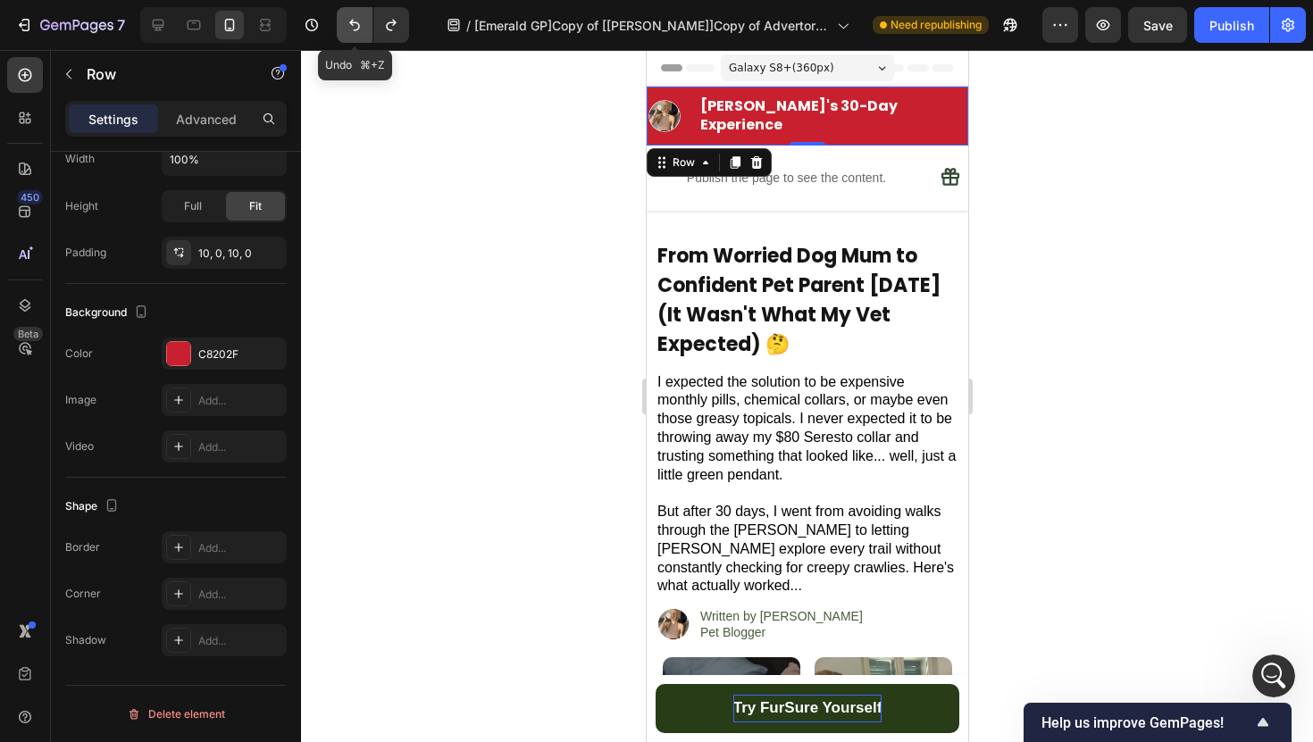
click at [347, 36] on button "Undo/Redo" at bounding box center [355, 25] width 36 height 36
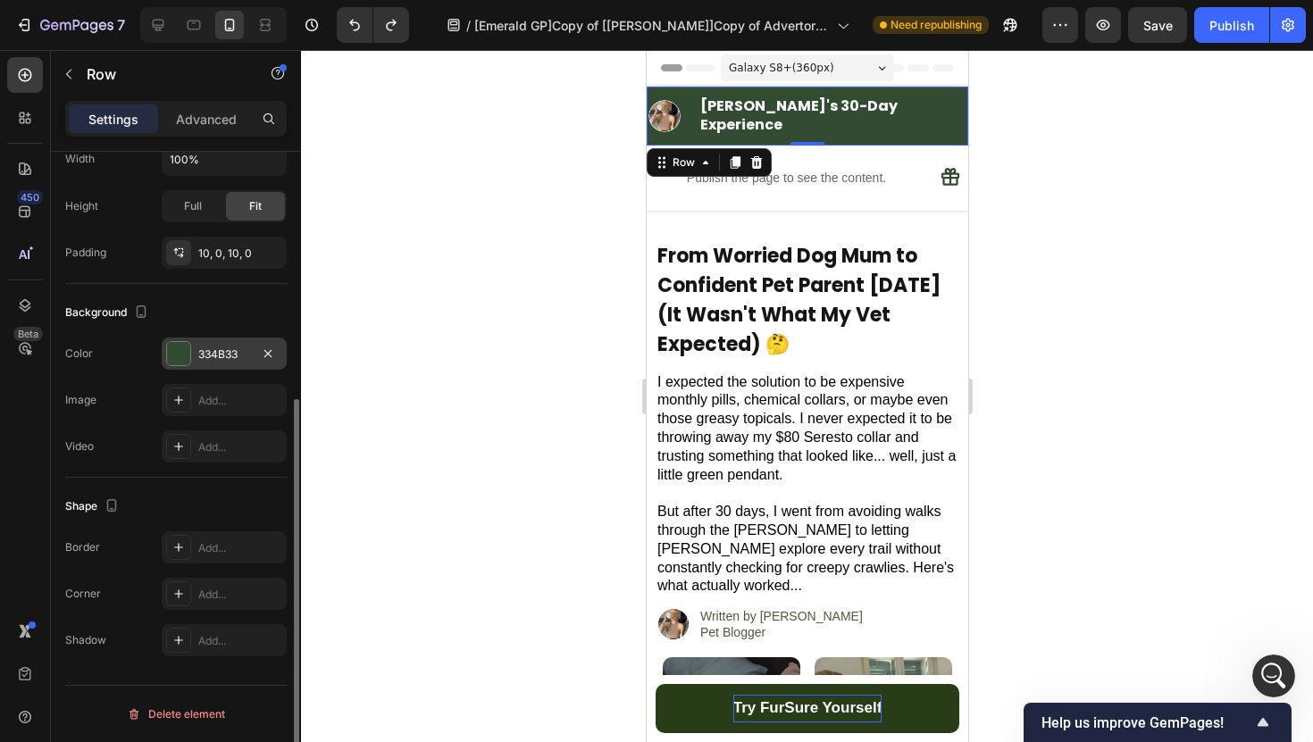
click at [203, 360] on div "334B33" at bounding box center [224, 354] width 52 height 16
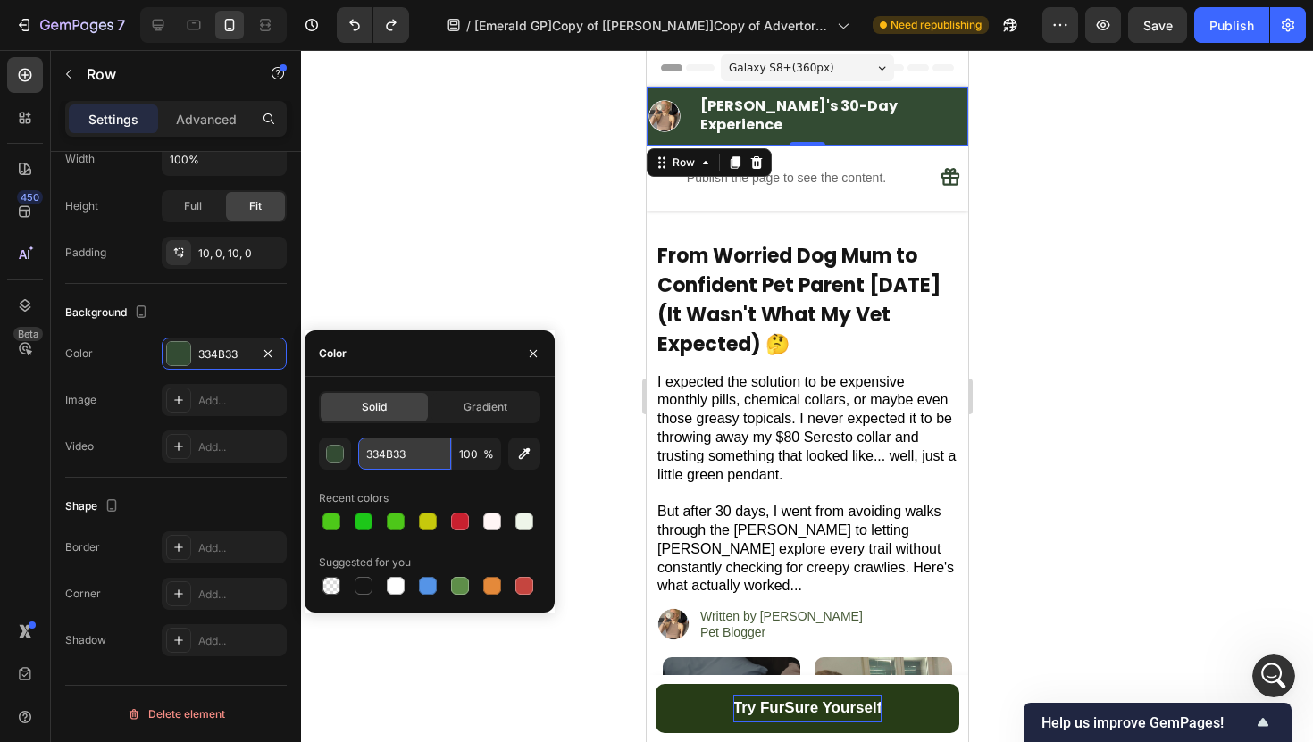
click at [386, 459] on input "334B33" at bounding box center [404, 454] width 93 height 32
click at [346, 458] on button "button" at bounding box center [335, 454] width 32 height 32
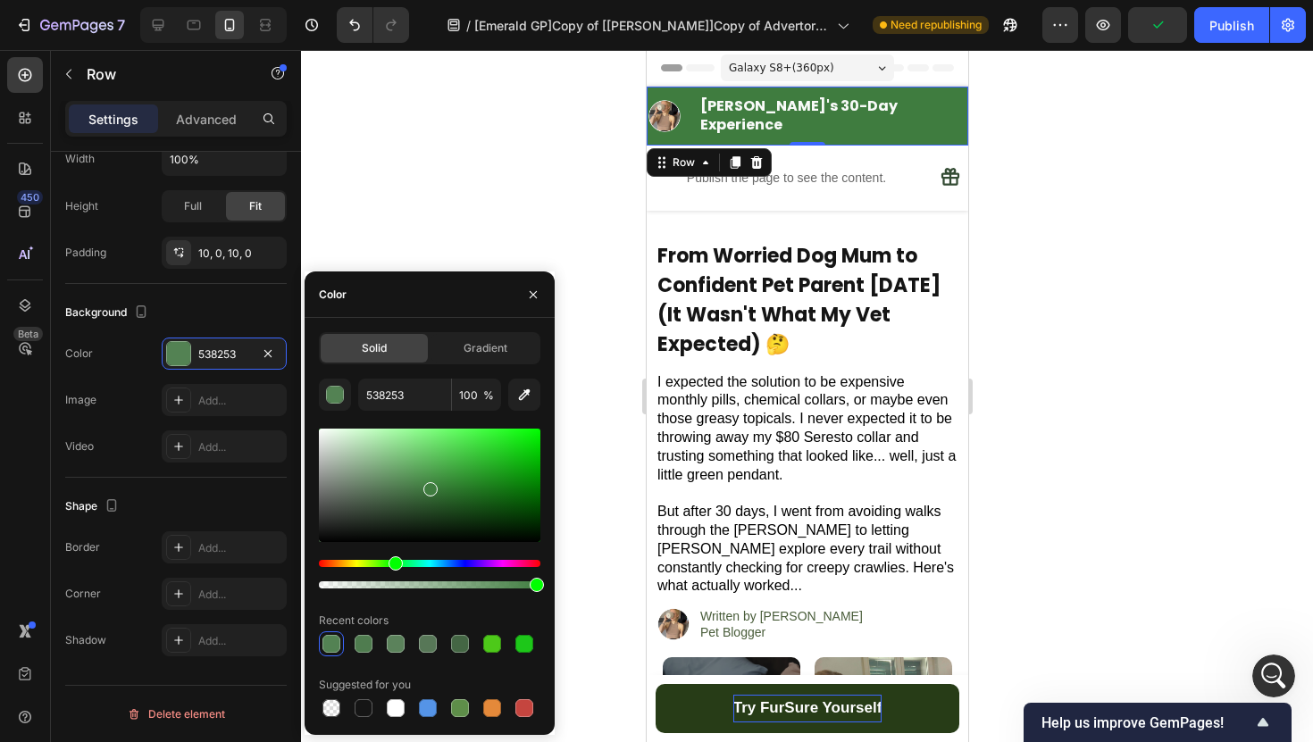
type input "3F7C3F"
drag, startPoint x: 393, startPoint y: 496, endPoint x: 428, endPoint y: 486, distance: 36.4
click at [428, 486] on div at bounding box center [429, 485] width 221 height 113
click at [530, 293] on icon "button" at bounding box center [533, 295] width 14 height 14
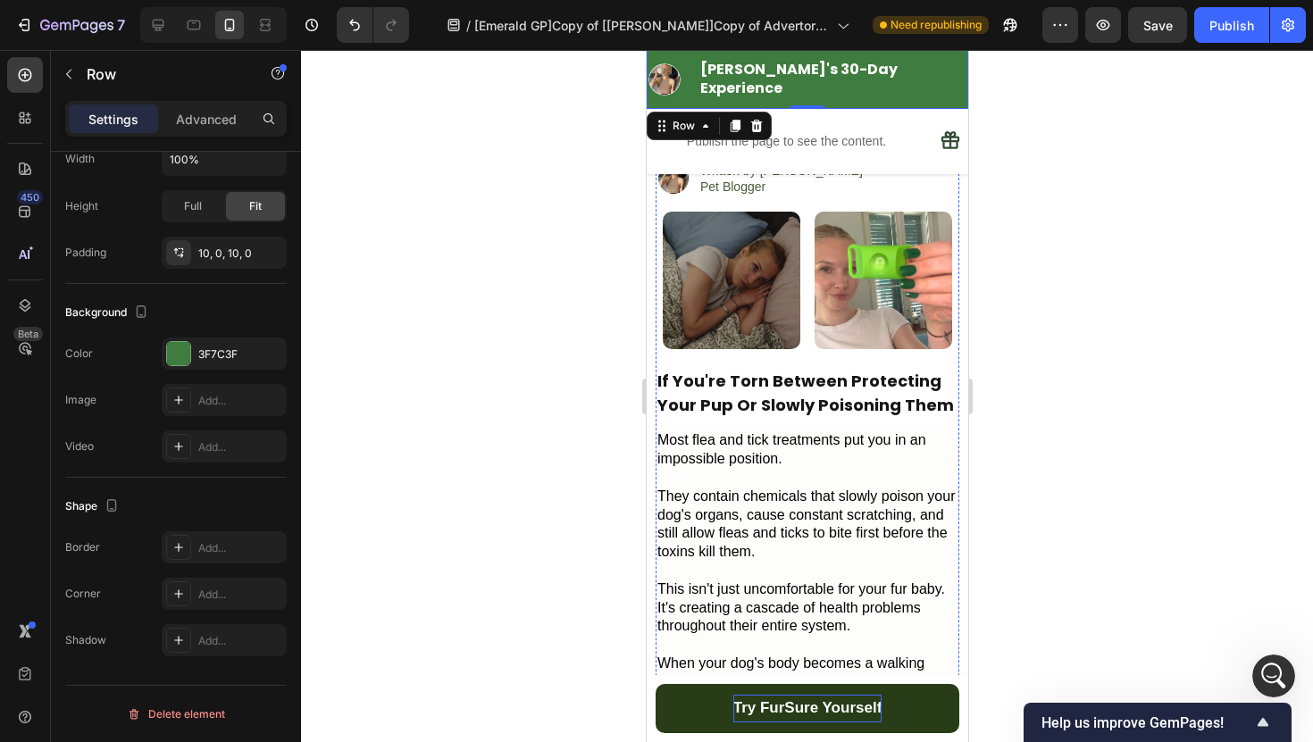
scroll to position [511, 0]
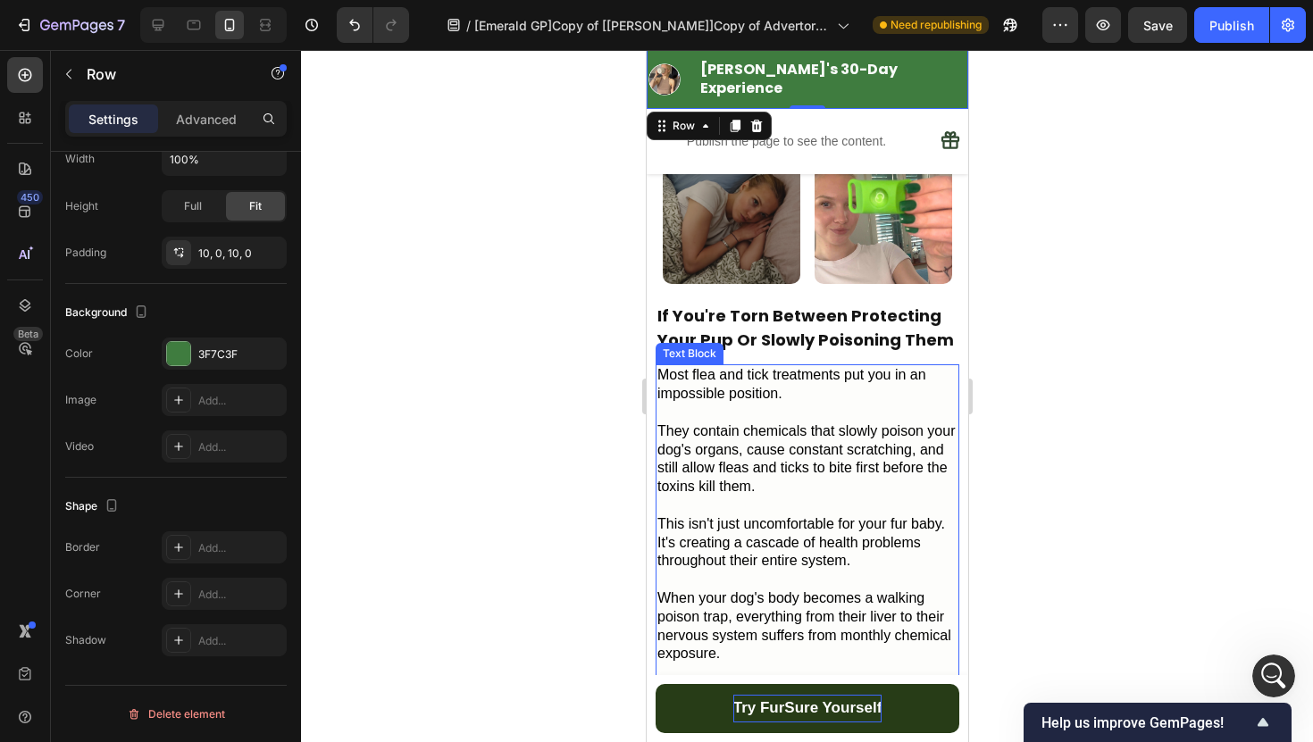
click at [825, 302] on h2 "If You're Torn Between Protecting Your Pup Or Slowly Poisoning Them" at bounding box center [806, 328] width 304 height 52
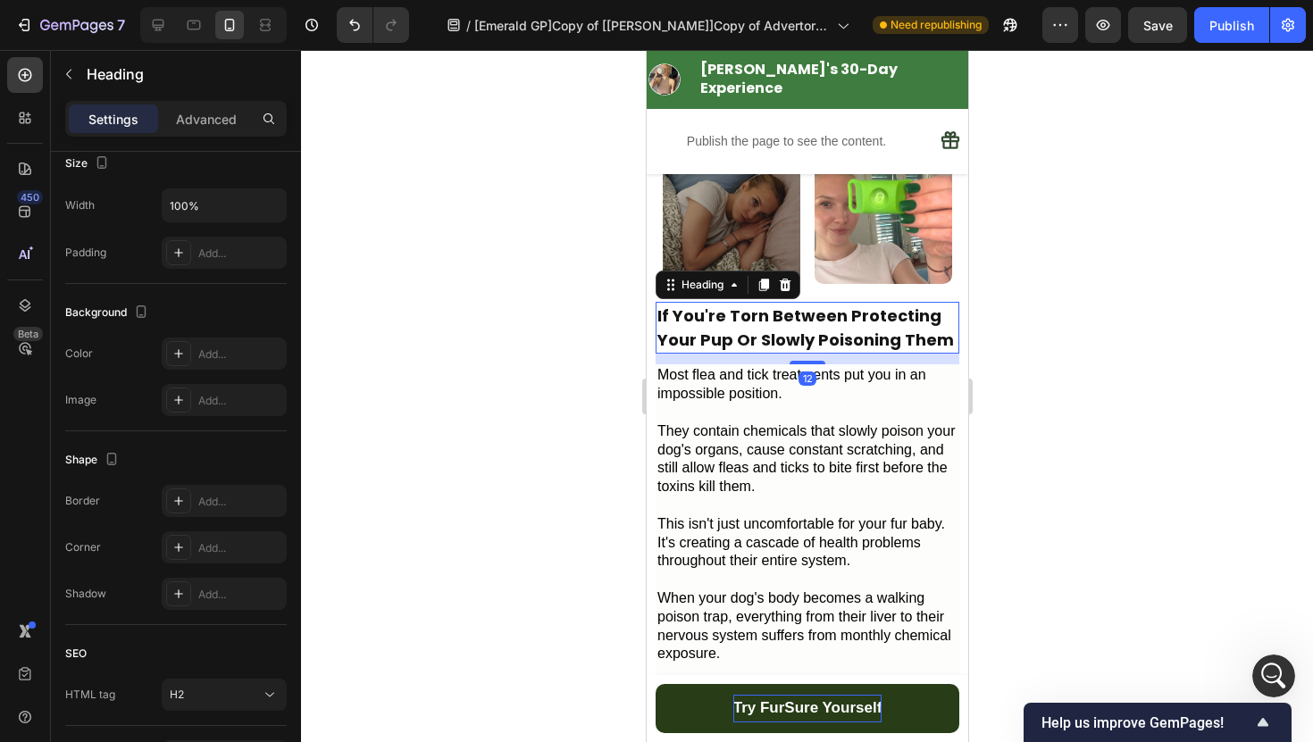
scroll to position [0, 0]
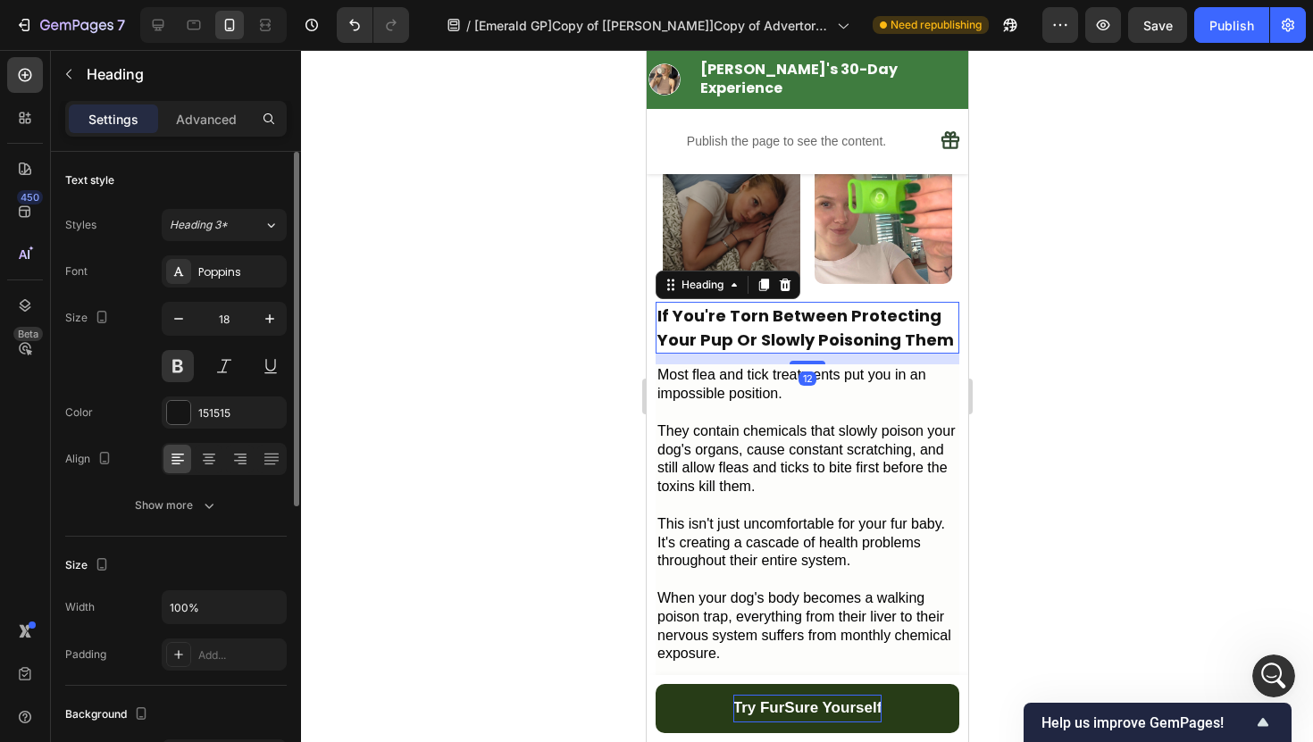
click at [825, 302] on h2 "If You're Torn Between Protecting Your Pup Or Slowly Poisoning Them" at bounding box center [806, 328] width 304 height 52
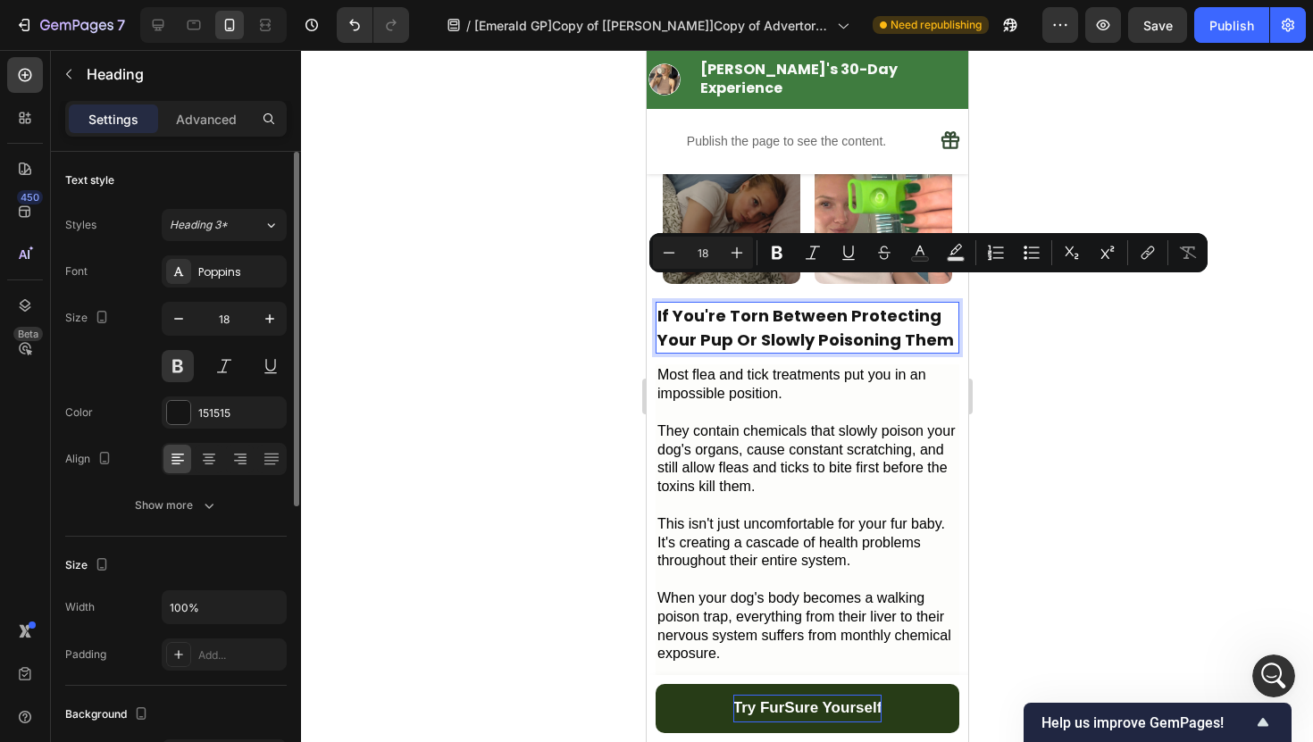
click at [942, 306] on p "If You're Torn Between Protecting Your Pup Or Slowly Poisoning Them" at bounding box center [806, 328] width 300 height 48
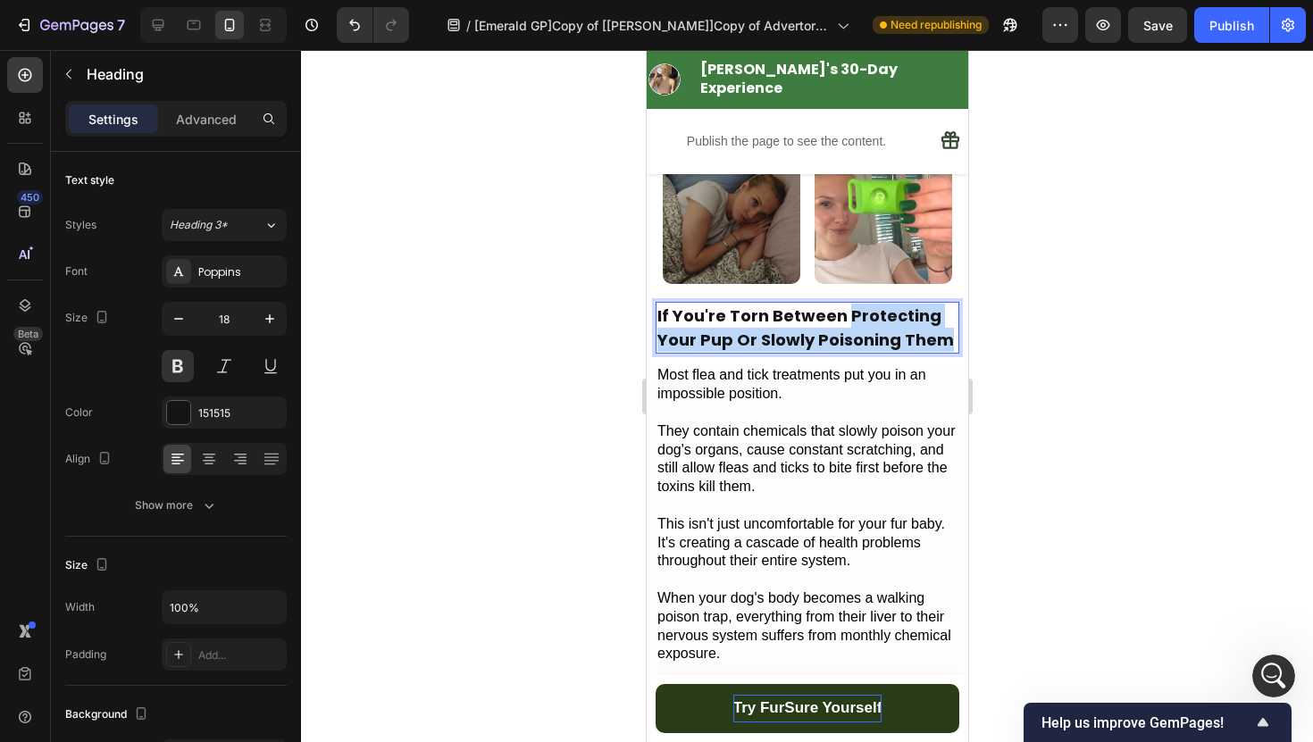
drag, startPoint x: 942, startPoint y: 315, endPoint x: 841, endPoint y: 296, distance: 102.6
click at [841, 304] on p "If You're Torn Between Protecting Your Pup Or Slowly Poisoning Them" at bounding box center [806, 328] width 300 height 48
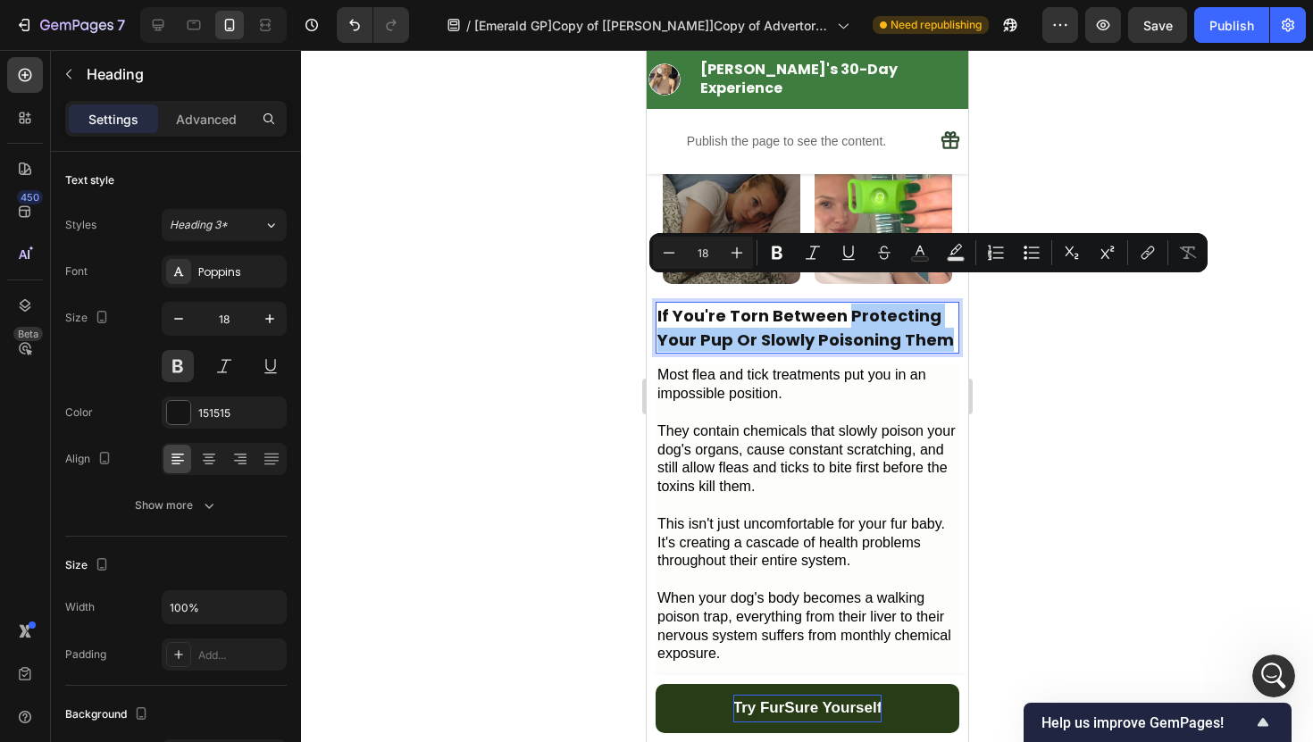
click at [928, 254] on icon "Editor contextual toolbar" at bounding box center [920, 253] width 18 height 18
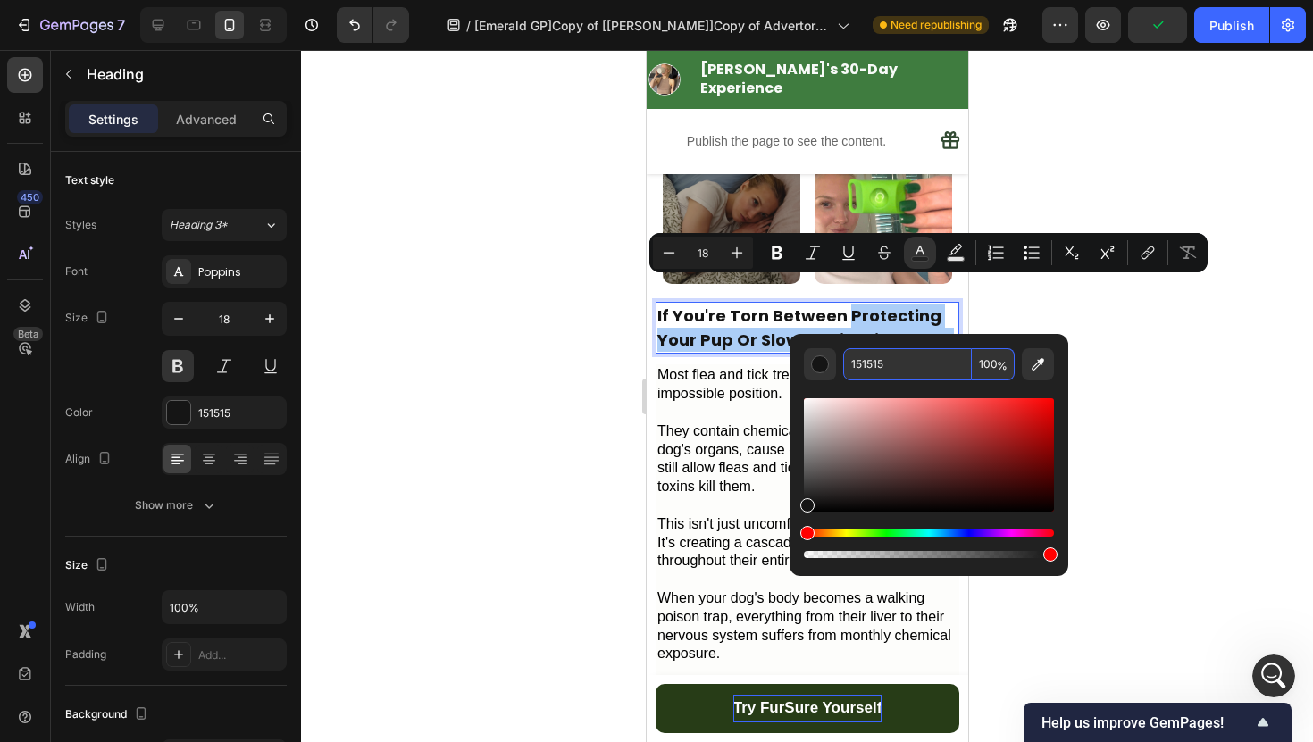
drag, startPoint x: 896, startPoint y: 360, endPoint x: 849, endPoint y: 363, distance: 47.5
click at [849, 363] on input "151515" at bounding box center [907, 364] width 129 height 32
drag, startPoint x: 894, startPoint y: 363, endPoint x: 848, endPoint y: 369, distance: 45.9
click at [848, 369] on input "151515" at bounding box center [907, 364] width 129 height 32
paste input "3F7C3F"
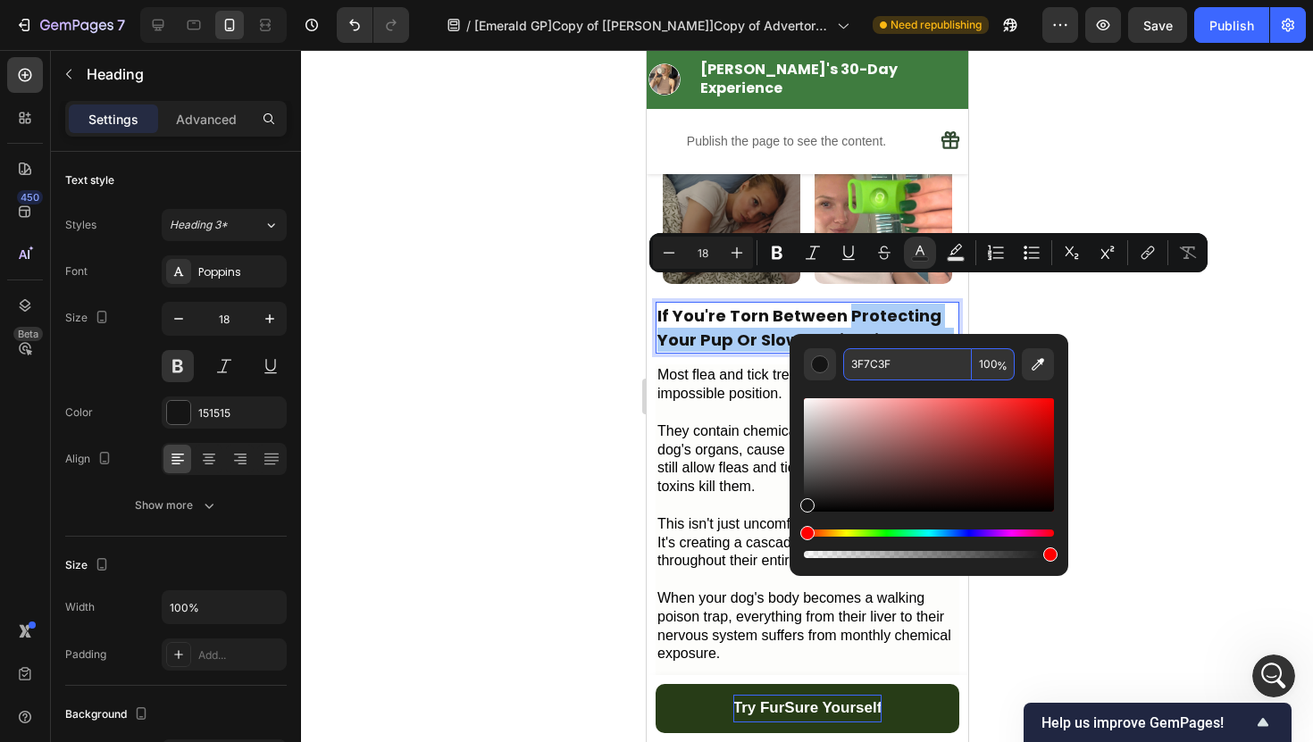
type input "3F7C3F"
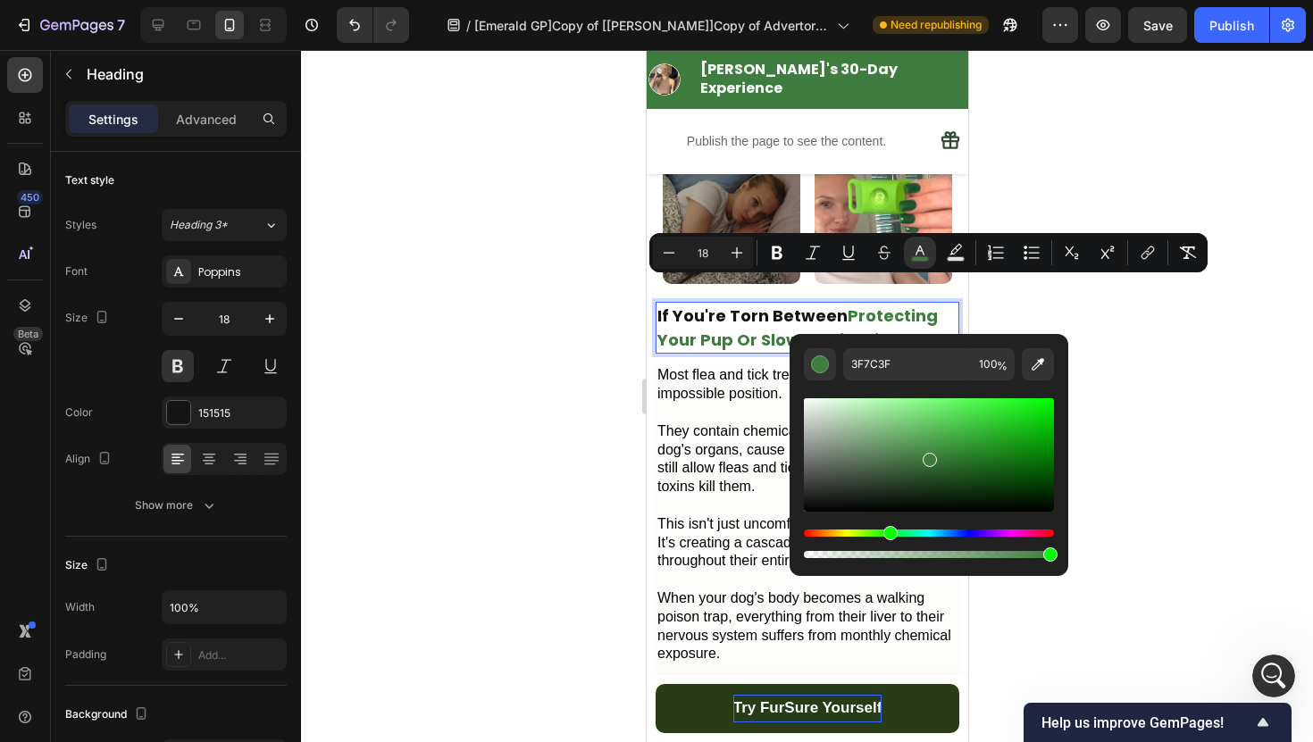
click at [1141, 336] on div at bounding box center [807, 396] width 1012 height 692
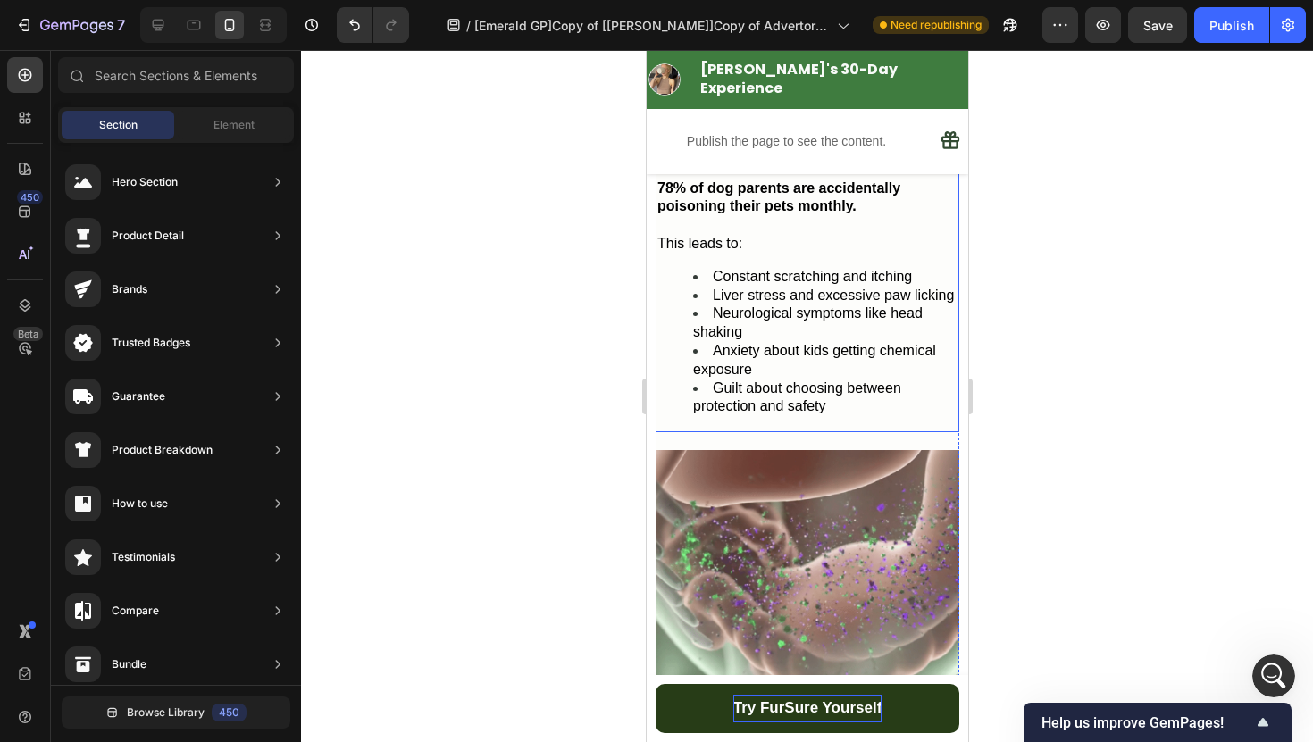
scroll to position [1539, 0]
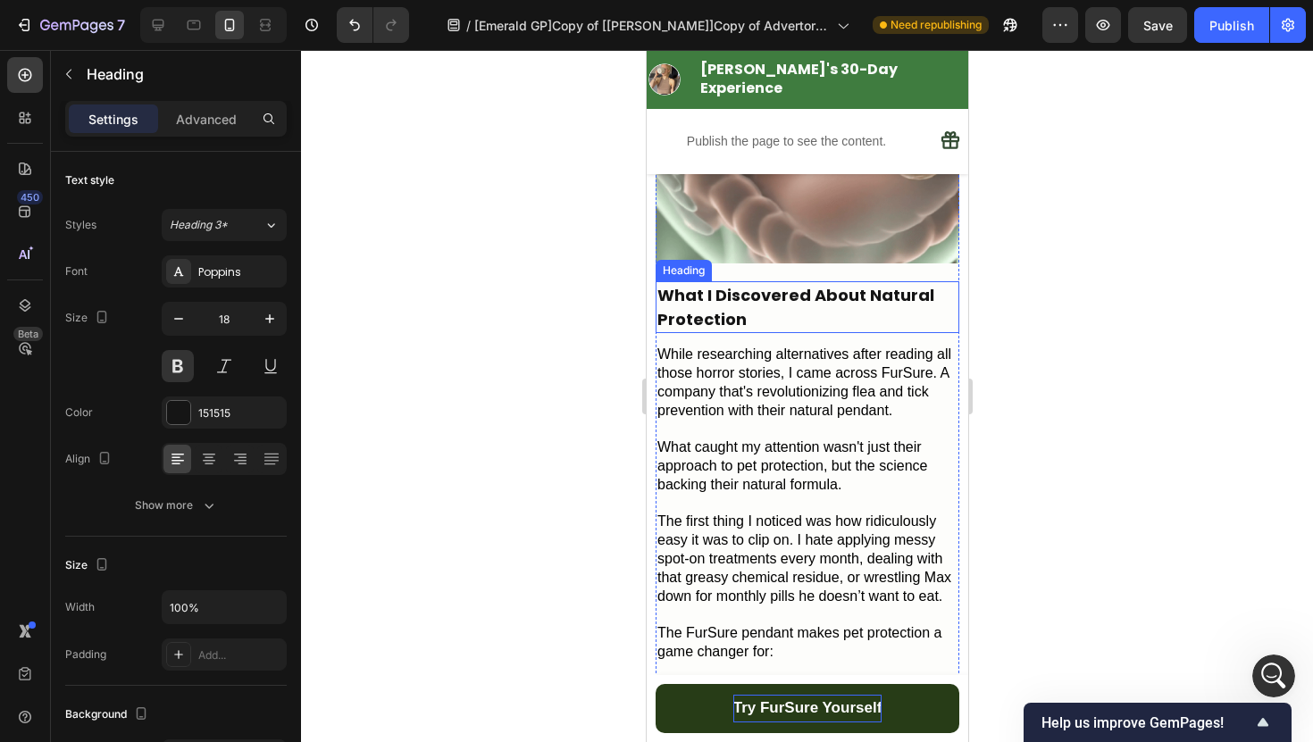
click at [829, 301] on h2 "What I Discovered About Natural Protection" at bounding box center [806, 307] width 304 height 52
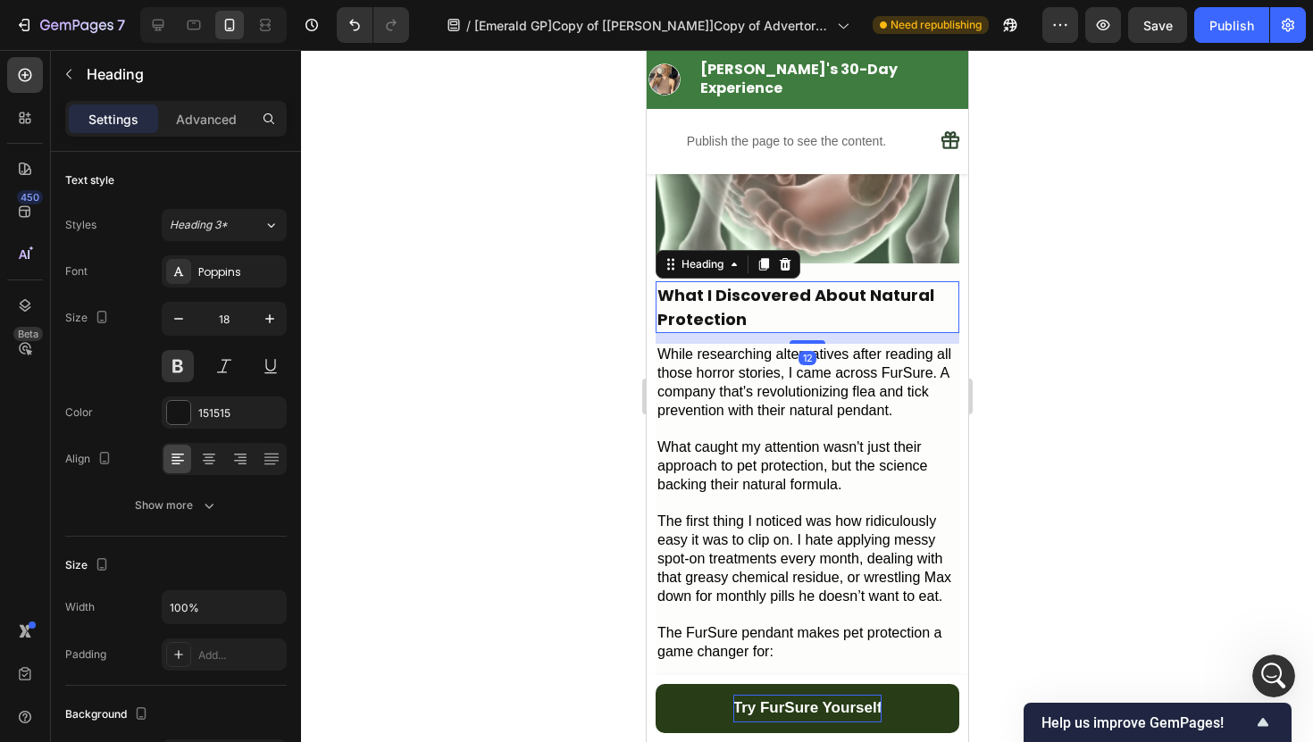
click at [822, 299] on h2 "What I Discovered About Natural Protection" at bounding box center [806, 307] width 304 height 52
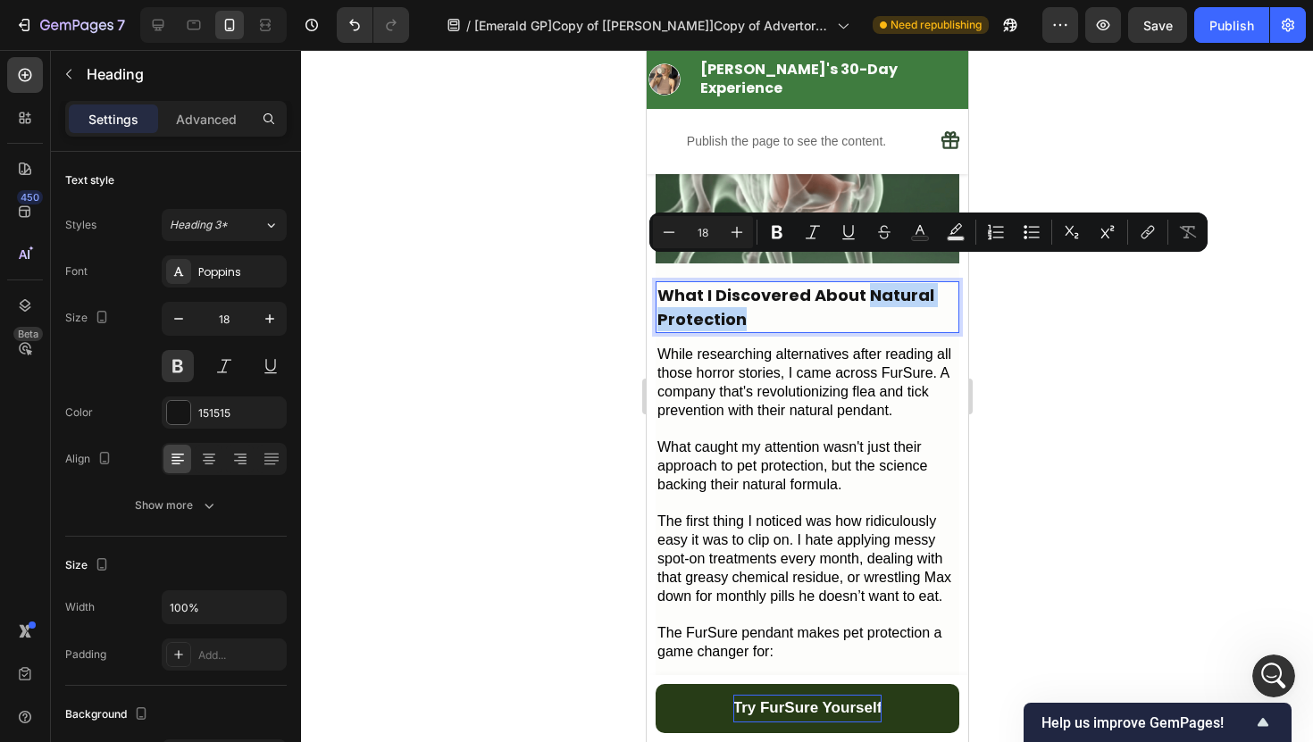
drag, startPoint x: 803, startPoint y: 299, endPoint x: 863, endPoint y: 276, distance: 65.0
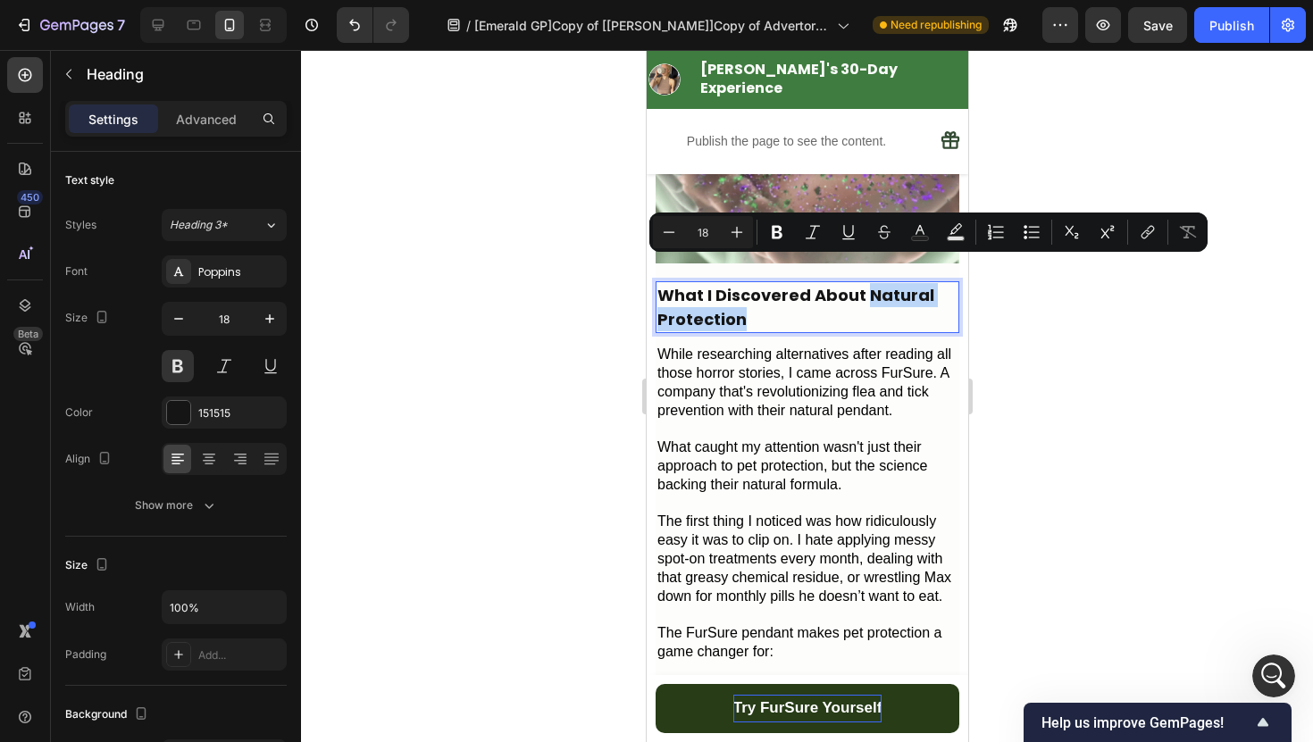
click at [863, 283] on p "What I Discovered About Natural Protection" at bounding box center [806, 307] width 300 height 48
click at [915, 229] on icon "Editor contextual toolbar" at bounding box center [920, 232] width 18 height 18
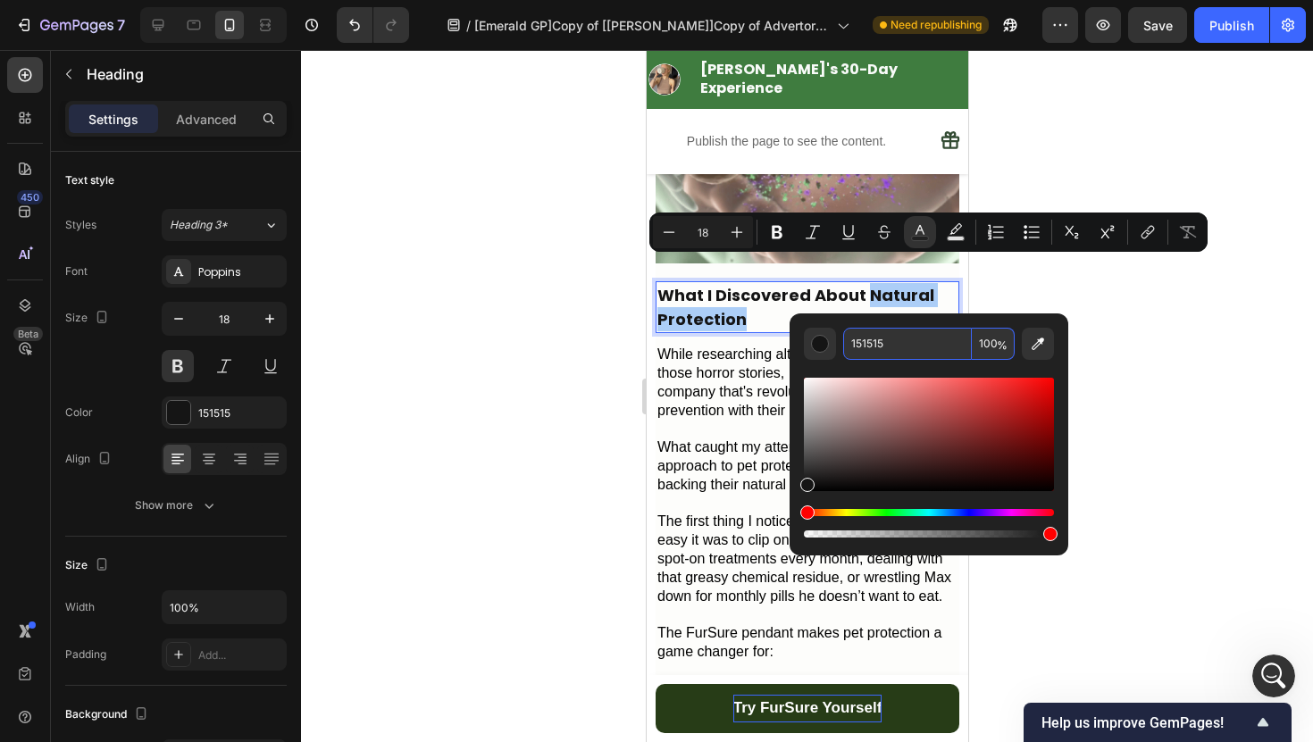
click at [897, 343] on input "151515" at bounding box center [907, 344] width 129 height 32
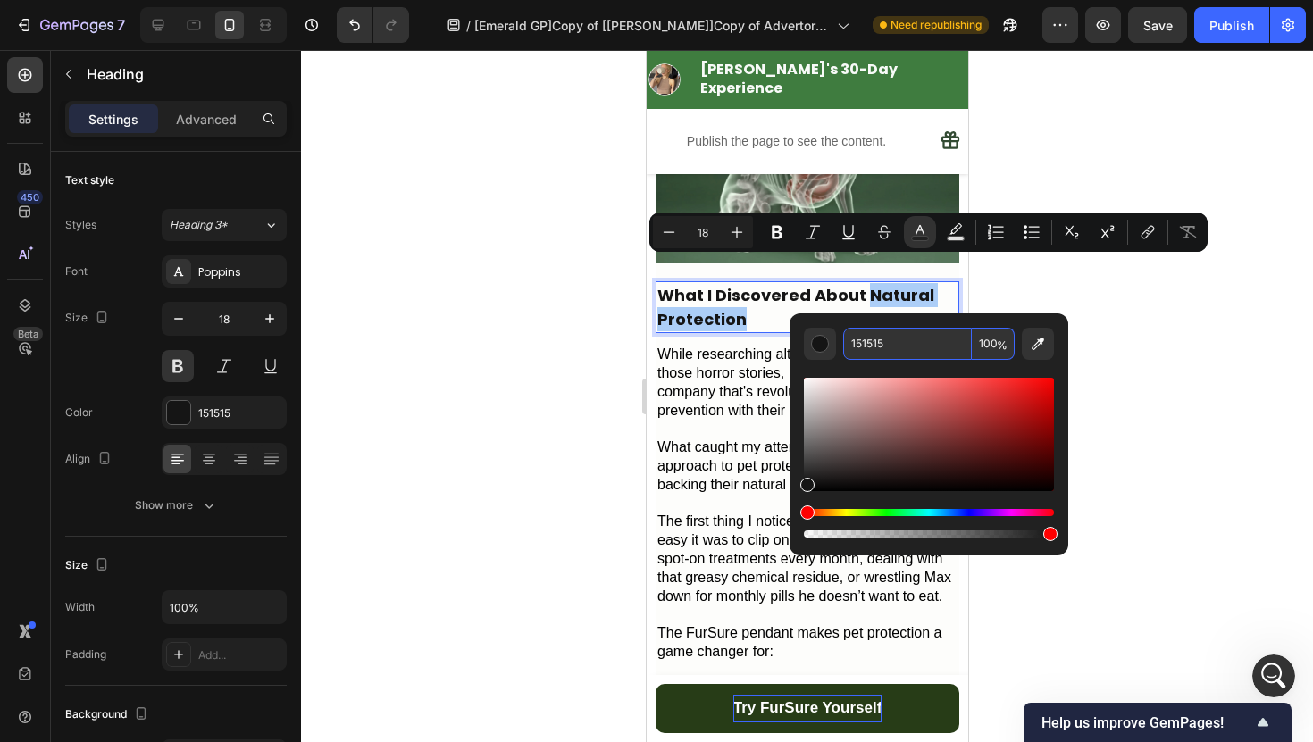
paste input "3F7C3F"
type input "3F7C3F"
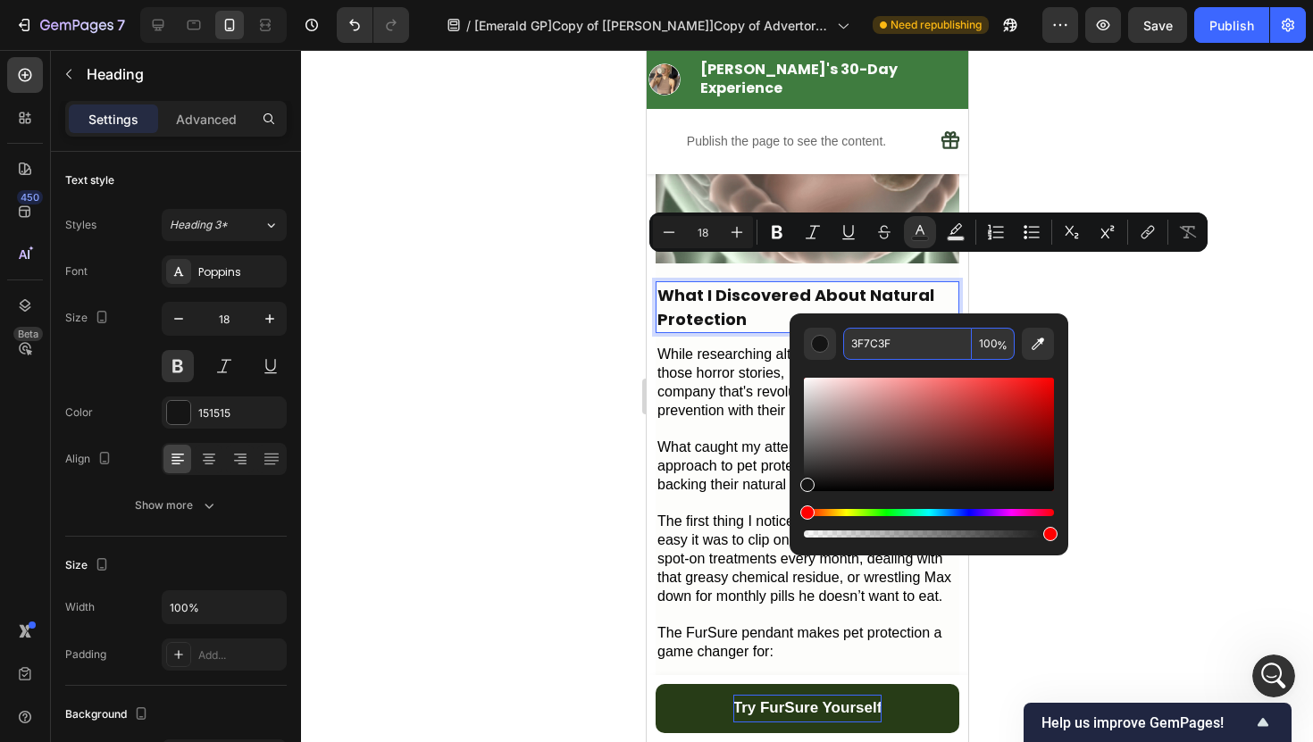
click at [1173, 343] on div at bounding box center [807, 396] width 1012 height 692
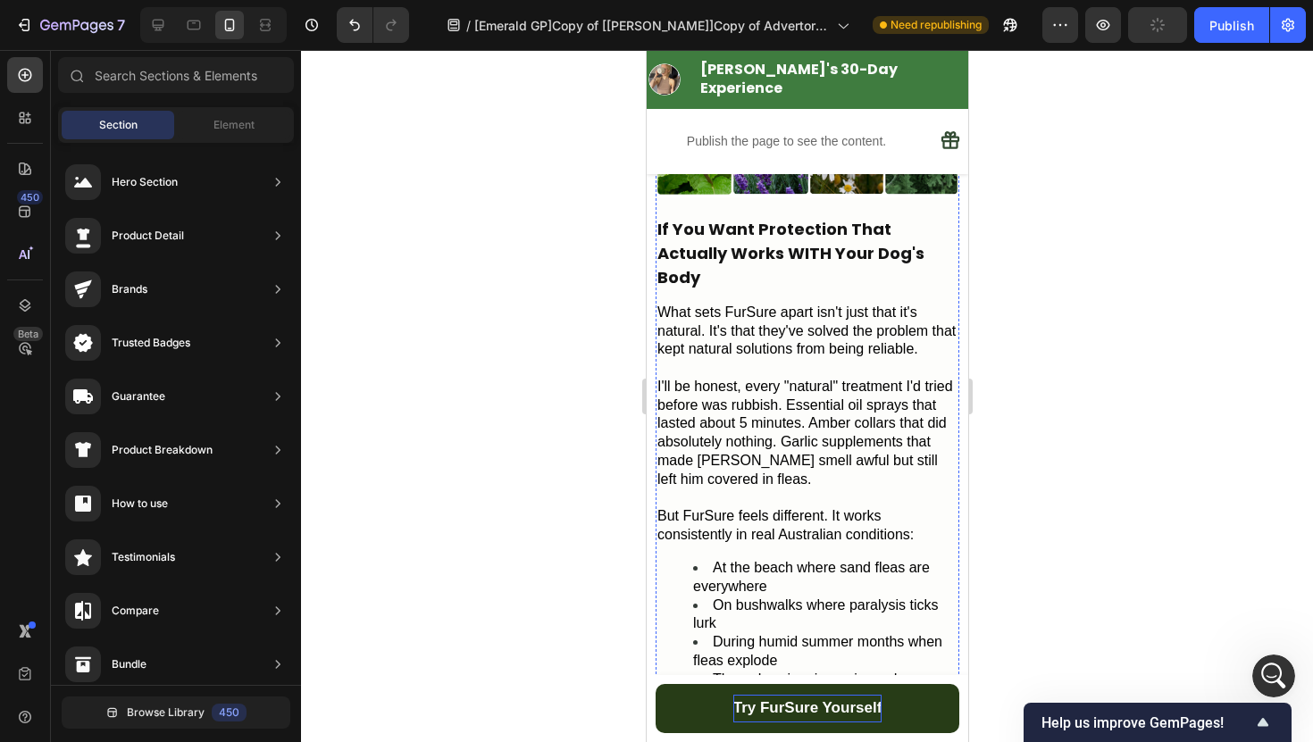
scroll to position [2778, 0]
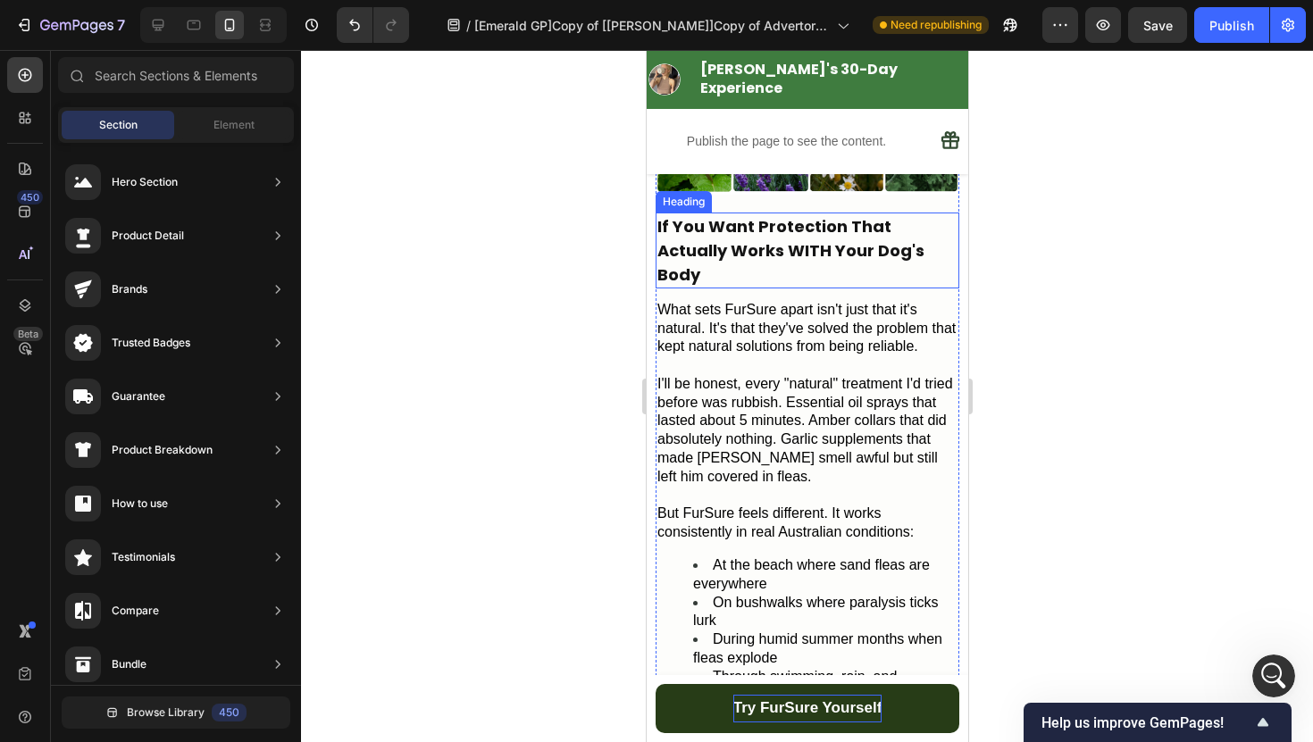
click at [872, 213] on h2 "If You Want Protection That Actually Works WITH Your Dog's Body" at bounding box center [806, 251] width 304 height 76
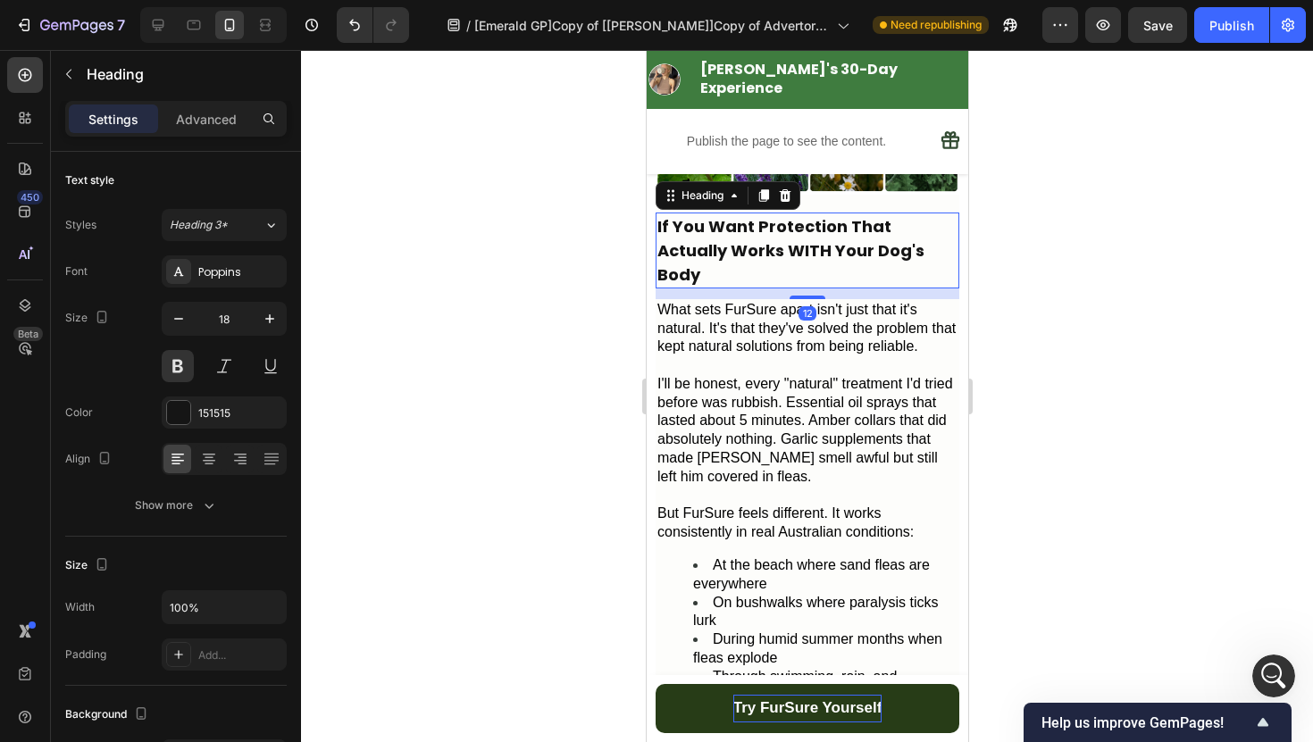
click at [872, 213] on h2 "If You Want Protection That Actually Works WITH Your Dog's Body" at bounding box center [806, 251] width 304 height 76
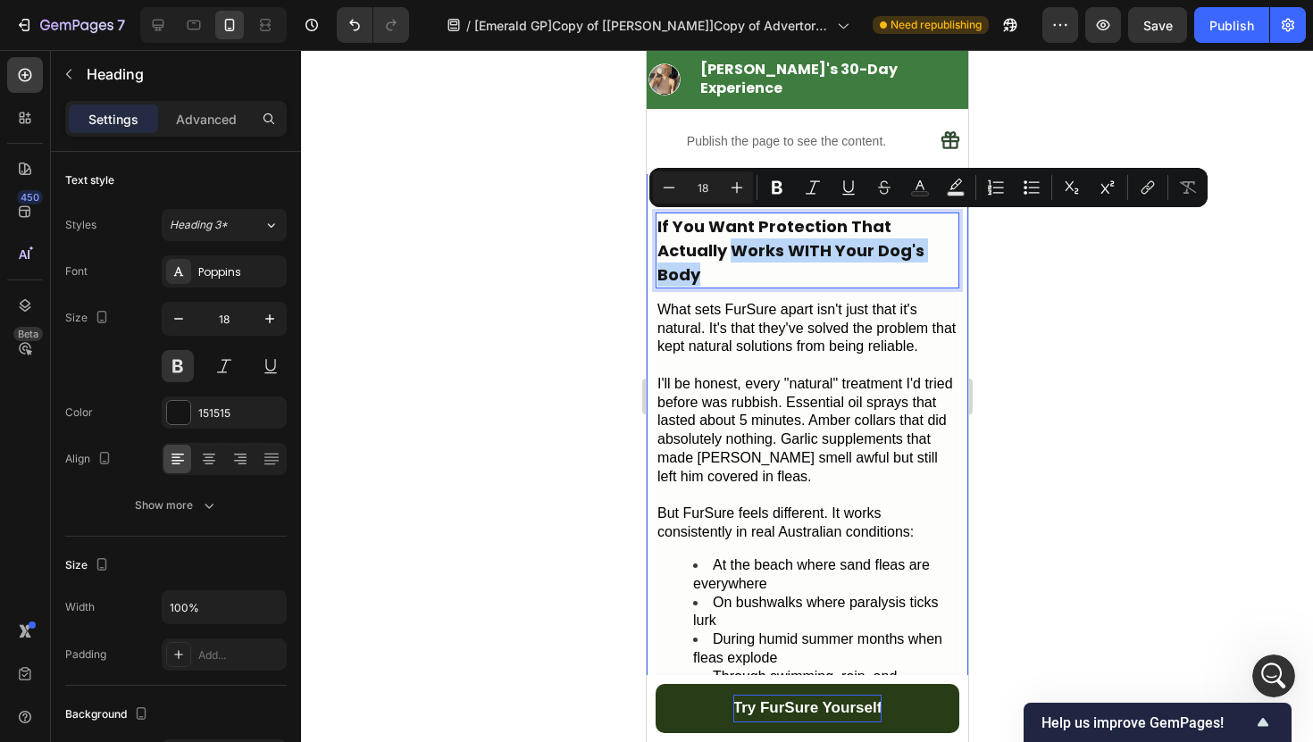
drag, startPoint x: 895, startPoint y: 218, endPoint x: 645, endPoint y: 221, distance: 250.0
click at [646, 221] on div "From Worried Dog Mum to Confident Pet Parent [DATE] (It Wasn't What My Vet Expe…" at bounding box center [806, 480] width 321 height 6094
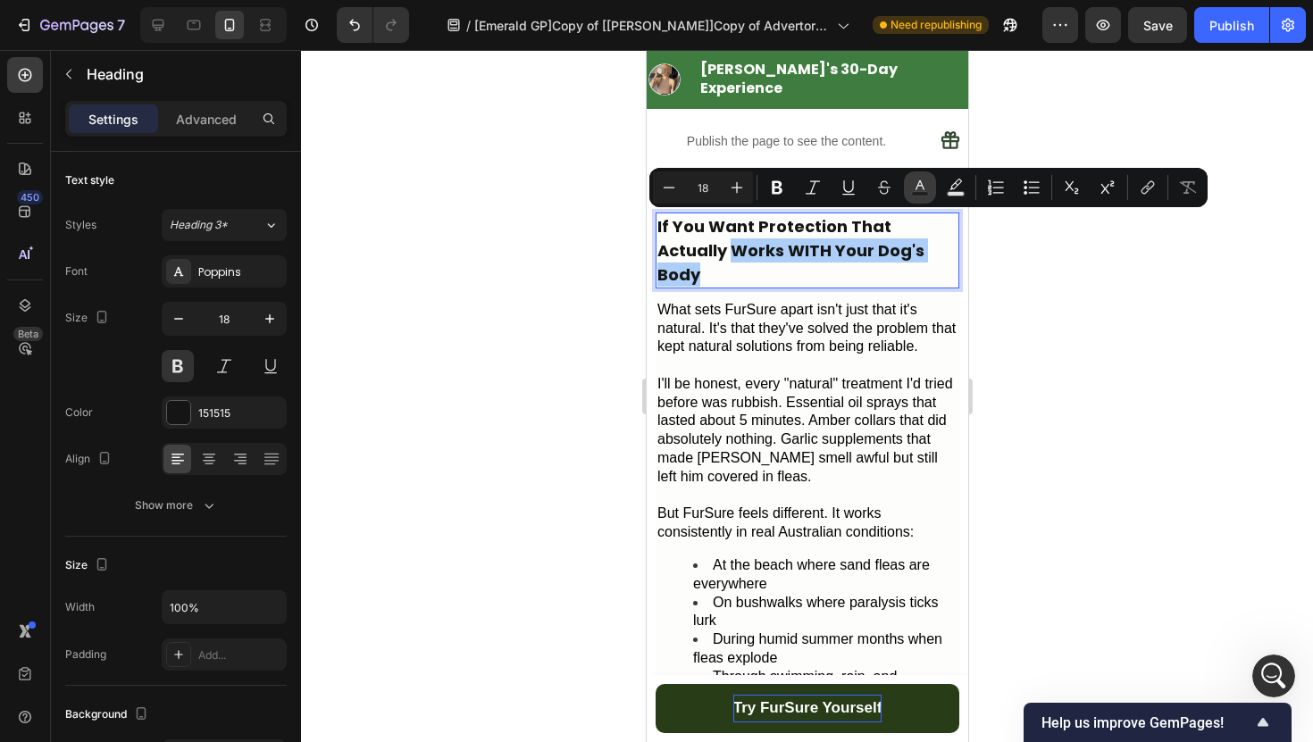
click at [918, 186] on icon "Editor contextual toolbar" at bounding box center [919, 185] width 9 height 10
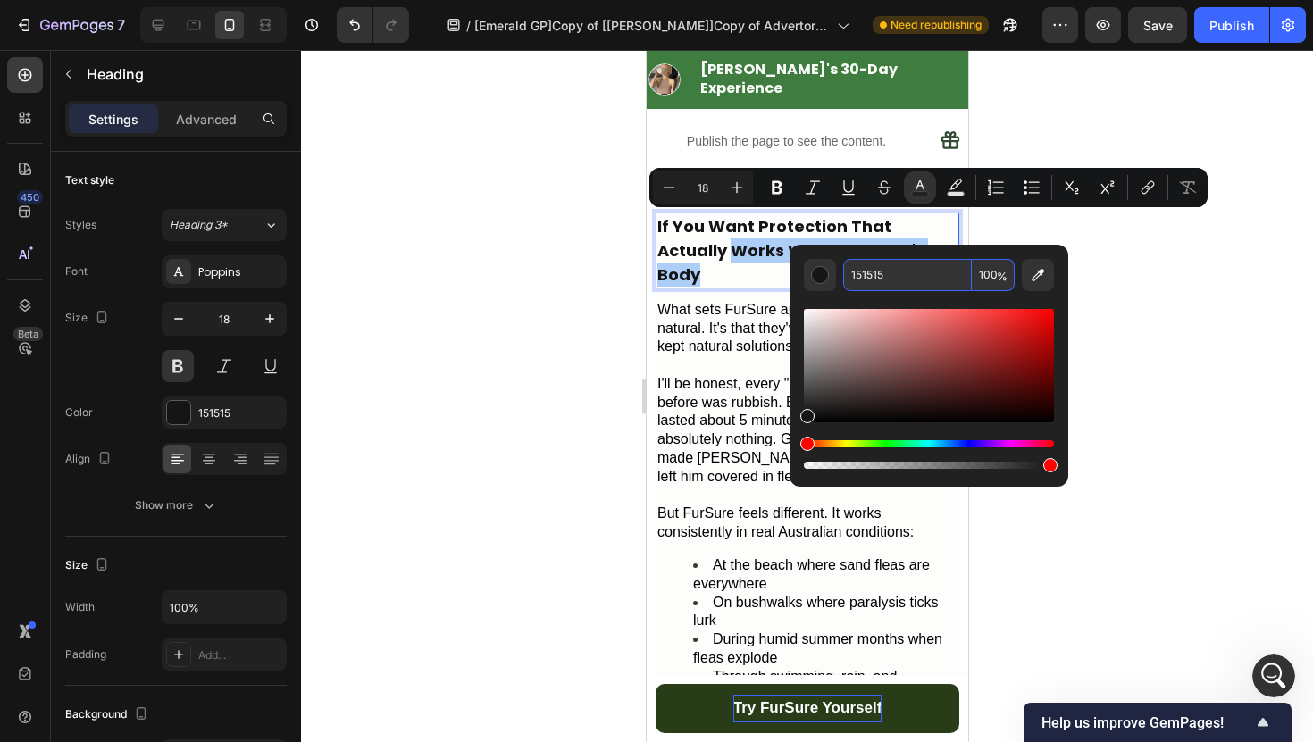
click at [904, 285] on input "151515" at bounding box center [907, 275] width 129 height 32
paste input "3F7C3F"
type input "3F7C3F"
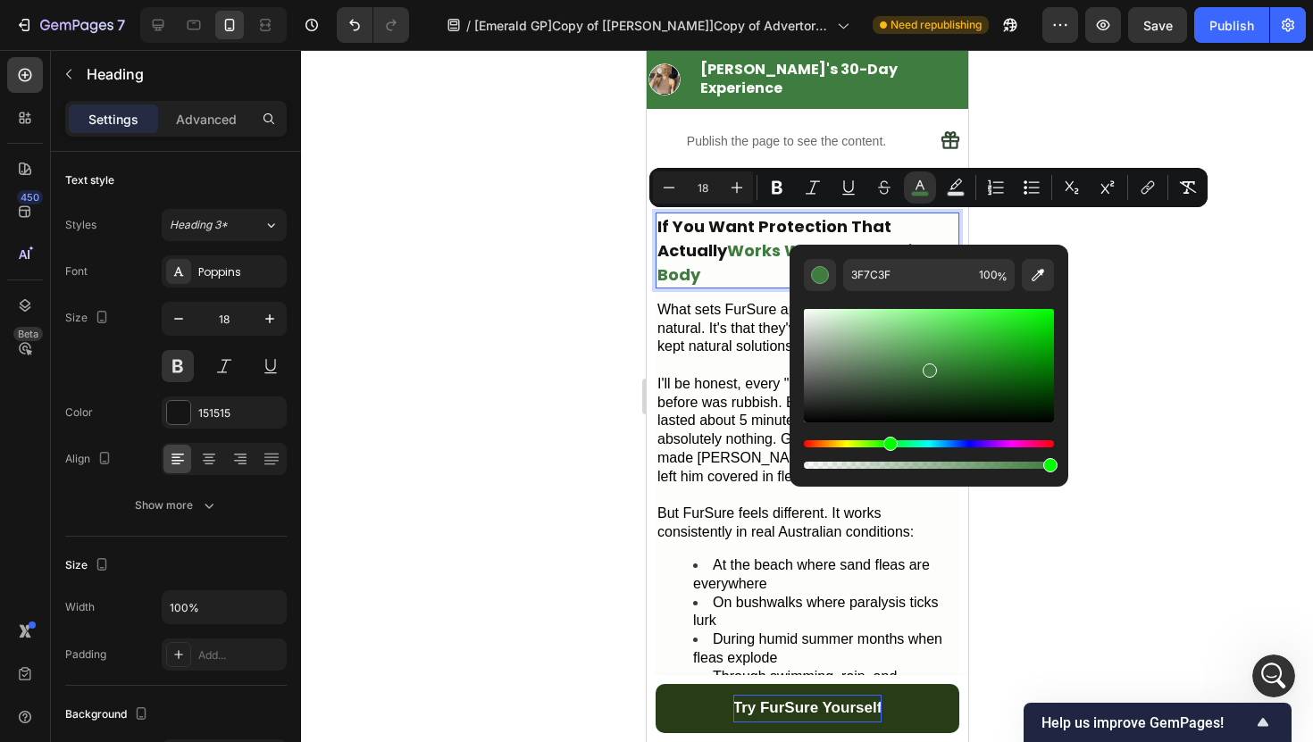
click at [1138, 250] on div at bounding box center [807, 396] width 1012 height 692
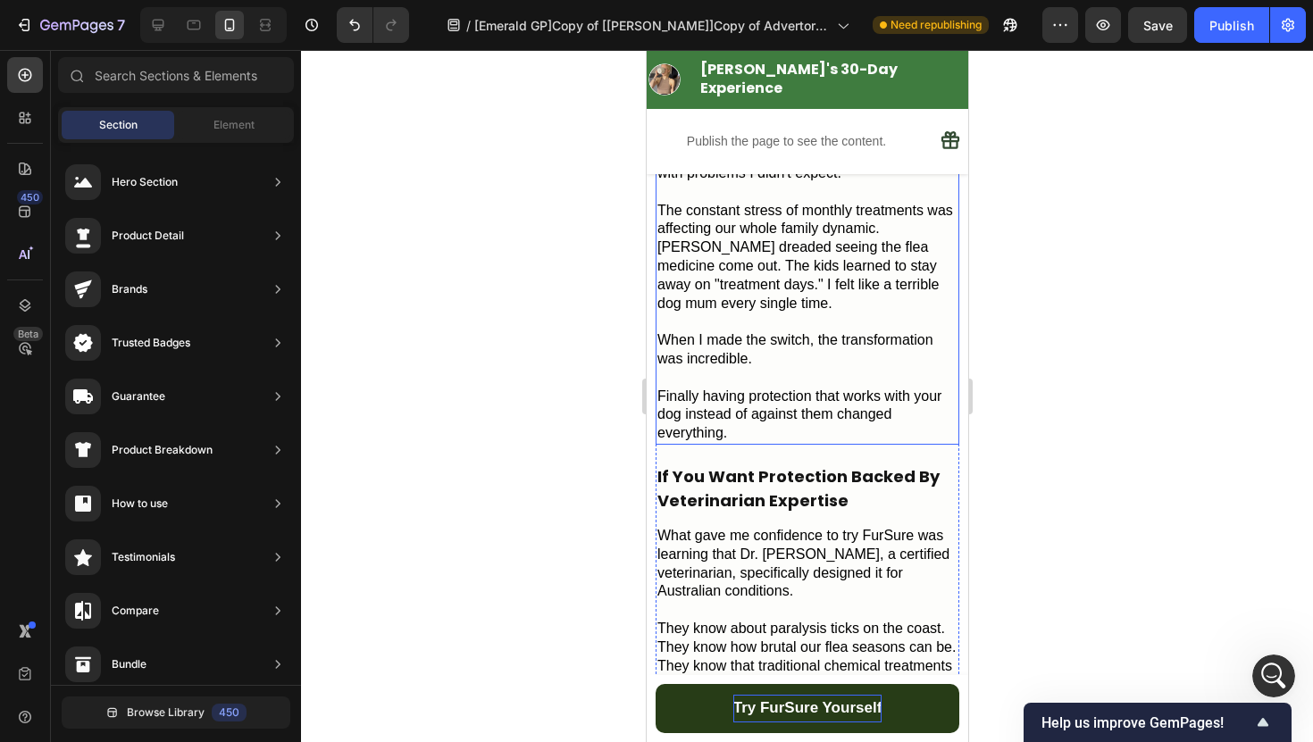
scroll to position [3463, 0]
click at [846, 462] on h2 "If You Want Protection Backed By Veterinarian Expertise" at bounding box center [806, 488] width 304 height 52
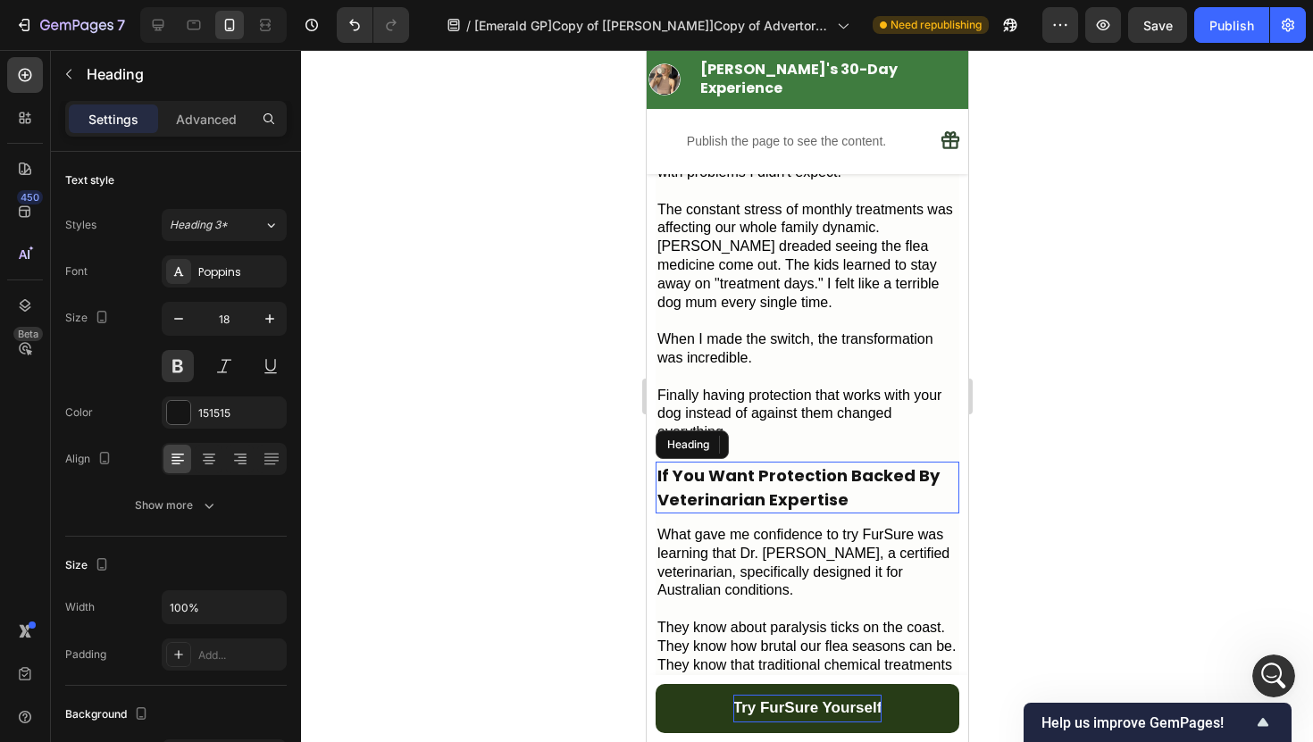
click at [825, 462] on h2 "If You Want Protection Backed By Veterinarian Expertise" at bounding box center [806, 488] width 304 height 52
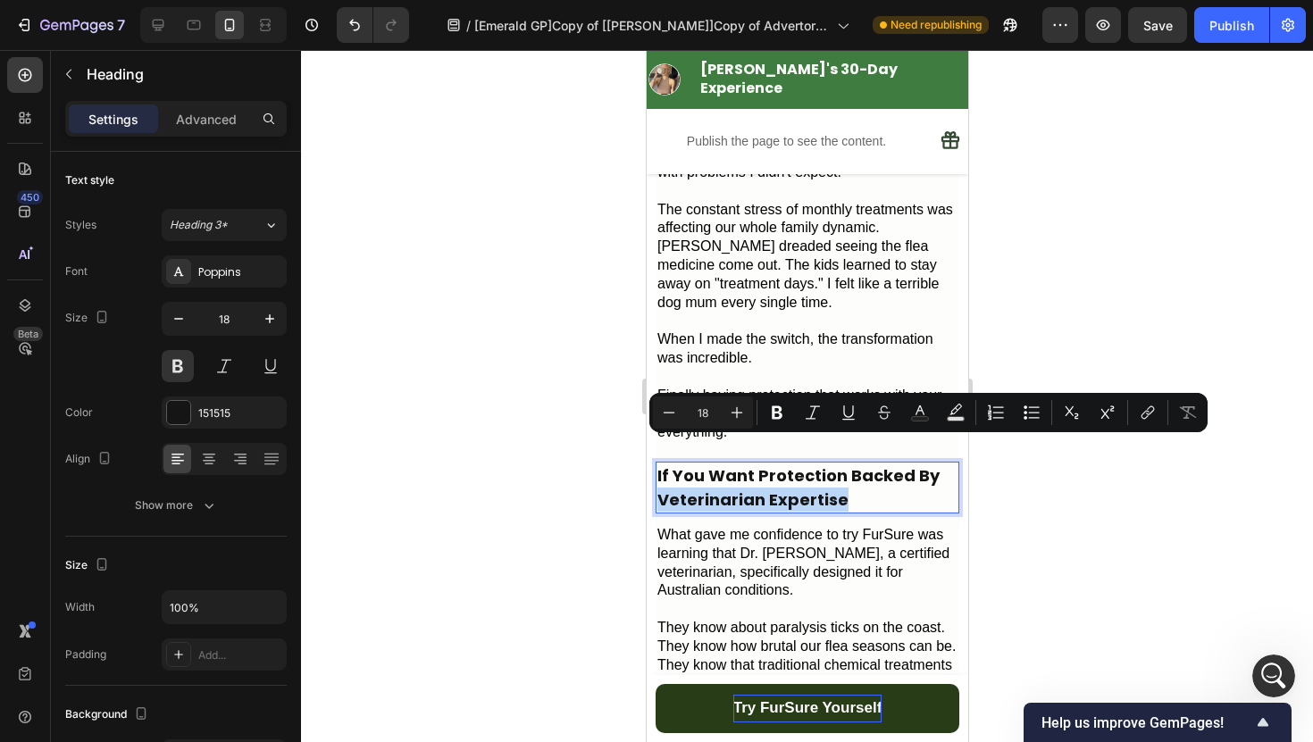
drag, startPoint x: 857, startPoint y: 445, endPoint x: 659, endPoint y: 444, distance: 198.2
click at [659, 463] on p "If You Want Protection Backed By Veterinarian Expertise" at bounding box center [806, 487] width 300 height 48
click at [925, 417] on rect "Editor contextual toolbar" at bounding box center [920, 419] width 17 height 4
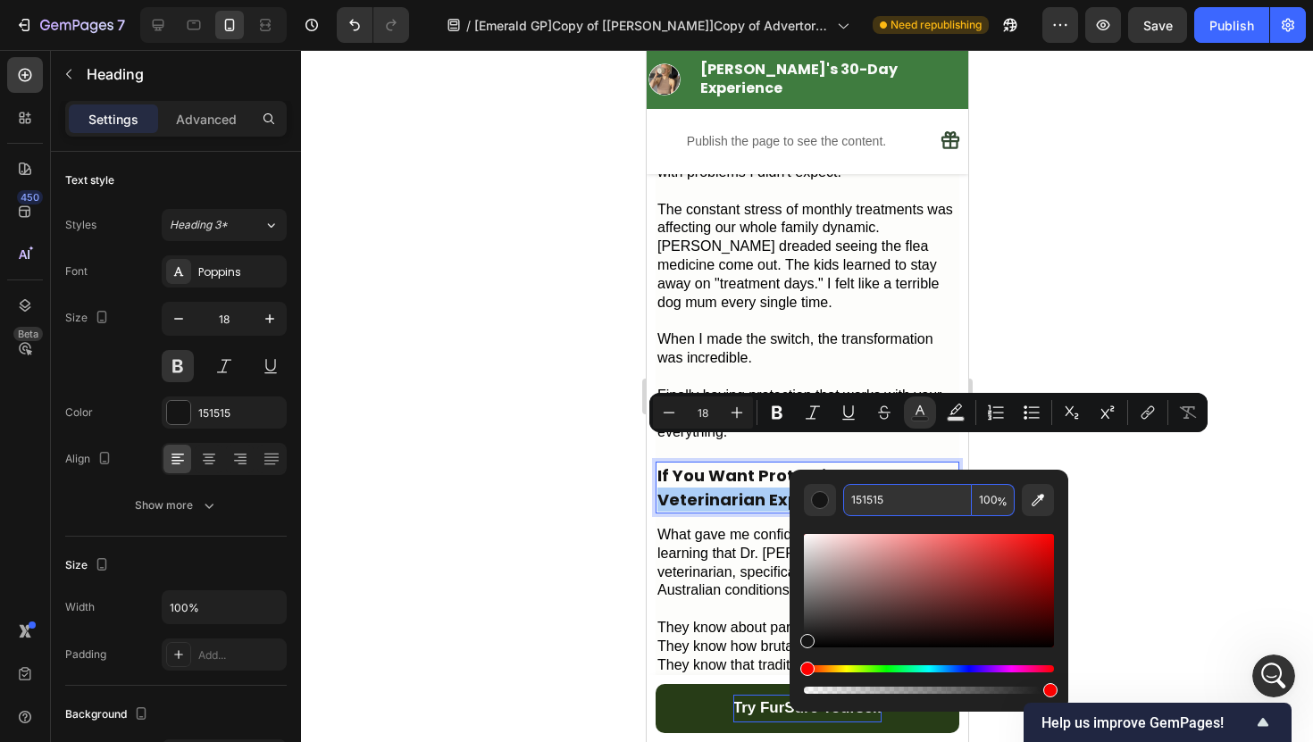
click at [888, 510] on input "151515" at bounding box center [907, 500] width 129 height 32
paste input "3F7C3F"
type input "3F7C3F"
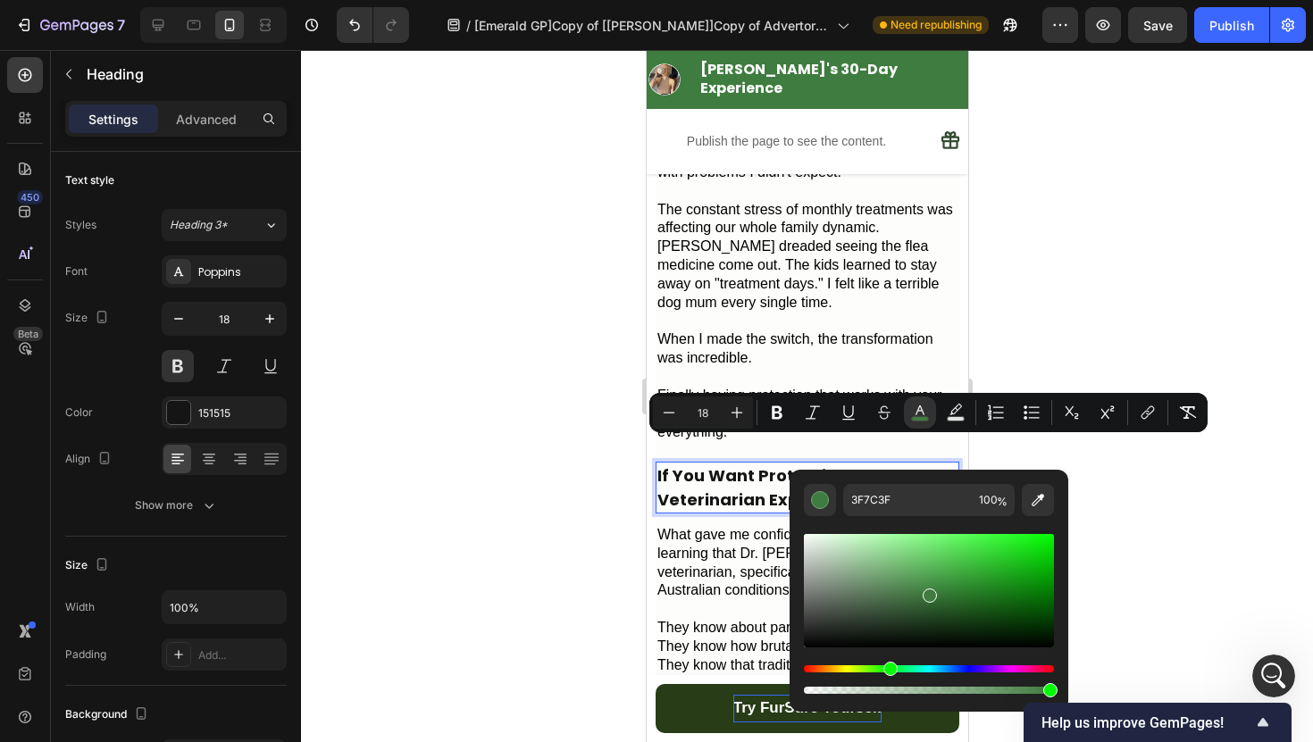
click at [1030, 323] on div at bounding box center [807, 396] width 1012 height 692
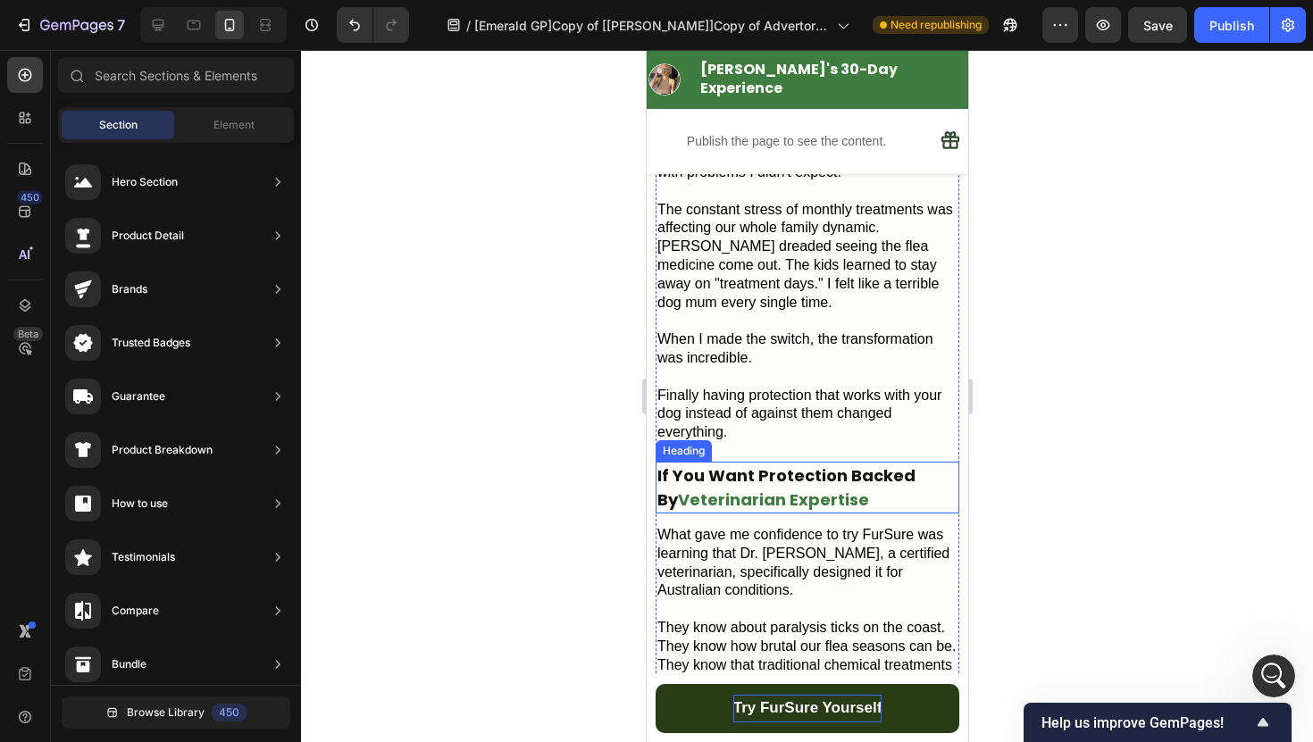
click at [844, 463] on p "If You Want Protection Backed By Veterinarian Expertise" at bounding box center [806, 487] width 300 height 48
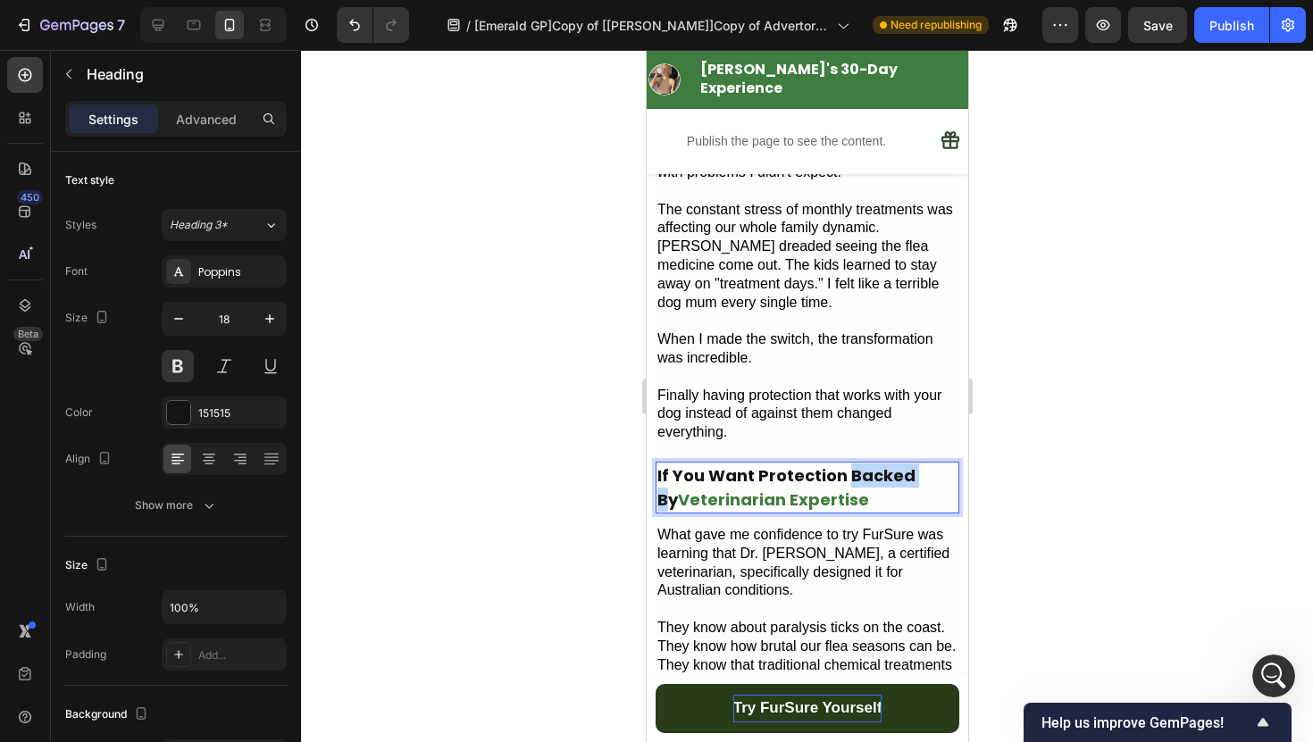
drag, startPoint x: 924, startPoint y: 423, endPoint x: 846, endPoint y: 426, distance: 77.7
click at [846, 463] on p "If You Want Protection Backed By Veterinarian Expertise" at bounding box center [806, 487] width 300 height 48
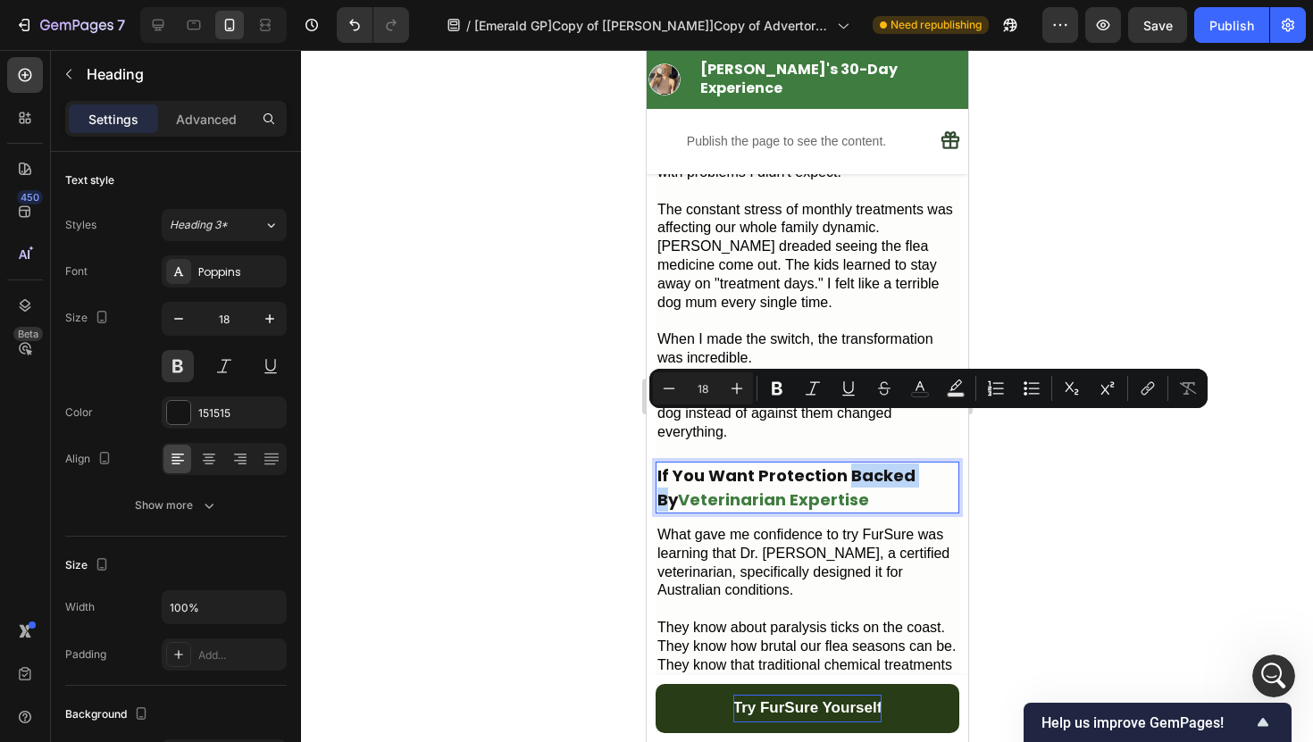
click at [920, 463] on p "If You Want Protection Backed By Veterinarian Expertise" at bounding box center [806, 487] width 300 height 48
drag, startPoint x: 924, startPoint y: 428, endPoint x: 846, endPoint y: 428, distance: 77.7
click at [846, 463] on p "If You Want Protection Backed By Veterinarian Expertise" at bounding box center [806, 487] width 300 height 48
click at [912, 389] on icon "Editor contextual toolbar" at bounding box center [920, 388] width 18 height 18
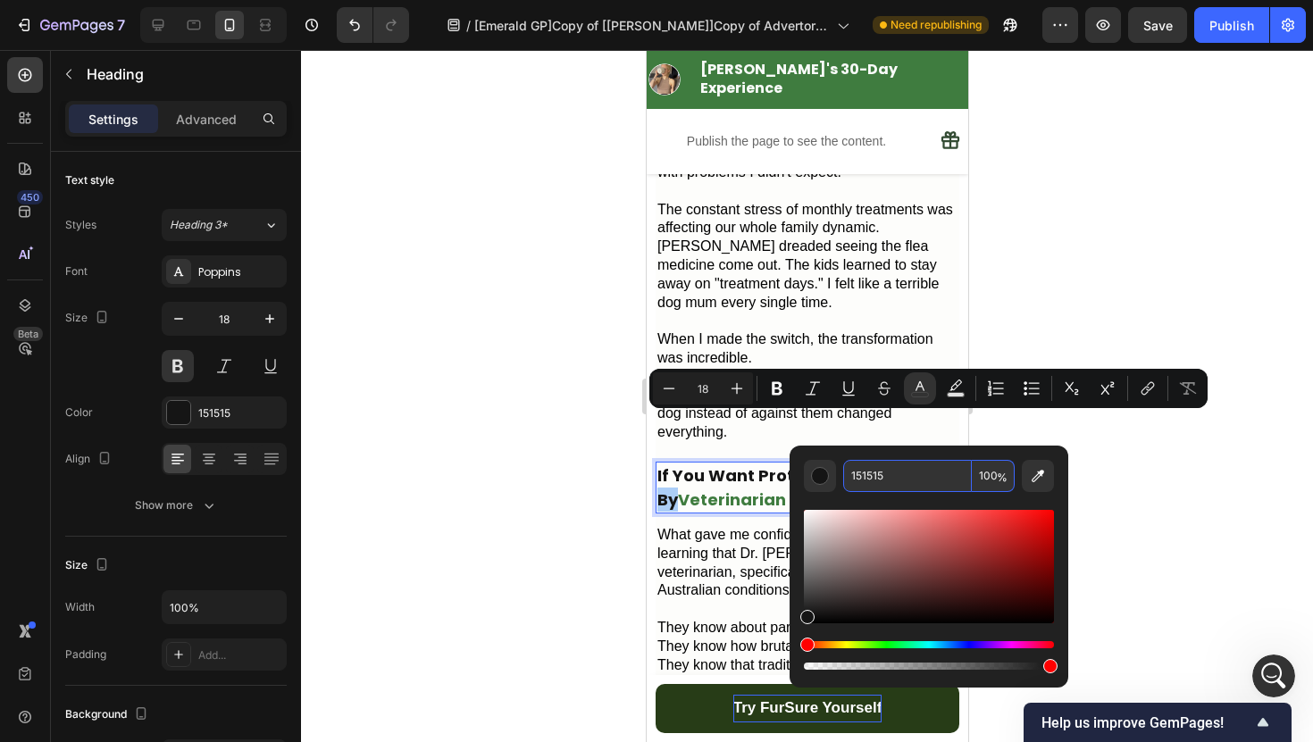
click at [888, 473] on input "151515" at bounding box center [907, 476] width 129 height 32
paste input "3F7C3F"
type input "3F7C3F"
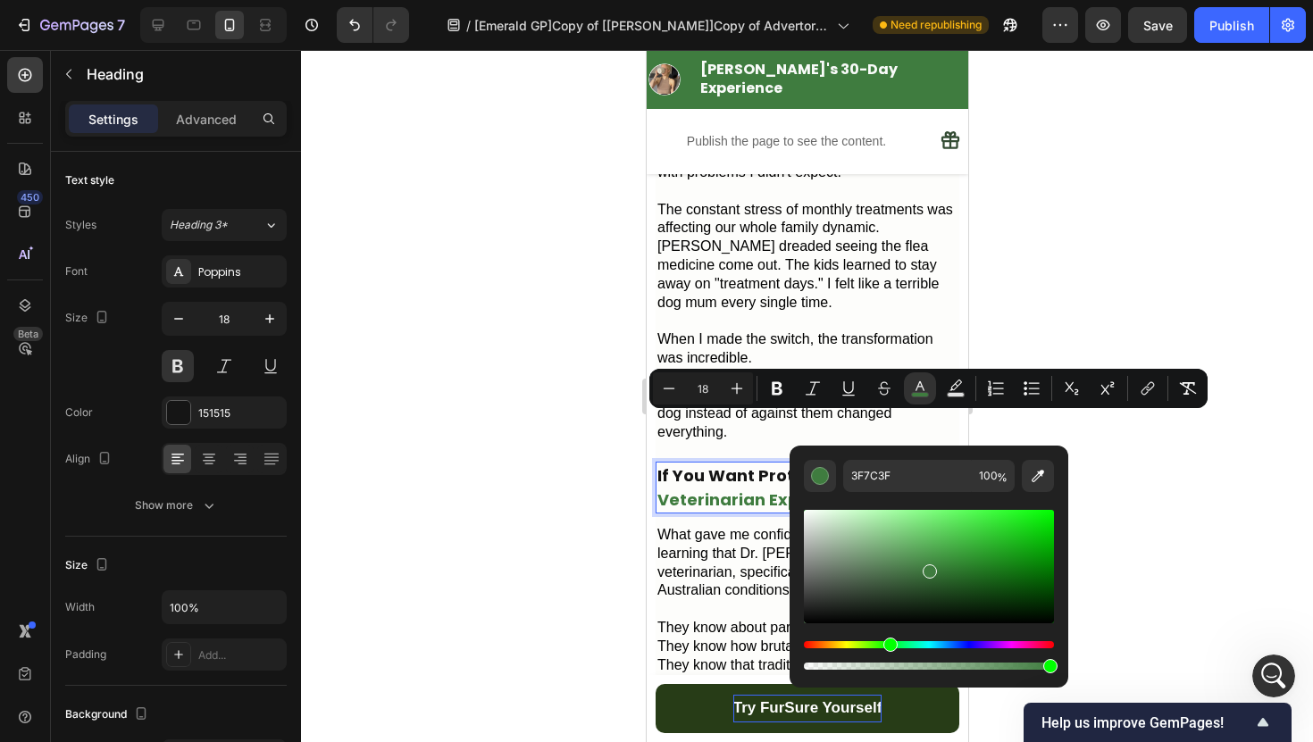
click at [1141, 450] on div at bounding box center [807, 396] width 1012 height 692
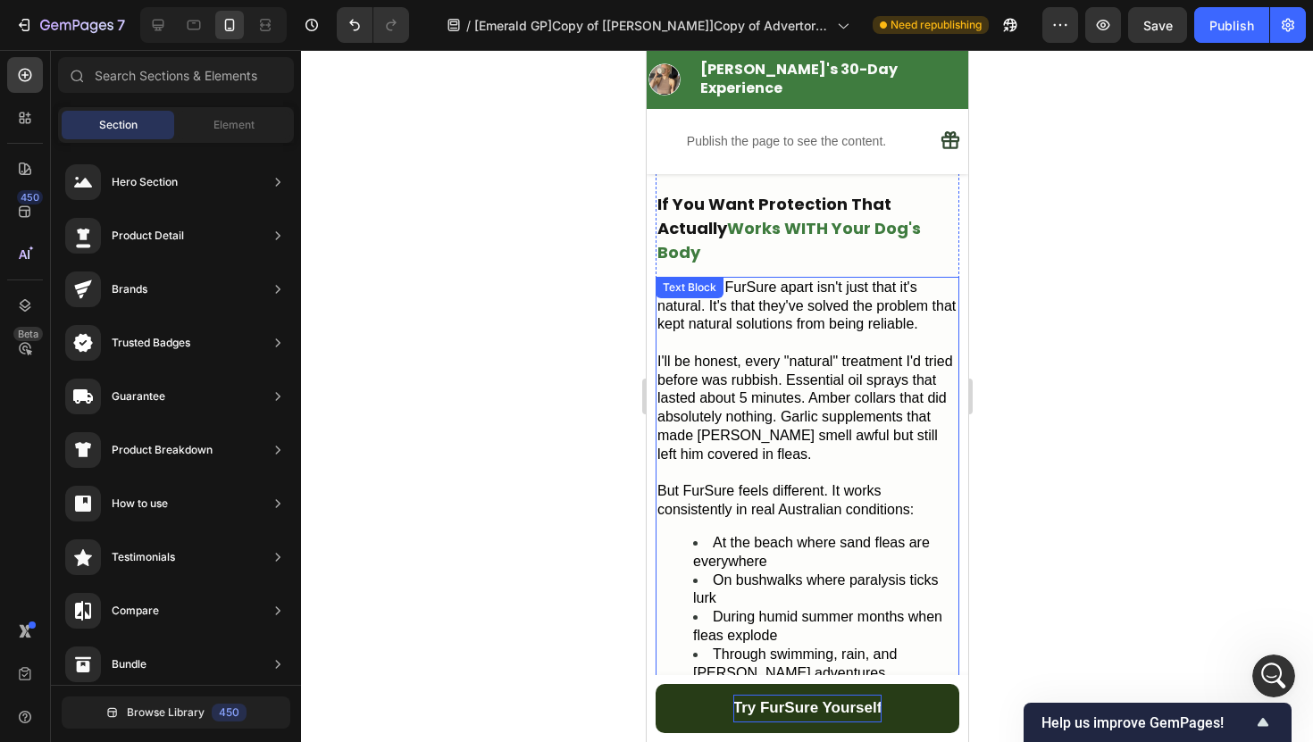
scroll to position [2495, 0]
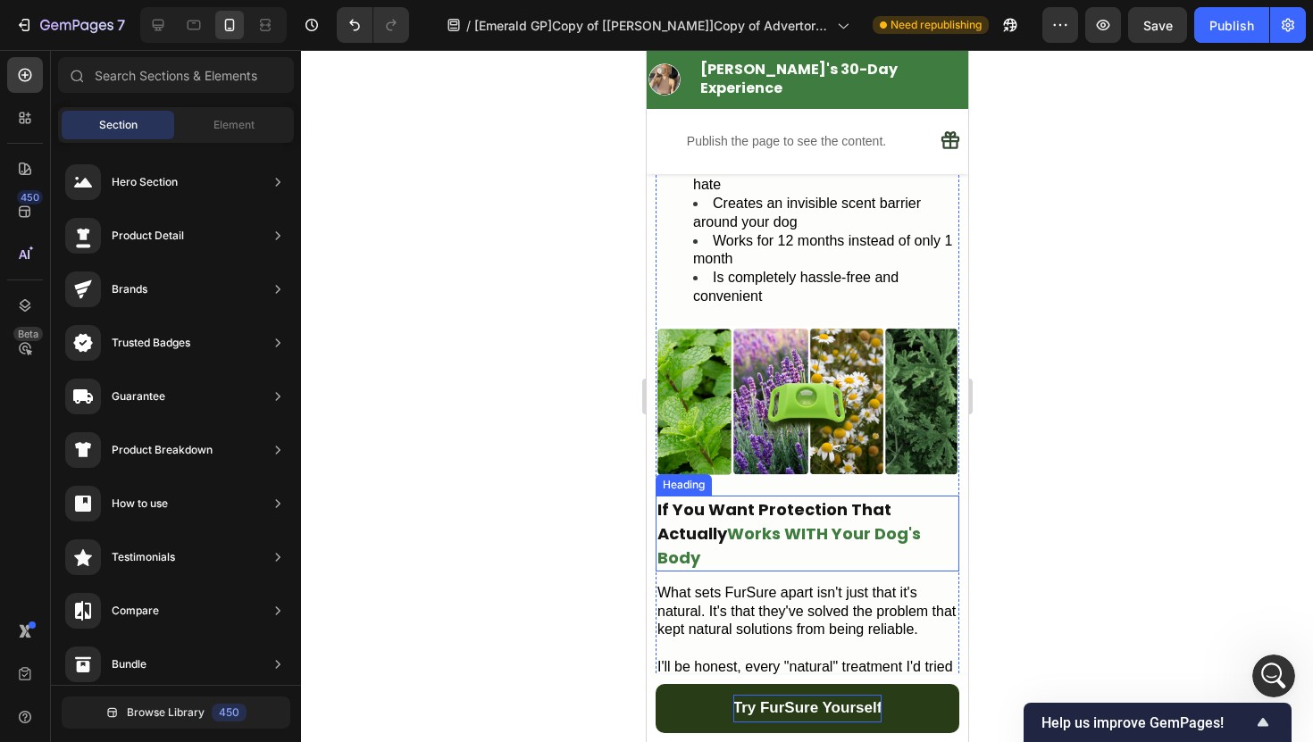
click at [876, 497] on p "If You Want Protection That Actually Works WITH Your Dog's Body" at bounding box center [806, 533] width 300 height 72
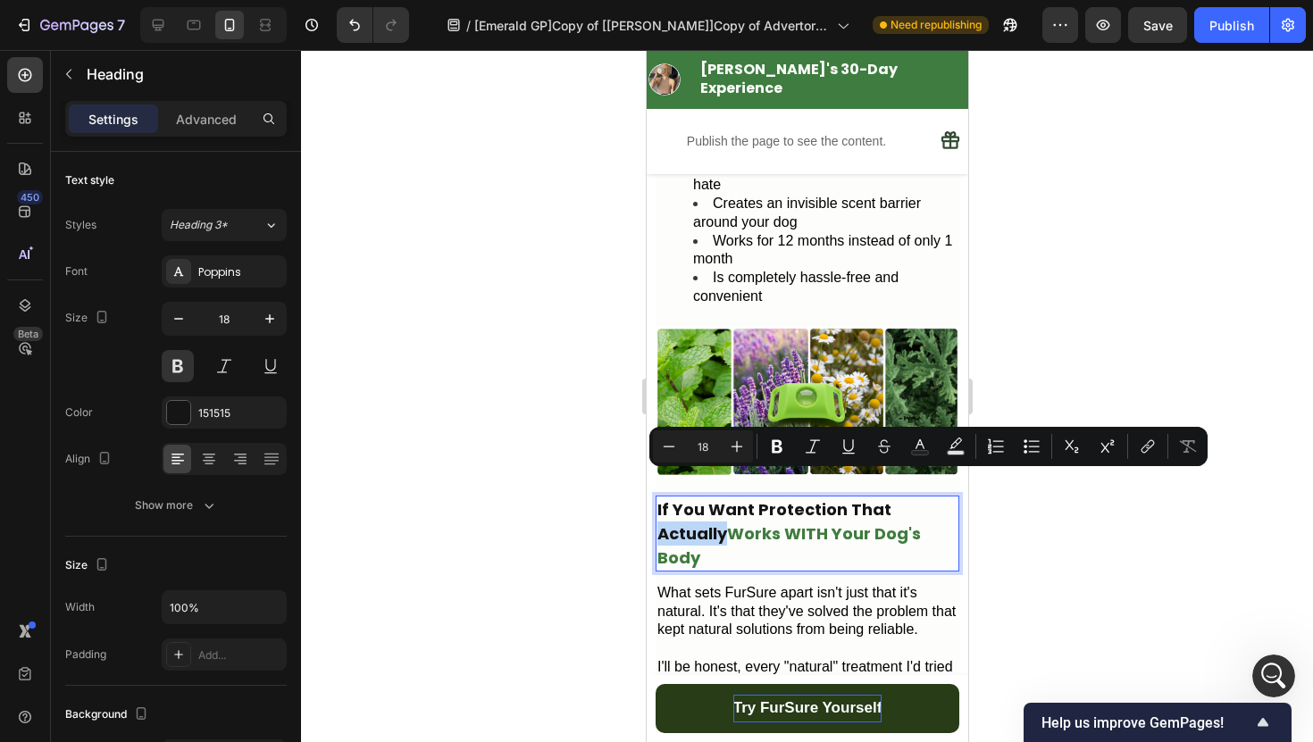
drag, startPoint x: 884, startPoint y: 484, endPoint x: 949, endPoint y: 485, distance: 65.2
click at [949, 497] on p "If You Want Protection That Actually Works WITH Your Dog's Body" at bounding box center [806, 533] width 300 height 72
click at [911, 439] on icon "Editor contextual toolbar" at bounding box center [920, 447] width 18 height 18
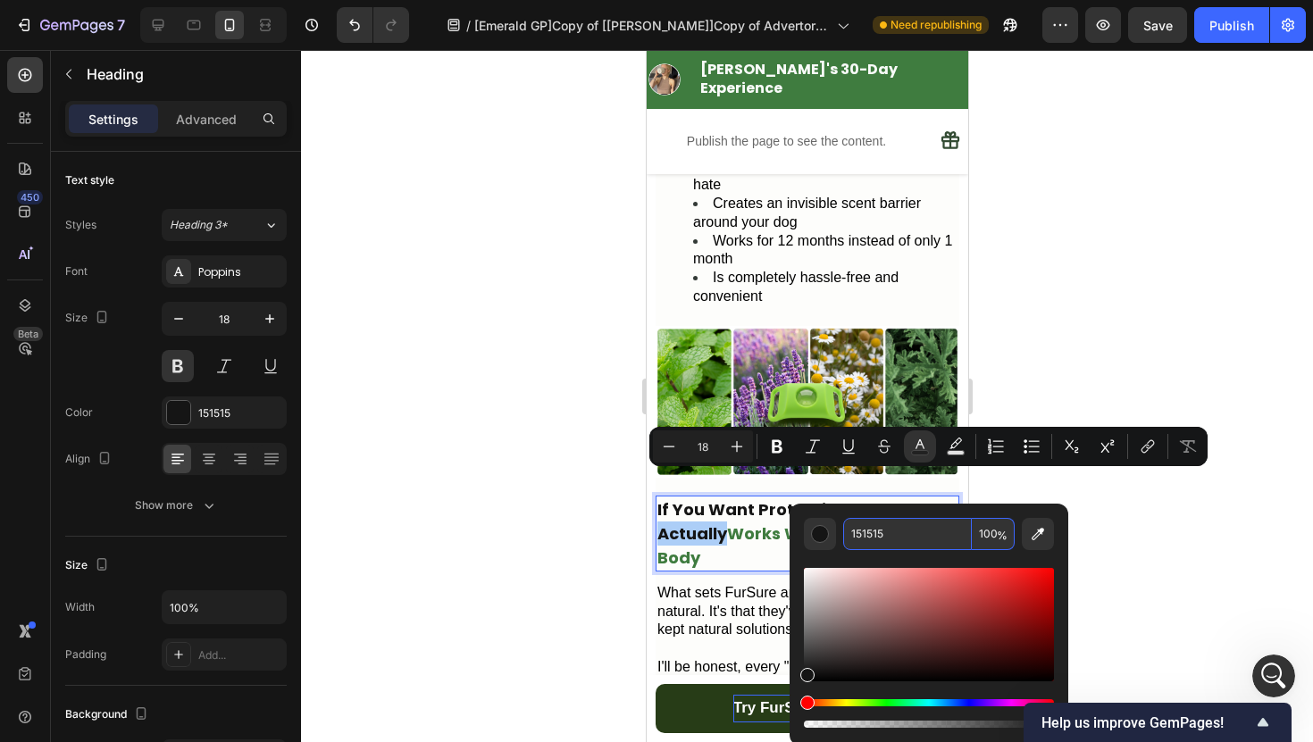
click at [881, 534] on input "151515" at bounding box center [907, 534] width 129 height 32
paste input "3F7C3F"
type input "3F7C3F"
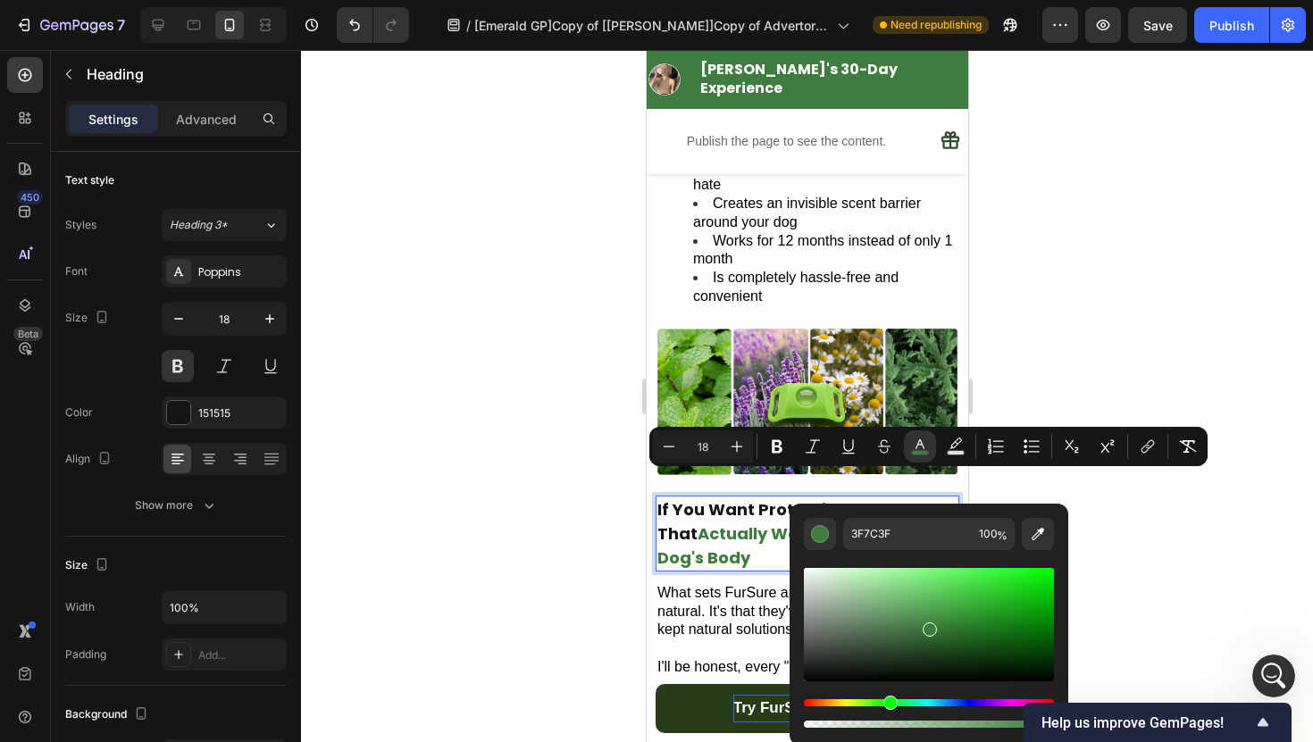
click at [1051, 346] on div at bounding box center [807, 396] width 1012 height 692
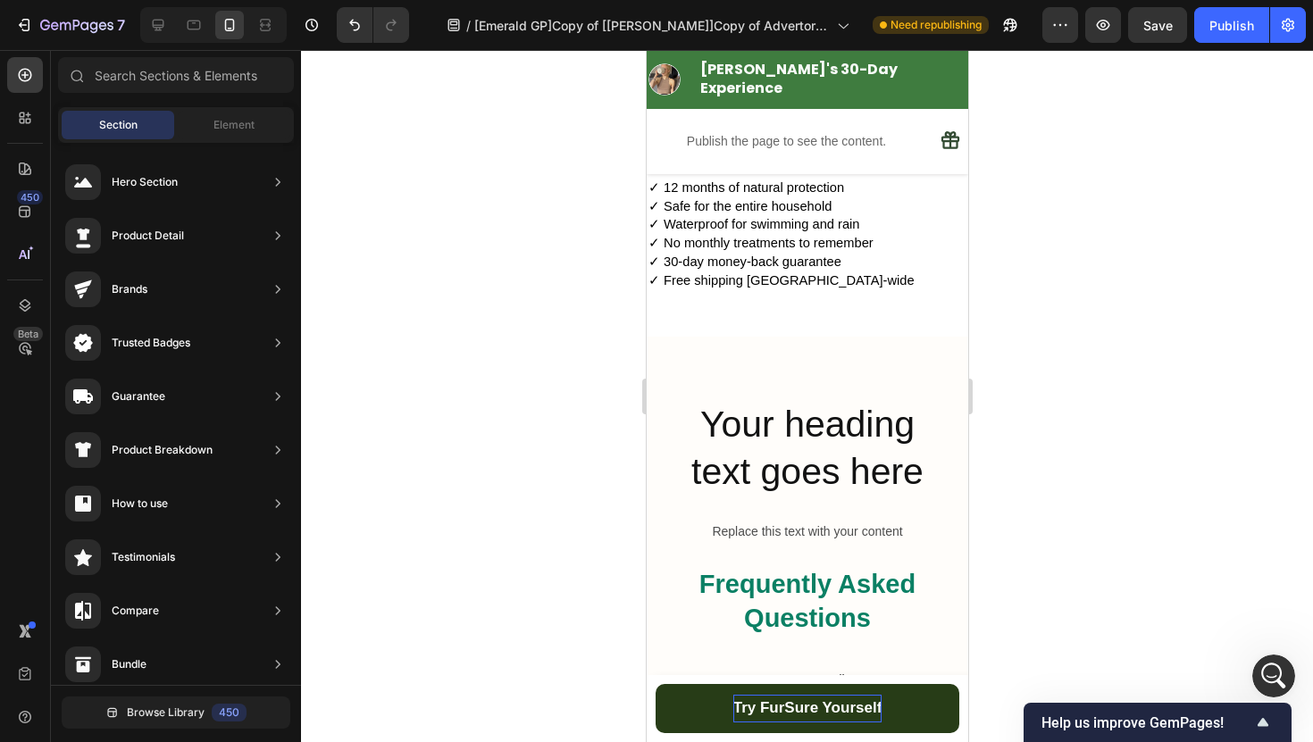
scroll to position [6932, 0]
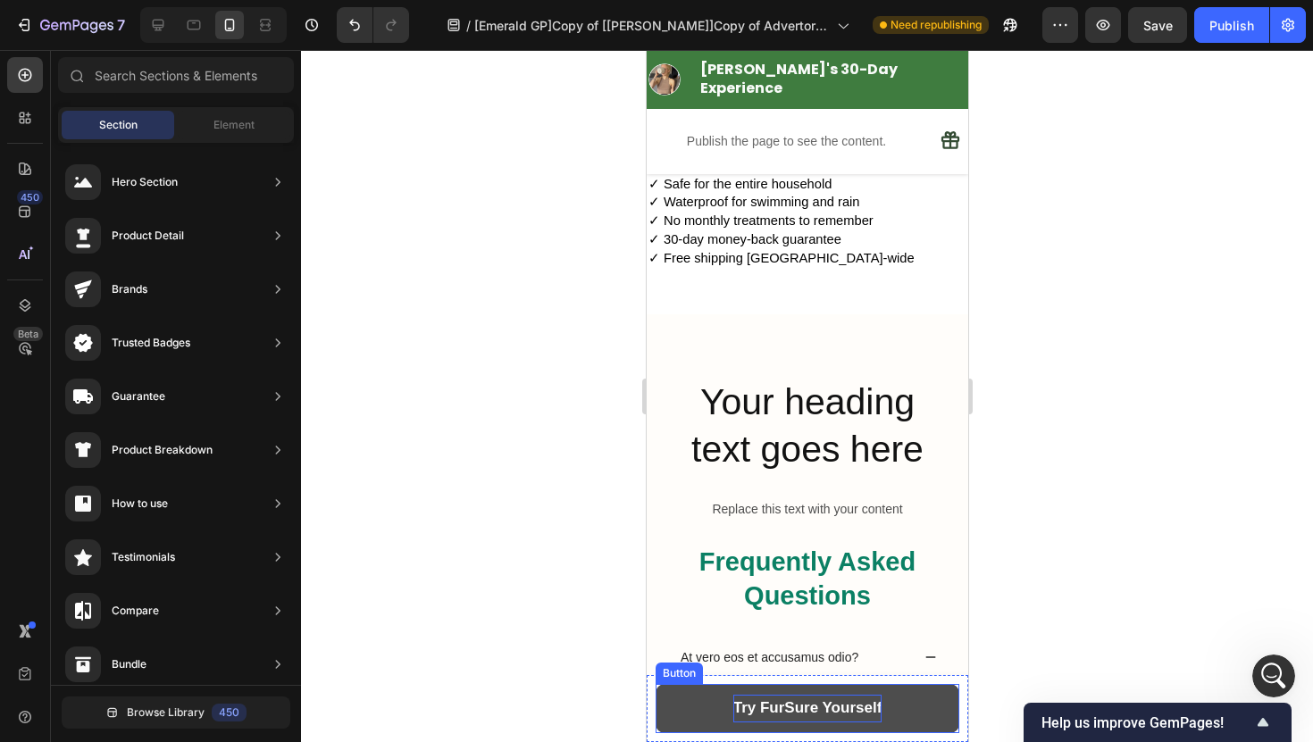
click at [932, 690] on button "Try FurSure Yourself" at bounding box center [806, 708] width 304 height 49
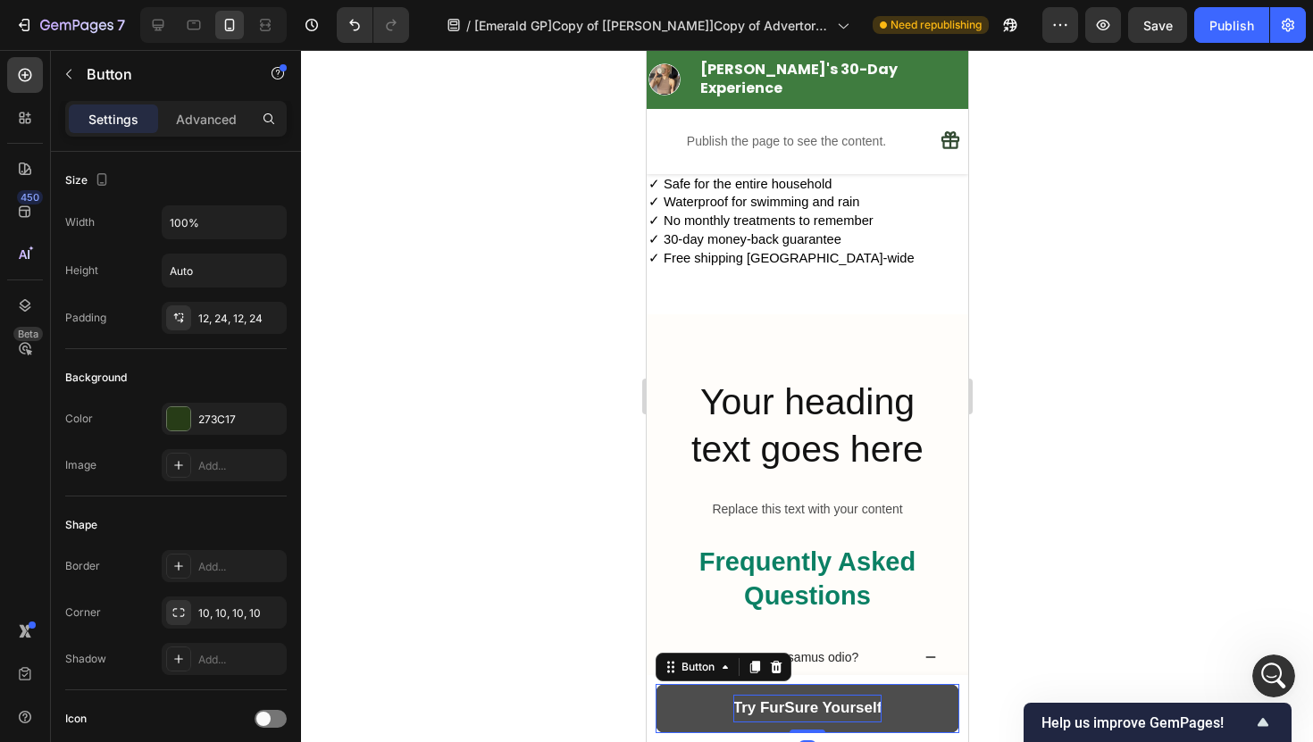
click at [659, 694] on button "Try FurSure Yourself" at bounding box center [806, 708] width 304 height 49
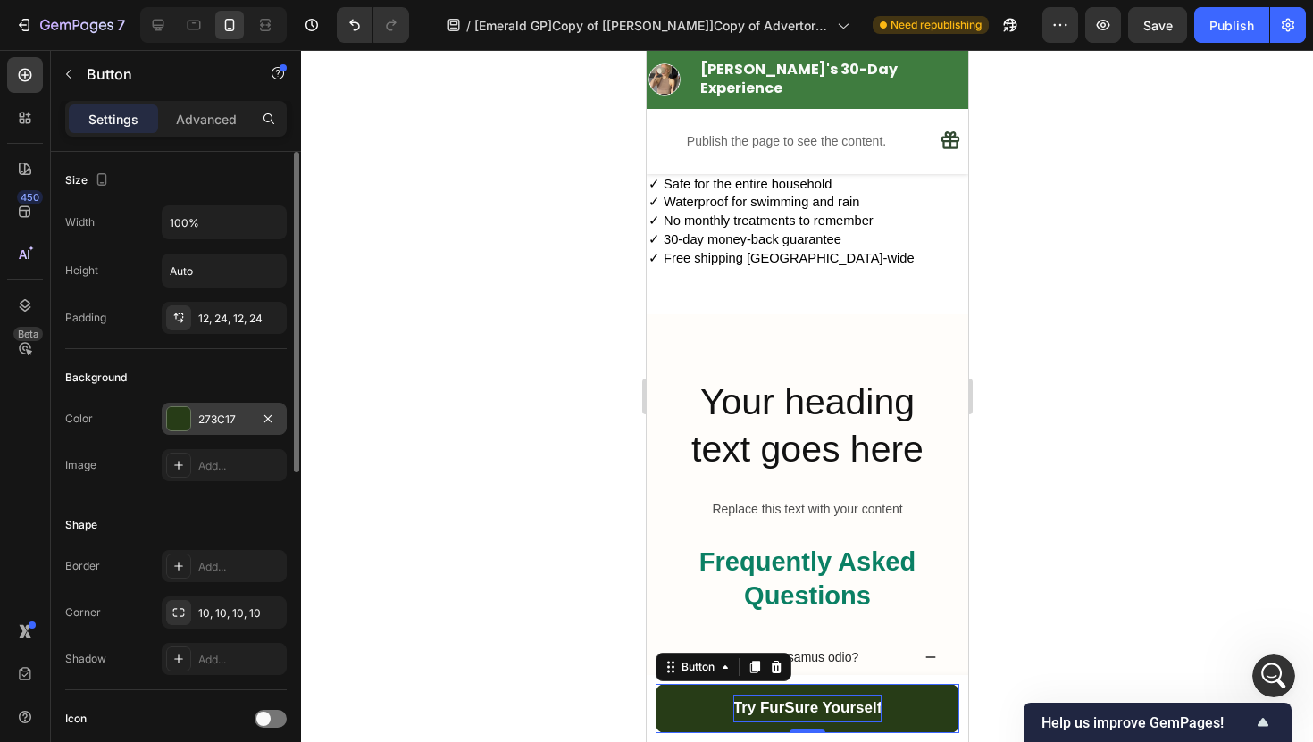
click at [244, 413] on div "273C17" at bounding box center [224, 420] width 52 height 16
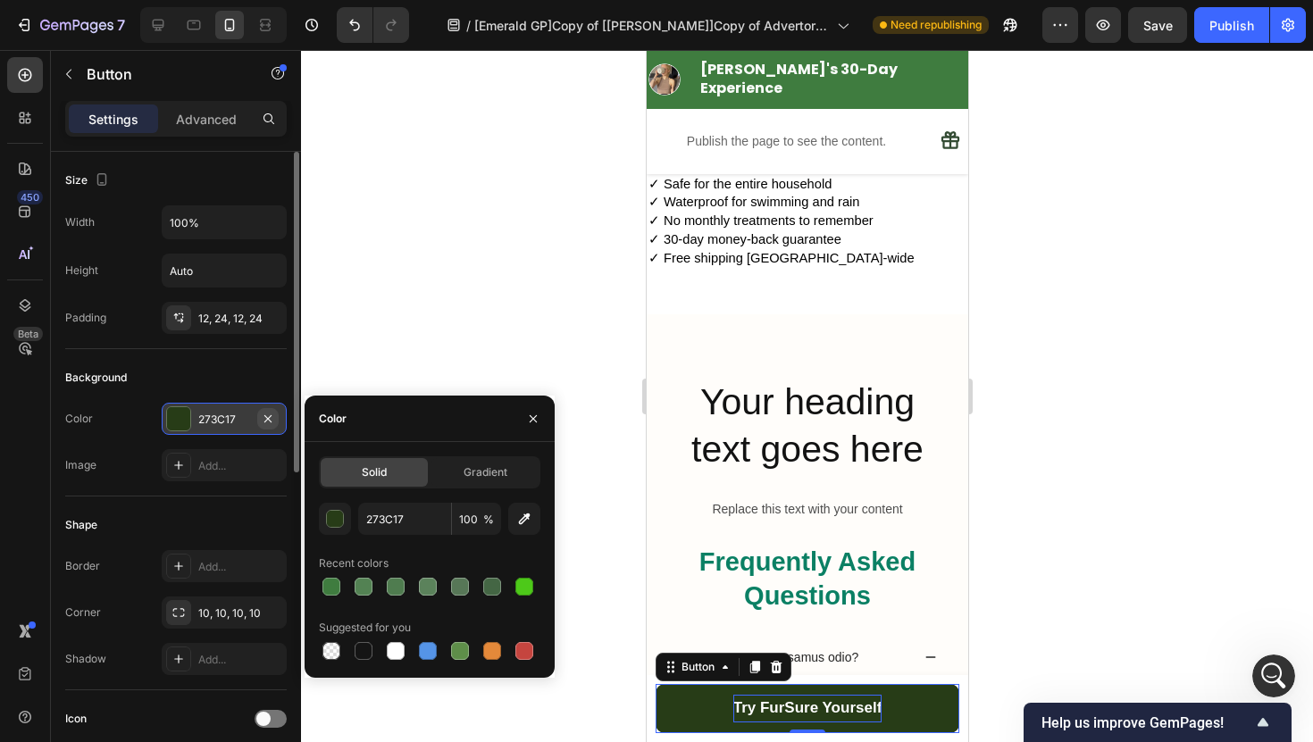
click at [263, 420] on icon "button" at bounding box center [268, 419] width 14 height 14
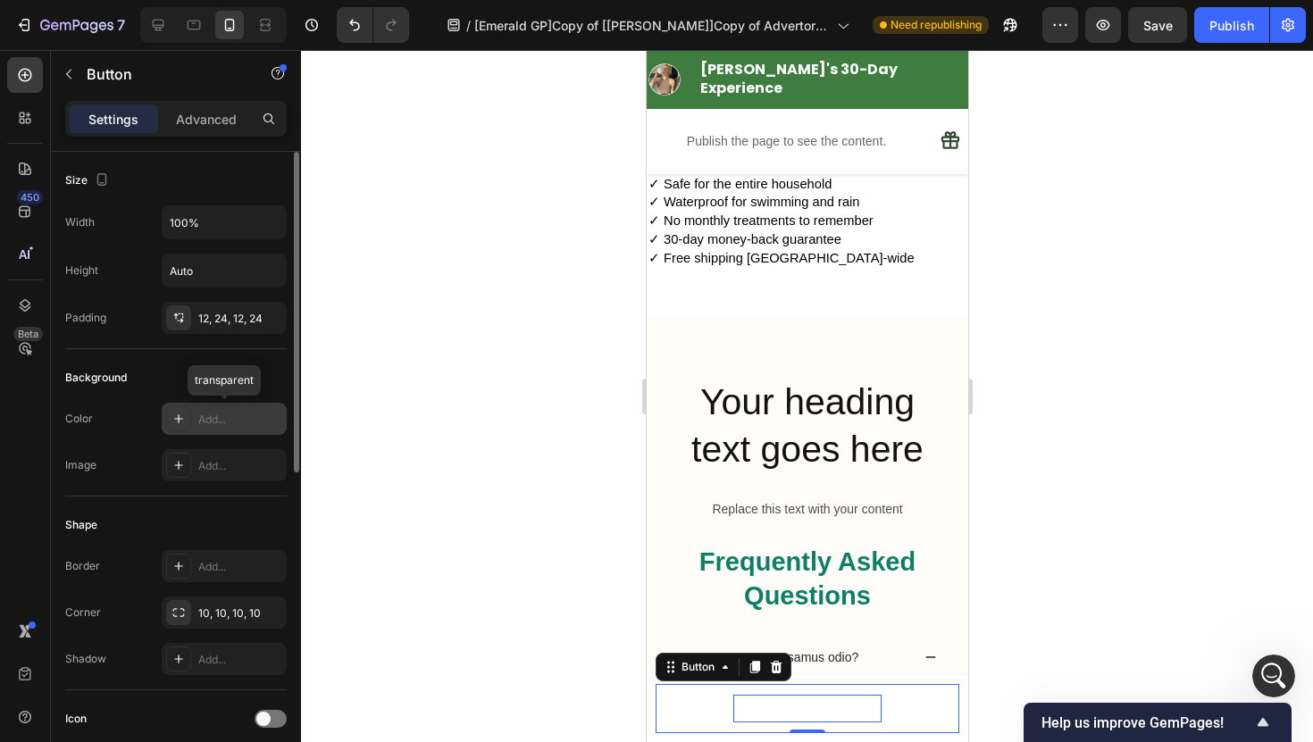
click at [242, 421] on div "Add..." at bounding box center [240, 420] width 84 height 16
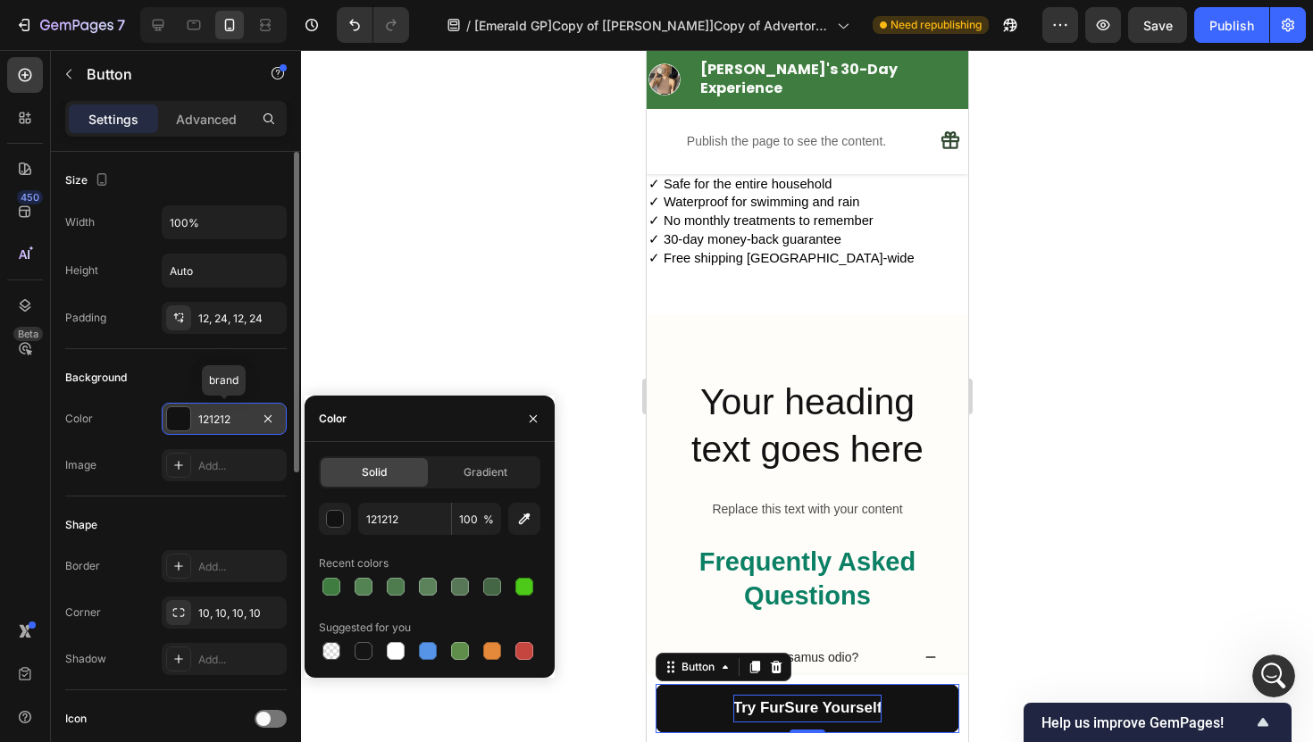
click at [231, 421] on div "121212" at bounding box center [224, 420] width 52 height 16
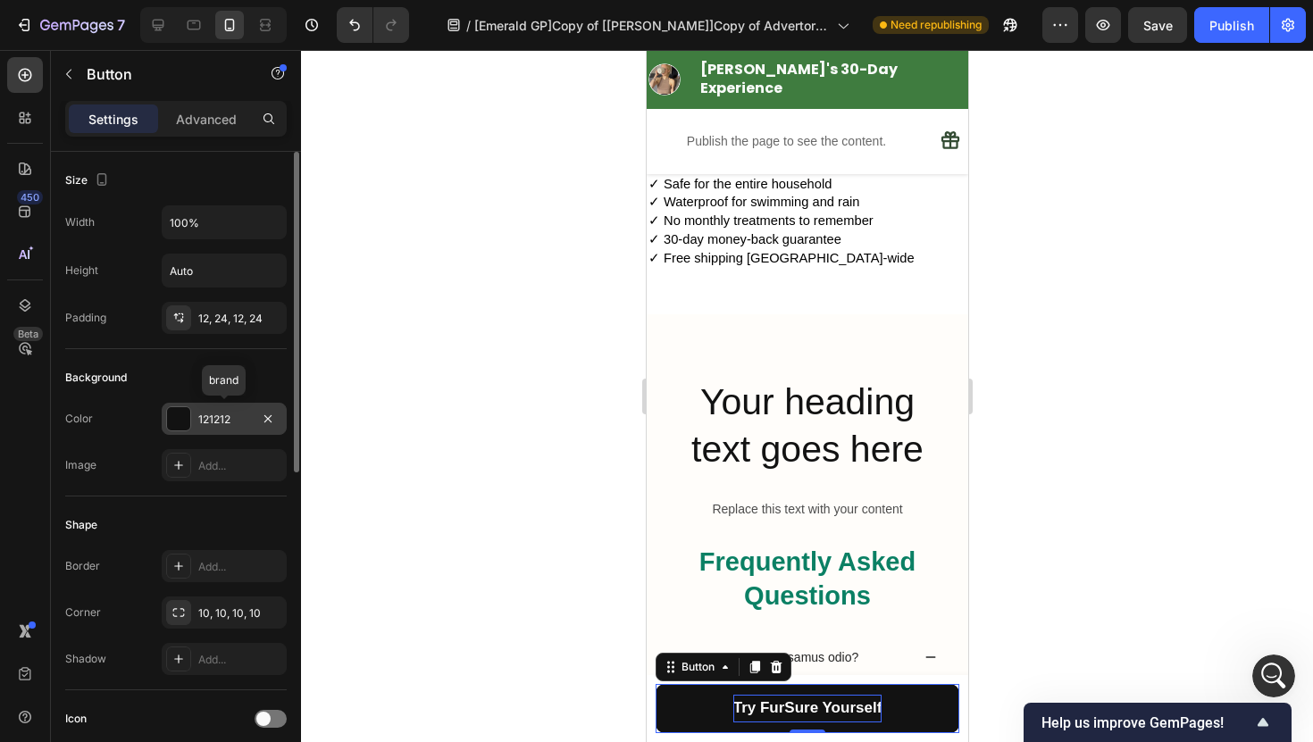
click at [232, 420] on div "121212" at bounding box center [224, 420] width 52 height 16
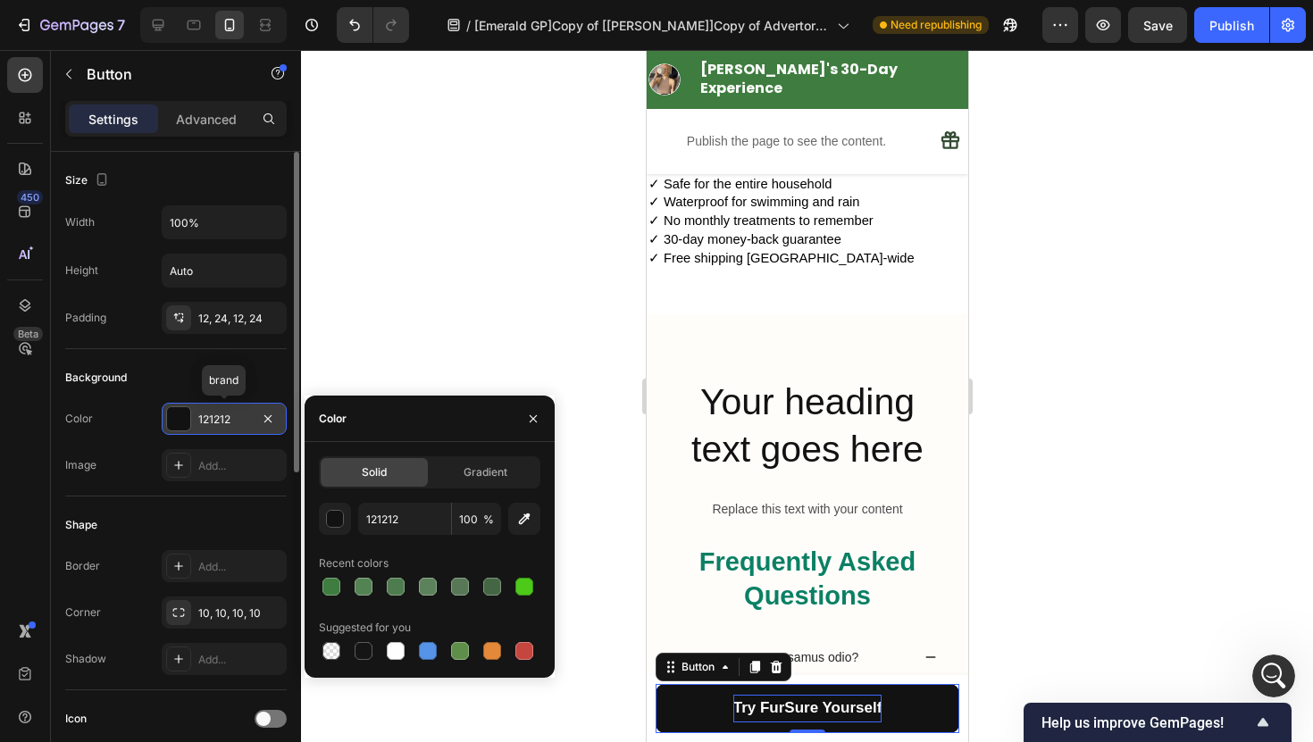
drag, startPoint x: 235, startPoint y: 422, endPoint x: 202, endPoint y: 422, distance: 33.0
click at [202, 422] on div "121212" at bounding box center [224, 420] width 52 height 16
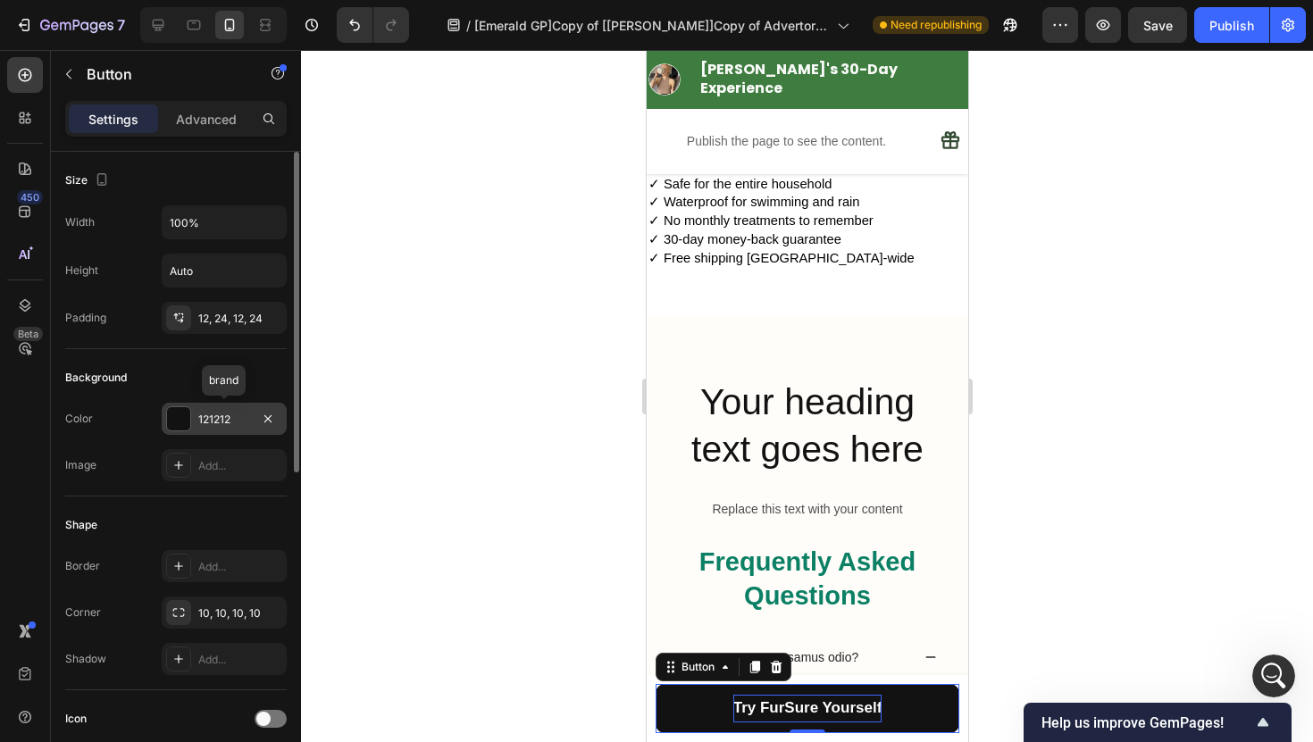
click at [229, 427] on div "121212" at bounding box center [224, 420] width 52 height 16
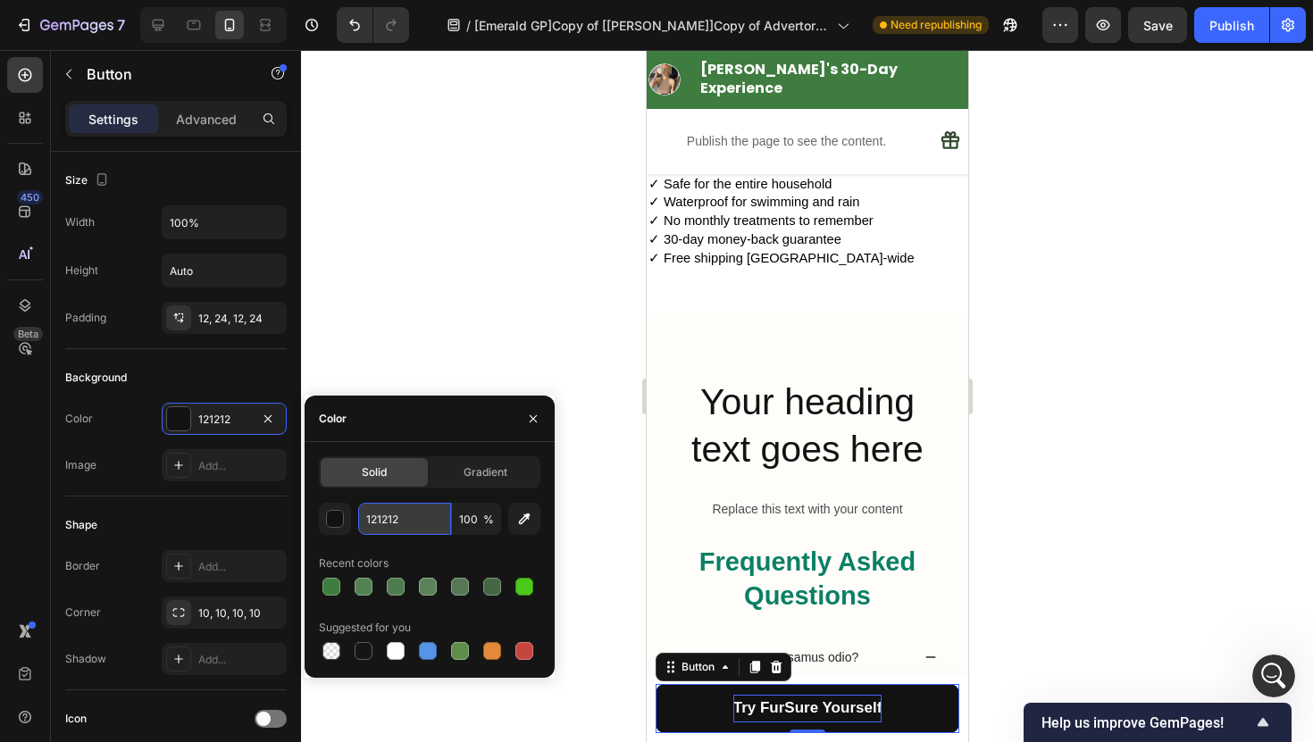
click at [403, 515] on input "121212" at bounding box center [404, 519] width 93 height 32
paste input "3F7C3F"
type input "3F7C3F"
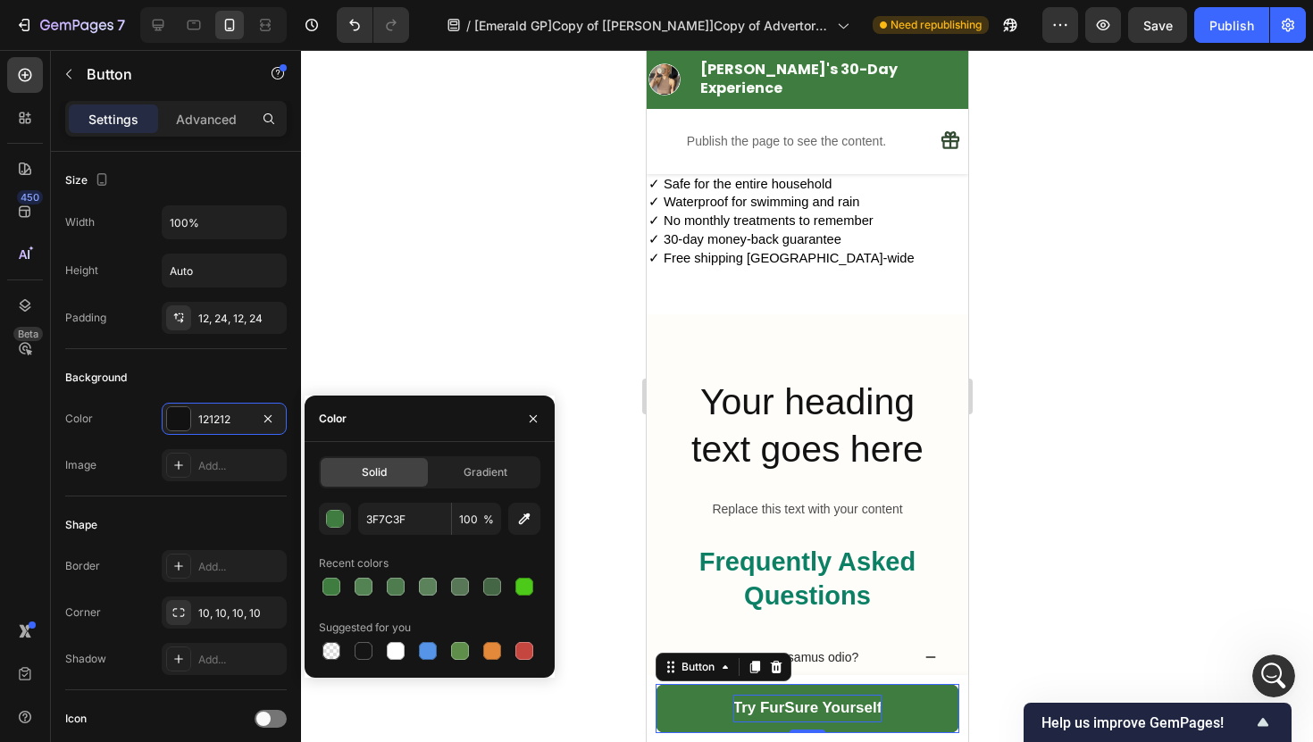
click at [400, 265] on div at bounding box center [807, 396] width 1012 height 692
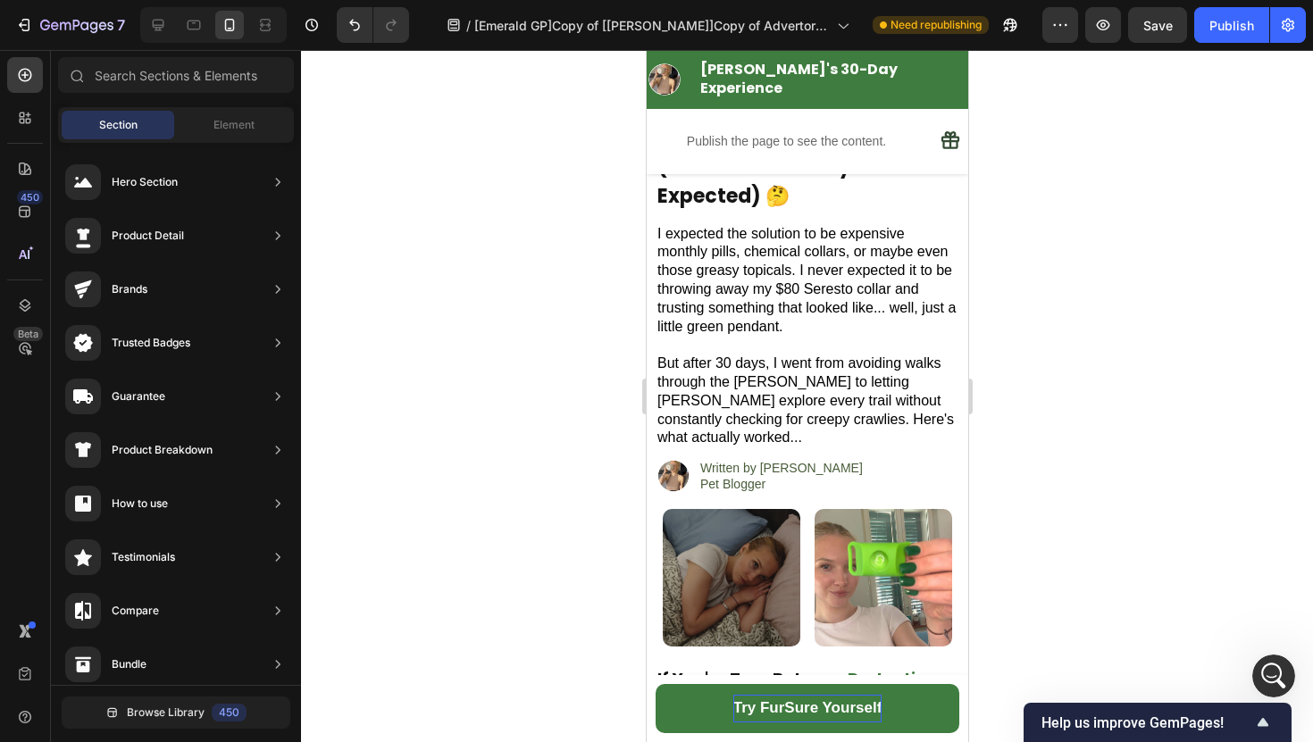
scroll to position [0, 0]
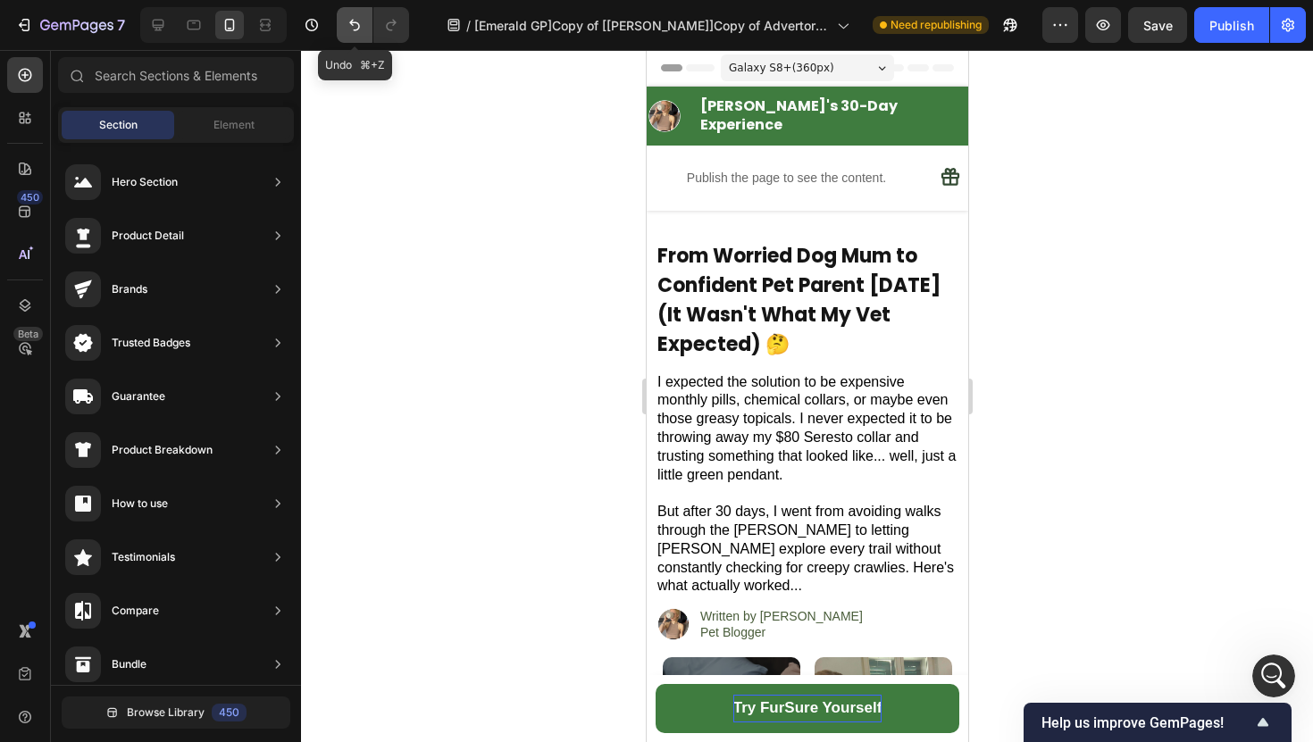
click at [349, 19] on icon "Undo/Redo" at bounding box center [355, 25] width 18 height 18
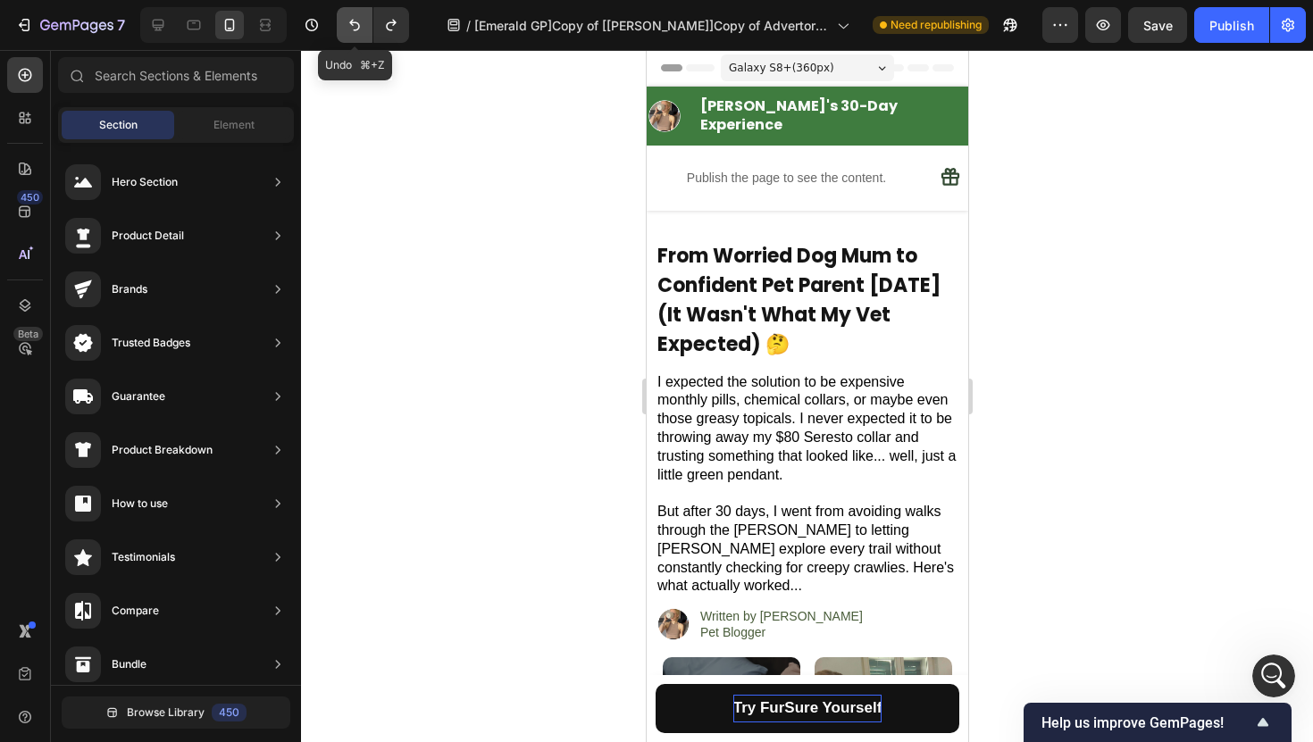
click at [349, 19] on icon "Undo/Redo" at bounding box center [355, 25] width 18 height 18
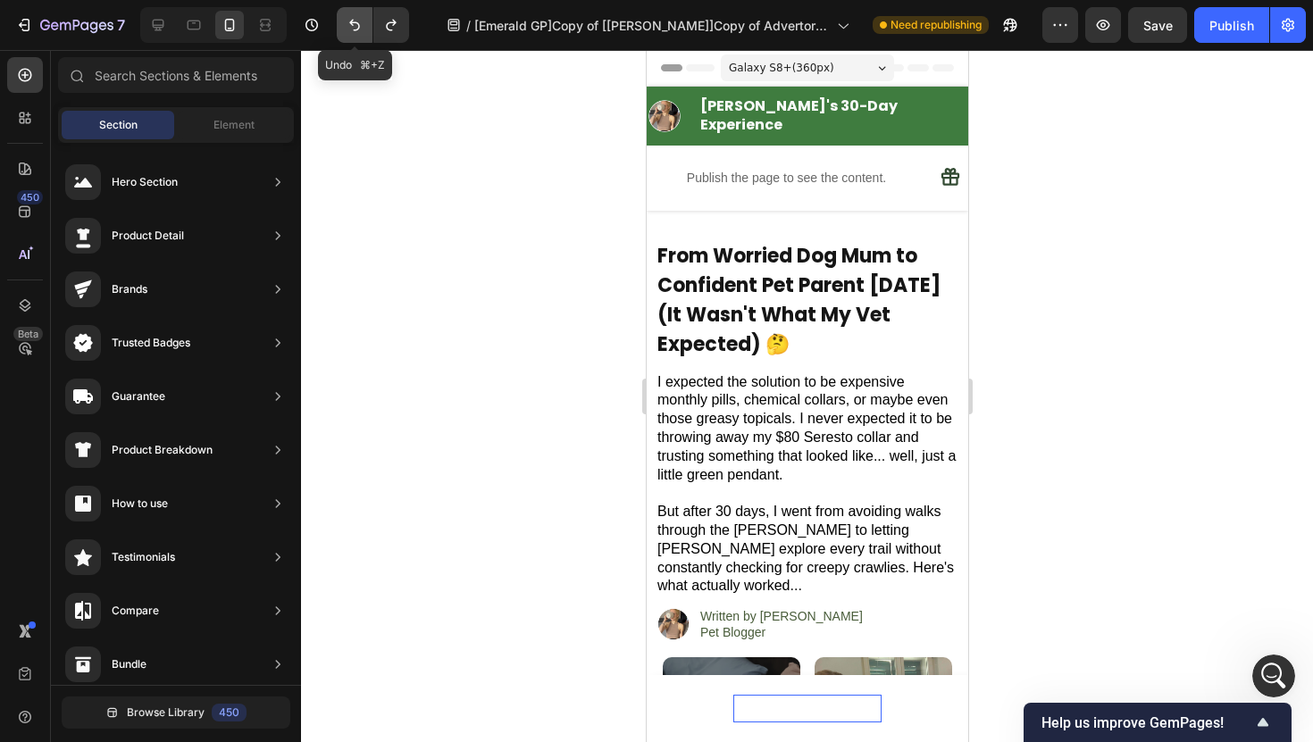
click at [349, 19] on icon "Undo/Redo" at bounding box center [355, 25] width 18 height 18
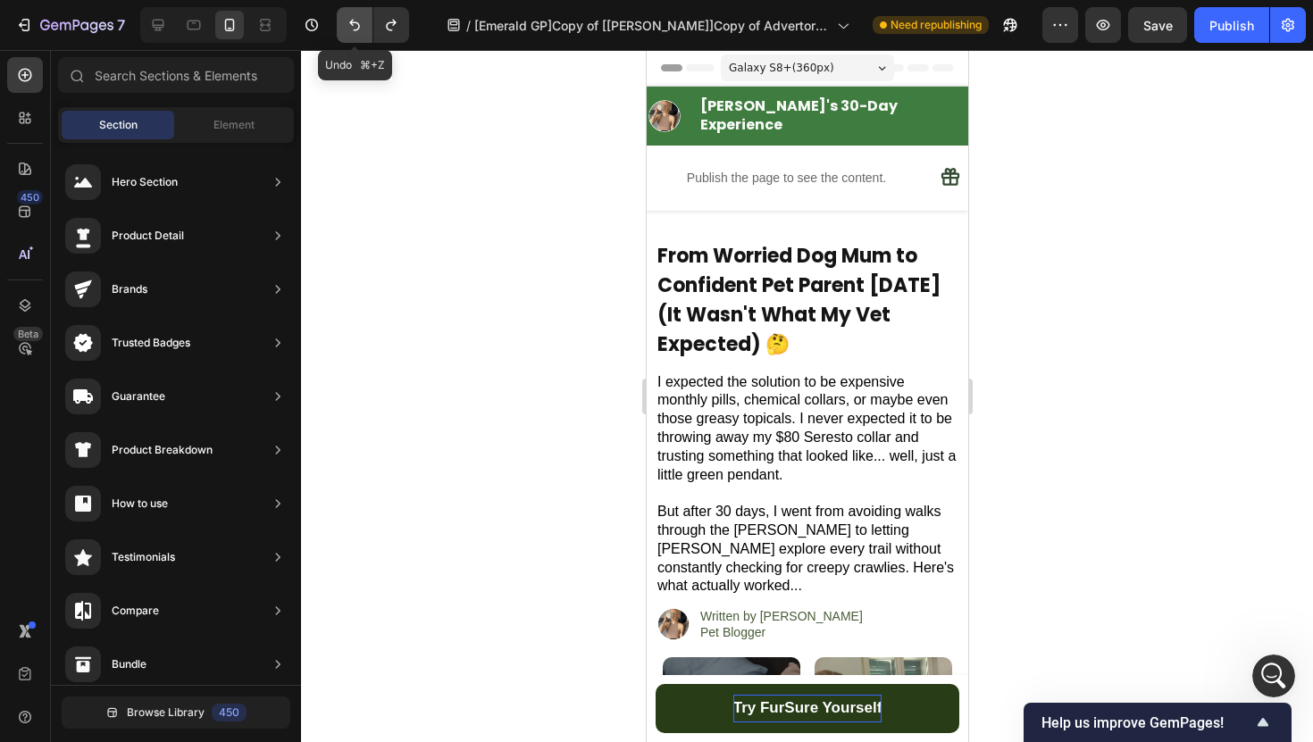
click at [349, 19] on icon "Undo/Redo" at bounding box center [355, 25] width 18 height 18
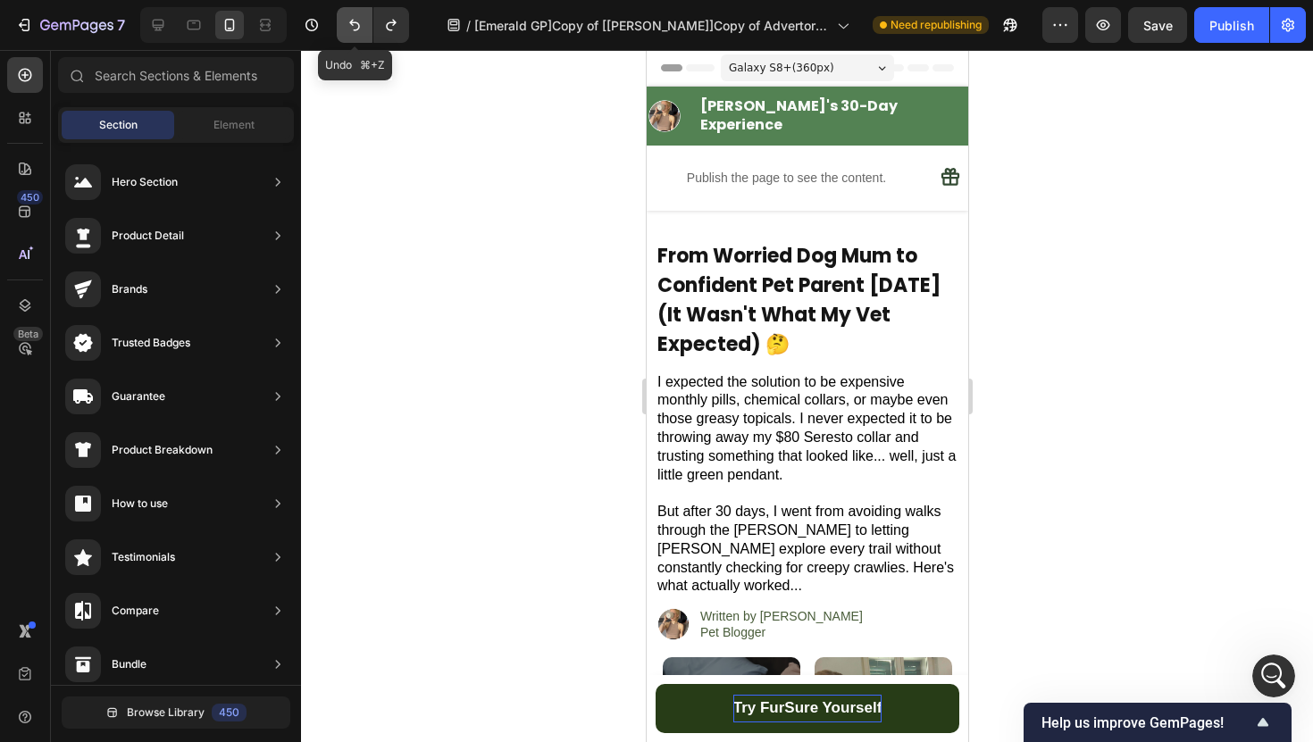
click at [349, 19] on icon "Undo/Redo" at bounding box center [355, 25] width 18 height 18
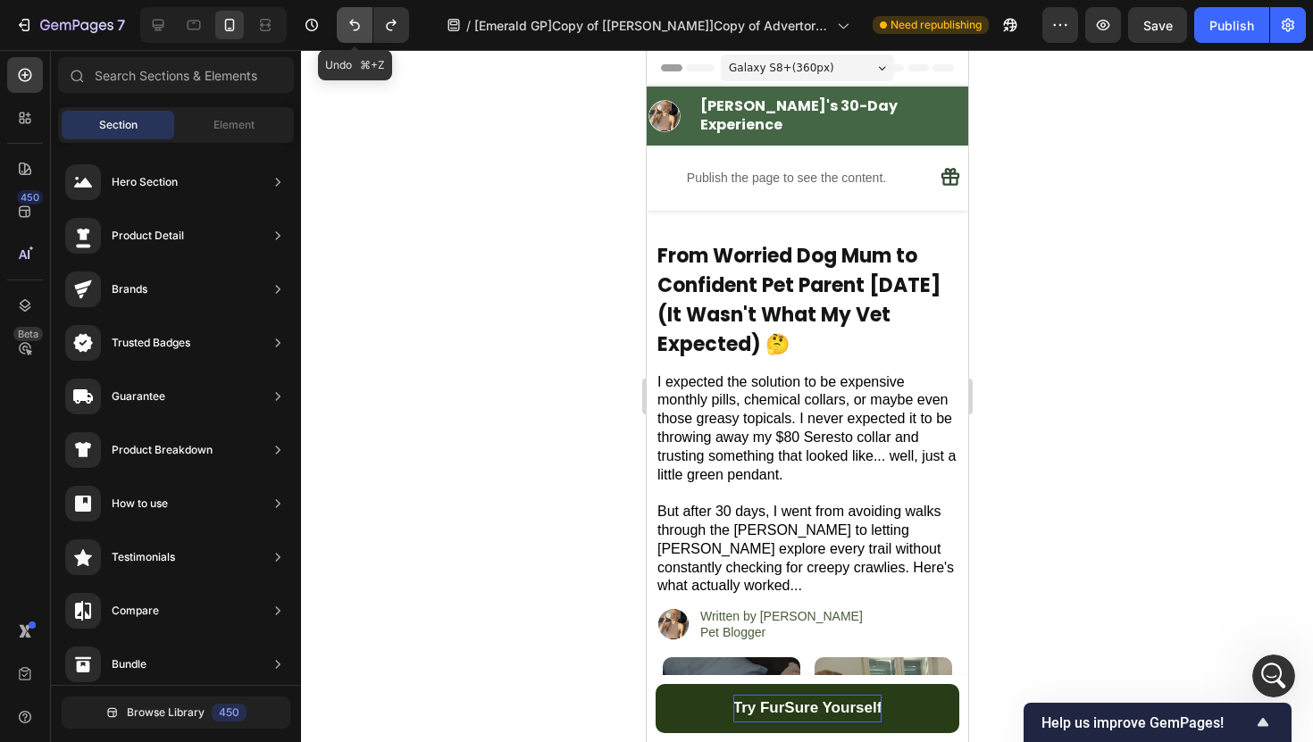
click at [349, 19] on icon "Undo/Redo" at bounding box center [355, 25] width 18 height 18
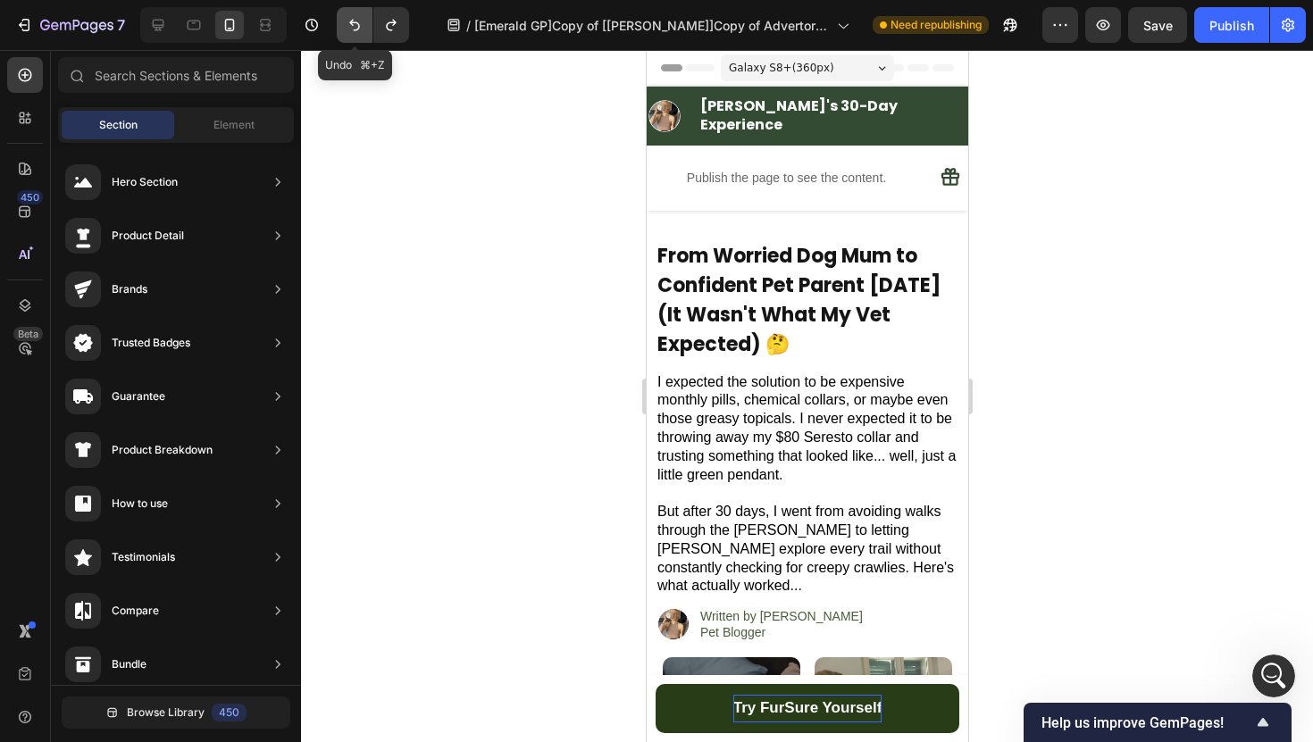
click at [349, 19] on icon "Undo/Redo" at bounding box center [355, 25] width 18 height 18
click at [351, 25] on icon "Undo/Redo" at bounding box center [355, 25] width 18 height 18
click at [354, 25] on icon "Undo/Redo" at bounding box center [355, 25] width 18 height 18
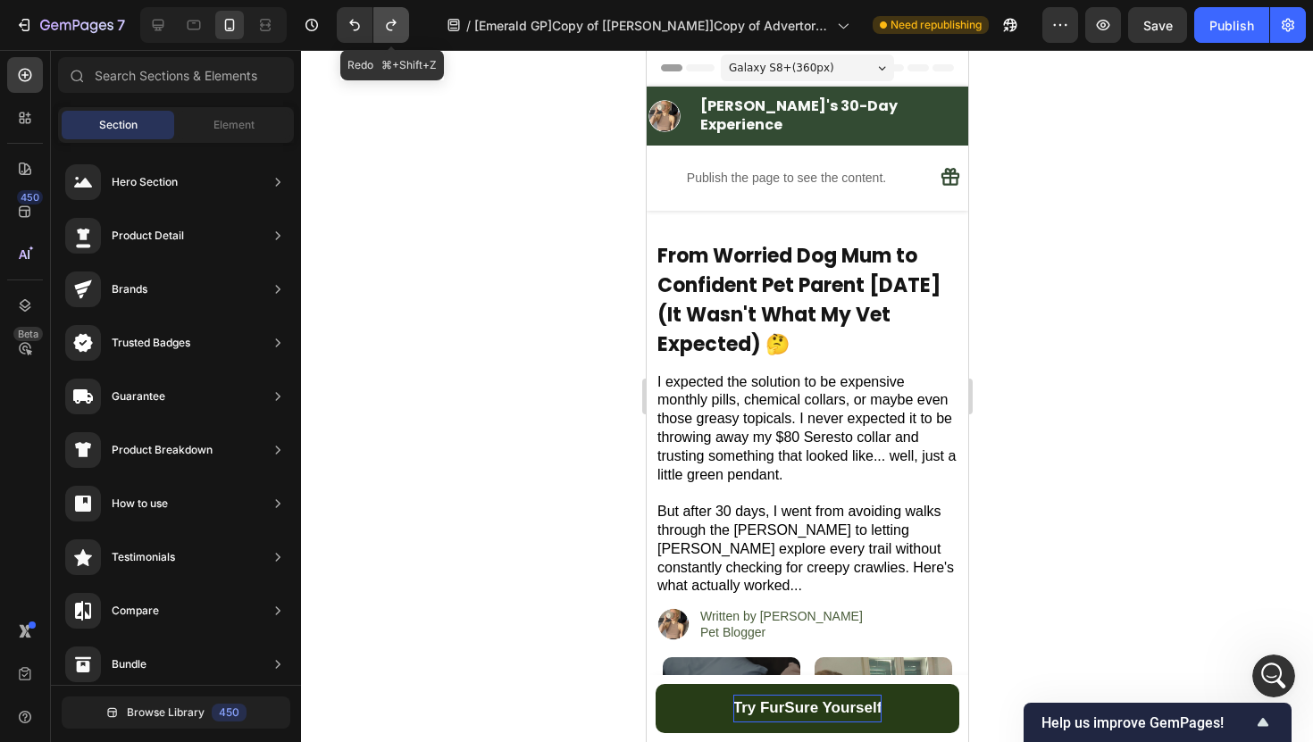
click at [408, 24] on button "Undo/Redo" at bounding box center [391, 25] width 36 height 36
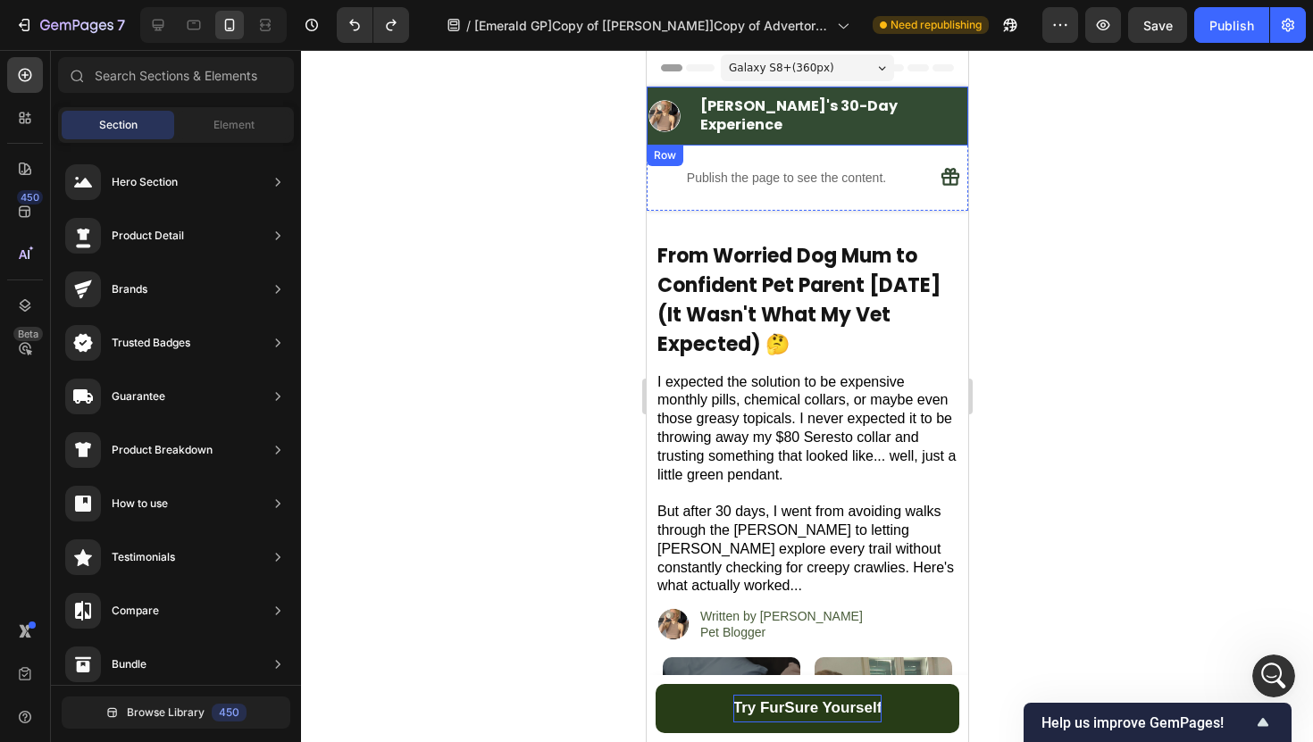
click at [655, 95] on div "Image ⁠⁠⁠⁠⁠⁠⁠ [PERSON_NAME]'s 30-Day Experience Heading [GEOGRAPHIC_DATA]" at bounding box center [806, 116] width 321 height 59
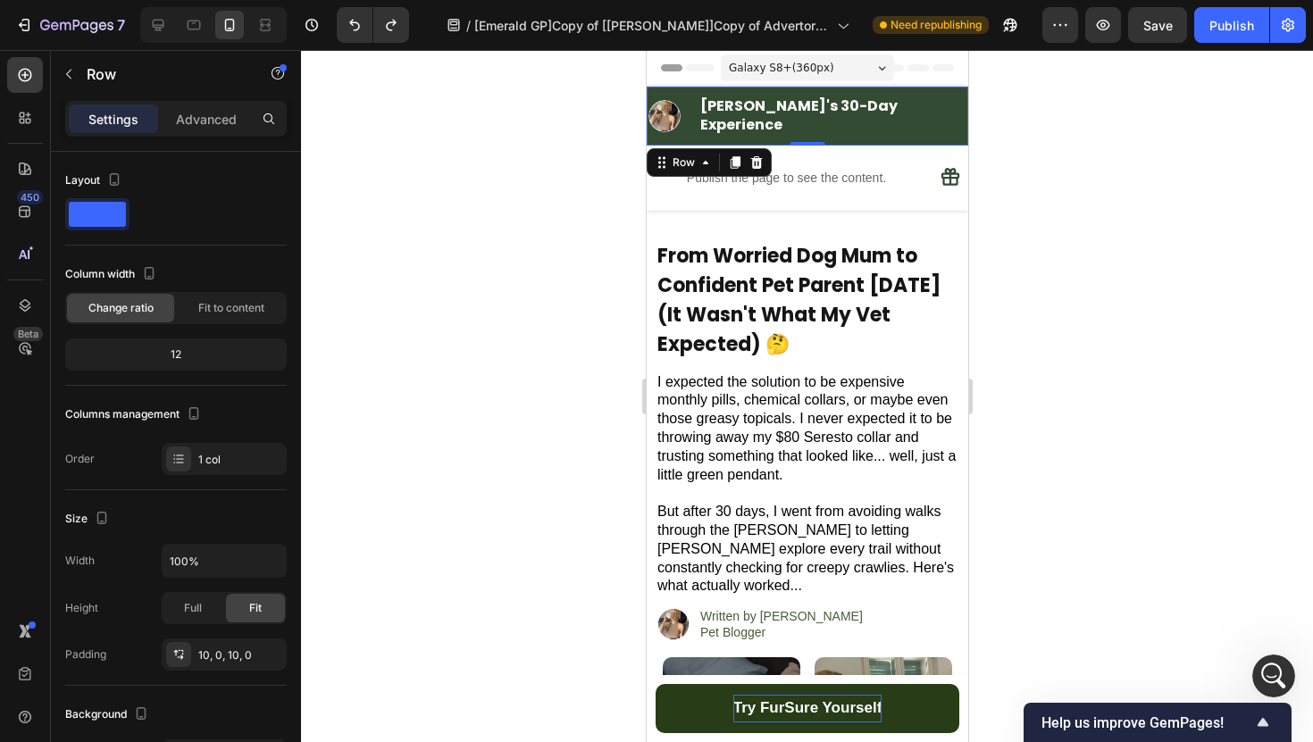
click at [666, 103] on div "Image ⁠⁠⁠⁠⁠⁠⁠ [PERSON_NAME]'s 30-Day Experience Heading Row" at bounding box center [806, 116] width 321 height 41
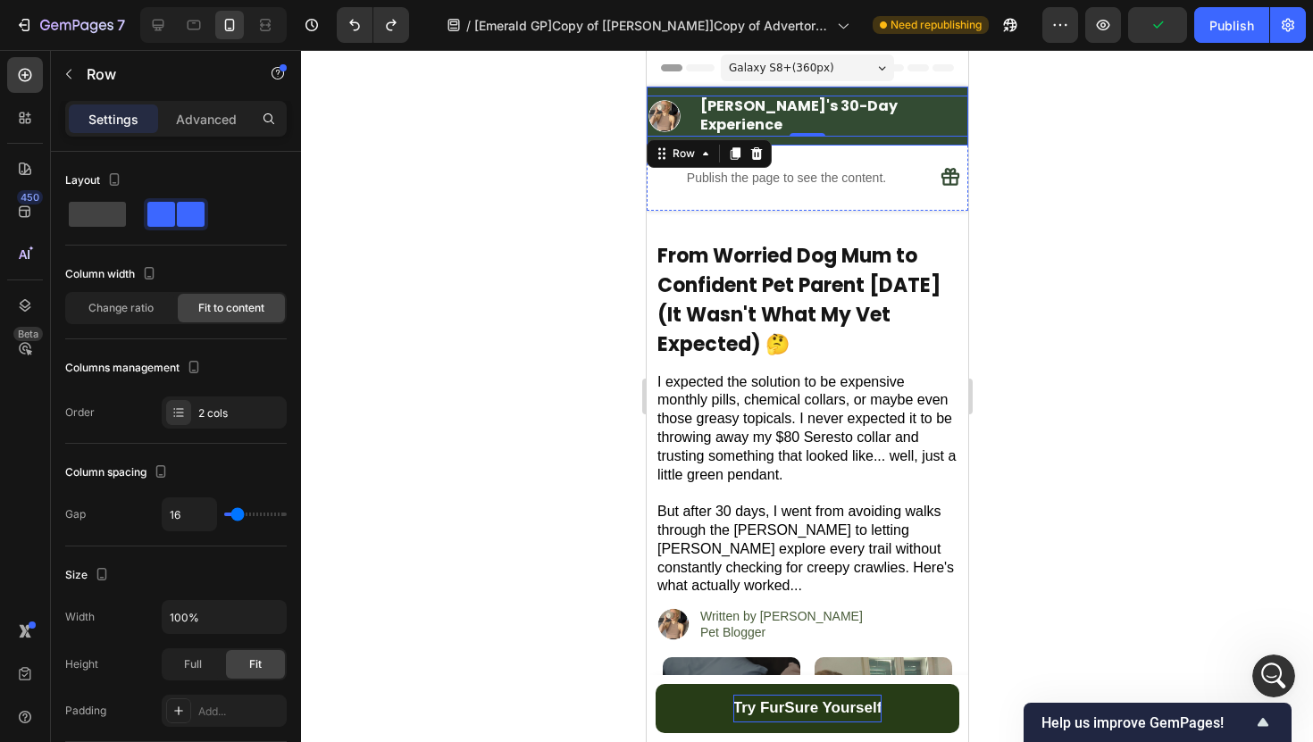
click at [677, 94] on div "Image ⁠⁠⁠⁠⁠⁠⁠ [PERSON_NAME]'s 30-Day Experience Heading Row 0 Row" at bounding box center [806, 116] width 321 height 59
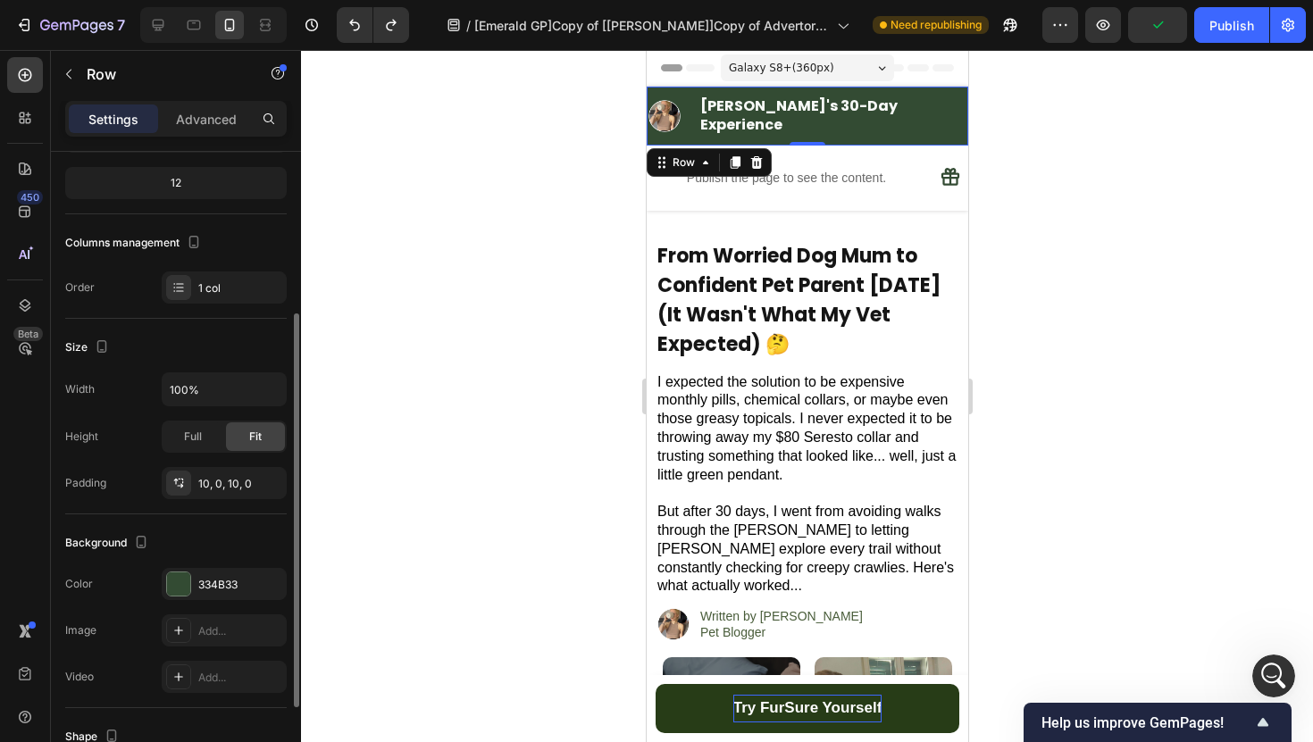
scroll to position [402, 0]
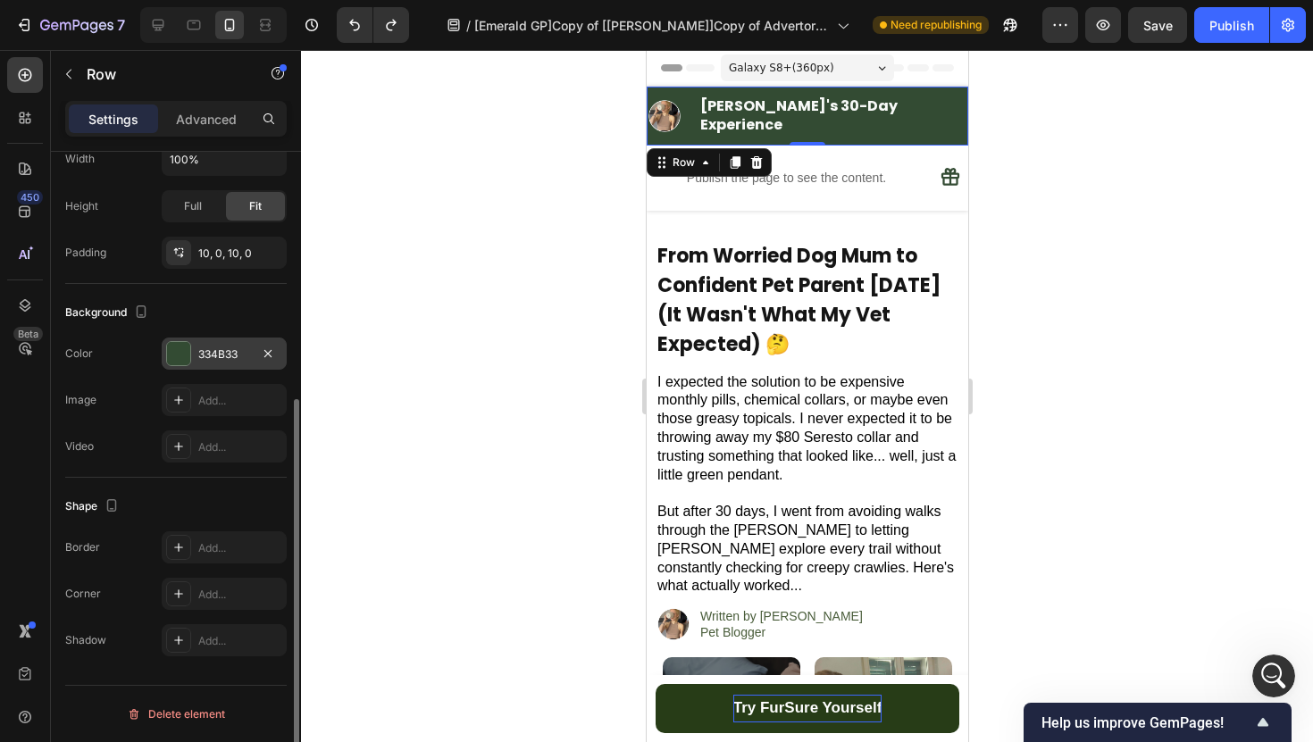
click at [210, 344] on div "334B33" at bounding box center [224, 354] width 125 height 32
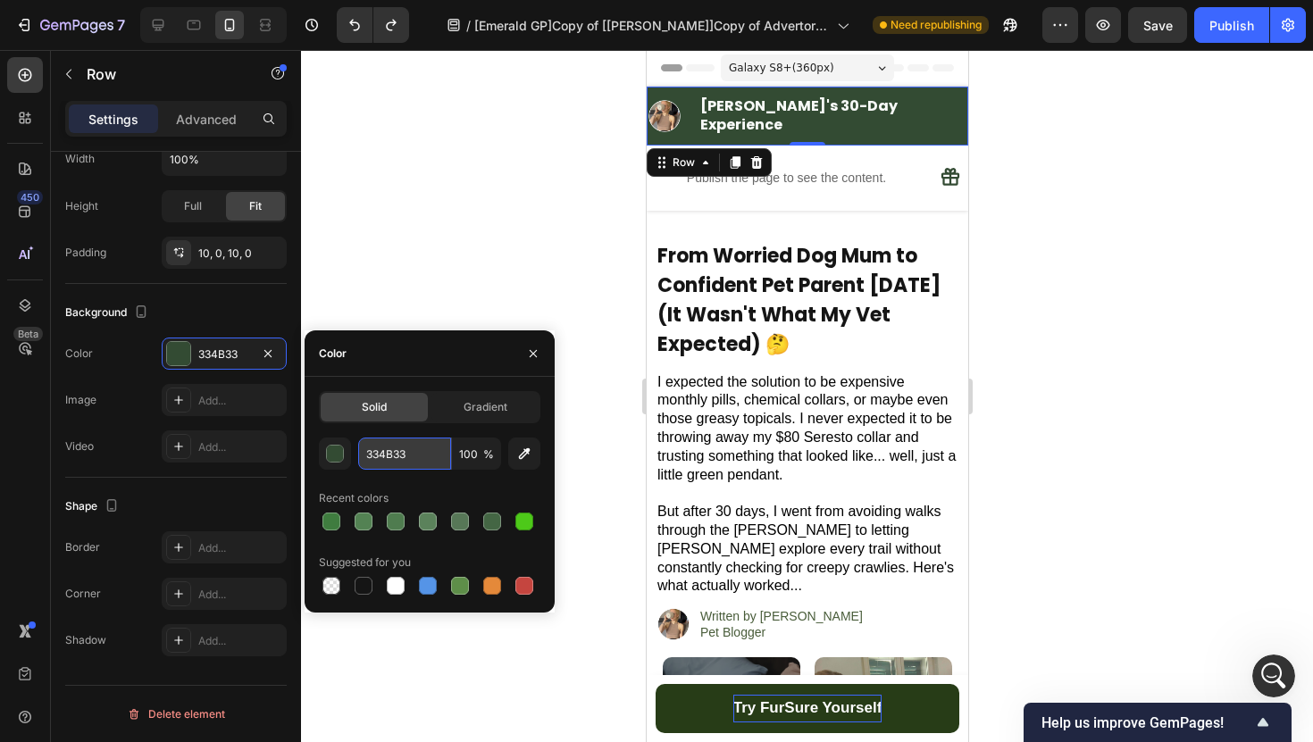
click at [419, 454] on input "334B33" at bounding box center [404, 454] width 93 height 32
click at [525, 345] on button "button" at bounding box center [533, 353] width 29 height 29
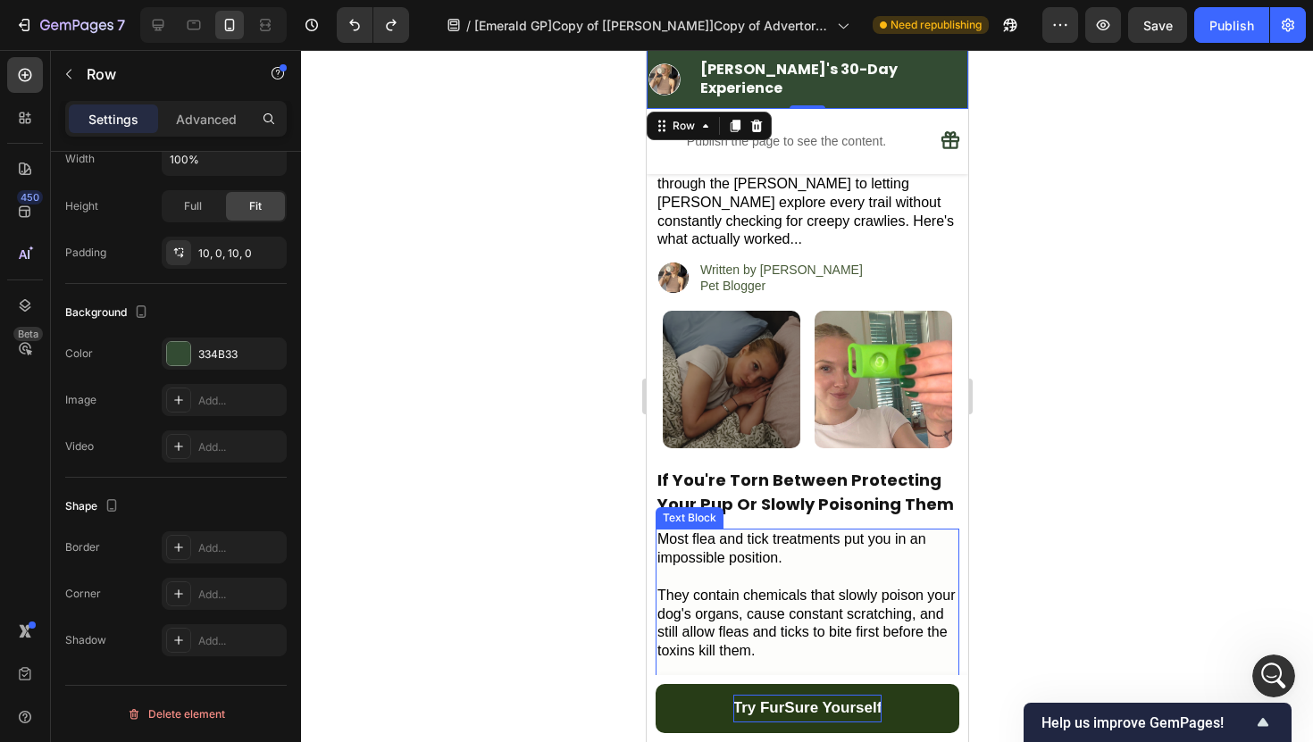
scroll to position [337, 0]
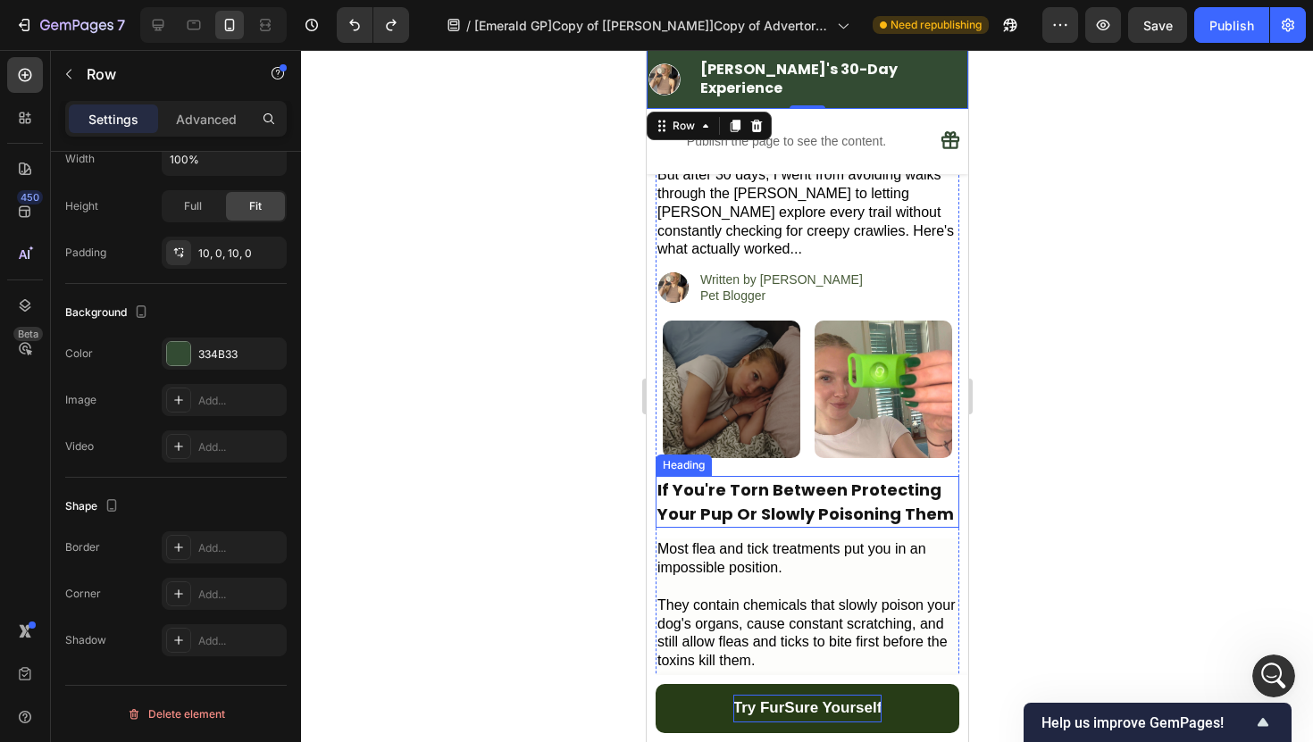
click at [804, 476] on h2 "If You're Torn Between Protecting Your Pup Or Slowly Poisoning Them" at bounding box center [806, 502] width 304 height 52
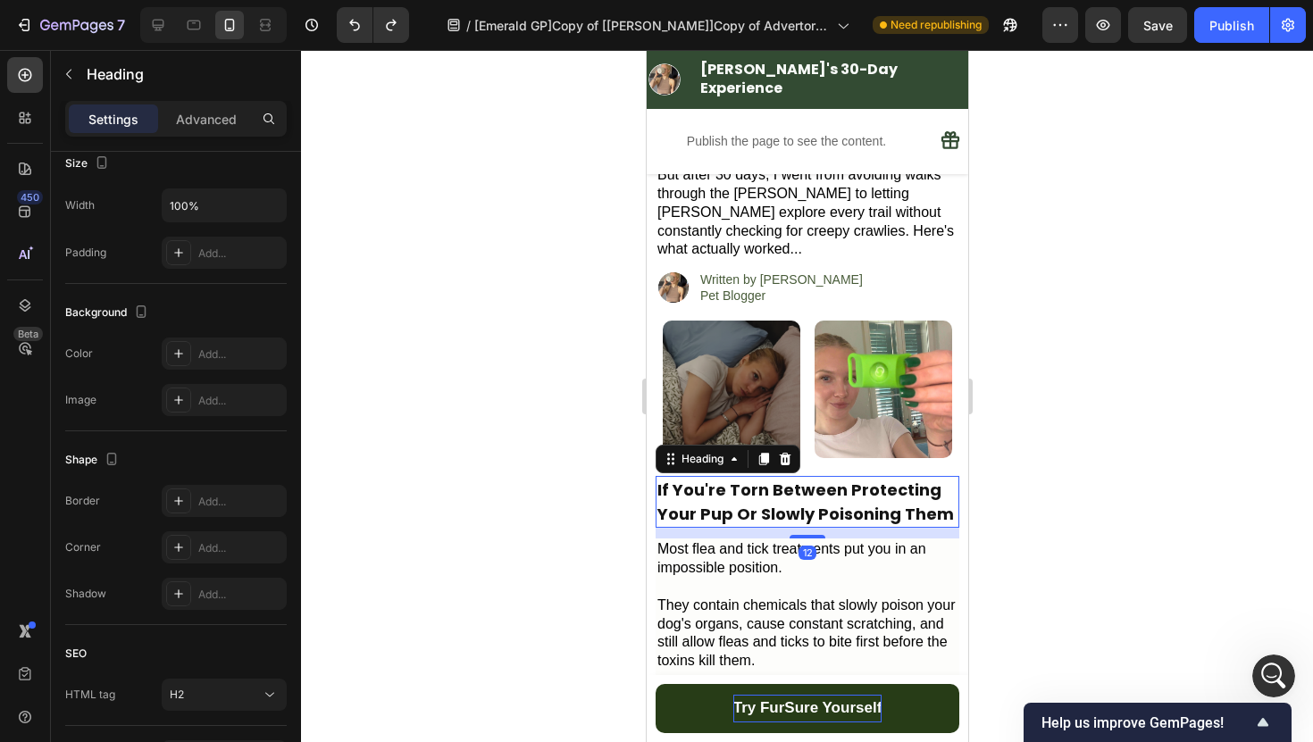
click at [804, 476] on h2 "If You're Torn Between Protecting Your Pup Or Slowly Poisoning Them" at bounding box center [806, 502] width 304 height 52
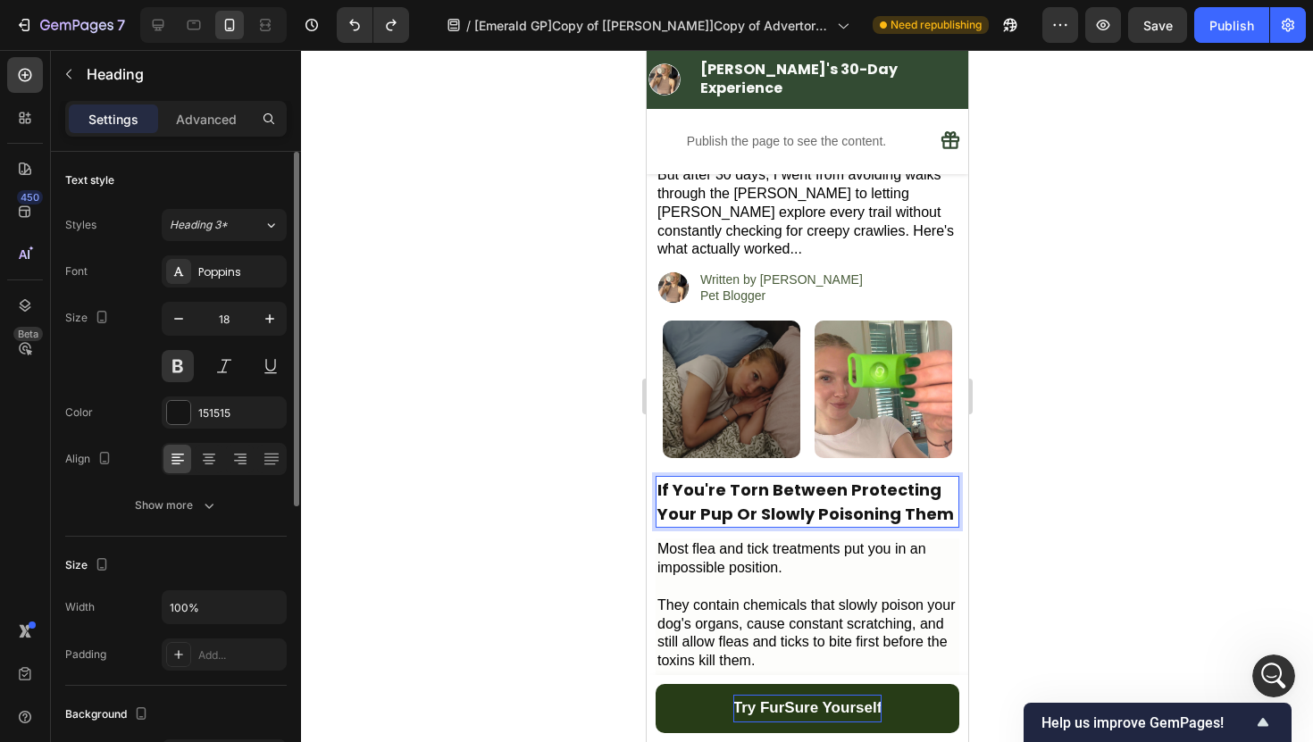
click at [912, 485] on p "If You're Torn Between Protecting Your Pup Or Slowly Poisoning Them" at bounding box center [806, 502] width 300 height 48
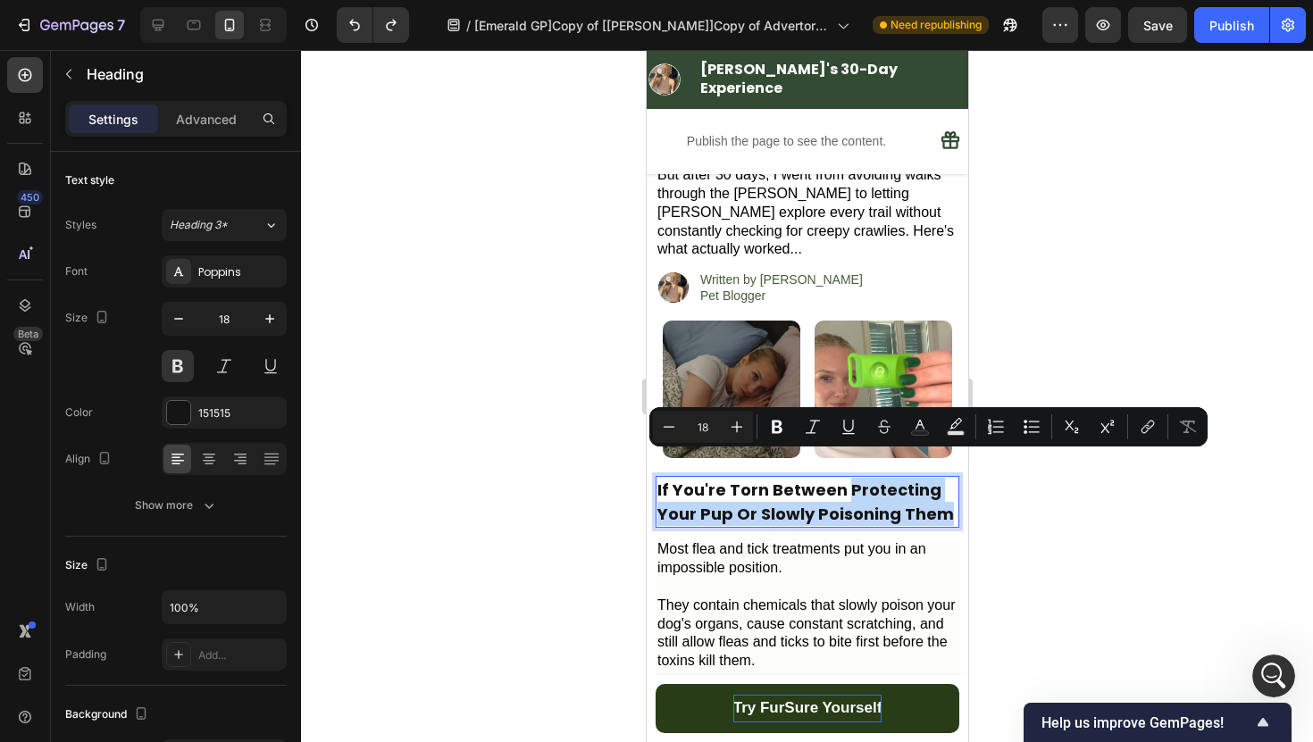
drag, startPoint x: 948, startPoint y: 487, endPoint x: 842, endPoint y: 465, distance: 108.4
click at [842, 478] on p "If You're Torn Between Protecting Your Pup Or Slowly Poisoning Them" at bounding box center [806, 502] width 300 height 48
click at [917, 421] on icon "Editor contextual toolbar" at bounding box center [920, 427] width 18 height 18
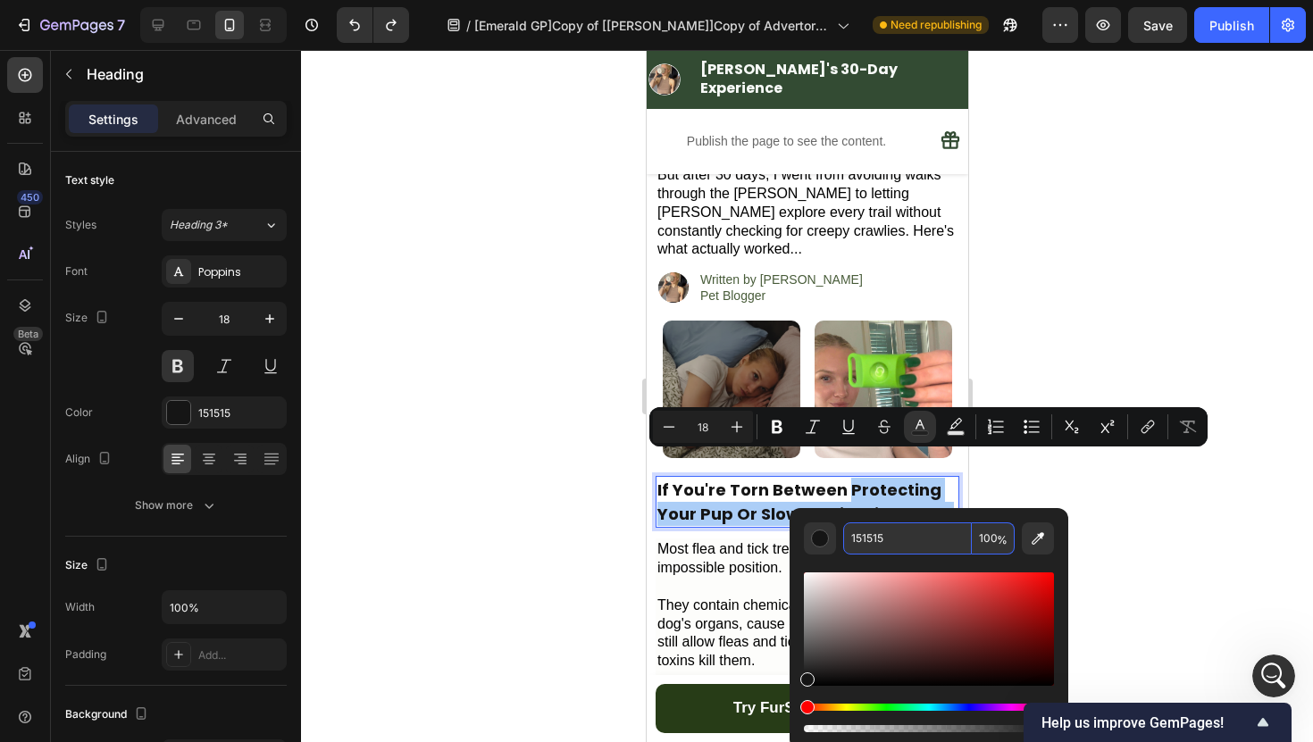
scroll to position [3, 0]
type input "334B33"
click at [1068, 226] on div at bounding box center [807, 396] width 1012 height 692
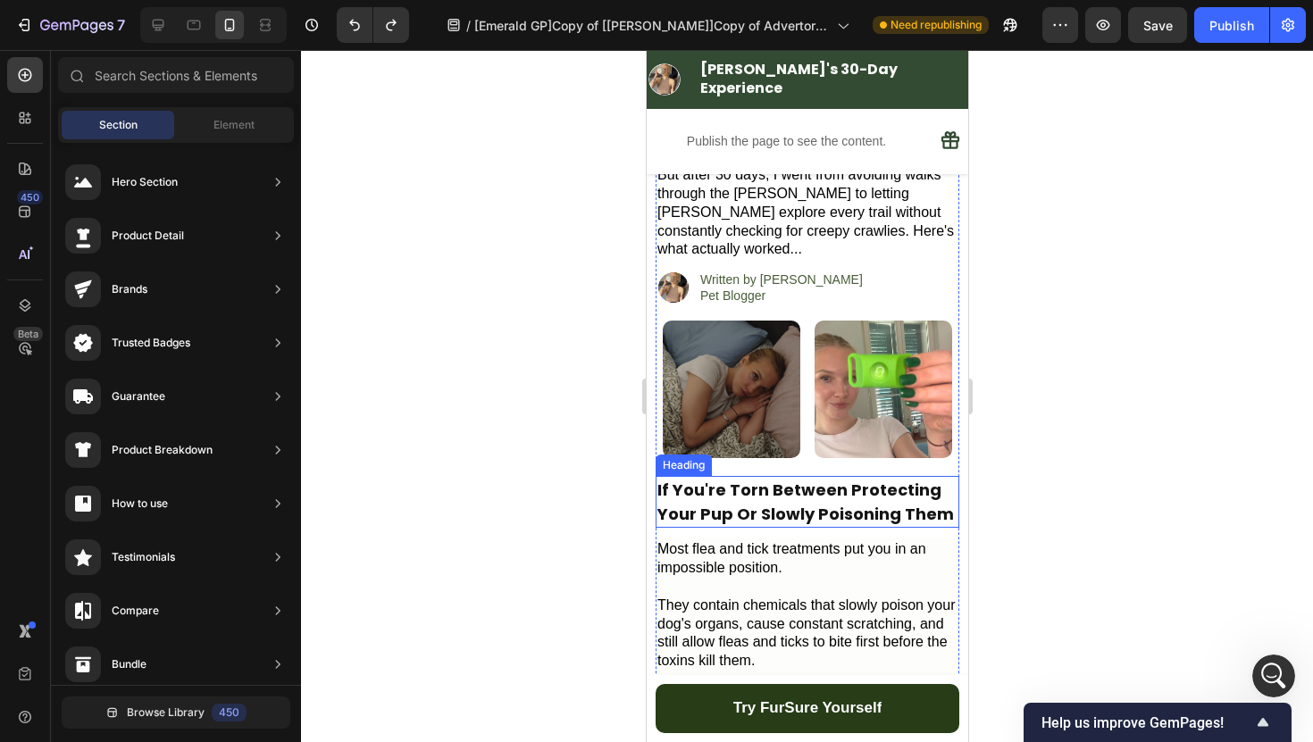
click at [886, 478] on p "If You're Torn Between Protecting Your Pup Or Slowly Poisoning Them" at bounding box center [806, 502] width 300 height 48
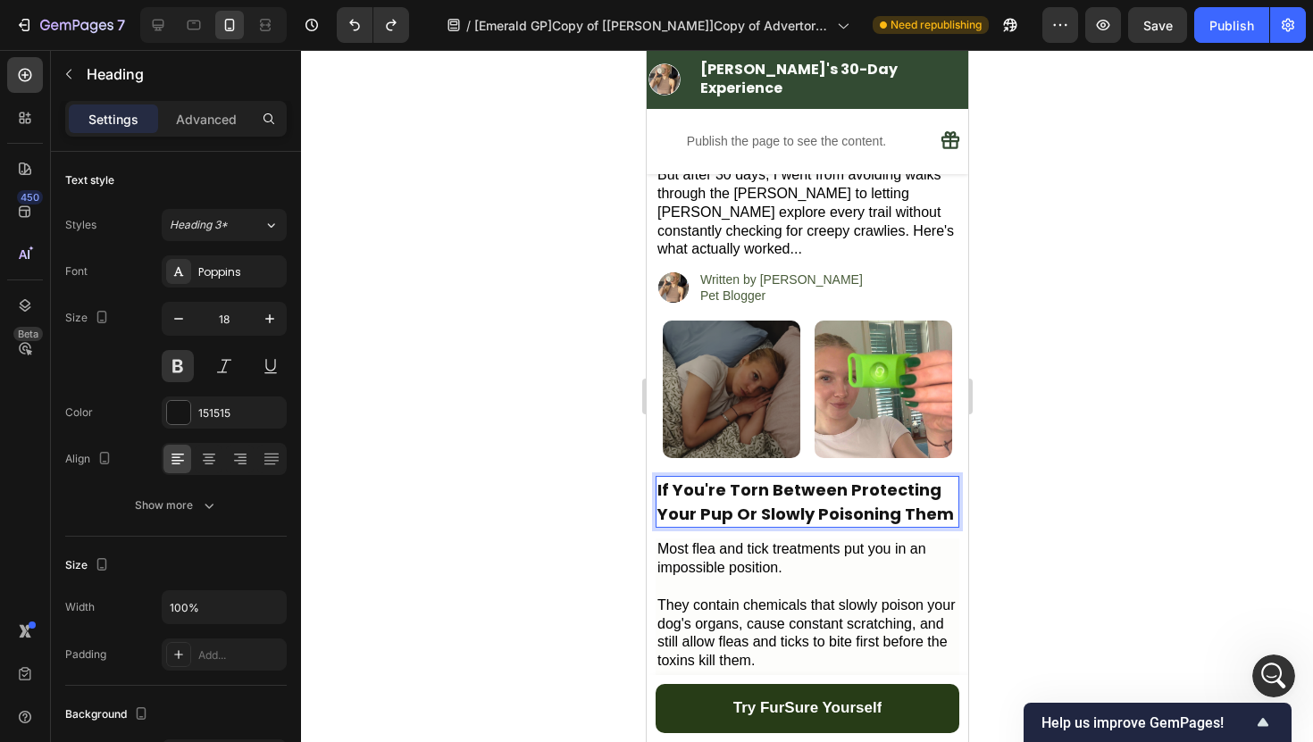
click at [938, 483] on p "If You're Torn Between Protecting Your Pup Or Slowly Poisoning Them" at bounding box center [806, 502] width 300 height 48
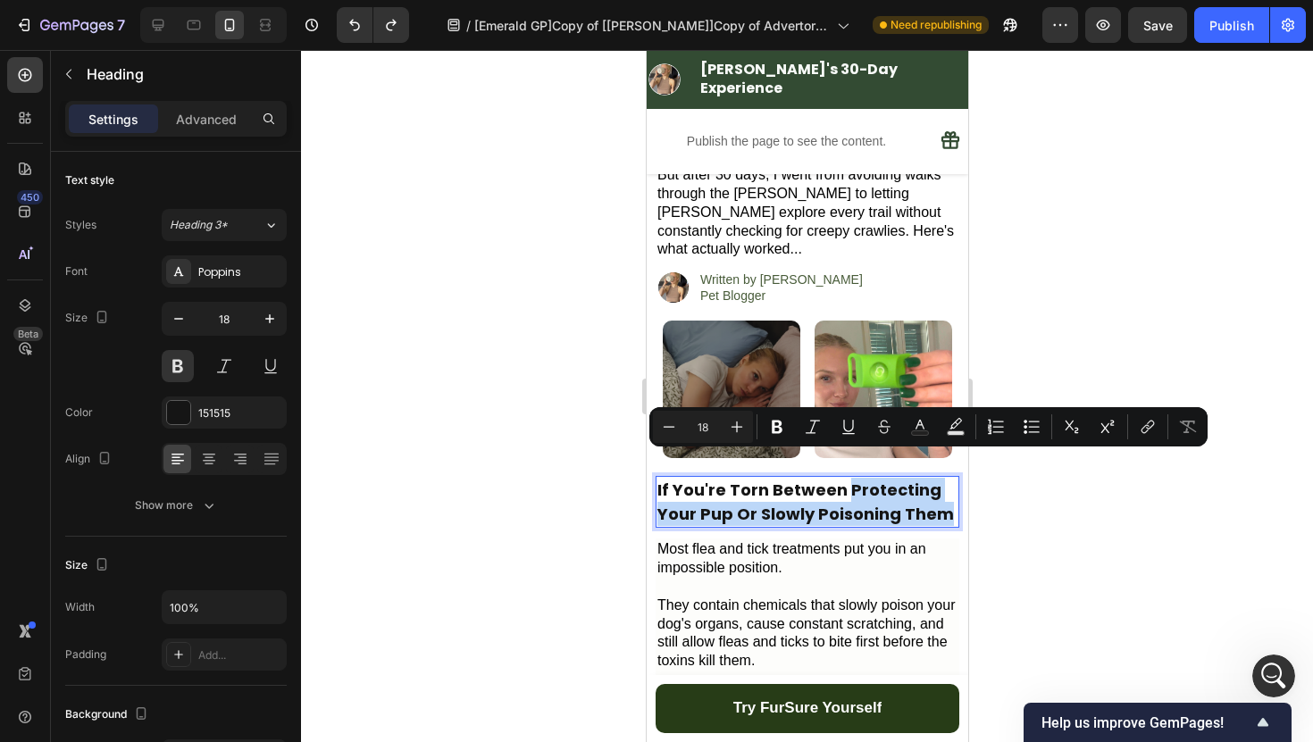
drag, startPoint x: 946, startPoint y: 486, endPoint x: 845, endPoint y: 466, distance: 103.7
click at [845, 478] on p "If You're Torn Between Protecting Your Pup Or Slowly Poisoning Them" at bounding box center [806, 502] width 300 height 48
click at [914, 429] on icon "Editor contextual toolbar" at bounding box center [920, 427] width 18 height 18
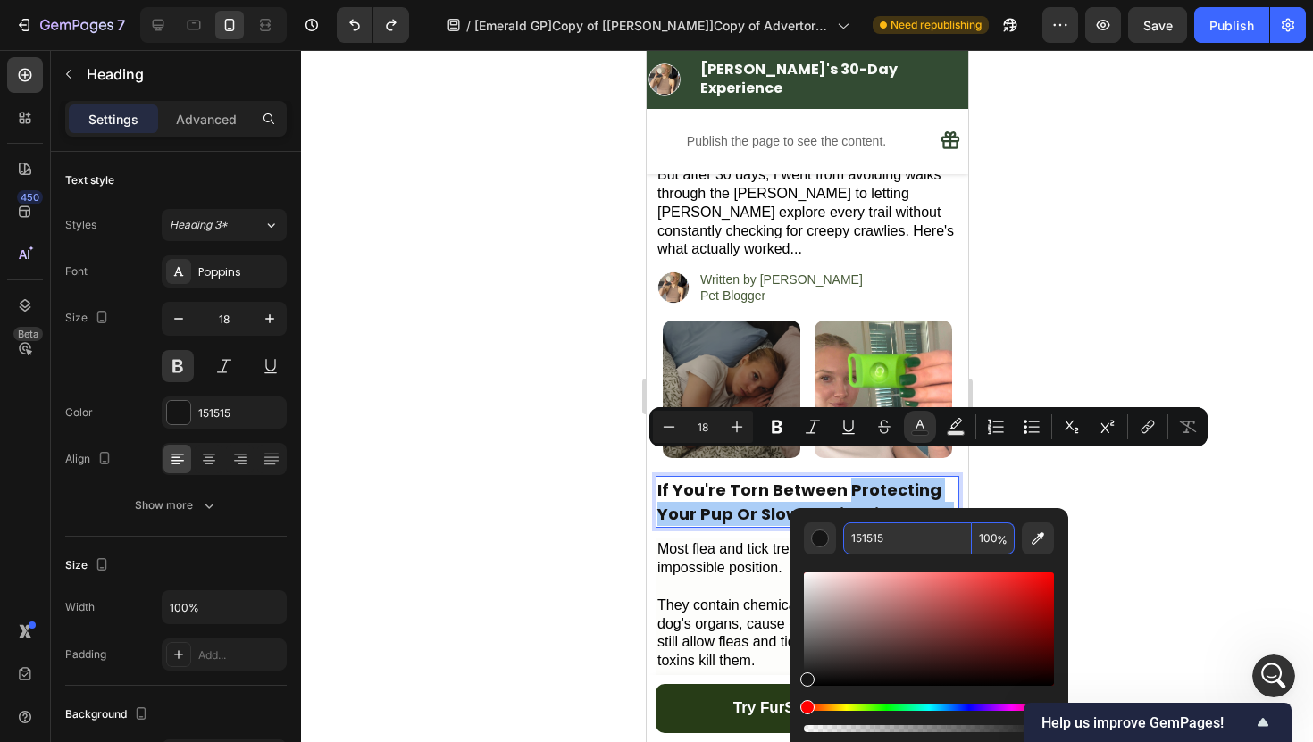
click at [903, 546] on input "151515" at bounding box center [907, 538] width 129 height 32
paste input "334B33"
type input "334B33"
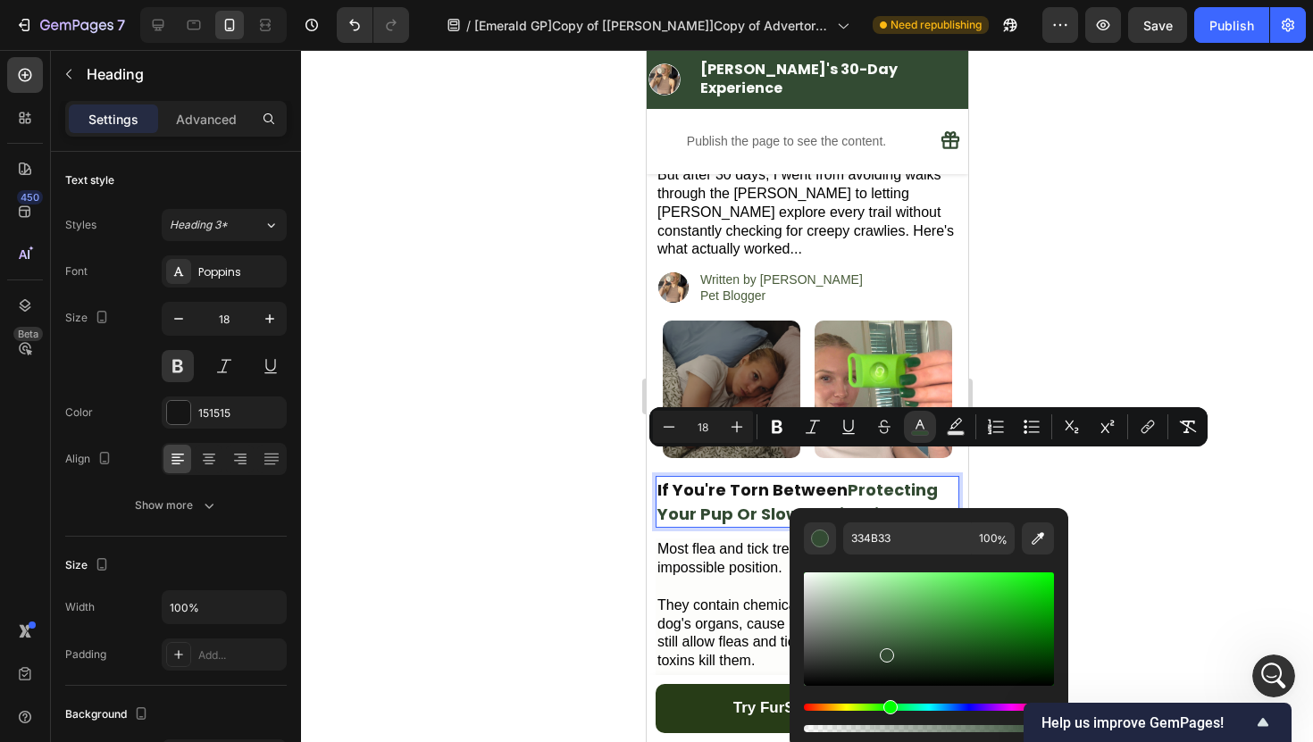
click at [1128, 468] on div at bounding box center [807, 396] width 1012 height 692
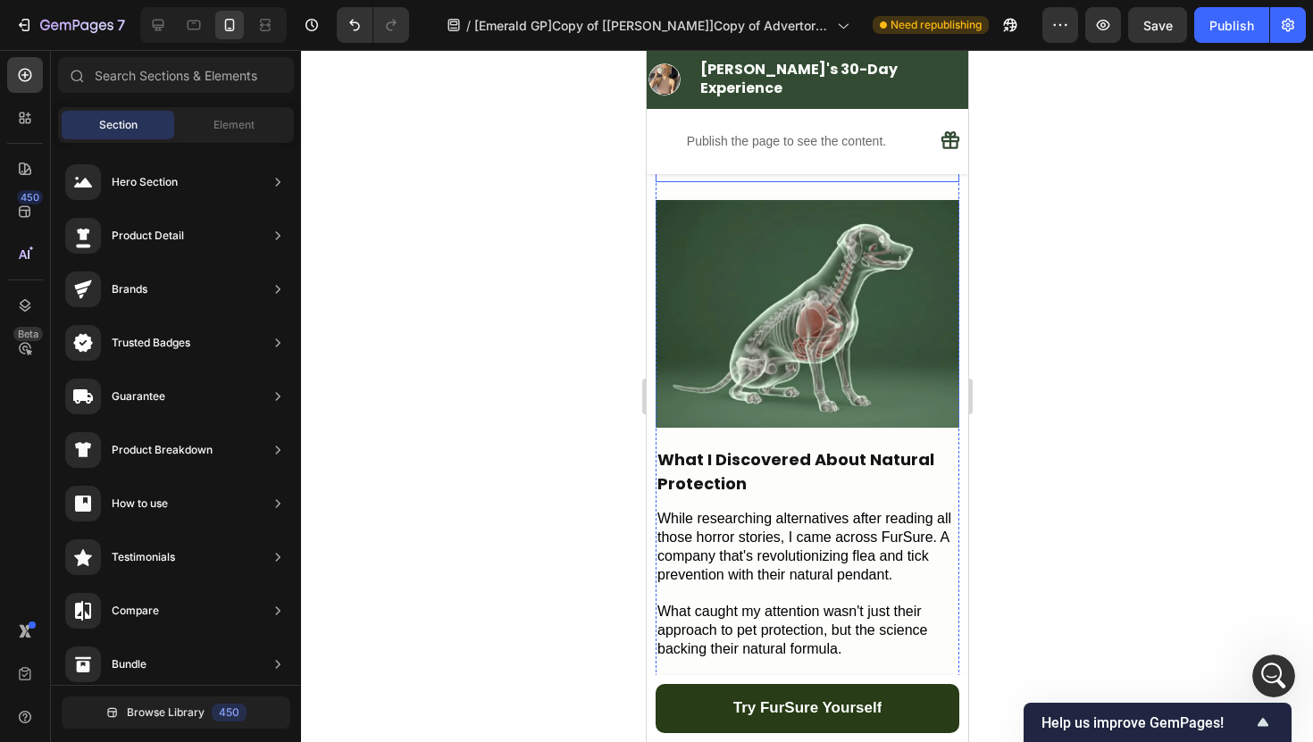
scroll to position [1405, 0]
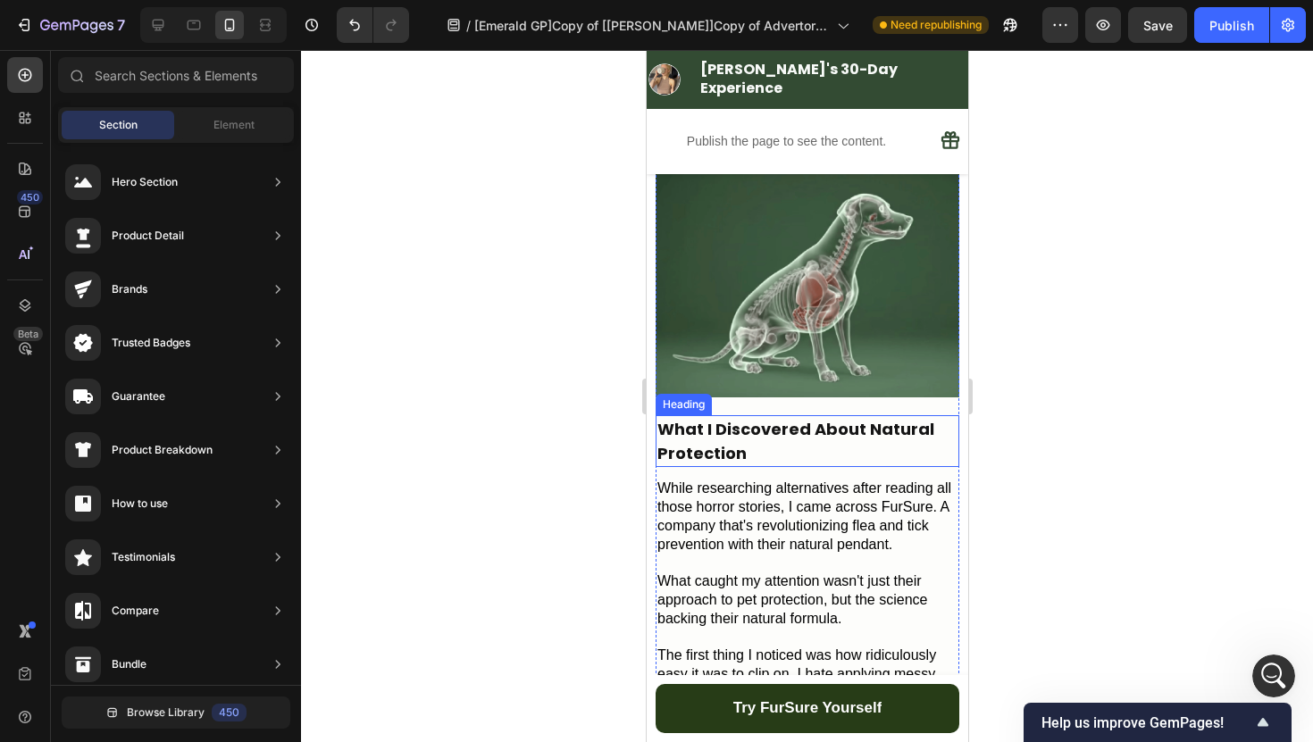
click at [772, 432] on h2 "What I Discovered About Natural Protection" at bounding box center [806, 441] width 304 height 52
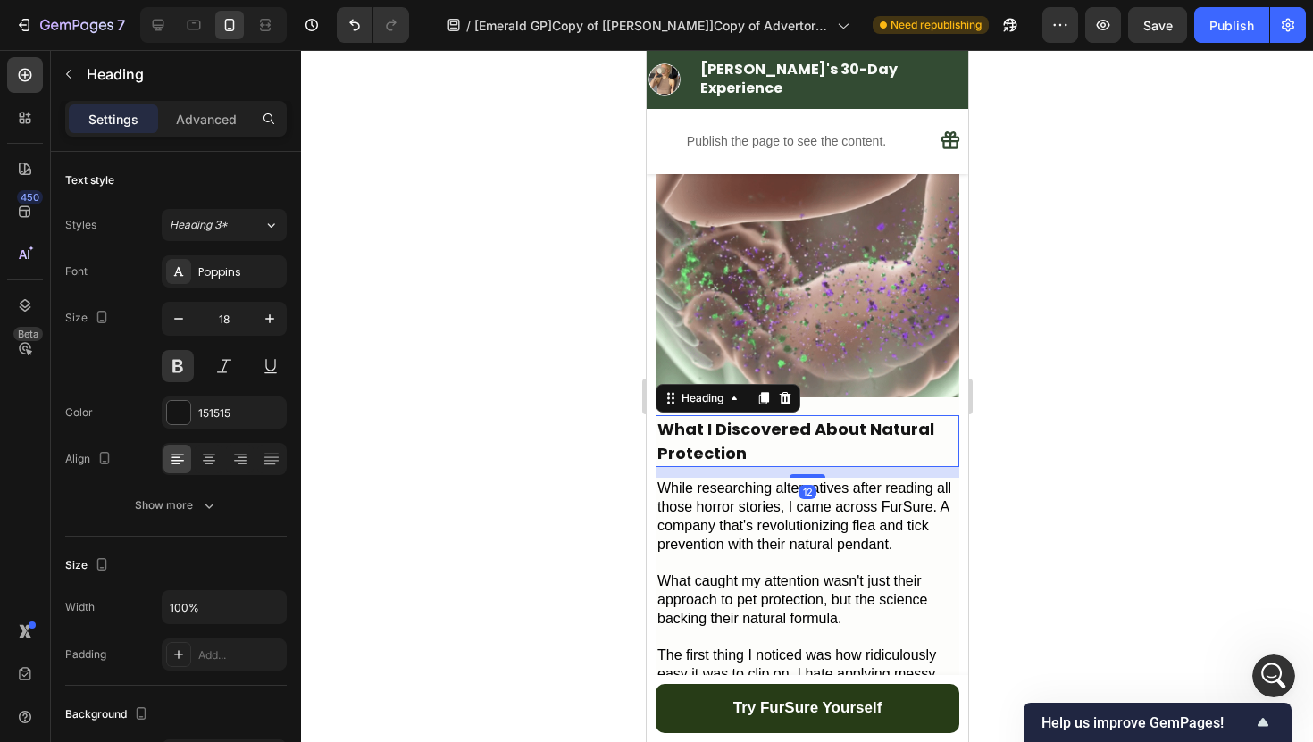
click at [772, 432] on h2 "What I Discovered About Natural Protection" at bounding box center [806, 441] width 304 height 52
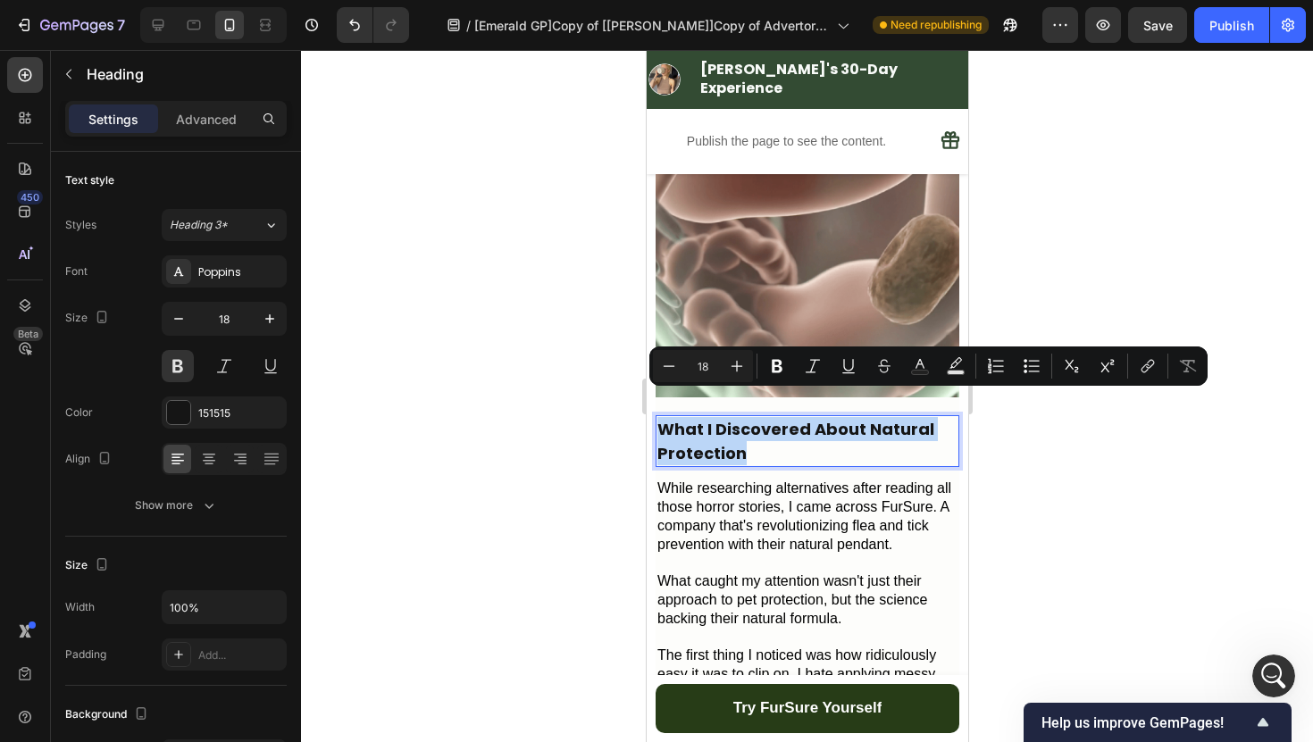
drag, startPoint x: 772, startPoint y: 432, endPoint x: 877, endPoint y: 404, distance: 108.3
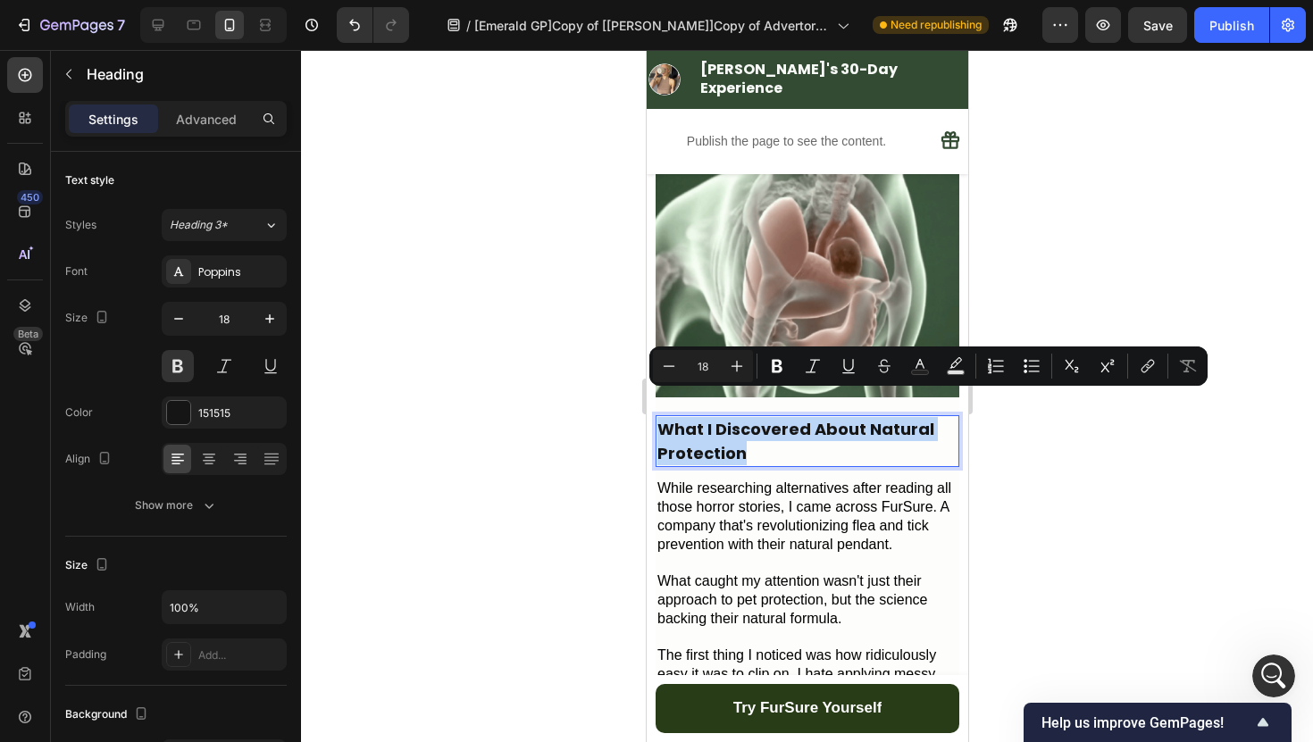
click at [877, 417] on p "What I Discovered About Natural Protection" at bounding box center [806, 441] width 300 height 48
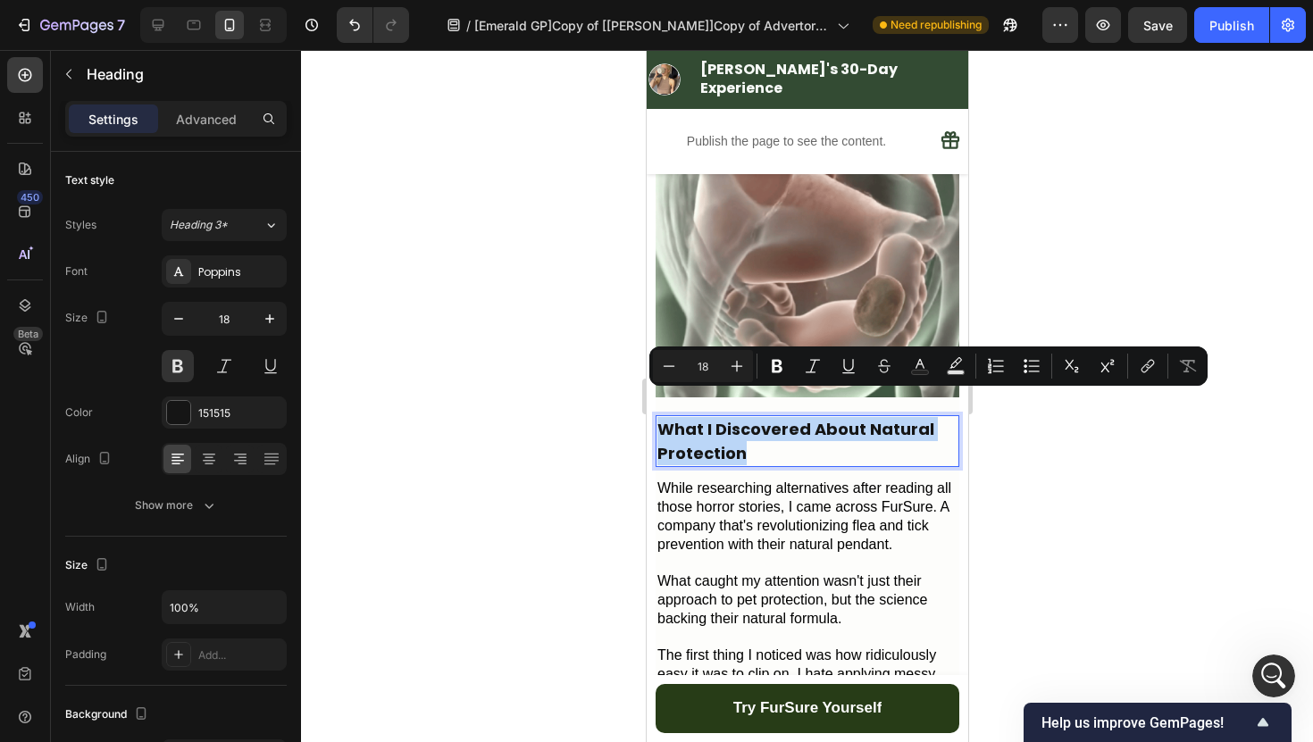
click at [877, 417] on p "What I Discovered About Natural Protection" at bounding box center [806, 441] width 300 height 48
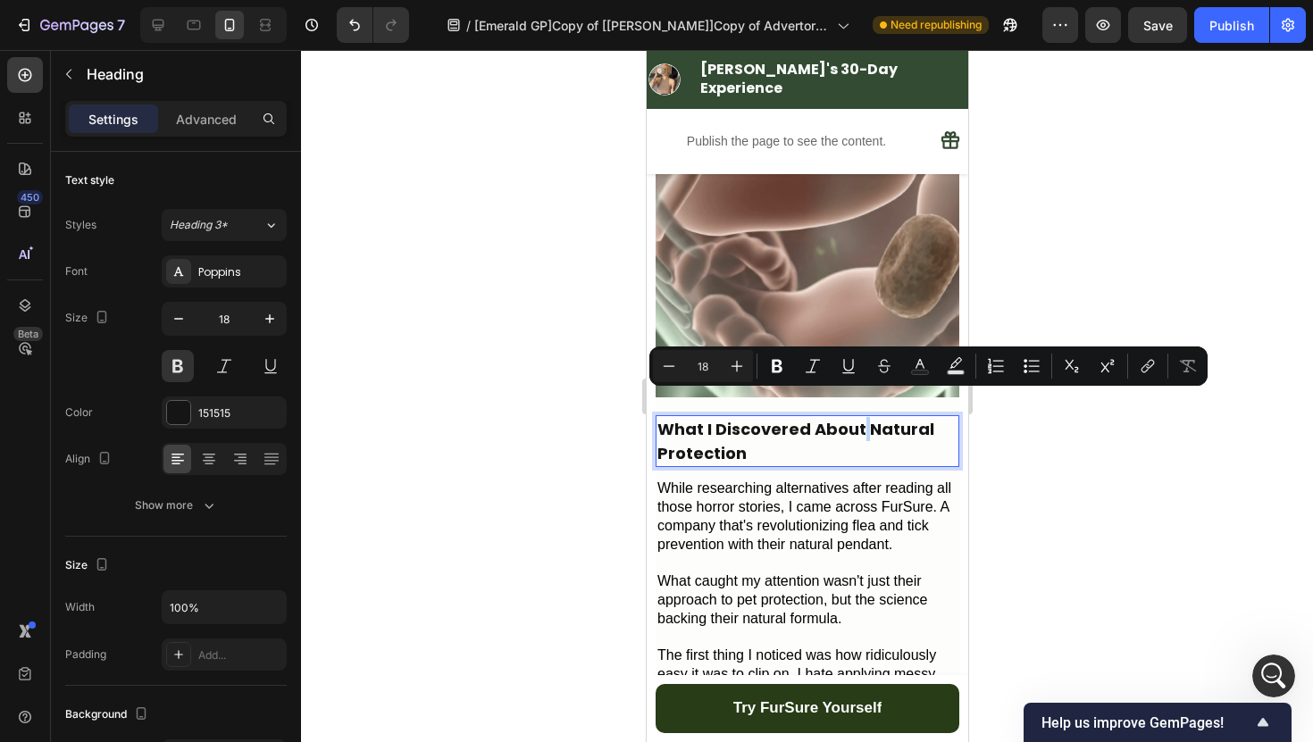
click at [863, 417] on p "What I Discovered About Natural Protection" at bounding box center [806, 441] width 300 height 48
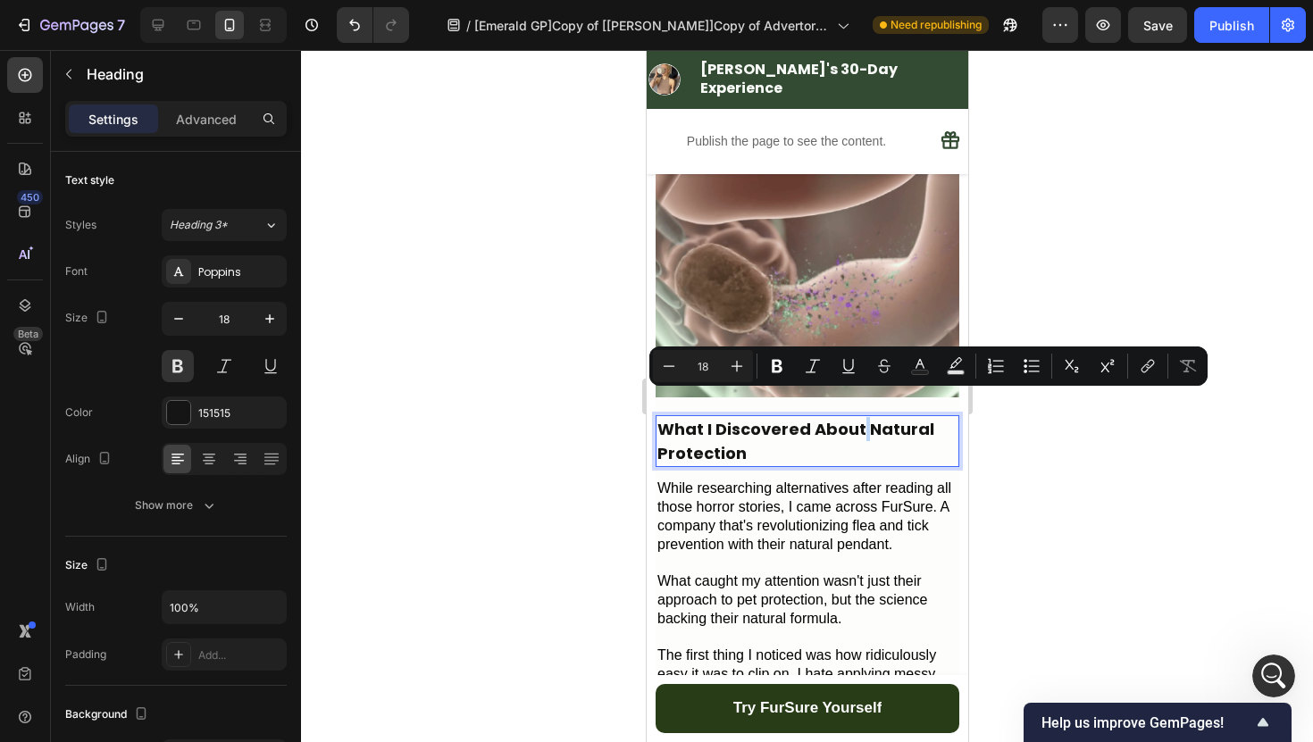
click at [863, 417] on p "What I Discovered About Natural Protection" at bounding box center [806, 441] width 300 height 48
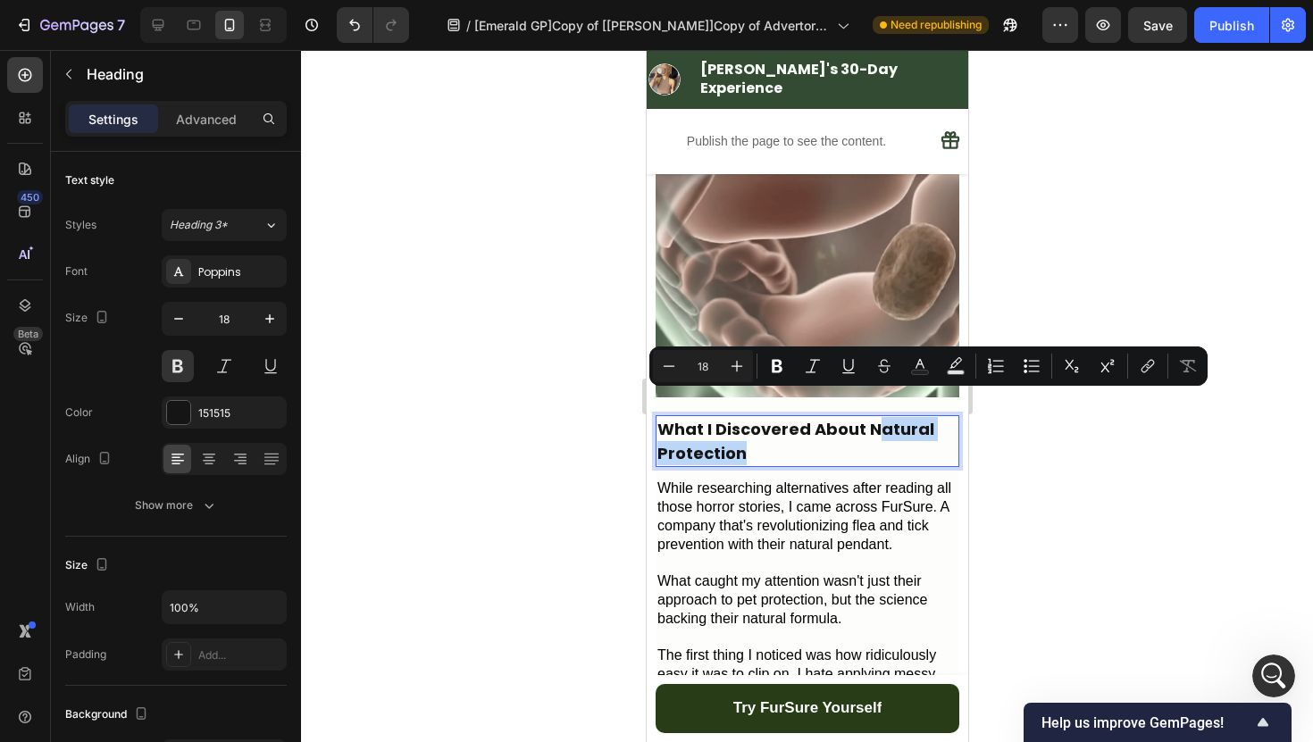
drag, startPoint x: 845, startPoint y: 428, endPoint x: 869, endPoint y: 407, distance: 31.7
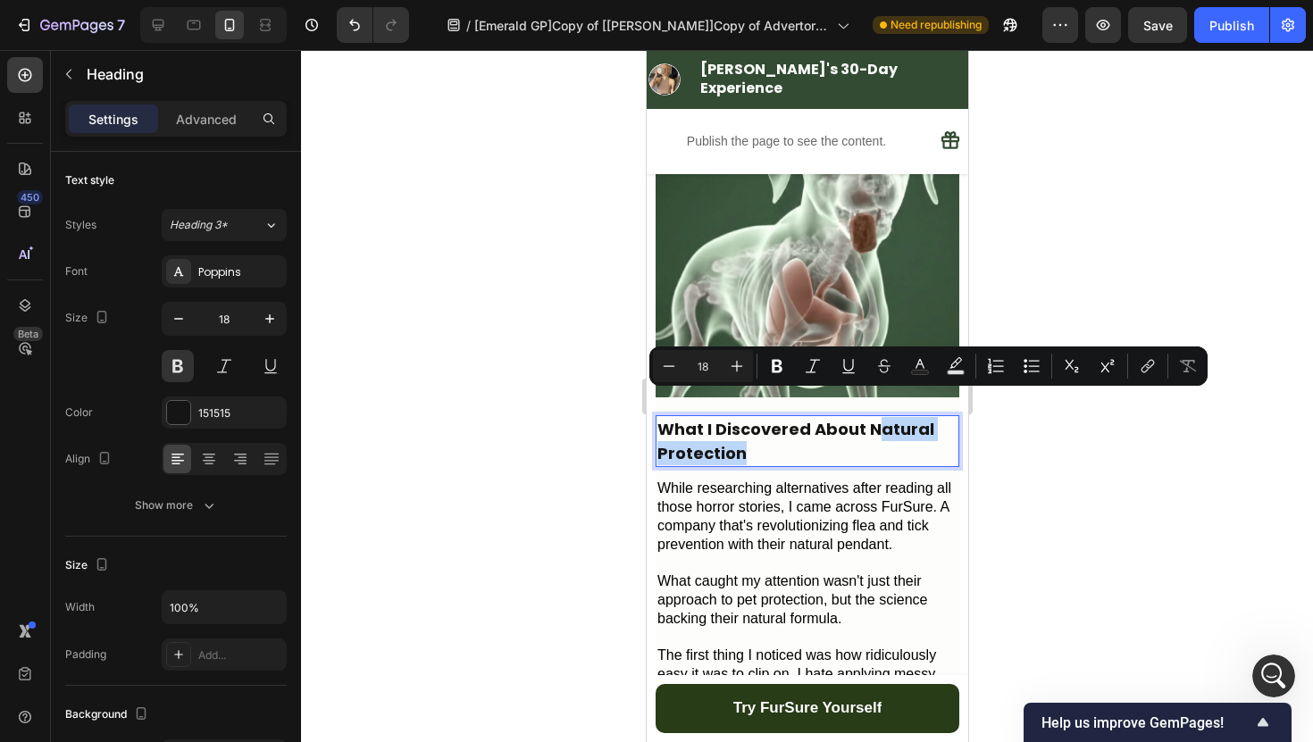
click at [869, 417] on p "What I Discovered About Natural Protection" at bounding box center [806, 441] width 300 height 48
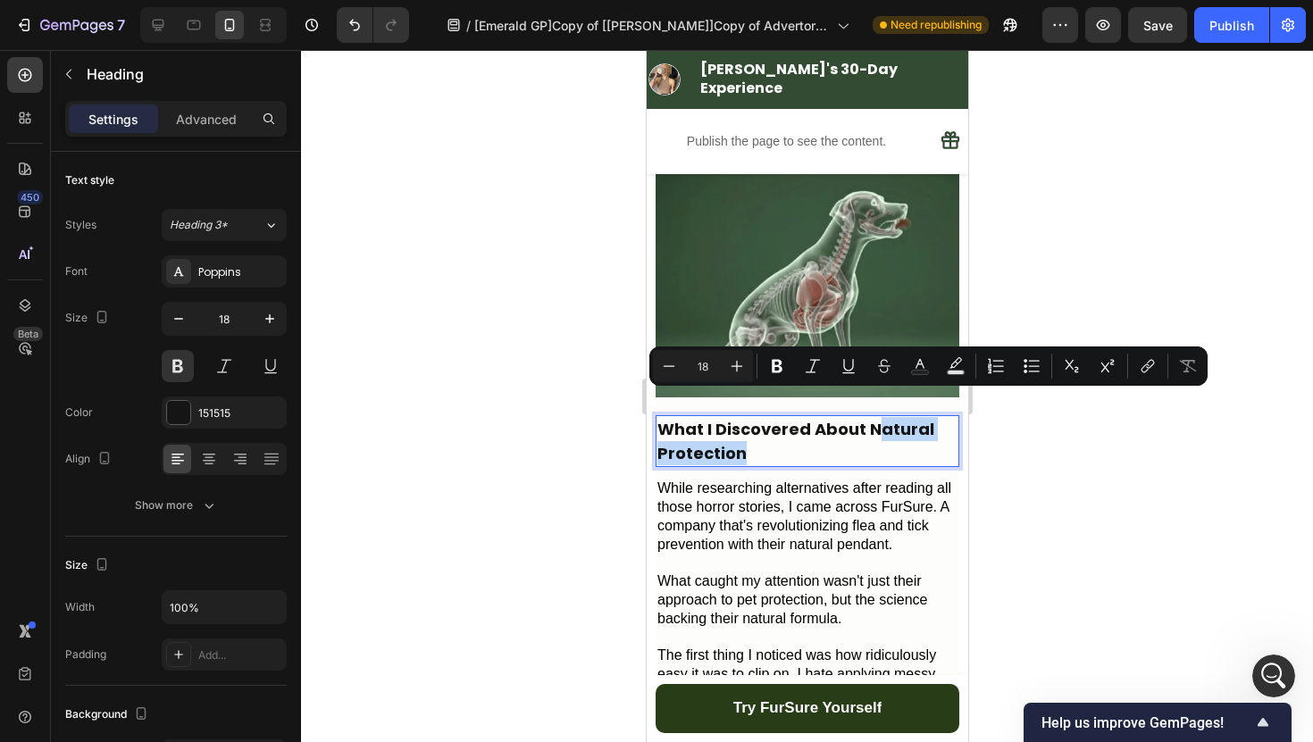
click at [863, 421] on p "What I Discovered About Natural Protection" at bounding box center [806, 441] width 300 height 48
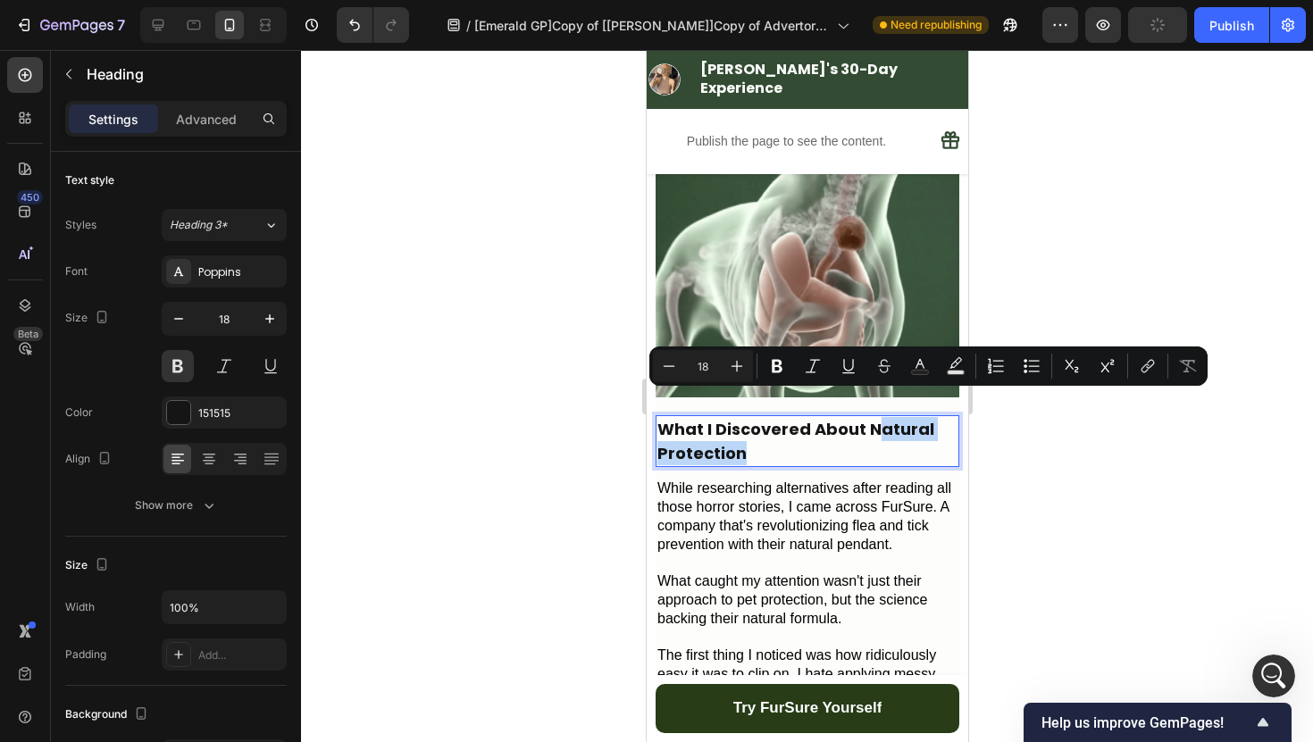
click at [860, 429] on p "What I Discovered About Natural Protection" at bounding box center [806, 441] width 300 height 48
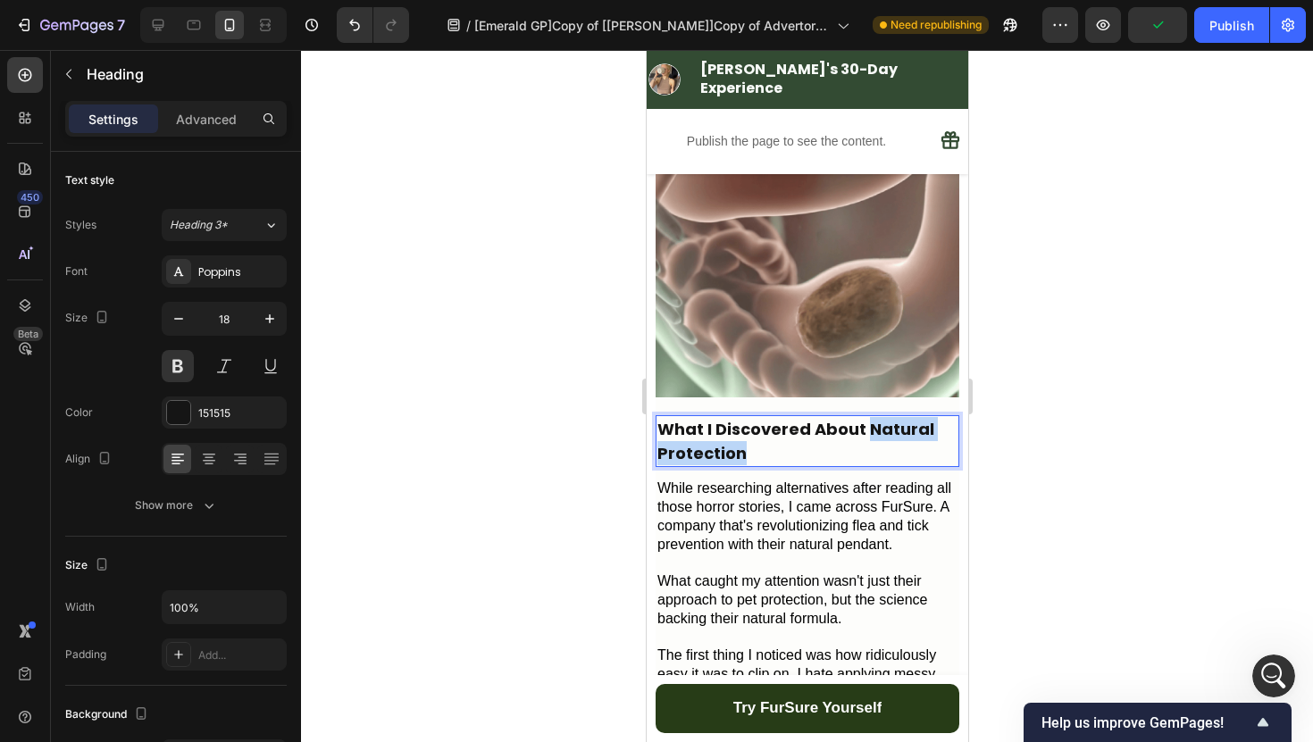
drag, startPoint x: 839, startPoint y: 427, endPoint x: 863, endPoint y: 413, distance: 27.3
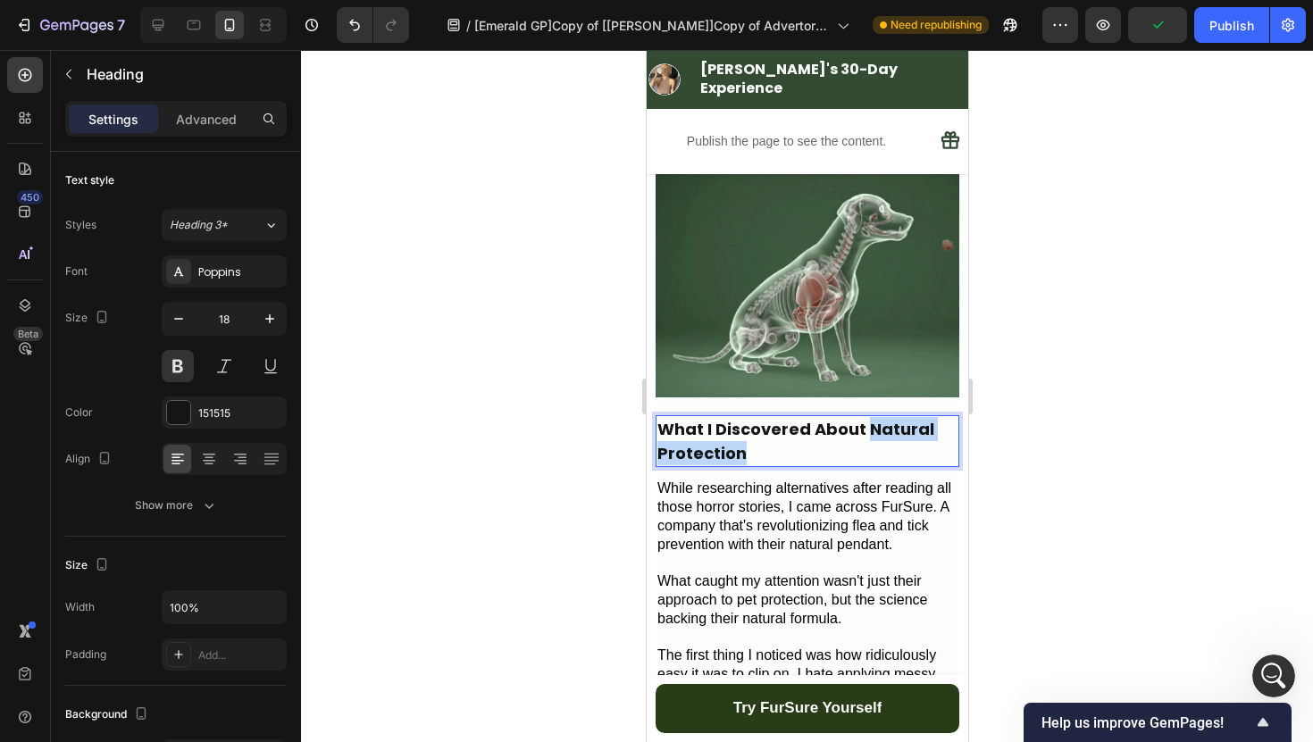
click at [863, 417] on p "What I Discovered About Natural Protection" at bounding box center [806, 441] width 300 height 48
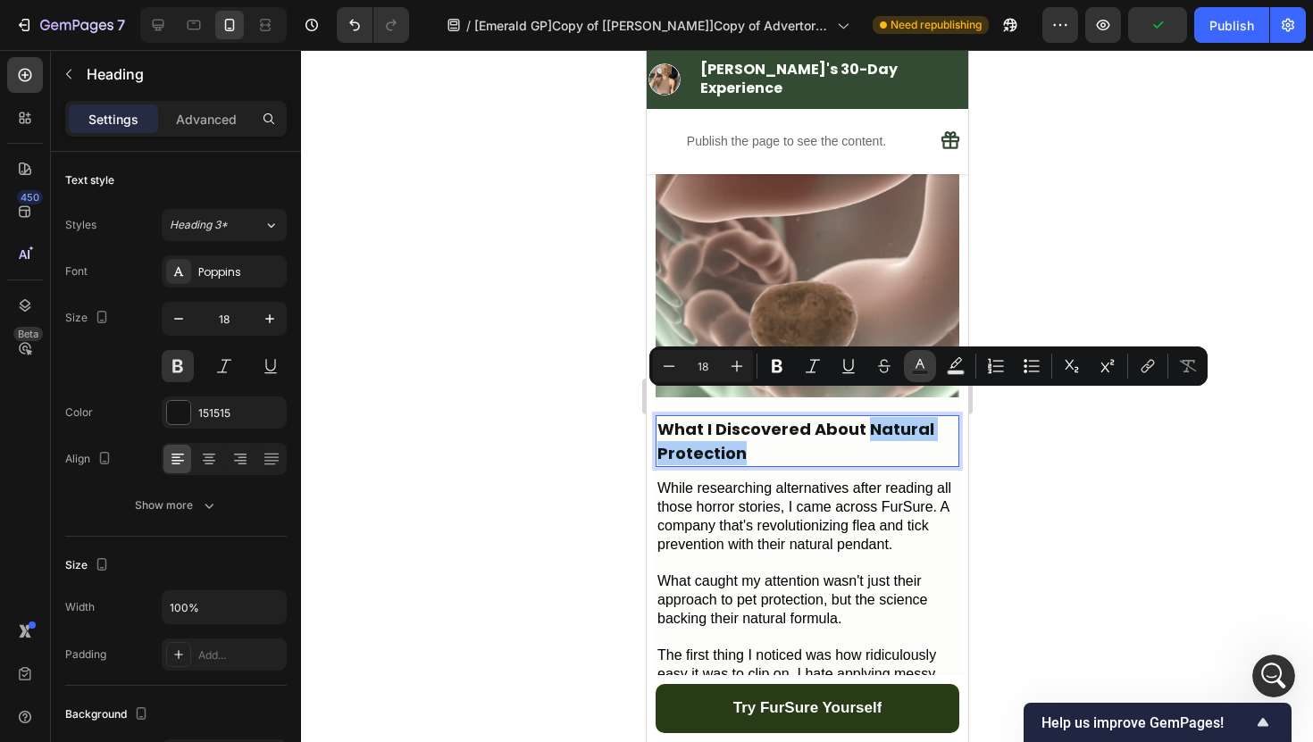
click at [914, 362] on icon "Editor contextual toolbar" at bounding box center [920, 366] width 18 height 18
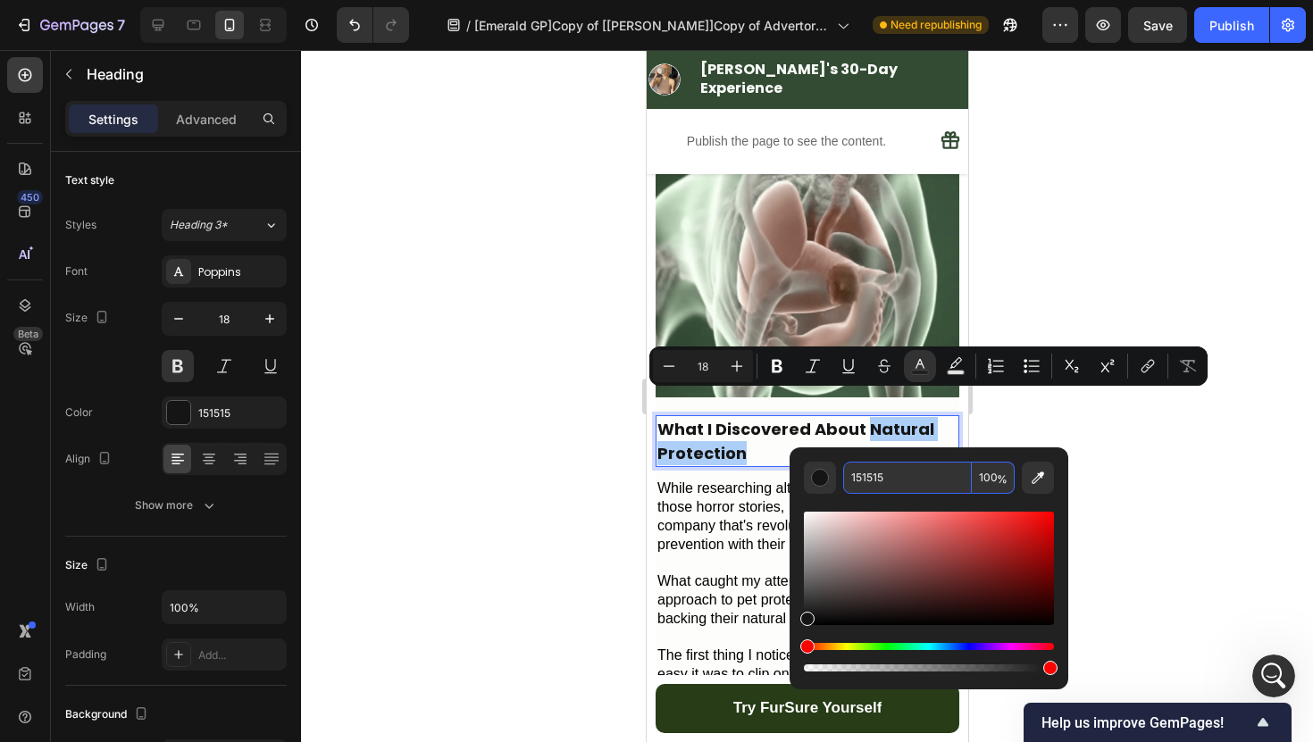
click at [894, 475] on input "151515" at bounding box center [907, 478] width 129 height 32
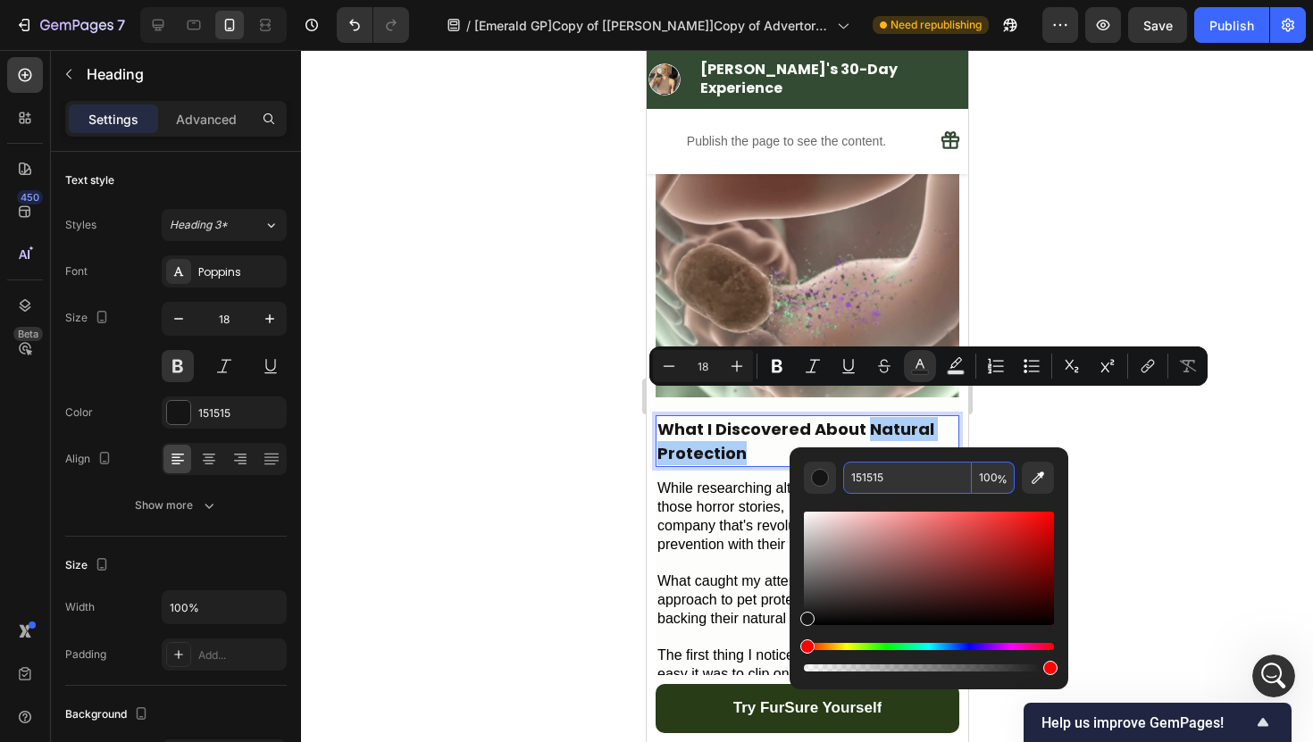
paste input "334B33"
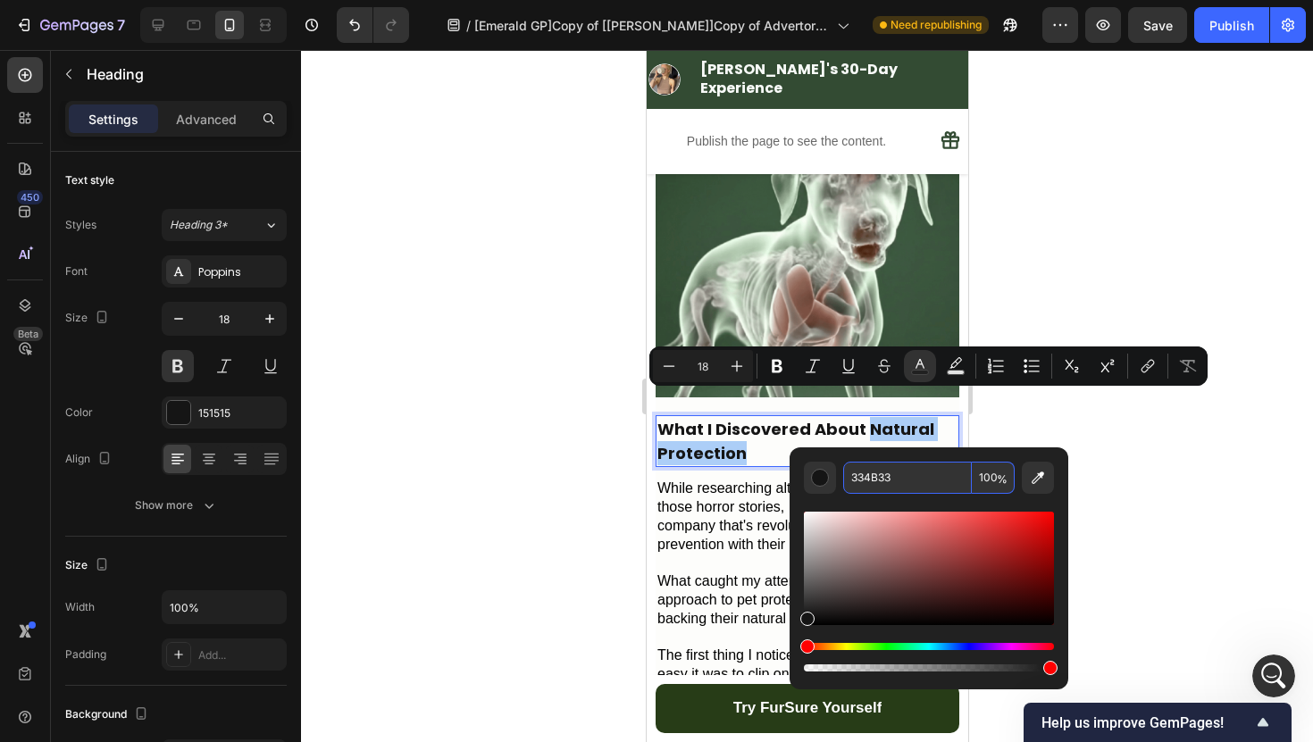
type input "334B33"
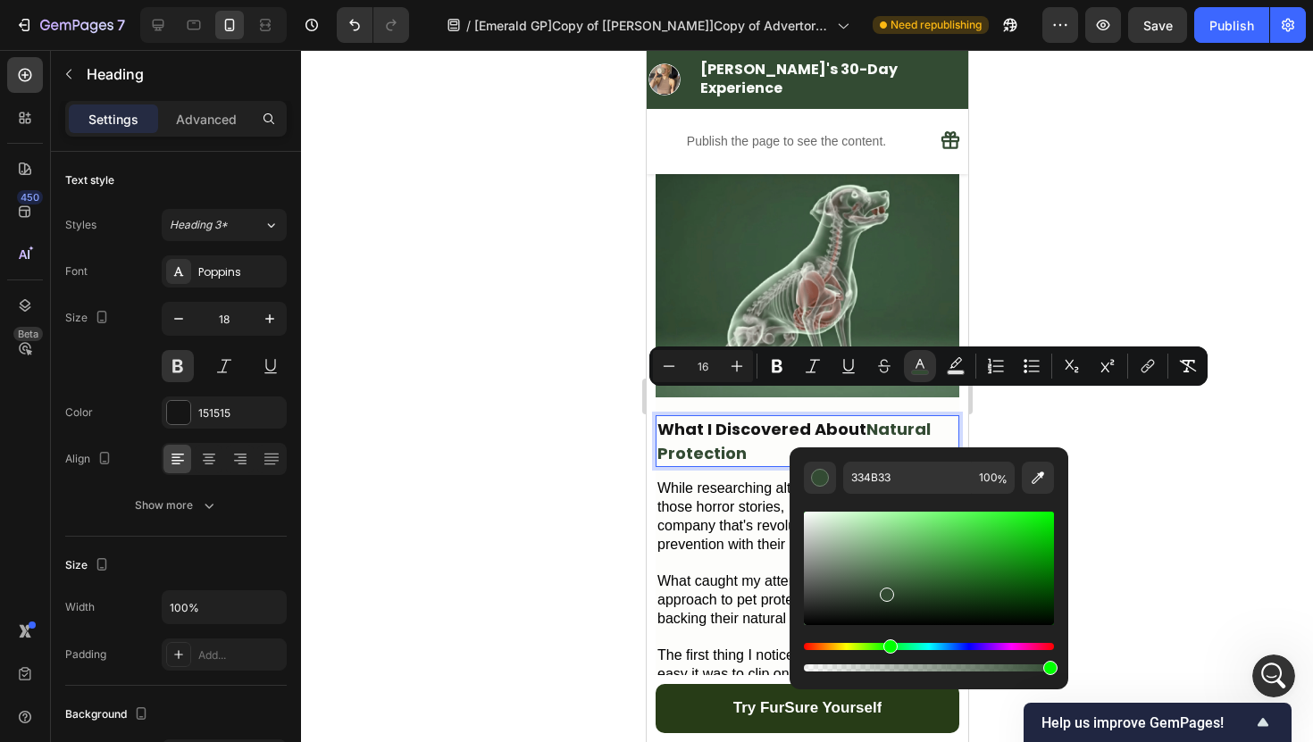
click at [1044, 284] on div at bounding box center [807, 396] width 1012 height 692
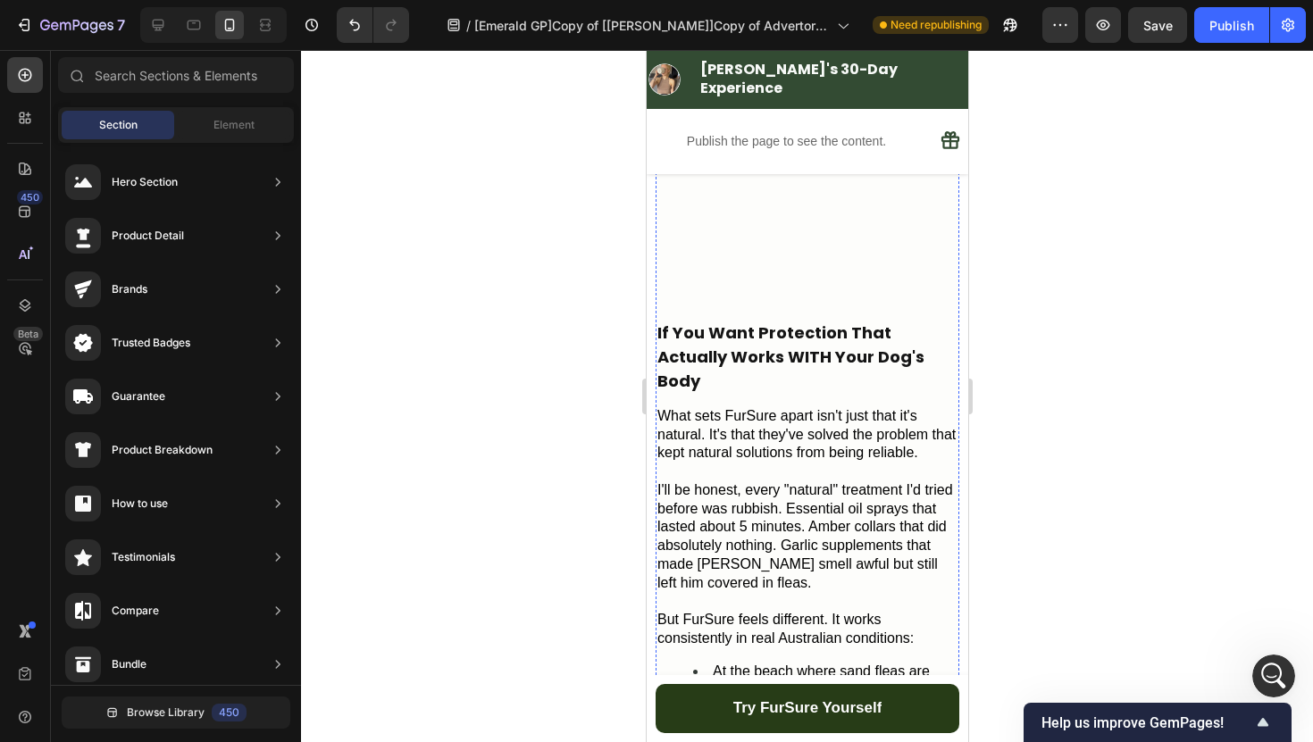
scroll to position [2673, 0]
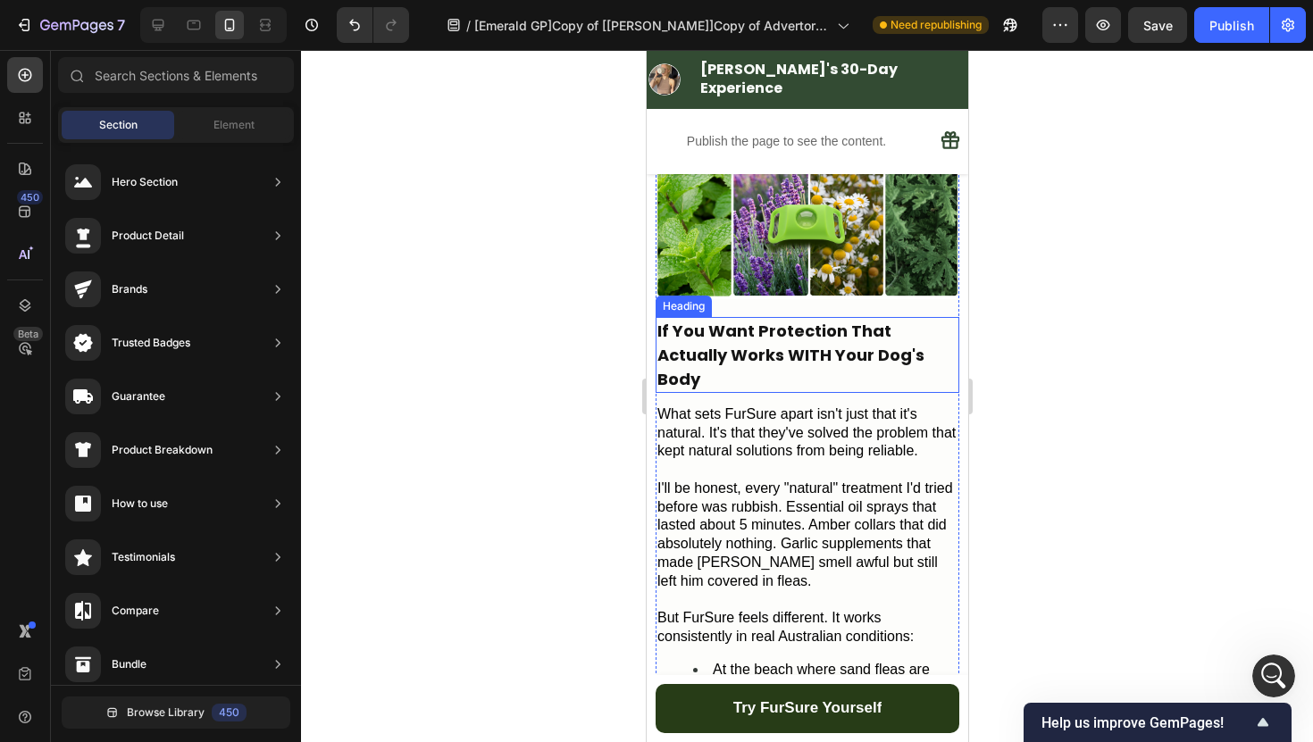
click at [857, 317] on h2 "If You Want Protection That Actually Works WITH Your Dog's Body" at bounding box center [806, 355] width 304 height 76
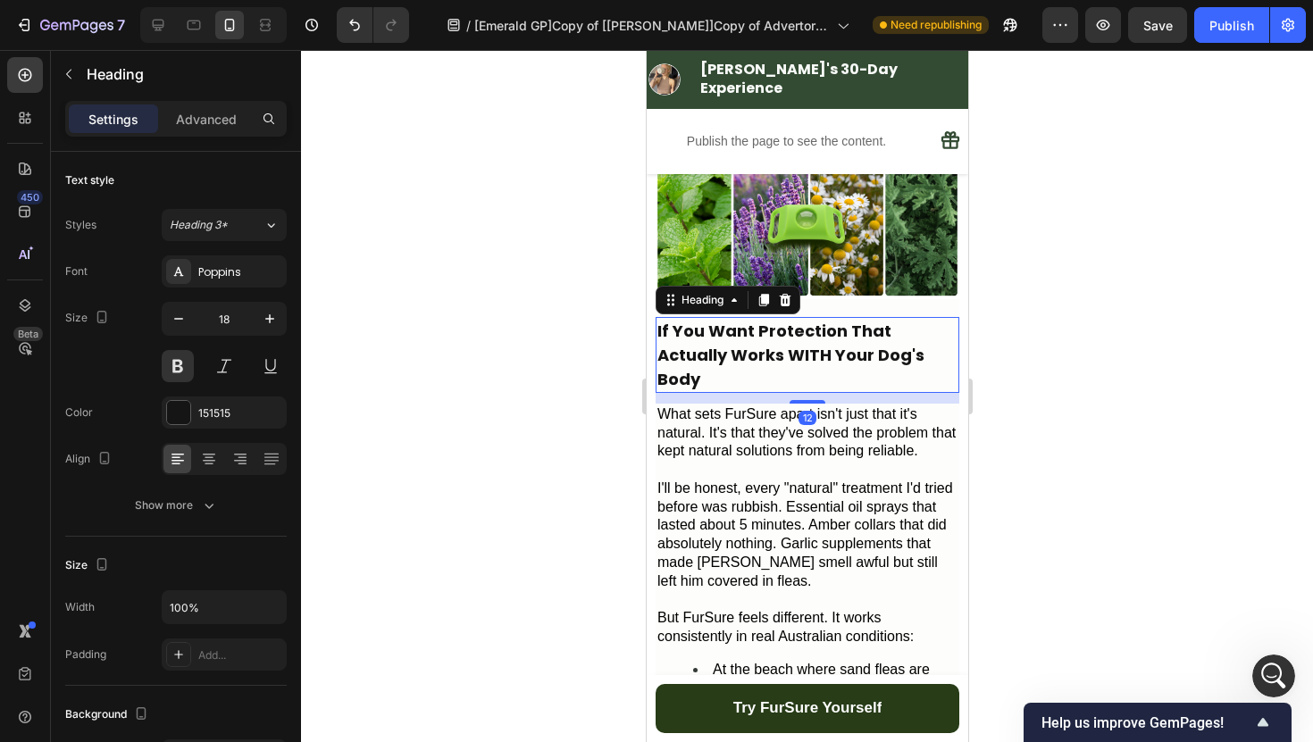
click at [857, 317] on h2 "If You Want Protection That Actually Works WITH Your Dog's Body" at bounding box center [806, 355] width 304 height 76
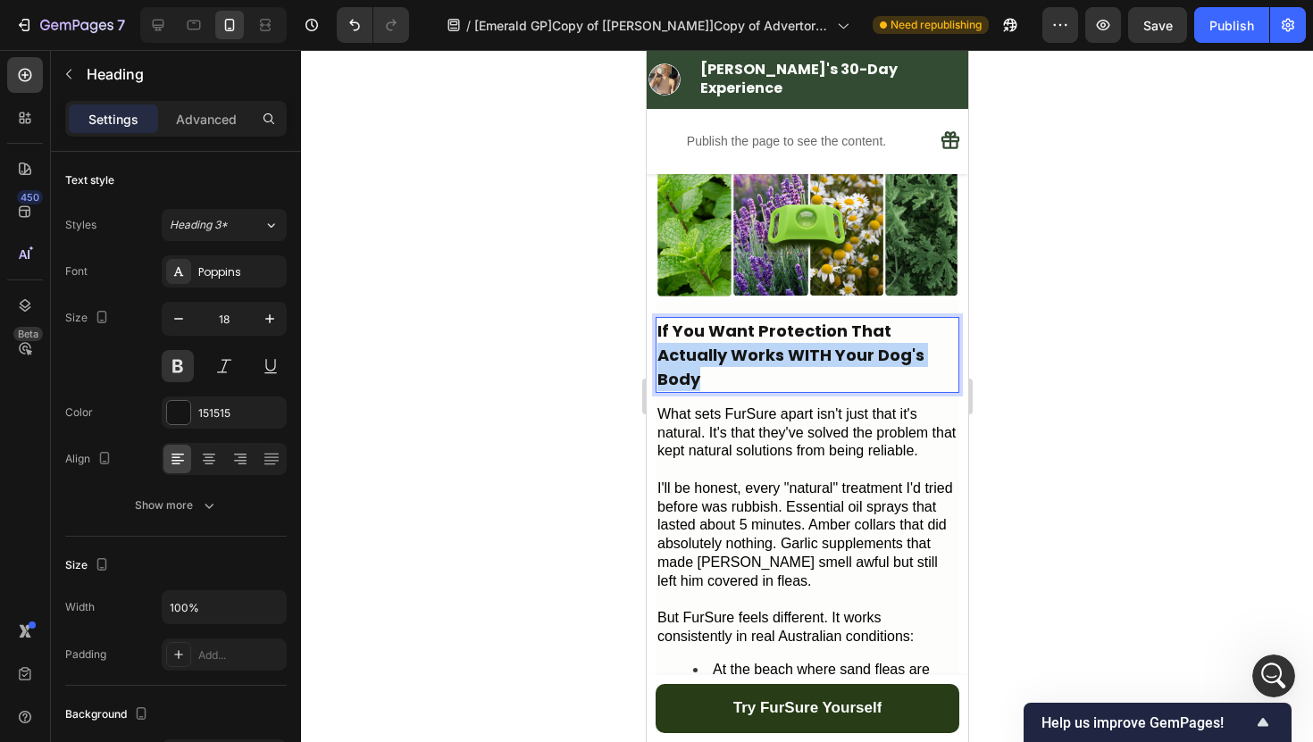
drag, startPoint x: 896, startPoint y: 325, endPoint x: 888, endPoint y: 309, distance: 18.0
click at [888, 319] on p "If You Want Protection That Actually Works WITH Your Dog's Body" at bounding box center [806, 355] width 300 height 72
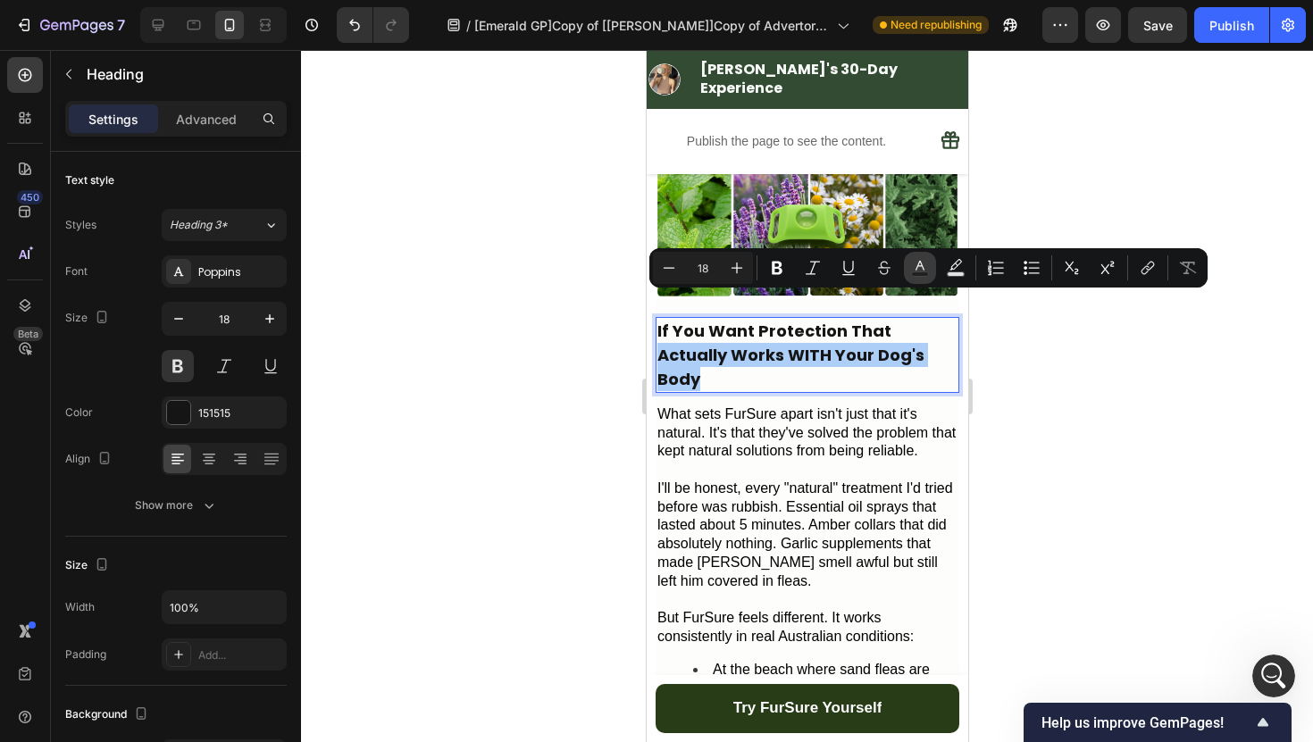
click at [916, 279] on button "Text Color" at bounding box center [920, 268] width 32 height 32
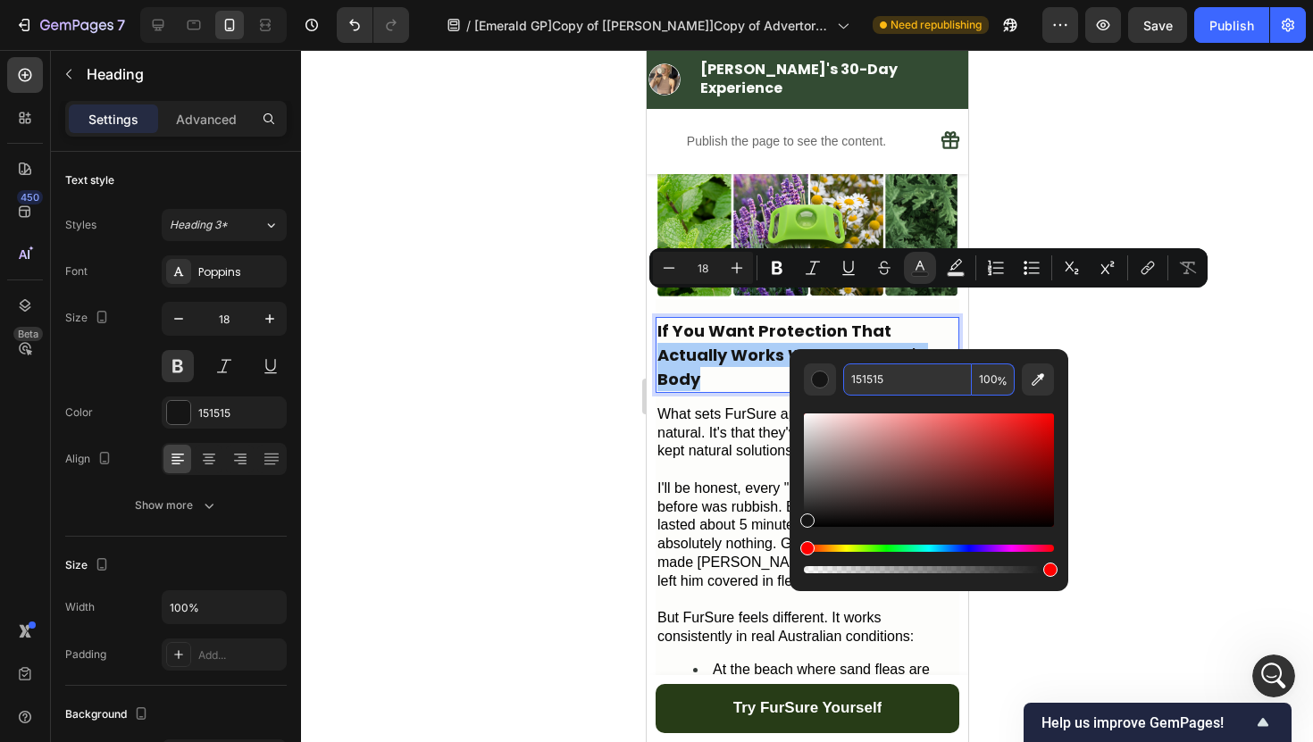
click at [871, 382] on input "151515" at bounding box center [907, 379] width 129 height 32
paste input "334B33"
type input "334B33"
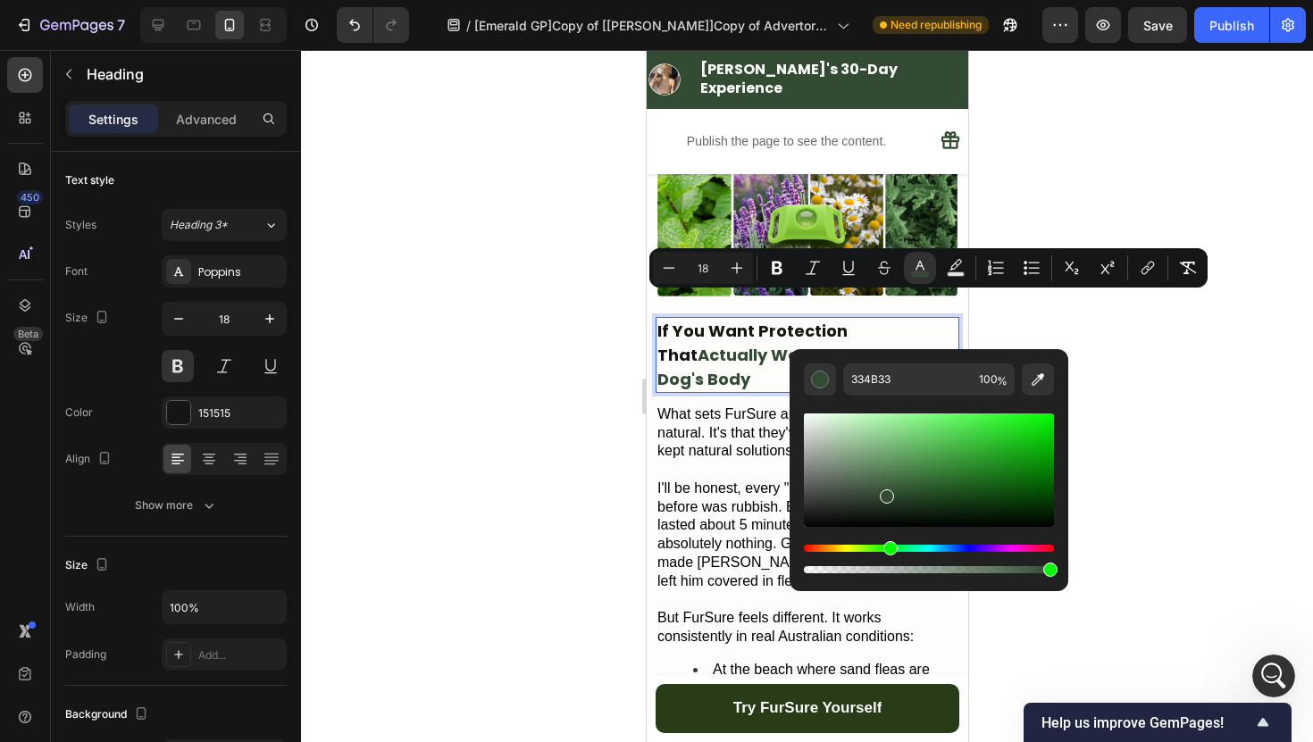
click at [1054, 198] on div at bounding box center [807, 396] width 1012 height 692
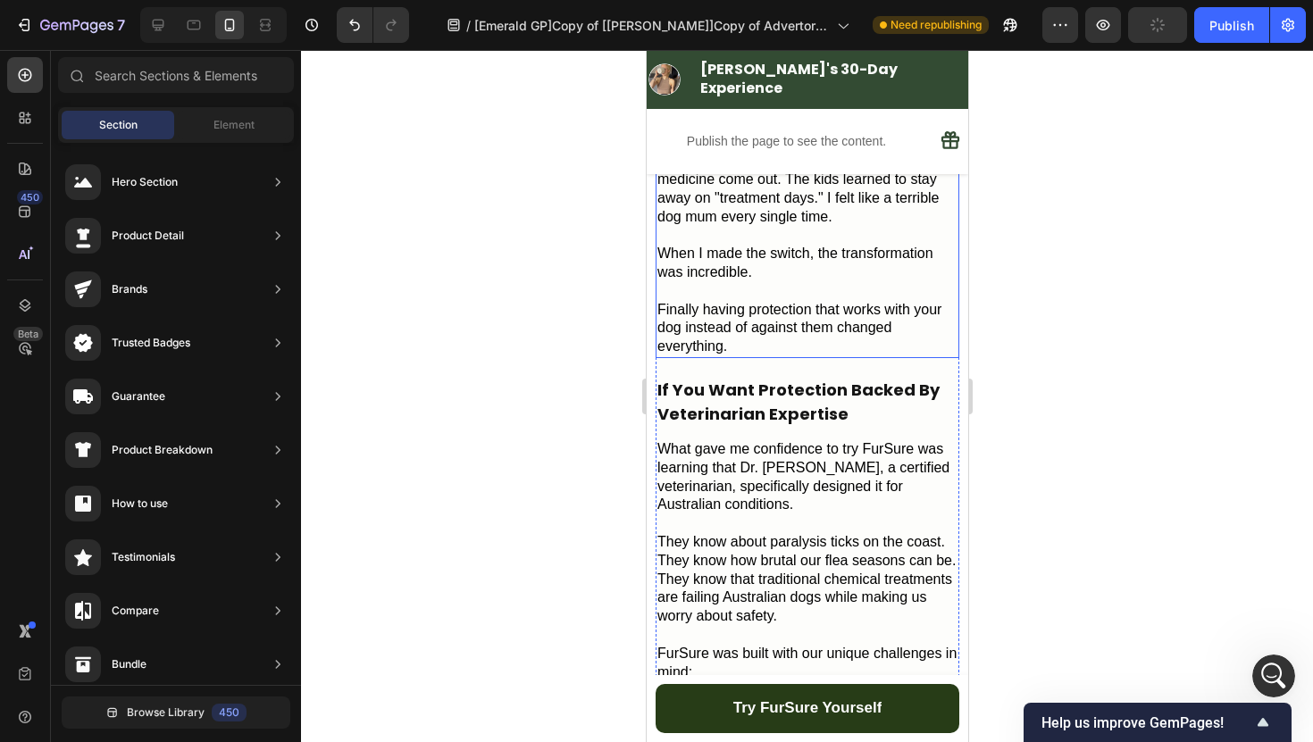
scroll to position [3583, 0]
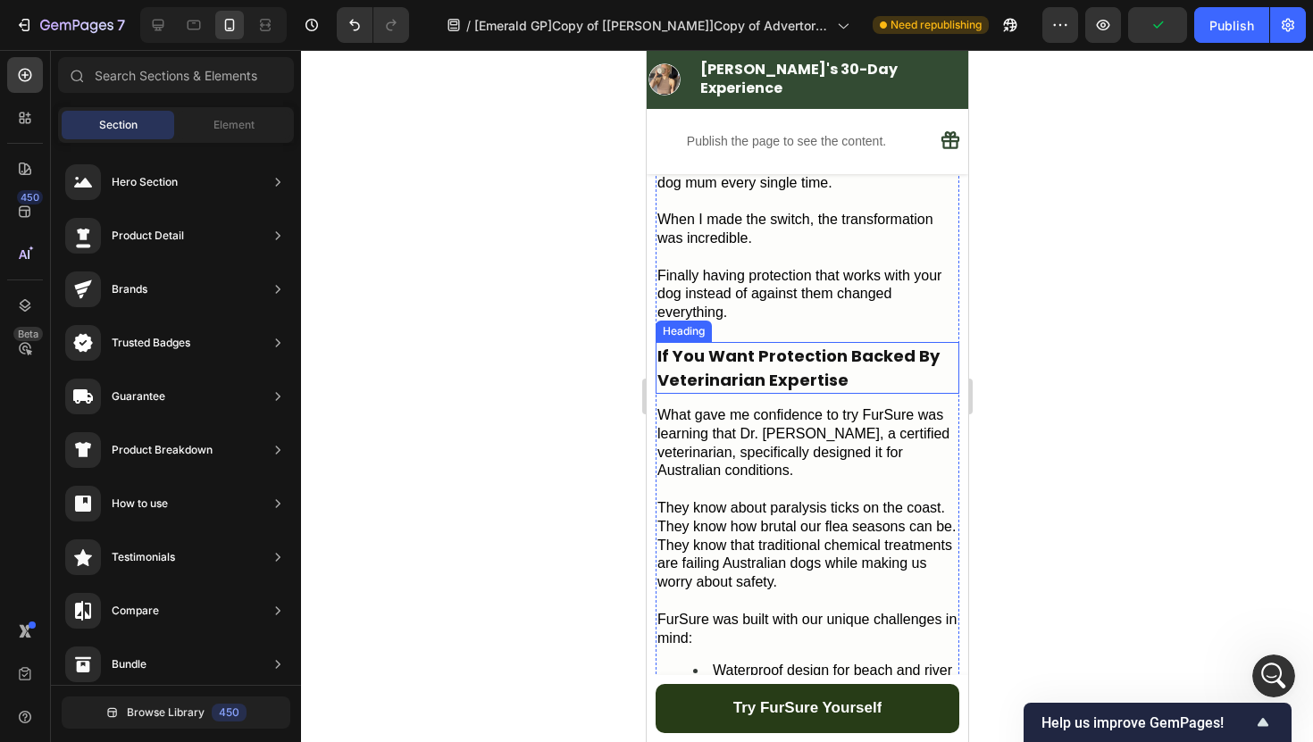
click at [866, 342] on h2 "If You Want Protection Backed By Veterinarian Expertise" at bounding box center [806, 368] width 304 height 52
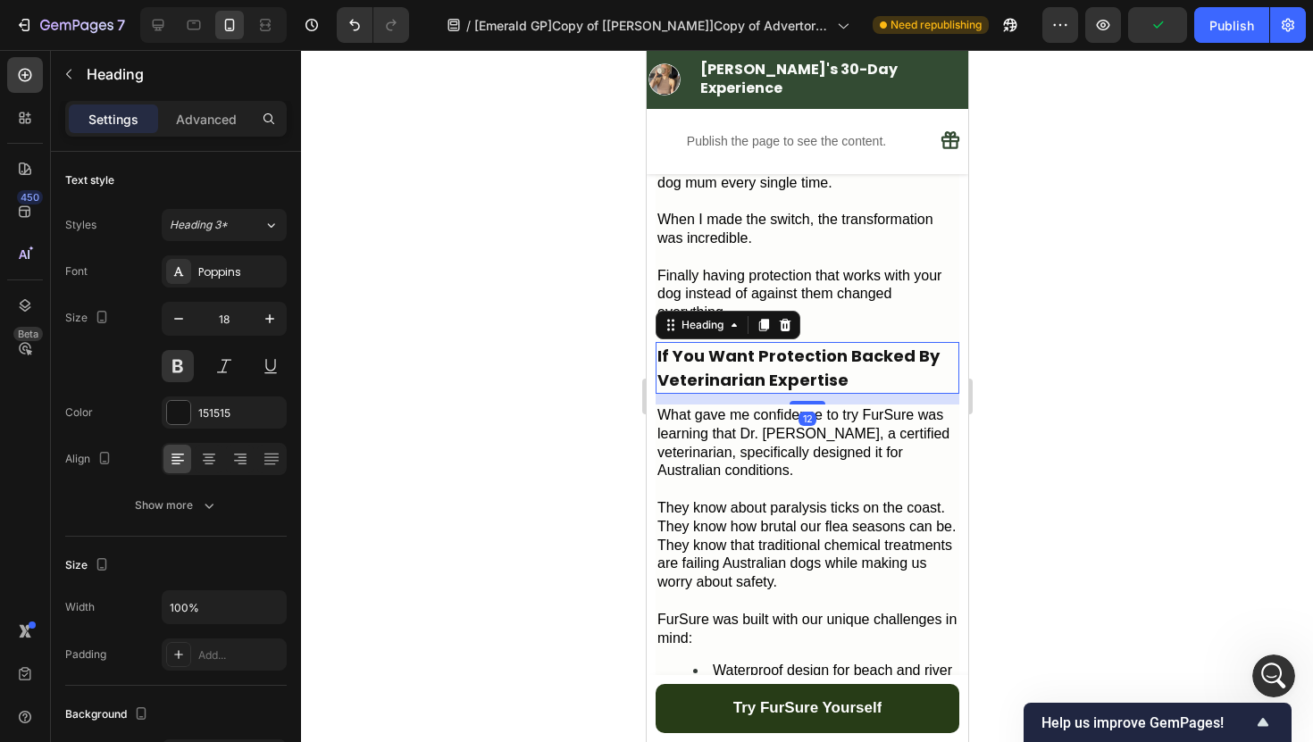
click at [866, 342] on h2 "If You Want Protection Backed By Veterinarian Expertise" at bounding box center [806, 368] width 304 height 52
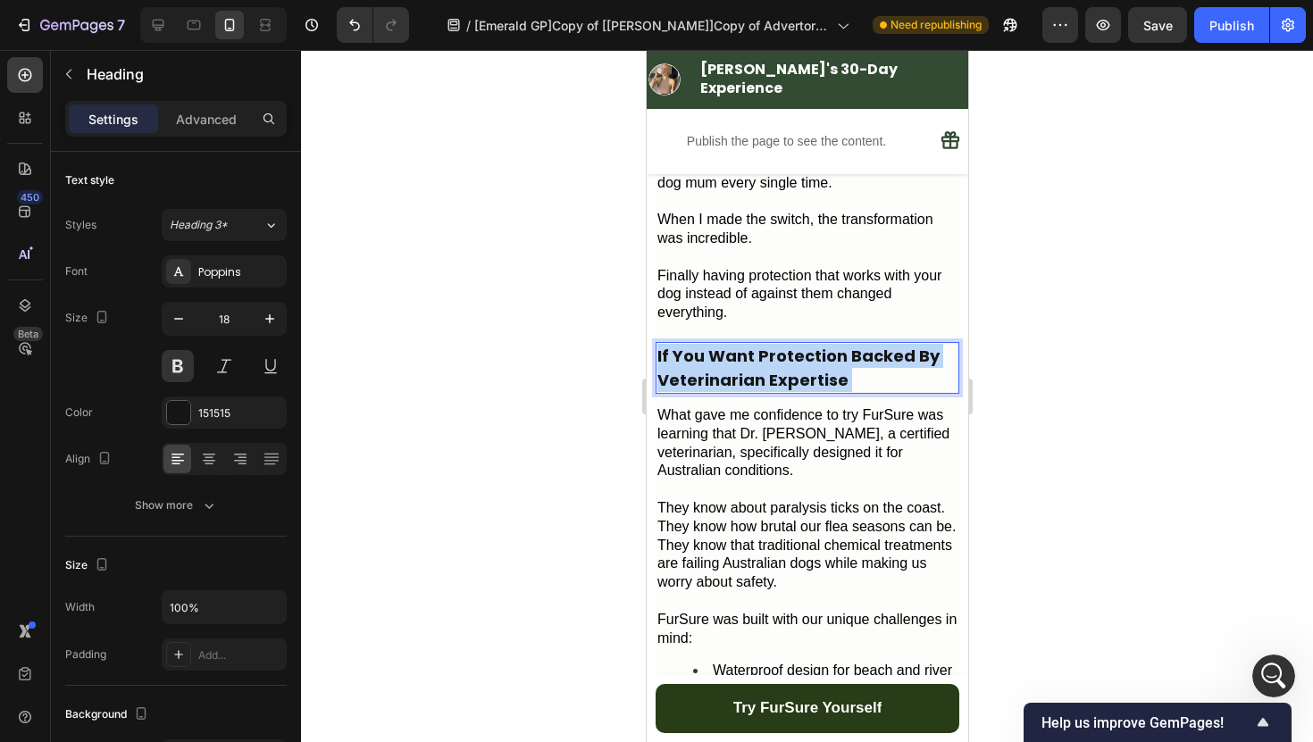
drag, startPoint x: 854, startPoint y: 327, endPoint x: 780, endPoint y: 311, distance: 75.8
click at [780, 344] on p "If You Want Protection Backed By Veterinarian Expertise" at bounding box center [806, 368] width 300 height 48
drag, startPoint x: 845, startPoint y: 325, endPoint x: 756, endPoint y: 306, distance: 90.4
click at [756, 344] on p "If You Want Protection Backed By Veterinarian Expertise" at bounding box center [806, 368] width 300 height 48
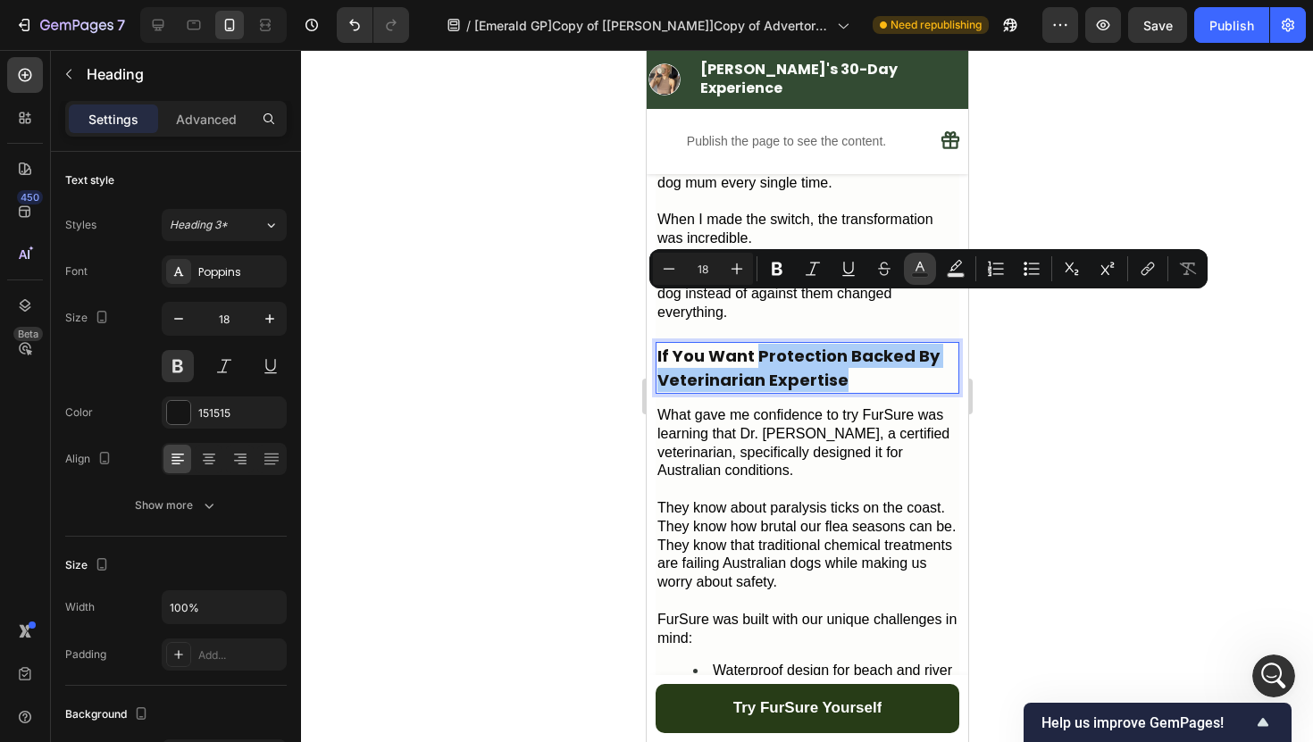
click at [917, 267] on icon "Editor contextual toolbar" at bounding box center [919, 267] width 9 height 10
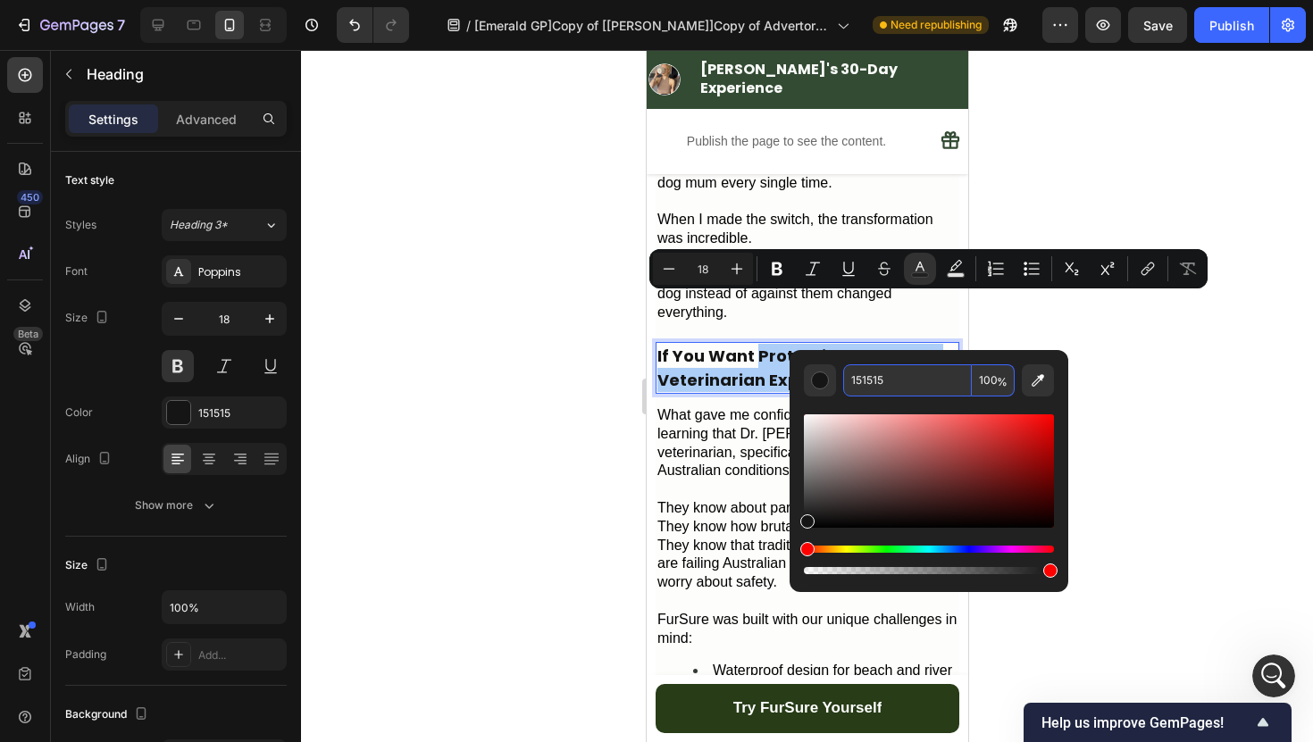
click at [896, 375] on input "151515" at bounding box center [907, 380] width 129 height 32
paste input "334B33"
type input "334B33"
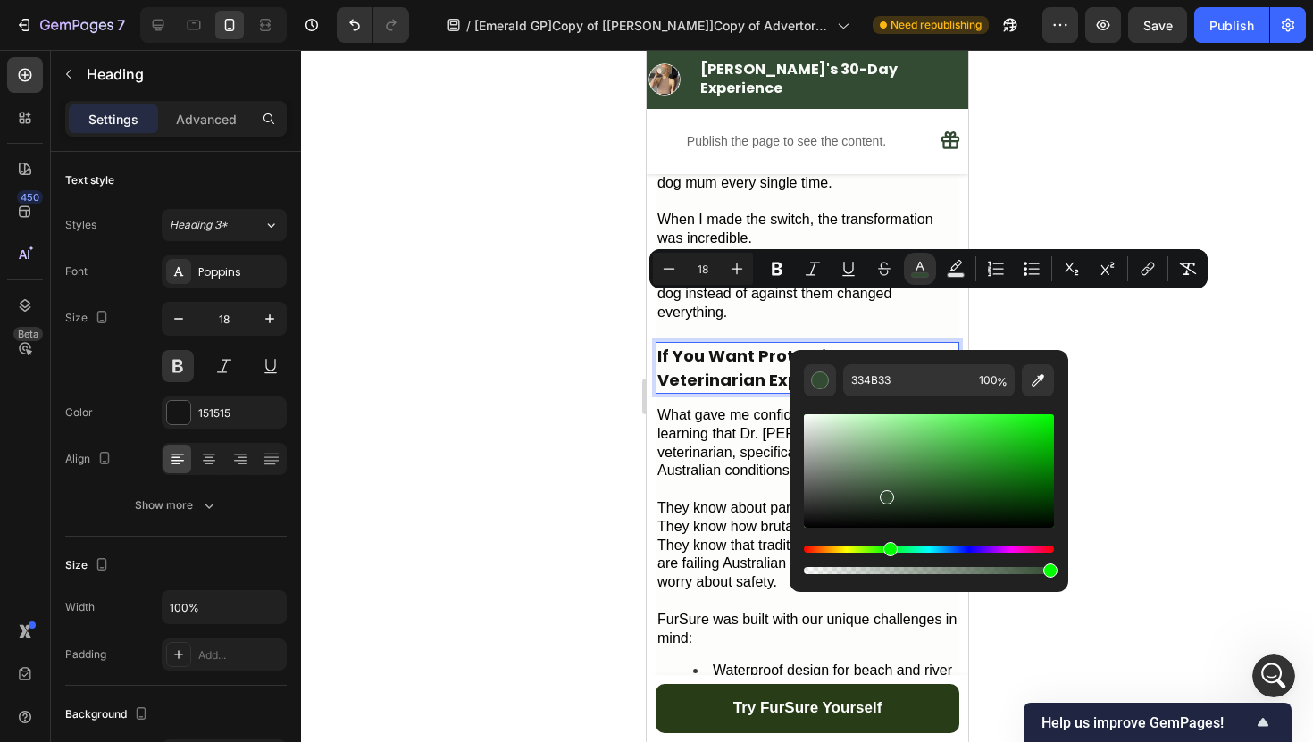
click at [1053, 207] on div at bounding box center [807, 396] width 1012 height 692
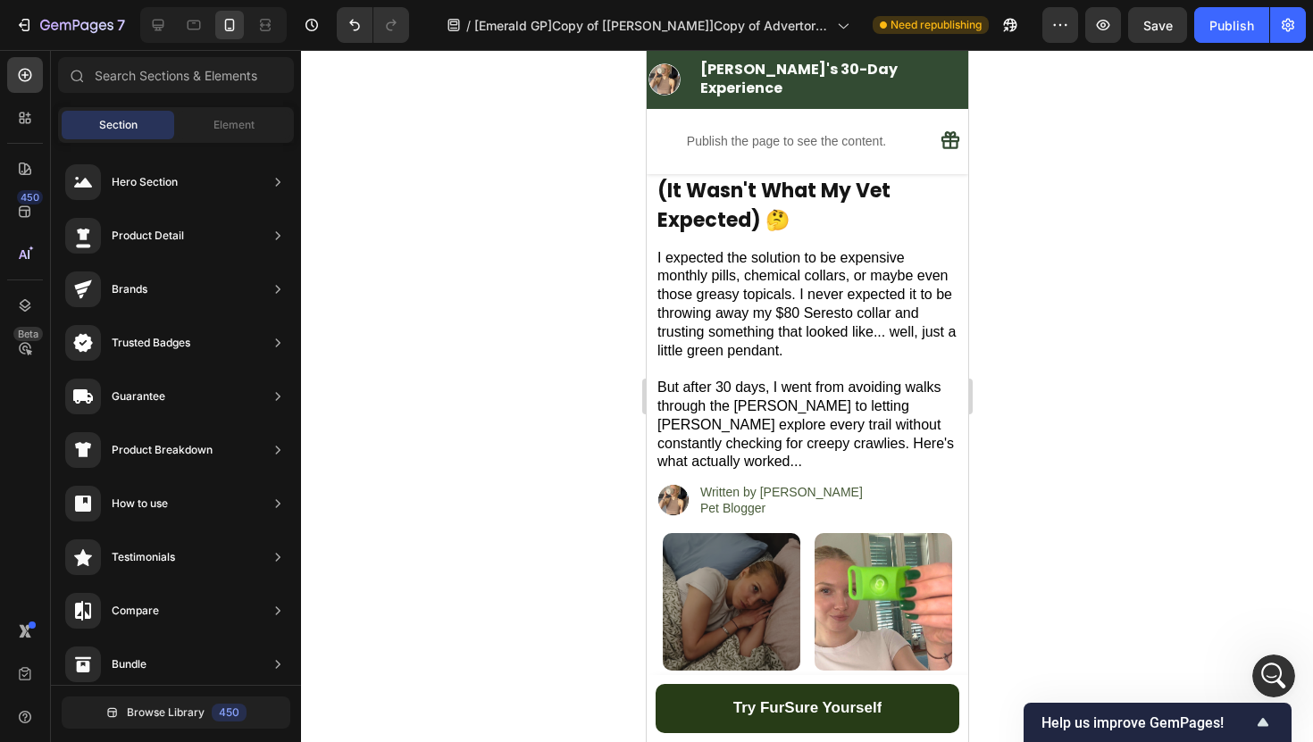
scroll to position [0, 0]
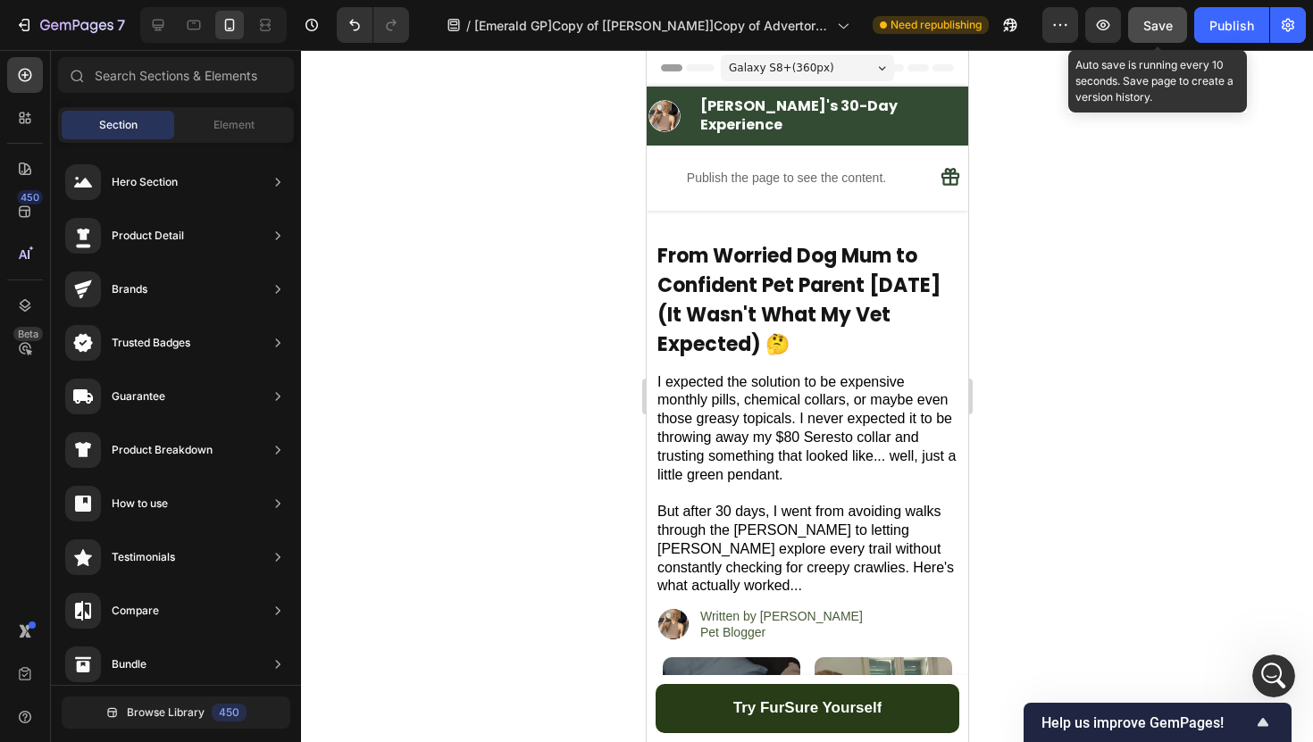
click at [1159, 37] on button "Save" at bounding box center [1157, 25] width 59 height 36
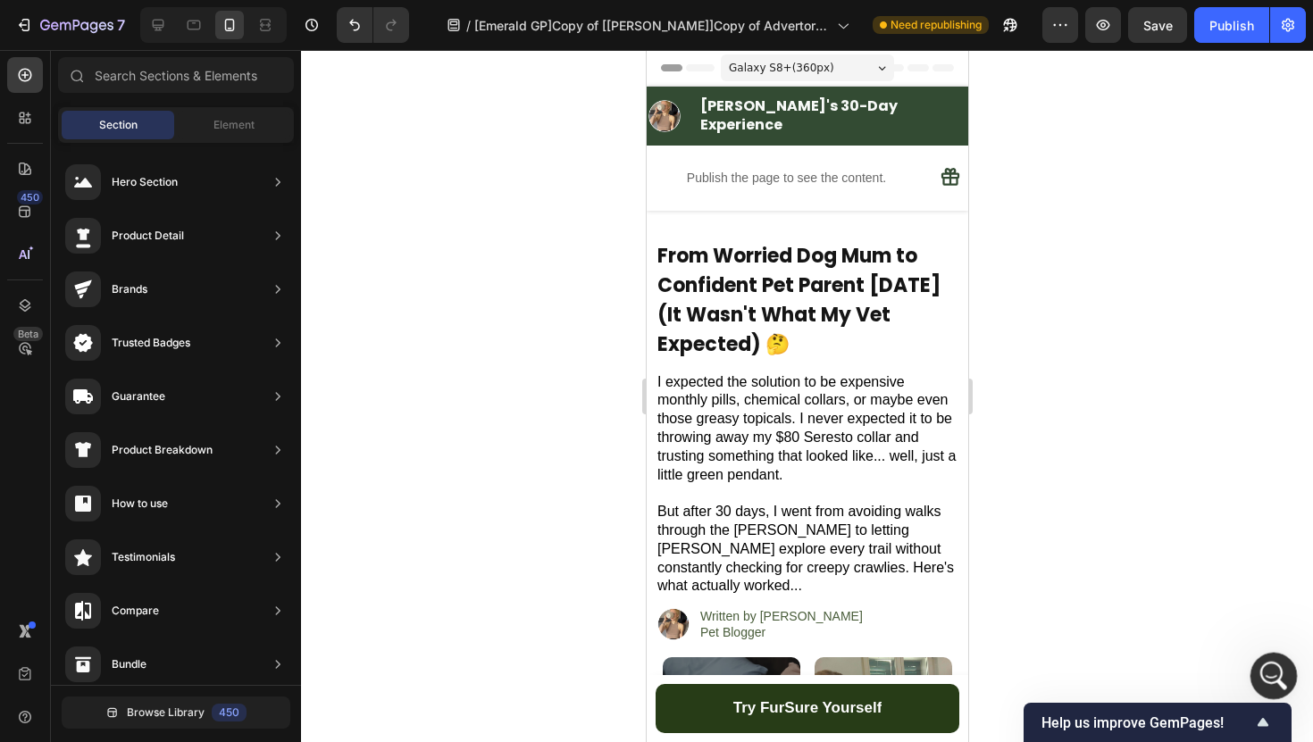
click at [1288, 666] on div "Open Intercom Messenger" at bounding box center [1270, 673] width 59 height 59
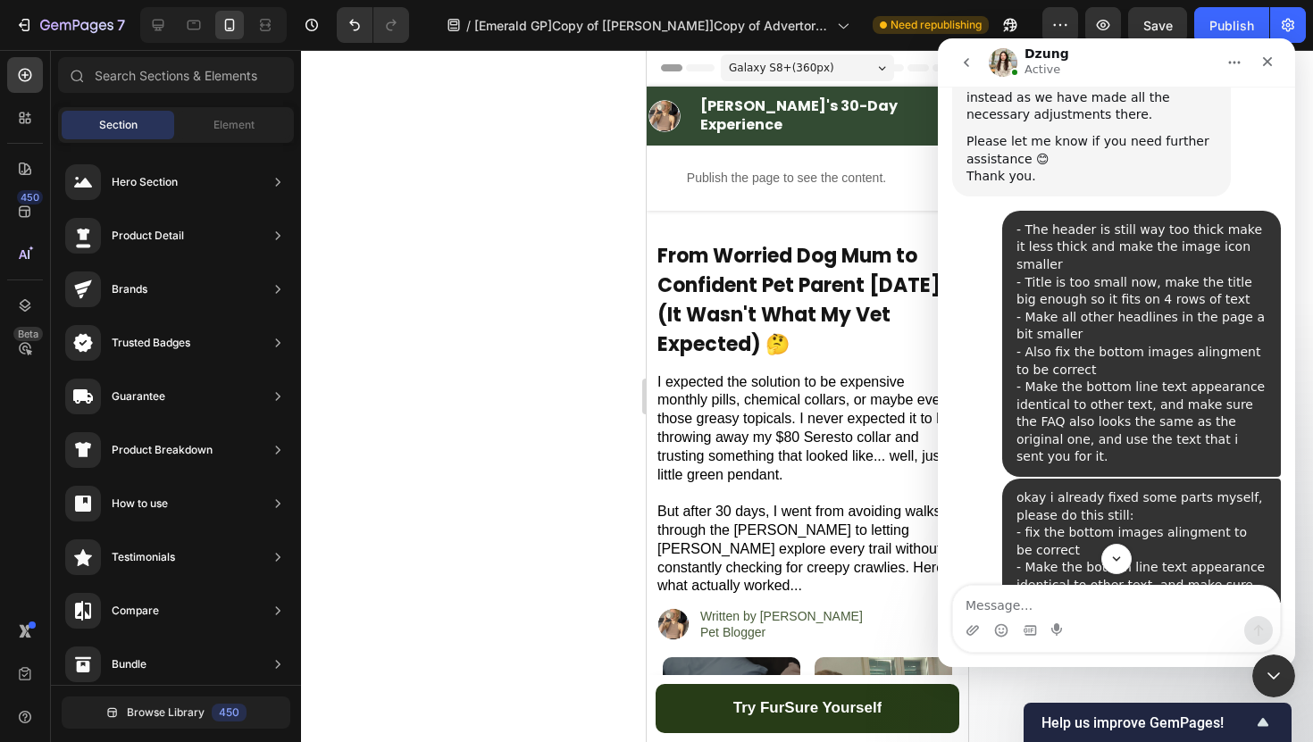
scroll to position [19724, 0]
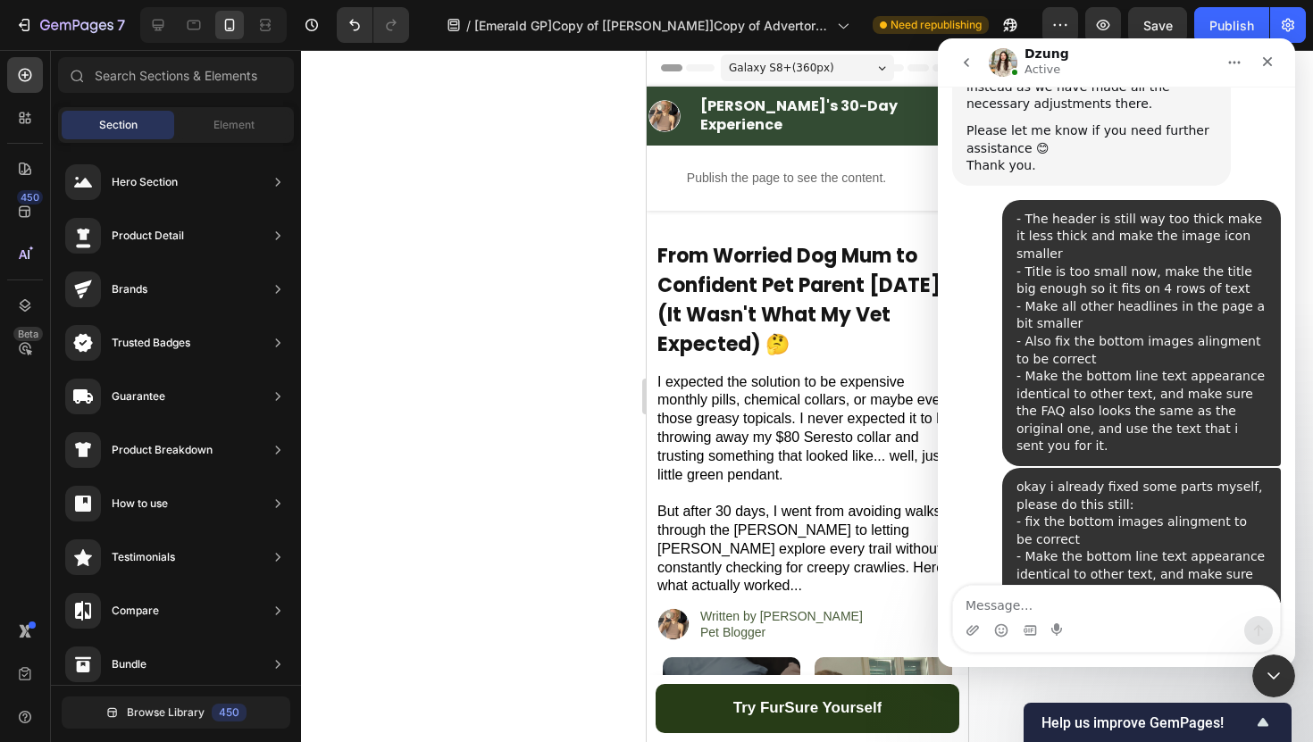
click at [1070, 590] on textarea "Message…" at bounding box center [1116, 601] width 327 height 30
type textarea "keep me posted"
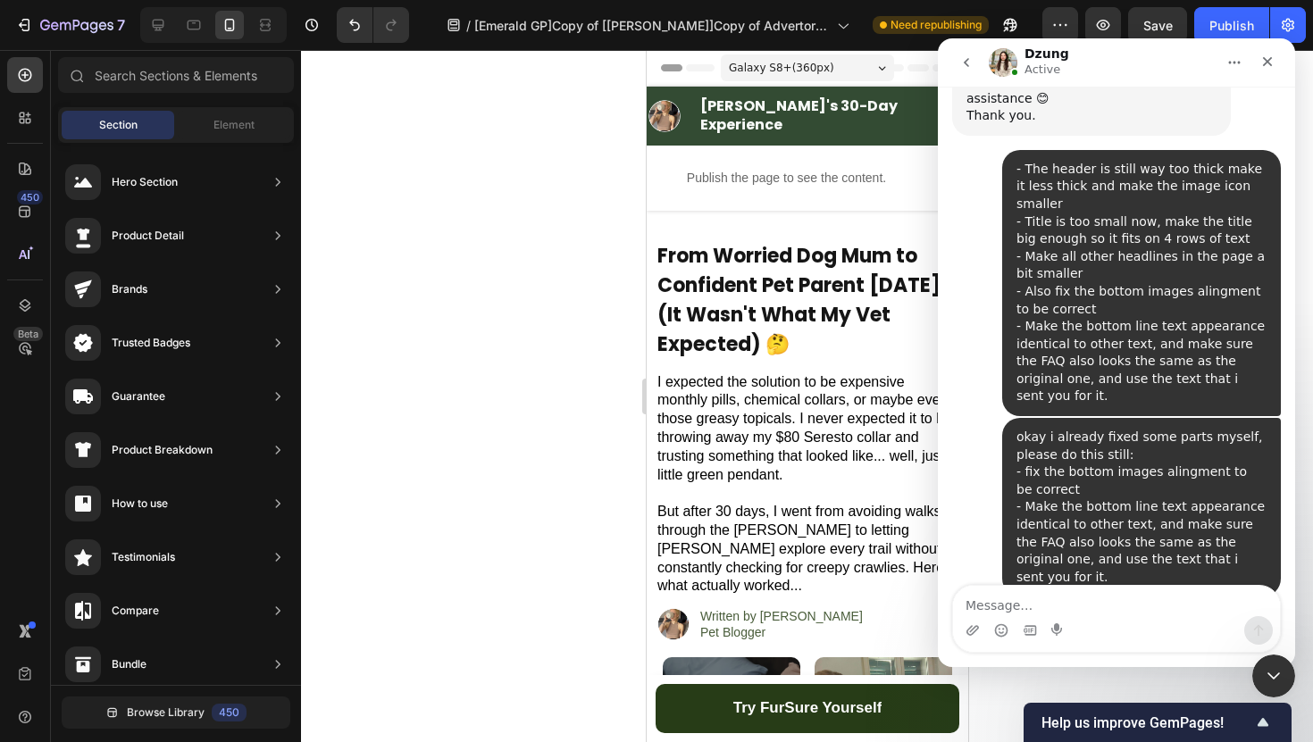
scroll to position [19777, 0]
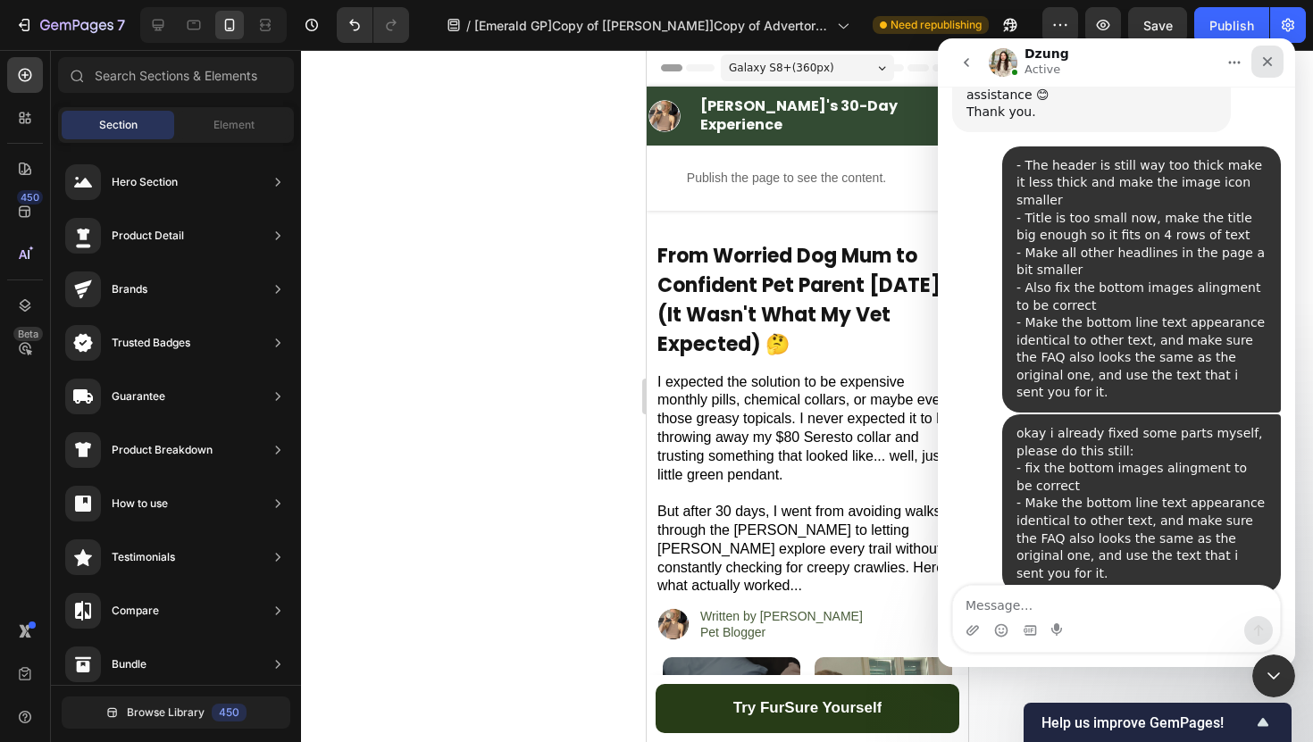
click at [1269, 56] on icon "Close" at bounding box center [1267, 61] width 14 height 14
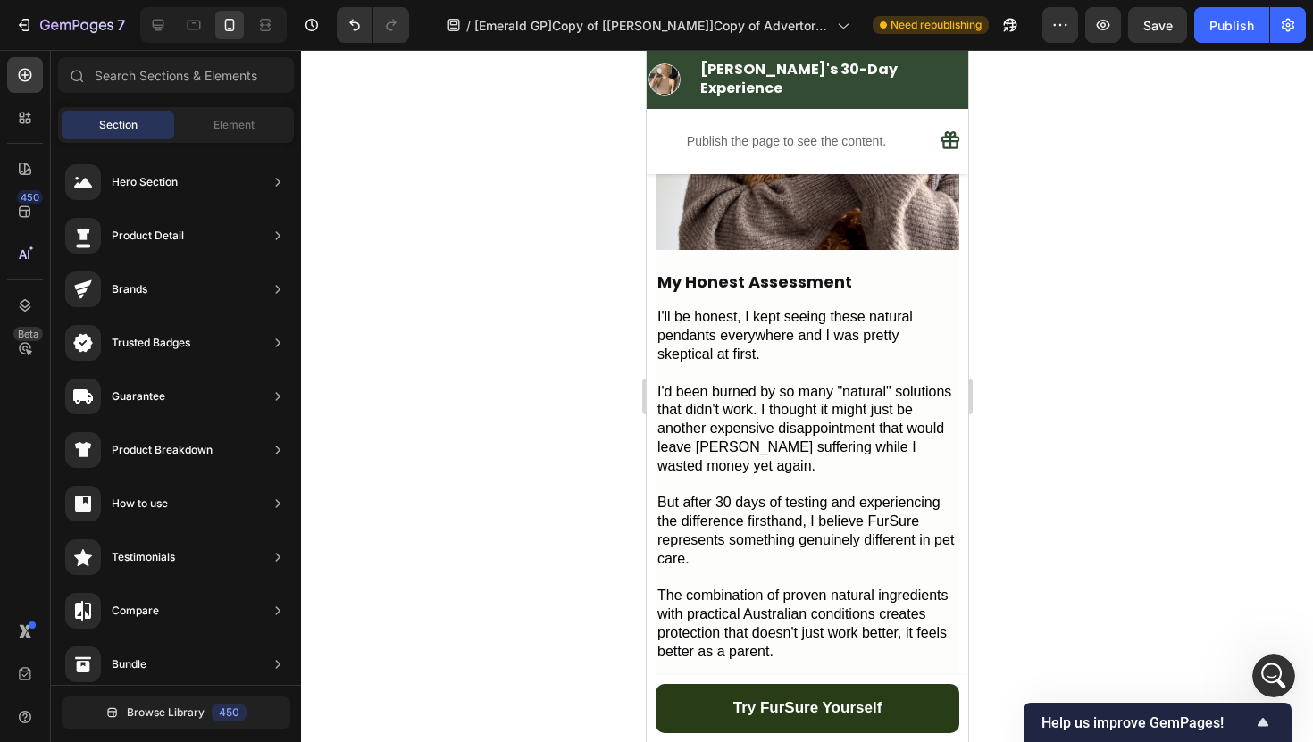
scroll to position [5089, 0]
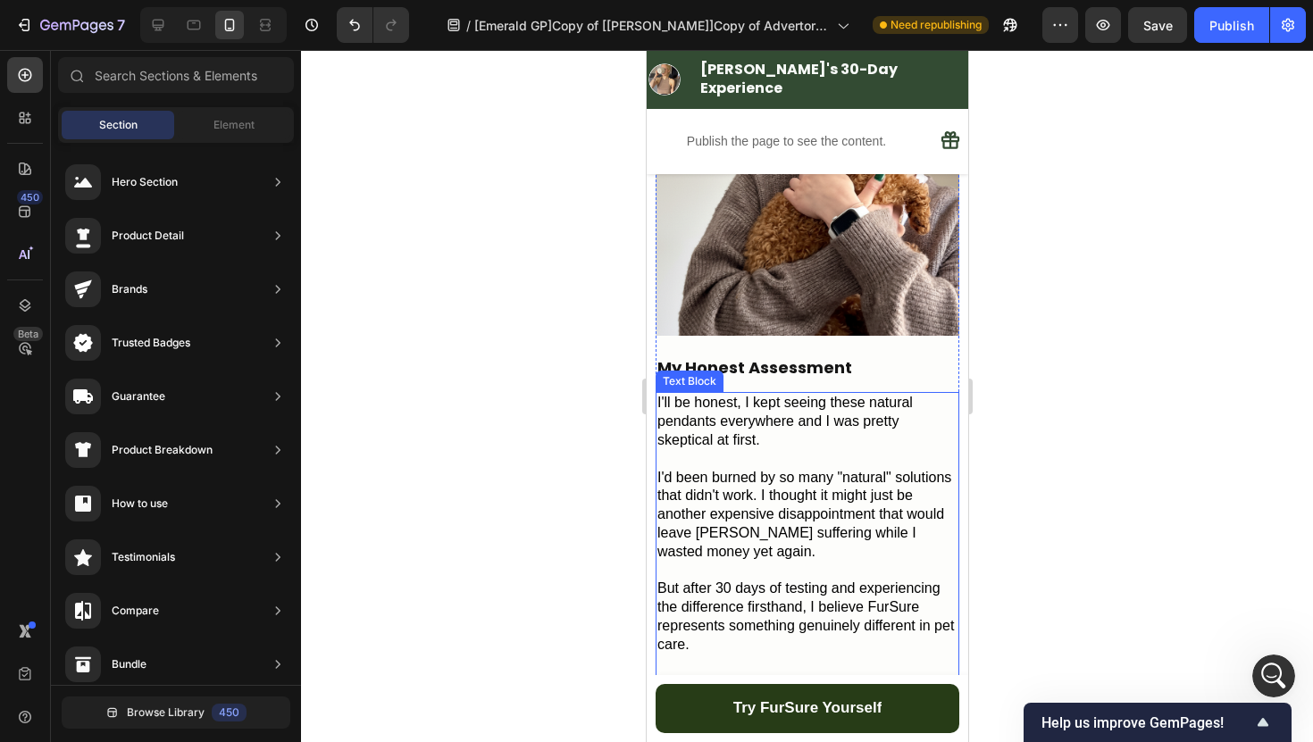
click at [882, 470] on span "I'd been burned by so many "natural" solutions that didn't work. I thought it m…" at bounding box center [803, 514] width 294 height 89
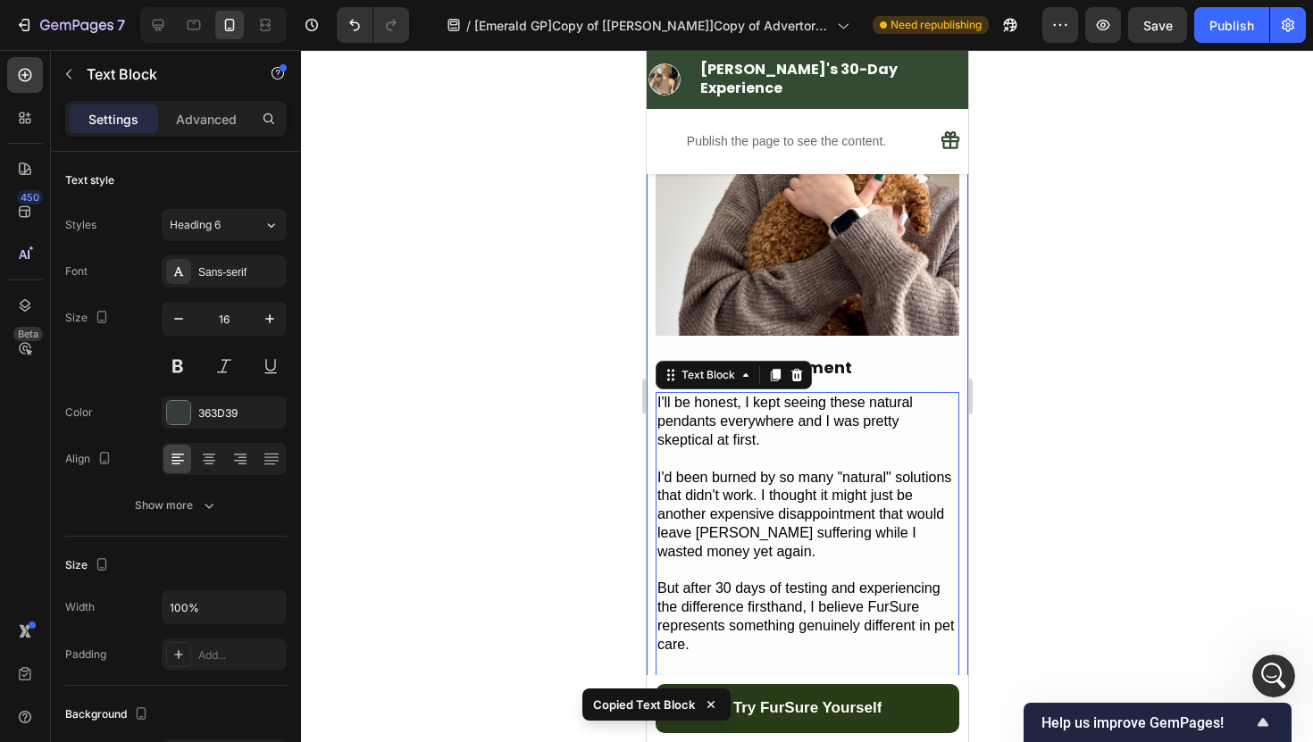
click at [1058, 343] on div at bounding box center [807, 396] width 1012 height 692
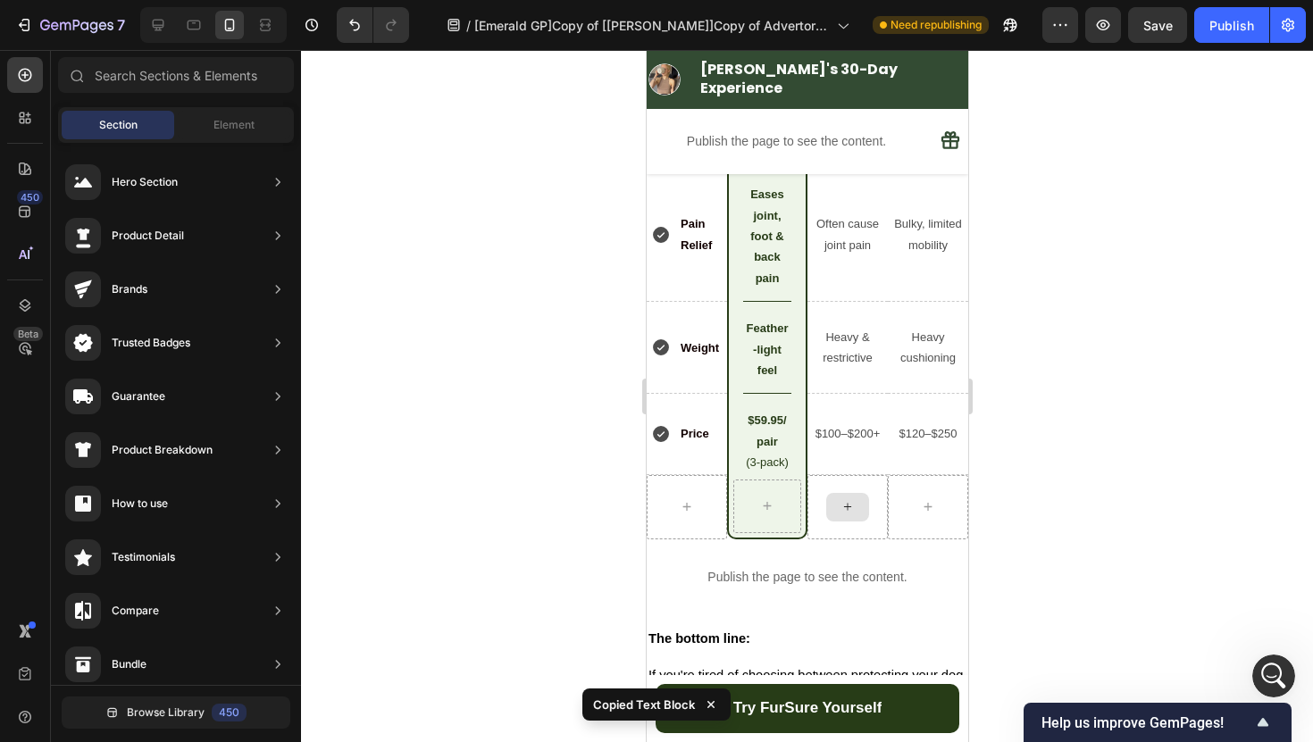
scroll to position [6447, 0]
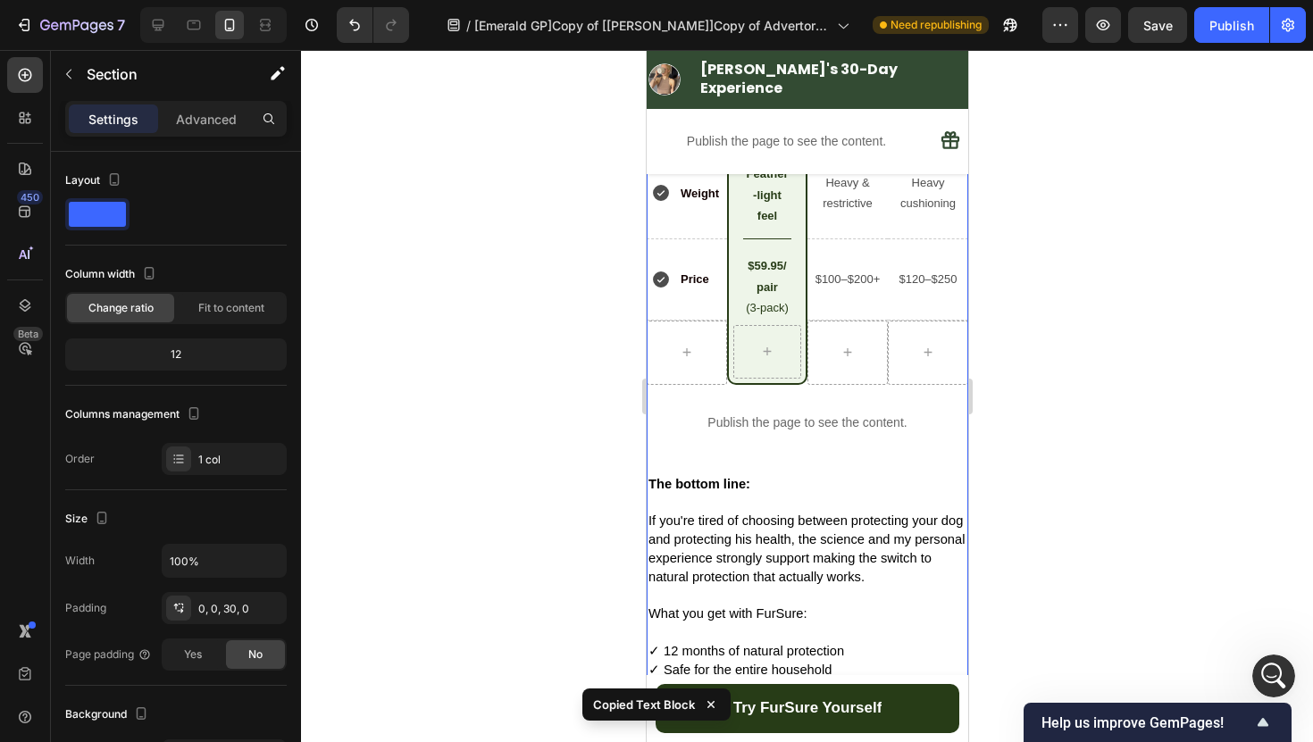
click at [816, 463] on div "Row Row Image Title Line Row Mainstream Shoes Text Block Row Orthopedic Shoes T…" at bounding box center [806, 284] width 321 height 977
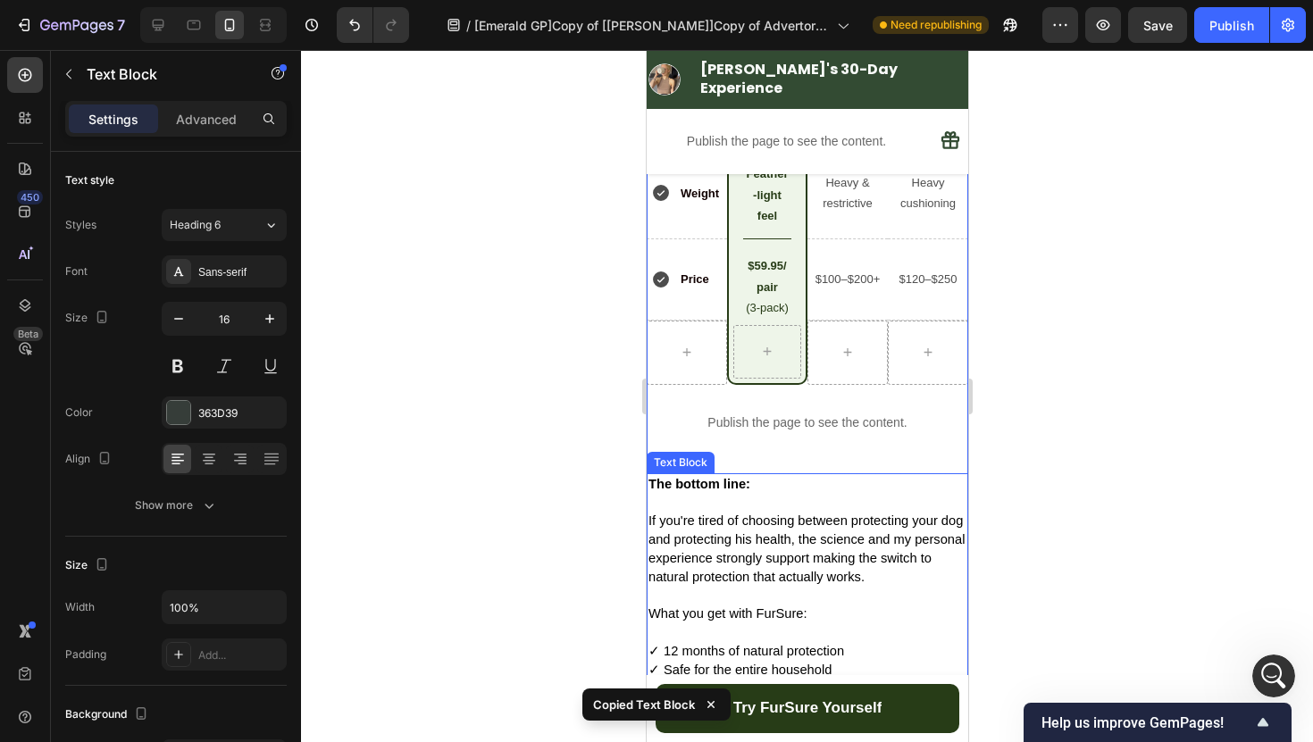
click at [816, 488] on p "The bottom line:" at bounding box center [806, 484] width 318 height 19
click at [847, 447] on div "Row Row Image Title Line Row Mainstream Shoes Text Block Row Orthopedic Shoes T…" at bounding box center [806, 284] width 321 height 977
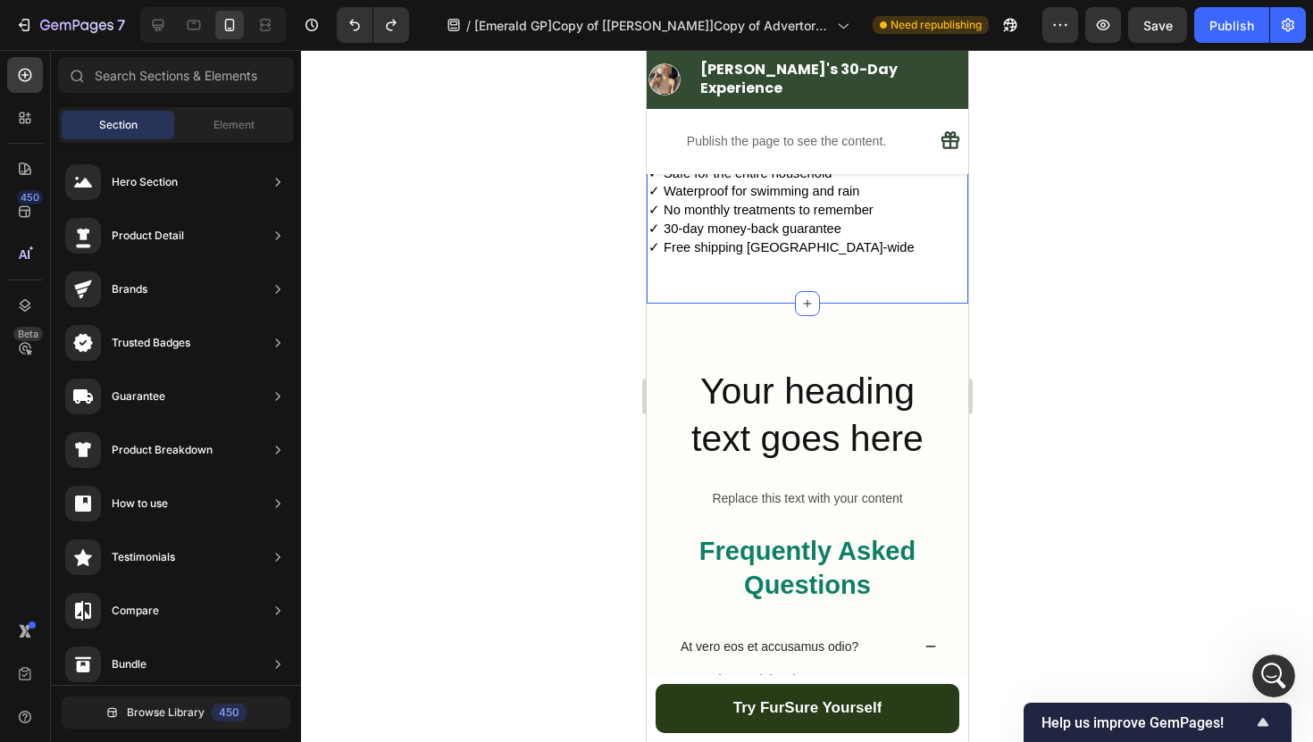
scroll to position [6944, 0]
click at [576, 365] on div at bounding box center [807, 396] width 1012 height 692
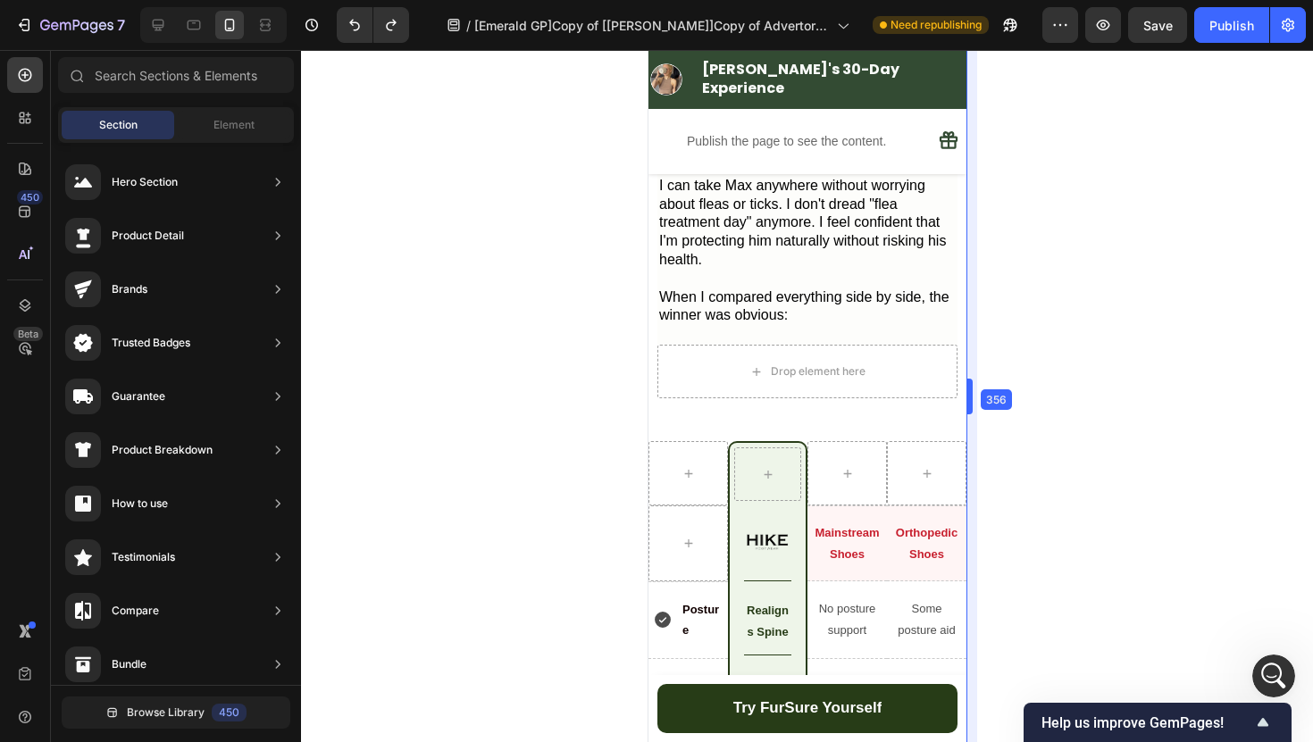
scroll to position [5953, 0]
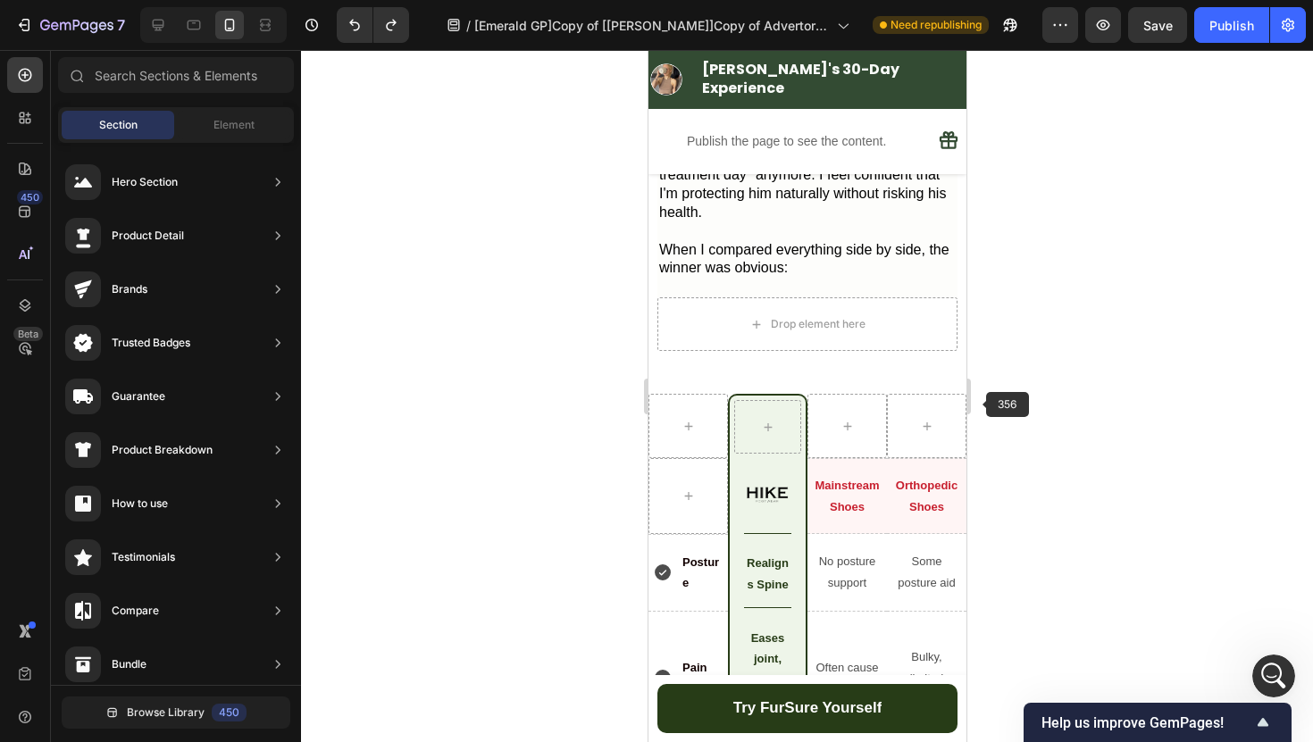
click at [1028, 365] on div at bounding box center [807, 396] width 1012 height 692
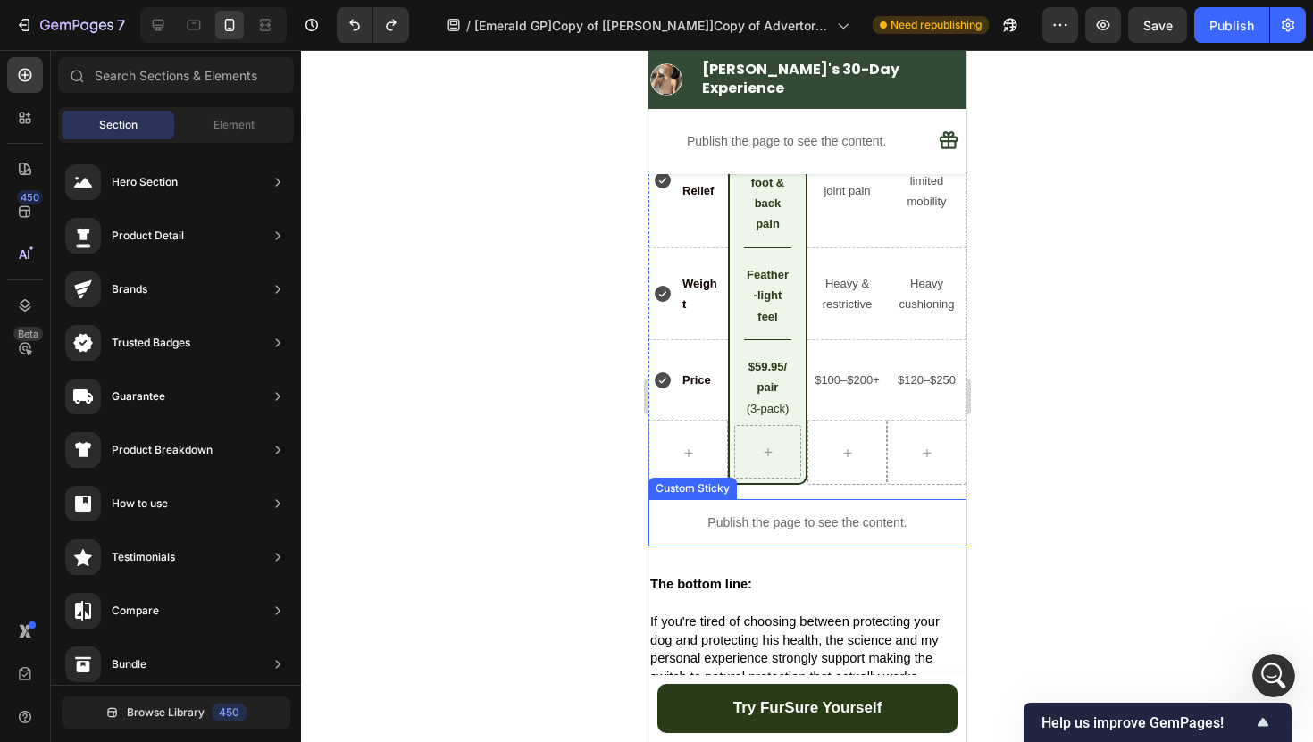
scroll to position [6416, 0]
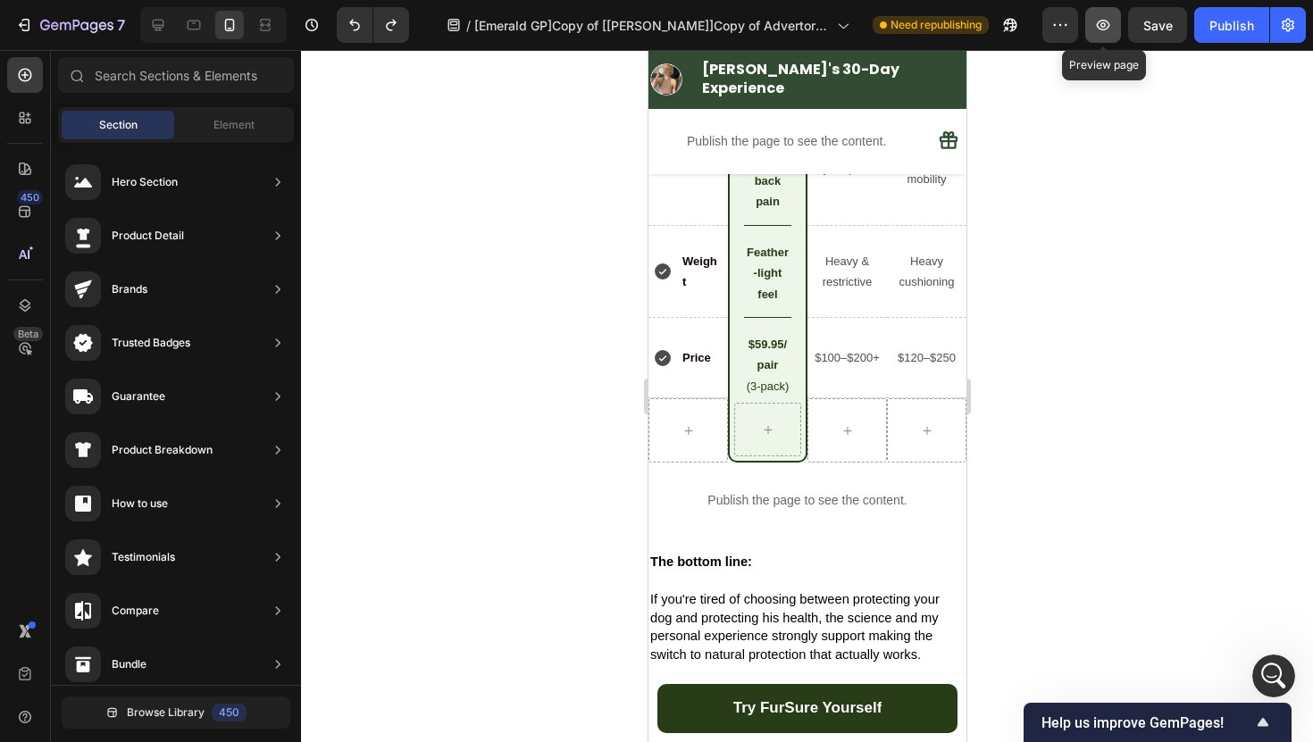
click at [1100, 33] on icon "button" at bounding box center [1103, 25] width 18 height 18
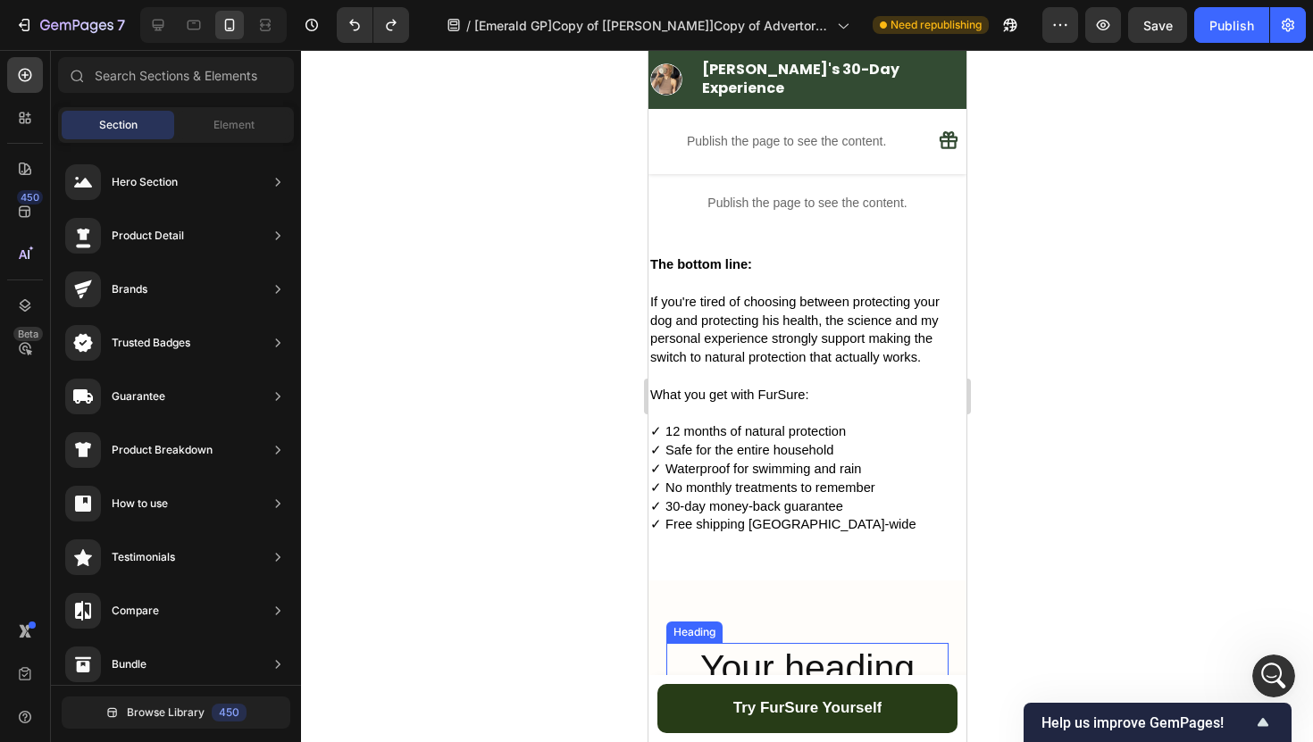
scroll to position [6730, 0]
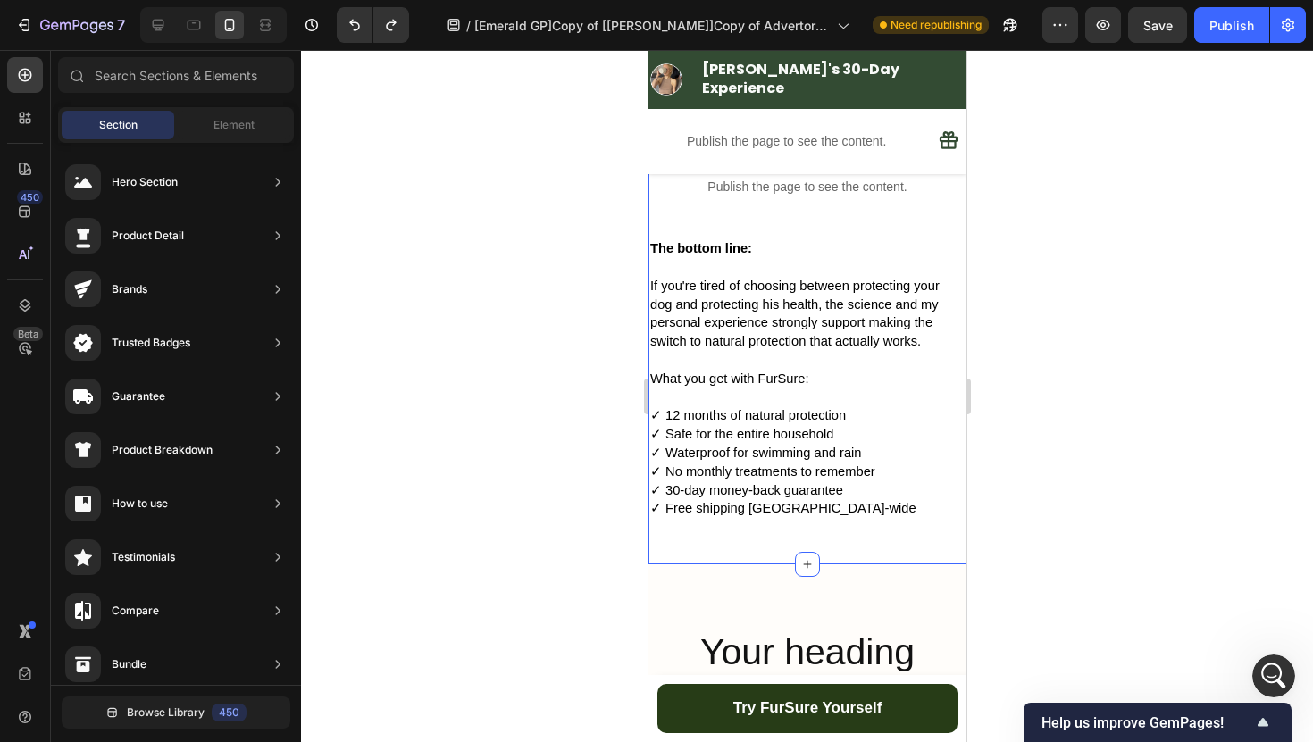
click at [828, 549] on div "Row Row Image Title Line Row Mainstream Shoes Text Block Row Orthopedic Shoes T…" at bounding box center [806, 63] width 318 height 1004
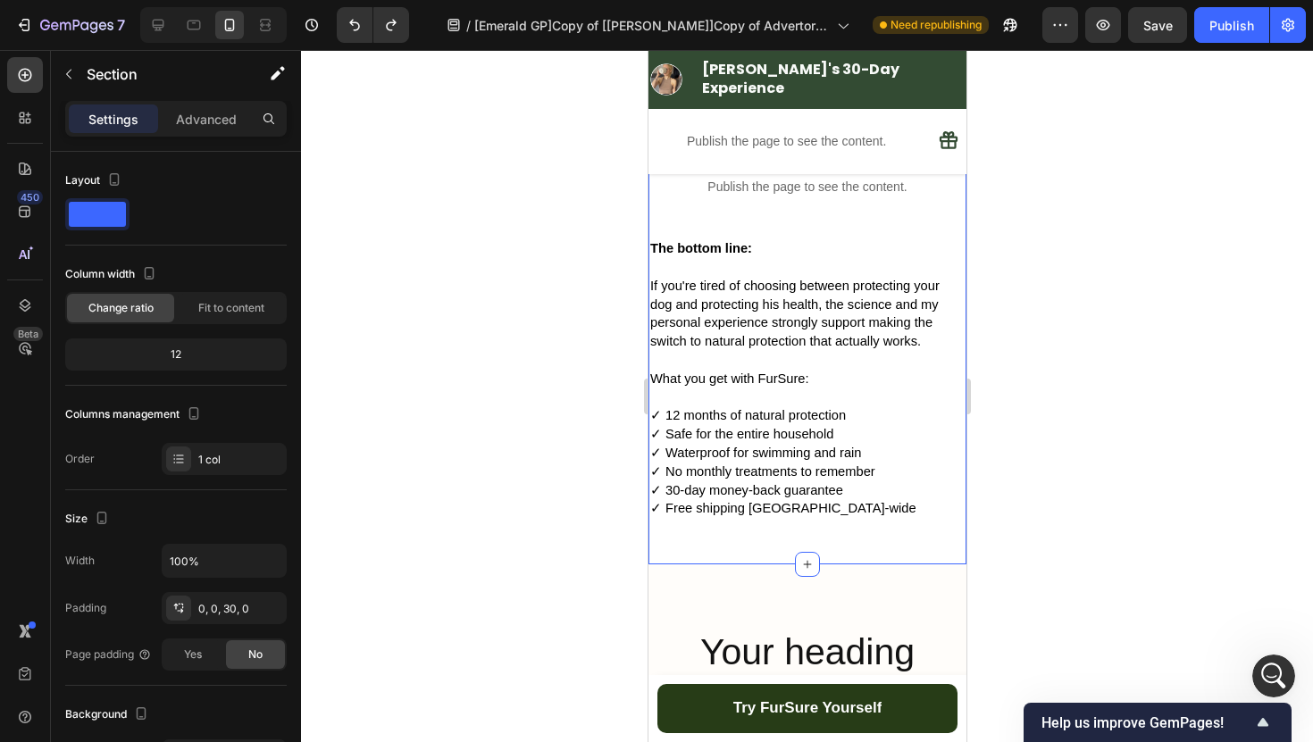
click at [839, 552] on div "Row Row Image Title Line Row Mainstream Shoes Text Block Row Orthopedic Shoes T…" at bounding box center [806, 63] width 318 height 1004
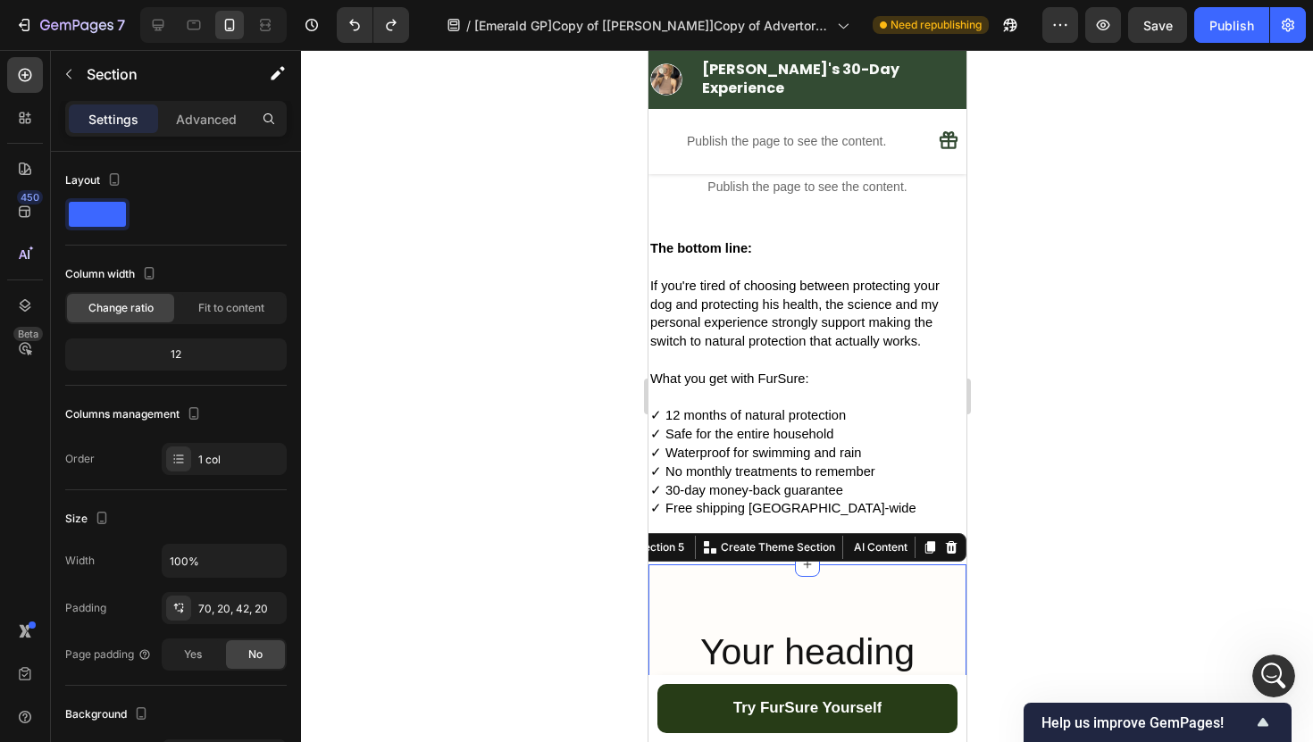
click at [482, 572] on div at bounding box center [807, 396] width 1012 height 692
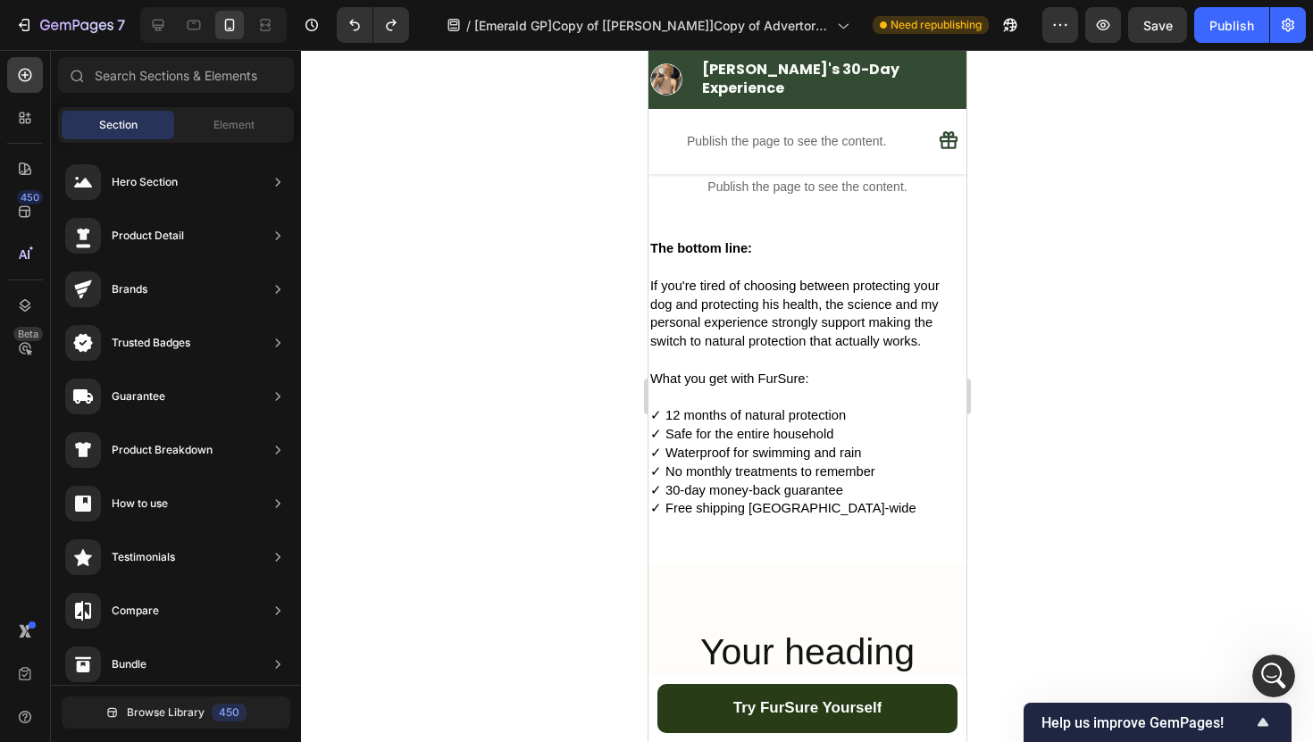
click at [758, 560] on div "Row Row Image Title Line Row Mainstream Shoes Text Block Row Orthopedic Shoes T…" at bounding box center [806, 63] width 318 height 1004
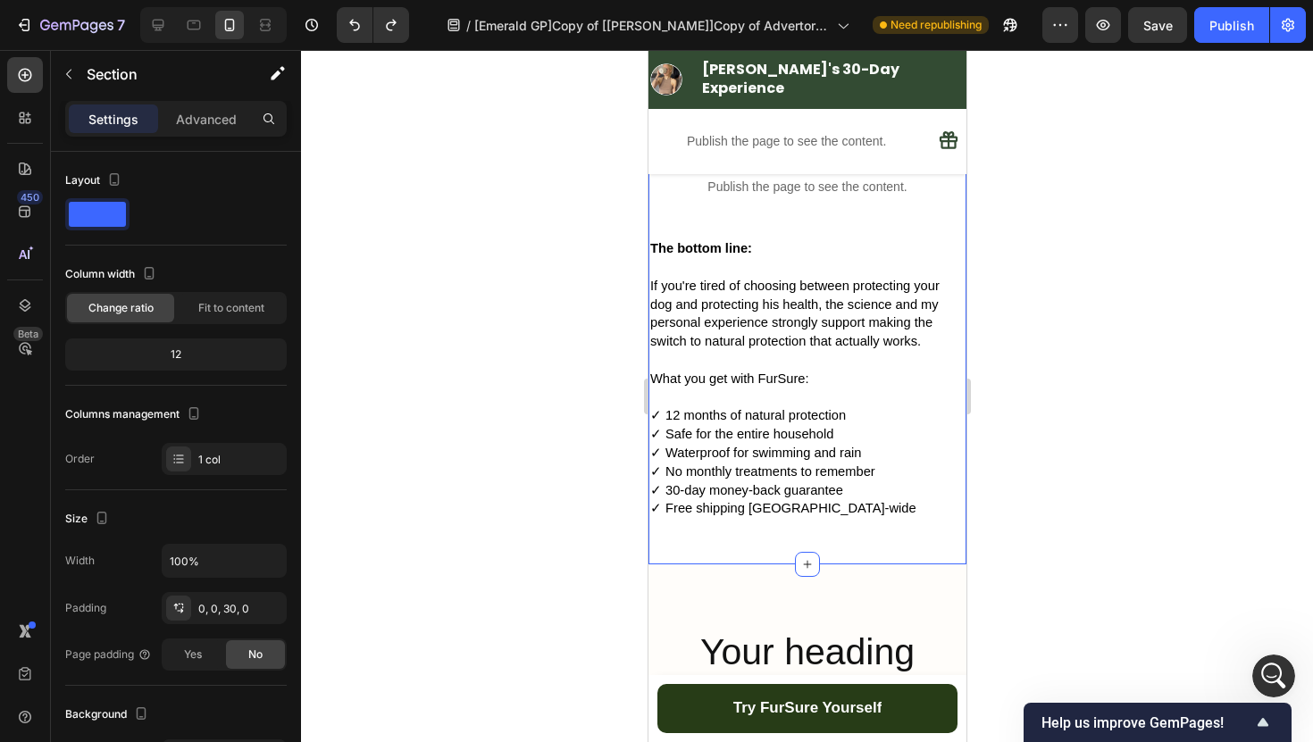
click at [754, 552] on div "Row Row Image Title Line Row Mainstream Shoes Text Block Row Orthopedic Shoes T…" at bounding box center [806, 63] width 318 height 1004
click at [765, 529] on div "The bottom line: If you're tired of choosing between protecting your dog and pr…" at bounding box center [806, 388] width 318 height 300
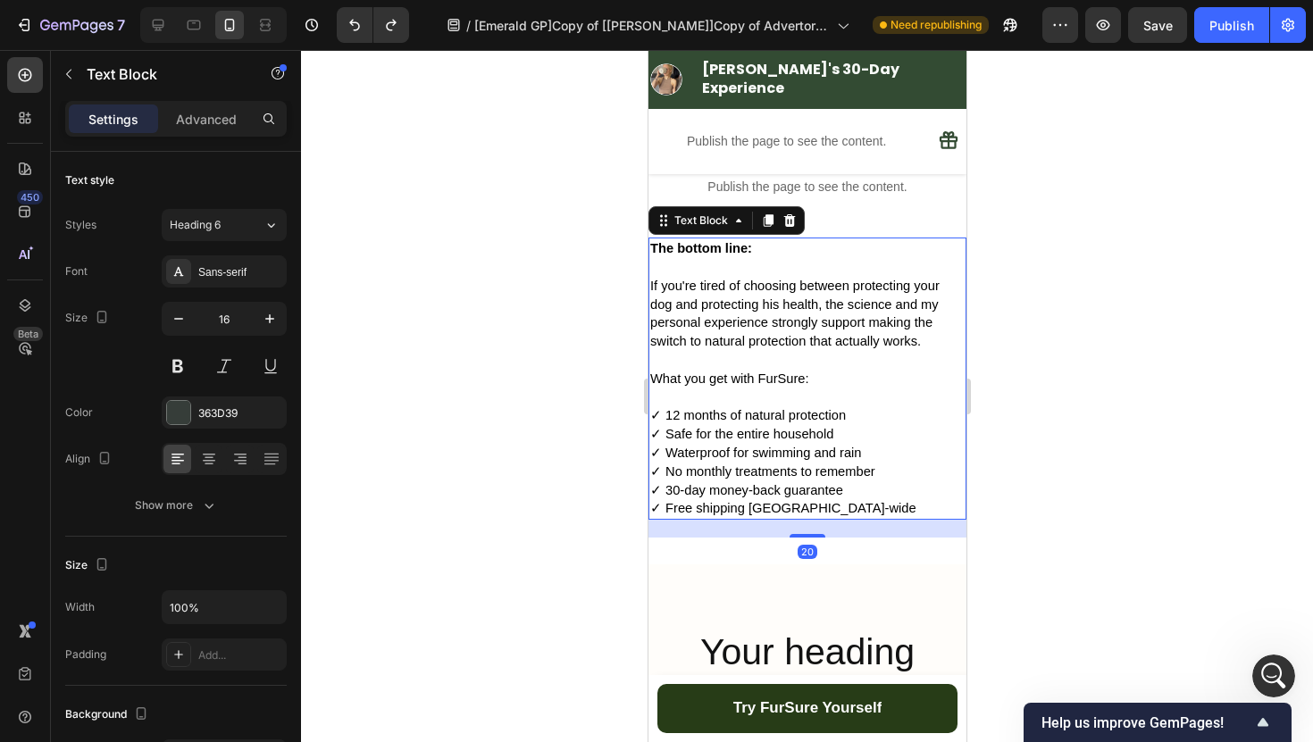
click at [808, 518] on div "The bottom line: If you're tired of choosing between protecting your dog and pr…" at bounding box center [806, 379] width 318 height 282
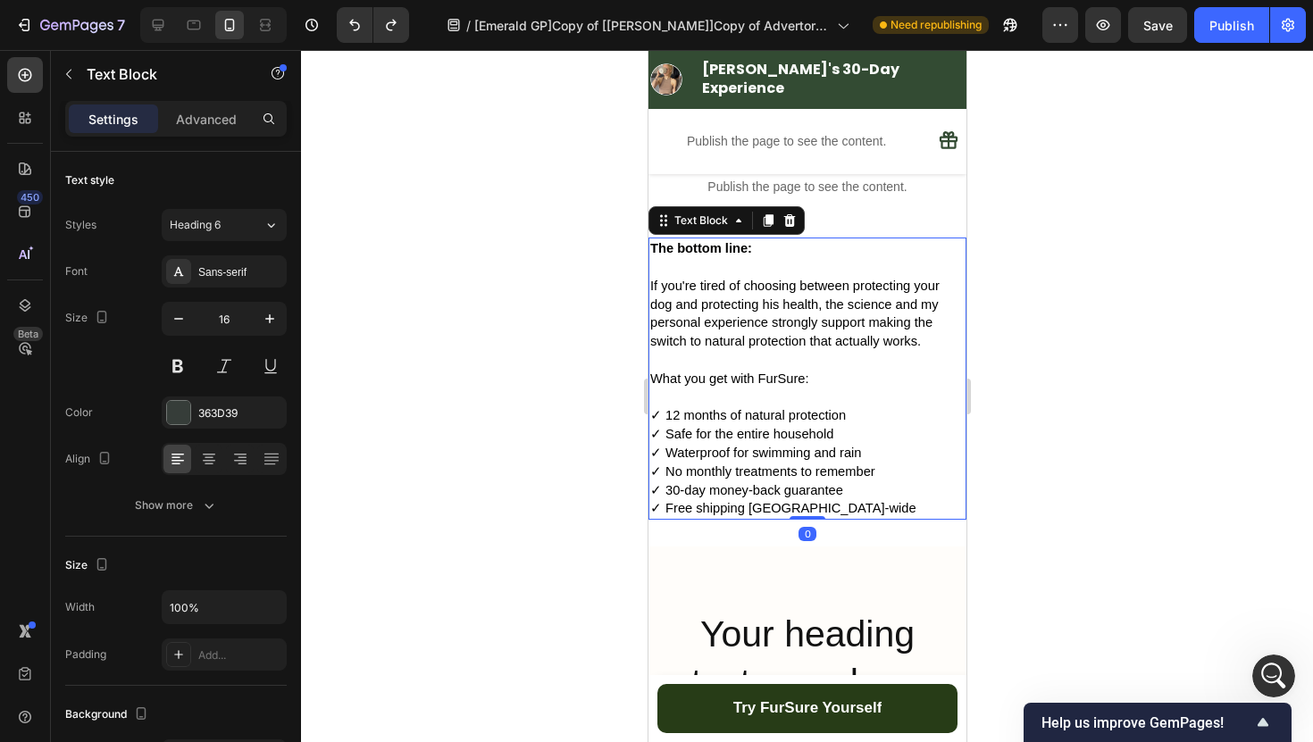
drag, startPoint x: 813, startPoint y: 535, endPoint x: 831, endPoint y: 495, distance: 44.0
click at [831, 495] on div "The bottom line: If you're tired of choosing between protecting your dog and pr…" at bounding box center [806, 379] width 318 height 282
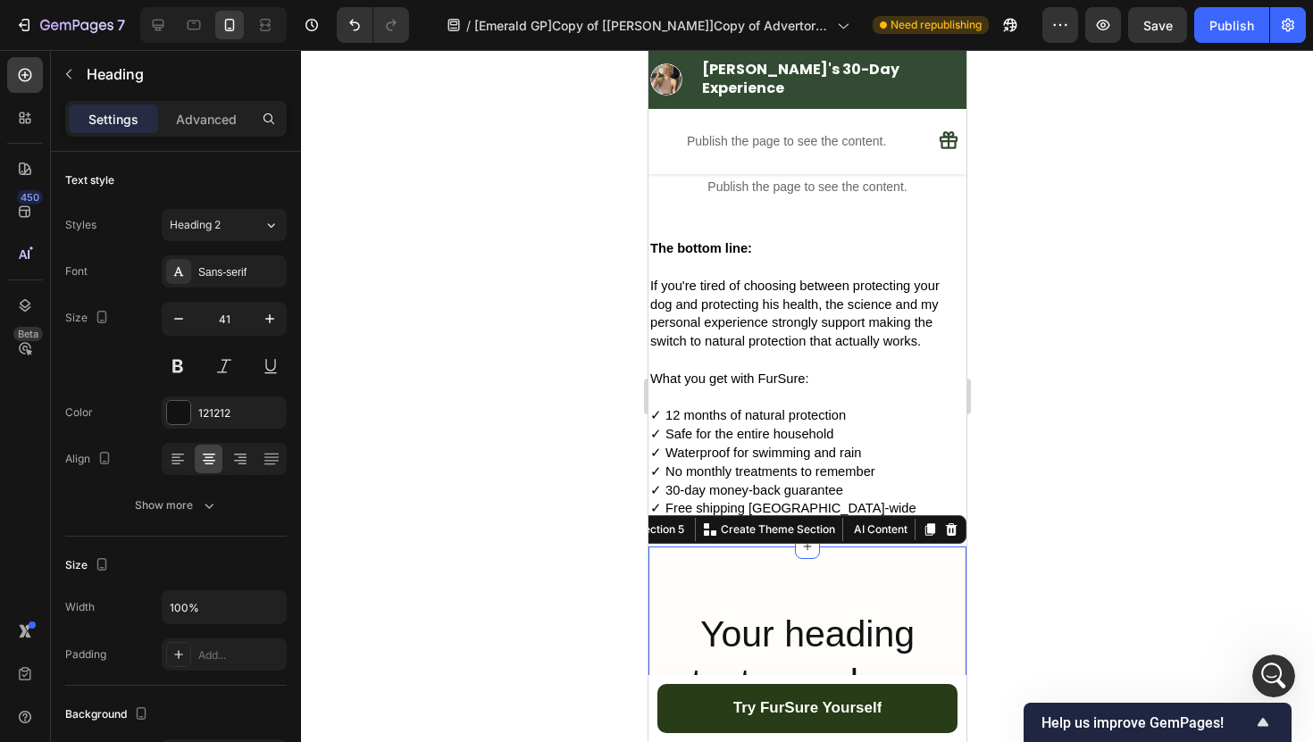
click at [704, 612] on h2 "Your heading text goes here" at bounding box center [806, 658] width 282 height 99
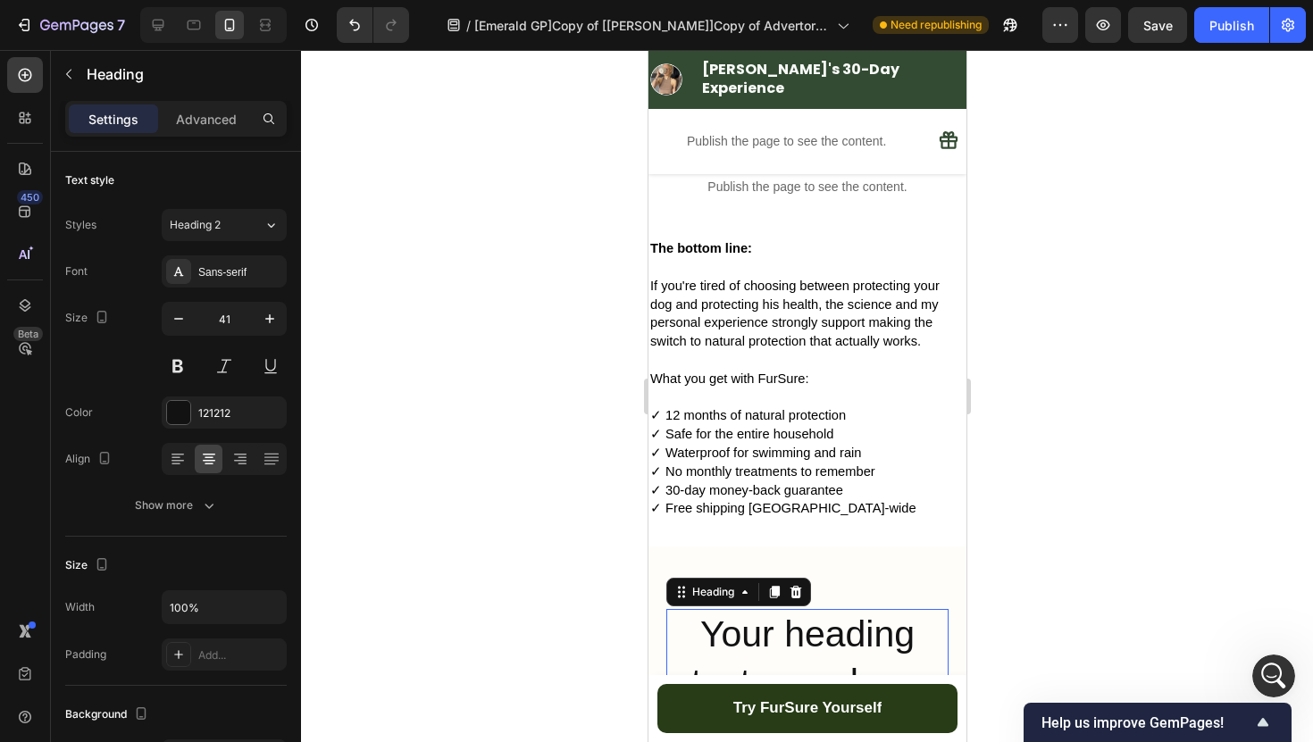
click at [704, 612] on h2 "Your heading text goes here" at bounding box center [806, 658] width 282 height 99
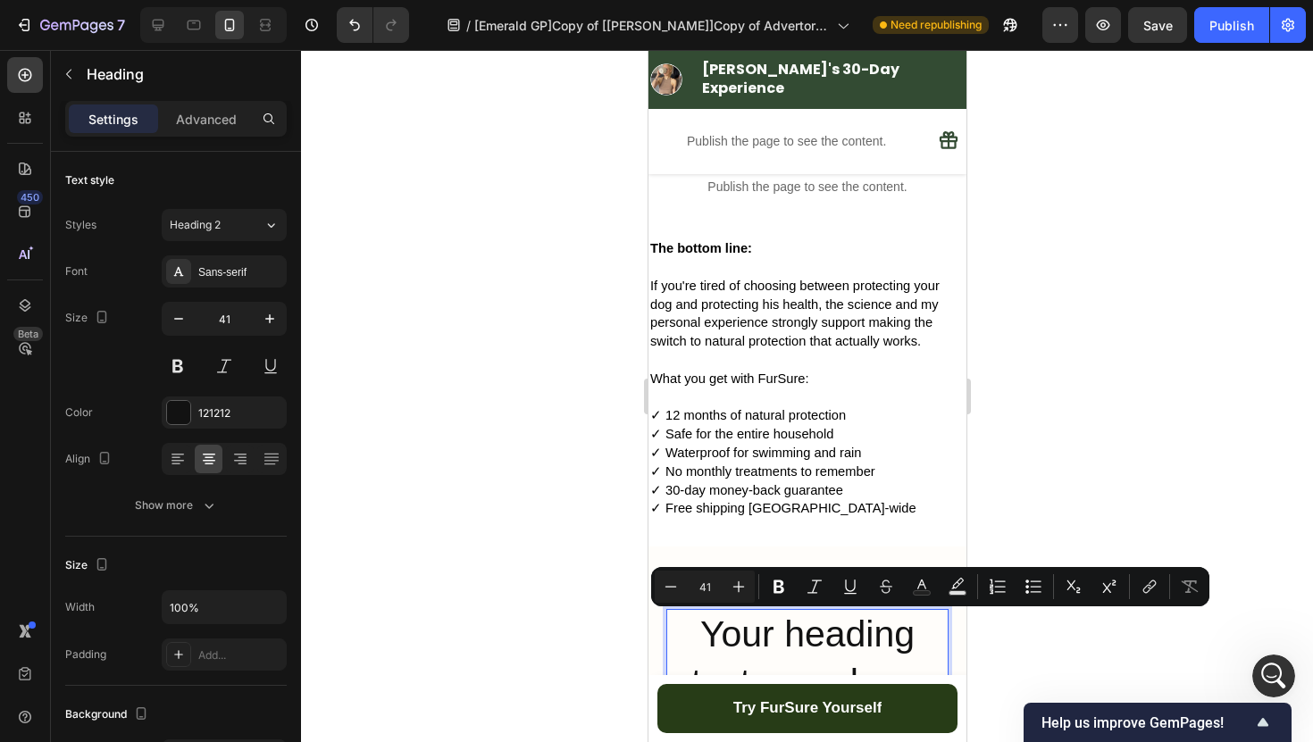
click at [685, 625] on p "Your heading text goes here" at bounding box center [806, 659] width 279 height 96
click at [621, 625] on div at bounding box center [807, 396] width 1012 height 692
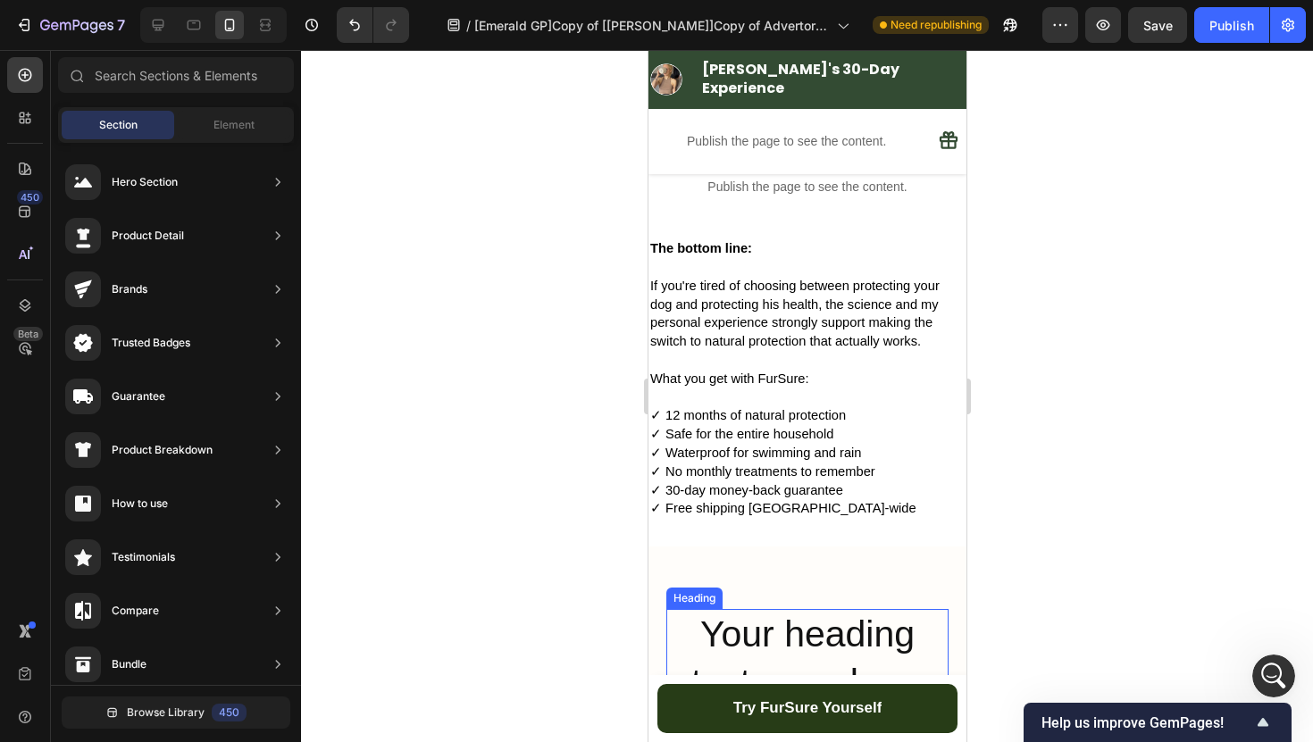
click at [678, 625] on p "Your heading text goes here" at bounding box center [806, 659] width 279 height 96
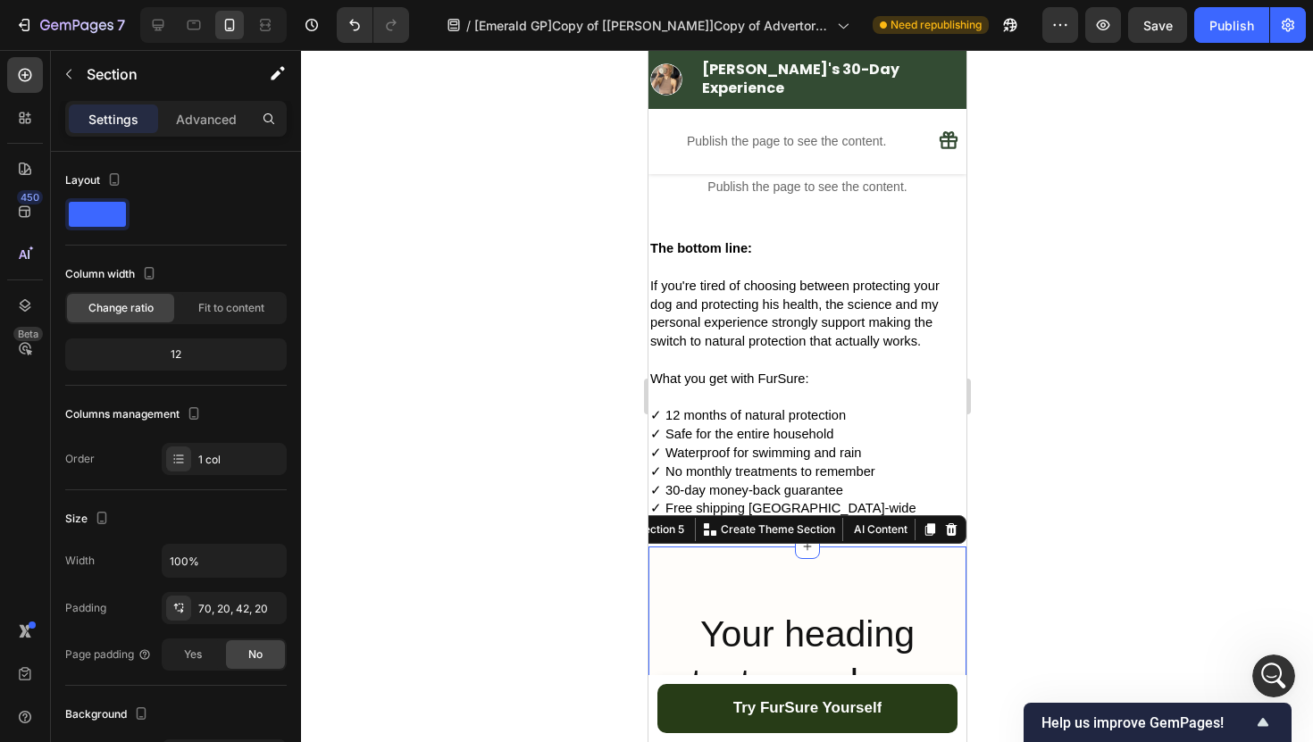
click at [689, 643] on p "Your heading text goes here" at bounding box center [806, 659] width 279 height 96
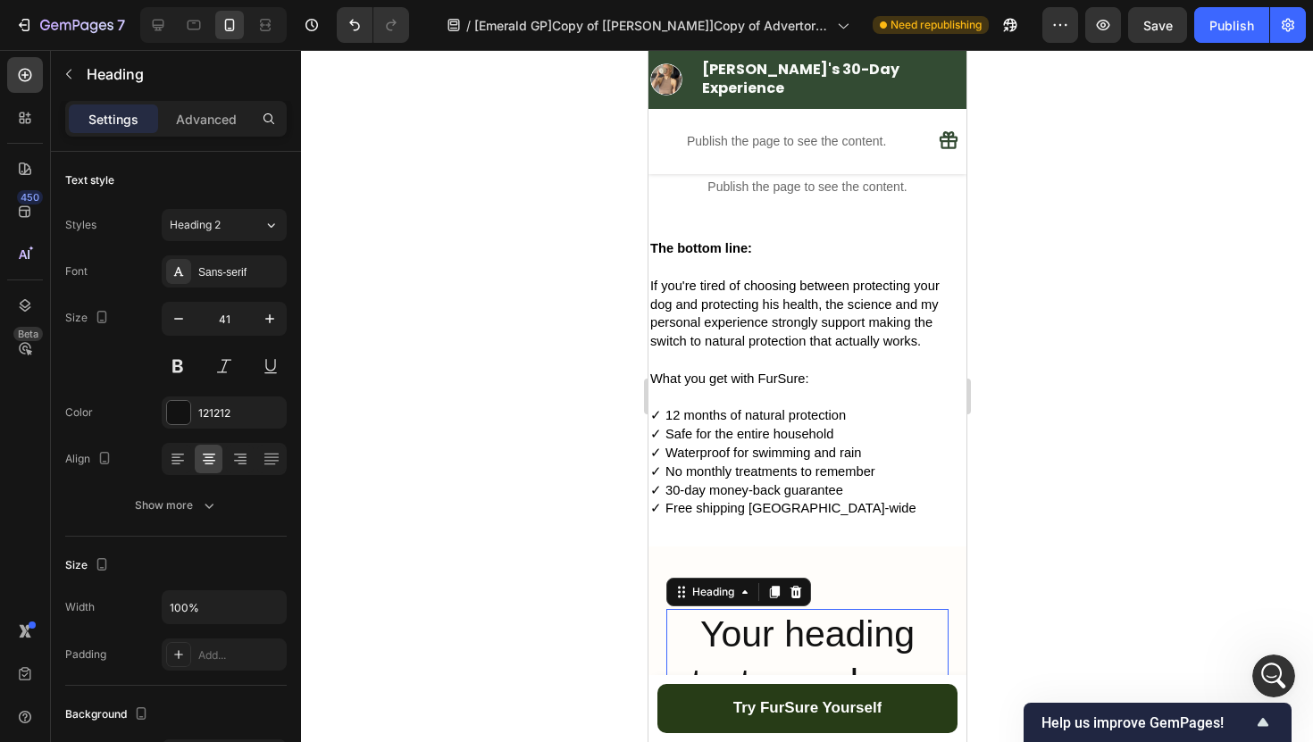
click at [580, 546] on div at bounding box center [807, 396] width 1012 height 692
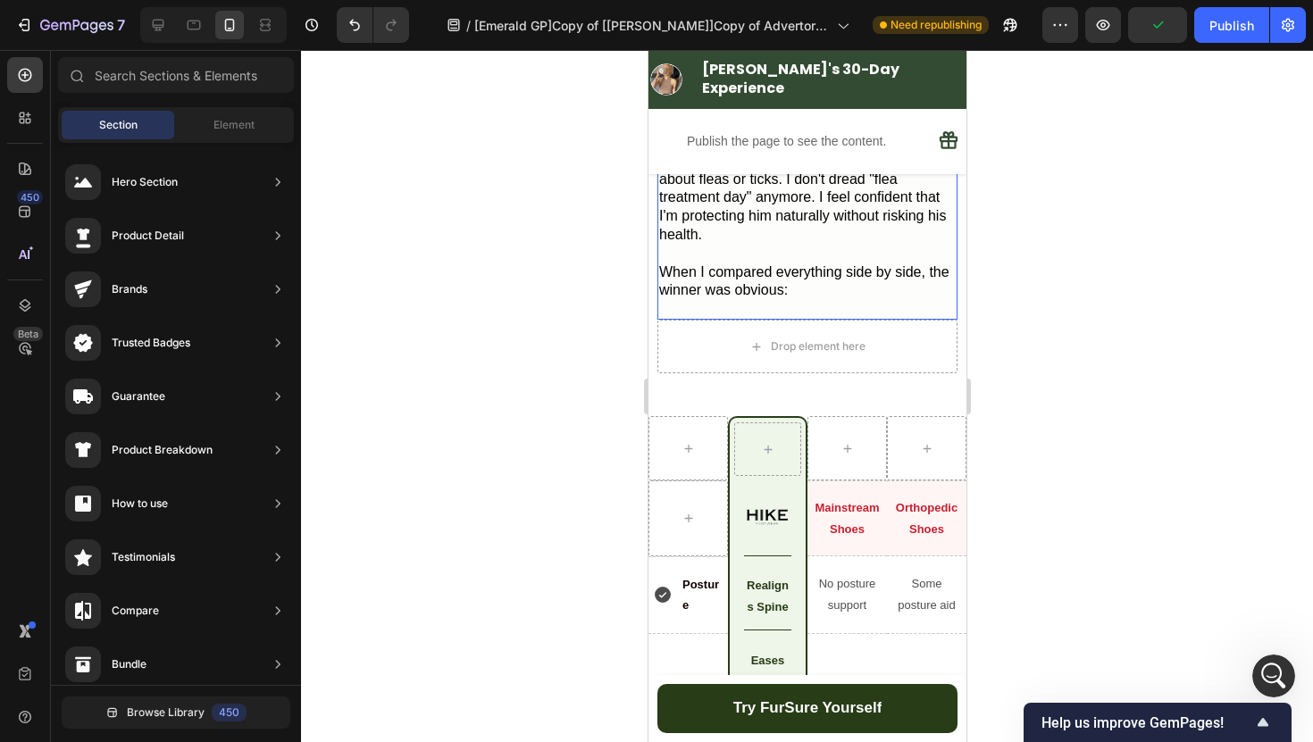
scroll to position [5950, 0]
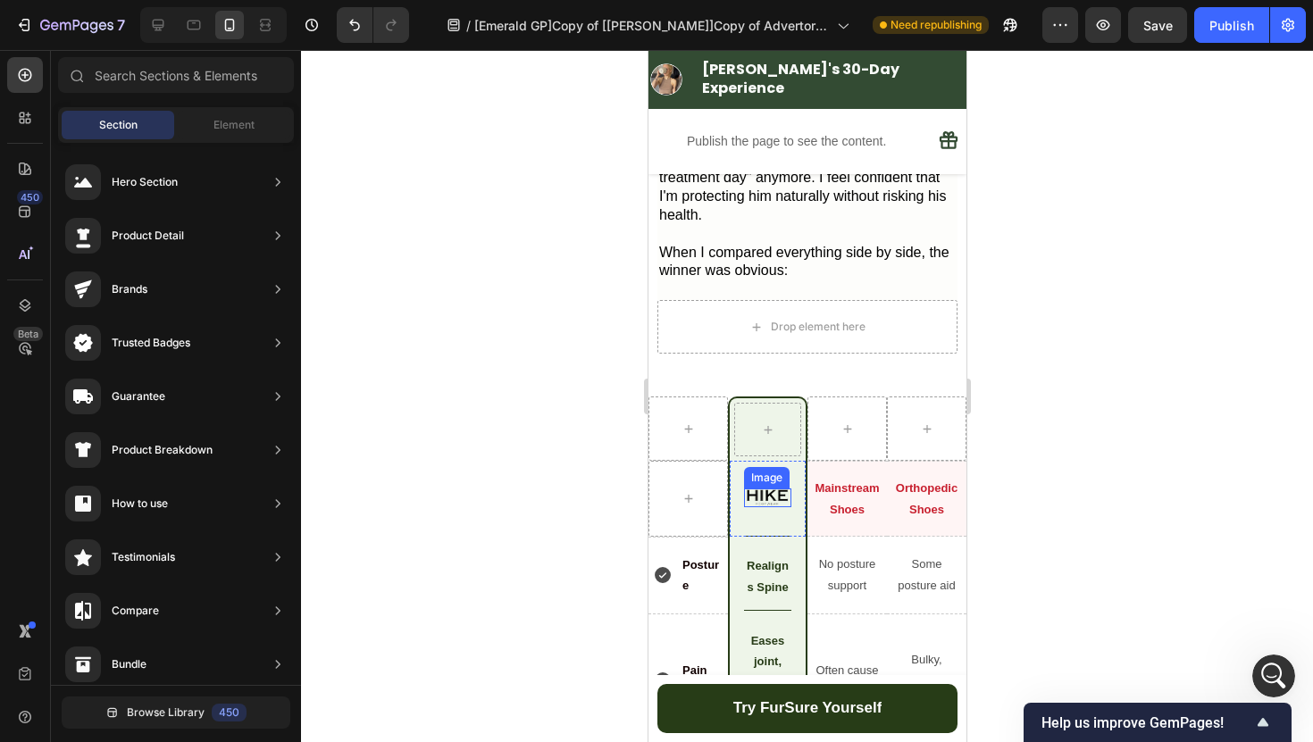
click at [771, 488] on img at bounding box center [767, 497] width 43 height 19
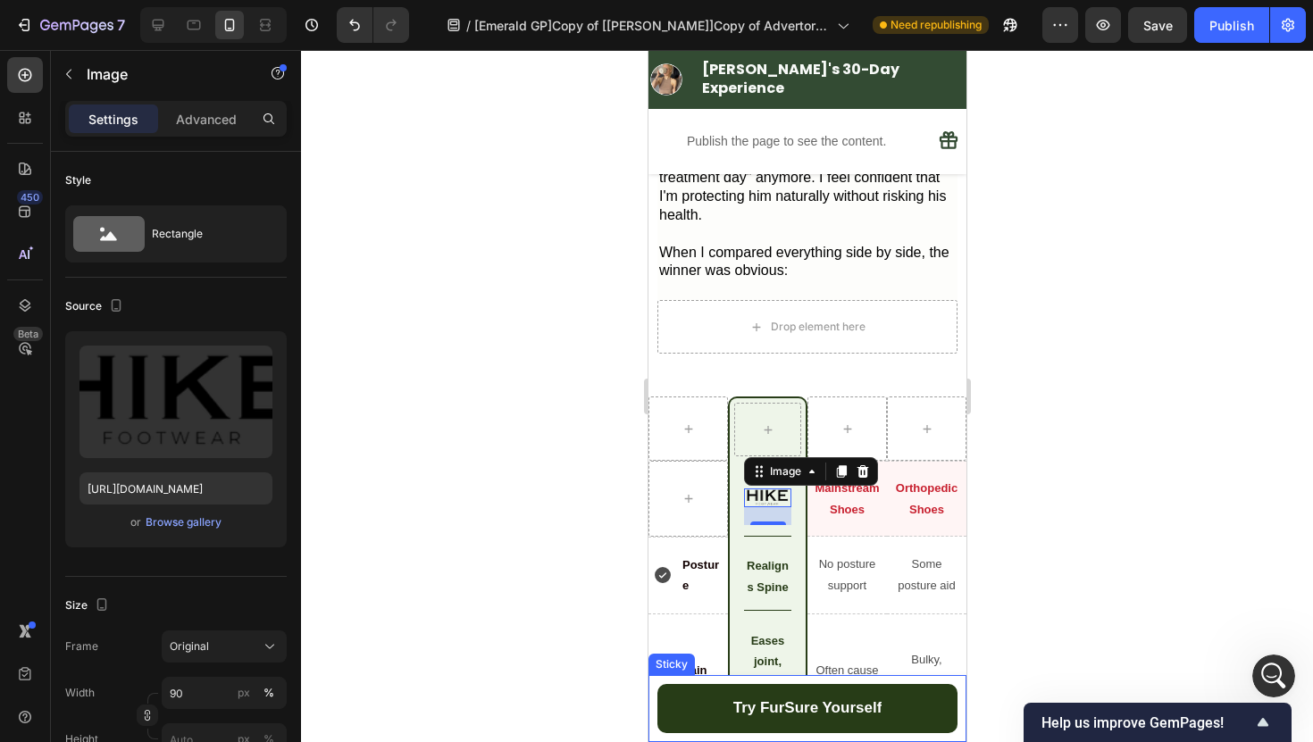
click at [653, 682] on div "Try FurSure Yourself Button Sticky" at bounding box center [806, 708] width 318 height 67
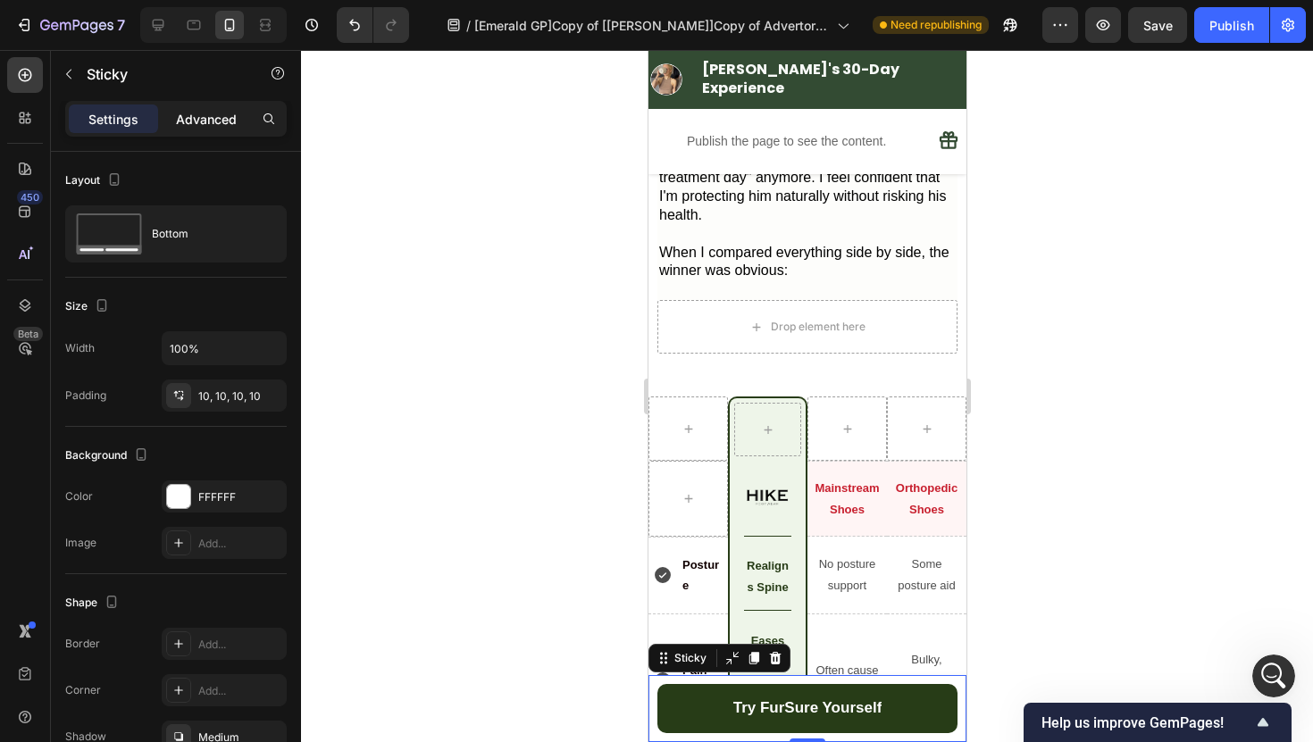
click at [213, 119] on p "Advanced" at bounding box center [206, 119] width 61 height 19
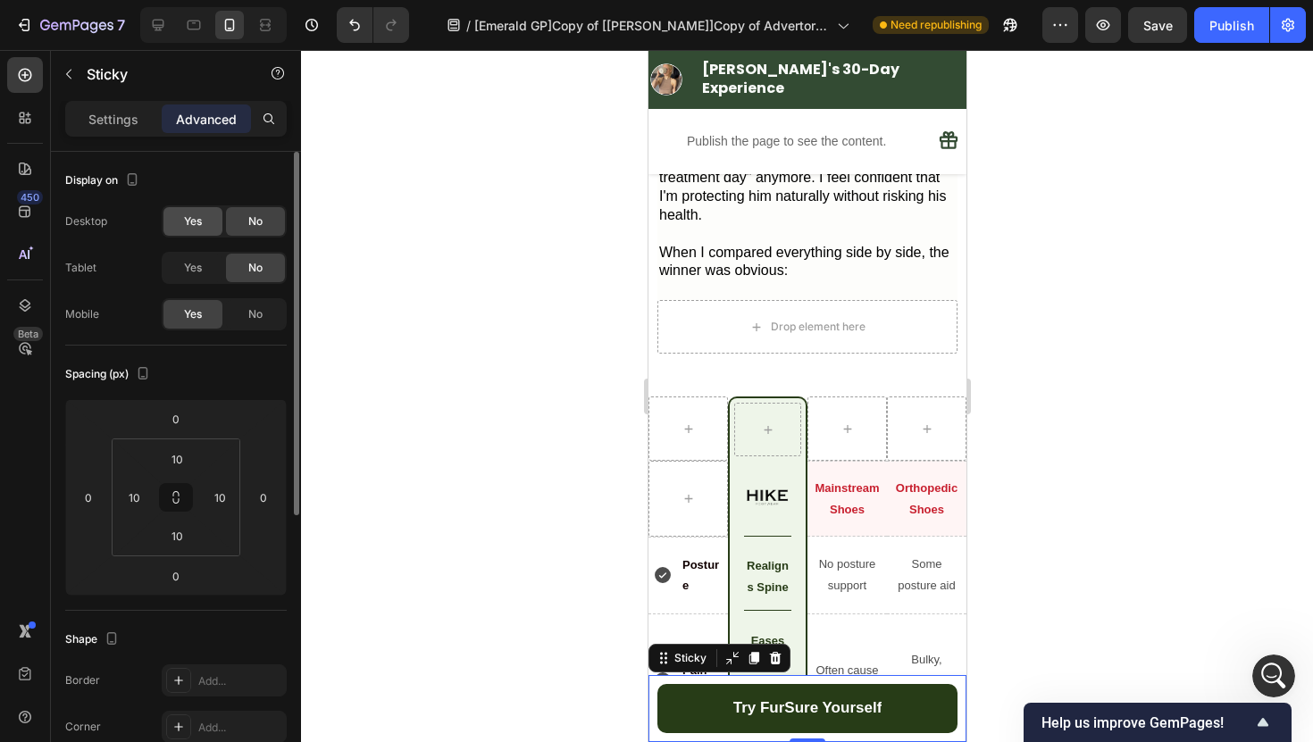
click at [200, 228] on span "Yes" at bounding box center [193, 221] width 18 height 16
click at [194, 269] on span "Yes" at bounding box center [193, 268] width 18 height 16
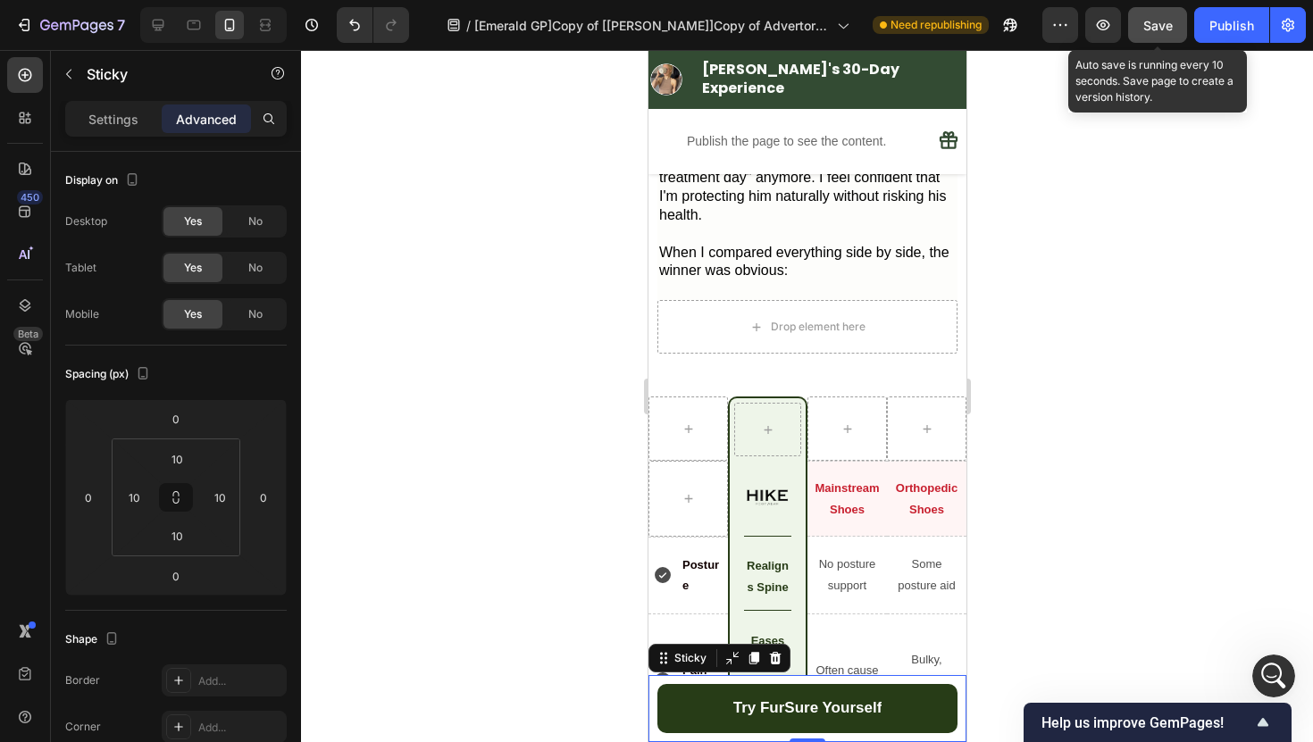
click at [1141, 32] on button "Save" at bounding box center [1157, 25] width 59 height 36
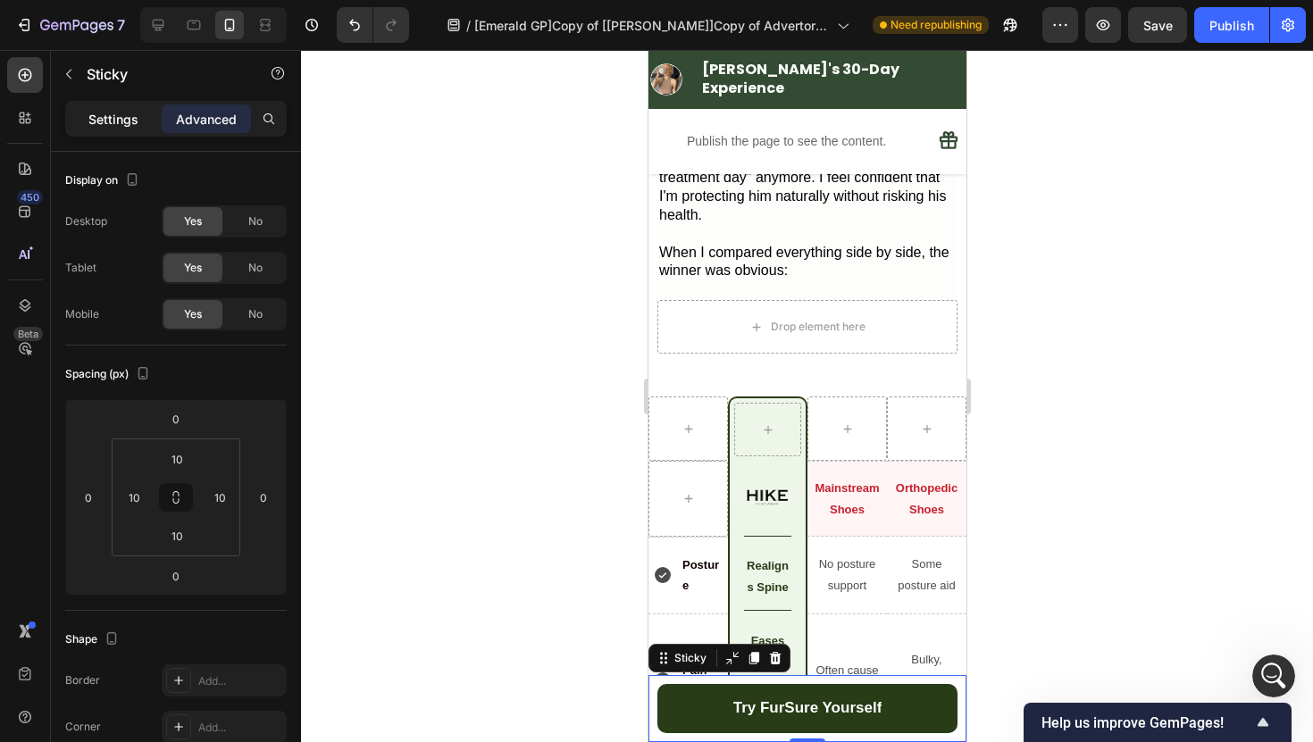
click at [118, 131] on div "Settings" at bounding box center [113, 118] width 89 height 29
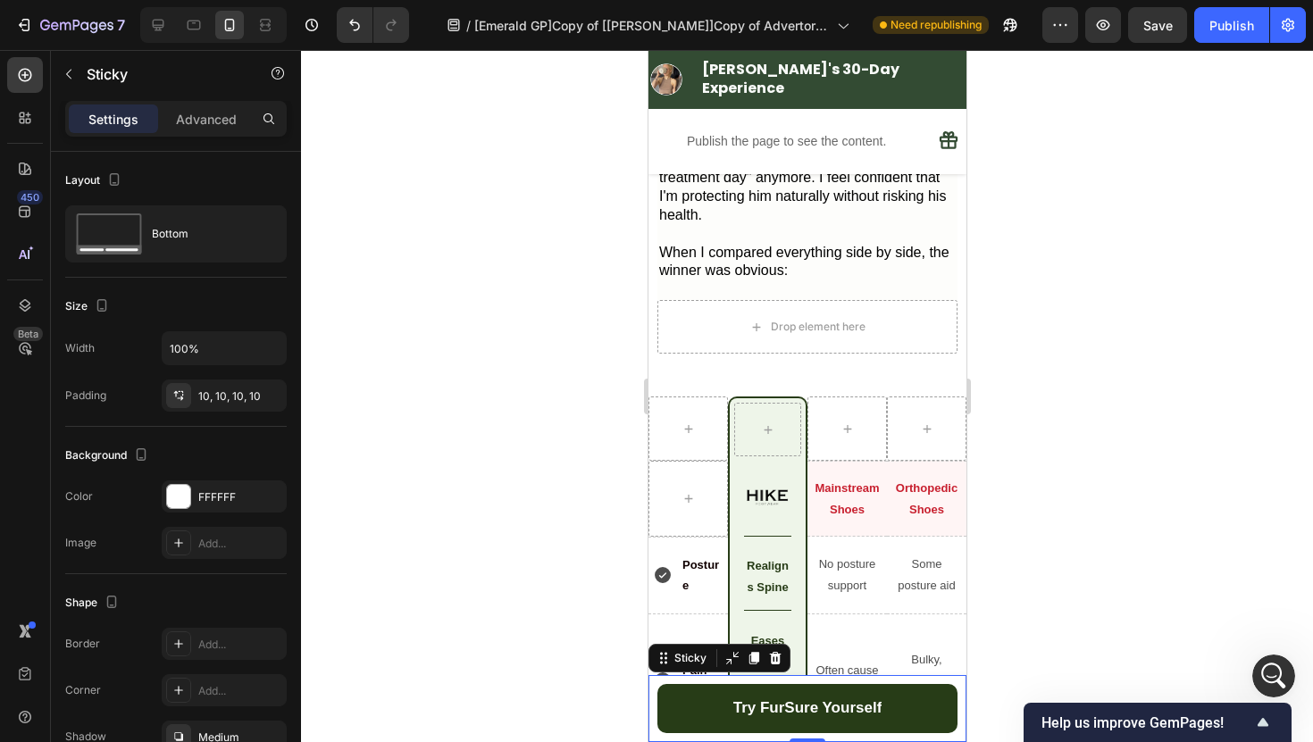
click at [224, 146] on div "Settings Advanced" at bounding box center [176, 126] width 250 height 51
click at [217, 126] on p "Advanced" at bounding box center [206, 119] width 61 height 19
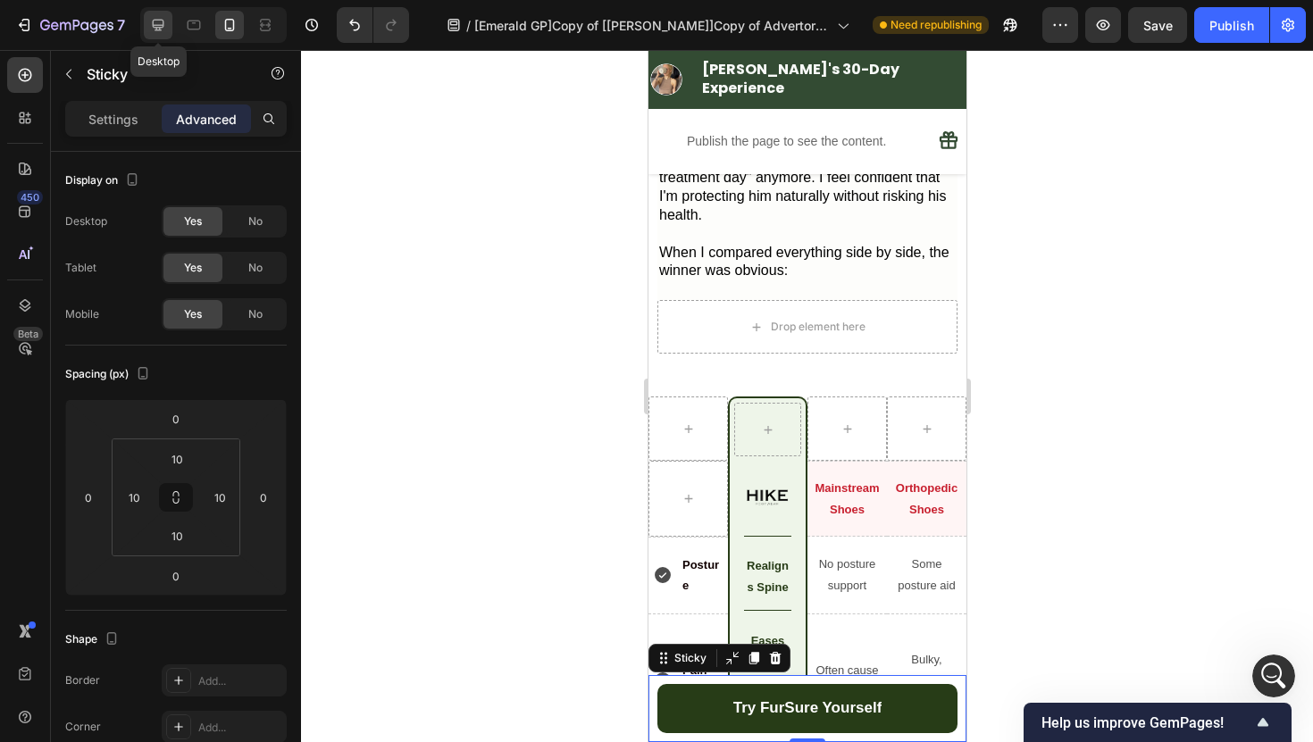
click at [170, 33] on div at bounding box center [158, 25] width 29 height 29
type input "0"
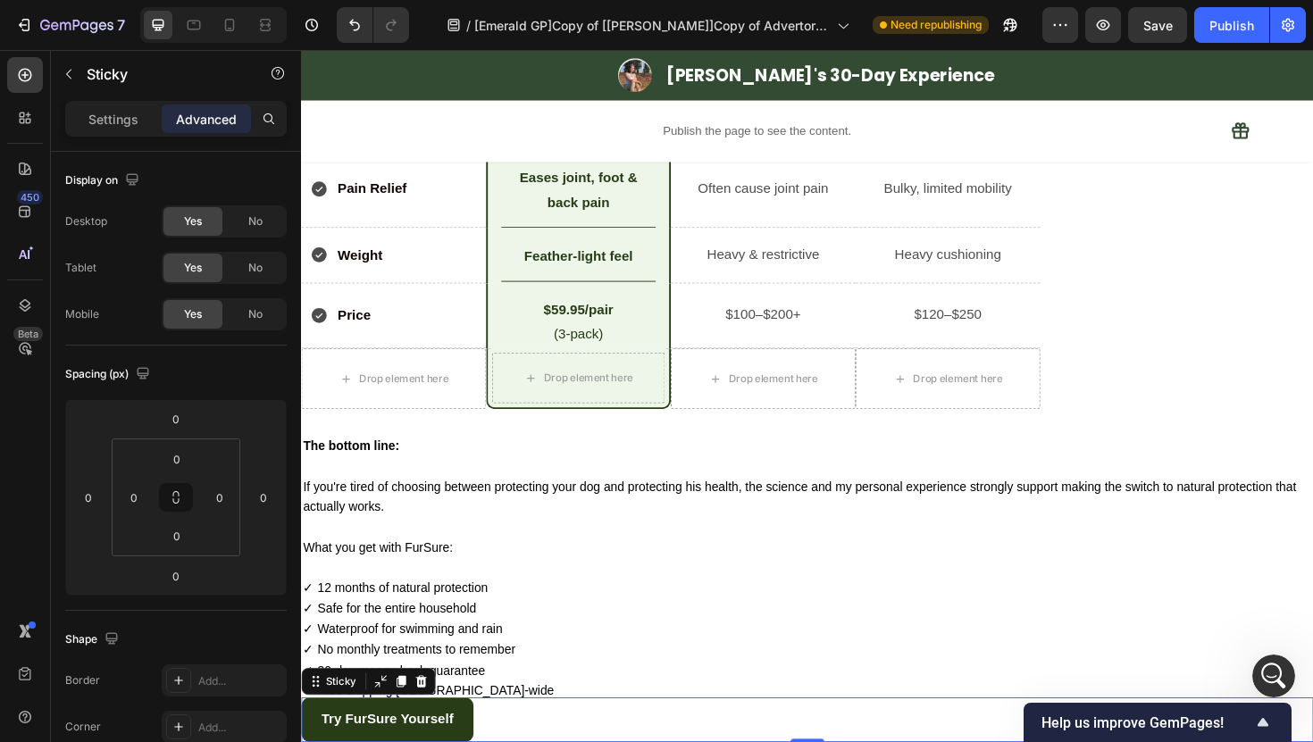
scroll to position [5811, 0]
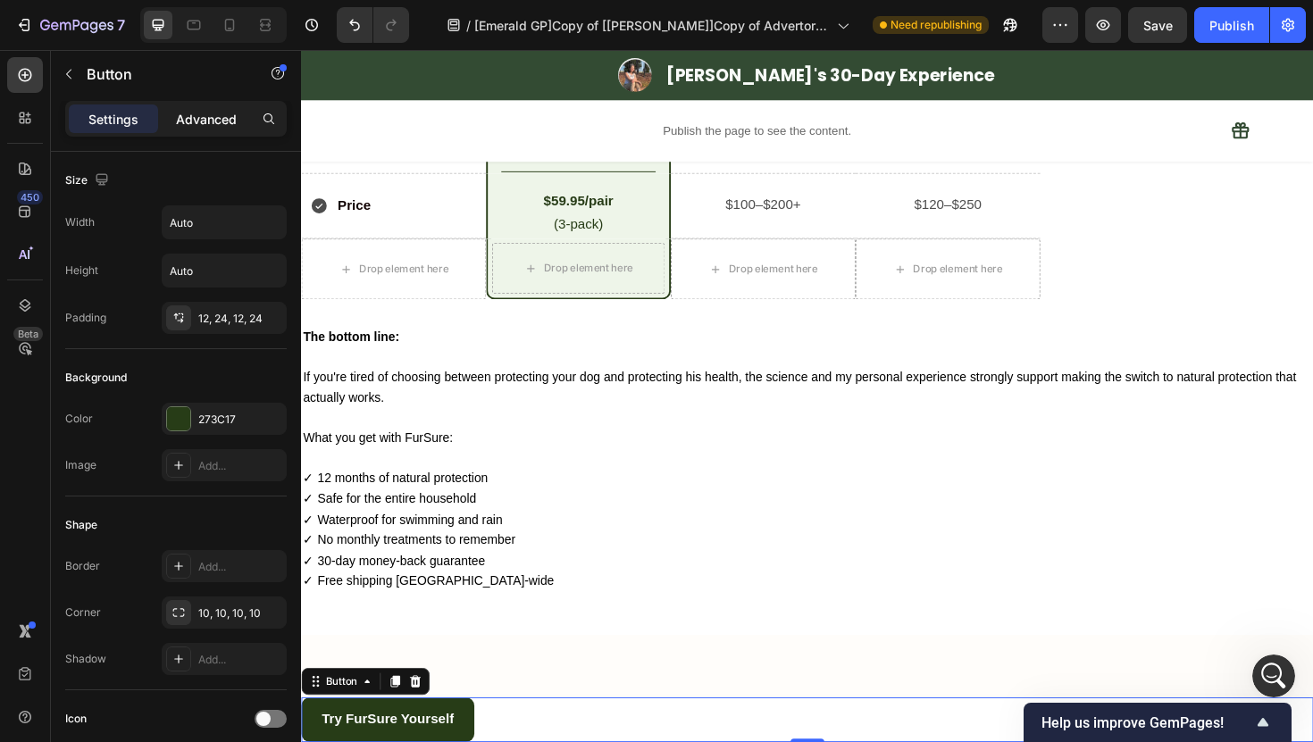
click at [220, 116] on p "Advanced" at bounding box center [206, 119] width 61 height 19
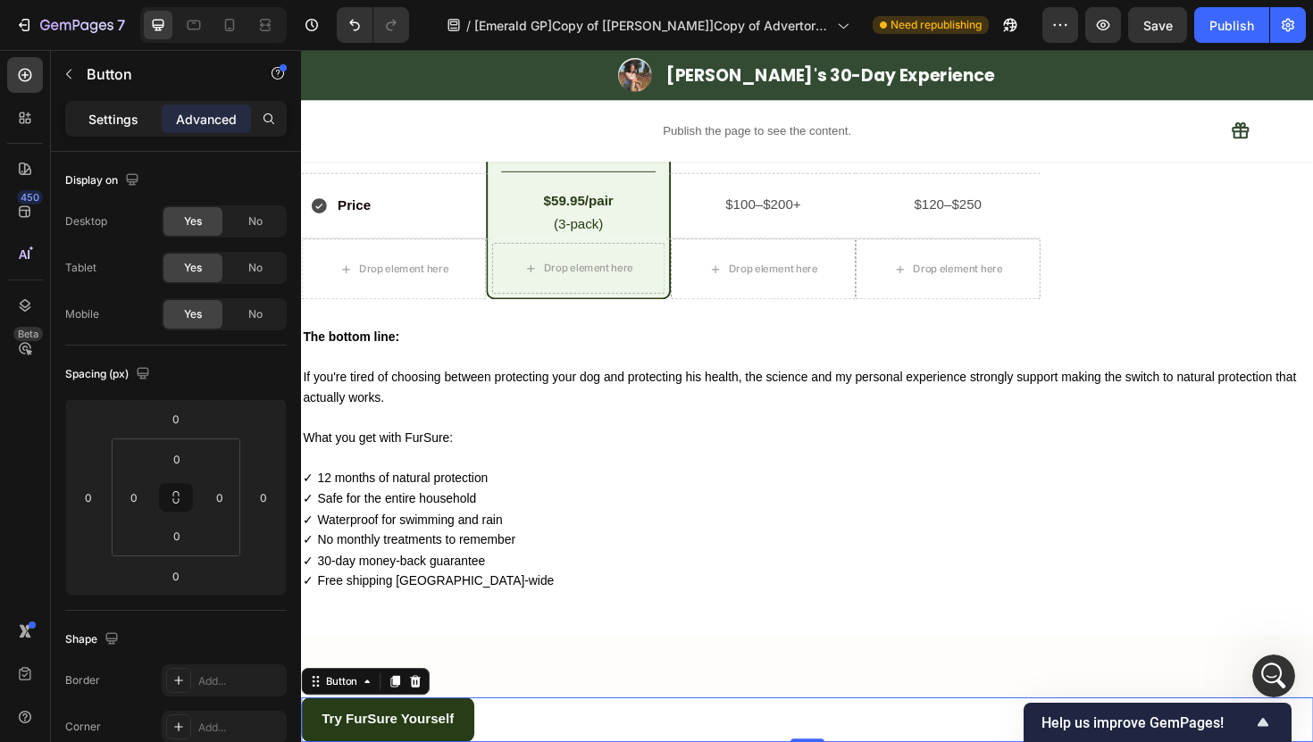
click at [129, 113] on p "Settings" at bounding box center [113, 119] width 50 height 19
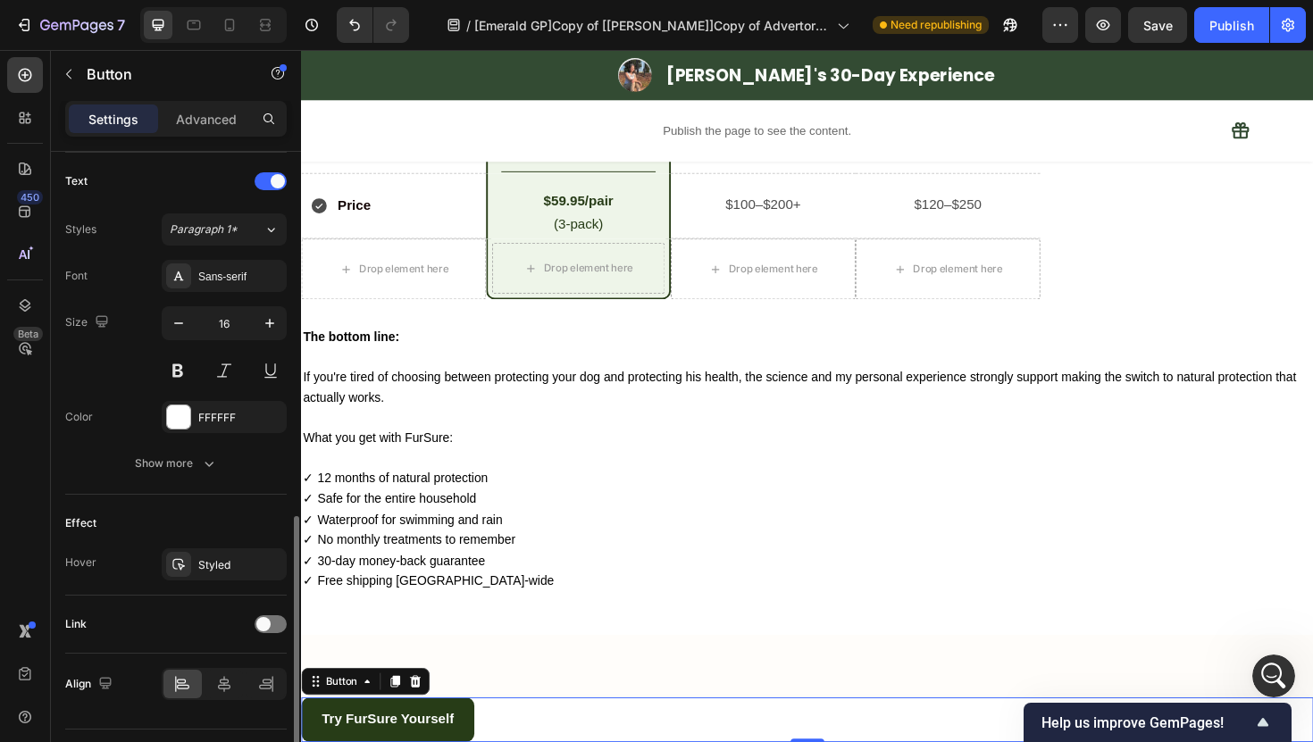
scroll to position [639, 0]
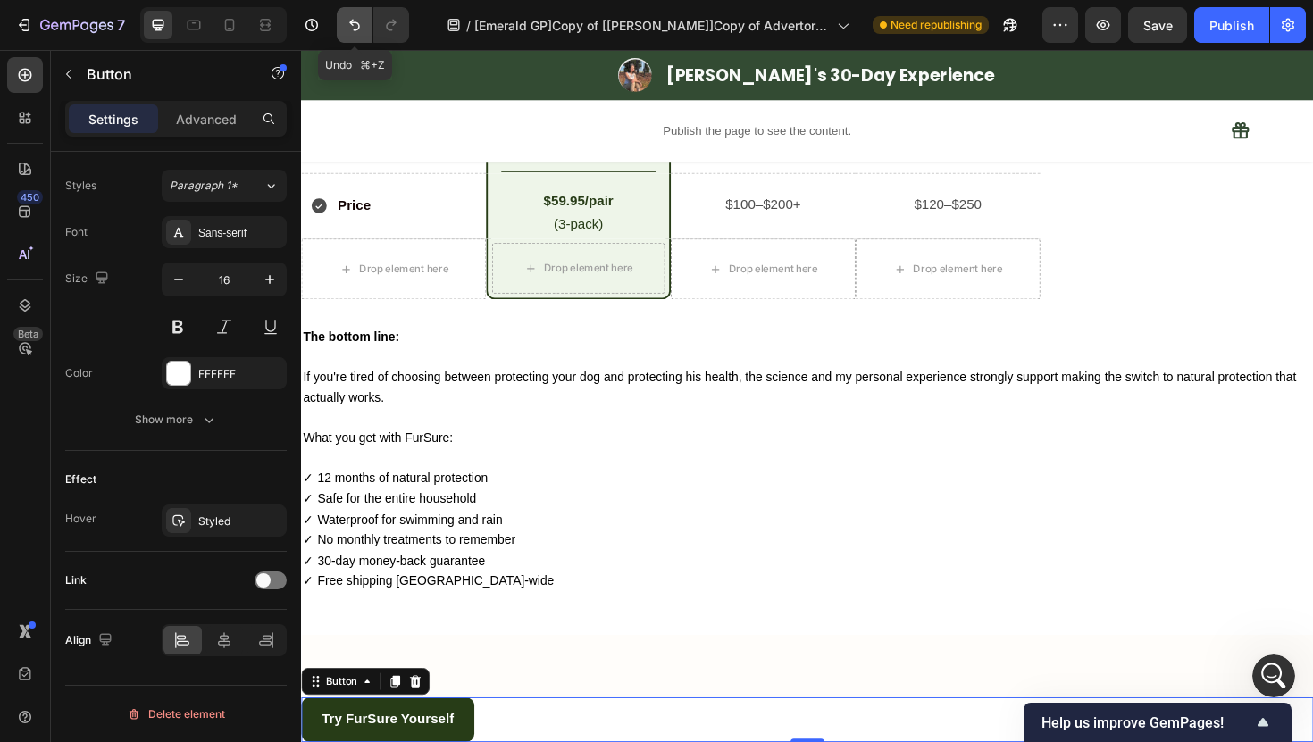
click at [337, 38] on button "Undo/Redo" at bounding box center [355, 25] width 36 height 36
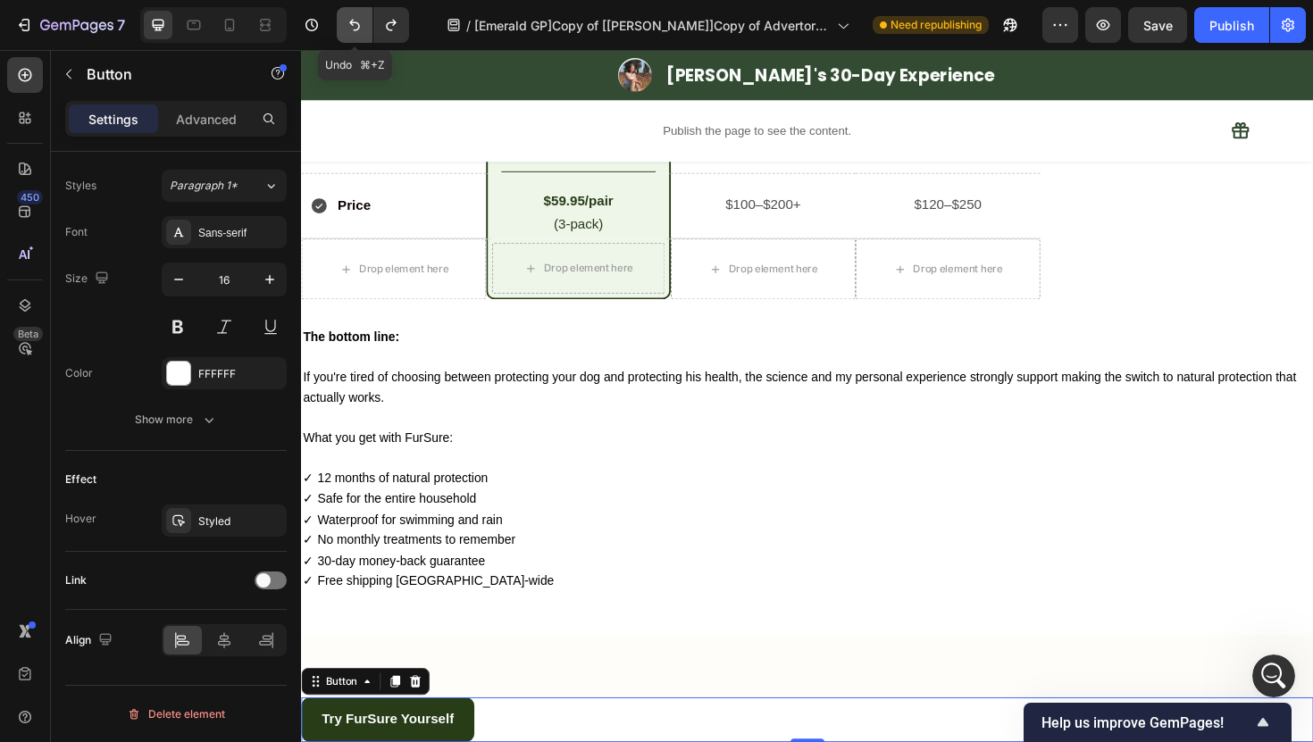
click at [337, 38] on button "Undo/Redo" at bounding box center [355, 25] width 36 height 36
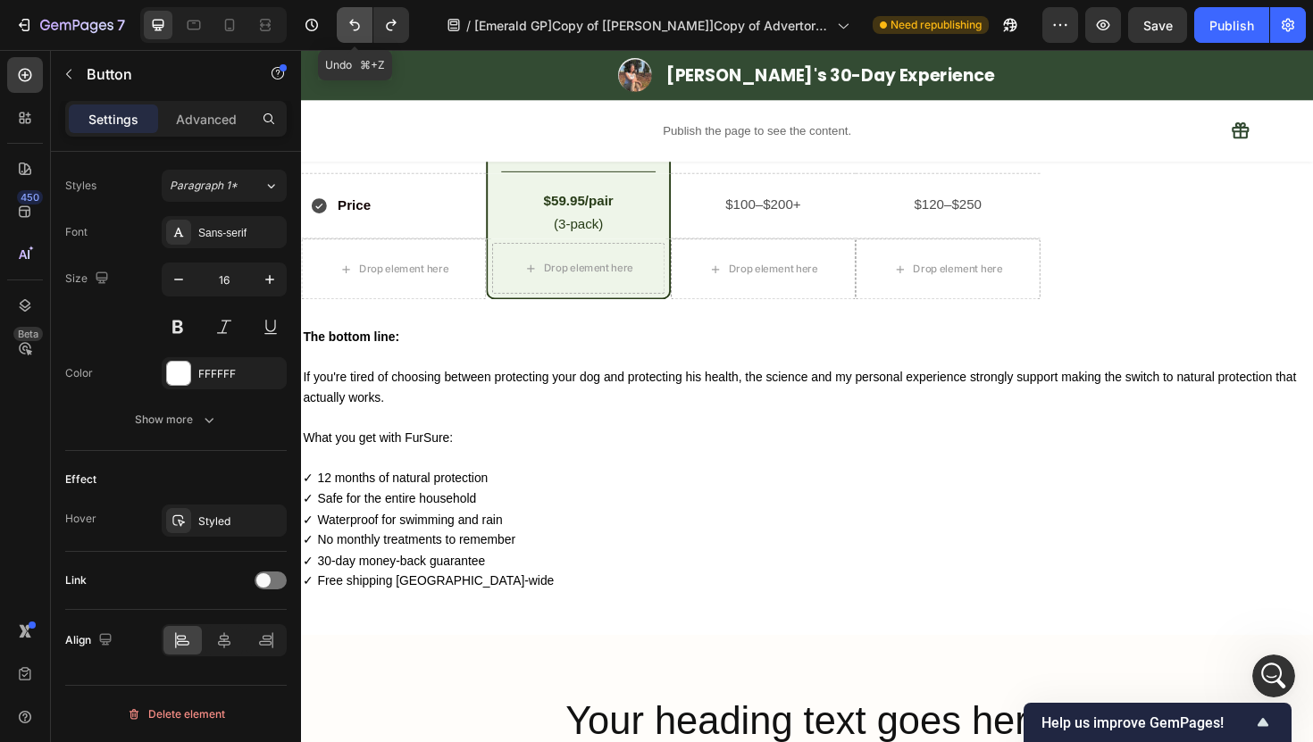
click at [337, 38] on button "Undo/Redo" at bounding box center [355, 25] width 36 height 36
click at [224, 31] on icon at bounding box center [230, 25] width 18 height 18
type input "100%"
type input "17"
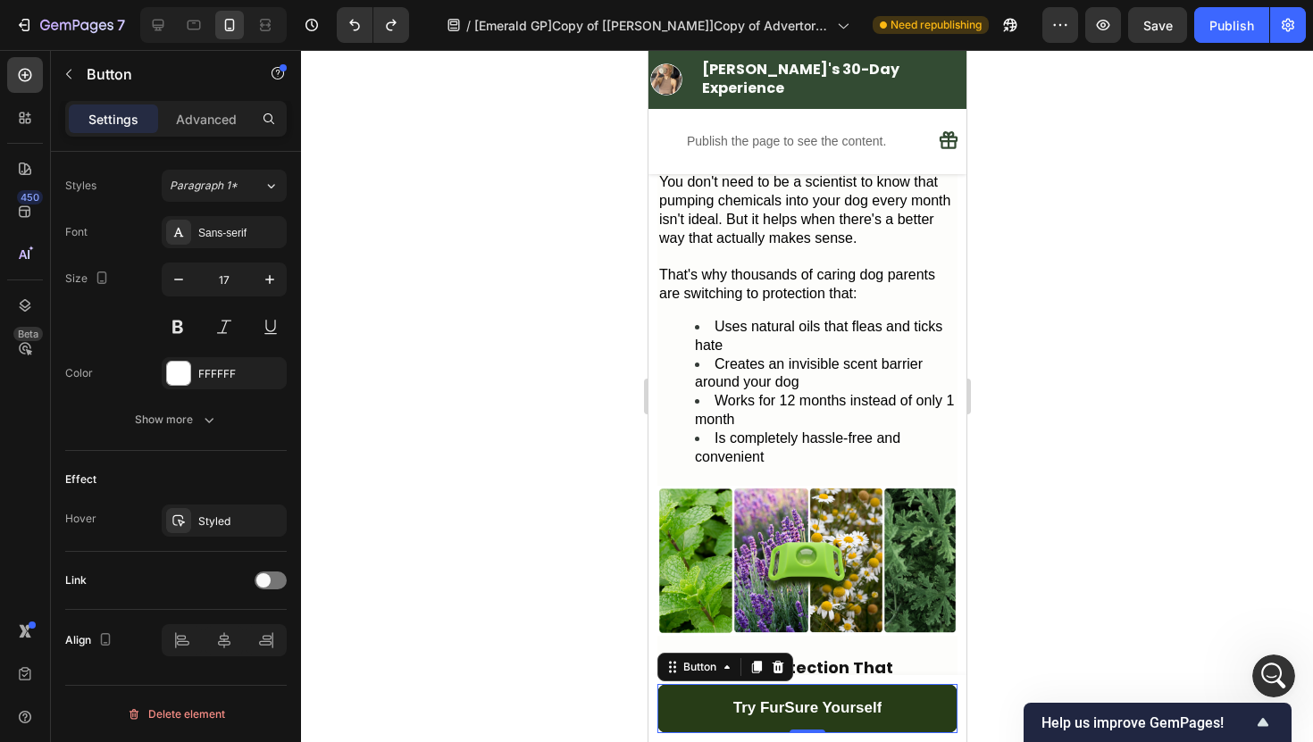
scroll to position [2707, 0]
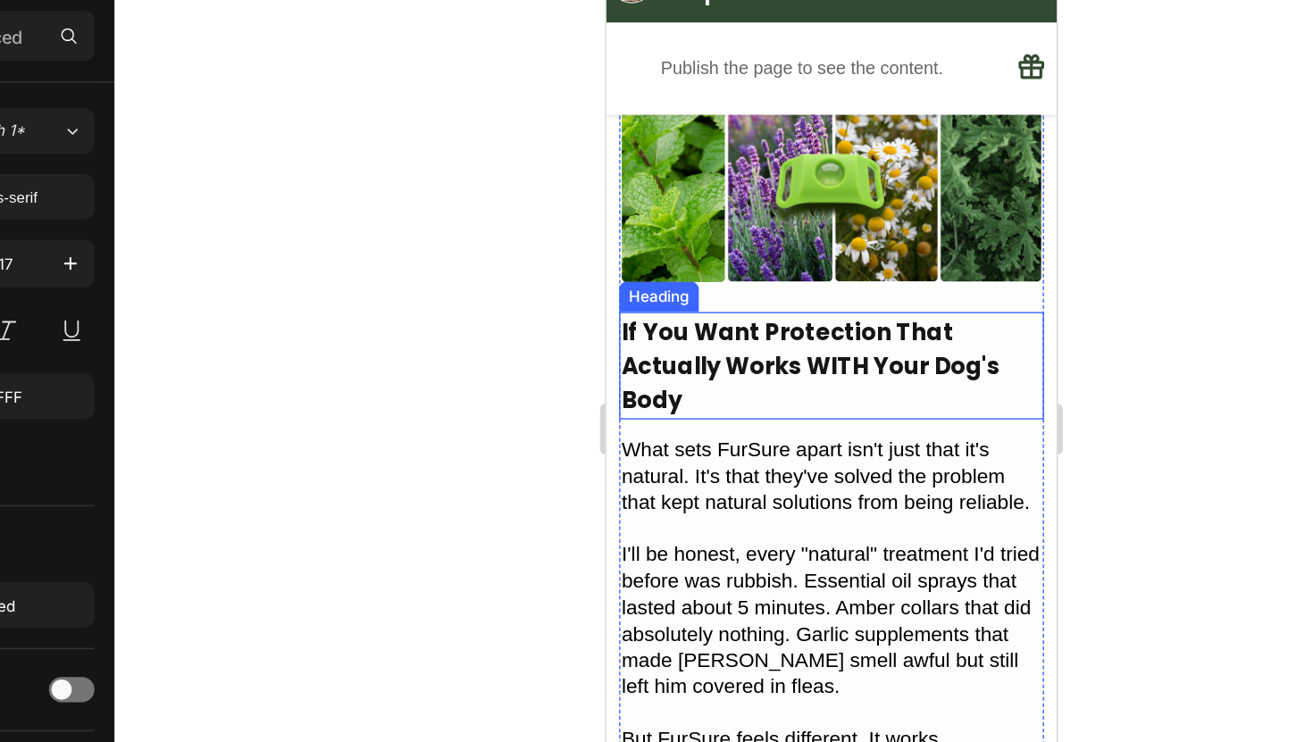
click at [700, 226] on h2 "If You Want Protection That Actually Works WITH Your Dog's Body" at bounding box center [764, 241] width 300 height 76
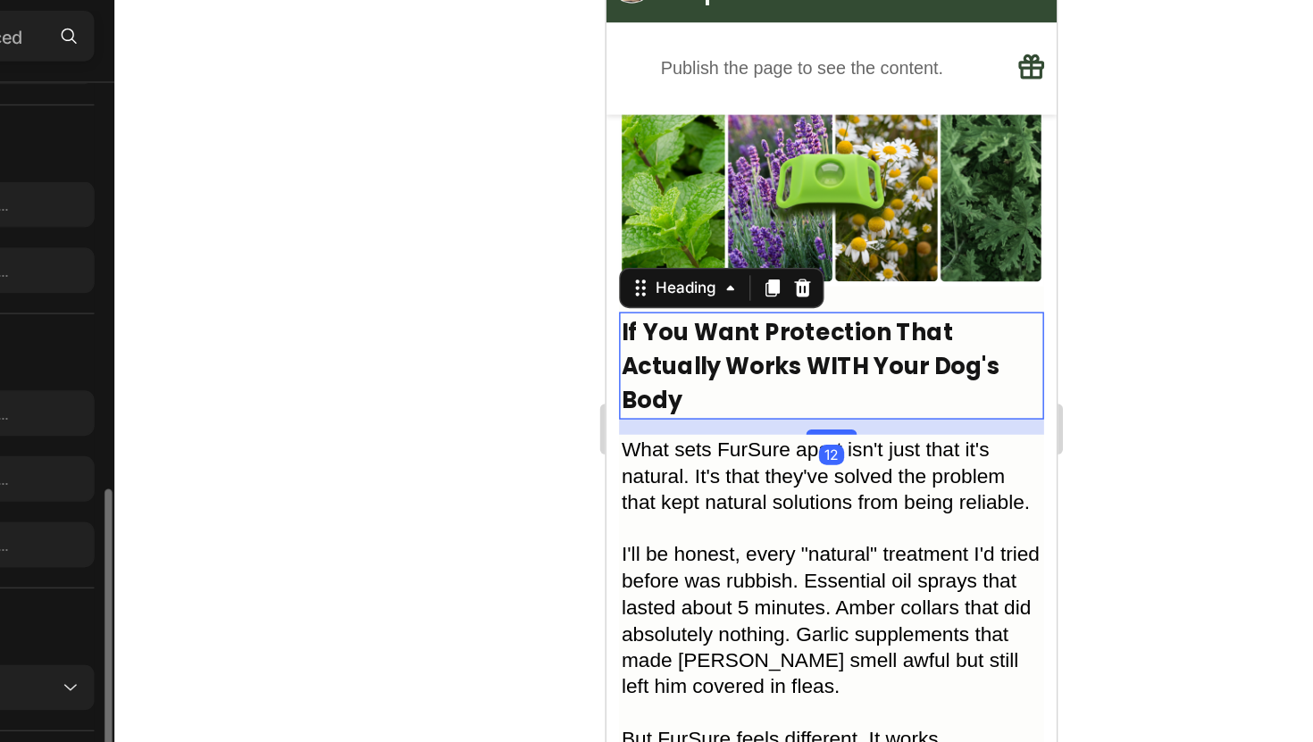
scroll to position [0, 0]
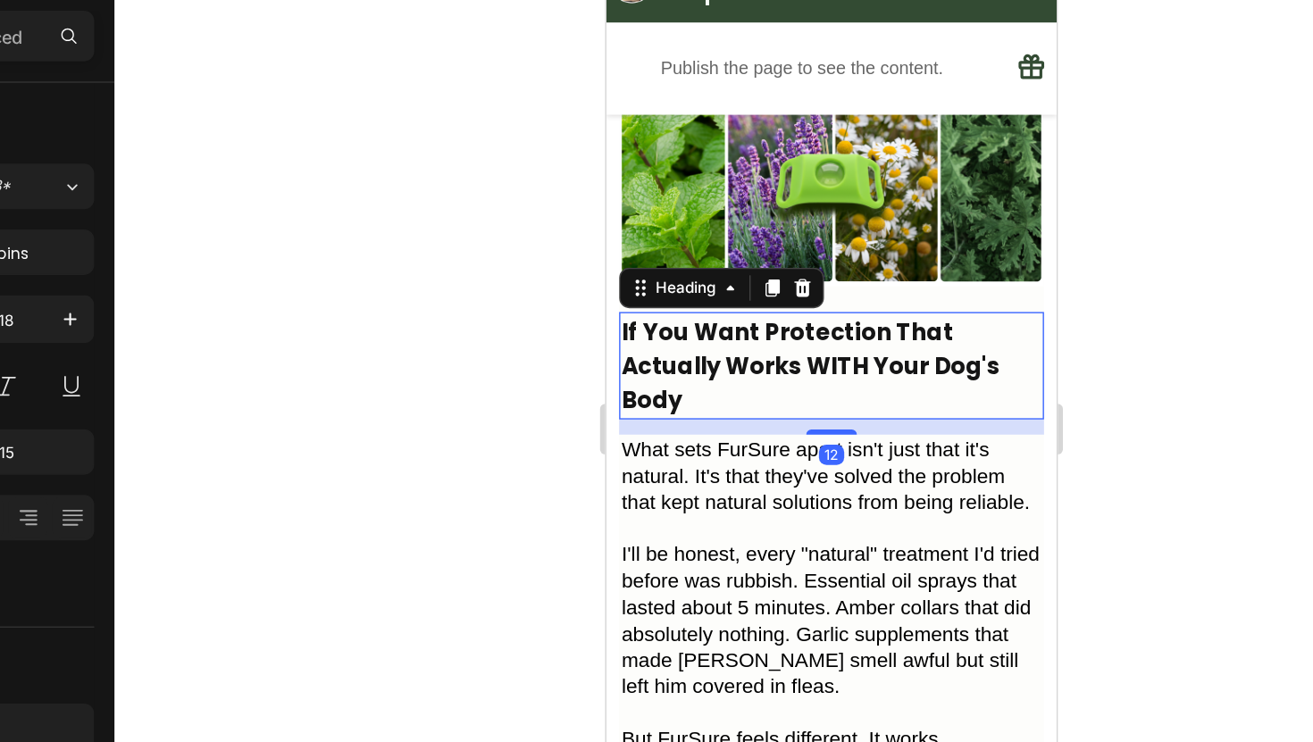
click at [700, 226] on h2 "If You Want Protection That Actually Works WITH Your Dog's Body" at bounding box center [764, 241] width 300 height 76
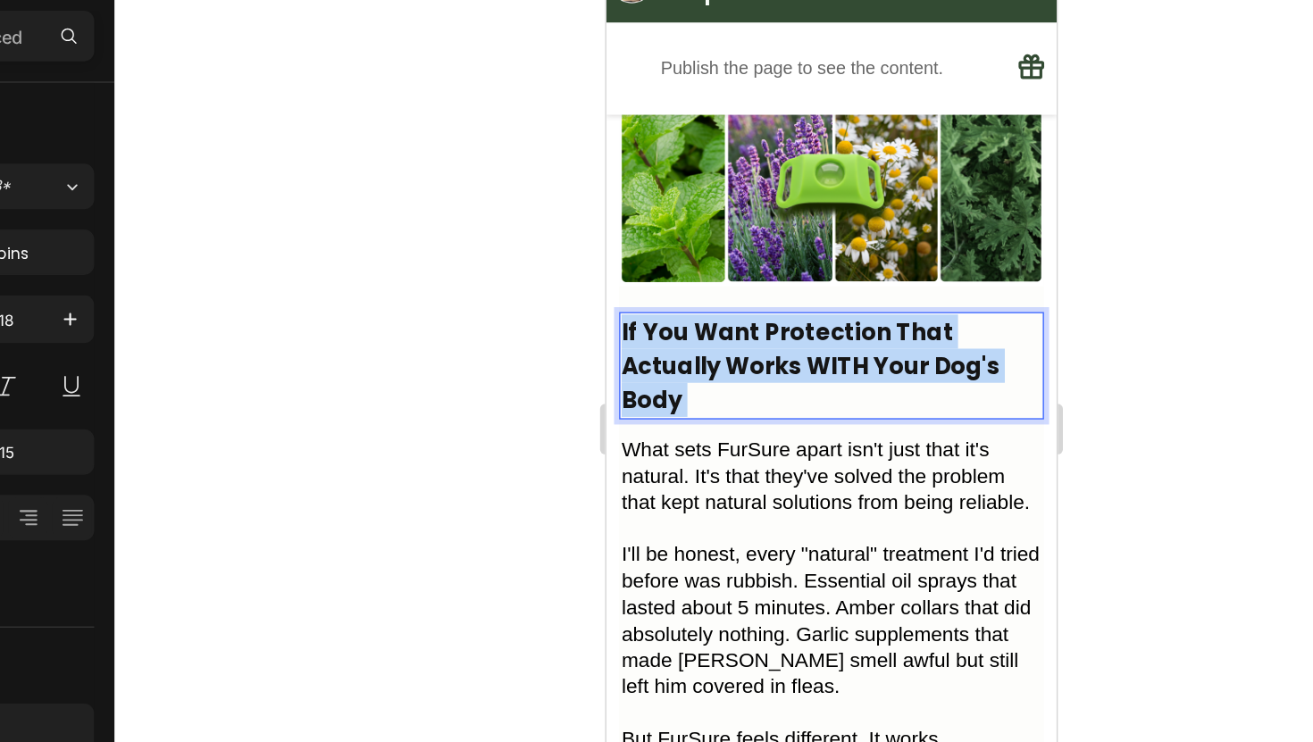
drag, startPoint x: 696, startPoint y: 226, endPoint x: 746, endPoint y: 203, distance: 55.9
click at [746, 204] on p "If You Want Protection That Actually Works WITH Your Dog's Body" at bounding box center [764, 240] width 296 height 72
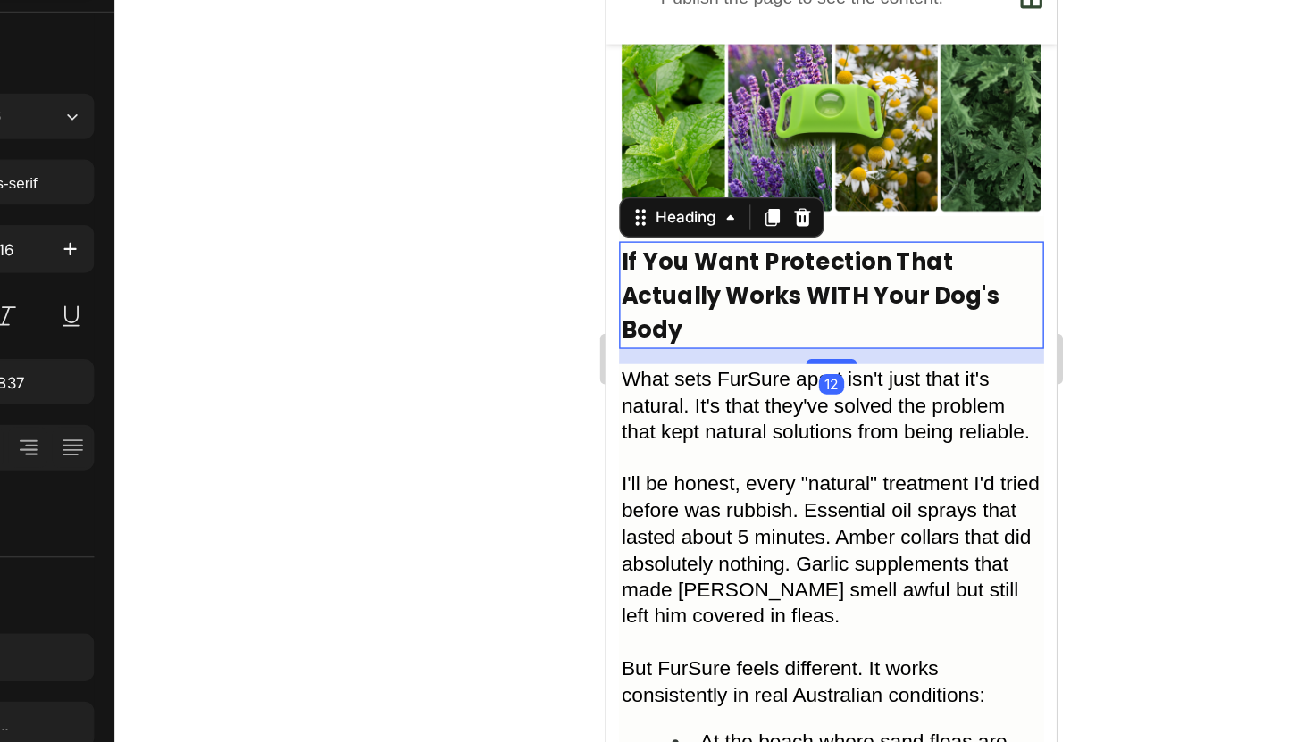
click at [799, 151] on p "If You Want Protection That Actually Works WITH Your Dog's Body" at bounding box center [764, 170] width 296 height 72
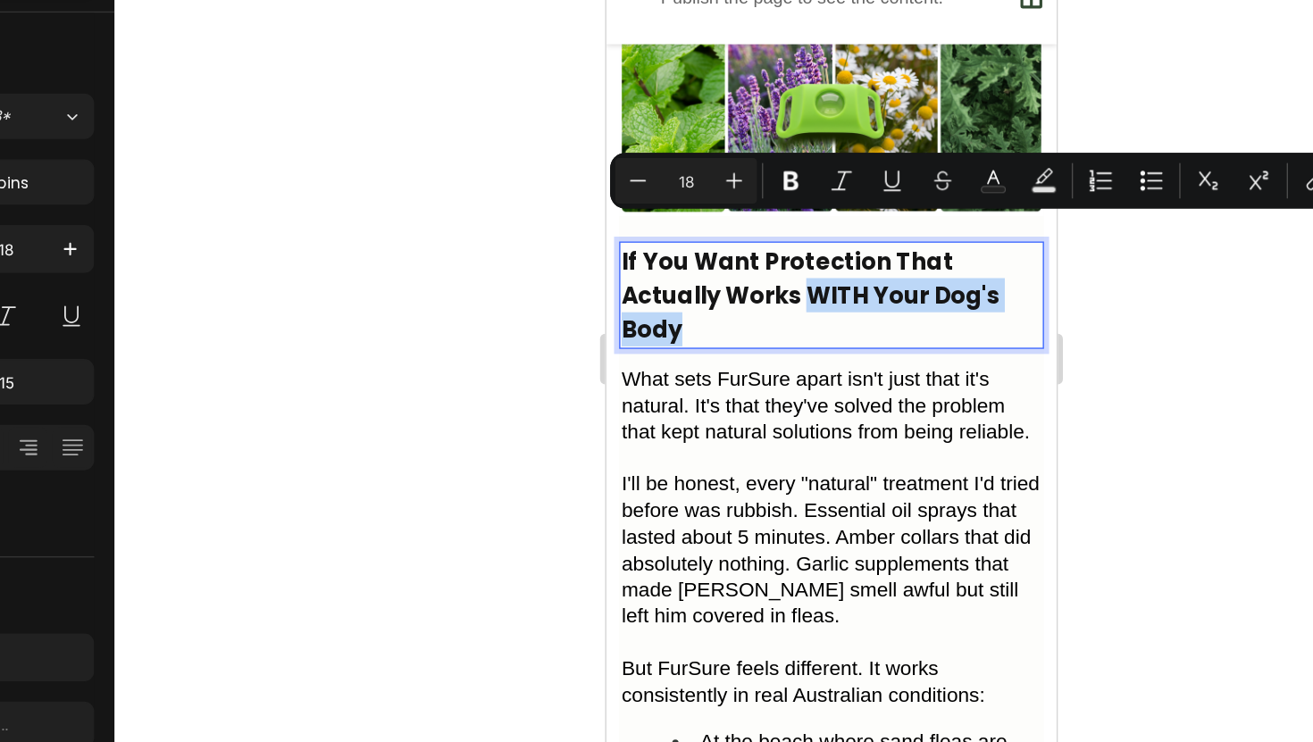
drag, startPoint x: 712, startPoint y: 148, endPoint x: 748, endPoint y: 126, distance: 42.9
click at [748, 134] on p "If You Want Protection That Actually Works WITH Your Dog's Body" at bounding box center [764, 170] width 296 height 72
click at [909, 270] on button "Text Color" at bounding box center [921, 270] width 32 height 32
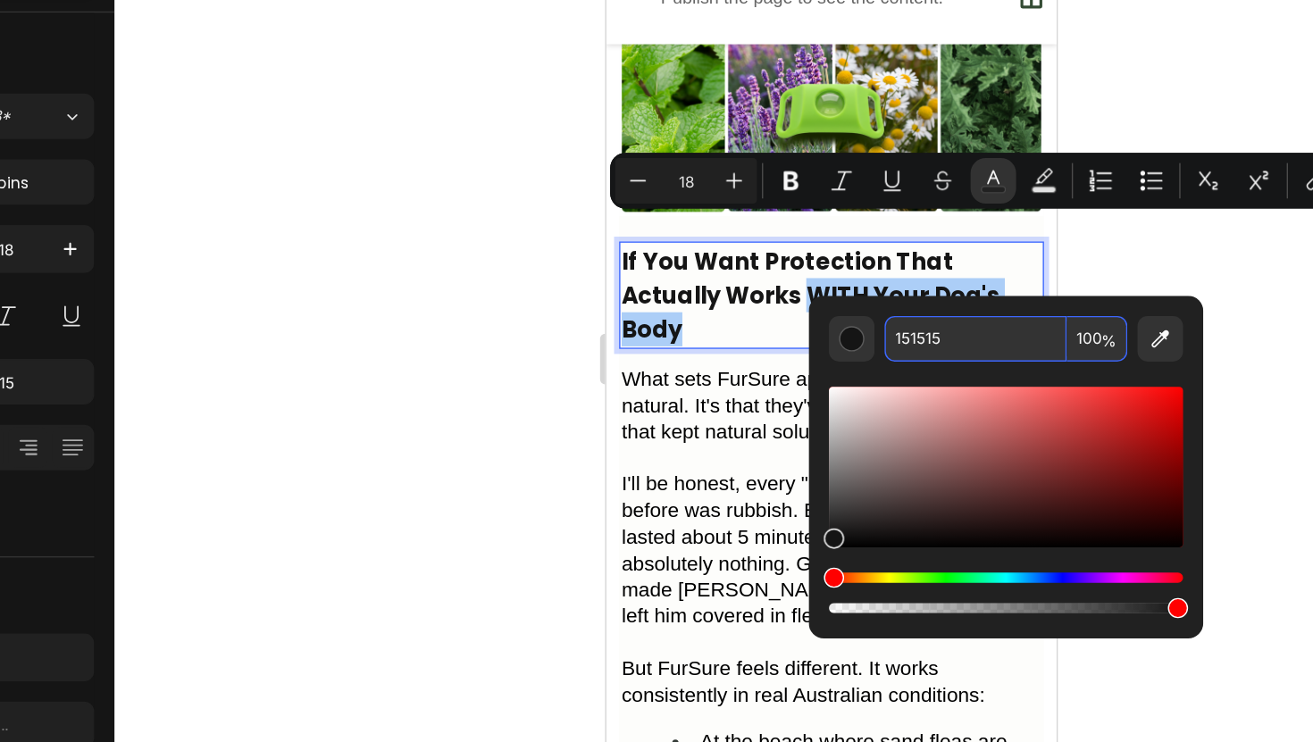
click at [877, 381] on input "151515" at bounding box center [909, 382] width 129 height 32
type input "5"
click at [897, 380] on input "5" at bounding box center [909, 382] width 129 height 32
paste input "Copy element from Gempages!"
type input "Copy element from Gempages!"
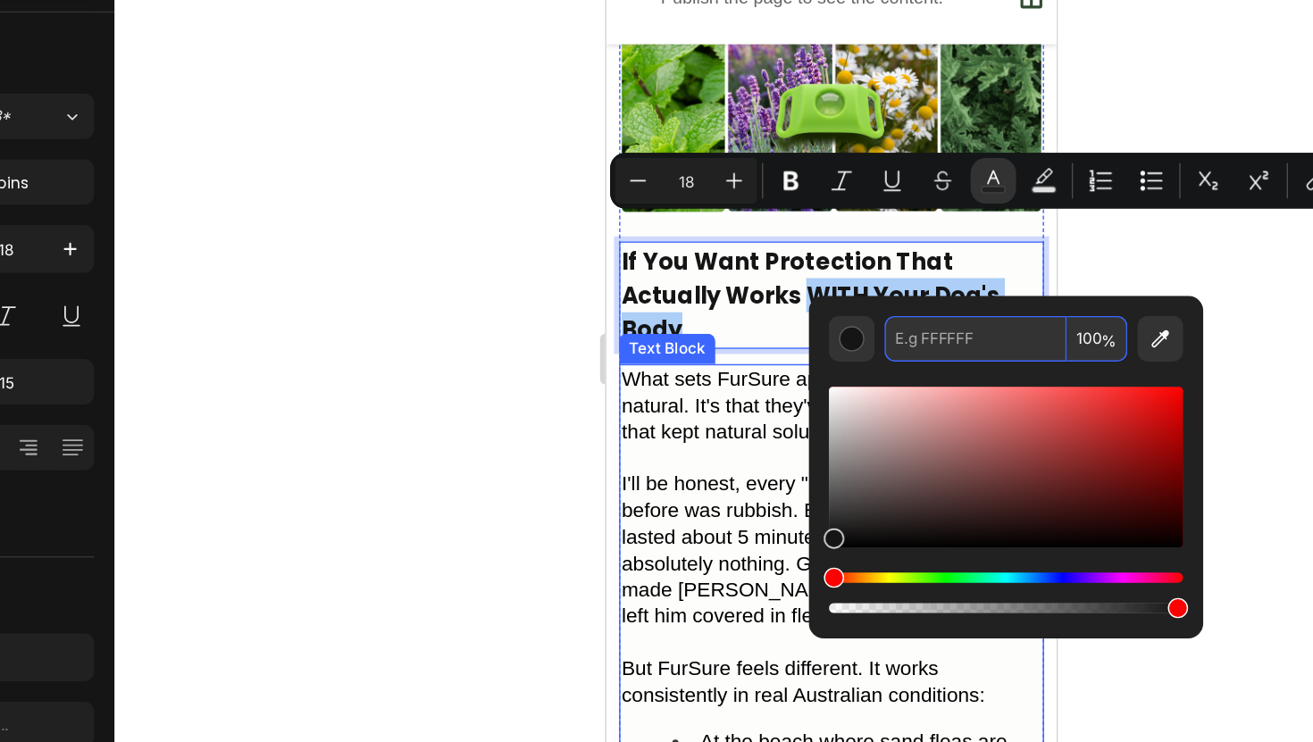
type input "151515"
click at [494, 392] on div at bounding box center [807, 396] width 1012 height 692
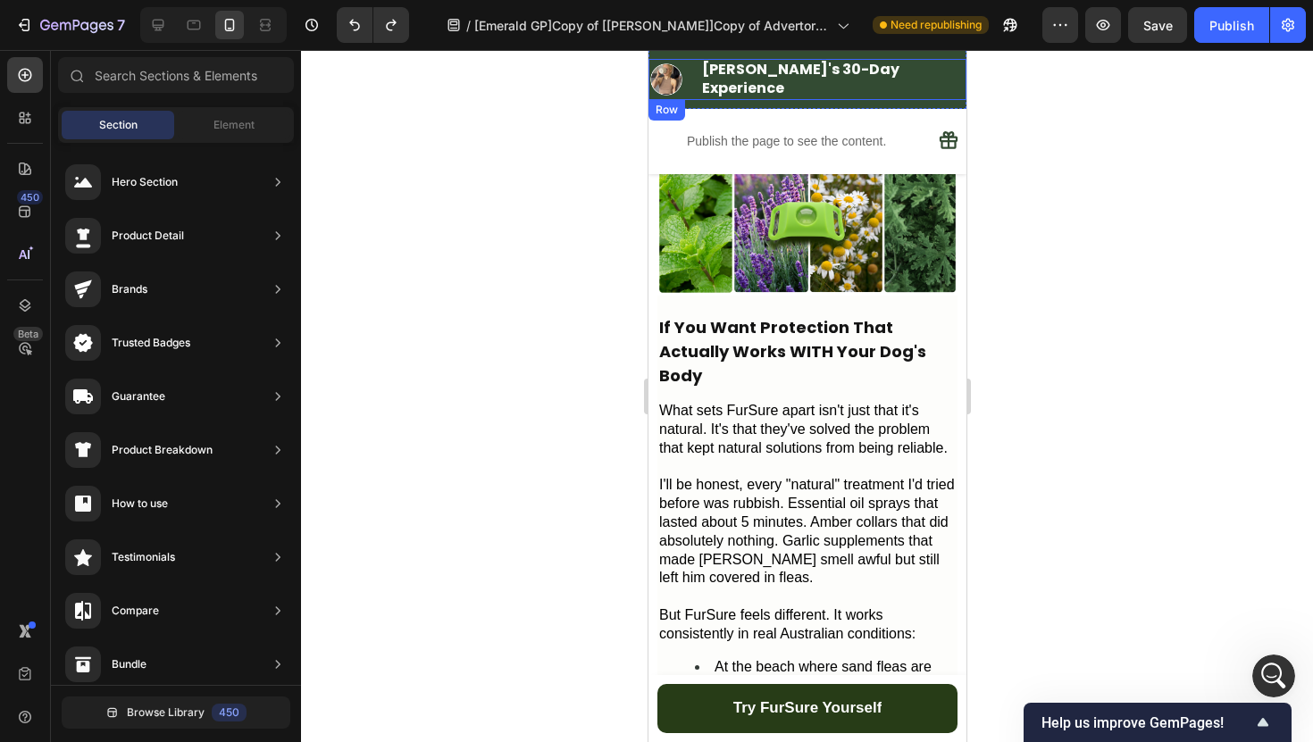
click at [658, 60] on div "Image ⁠⁠⁠⁠⁠⁠⁠ [PERSON_NAME]'s 30-Day Experience Heading Row" at bounding box center [806, 79] width 318 height 41
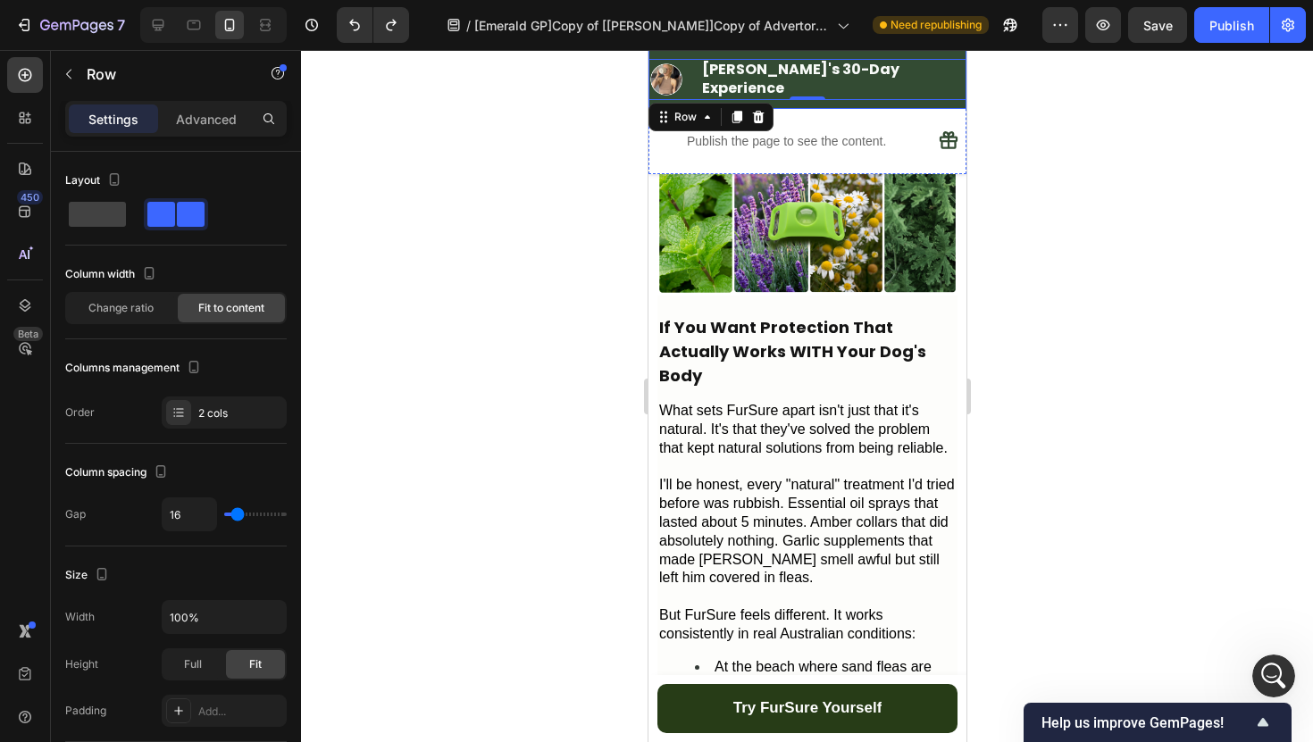
click at [663, 56] on div "Image ⁠⁠⁠⁠⁠⁠⁠ [PERSON_NAME]'s 30-Day Experience Heading Row 0 Row" at bounding box center [806, 79] width 318 height 59
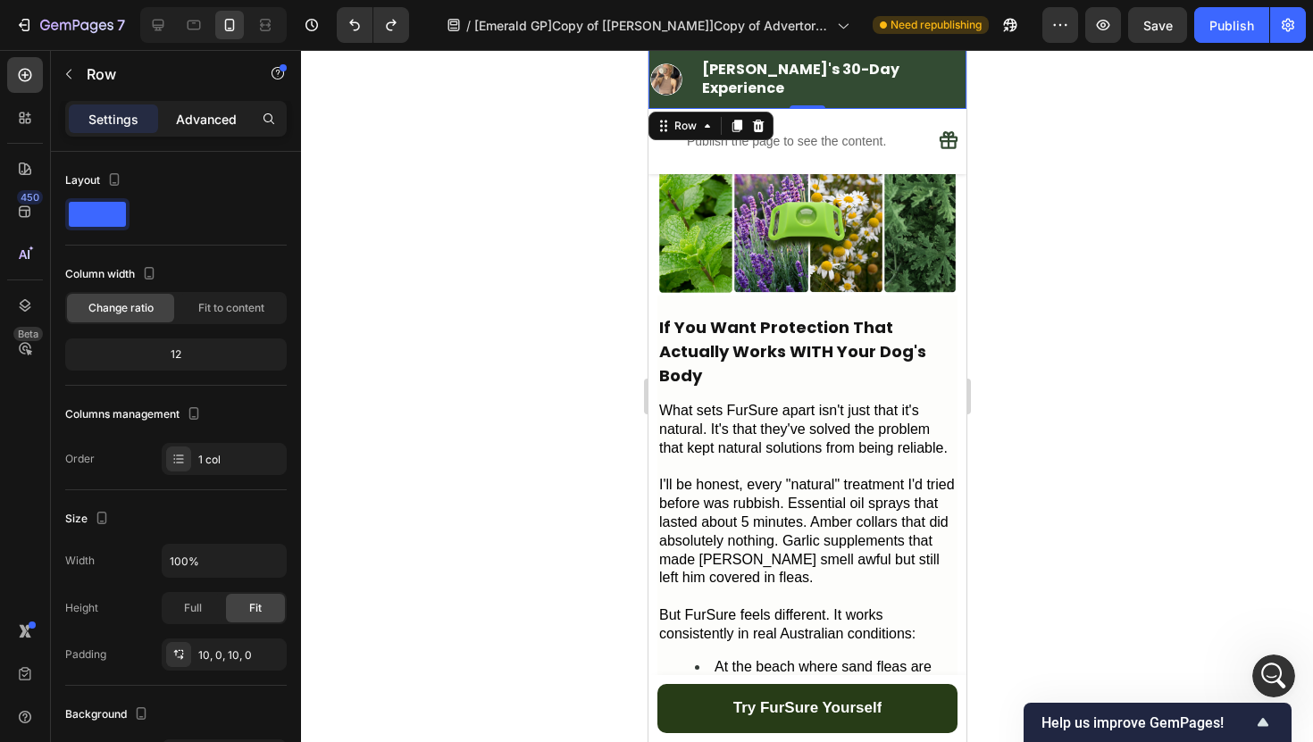
click at [196, 126] on p "Advanced" at bounding box center [206, 119] width 61 height 19
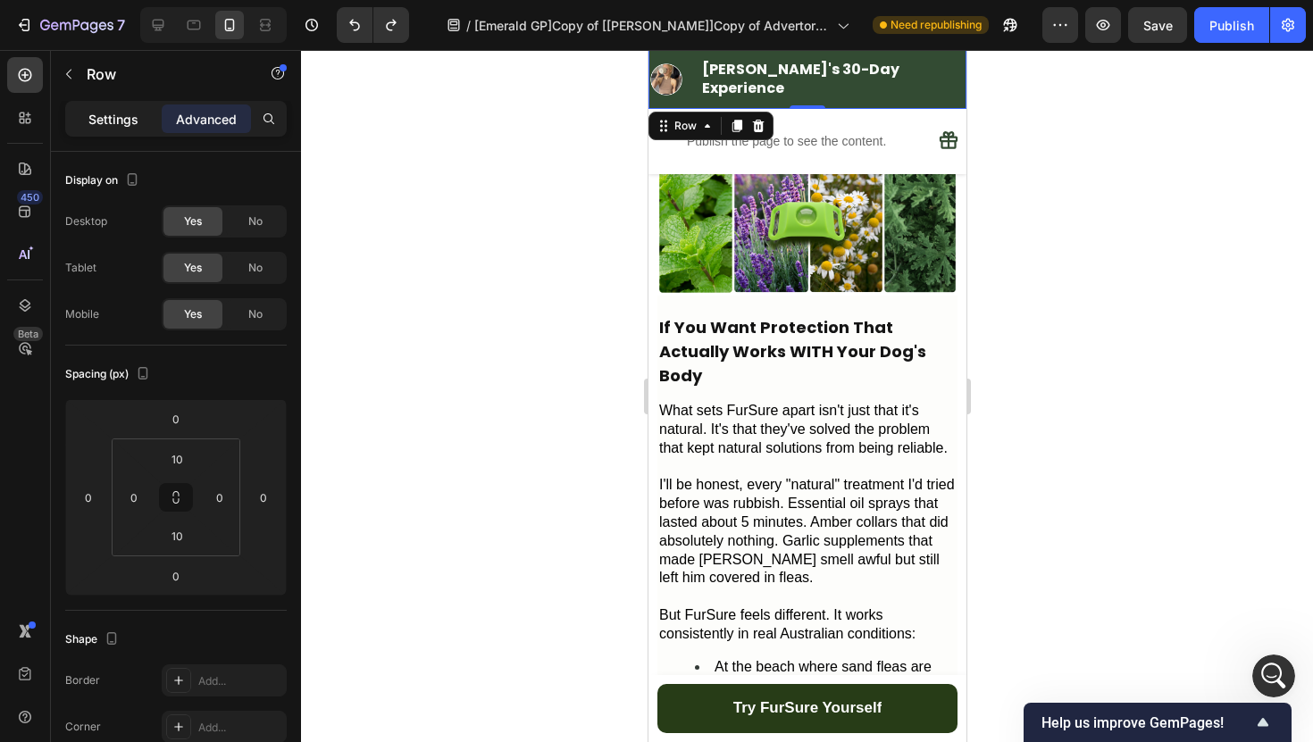
click at [122, 125] on p "Settings" at bounding box center [113, 119] width 50 height 19
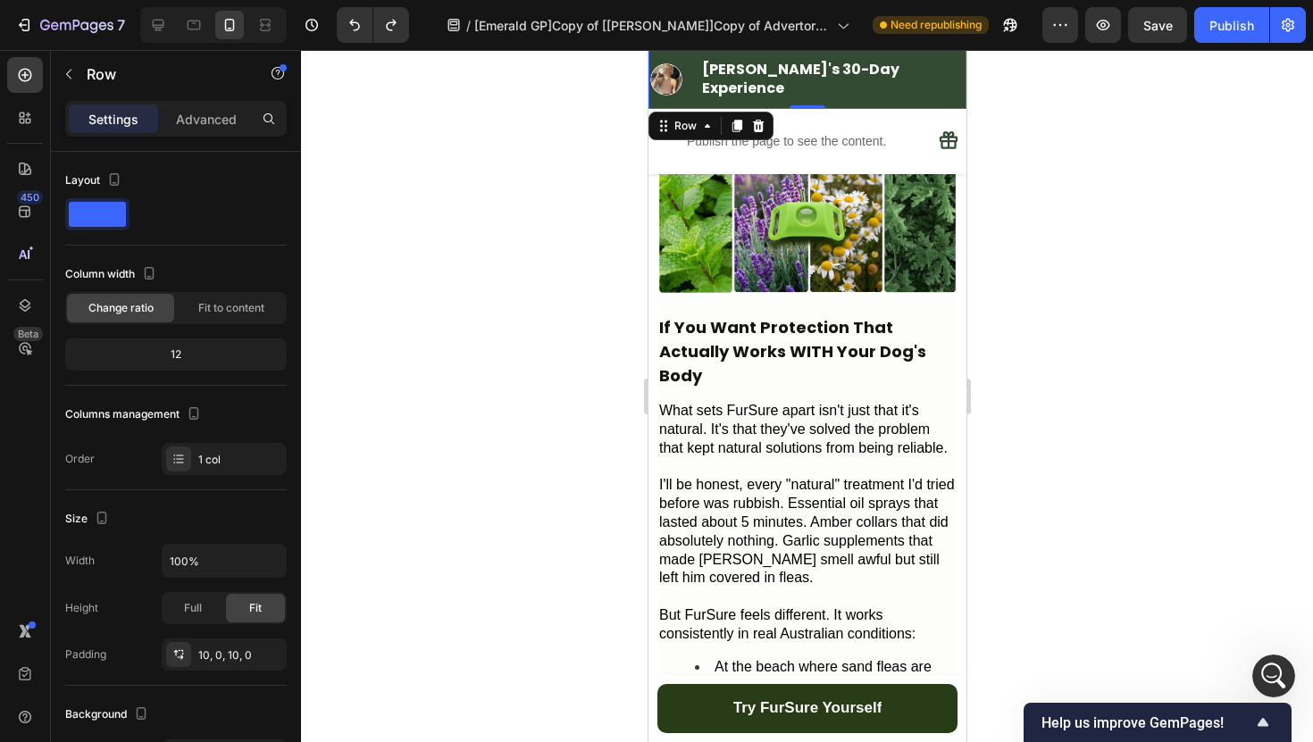
click at [713, 54] on div "Image ⁠⁠⁠⁠⁠⁠⁠ [PERSON_NAME]'s 30-Day Experience Heading Row Row 0" at bounding box center [806, 79] width 318 height 59
click at [722, 58] on div "Image ⁠⁠⁠⁠⁠⁠⁠ [PERSON_NAME]'s 30-Day Experience Heading Row Row 0" at bounding box center [806, 79] width 318 height 59
click at [663, 92] on div "Image ⁠⁠⁠⁠⁠⁠⁠ Emily's 30-Day Experience Heading Row 0" at bounding box center [806, 79] width 318 height 41
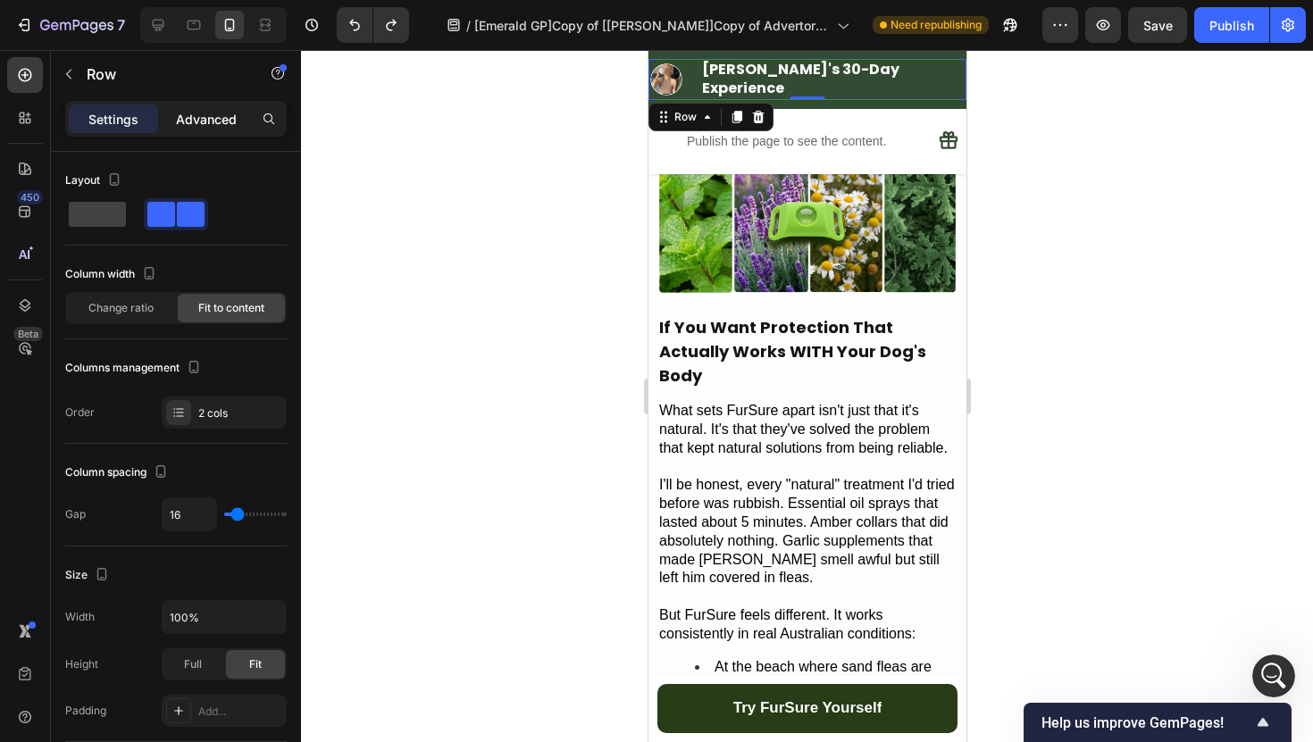
click at [231, 120] on p "Advanced" at bounding box center [206, 119] width 61 height 19
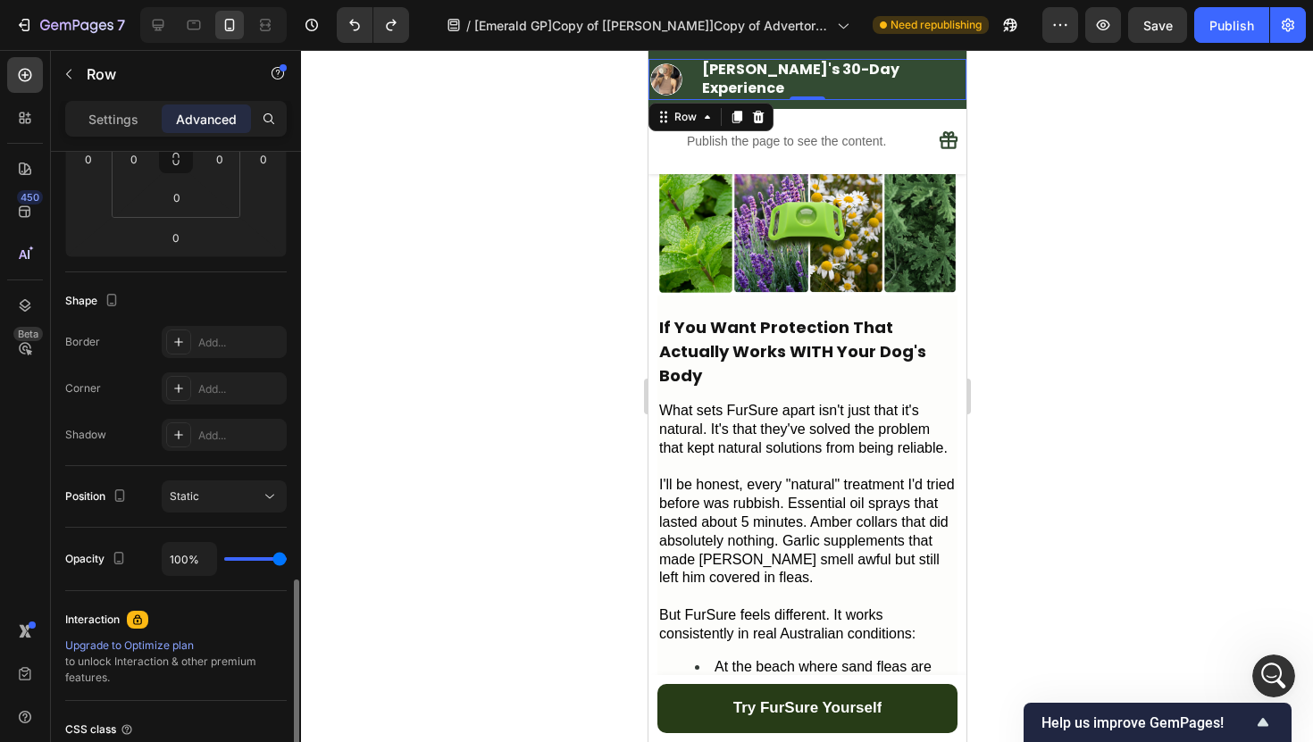
scroll to position [488, 0]
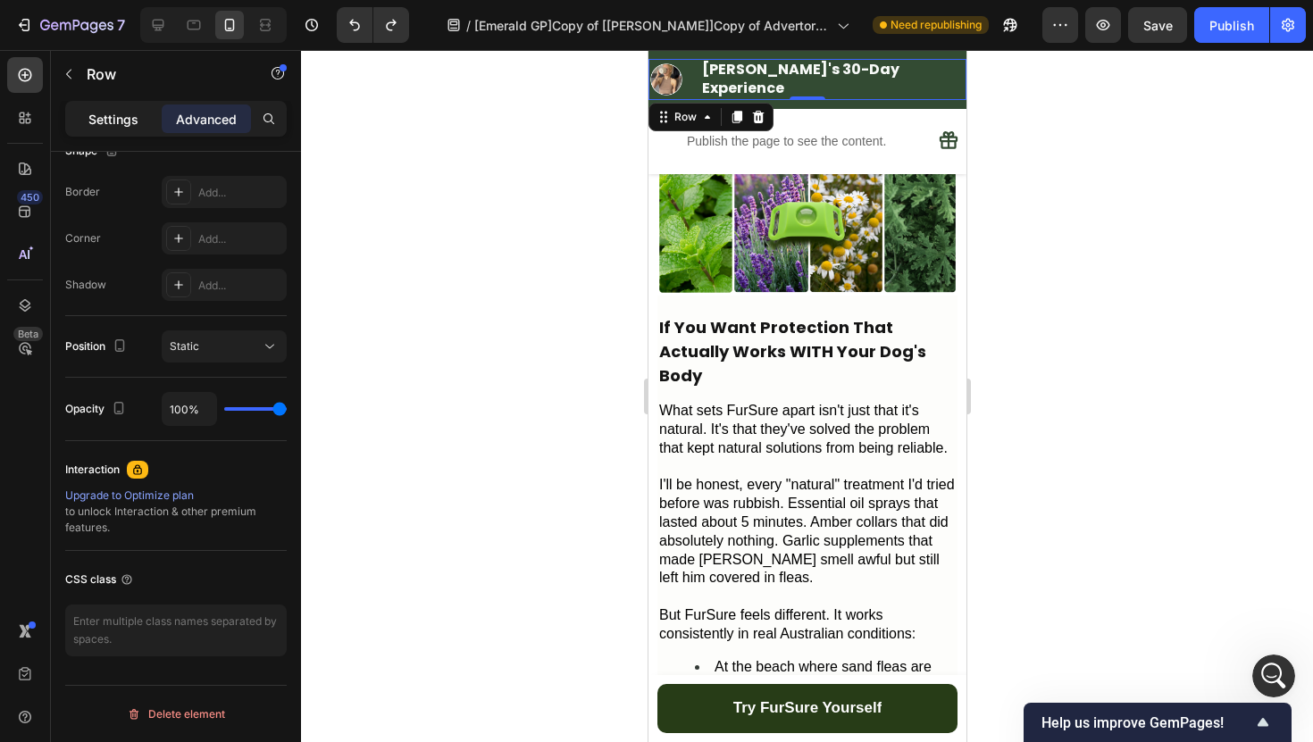
click at [135, 126] on p "Settings" at bounding box center [113, 119] width 50 height 19
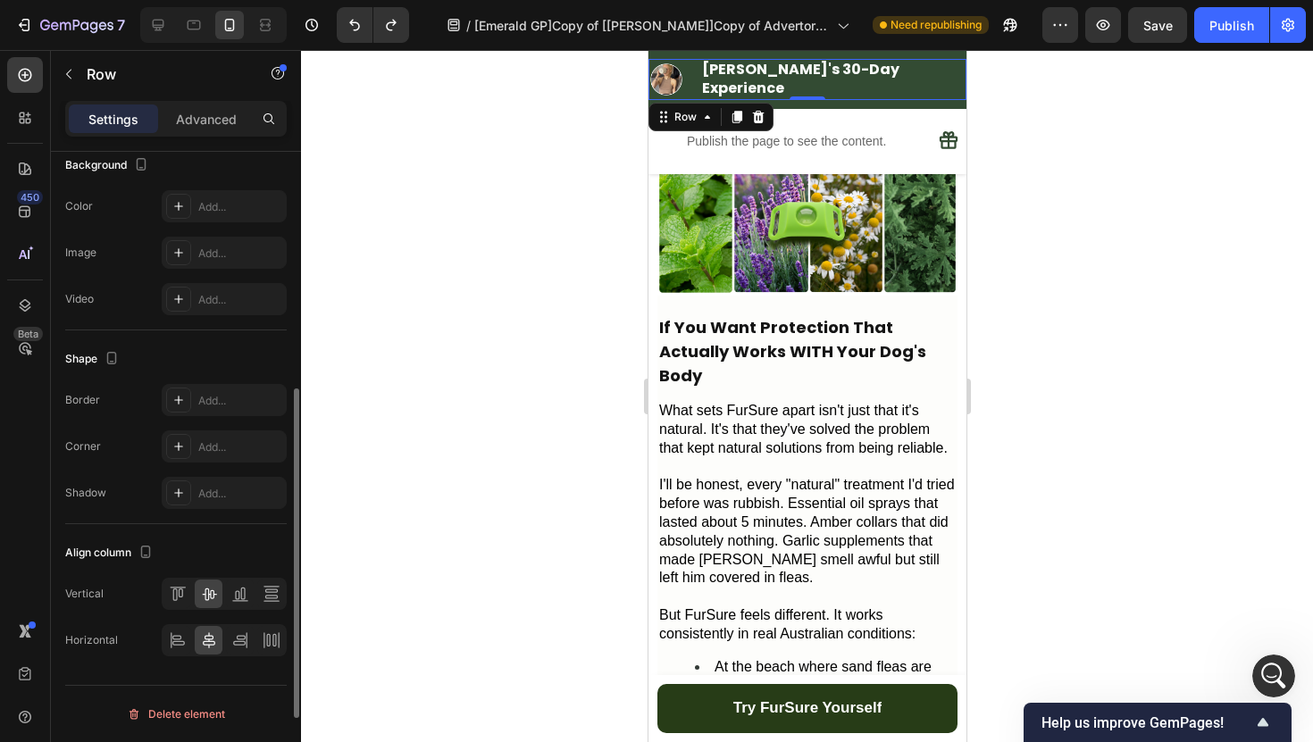
scroll to position [0, 0]
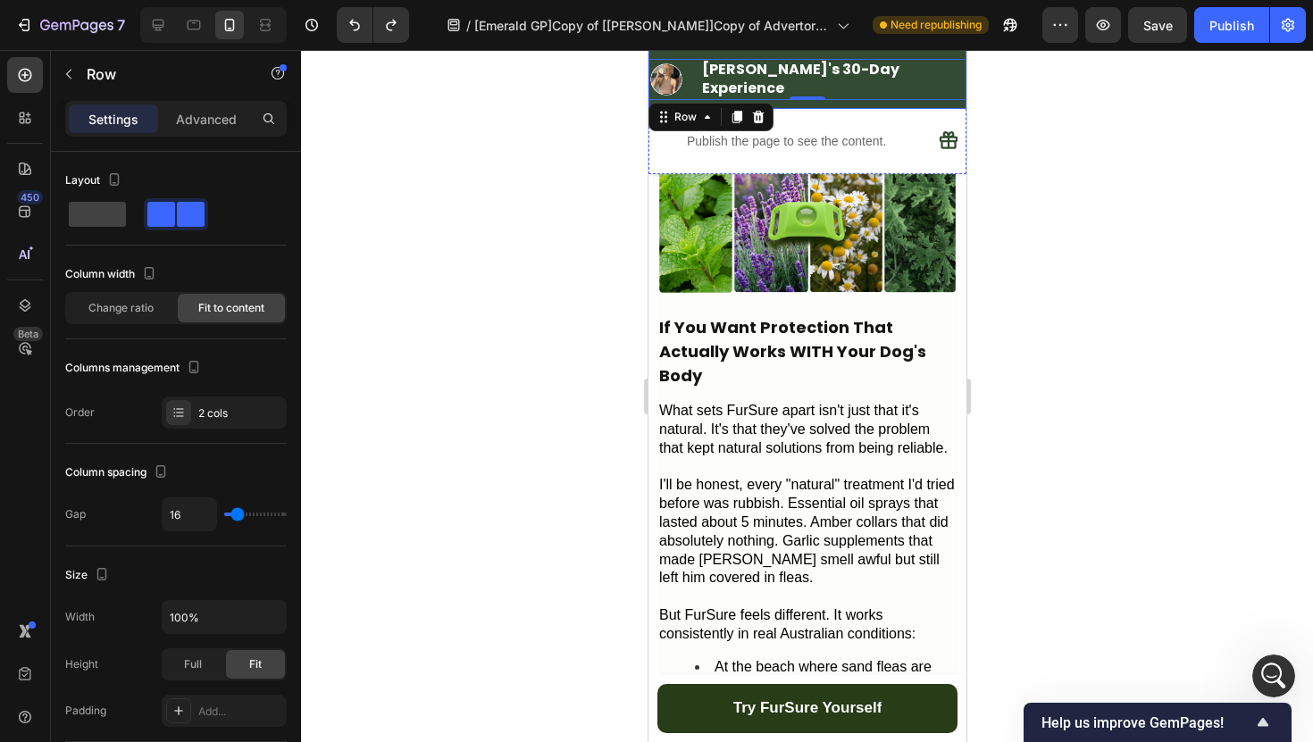
click at [933, 53] on div "Image ⁠⁠⁠⁠⁠⁠⁠ [PERSON_NAME]'s 30-Day Experience Heading Row 0 Row" at bounding box center [806, 79] width 318 height 59
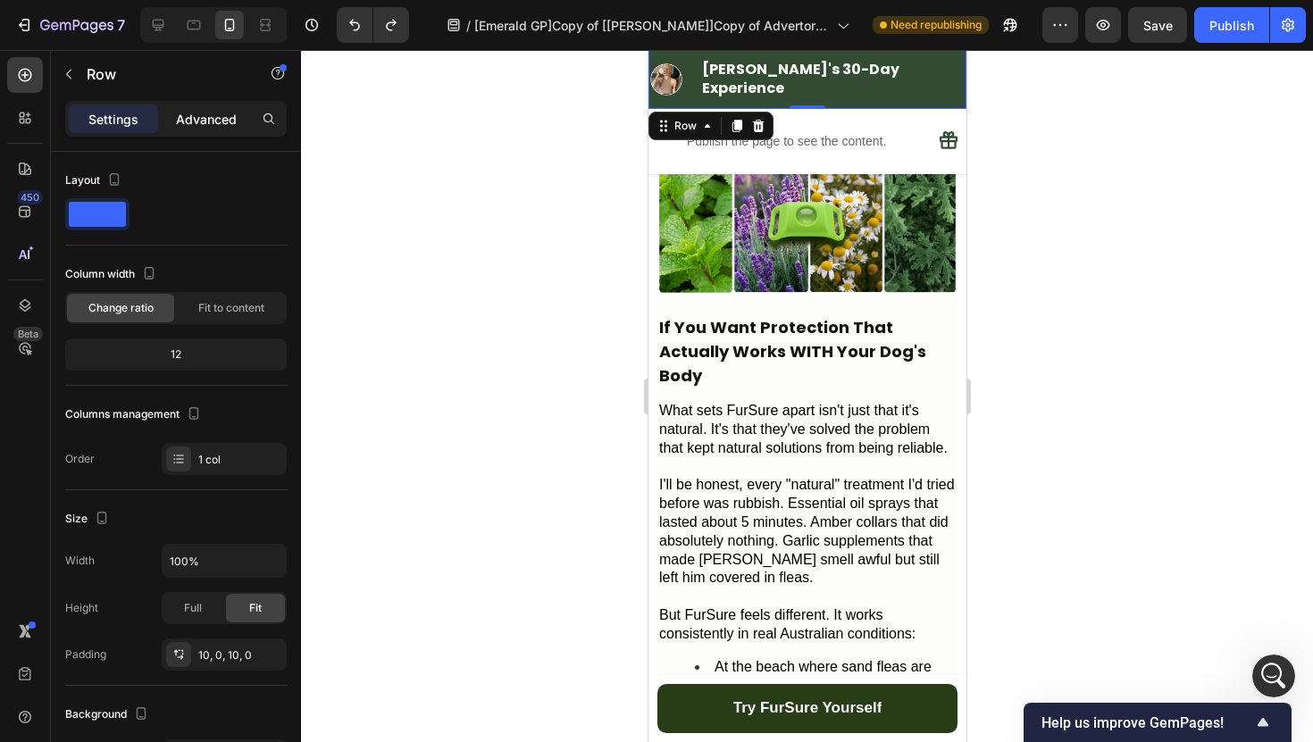
click at [208, 121] on p "Advanced" at bounding box center [206, 119] width 61 height 19
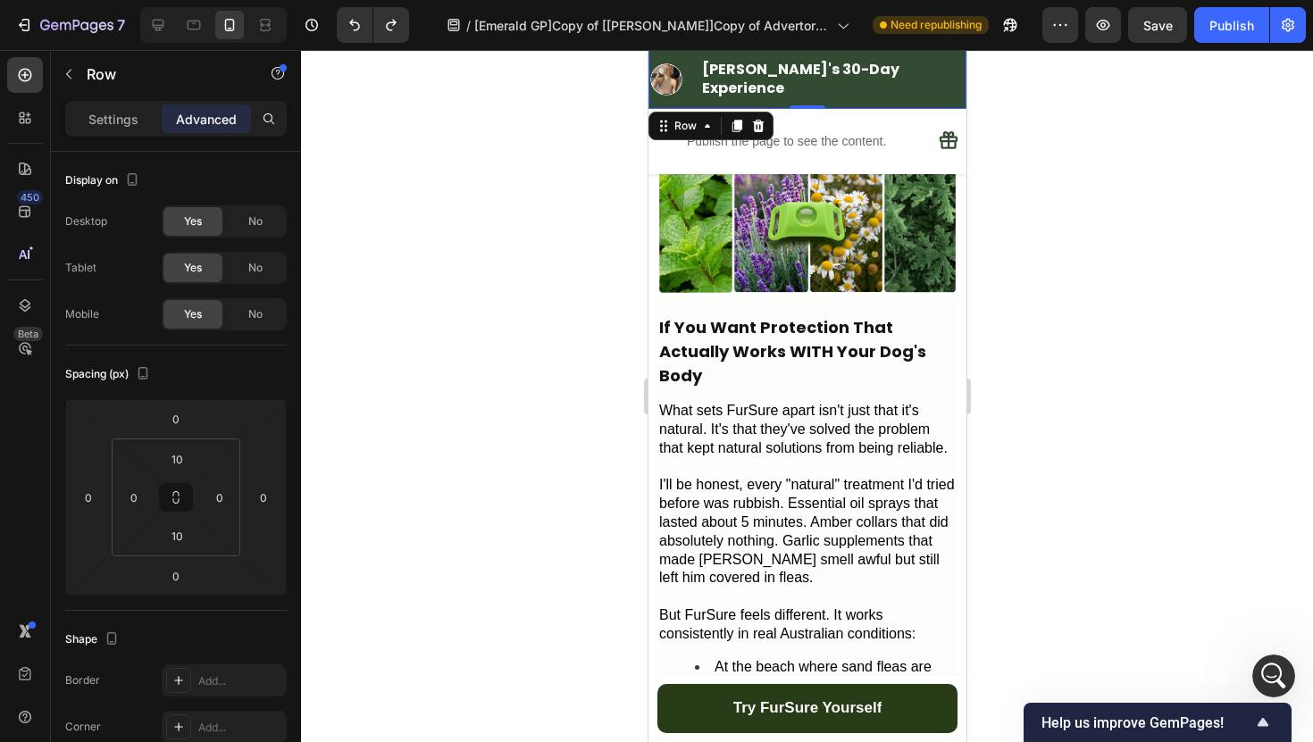
scroll to position [488, 0]
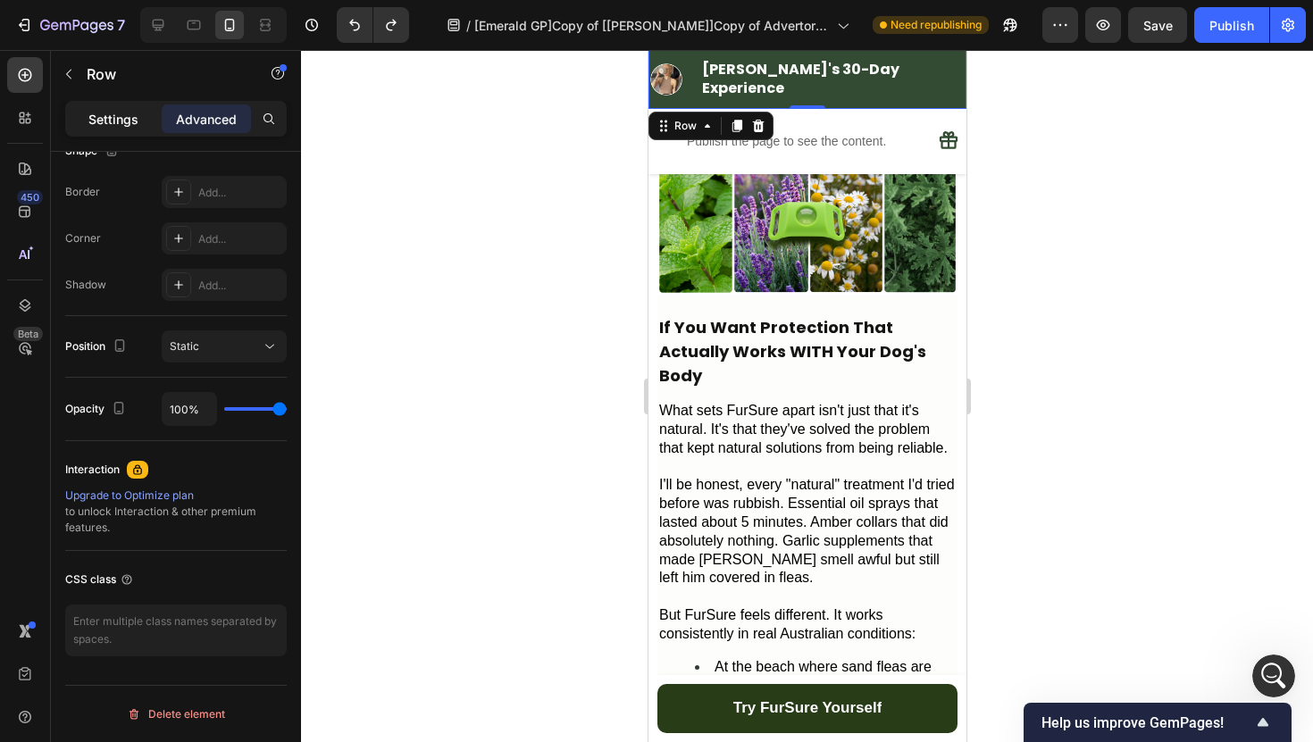
click at [124, 115] on p "Settings" at bounding box center [113, 119] width 50 height 19
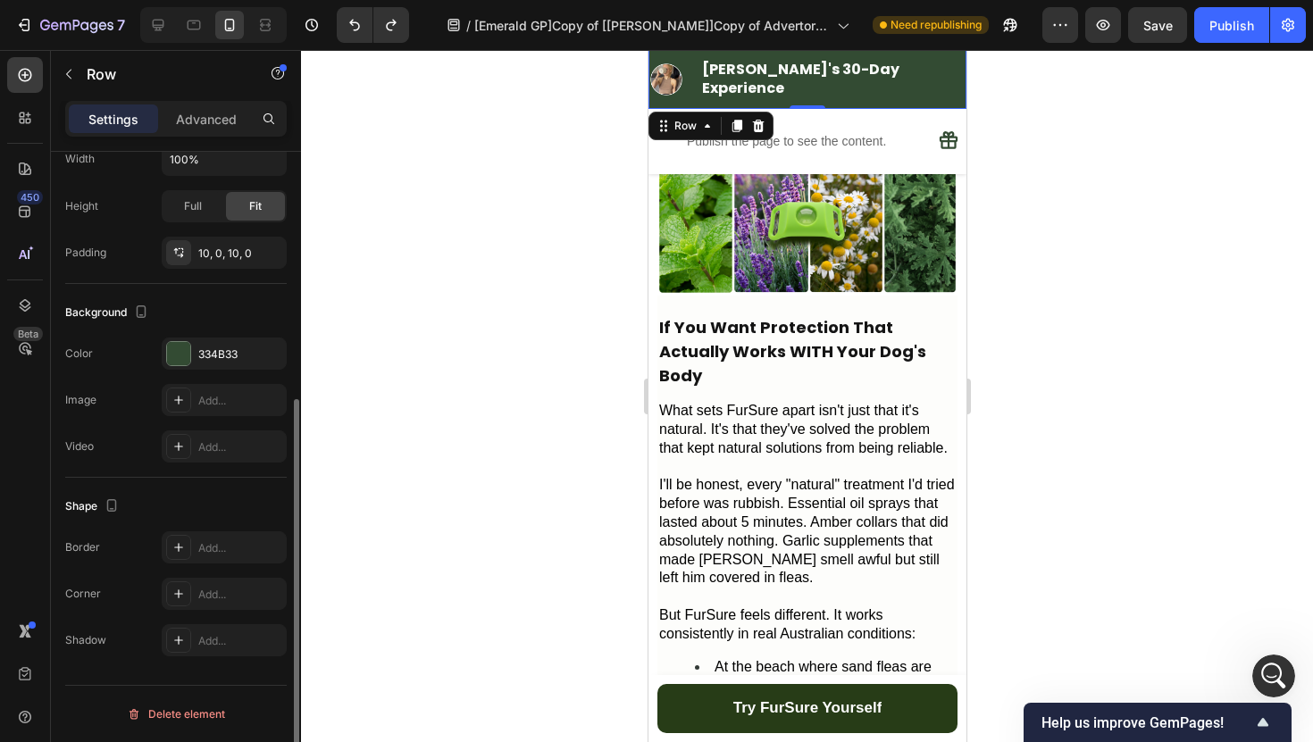
scroll to position [402, 0]
click at [231, 346] on div "334B33" at bounding box center [224, 354] width 52 height 16
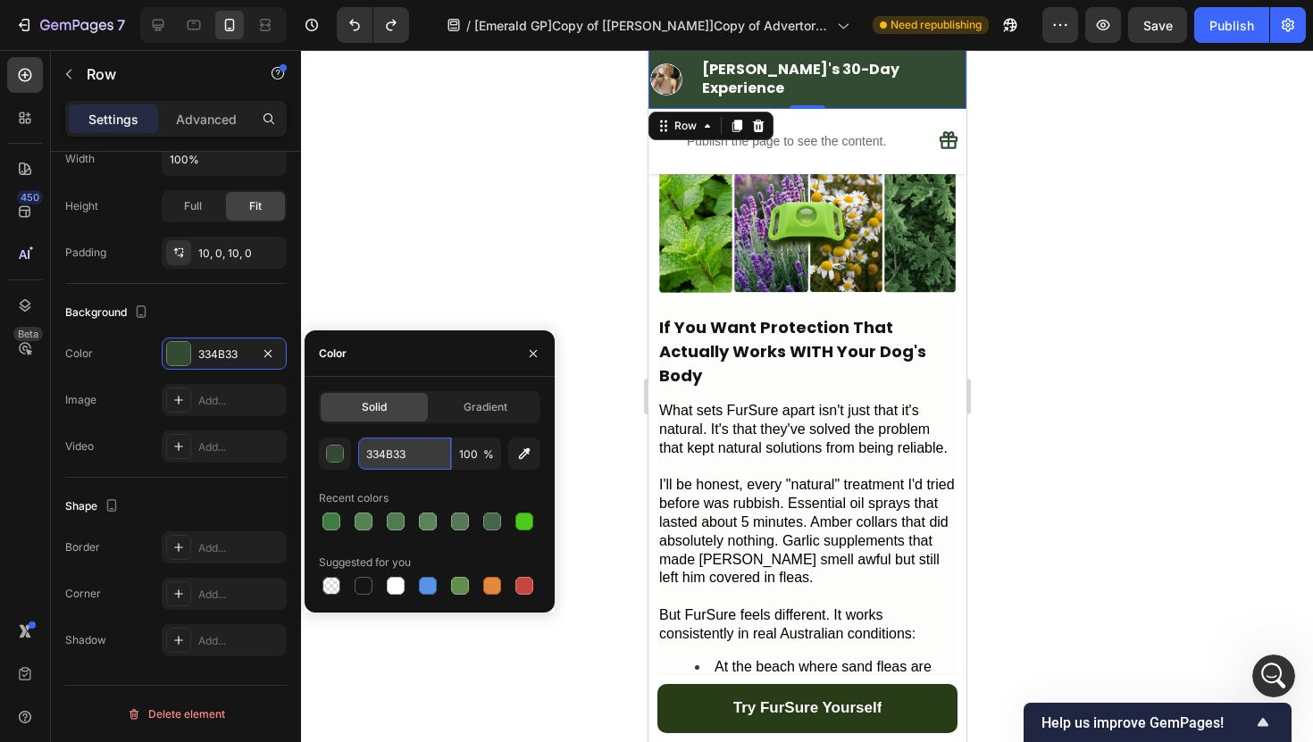
click at [399, 454] on input "334B33" at bounding box center [404, 454] width 93 height 32
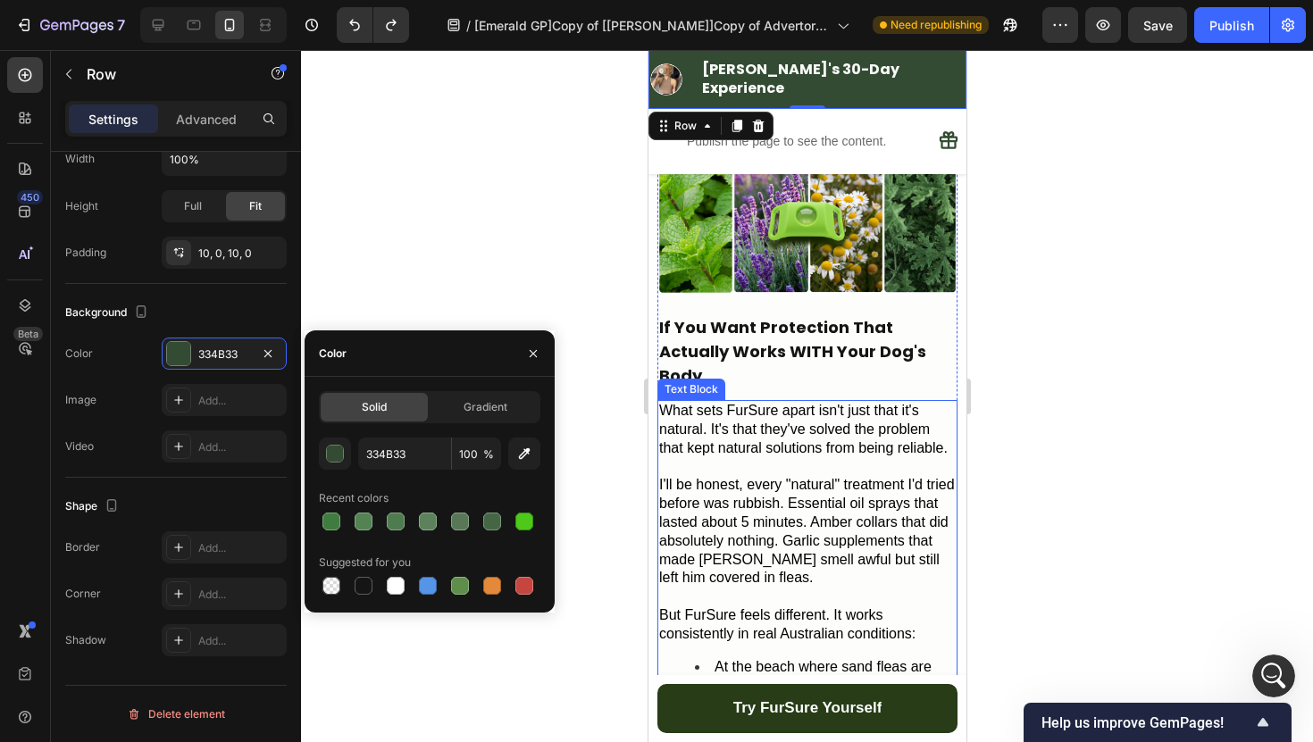
click at [802, 335] on p "If You Want Protection That Actually Works WITH Your Dog's Body" at bounding box center [806, 351] width 296 height 72
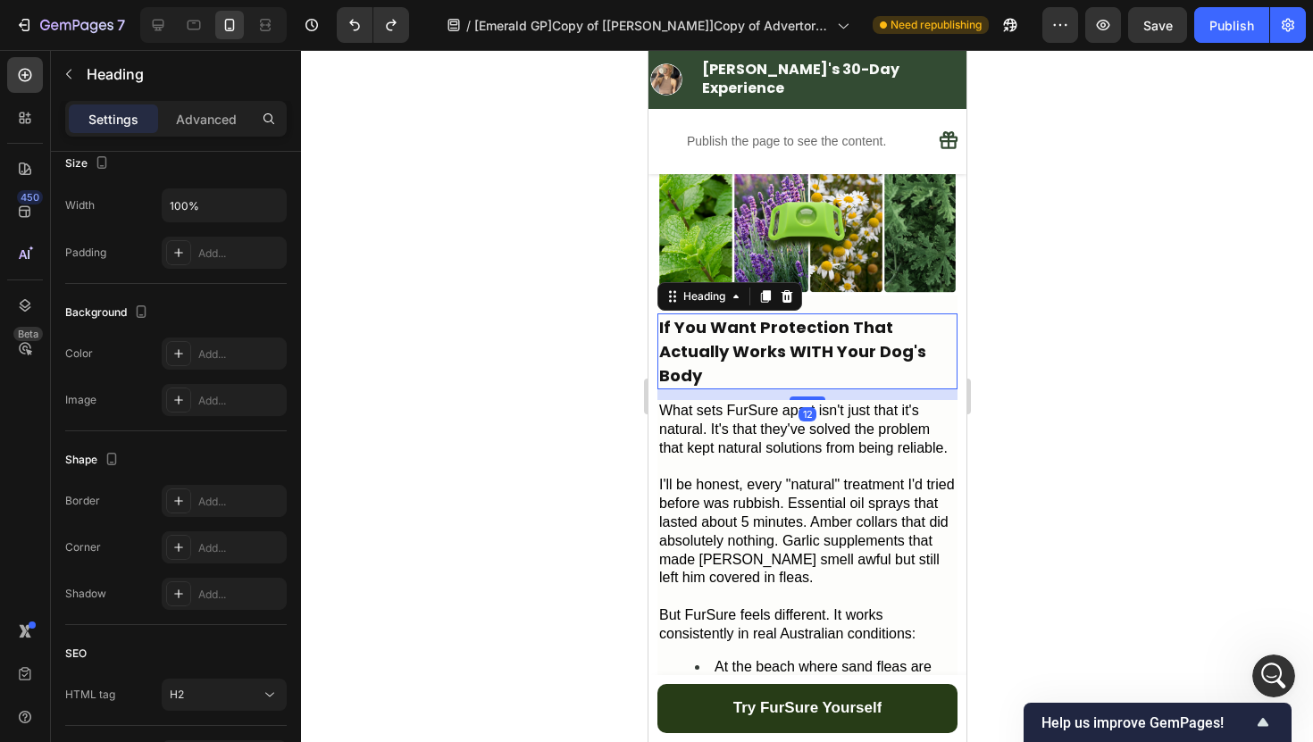
scroll to position [0, 0]
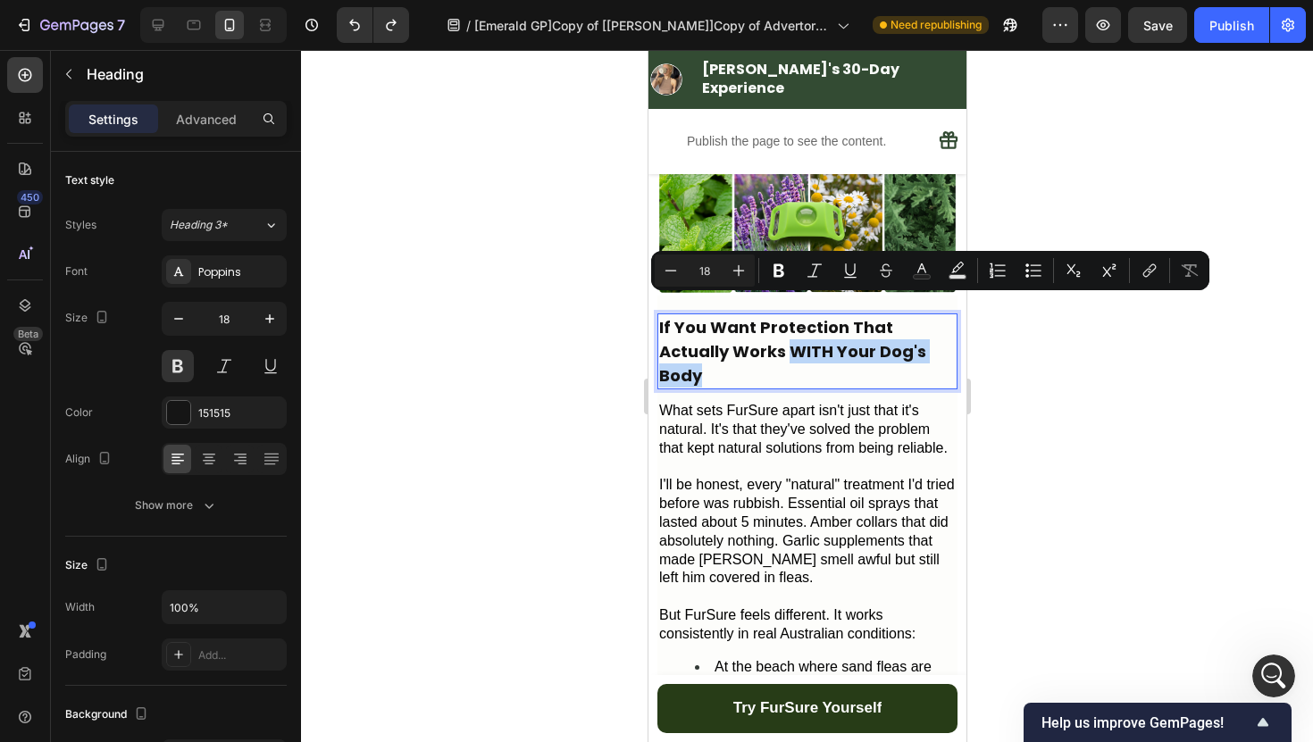
drag, startPoint x: 760, startPoint y: 330, endPoint x: 790, endPoint y: 298, distance: 44.2
click at [790, 315] on p "If You Want Protection That Actually Works WITH Your Dog's Body" at bounding box center [806, 351] width 296 height 72
click at [910, 276] on button "Text Color" at bounding box center [921, 270] width 32 height 32
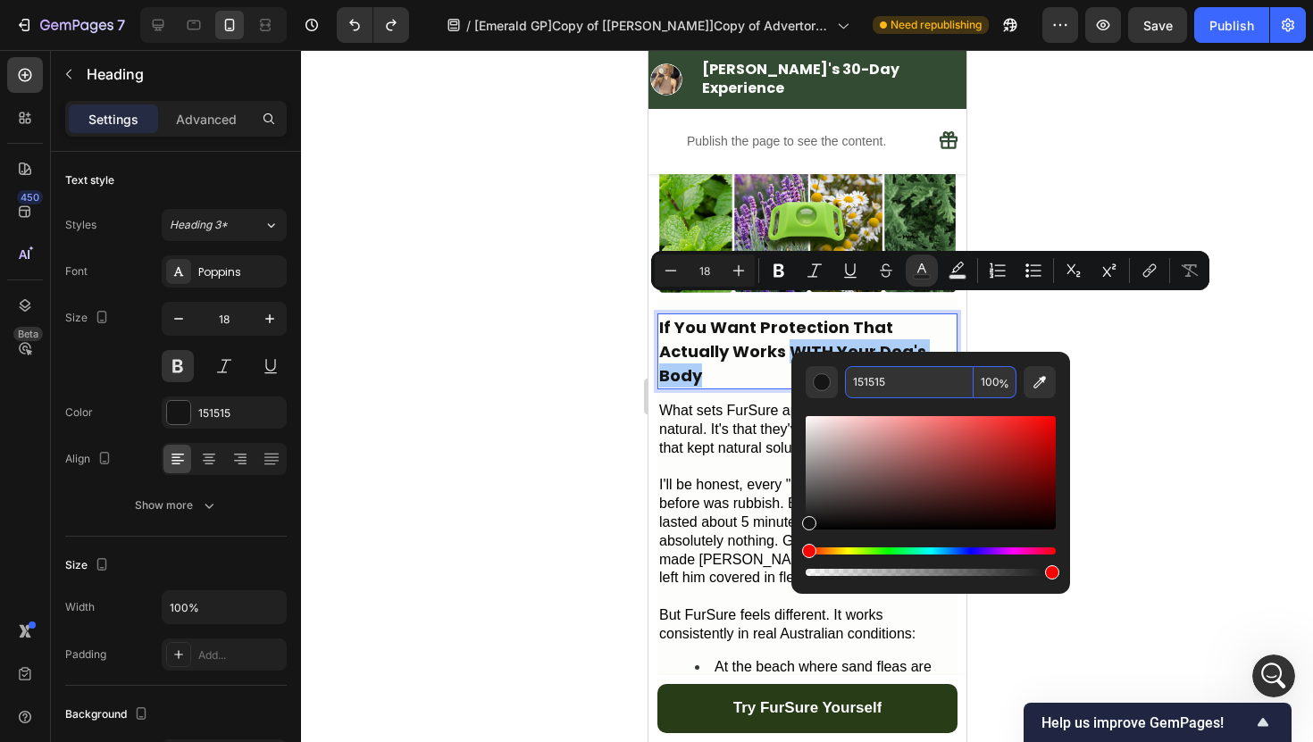
click at [866, 386] on input "151515" at bounding box center [909, 382] width 129 height 32
paste input "334B33"
type input "334B33"
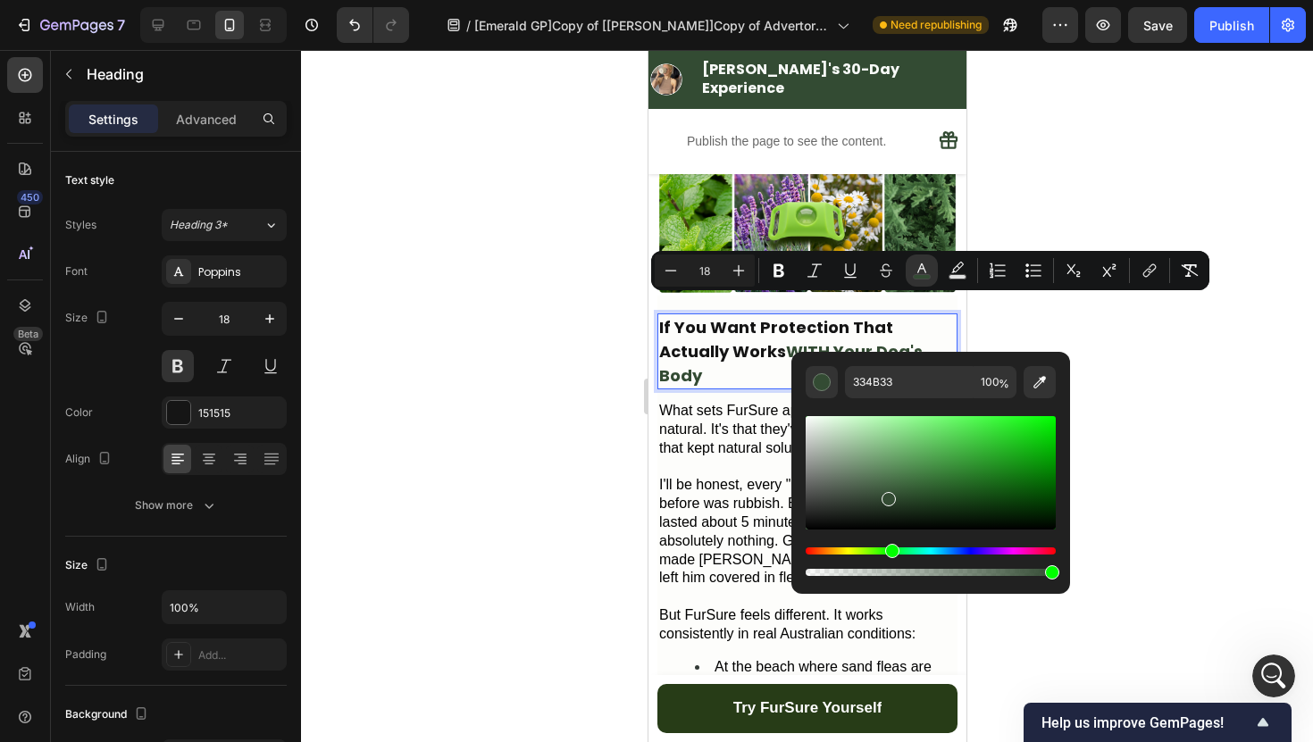
click at [542, 384] on div at bounding box center [807, 396] width 1012 height 692
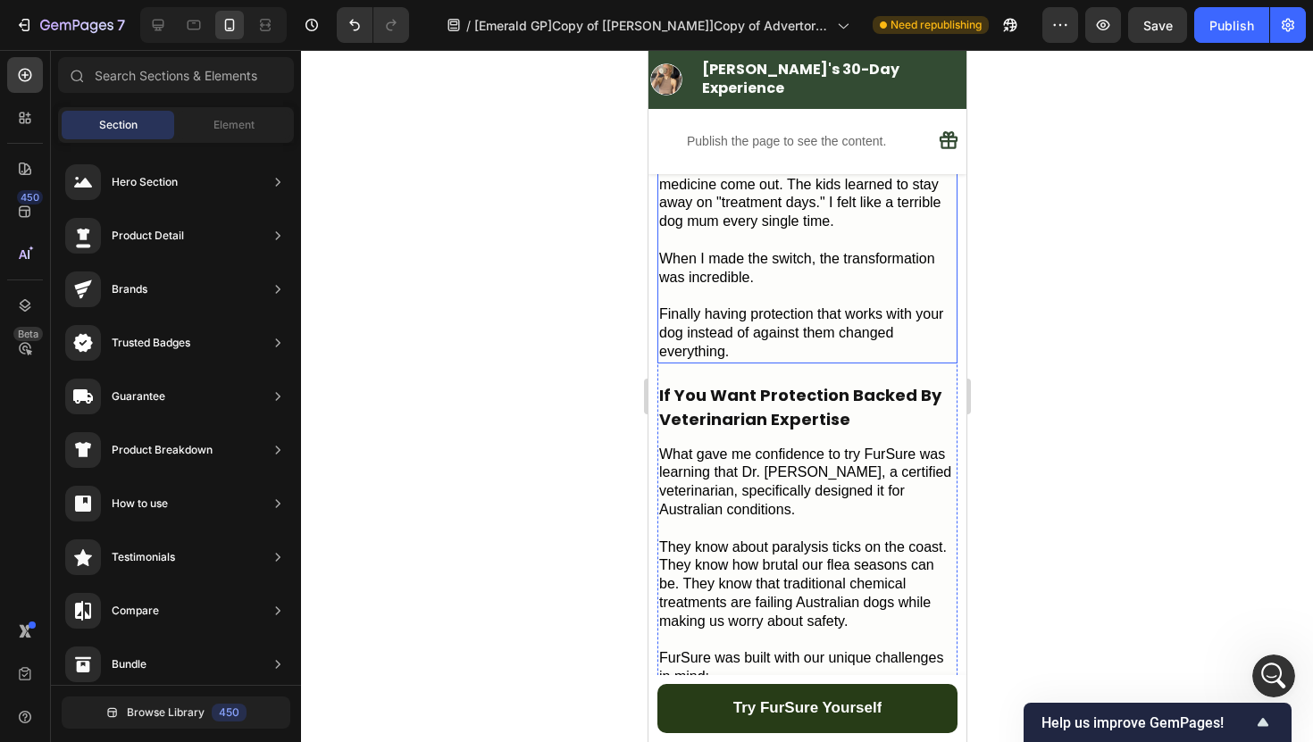
scroll to position [3580, 0]
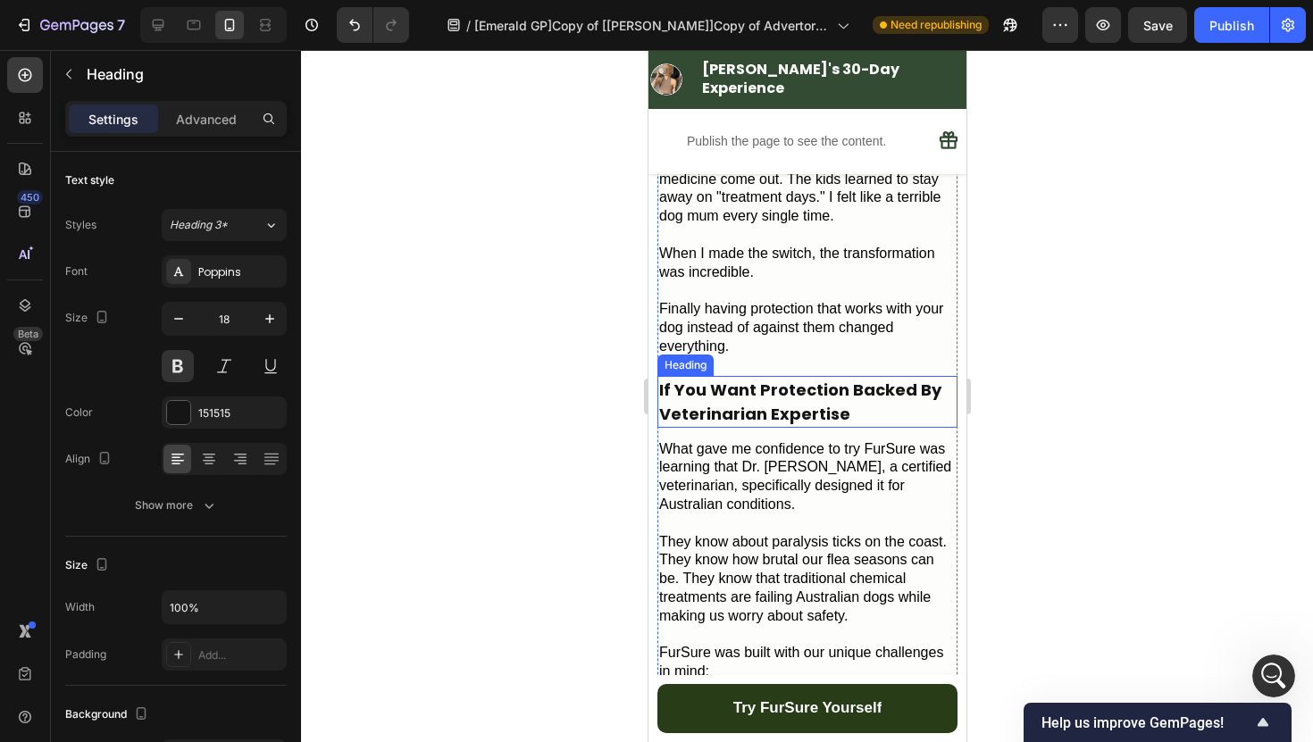
click at [803, 376] on h2 "If You Want Protection Backed By Veterinarian Expertise" at bounding box center [806, 402] width 300 height 52
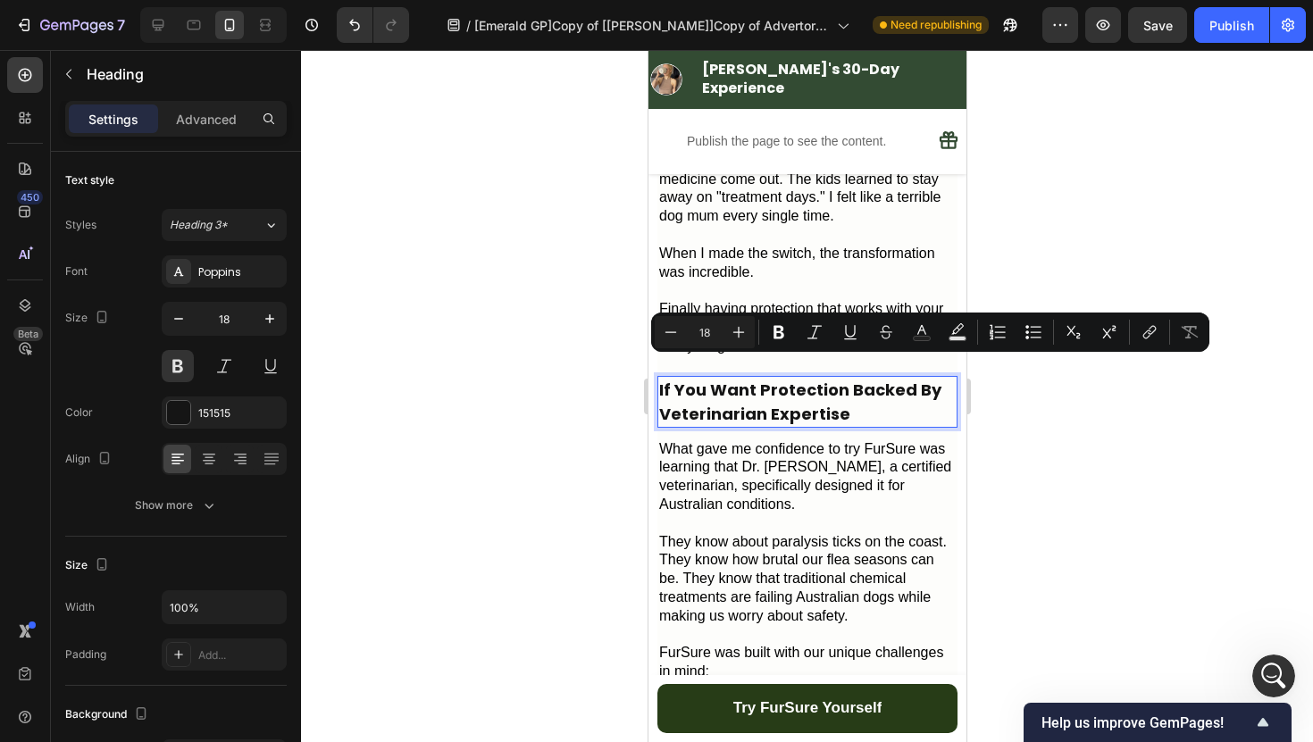
click at [890, 378] on p "If You Want Protection Backed By Veterinarian Expertise" at bounding box center [806, 402] width 296 height 48
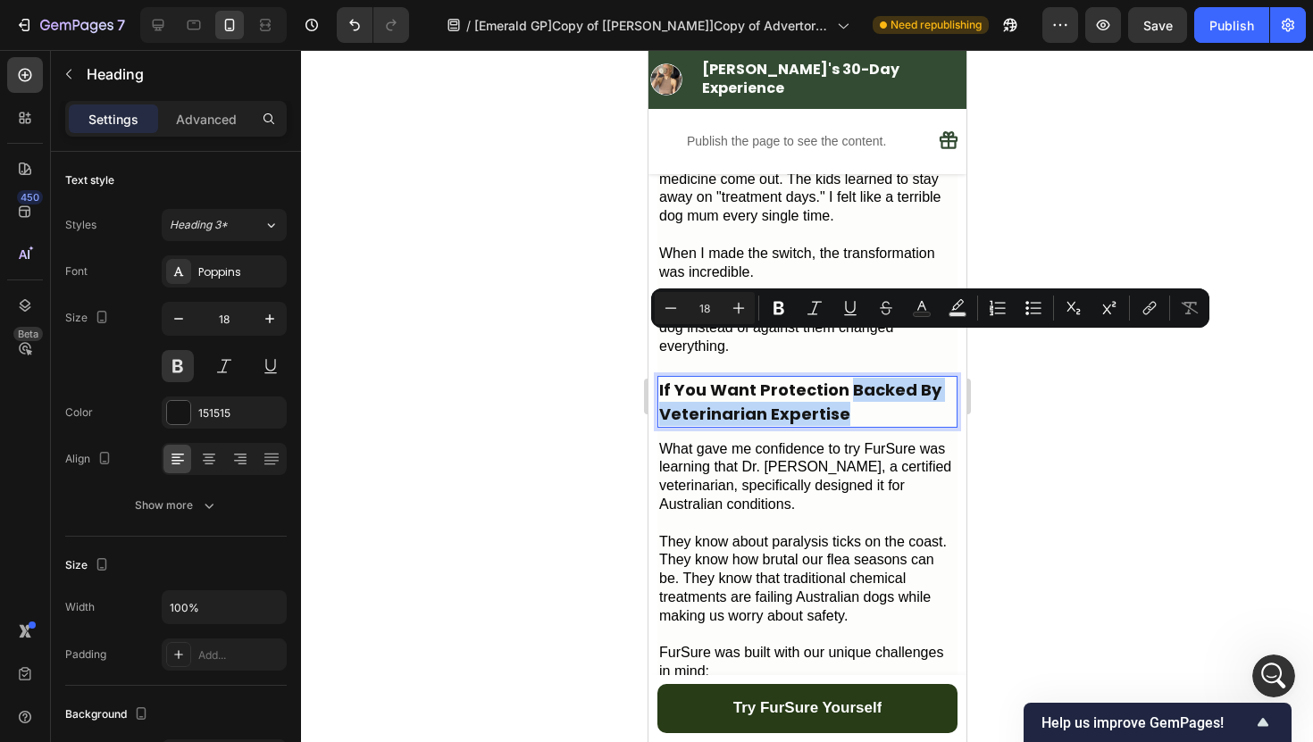
drag, startPoint x: 865, startPoint y: 359, endPoint x: 846, endPoint y: 353, distance: 19.8
click at [846, 378] on p "If You Want Protection Backed By Veterinarian Expertise" at bounding box center [806, 402] width 296 height 48
click at [920, 300] on icon "Editor contextual toolbar" at bounding box center [922, 308] width 18 height 18
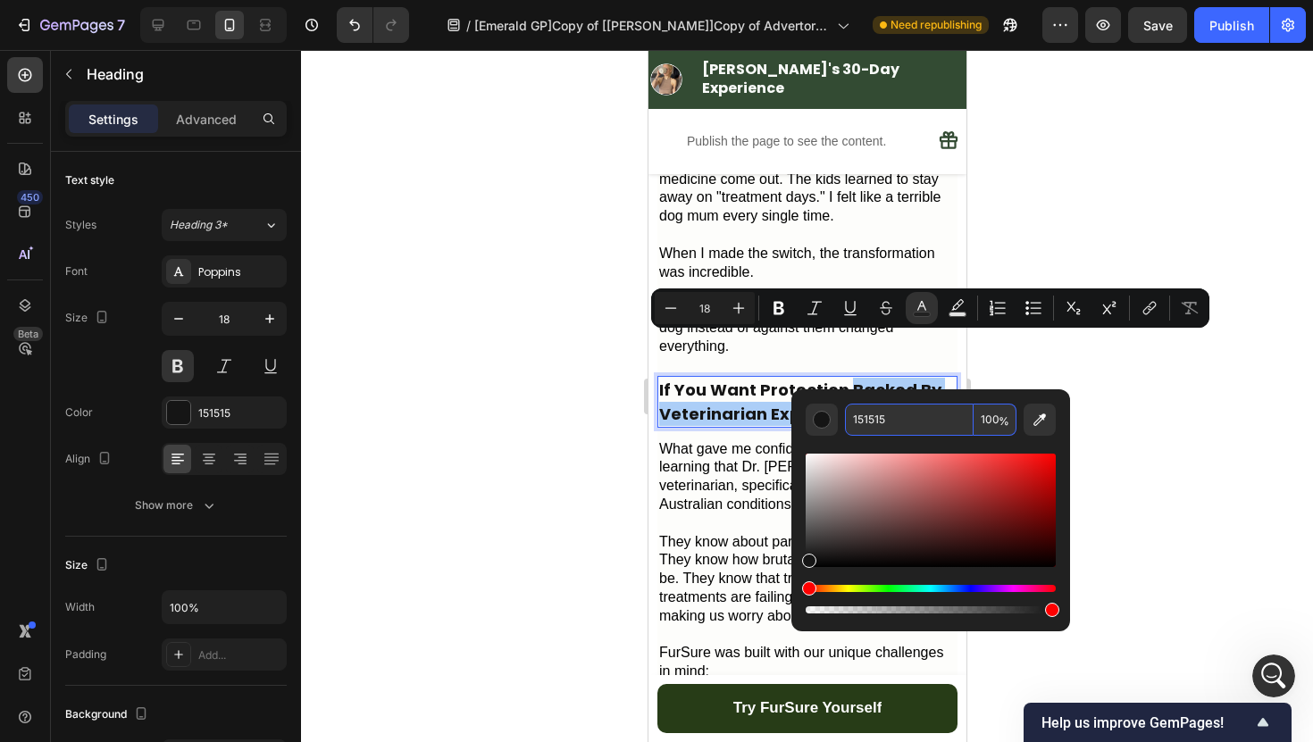
click at [871, 413] on input "151515" at bounding box center [909, 420] width 129 height 32
click at [878, 422] on input "15" at bounding box center [909, 420] width 129 height 32
type input "1"
paste input "334B33"
type input "334B33"
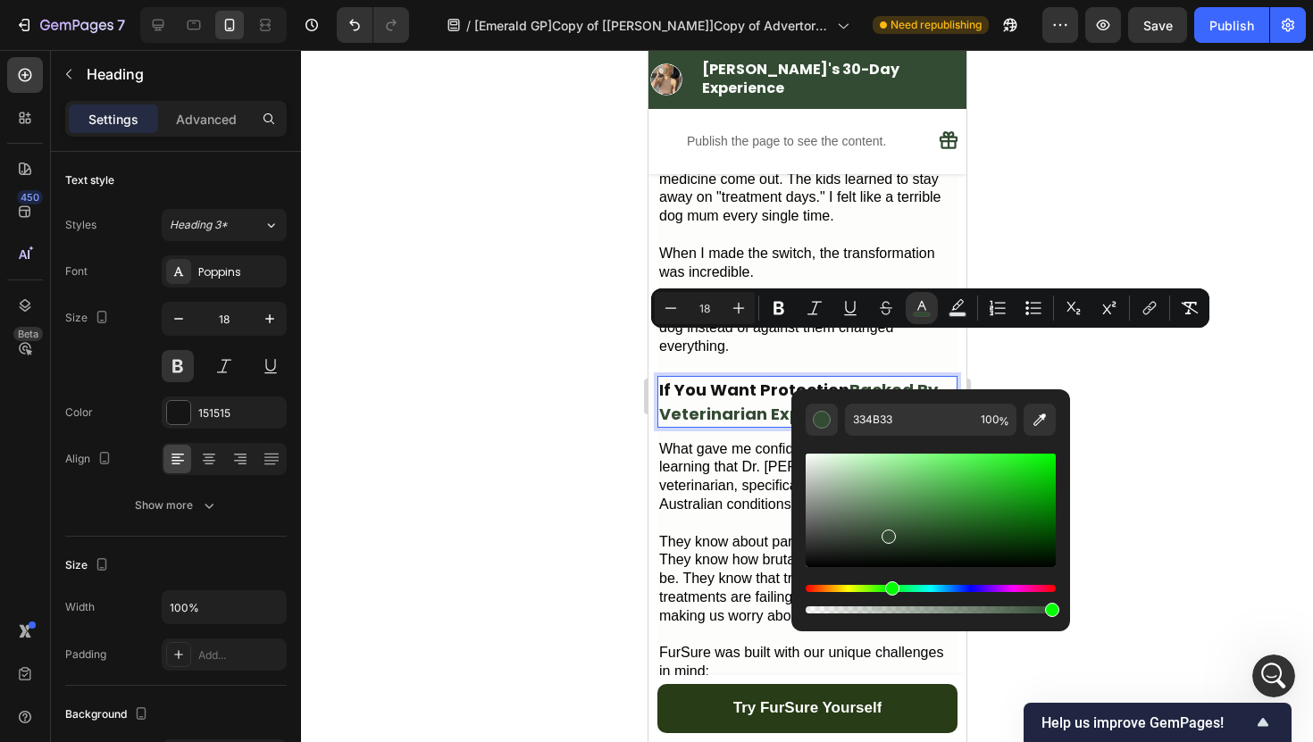
click at [558, 361] on div at bounding box center [807, 396] width 1012 height 692
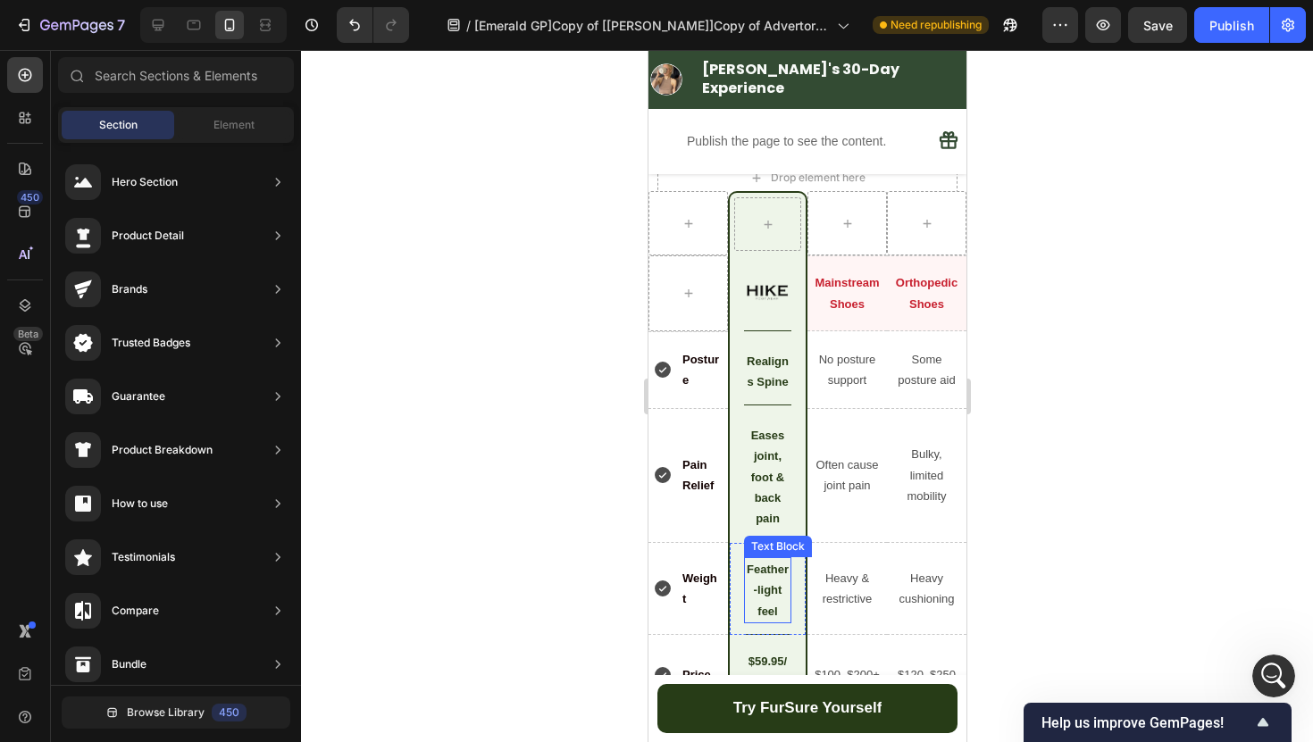
scroll to position [6014, 0]
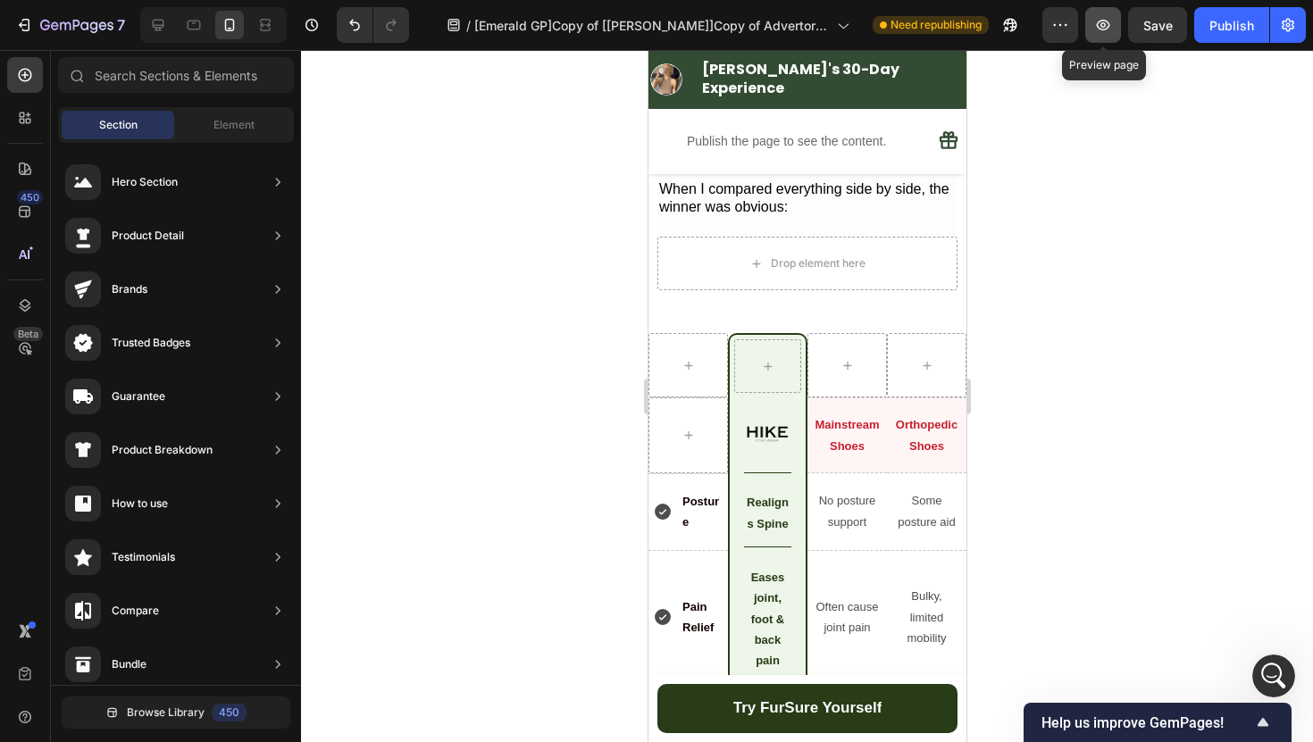
click at [1097, 29] on icon "button" at bounding box center [1103, 25] width 18 height 18
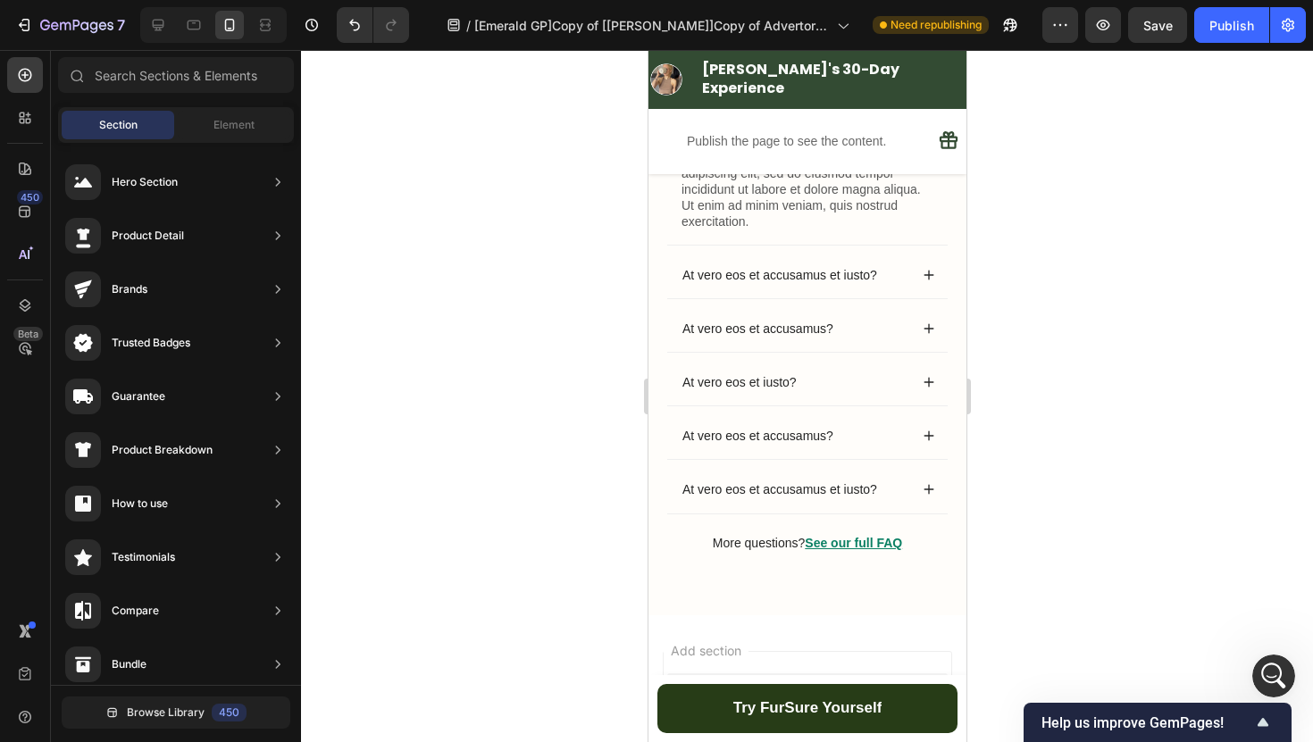
scroll to position [7715, 0]
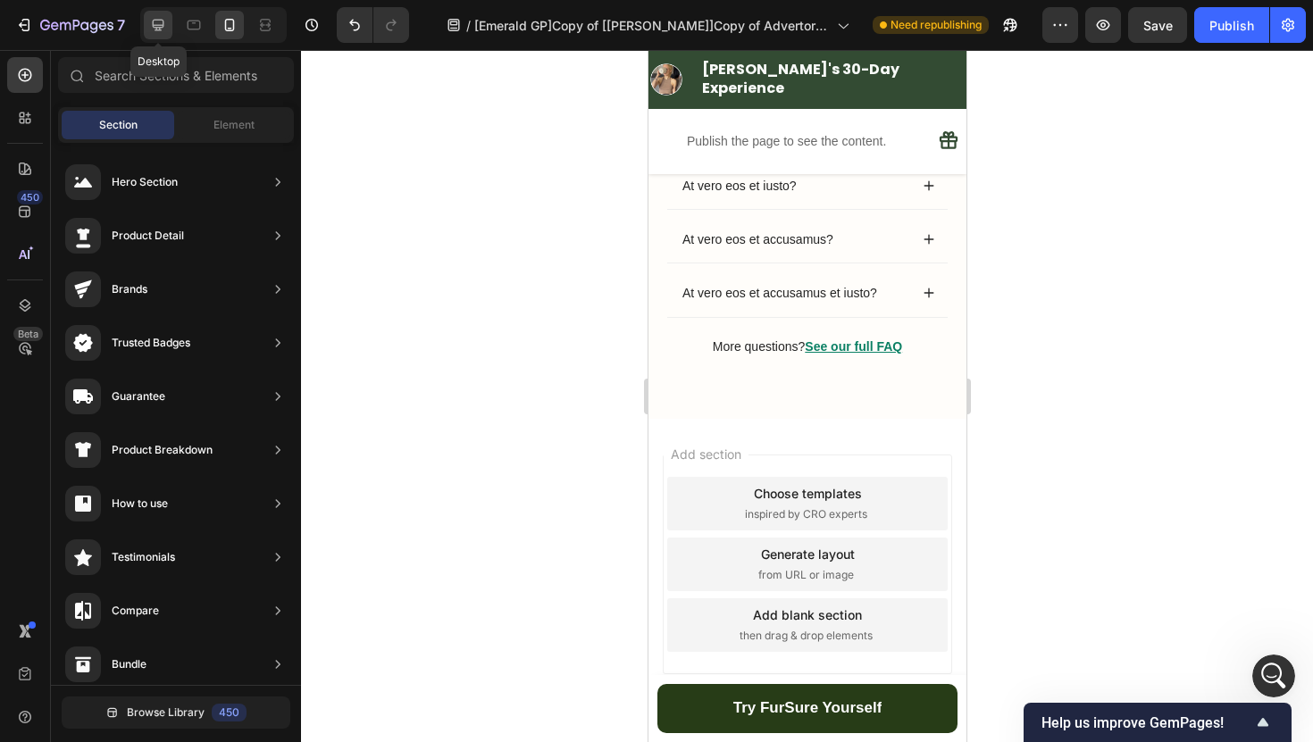
click at [164, 38] on div at bounding box center [158, 25] width 29 height 29
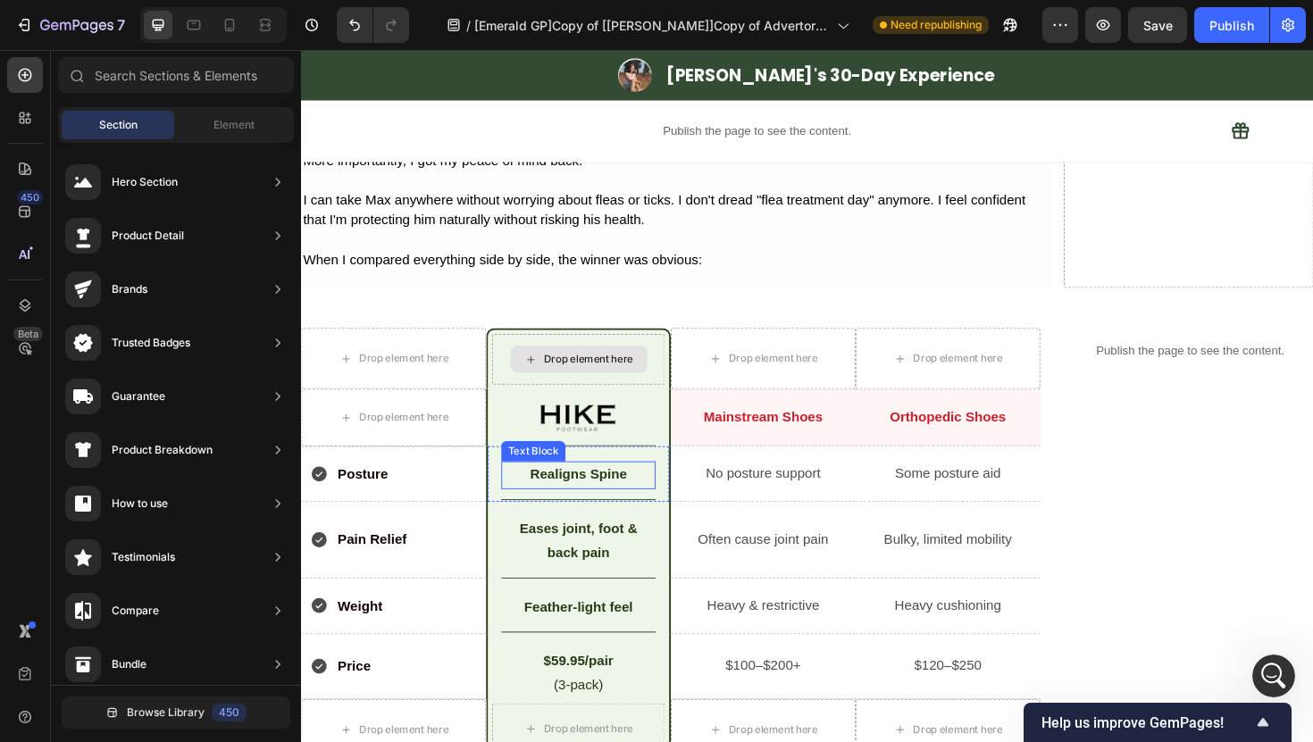
scroll to position [5321, 0]
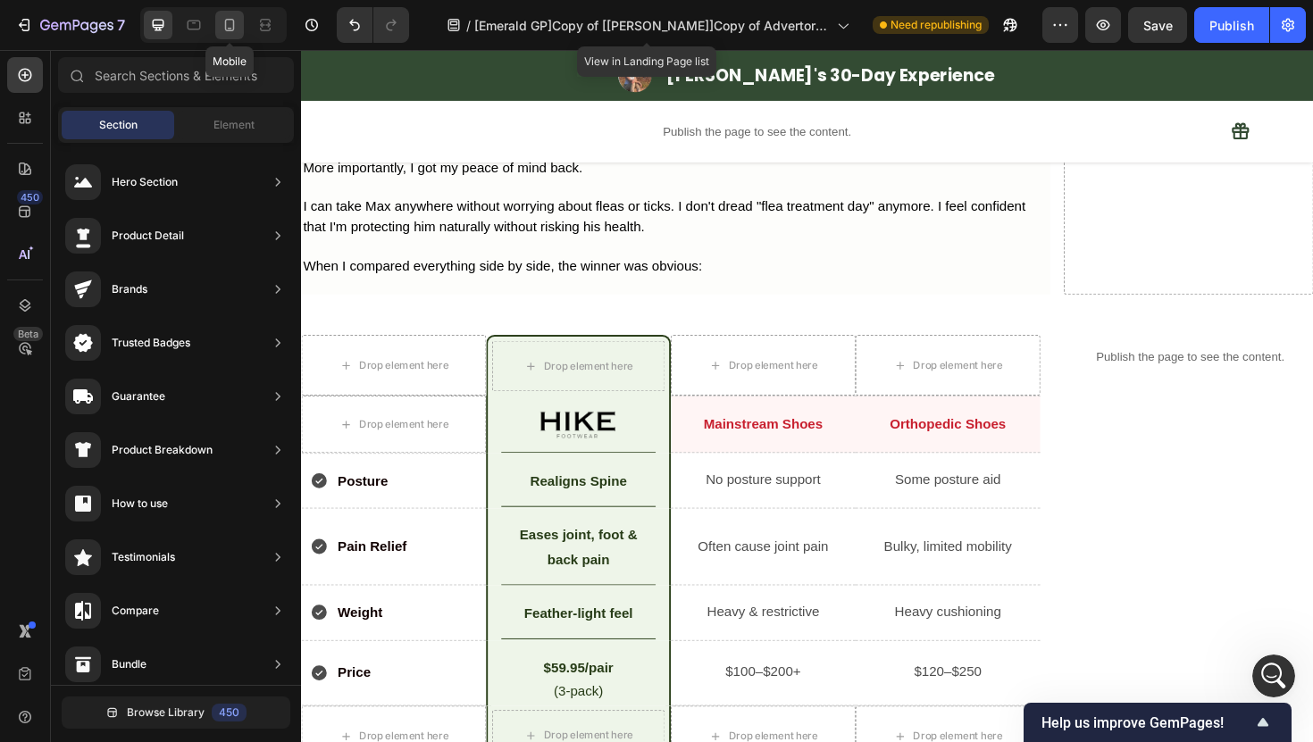
click at [243, 30] on div at bounding box center [229, 25] width 29 height 29
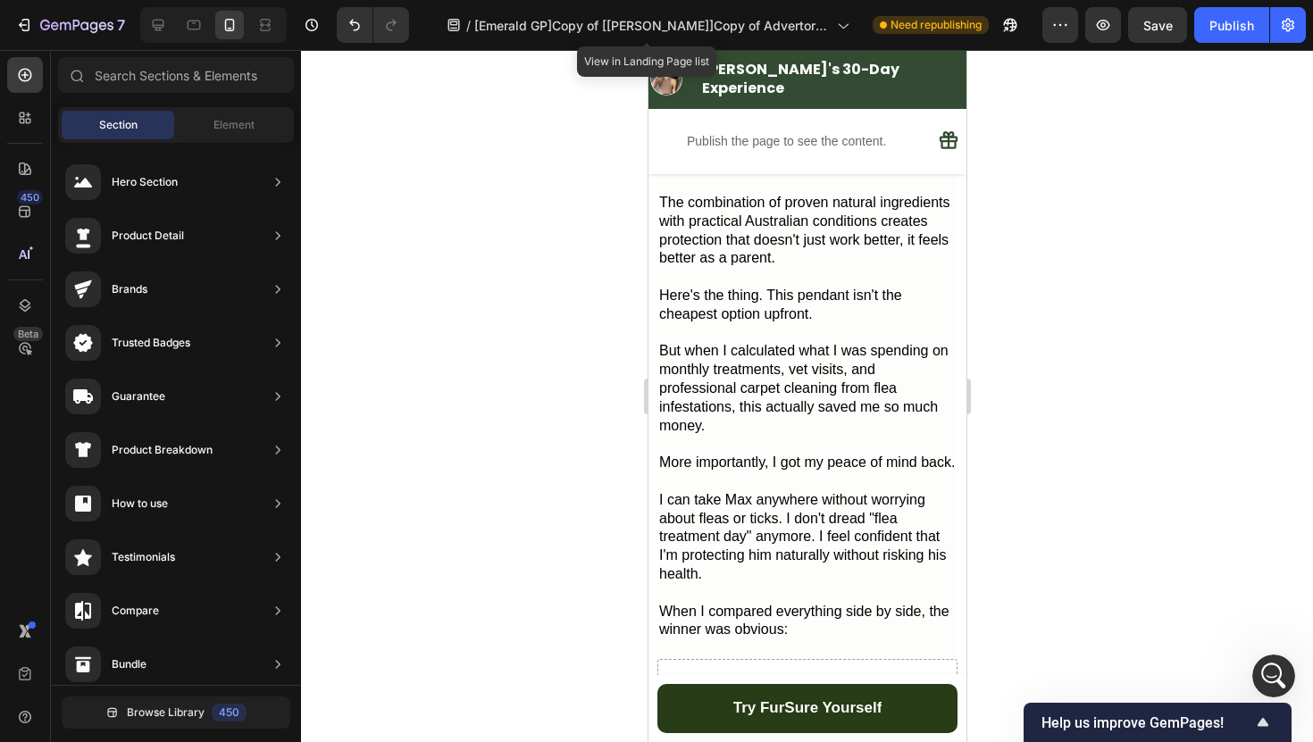
scroll to position [5460, 0]
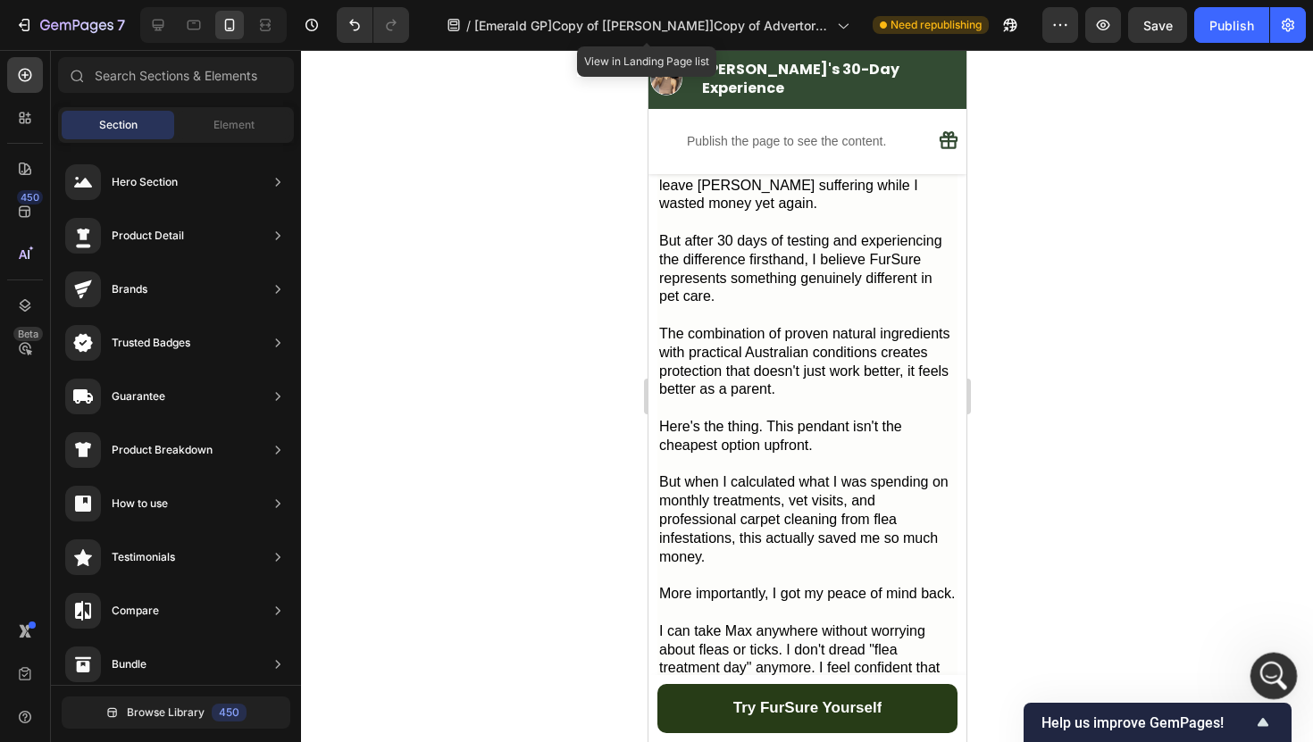
click at [1280, 679] on div "Open Intercom Messenger" at bounding box center [1270, 673] width 59 height 59
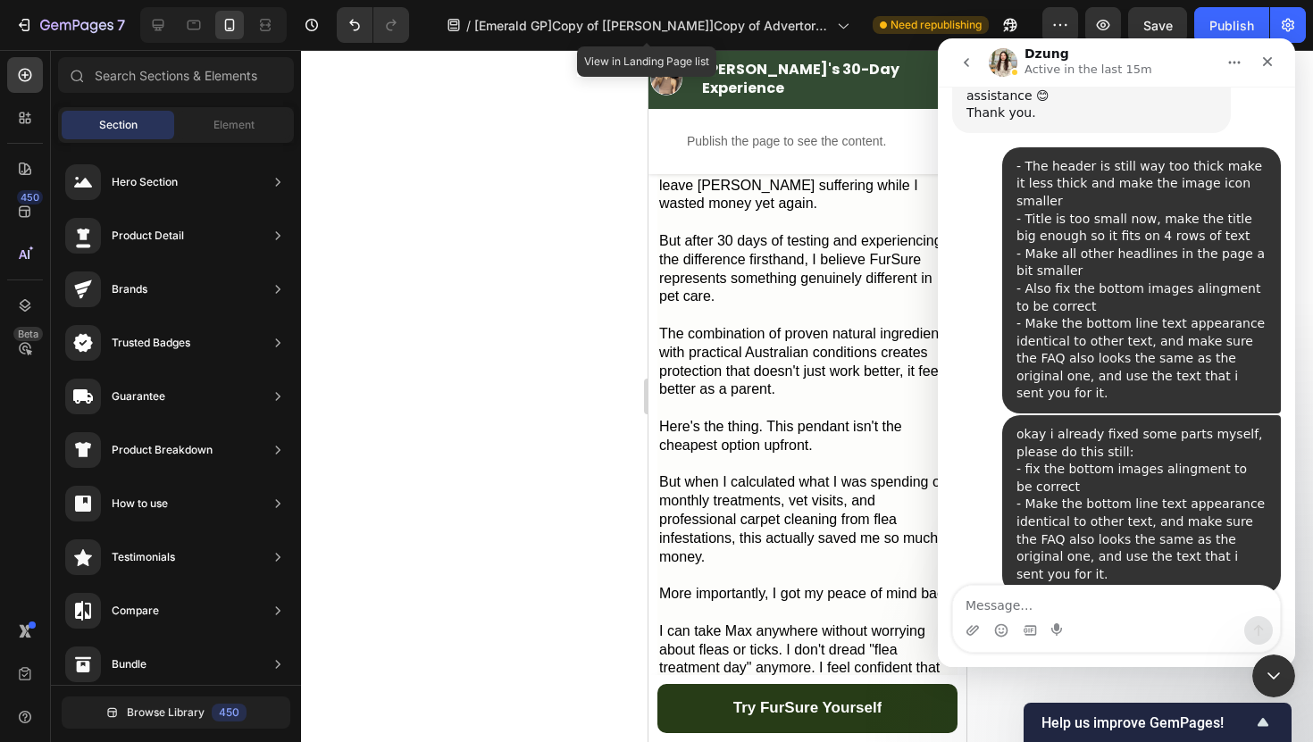
scroll to position [19777, 0]
click at [1122, 604] on textarea "Message…" at bounding box center [1116, 601] width 327 height 30
type textarea "will it be fixed"
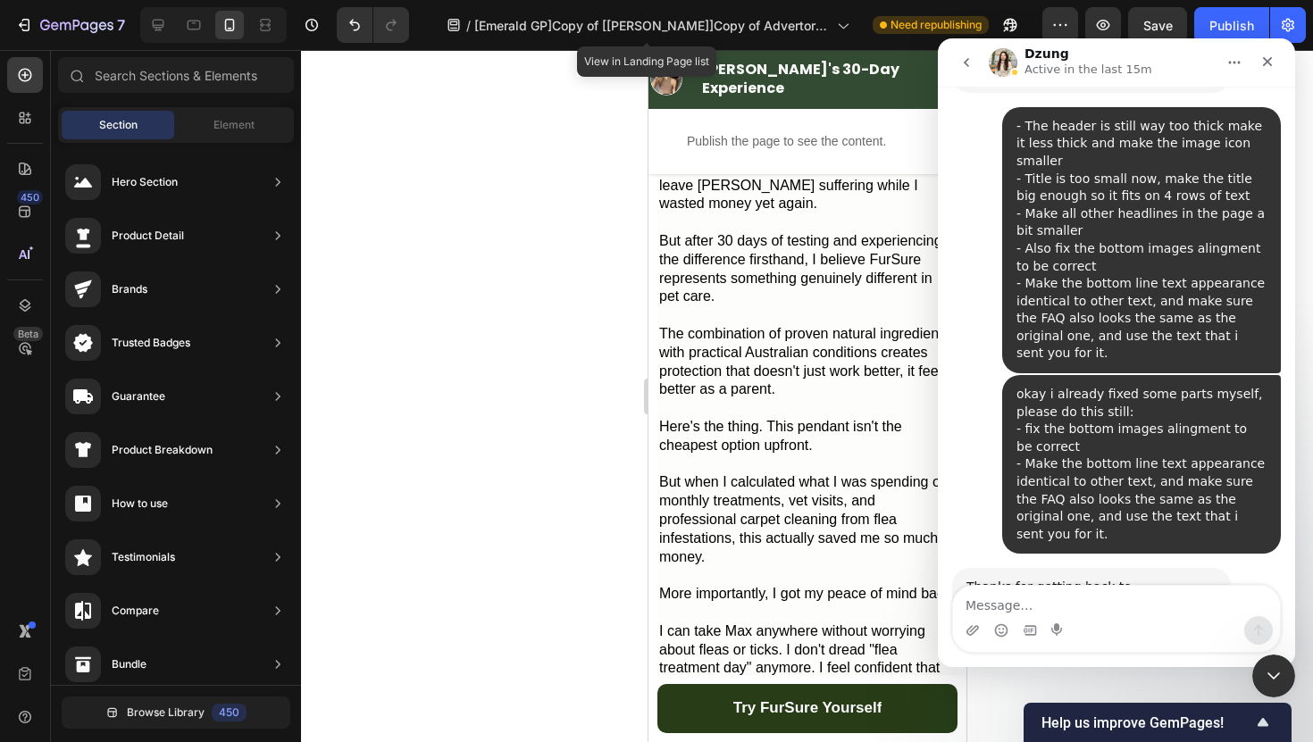
scroll to position [19818, 0]
type textarea "z"
type textarea "also the sticky button is not visible on desktop"
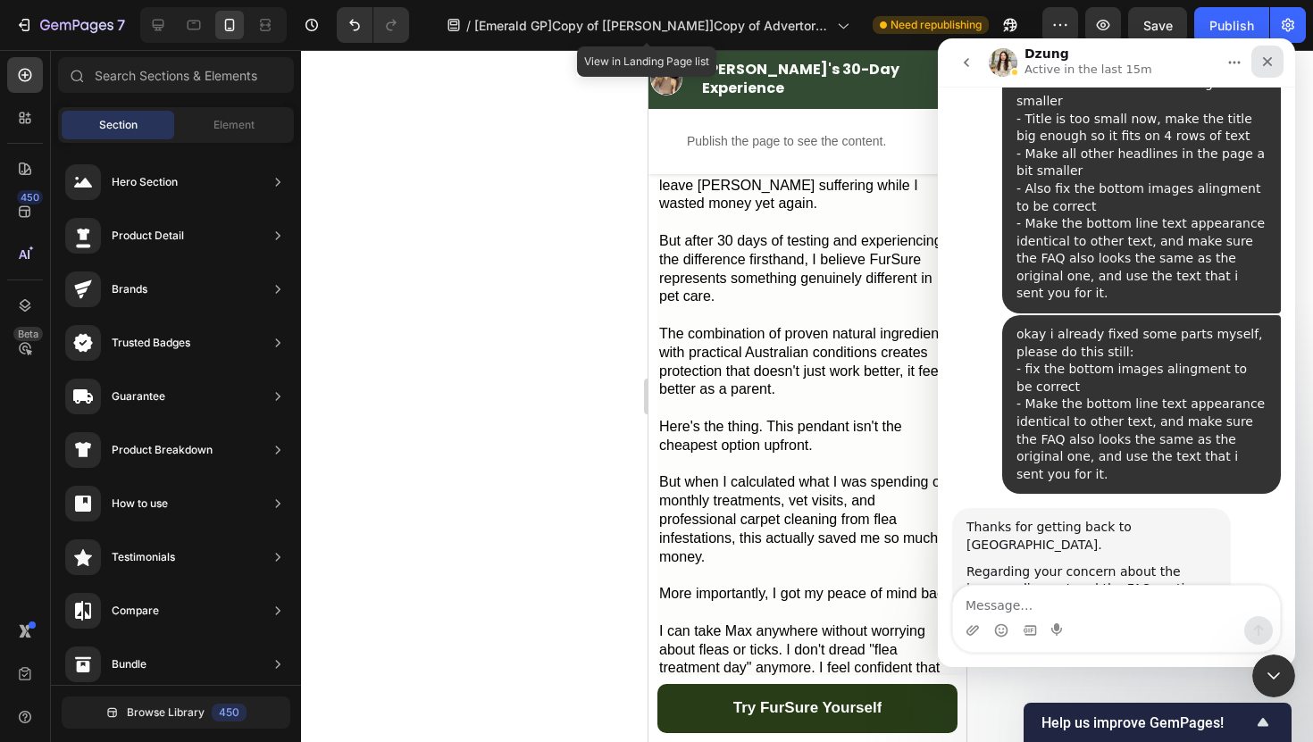
click at [1279, 57] on div "Close" at bounding box center [1267, 62] width 32 height 32
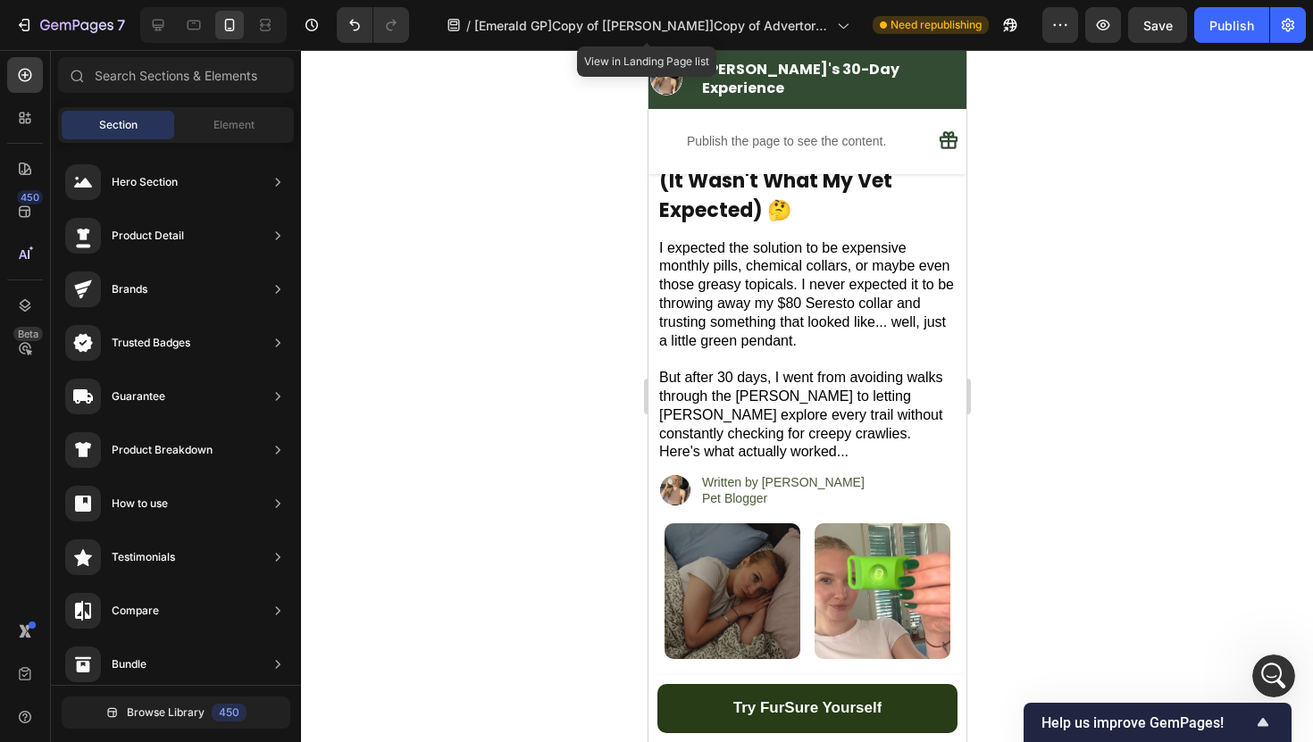
scroll to position [0, 0]
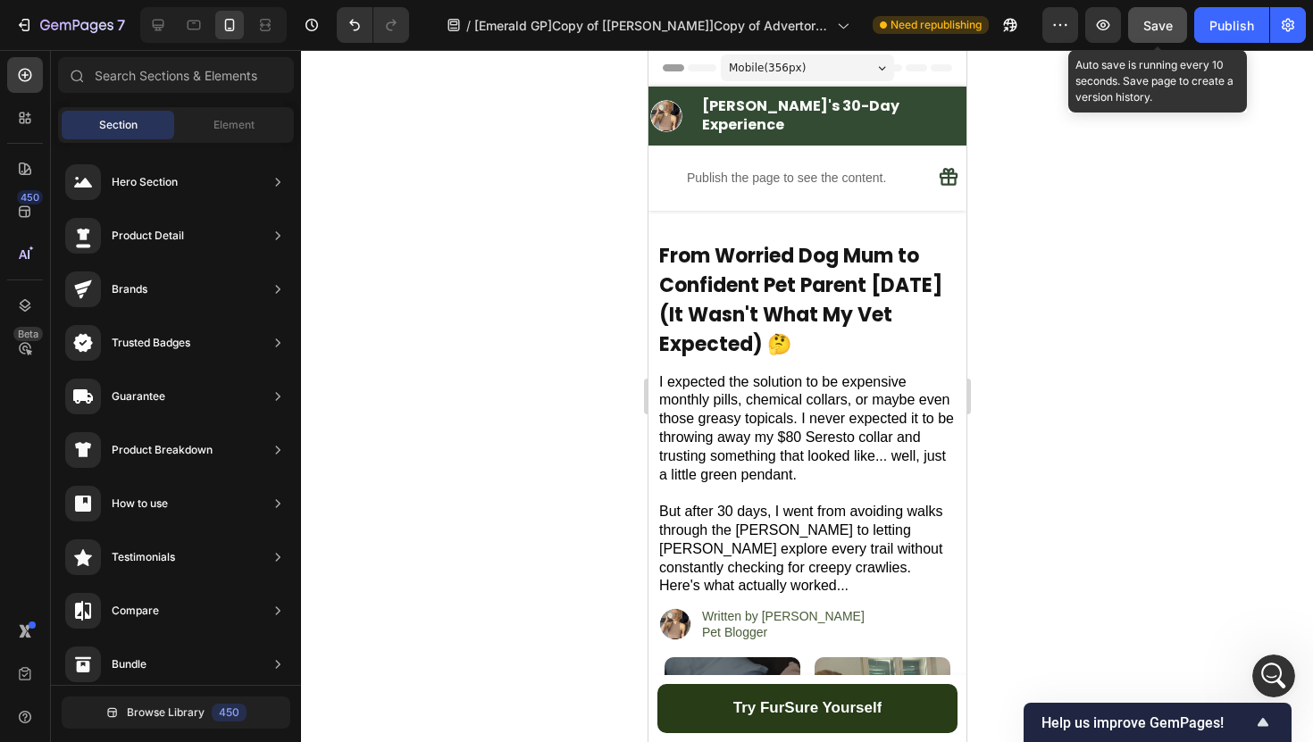
click at [1168, 22] on span "Save" at bounding box center [1157, 25] width 29 height 15
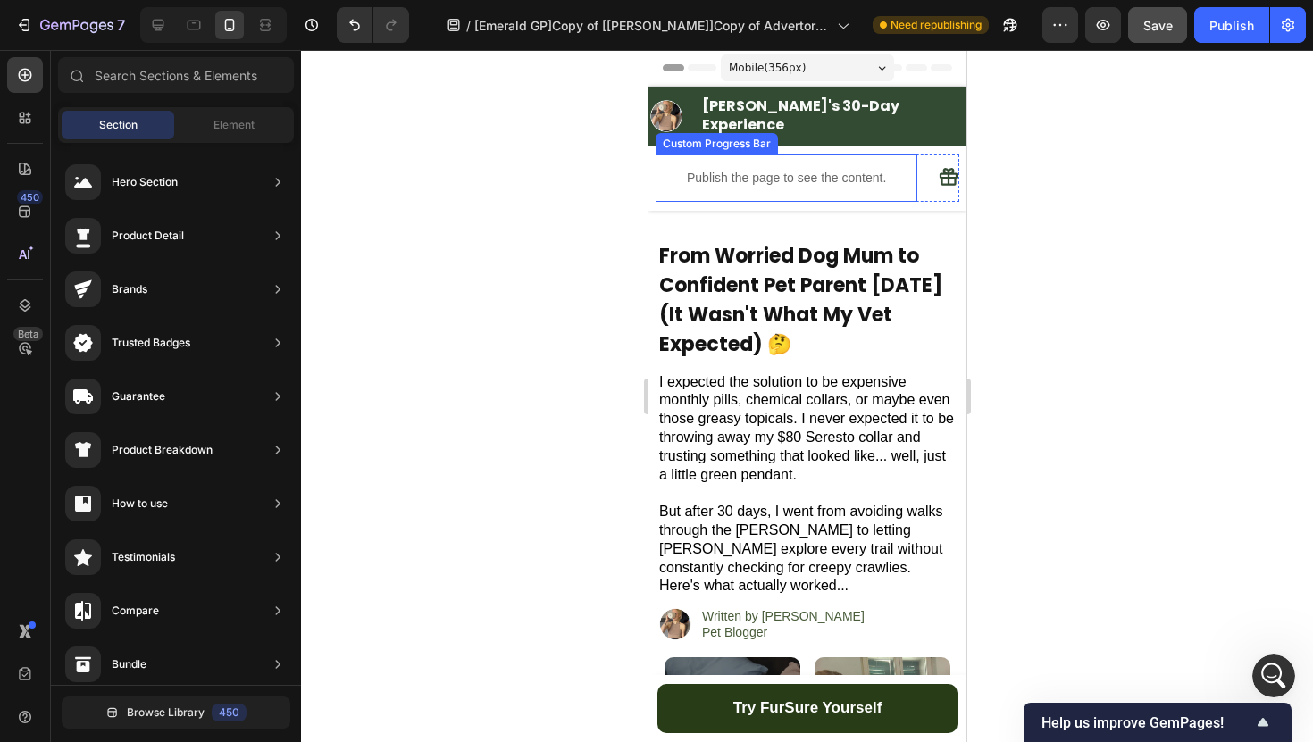
click at [1171, 23] on span "Save" at bounding box center [1157, 25] width 29 height 15
click at [1115, 321] on div at bounding box center [807, 396] width 1012 height 692
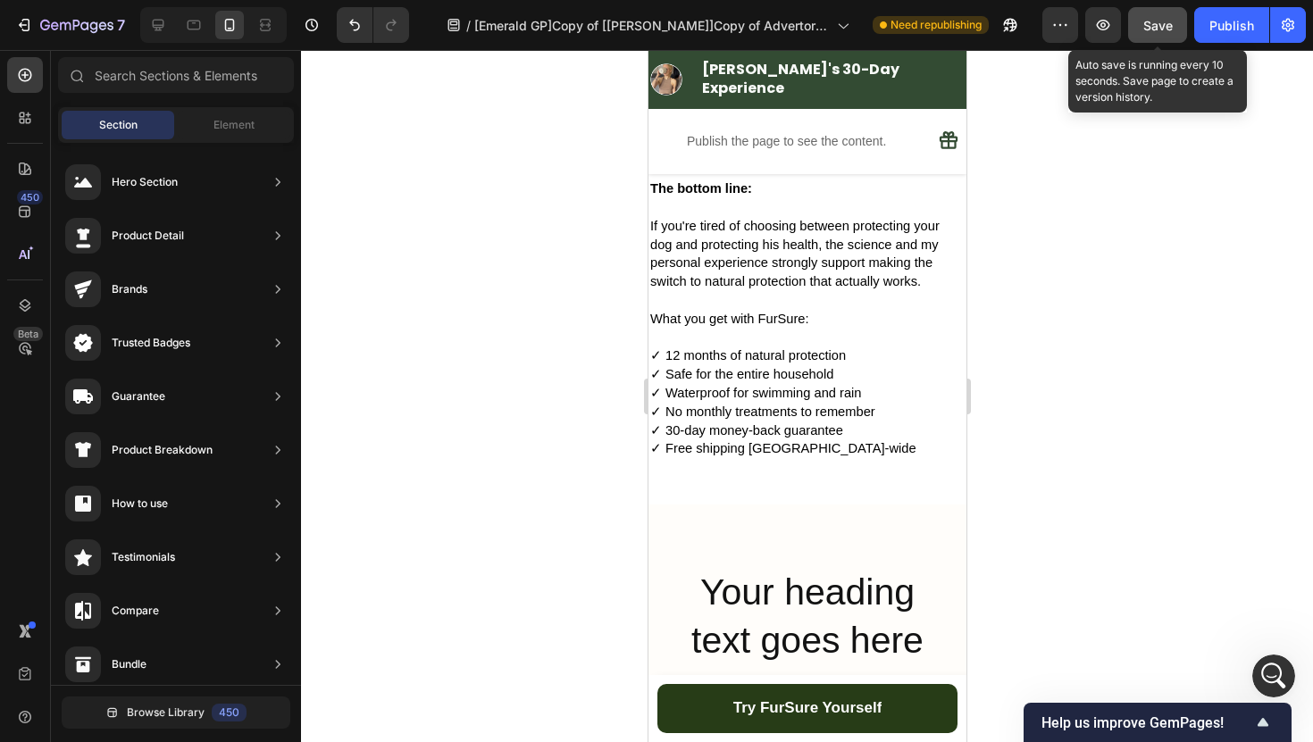
scroll to position [6790, 0]
